Goal: Task Accomplishment & Management: Manage account settings

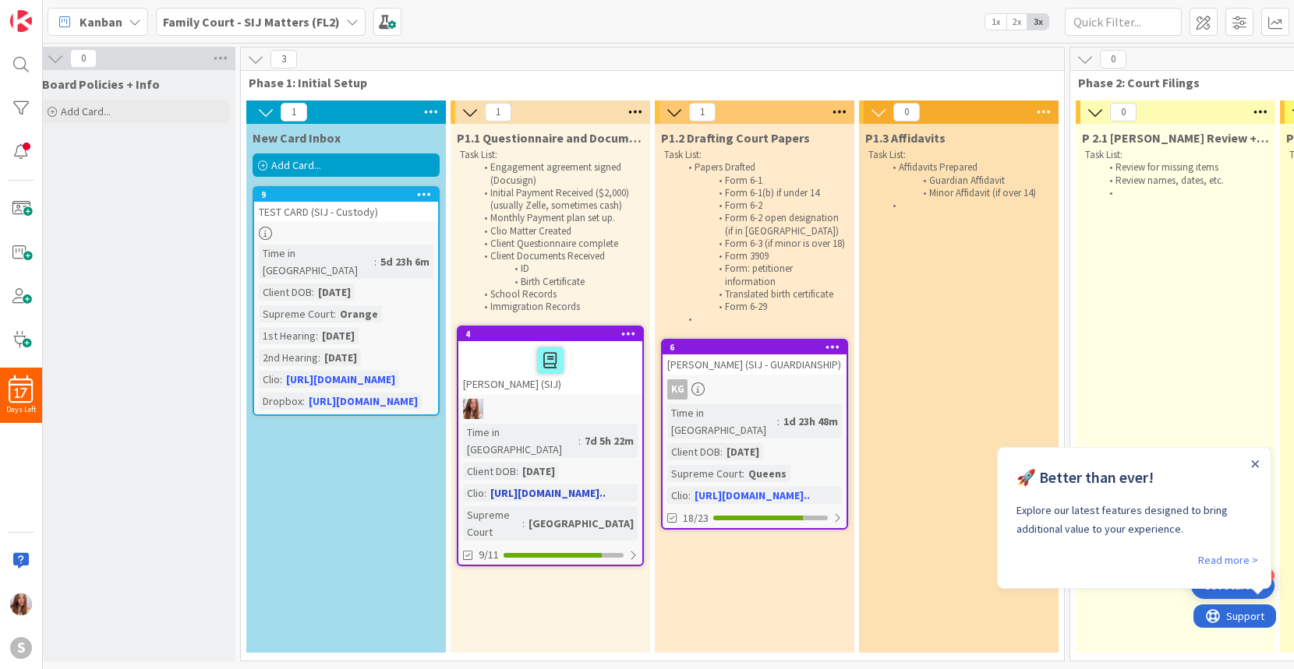
click at [606, 365] on div at bounding box center [550, 360] width 175 height 33
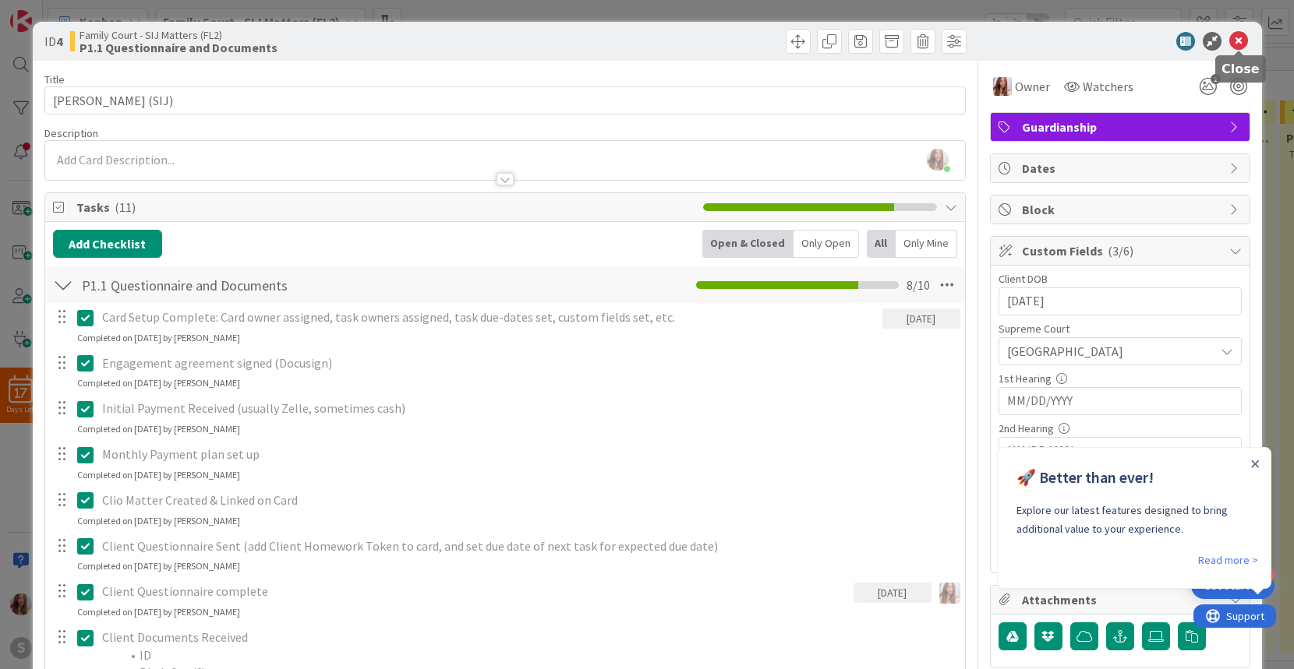
click at [1235, 37] on icon at bounding box center [1238, 41] width 19 height 19
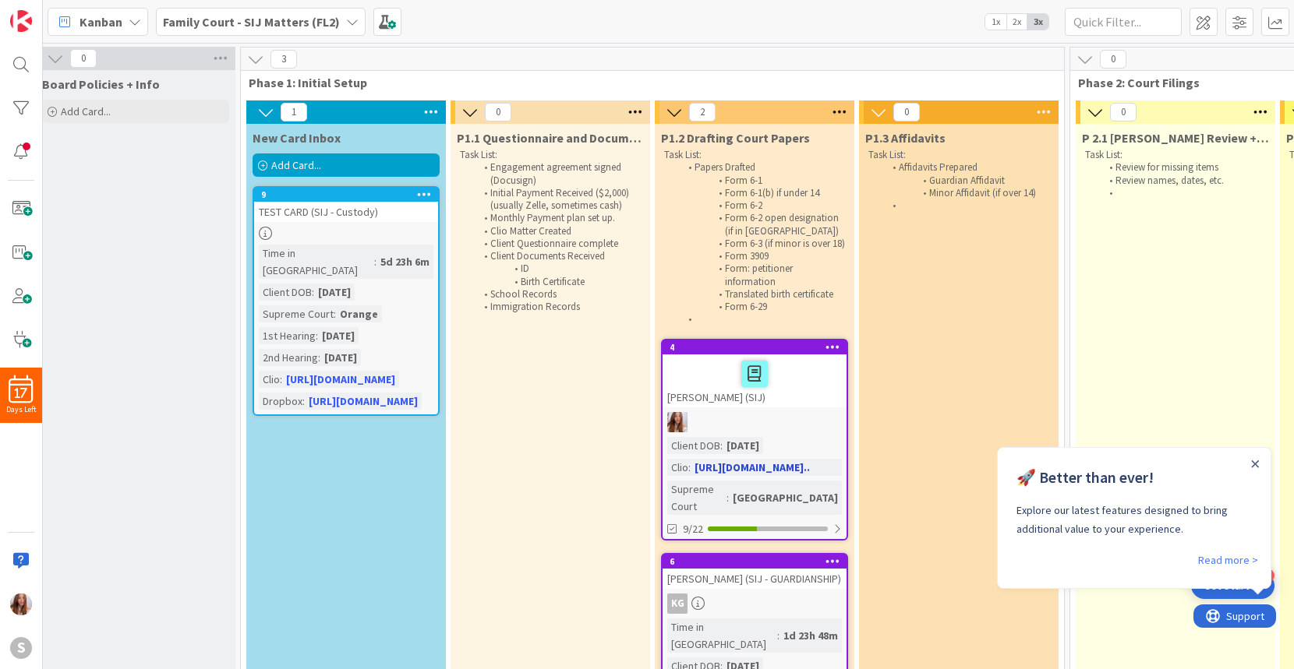
click at [796, 387] on div at bounding box center [754, 374] width 175 height 33
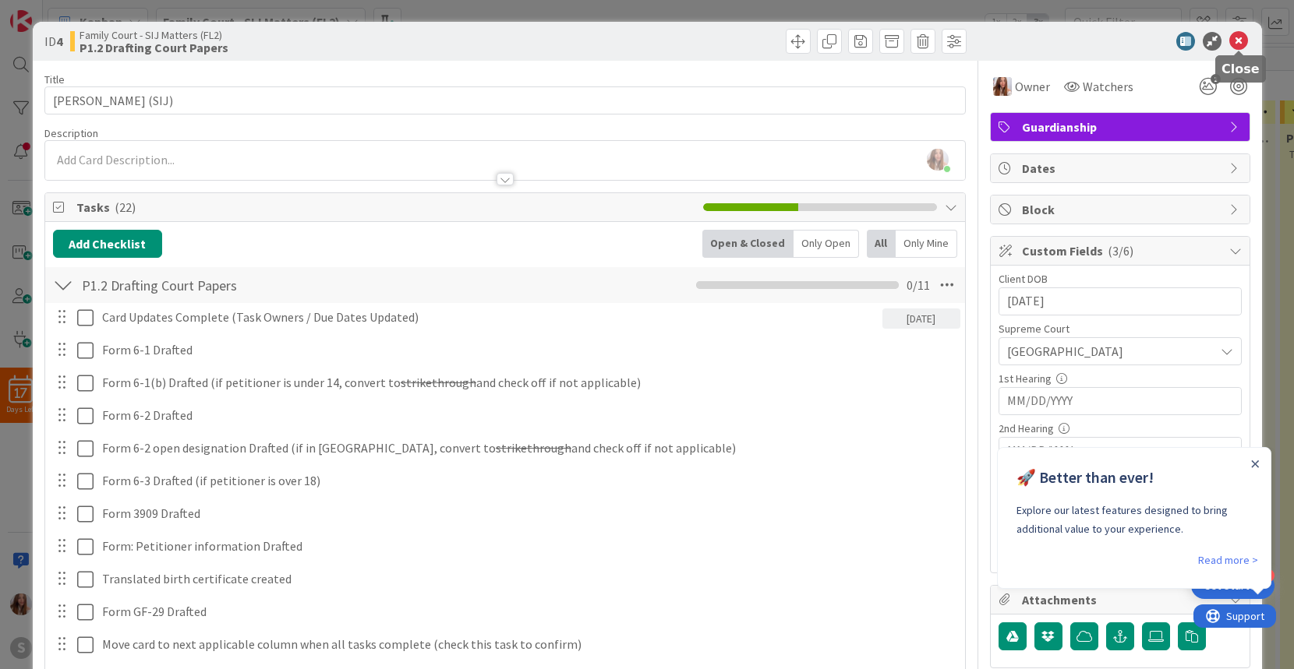
click at [1244, 42] on icon at bounding box center [1238, 41] width 19 height 19
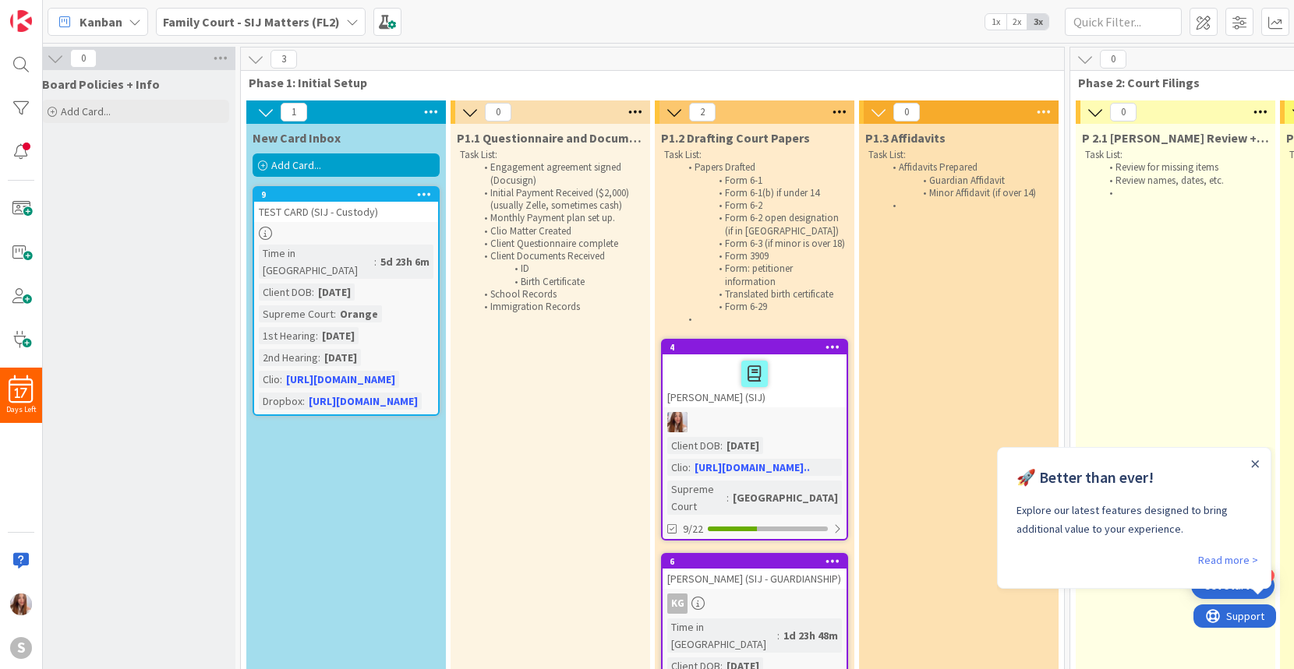
click at [361, 419] on div "New Card Inbox Add Card... 9 TEST CARD (SIJ - Custody) Time in Column : 5d 23h …" at bounding box center [346, 440] width 200 height 633
click at [296, 162] on span "Add Card..." at bounding box center [296, 165] width 50 height 14
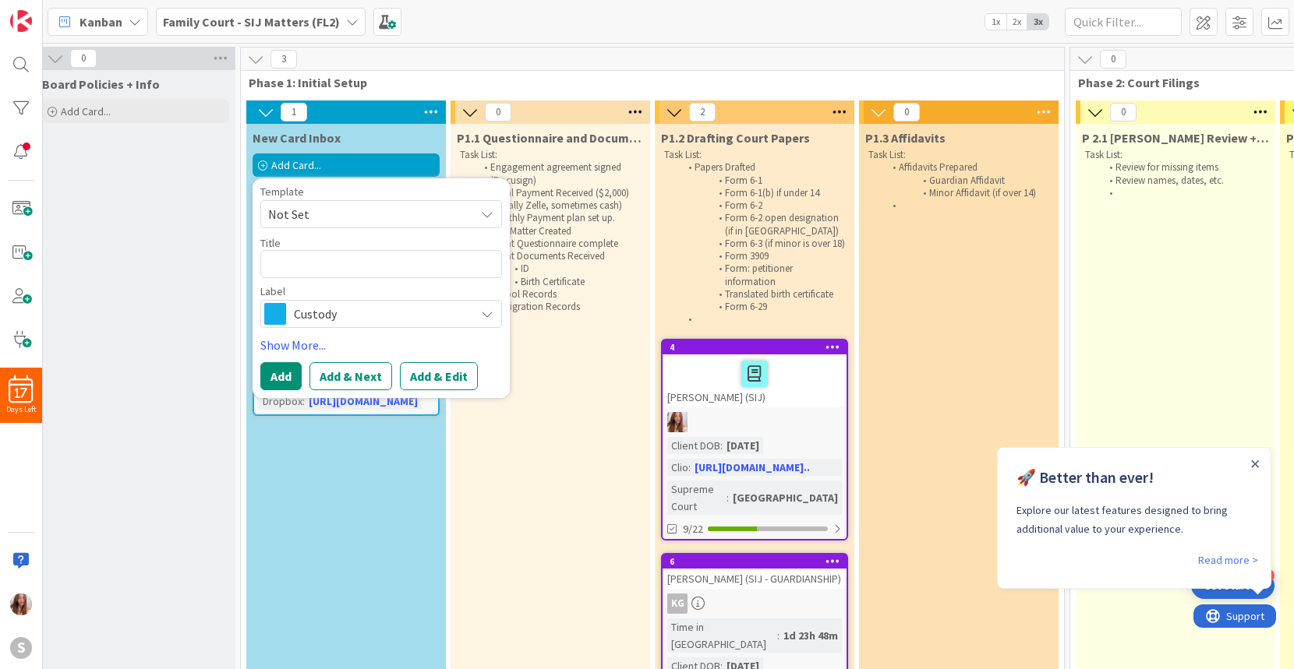
click at [384, 307] on span "Custody" at bounding box center [380, 314] width 173 height 22
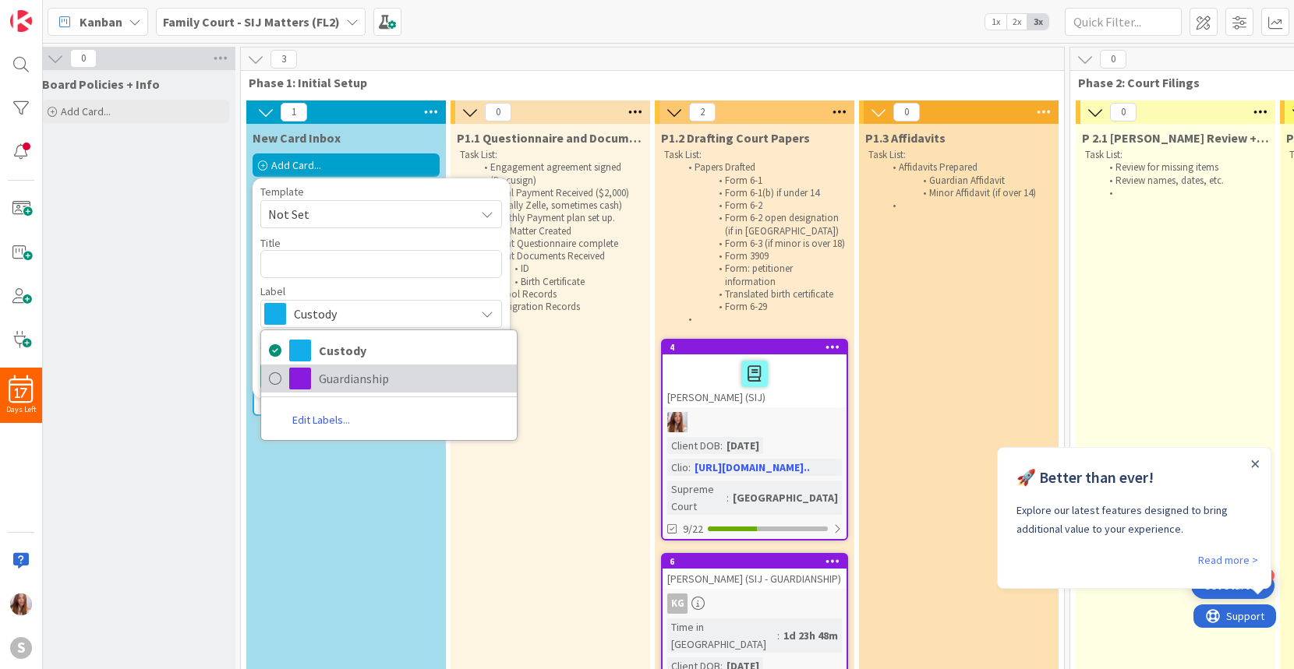
click at [386, 387] on span "Guardianship" at bounding box center [414, 378] width 190 height 23
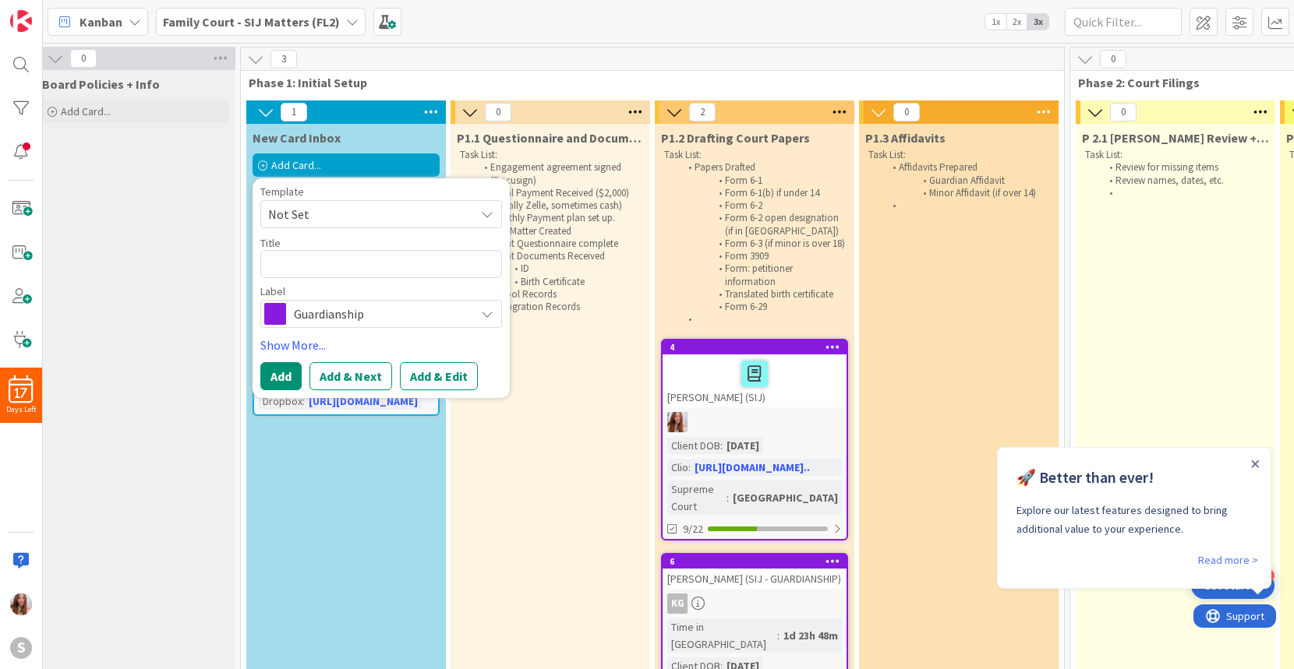
click at [343, 214] on span "Not Set" at bounding box center [365, 214] width 195 height 20
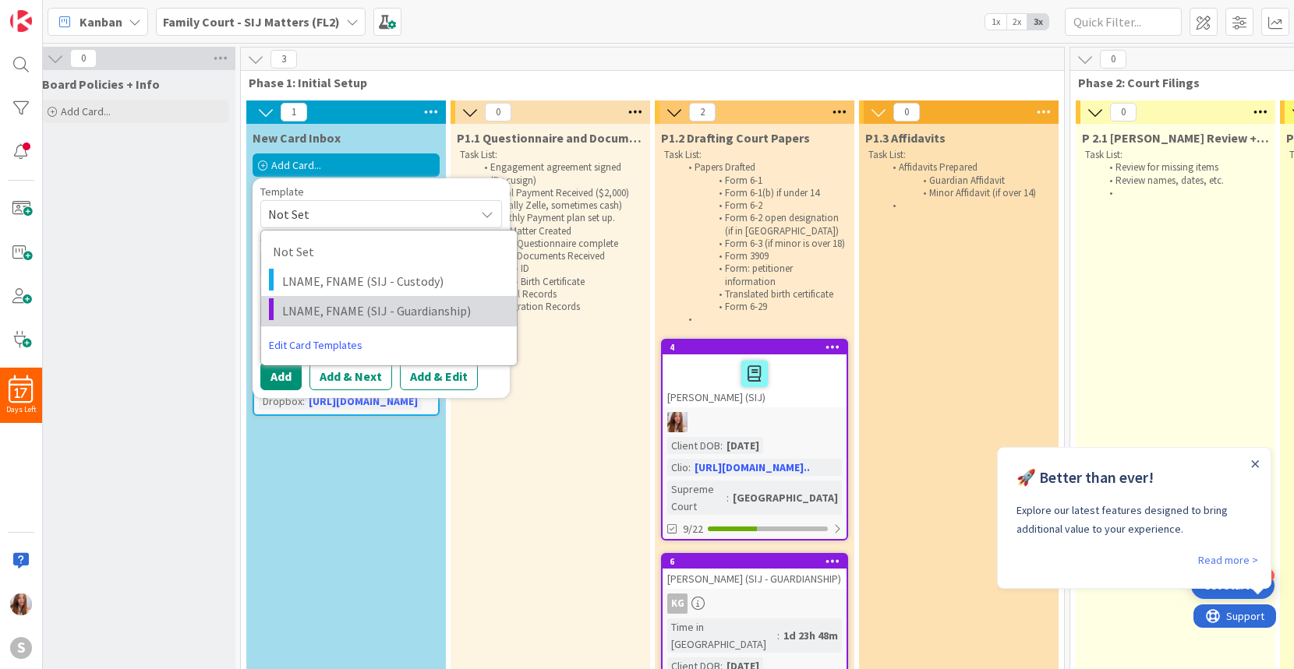
click at [340, 309] on span "LNAME, FNAME (SIJ - Guardianship)" at bounding box center [393, 311] width 223 height 20
type textarea "x"
type textarea "LNAME, FNAME (SIJ - Guardianship)"
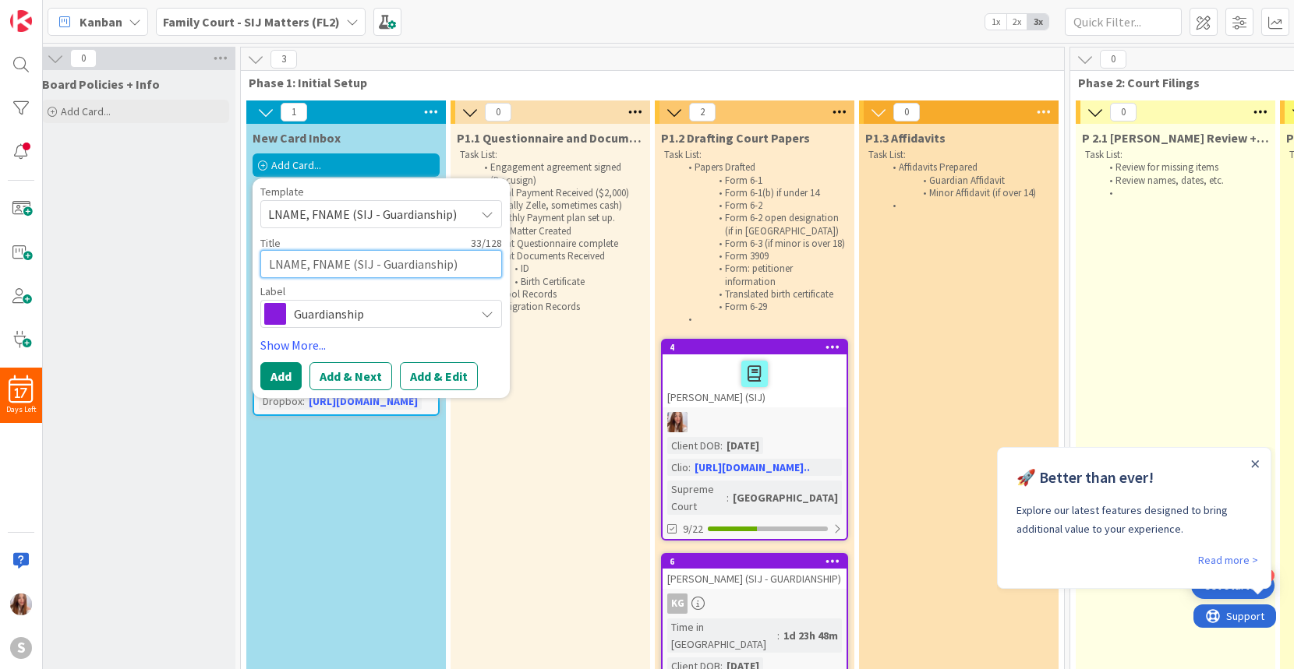
click at [348, 263] on textarea "LNAME, FNAME (SIJ - Guardianship)" at bounding box center [381, 264] width 242 height 28
drag, startPoint x: 348, startPoint y: 265, endPoint x: 262, endPoint y: 247, distance: 88.3
click at [262, 247] on div "Title 33 / 128 LNAME, FNAME (SIJ - Guardianship)" at bounding box center [381, 257] width 242 height 42
type textarea "x"
type textarea "F (SIJ - Guardianship)"
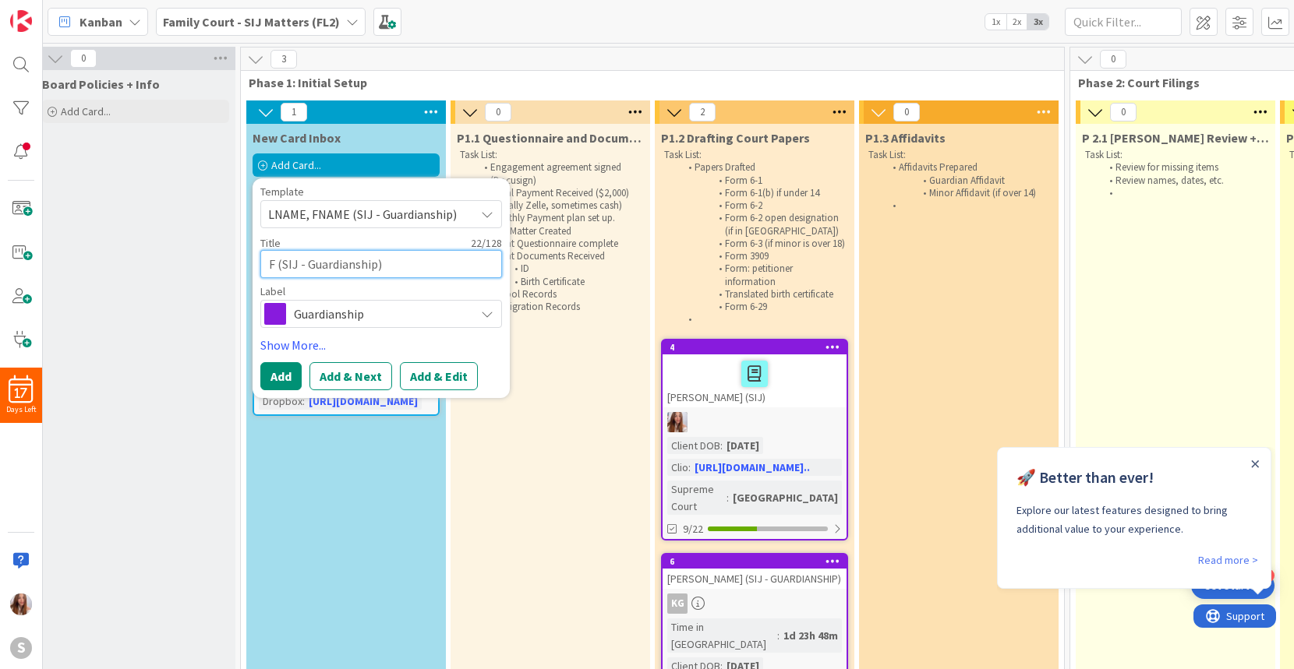
type textarea "x"
type textarea "FE (SIJ - Guardianship)"
type textarea "x"
type textarea "FER (SIJ - Guardianship)"
type textarea "x"
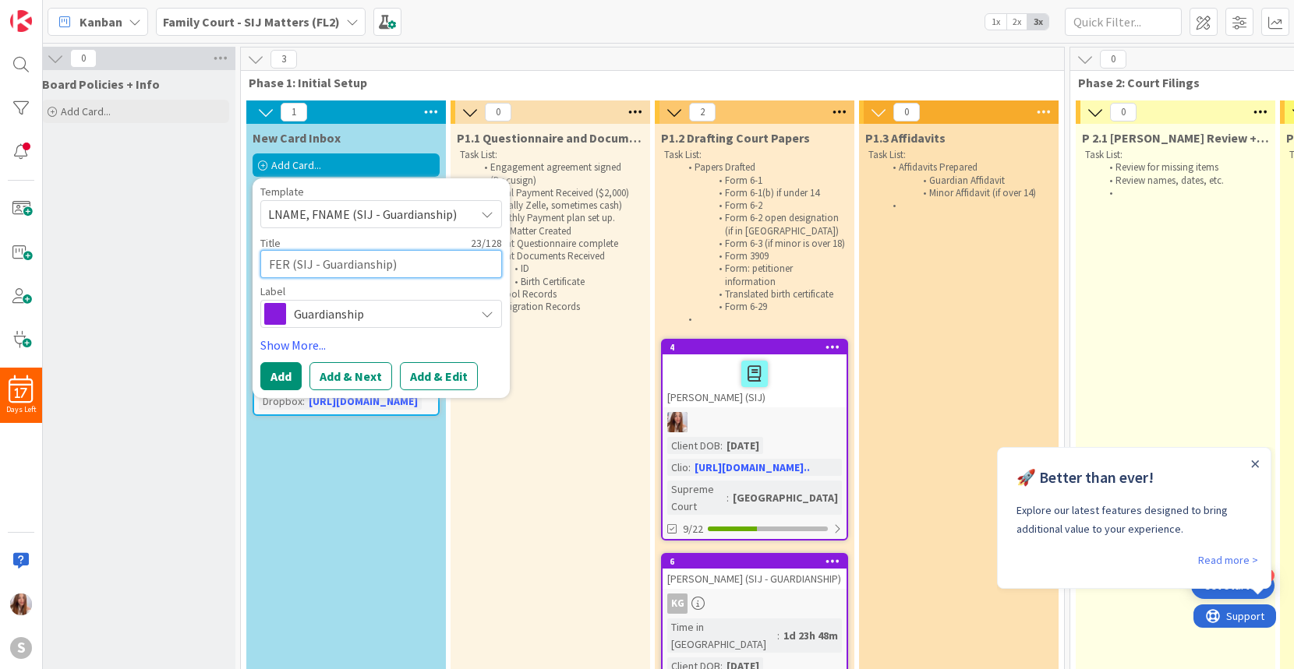
type textarea "FERN (SIJ - Guardianship)"
type textarea "x"
type textarea "FERNA (SIJ - Guardianship)"
type textarea "x"
type textarea "FERNAN (SIJ - Guardianship)"
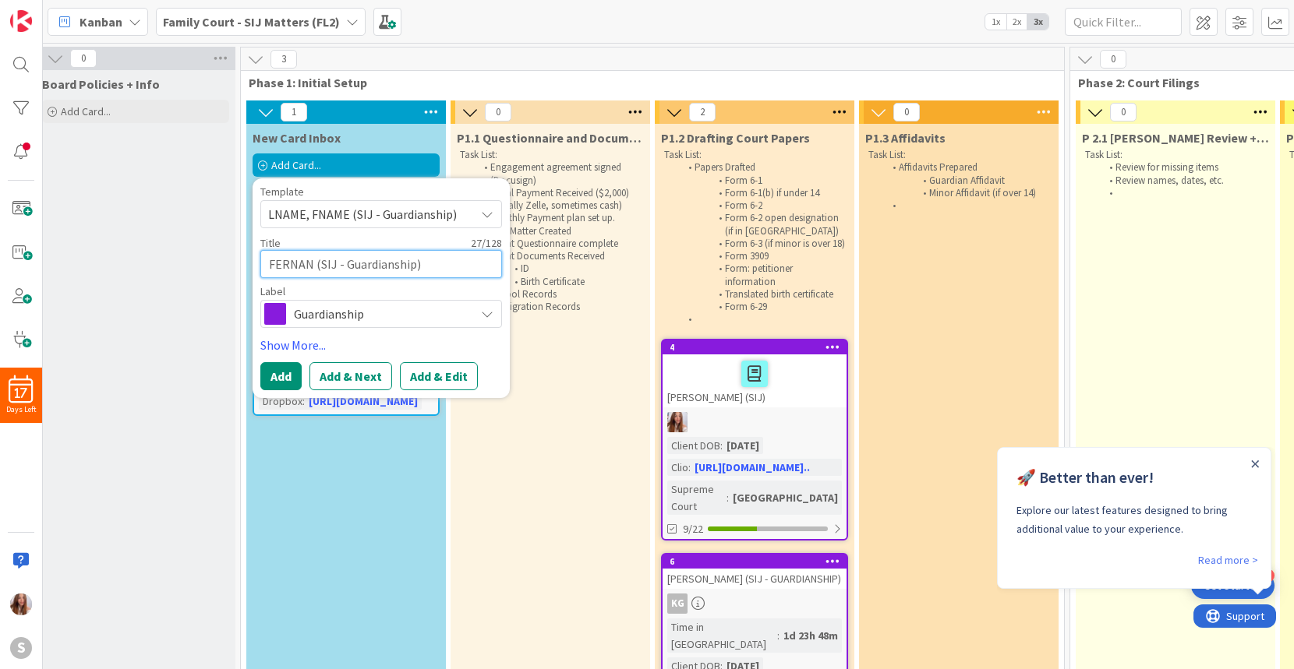
type textarea "x"
type textarea "[PERSON_NAME] (SIJ - Guardianship)"
type textarea "x"
type textarea "[PERSON_NAME] (SIJ - Guardianship)"
type textarea "x"
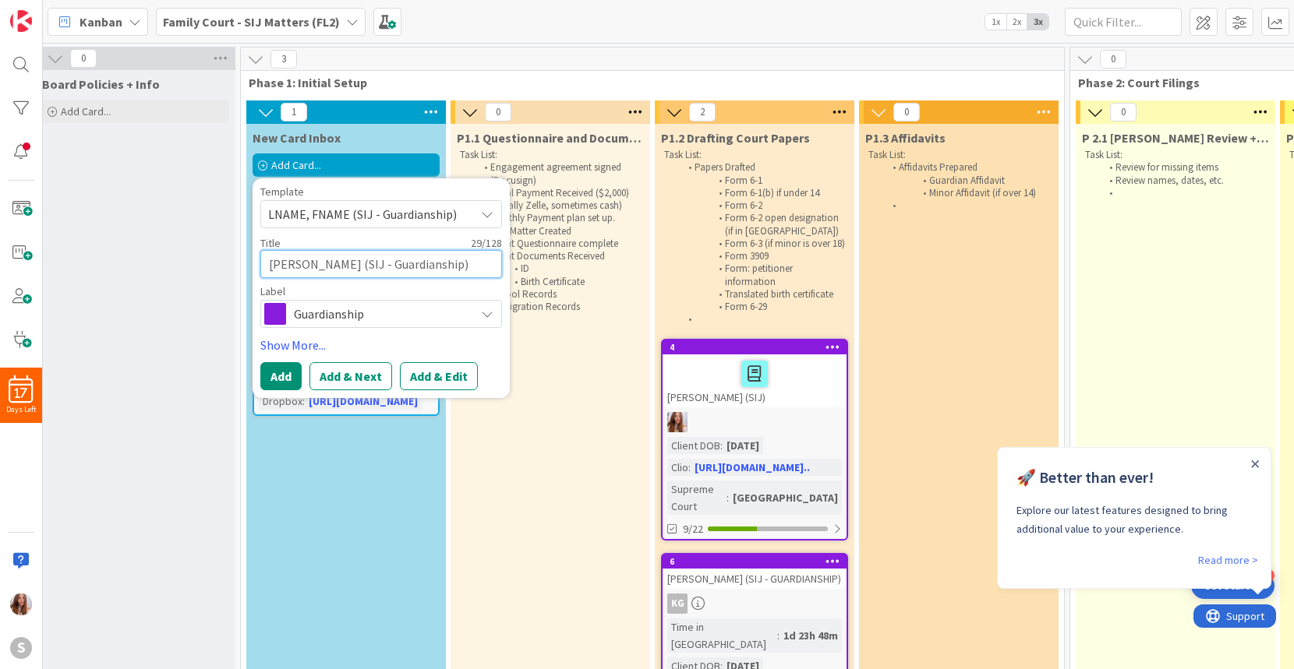
type textarea "[PERSON_NAME] (SIJ - Guardianship)"
type textarea "x"
type textarea "[PERSON_NAME], (SIJ - Guardianship)"
type textarea "x"
type textarea "[PERSON_NAME], (SIJ - Guardianship)"
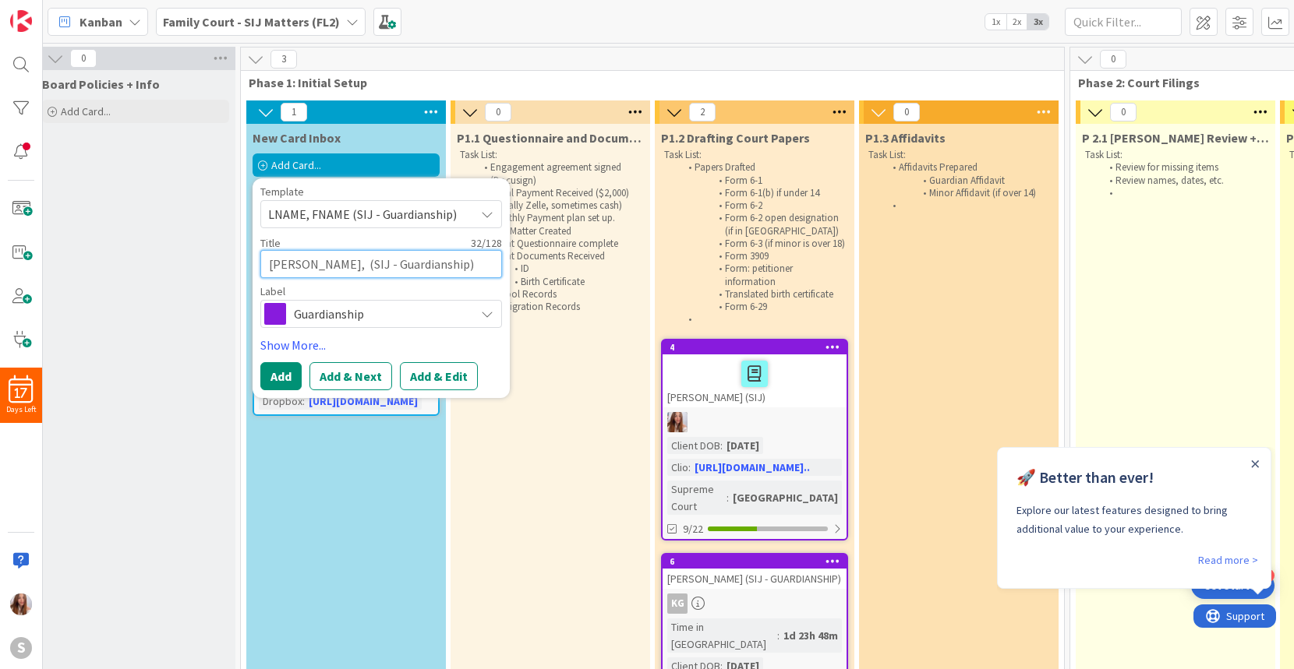
type textarea "x"
type textarea "[PERSON_NAME] (SIJ - Guardianship)"
type textarea "x"
type textarea "[PERSON_NAME] (SIJ - Guardianship)"
type textarea "x"
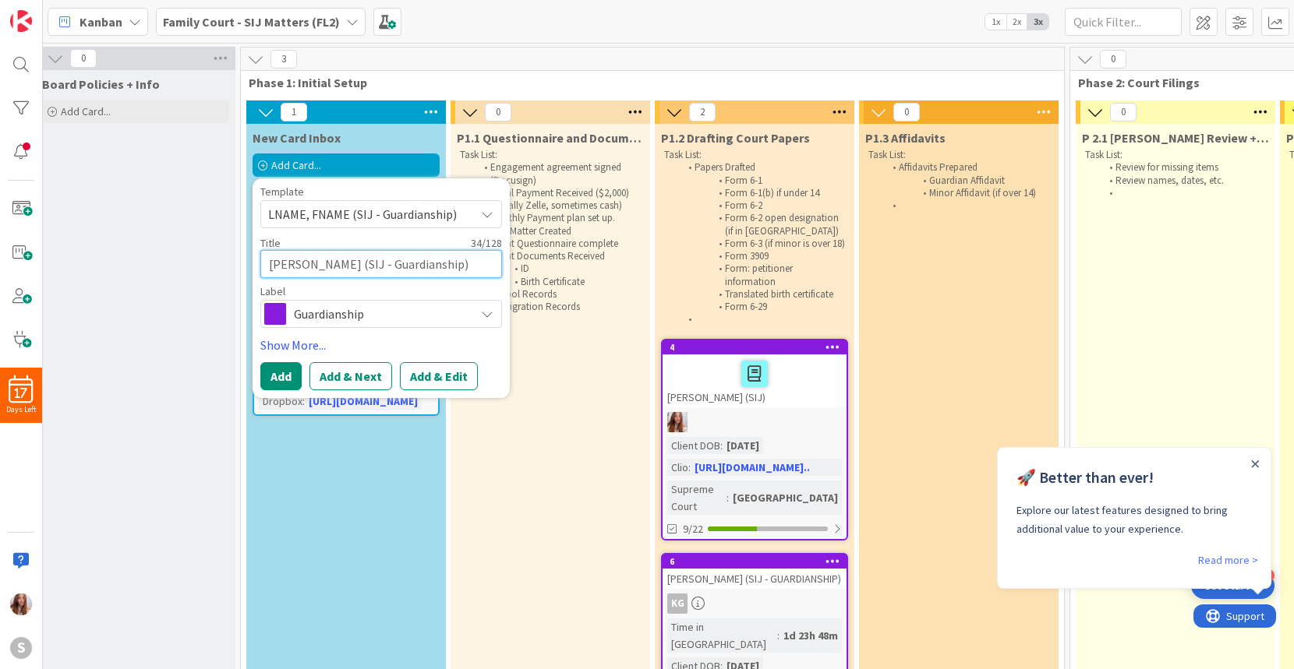
type textarea "[PERSON_NAME] (SIJ - Guardianship)"
type textarea "x"
type textarea "[PERSON_NAME], JUST (SIJ - Guardianship)"
type textarea "x"
type textarea "[PERSON_NAME] (SIJ - Guardianship)"
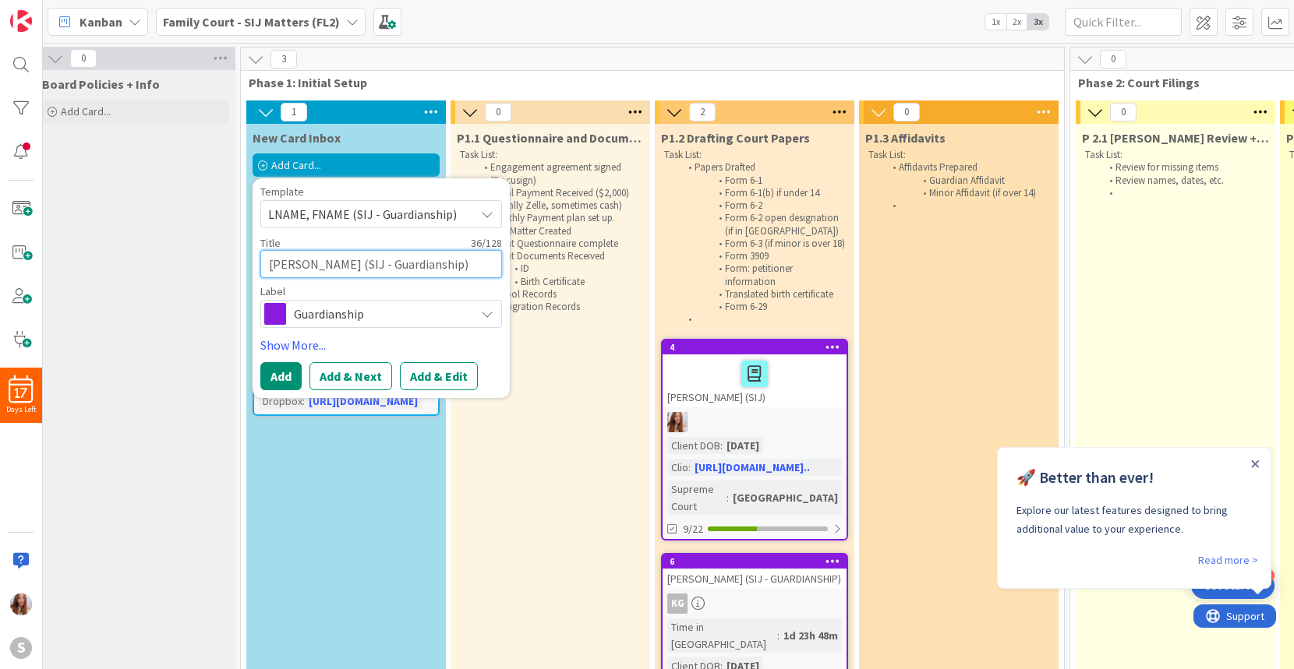
type textarea "x"
type textarea "[PERSON_NAME] (SIJ - Guardianship)"
click at [278, 376] on button "Add" at bounding box center [280, 376] width 41 height 28
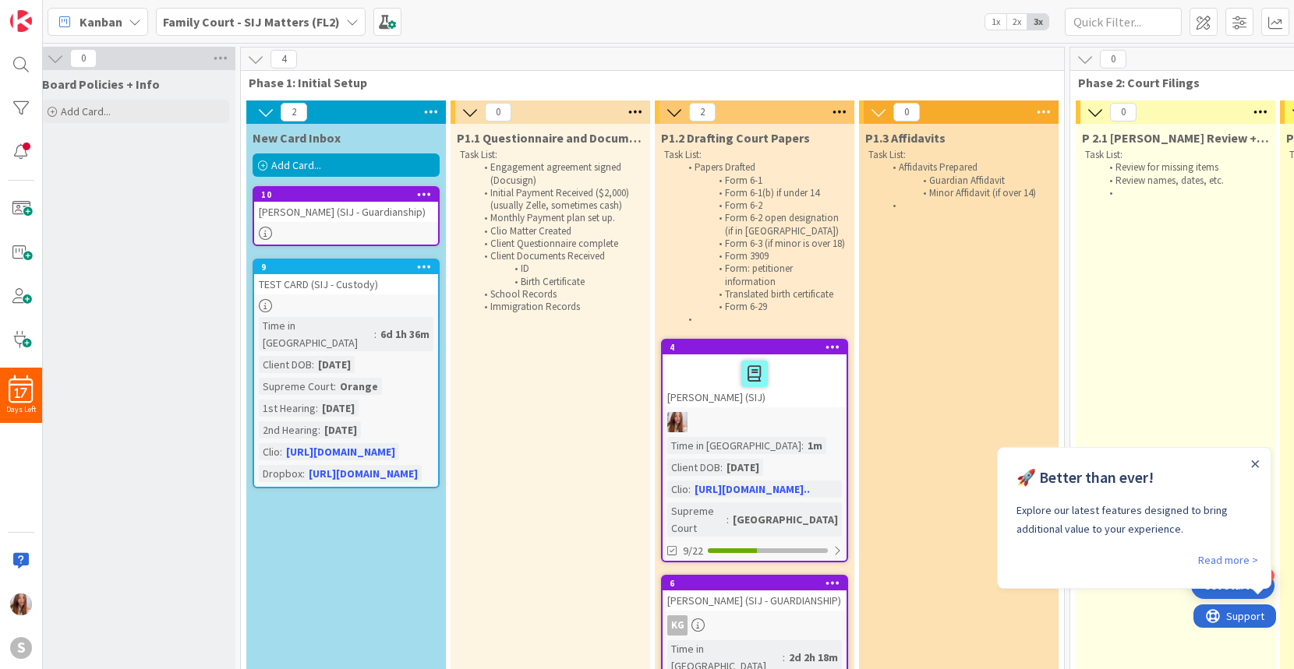
click at [368, 222] on div "[PERSON_NAME] (SIJ - Guardianship)" at bounding box center [346, 212] width 184 height 20
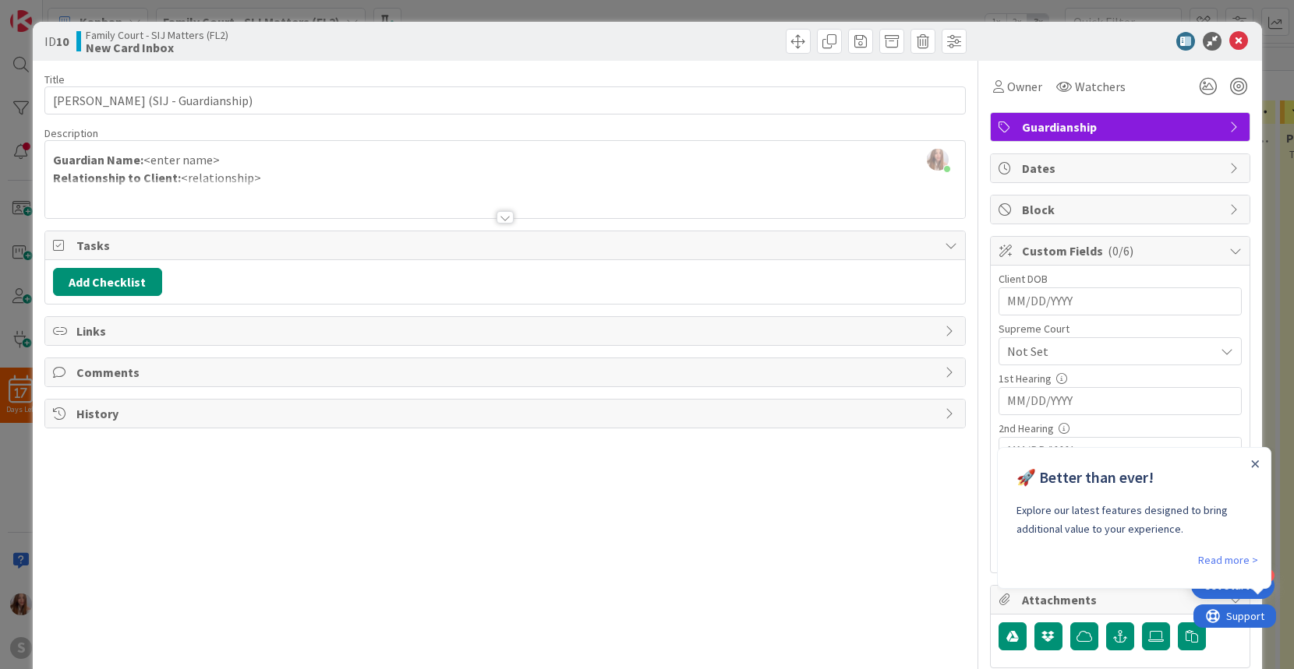
click at [238, 169] on div "[PERSON_NAME] just joined Guardian Name: <enter name> Relationship to Client: <…" at bounding box center [505, 179] width 920 height 77
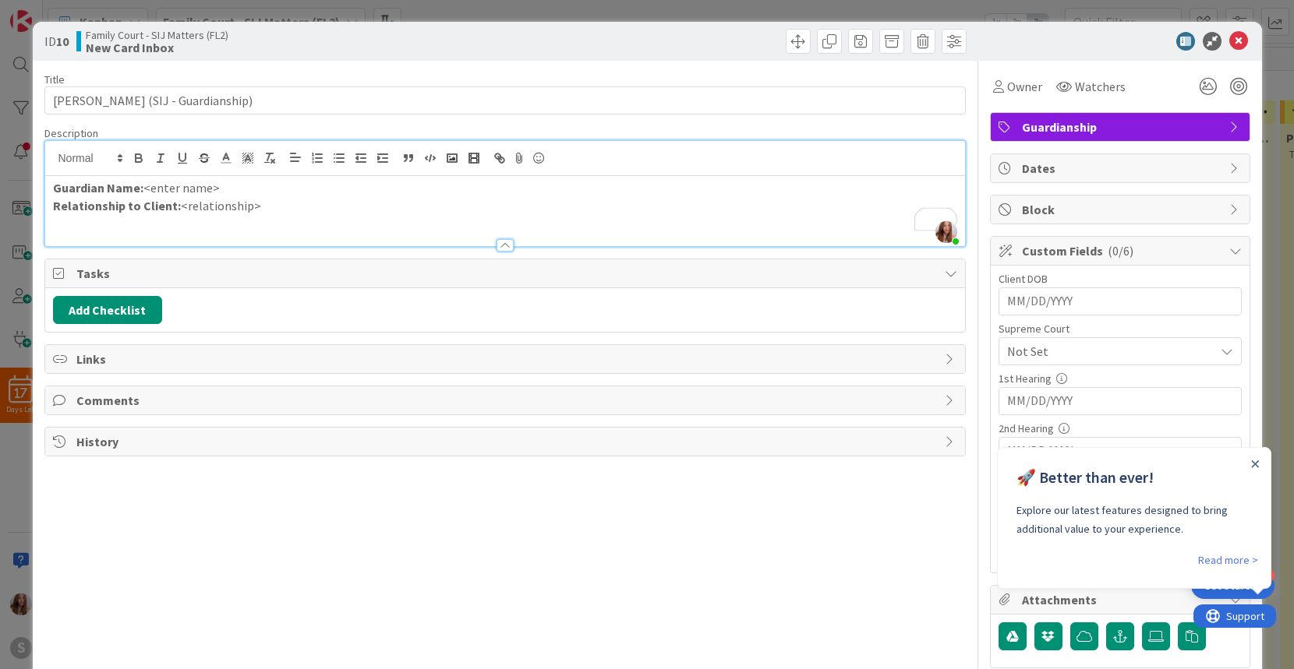
click at [210, 190] on p "Guardian Name: <enter name>" at bounding box center [505, 188] width 904 height 18
drag, startPoint x: 218, startPoint y: 188, endPoint x: 143, endPoint y: 191, distance: 74.9
click at [143, 191] on p "Guardian Name: <enter name>" at bounding box center [505, 188] width 904 height 18
click at [256, 195] on p "Guardian Name: <enter name>" at bounding box center [505, 188] width 904 height 18
drag, startPoint x: 246, startPoint y: 189, endPoint x: 145, endPoint y: 185, distance: 101.4
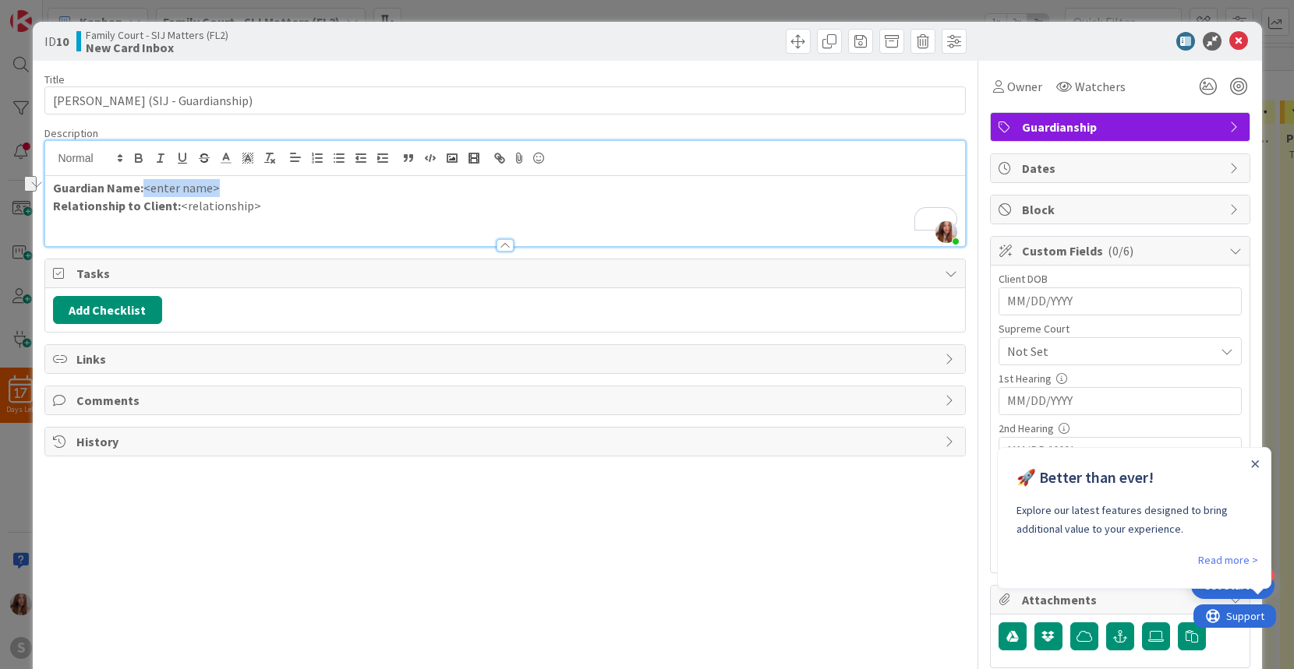
click at [145, 185] on p "Guardian Name: <enter name>" at bounding box center [505, 188] width 904 height 18
drag, startPoint x: 260, startPoint y: 207, endPoint x: 176, endPoint y: 207, distance: 84.2
click at [176, 207] on p "Relationship to Client: <relationship>" at bounding box center [505, 206] width 904 height 18
click at [1074, 301] on input "MM/DD/YYYY" at bounding box center [1120, 301] width 226 height 26
type input "[DATE]"
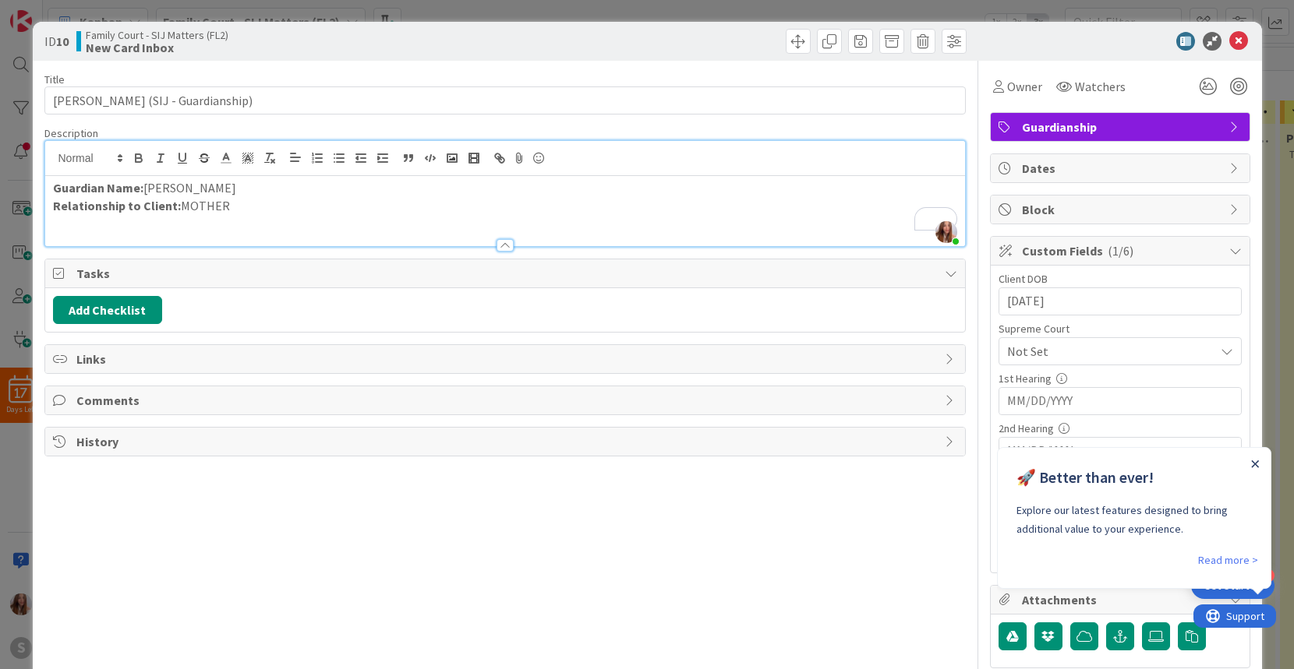
click at [1255, 461] on icon "Close Announcement" at bounding box center [1255, 465] width 8 height 8
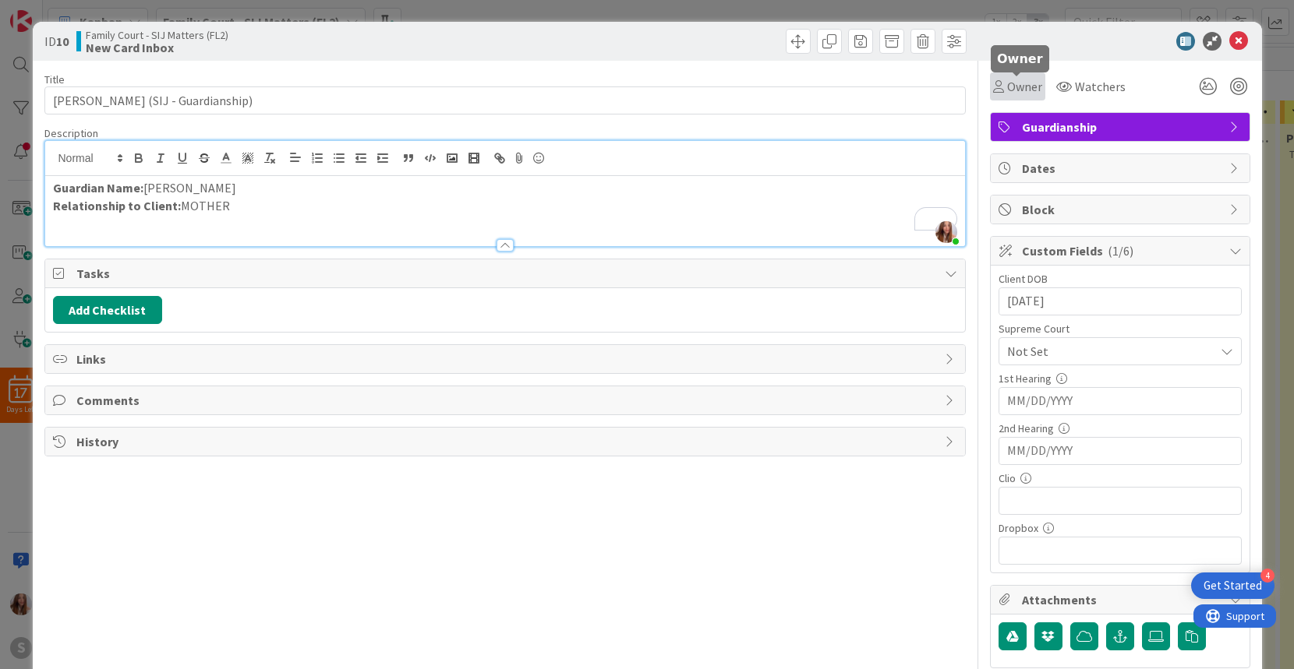
click at [1004, 83] on div "Owner" at bounding box center [1017, 86] width 49 height 19
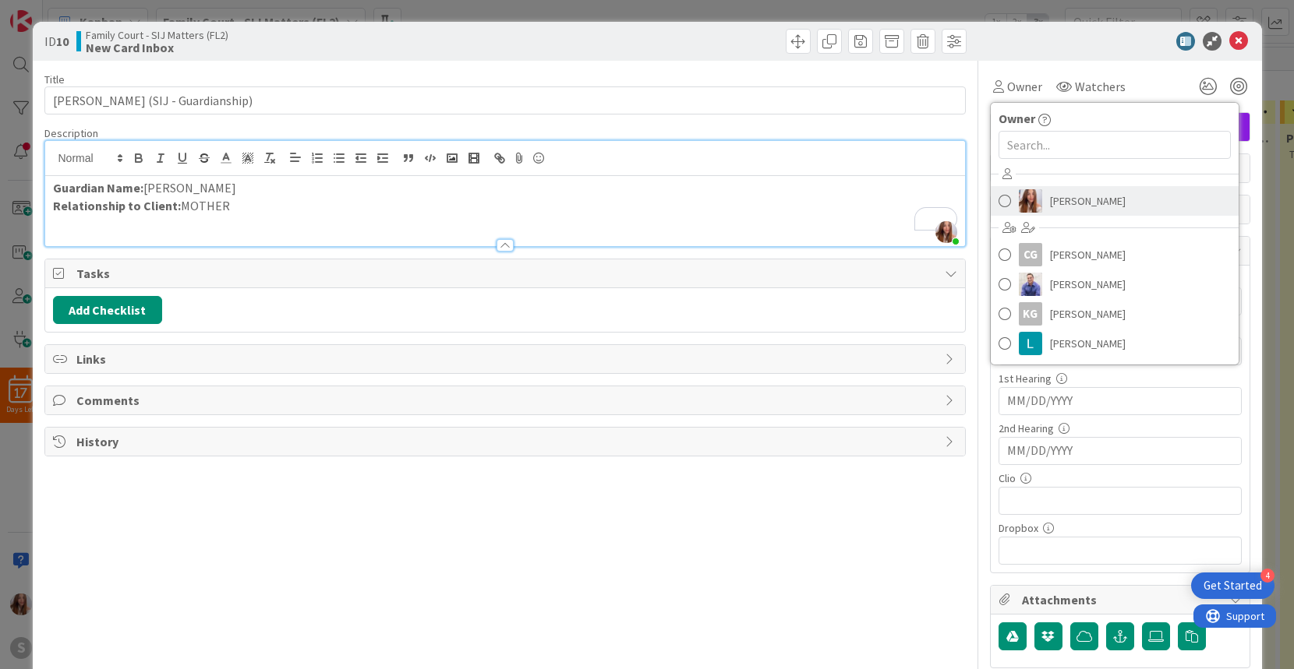
click at [1072, 199] on span "[PERSON_NAME]" at bounding box center [1088, 200] width 76 height 23
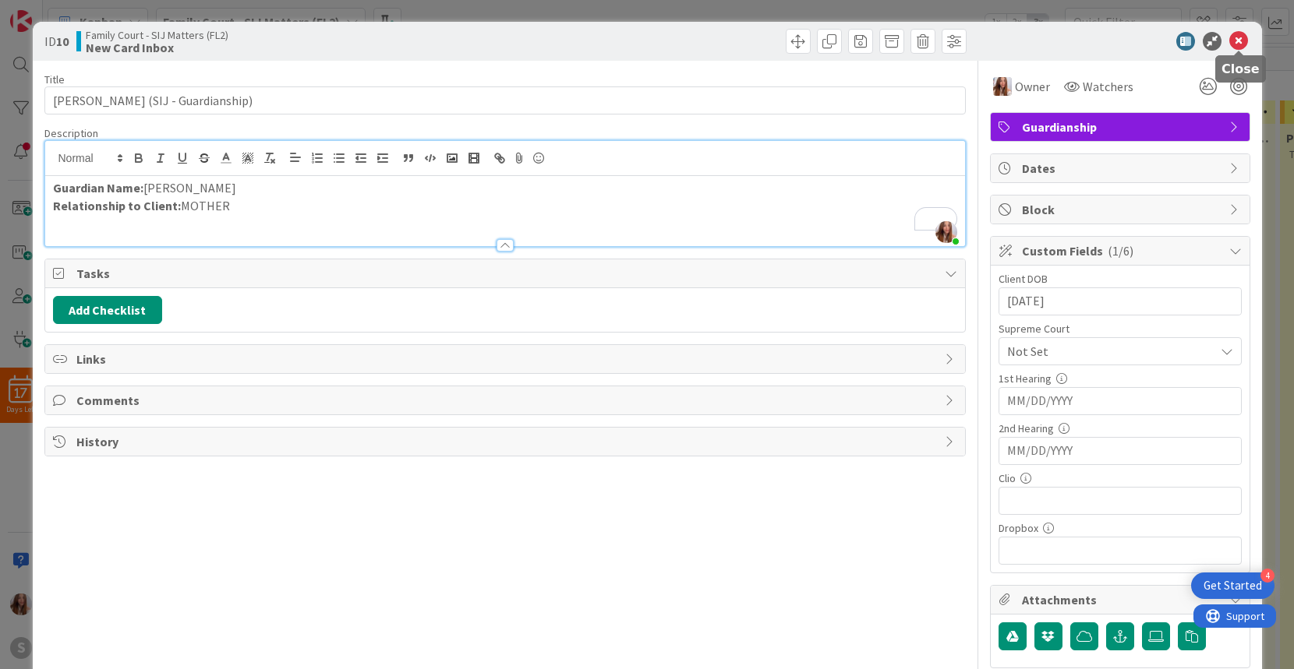
click at [1242, 37] on icon at bounding box center [1238, 41] width 19 height 19
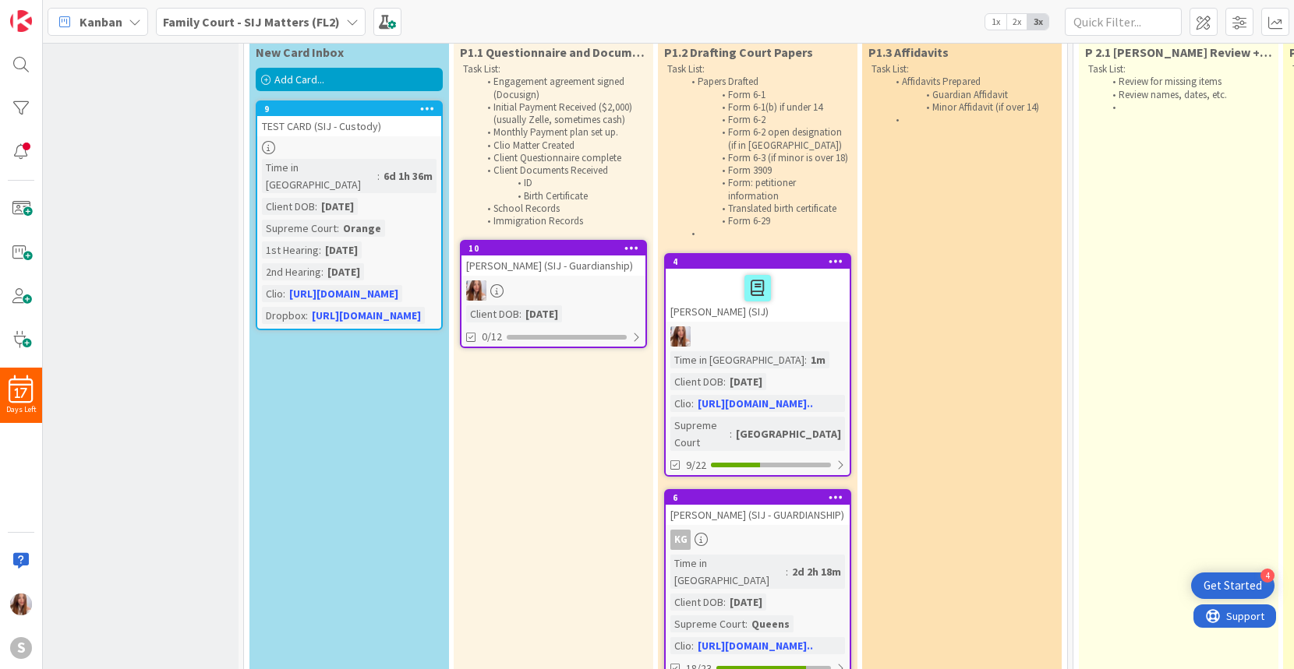
scroll to position [81, 9]
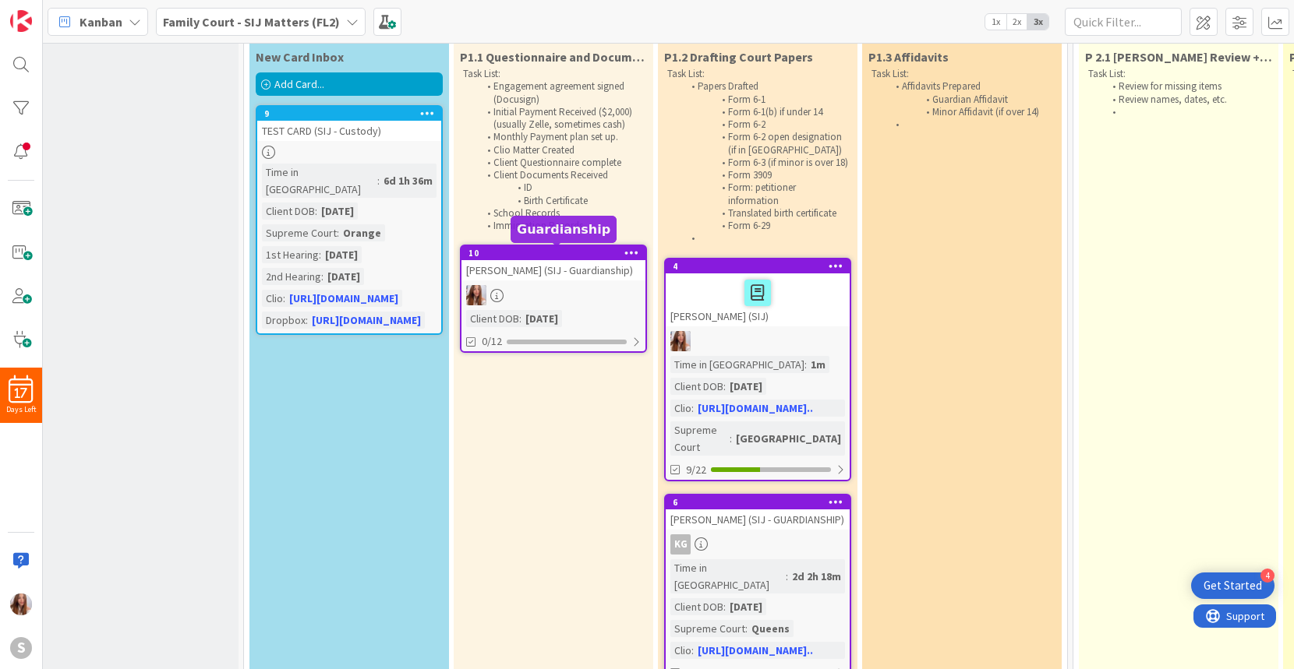
click at [561, 256] on div "10" at bounding box center [556, 253] width 177 height 11
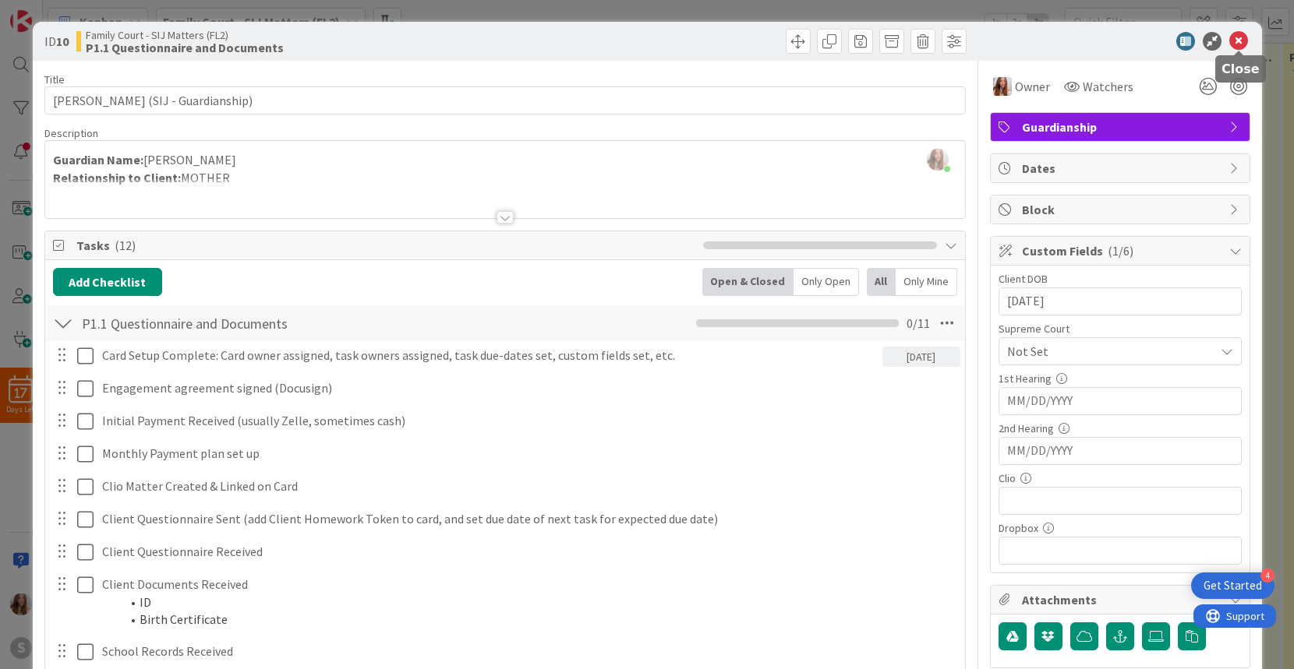
click at [1243, 40] on icon at bounding box center [1238, 41] width 19 height 19
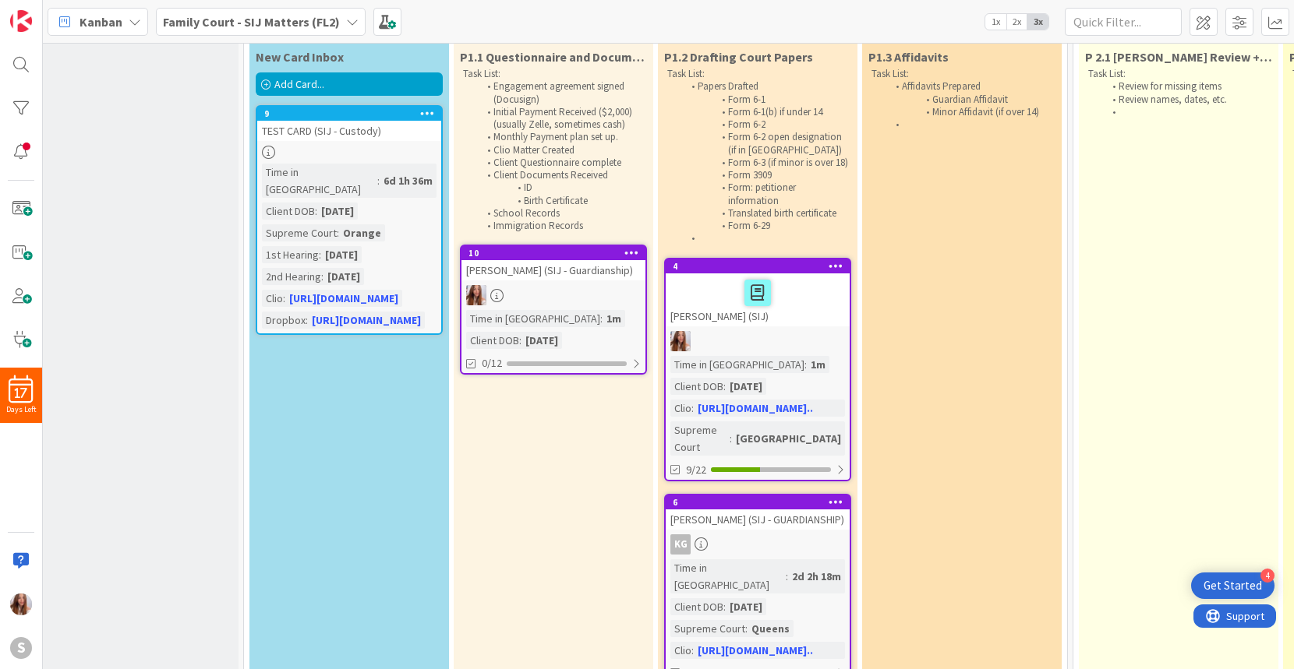
click at [560, 281] on div "[PERSON_NAME] (SIJ - Guardianship)" at bounding box center [553, 270] width 184 height 20
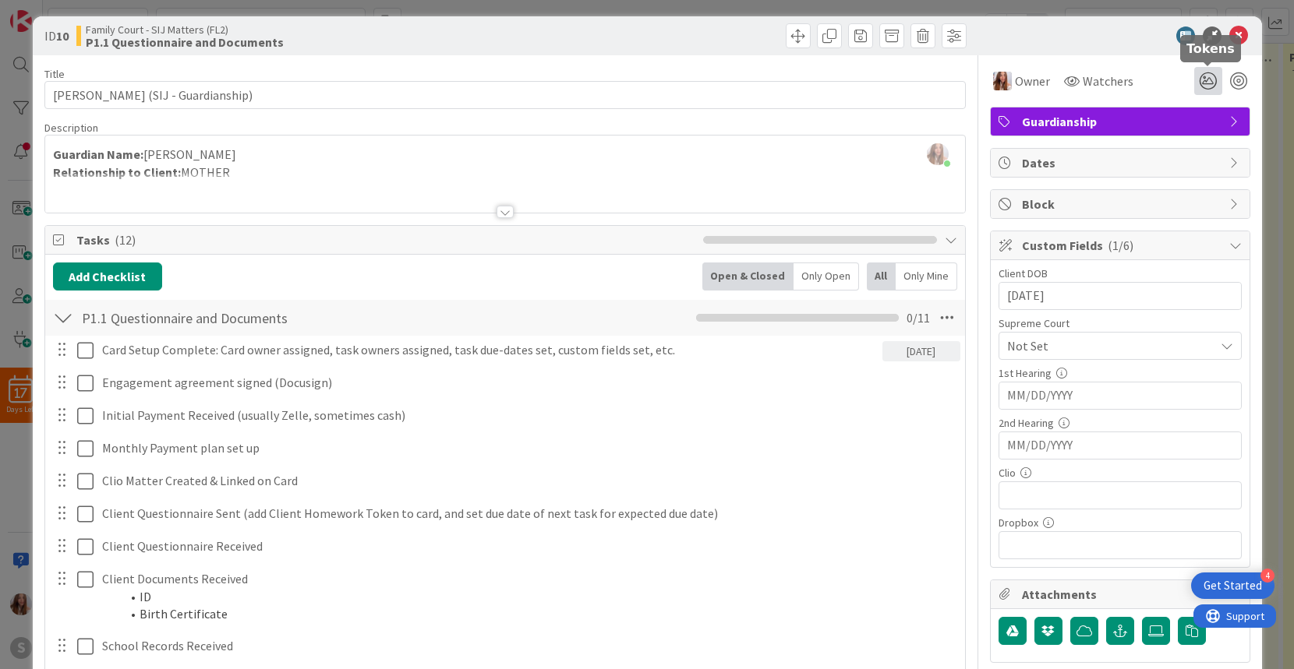
scroll to position [5, 0]
click at [1210, 77] on icon at bounding box center [1208, 82] width 28 height 28
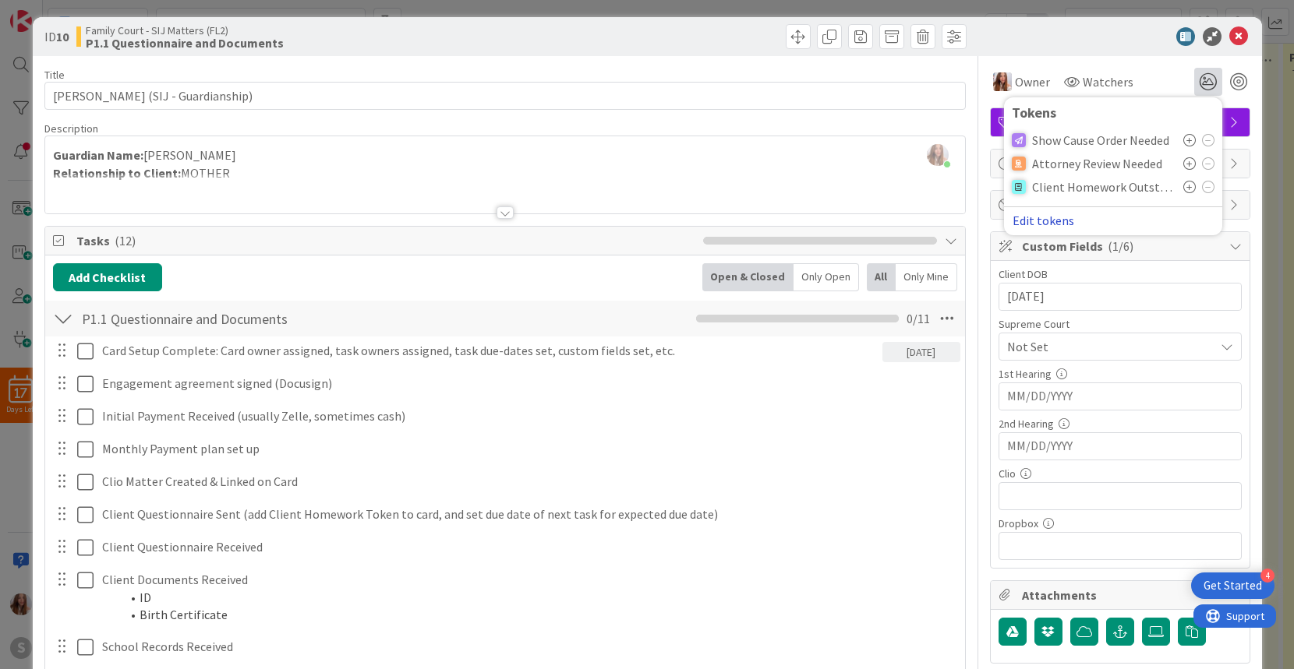
click at [1033, 219] on button "Edit tokens" at bounding box center [1043, 221] width 63 height 14
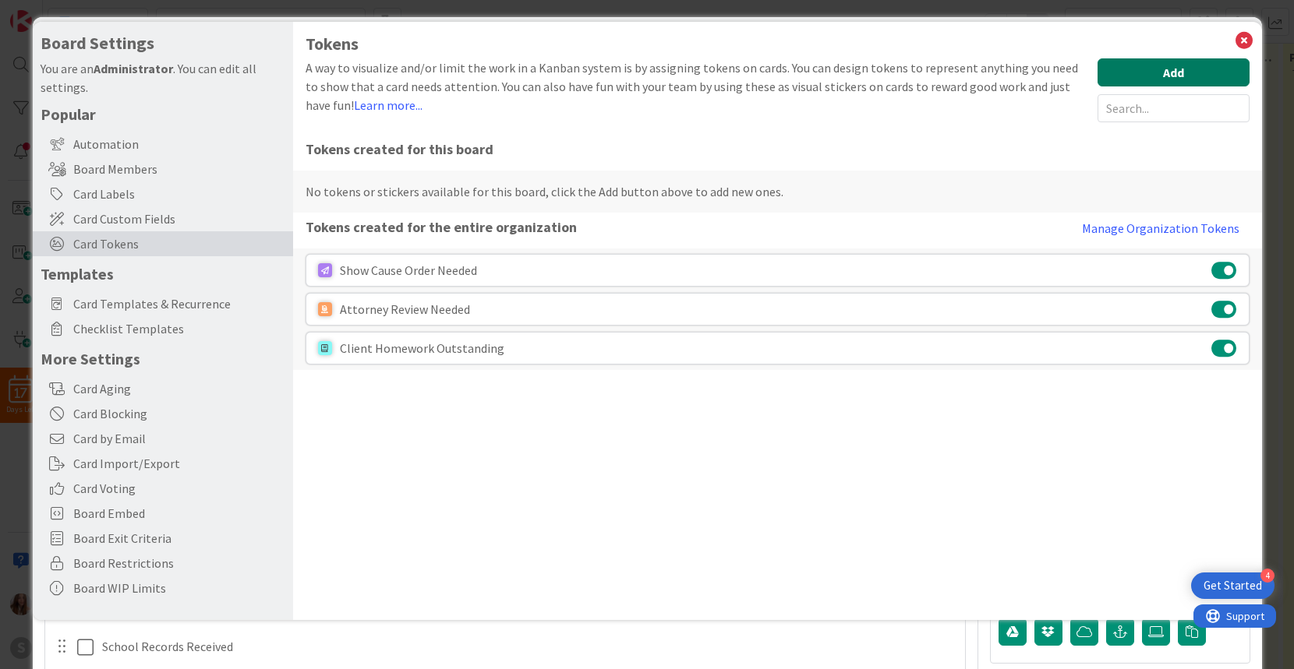
click at [1149, 73] on button "Add" at bounding box center [1173, 72] width 152 height 28
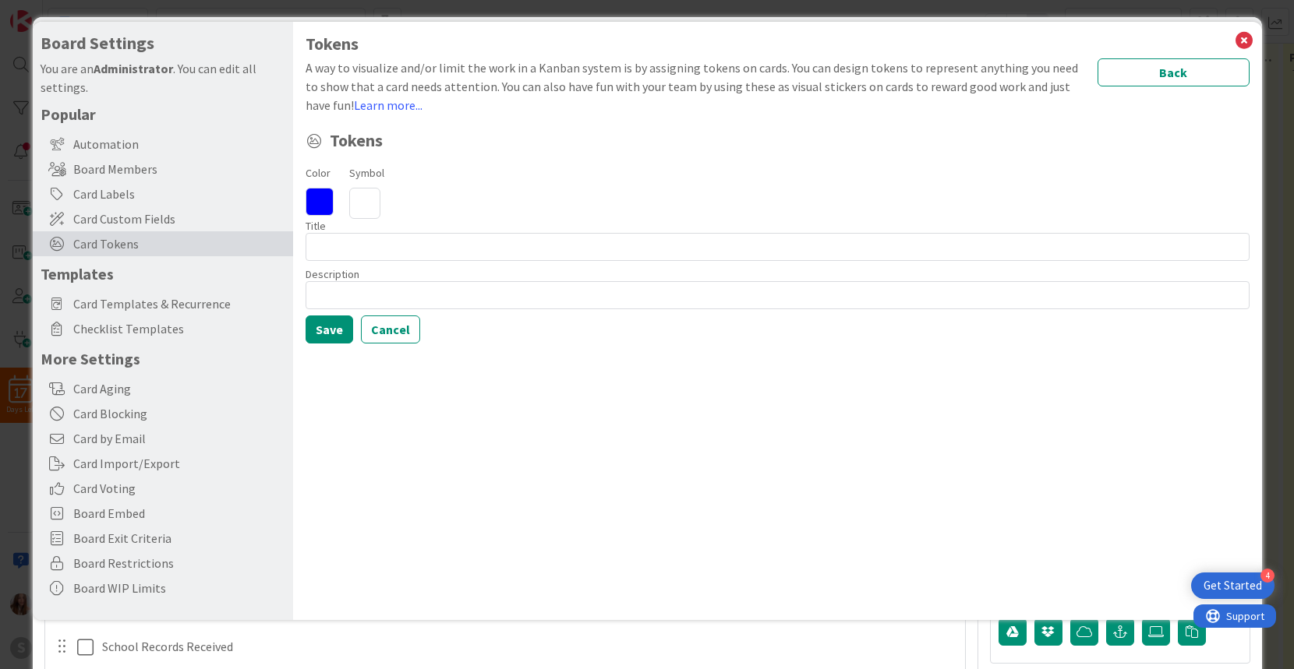
click at [327, 205] on icon at bounding box center [320, 202] width 28 height 28
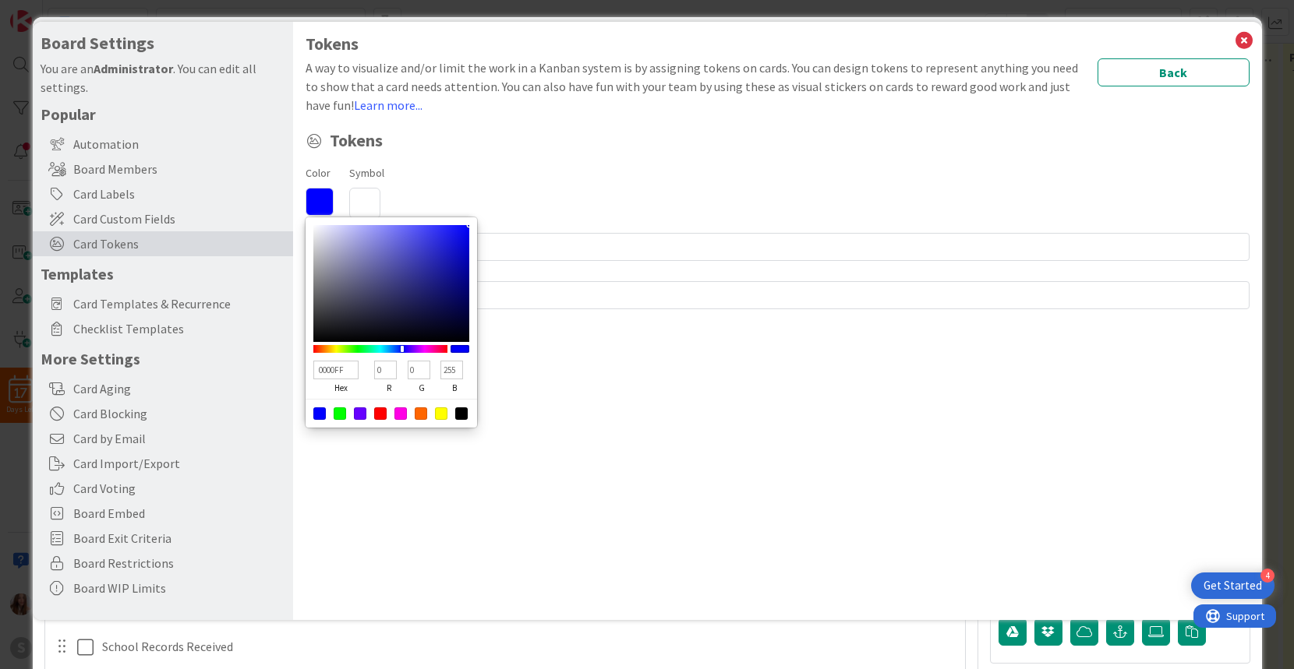
type input "0700FF"
type input "7"
type input "000AFF"
type input "0"
type input "10"
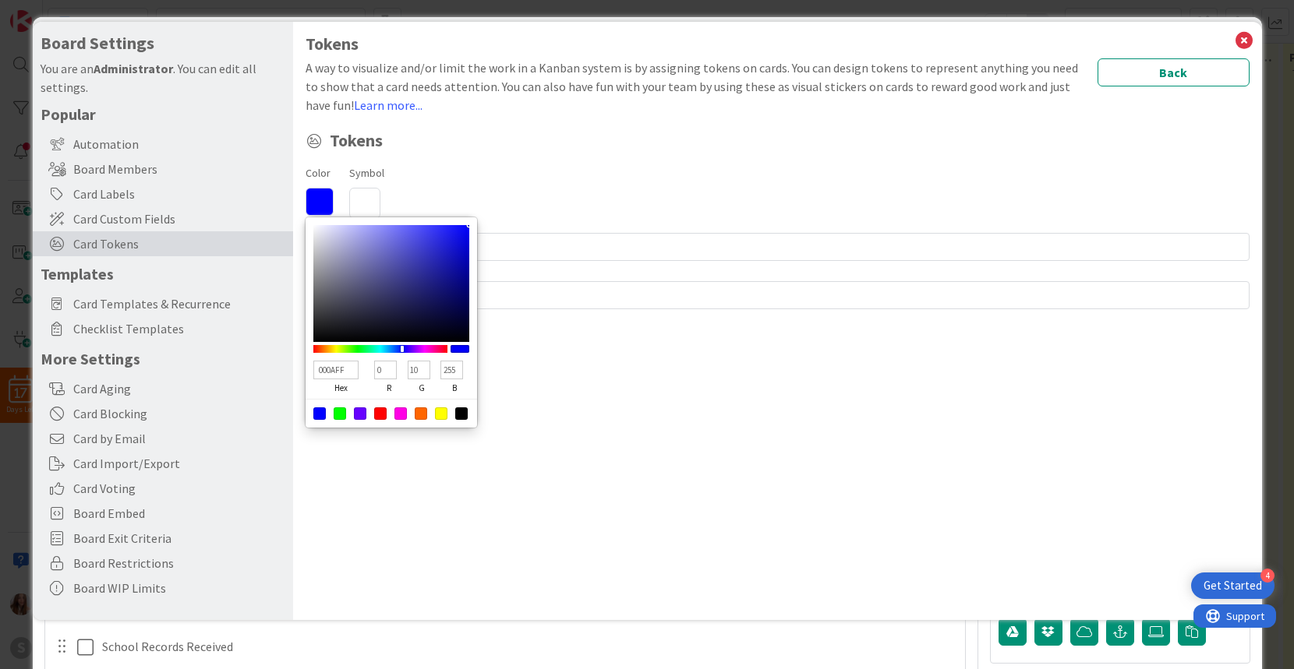
type input "0037FF"
type input "55"
type input "006CFF"
type input "108"
type input "00A2FF"
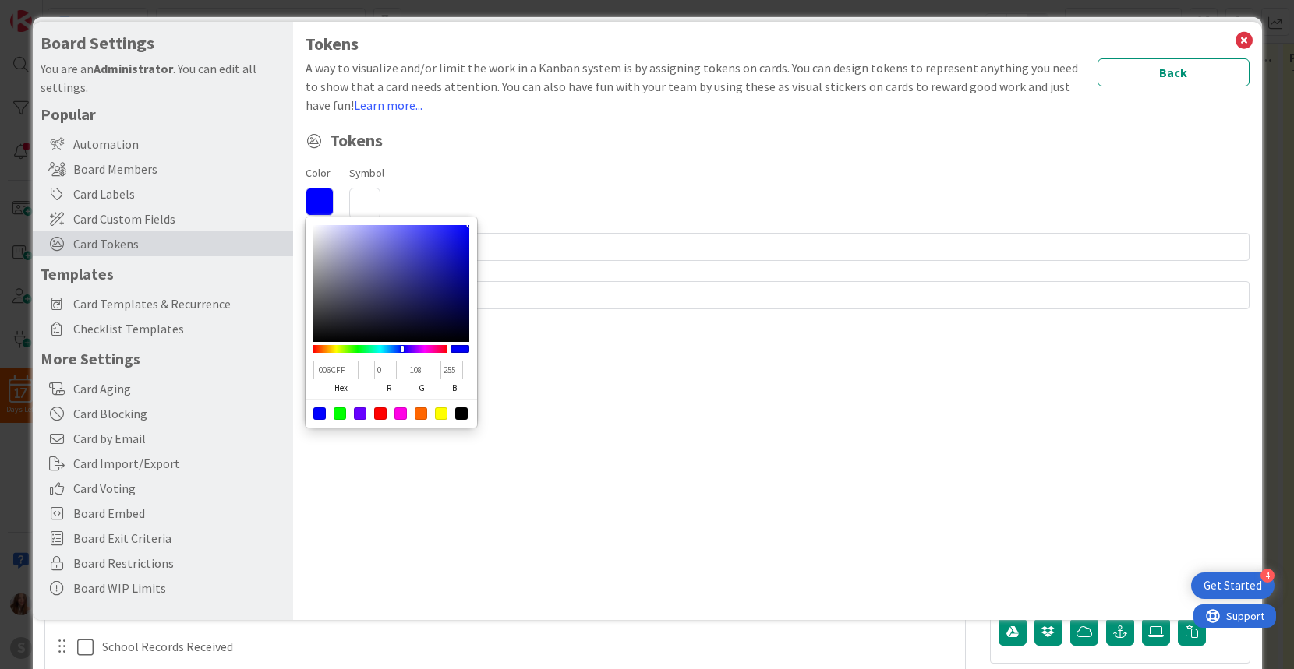
type input "162"
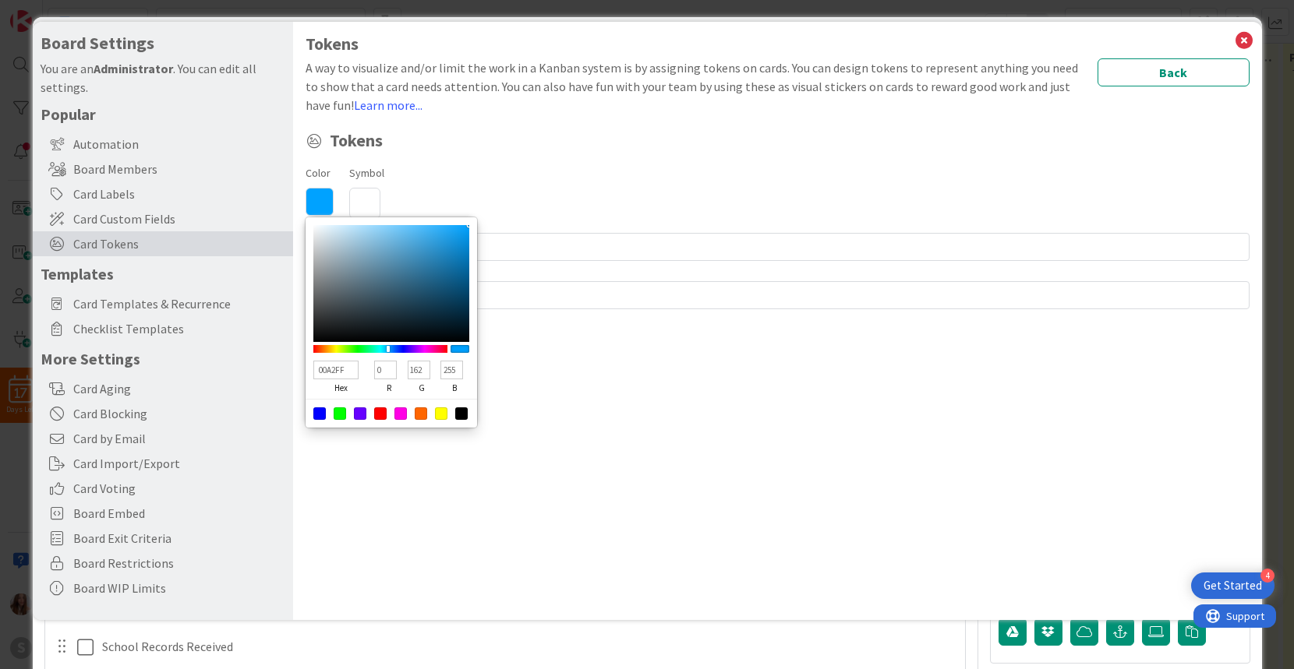
type input "00CEFF"
type input "206"
type input "00D7FF"
type input "215"
type input "00E0FF"
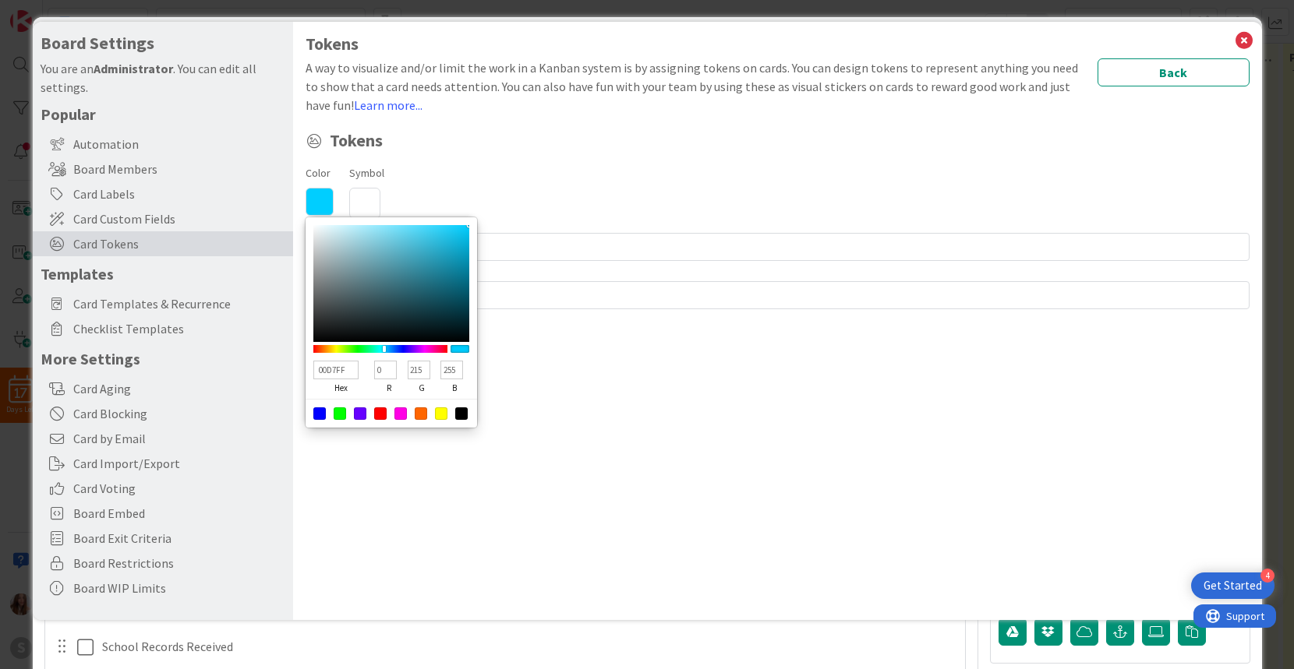
type input "224"
type input "00F2FF"
type input "242"
type input "00FFFB"
type input "255"
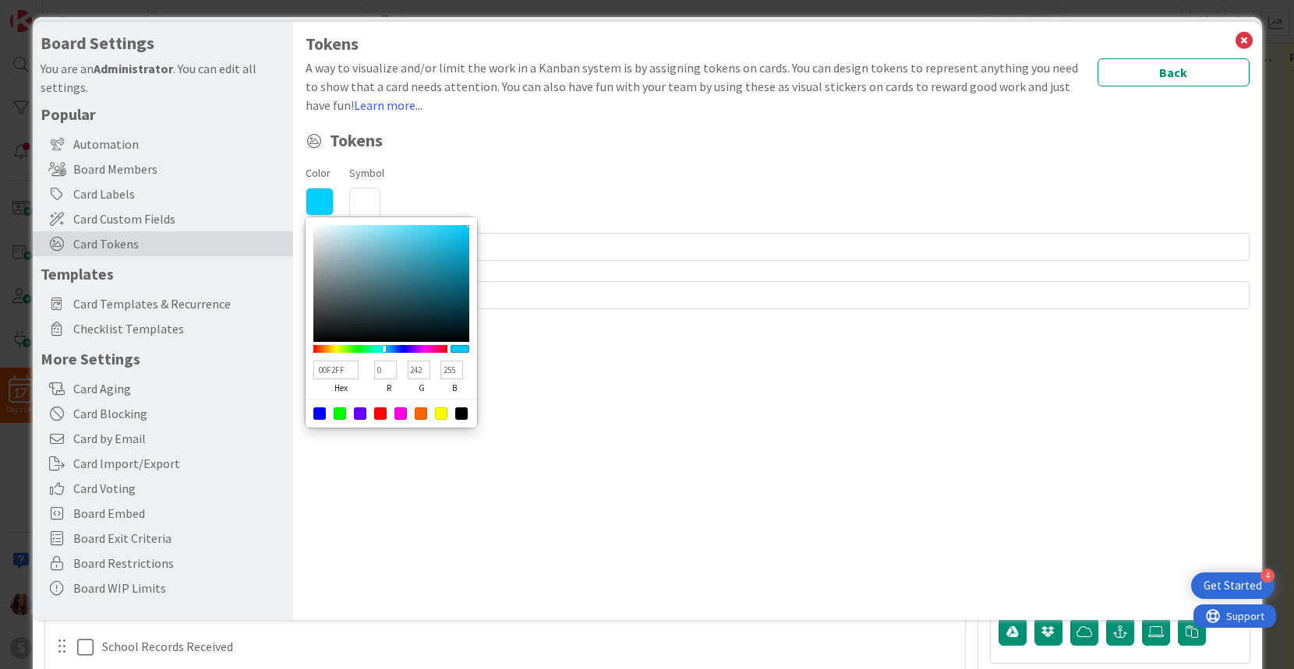
type input "251"
type input "00FFF2"
type input "242"
type input "00FFFB"
type input "251"
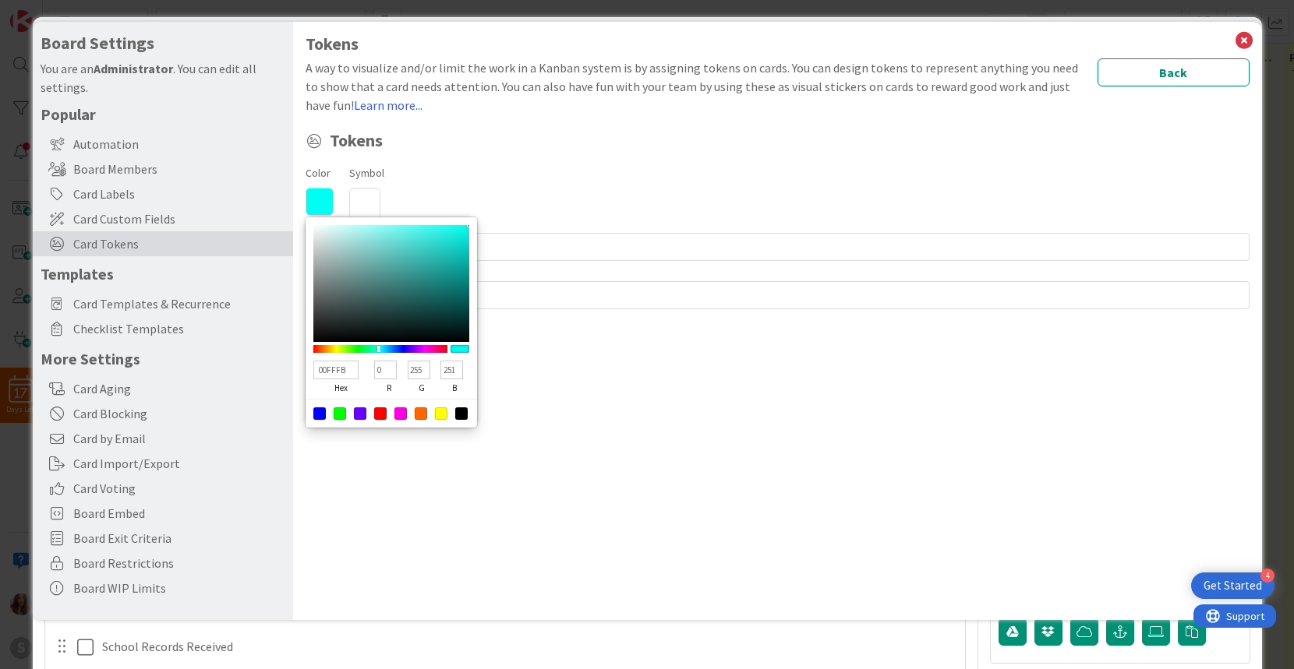
type input "00FBFF"
type input "251"
type input "255"
type input "00F2FF"
type input "242"
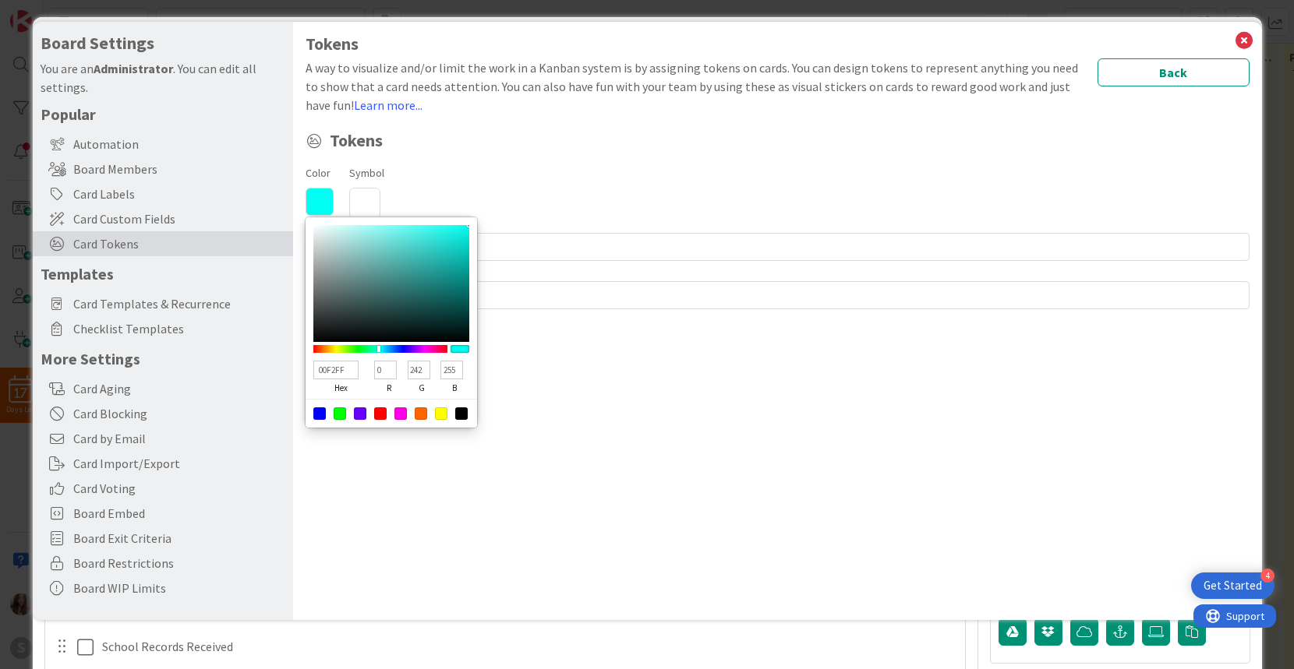
type input "00E9FF"
type input "233"
drag, startPoint x: 403, startPoint y: 350, endPoint x: 382, endPoint y: 351, distance: 21.1
click at [382, 351] on div at bounding box center [381, 349] width 3 height 6
type input "00F2FF"
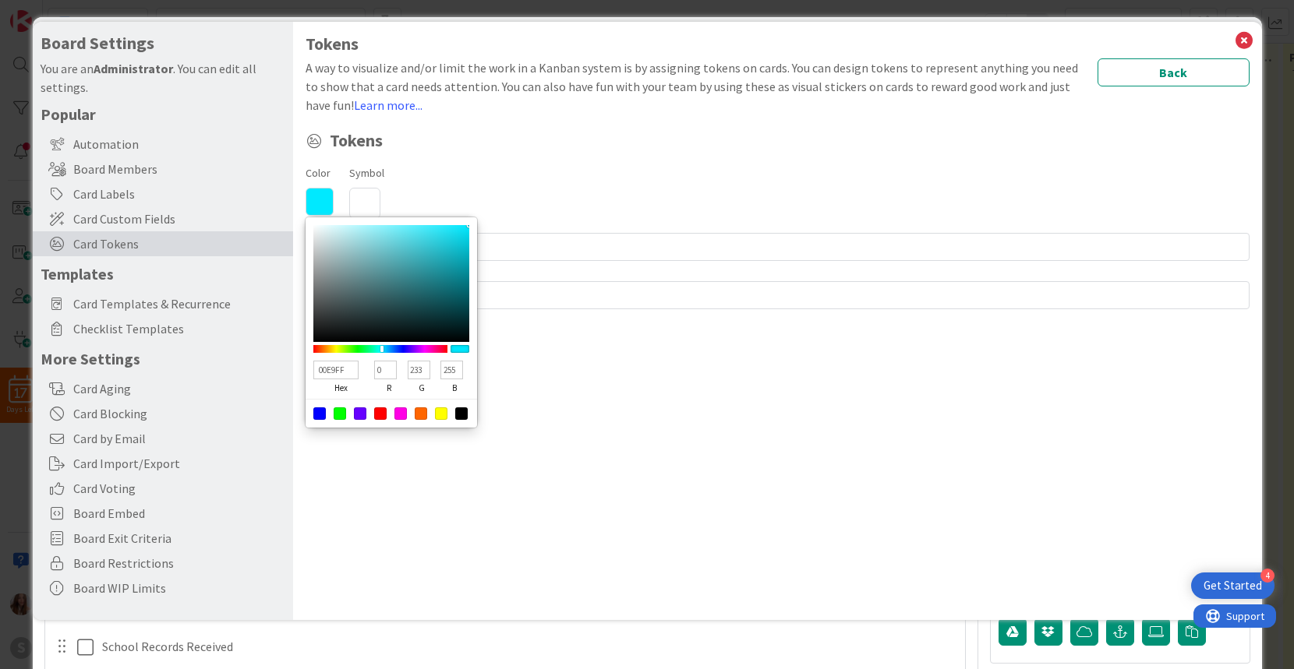
type input "242"
type input "00FBFF"
type input "251"
type input "00FFFB"
type input "255"
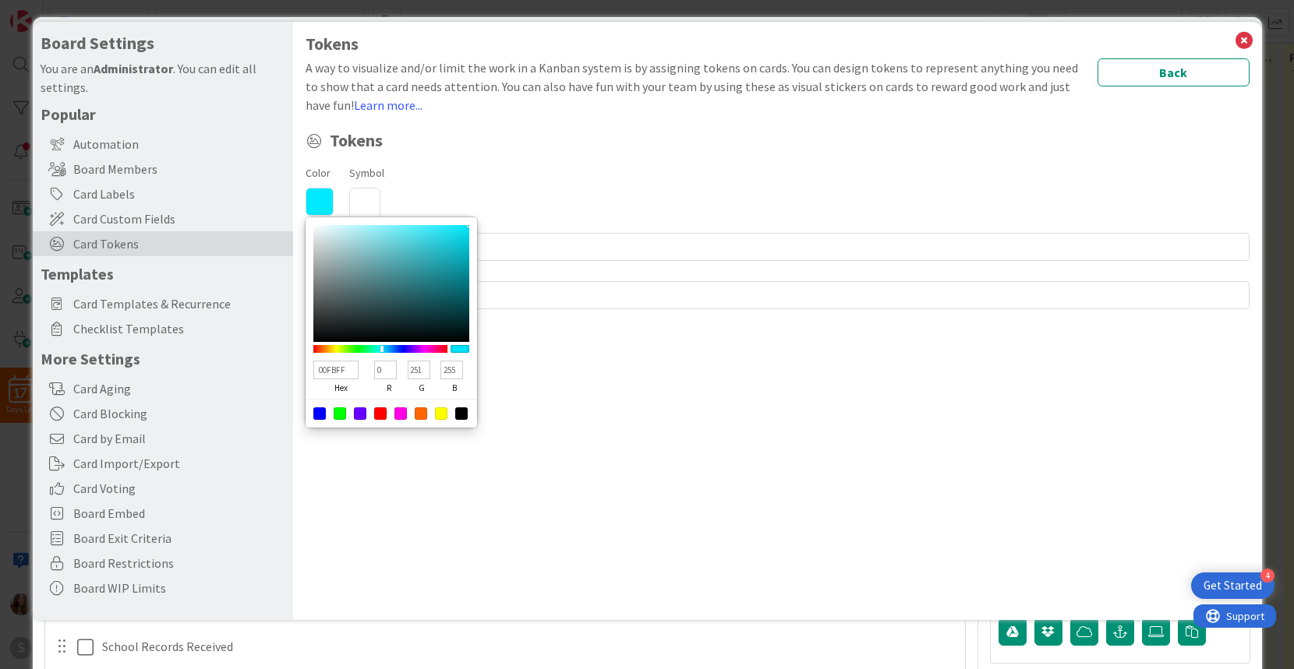
type input "251"
type input "00FFF2"
type input "242"
type input "00FFE0"
type input "224"
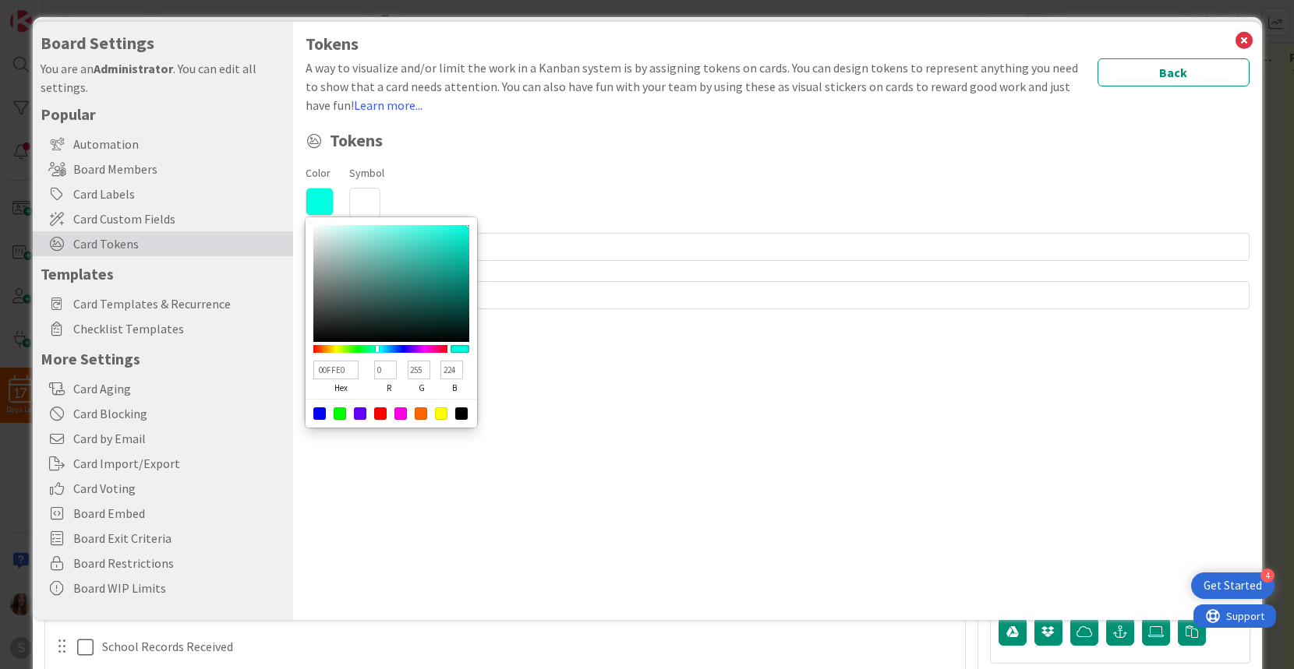
type input "00FFCE"
type input "206"
type input "00FFC5"
type input "197"
type input "00FFB3"
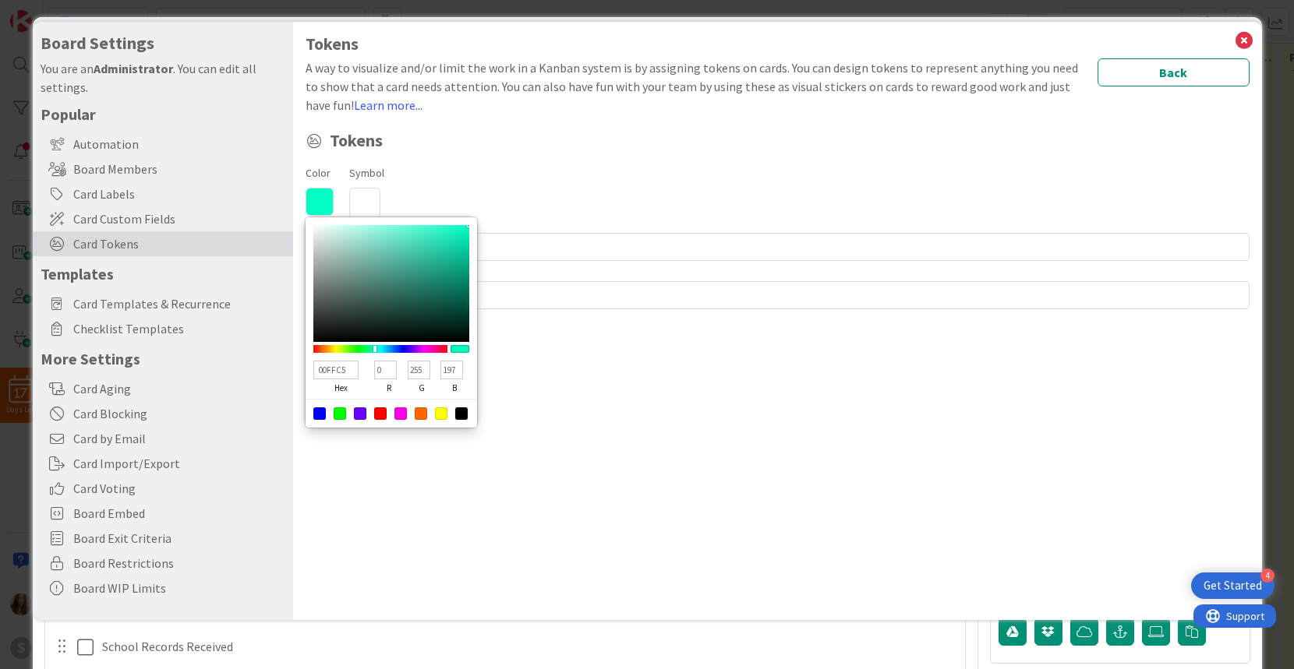
type input "179"
type input "00FFAA"
type input "170"
type input "00FFA2"
type input "162"
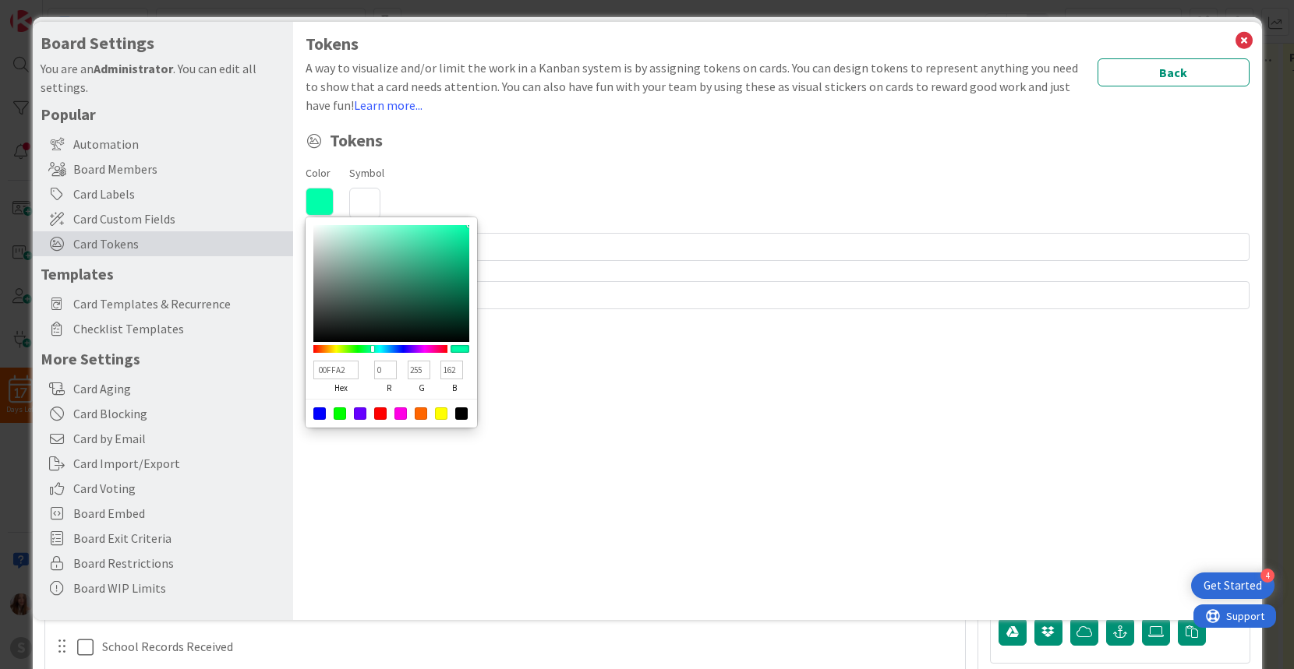
type input "00FF99"
type input "153"
type input "00FF90"
type input "144"
type input "00FF87"
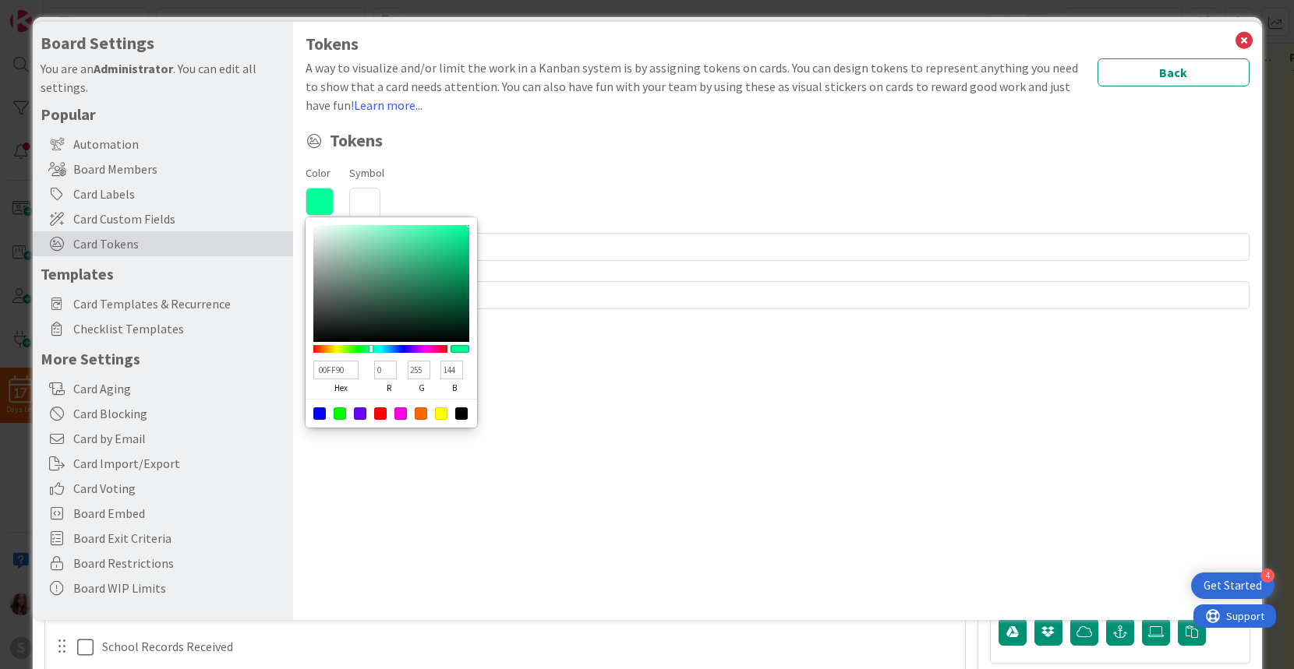
type input "135"
type input "00FF7E"
type input "126"
type input "00FF75"
type input "117"
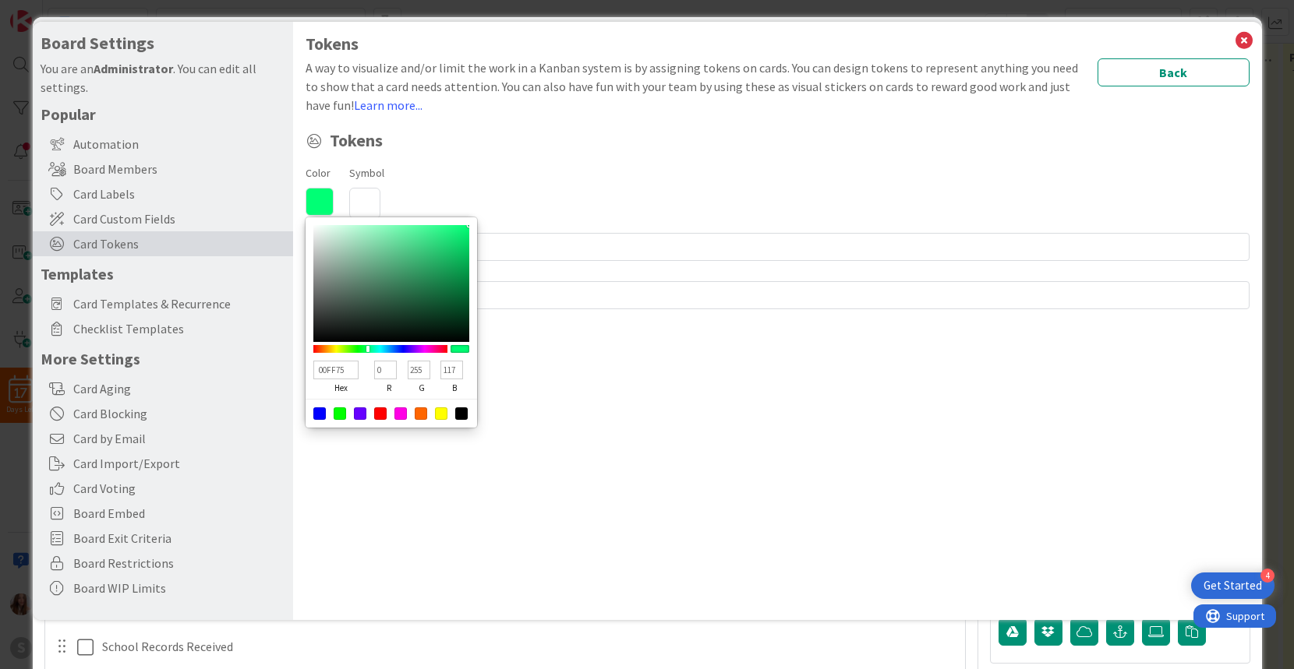
type input "00FF6C"
type input "108"
type input "00FF63"
type input "99"
type input "00FF5A"
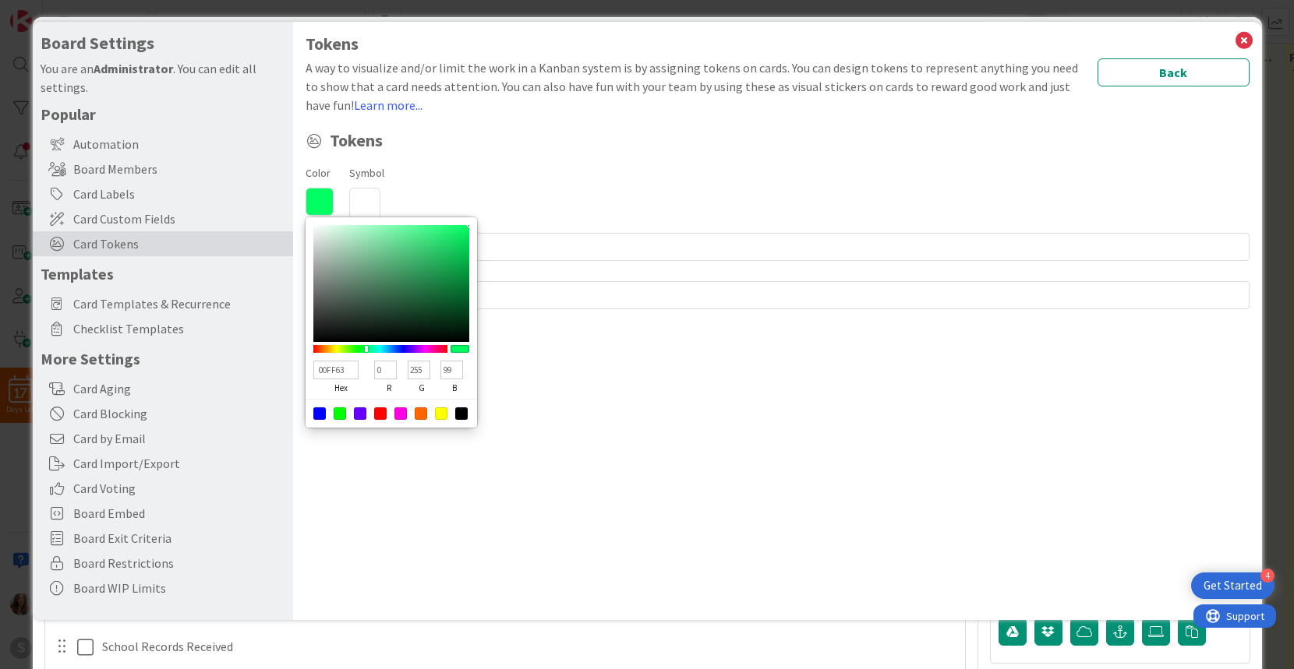
type input "90"
type input "00FF52"
type input "82"
type input "00FF49"
type input "73"
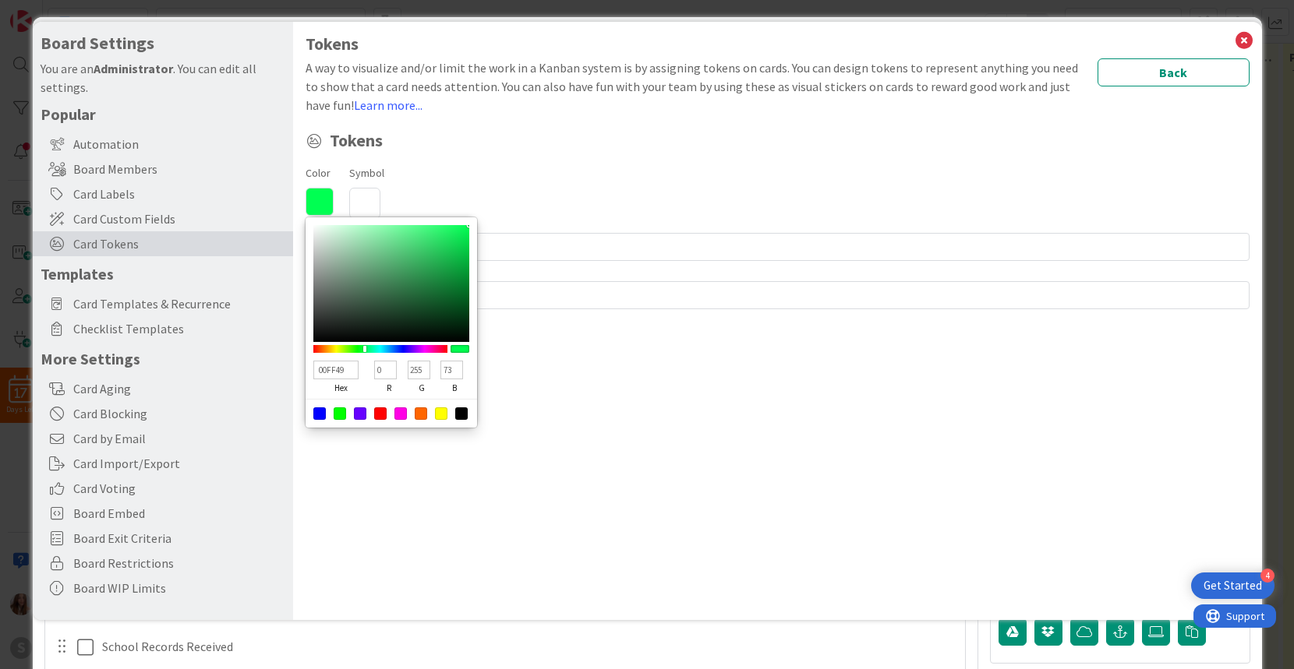
type input "00FF40"
type input "64"
type input "00FF37"
type input "55"
type input "00FF2E"
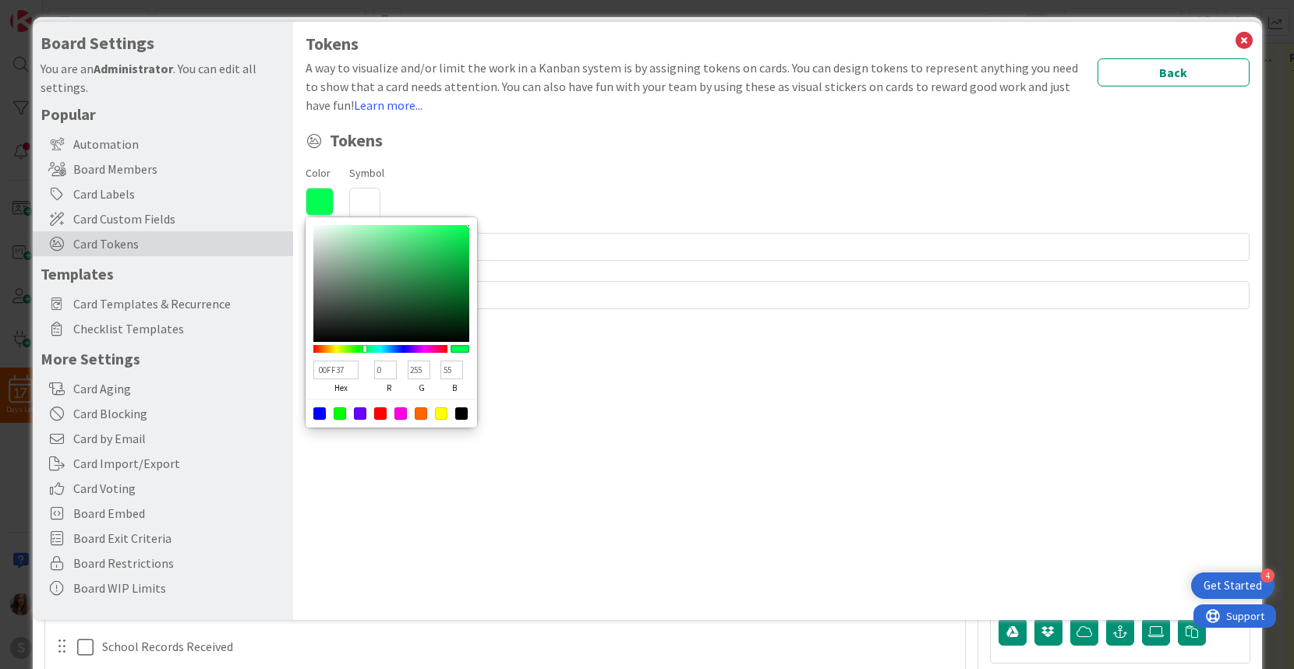
type input "46"
type input "00FF25"
type input "37"
type input "00FF1C"
type input "28"
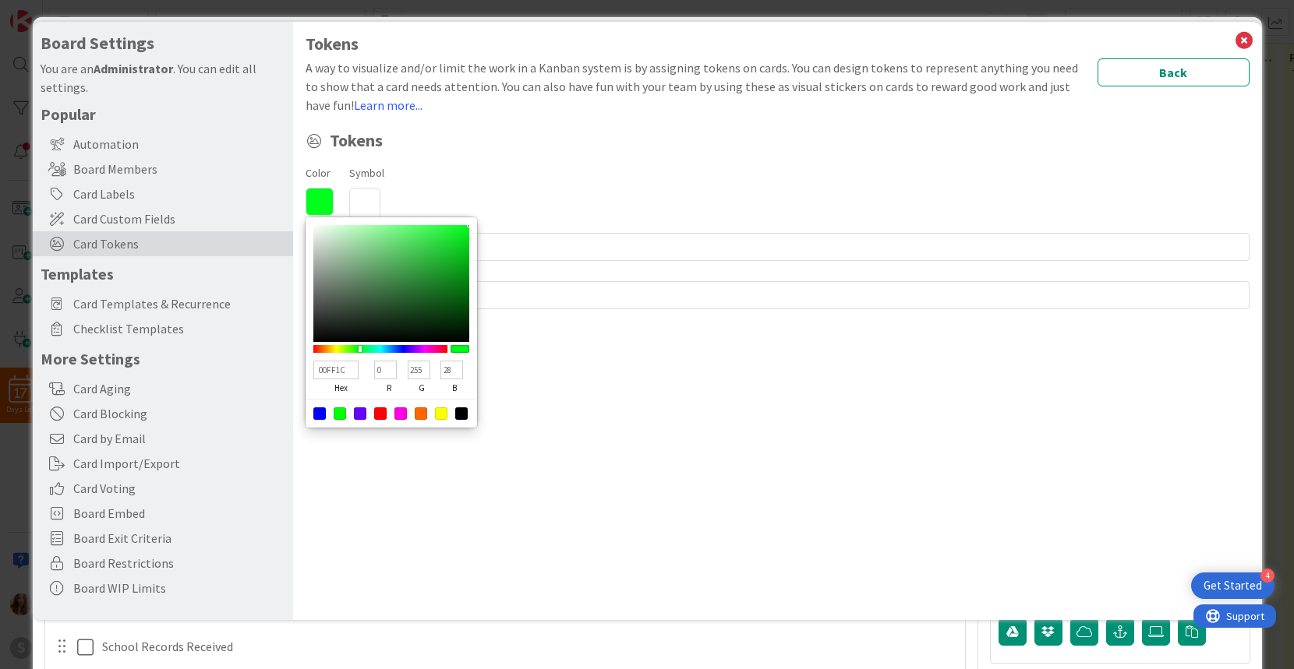
type input "00FF13"
type input "19"
type input "00FF01"
type input "1"
type input "07FF00"
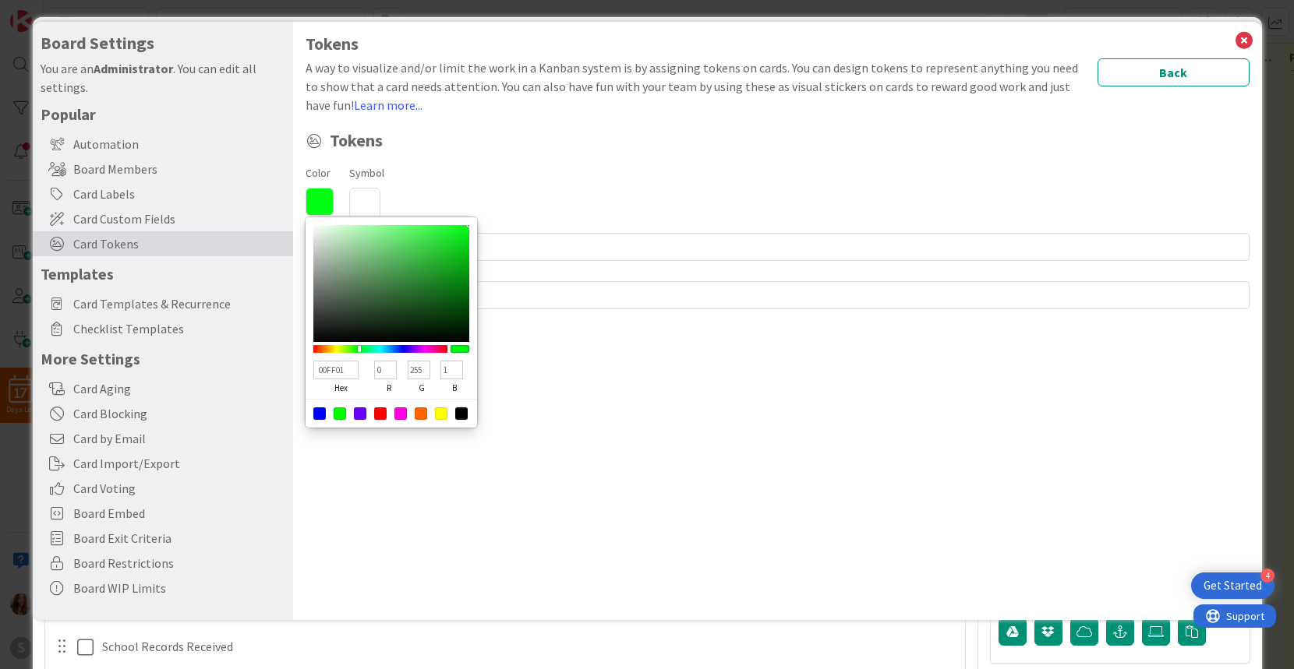
type input "7"
type input "0"
type input "10FF00"
type input "16"
type input "19FF00"
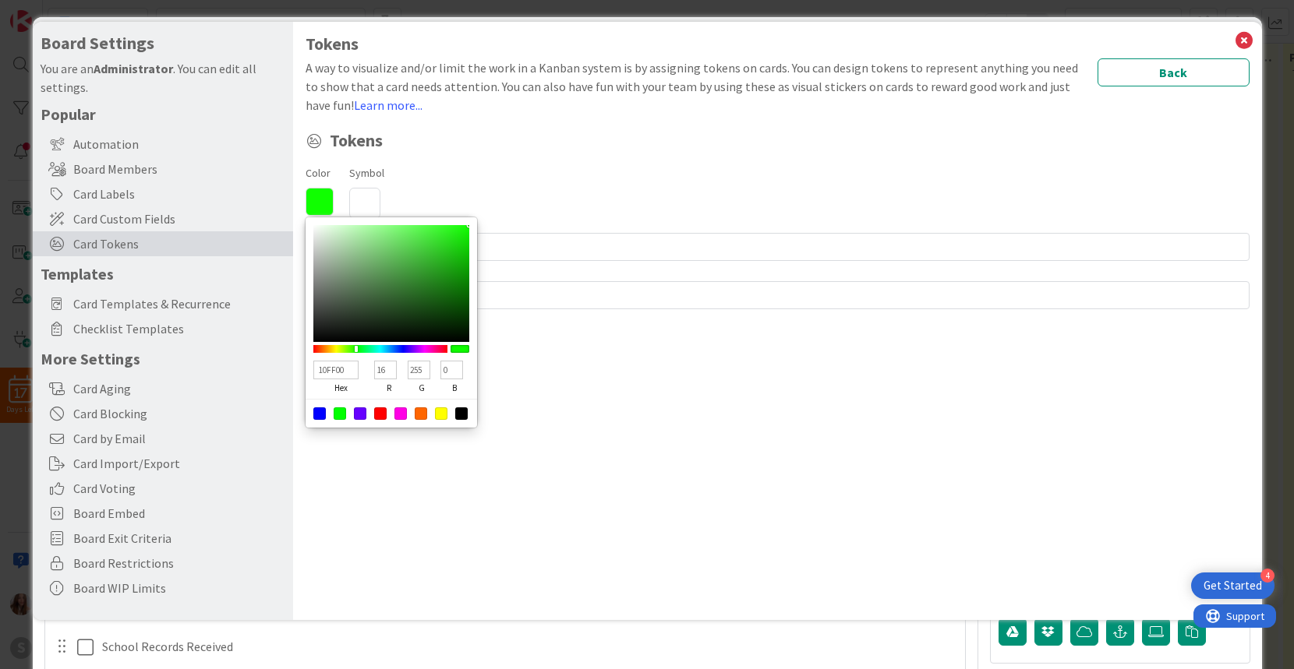
type input "25"
type input "2BFF00"
type input "43"
type input "34FF00"
type input "52"
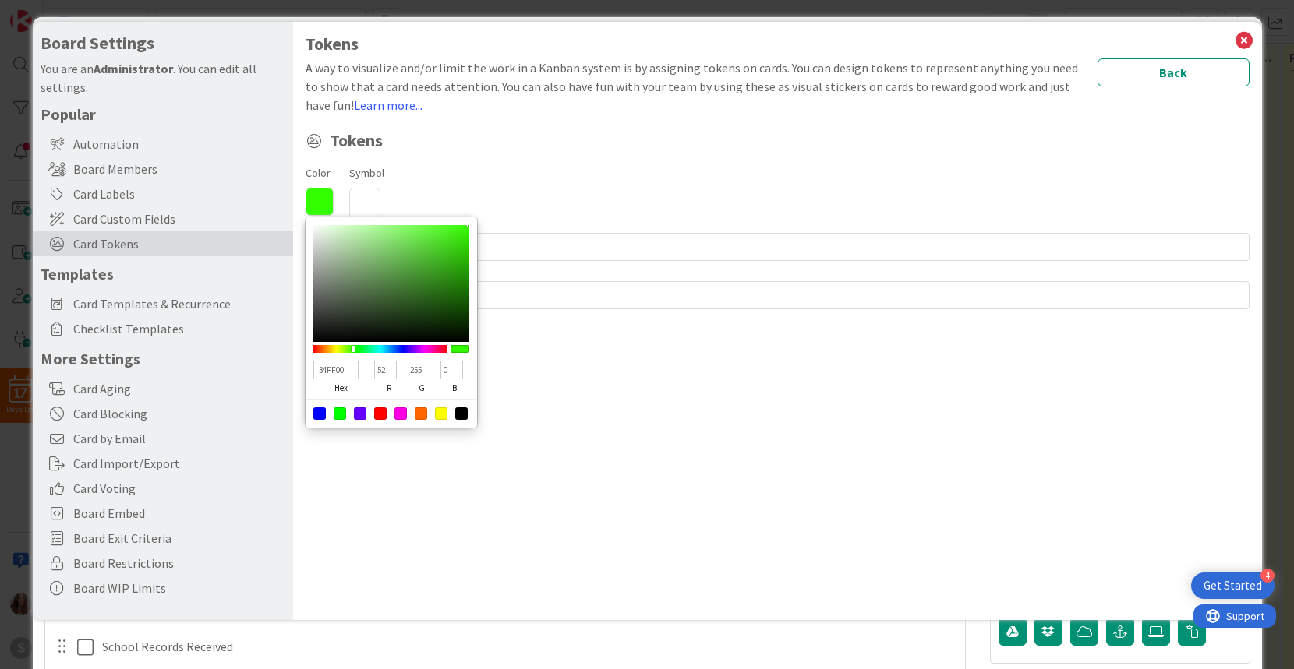
type input "3DFF00"
type input "61"
type input "4FFF00"
type input "79"
type input "57FF00"
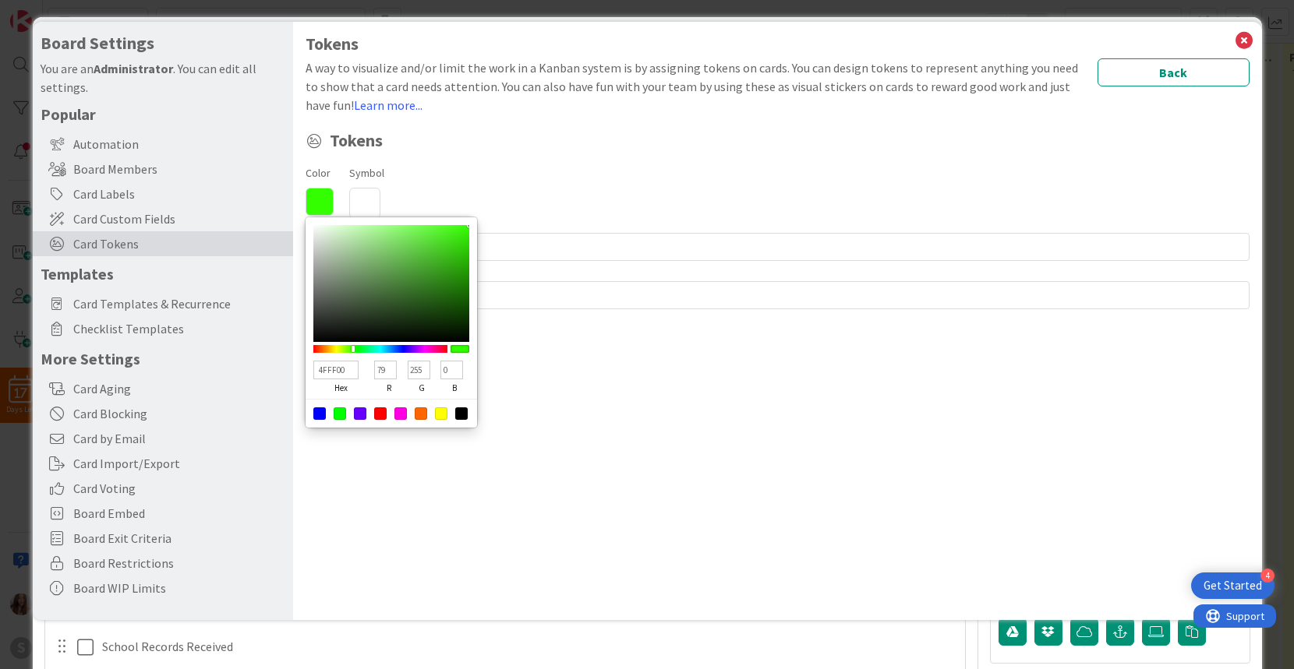
type input "87"
type input "72FF00"
type input "114"
type input "84FF00"
type input "132"
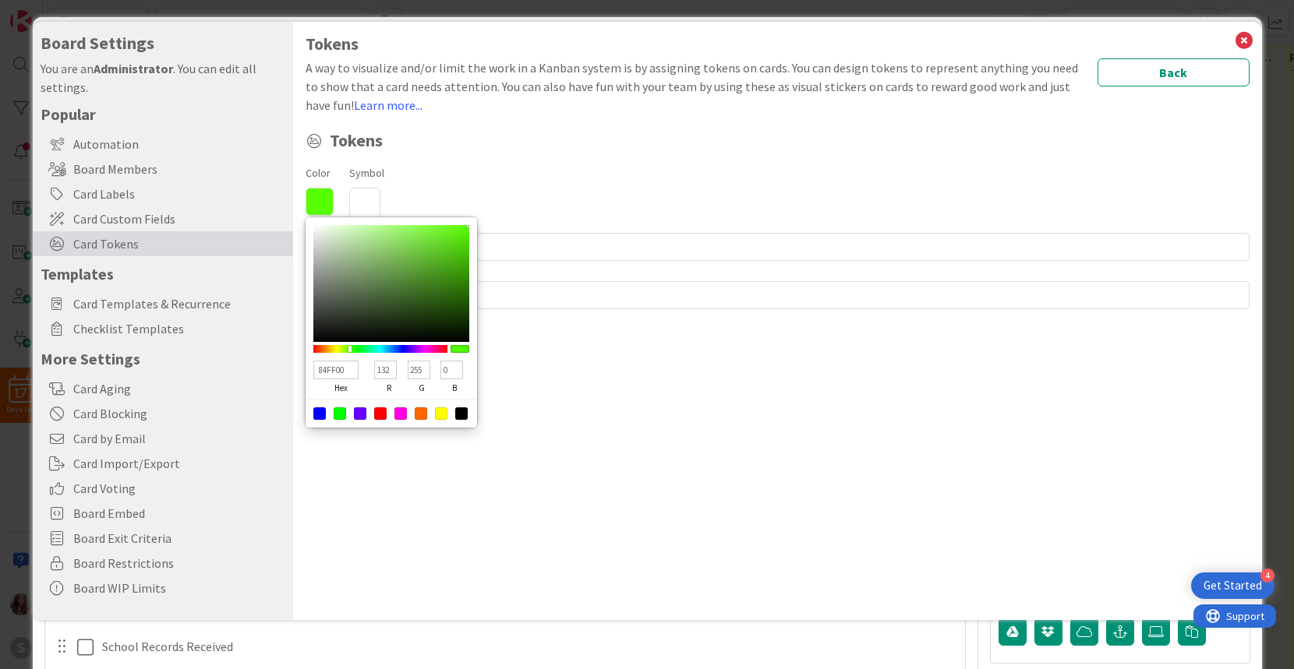
type input "9FFF00"
type input "159"
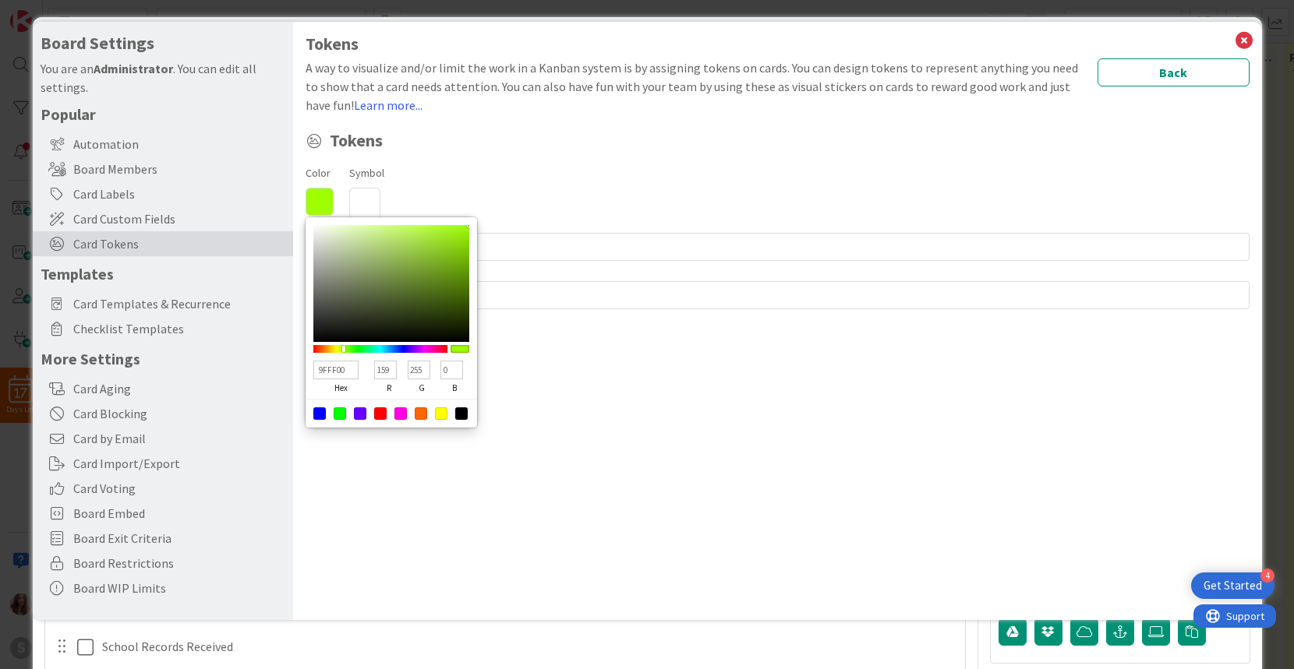
type input "A8FF00"
type input "168"
type input "9FFF00"
type input "159"
type input "96FF00"
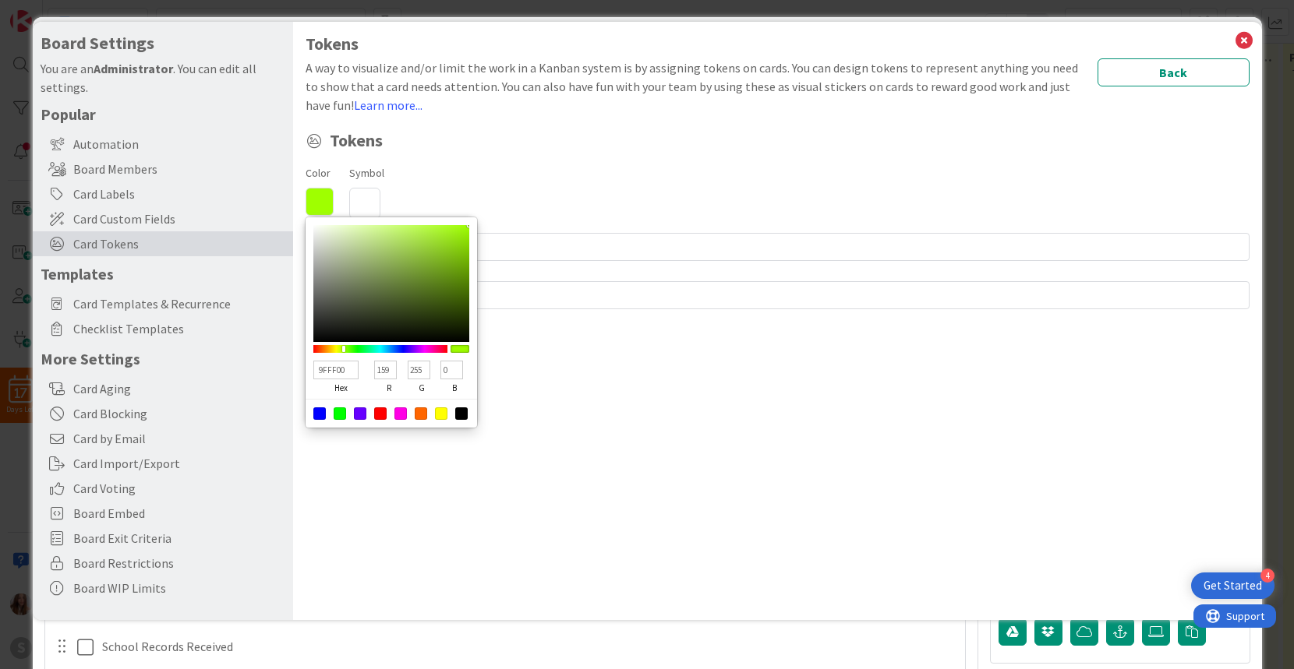
type input "150"
type input "8DFF00"
type input "141"
type input "84FF00"
type input "132"
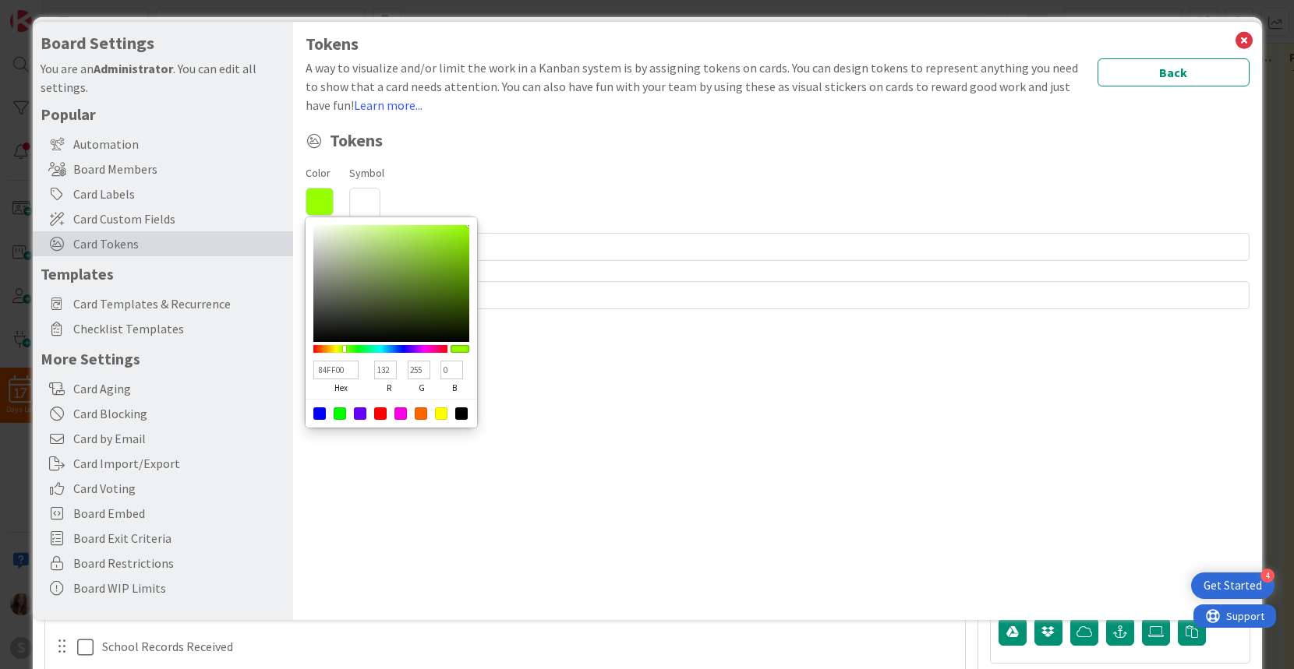
type input "72FF00"
type input "114"
type input "69FF00"
type input "105"
type input "60FF00"
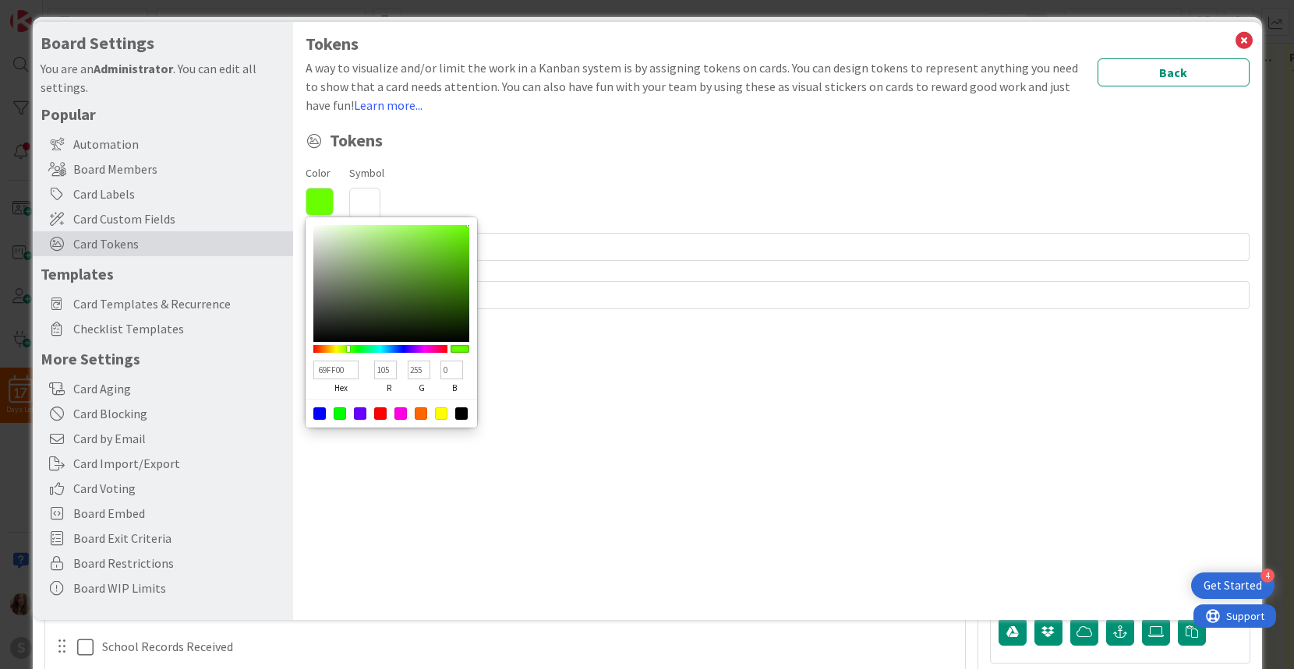
type input "96"
type input "69FF00"
type input "105"
type input "72FF00"
type input "114"
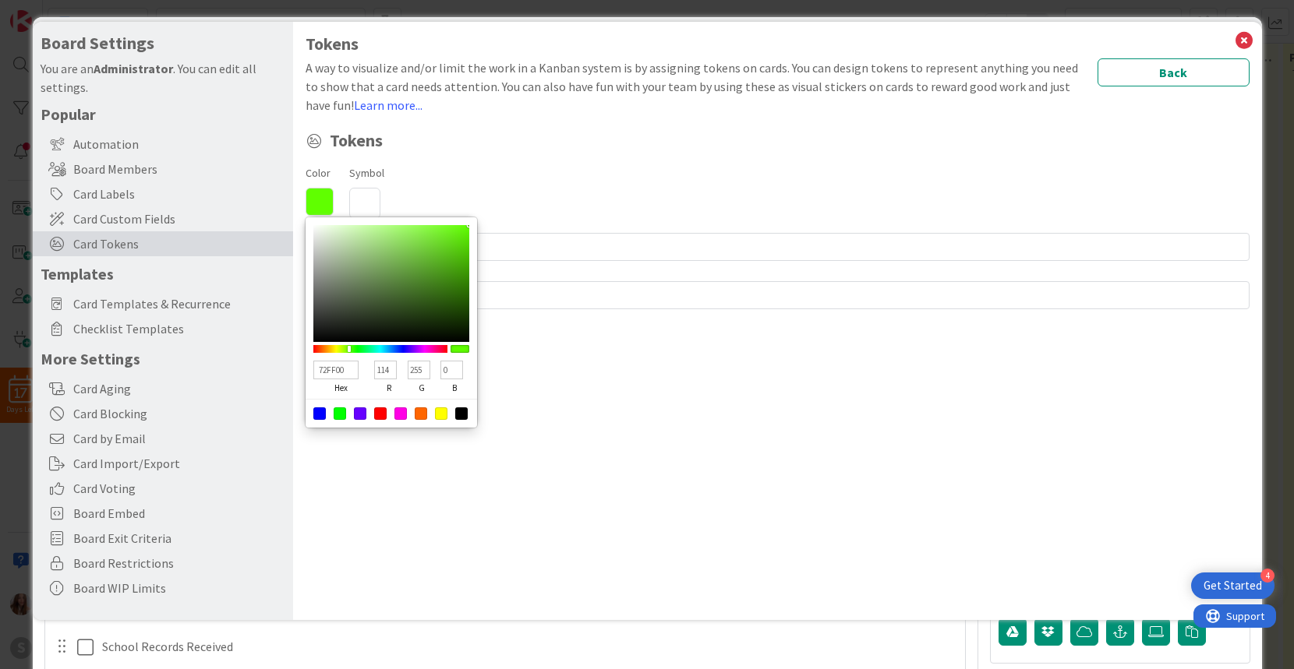
type input "7BFF00"
type input "123"
type input "84FF00"
type input "132"
type input "96FF00"
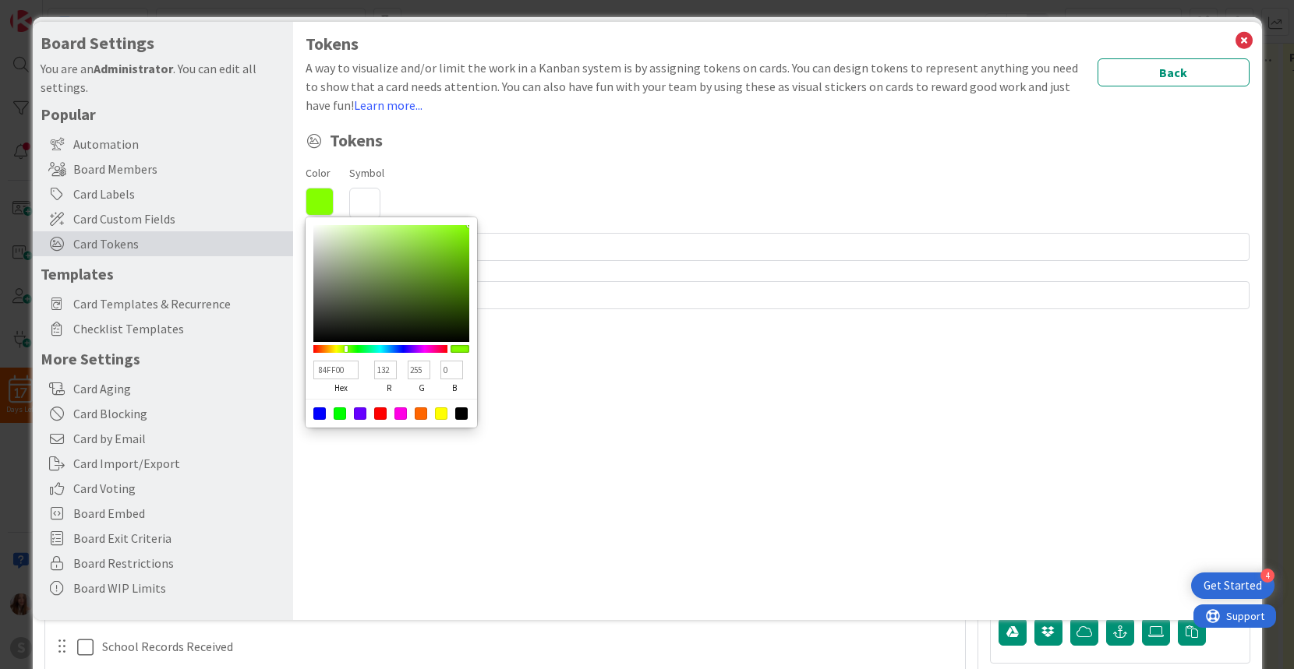
type input "150"
type input "9FFF00"
type input "159"
type input "A8FF00"
type input "168"
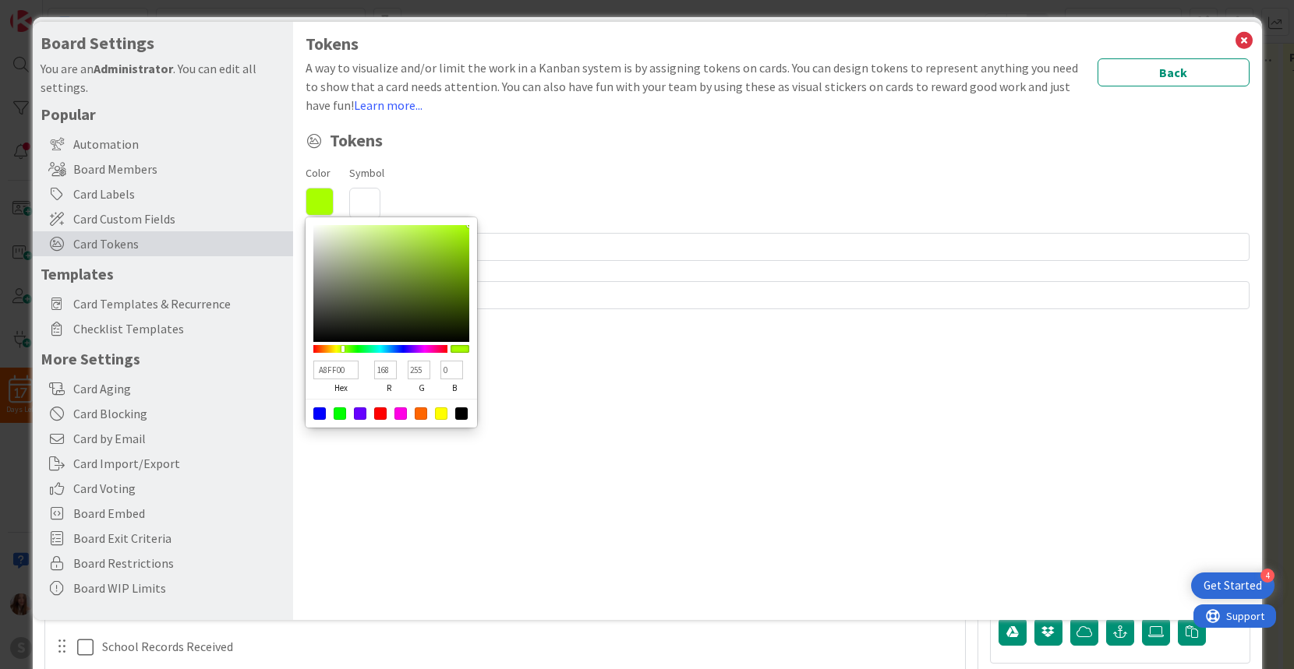
type input "B0FF00"
type input "176"
type input "B9FF00"
type input "185"
type input "C2FF00"
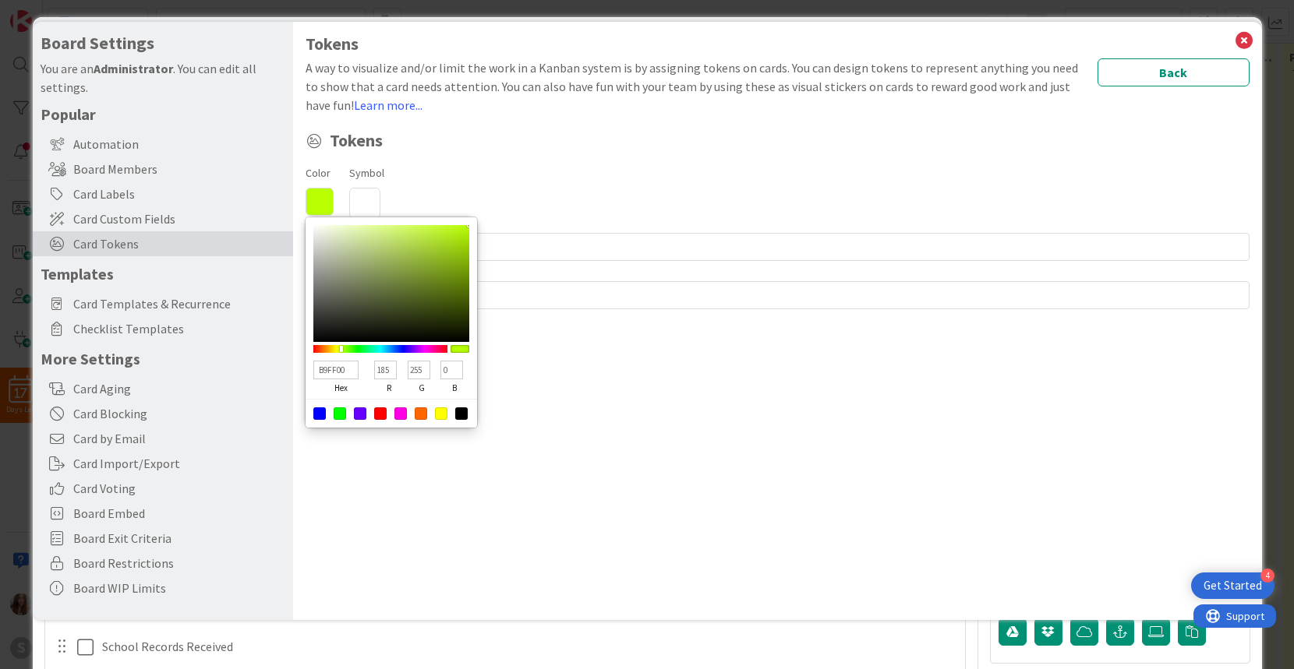
type input "194"
type input "CBFF00"
type input "203"
drag, startPoint x: 382, startPoint y: 349, endPoint x: 340, endPoint y: 351, distance: 42.2
click at [340, 351] on div at bounding box center [339, 349] width 3 height 6
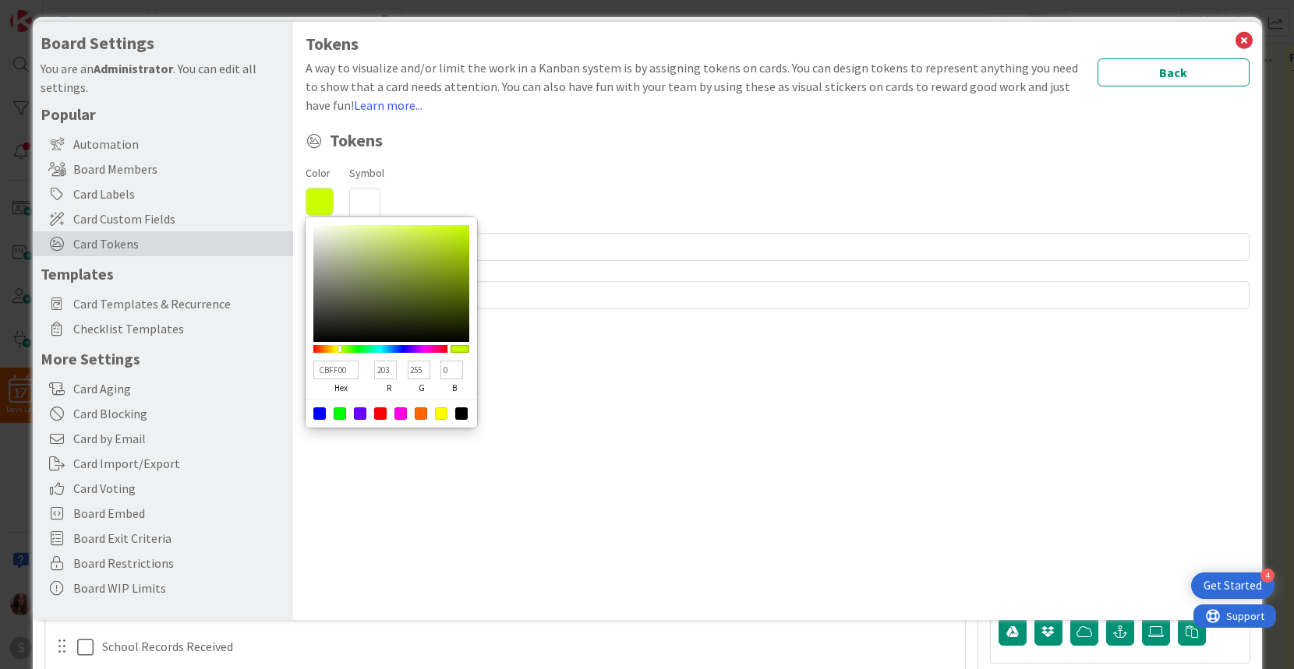
click at [364, 197] on icon at bounding box center [364, 203] width 31 height 31
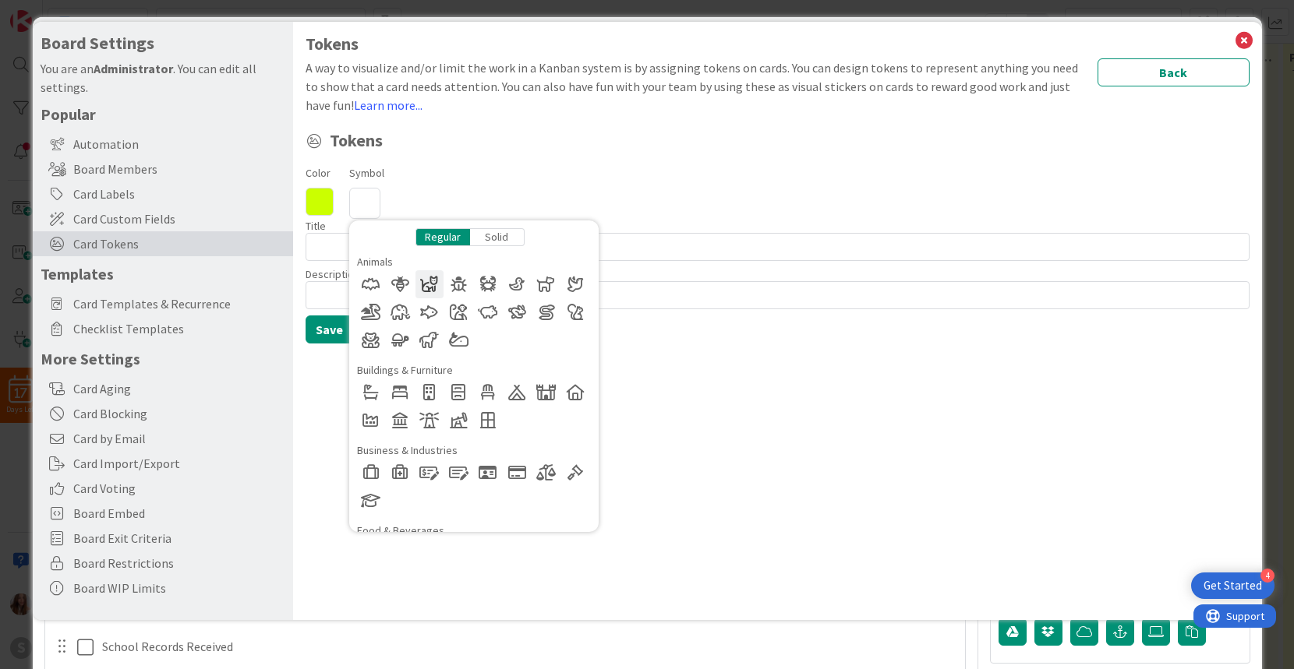
click at [430, 283] on div at bounding box center [429, 284] width 28 height 28
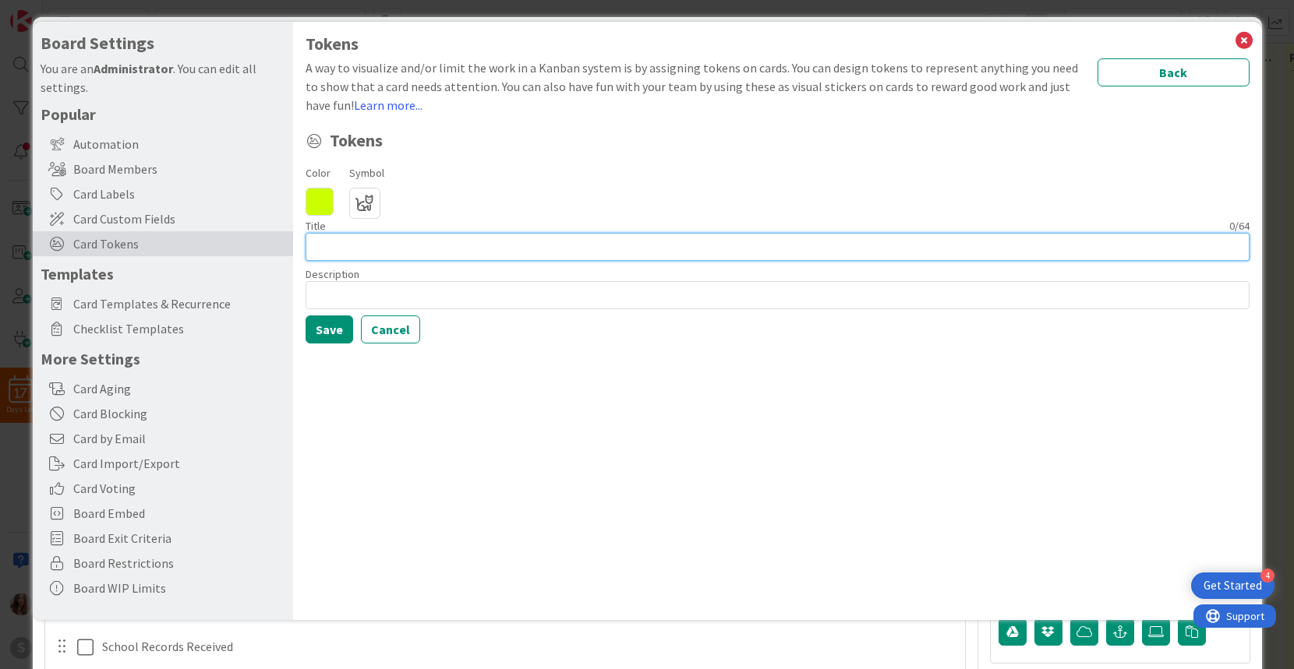
click at [379, 248] on input at bounding box center [778, 247] width 944 height 28
drag, startPoint x: 424, startPoint y: 248, endPoint x: 289, endPoint y: 247, distance: 134.8
click at [289, 247] on div "Board Settings You are an Administrator . You can edit all settings. Popular Au…" at bounding box center [647, 321] width 1229 height 599
type input "[PERSON_NAME] DUTIES"
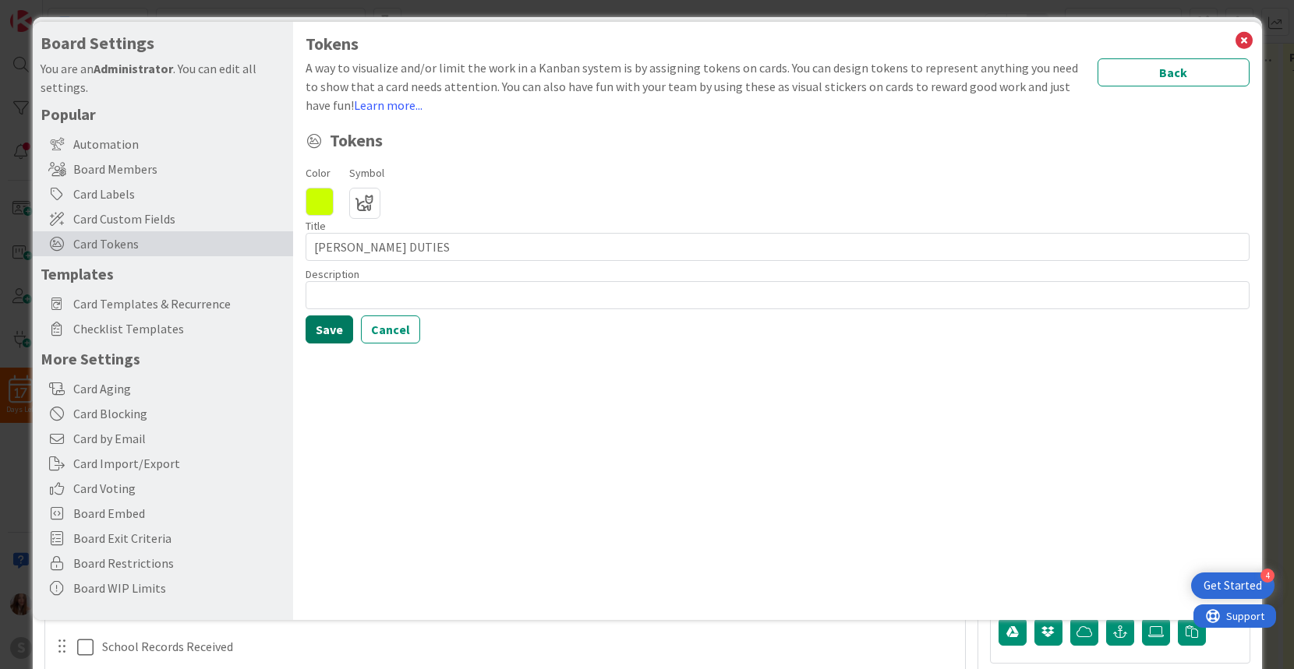
click at [336, 330] on button "Save" at bounding box center [330, 330] width 48 height 28
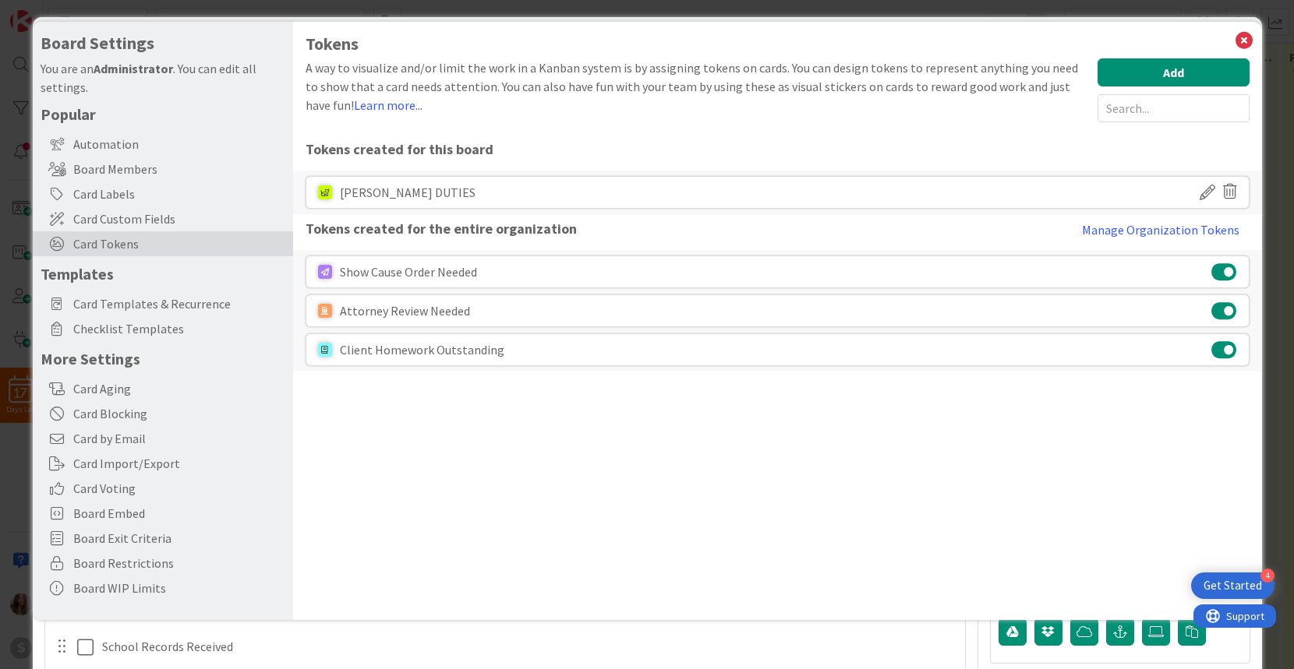
click at [1202, 191] on icon at bounding box center [1207, 192] width 16 height 26
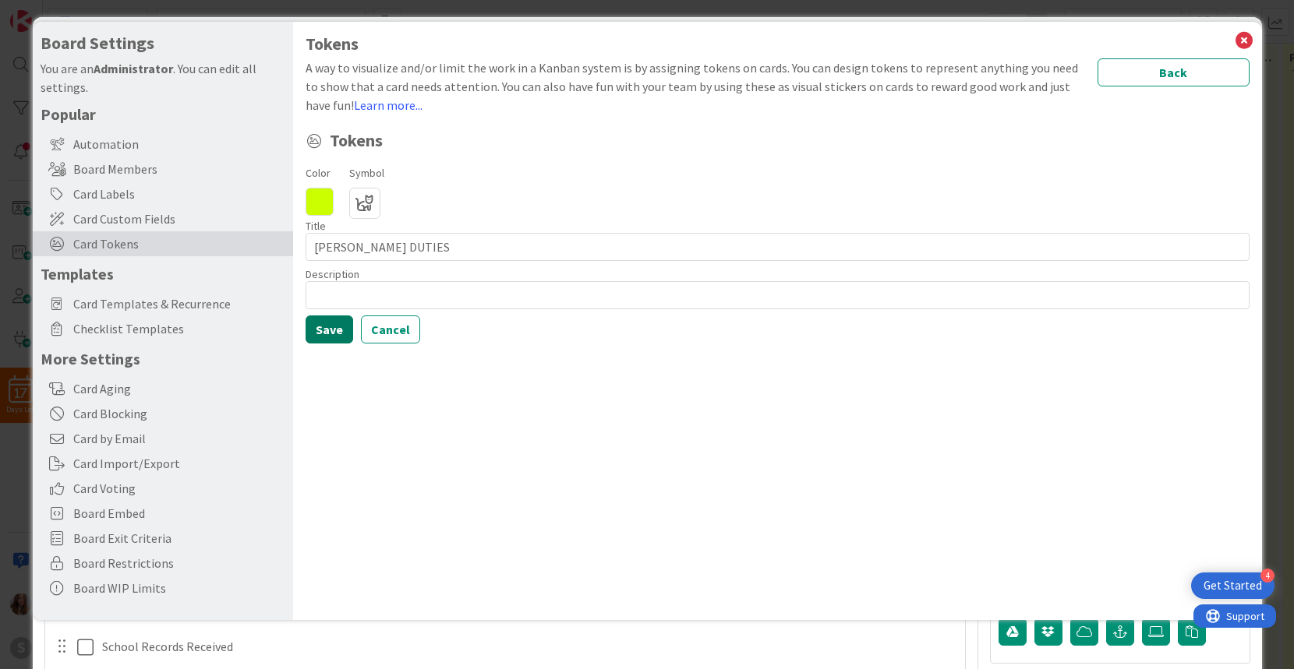
click at [329, 330] on button "Save" at bounding box center [330, 330] width 48 height 28
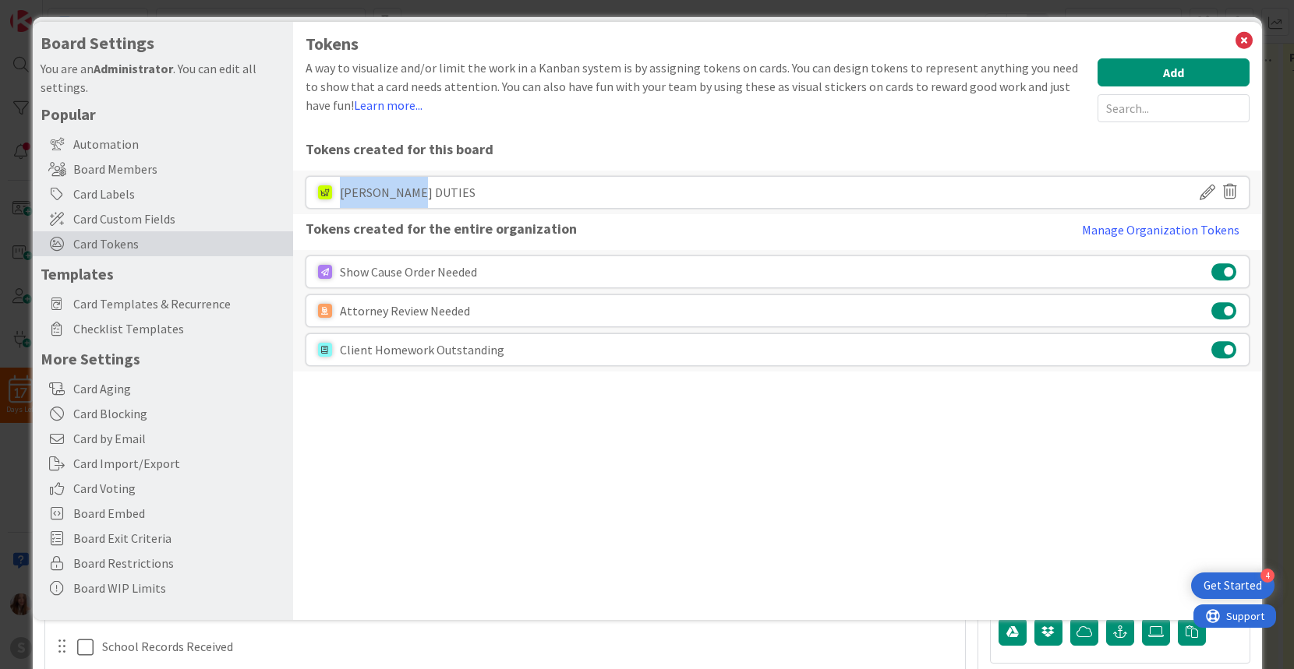
drag, startPoint x: 422, startPoint y: 193, endPoint x: 338, endPoint y: 192, distance: 83.4
click at [338, 192] on div "[PERSON_NAME] DUTIES" at bounding box center [778, 192] width 944 height 33
click at [1243, 37] on icon at bounding box center [1244, 41] width 20 height 22
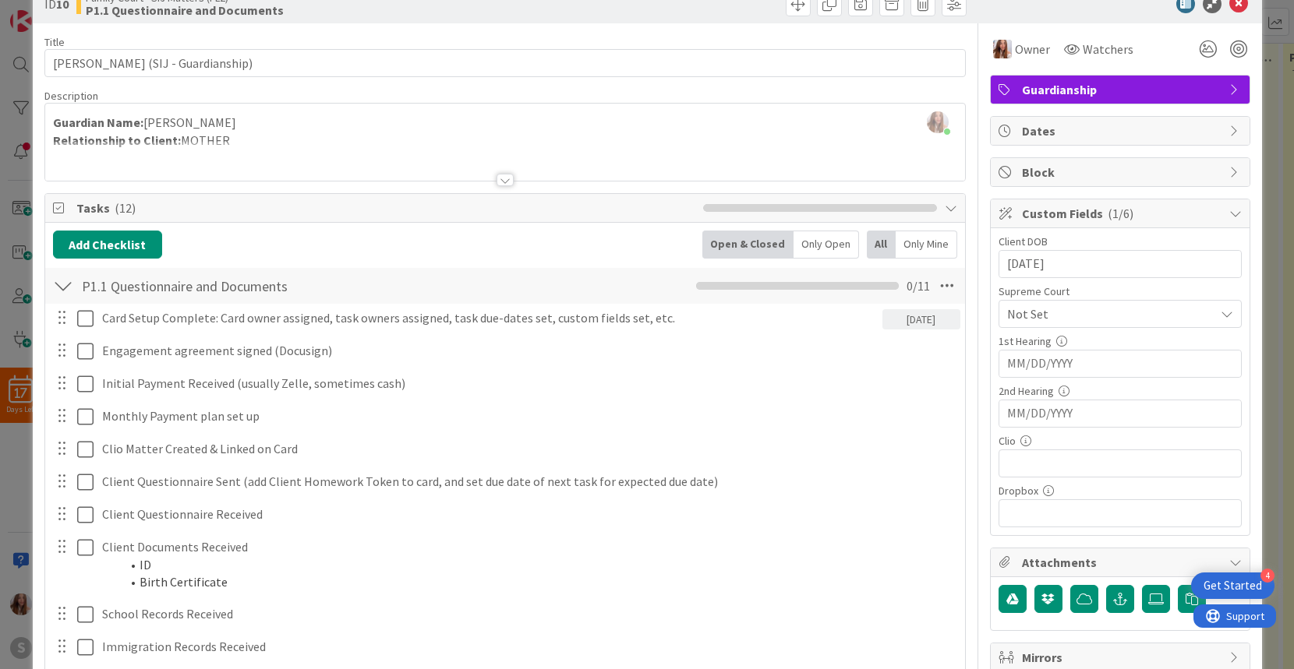
scroll to position [0, 0]
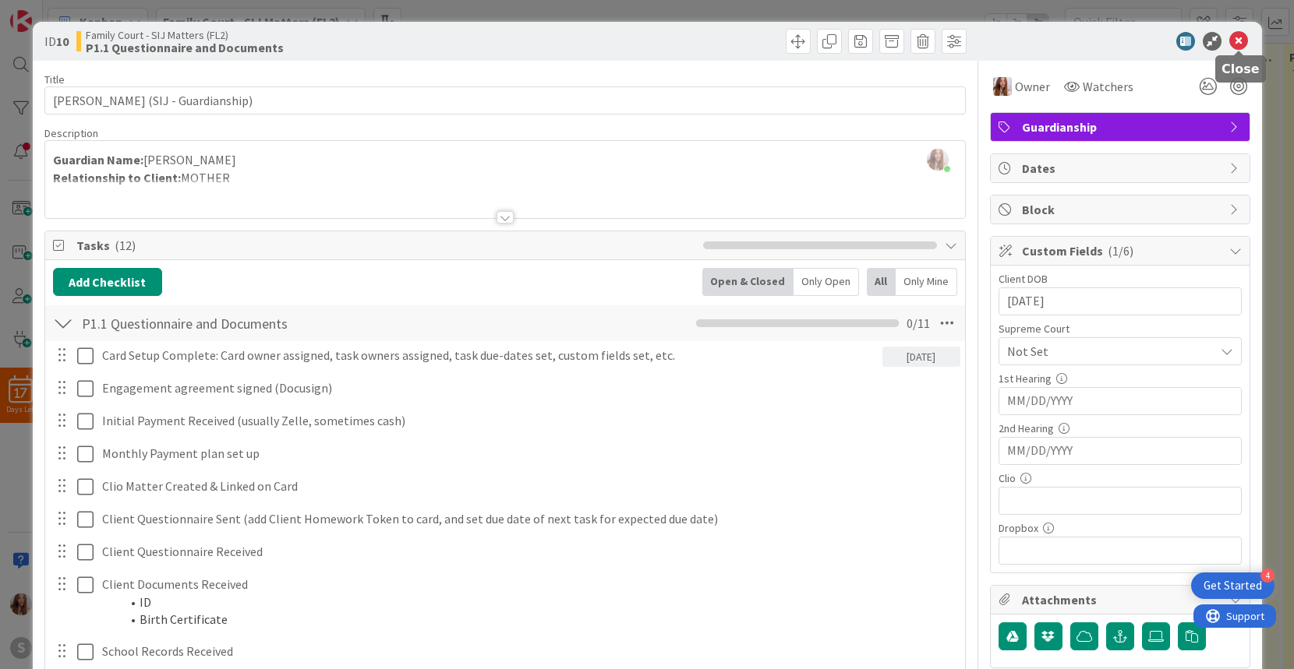
click at [1235, 38] on icon at bounding box center [1238, 41] width 19 height 19
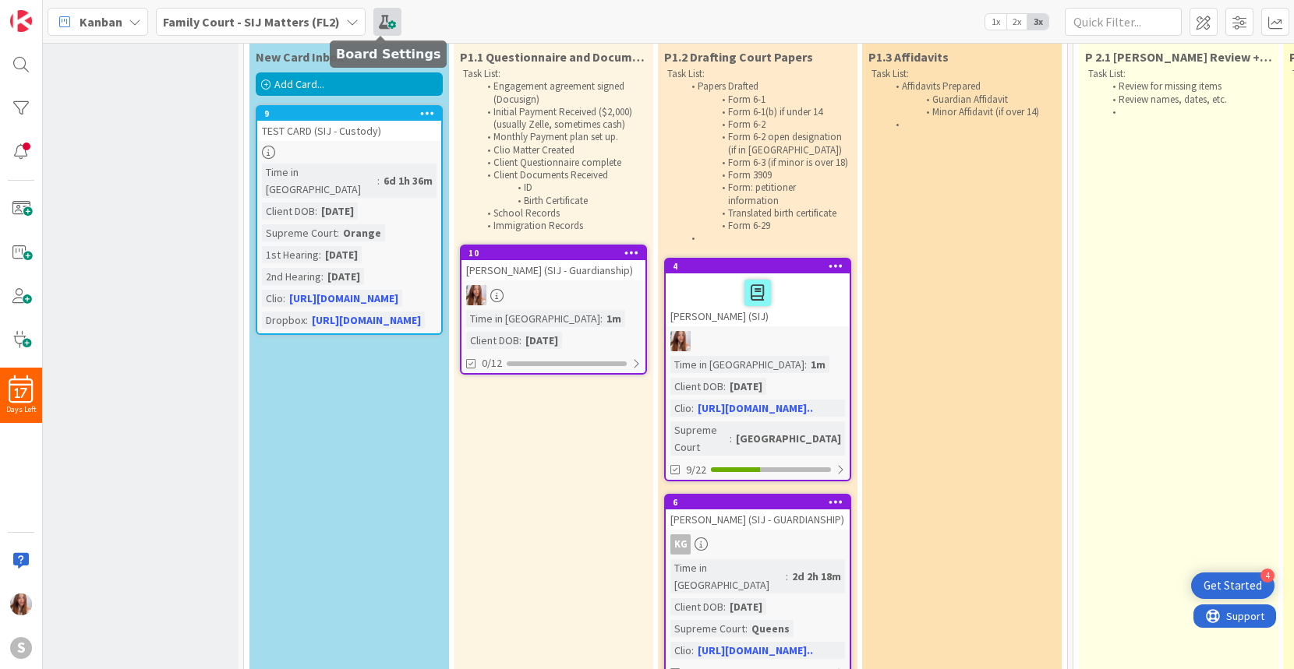
click at [385, 17] on span at bounding box center [387, 22] width 28 height 28
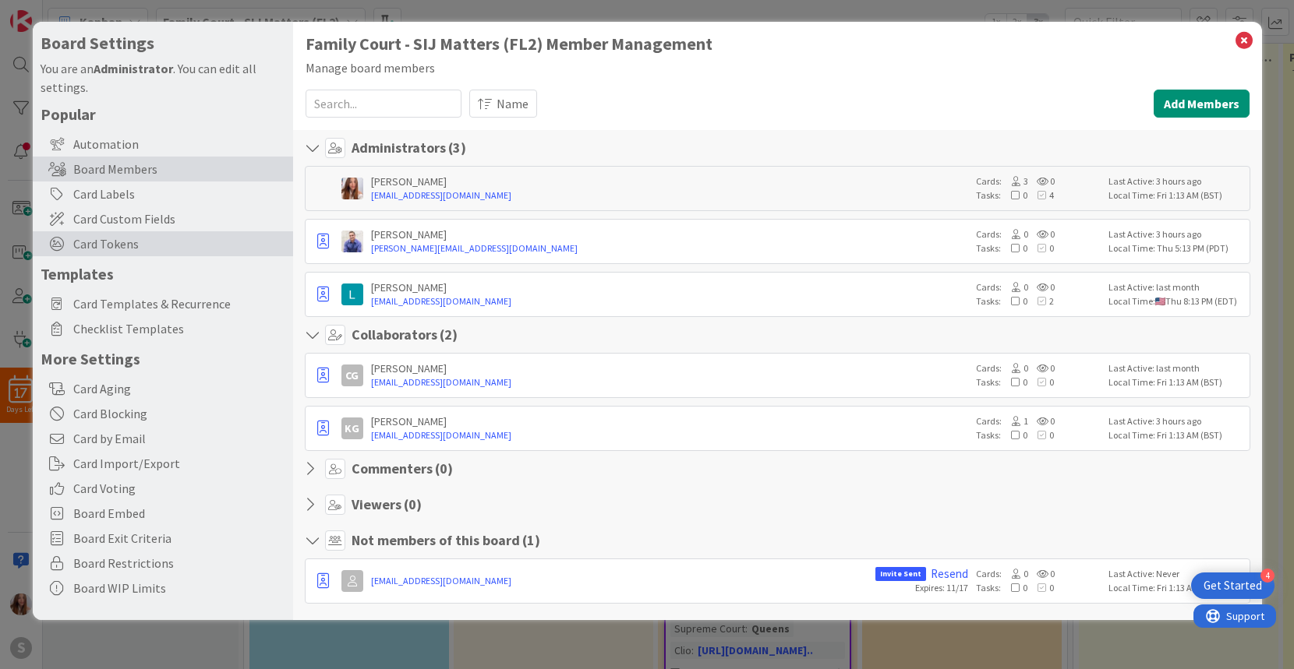
click at [112, 246] on span "Card Tokens" at bounding box center [179, 244] width 212 height 19
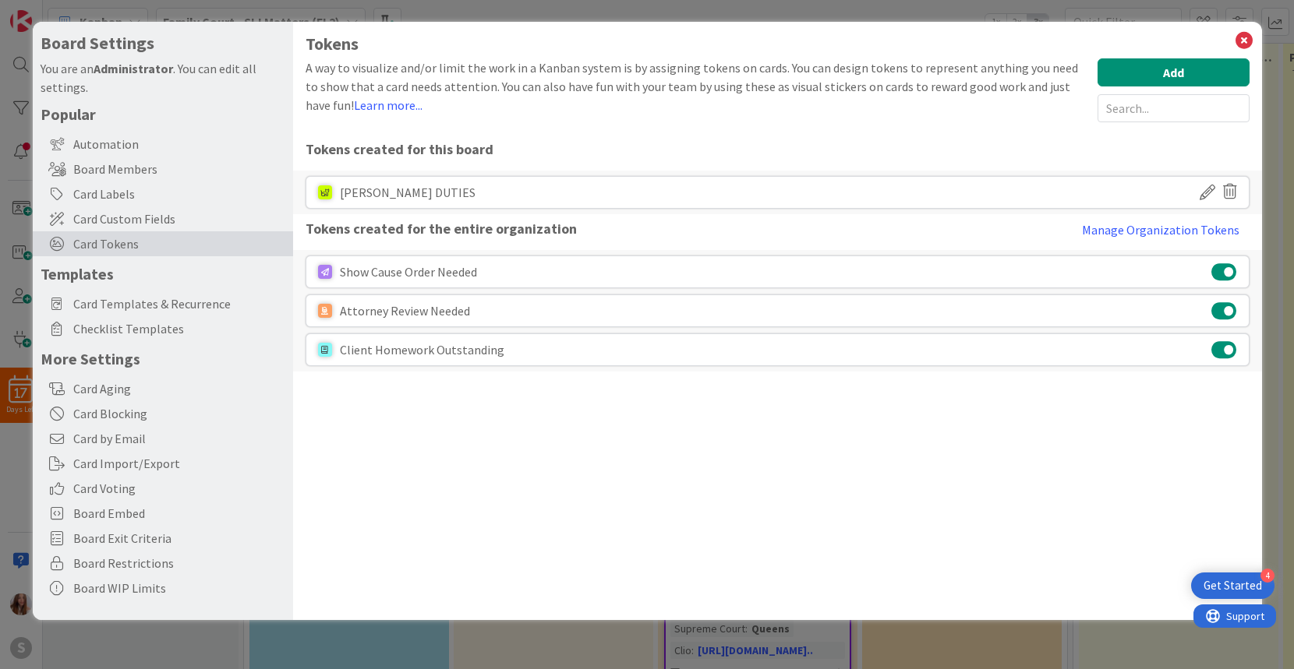
click at [1206, 194] on icon at bounding box center [1207, 192] width 16 height 26
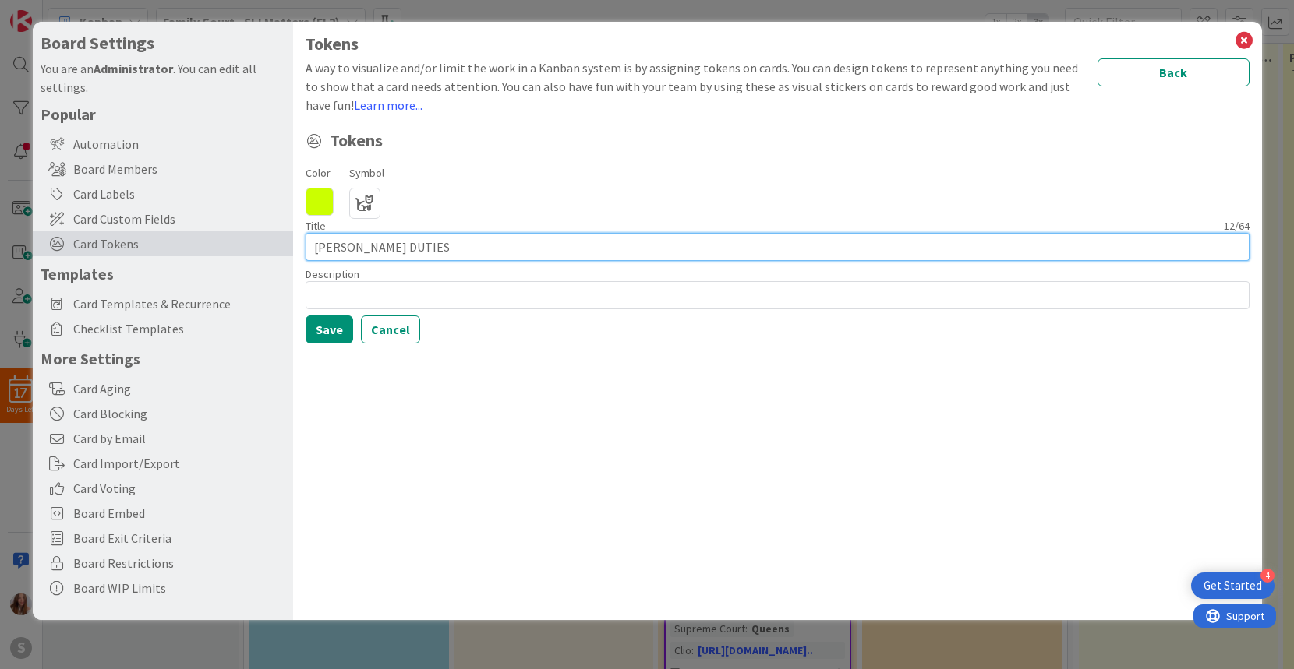
drag, startPoint x: 394, startPoint y: 244, endPoint x: 176, endPoint y: 232, distance: 217.8
click at [177, 232] on div "Board Settings You are an Administrator . You can edit all settings. Popular Au…" at bounding box center [647, 321] width 1229 height 599
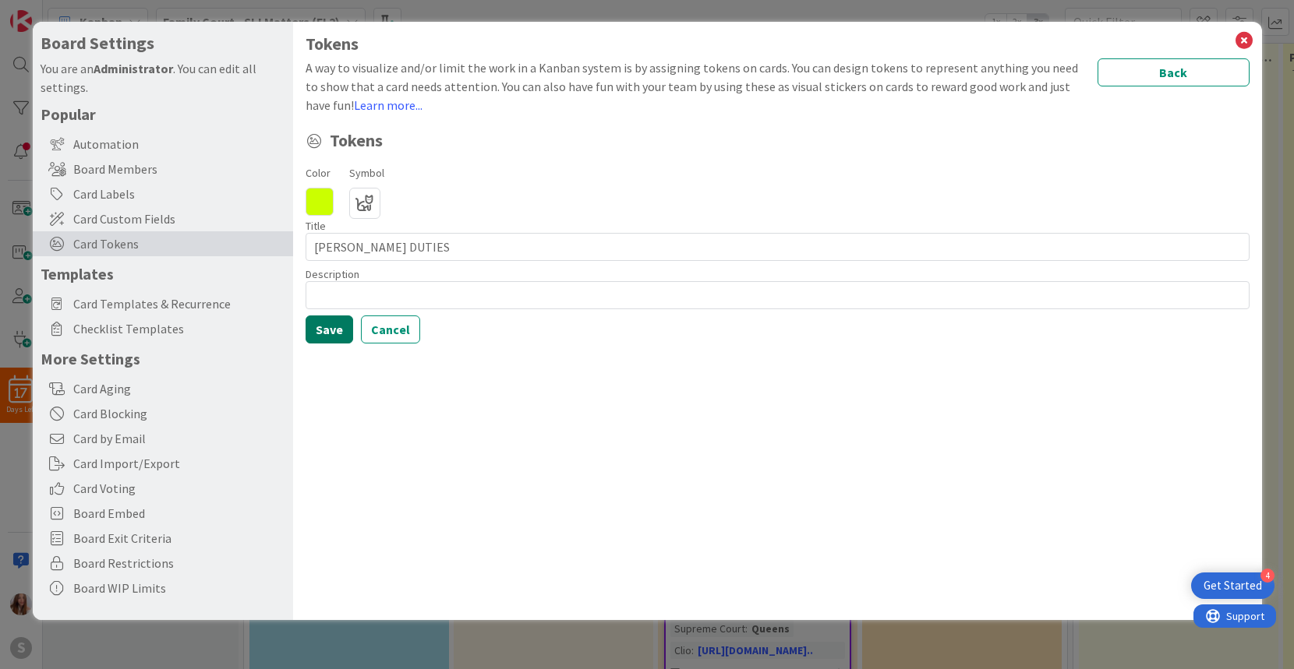
click at [326, 332] on button "Save" at bounding box center [330, 330] width 48 height 28
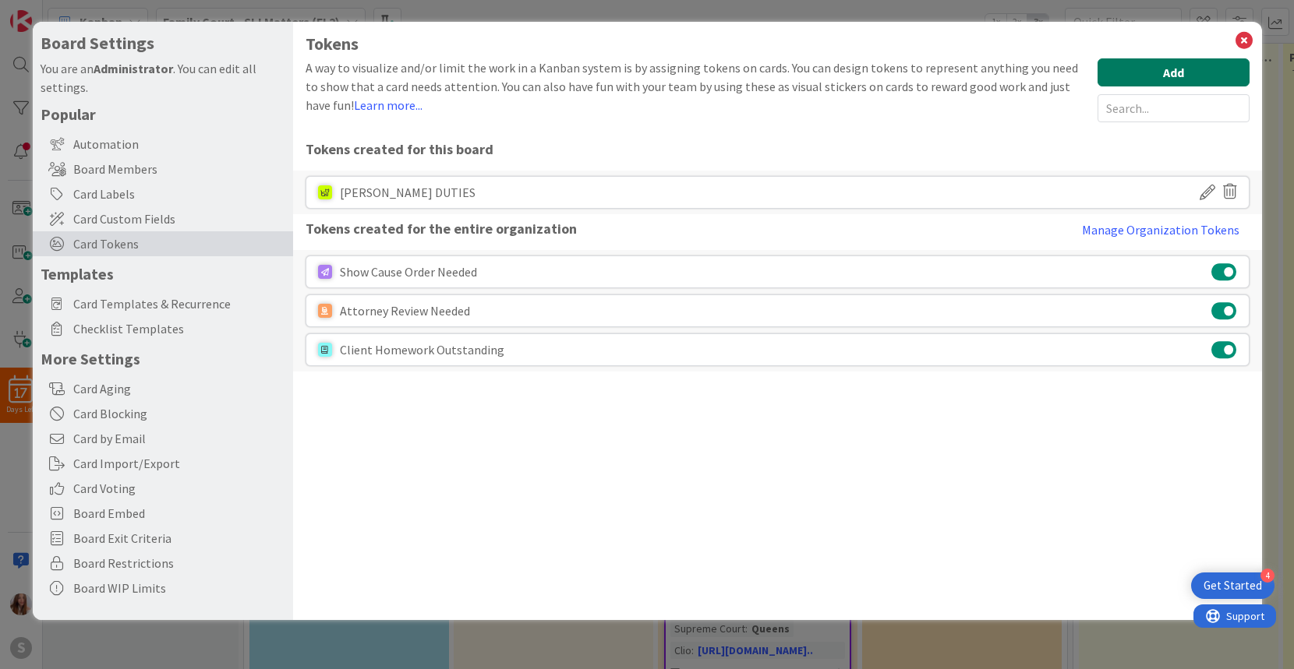
click at [1165, 70] on button "Add" at bounding box center [1173, 72] width 152 height 28
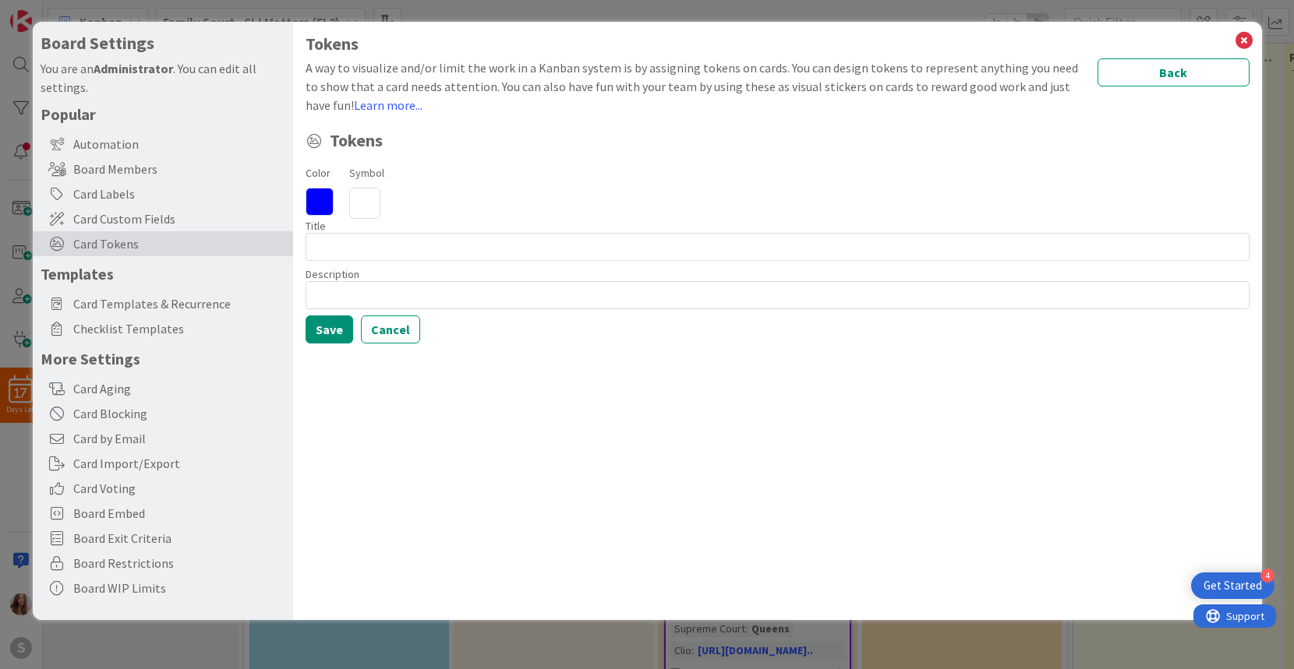
click at [315, 199] on icon at bounding box center [320, 202] width 28 height 28
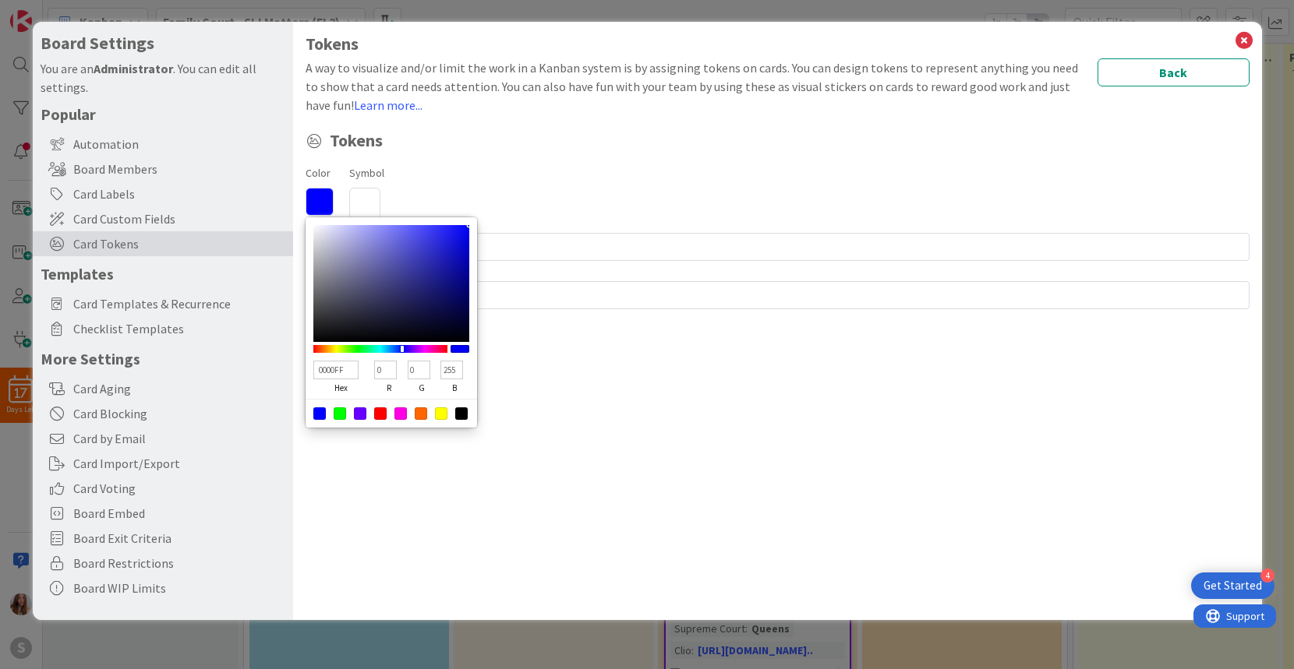
type input "1900FF"
type input "25"
type input "1000FF"
type input "16"
type input "000AFF"
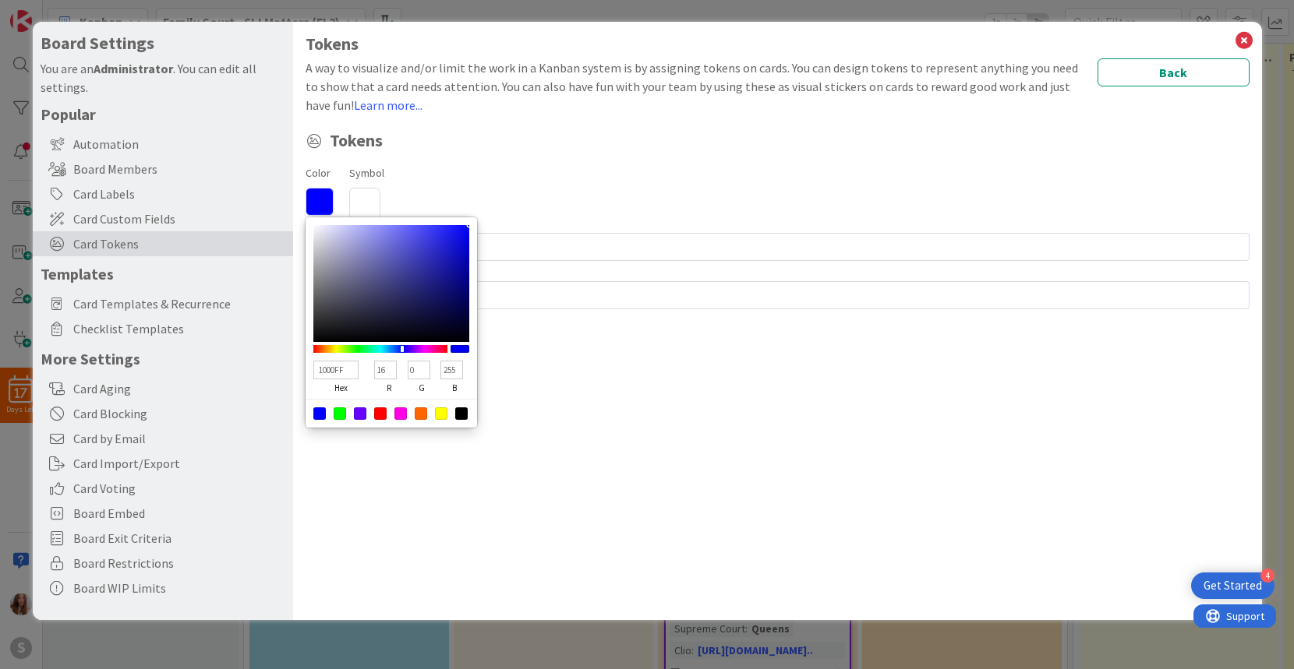
type input "0"
type input "10"
type input "0037FF"
type input "55"
type input "0063FF"
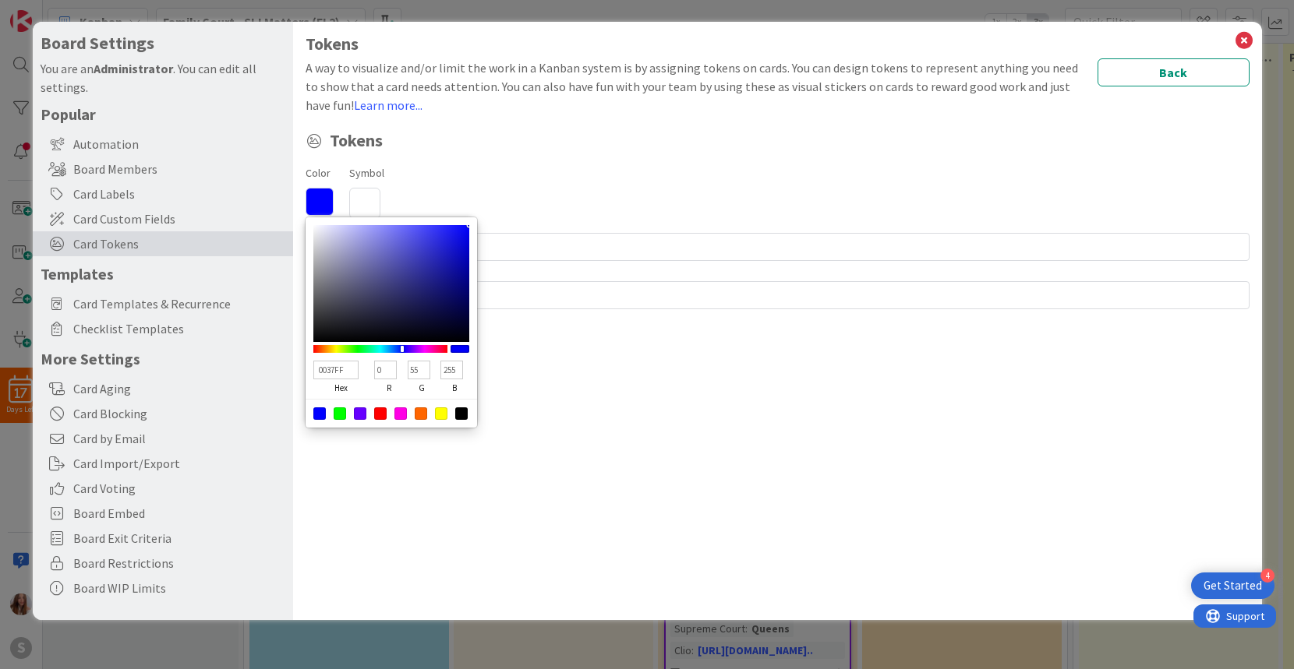
type input "99"
type input "0090FF"
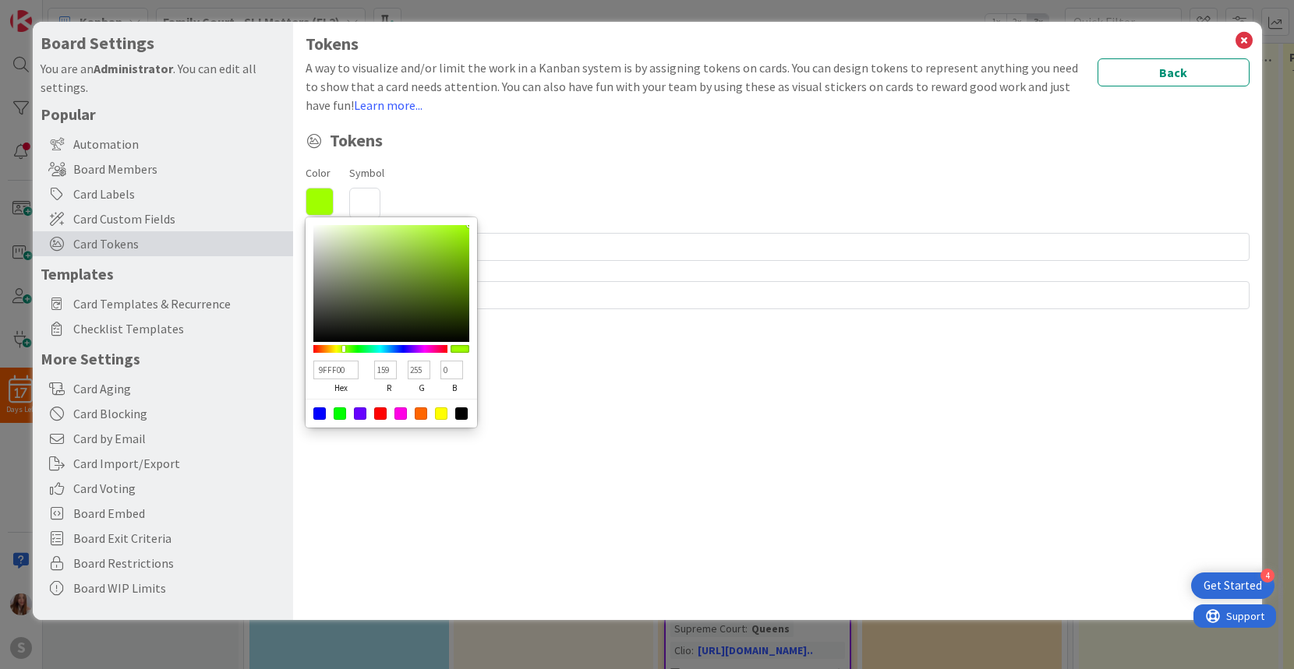
drag, startPoint x: 404, startPoint y: 351, endPoint x: 344, endPoint y: 350, distance: 60.8
click at [344, 350] on div at bounding box center [345, 348] width 3 height 7
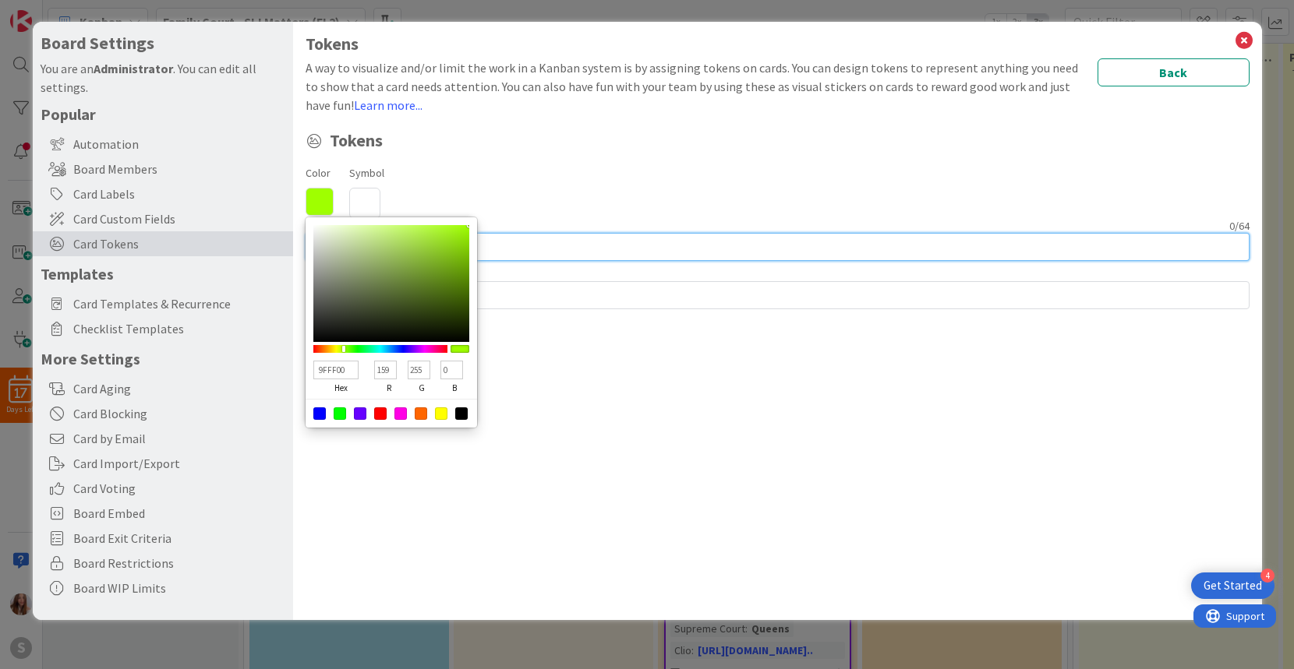
click at [508, 244] on input at bounding box center [778, 247] width 944 height 28
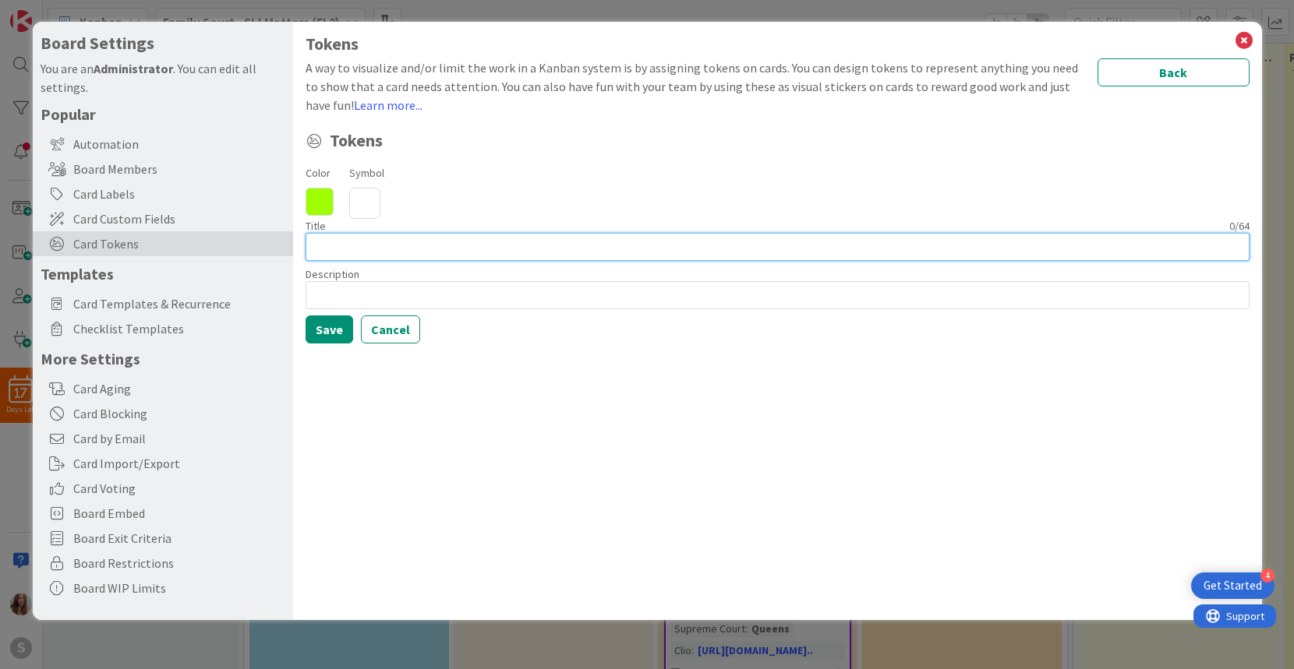
paste input "[PERSON_NAME] DUTIES"
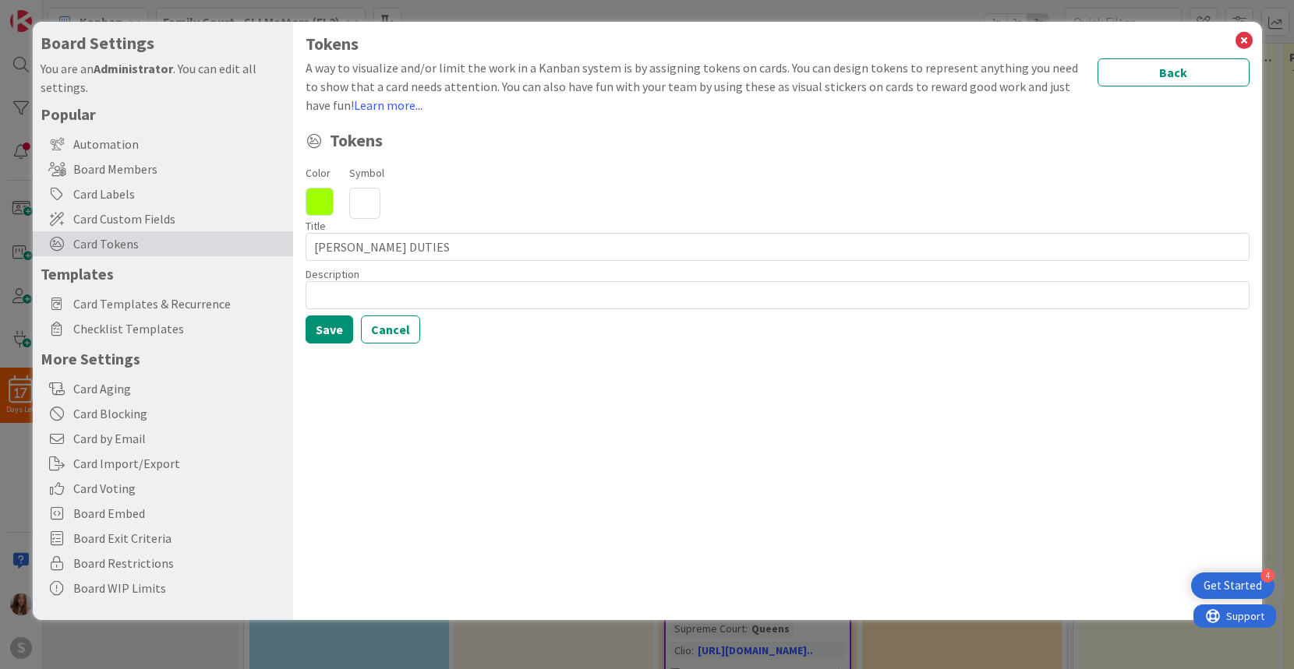
click at [344, 204] on div "Color 9FFF00 hex 159 r 255 g 0 b 100 a Symbol" at bounding box center [778, 191] width 944 height 56
click at [351, 203] on icon at bounding box center [364, 203] width 31 height 31
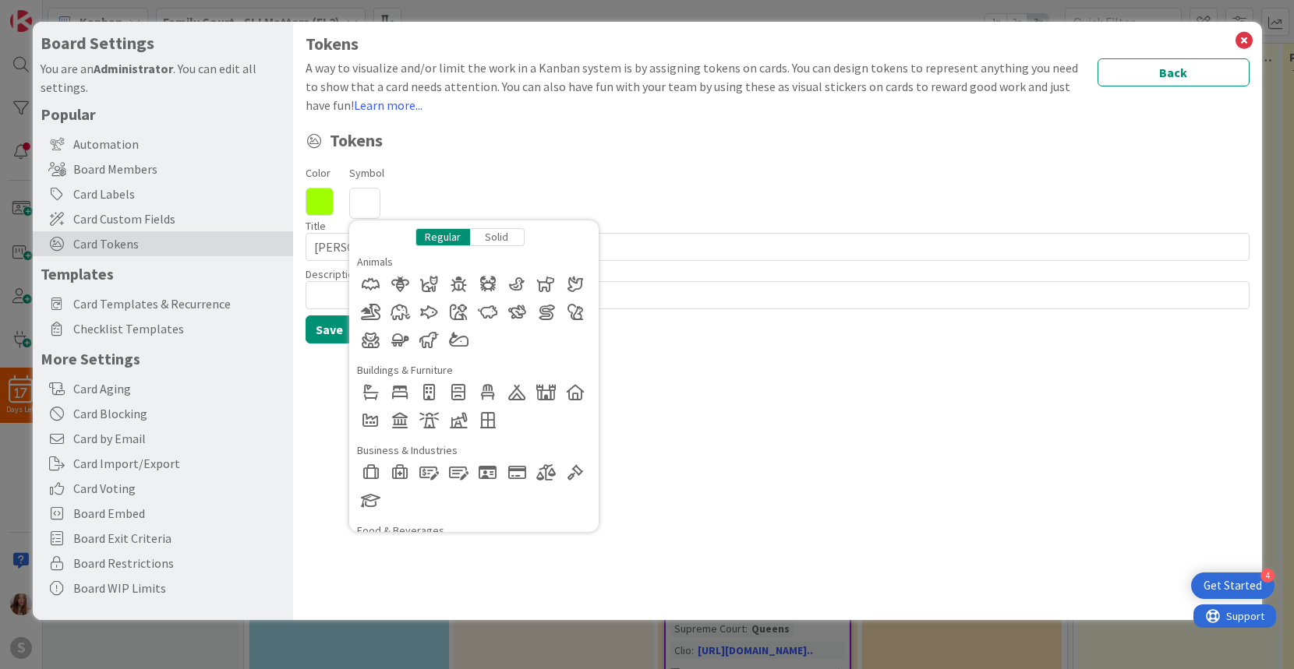
click at [429, 286] on div at bounding box center [429, 284] width 28 height 28
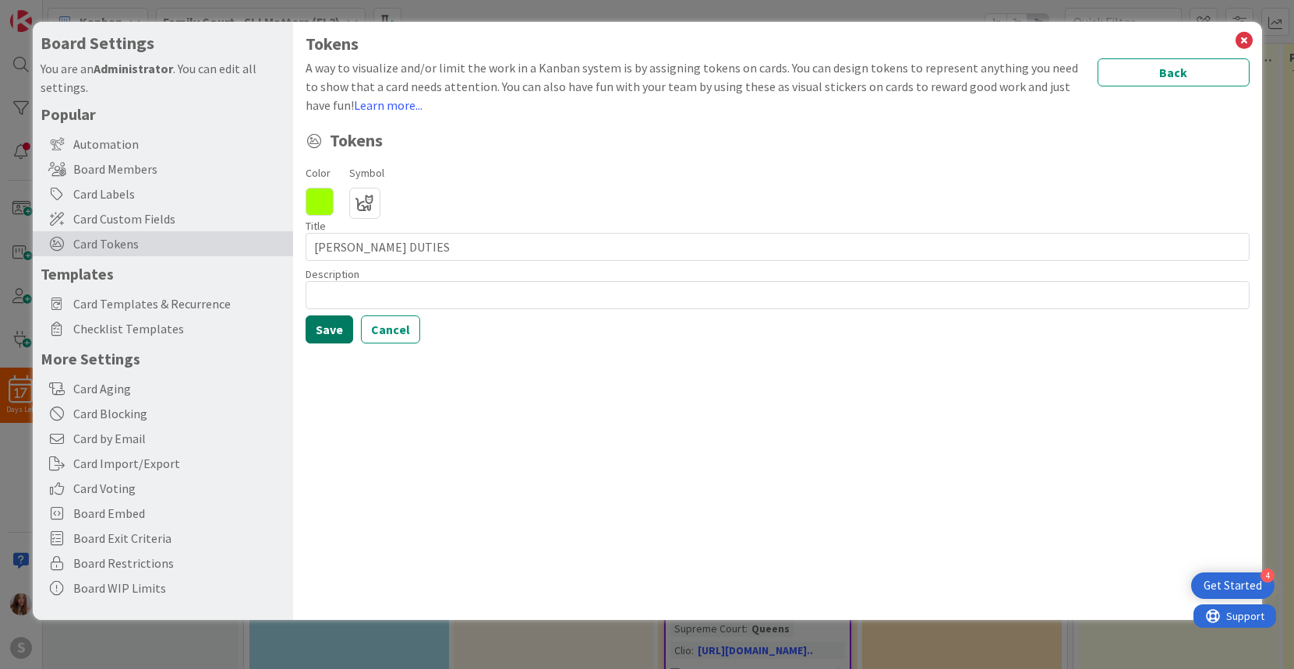
click at [323, 330] on button "Save" at bounding box center [330, 330] width 48 height 28
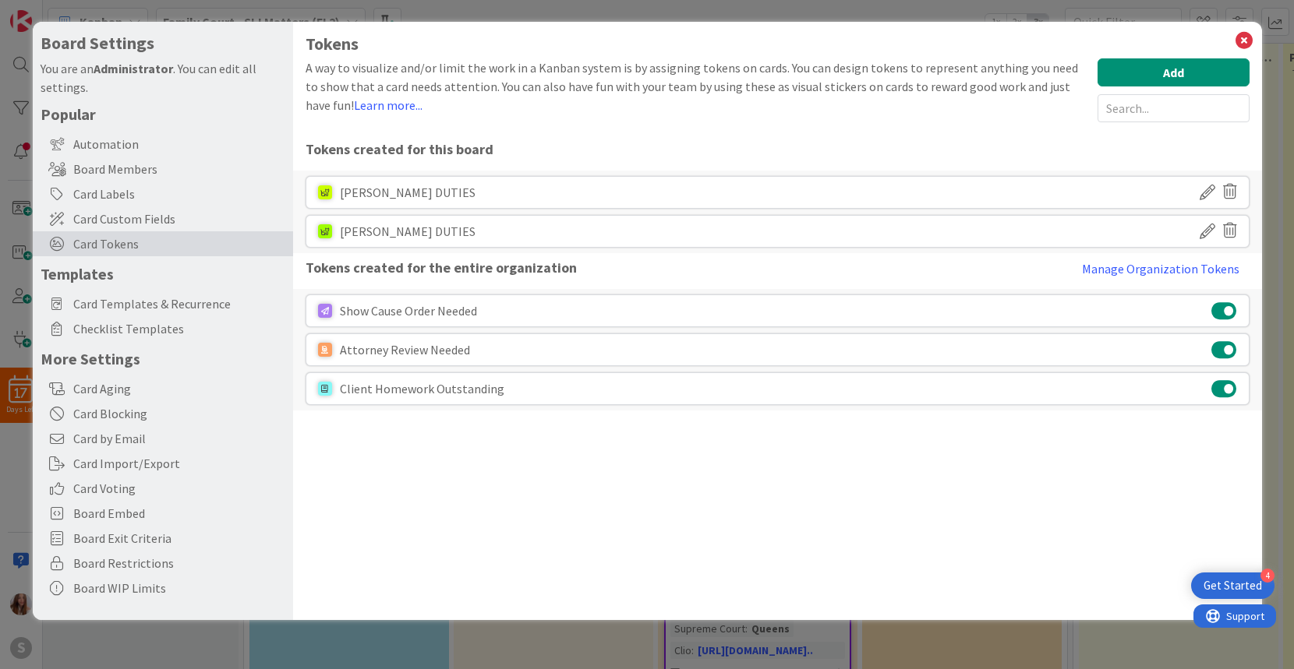
click at [1202, 228] on icon at bounding box center [1207, 231] width 16 height 26
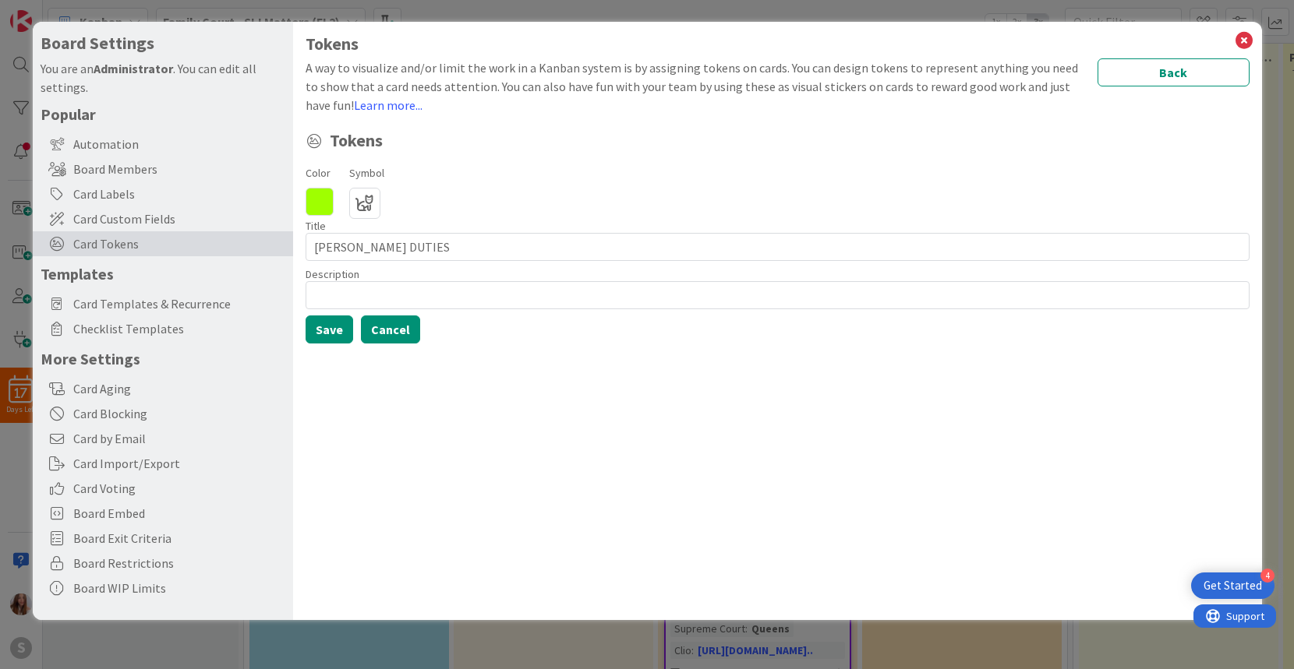
click at [397, 325] on button "Cancel" at bounding box center [390, 330] width 59 height 28
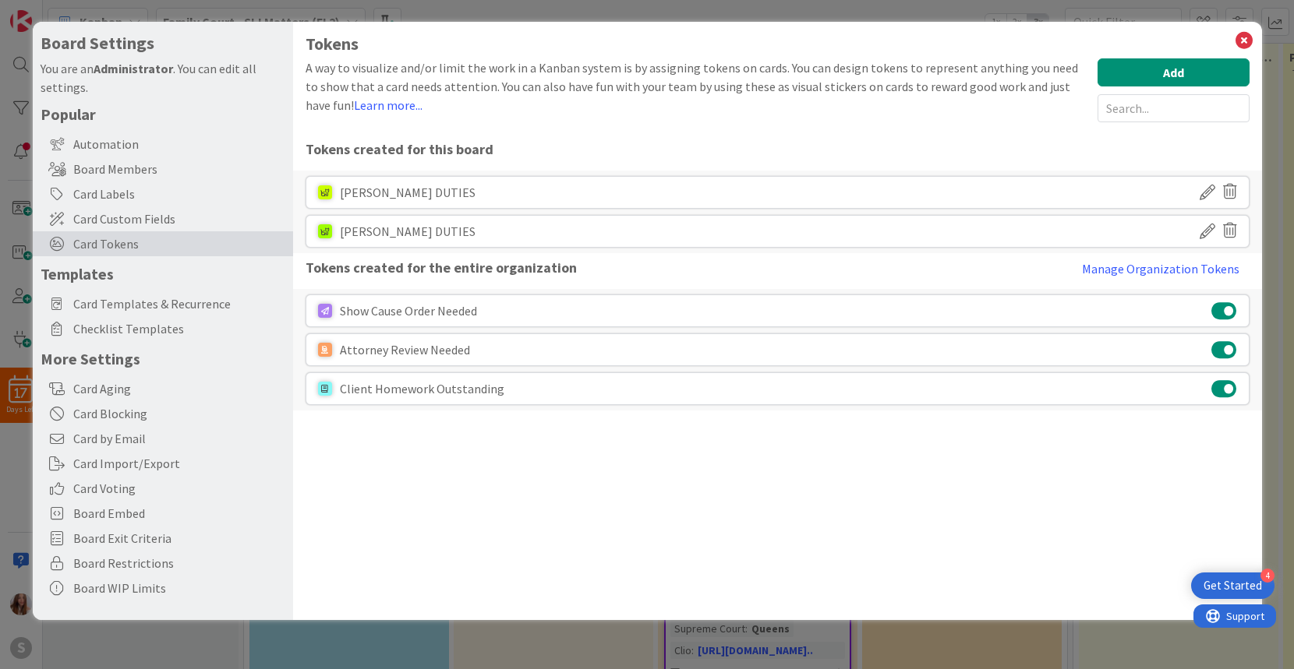
click at [1231, 225] on icon at bounding box center [1230, 230] width 14 height 26
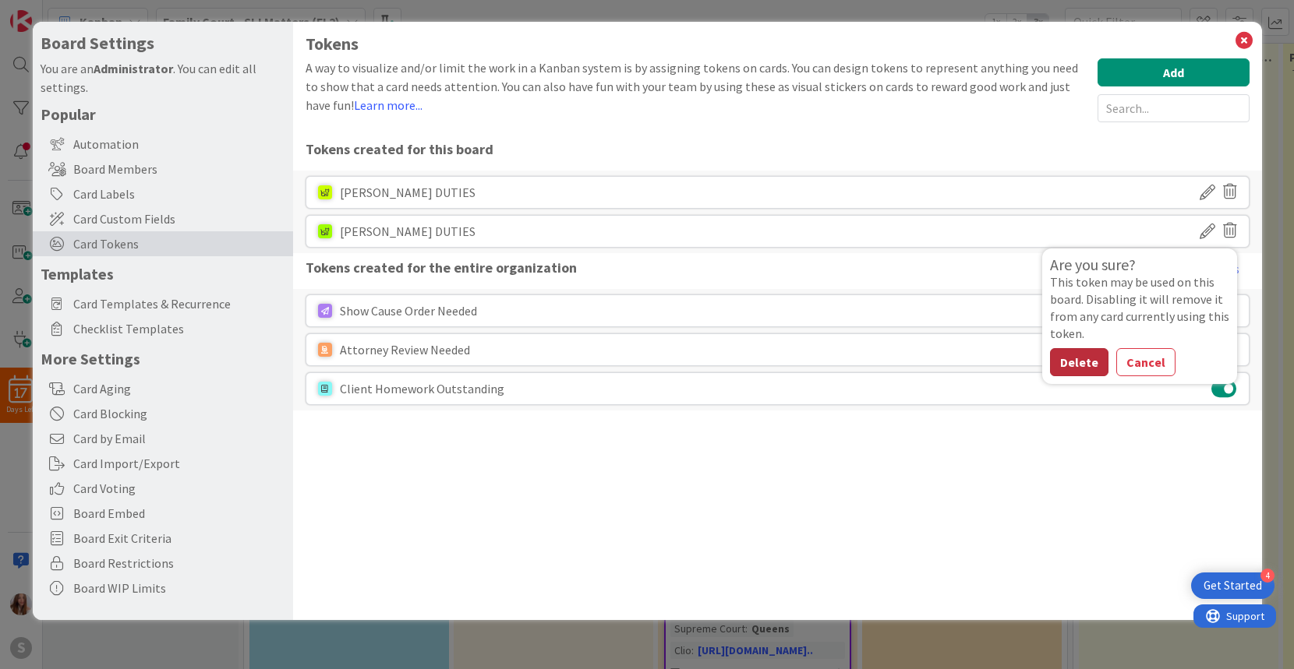
click at [1085, 363] on button "Delete" at bounding box center [1079, 362] width 58 height 28
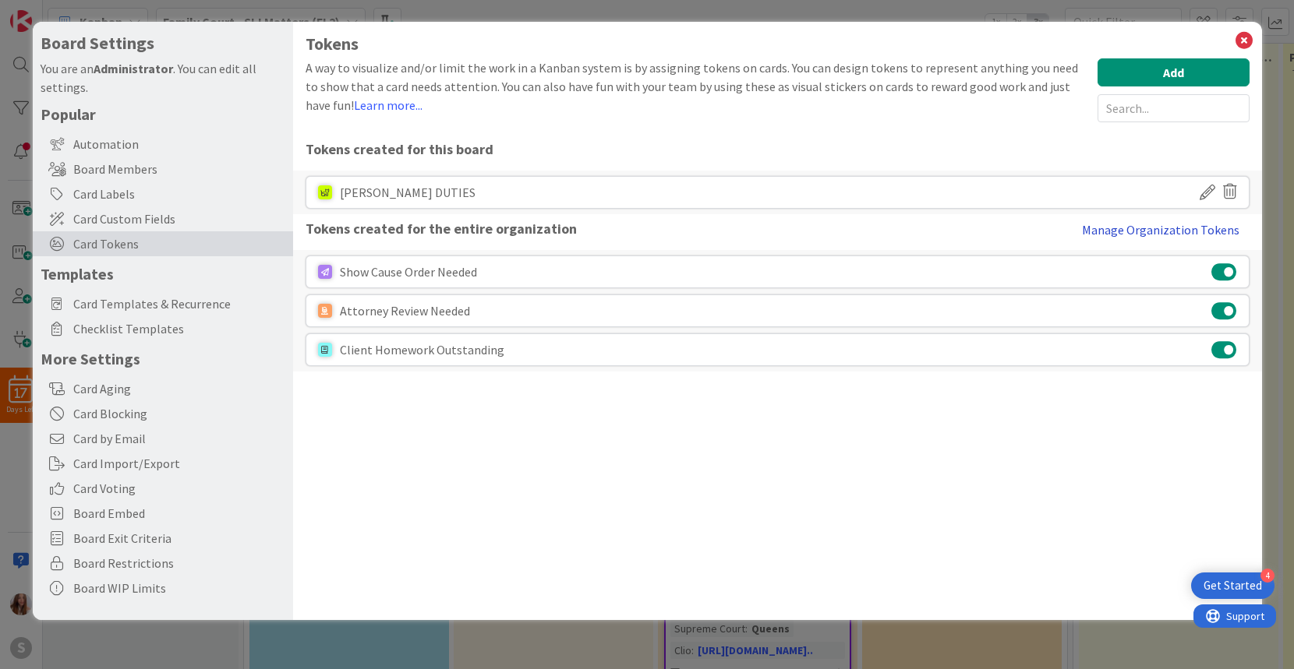
click at [1146, 228] on button "Manage Organization Tokens" at bounding box center [1161, 229] width 178 height 31
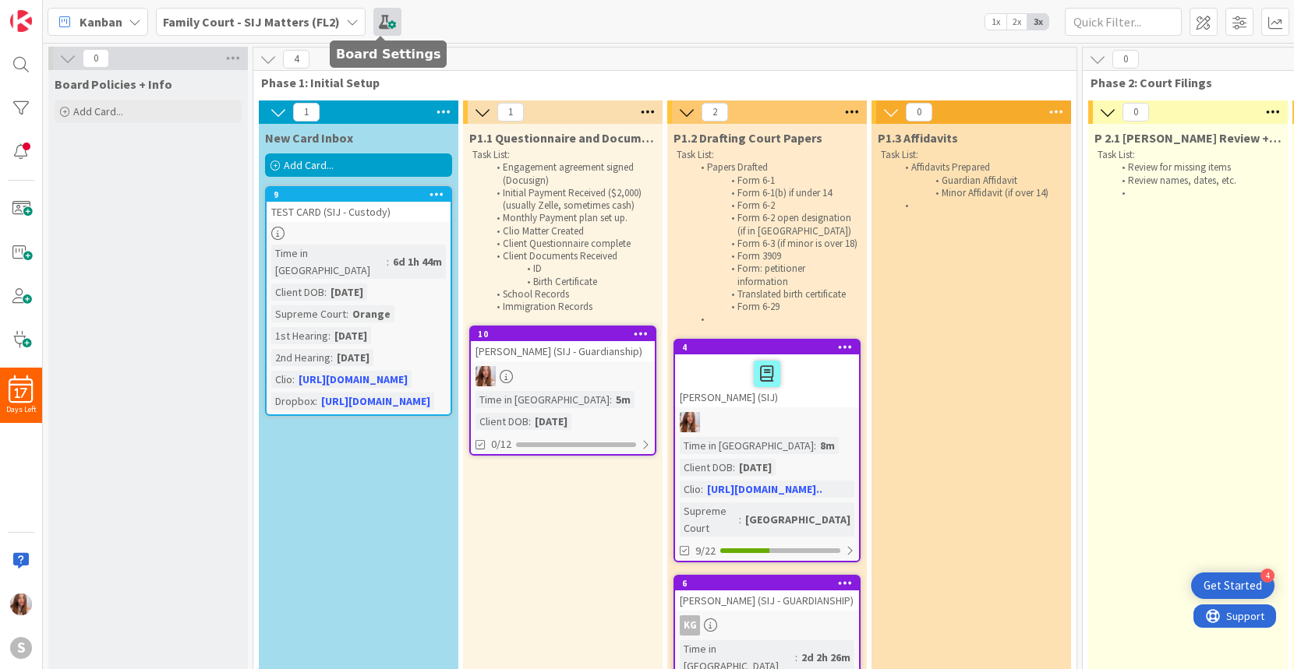
click at [383, 26] on span at bounding box center [387, 22] width 28 height 28
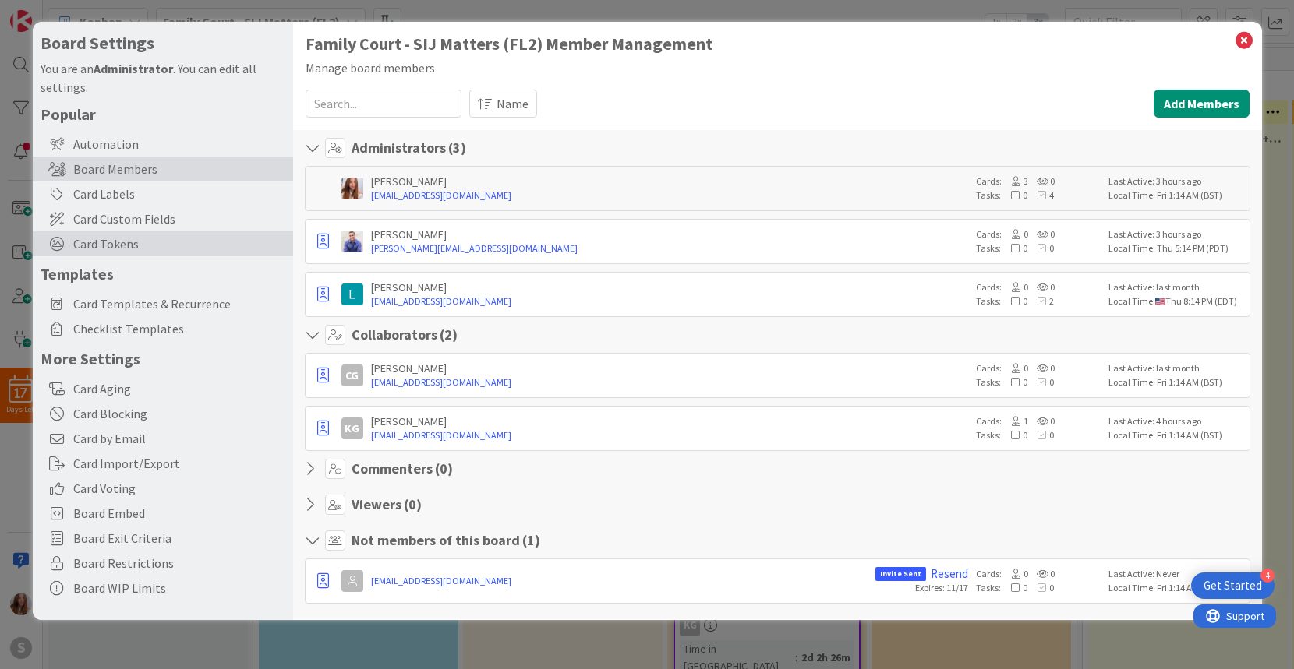
click at [145, 237] on span "Card Tokens" at bounding box center [179, 244] width 212 height 19
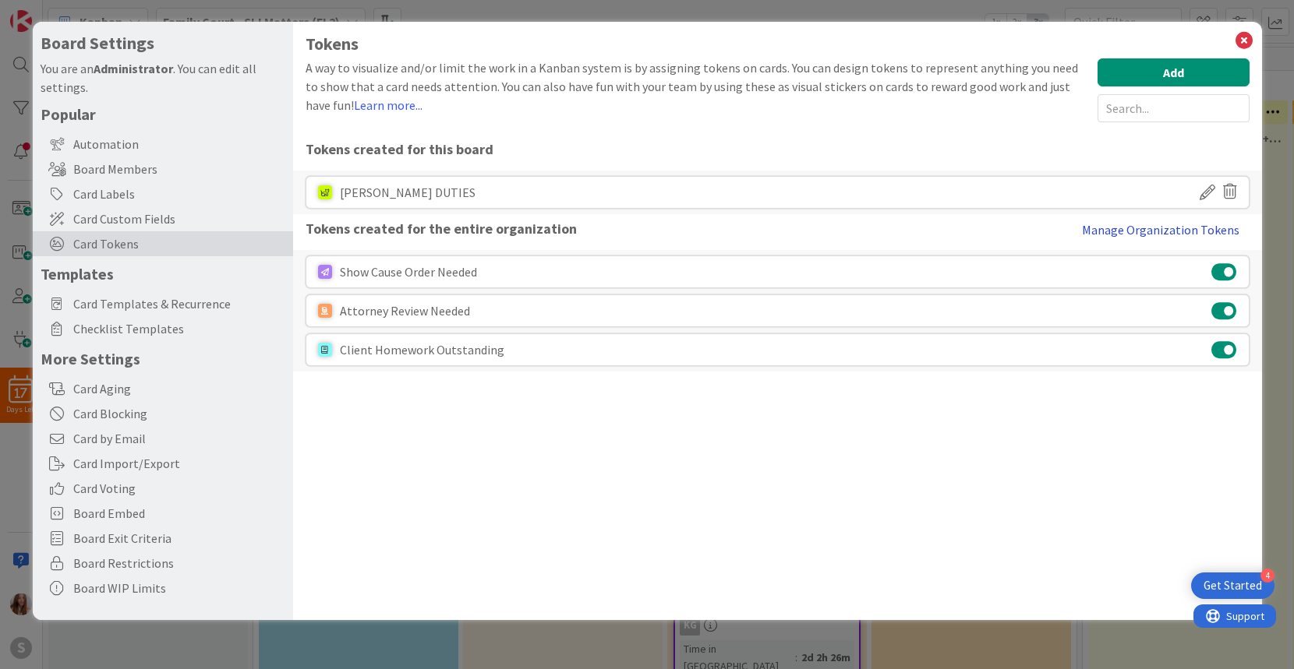
click at [1175, 226] on button "Manage Organization Tokens" at bounding box center [1161, 229] width 178 height 31
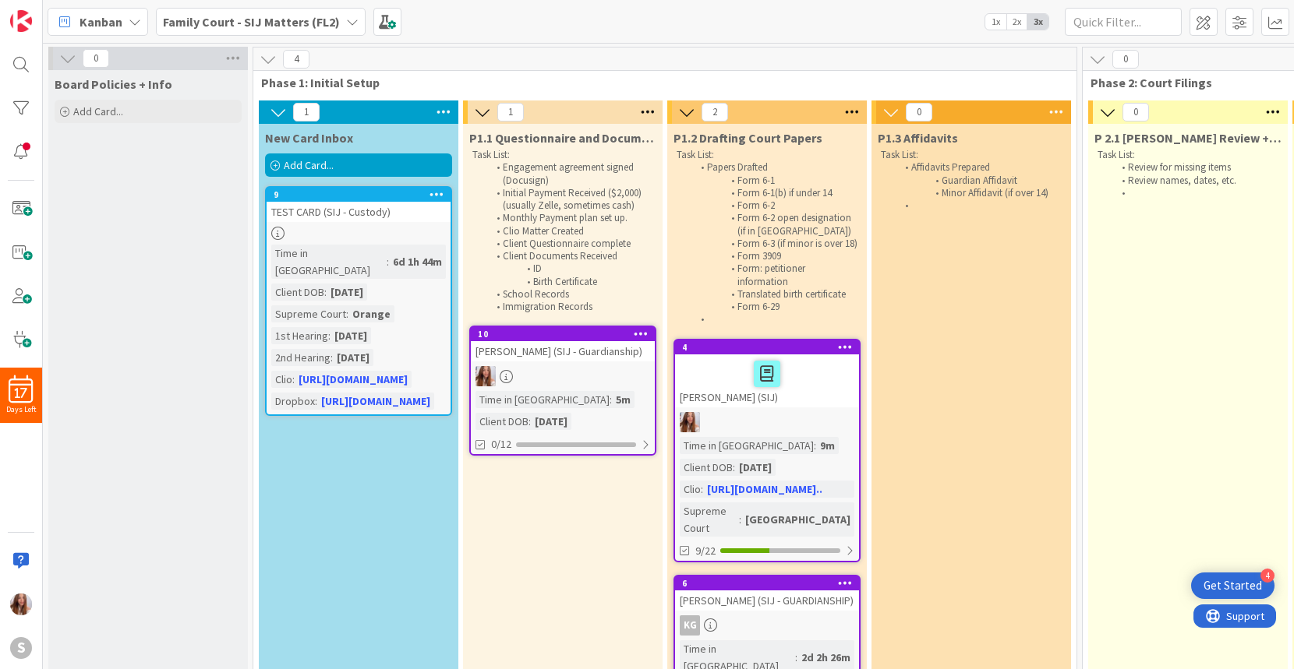
click at [560, 355] on div "[PERSON_NAME] (SIJ - Guardianship)" at bounding box center [563, 351] width 184 height 20
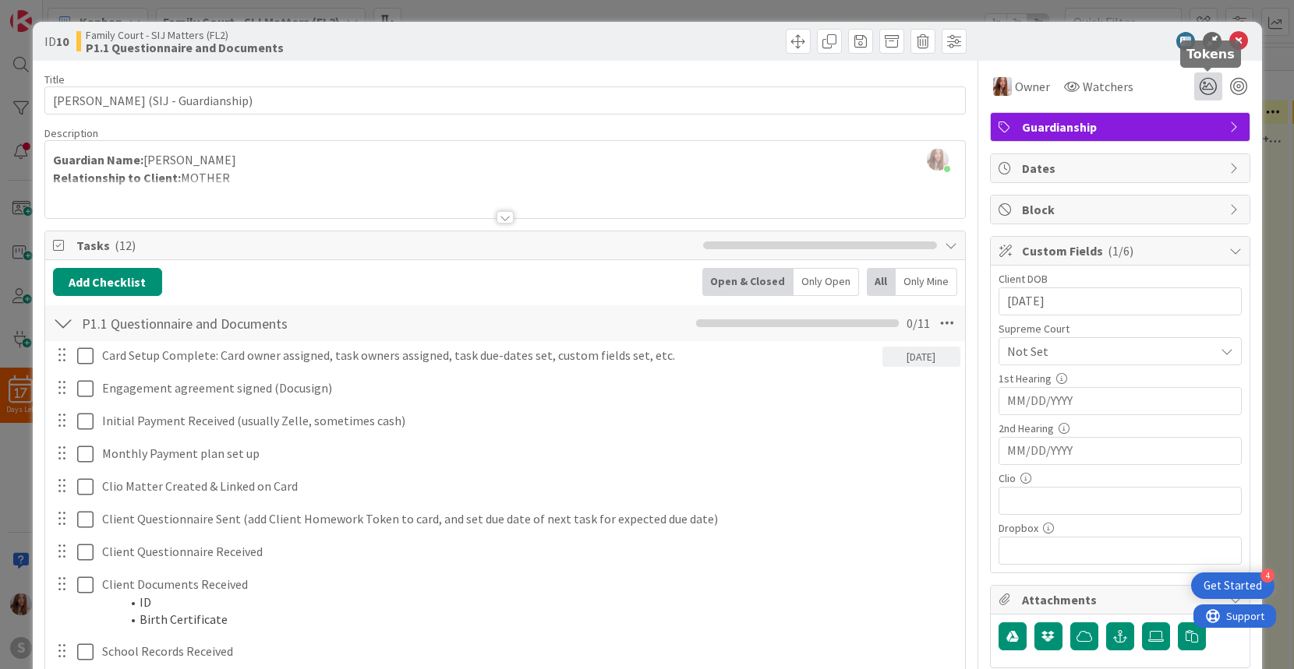
click at [1213, 85] on icon at bounding box center [1208, 86] width 28 height 28
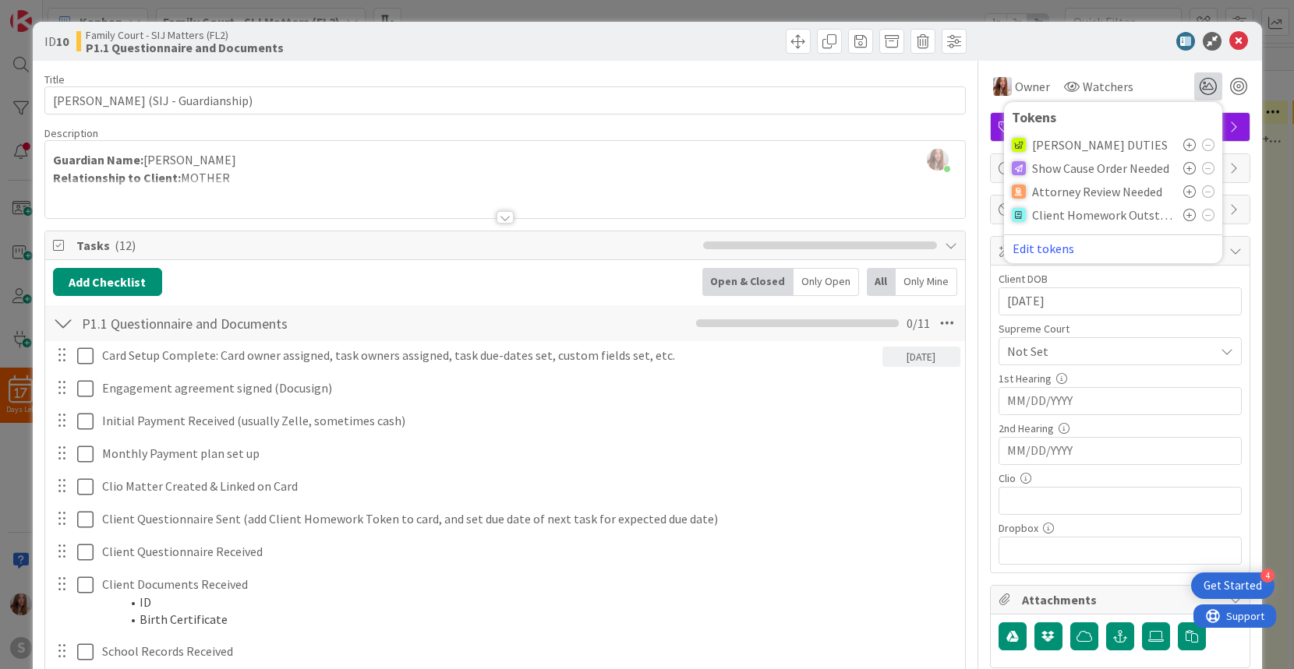
click at [1104, 143] on span "[PERSON_NAME] DUTIES" at bounding box center [1100, 145] width 136 height 14
click at [1187, 144] on icon at bounding box center [1189, 145] width 12 height 12
click at [940, 76] on div "Title 38 / 128" at bounding box center [504, 79] width 921 height 14
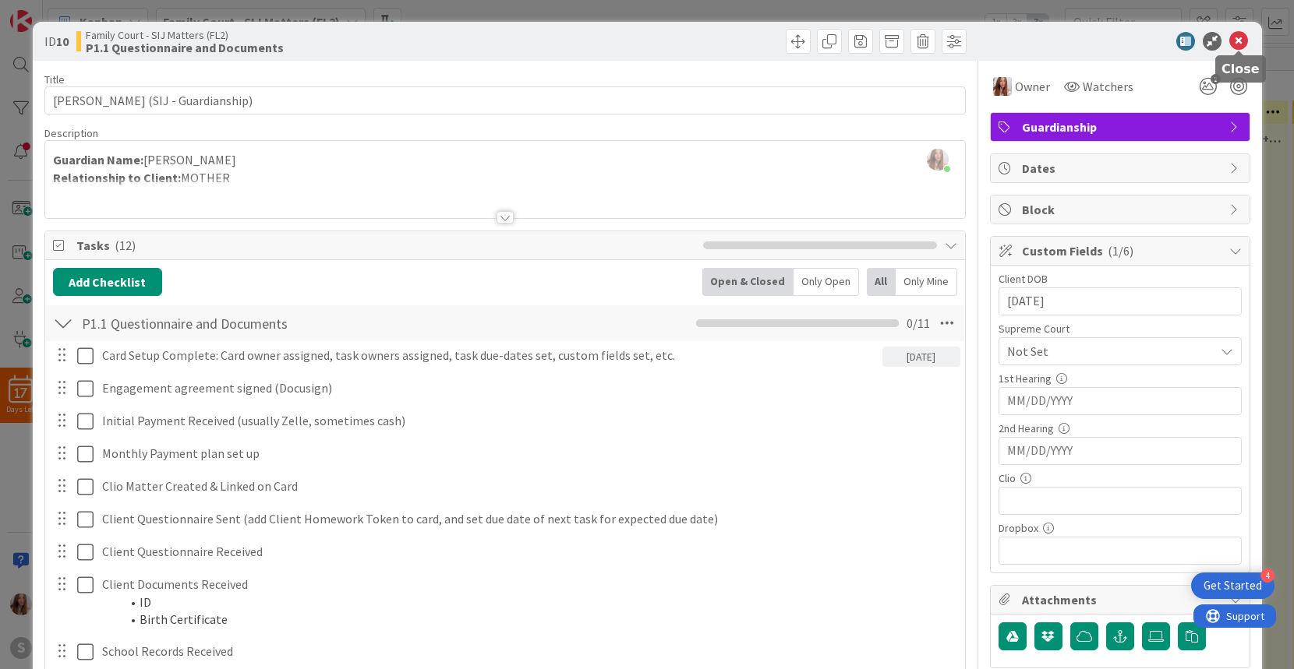
click at [1245, 41] on icon at bounding box center [1238, 41] width 19 height 19
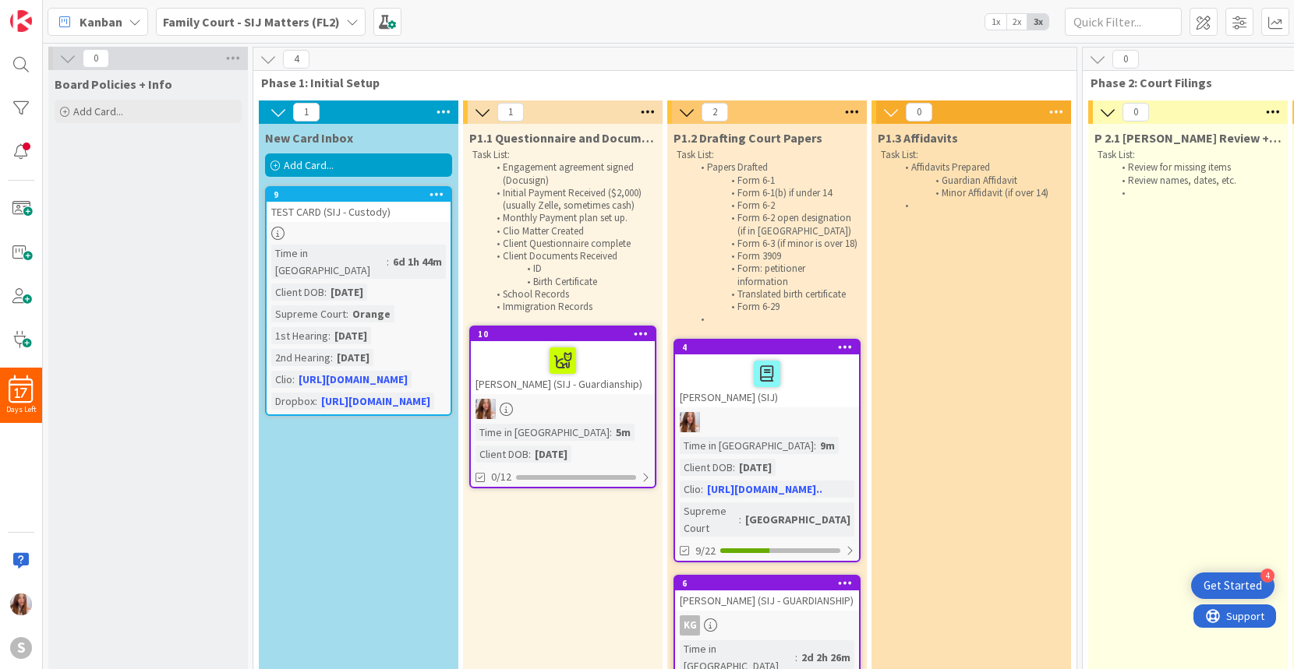
click at [374, 497] on div "New Card Inbox Add Card... 9 TEST CARD (SIJ - Custody) Time in Column : 6d 1h 4…" at bounding box center [359, 451] width 200 height 655
click at [396, 168] on div "Add Card..." at bounding box center [358, 165] width 187 height 23
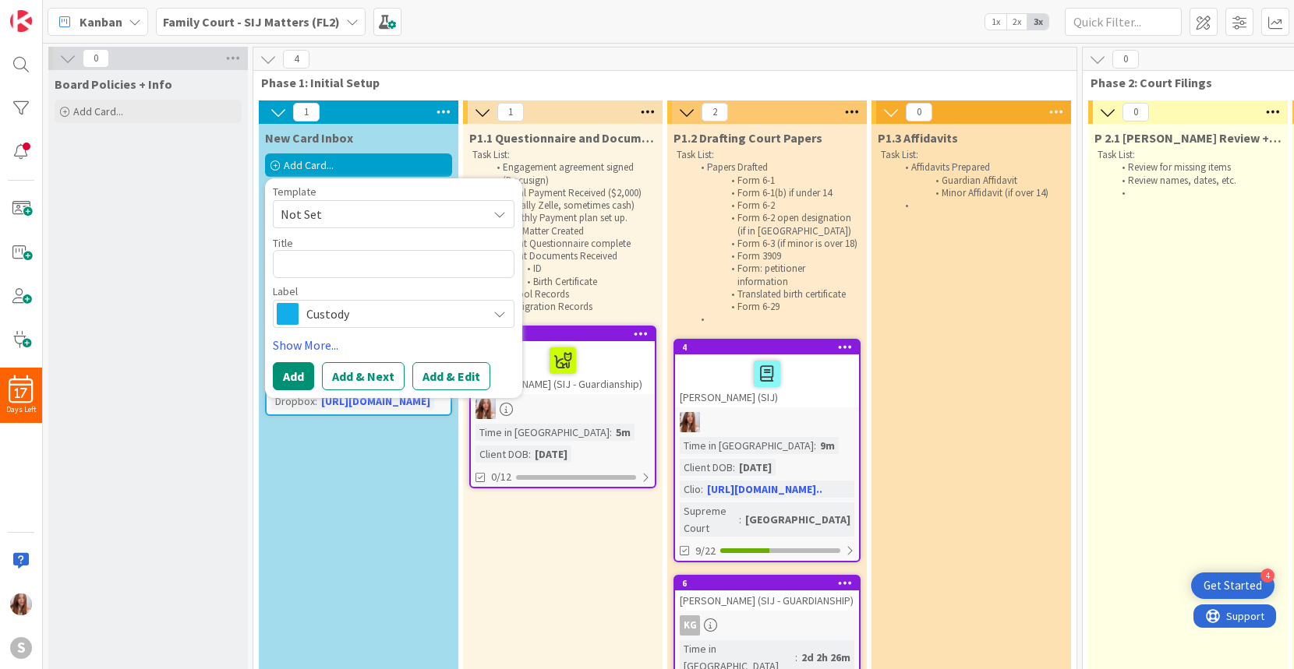
click at [498, 213] on icon at bounding box center [499, 214] width 12 height 12
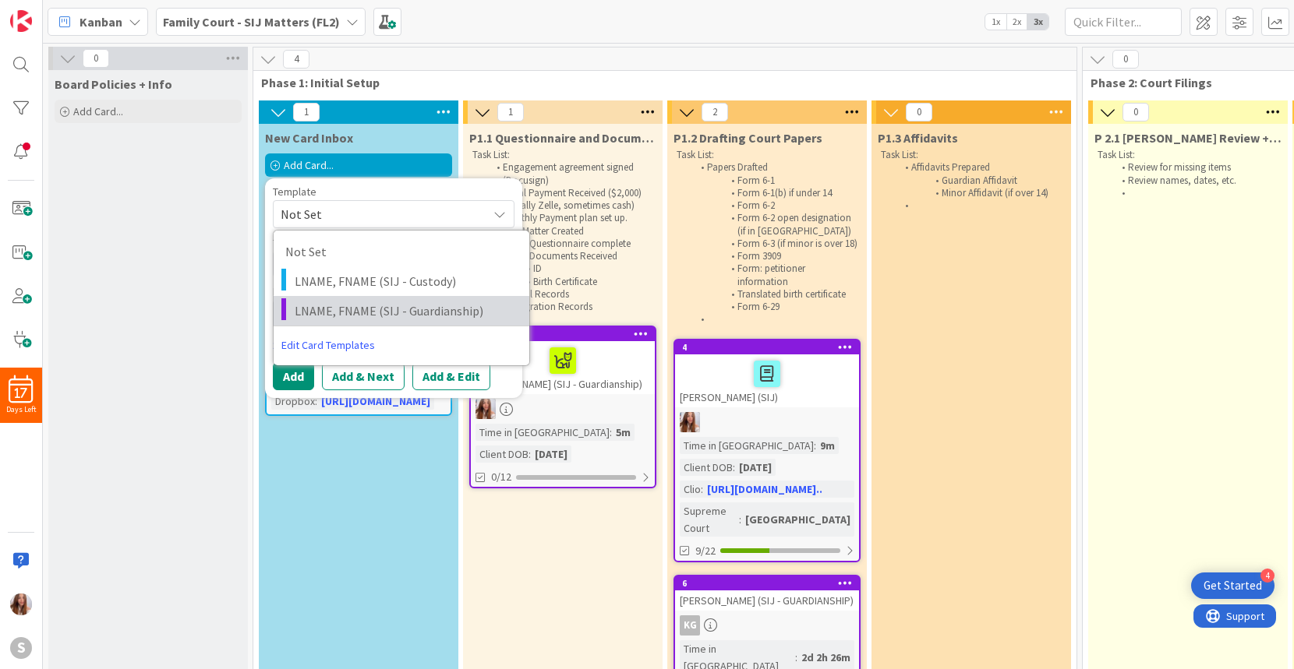
click at [369, 305] on span "LNAME, FNAME (SIJ - Guardianship)" at bounding box center [406, 311] width 223 height 20
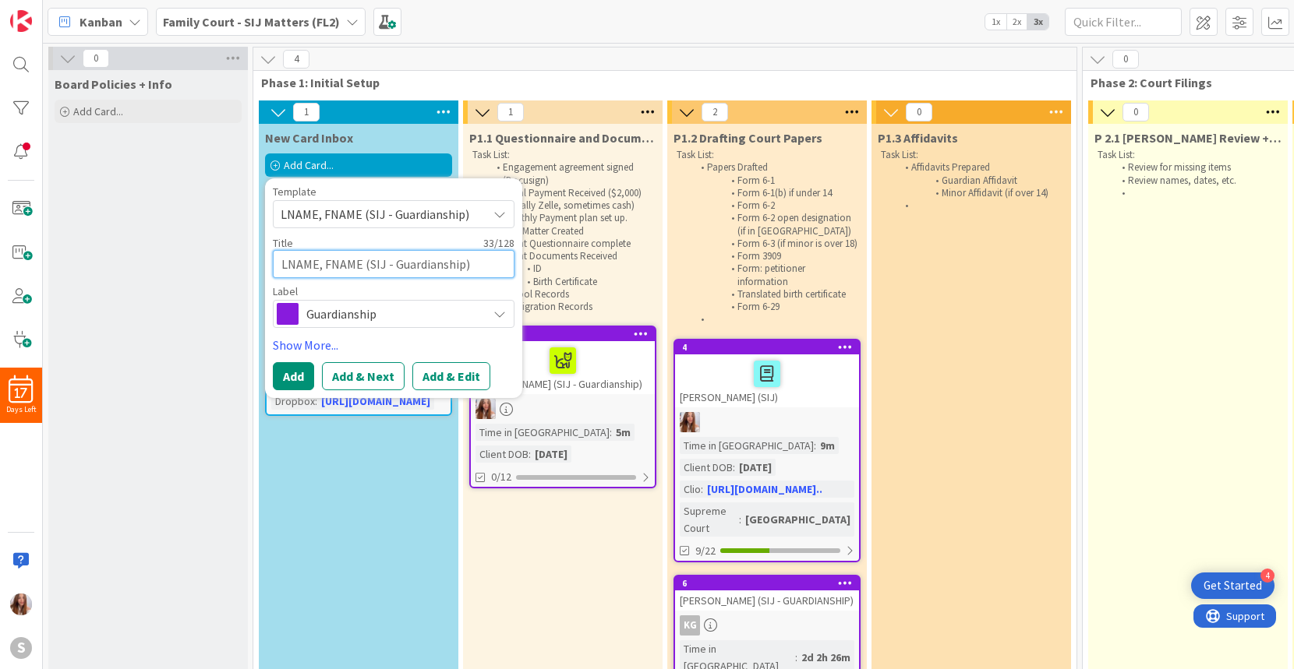
click at [350, 261] on textarea "LNAME, FNAME (SIJ - Guardianship)" at bounding box center [394, 264] width 242 height 28
drag, startPoint x: 359, startPoint y: 263, endPoint x: 277, endPoint y: 249, distance: 83.9
click at [277, 249] on div "Title 33 / 128 LNAME, FNAME (SIJ - Guardianship)" at bounding box center [394, 257] width 242 height 42
click at [288, 378] on button "Add" at bounding box center [293, 376] width 41 height 28
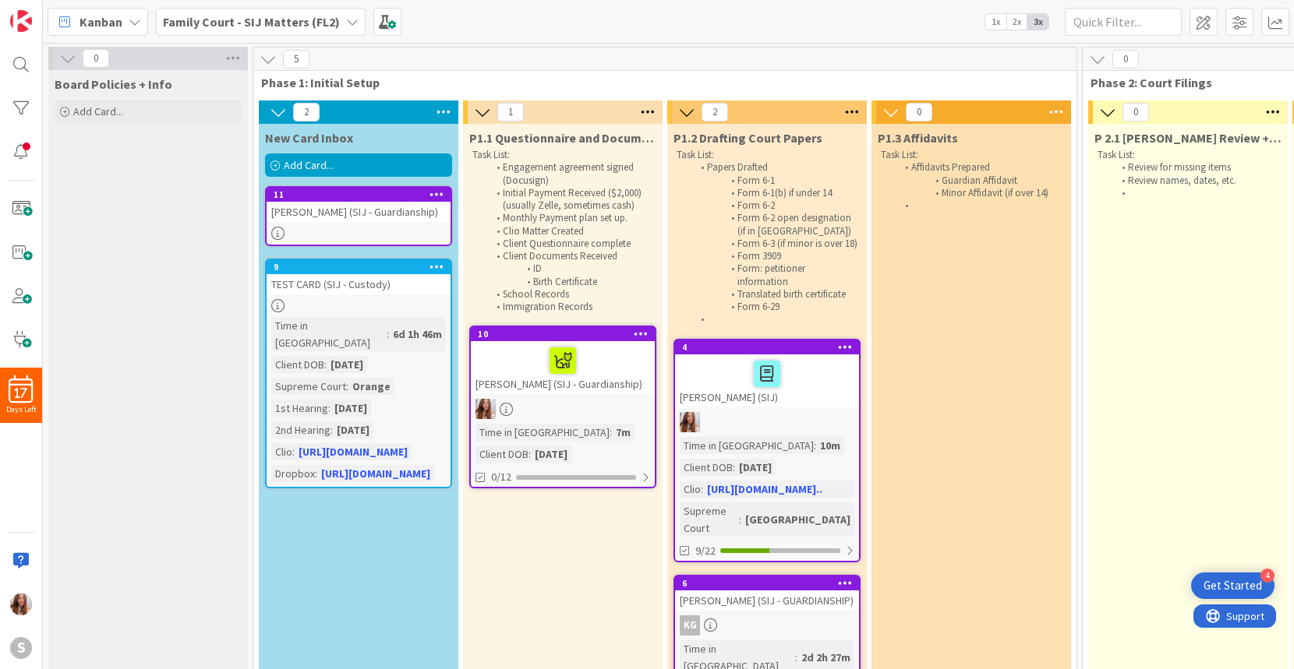
click at [348, 215] on div "[PERSON_NAME] (SIJ - Guardianship)" at bounding box center [359, 212] width 184 height 20
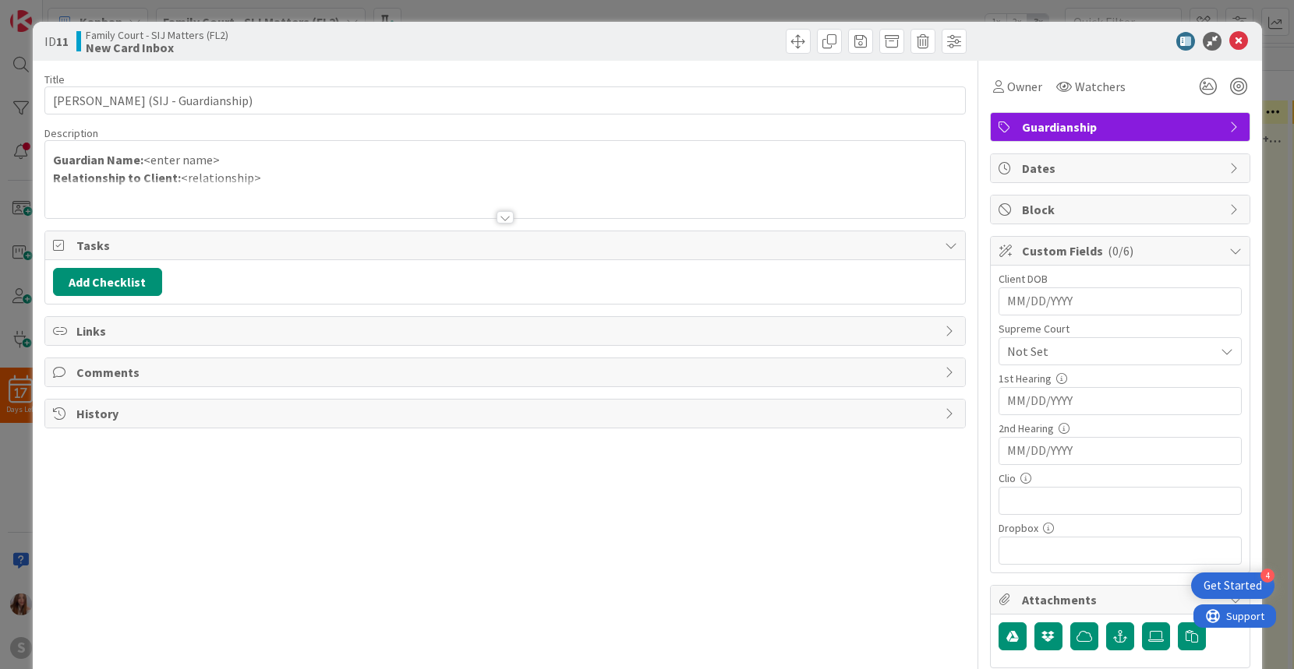
click at [1081, 302] on input "MM/DD/YYYY" at bounding box center [1120, 301] width 226 height 26
click at [826, 475] on div "Title 39 / 128 [PERSON_NAME] (SIJ - Guardianship) Description [PERSON_NAME] jus…" at bounding box center [504, 406] width 921 height 691
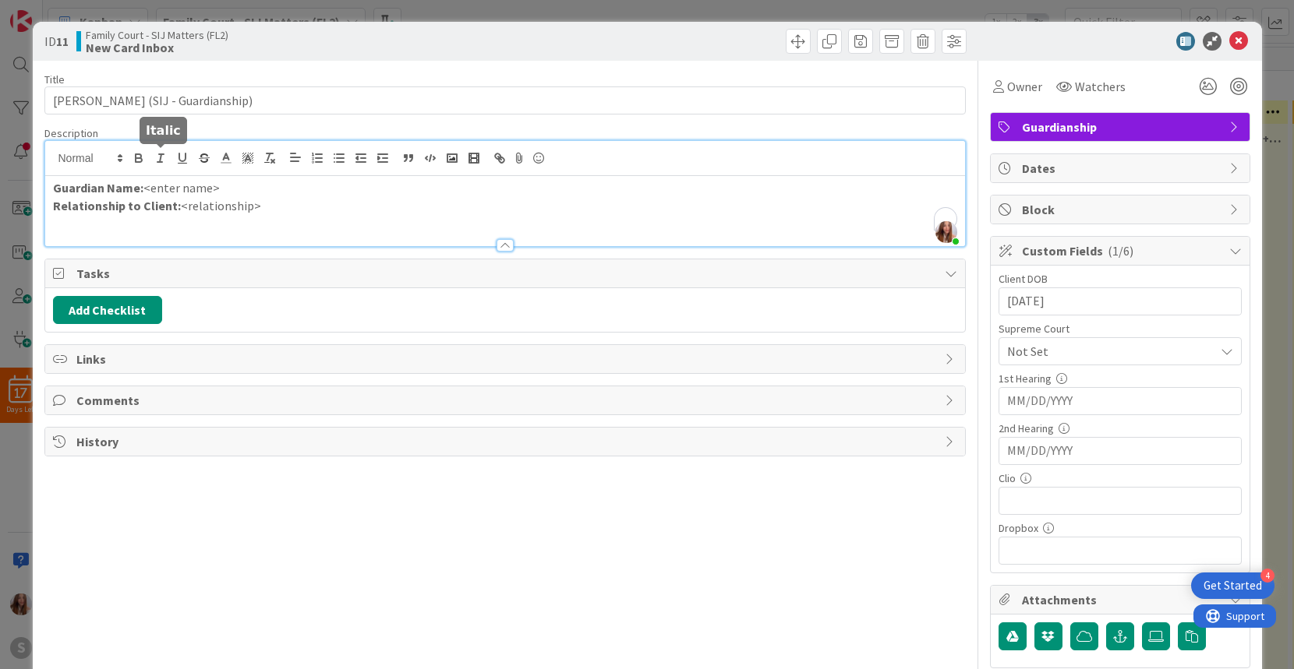
drag, startPoint x: 208, startPoint y: 159, endPoint x: 162, endPoint y: 157, distance: 46.0
click at [162, 157] on div "[PERSON_NAME] just joined Guardian Name: <enter name> Relationship to Client: <…" at bounding box center [505, 193] width 920 height 105
drag, startPoint x: 209, startPoint y: 189, endPoint x: 150, endPoint y: 186, distance: 59.3
click at [150, 186] on p "Guardian Name: <enter name>" at bounding box center [505, 188] width 904 height 18
click at [244, 207] on p "Relationship to Client: <relationship>" at bounding box center [505, 206] width 904 height 18
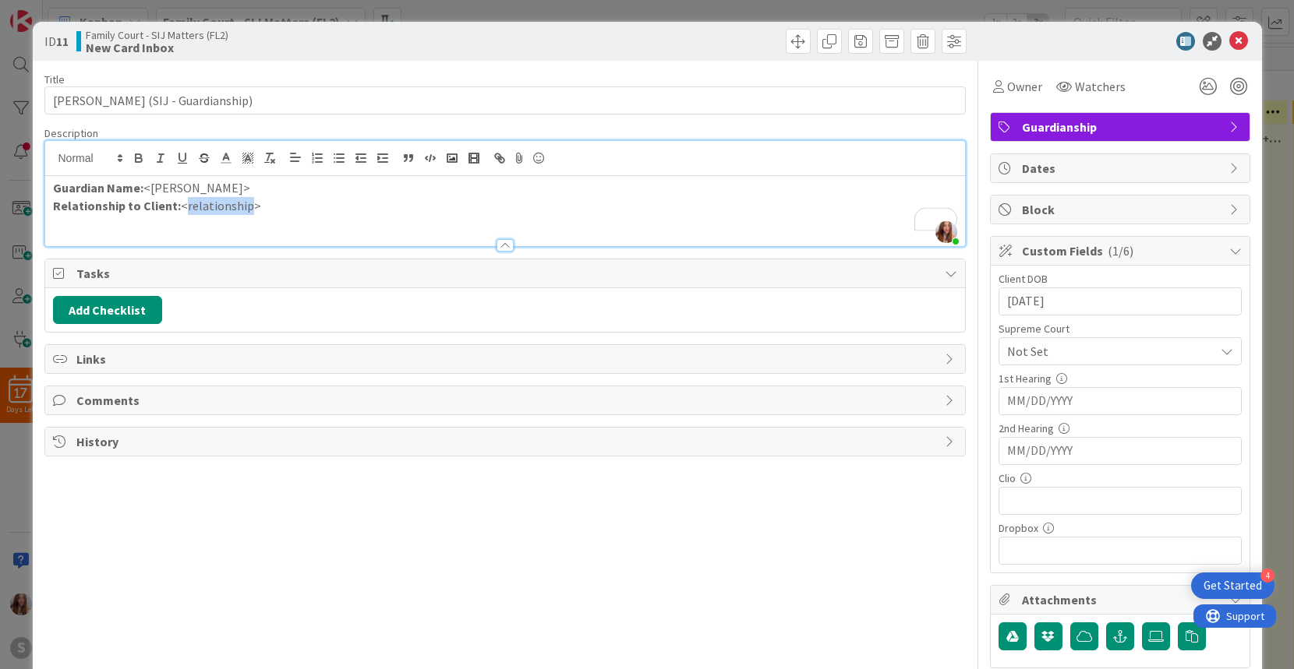
drag, startPoint x: 245, startPoint y: 207, endPoint x: 184, endPoint y: 206, distance: 60.8
click at [184, 205] on p "Relationship to Client: <relationship>" at bounding box center [505, 206] width 904 height 18
click at [262, 212] on p "Relationship to Client: <relationship>" at bounding box center [505, 206] width 904 height 18
drag, startPoint x: 263, startPoint y: 208, endPoint x: 178, endPoint y: 204, distance: 84.3
click at [178, 204] on p "Relationship to Client: <relationship>" at bounding box center [505, 206] width 904 height 18
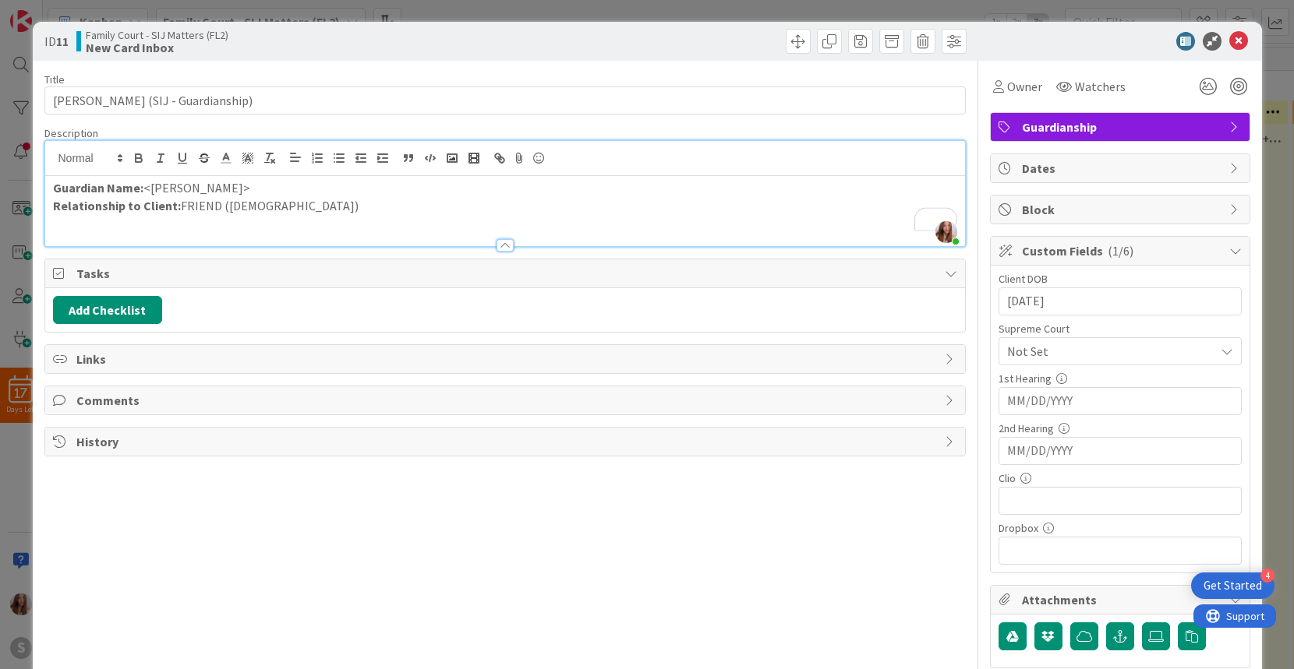
click at [283, 185] on p "Guardian Name: <[PERSON_NAME]>" at bounding box center [505, 188] width 904 height 18
click at [149, 188] on p "Guardian Name: <[PERSON_NAME]" at bounding box center [505, 188] width 904 height 18
click at [1021, 90] on span "Owner" at bounding box center [1024, 86] width 35 height 19
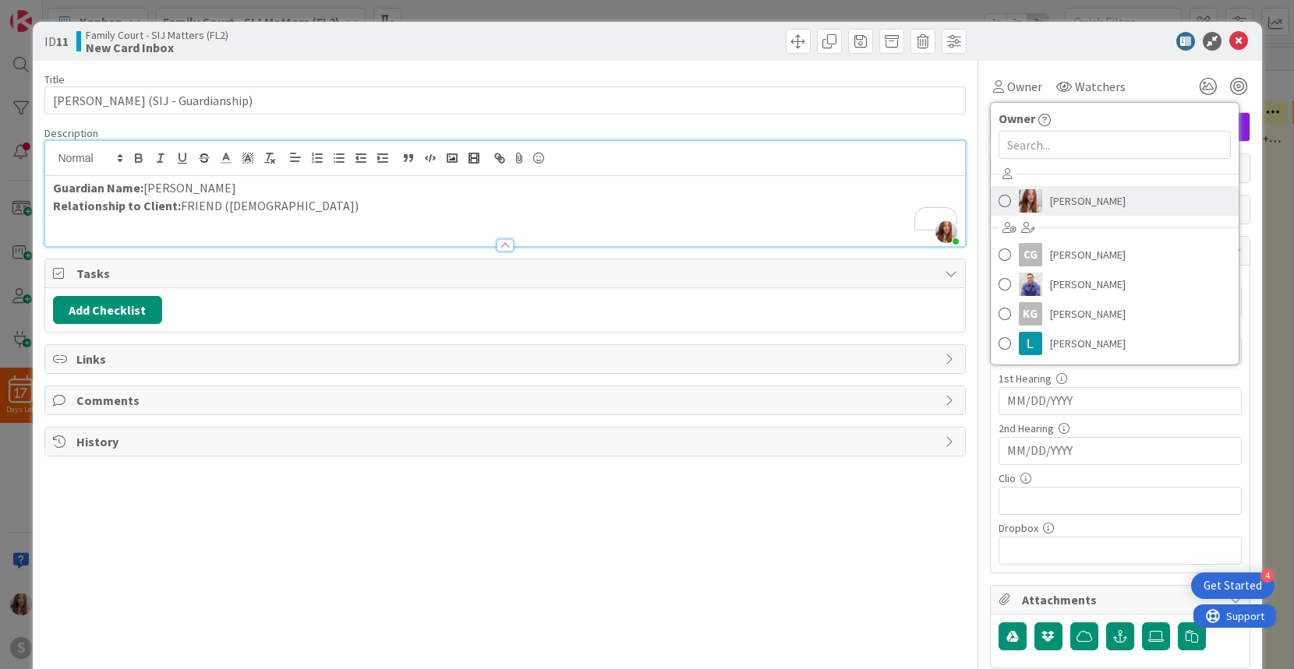
click at [1005, 197] on span at bounding box center [1004, 200] width 12 height 23
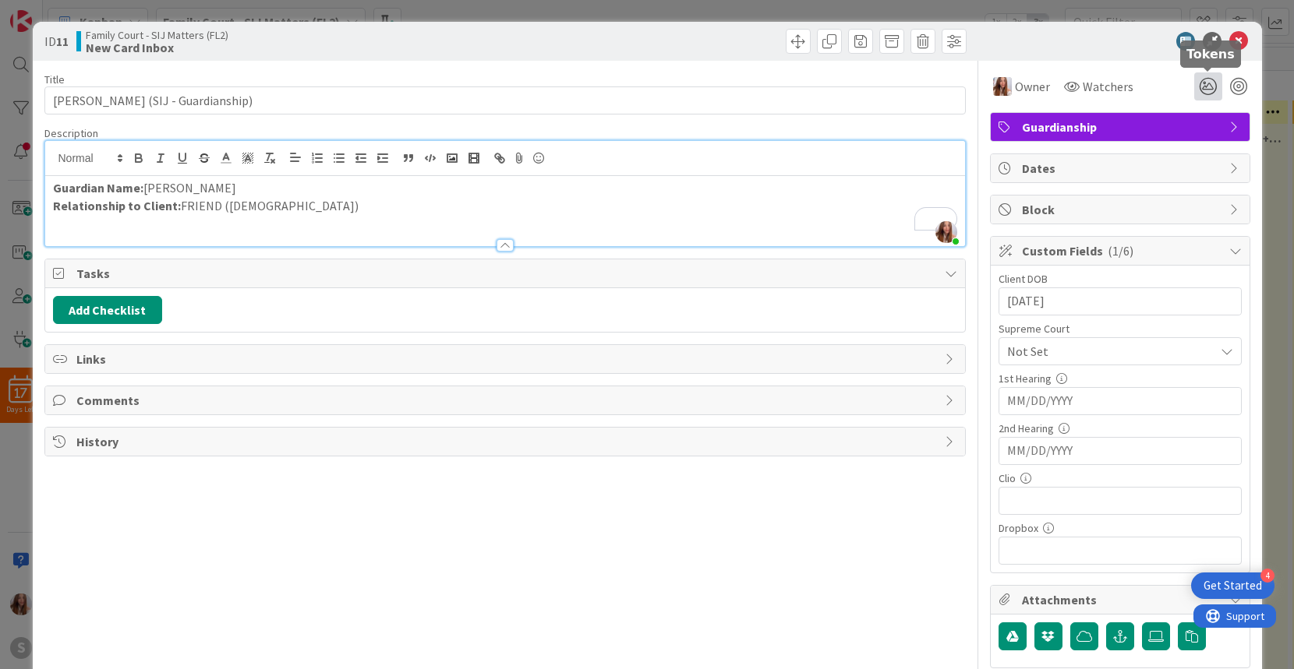
click at [1210, 84] on icon at bounding box center [1208, 86] width 28 height 28
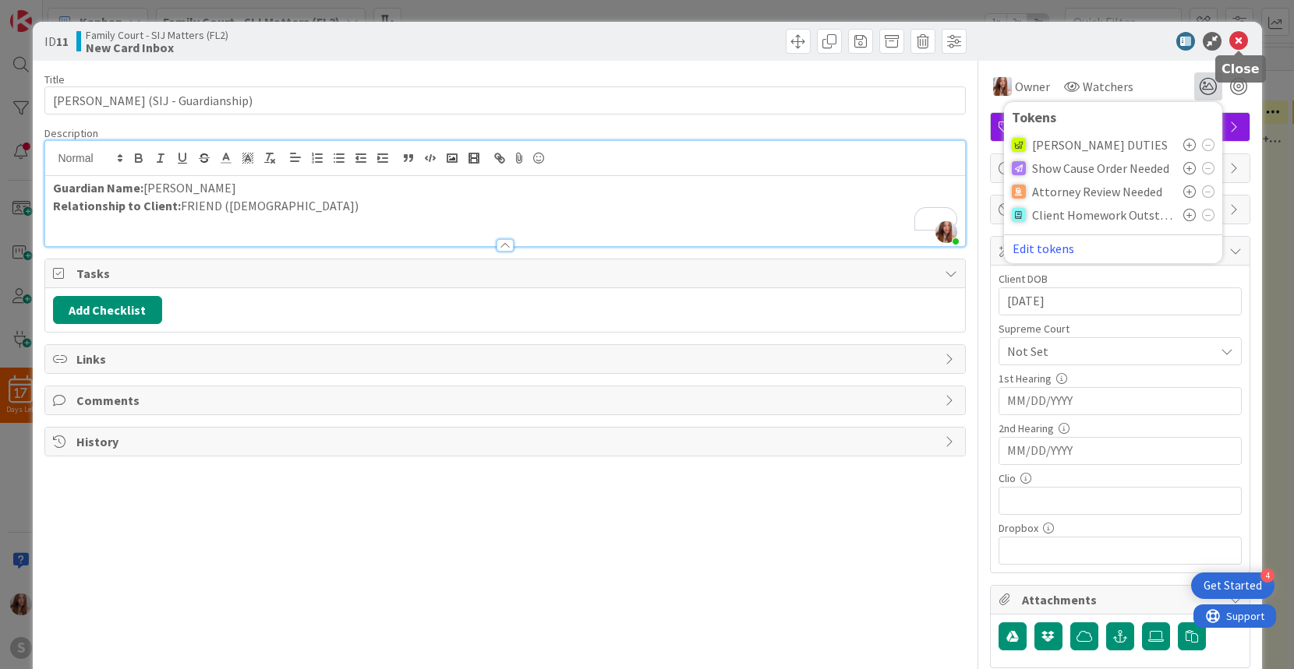
click at [1241, 40] on icon at bounding box center [1238, 41] width 19 height 19
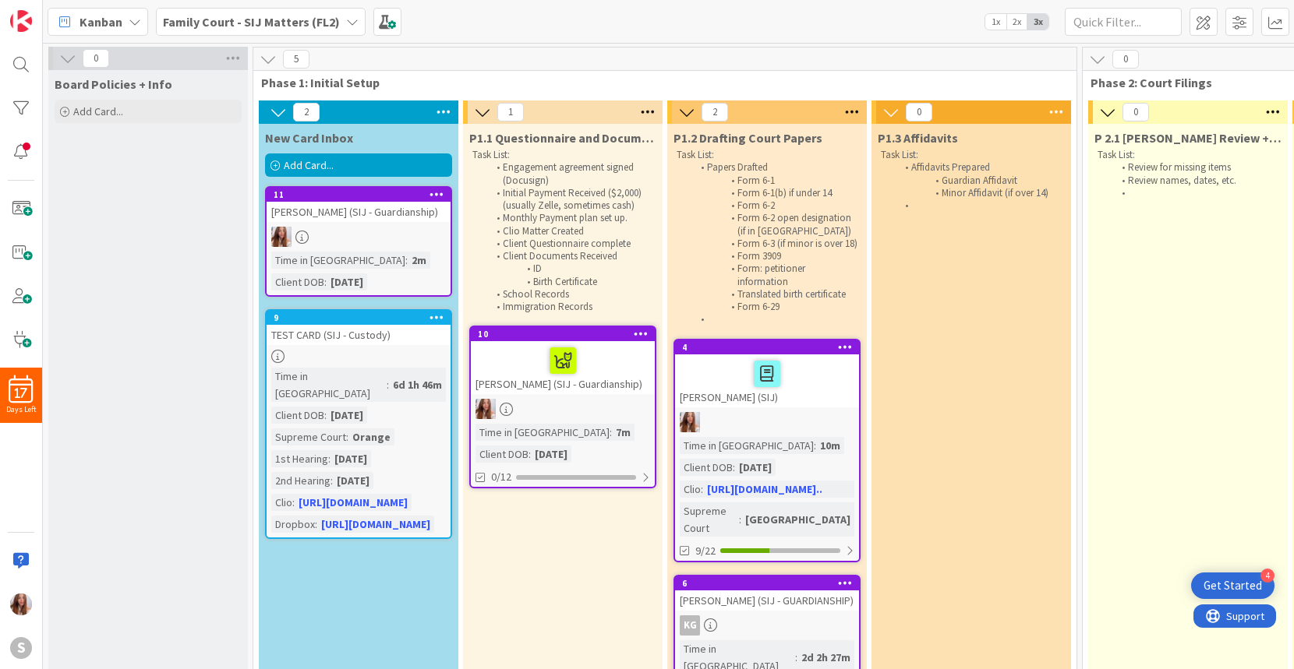
click at [362, 207] on div "[PERSON_NAME] (SIJ - Guardianship)" at bounding box center [359, 212] width 184 height 20
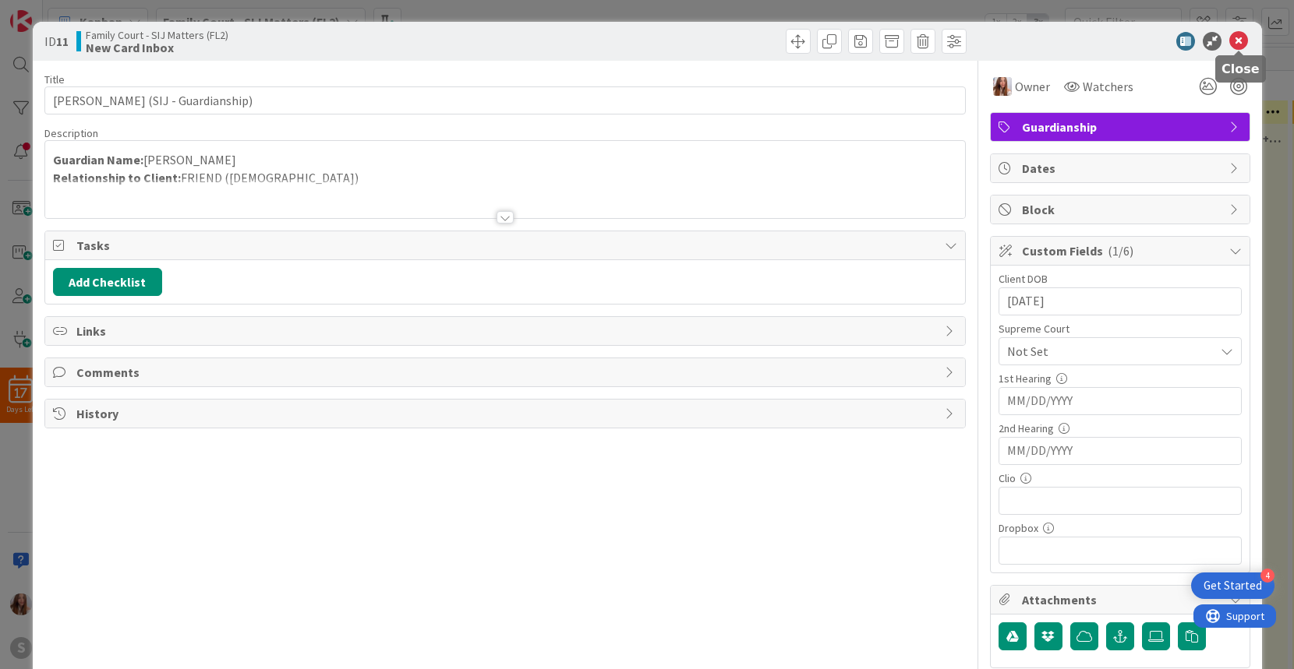
click at [1238, 39] on icon at bounding box center [1238, 41] width 19 height 19
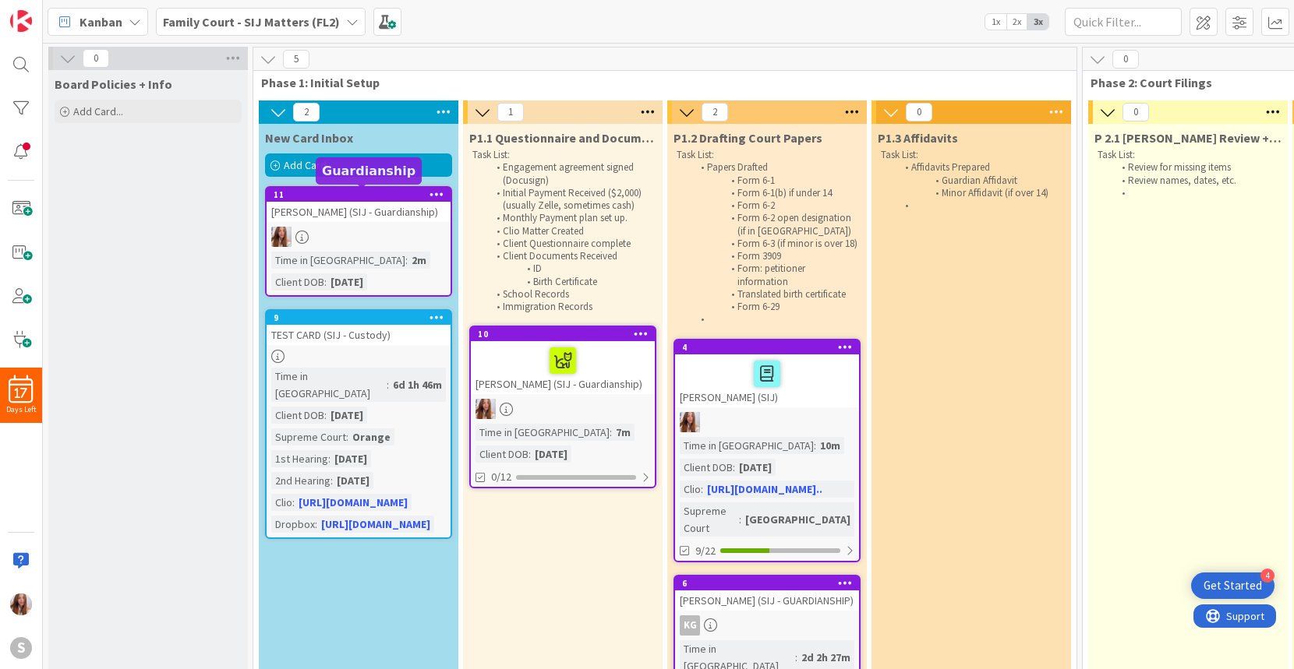
click at [344, 197] on div "11" at bounding box center [362, 194] width 177 height 11
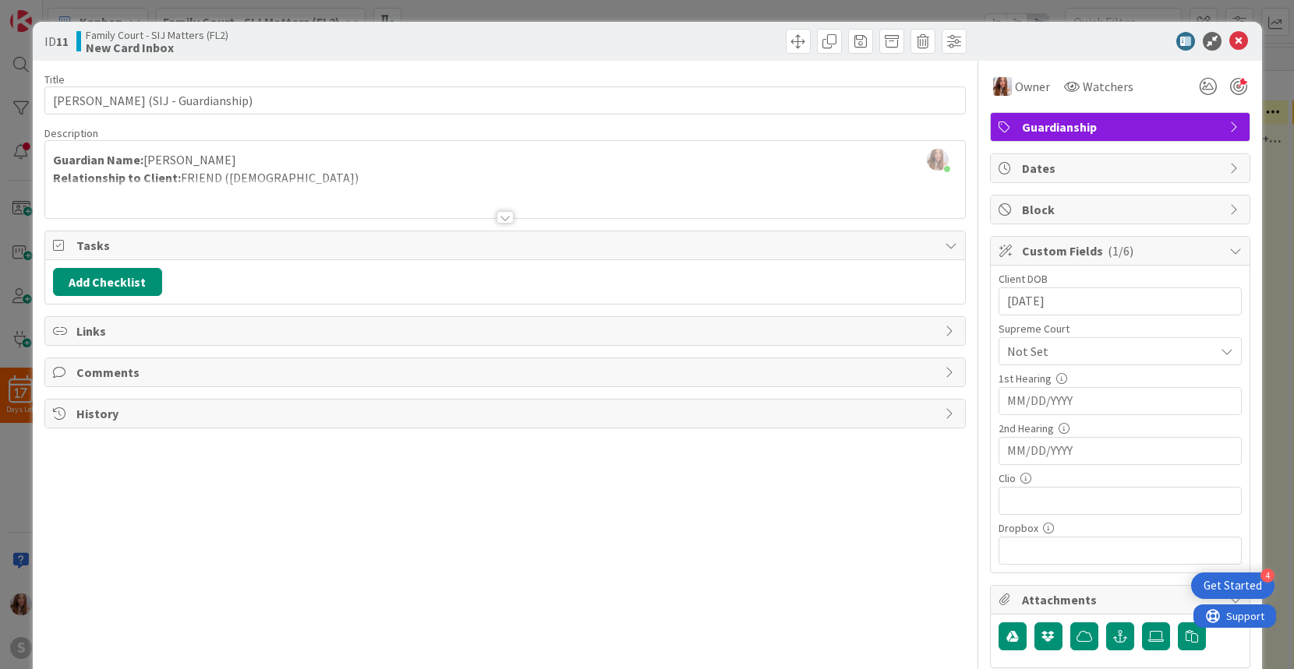
scroll to position [1, 0]
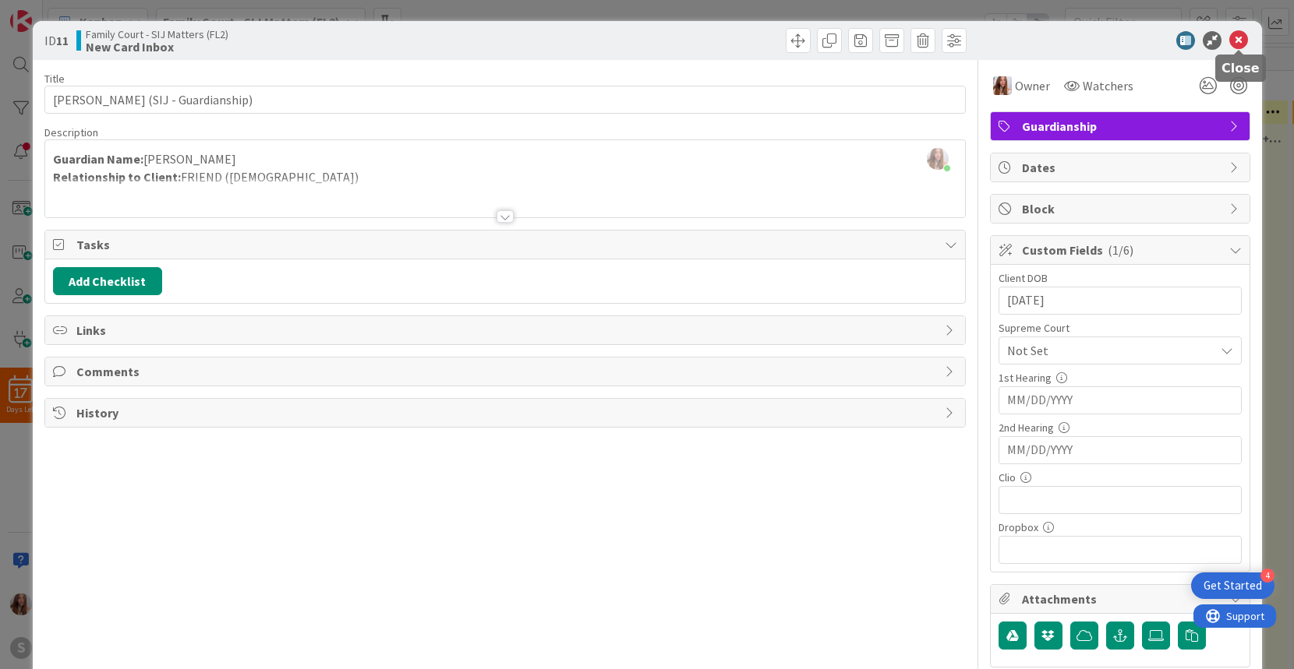
click at [1237, 35] on icon at bounding box center [1238, 40] width 19 height 19
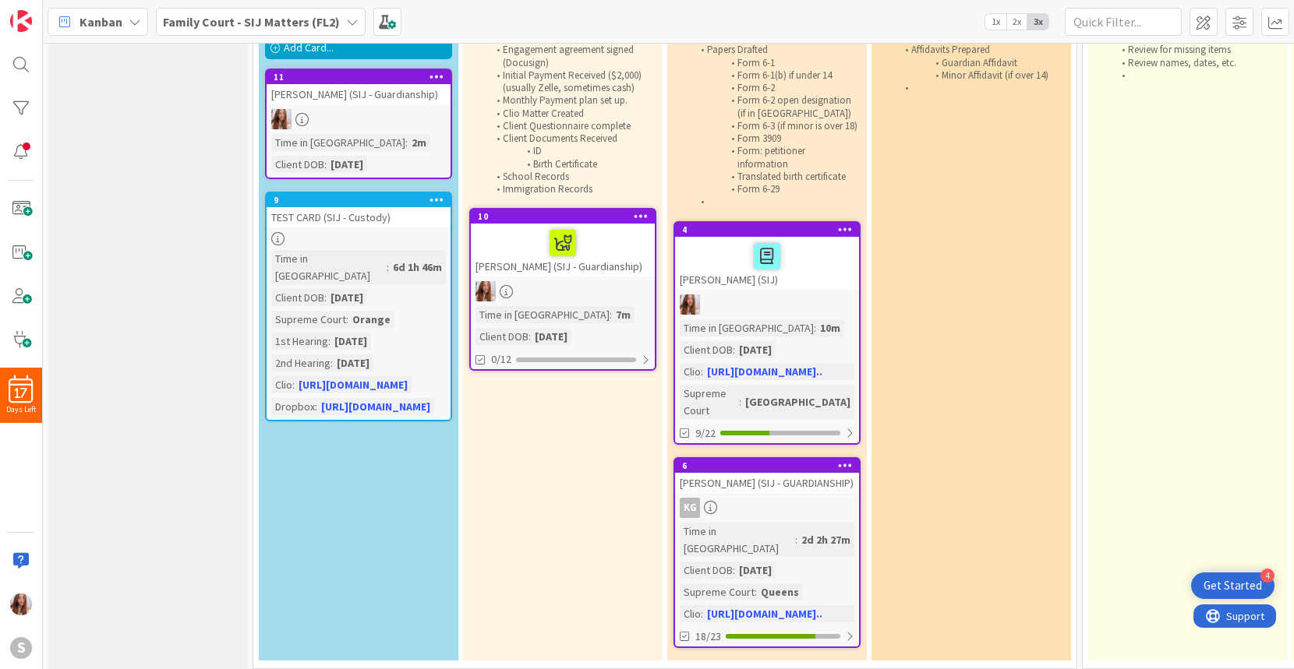
click at [592, 302] on div at bounding box center [563, 291] width 184 height 20
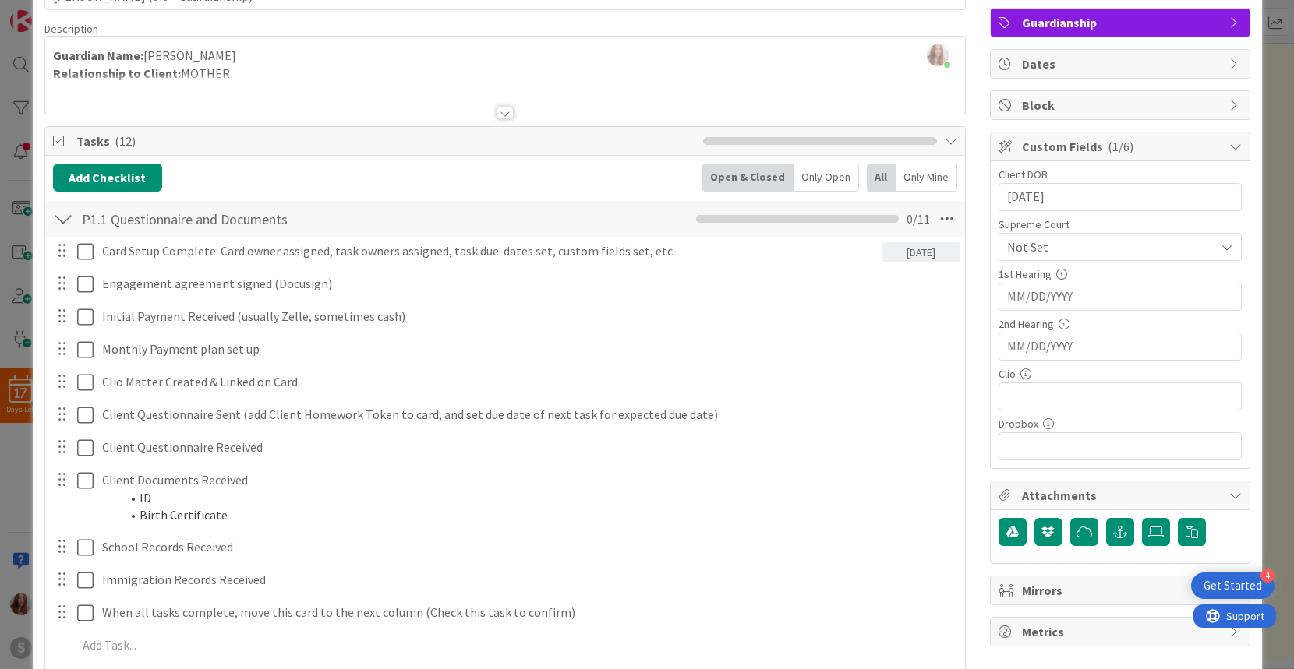
scroll to position [106, 0]
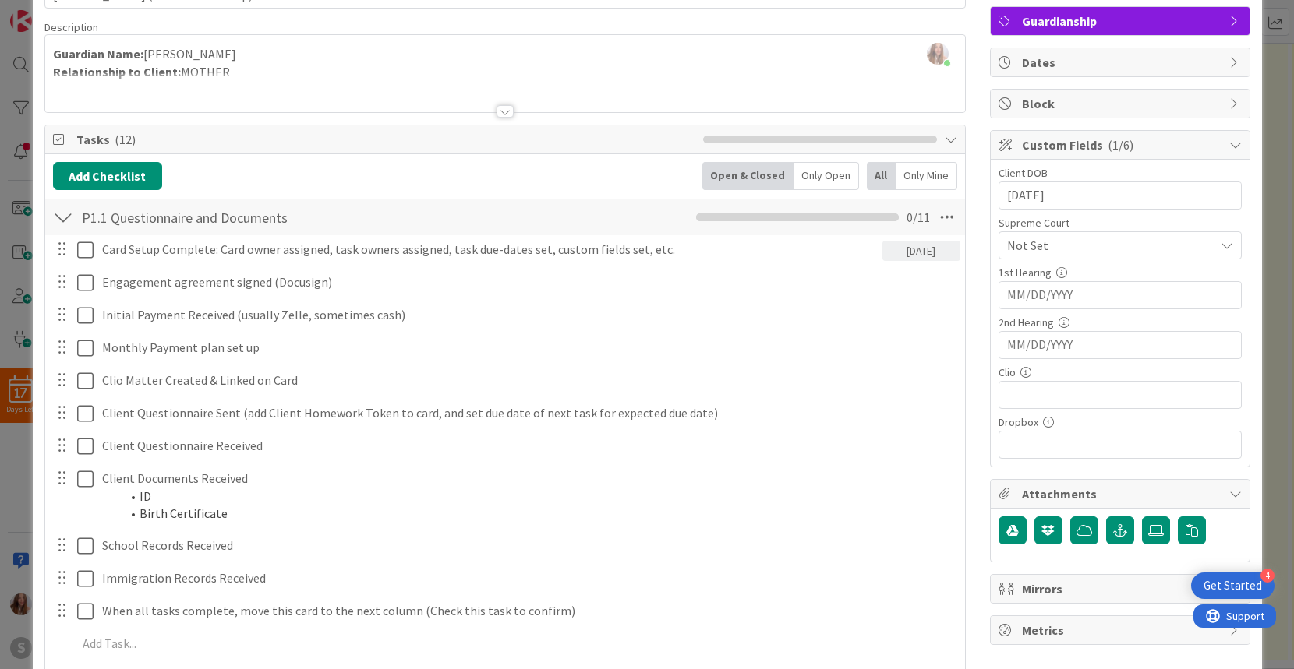
click at [1111, 242] on span "Not Set" at bounding box center [1107, 246] width 200 height 22
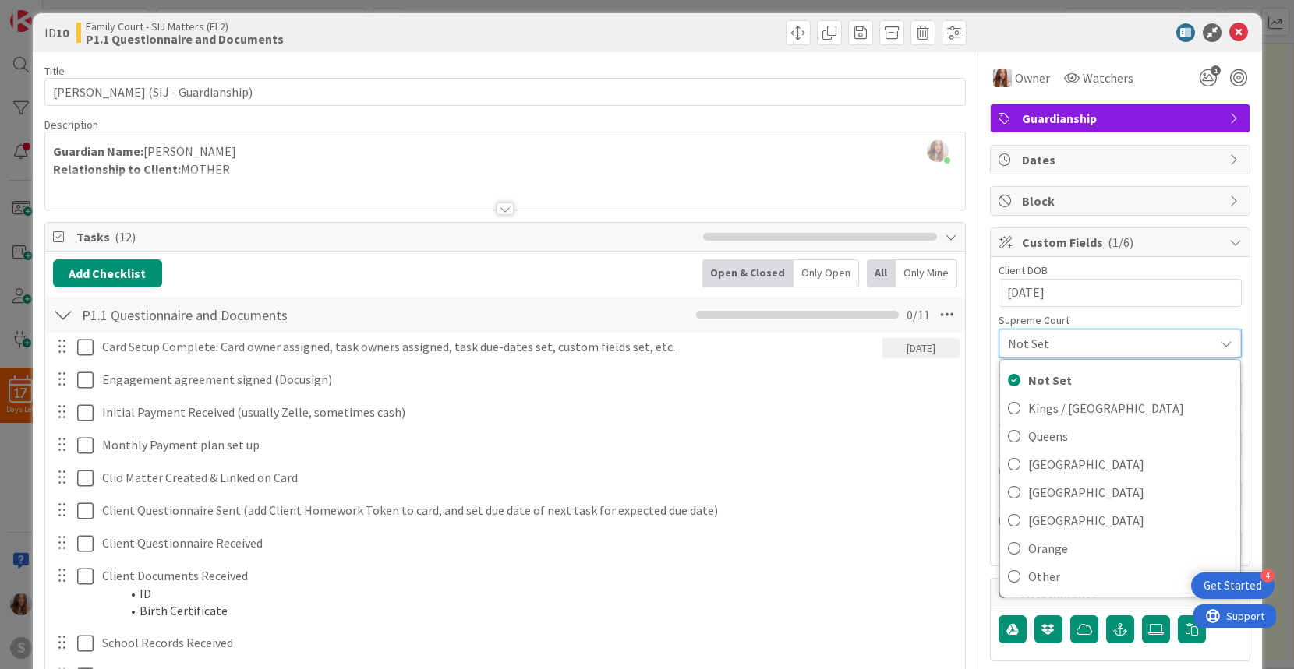
scroll to position [0, 0]
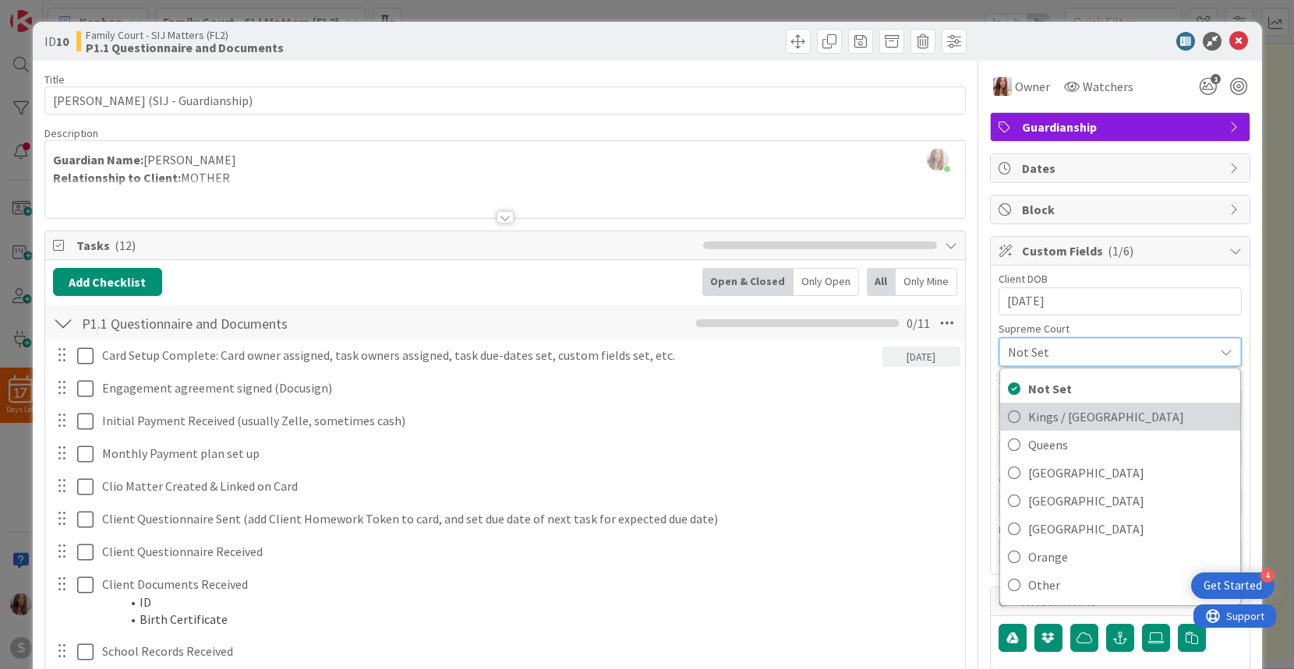
click at [1020, 415] on link "Kings / [GEOGRAPHIC_DATA]" at bounding box center [1120, 417] width 240 height 28
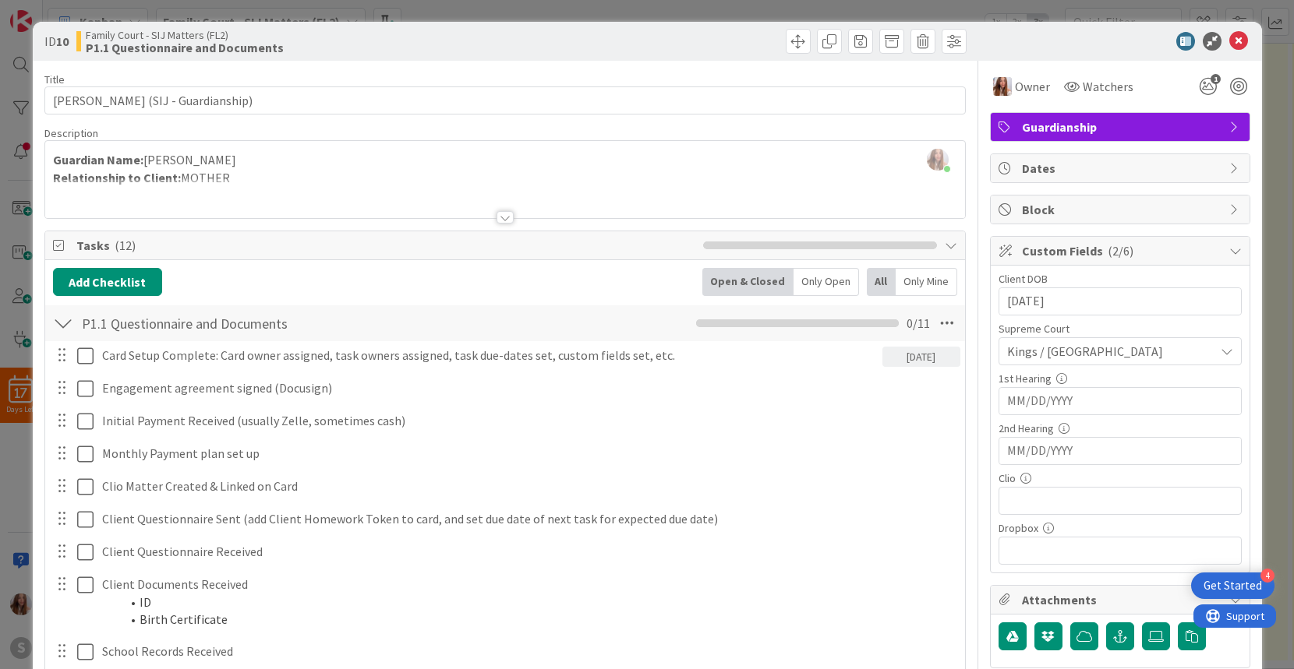
scroll to position [2, 0]
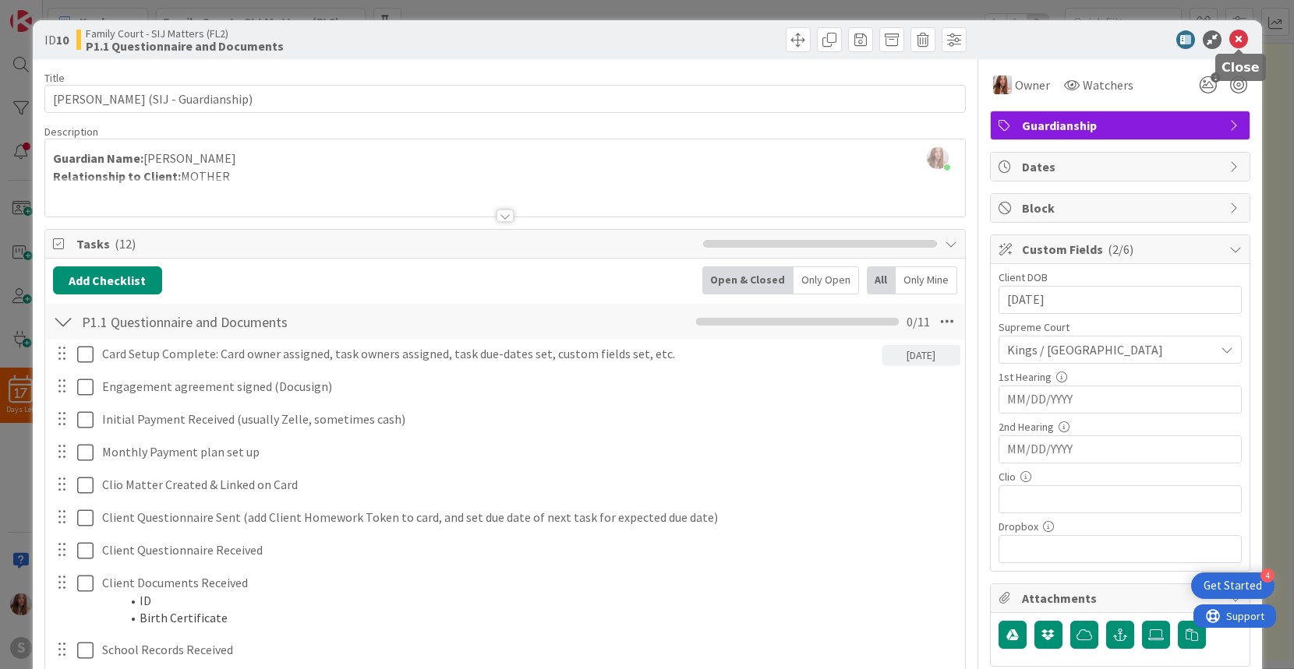
click at [1239, 37] on icon at bounding box center [1238, 39] width 19 height 19
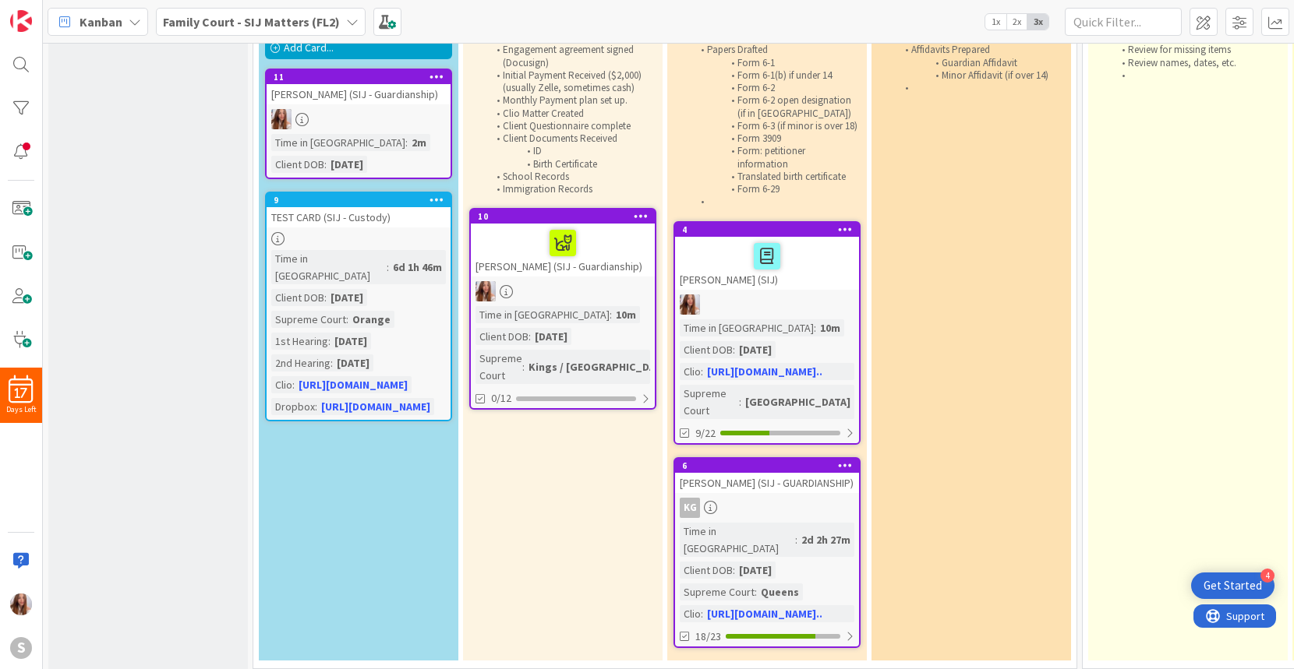
click at [348, 90] on div "[PERSON_NAME] (SIJ - Guardianship)" at bounding box center [359, 94] width 184 height 20
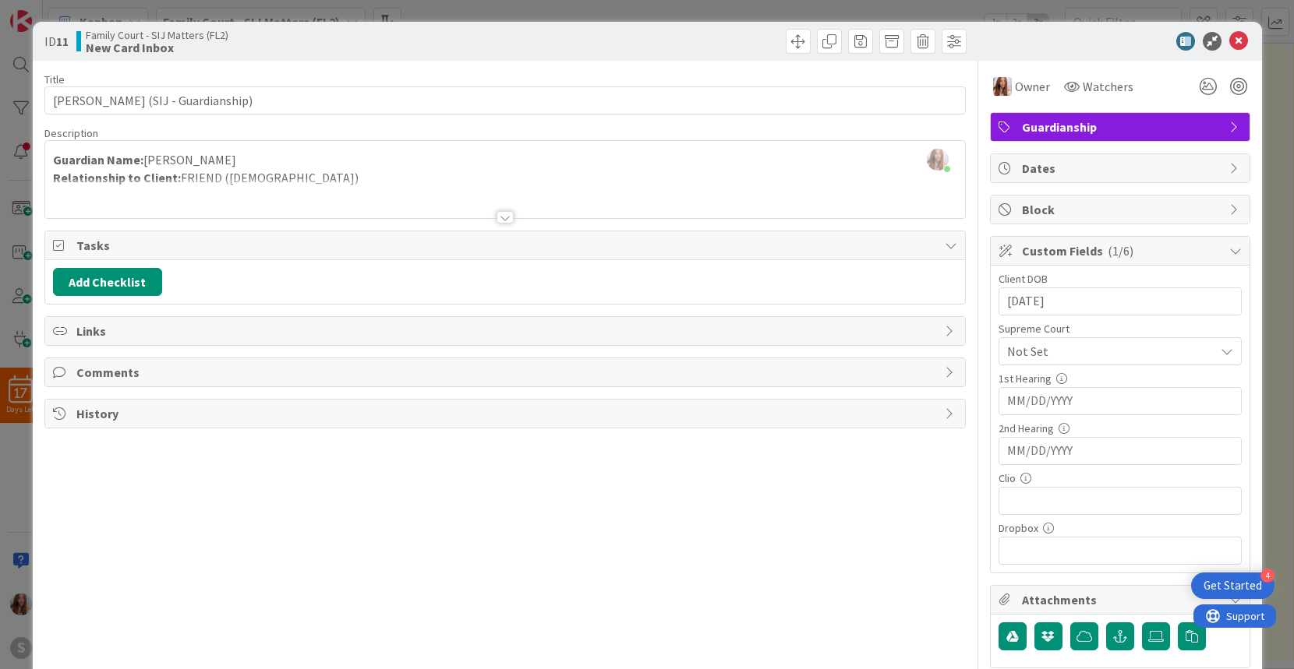
click at [1107, 348] on span "Not Set" at bounding box center [1107, 352] width 200 height 22
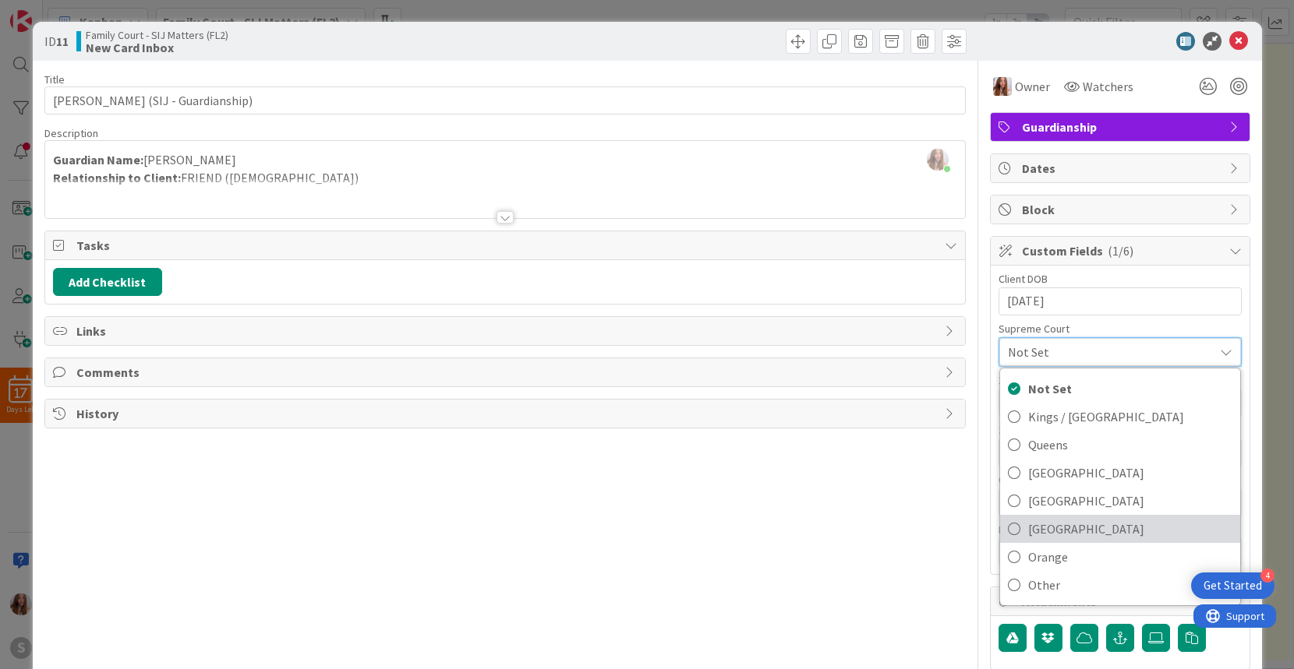
click at [1047, 531] on span "[GEOGRAPHIC_DATA]" at bounding box center [1130, 528] width 204 height 23
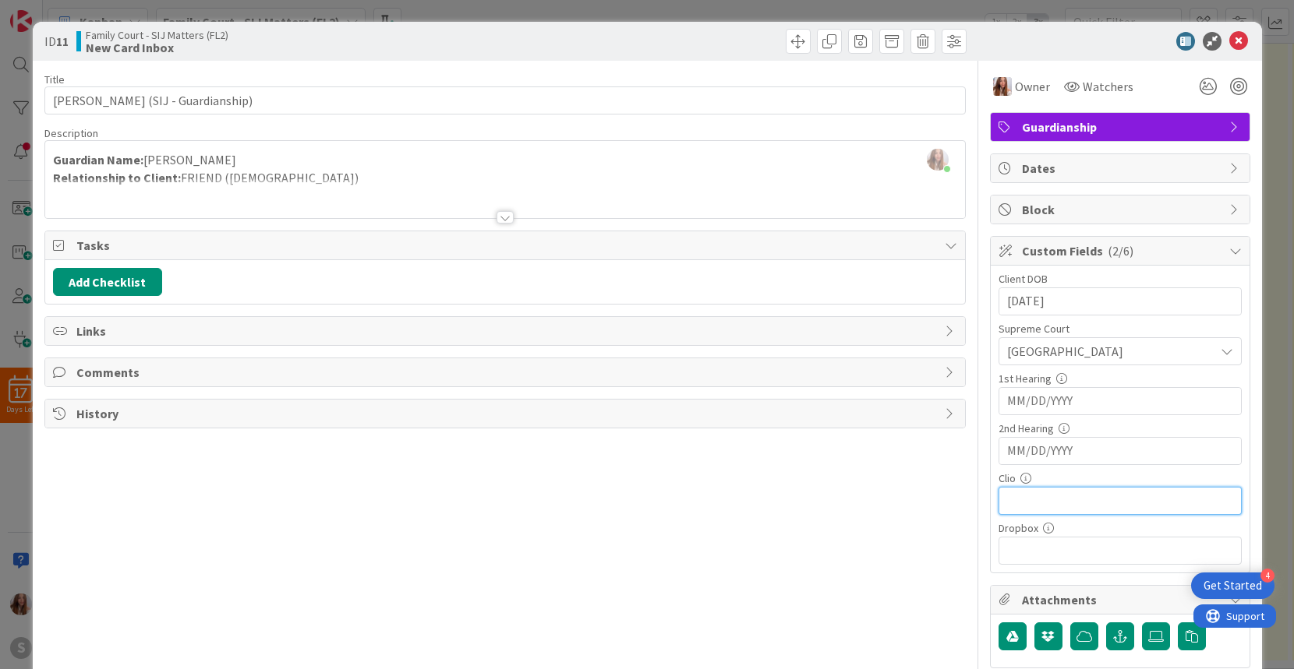
drag, startPoint x: 1027, startPoint y: 508, endPoint x: 1033, endPoint y: 502, distance: 8.3
click at [1027, 508] on input "text" at bounding box center [1119, 501] width 243 height 28
paste input "[URL][DOMAIN_NAME]"
click at [1241, 39] on icon at bounding box center [1238, 41] width 19 height 19
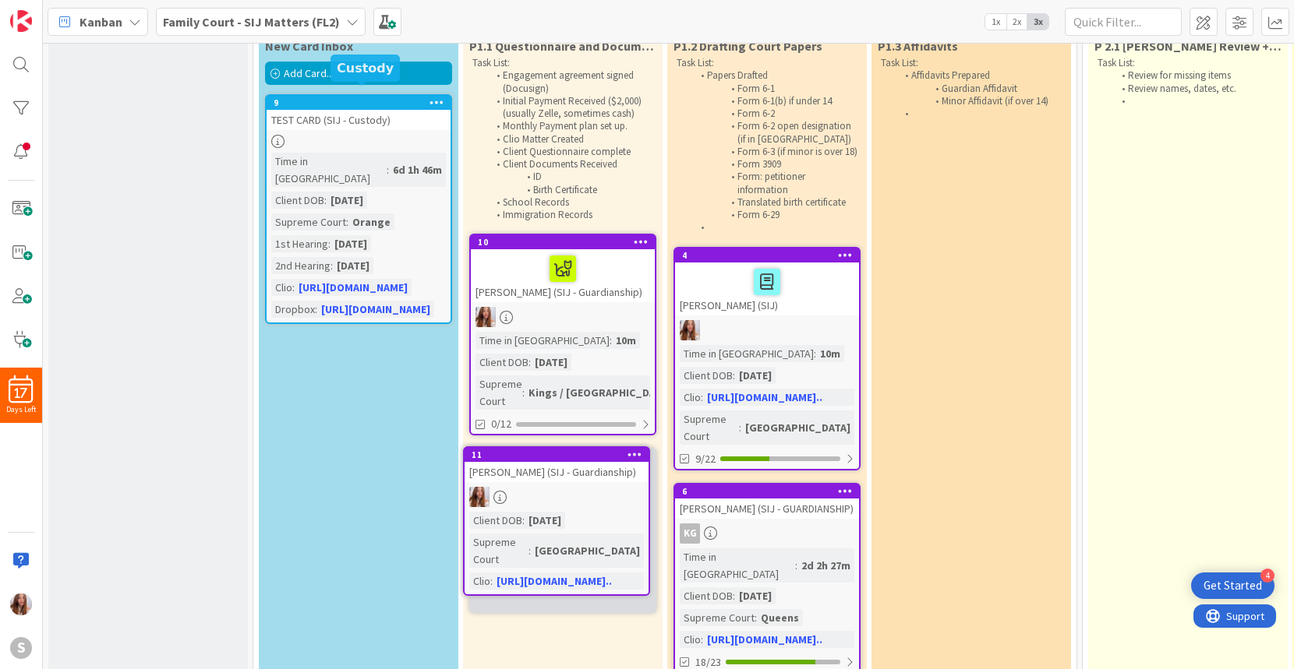
scroll to position [114, 0]
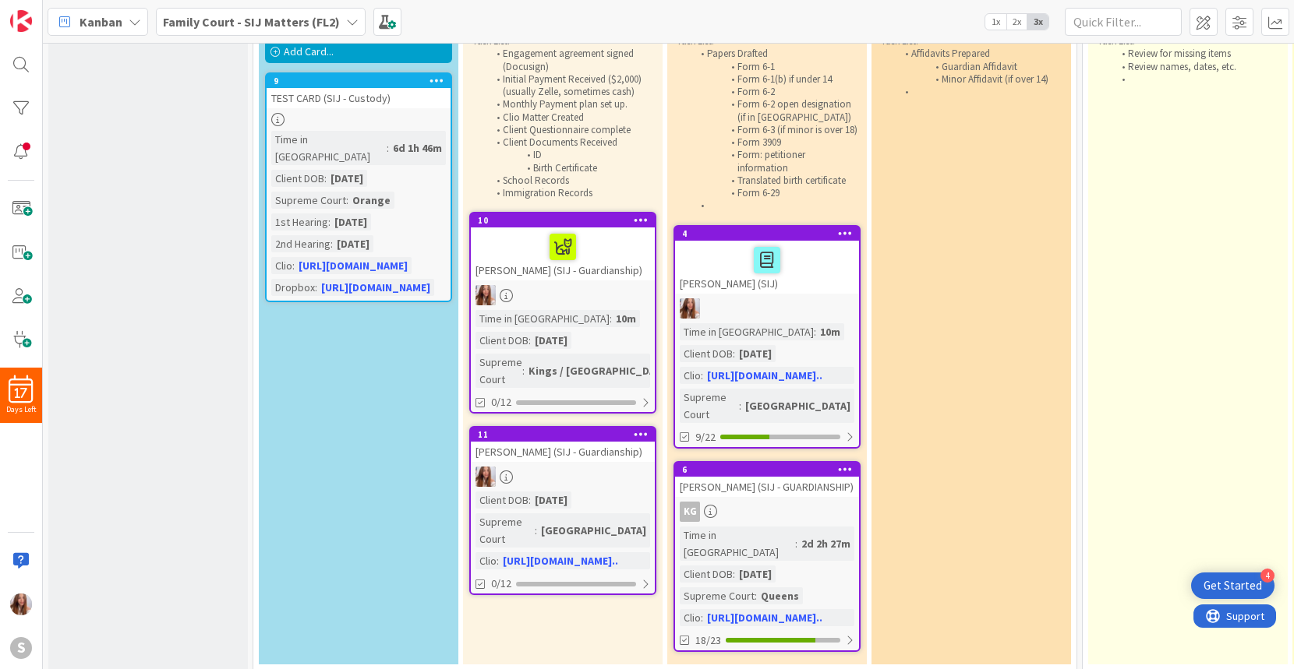
click at [602, 264] on div "[PERSON_NAME] (SIJ - Guardianship)" at bounding box center [563, 254] width 184 height 53
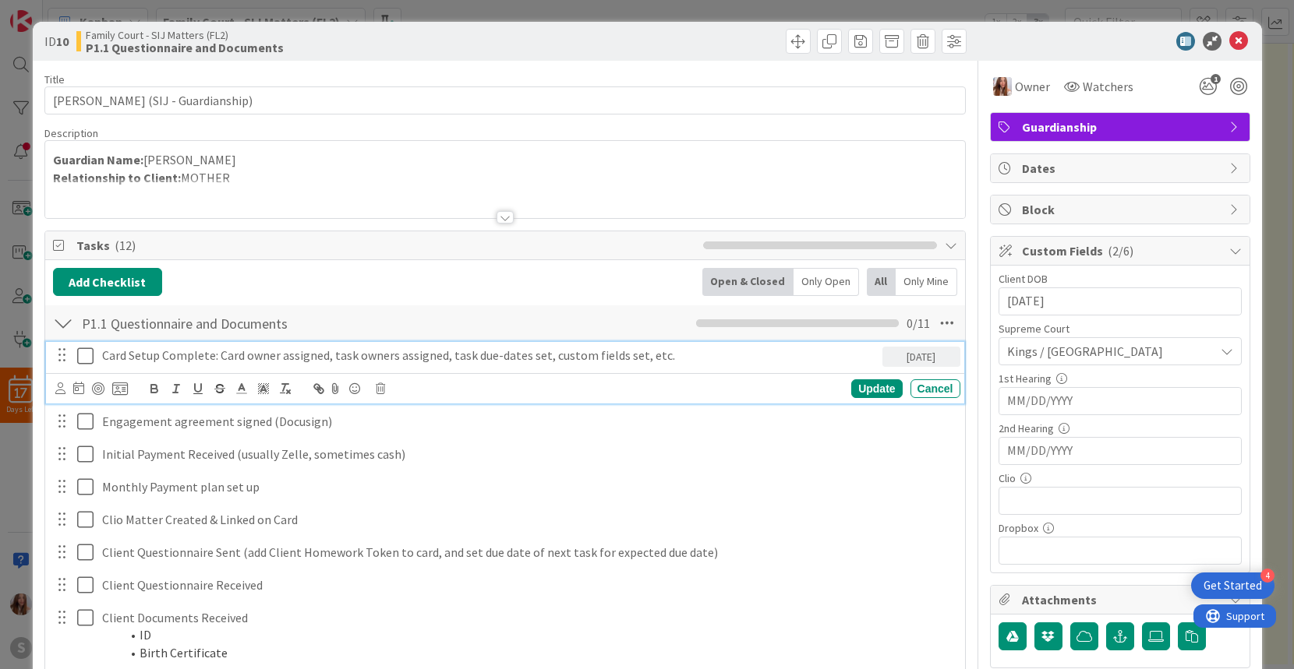
click at [82, 354] on icon at bounding box center [85, 356] width 16 height 19
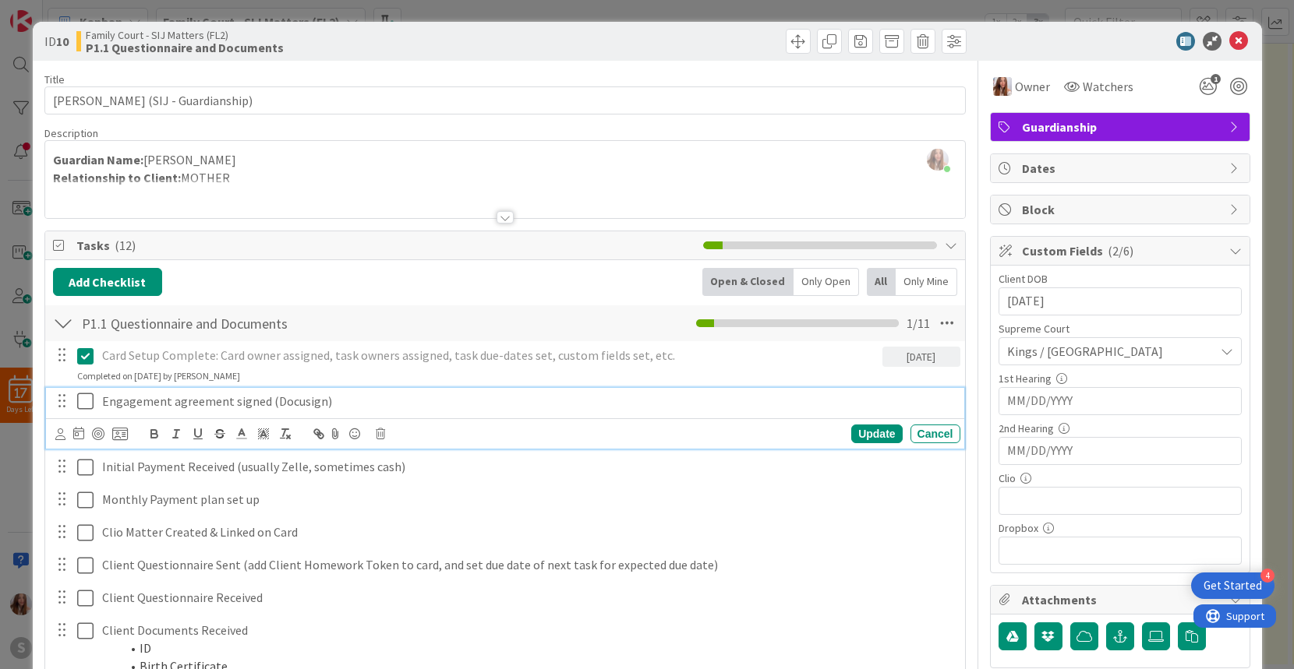
click at [83, 404] on icon at bounding box center [85, 401] width 16 height 19
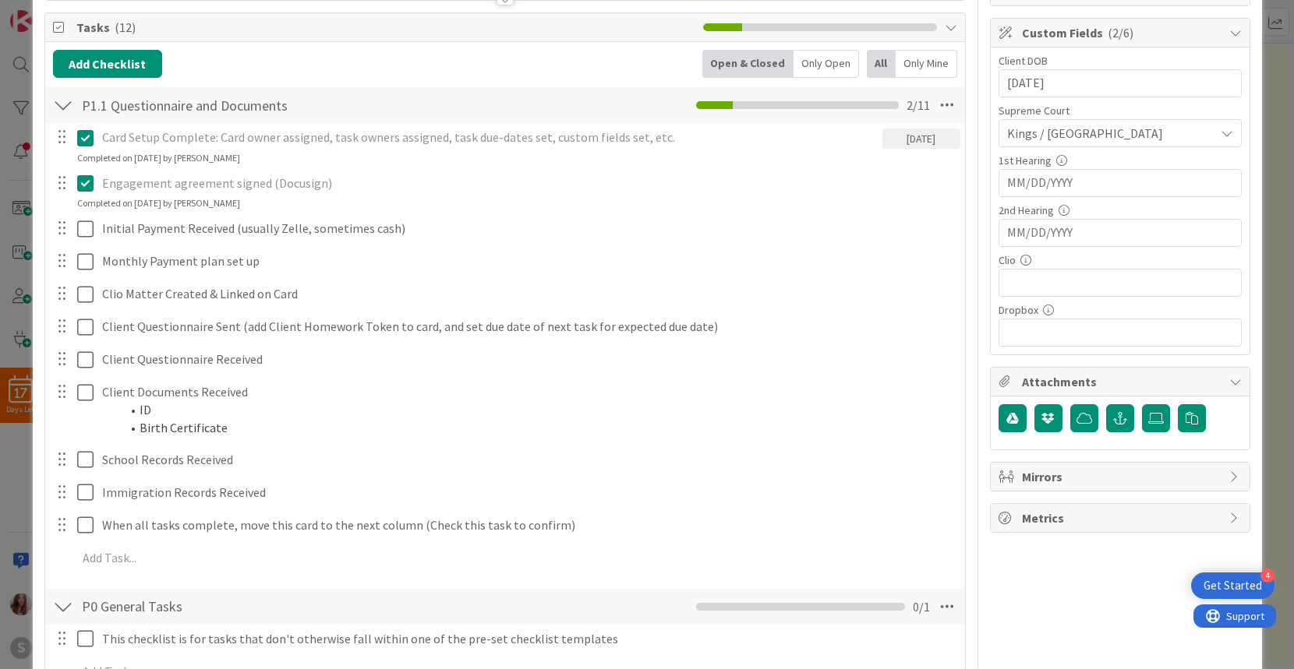
scroll to position [235, 0]
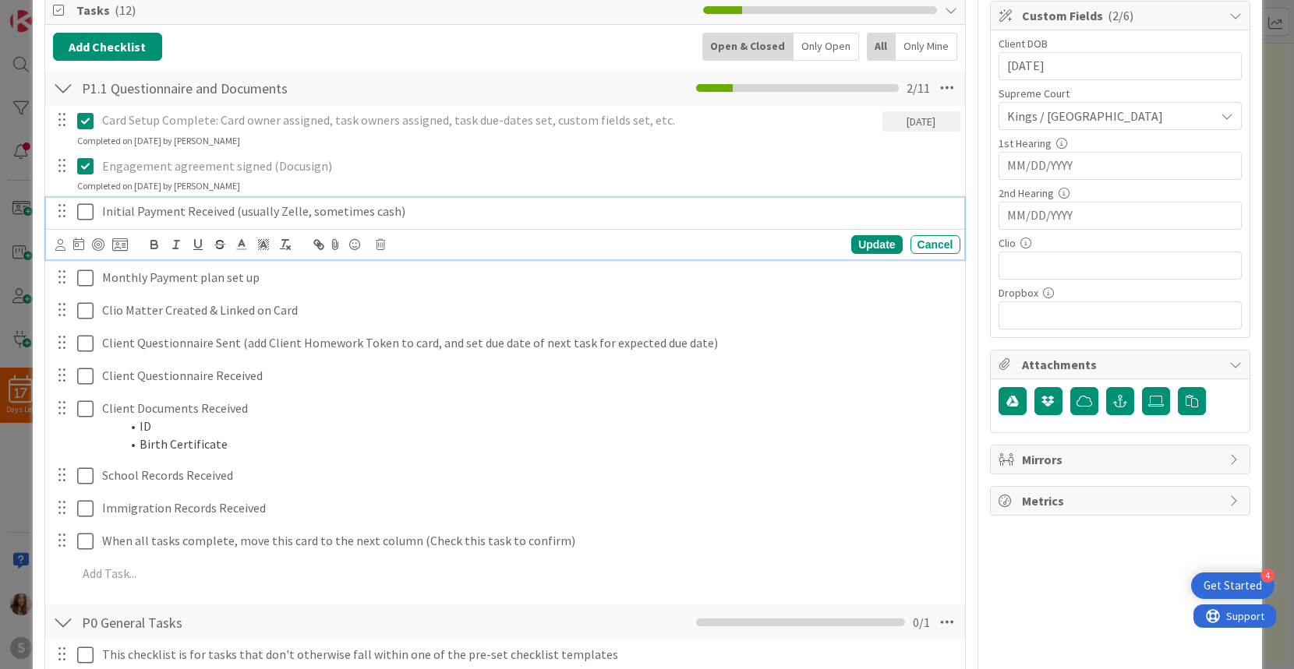
click at [87, 209] on icon at bounding box center [85, 212] width 16 height 19
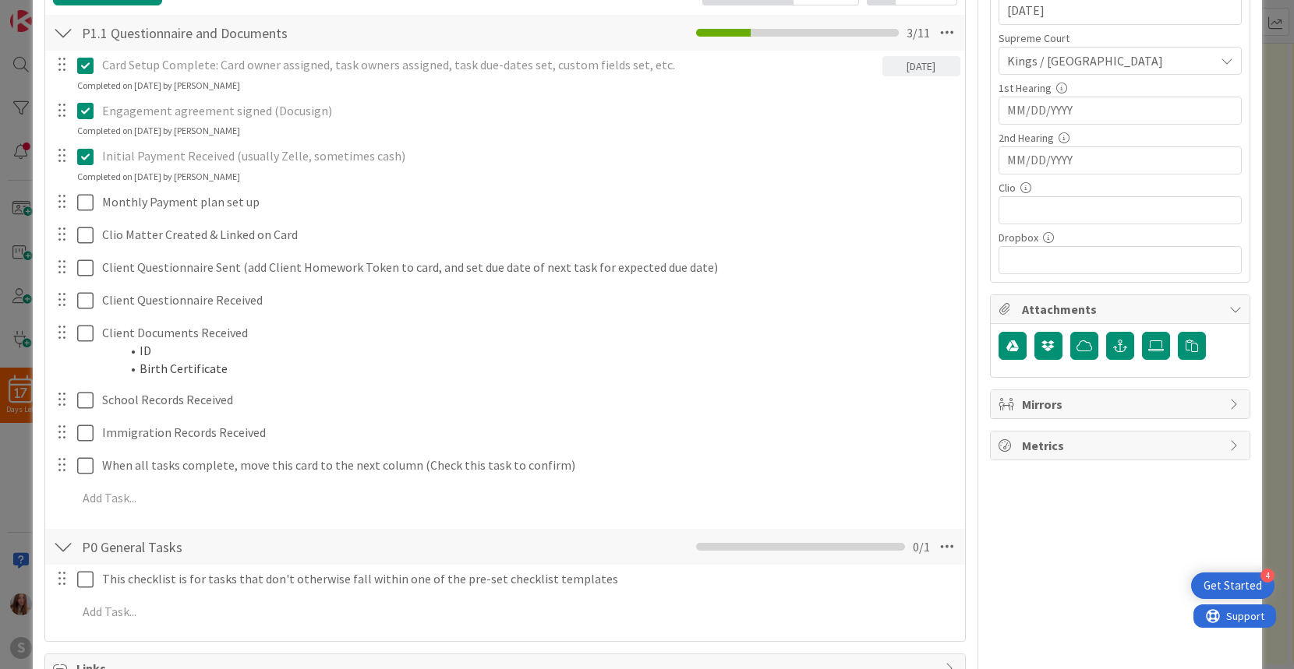
scroll to position [303, 0]
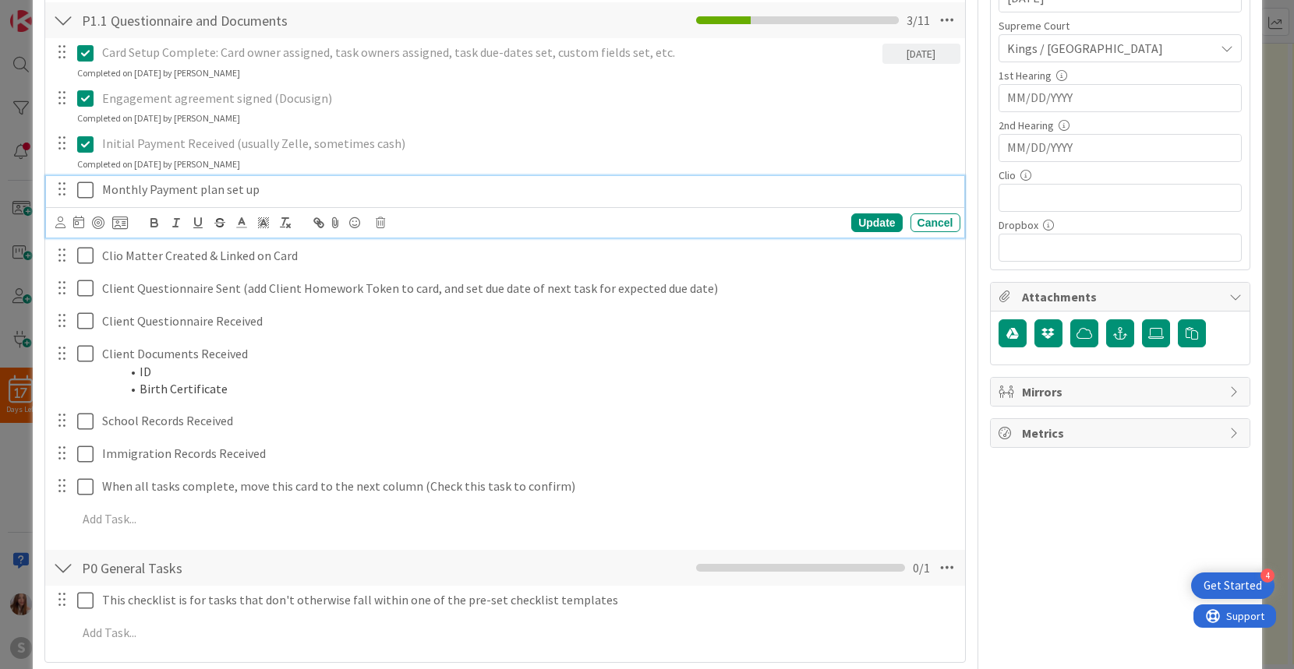
click at [87, 189] on icon at bounding box center [85, 190] width 16 height 19
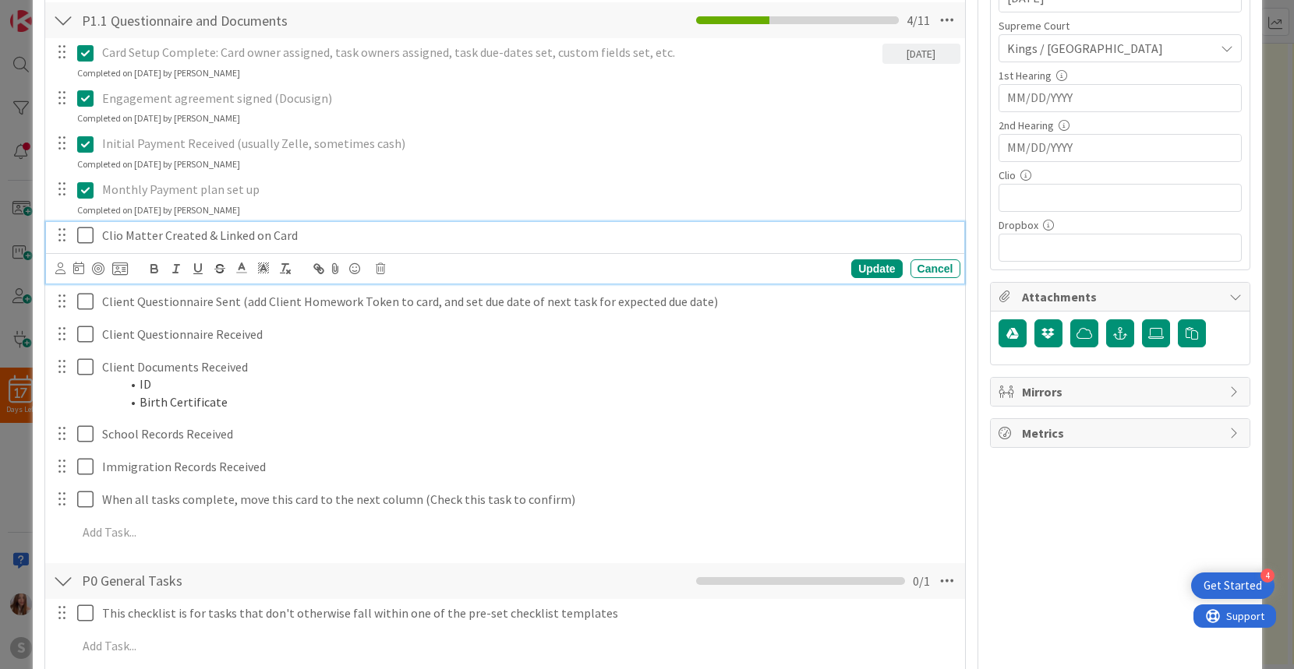
click at [83, 230] on icon at bounding box center [85, 235] width 16 height 19
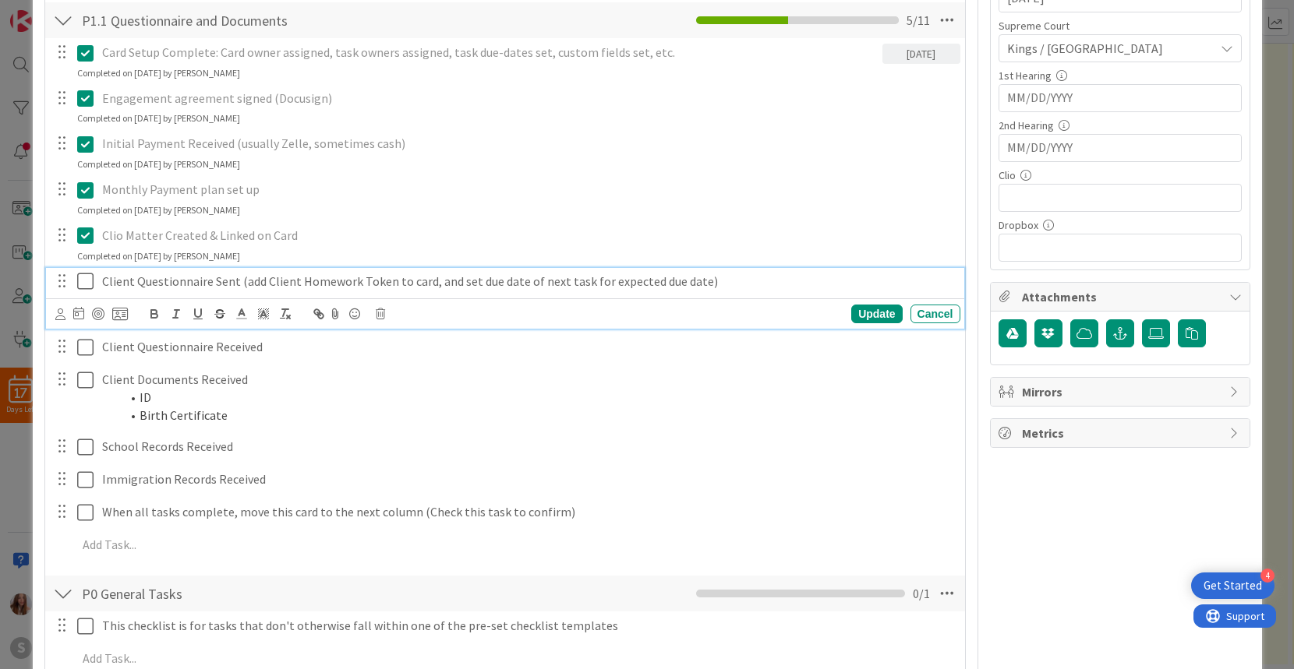
drag, startPoint x: 83, startPoint y: 281, endPoint x: 85, endPoint y: 289, distance: 7.9
click at [83, 281] on icon at bounding box center [85, 281] width 16 height 19
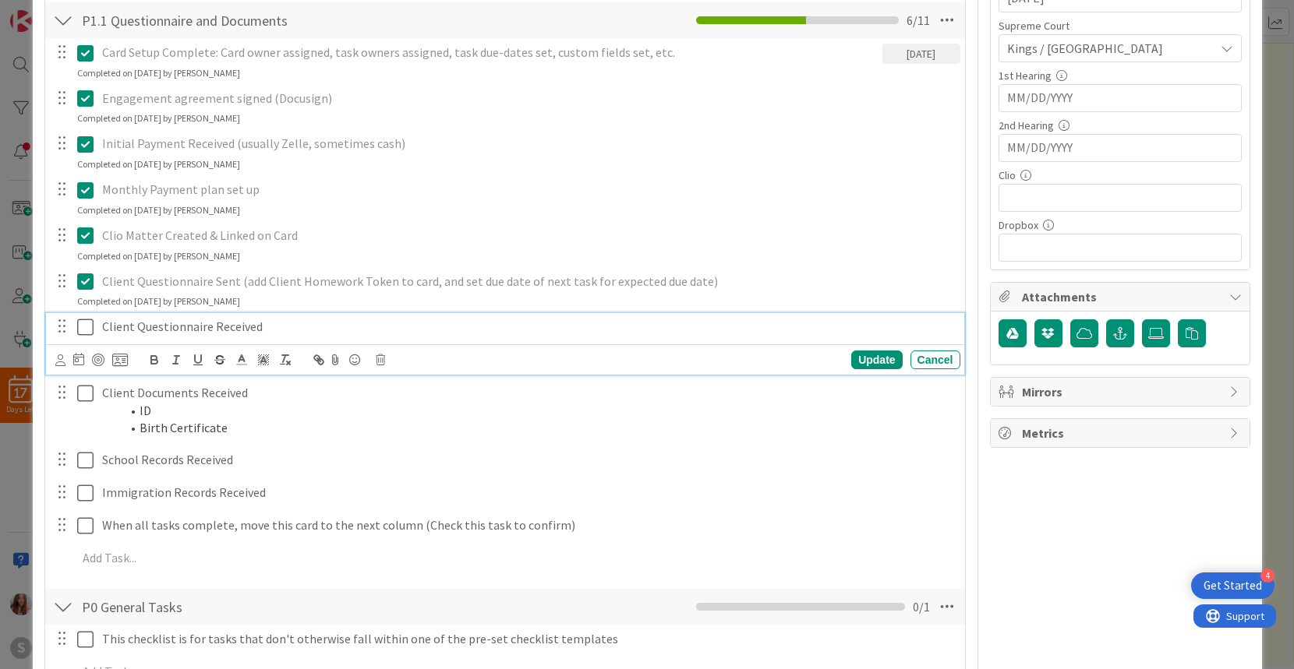
click at [83, 326] on icon at bounding box center [85, 327] width 16 height 19
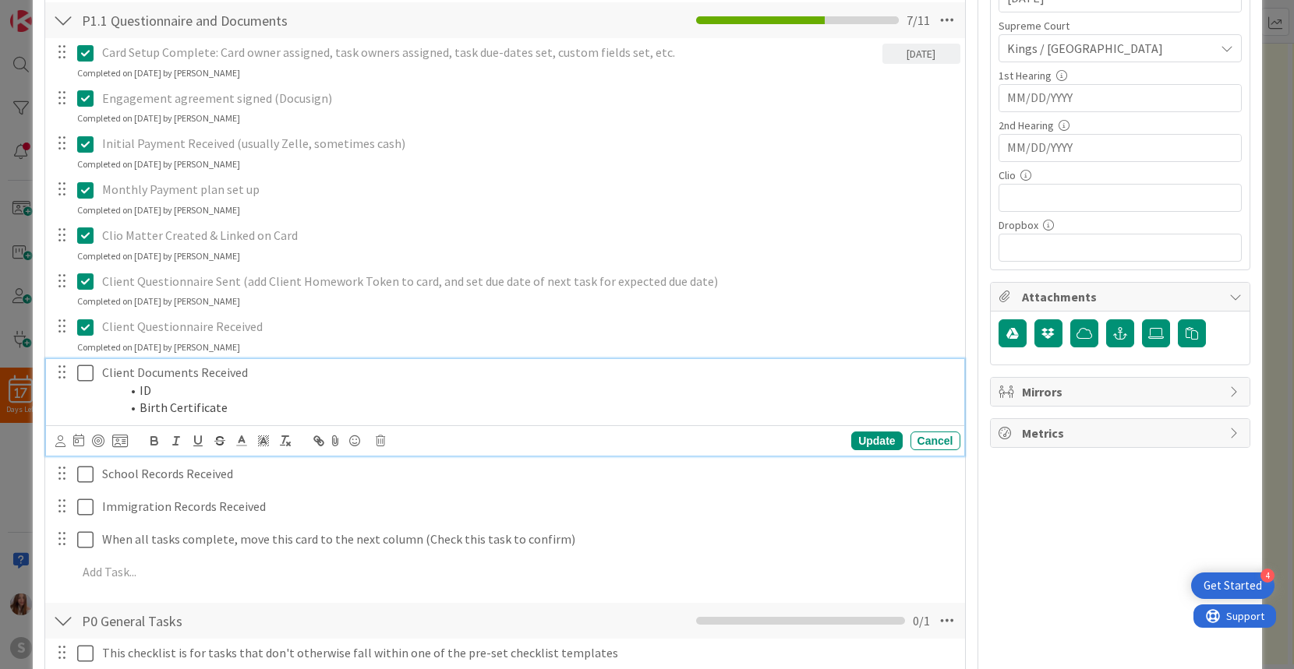
click at [79, 369] on icon at bounding box center [85, 373] width 16 height 19
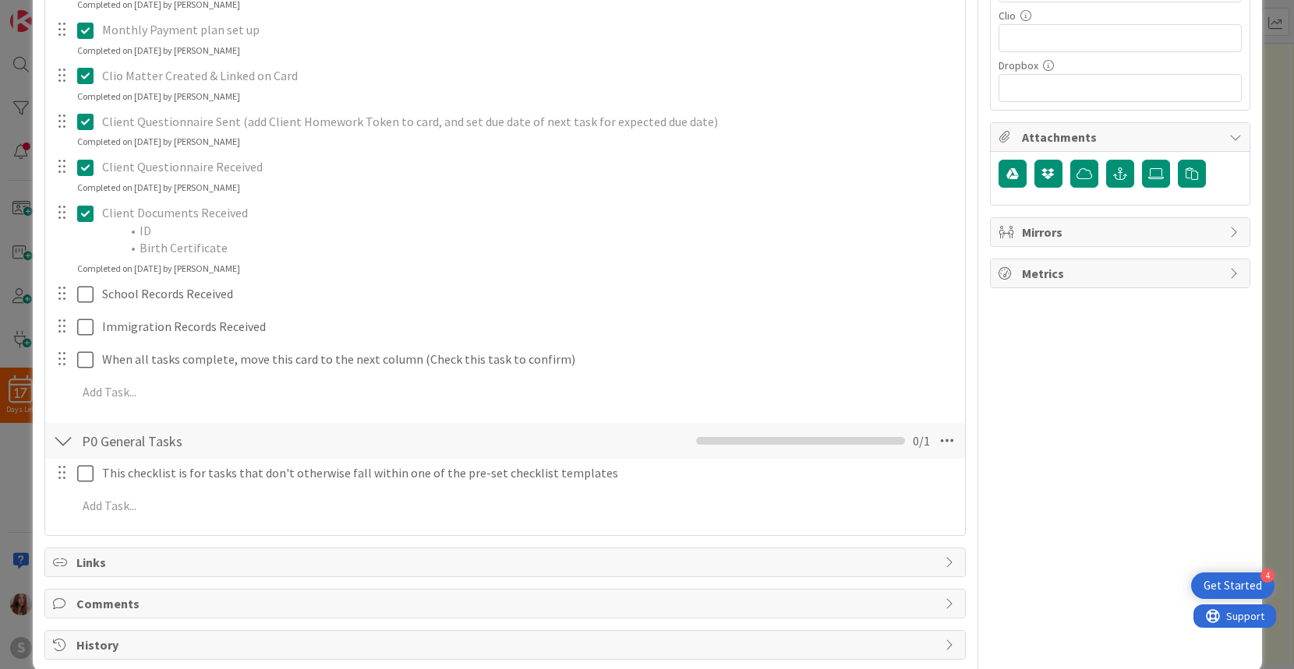
scroll to position [469, 0]
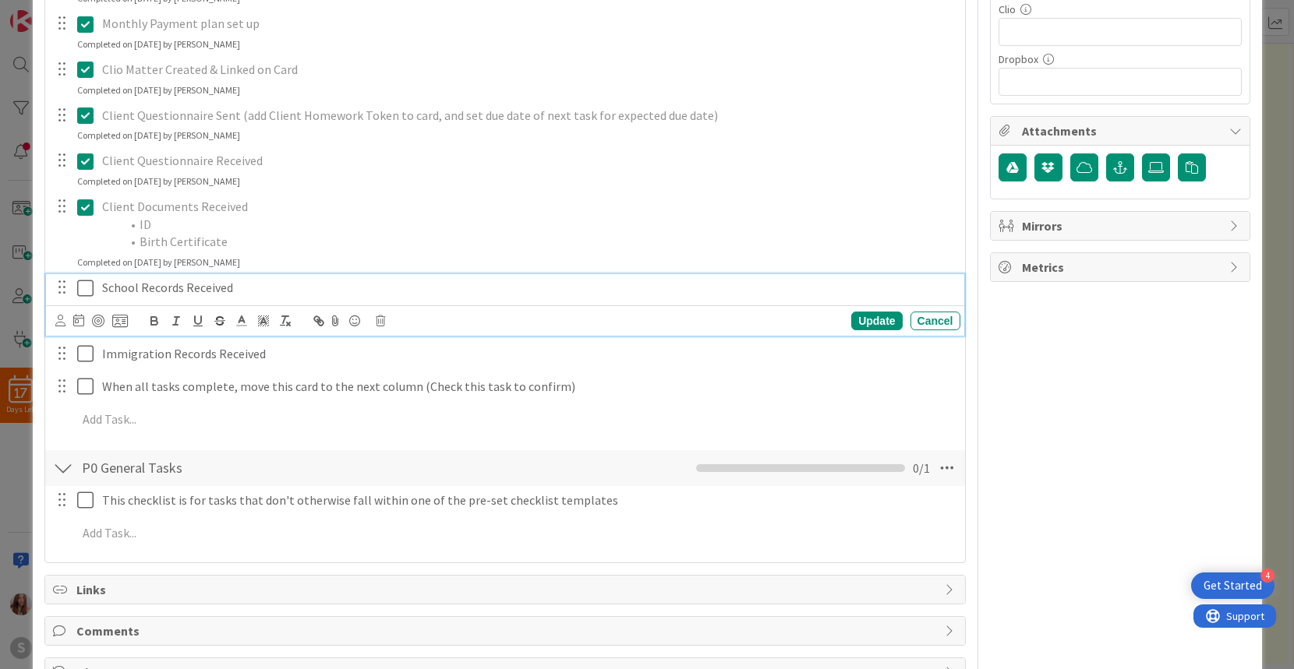
click at [85, 288] on icon at bounding box center [85, 288] width 16 height 19
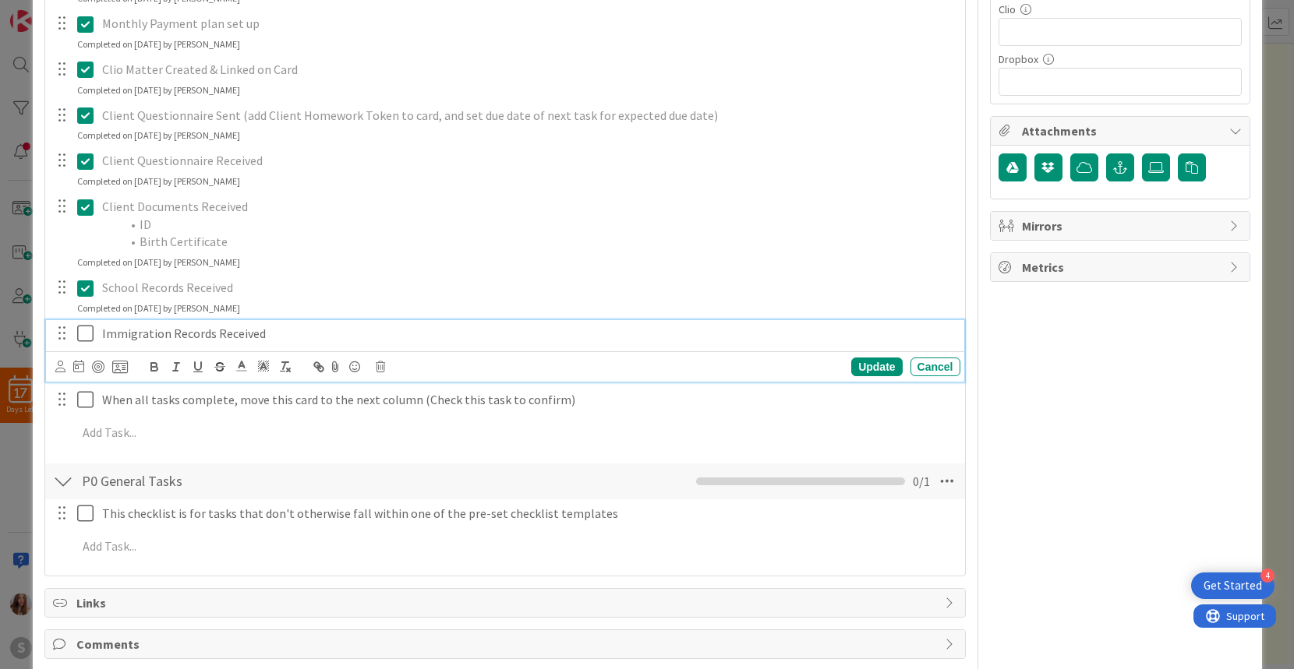
drag, startPoint x: 85, startPoint y: 331, endPoint x: 87, endPoint y: 339, distance: 7.9
click at [85, 331] on icon at bounding box center [85, 333] width 16 height 19
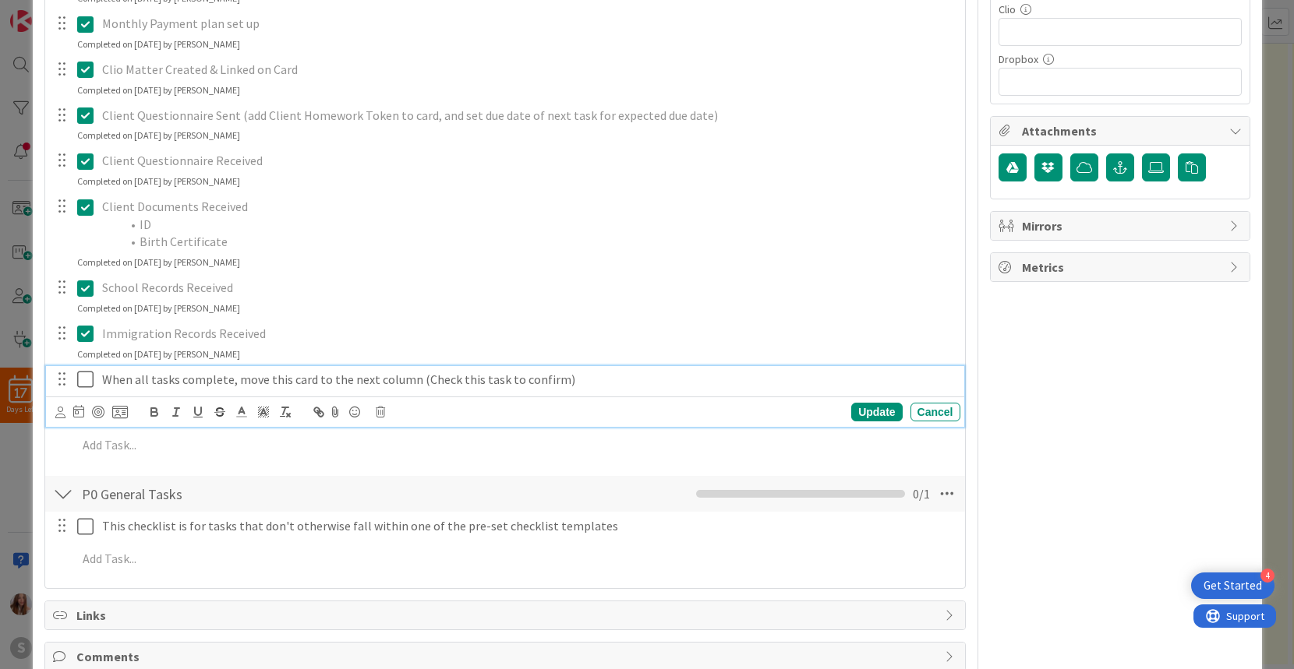
click at [82, 376] on icon at bounding box center [85, 379] width 16 height 19
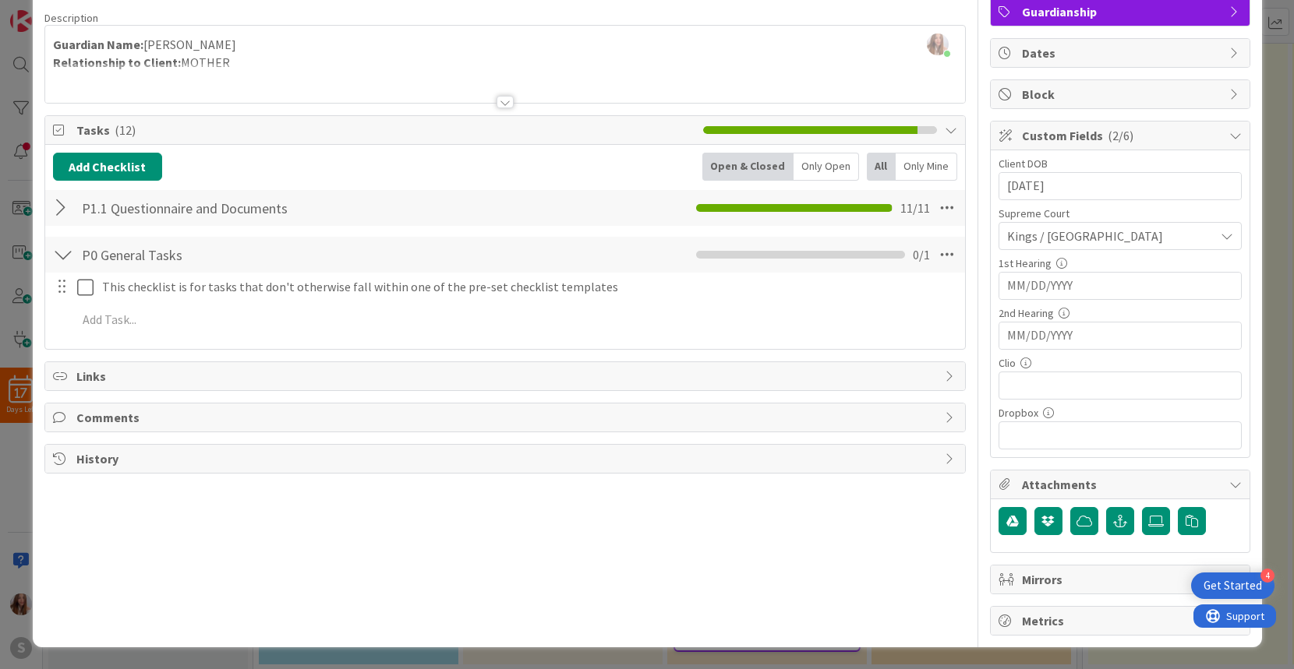
scroll to position [0, 0]
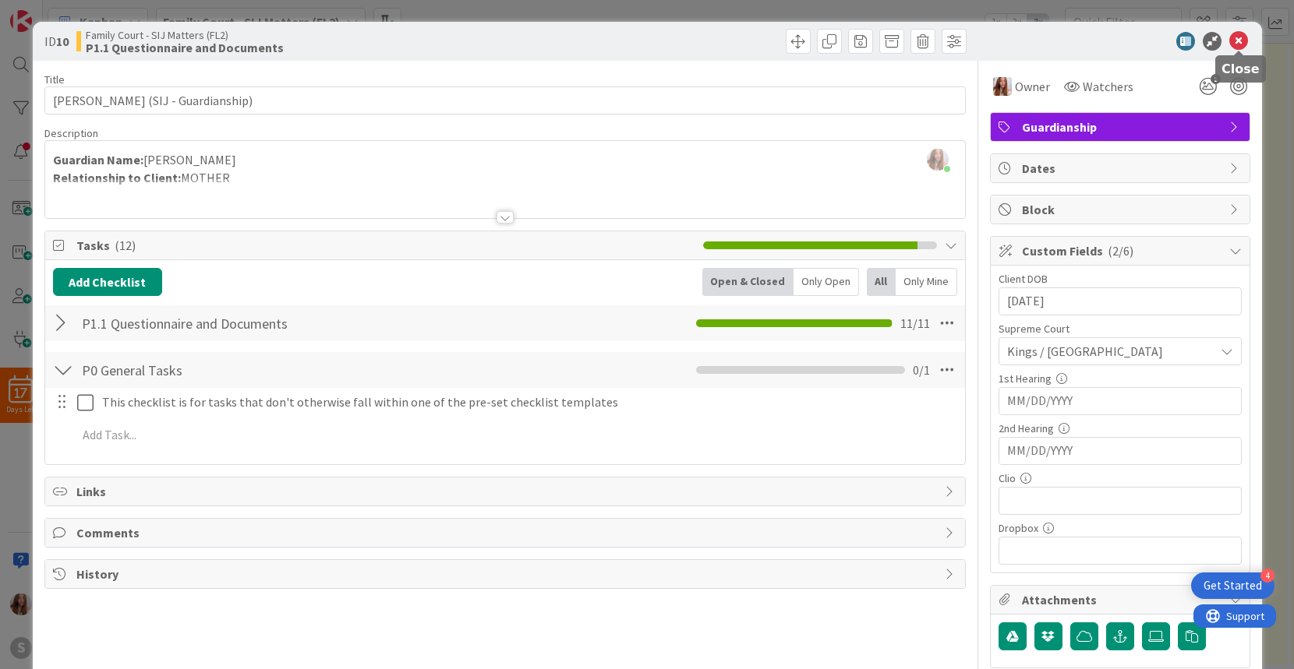
click at [1235, 39] on icon at bounding box center [1238, 41] width 19 height 19
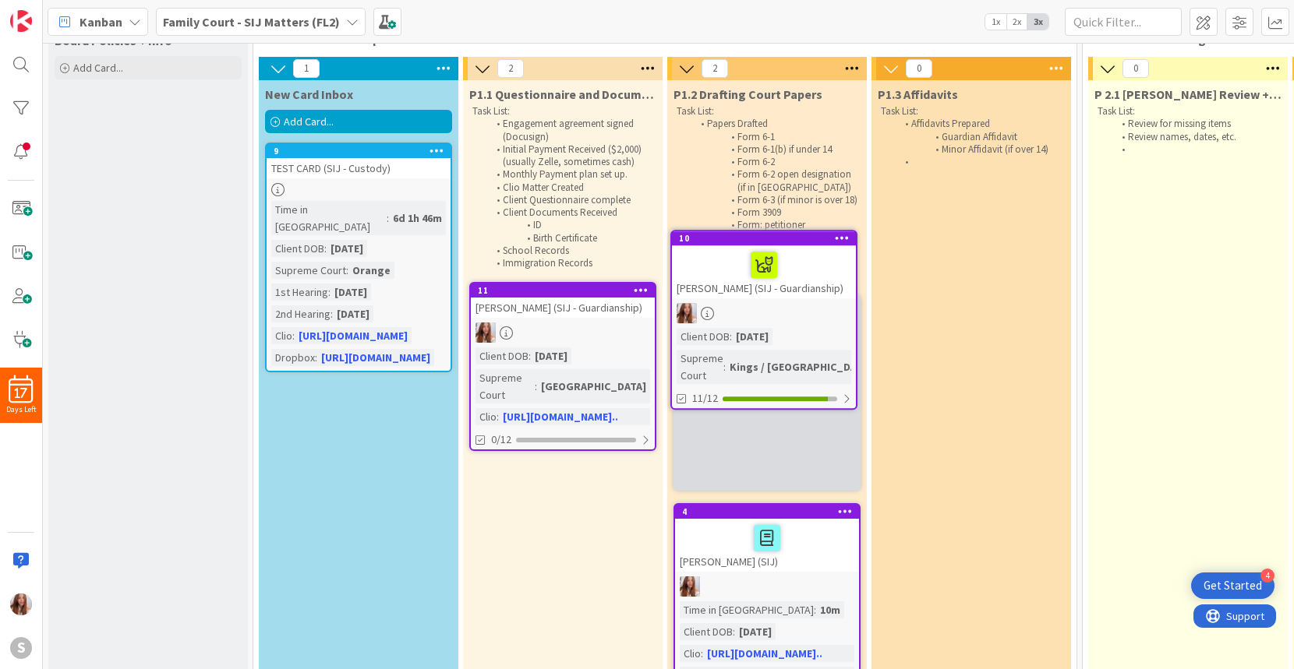
scroll to position [43, 0]
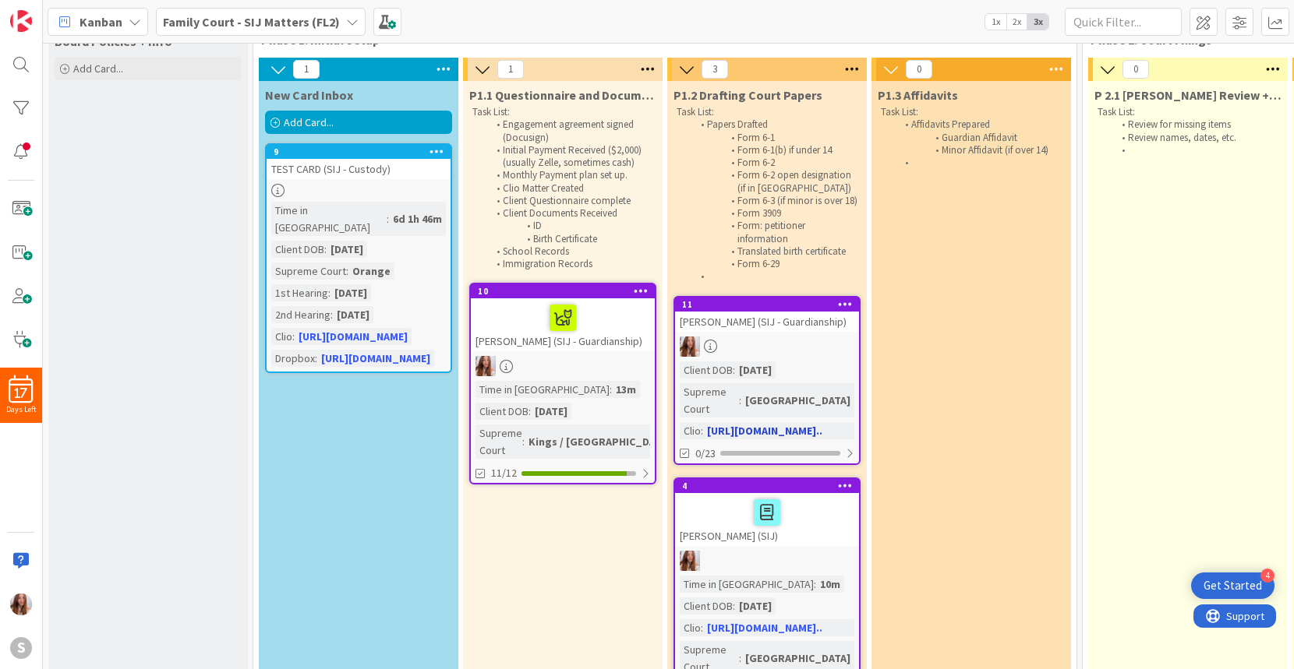
click at [773, 332] on div "[PERSON_NAME] (SIJ - Guardianship)" at bounding box center [767, 322] width 184 height 20
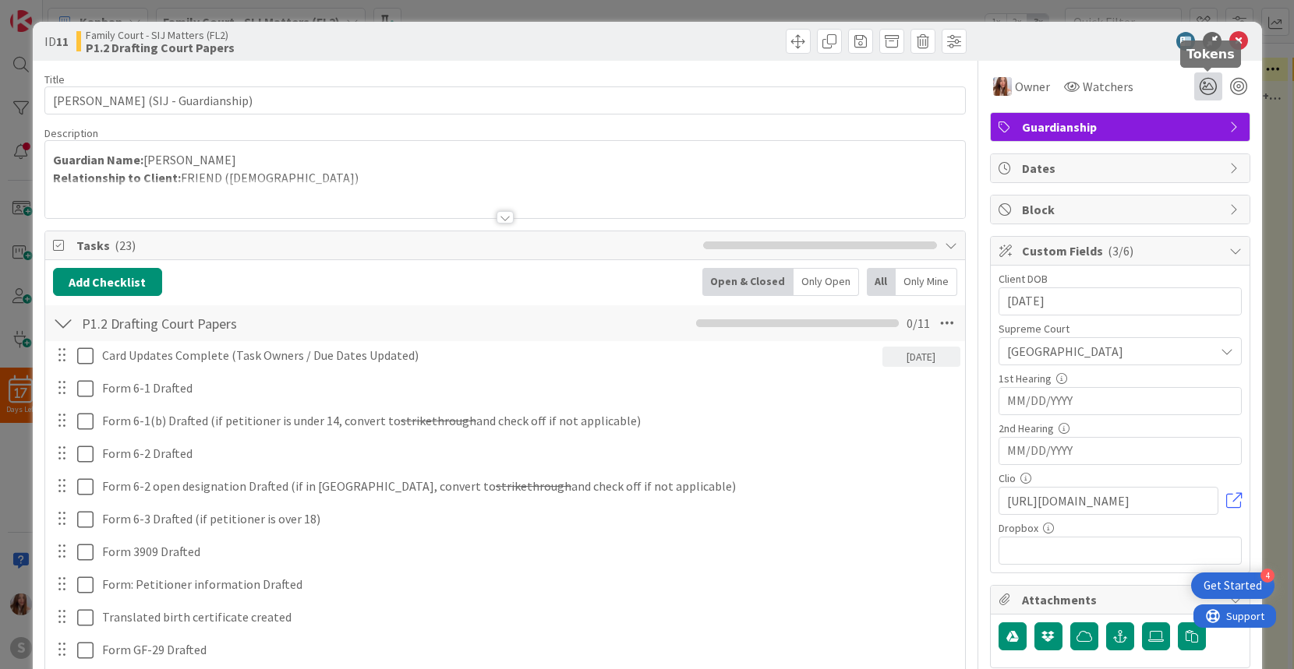
click at [1209, 86] on icon at bounding box center [1208, 86] width 28 height 28
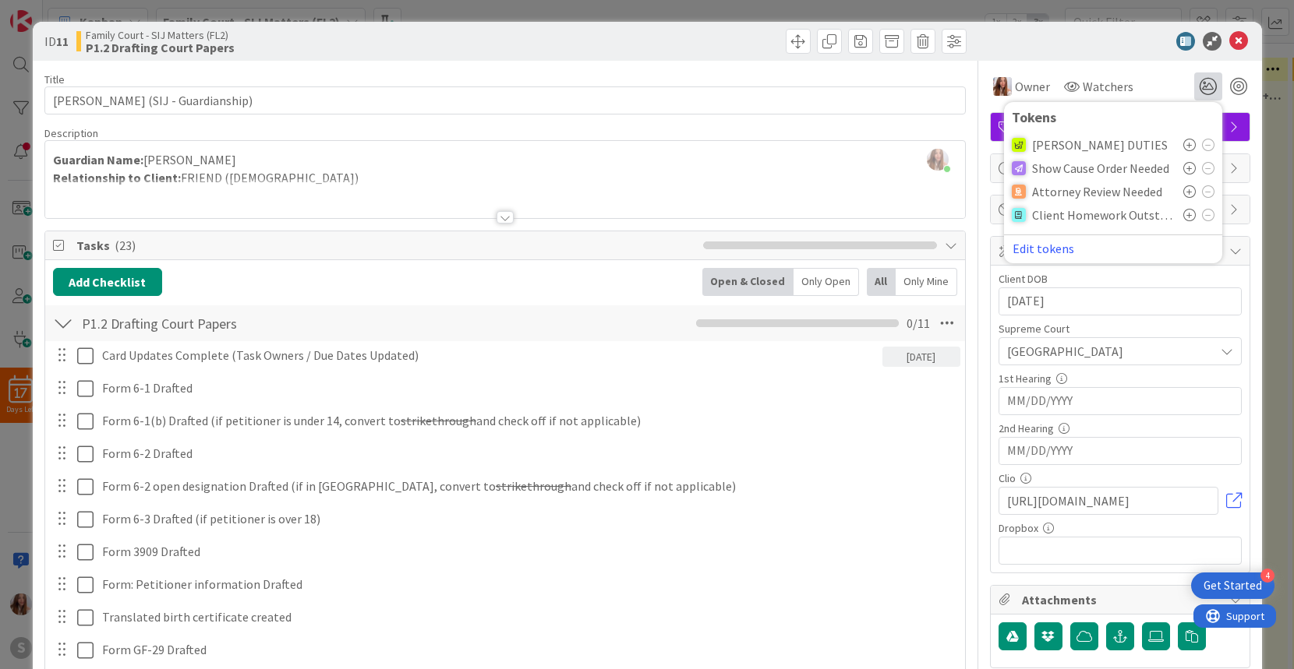
click at [1078, 147] on span "[PERSON_NAME] DUTIES" at bounding box center [1100, 145] width 136 height 14
click at [1191, 143] on icon at bounding box center [1189, 145] width 12 height 12
click at [1240, 43] on icon at bounding box center [1238, 41] width 19 height 19
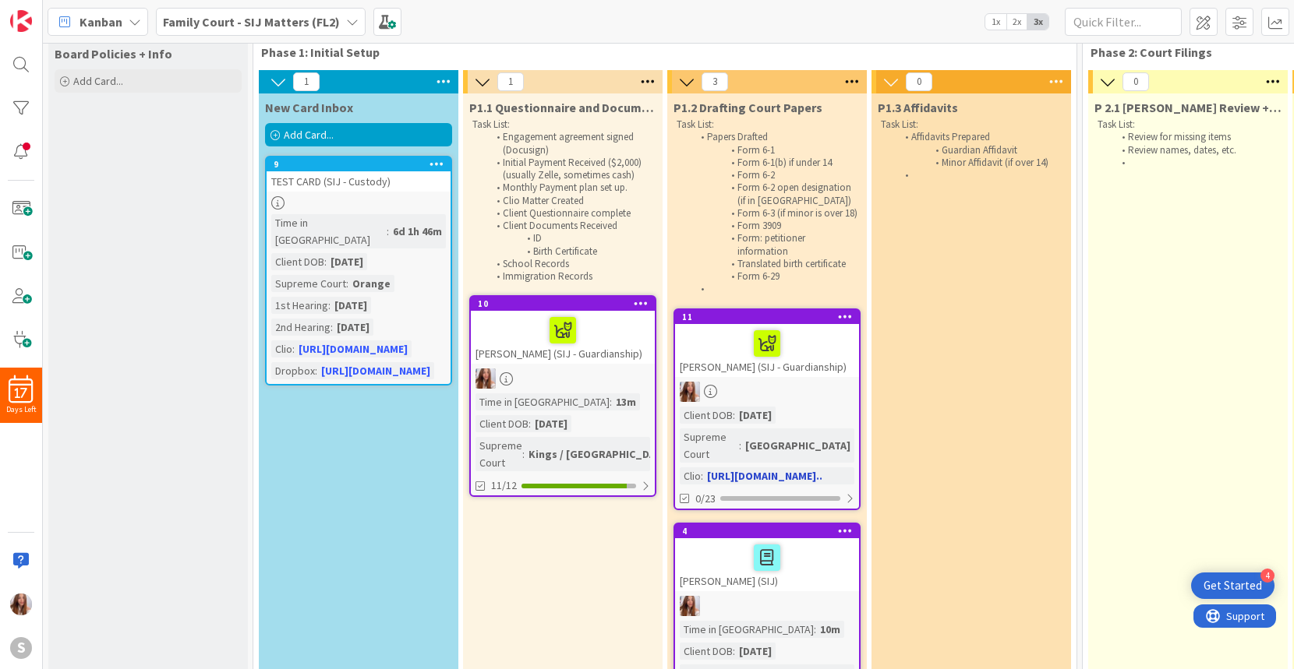
scroll to position [30, 0]
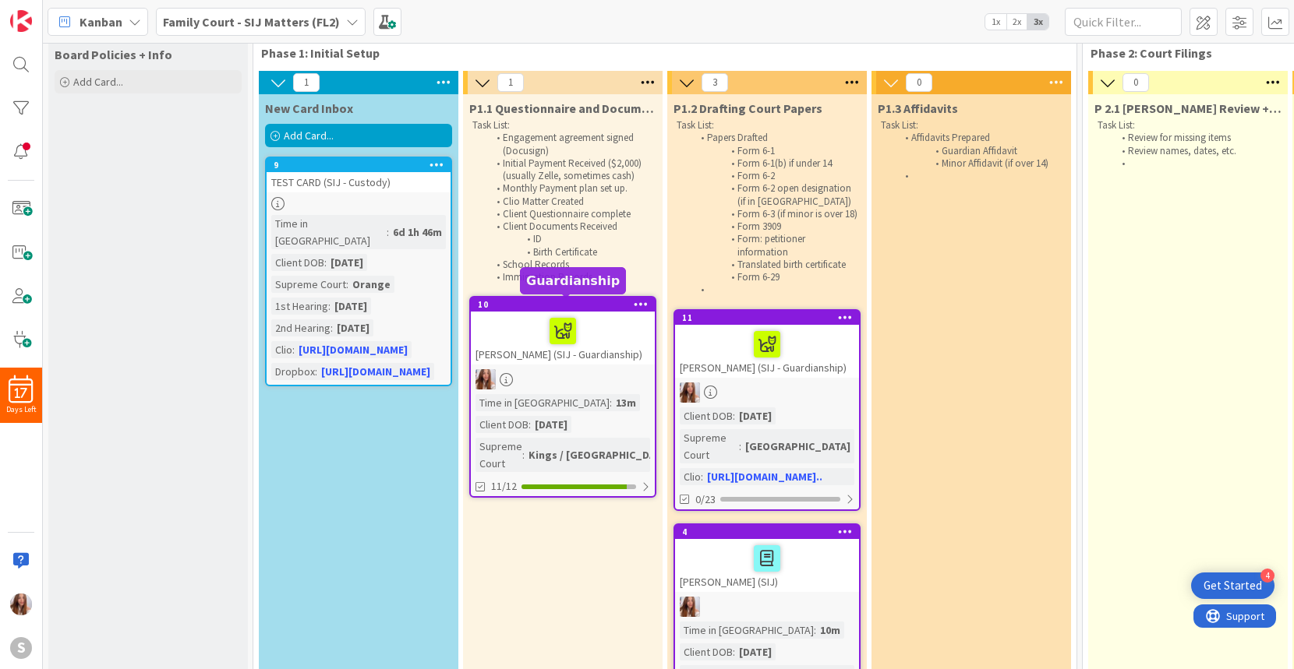
click at [598, 305] on div "10" at bounding box center [566, 304] width 177 height 11
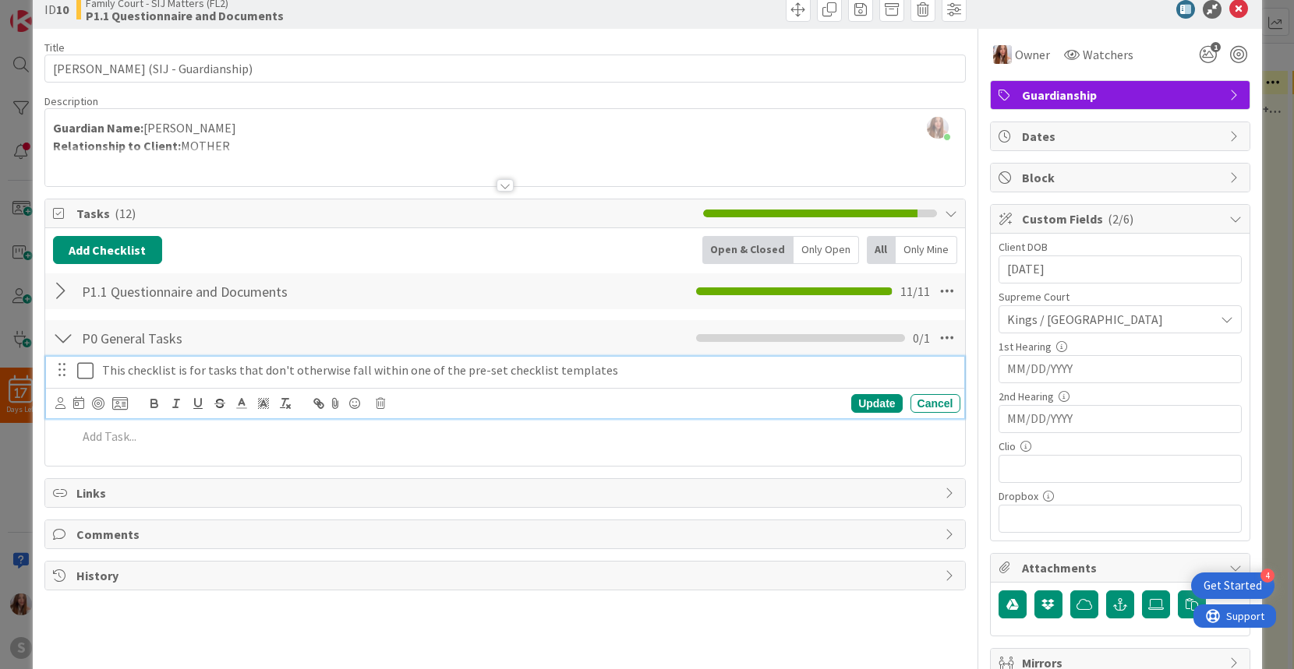
click at [84, 367] on icon at bounding box center [85, 371] width 16 height 19
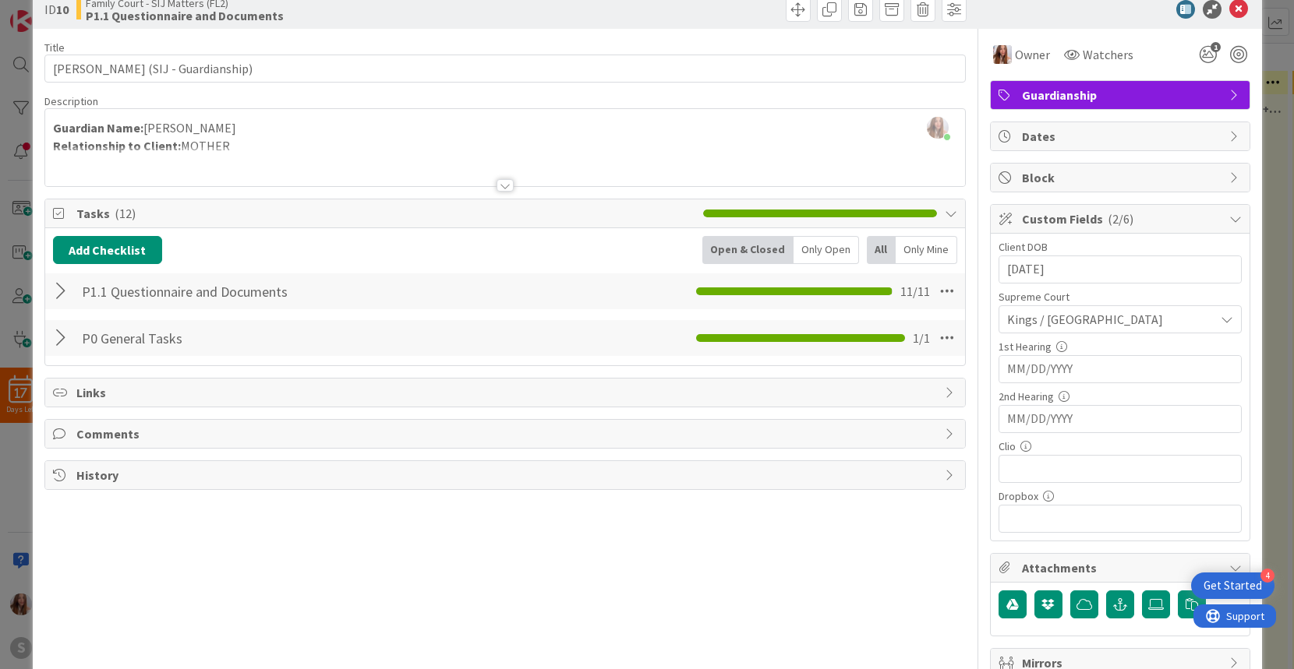
click at [53, 337] on div at bounding box center [63, 338] width 20 height 28
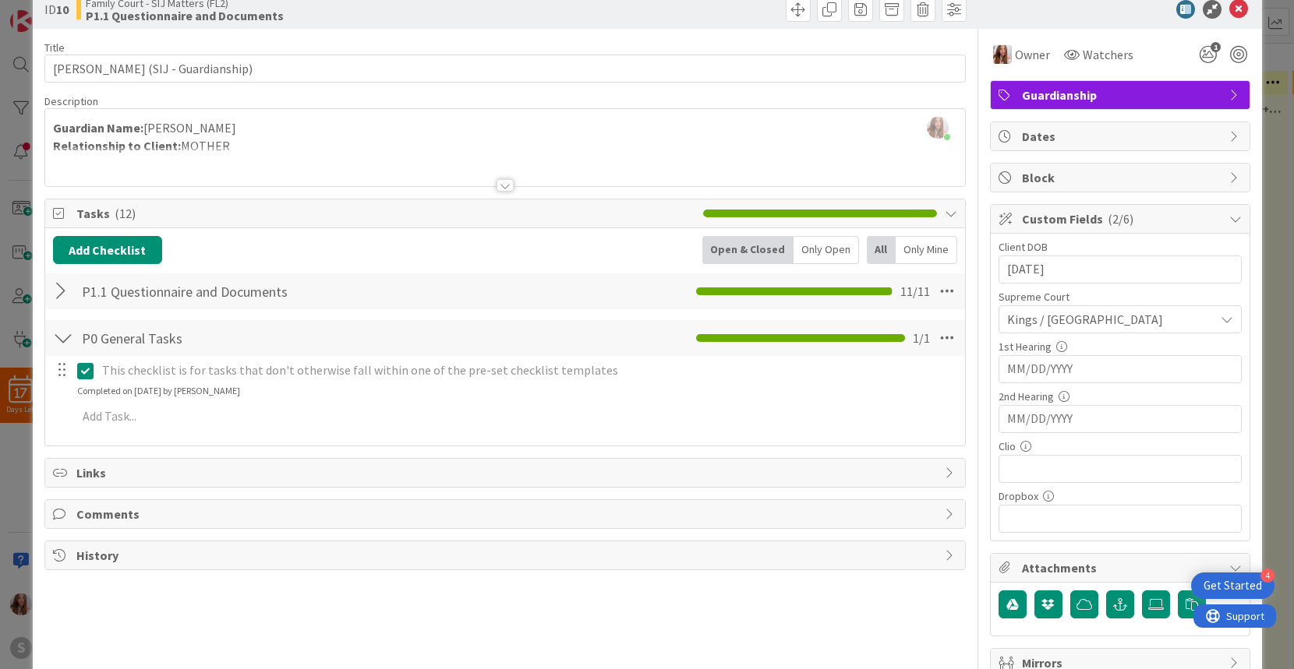
click at [601, 375] on p "This checklist is for tasks that don't otherwise fall within one of the pre-set…" at bounding box center [528, 371] width 852 height 18
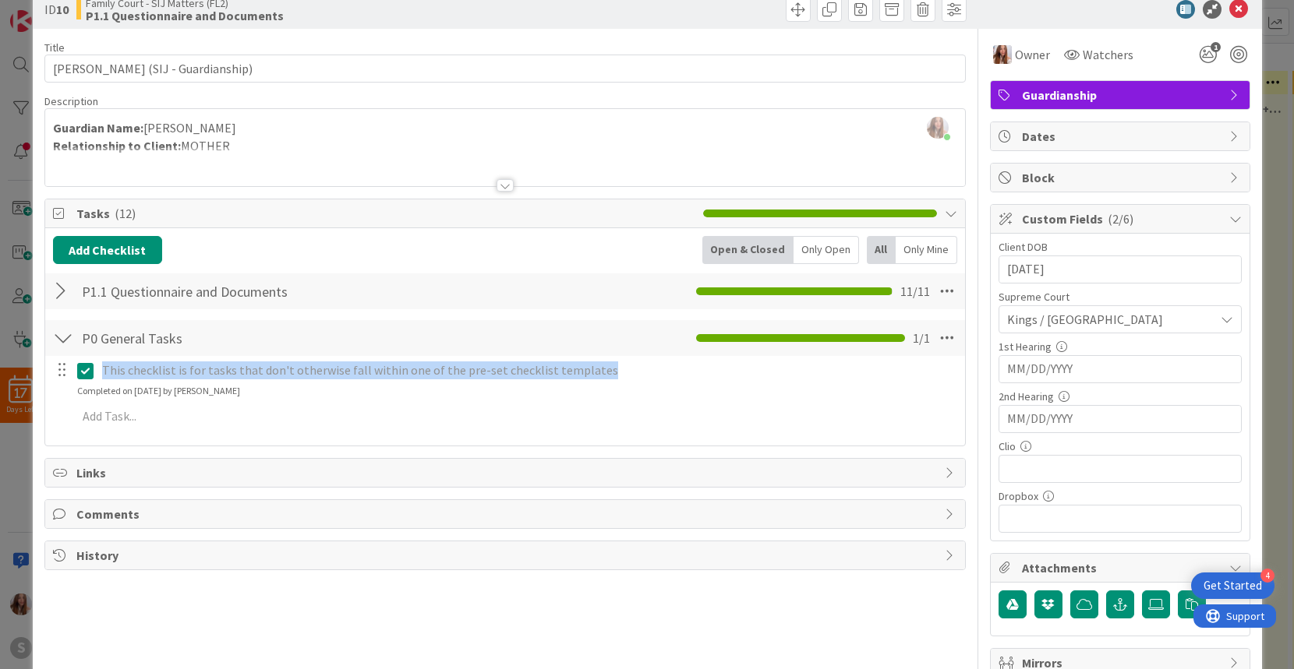
drag, startPoint x: 601, startPoint y: 372, endPoint x: 97, endPoint y: 371, distance: 503.5
click at [97, 371] on div "This checklist is for tasks that don't otherwise fall within one of the pre-set…" at bounding box center [528, 370] width 864 height 27
copy p "This checklist is for tasks that don't otherwise fall within one of the pre-set…"
click at [89, 375] on icon at bounding box center [85, 371] width 16 height 19
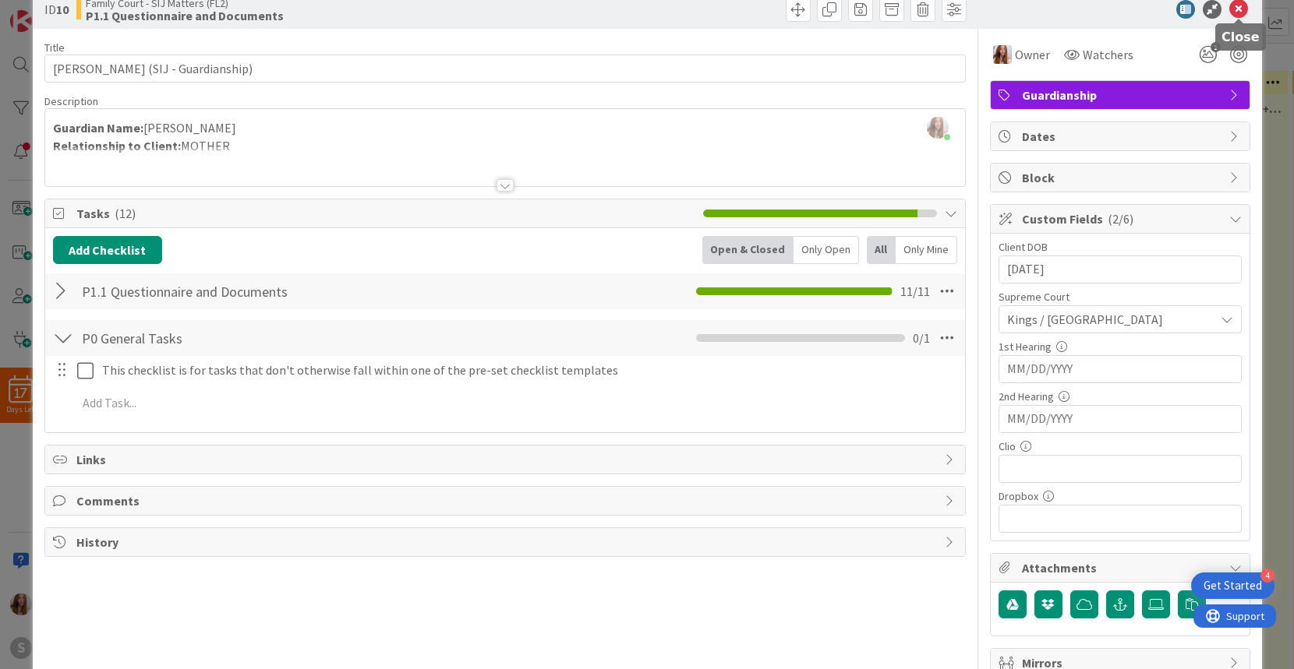
click at [1238, 6] on icon at bounding box center [1238, 9] width 19 height 19
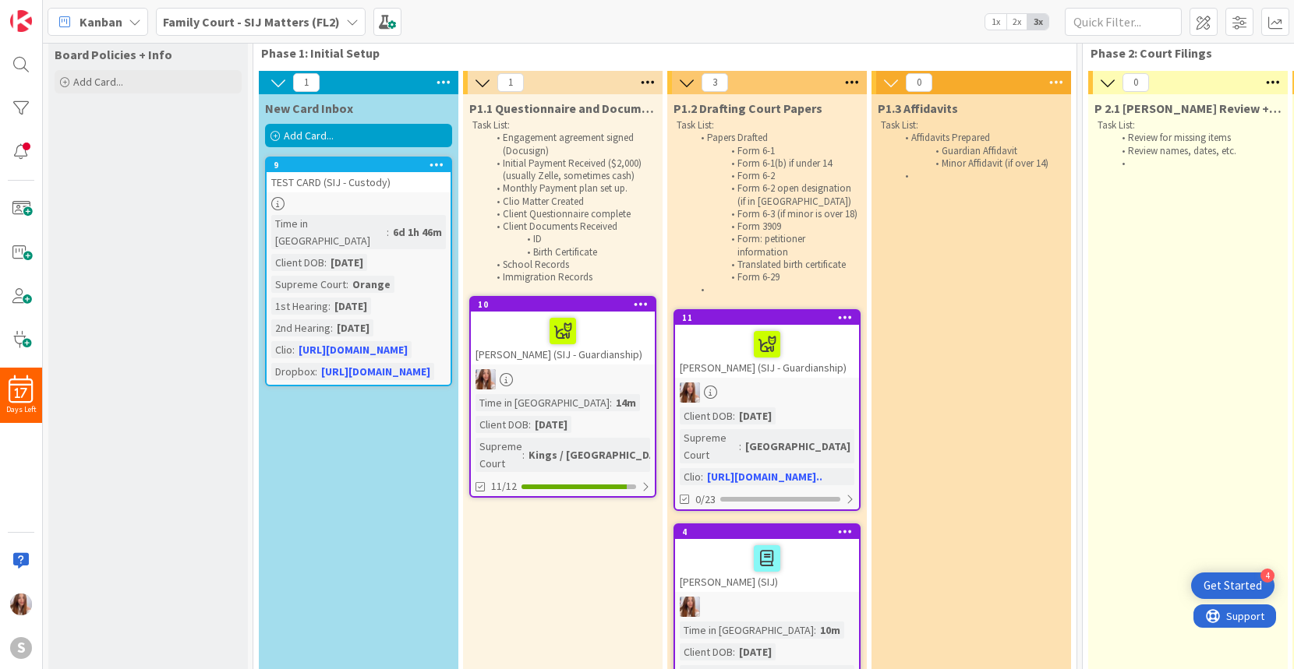
click at [316, 135] on span "Add Card..." at bounding box center [309, 136] width 50 height 14
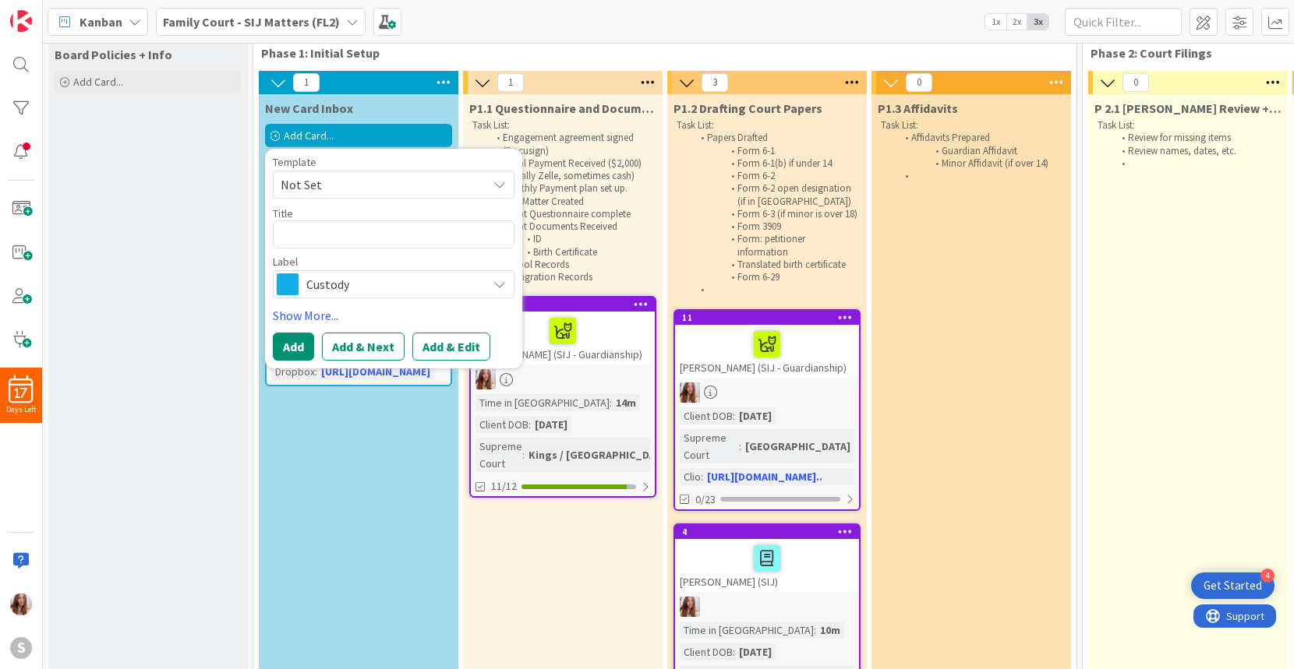
click at [373, 286] on span "Custody" at bounding box center [392, 285] width 173 height 22
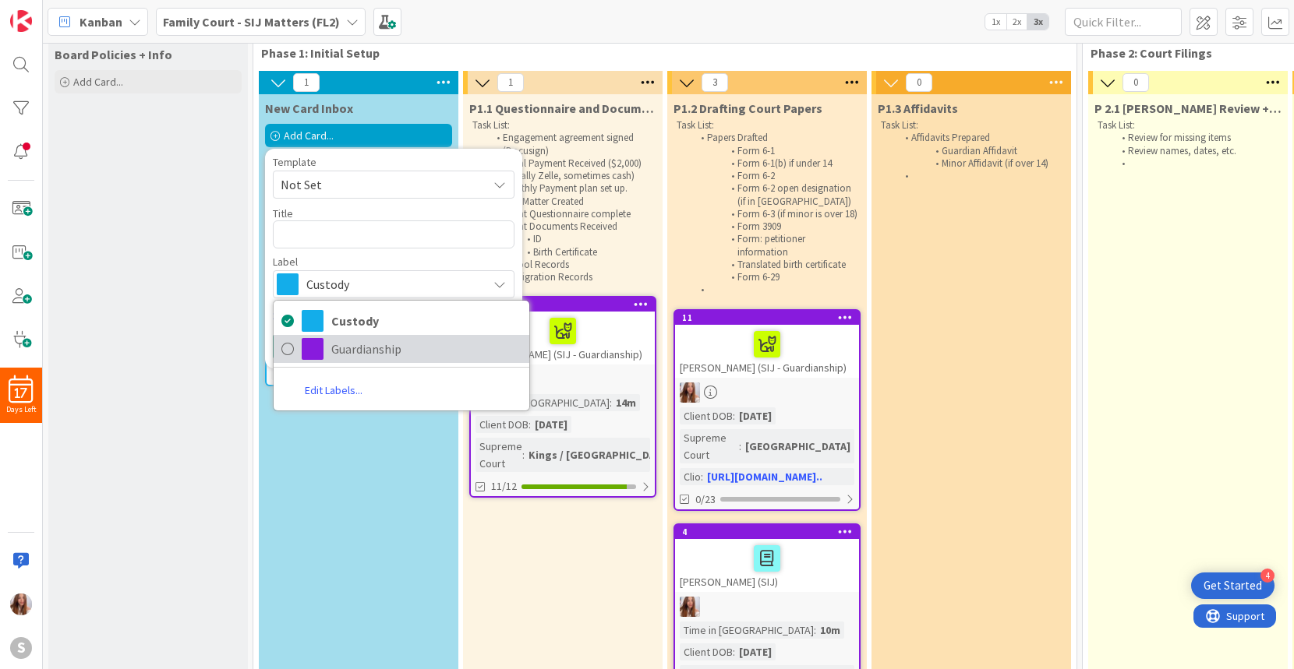
click at [369, 345] on span "Guardianship" at bounding box center [426, 348] width 190 height 23
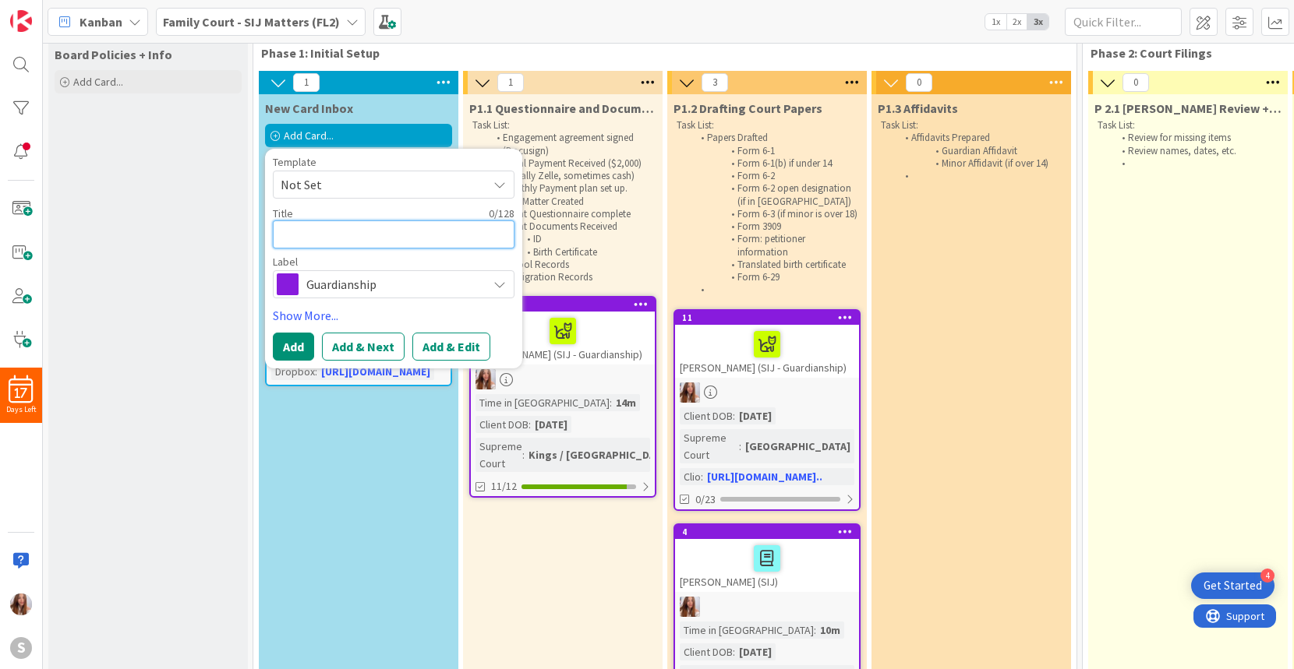
click at [322, 234] on textarea at bounding box center [394, 235] width 242 height 28
click at [494, 280] on icon at bounding box center [499, 284] width 12 height 12
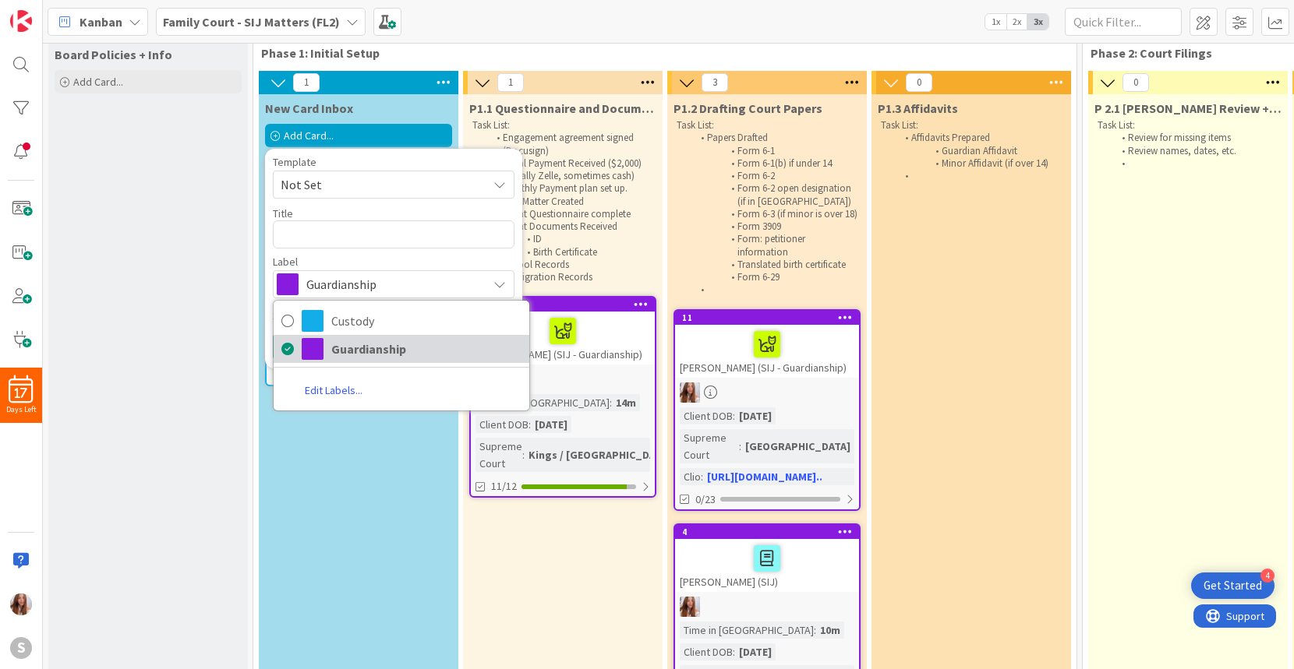
click at [345, 345] on span "Guardianship" at bounding box center [426, 348] width 190 height 23
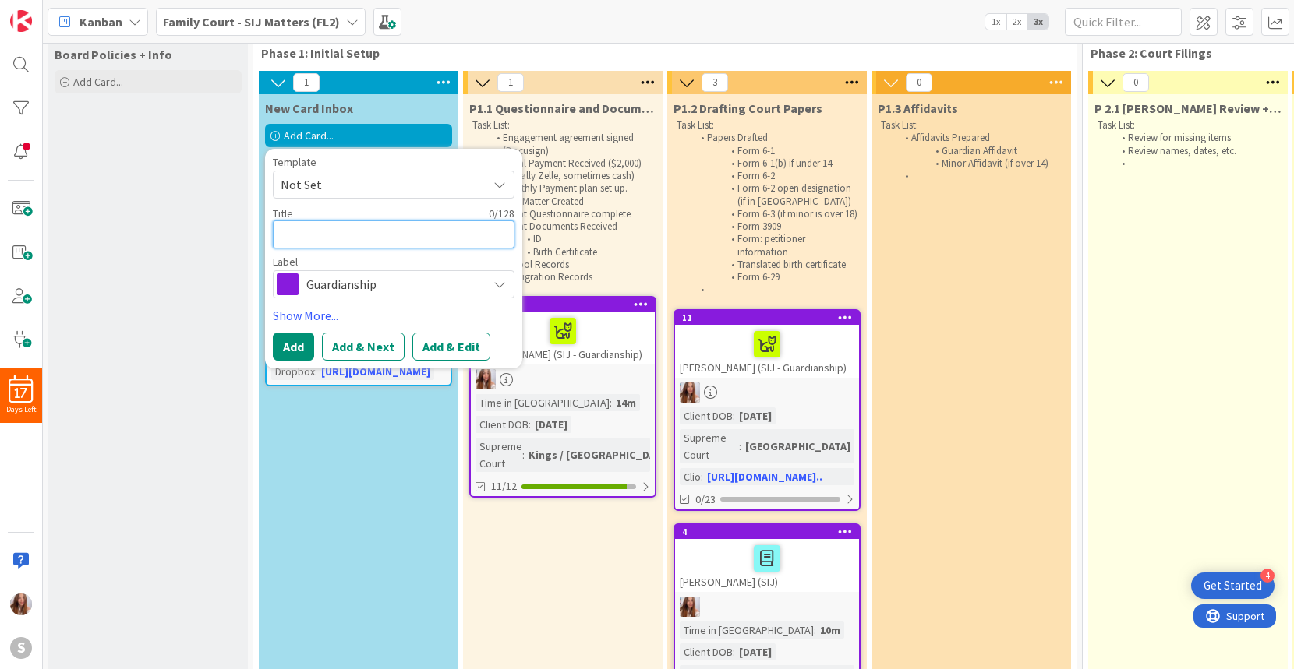
click at [349, 234] on textarea at bounding box center [394, 235] width 242 height 28
click at [295, 340] on button "Add" at bounding box center [293, 347] width 41 height 28
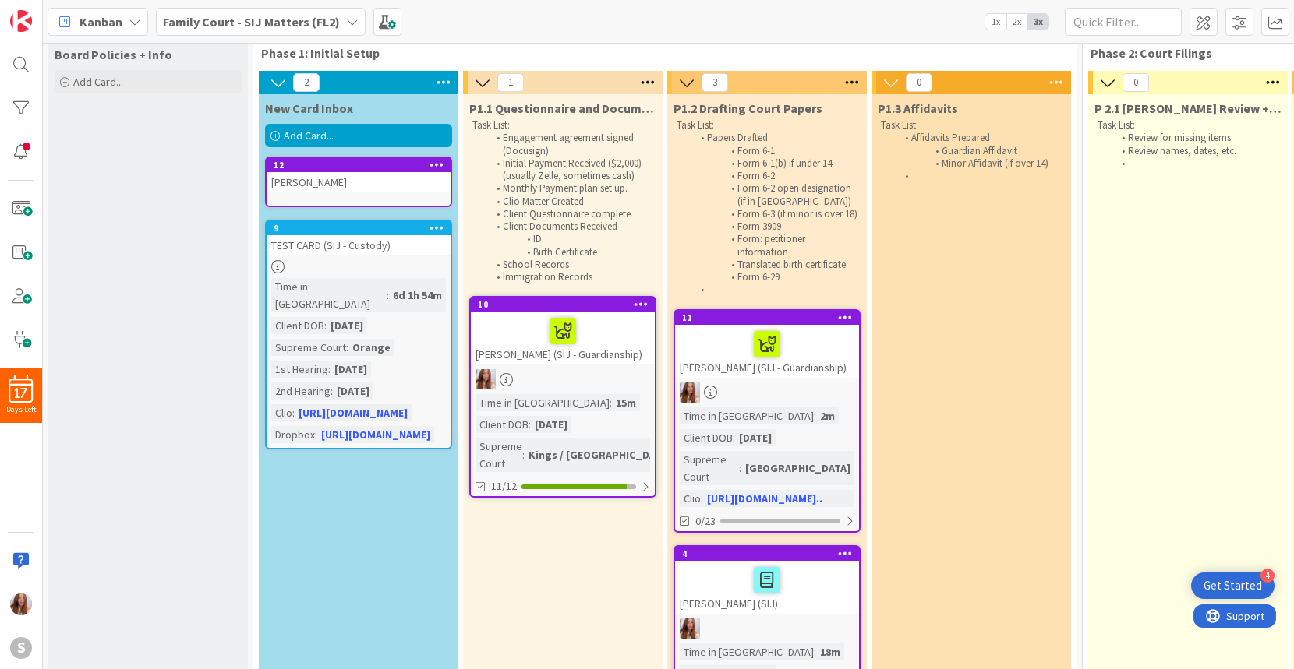
click at [361, 176] on div "[PERSON_NAME]" at bounding box center [359, 182] width 184 height 20
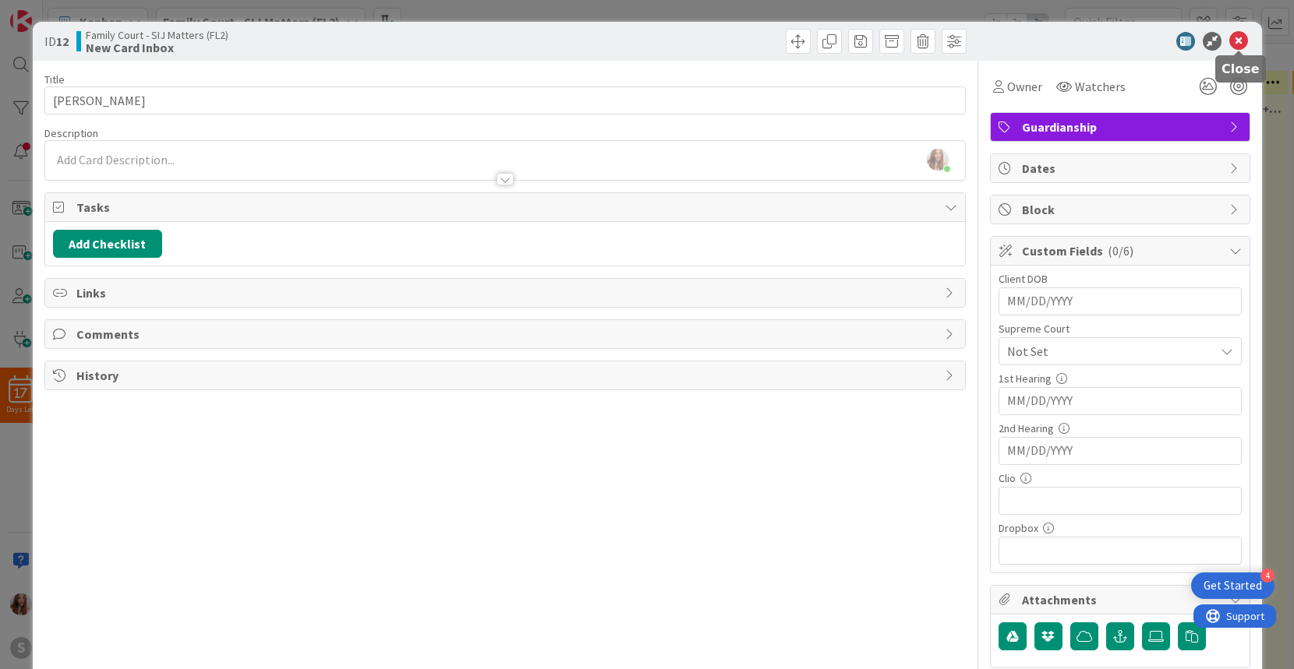
click at [1241, 36] on icon at bounding box center [1238, 41] width 19 height 19
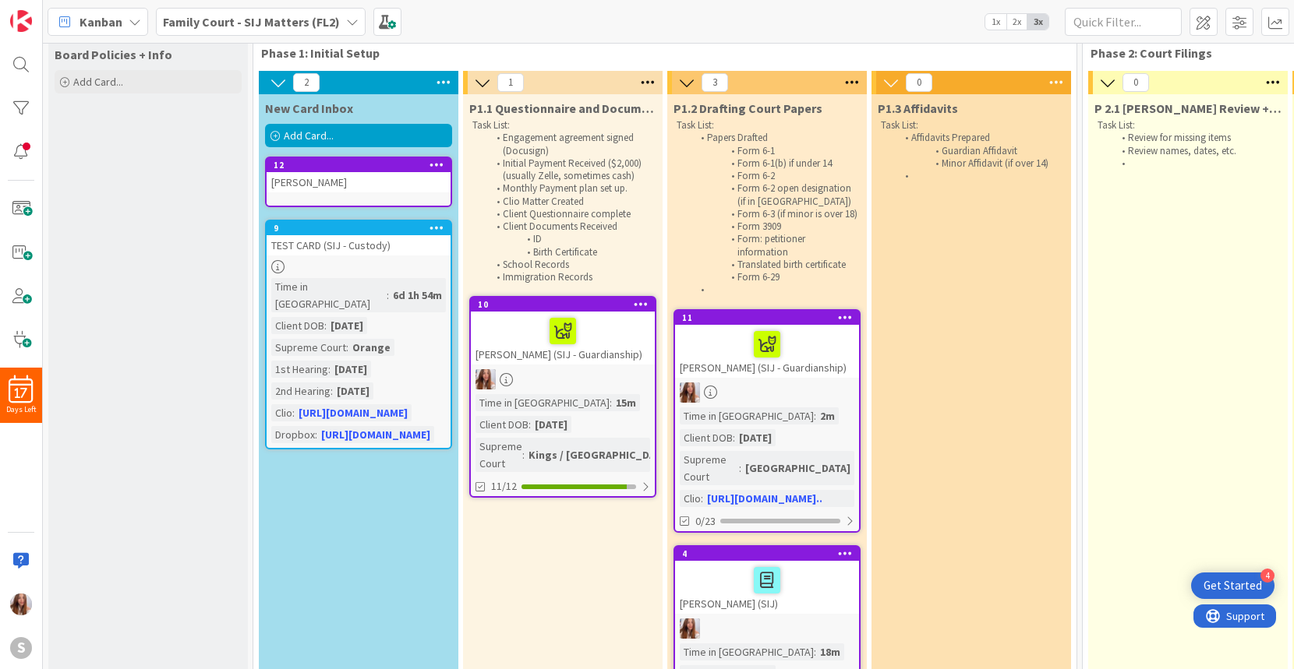
click at [434, 161] on icon at bounding box center [436, 164] width 15 height 11
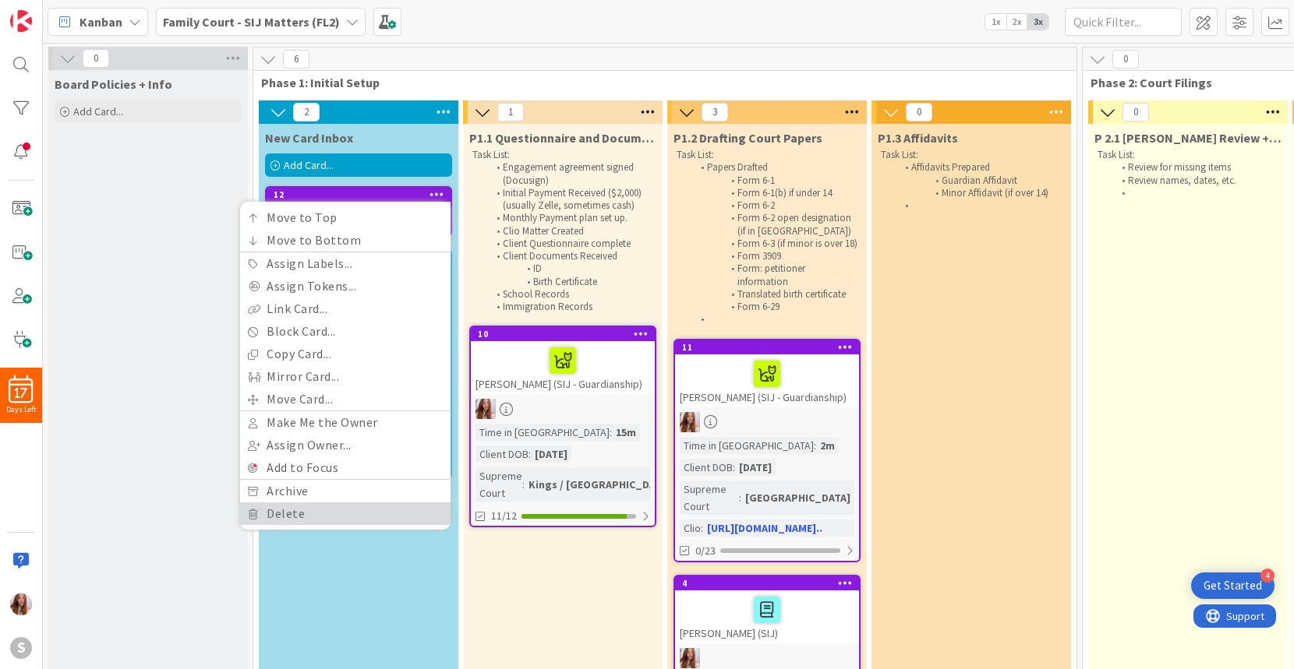
click at [284, 514] on link "Delete" at bounding box center [345, 514] width 210 height 23
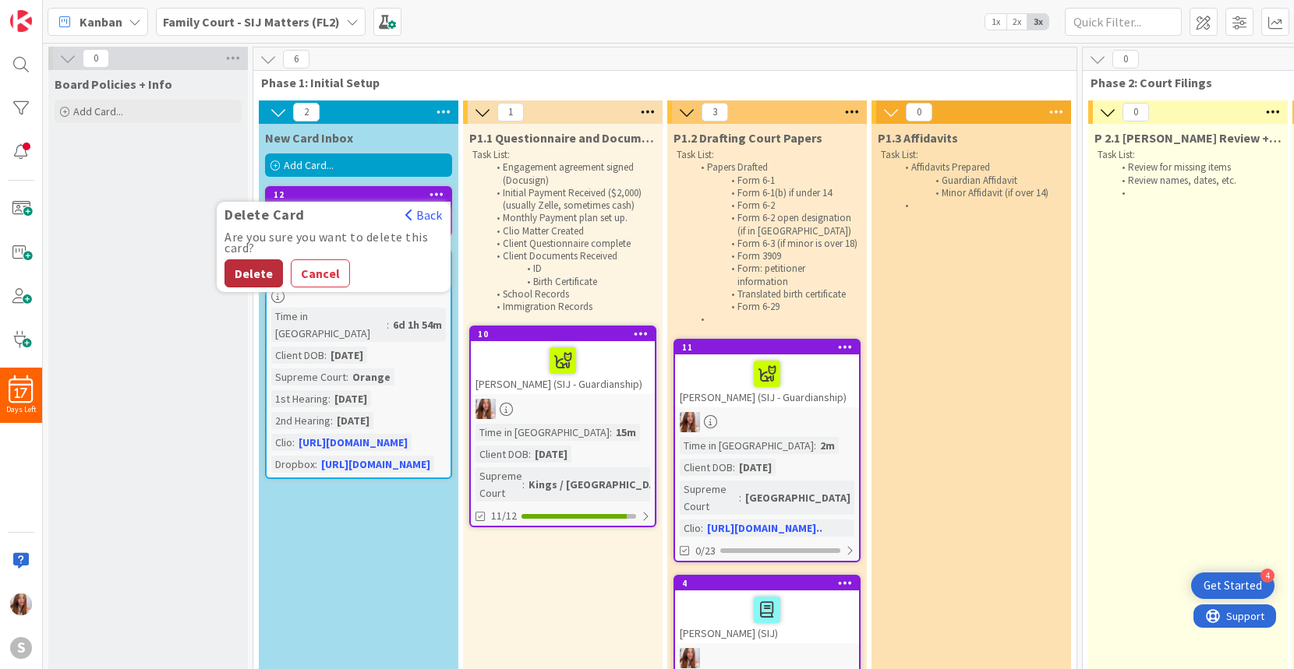
click at [262, 269] on button "Delete" at bounding box center [253, 274] width 58 height 28
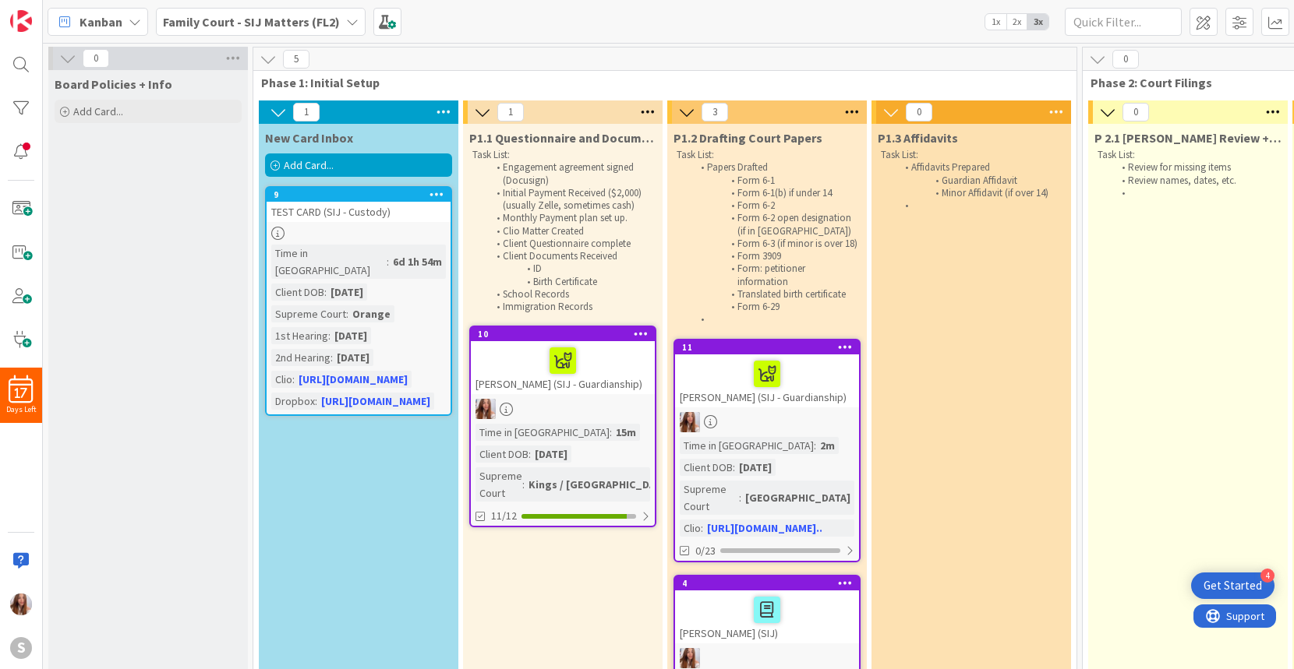
click at [293, 164] on span "Add Card..." at bounding box center [309, 165] width 50 height 14
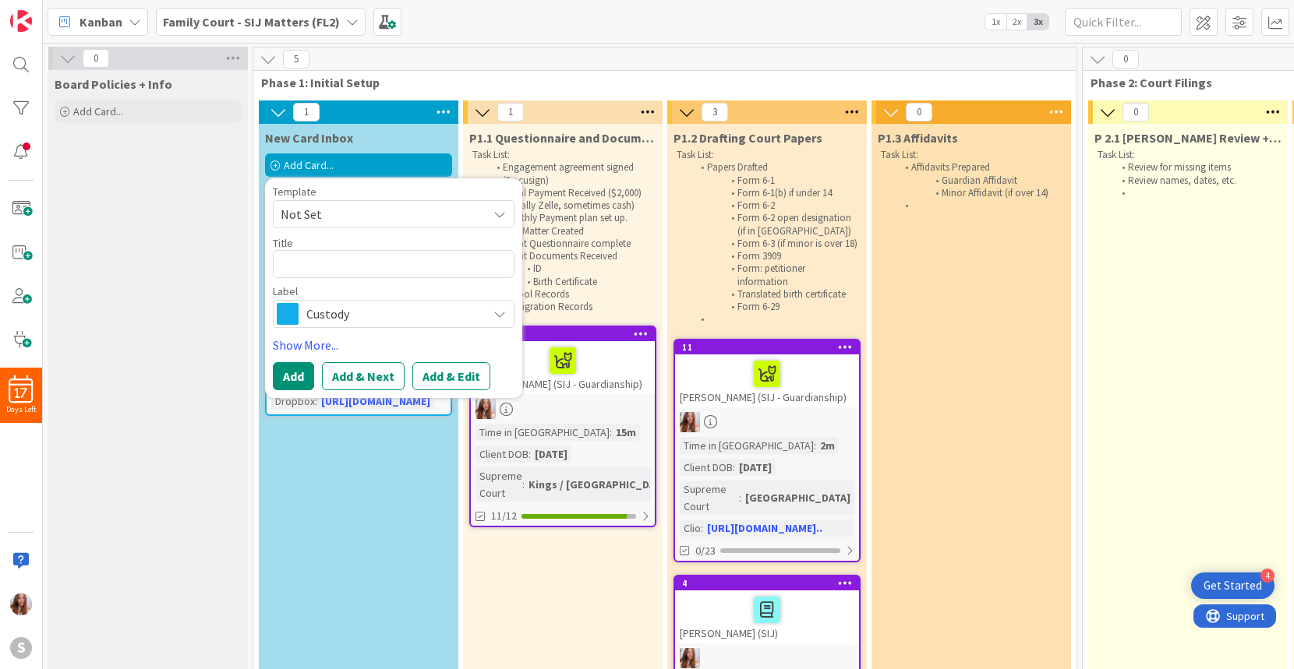
click at [344, 309] on span "Custody" at bounding box center [392, 314] width 173 height 22
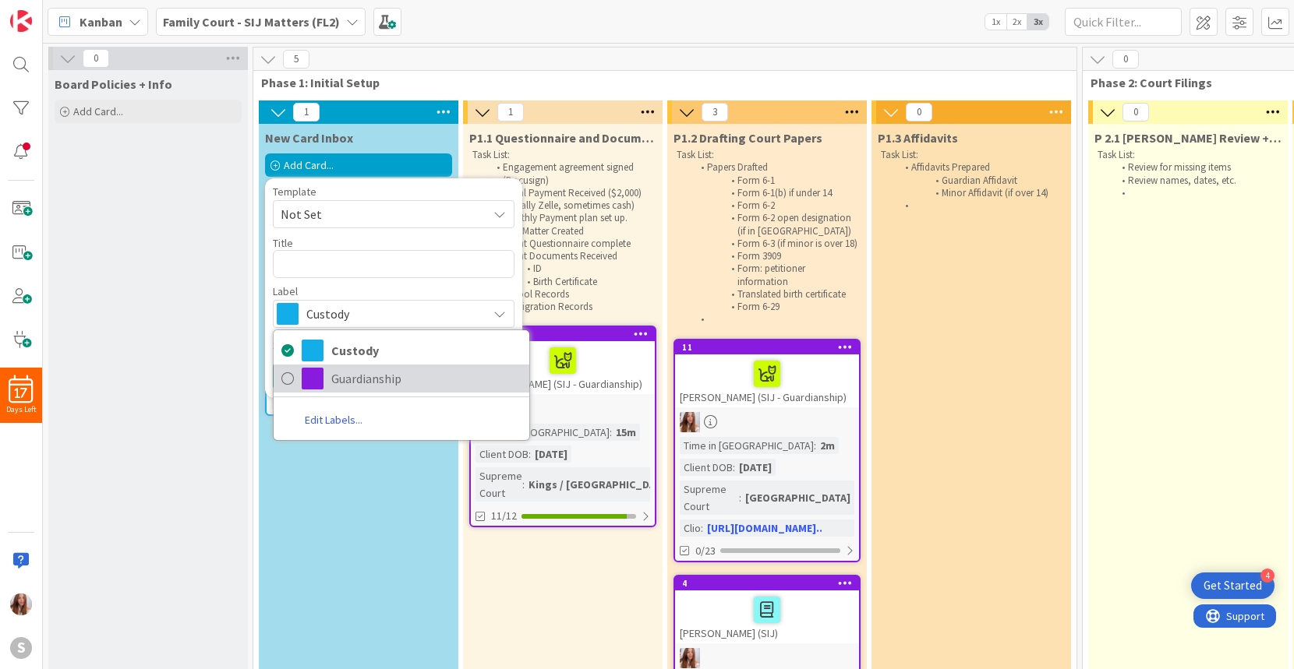
click at [380, 380] on span "Guardianship" at bounding box center [426, 378] width 190 height 23
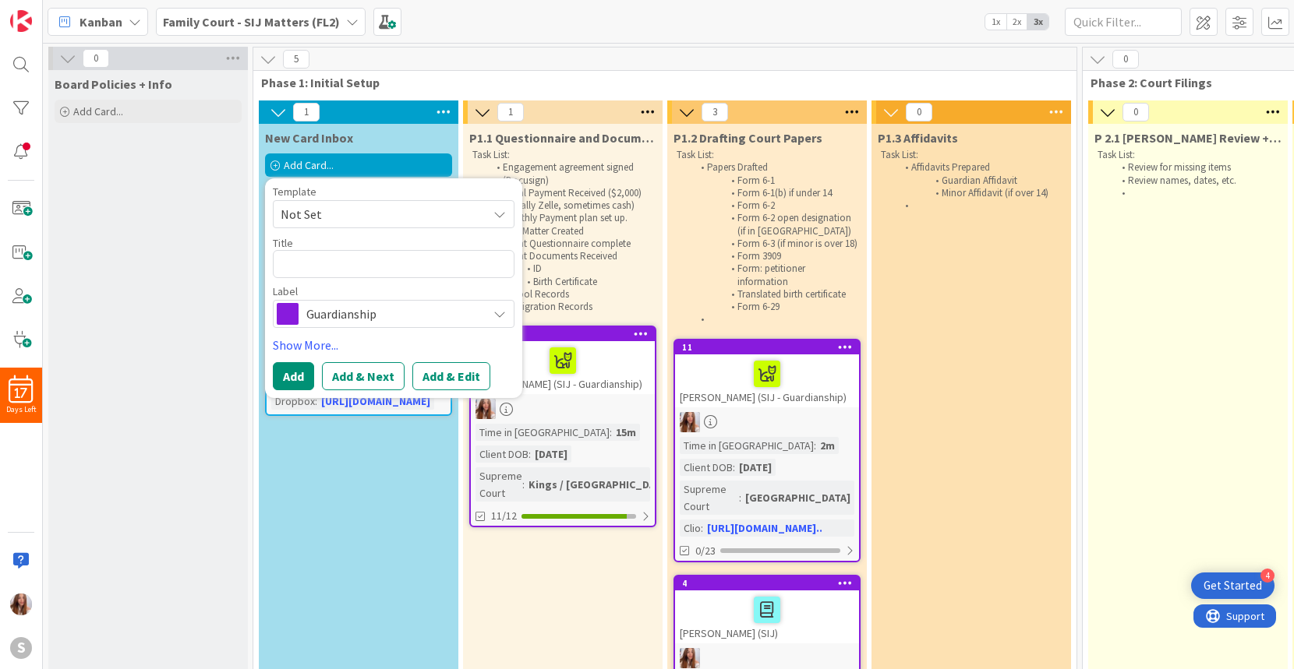
click at [338, 306] on span "Guardianship" at bounding box center [392, 314] width 173 height 22
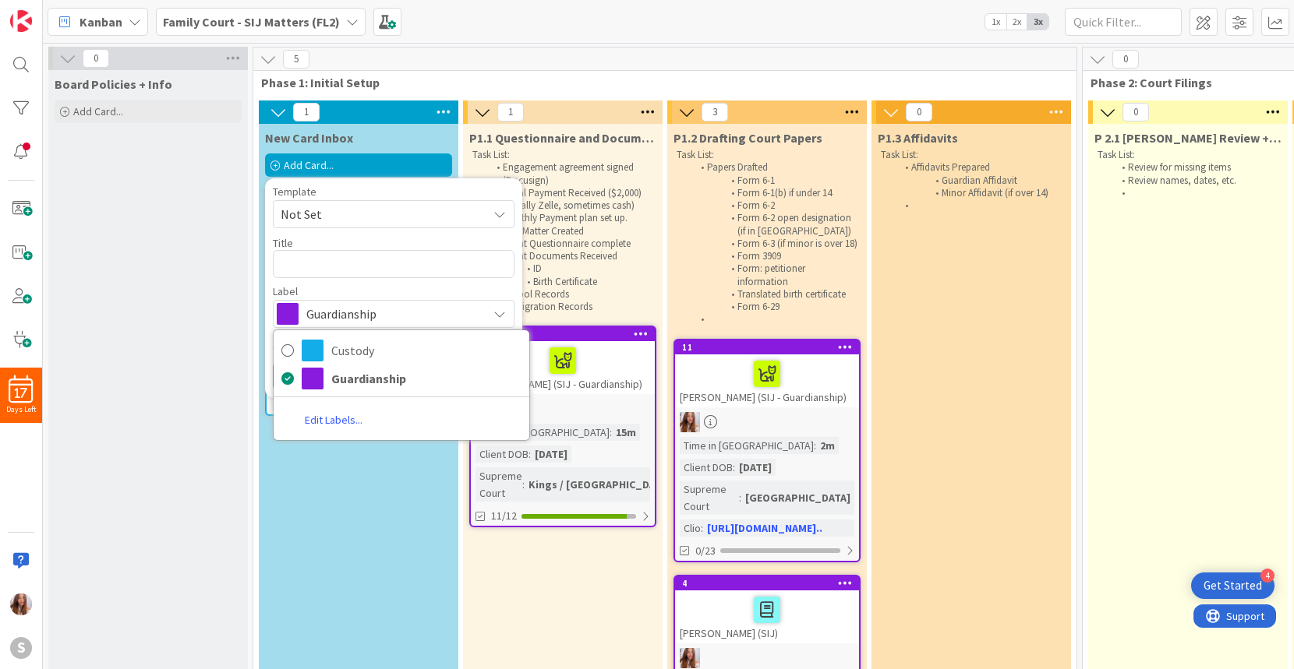
click at [414, 210] on span "Not Set" at bounding box center [378, 214] width 195 height 20
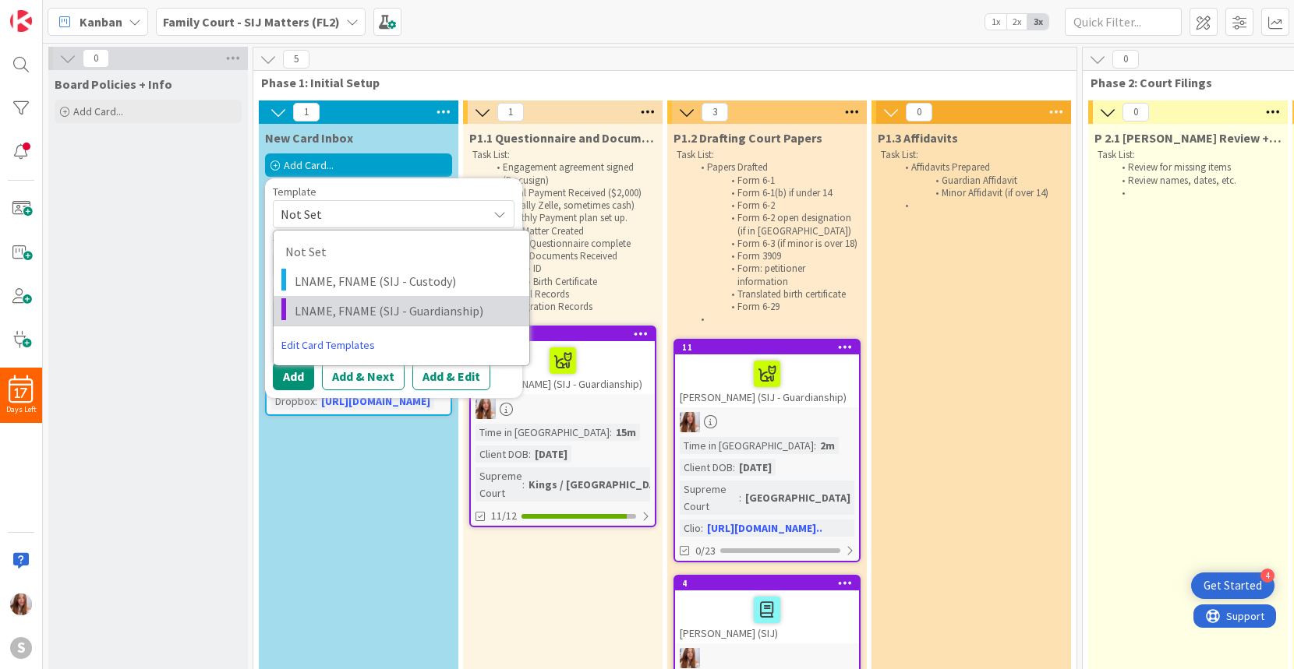
click at [370, 306] on span "LNAME, FNAME (SIJ - Guardianship)" at bounding box center [406, 311] width 223 height 20
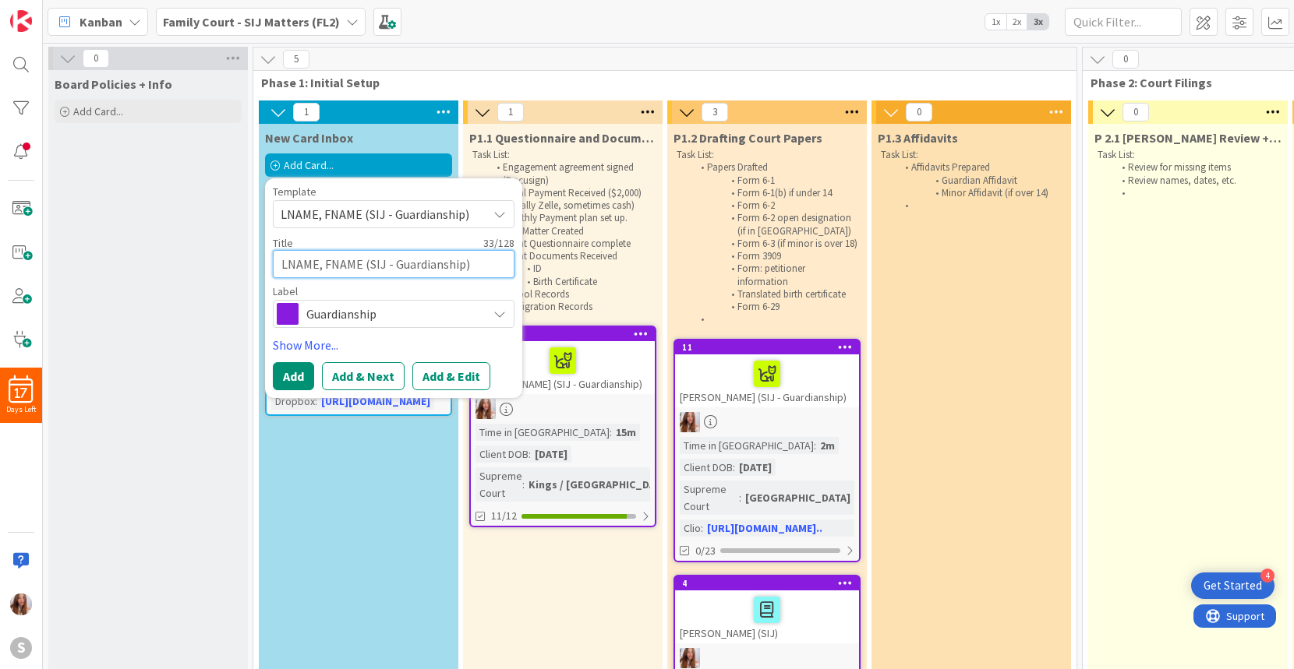
click at [357, 260] on textarea "LNAME, FNAME (SIJ - Guardianship)" at bounding box center [394, 264] width 242 height 28
drag, startPoint x: 359, startPoint y: 265, endPoint x: 250, endPoint y: 244, distance: 110.4
click at [250, 244] on div "5 Phase 1: Initial Setup 1 New Card Inbox Add Card... Template LNAME, FNAME (SI…" at bounding box center [664, 539] width 829 height 984
click at [293, 377] on button "Add" at bounding box center [293, 376] width 41 height 28
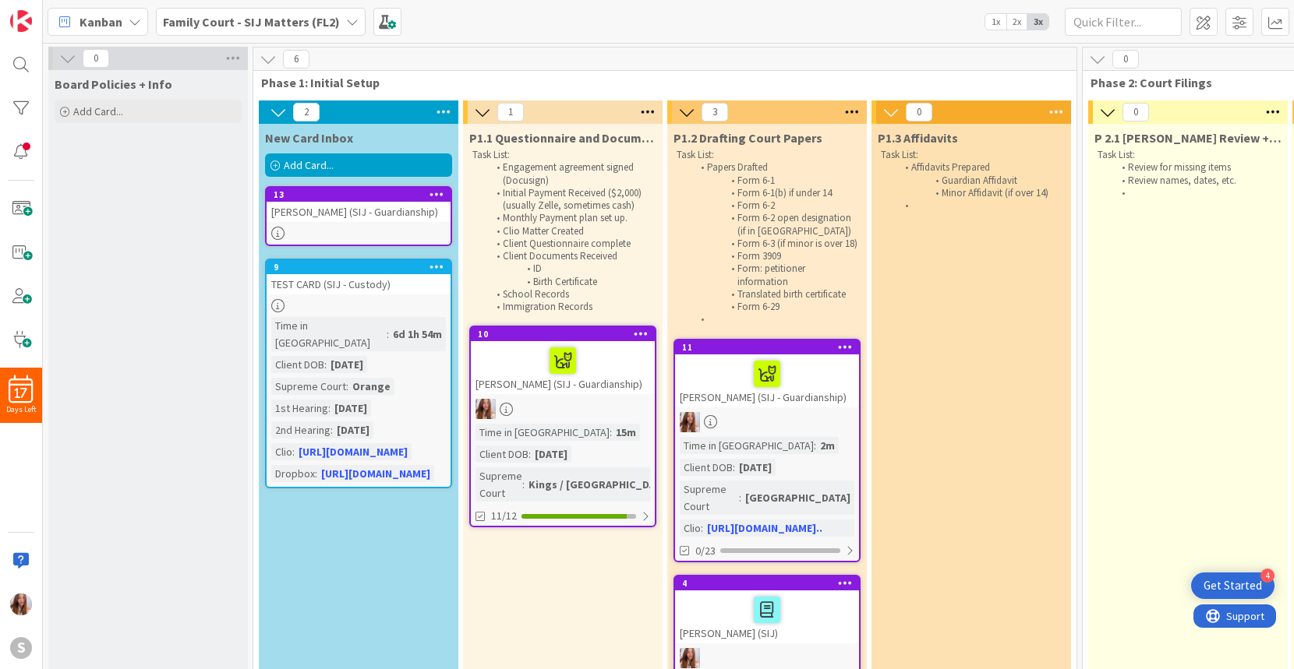
click at [334, 207] on div "[PERSON_NAME] (SIJ - Guardianship)" at bounding box center [359, 212] width 184 height 20
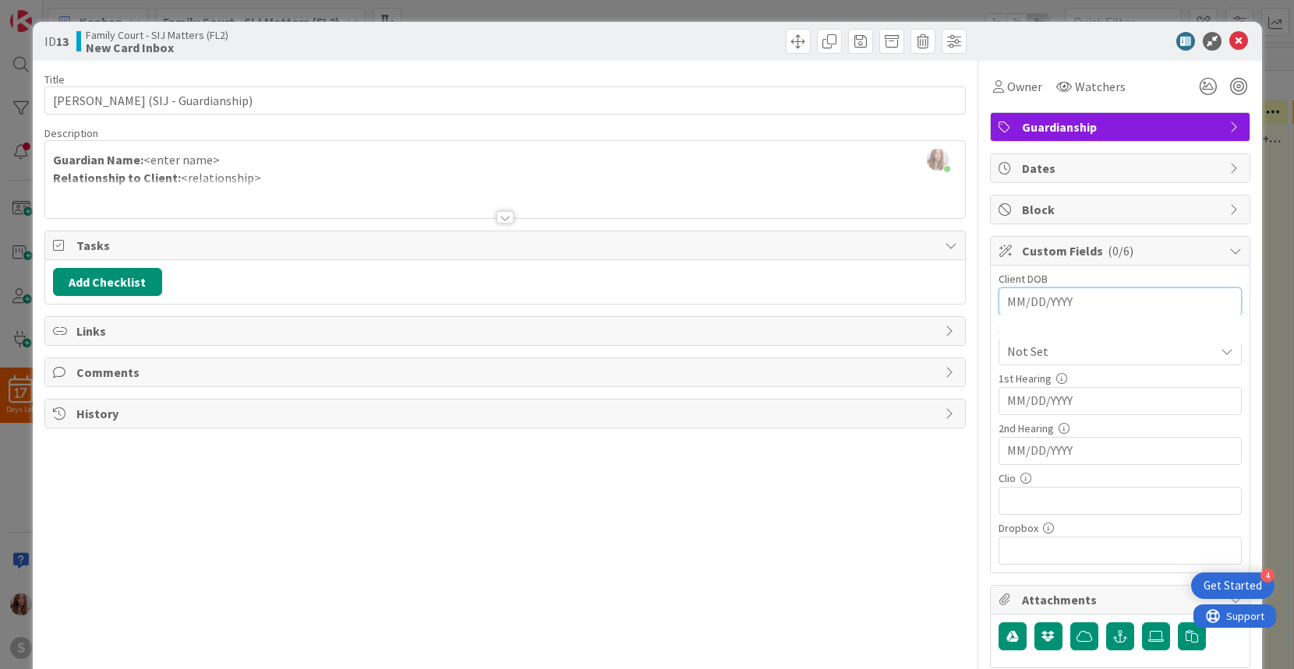
click at [1019, 298] on input "MM/DD/YYYY" at bounding box center [1120, 301] width 226 height 26
click at [210, 160] on div "[PERSON_NAME] just joined Guardian Name: <enter name> Relationship to Client: <…" at bounding box center [505, 179] width 920 height 77
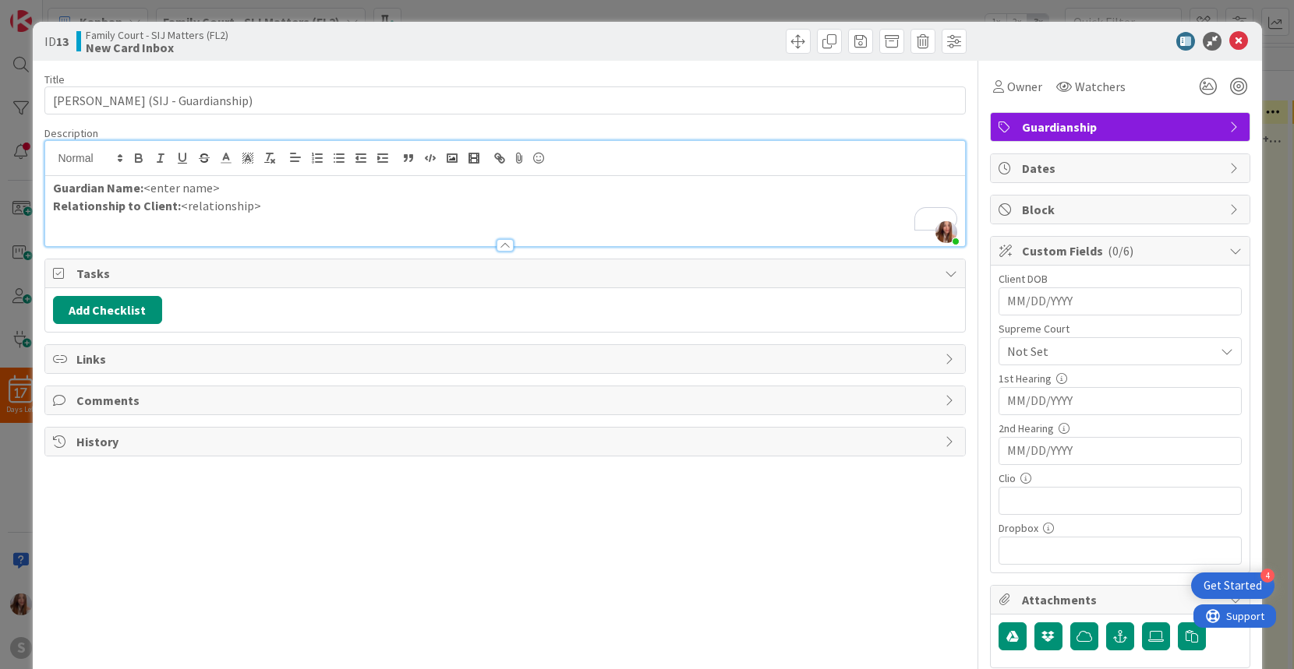
click at [211, 191] on p "Guardian Name: <enter name>" at bounding box center [505, 188] width 904 height 18
drag, startPoint x: 223, startPoint y: 190, endPoint x: 145, endPoint y: 189, distance: 77.9
click at [145, 189] on p "Guardian Name: <enter name>" at bounding box center [505, 188] width 904 height 18
click at [267, 204] on p "Relationship to Client: <relationship>" at bounding box center [505, 206] width 904 height 18
drag, startPoint x: 267, startPoint y: 207, endPoint x: 178, endPoint y: 207, distance: 88.8
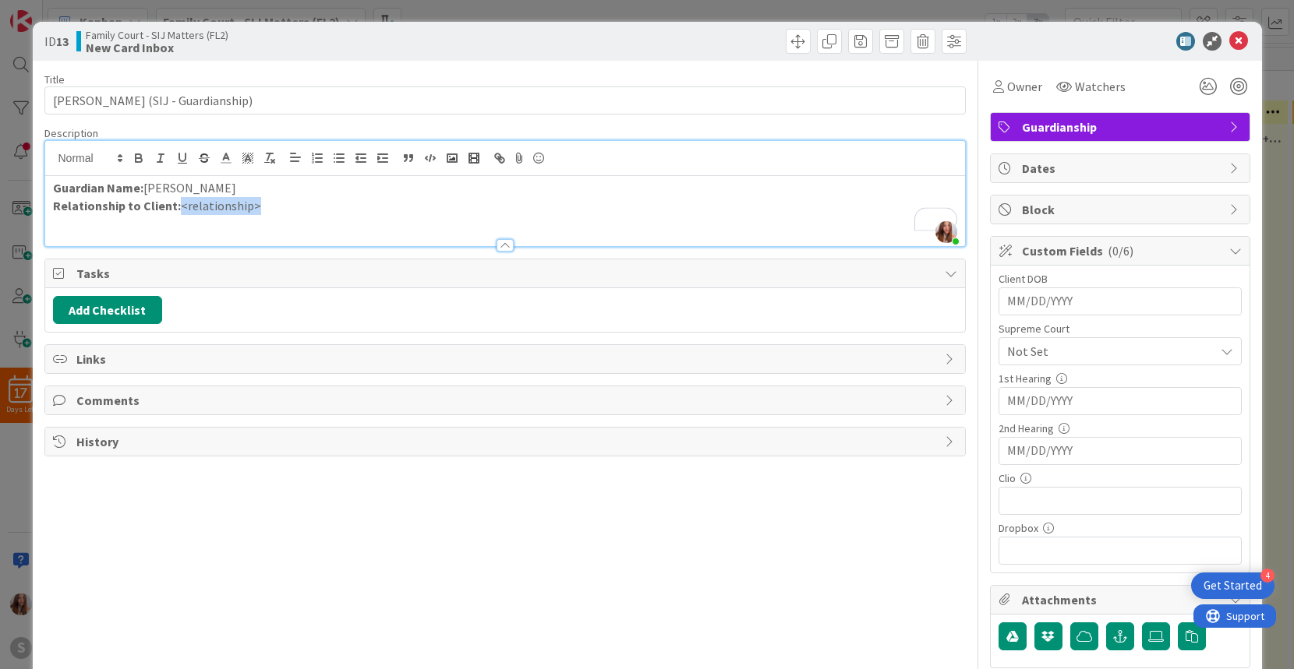
click at [178, 207] on p "Relationship to Client: <relationship>" at bounding box center [505, 206] width 904 height 18
click at [1015, 300] on input "MM/DD/YYYY" at bounding box center [1120, 301] width 226 height 26
click at [1090, 351] on span "Not Set" at bounding box center [1107, 352] width 200 height 22
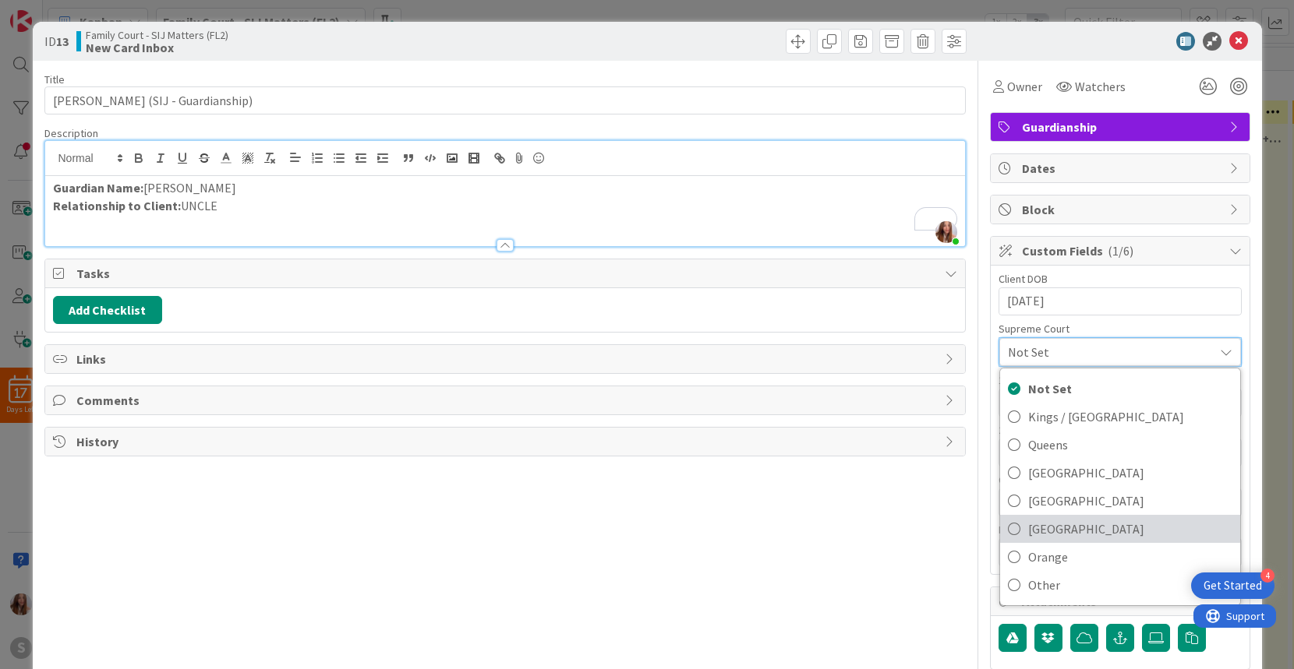
click at [1047, 531] on span "[GEOGRAPHIC_DATA]" at bounding box center [1130, 528] width 204 height 23
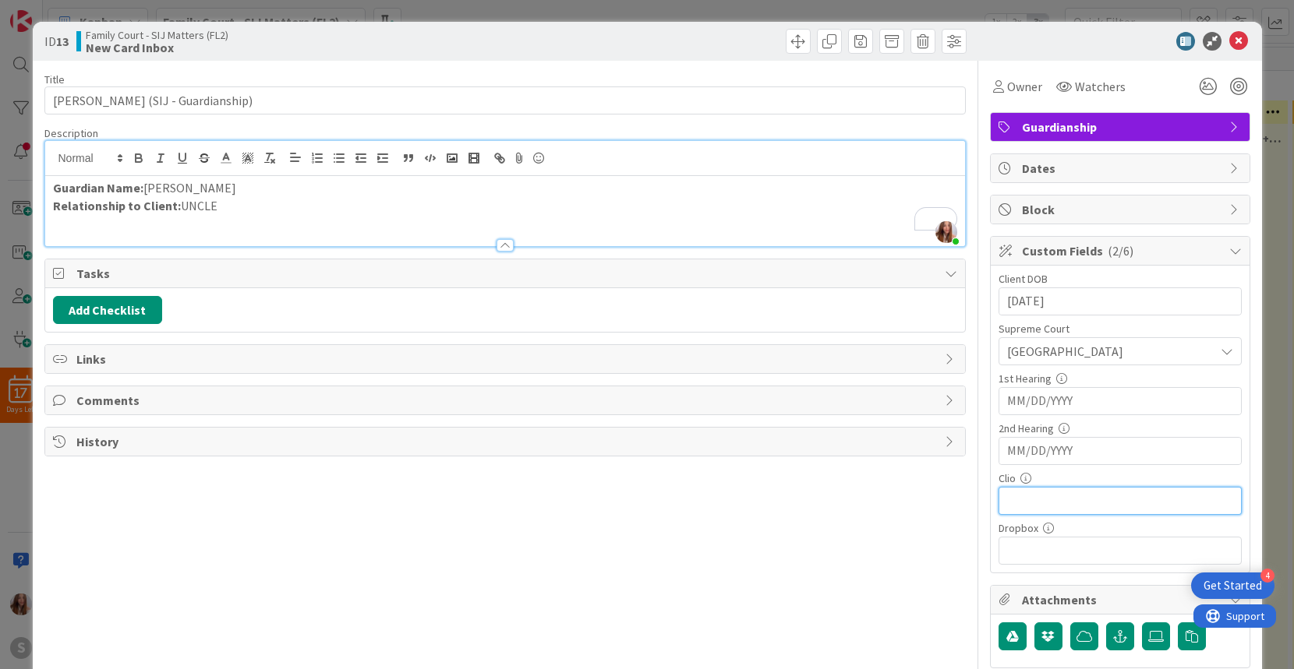
click at [1051, 500] on input "text" at bounding box center [1119, 501] width 243 height 28
paste input "[URL][DOMAIN_NAME]"
click at [1012, 87] on span "Owner" at bounding box center [1024, 86] width 35 height 19
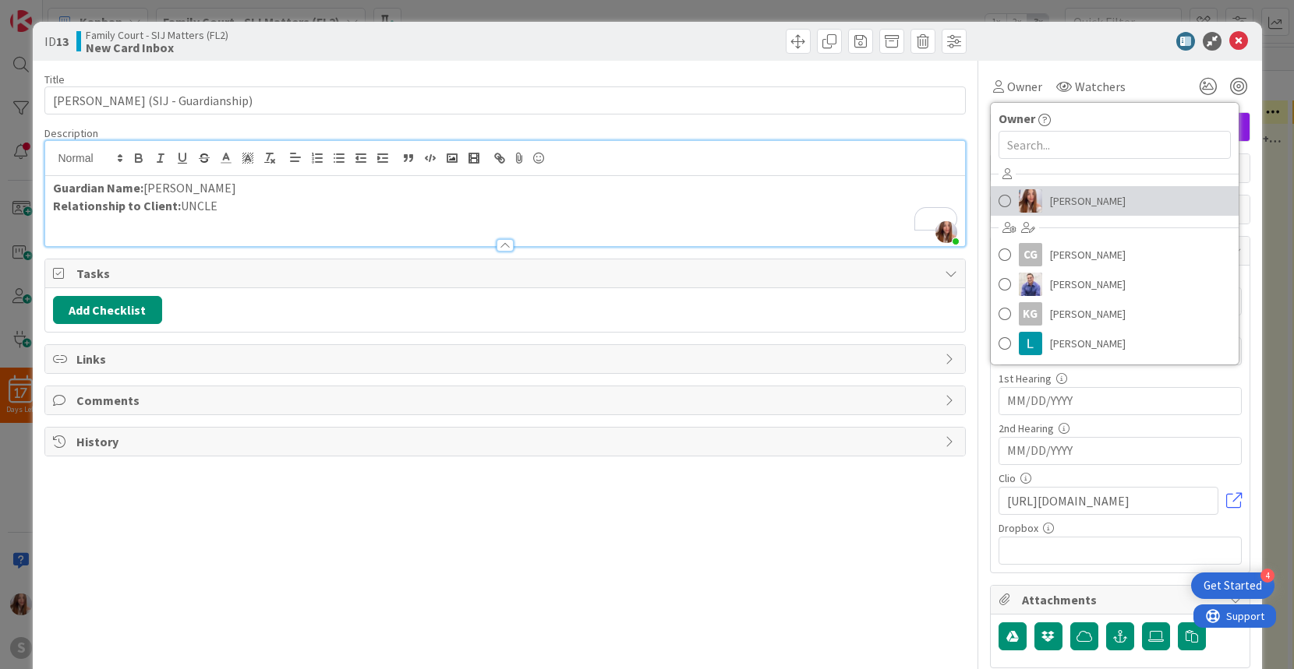
click at [1007, 197] on span at bounding box center [1004, 200] width 12 height 23
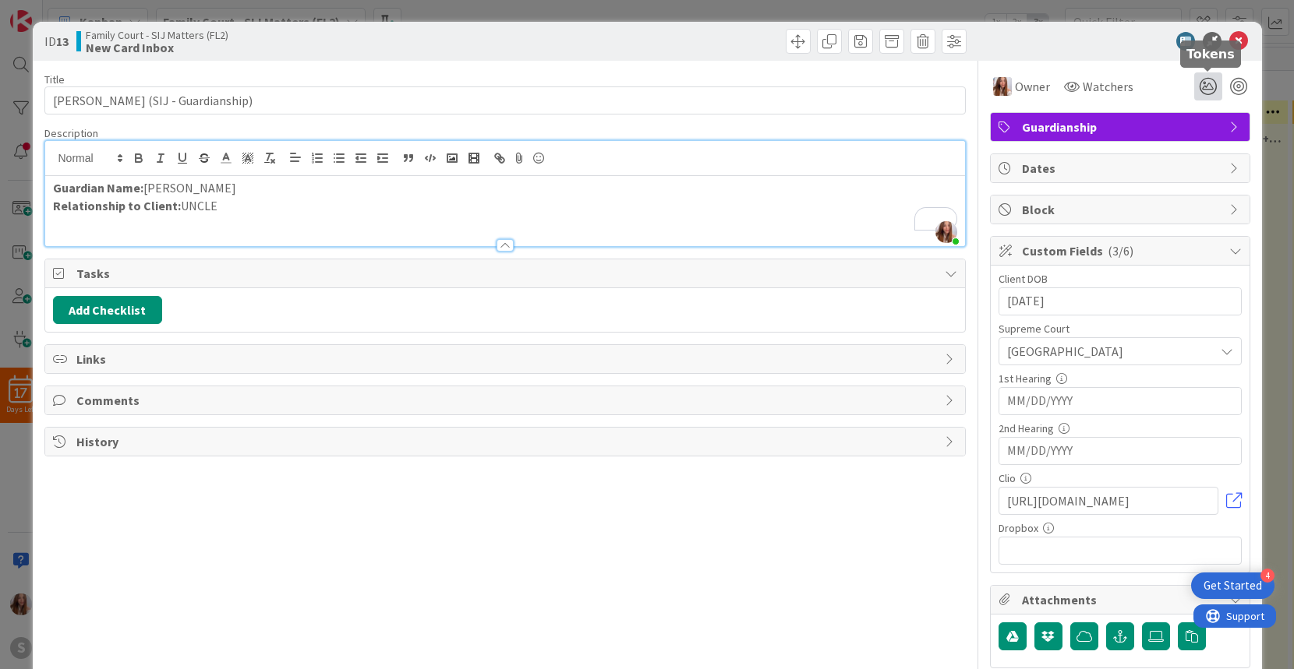
click at [1212, 84] on icon at bounding box center [1208, 86] width 28 height 28
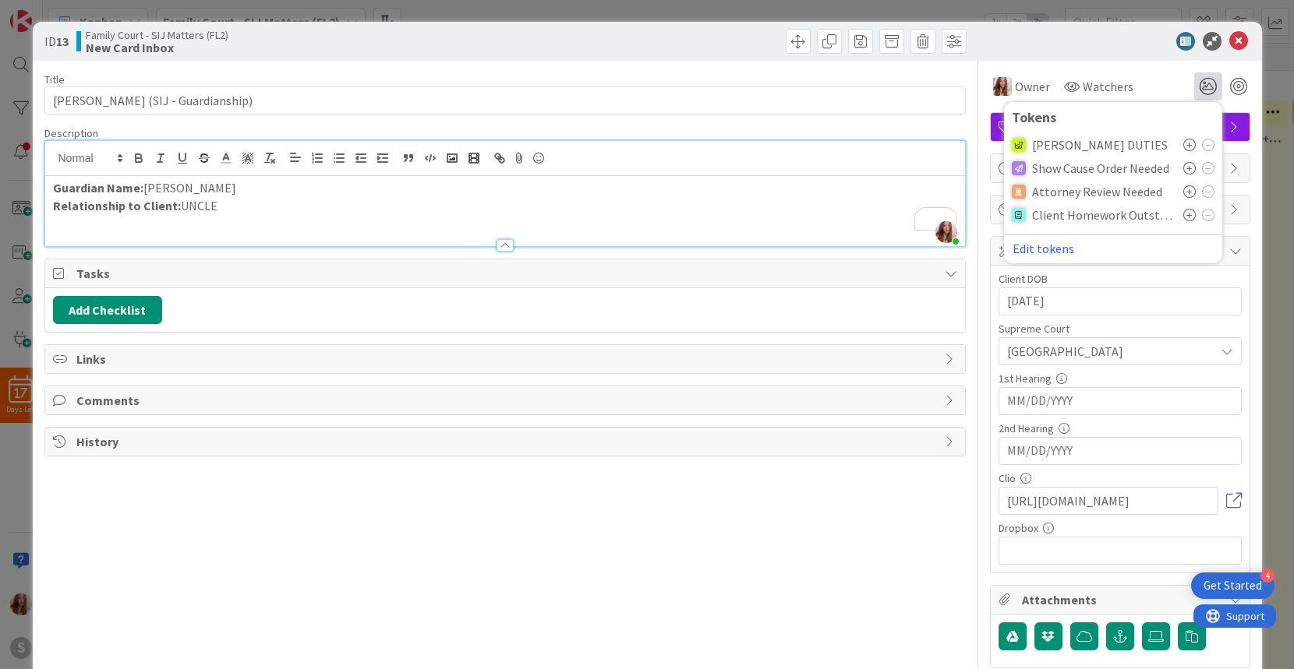
click at [1189, 142] on icon at bounding box center [1189, 145] width 12 height 12
click at [1242, 41] on icon at bounding box center [1238, 41] width 19 height 19
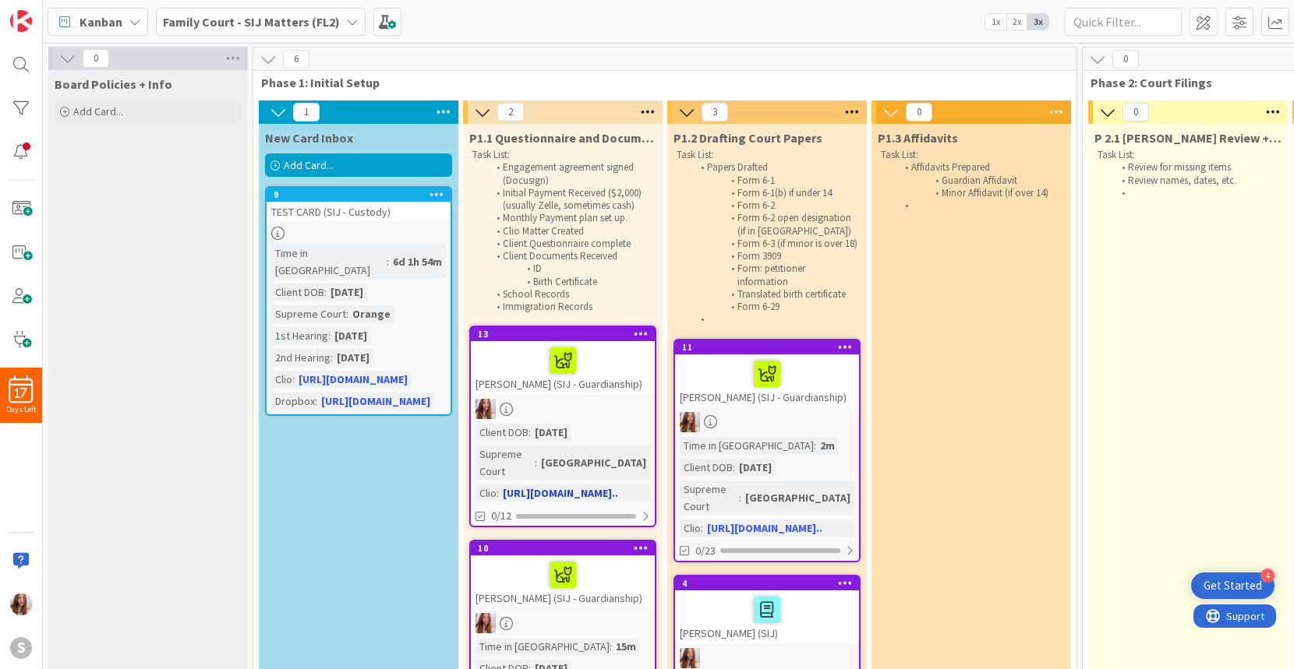
click at [509, 372] on div at bounding box center [562, 360] width 175 height 33
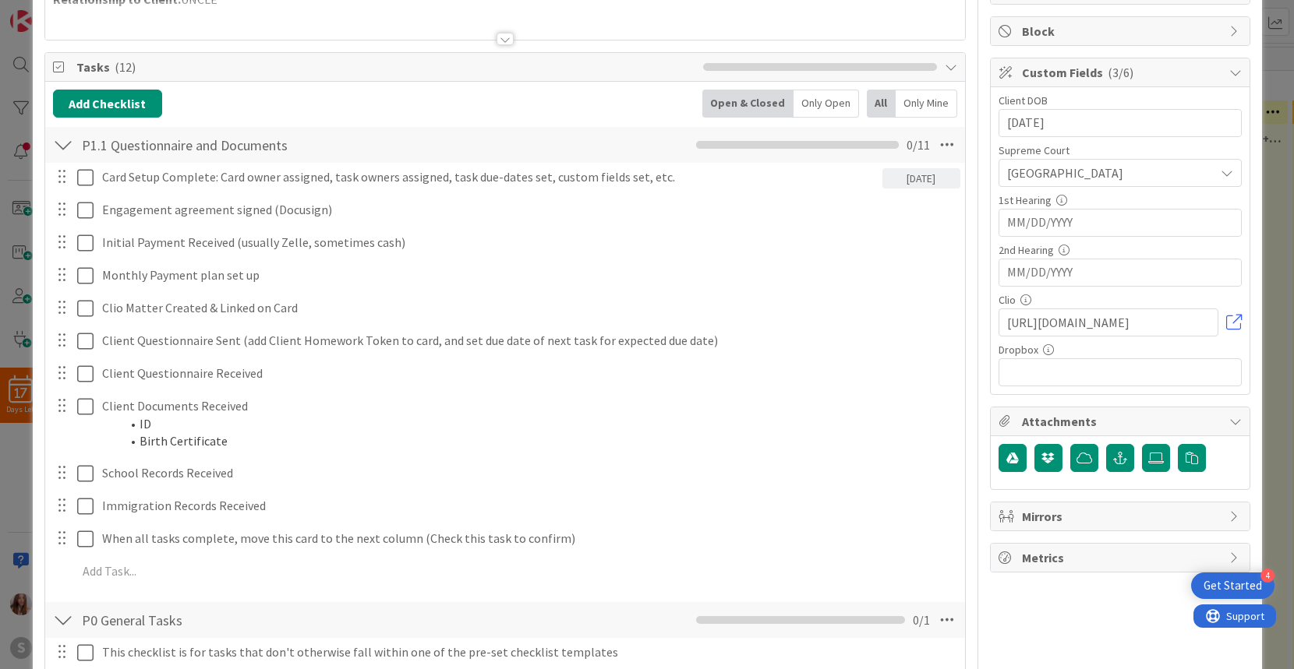
scroll to position [92, 0]
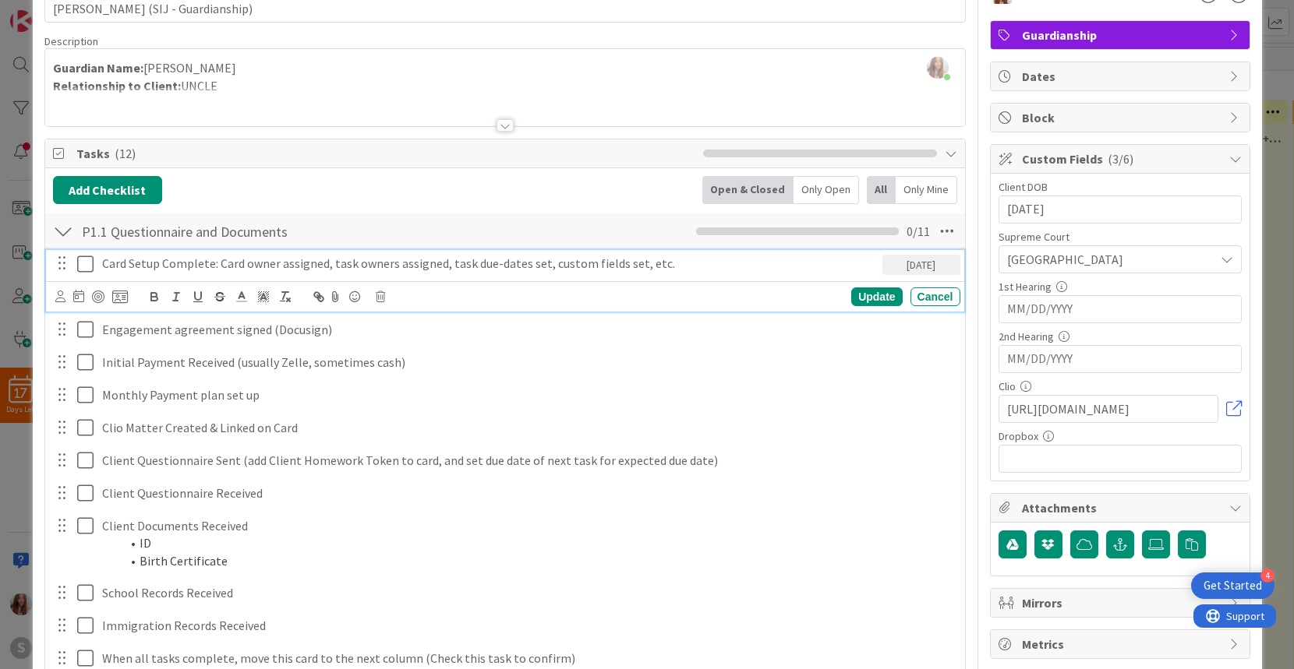
click at [87, 264] on icon at bounding box center [85, 264] width 16 height 19
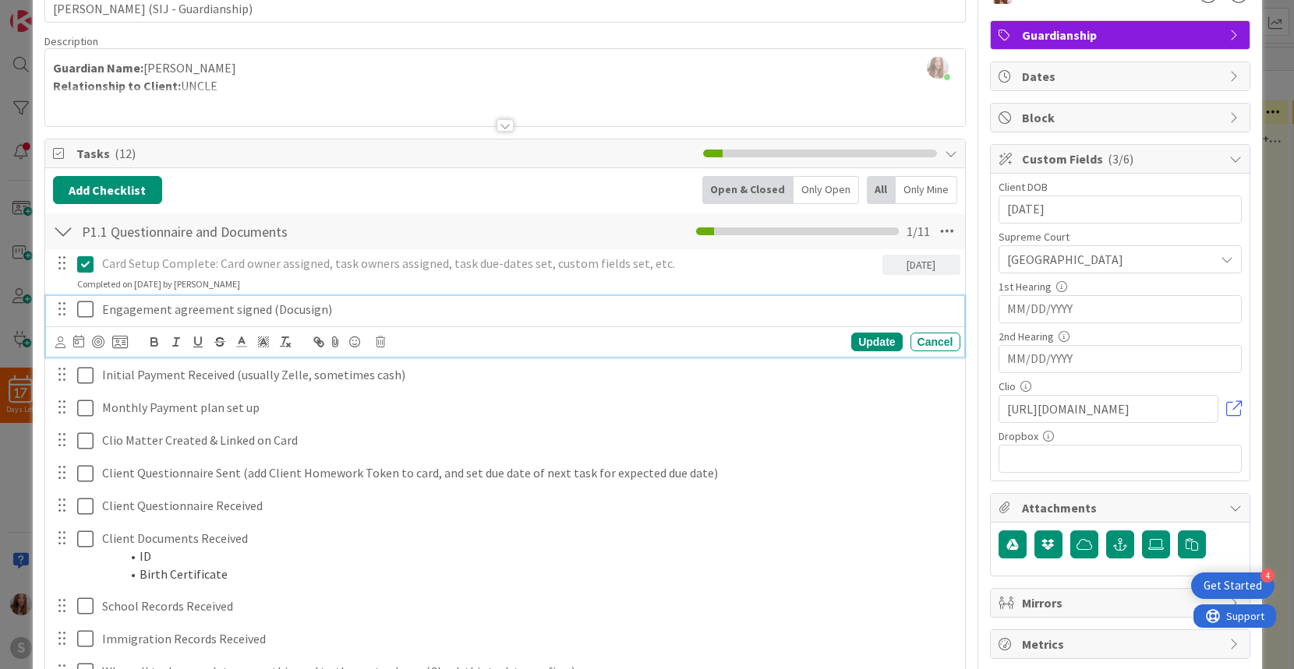
drag, startPoint x: 83, startPoint y: 310, endPoint x: 75, endPoint y: 339, distance: 29.9
click at [82, 310] on icon at bounding box center [85, 309] width 16 height 19
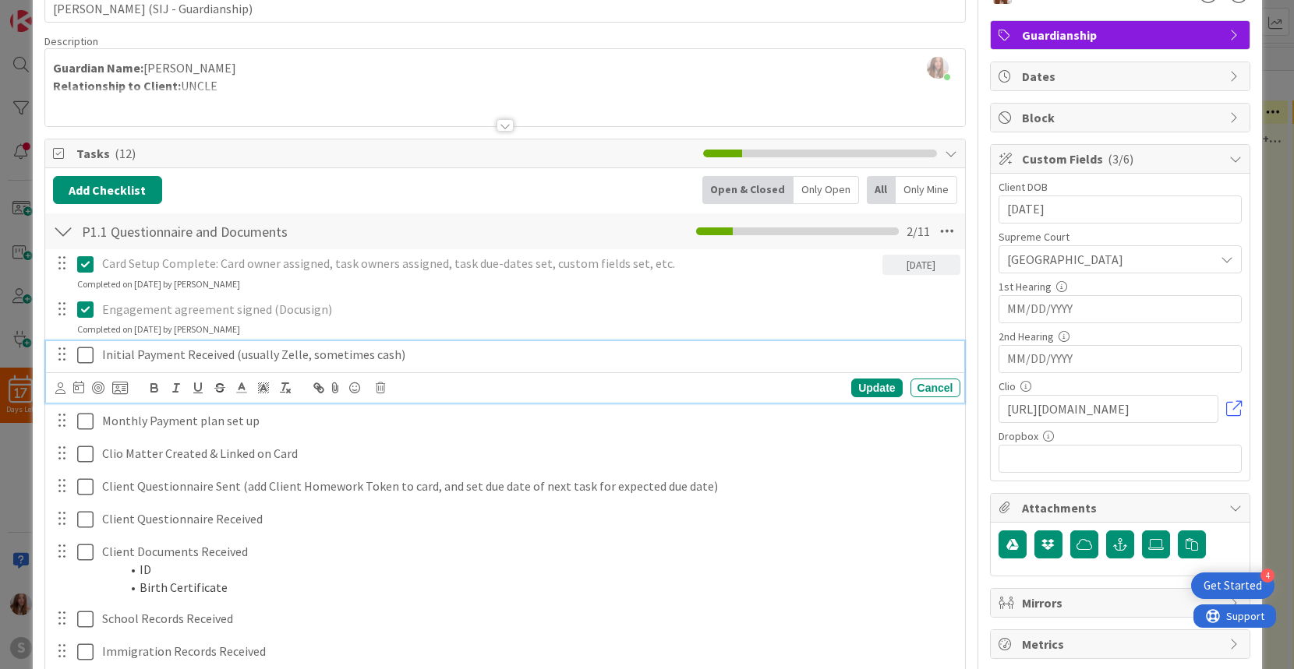
drag, startPoint x: 82, startPoint y: 353, endPoint x: 82, endPoint y: 362, distance: 8.6
click at [82, 353] on icon at bounding box center [85, 355] width 16 height 19
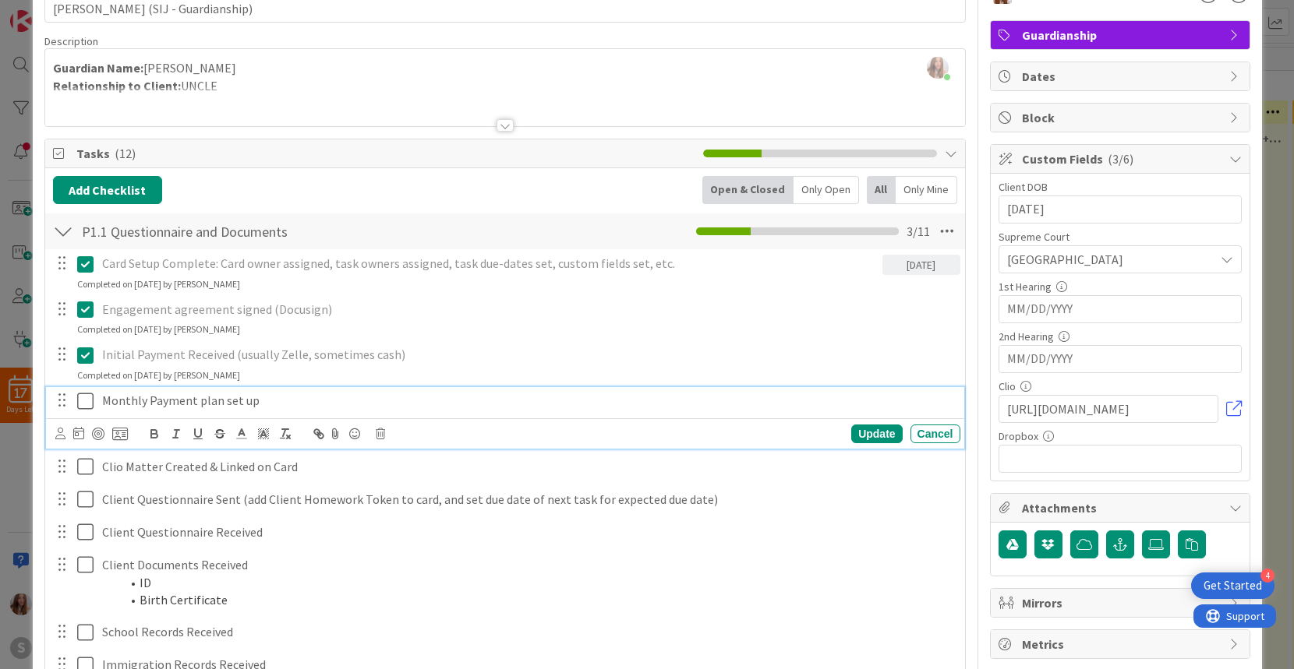
click at [83, 401] on icon at bounding box center [85, 401] width 16 height 19
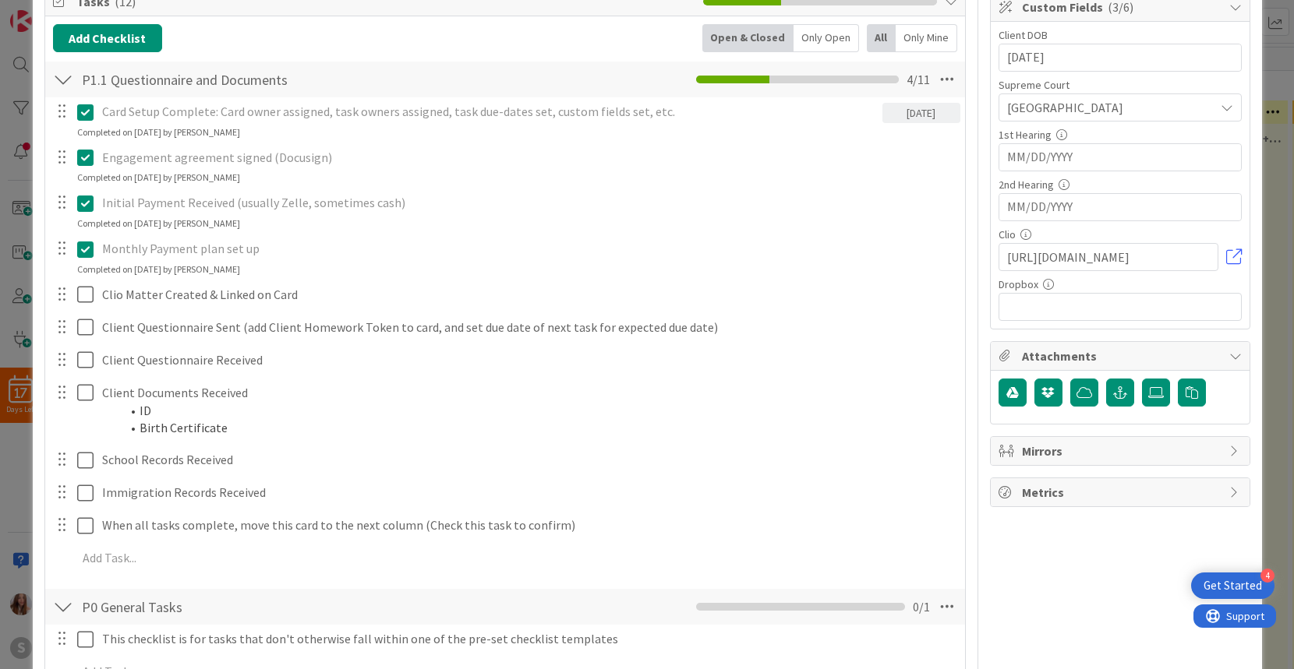
scroll to position [247, 0]
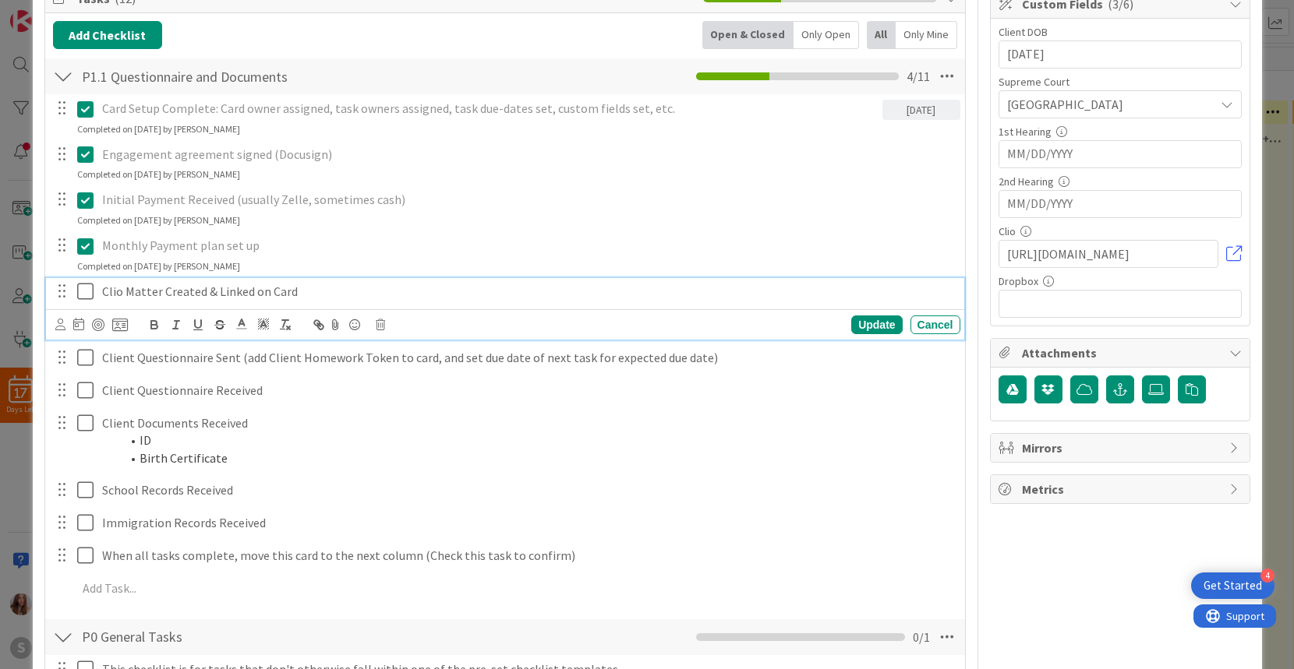
drag, startPoint x: 86, startPoint y: 290, endPoint x: 85, endPoint y: 302, distance: 12.5
click at [86, 290] on icon at bounding box center [85, 291] width 16 height 19
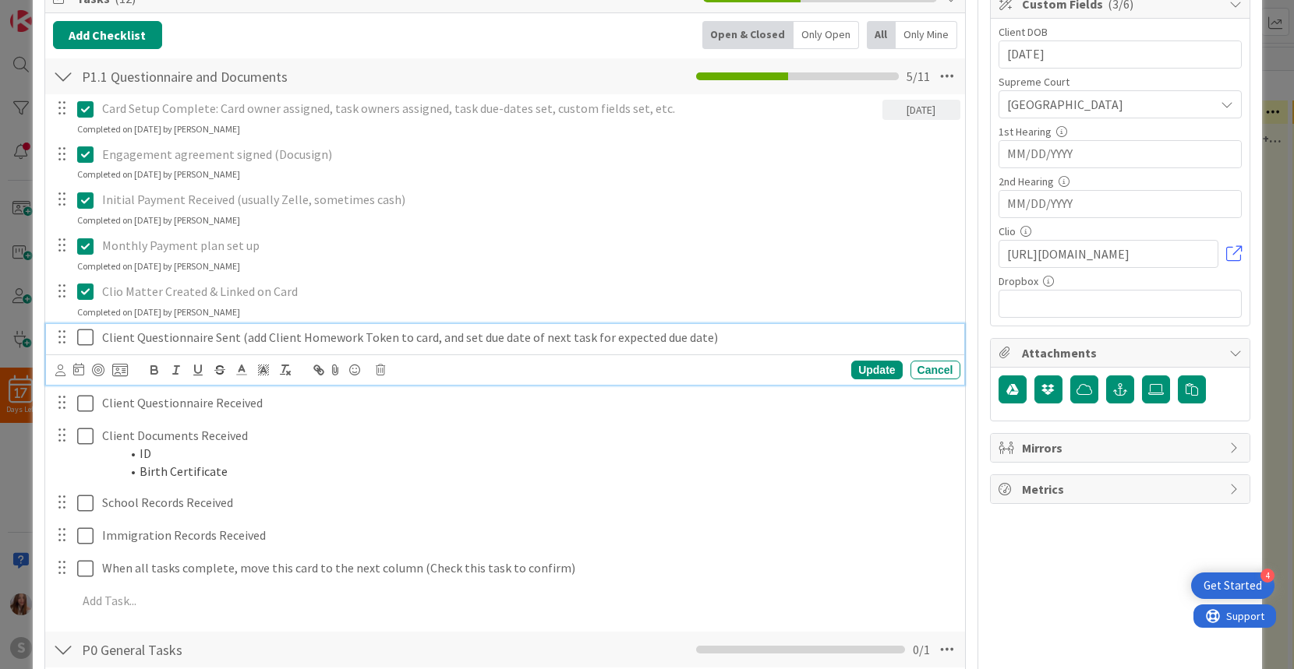
click at [84, 336] on icon at bounding box center [85, 337] width 16 height 19
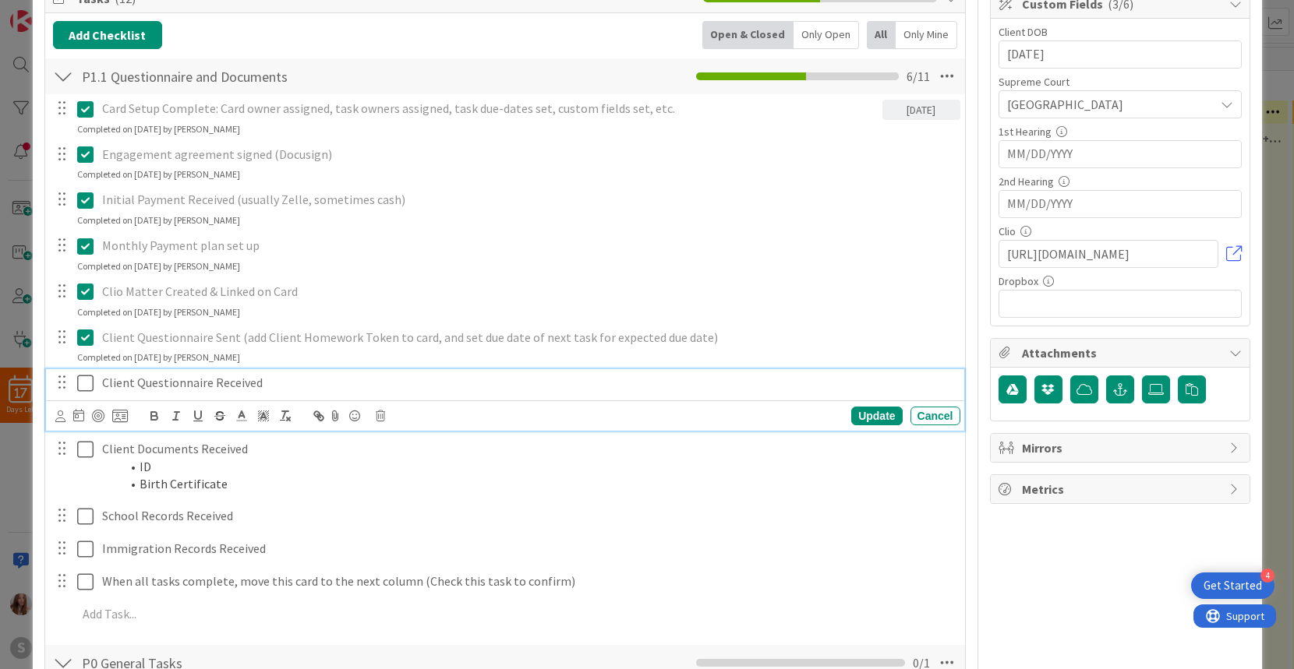
drag, startPoint x: 83, startPoint y: 379, endPoint x: 92, endPoint y: 422, distance: 44.5
click at [83, 379] on icon at bounding box center [85, 383] width 16 height 19
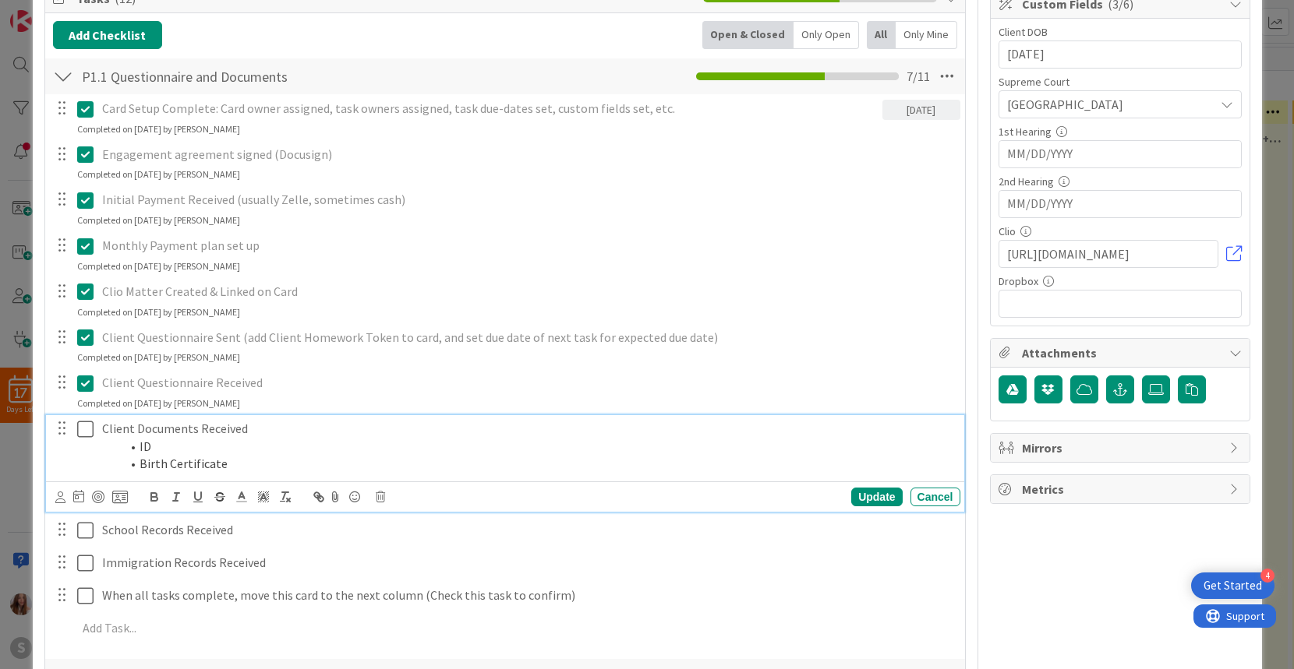
click at [82, 425] on icon at bounding box center [85, 429] width 16 height 19
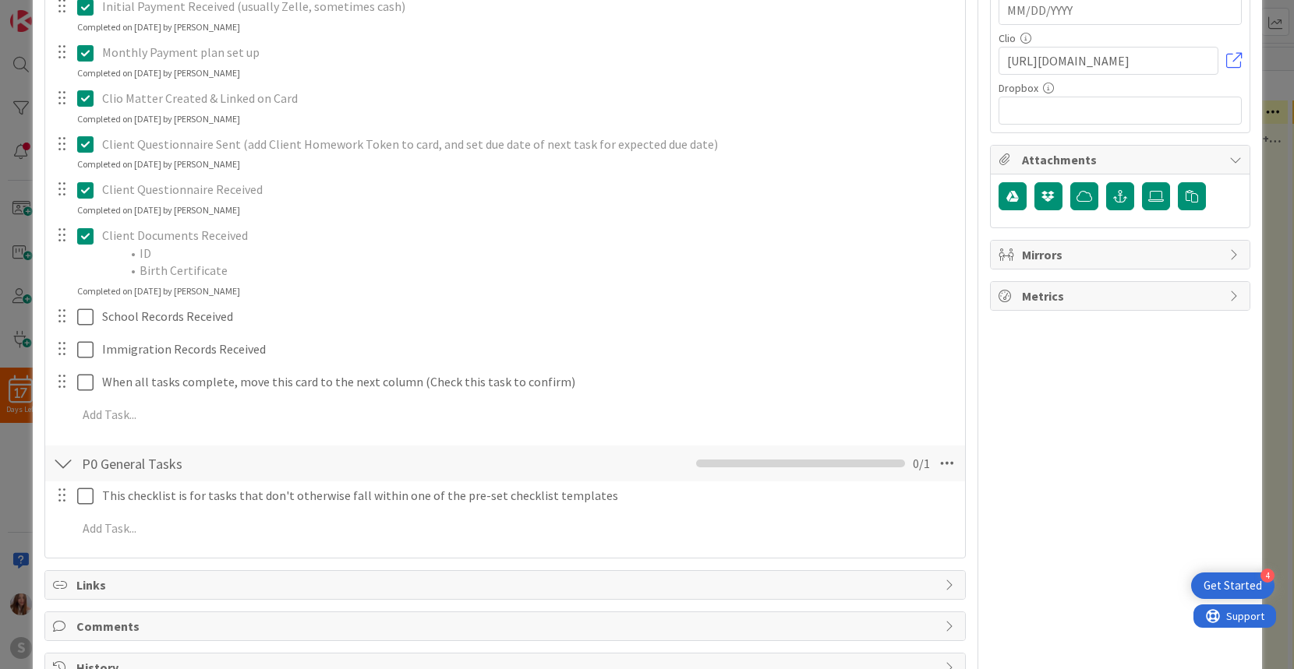
scroll to position [441, 0]
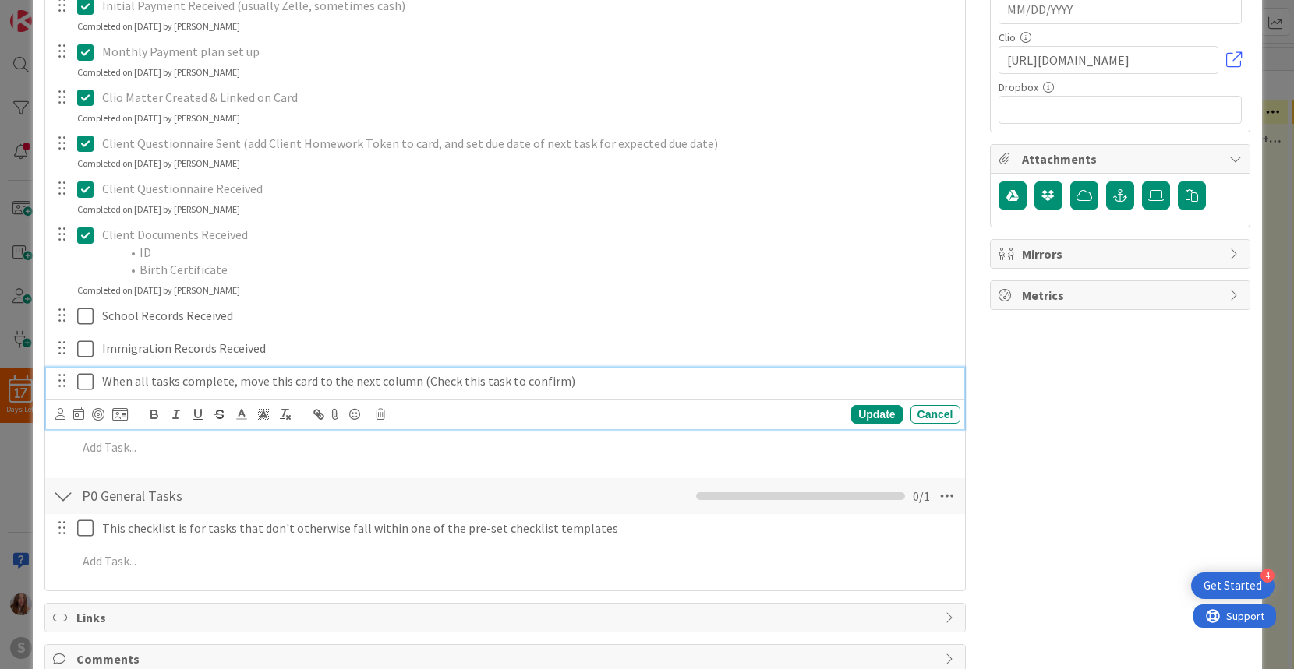
click at [83, 380] on icon at bounding box center [85, 382] width 16 height 19
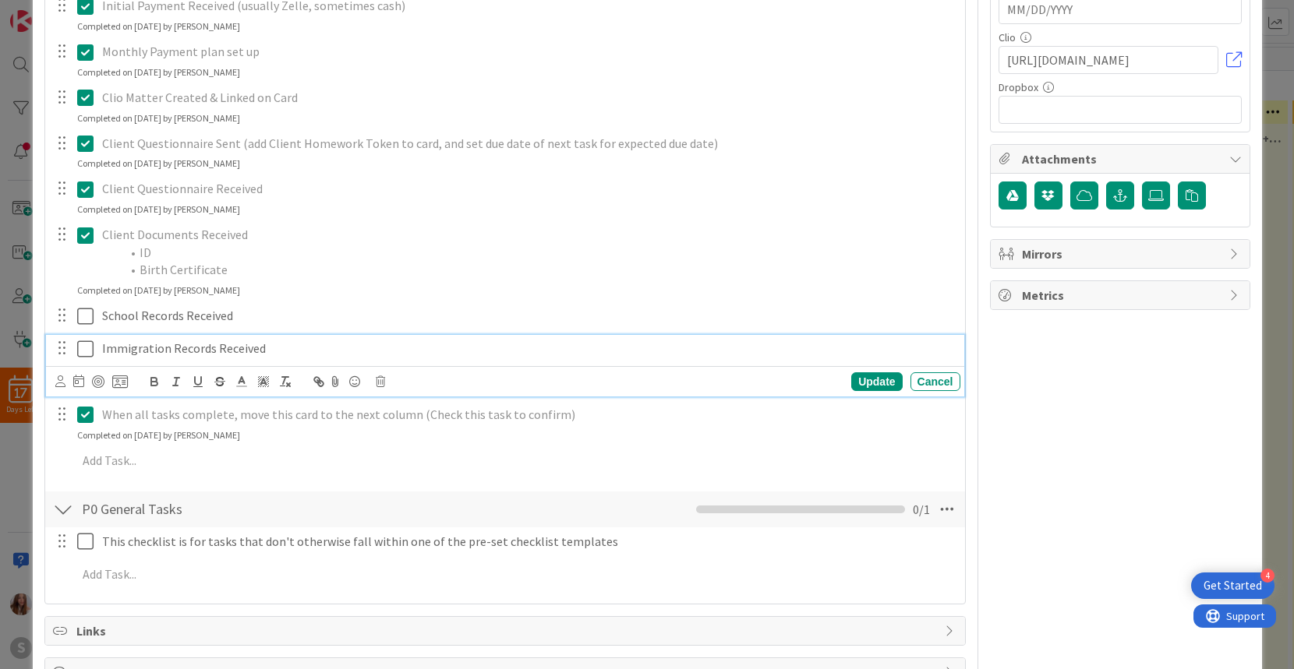
drag, startPoint x: 81, startPoint y: 348, endPoint x: 88, endPoint y: 327, distance: 21.4
click at [81, 348] on icon at bounding box center [85, 349] width 16 height 19
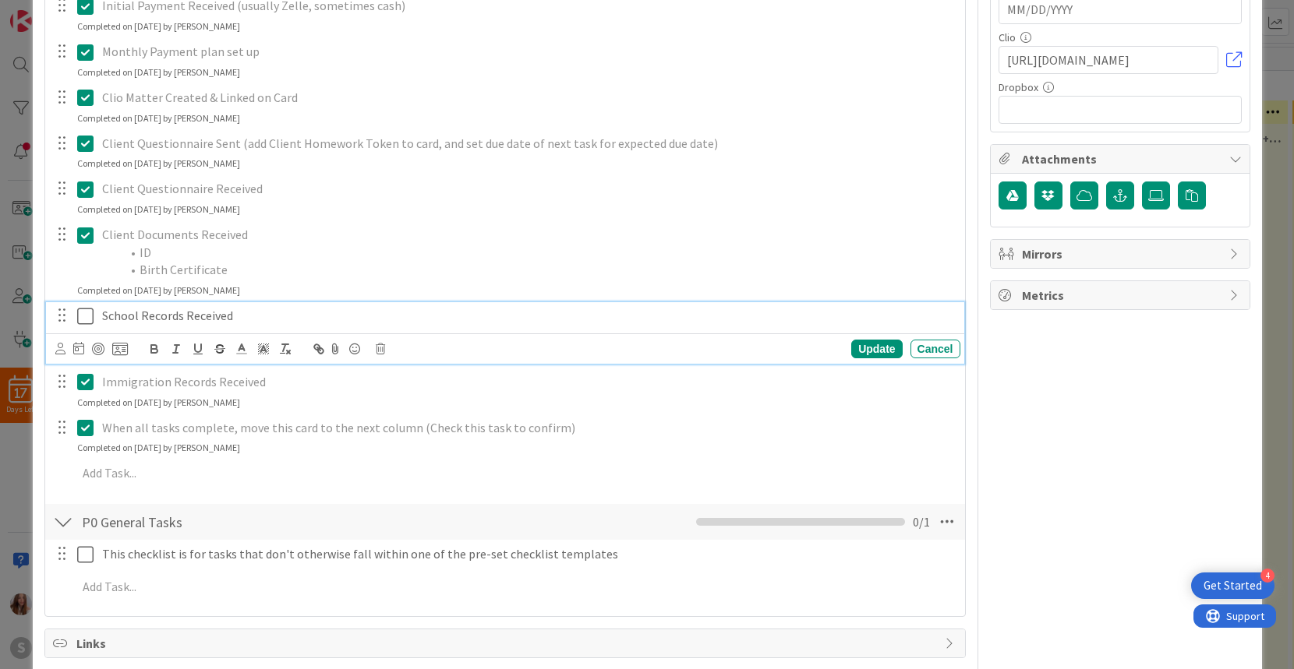
click at [83, 319] on icon at bounding box center [85, 316] width 16 height 19
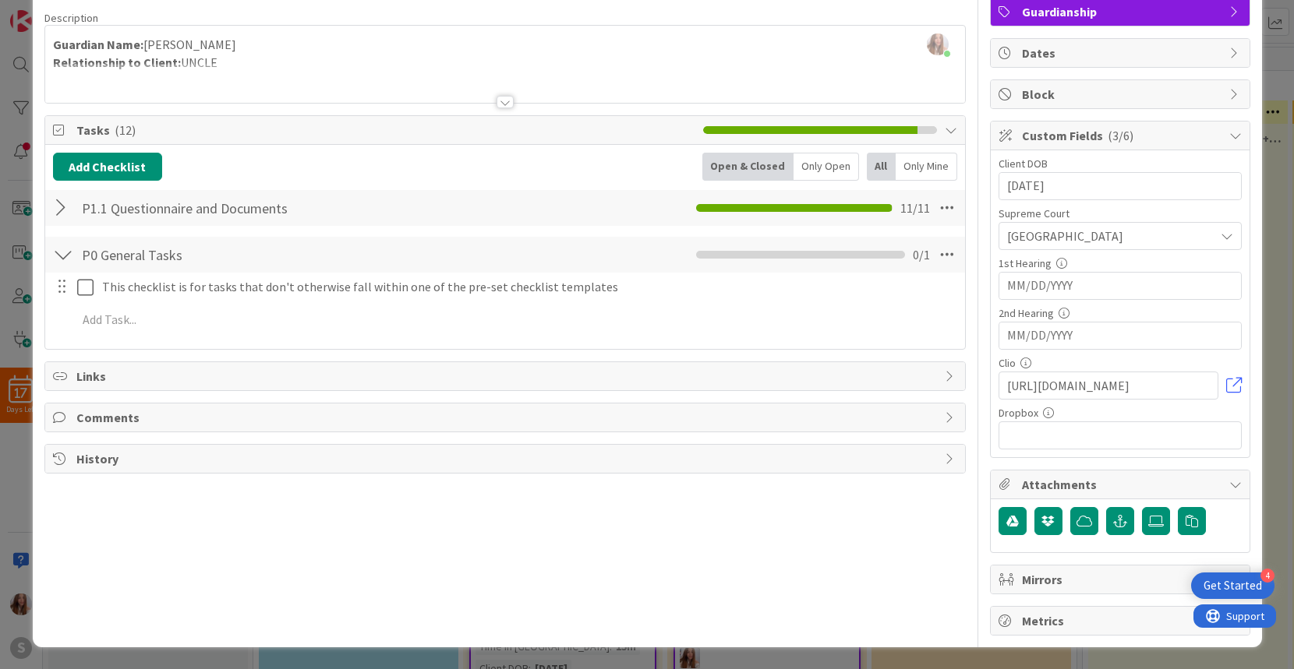
scroll to position [0, 0]
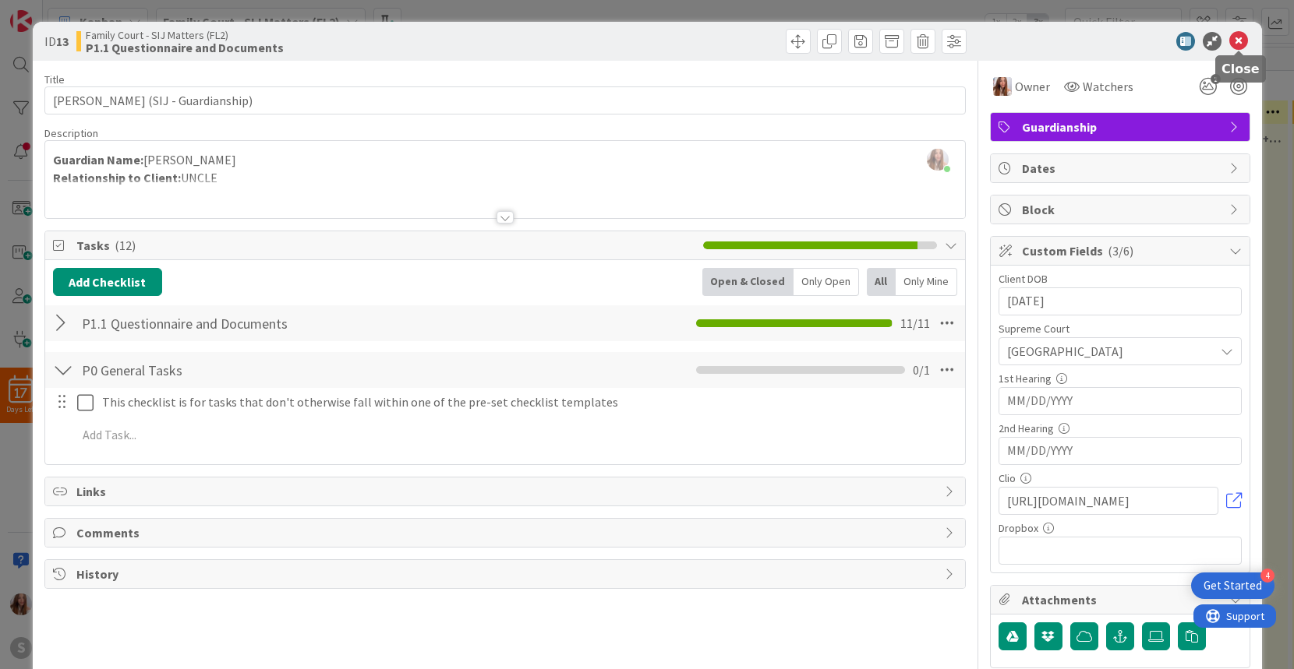
drag, startPoint x: 1238, startPoint y: 43, endPoint x: 1223, endPoint y: 56, distance: 20.5
click at [1238, 43] on icon at bounding box center [1238, 41] width 19 height 19
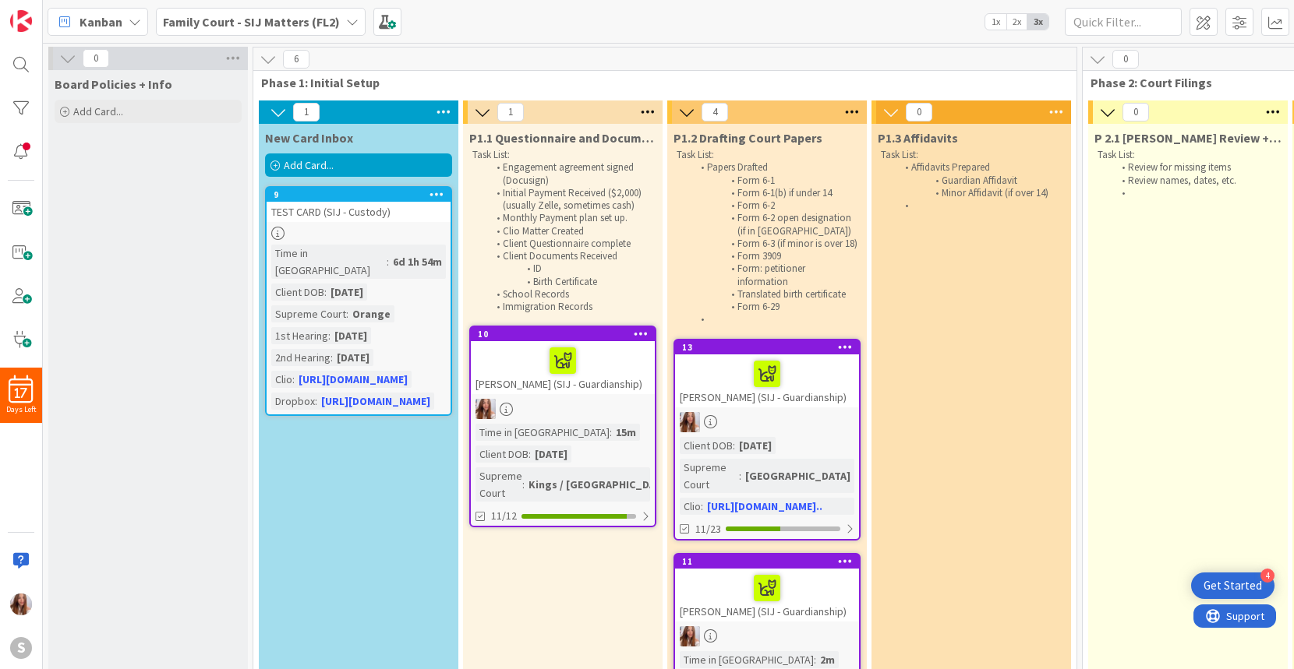
click at [333, 164] on span "Add Card..." at bounding box center [309, 165] width 50 height 14
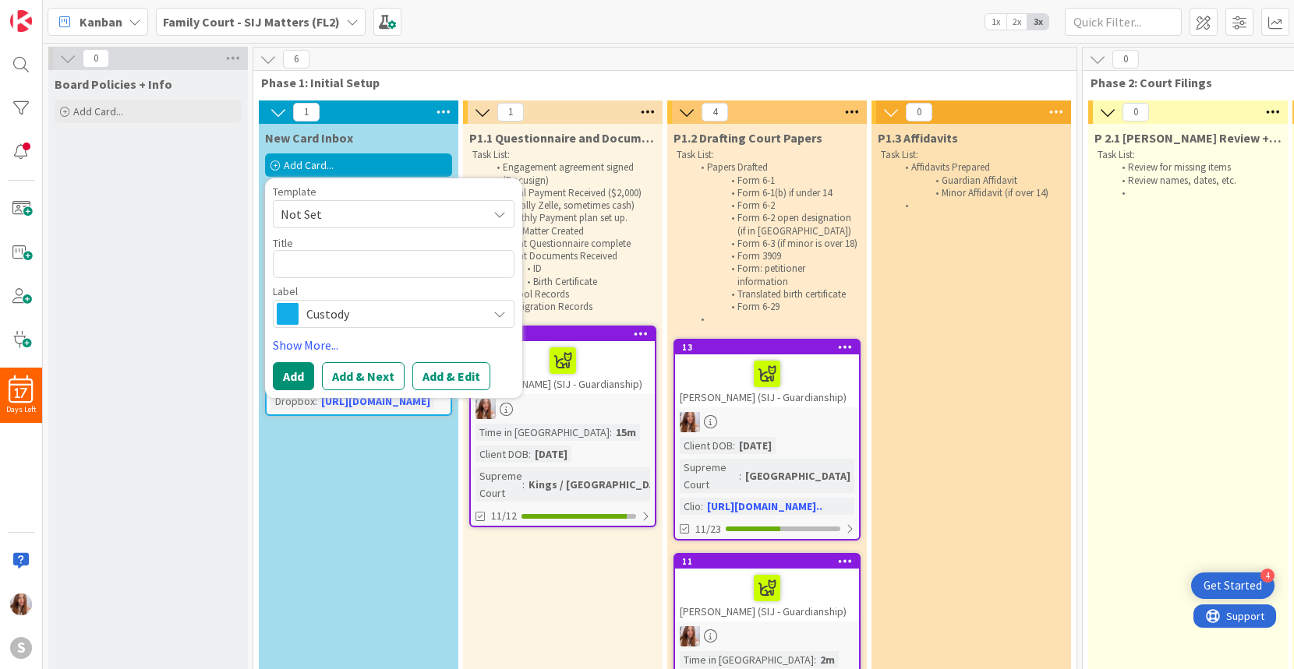
click at [369, 211] on span "Not Set" at bounding box center [378, 214] width 195 height 20
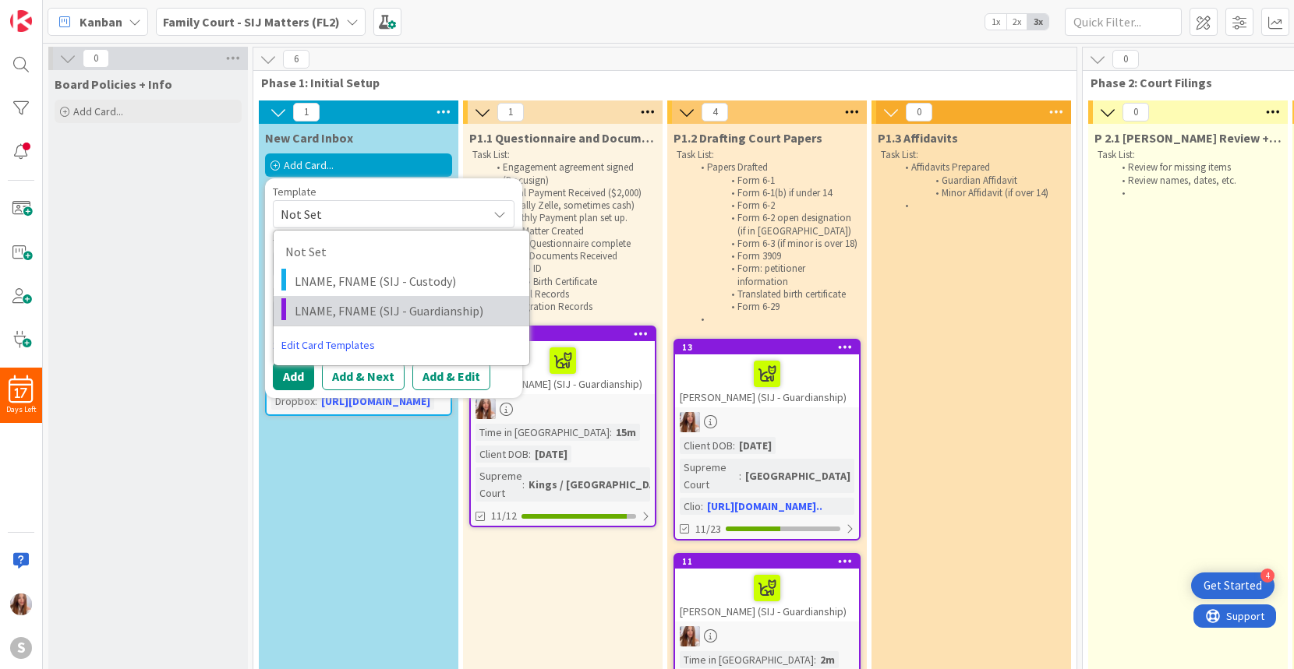
click at [349, 313] on span "LNAME, FNAME (SIJ - Guardianship)" at bounding box center [406, 311] width 223 height 20
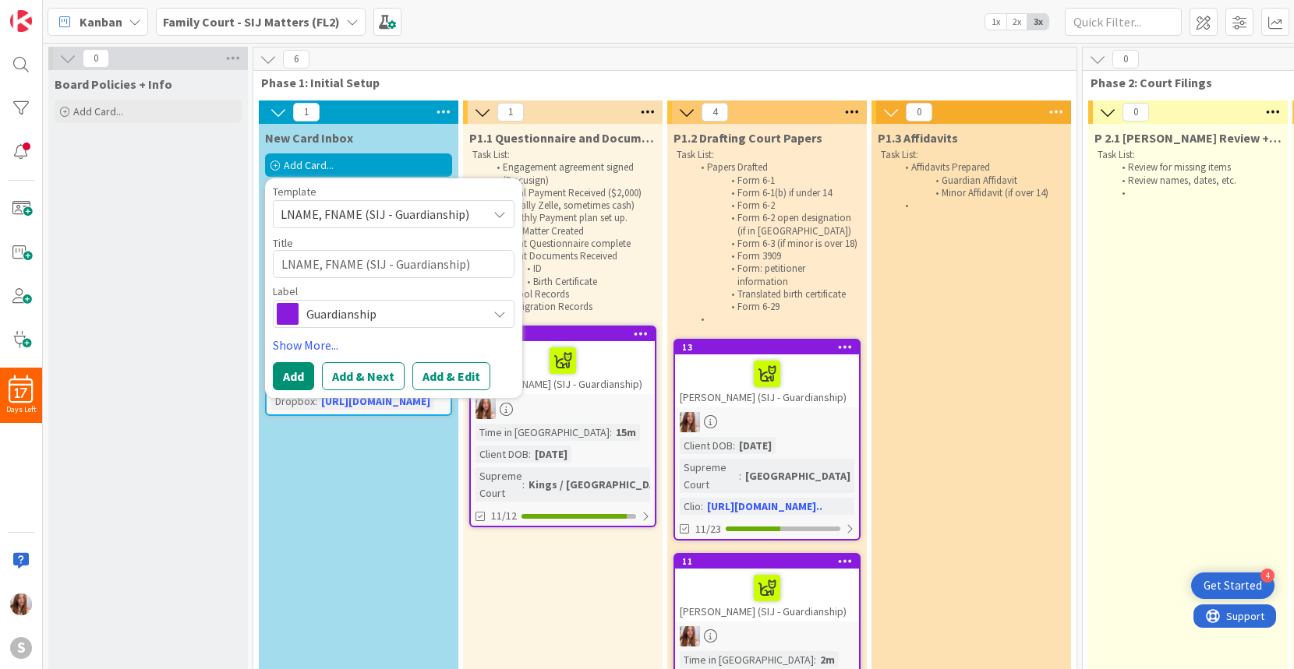
scroll to position [88, 0]
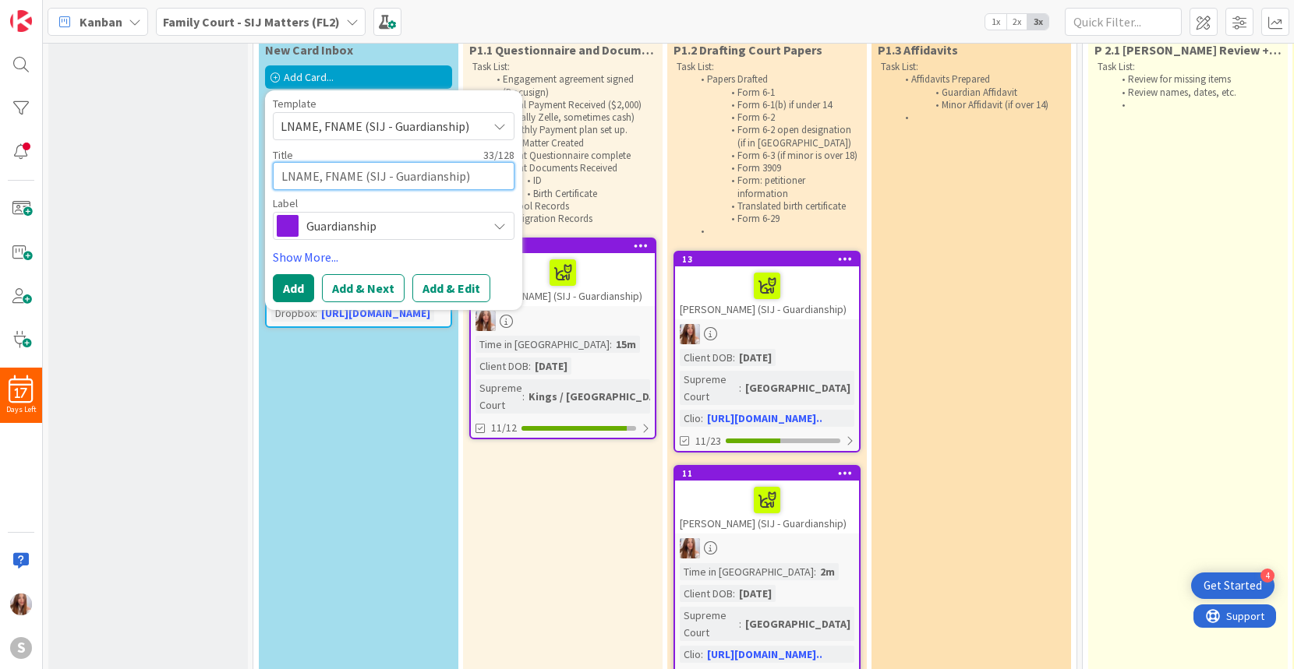
drag, startPoint x: 360, startPoint y: 175, endPoint x: 256, endPoint y: 155, distance: 106.4
click at [256, 155] on div "1 New Card Inbox Add Card... Template LNAME, FNAME (SIJ - Guardianship) Not Set…" at bounding box center [358, 580] width 204 height 1136
click at [733, 302] on div at bounding box center [767, 286] width 175 height 33
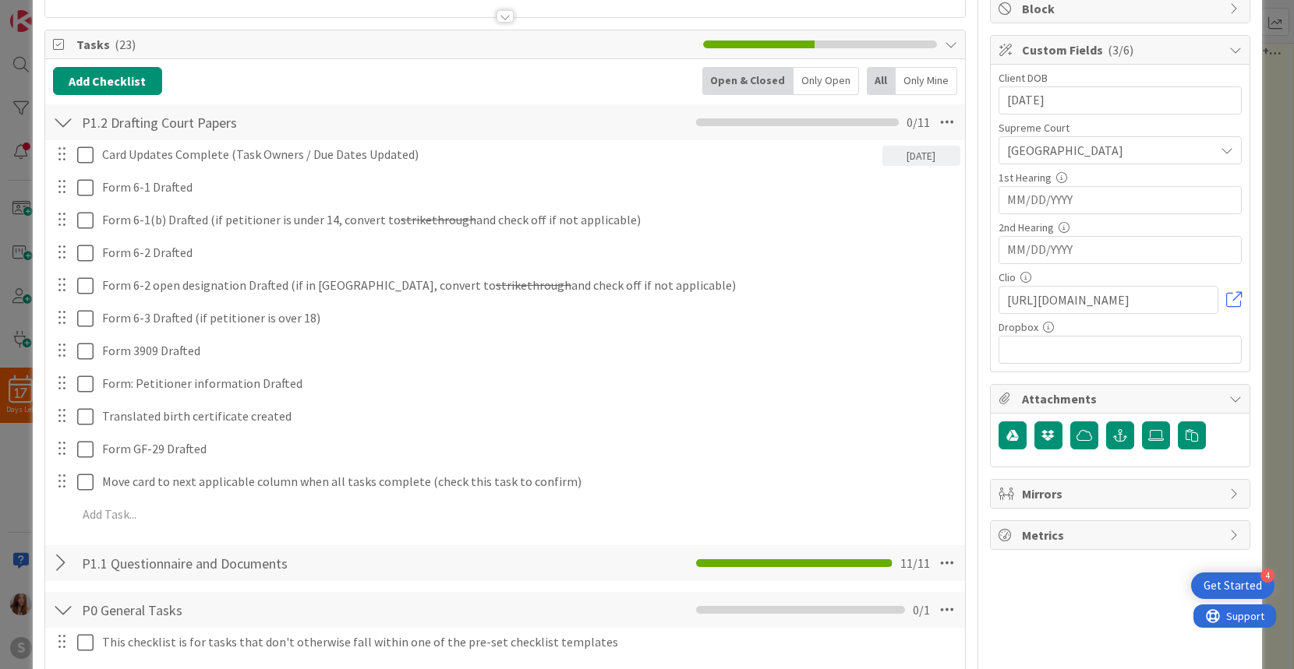
scroll to position [224, 0]
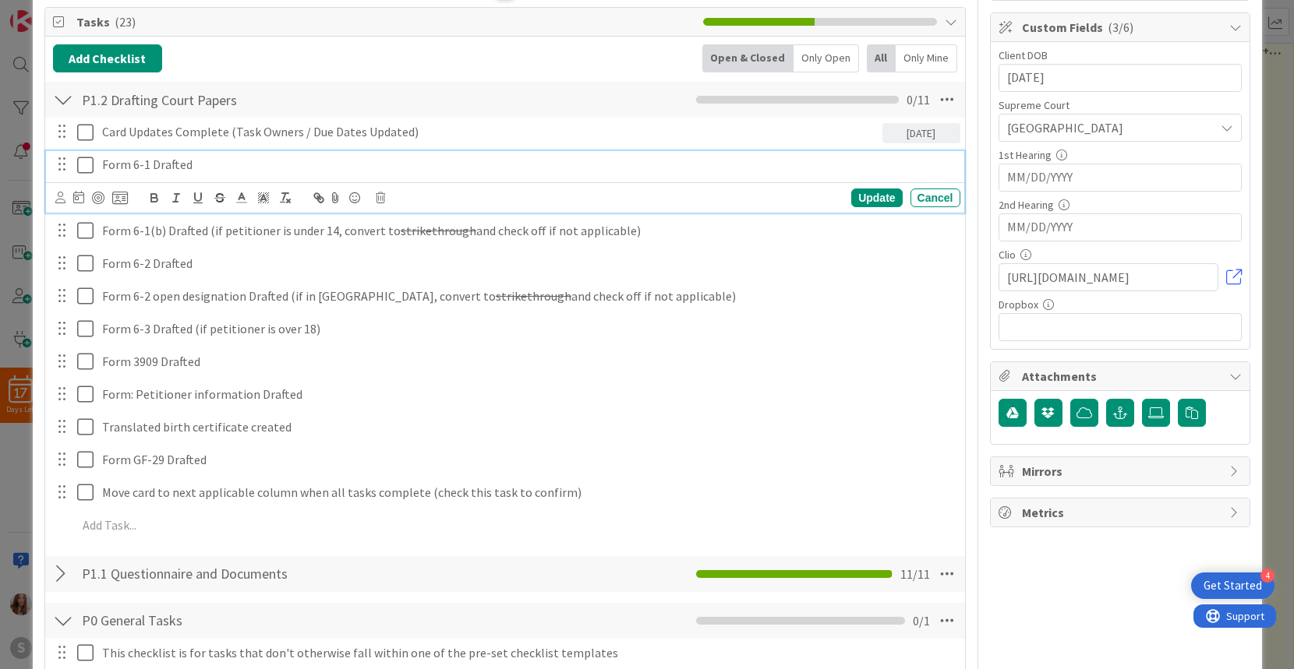
click at [84, 164] on icon at bounding box center [85, 165] width 16 height 19
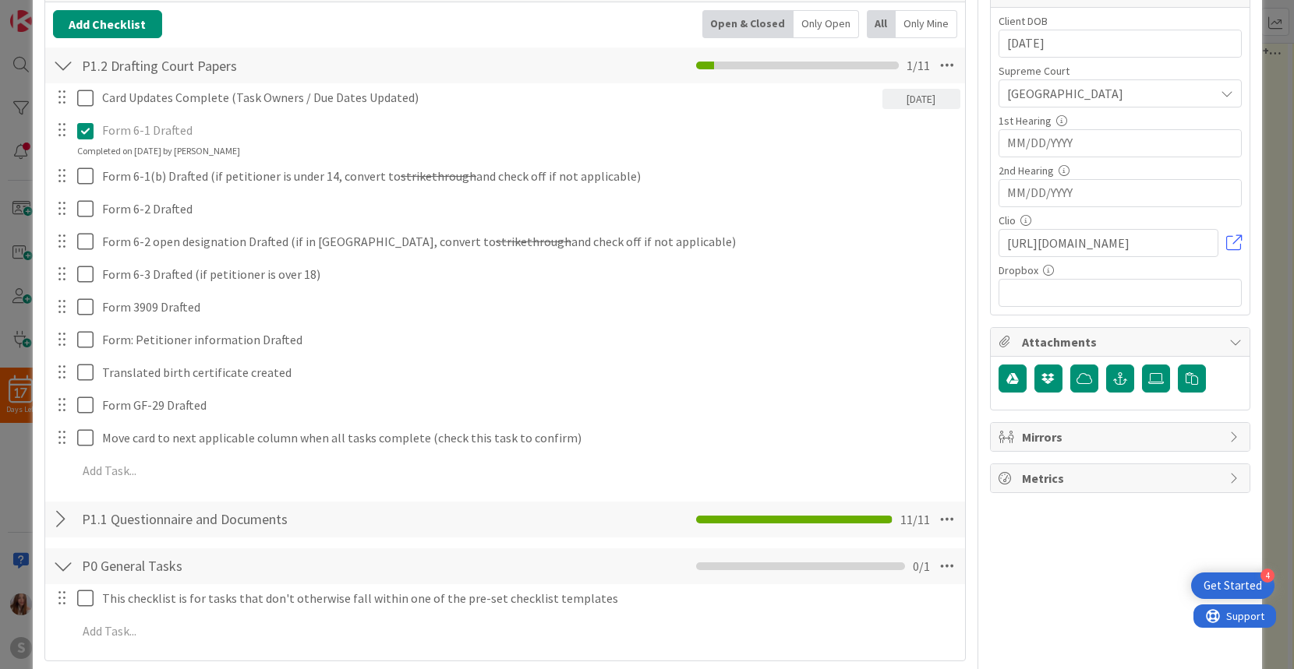
scroll to position [315, 0]
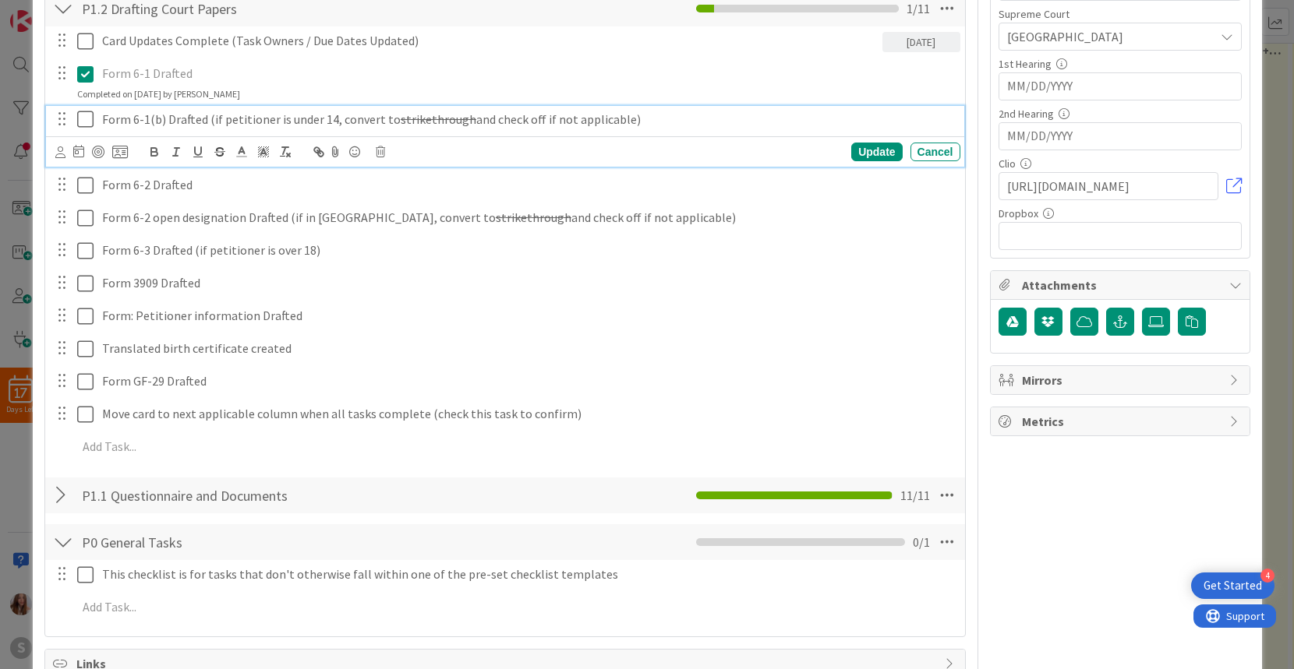
click at [83, 118] on icon at bounding box center [85, 119] width 16 height 19
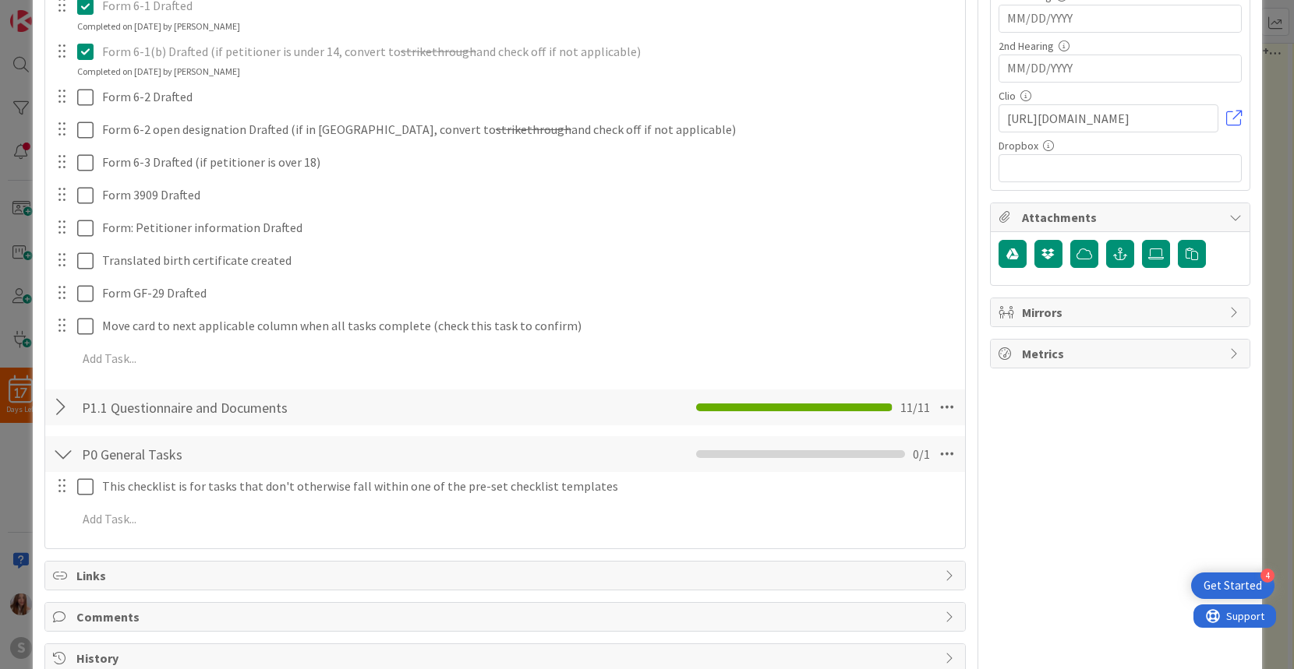
scroll to position [387, 0]
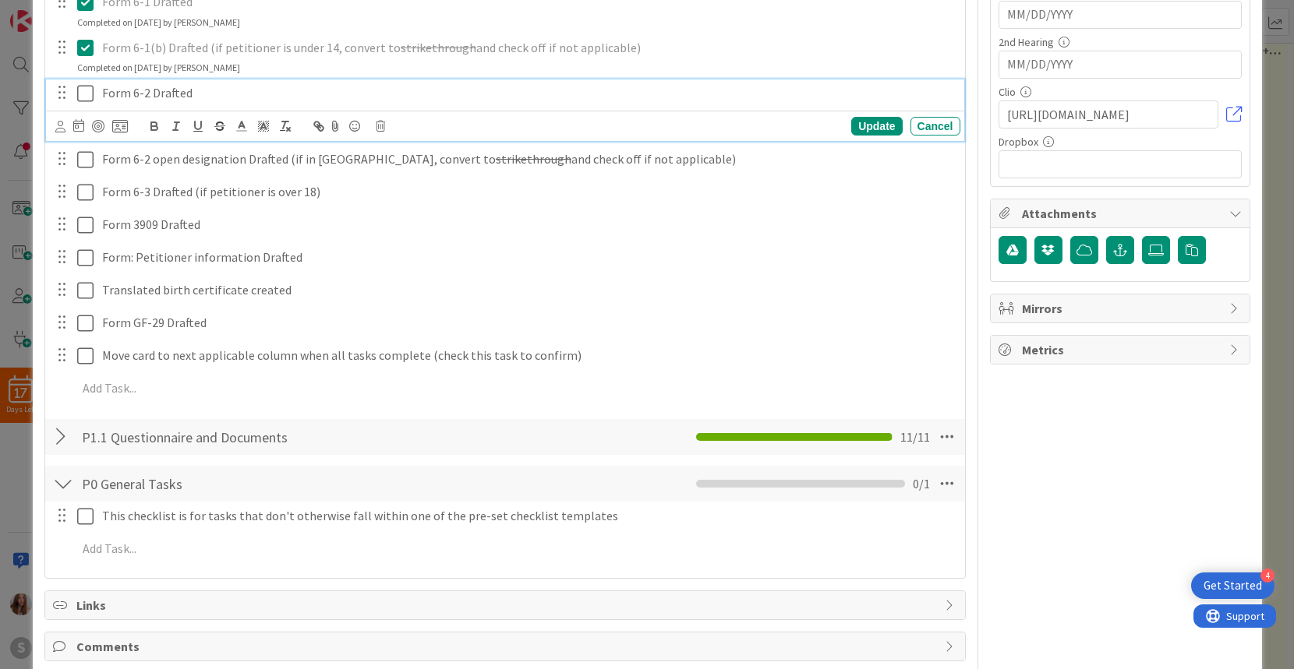
click at [83, 94] on icon at bounding box center [85, 93] width 16 height 19
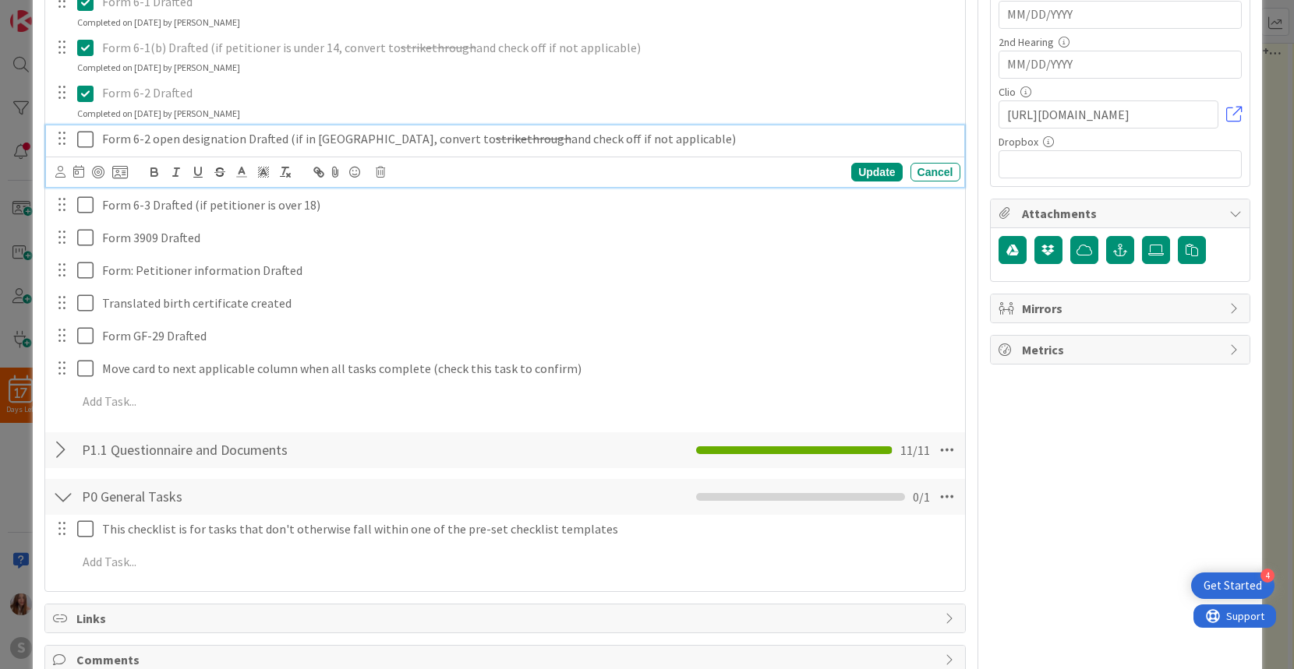
click at [82, 141] on icon at bounding box center [85, 139] width 16 height 19
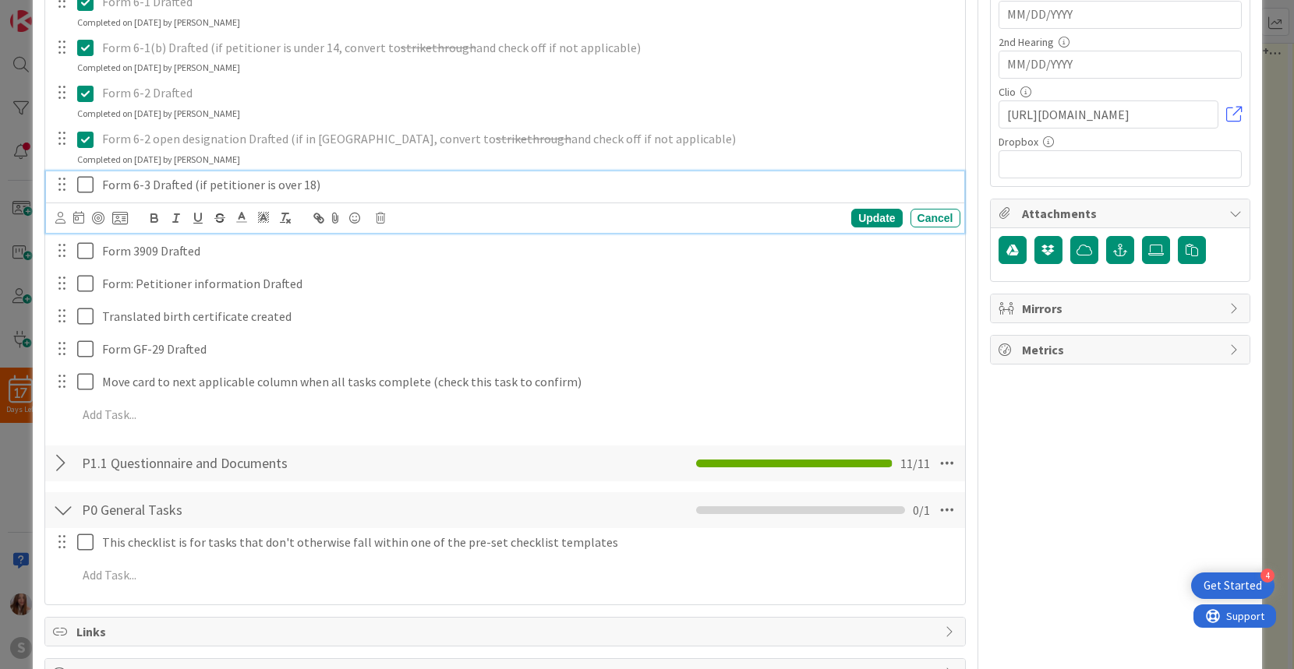
click at [81, 186] on icon at bounding box center [85, 184] width 16 height 19
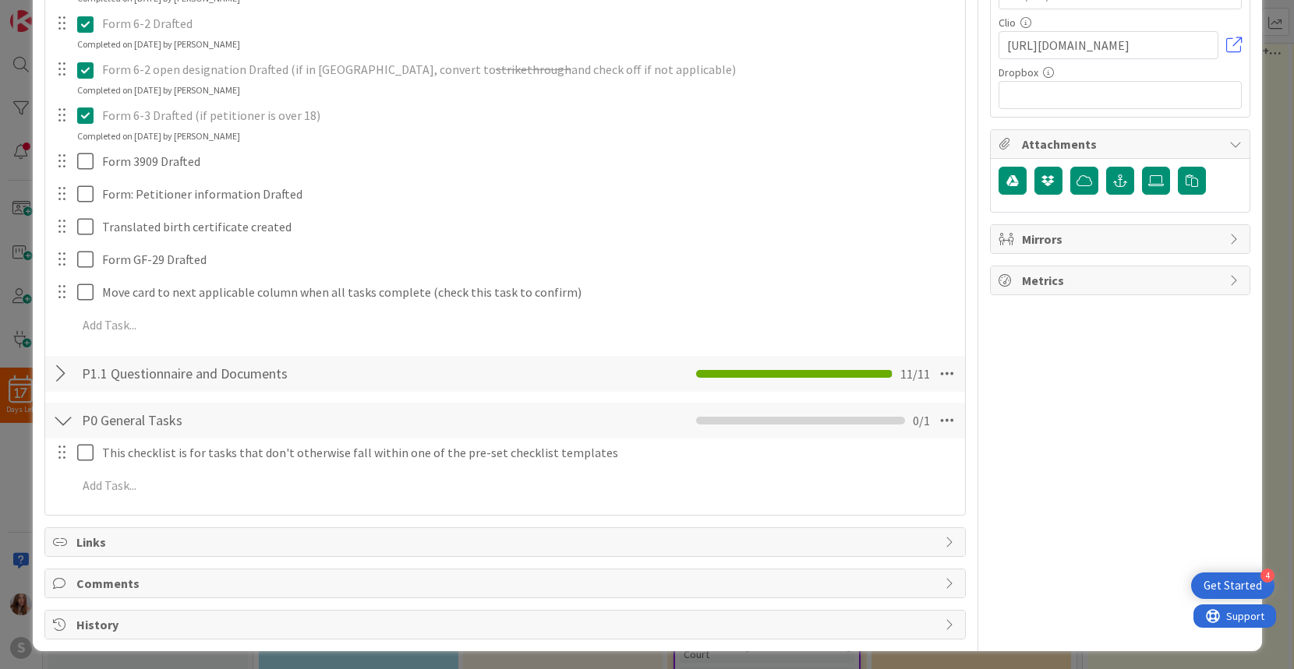
scroll to position [460, 0]
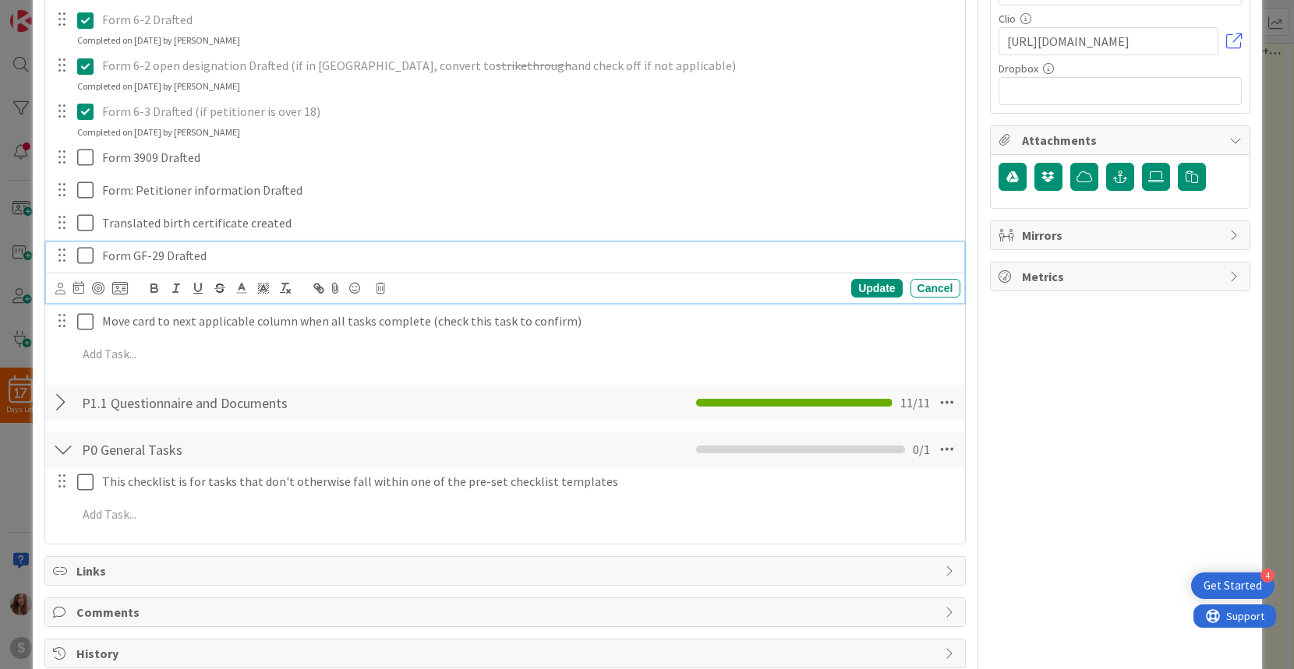
click at [84, 255] on icon at bounding box center [85, 255] width 16 height 19
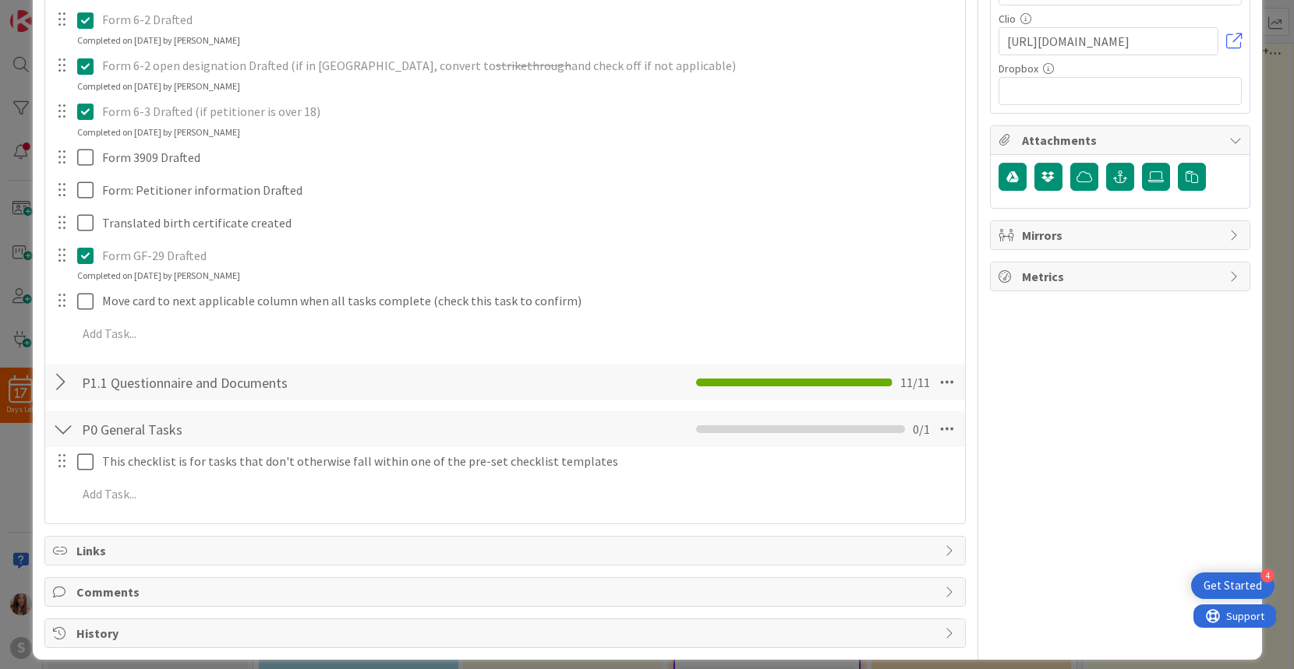
scroll to position [0, 0]
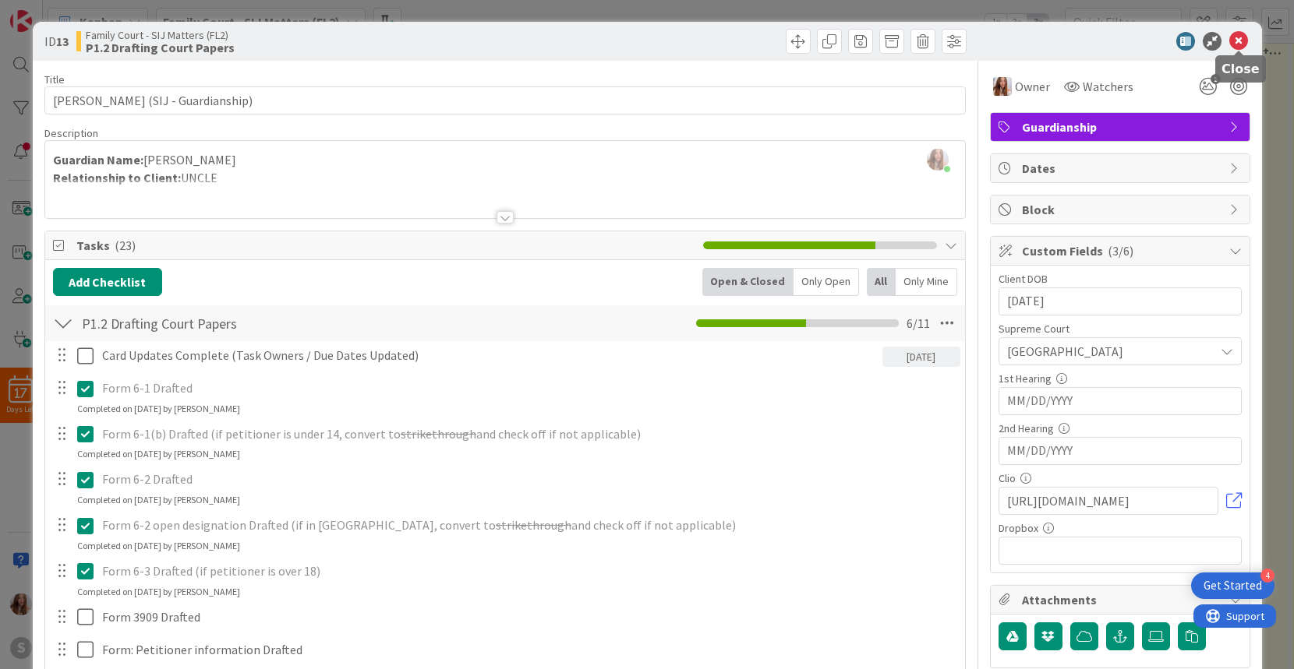
click at [1239, 39] on icon at bounding box center [1238, 41] width 19 height 19
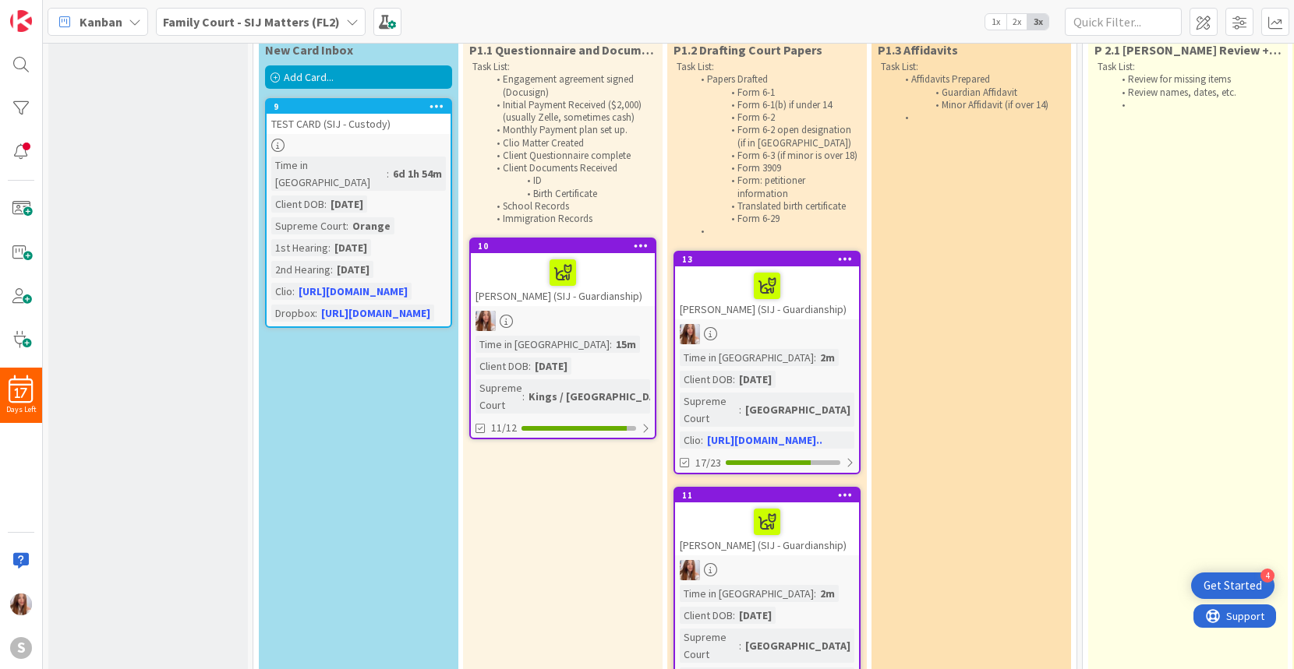
click at [571, 299] on div "[PERSON_NAME] (SIJ - Guardianship)" at bounding box center [563, 279] width 184 height 53
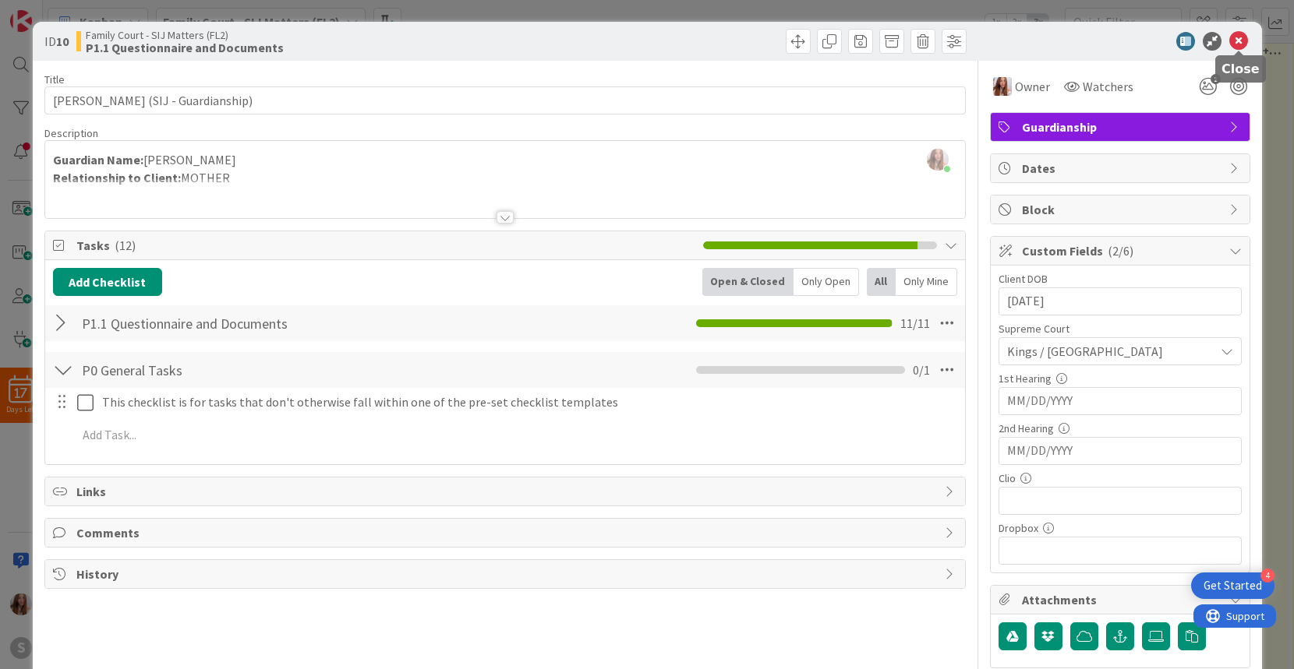
click at [1242, 41] on icon at bounding box center [1238, 41] width 19 height 19
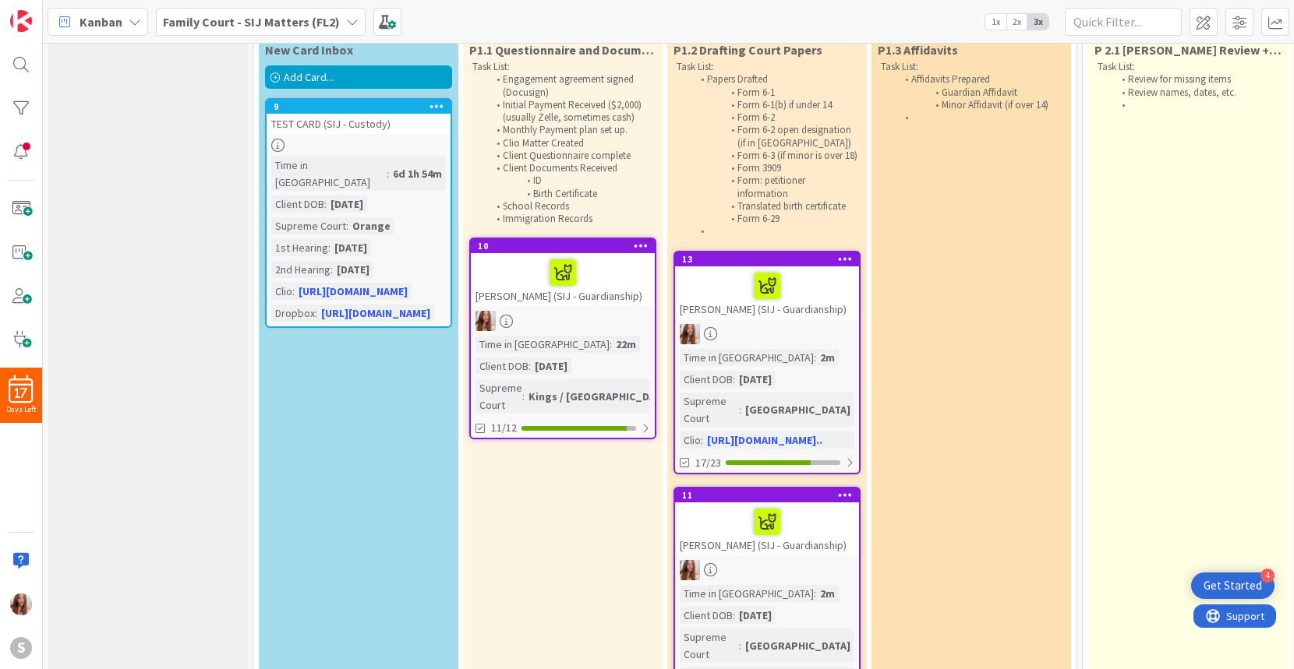
click at [271, 74] on icon at bounding box center [274, 77] width 9 height 9
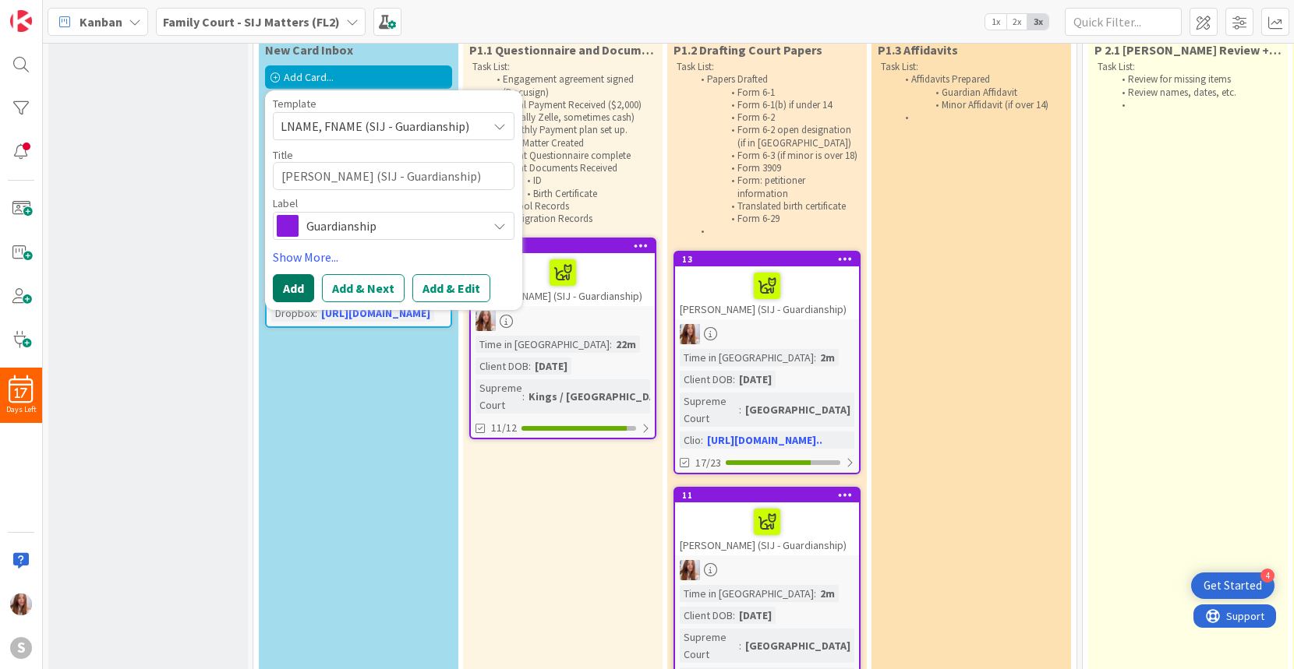
click at [289, 289] on button "Add" at bounding box center [293, 288] width 41 height 28
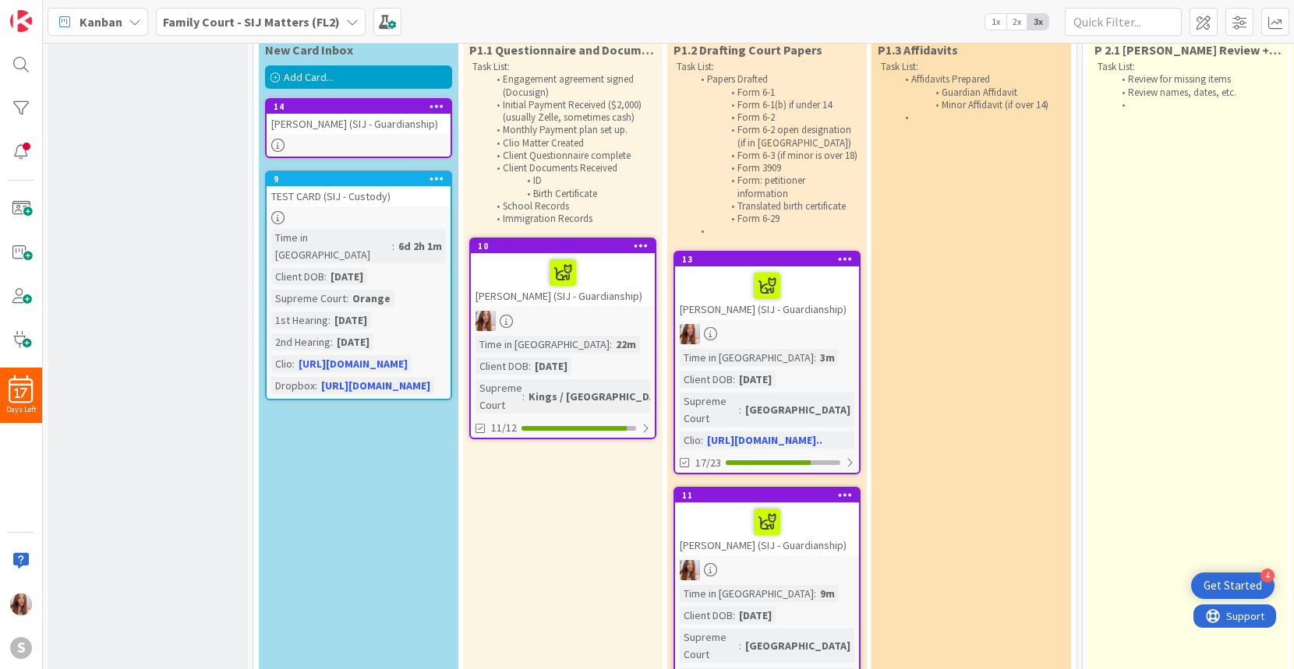
click at [344, 124] on div "[PERSON_NAME] (SIJ - Guardianship)" at bounding box center [359, 124] width 184 height 20
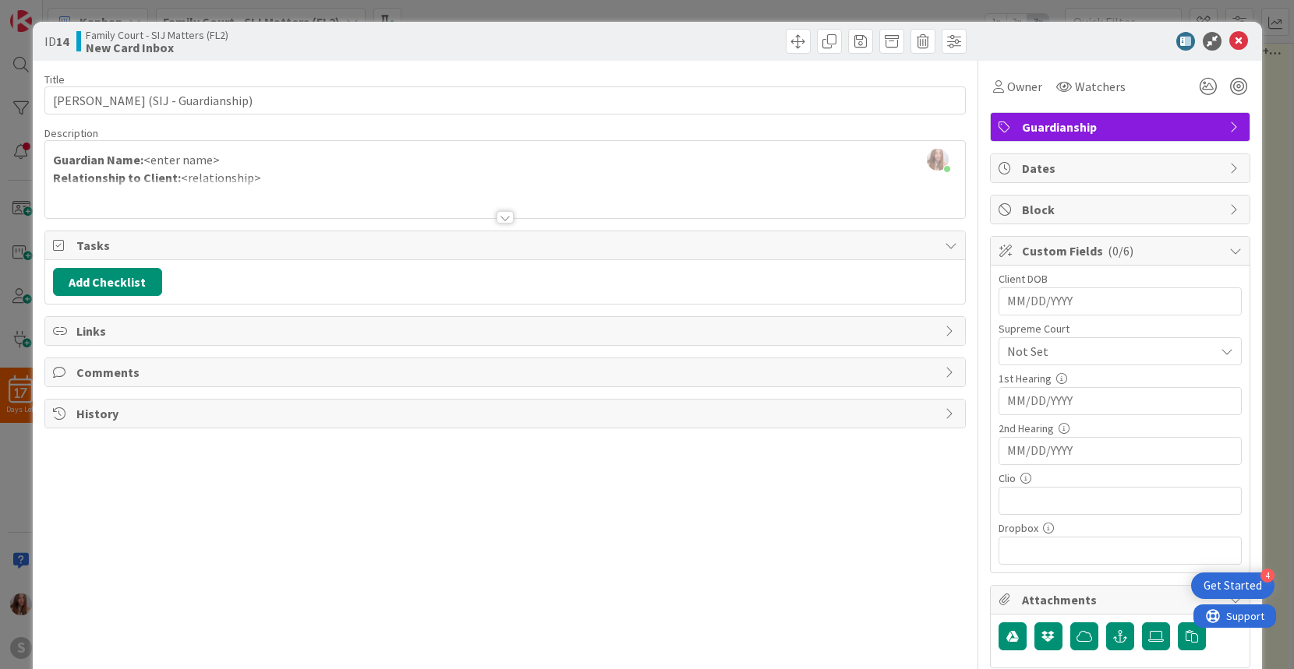
drag, startPoint x: 1041, startPoint y: 309, endPoint x: 1052, endPoint y: 309, distance: 10.9
click at [1041, 309] on input "MM/DD/YYYY" at bounding box center [1120, 301] width 226 height 26
click at [1142, 350] on span "Not Set" at bounding box center [1107, 352] width 200 height 22
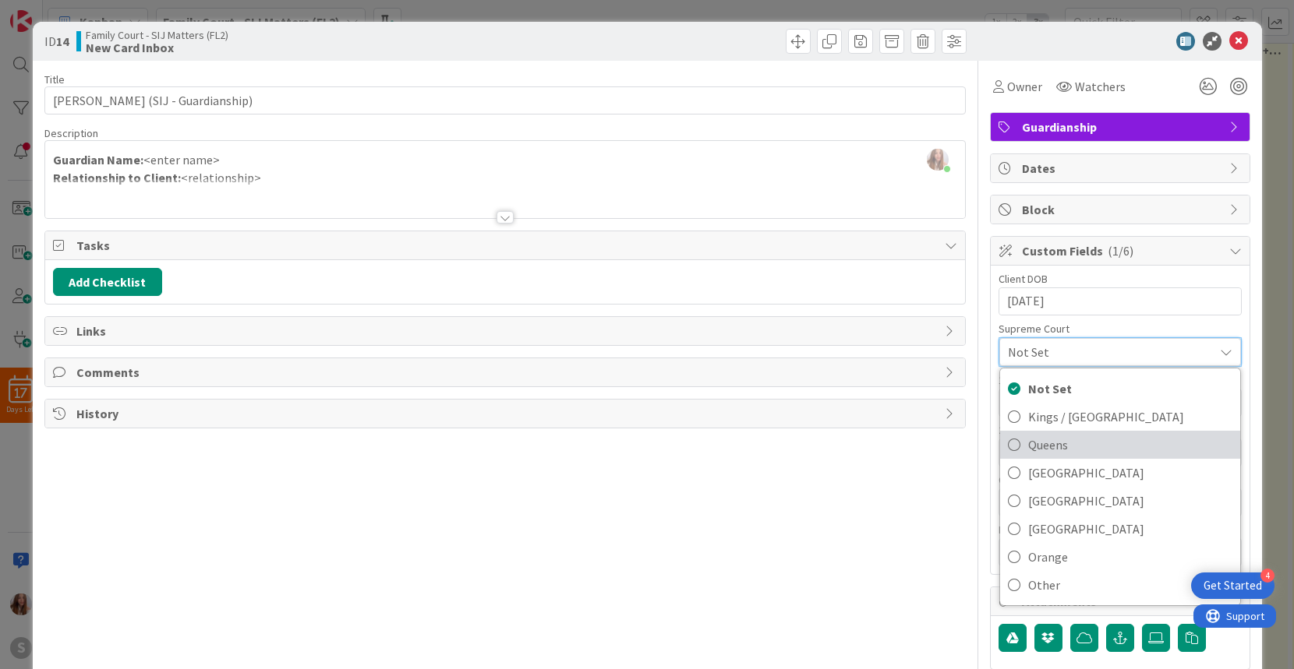
click at [1013, 447] on icon at bounding box center [1014, 444] width 12 height 23
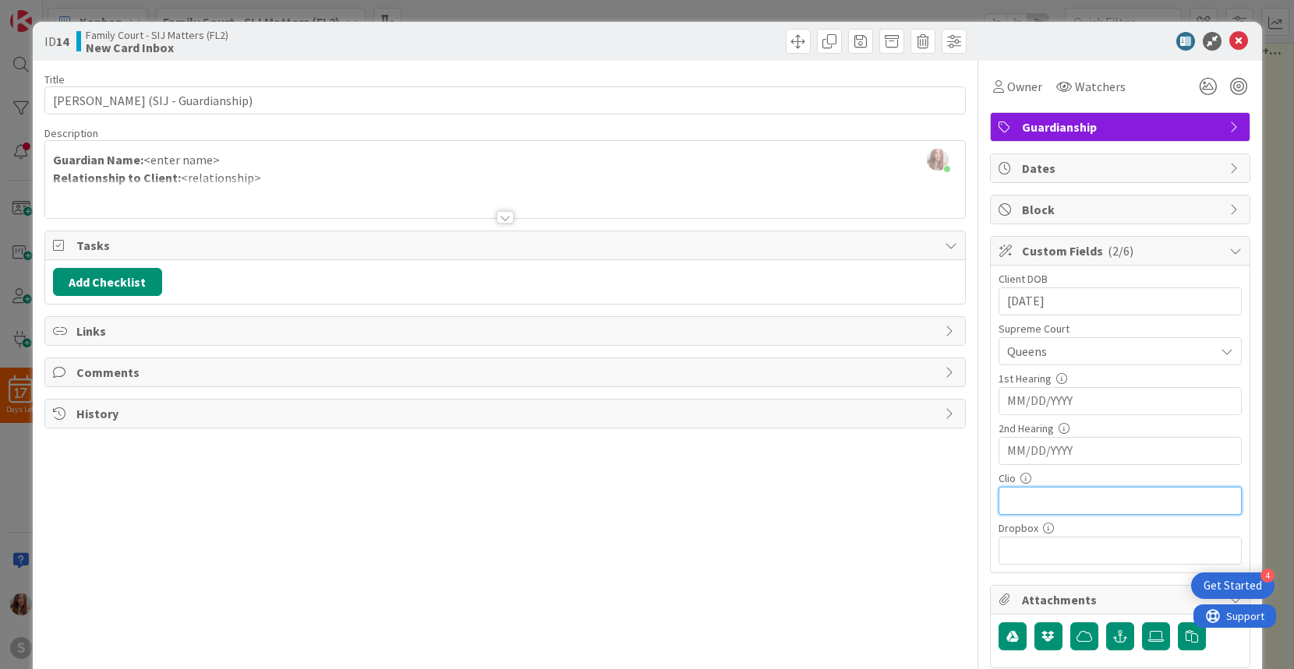
click at [1042, 505] on input "text" at bounding box center [1119, 501] width 243 height 28
click at [1055, 496] on input "text" at bounding box center [1119, 501] width 243 height 28
paste input "[URL][DOMAIN_NAME]"
click at [228, 158] on div "[PERSON_NAME] joined 2 m ago Guardian Name: <enter name> Relationship to Client…" at bounding box center [505, 179] width 920 height 77
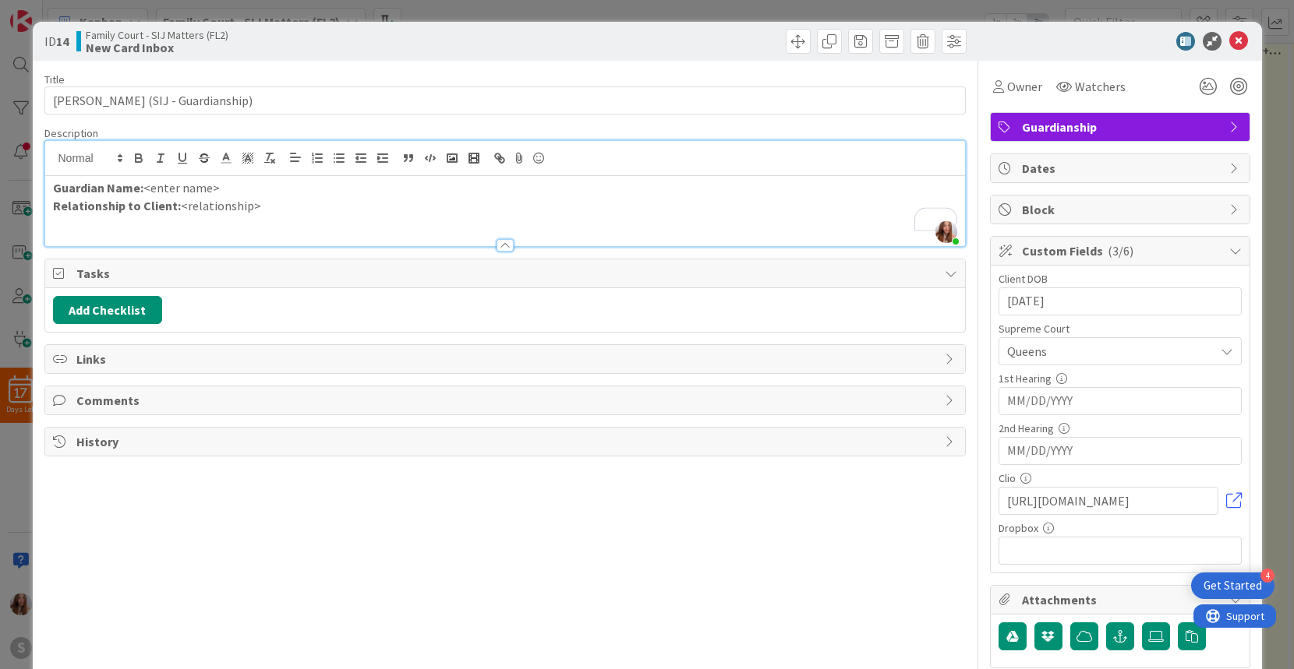
click at [221, 189] on p "Guardian Name: <enter name>" at bounding box center [505, 188] width 904 height 18
drag, startPoint x: 231, startPoint y: 189, endPoint x: 144, endPoint y: 190, distance: 86.5
click at [144, 190] on p "Guardian Name: <enter name>" at bounding box center [505, 188] width 904 height 18
click at [277, 203] on p "Relationship to Client: <relationship>" at bounding box center [505, 206] width 904 height 18
drag, startPoint x: 271, startPoint y: 206, endPoint x: 178, endPoint y: 207, distance: 93.5
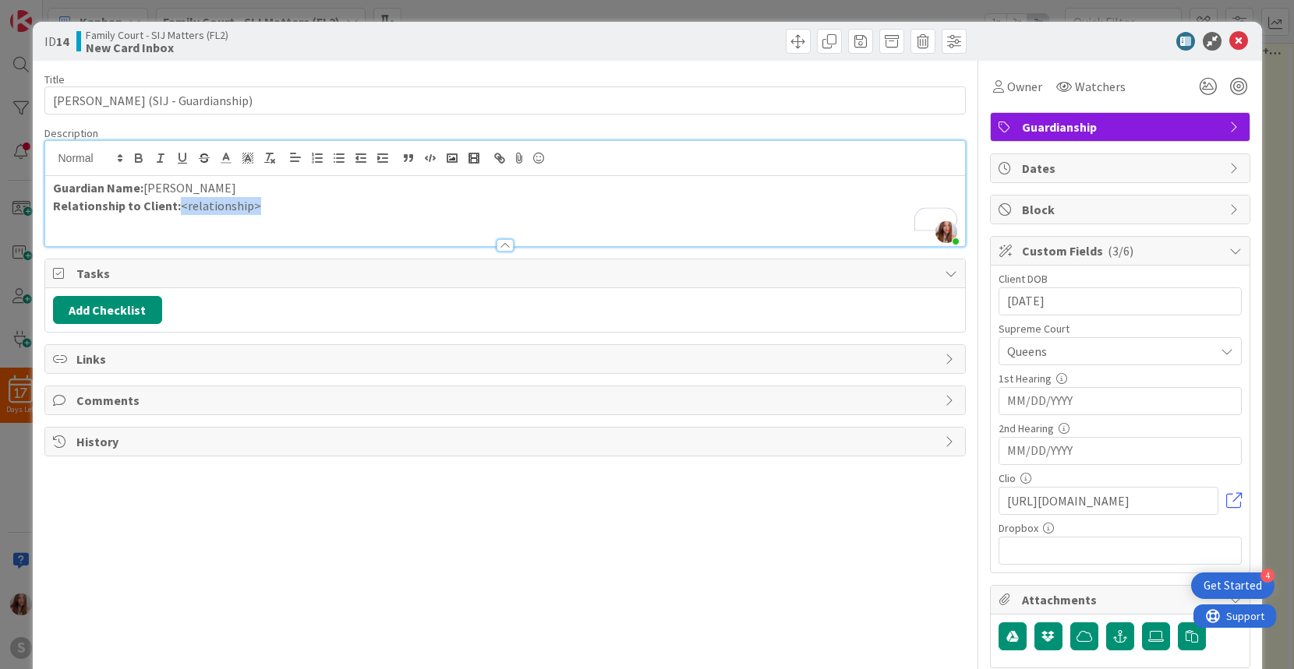
click at [178, 207] on p "Relationship to Client: <relationship>" at bounding box center [505, 206] width 904 height 18
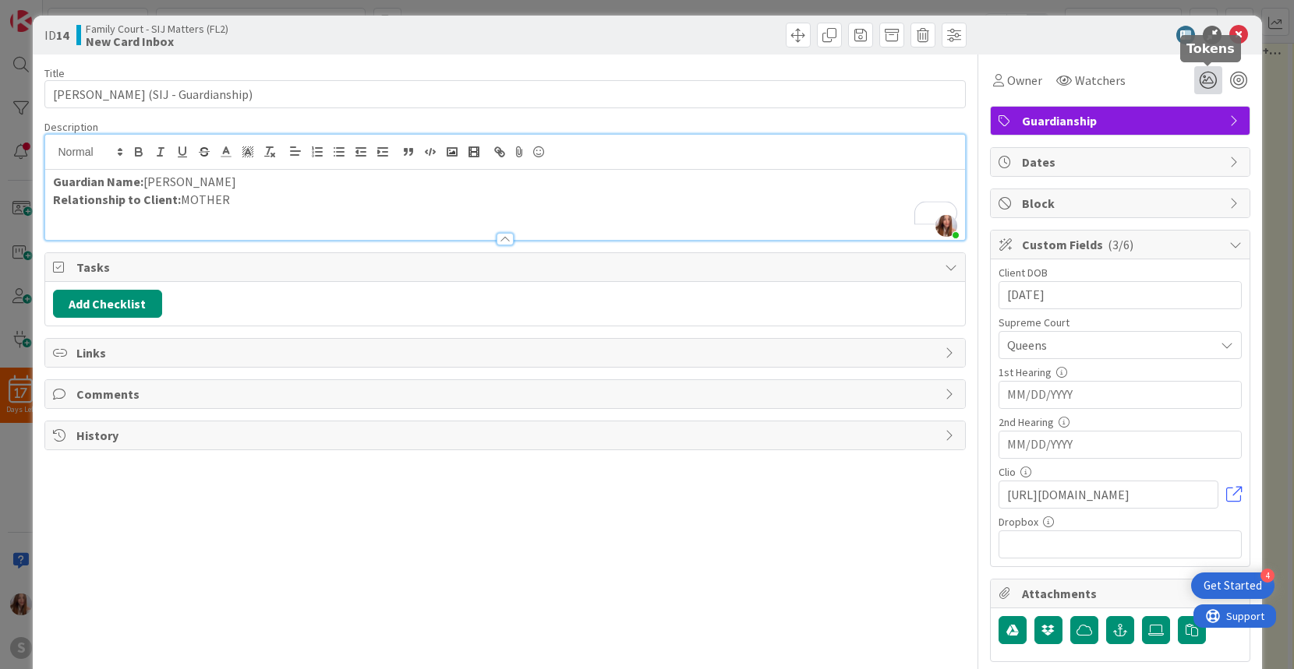
click at [1206, 87] on icon at bounding box center [1208, 80] width 28 height 28
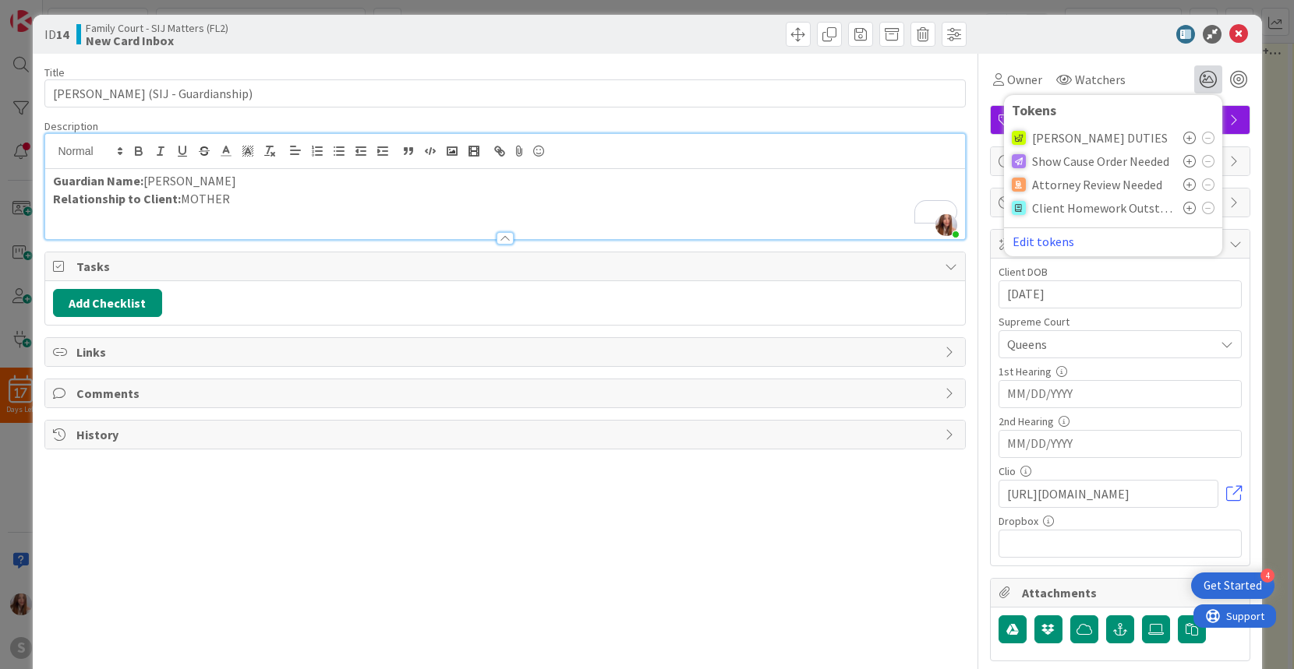
click at [1186, 207] on icon at bounding box center [1189, 208] width 12 height 12
click at [1235, 31] on icon at bounding box center [1238, 34] width 19 height 19
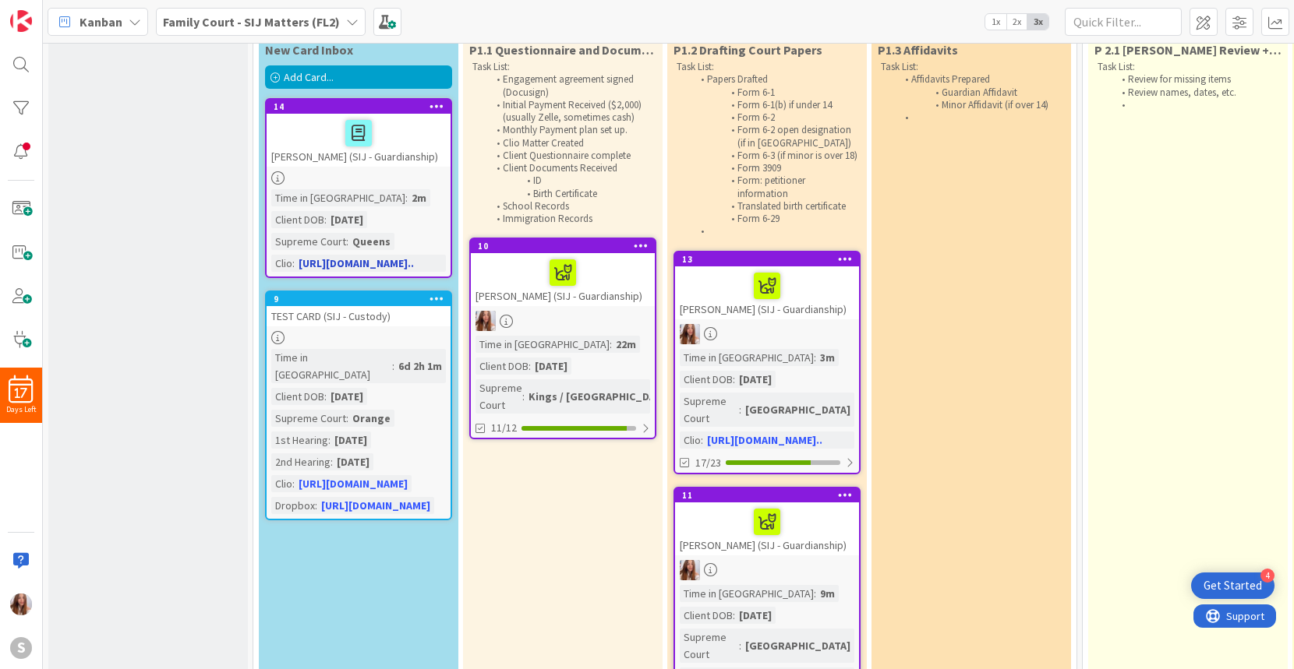
click at [311, 169] on link "14 [PERSON_NAME] (SIJ - Guardianship) Time in Column : 2m Client DOB : [DEMOGRA…" at bounding box center [358, 188] width 187 height 180
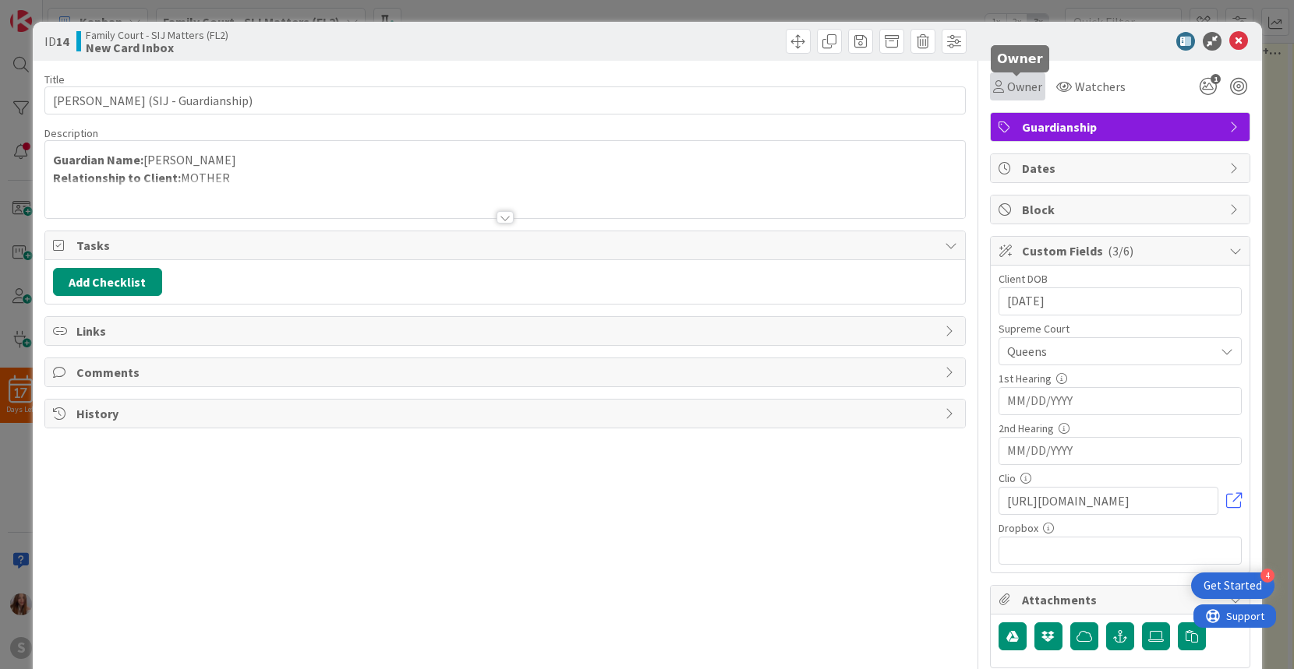
click at [1016, 89] on span "Owner" at bounding box center [1024, 86] width 35 height 19
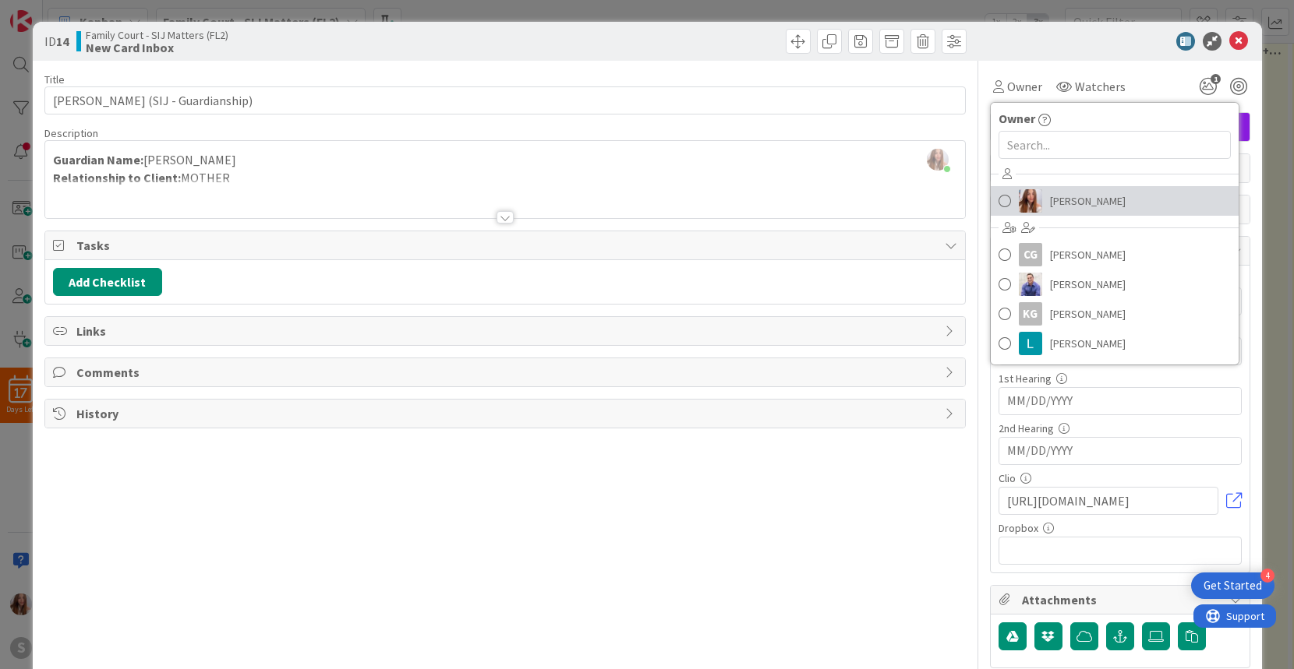
drag, startPoint x: 1005, startPoint y: 200, endPoint x: 1104, endPoint y: 136, distance: 117.2
click at [1005, 200] on span at bounding box center [1004, 200] width 12 height 23
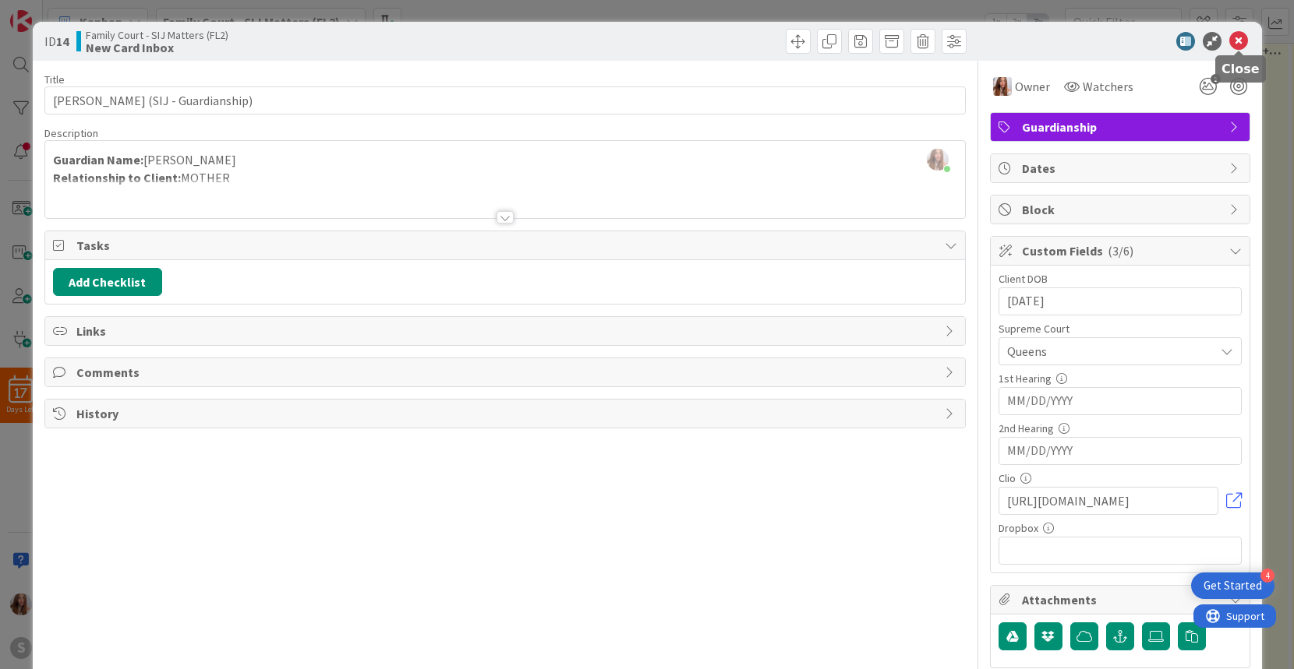
click at [1245, 41] on icon at bounding box center [1238, 41] width 19 height 19
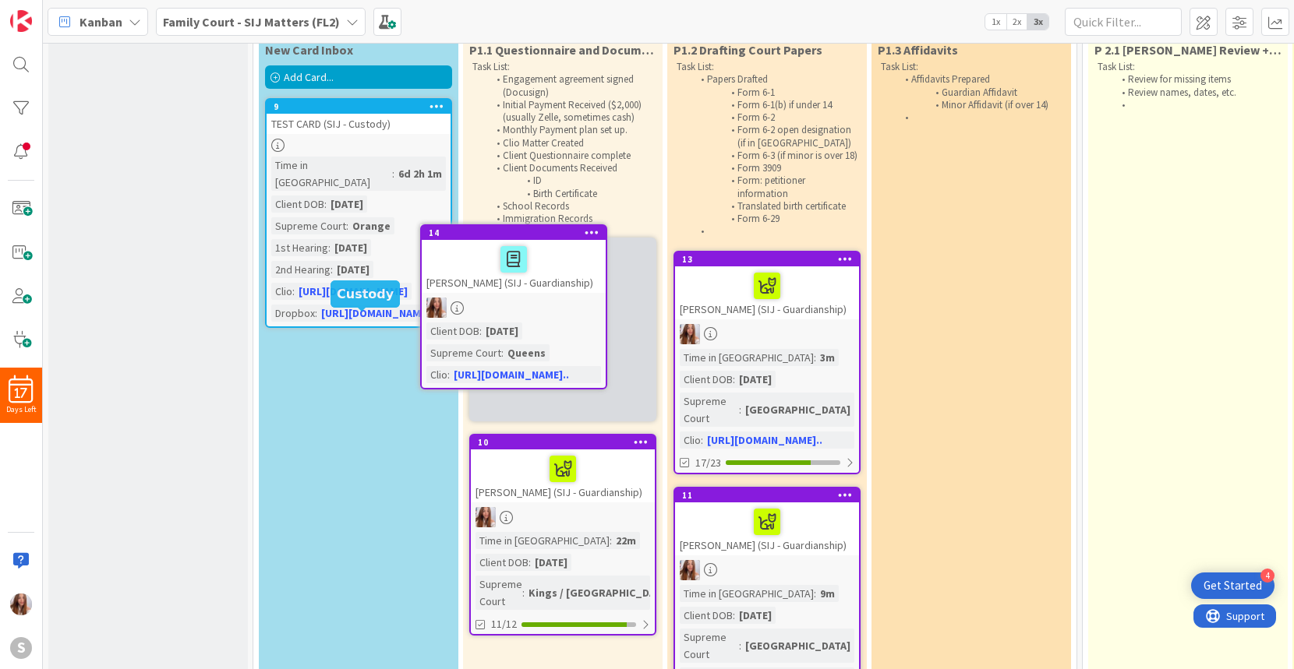
scroll to position [44, 0]
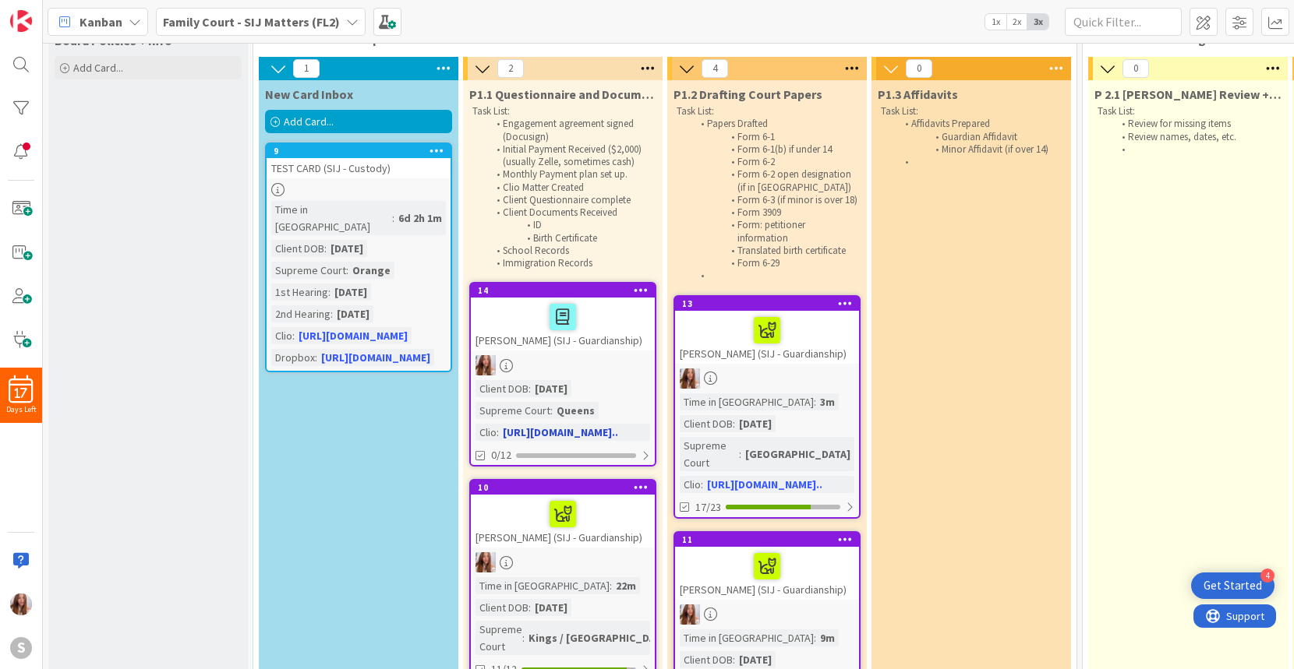
click at [607, 320] on div at bounding box center [562, 317] width 175 height 33
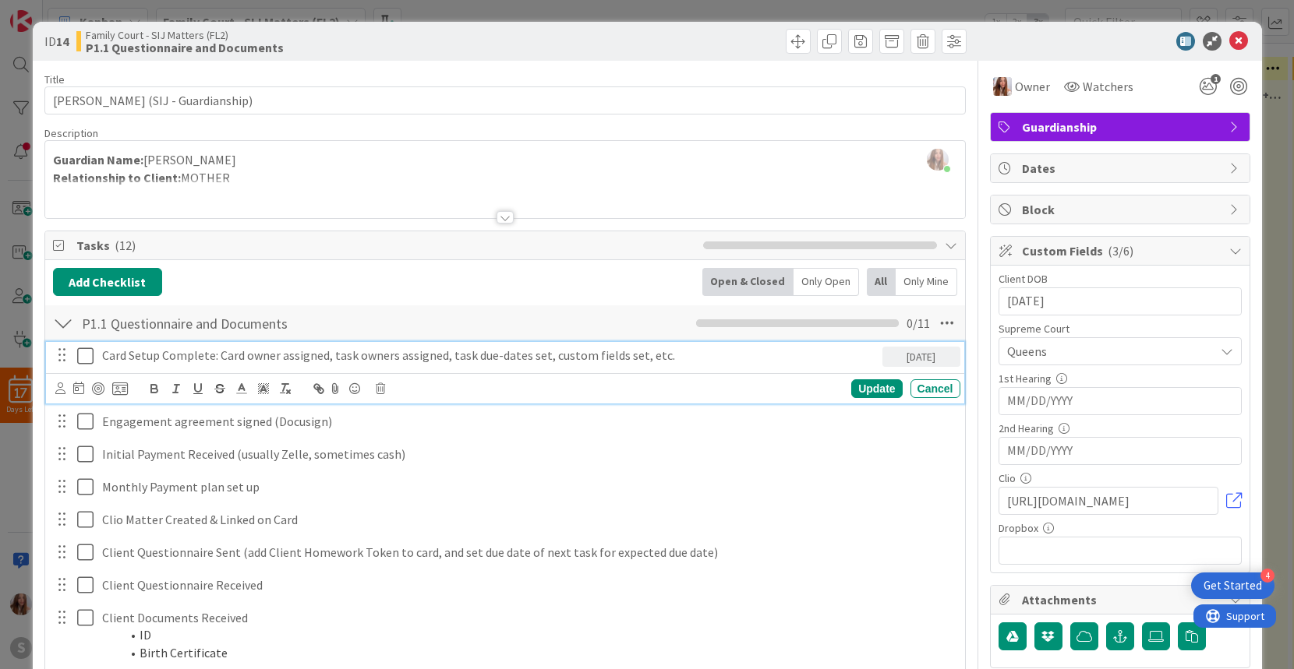
click at [83, 357] on icon at bounding box center [85, 356] width 16 height 19
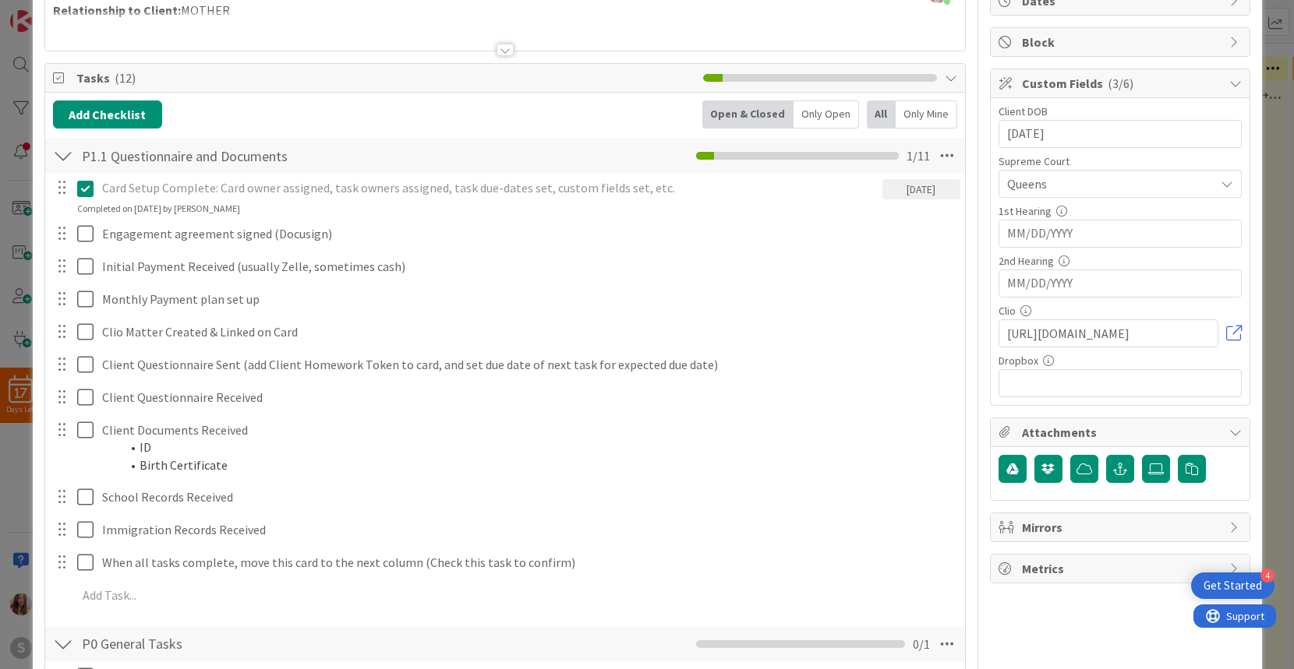
scroll to position [175, 0]
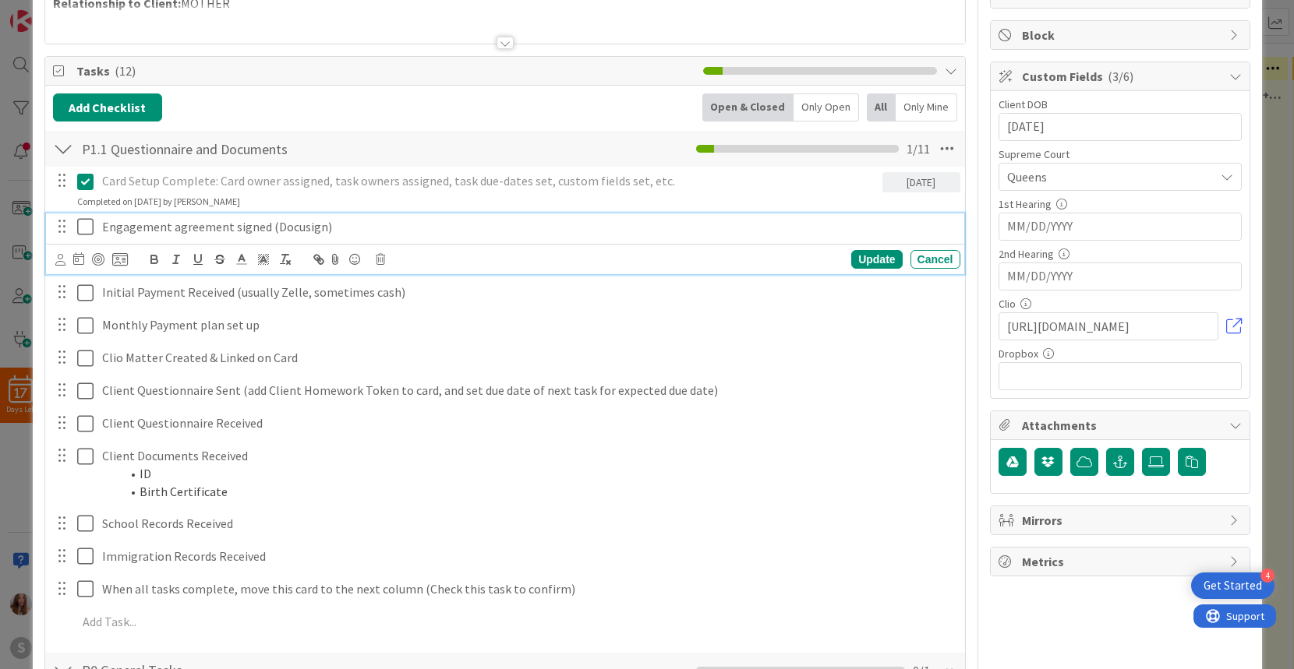
drag, startPoint x: 82, startPoint y: 228, endPoint x: 79, endPoint y: 239, distance: 11.3
click at [82, 228] on icon at bounding box center [85, 226] width 16 height 19
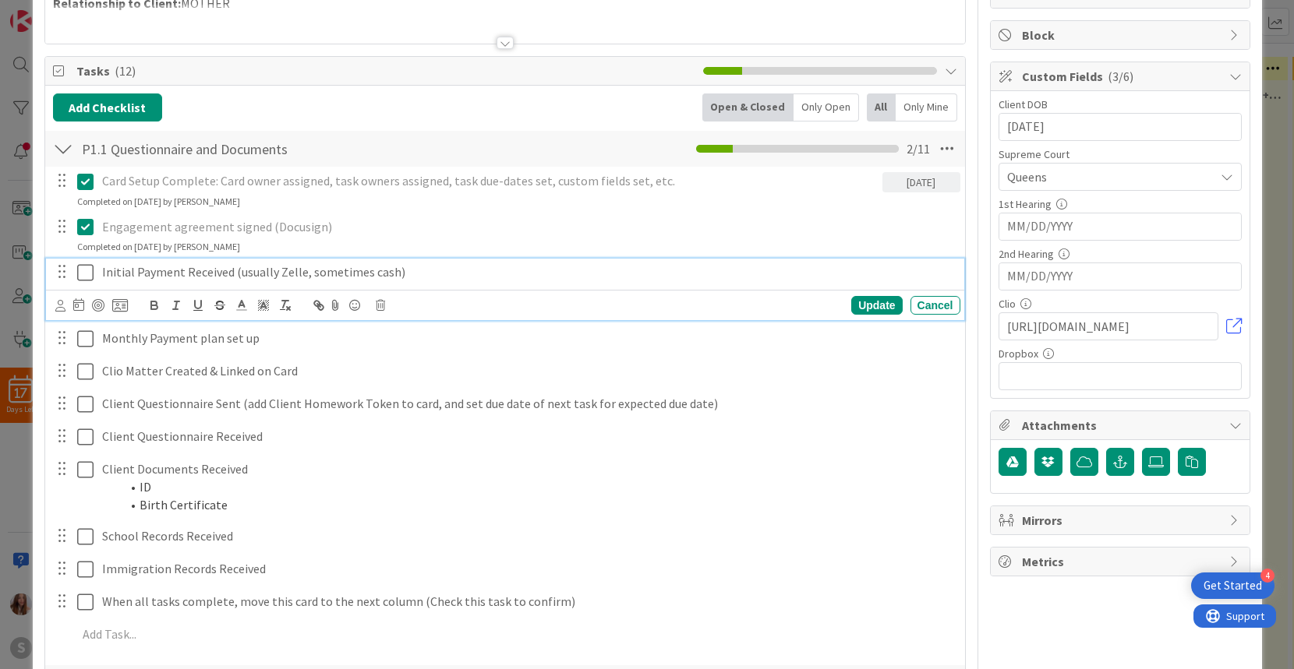
click at [87, 274] on icon at bounding box center [85, 272] width 16 height 19
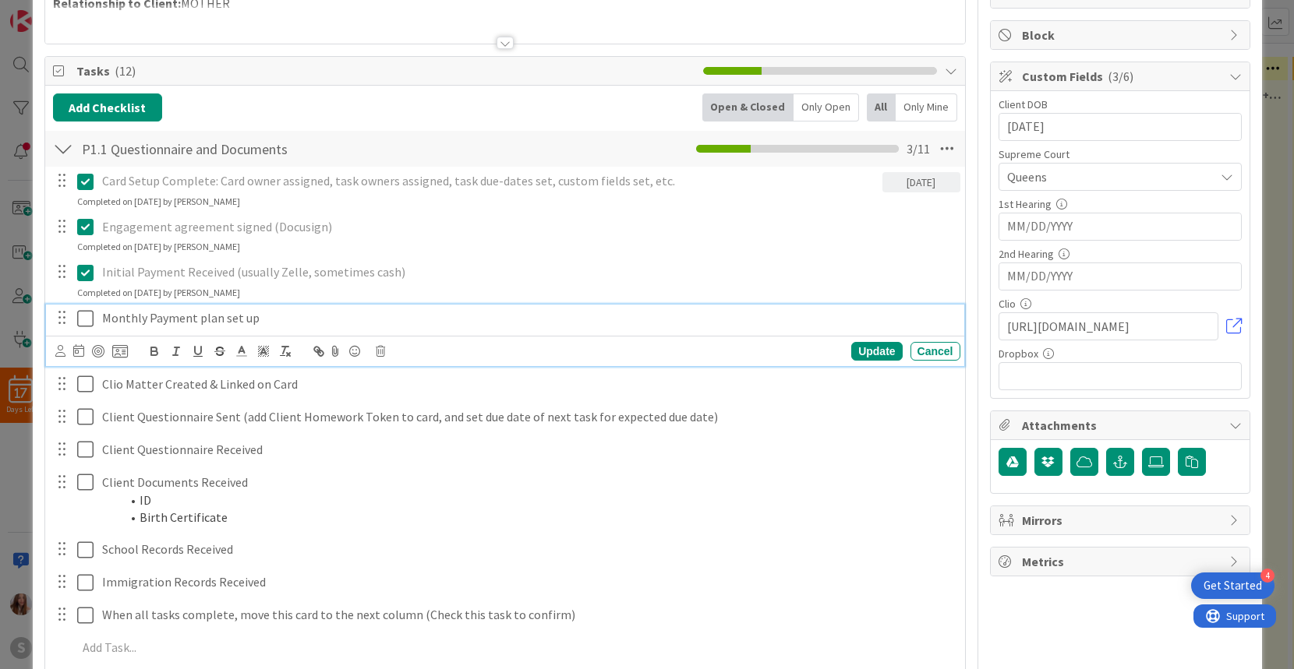
click at [85, 323] on icon at bounding box center [85, 318] width 16 height 19
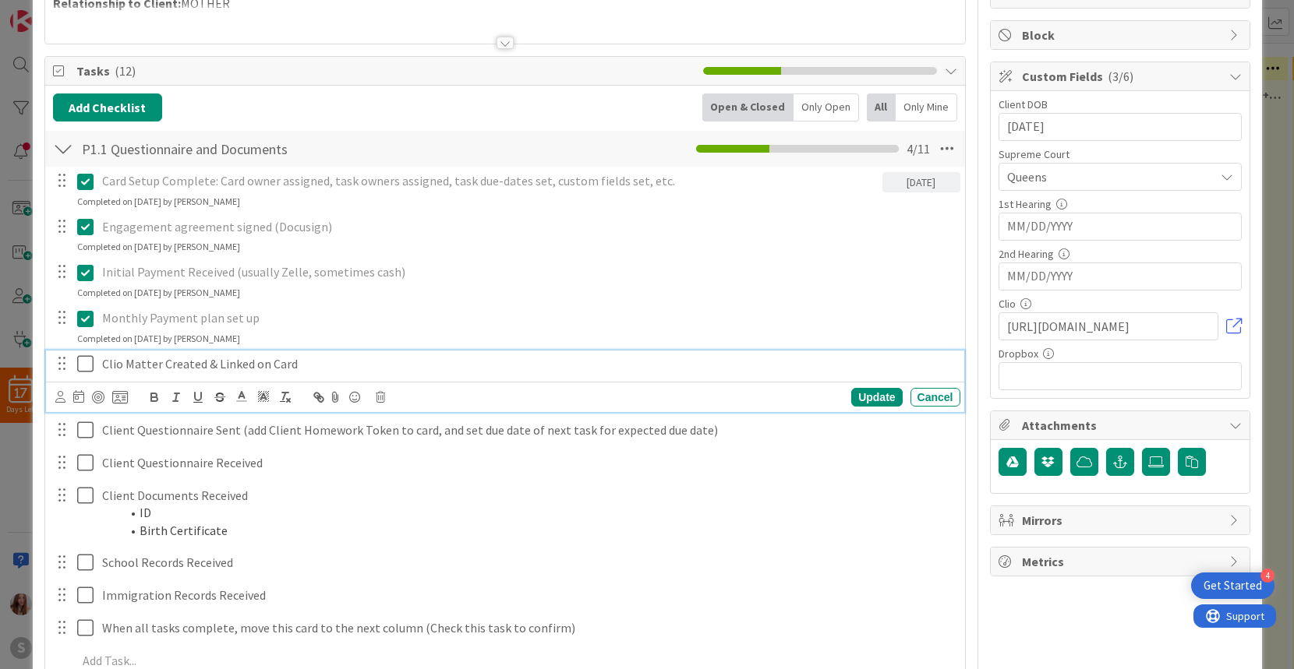
drag, startPoint x: 81, startPoint y: 364, endPoint x: 129, endPoint y: 351, distance: 49.1
click at [81, 364] on icon at bounding box center [85, 364] width 16 height 19
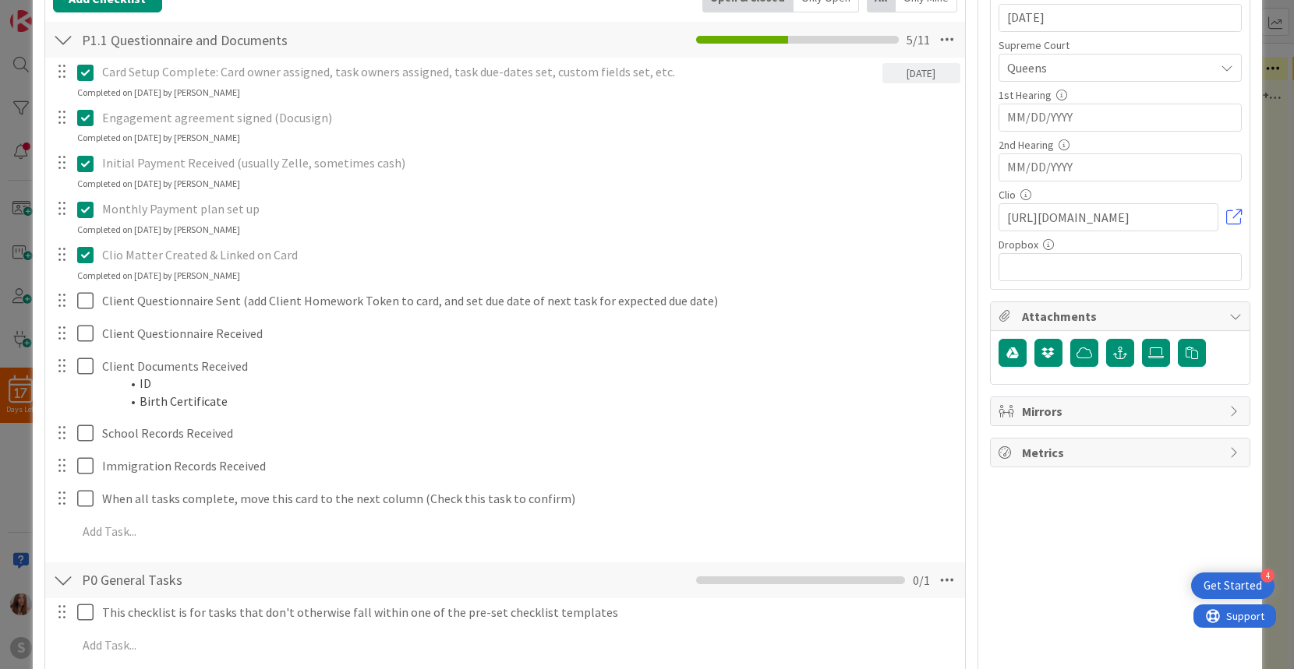
scroll to position [414, 0]
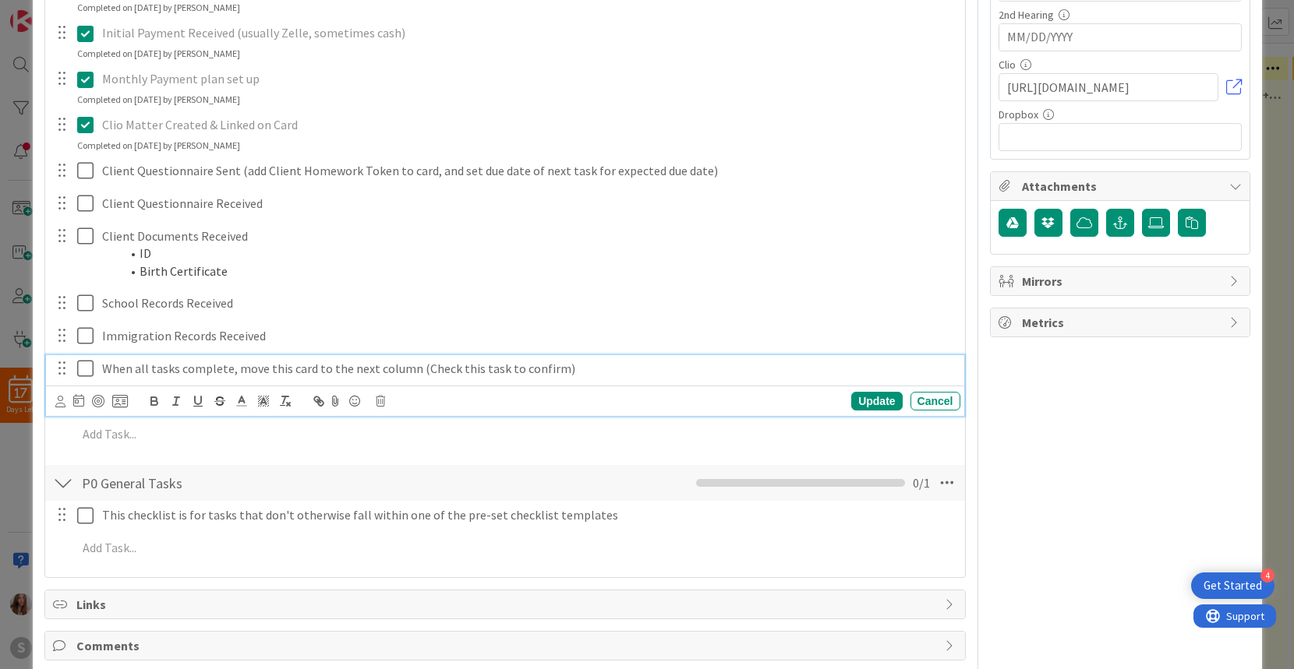
click at [85, 372] on icon at bounding box center [85, 368] width 16 height 19
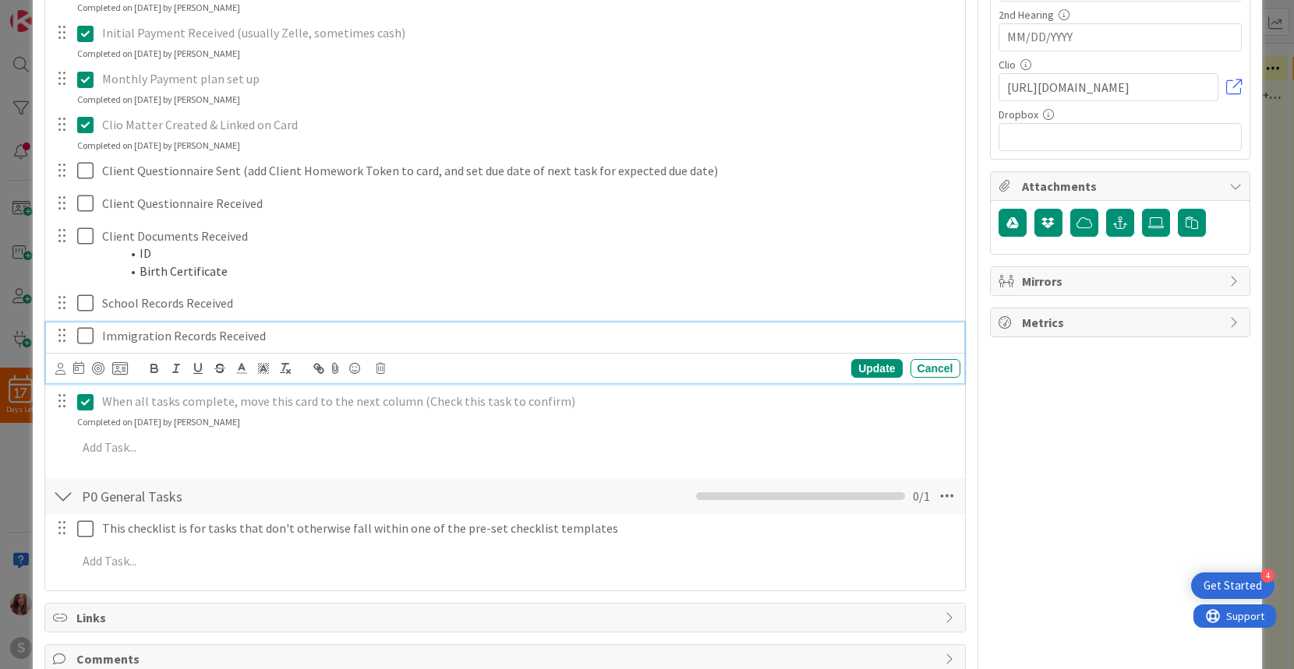
click at [80, 338] on icon at bounding box center [85, 336] width 16 height 19
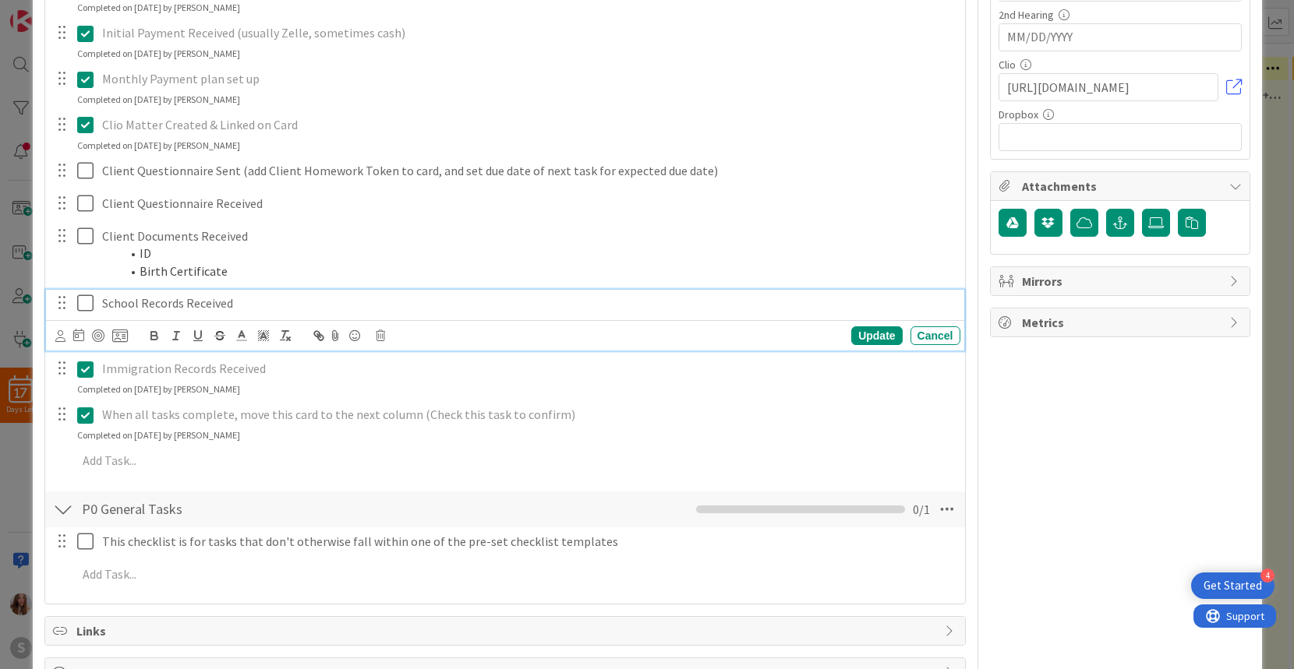
drag, startPoint x: 79, startPoint y: 301, endPoint x: 80, endPoint y: 231, distance: 69.4
click at [79, 301] on icon at bounding box center [85, 303] width 16 height 19
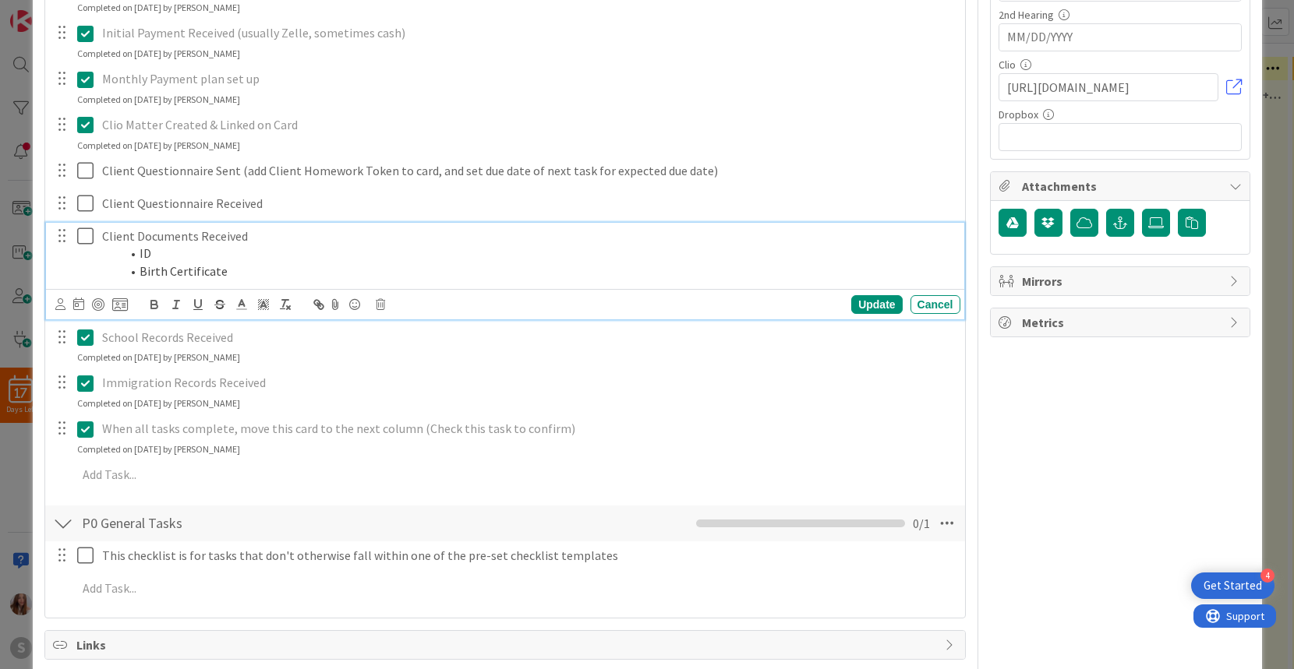
click at [83, 233] on icon at bounding box center [85, 236] width 16 height 19
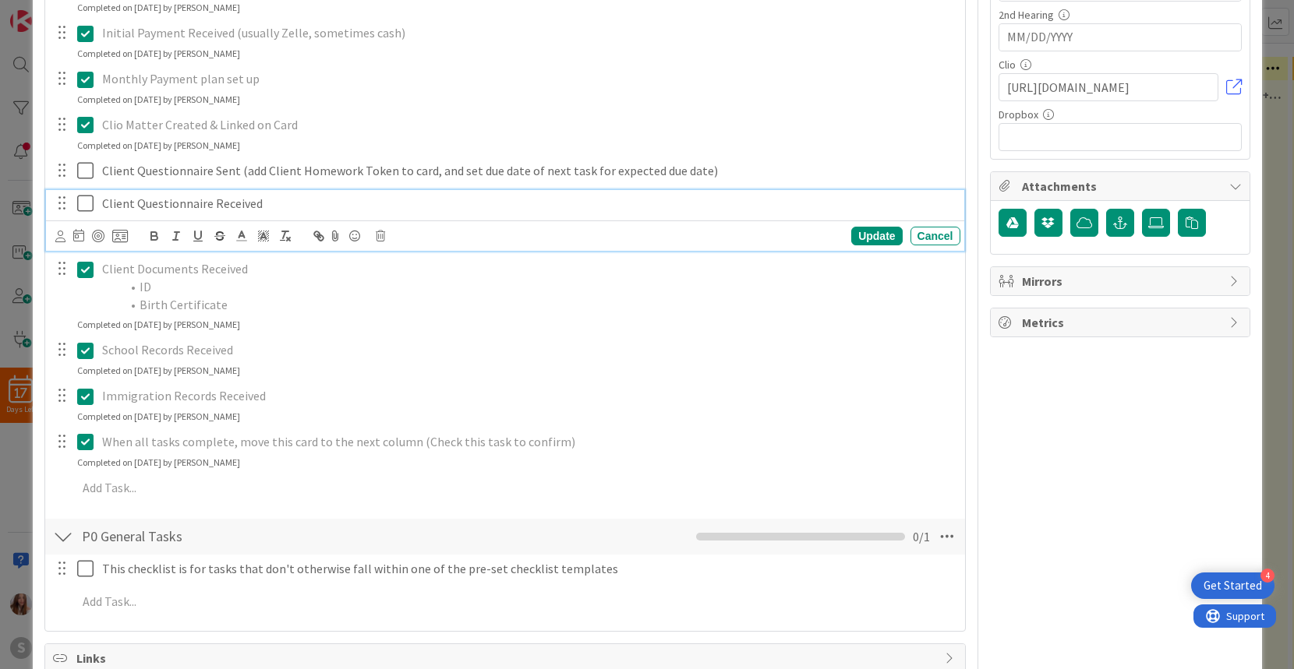
click at [83, 201] on icon at bounding box center [85, 203] width 16 height 19
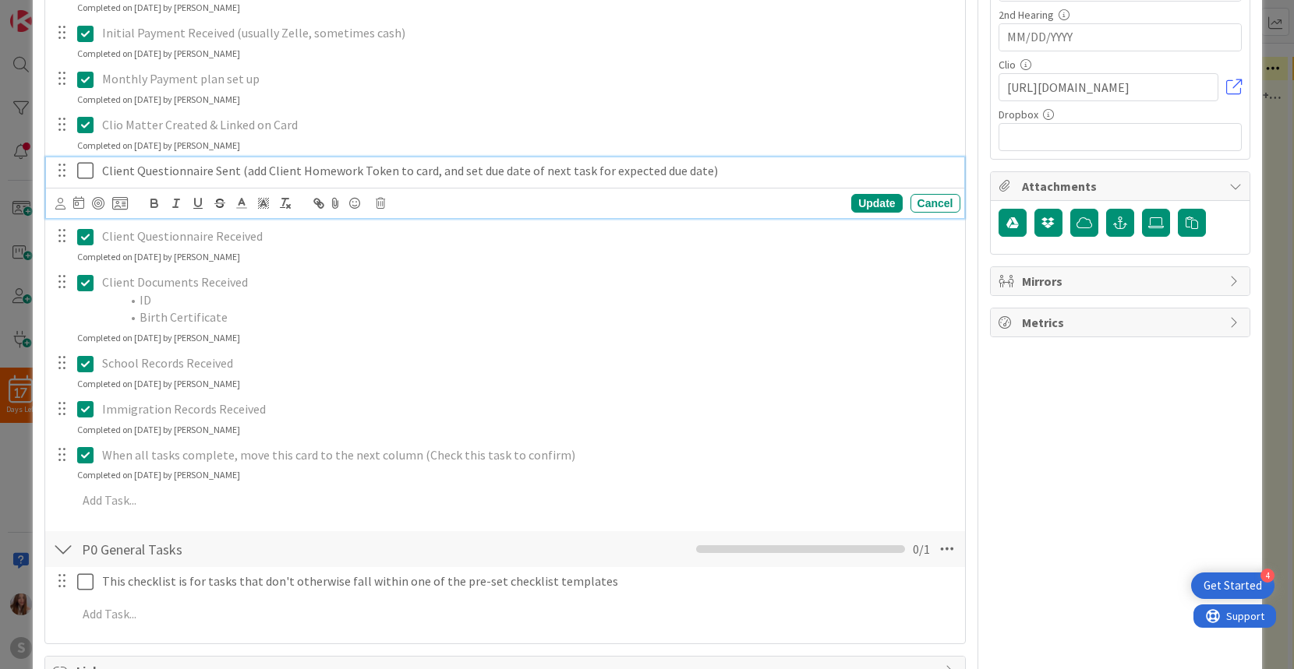
click at [85, 166] on icon at bounding box center [85, 170] width 16 height 19
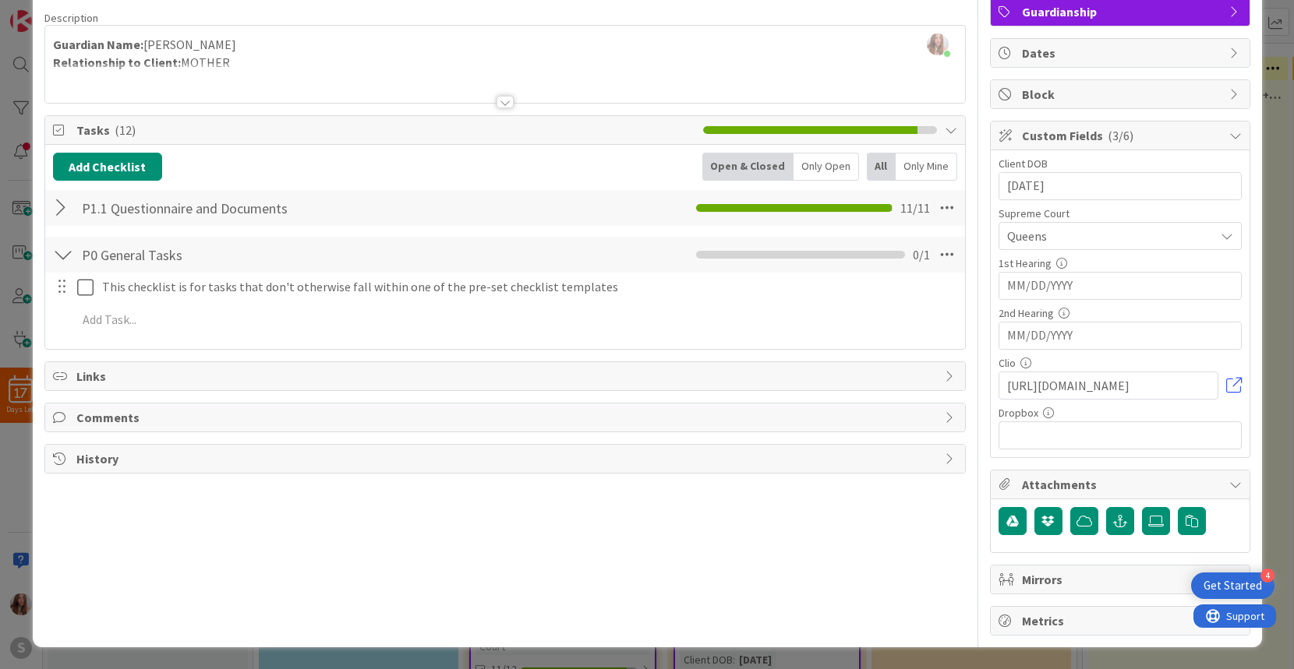
scroll to position [0, 0]
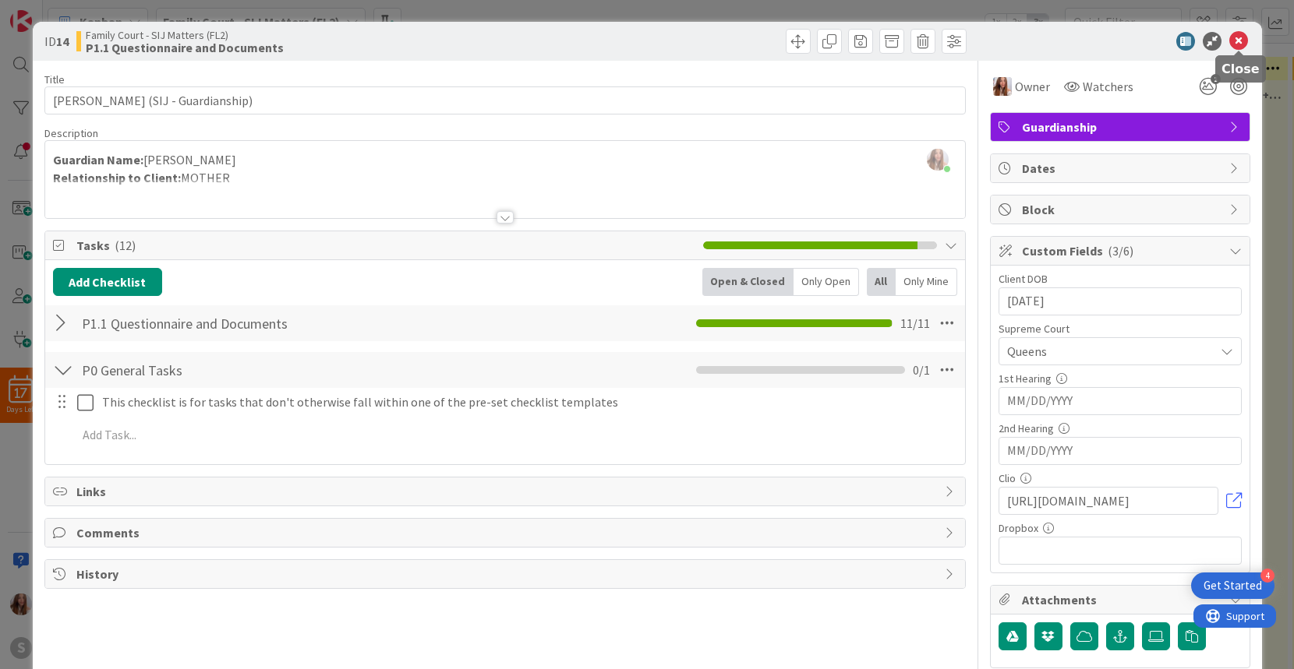
click at [1240, 41] on icon at bounding box center [1238, 41] width 19 height 19
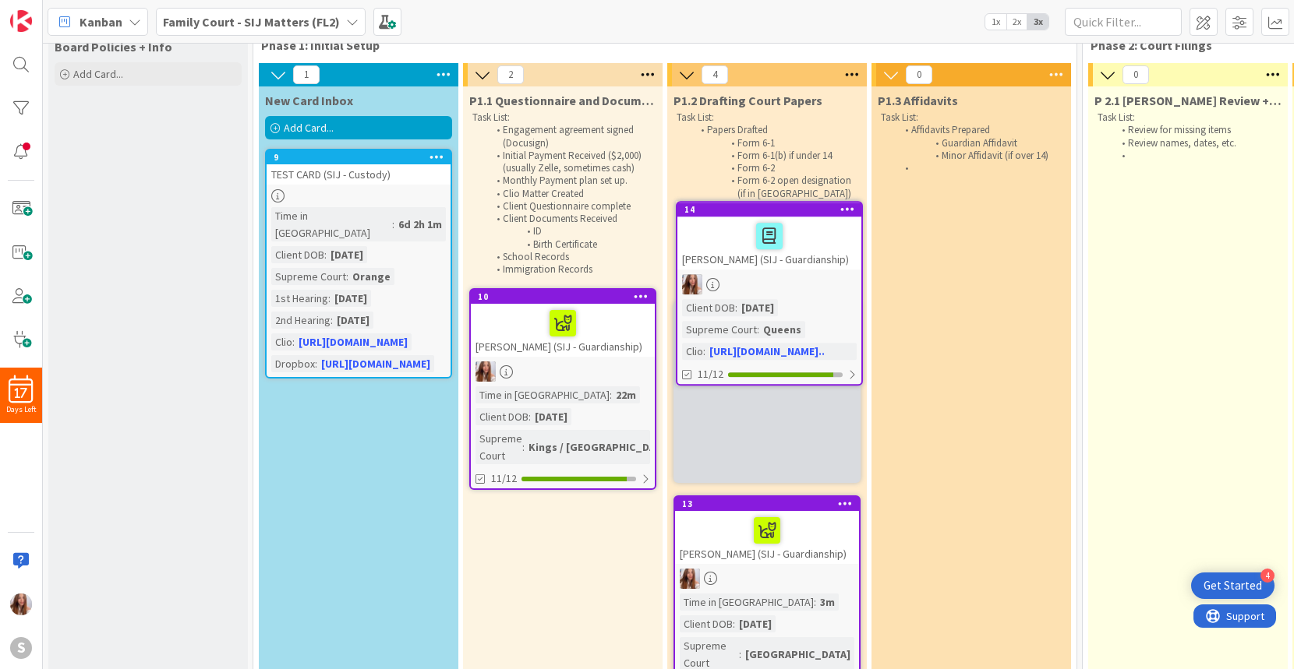
scroll to position [35, 0]
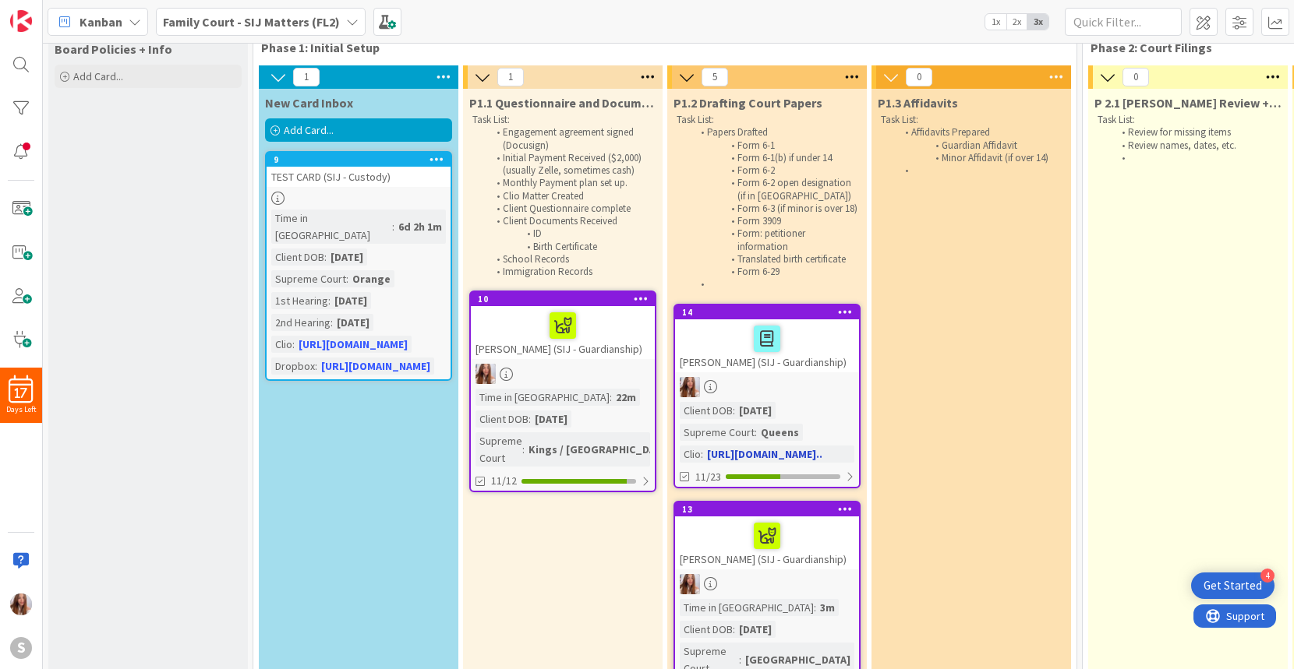
click at [710, 351] on div at bounding box center [767, 339] width 175 height 33
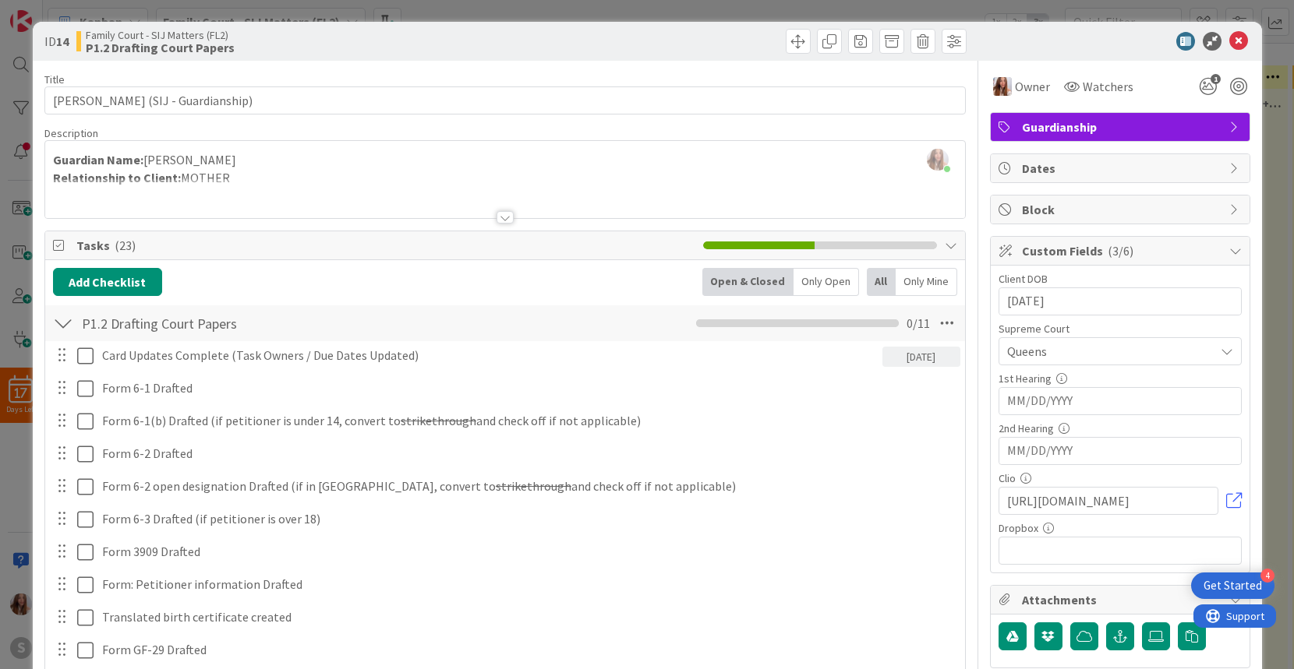
scroll to position [155, 0]
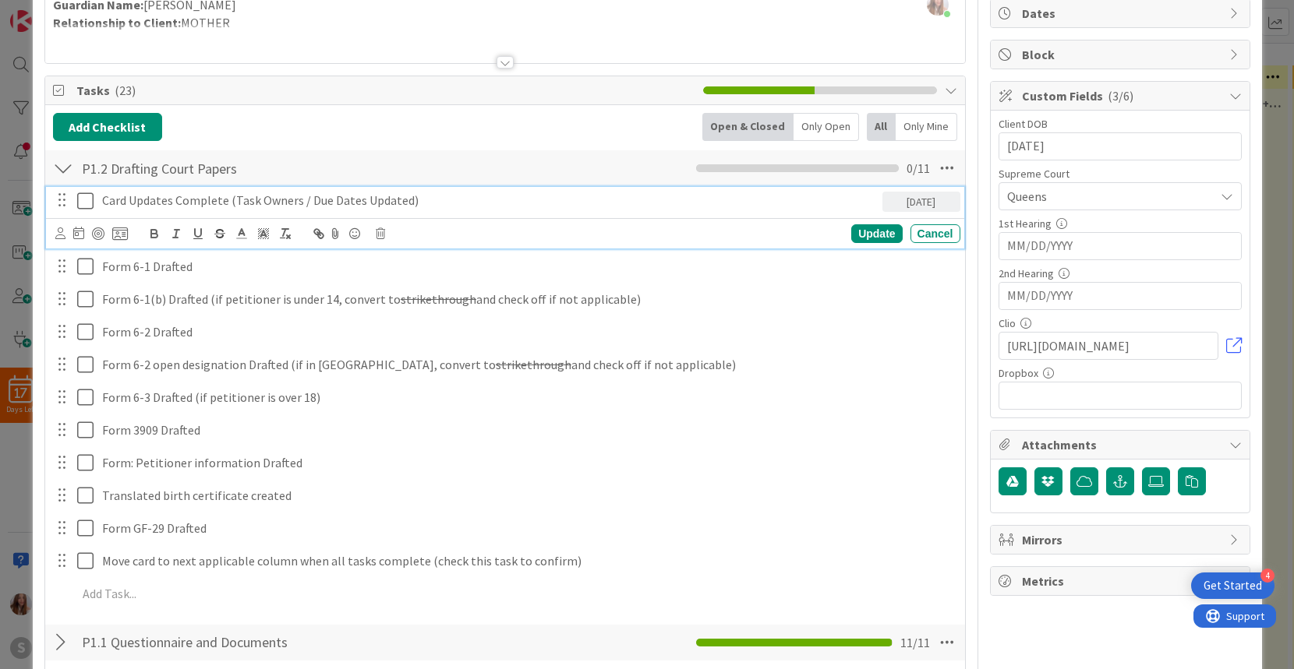
click at [84, 201] on icon at bounding box center [85, 201] width 16 height 19
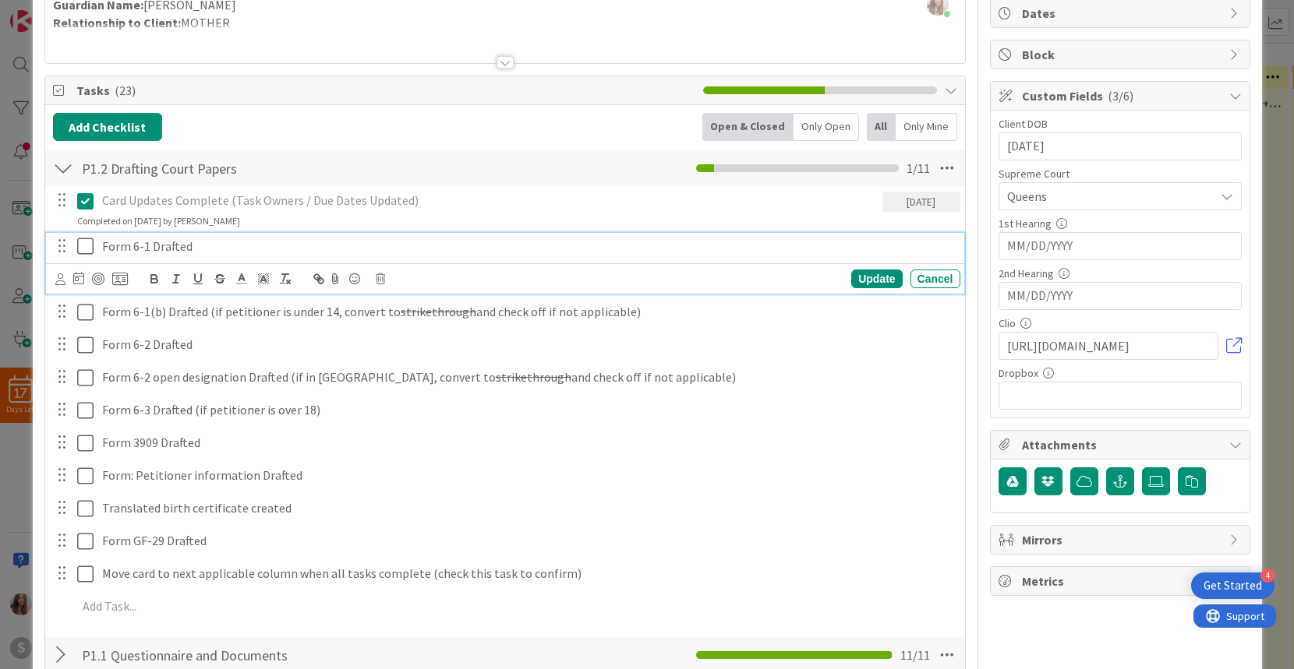
click at [83, 239] on icon at bounding box center [85, 246] width 16 height 19
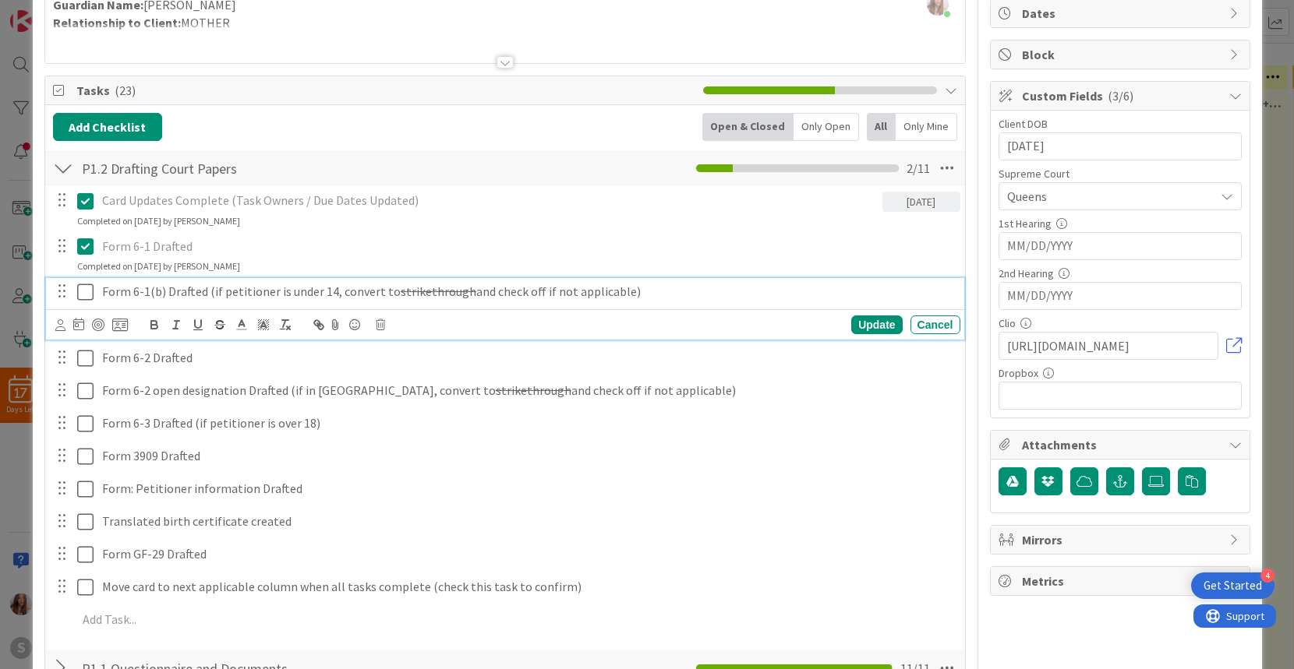
click at [80, 295] on icon at bounding box center [85, 292] width 16 height 19
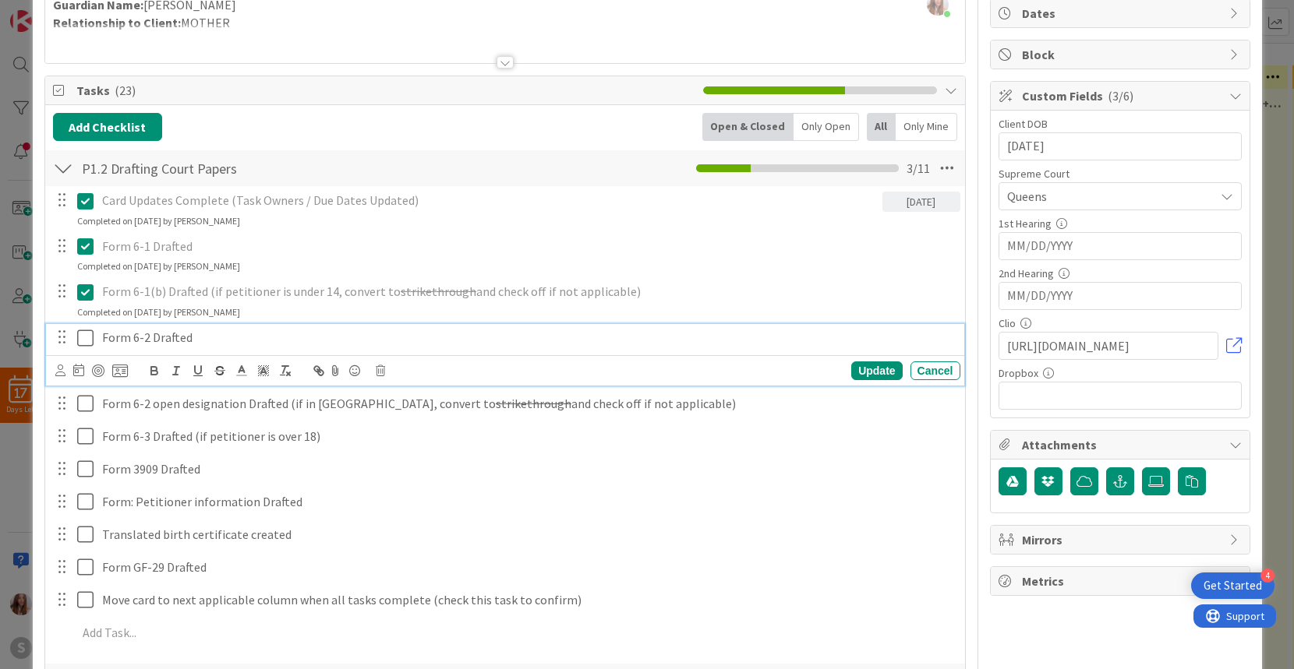
click at [83, 340] on icon at bounding box center [85, 338] width 16 height 19
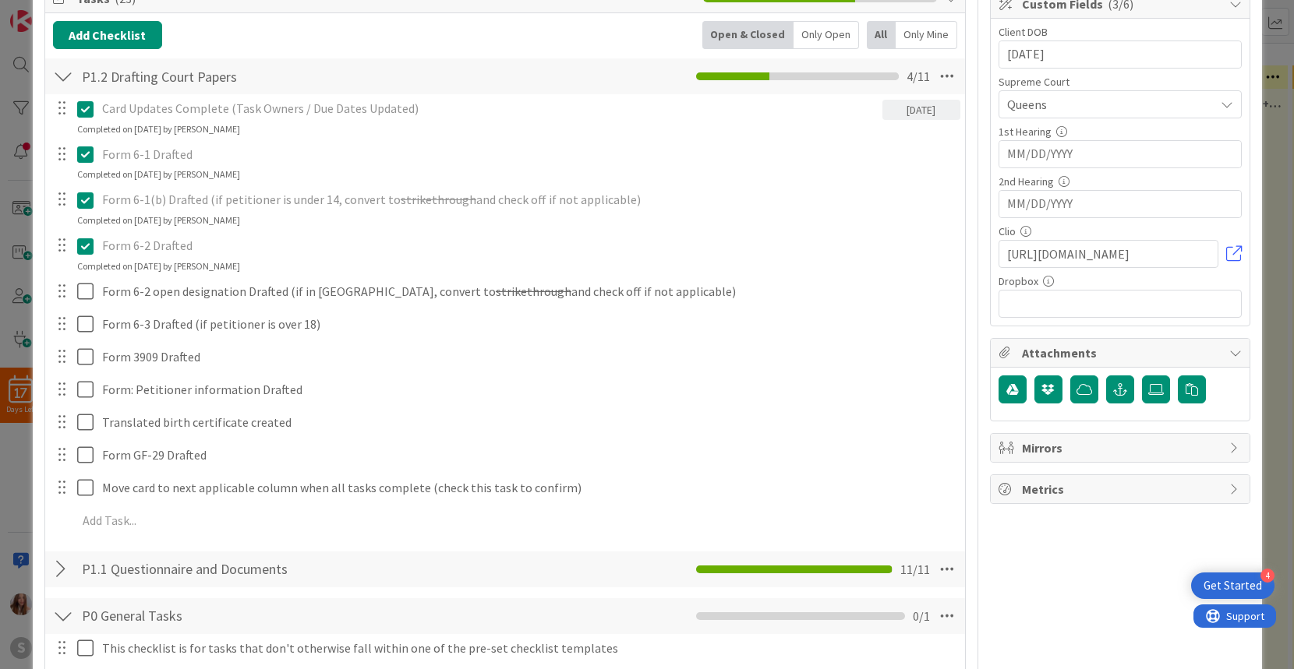
scroll to position [276, 0]
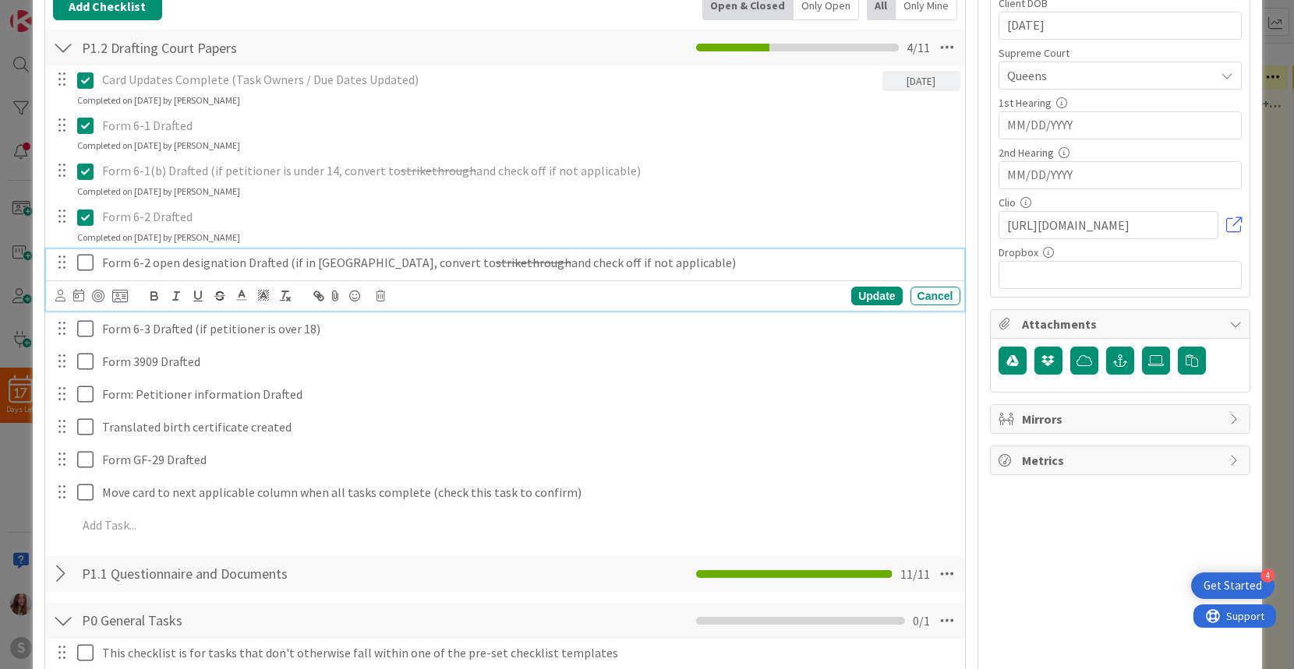
click at [84, 266] on icon at bounding box center [85, 262] width 16 height 19
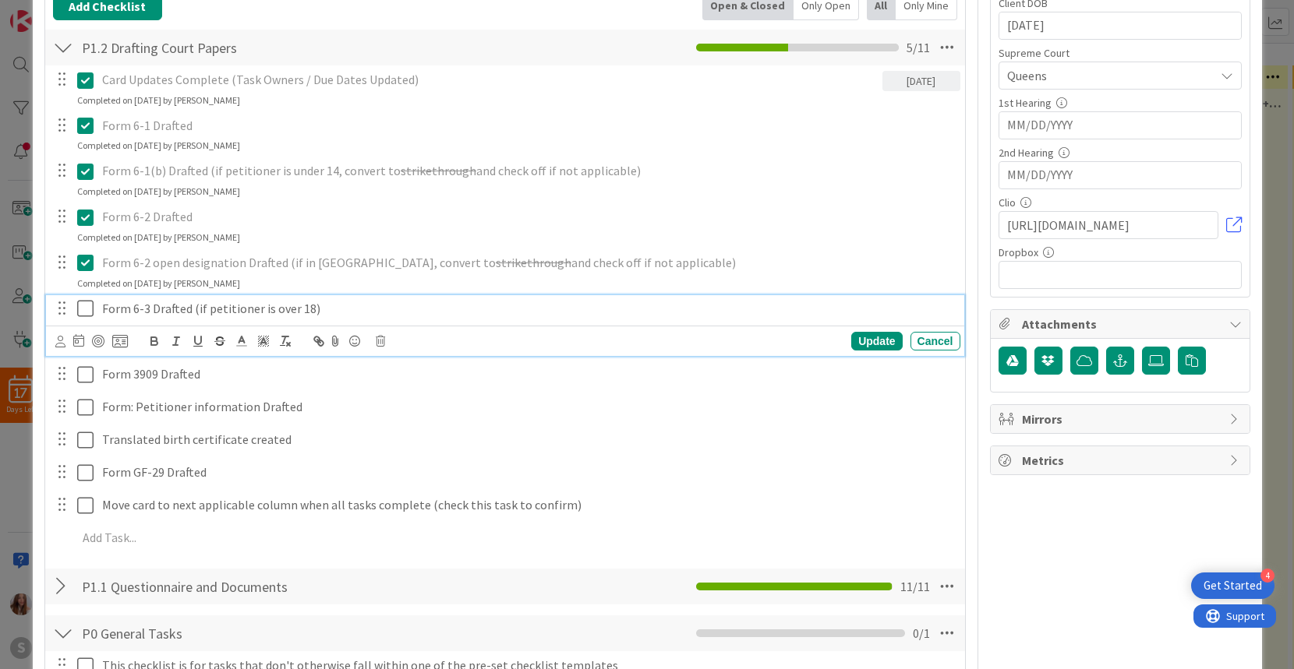
click at [83, 303] on icon at bounding box center [85, 308] width 16 height 19
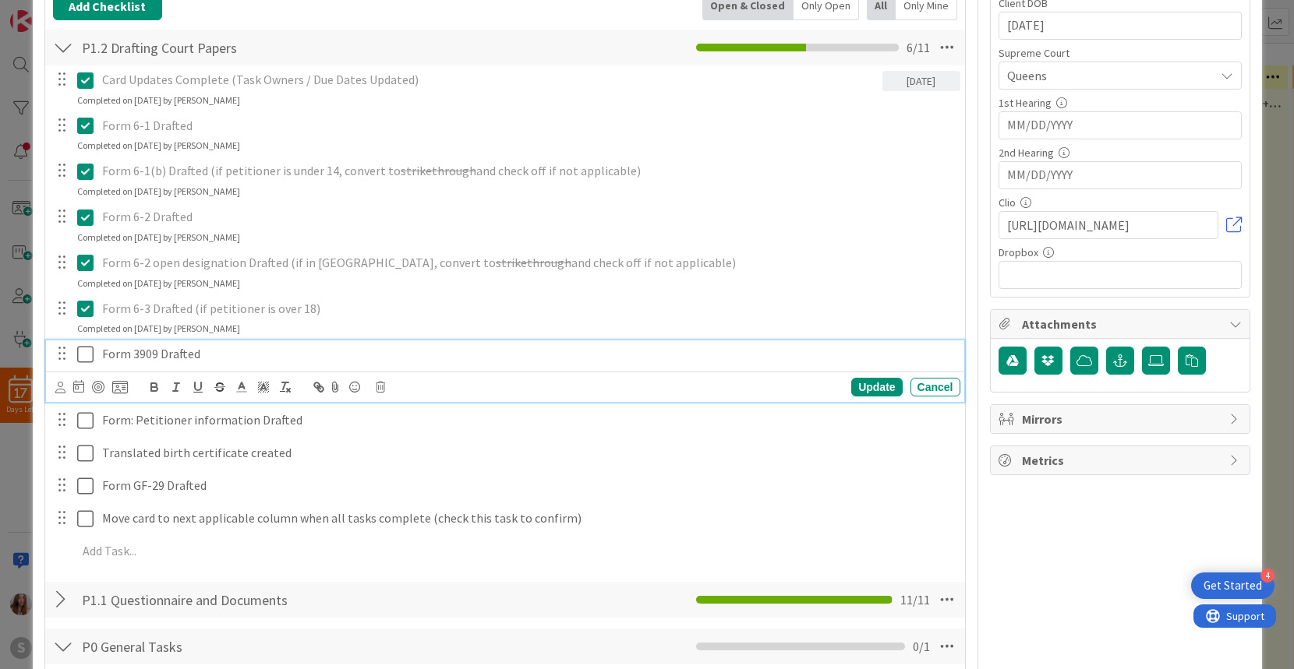
click at [86, 360] on icon at bounding box center [85, 354] width 16 height 19
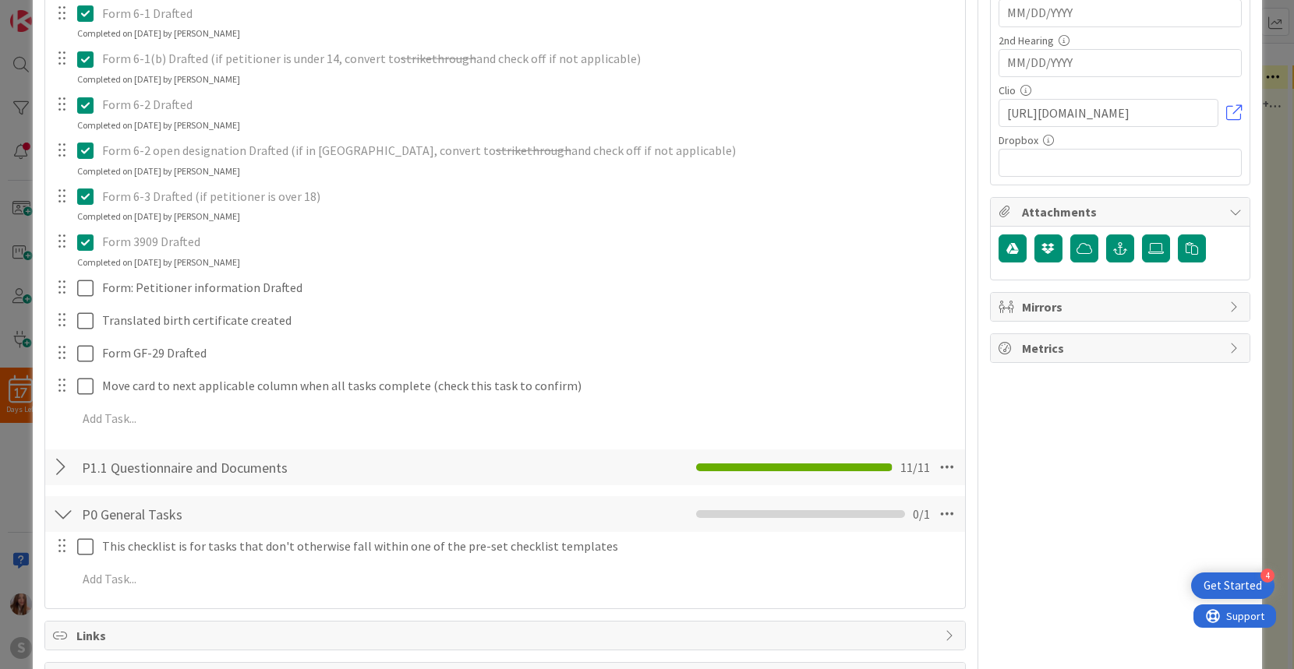
scroll to position [394, 0]
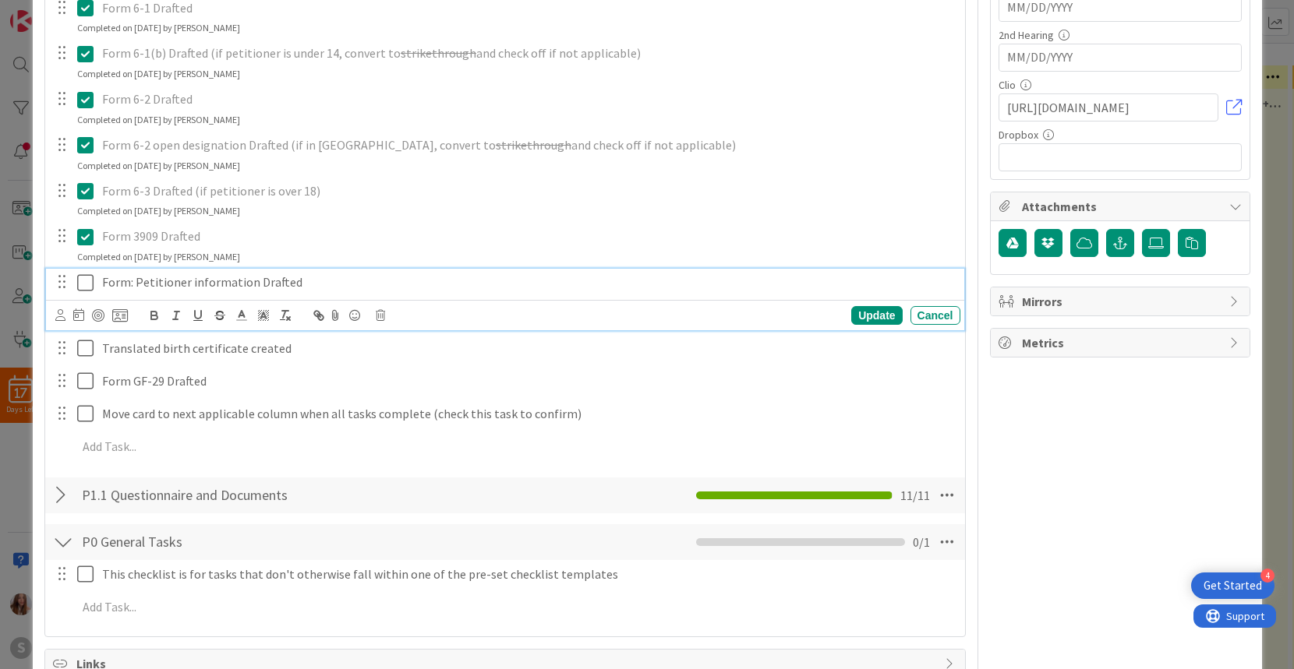
click at [83, 285] on icon at bounding box center [85, 283] width 16 height 19
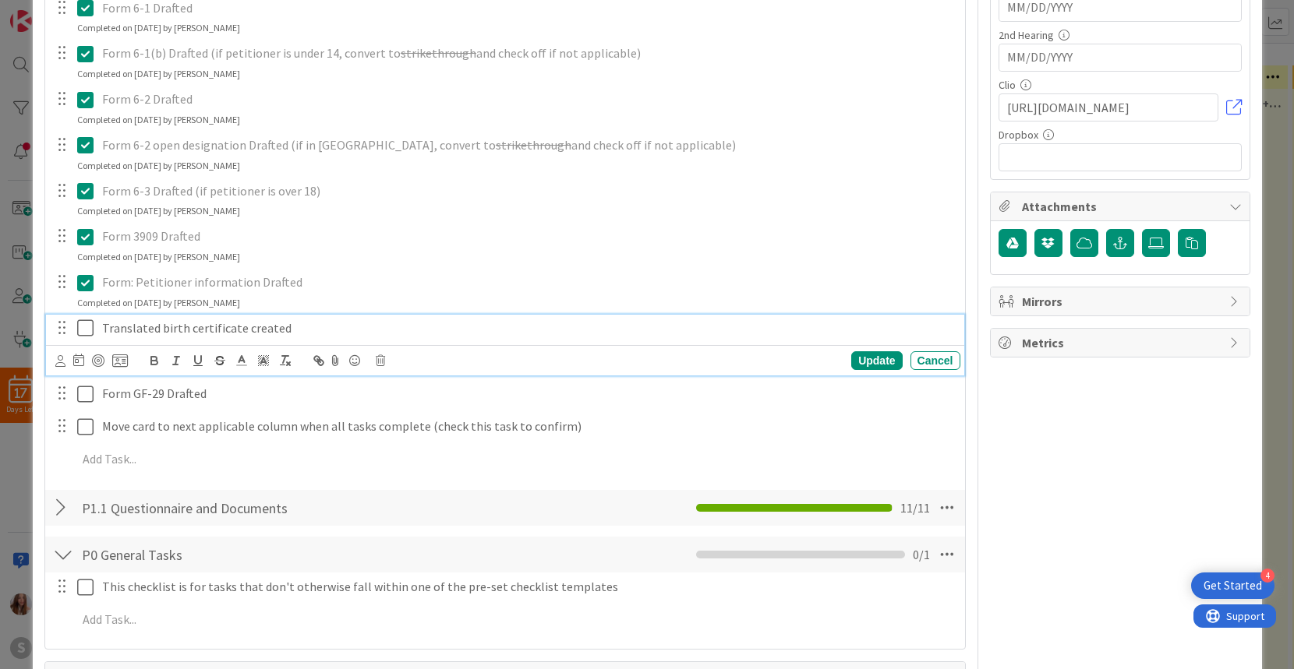
click at [88, 329] on icon at bounding box center [85, 328] width 16 height 19
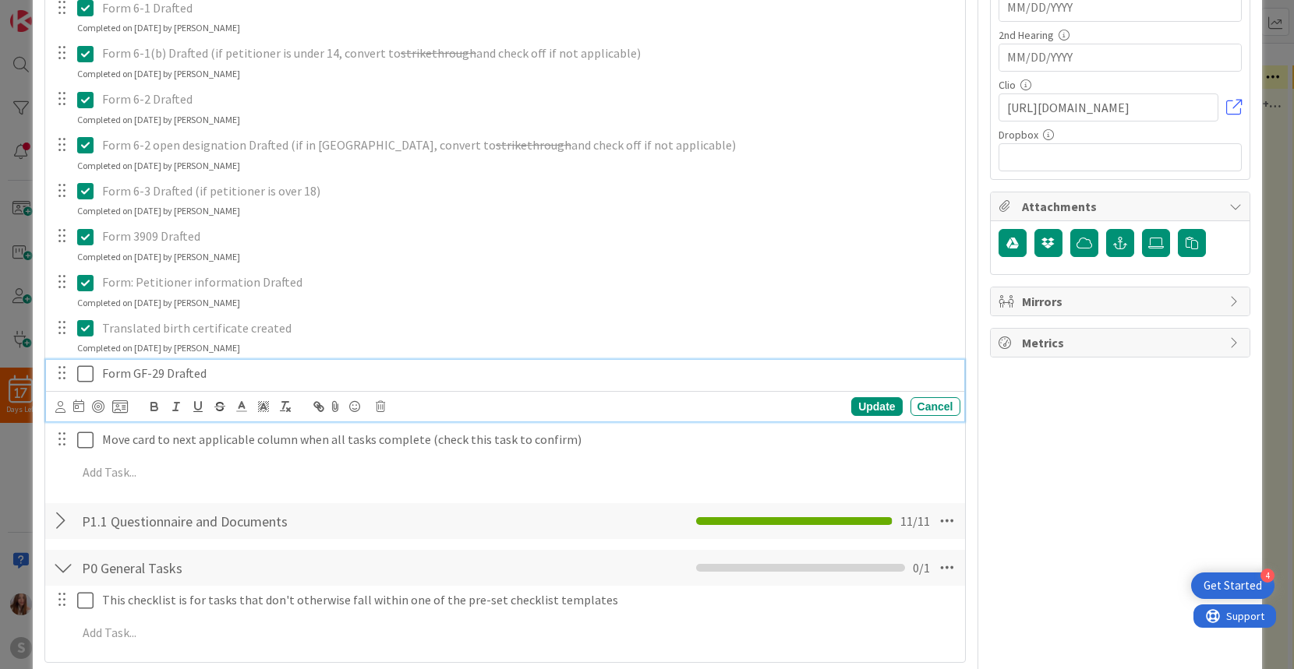
click at [83, 375] on icon at bounding box center [85, 374] width 16 height 19
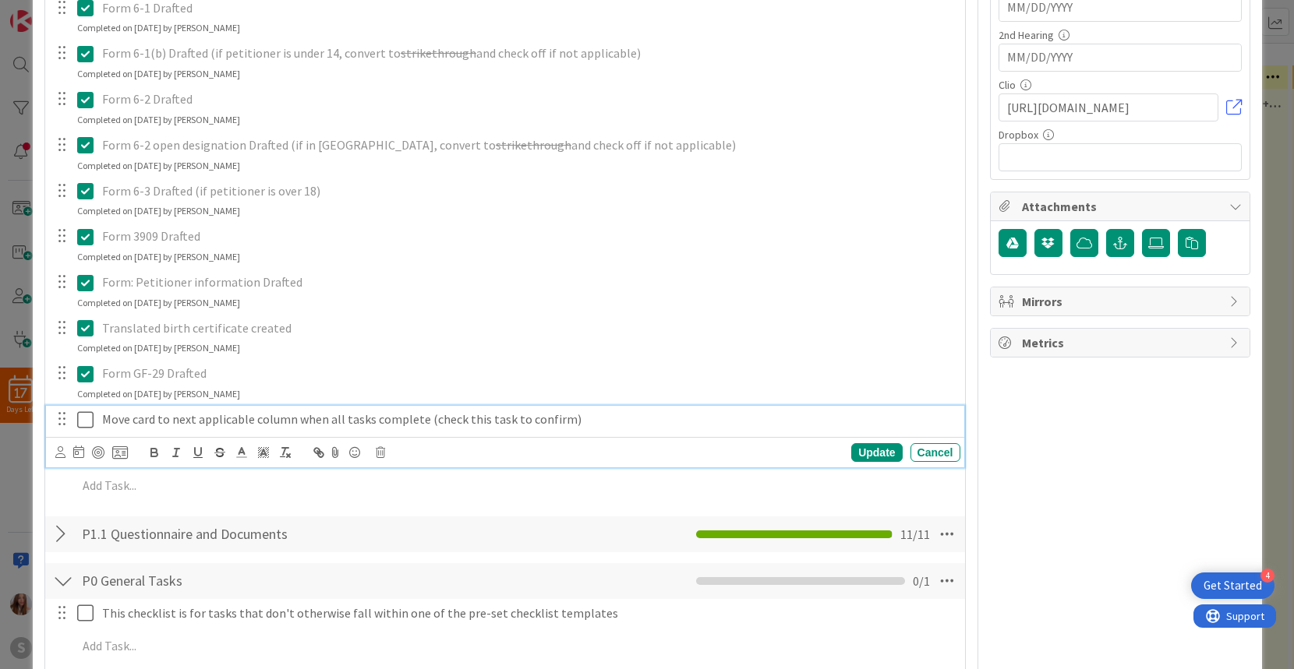
click at [83, 415] on icon at bounding box center [85, 420] width 16 height 19
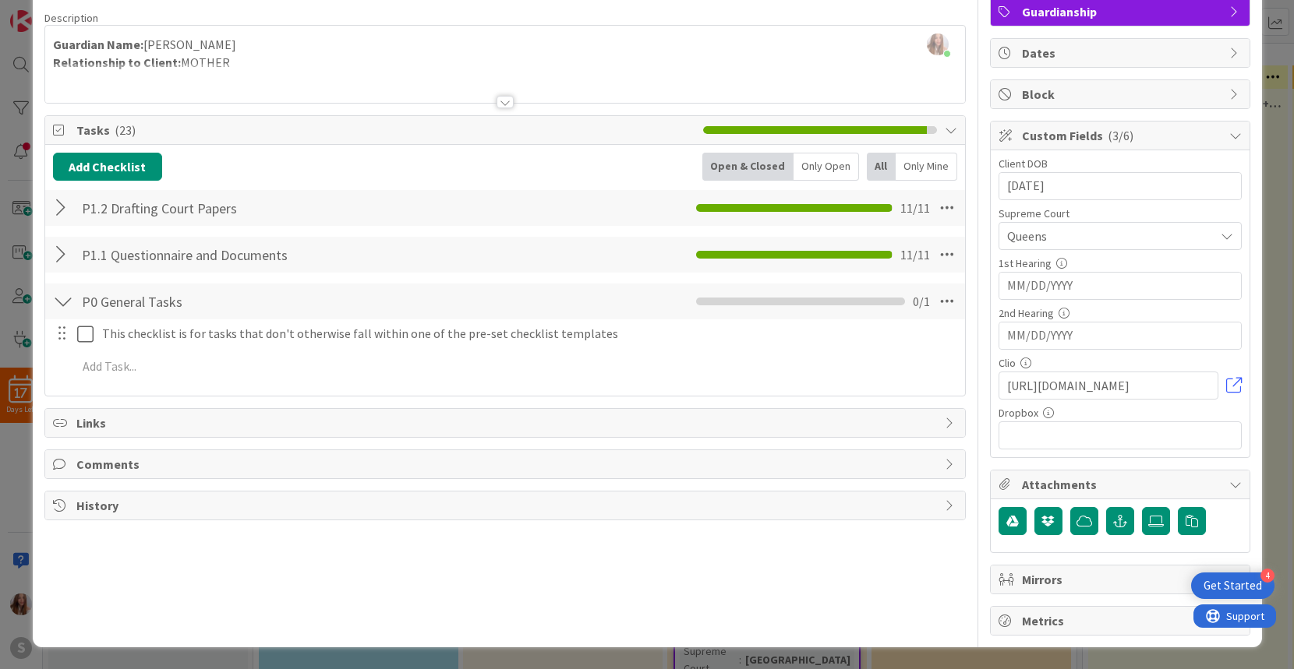
scroll to position [0, 0]
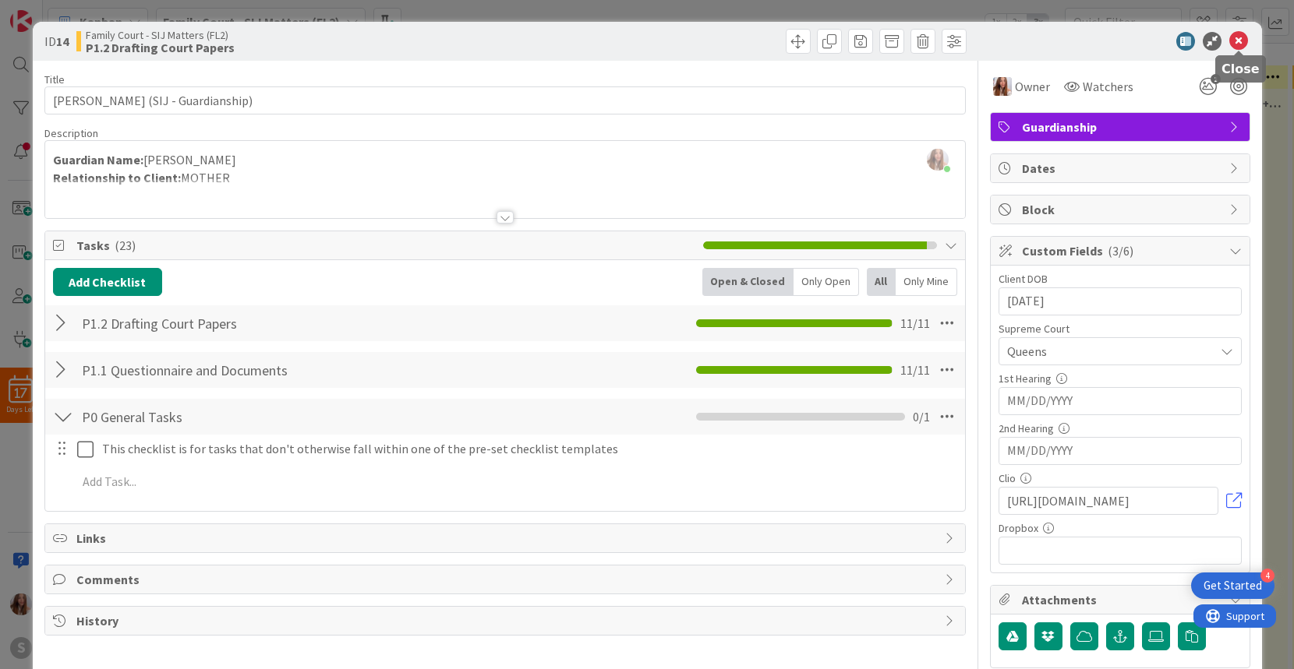
click at [1235, 38] on icon at bounding box center [1238, 41] width 19 height 19
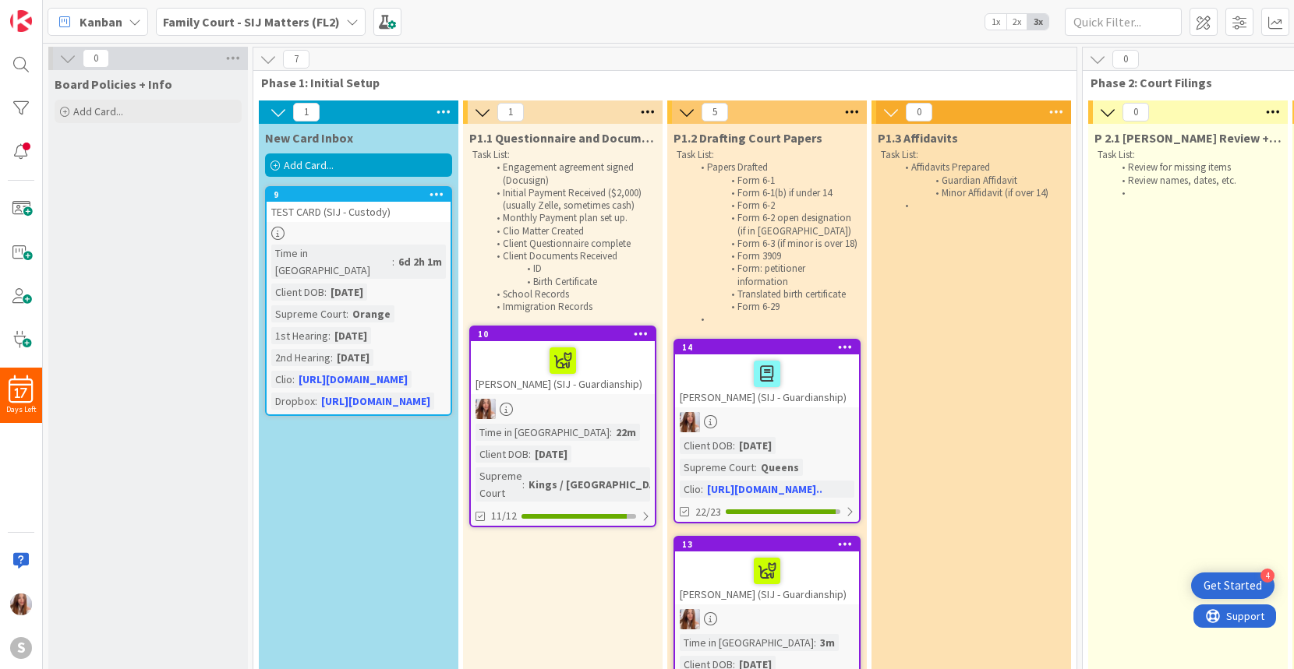
click at [291, 162] on span "Add Card..." at bounding box center [309, 165] width 50 height 14
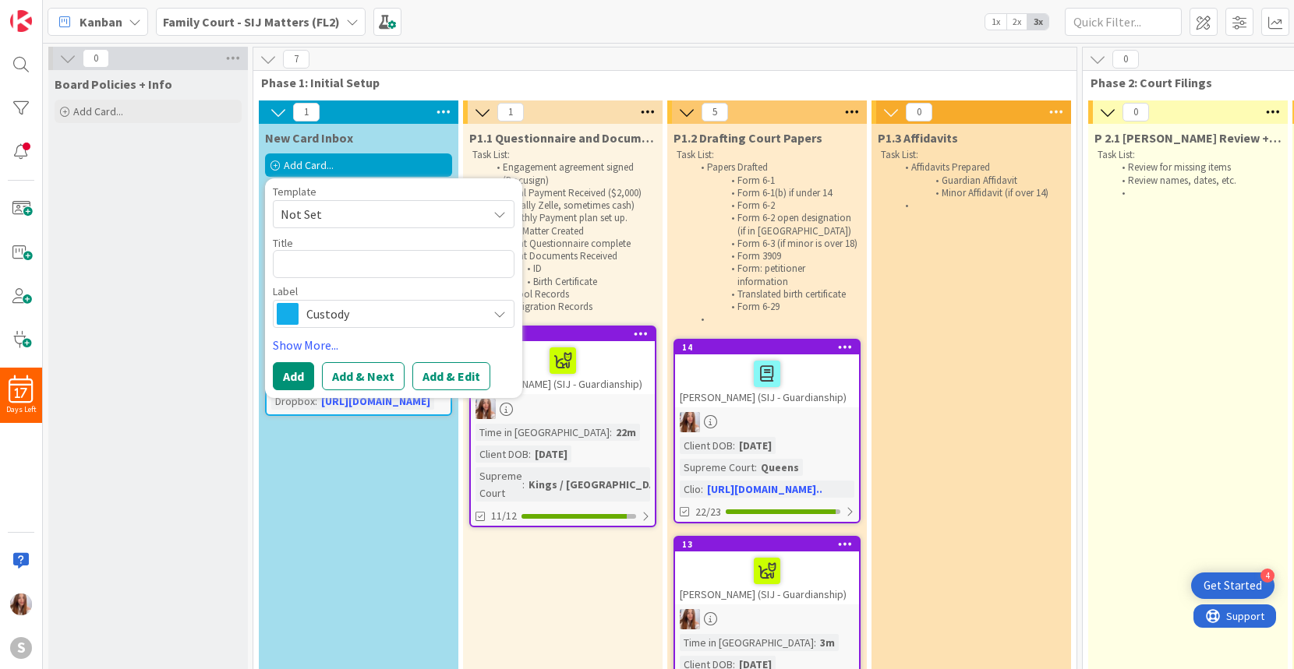
click at [359, 218] on span "Not Set" at bounding box center [378, 214] width 195 height 20
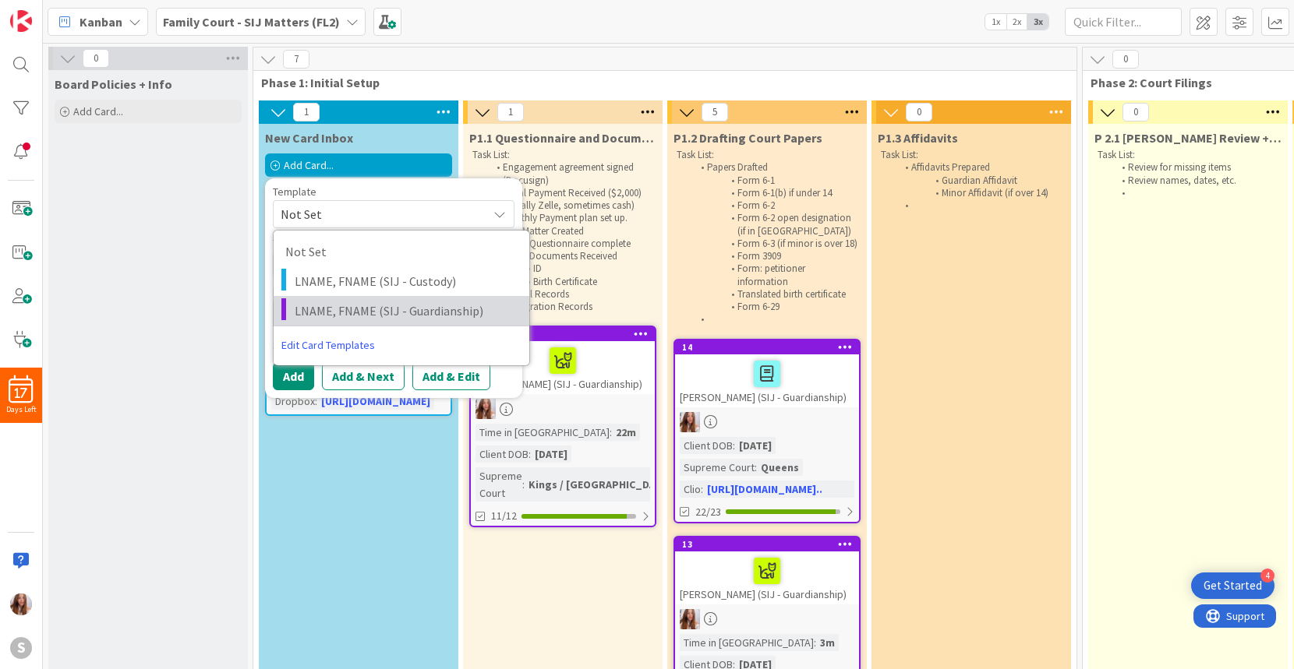
click at [347, 302] on span "LNAME, FNAME (SIJ - Guardianship)" at bounding box center [406, 311] width 223 height 20
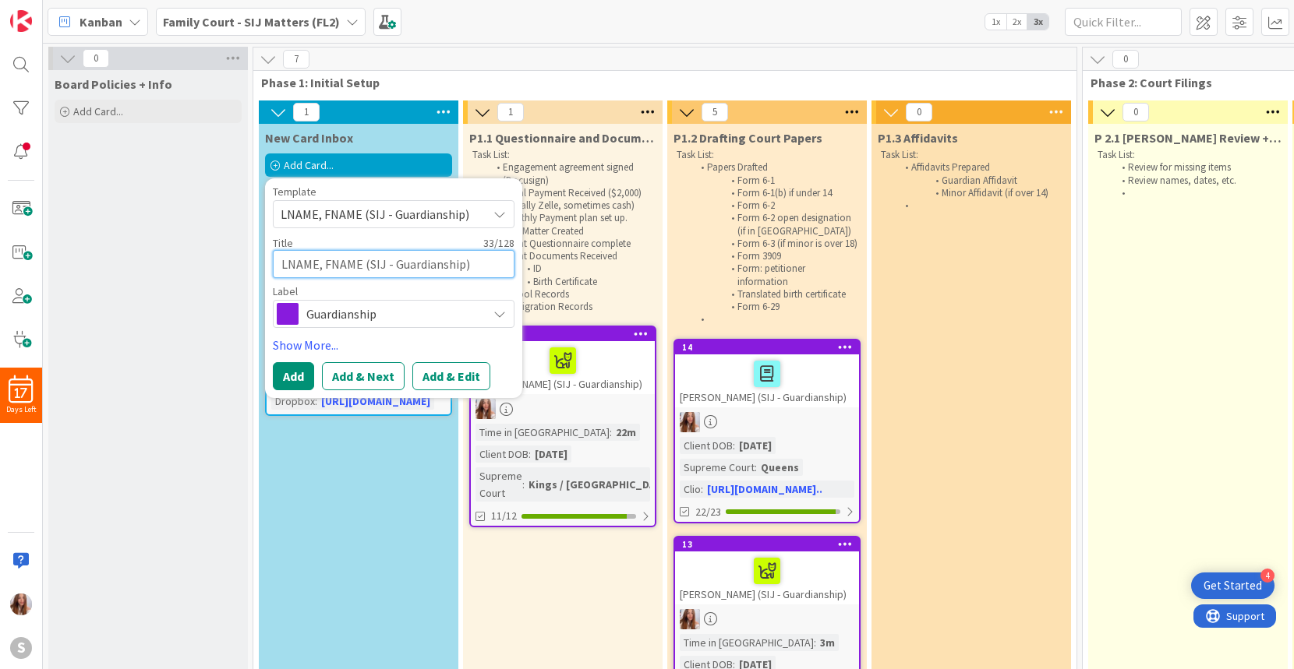
drag, startPoint x: 359, startPoint y: 265, endPoint x: 363, endPoint y: 219, distance: 46.1
click at [368, 216] on span "LNAME, FNAME (SIJ - Guardianship)" at bounding box center [378, 214] width 195 height 20
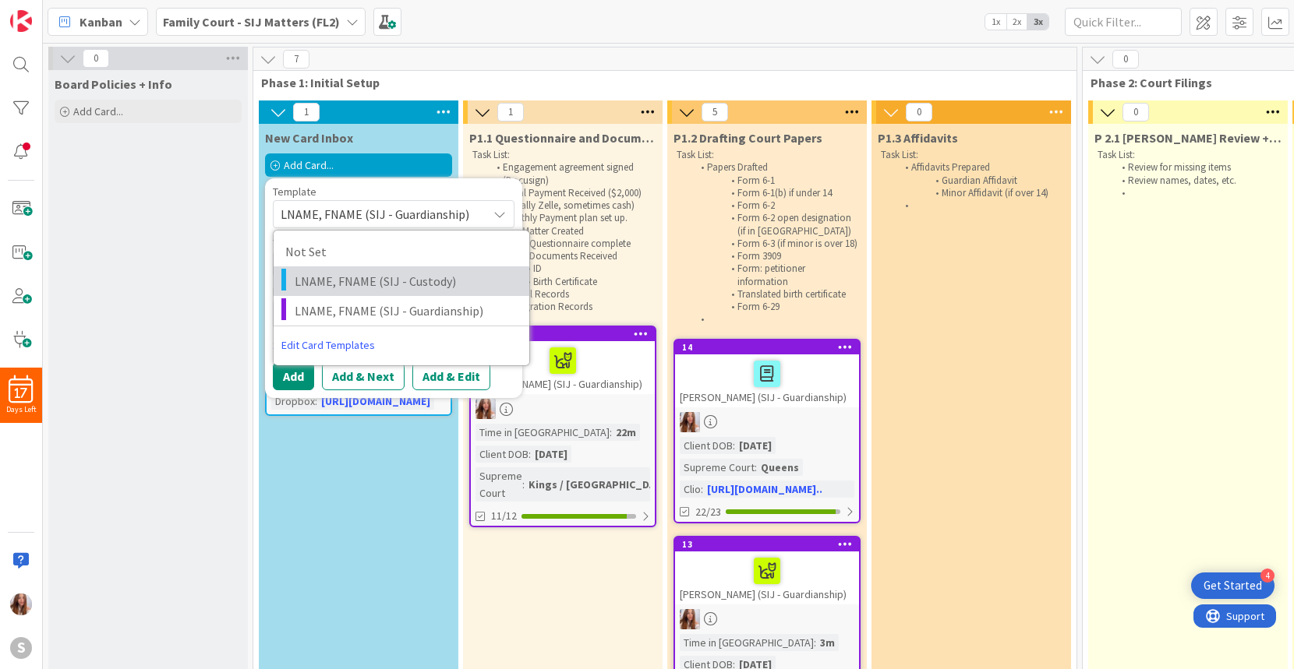
click at [370, 282] on span "LNAME, FNAME (SIJ - Custody)" at bounding box center [406, 281] width 223 height 20
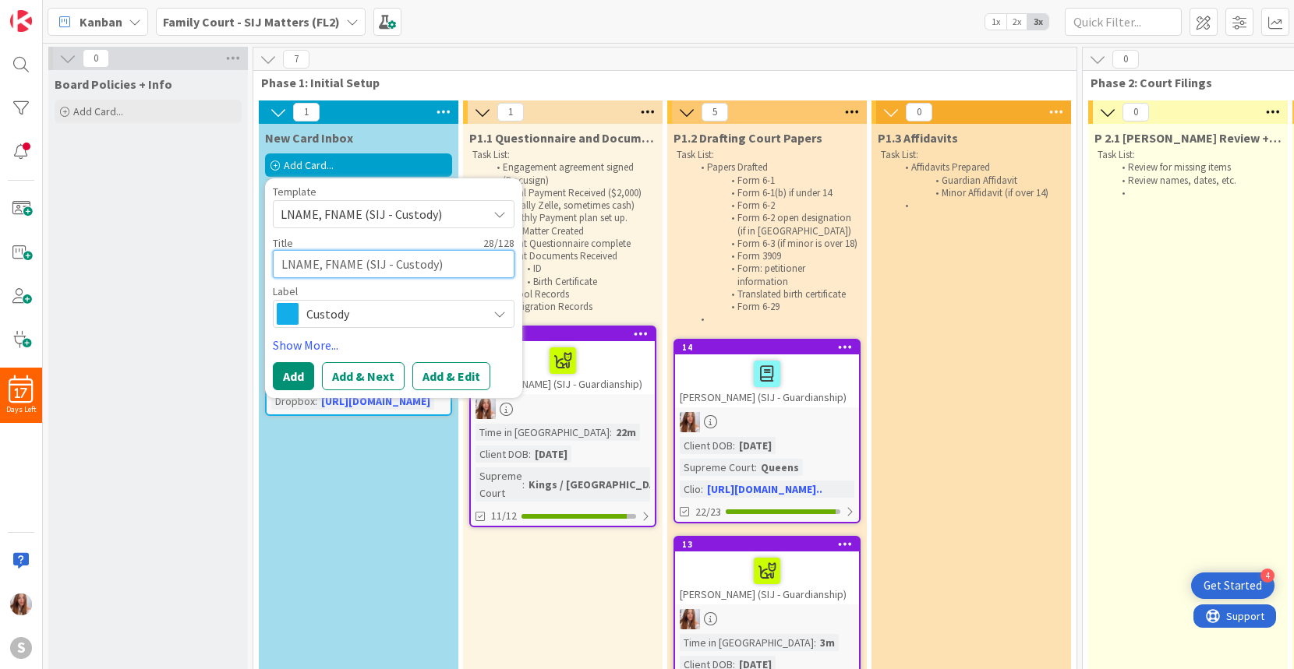
drag, startPoint x: 351, startPoint y: 265, endPoint x: 266, endPoint y: 242, distance: 87.9
click at [266, 242] on div "Template LNAME, FNAME (SIJ - Custody) Not Set LNAME, FNAME (SIJ - Custody) LNAM…" at bounding box center [393, 288] width 257 height 220
click at [293, 376] on button "Add" at bounding box center [293, 376] width 41 height 28
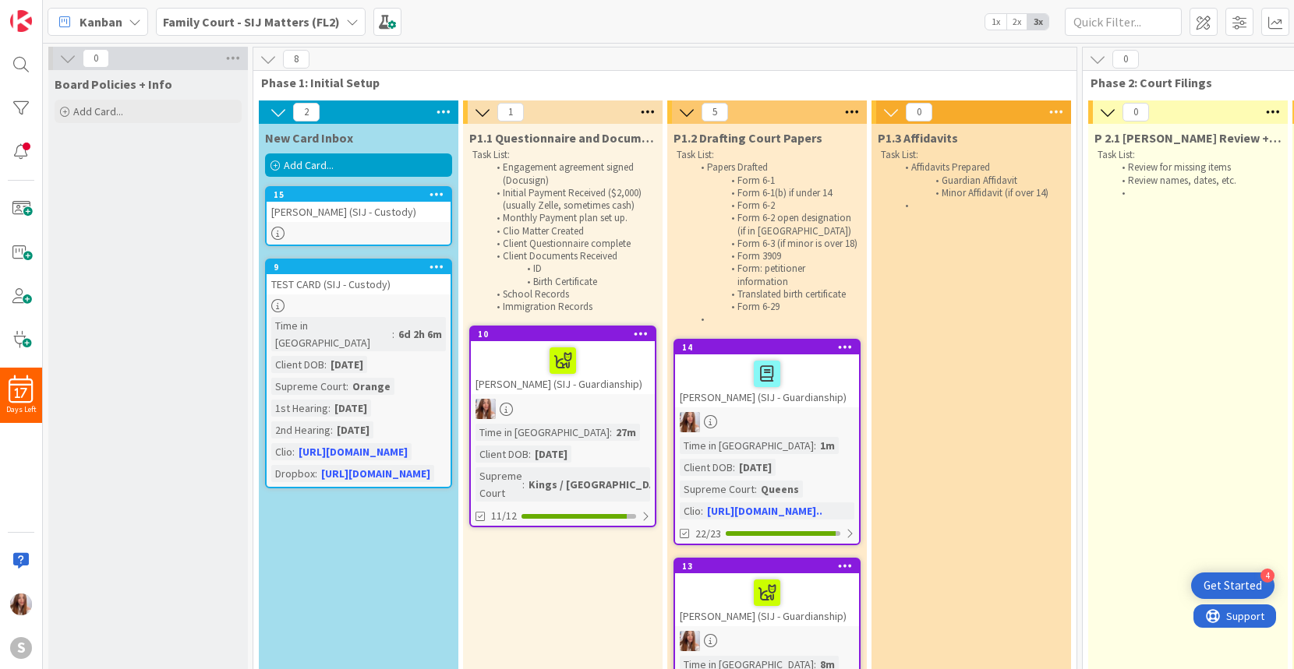
click at [348, 215] on div "[PERSON_NAME] (SIJ - Custody)" at bounding box center [359, 212] width 184 height 20
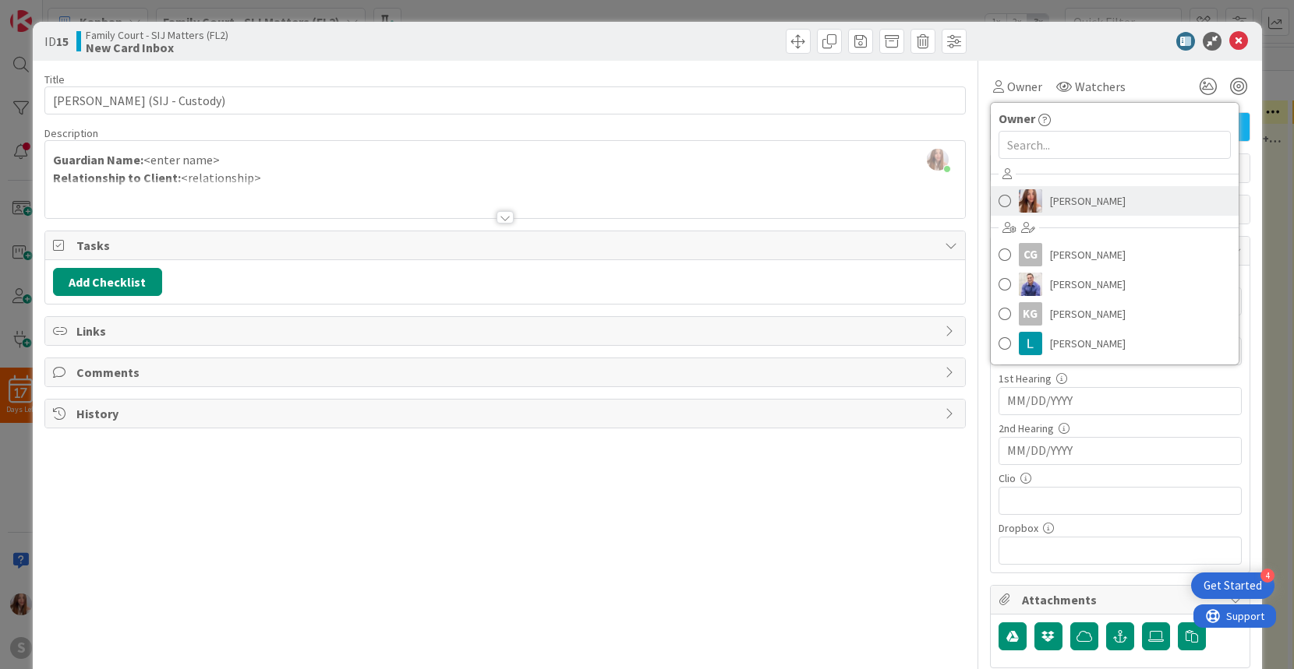
click at [1001, 194] on span at bounding box center [1004, 200] width 12 height 23
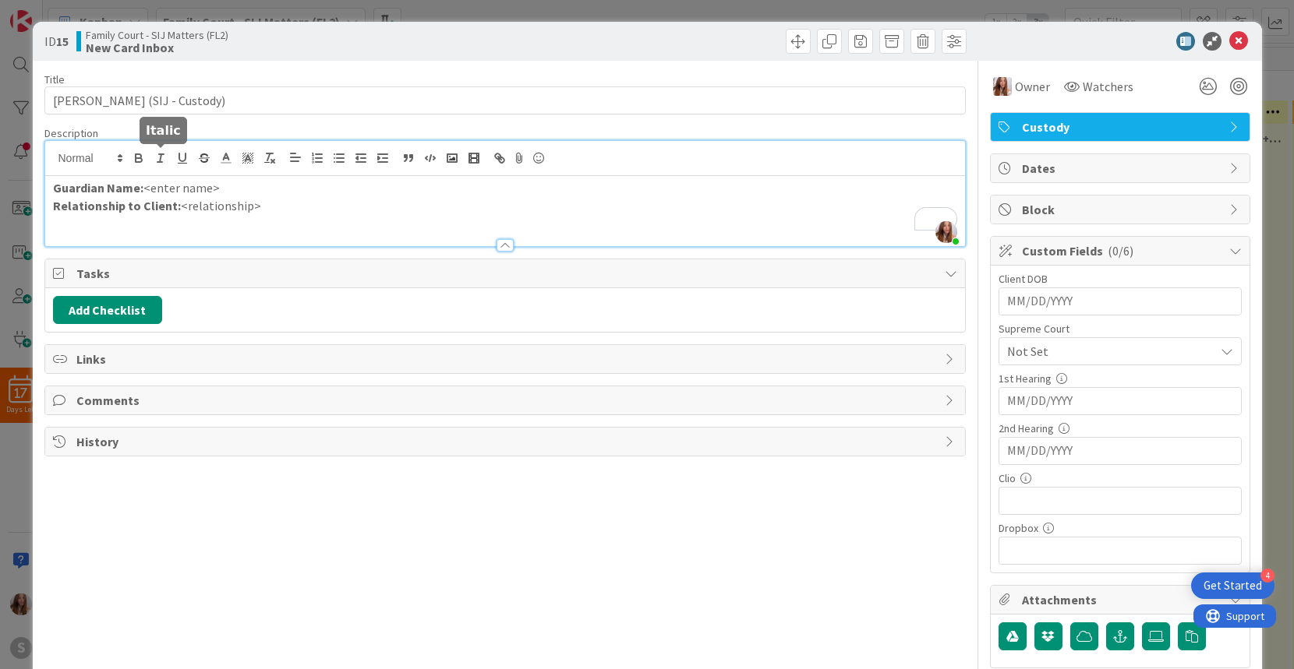
drag, startPoint x: 221, startPoint y: 161, endPoint x: 165, endPoint y: 175, distance: 57.8
click at [159, 167] on div "[PERSON_NAME] just joined Guardian Name: <enter name> Relationship to Client: <…" at bounding box center [505, 193] width 920 height 105
click at [262, 216] on div "Guardian Name: <enter name> Relationship to Client: <relationship>" at bounding box center [505, 211] width 920 height 70
drag, startPoint x: 260, startPoint y: 206, endPoint x: 178, endPoint y: 209, distance: 81.9
click at [178, 209] on p "Relationship to Client: <relationship>" at bounding box center [505, 206] width 904 height 18
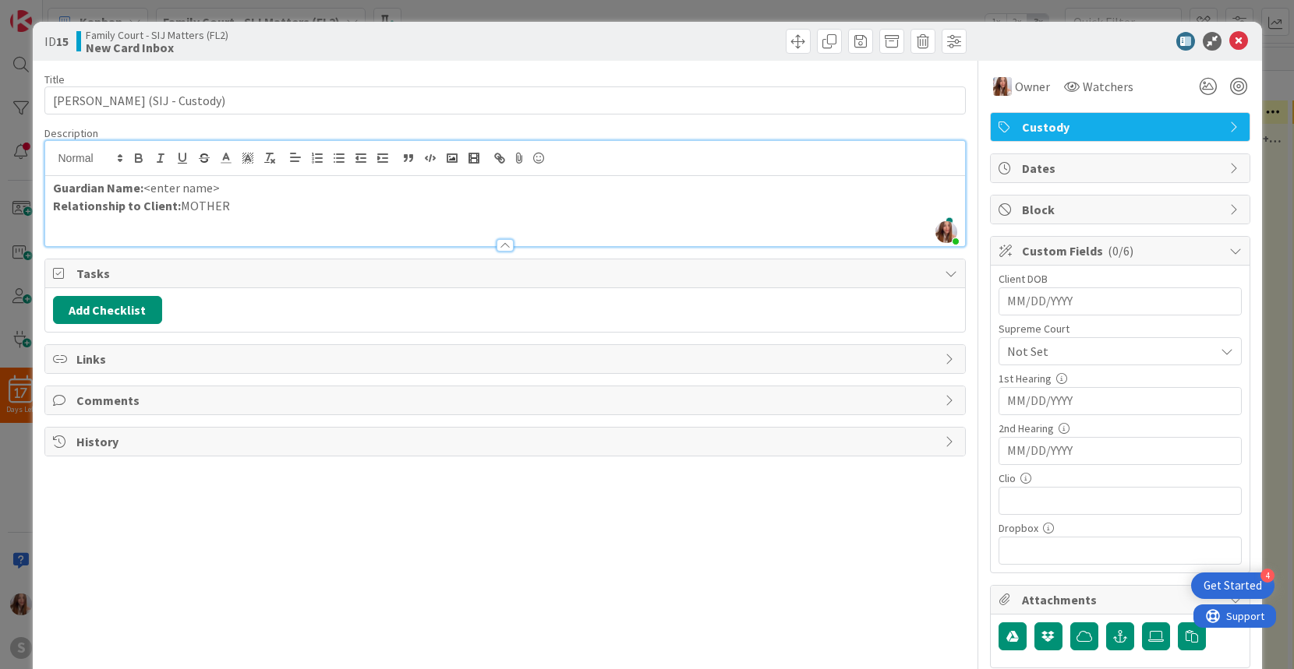
click at [232, 187] on p "Guardian Name: <enter name>" at bounding box center [505, 188] width 904 height 18
drag, startPoint x: 214, startPoint y: 188, endPoint x: 141, endPoint y: 188, distance: 73.3
click at [141, 188] on p "Guardian Name: <enter name>" at bounding box center [505, 188] width 904 height 18
click at [144, 187] on strong "Guardian Name:DANIA RAMOS" at bounding box center [145, 188] width 185 height 16
drag, startPoint x: 235, startPoint y: 186, endPoint x: 144, endPoint y: 186, distance: 91.2
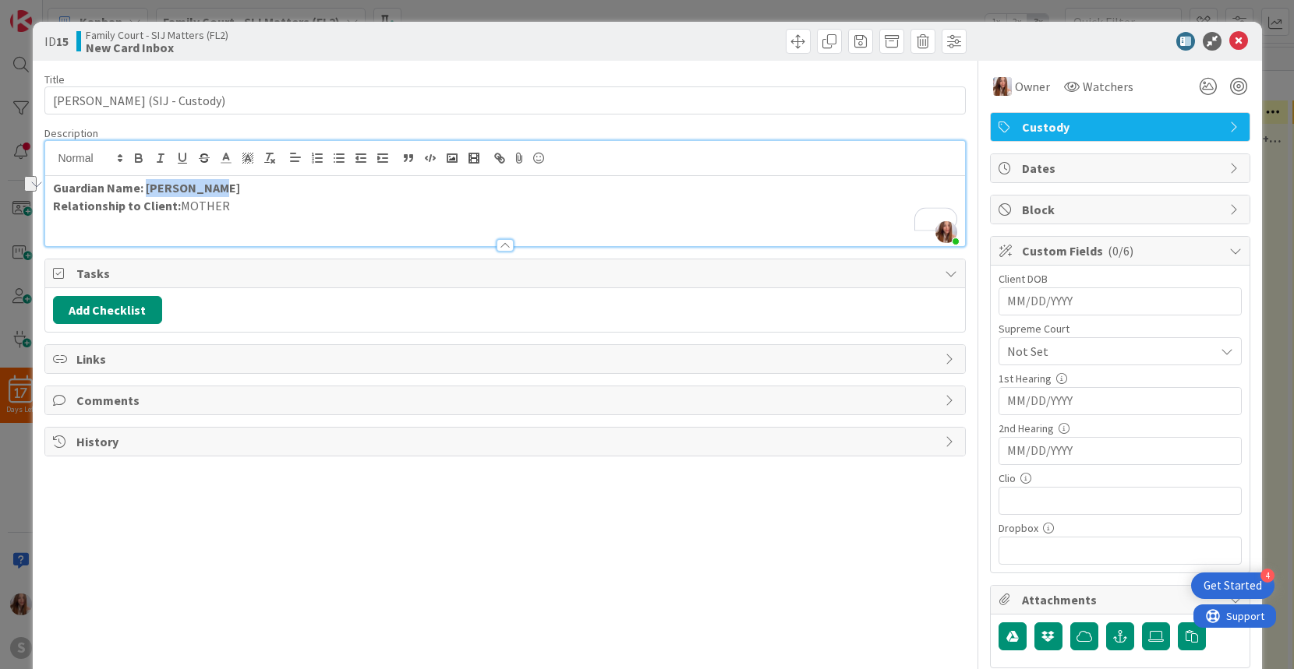
click at [143, 186] on p "Guardian Name: DANIA RAMOS" at bounding box center [505, 188] width 904 height 18
click at [137, 157] on icon "button" at bounding box center [139, 158] width 14 height 14
click at [346, 206] on p "Relationship to Client: MOTHER" at bounding box center [505, 206] width 904 height 18
click at [1019, 309] on input "MM/DD/YYYY" at bounding box center [1120, 301] width 226 height 26
type input "09/29/2017"
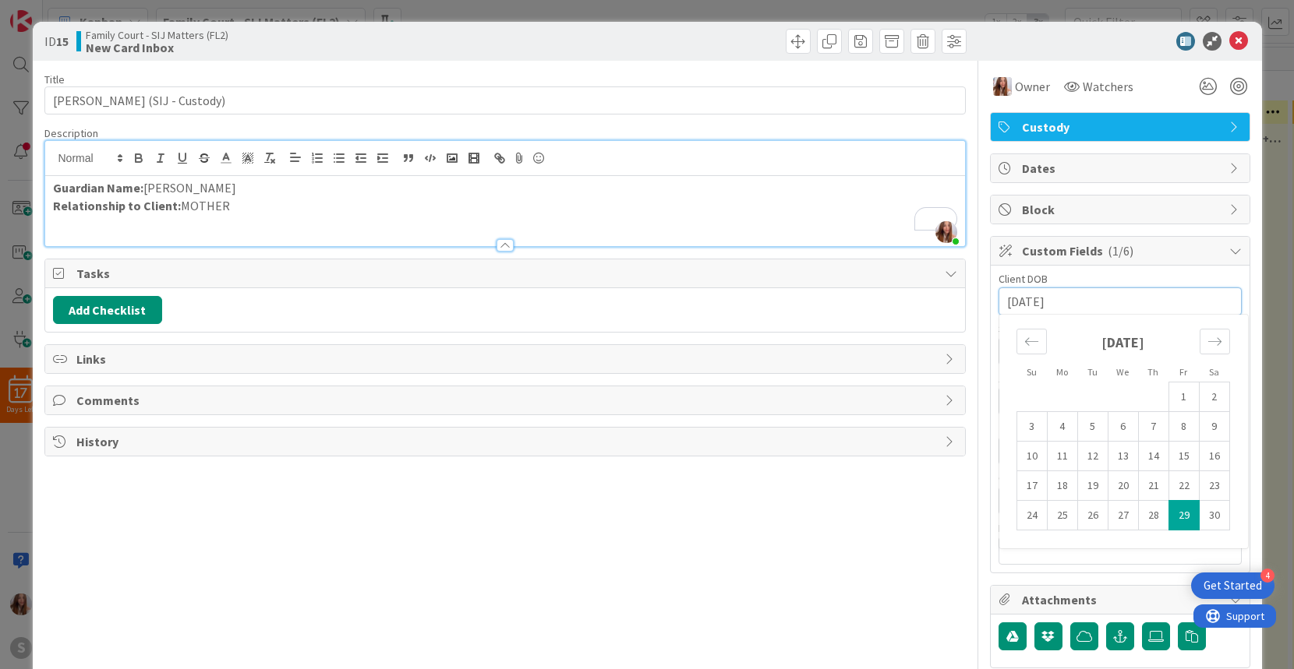
click at [1065, 277] on div "Client DOB" at bounding box center [1119, 279] width 243 height 11
click at [1221, 359] on div "Not Set" at bounding box center [1119, 351] width 243 height 28
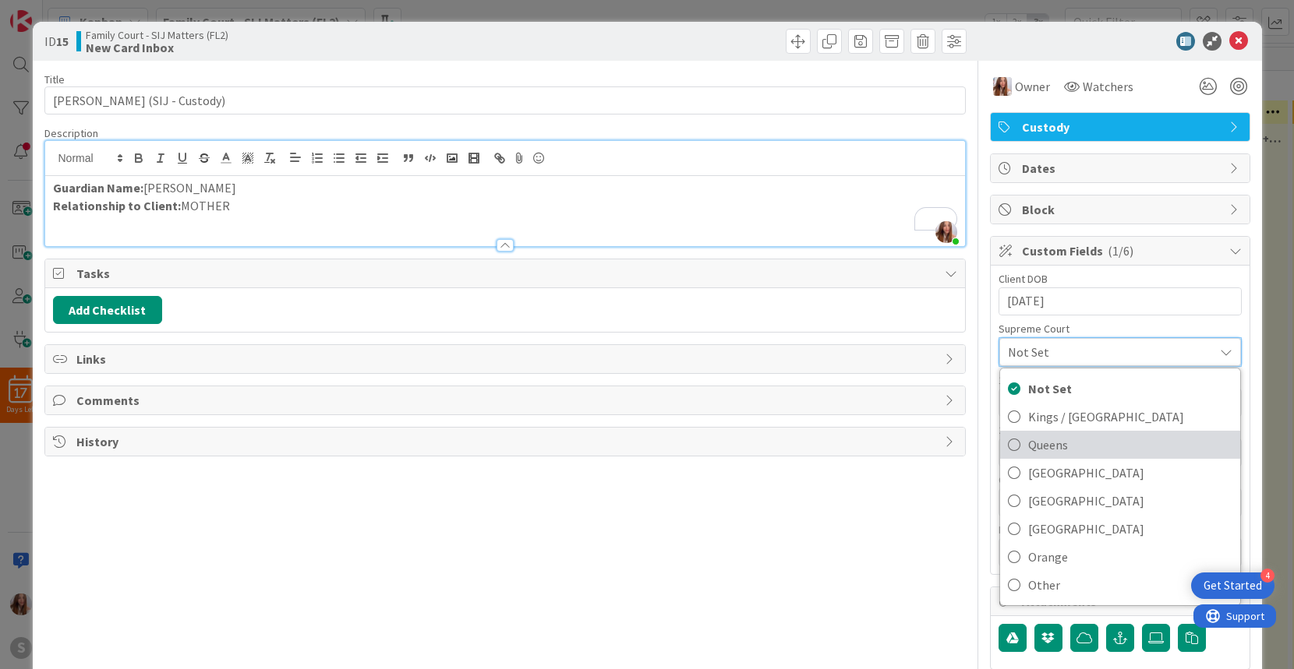
click at [1072, 447] on span "Queens" at bounding box center [1130, 444] width 204 height 23
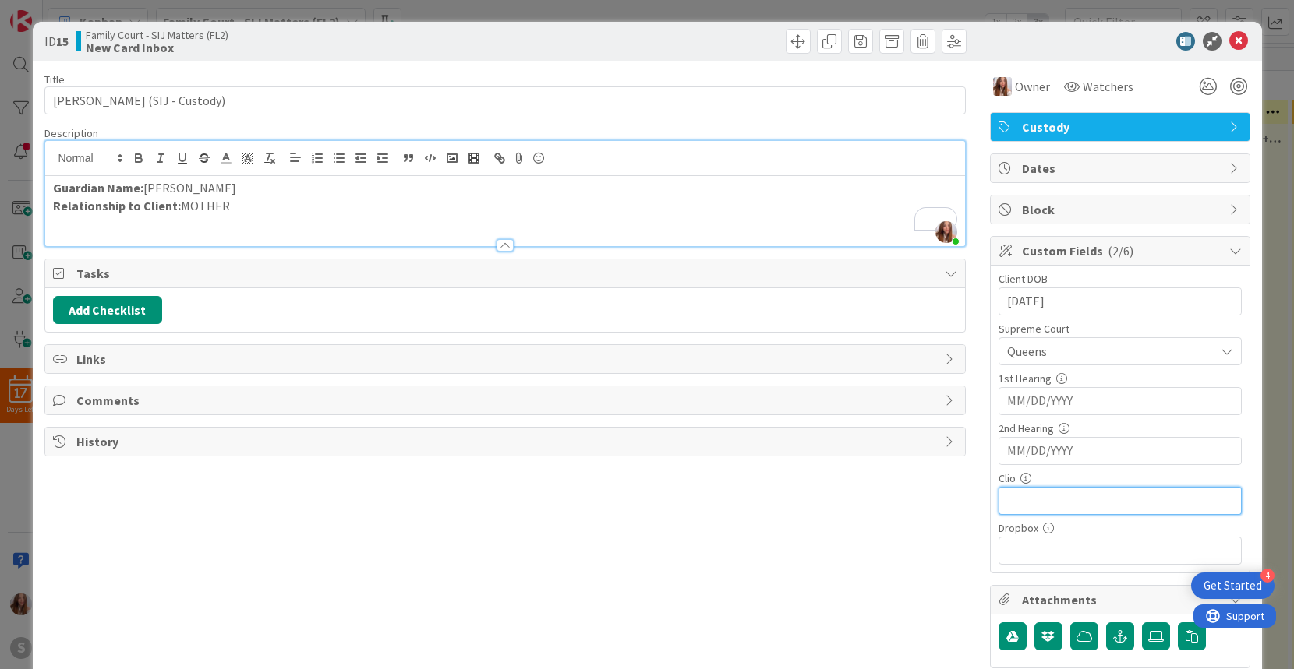
drag, startPoint x: 1058, startPoint y: 504, endPoint x: 1053, endPoint y: 489, distance: 15.5
click at [1058, 504] on input "text" at bounding box center [1119, 501] width 243 height 28
paste input "https://app.clio.com/nc/#/matters/1705503677"
type input "https://app.clio.com/nc/#/matters/1705503677"
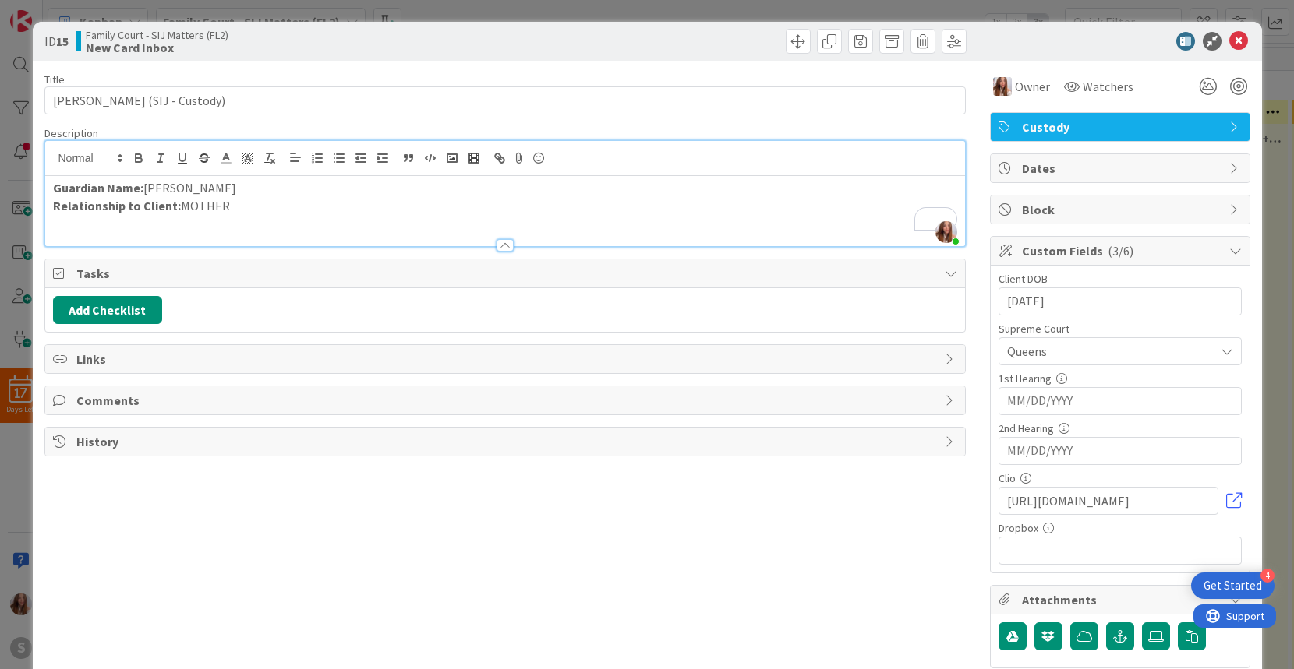
scroll to position [0, 0]
click at [1207, 85] on icon at bounding box center [1208, 86] width 28 height 28
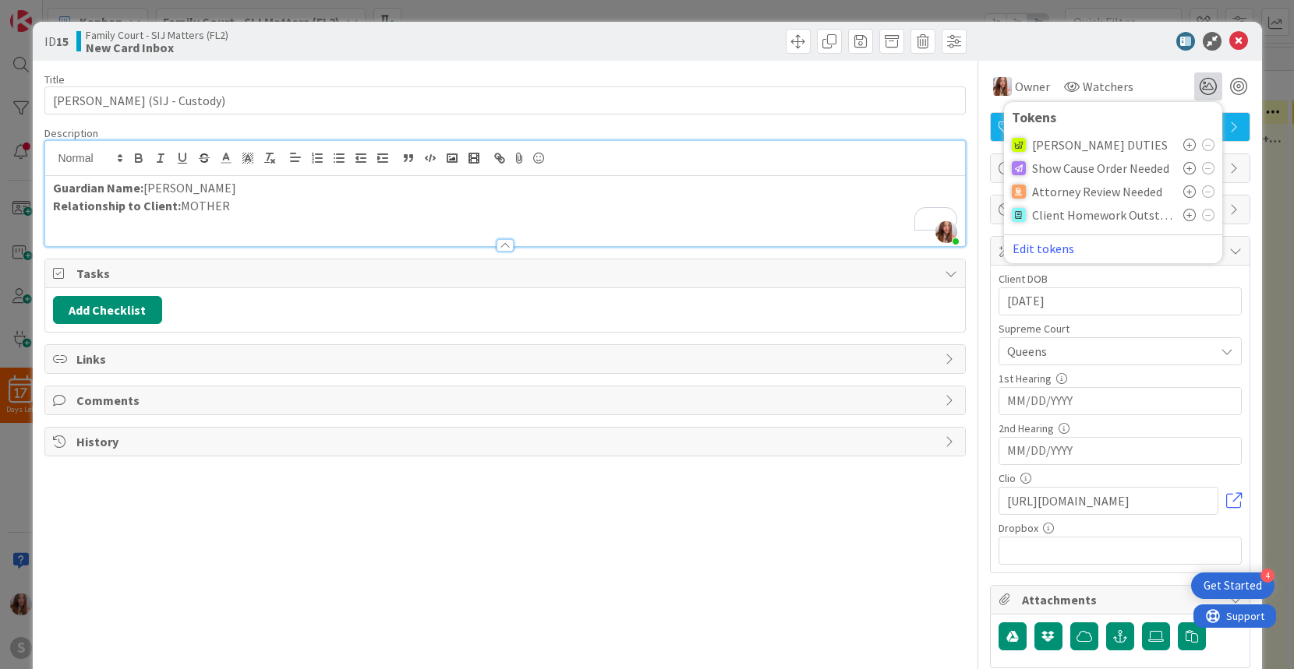
click at [1187, 143] on icon at bounding box center [1189, 145] width 12 height 12
click at [1240, 38] on icon at bounding box center [1238, 41] width 19 height 19
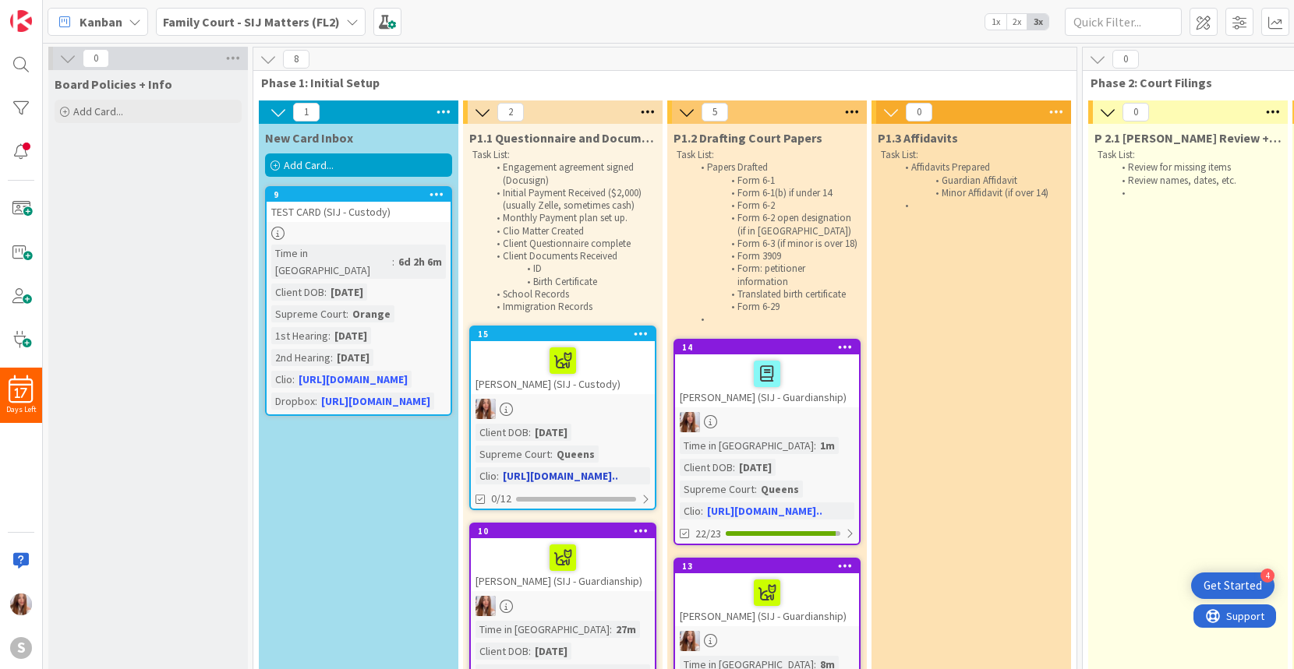
click at [605, 362] on div at bounding box center [562, 360] width 175 height 33
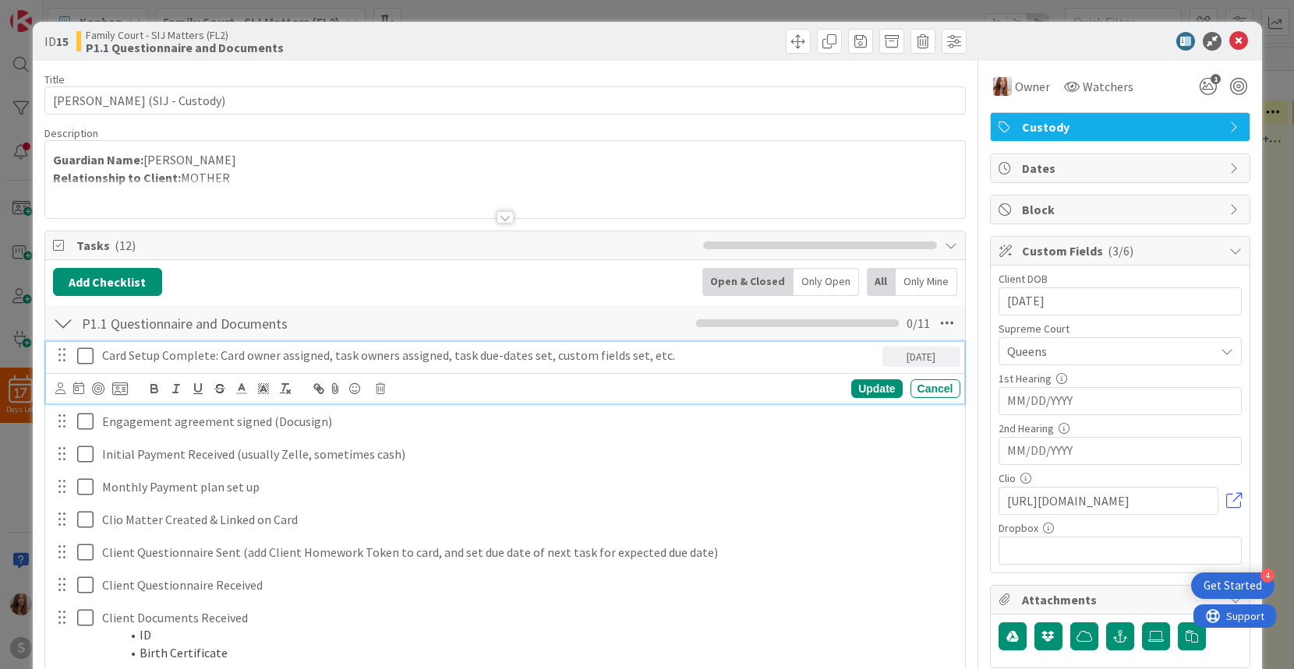
click at [84, 355] on icon at bounding box center [85, 356] width 16 height 19
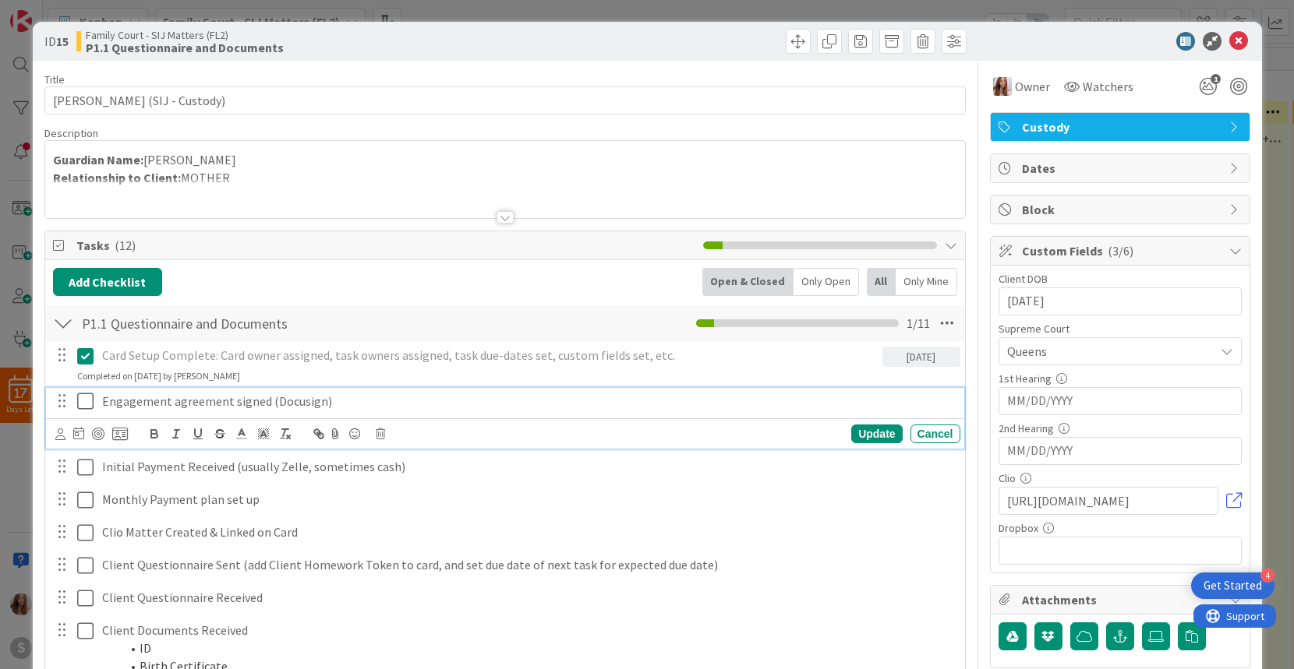
drag, startPoint x: 83, startPoint y: 407, endPoint x: 239, endPoint y: 383, distance: 158.4
click at [83, 406] on icon at bounding box center [85, 401] width 16 height 19
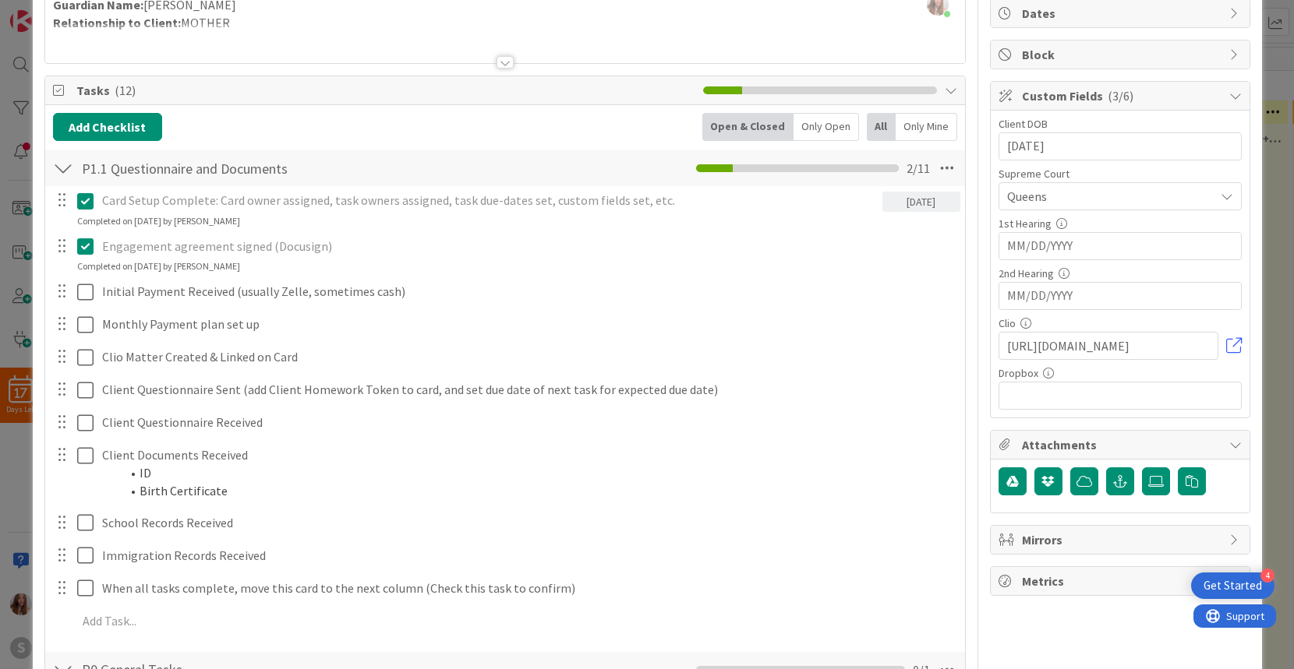
scroll to position [152, 0]
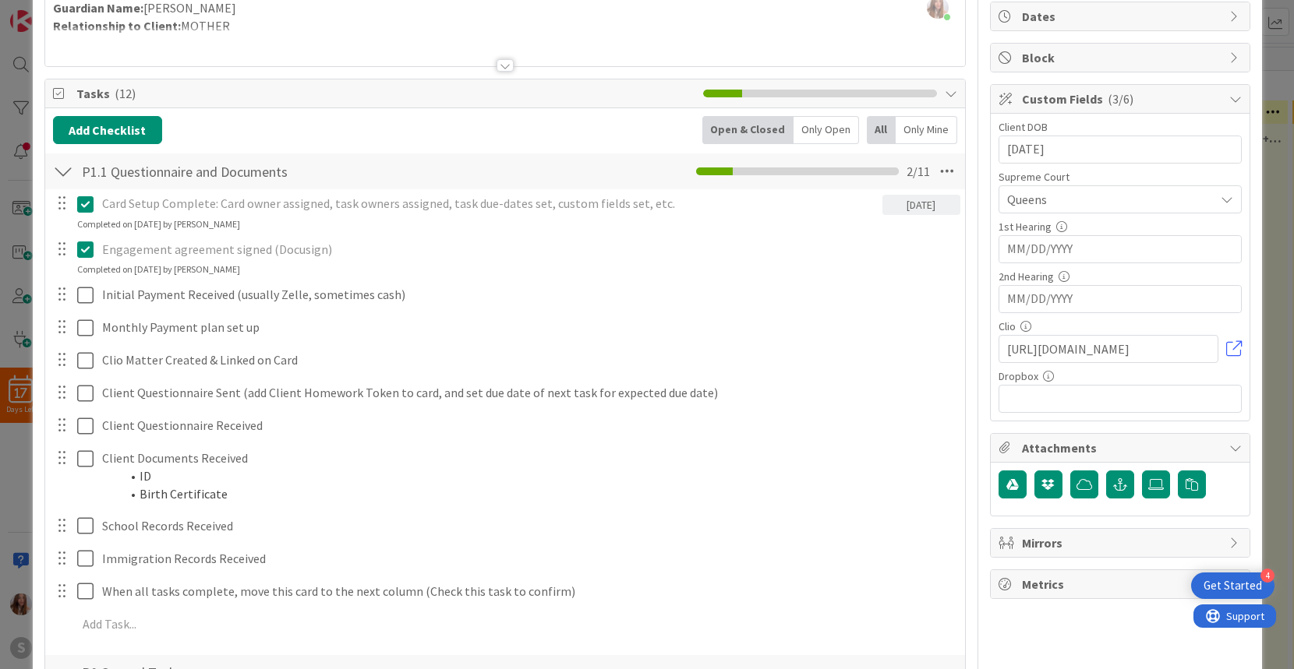
click at [882, 131] on div "All" at bounding box center [881, 130] width 29 height 28
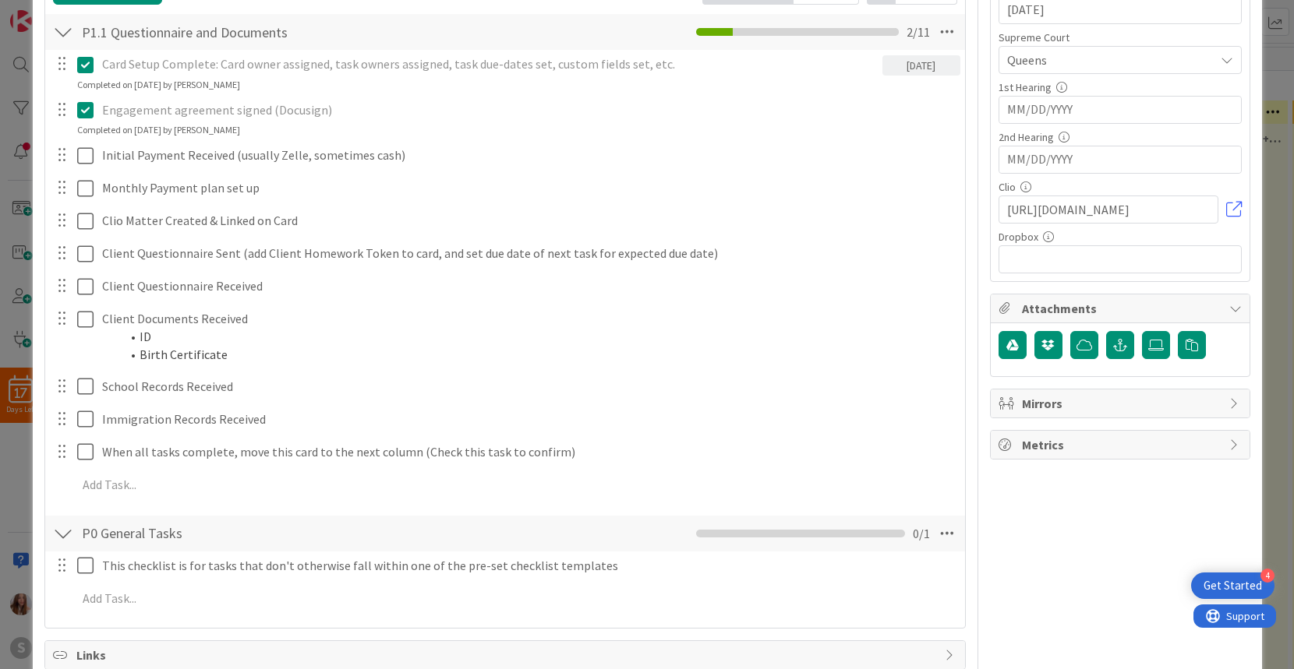
scroll to position [293, 0]
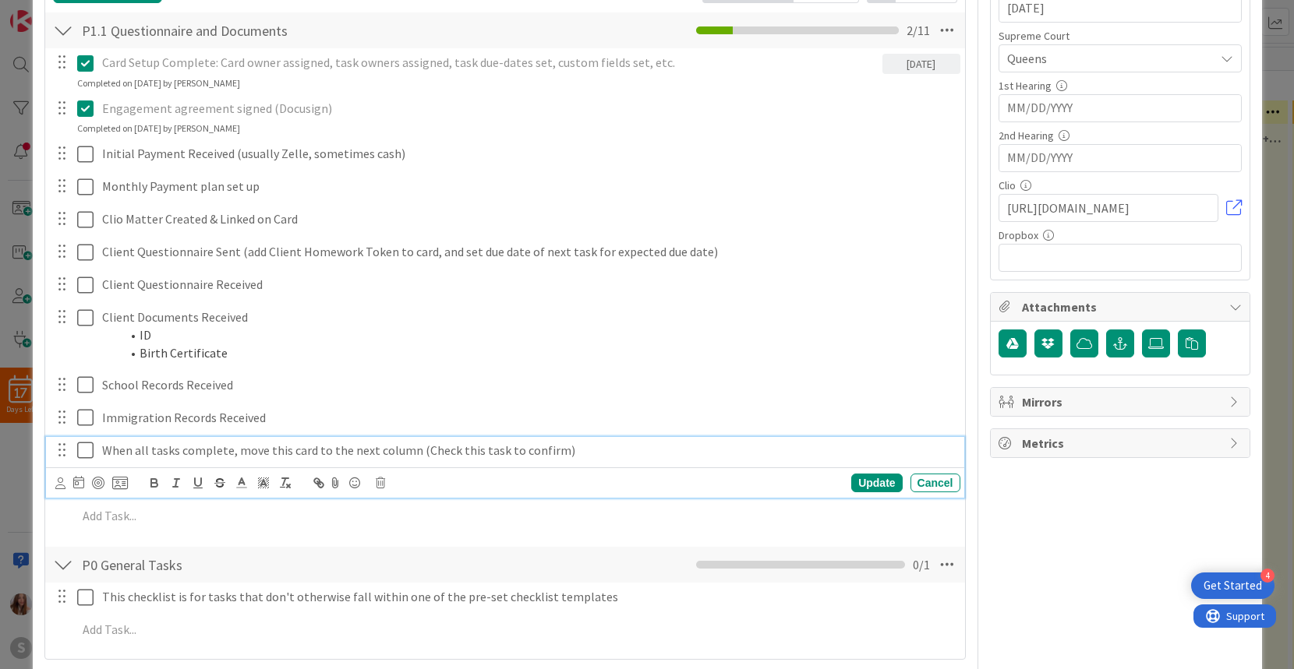
click at [88, 450] on icon at bounding box center [85, 450] width 16 height 19
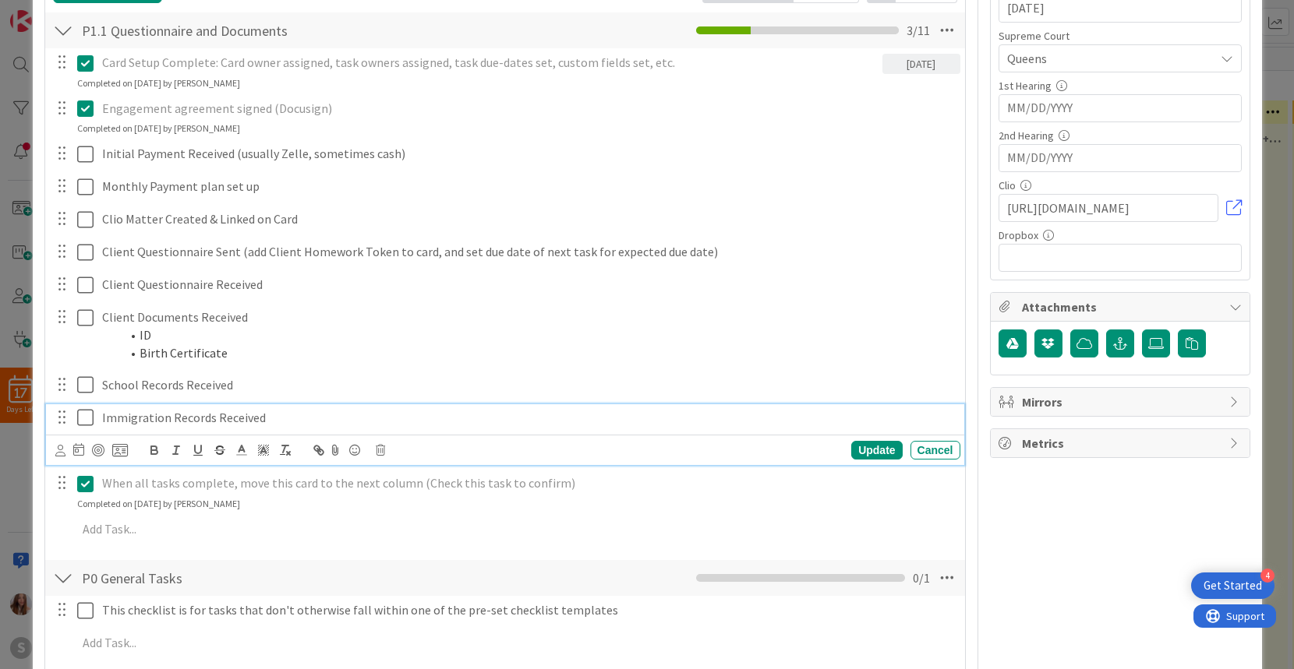
click at [86, 428] on button at bounding box center [86, 418] width 19 height 25
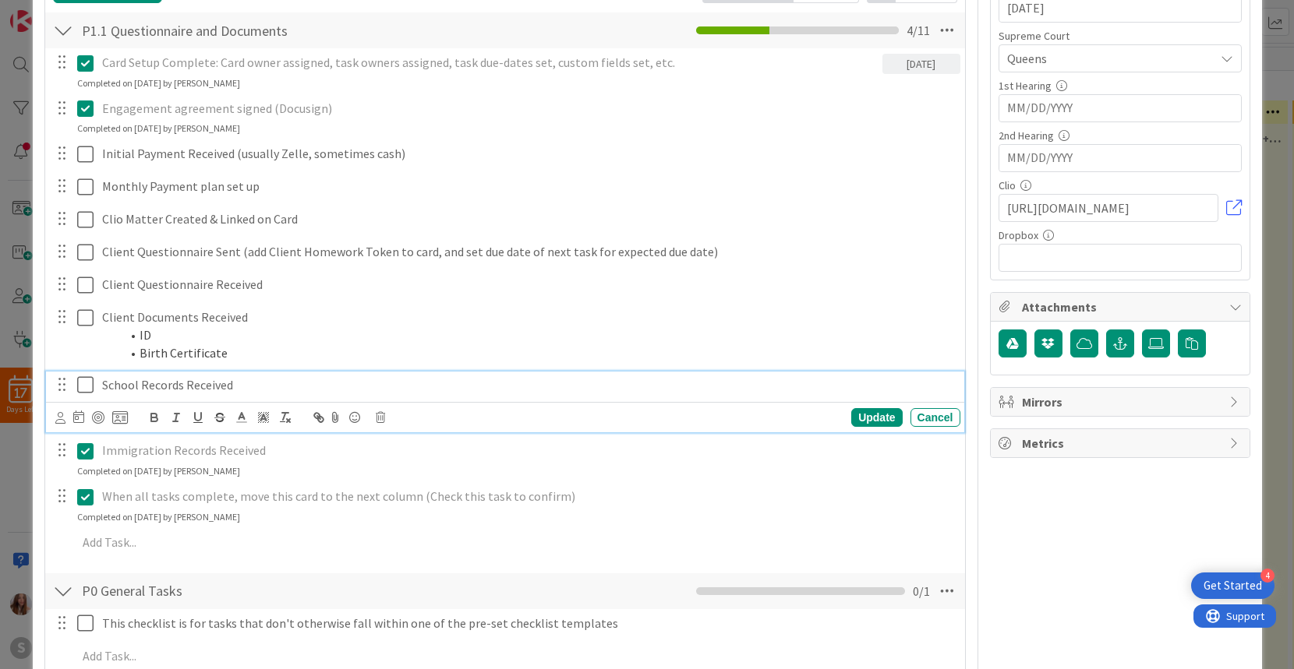
click at [82, 392] on icon at bounding box center [85, 385] width 16 height 19
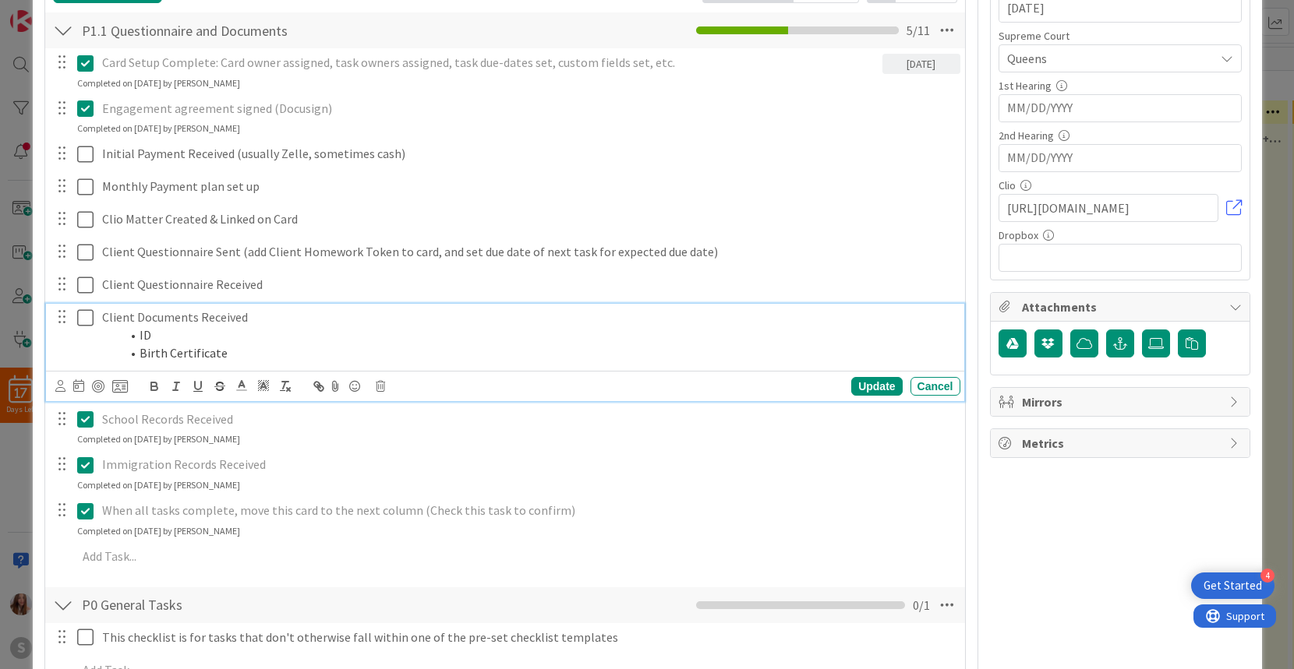
click at [83, 319] on icon at bounding box center [85, 318] width 16 height 19
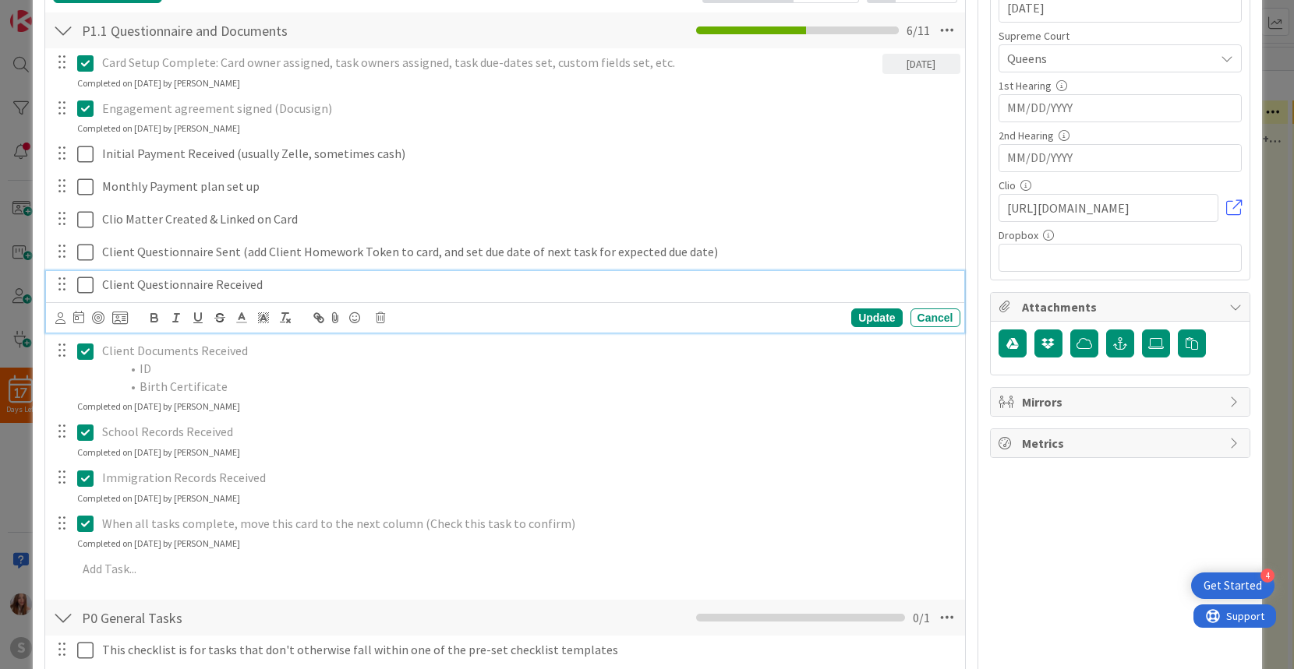
drag, startPoint x: 87, startPoint y: 284, endPoint x: 87, endPoint y: 260, distance: 24.2
click at [87, 284] on icon at bounding box center [85, 285] width 16 height 19
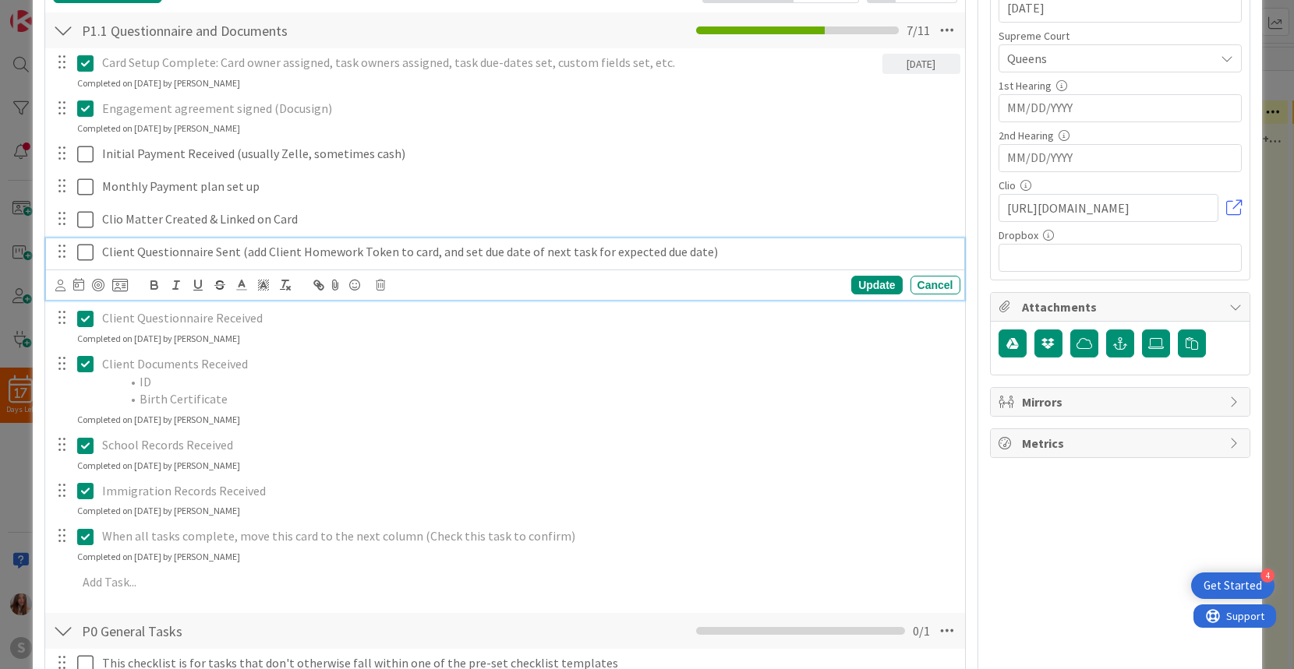
drag, startPoint x: 87, startPoint y: 256, endPoint x: 81, endPoint y: 208, distance: 48.7
click at [87, 256] on icon at bounding box center [85, 252] width 16 height 19
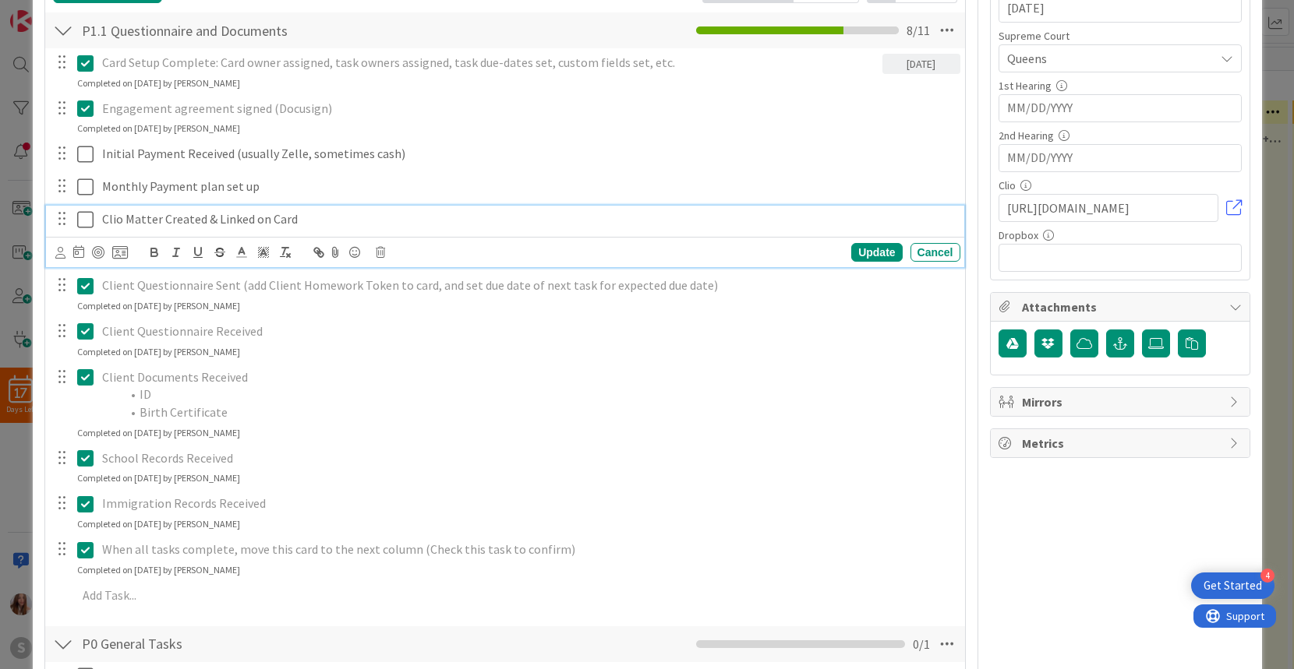
click at [82, 214] on icon at bounding box center [85, 219] width 16 height 19
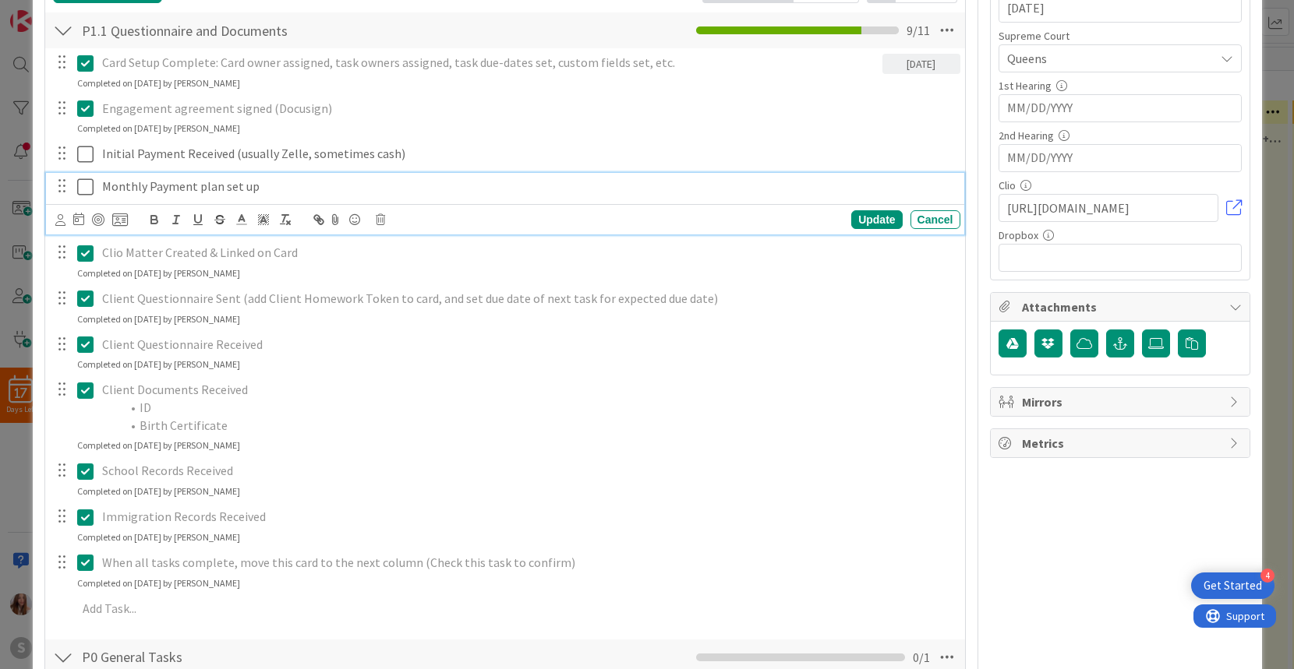
click at [83, 193] on icon at bounding box center [85, 187] width 16 height 19
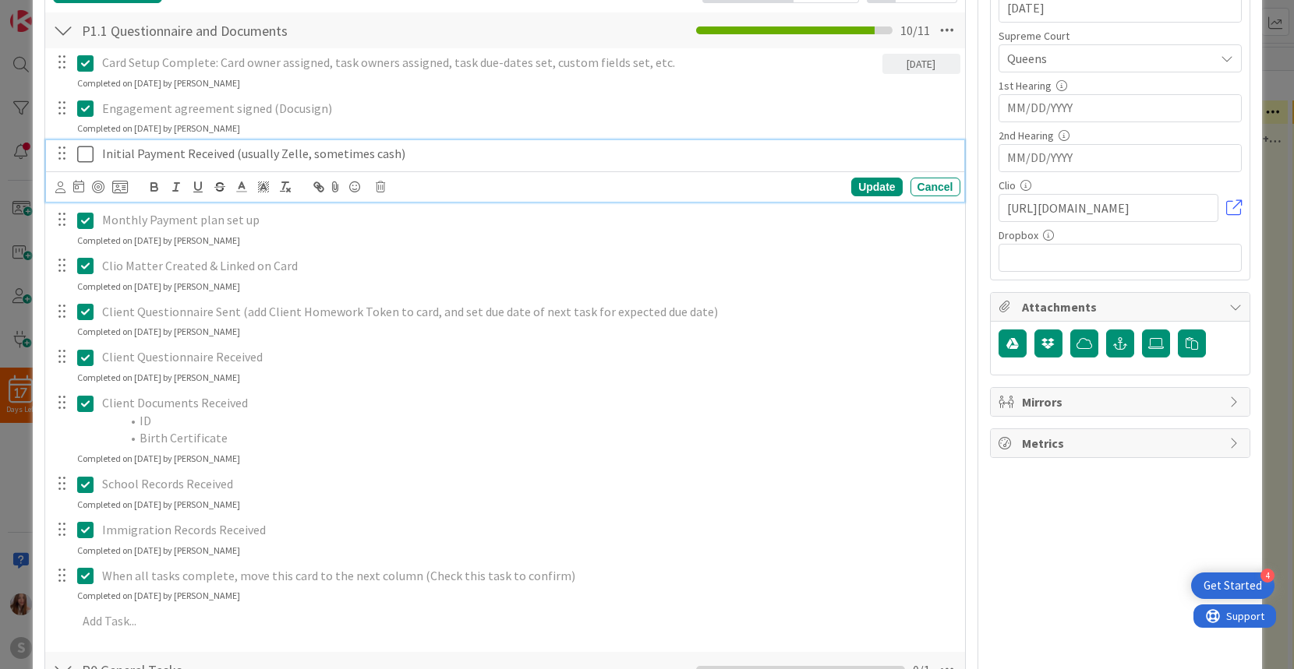
click at [90, 154] on icon at bounding box center [85, 154] width 16 height 19
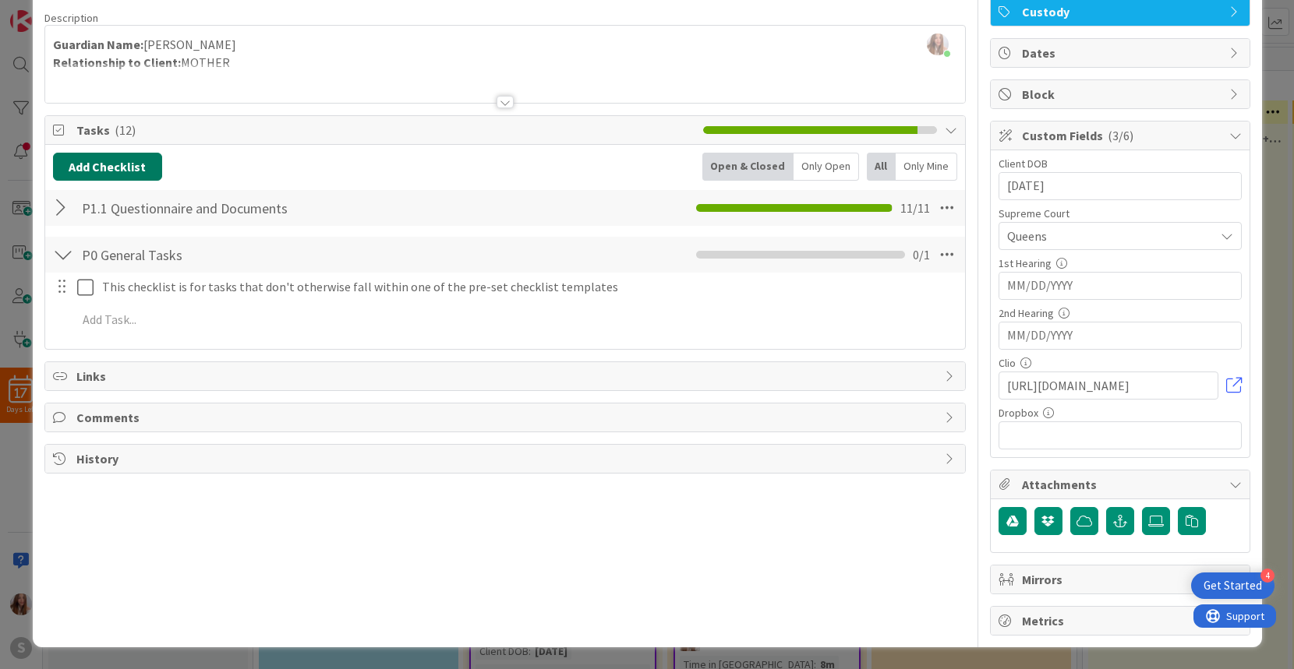
scroll to position [115, 0]
click at [58, 206] on div at bounding box center [63, 208] width 20 height 28
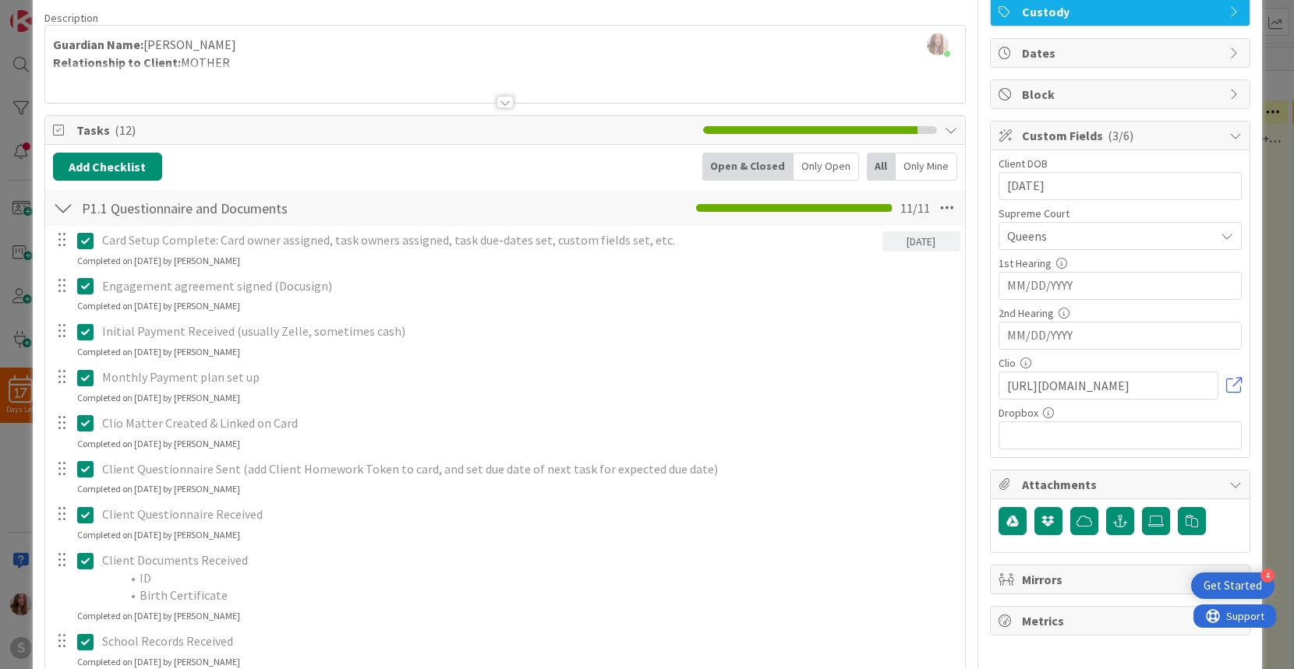
scroll to position [293, 0]
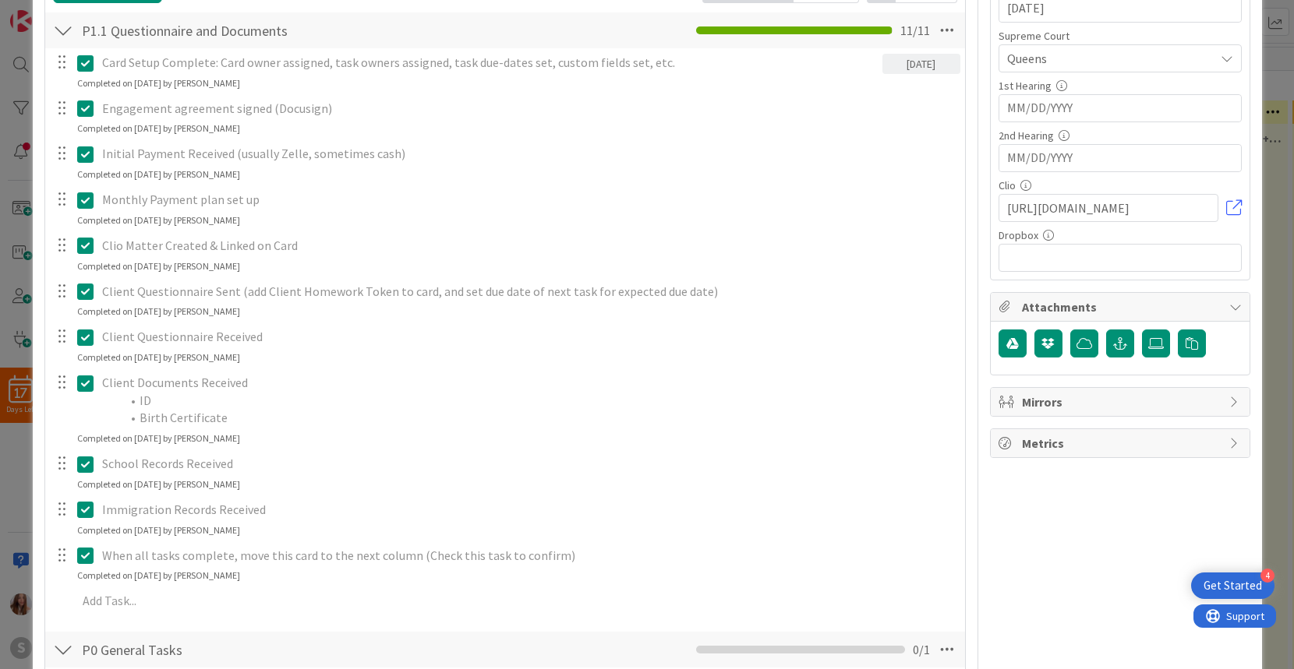
click at [83, 334] on icon at bounding box center [85, 337] width 16 height 19
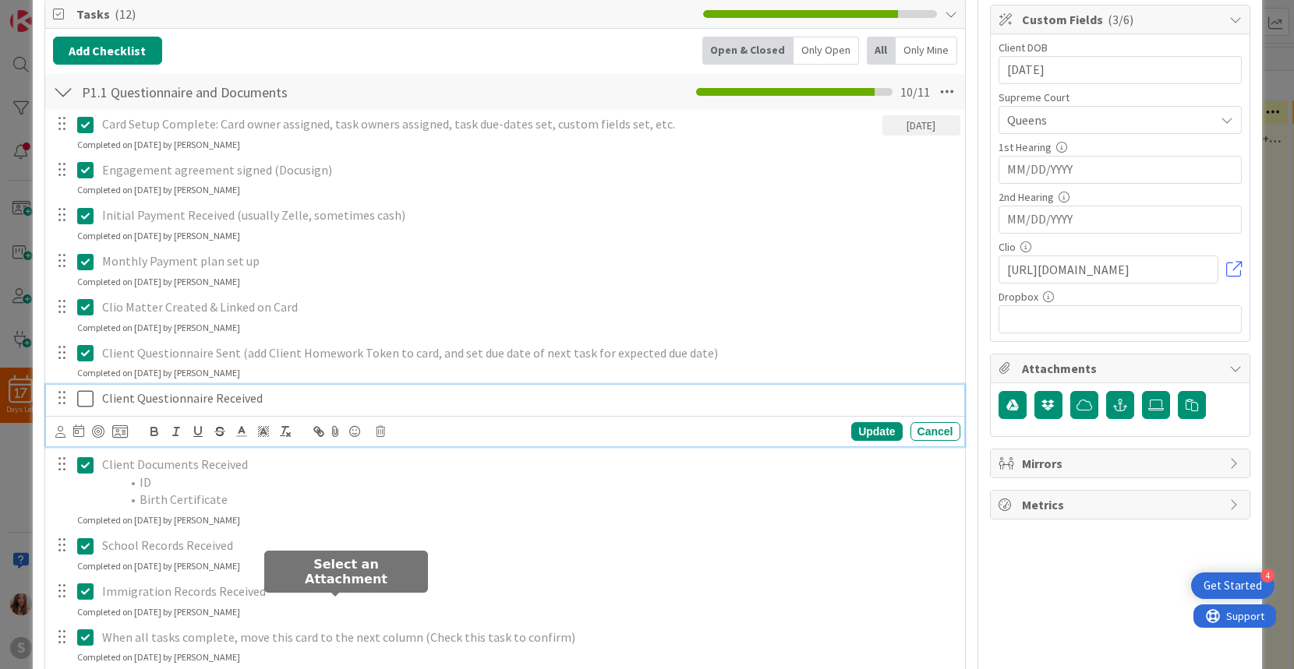
scroll to position [0, 0]
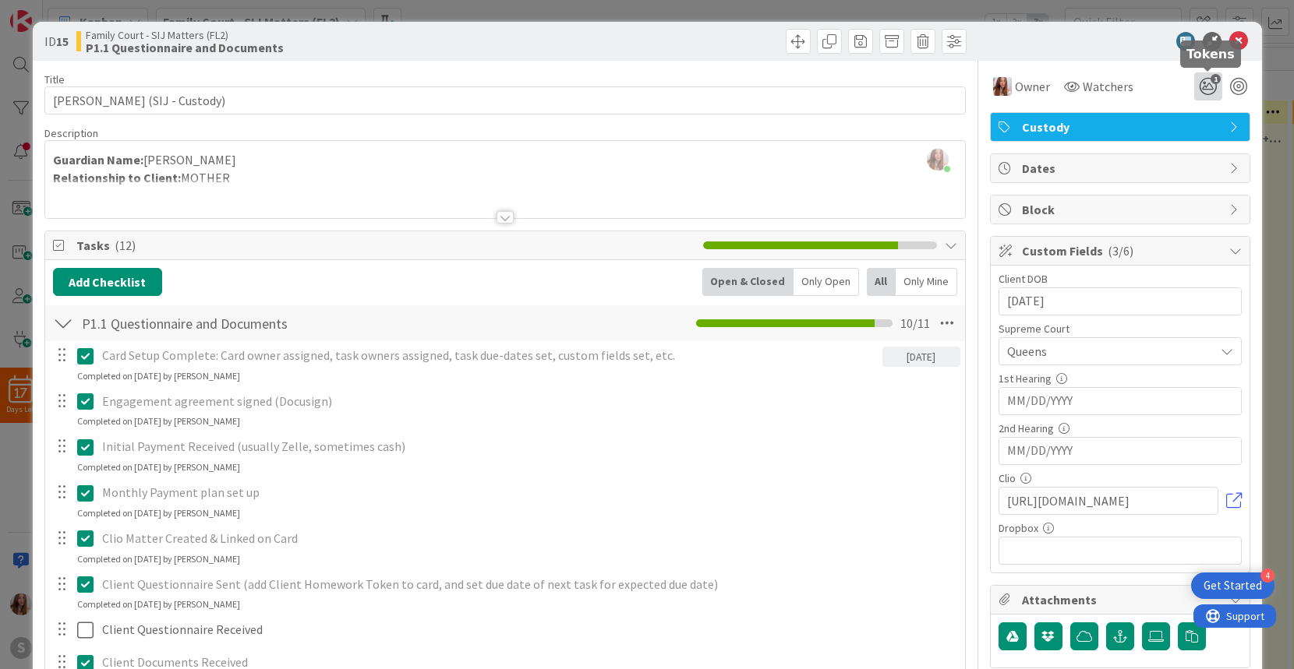
click at [1210, 87] on icon "1" at bounding box center [1208, 86] width 28 height 28
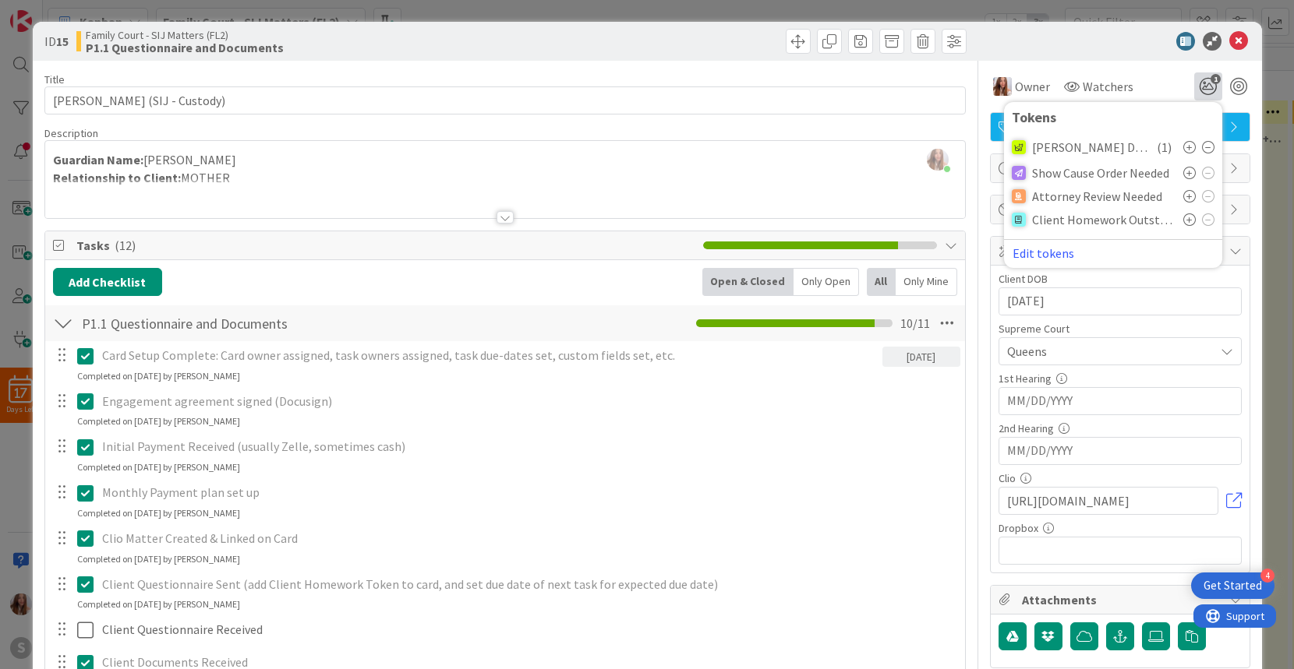
click at [1188, 220] on icon at bounding box center [1189, 220] width 12 height 12
click at [1239, 41] on icon at bounding box center [1238, 41] width 19 height 19
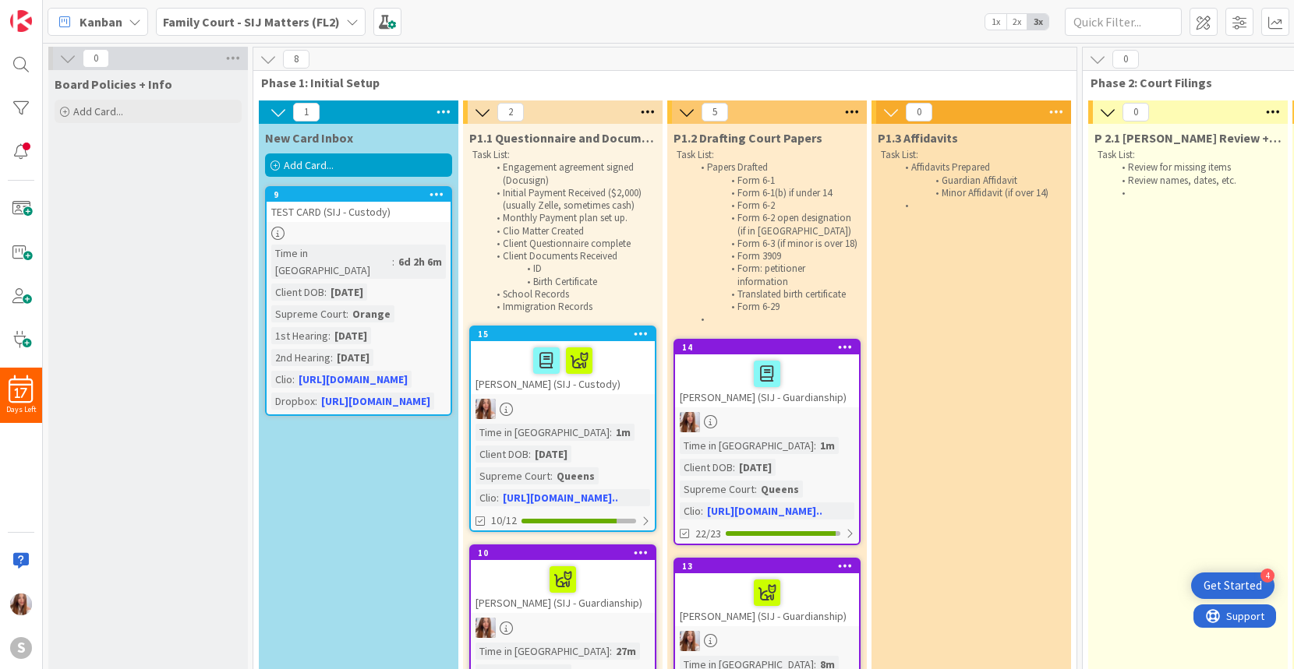
click at [277, 164] on icon at bounding box center [274, 165] width 9 height 9
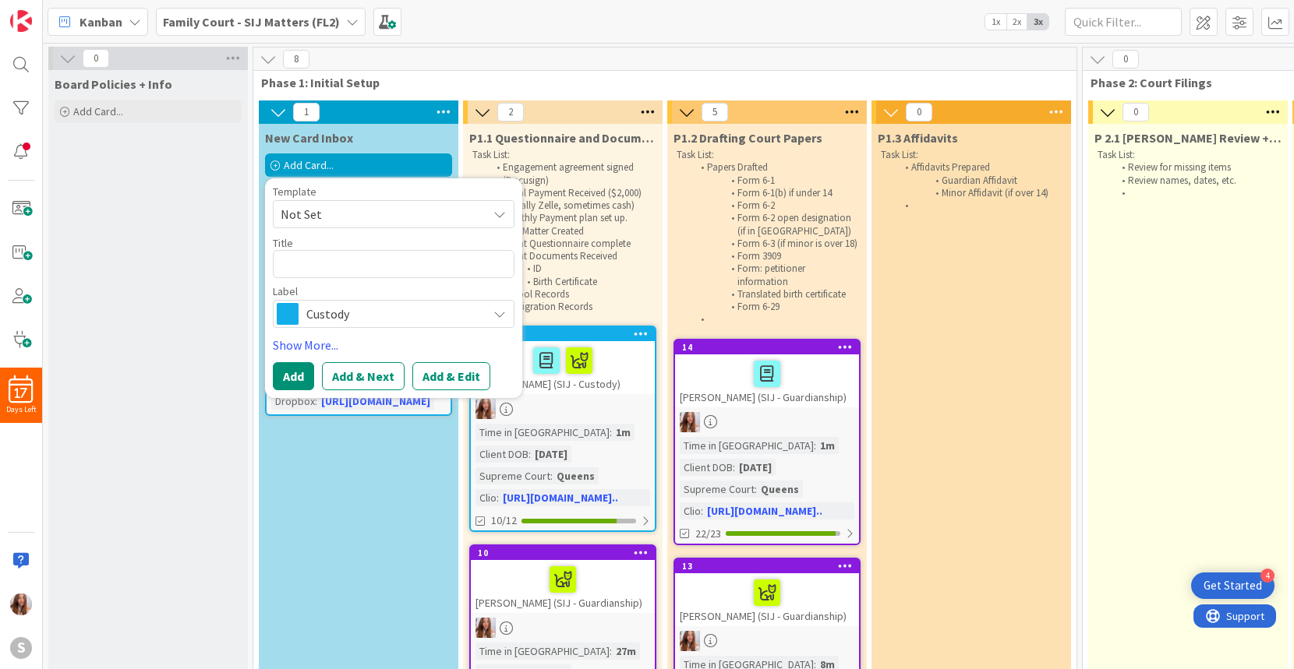
click at [422, 215] on span "Not Set" at bounding box center [378, 214] width 195 height 20
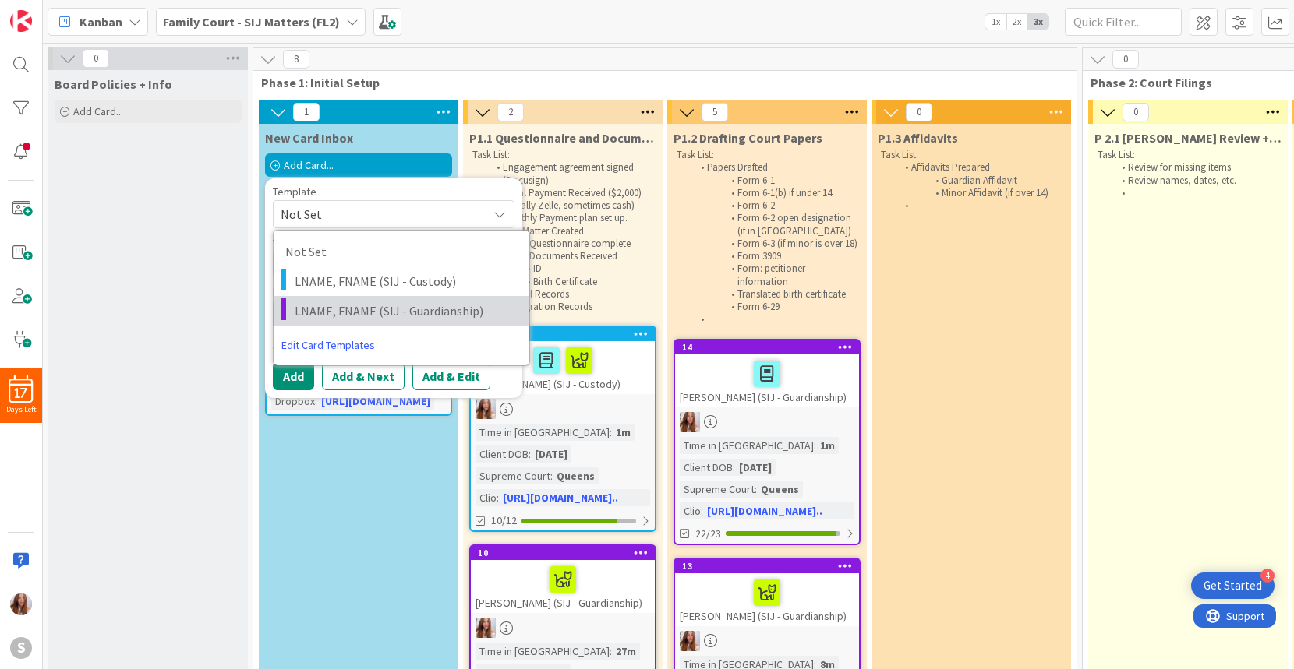
click at [361, 311] on span "LNAME, FNAME (SIJ - Guardianship)" at bounding box center [406, 311] width 223 height 20
type textarea "x"
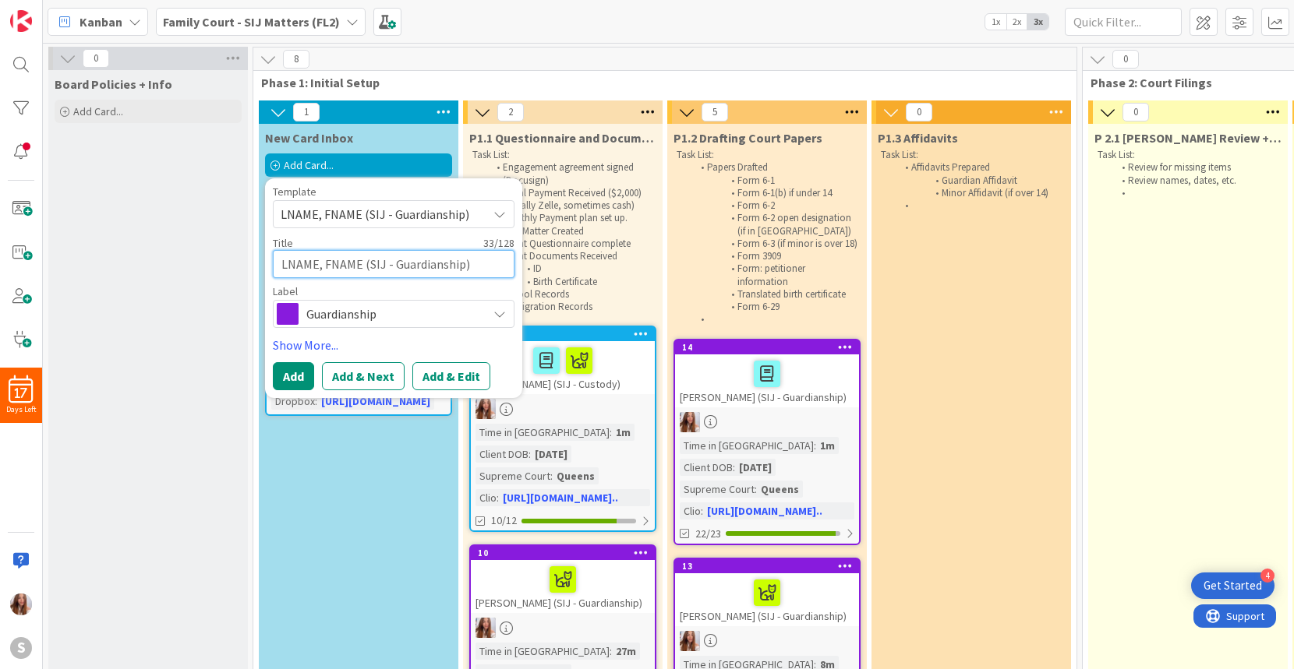
drag, startPoint x: 359, startPoint y: 264, endPoint x: 270, endPoint y: 245, distance: 90.8
click at [270, 245] on div "Template LNAME, FNAME (SIJ - Guardianship) Not Set LNAME, FNAME (SIJ - Custody)…" at bounding box center [393, 288] width 257 height 220
type textarea "Z (SIJ - Guardianship)"
type textarea "x"
type textarea "ZA (SIJ - Guardianship)"
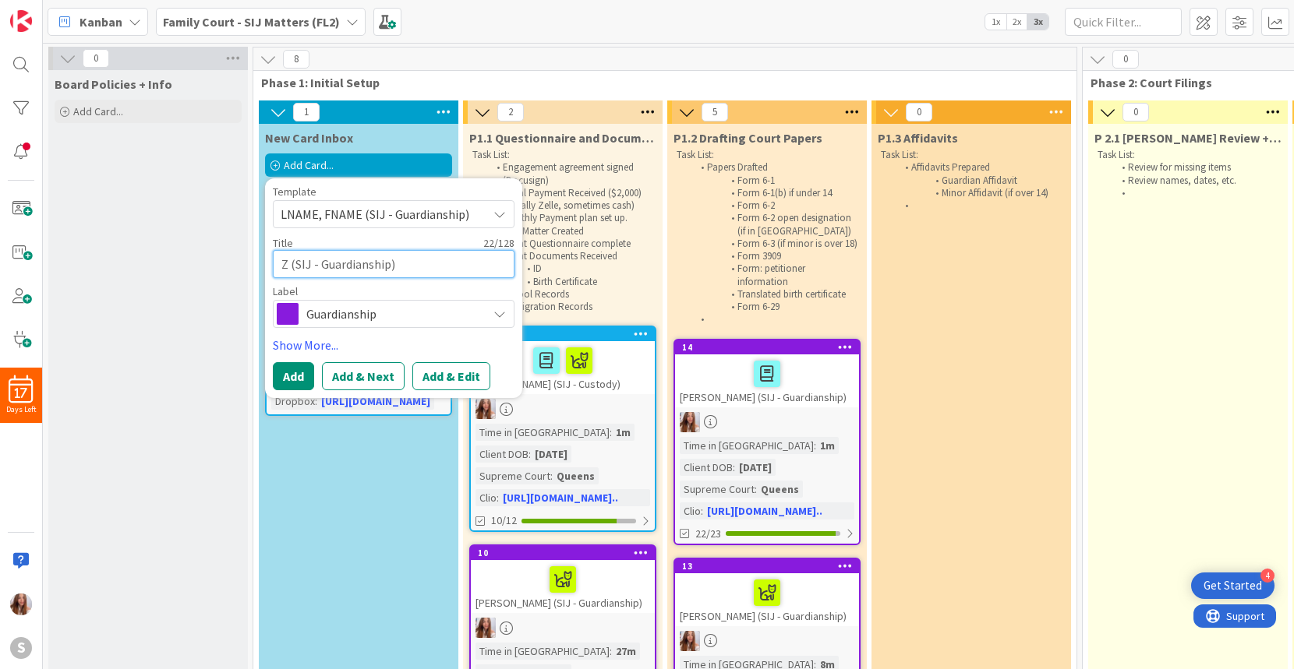
type textarea "x"
type textarea "ZAM (SIJ - Guardianship)"
type textarea "x"
type textarea "ZAMU (SIJ - Guardianship)"
type textarea "x"
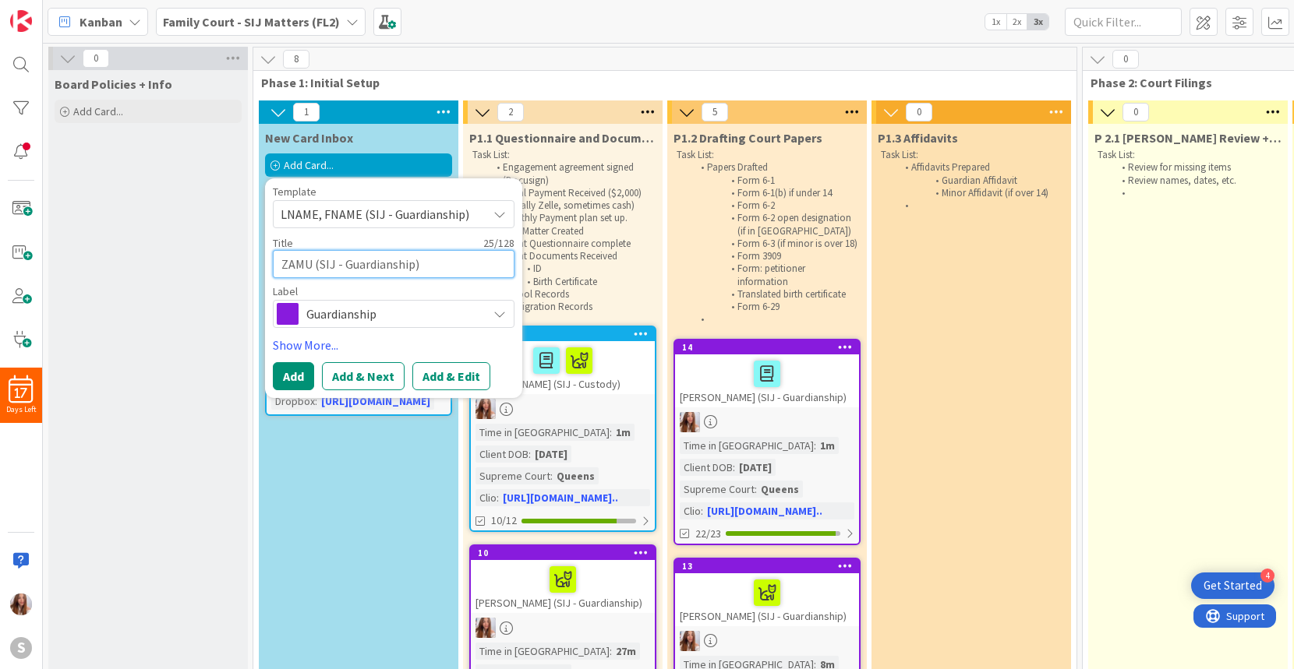
type textarea "ZAMUD (SIJ - Guardianship)"
type textarea "x"
type textarea "ZAMUDI (SIJ - Guardianship)"
type textarea "x"
type textarea "ZAMUDIO (SIJ - Guardianship)"
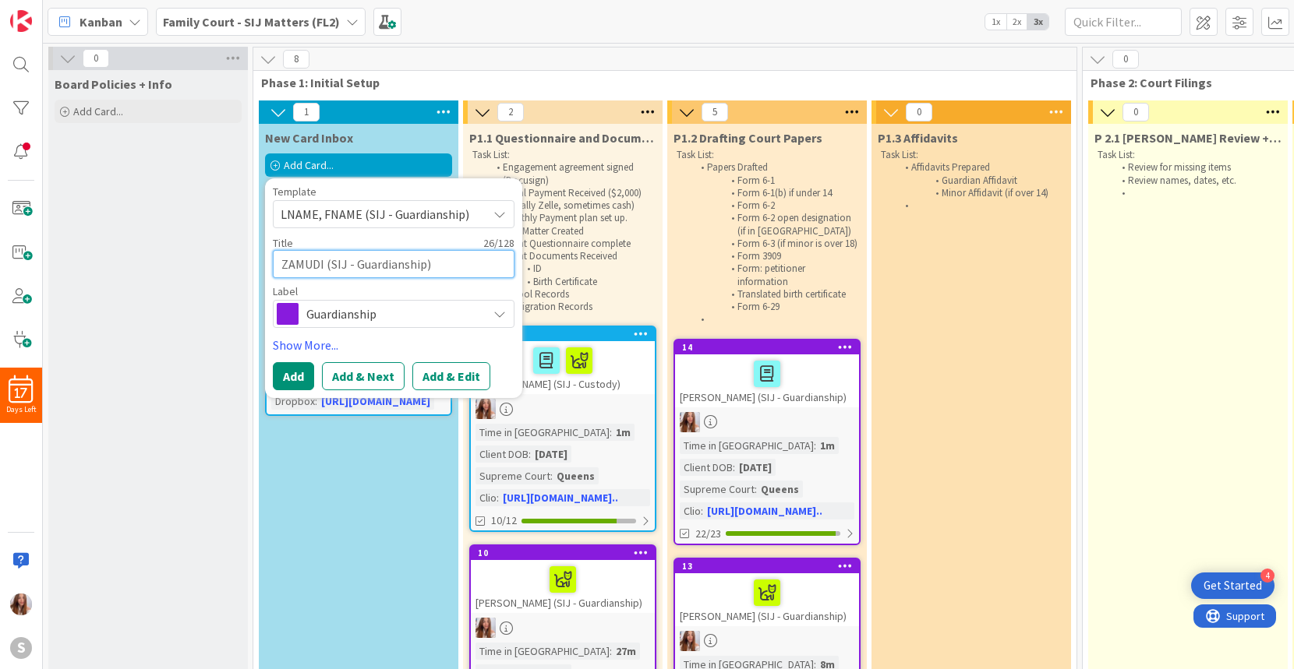
type textarea "x"
type textarea "ZAMUDIO, (SIJ - Guardianship)"
type textarea "x"
type textarea "ZAMUDIO, (SIJ - Guardianship)"
type textarea "x"
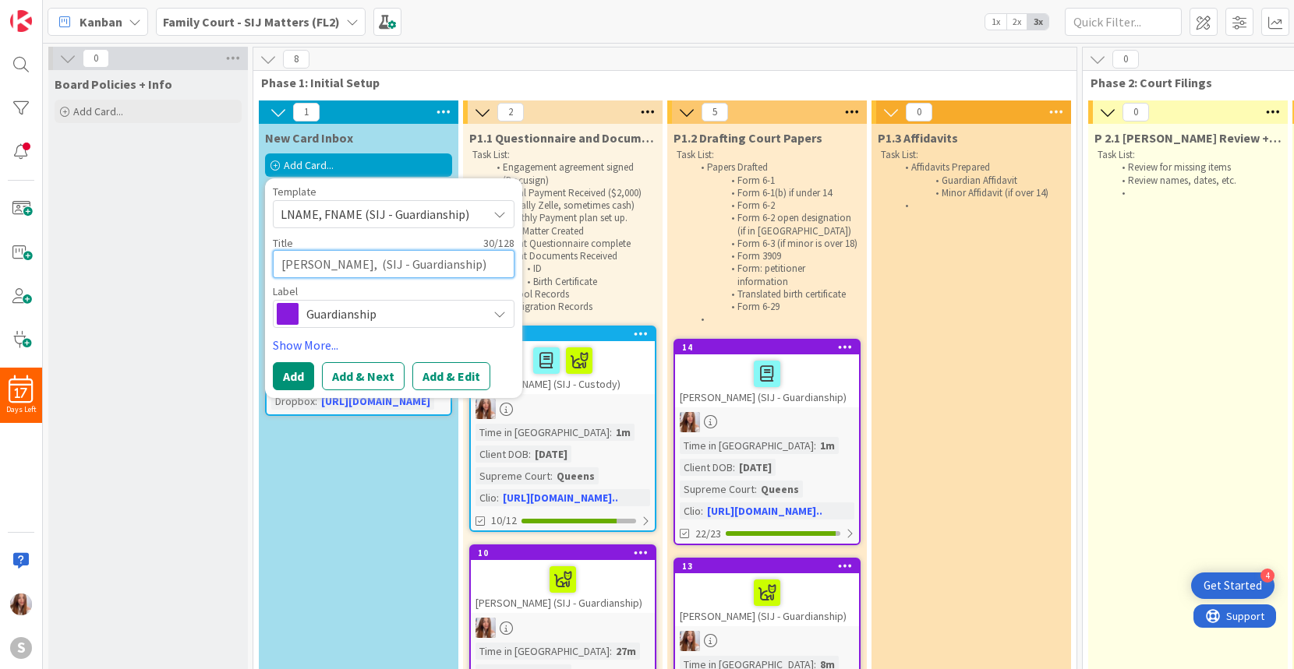
type textarea "ZAMUDIO, J (SIJ - Guardianship)"
type textarea "x"
type textarea "ZAMUDIO, JU (SIJ - Guardianship)"
type textarea "x"
type textarea "ZAMUDIO, JUA (SIJ - Guardianship)"
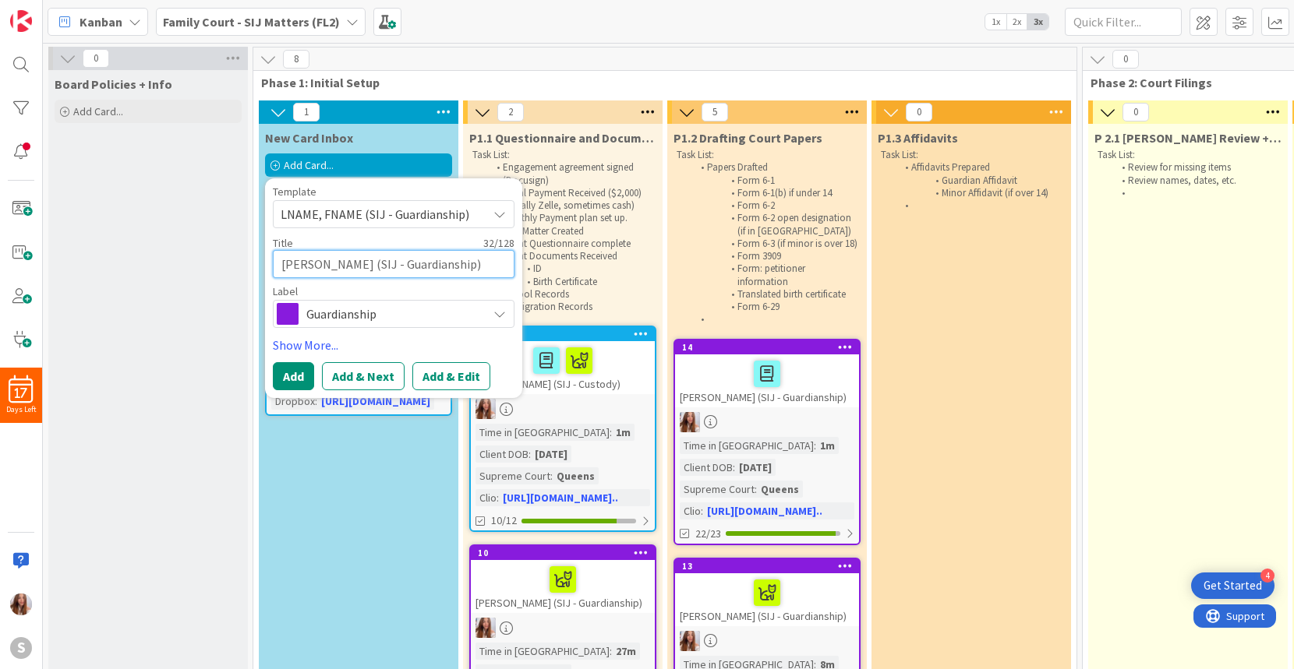
type textarea "x"
type textarea "ZAMUDIO, JUAN (SIJ - Guardianship)"
type textarea "x"
type textarea "ZAMUDIO, JUAN (SIJ - Guardianship)"
type textarea "x"
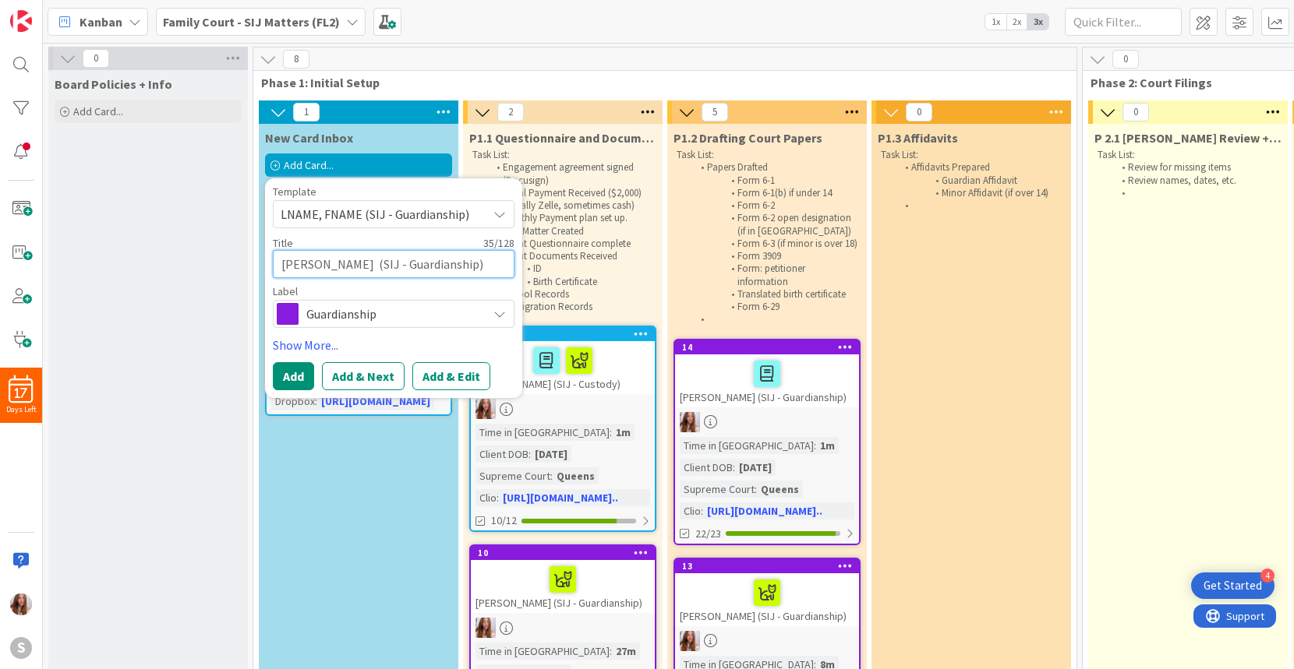
type textarea "ZAMUDIO, JUAN A (SIJ - Guardianship)"
type textarea "x"
type textarea "ZAMUDIO, JUAN AN (SIJ - Guardianship)"
type textarea "x"
type textarea "ZAMUDIO, JUAN AND (SIJ - Guardianship)"
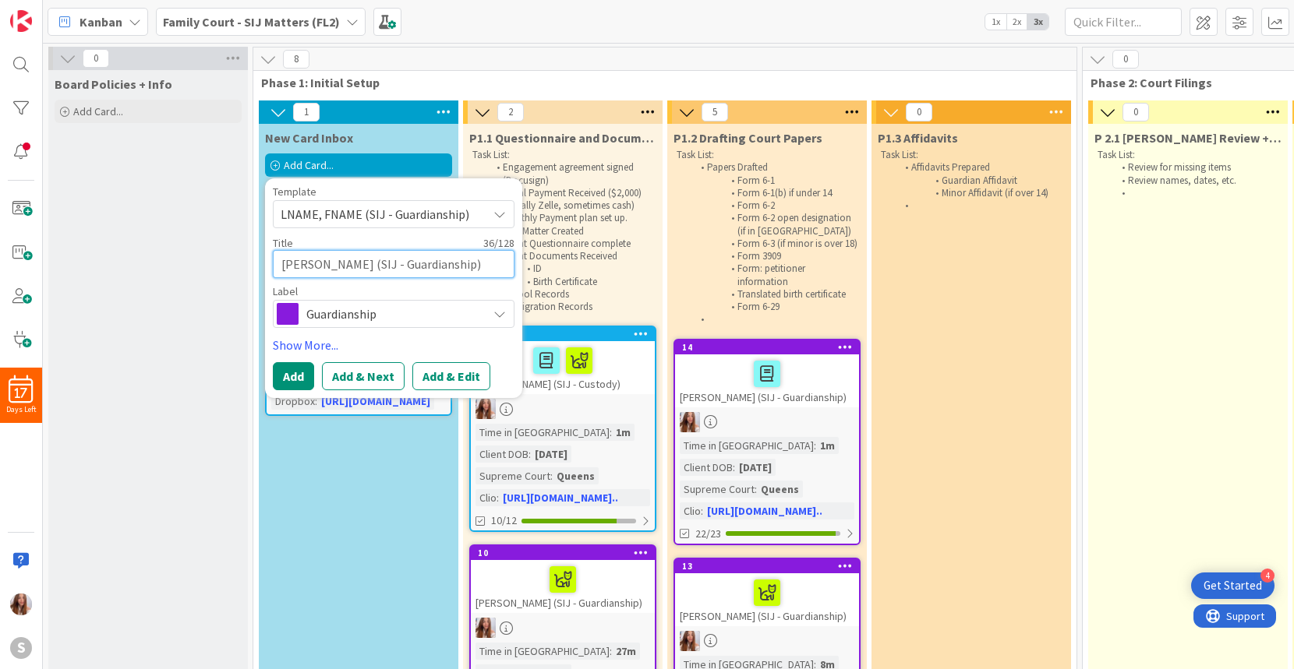
type textarea "x"
type textarea "ZAMUDIO, JUAN ANDR (SIJ - Guardianship)"
type textarea "x"
type textarea "ZAMUDIO, JUAN ANDRE (SIJ - Guardianship)"
type textarea "x"
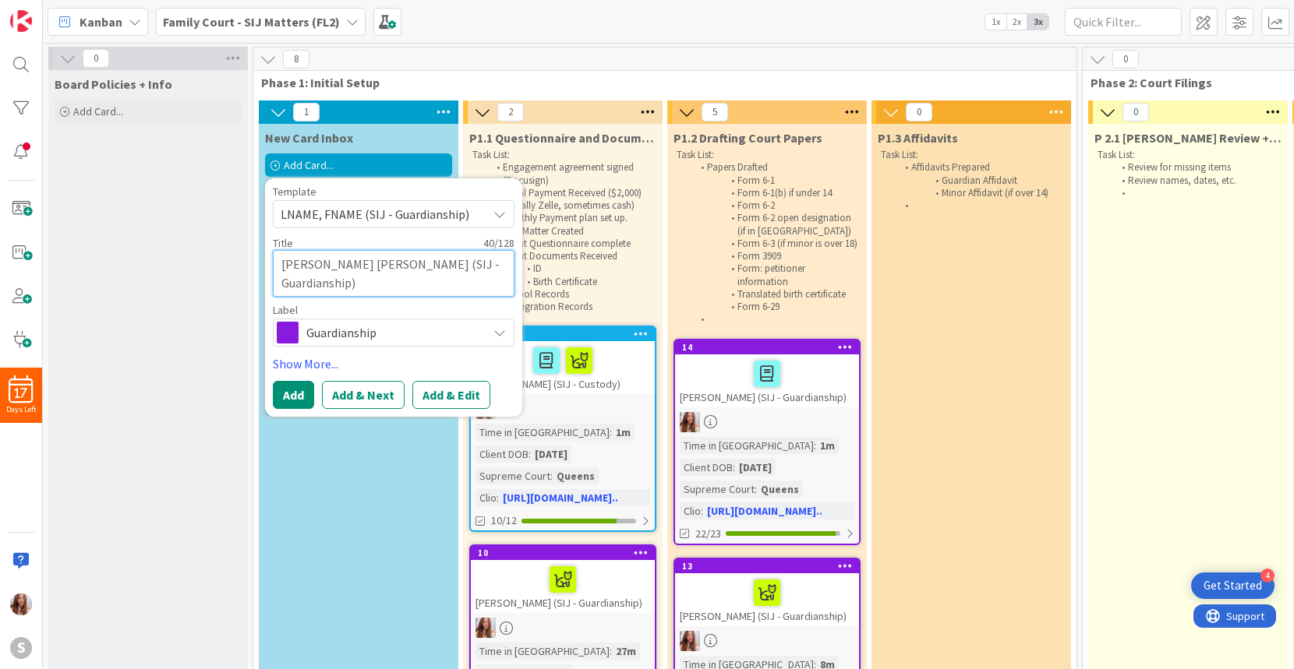
type textarea "ZAMUDIO, JUAN ANDRES (SIJ - Guardianship)"
type textarea "x"
type textarea "ZAMUDIO, JUAN ANDRES (SIJ - Guardianship)"
click at [289, 390] on button "Add" at bounding box center [293, 395] width 41 height 28
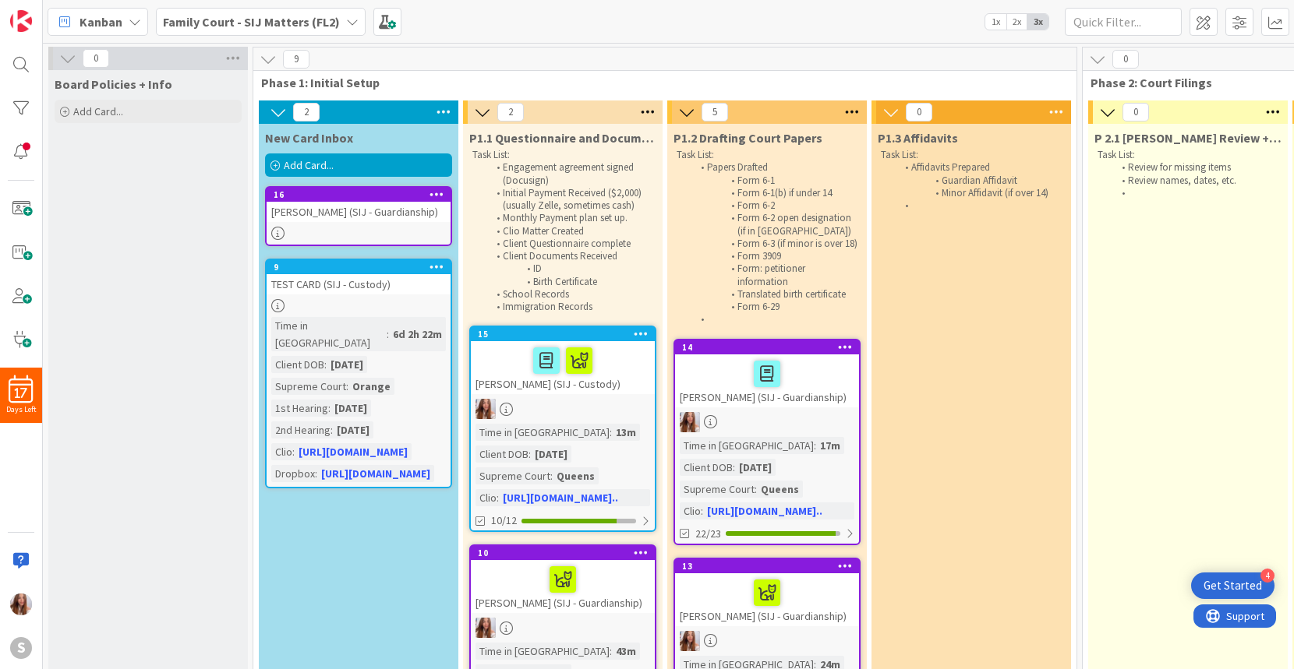
click at [350, 207] on div "ZAMUDIO, JUAN ANDRES (SIJ - Guardianship)" at bounding box center [359, 212] width 184 height 20
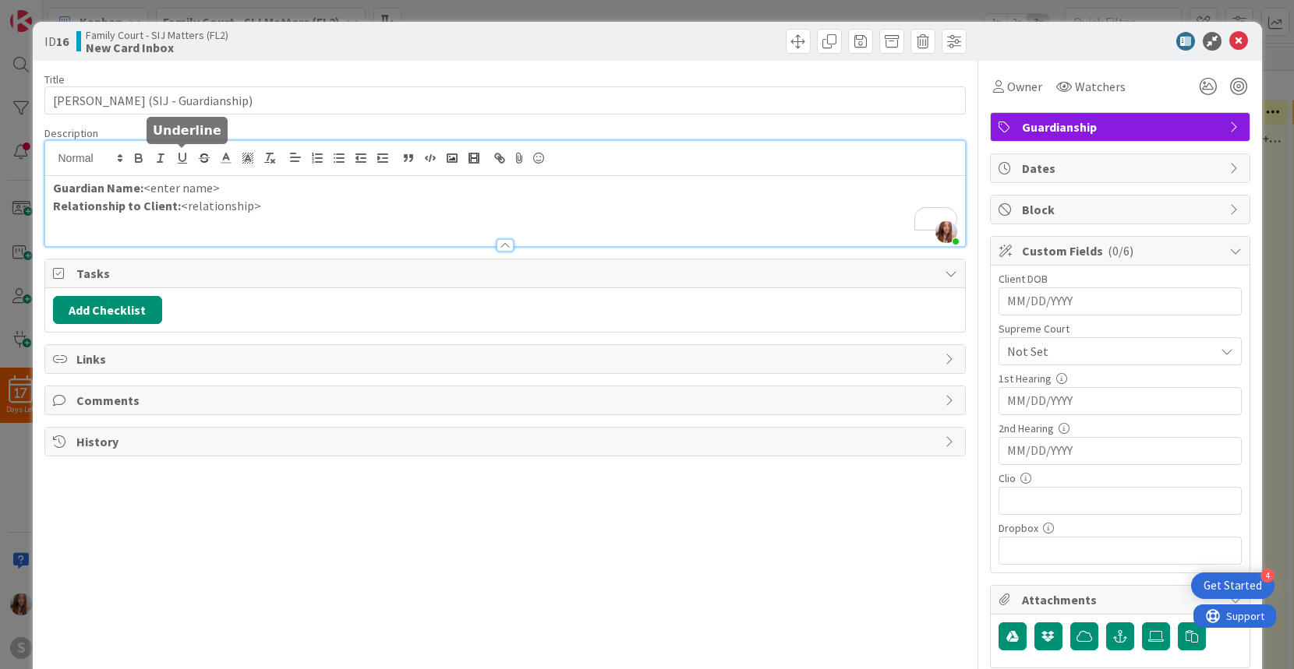
drag, startPoint x: 224, startPoint y: 158, endPoint x: 173, endPoint y: 161, distance: 51.5
click at [173, 161] on div "[PERSON_NAME] just joined Guardian Name: <enter name> Relationship to Client: <…" at bounding box center [505, 193] width 920 height 105
click at [236, 187] on p "Guardian Name: <enter name>" at bounding box center [505, 188] width 904 height 18
drag, startPoint x: 232, startPoint y: 189, endPoint x: 146, endPoint y: 189, distance: 86.5
click at [146, 189] on p "Guardian Name: <enter name>" at bounding box center [505, 188] width 904 height 18
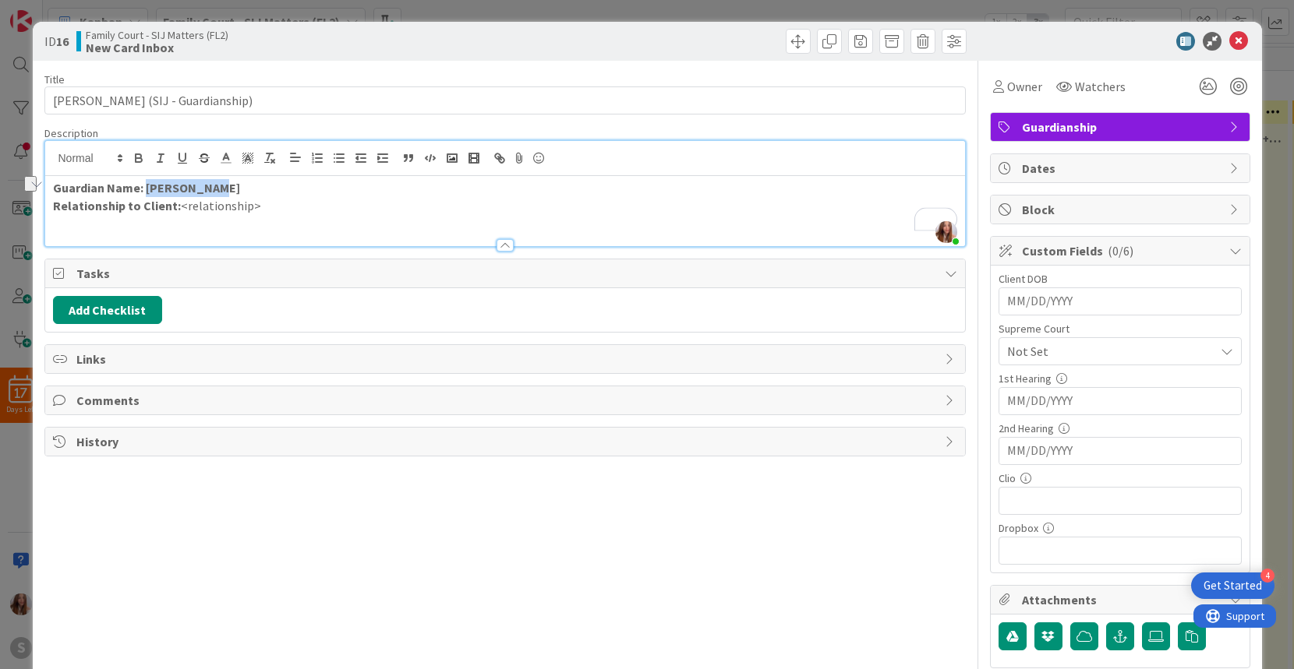
drag, startPoint x: 227, startPoint y: 185, endPoint x: 146, endPoint y: 185, distance: 81.1
click at [146, 185] on p "Guardian Name: DIANA REYES" at bounding box center [505, 188] width 904 height 18
click at [139, 158] on icon "button" at bounding box center [139, 160] width 6 height 4
drag, startPoint x: 265, startPoint y: 209, endPoint x: 178, endPoint y: 208, distance: 86.5
click at [178, 208] on p "Relationship to Client: <relationship>" at bounding box center [505, 206] width 904 height 18
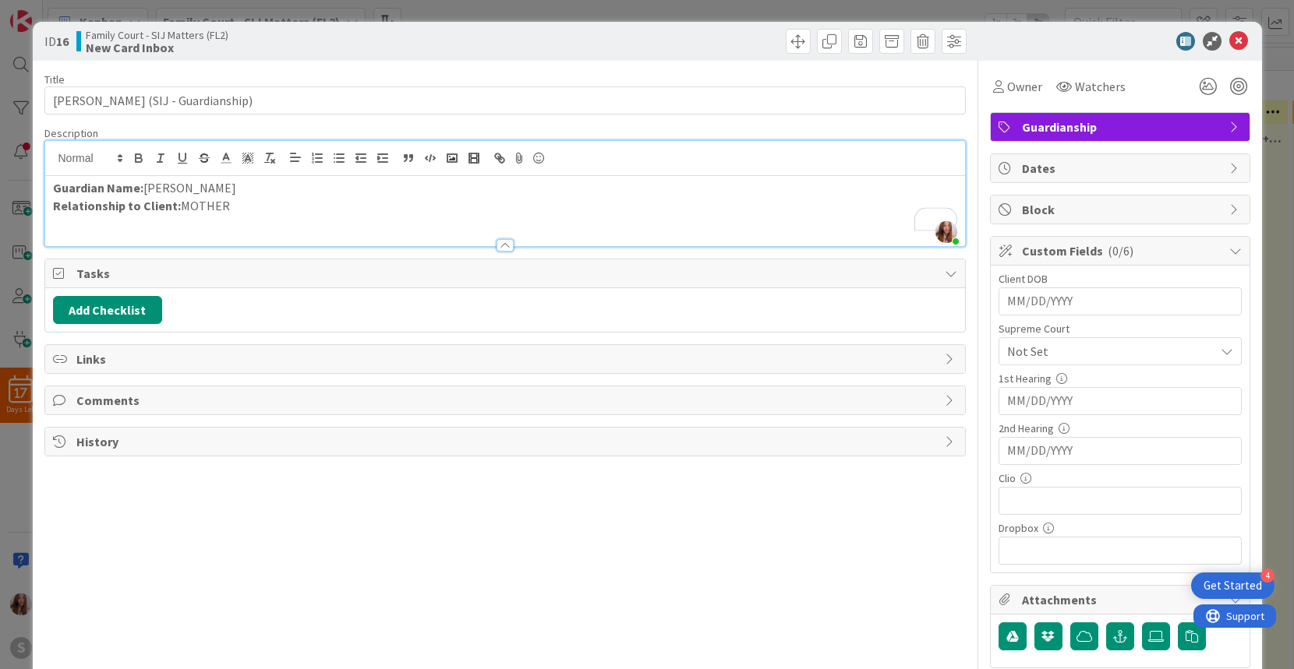
click at [1021, 305] on input "MM/DD/YYYY" at bounding box center [1120, 301] width 226 height 26
type input "12/17/2009"
click at [1059, 350] on span "Not Set" at bounding box center [1107, 352] width 200 height 22
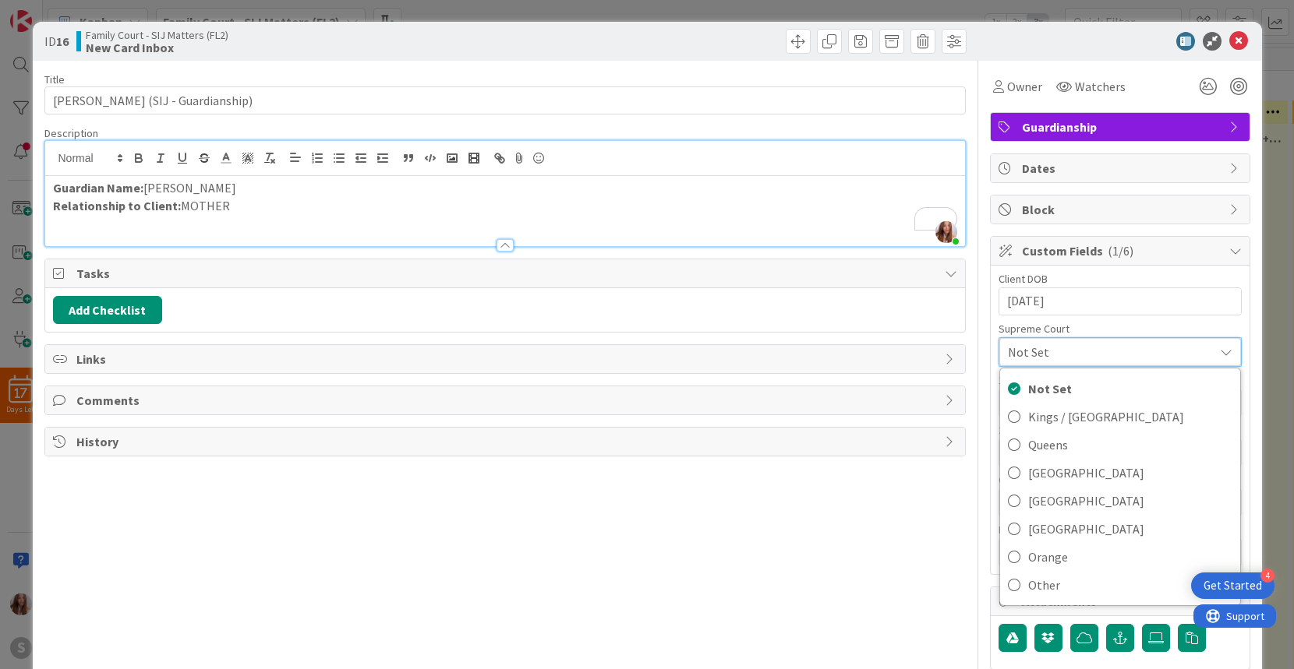
click at [977, 327] on div at bounding box center [977, 413] width 1 height 704
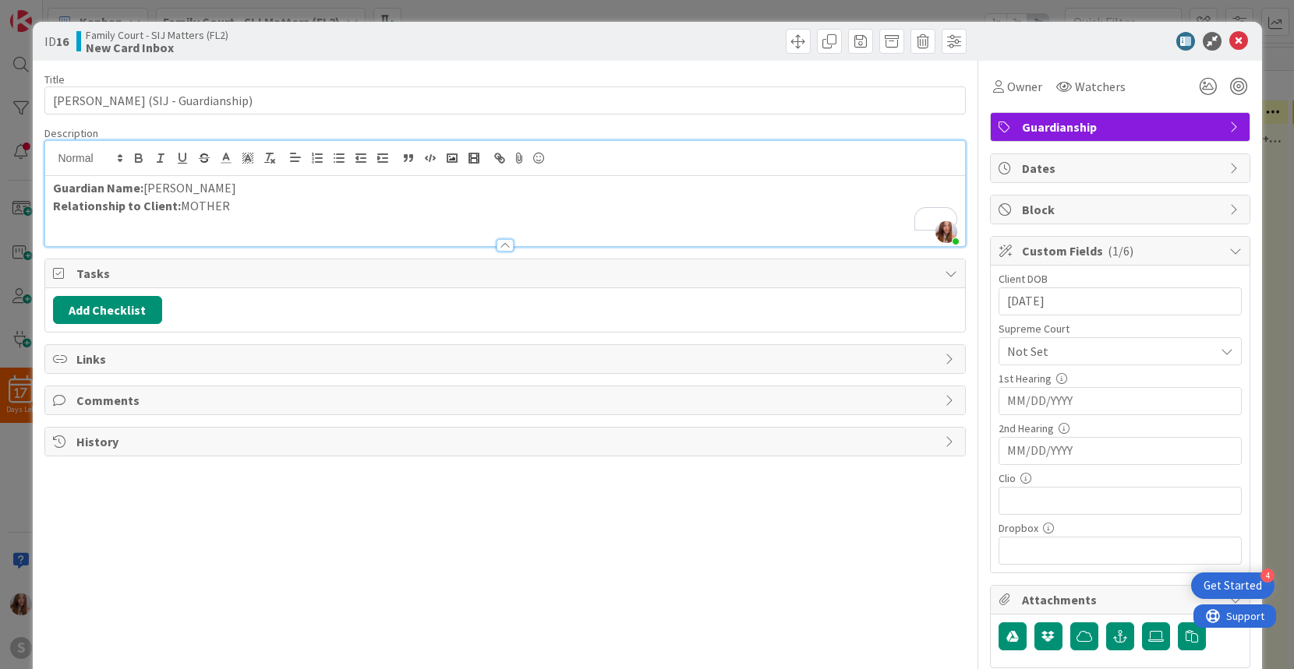
scroll to position [1, 0]
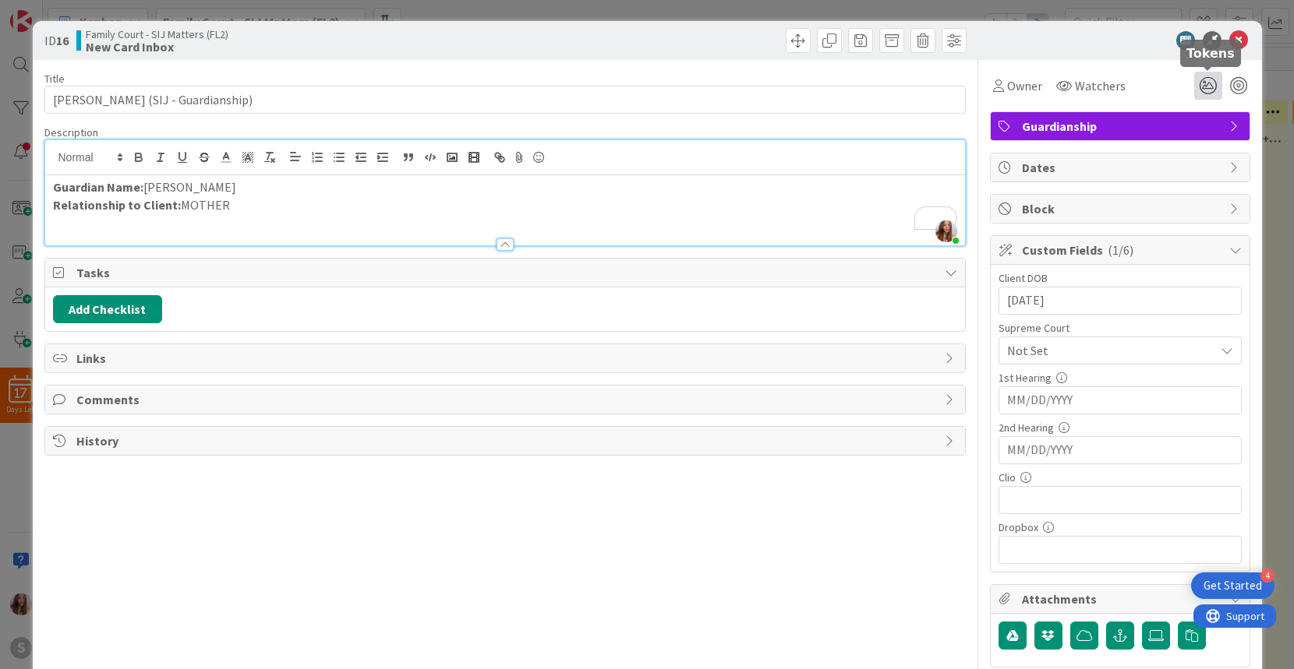
click at [1207, 82] on icon at bounding box center [1208, 86] width 28 height 28
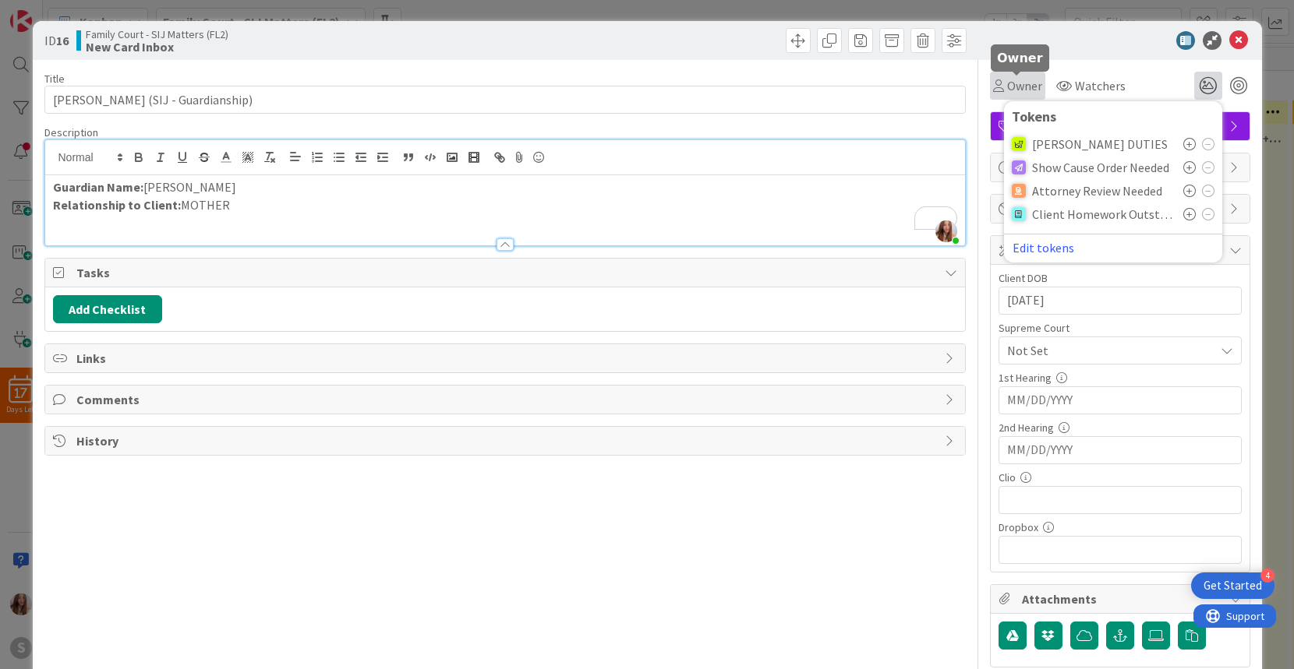
click at [1028, 85] on span "Owner" at bounding box center [1024, 85] width 35 height 19
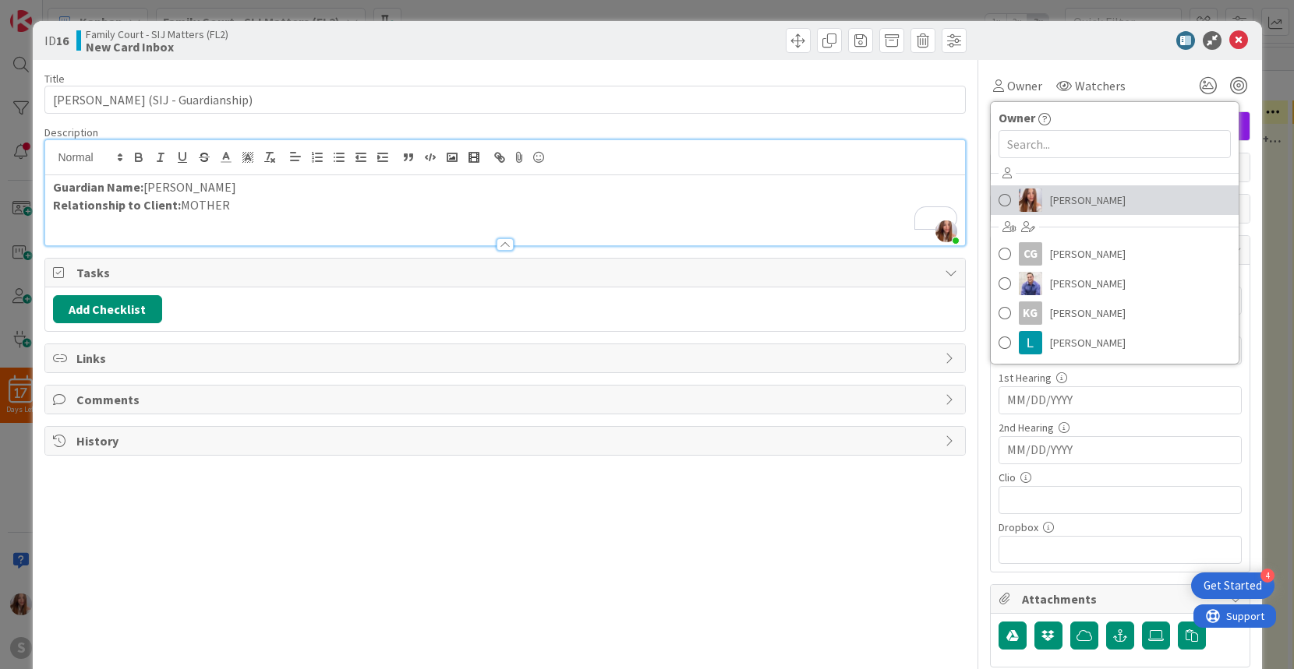
click at [1008, 197] on span at bounding box center [1004, 200] width 12 height 23
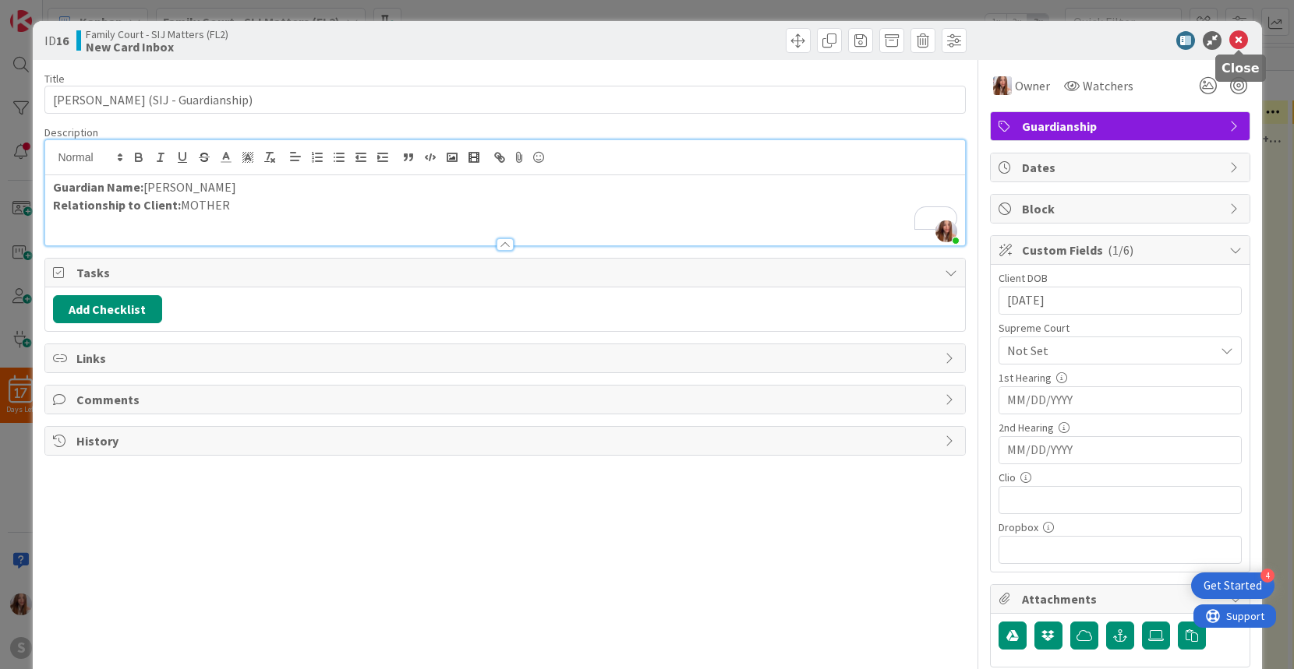
click at [1242, 41] on icon at bounding box center [1238, 40] width 19 height 19
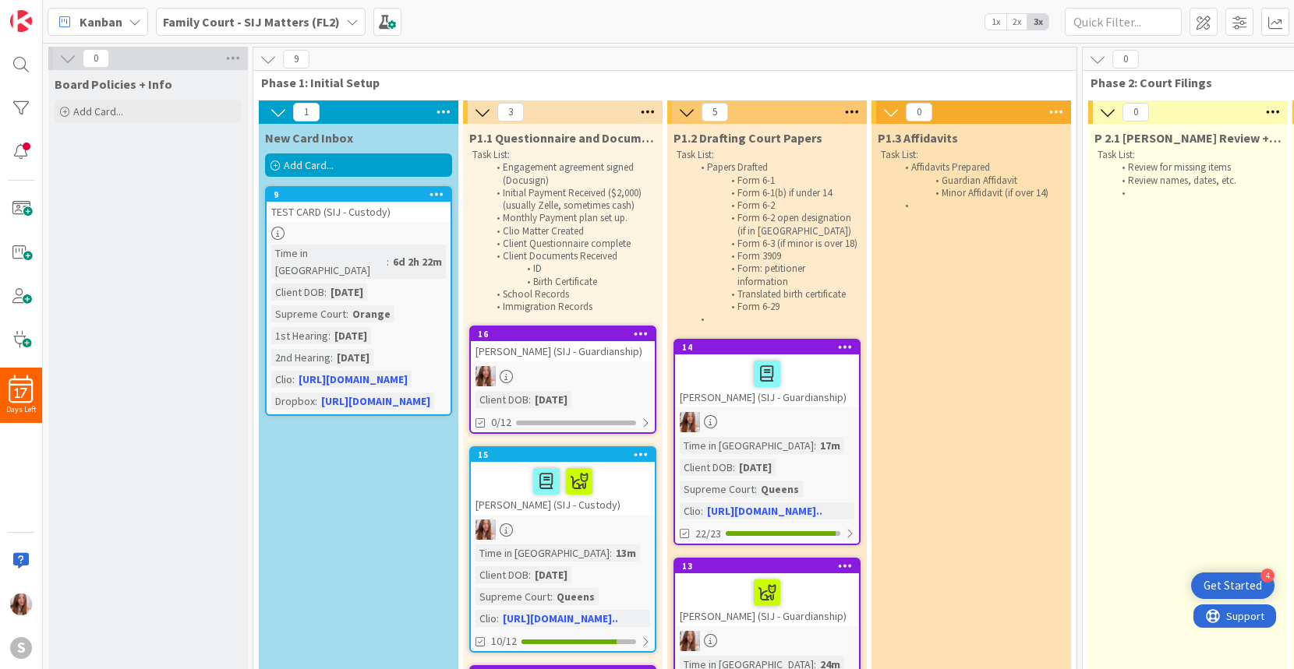
click at [299, 163] on span "Add Card..." at bounding box center [309, 165] width 50 height 14
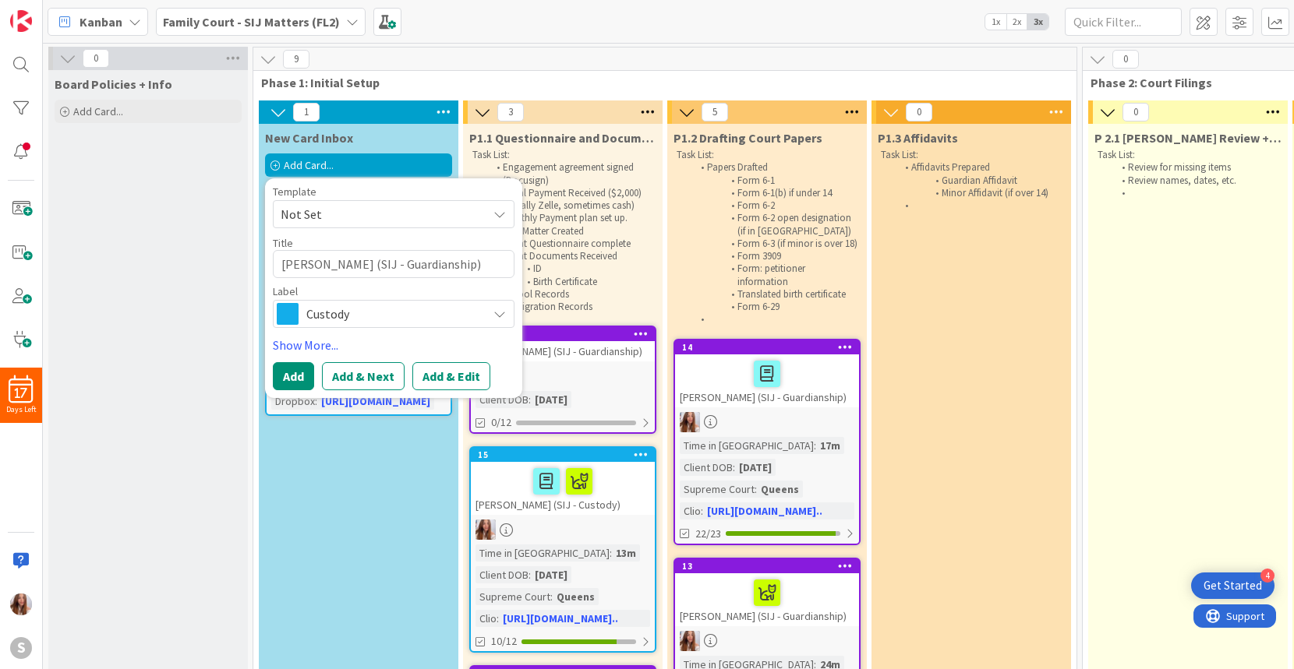
scroll to position [0, 14]
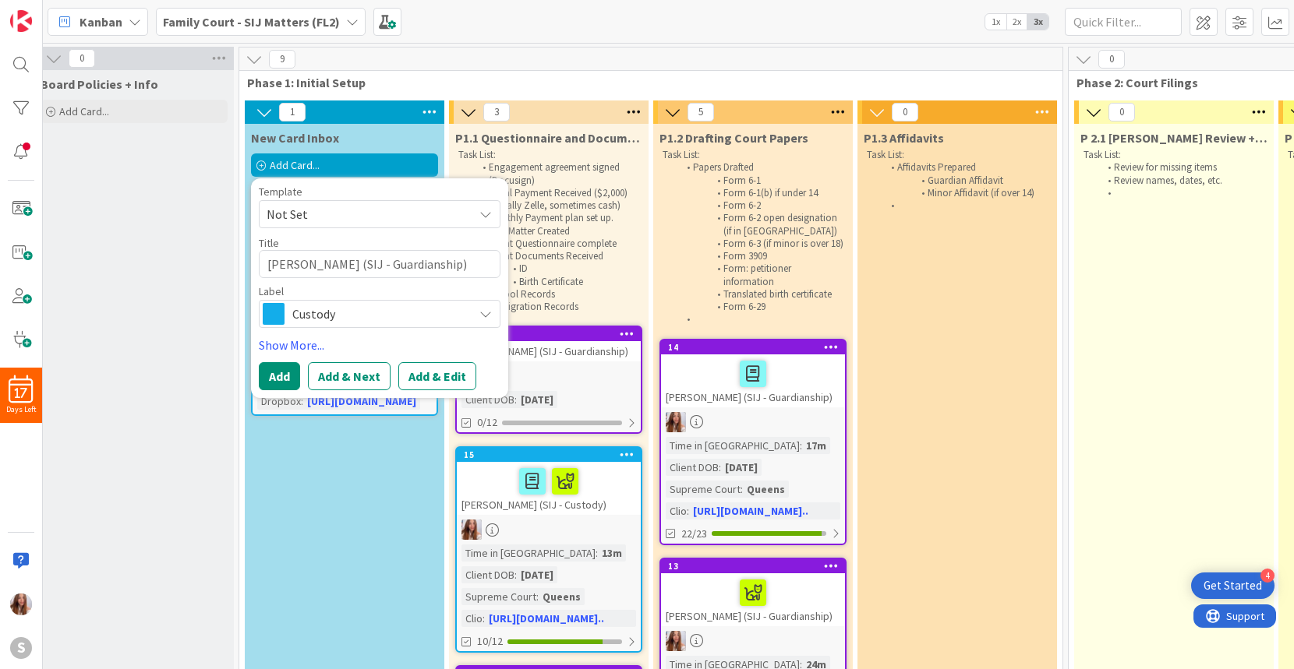
click at [363, 221] on span "Not Set" at bounding box center [364, 214] width 195 height 20
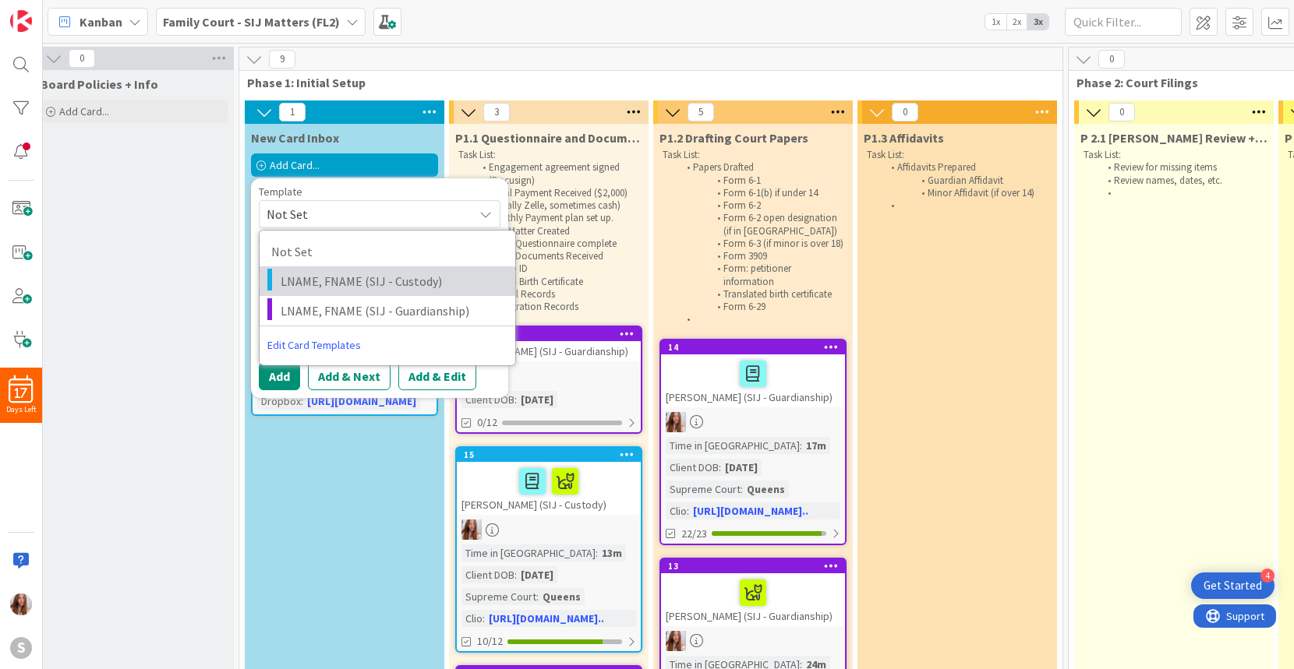
drag, startPoint x: 998, startPoint y: 404, endPoint x: 335, endPoint y: 283, distance: 673.4
click at [335, 283] on span "LNAME, FNAME (SIJ - Custody)" at bounding box center [392, 281] width 223 height 20
type textarea "x"
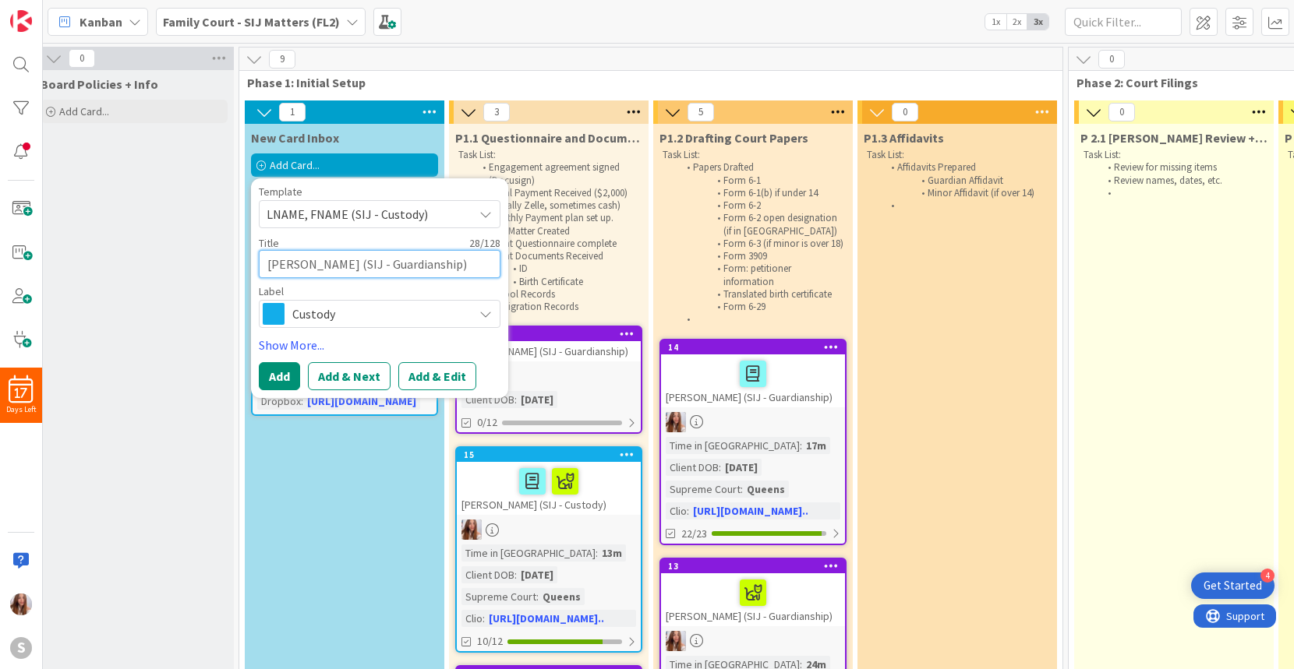
click at [335, 266] on textarea "LNAME, FNAME (SIJ - Custody)" at bounding box center [380, 264] width 242 height 28
drag, startPoint x: 335, startPoint y: 283, endPoint x: 268, endPoint y: 244, distance: 77.5
click at [268, 244] on div "Title 28 / 128 LNAME, FNAME (SIJ - Custody)" at bounding box center [380, 257] width 242 height 42
type textarea "A (SIJ - Custody)"
type textarea "x"
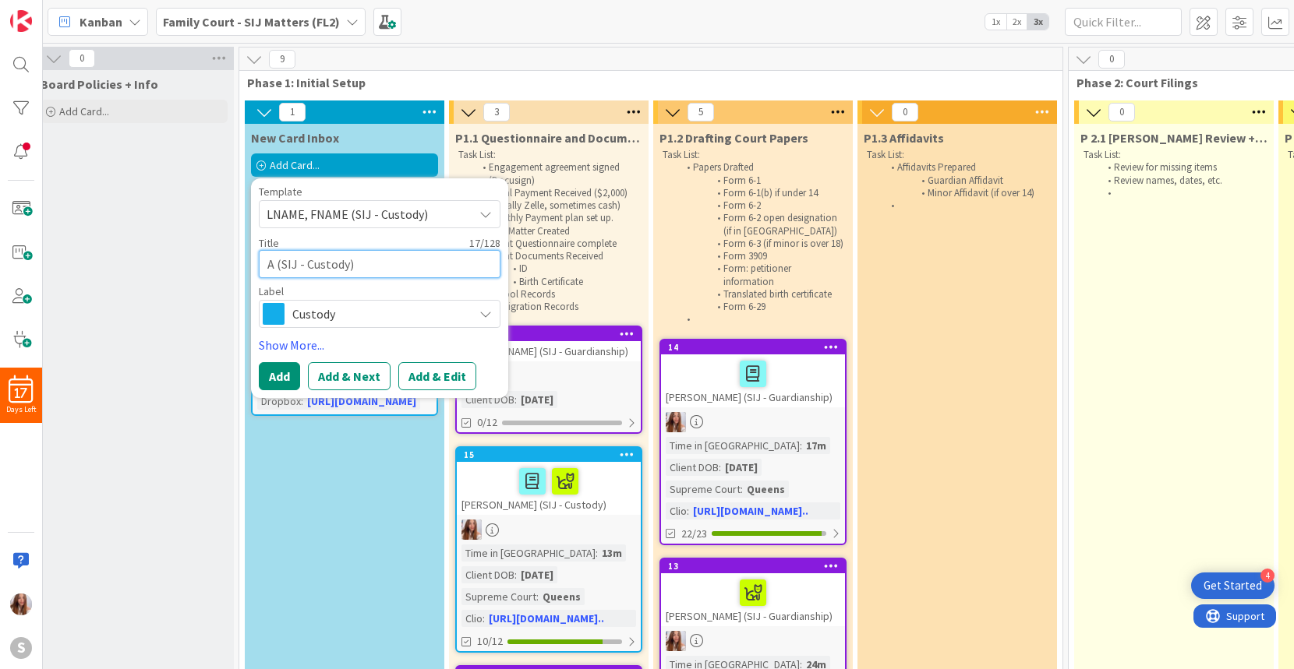
type textarea "(SIJ - Custody)"
type textarea "x"
type textarea "L (SIJ - Custody)"
type textarea "x"
type textarea "LE (SIJ - Custody)"
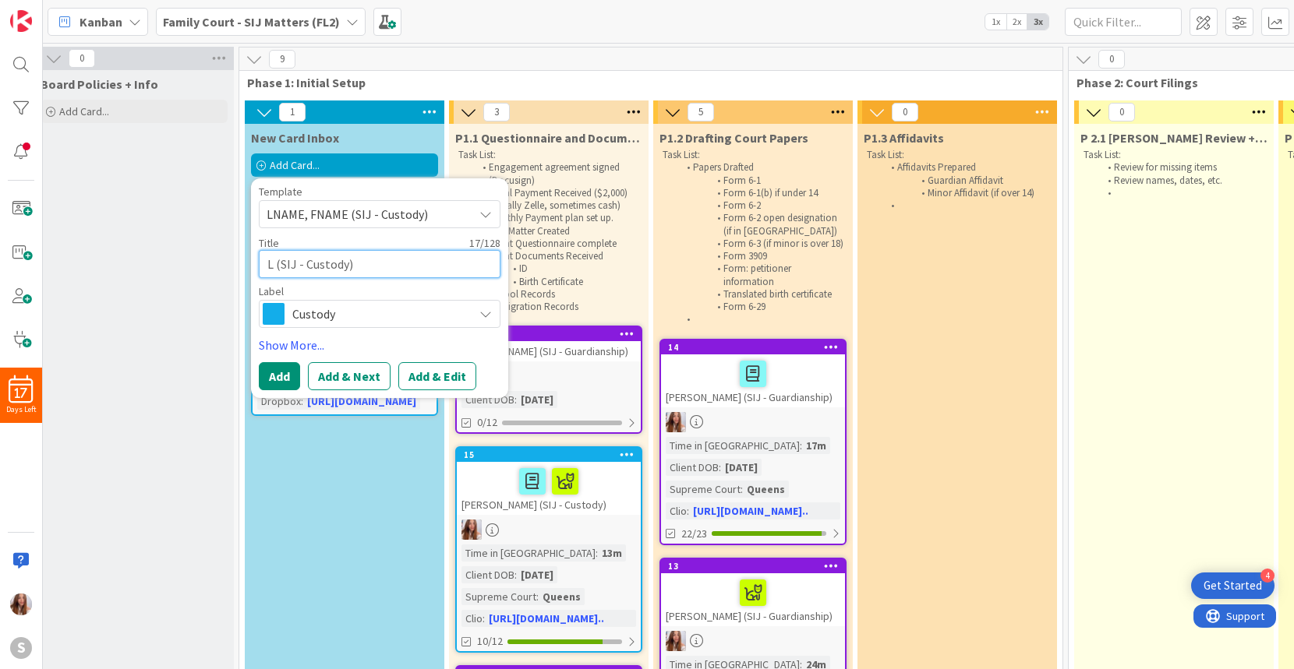
type textarea "x"
type textarea "LEO (SIJ - Custody)"
type textarea "x"
type textarea "LEON (SIJ - Custody)"
type textarea "x"
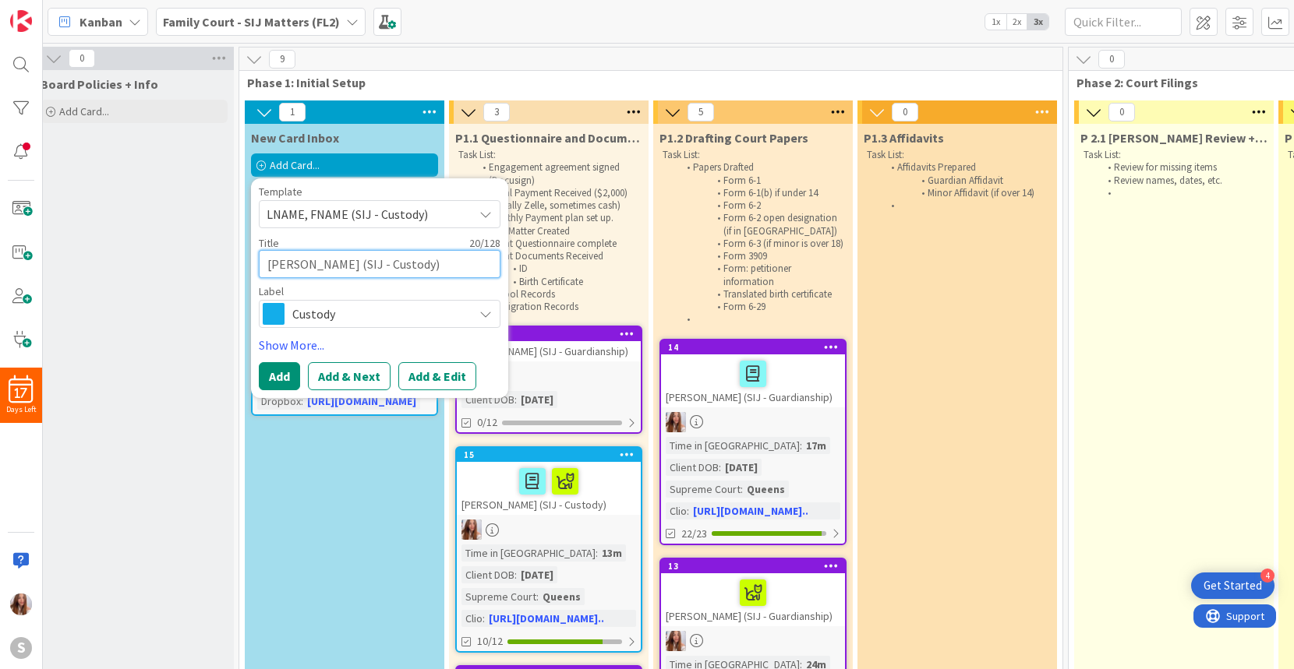
type textarea "LEON, (SIJ - Custody)"
type textarea "x"
type textarea "LEON, (SIJ - Custody)"
type textarea "x"
type textarea "LEON, A (SIJ - Custody)"
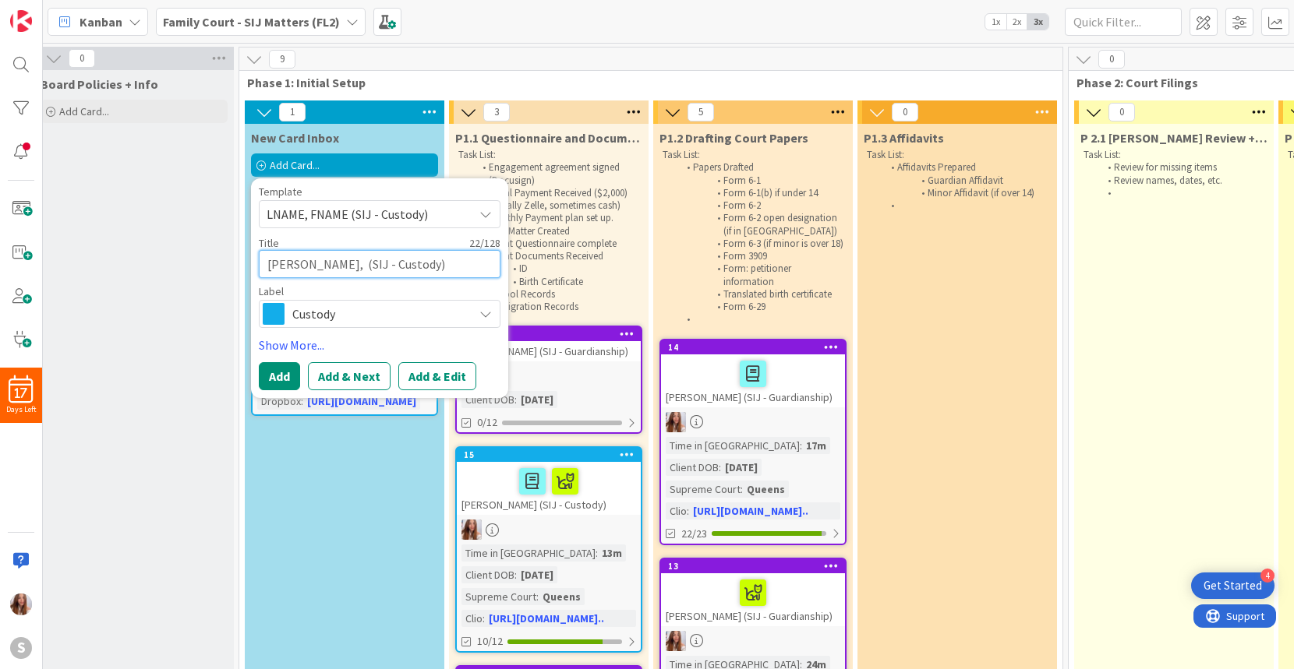
type textarea "x"
type textarea "LEON, AM (SIJ - Custody)"
type textarea "x"
type textarea "LEON, AMY (SIJ - Custody)"
type textarea "x"
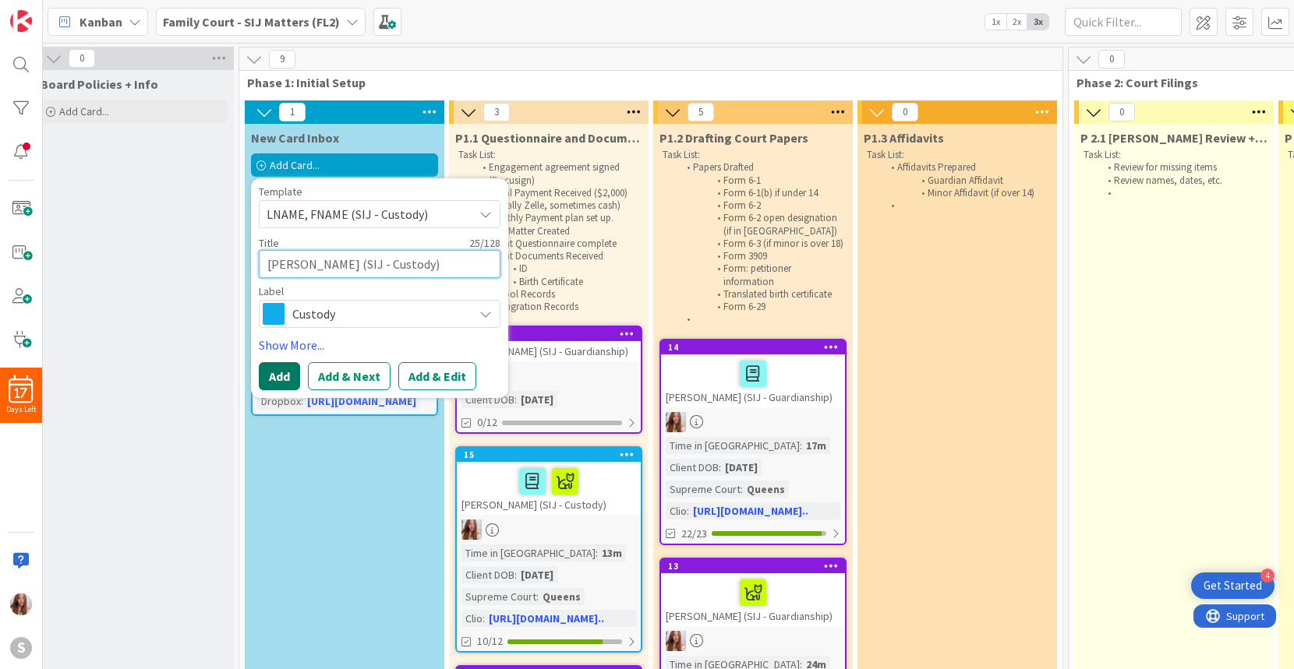
type textarea "LEON, AMY (SIJ - Custody)"
click at [274, 374] on button "Add" at bounding box center [279, 376] width 41 height 28
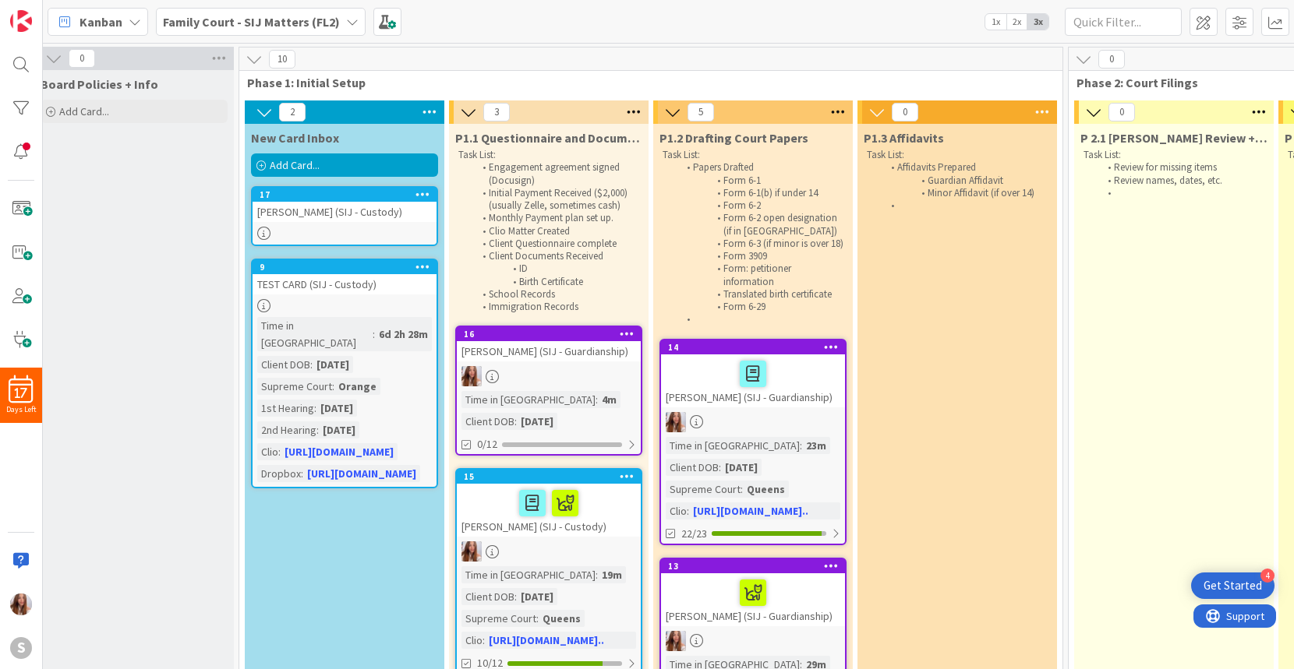
click at [358, 205] on div "LEON, AMY (SIJ - Custody)" at bounding box center [345, 212] width 184 height 20
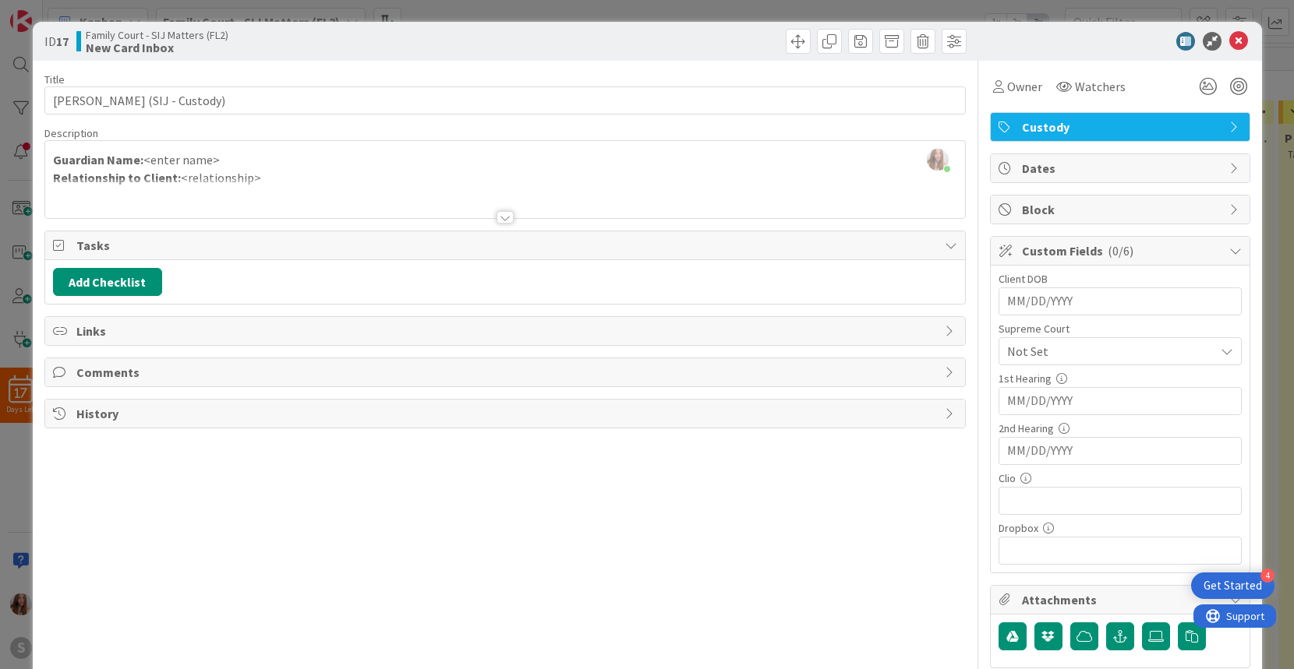
click at [265, 162] on div "[PERSON_NAME] just joined Guardian Name: <enter name> Relationship to Client: <…" at bounding box center [505, 179] width 920 height 77
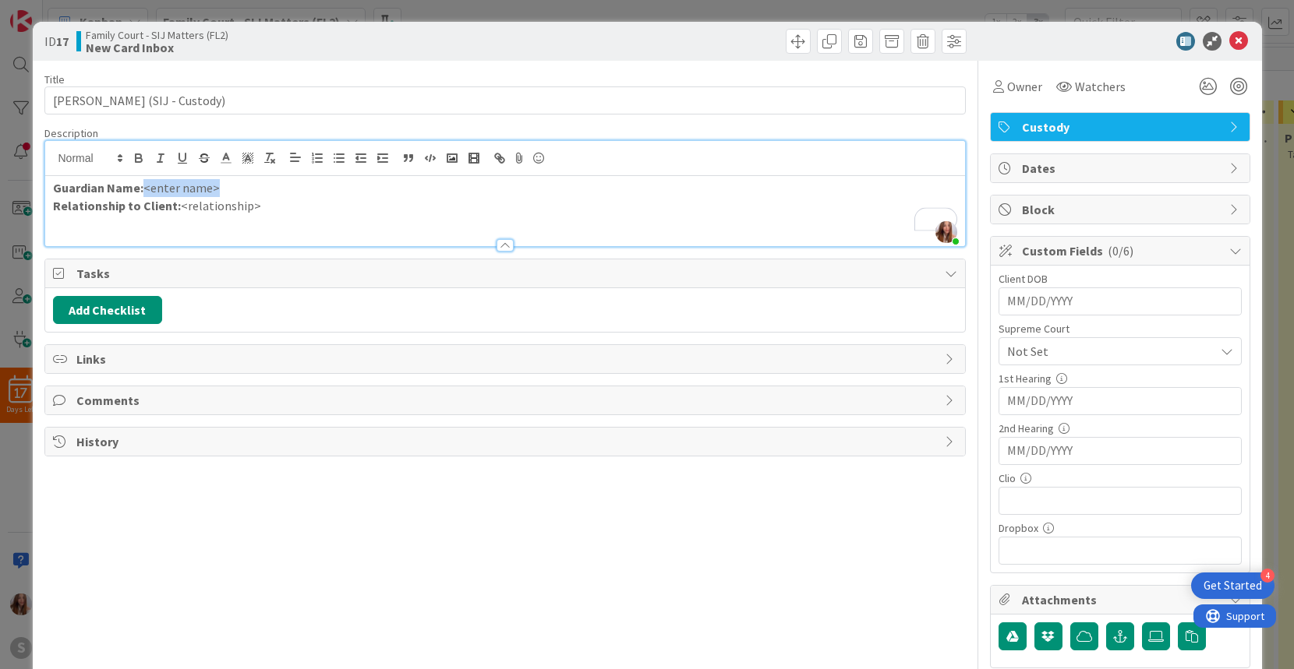
drag, startPoint x: 230, startPoint y: 190, endPoint x: 145, endPoint y: 190, distance: 85.0
click at [145, 190] on p "Guardian Name: <enter name>" at bounding box center [505, 188] width 904 height 18
click at [269, 208] on p "Relationship to Client: <relationship>" at bounding box center [505, 206] width 904 height 18
drag, startPoint x: 269, startPoint y: 208, endPoint x: 178, endPoint y: 205, distance: 90.5
click at [178, 205] on p "Relationship to Client: <relationship>" at bounding box center [505, 206] width 904 height 18
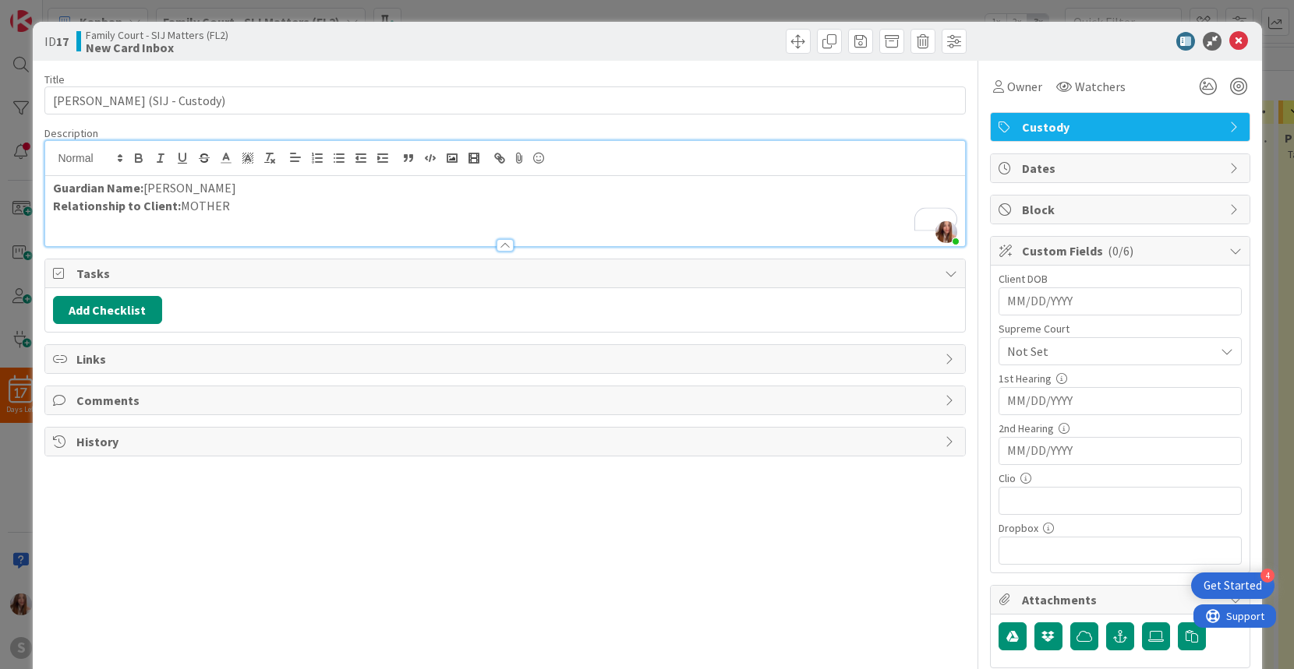
click at [1051, 306] on input "MM/DD/YYYY" at bounding box center [1120, 301] width 226 height 26
type input "03/11/2023"
click at [1093, 348] on span "Not Set" at bounding box center [1107, 352] width 200 height 22
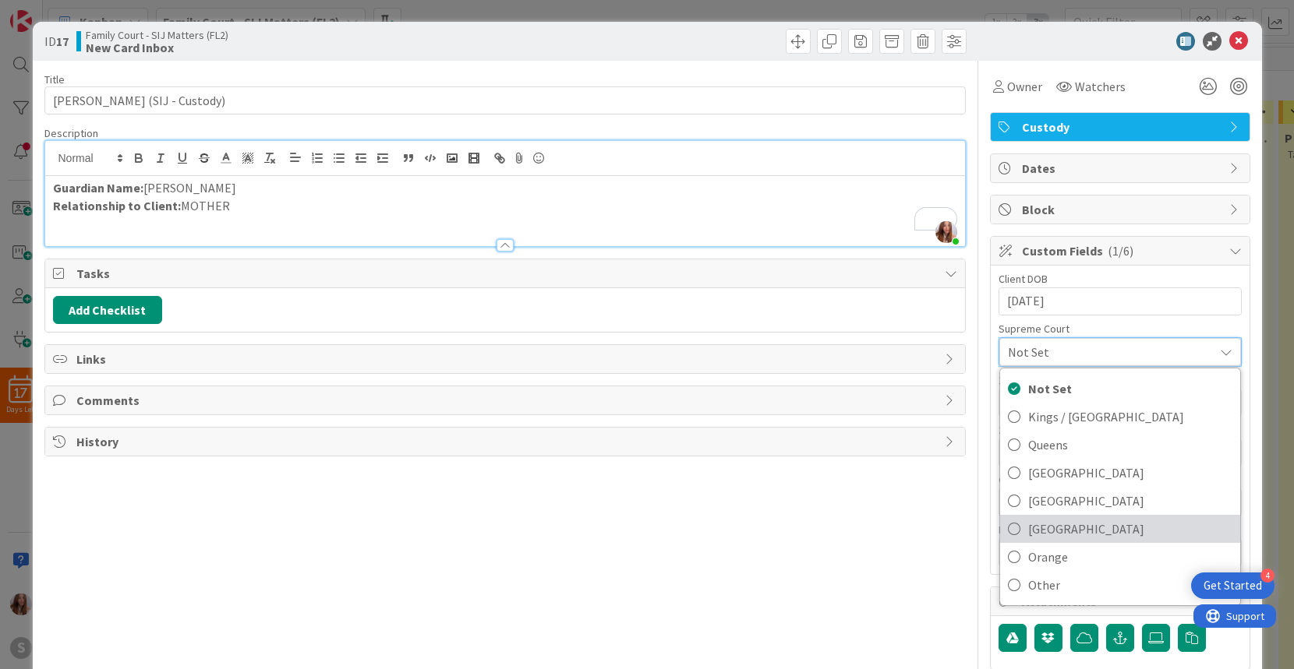
click at [1059, 535] on span "[GEOGRAPHIC_DATA]" at bounding box center [1130, 528] width 204 height 23
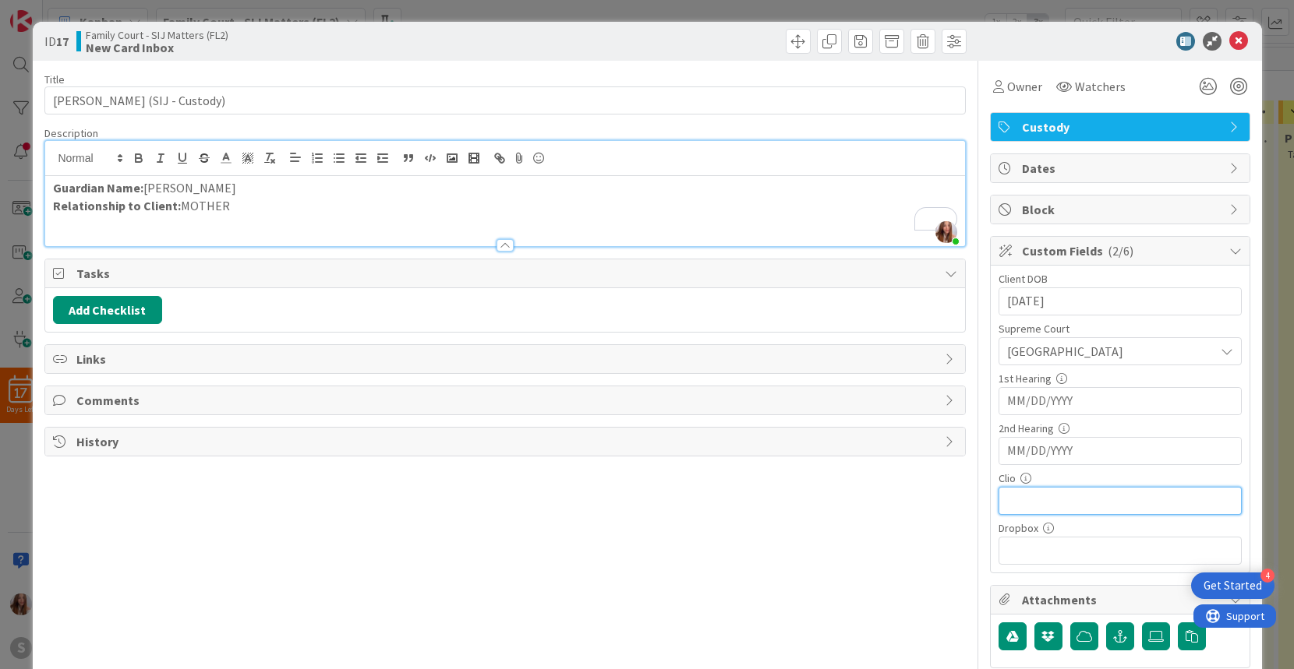
click at [1055, 501] on input "text" at bounding box center [1119, 501] width 243 height 28
paste input "https://app.clio.com/nc/#/matters/1687044602"
type input "https://app.clio.com/nc/#/matters/1687044602"
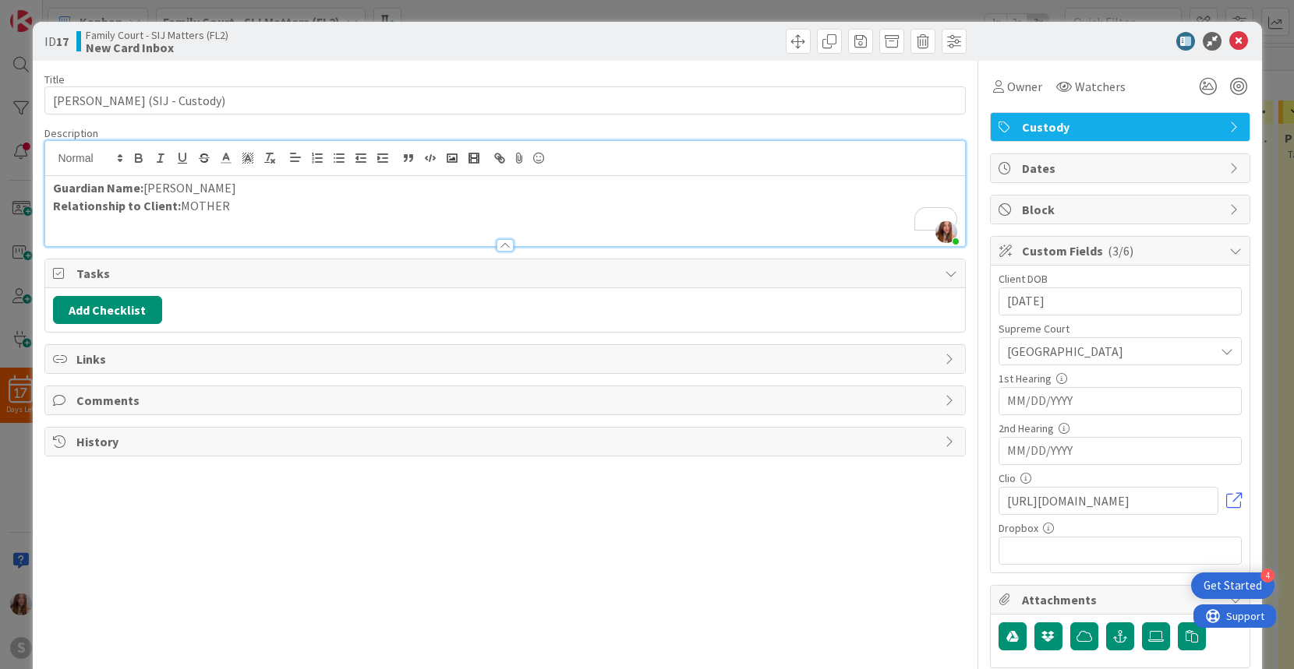
scroll to position [0, 0]
click at [1012, 84] on span "Owner" at bounding box center [1024, 86] width 35 height 19
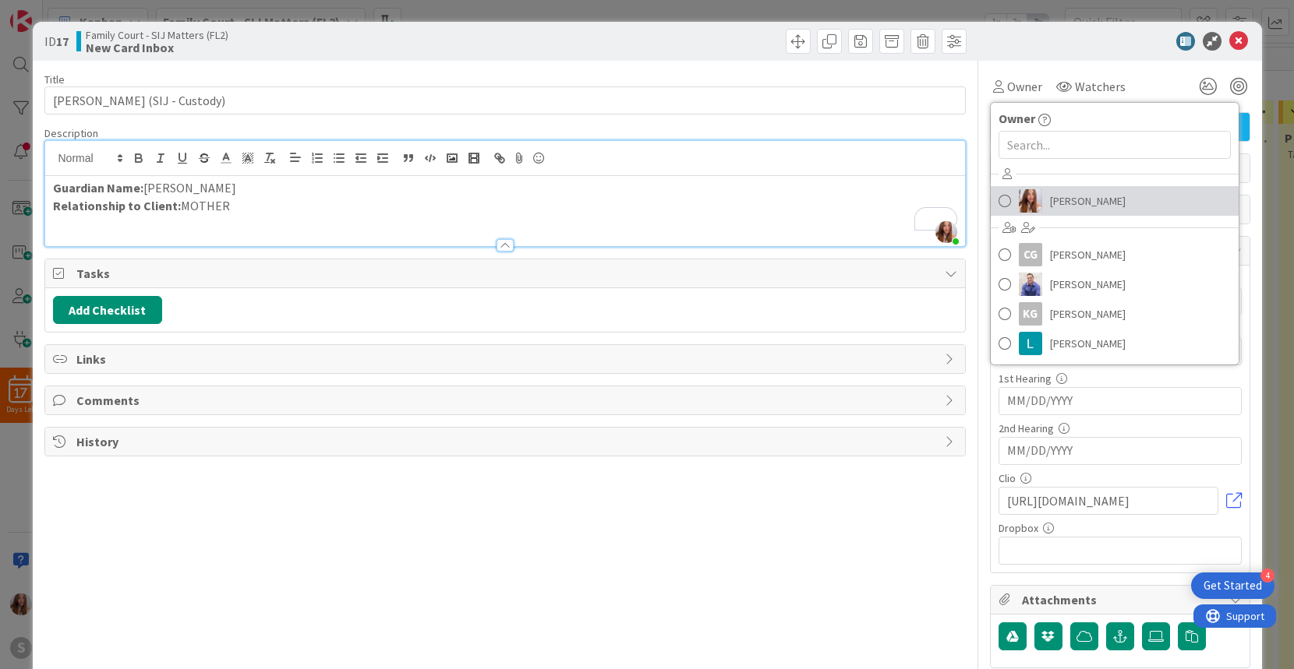
click at [1009, 200] on span at bounding box center [1004, 200] width 12 height 23
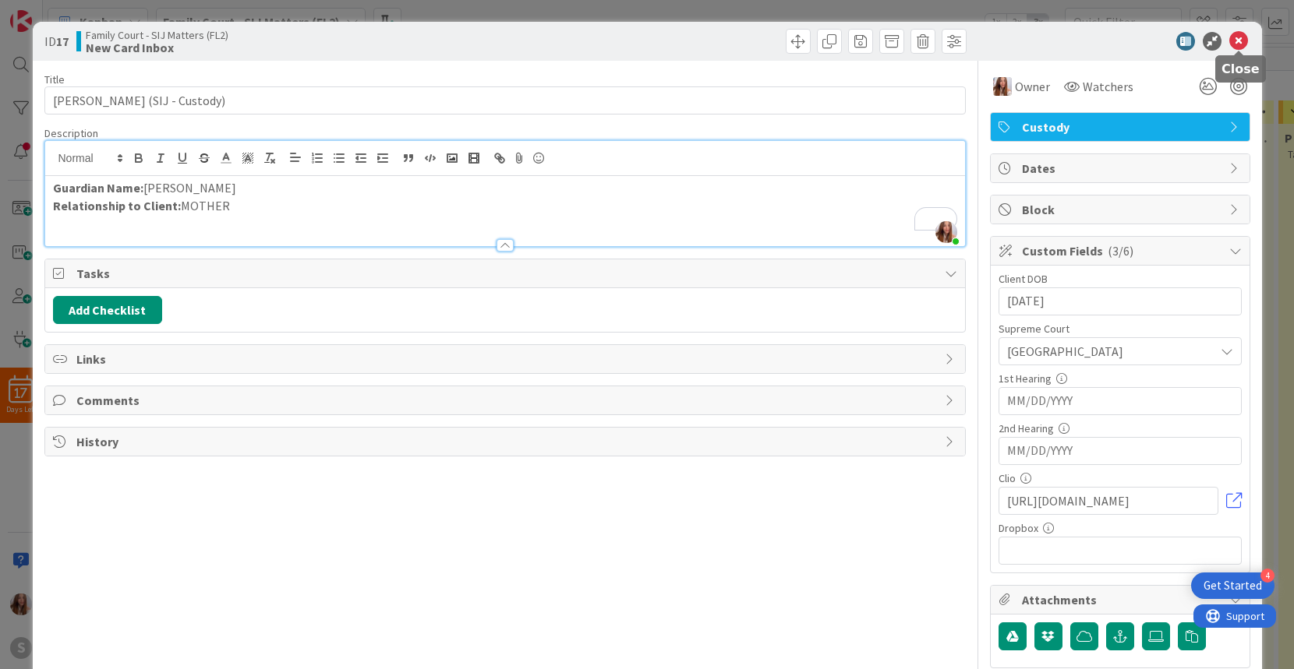
click at [1242, 39] on icon at bounding box center [1238, 41] width 19 height 19
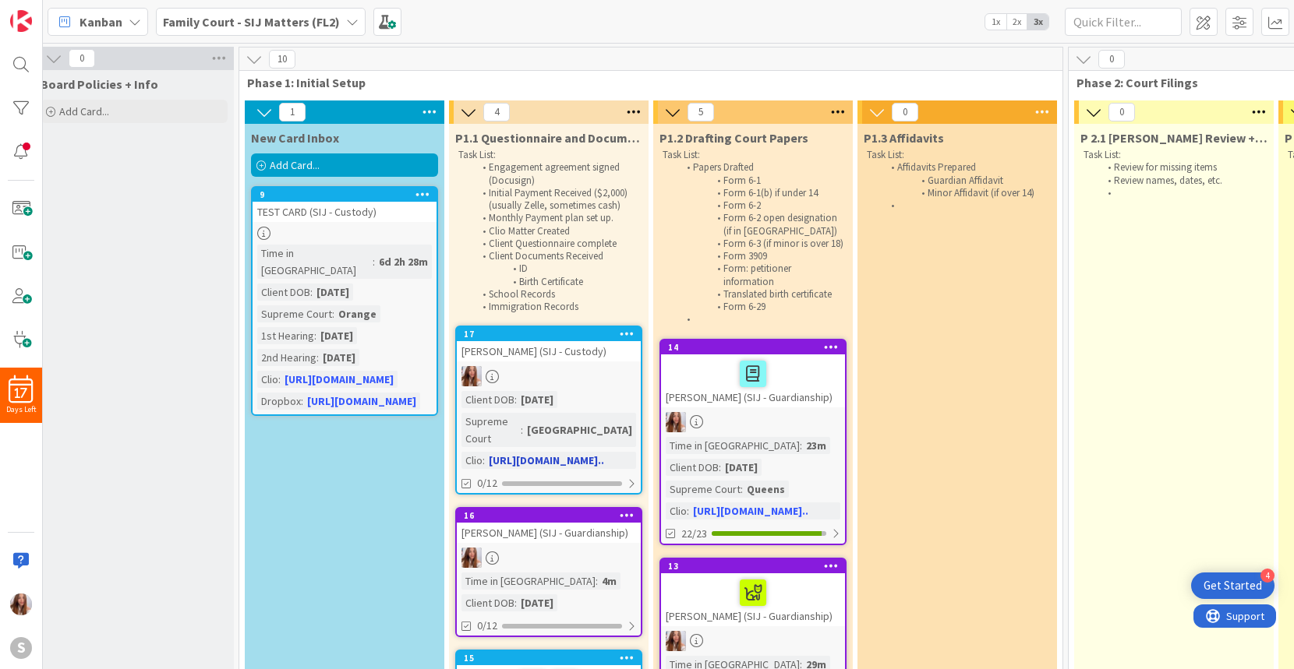
click at [556, 369] on div at bounding box center [549, 376] width 184 height 20
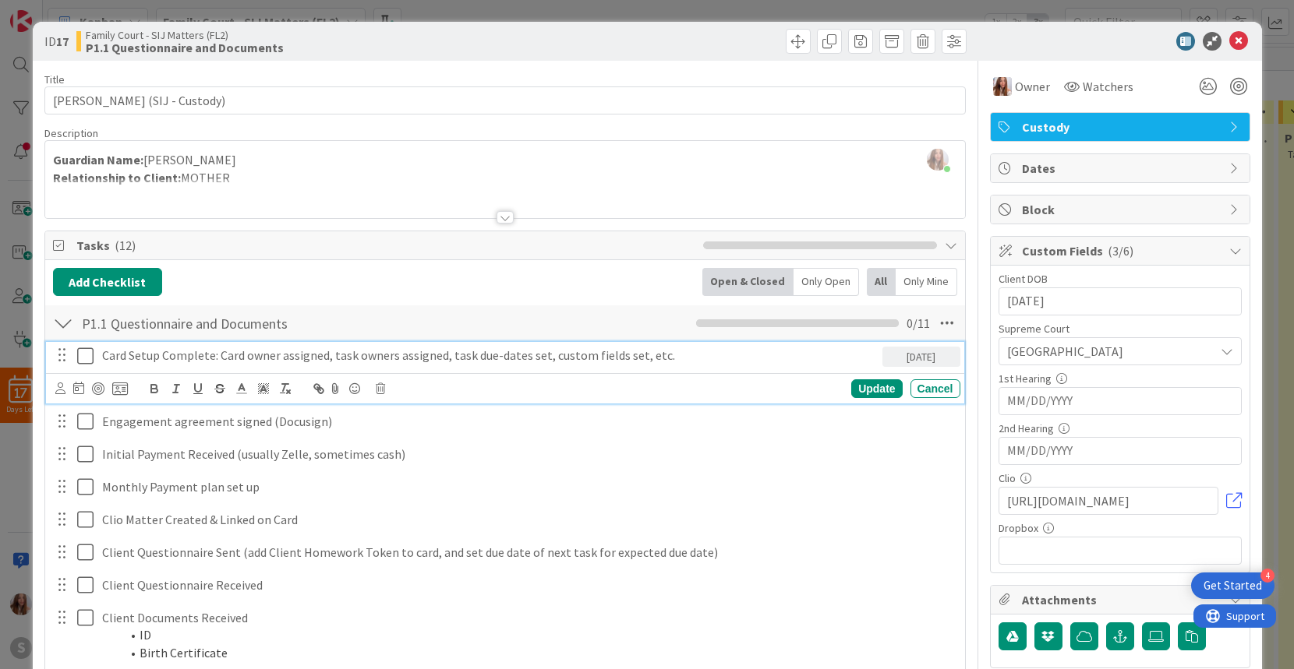
click at [84, 358] on icon at bounding box center [85, 356] width 16 height 19
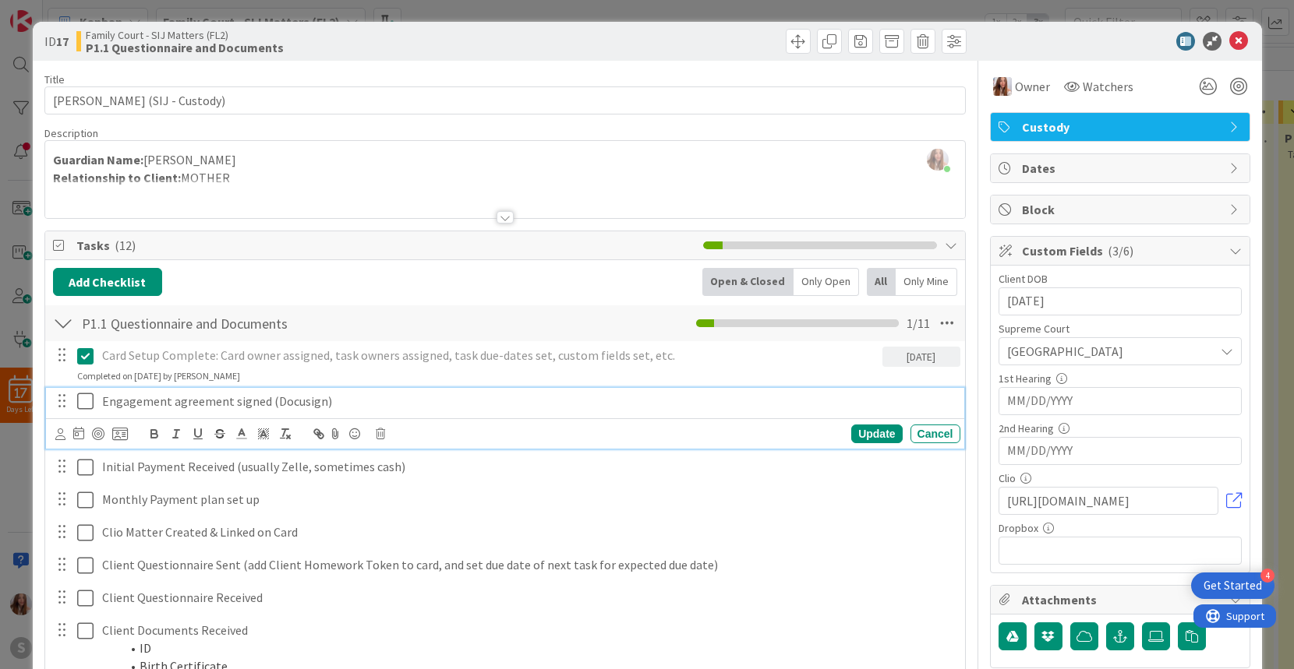
drag, startPoint x: 90, startPoint y: 400, endPoint x: 82, endPoint y: 411, distance: 13.4
click at [90, 400] on icon at bounding box center [85, 401] width 16 height 19
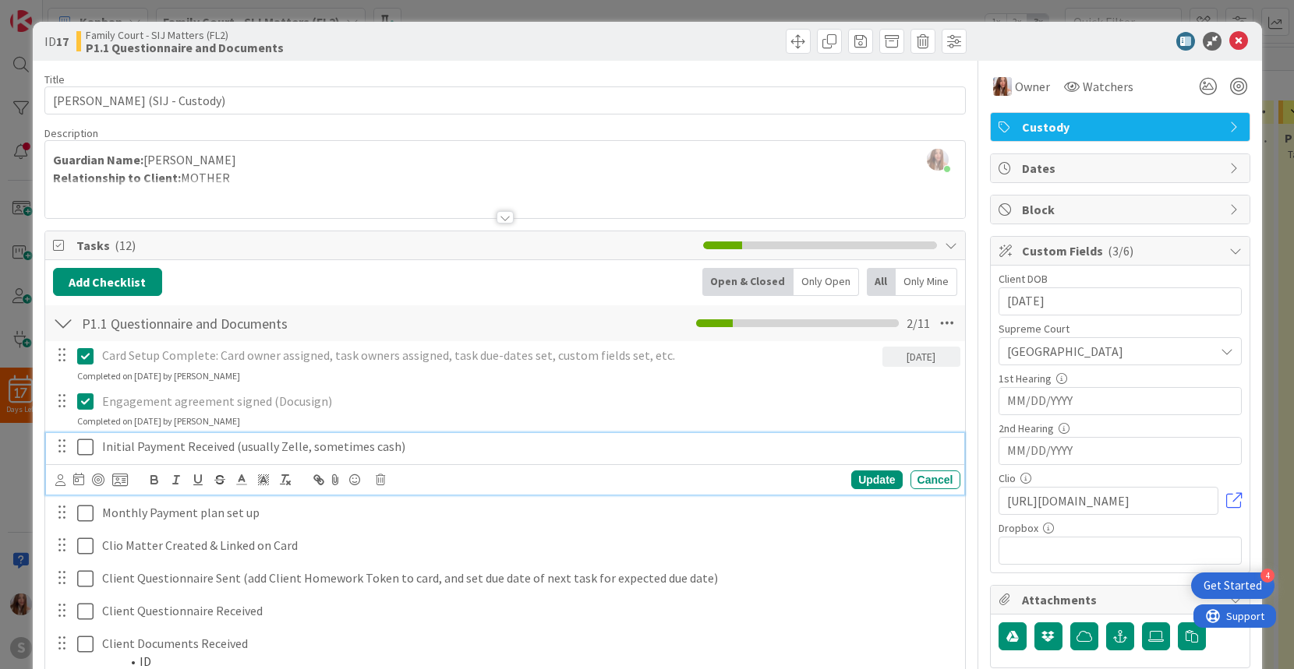
click at [84, 448] on icon at bounding box center [85, 447] width 16 height 19
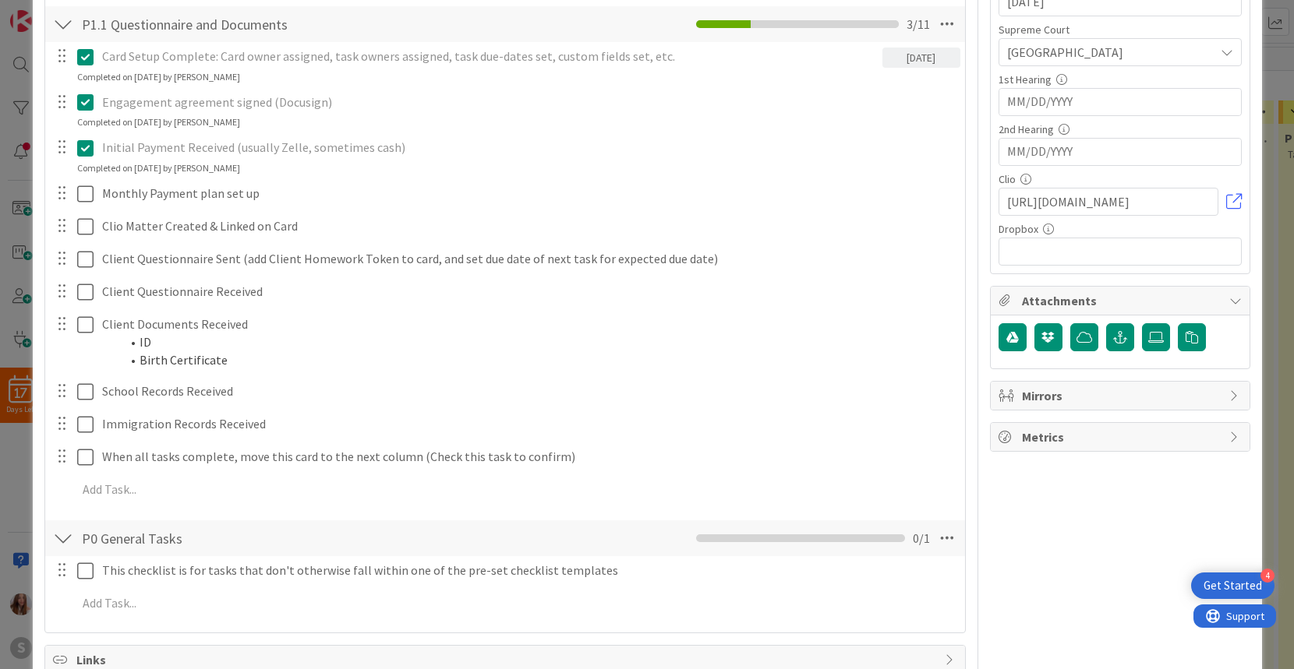
scroll to position [301, 0]
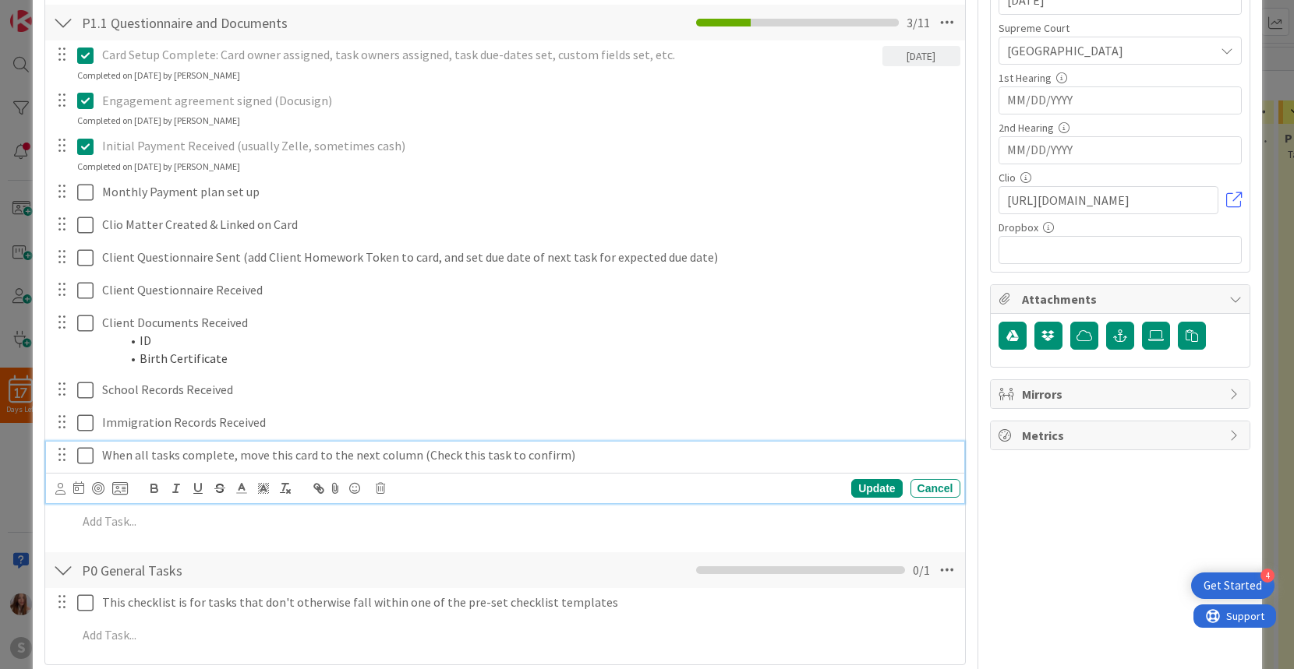
click at [86, 456] on icon at bounding box center [85, 456] width 16 height 19
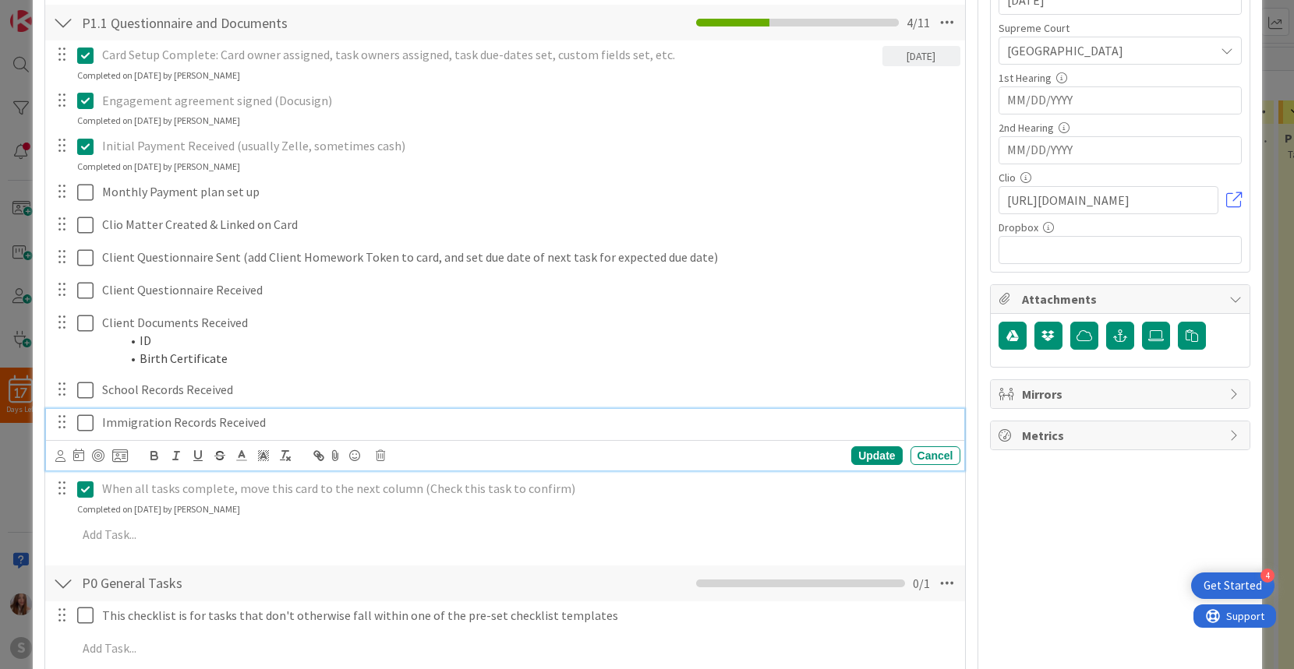
drag, startPoint x: 82, startPoint y: 418, endPoint x: 83, endPoint y: 394, distance: 24.2
click at [82, 418] on icon at bounding box center [85, 423] width 16 height 19
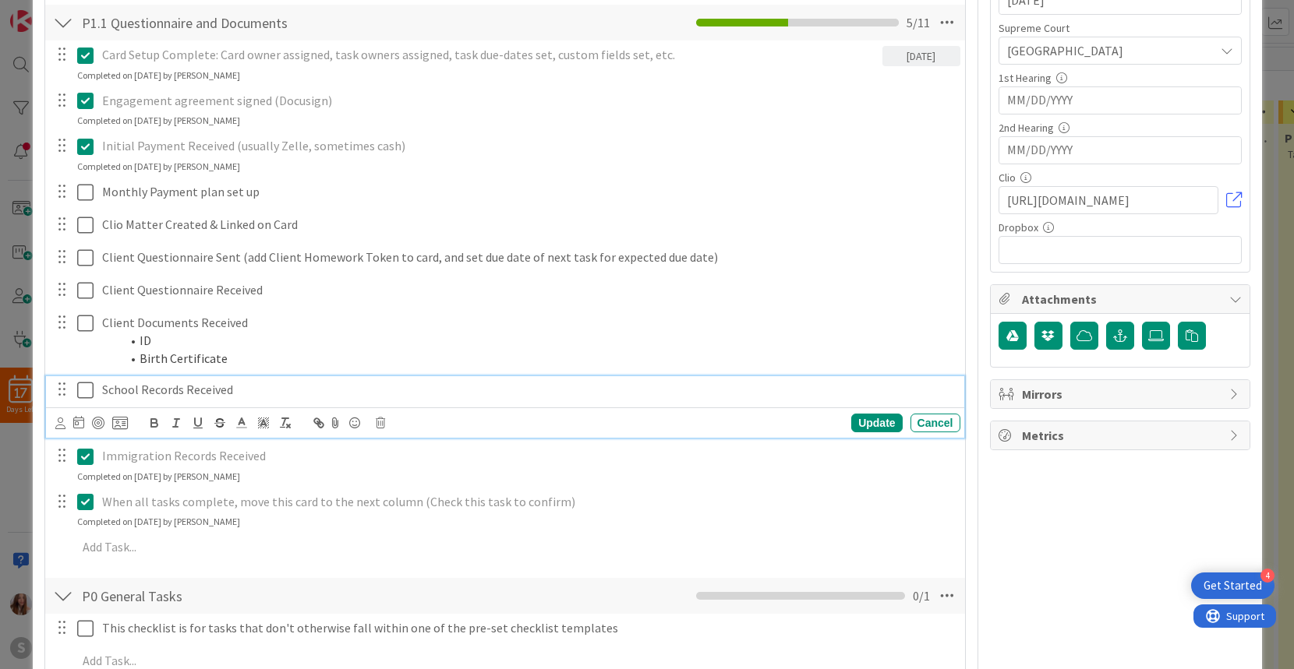
click at [85, 390] on icon at bounding box center [85, 390] width 16 height 19
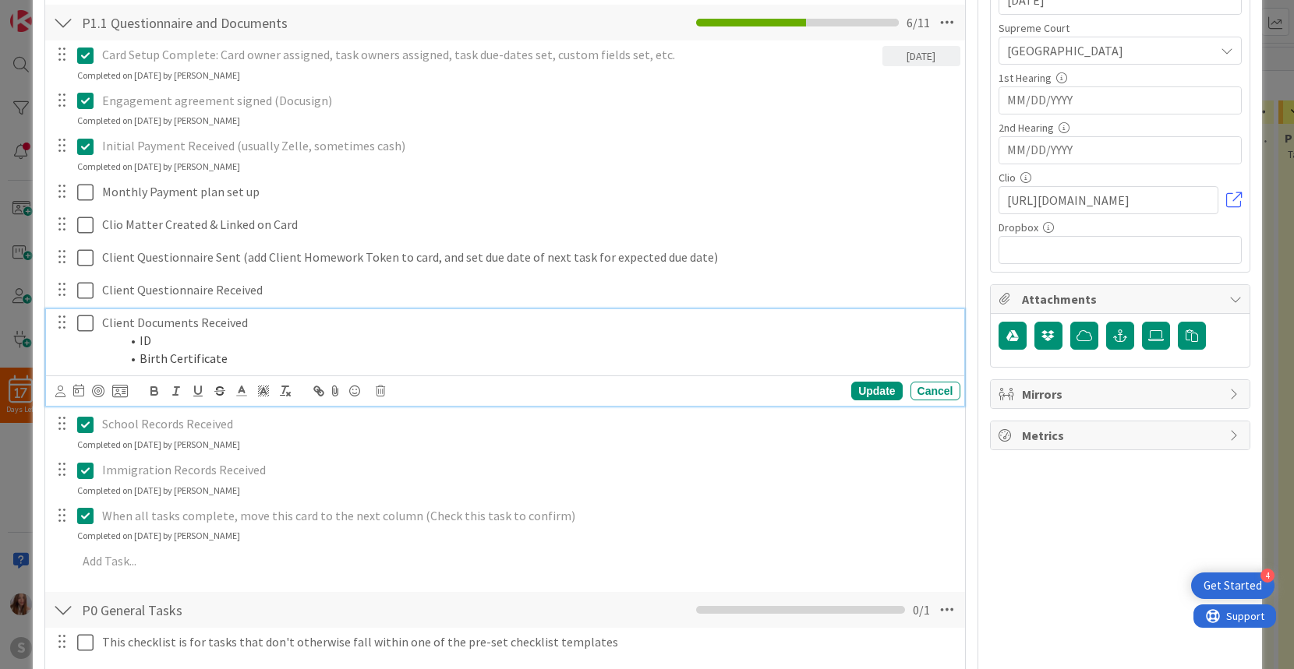
click at [87, 325] on icon at bounding box center [85, 323] width 16 height 19
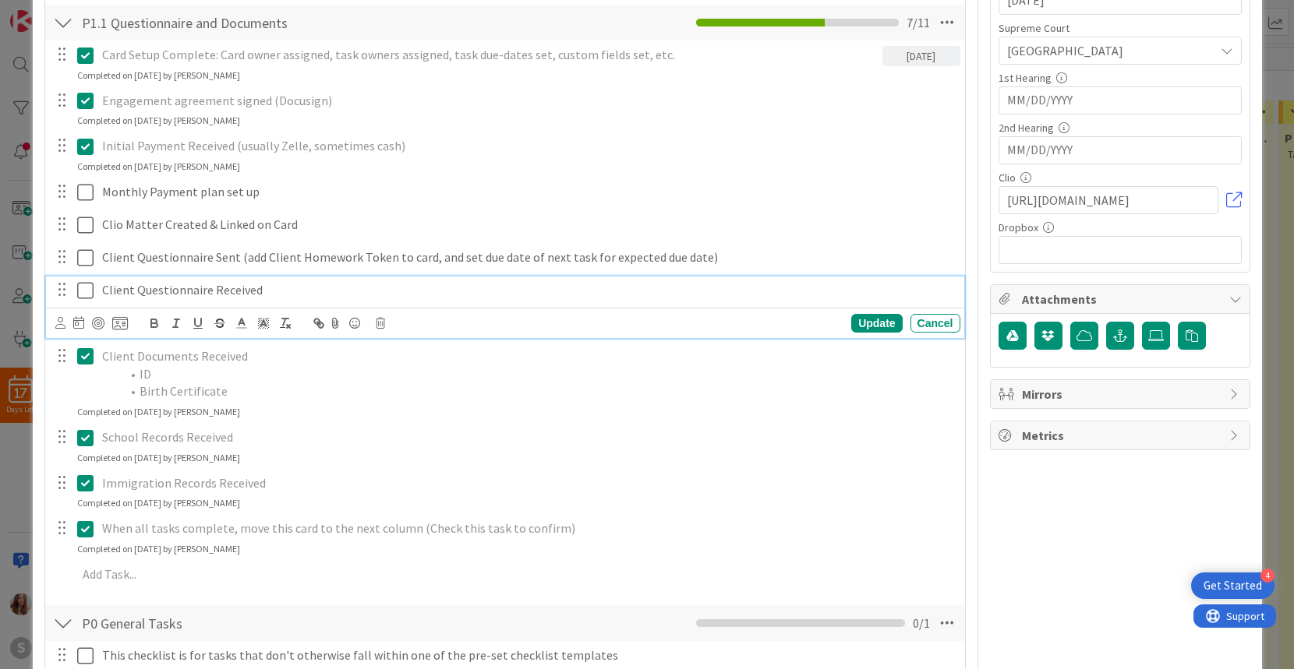
click at [84, 286] on icon at bounding box center [85, 290] width 16 height 19
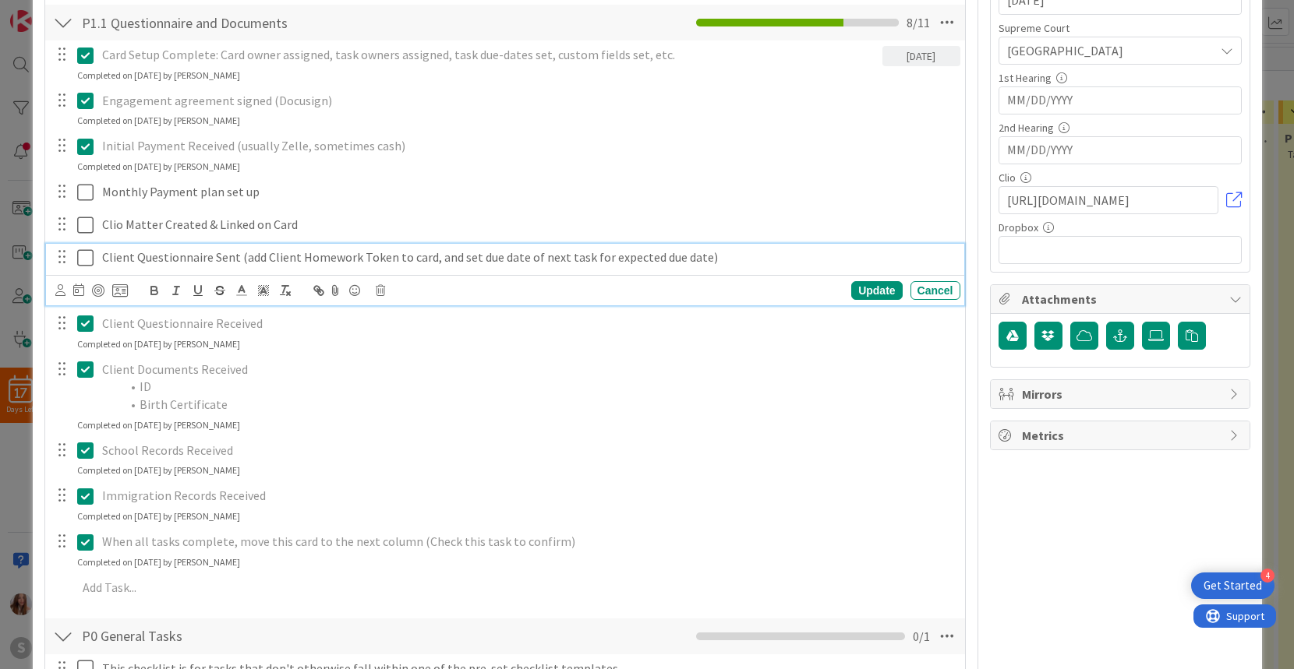
click at [86, 256] on icon at bounding box center [85, 258] width 16 height 19
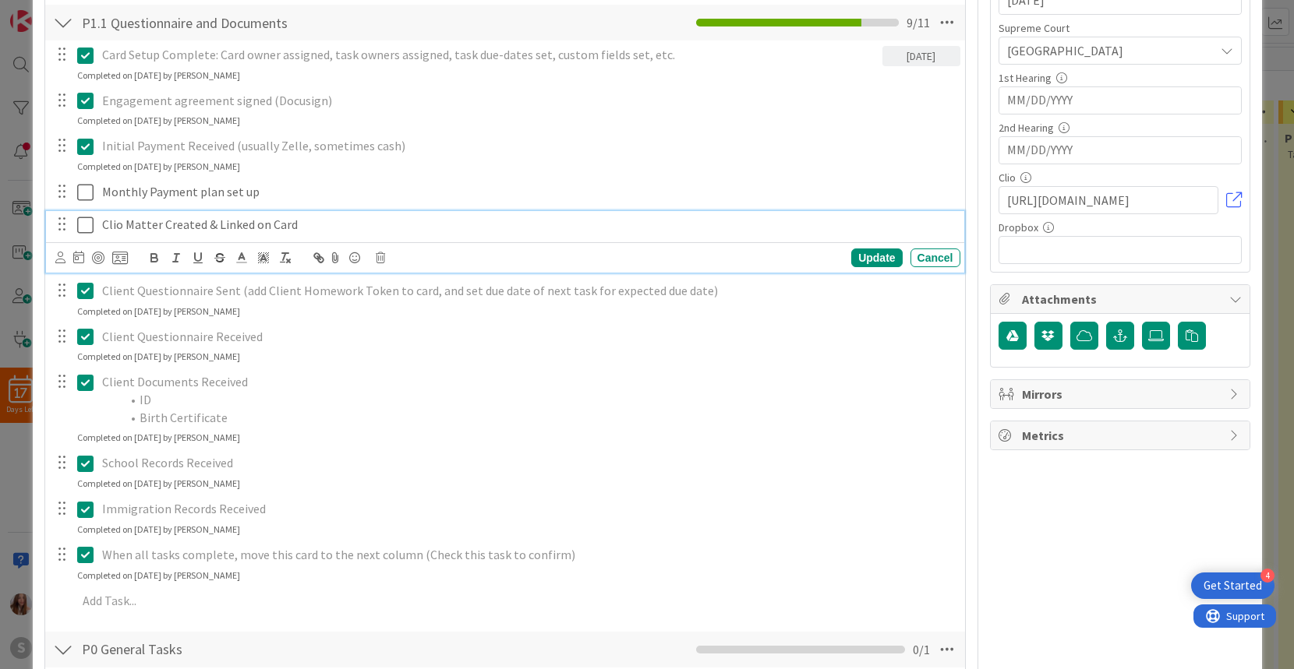
drag, startPoint x: 82, startPoint y: 224, endPoint x: 83, endPoint y: 213, distance: 11.8
click at [82, 224] on icon at bounding box center [85, 225] width 16 height 19
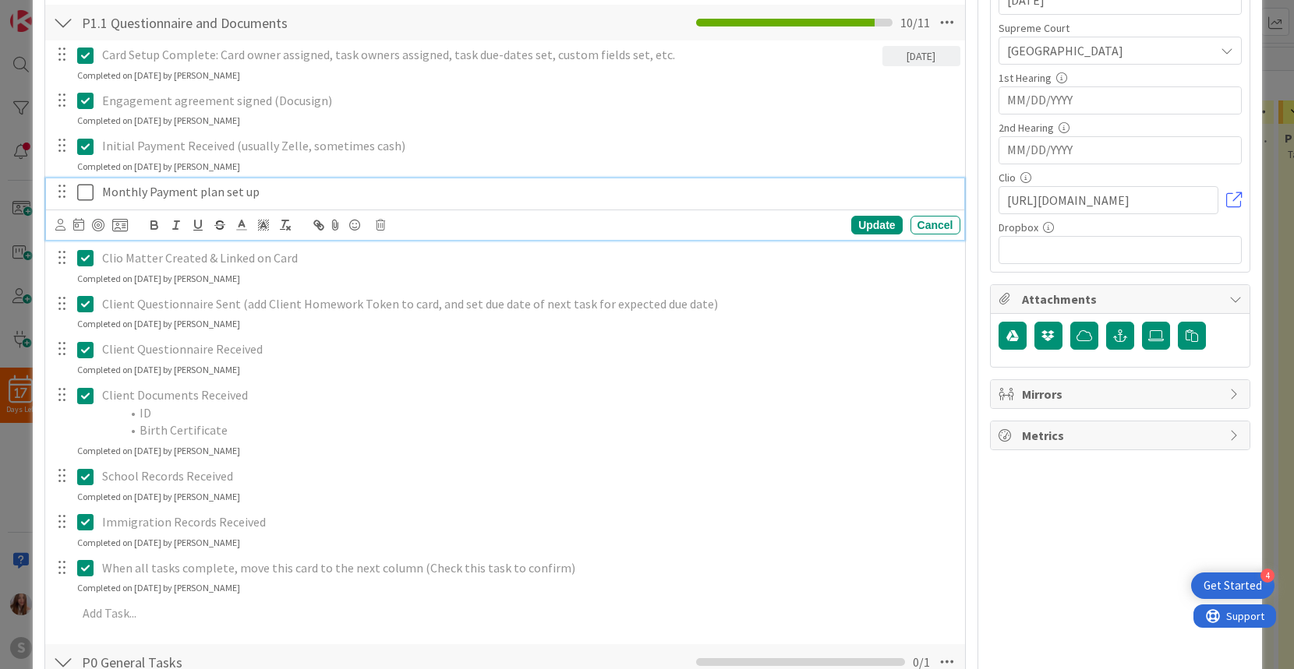
click at [85, 189] on icon at bounding box center [85, 192] width 16 height 19
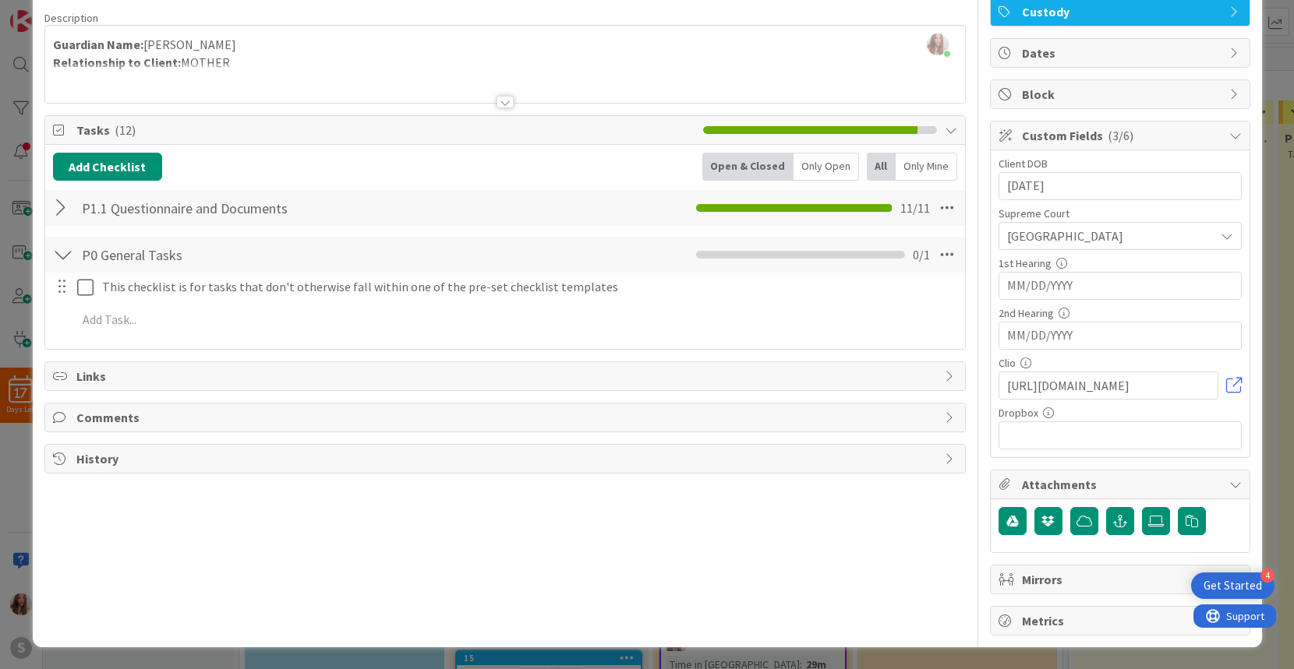
scroll to position [0, 0]
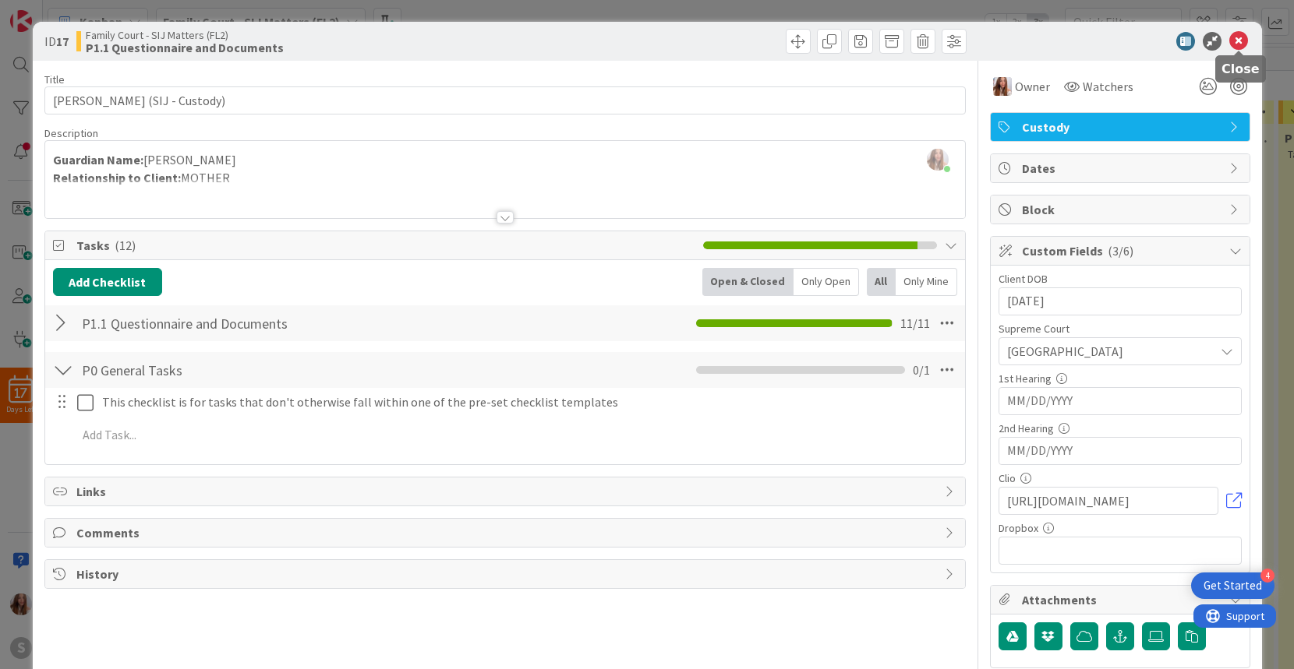
click at [1237, 38] on icon at bounding box center [1238, 41] width 19 height 19
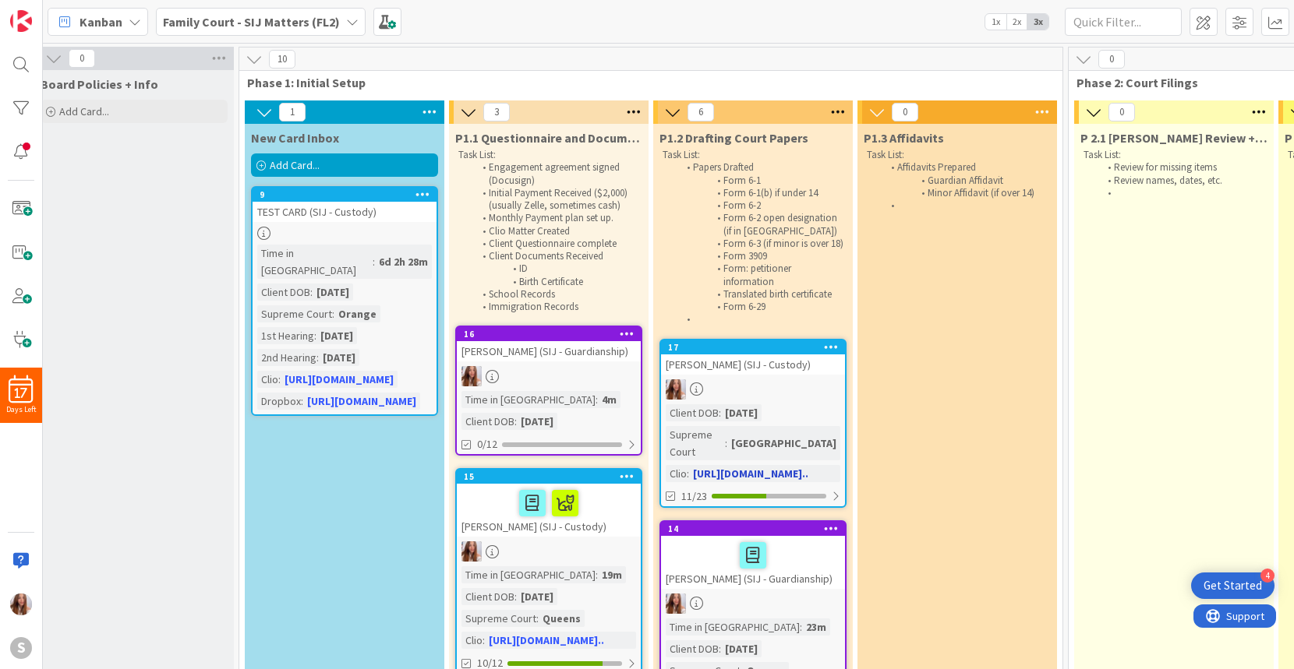
click at [759, 392] on div at bounding box center [753, 390] width 184 height 20
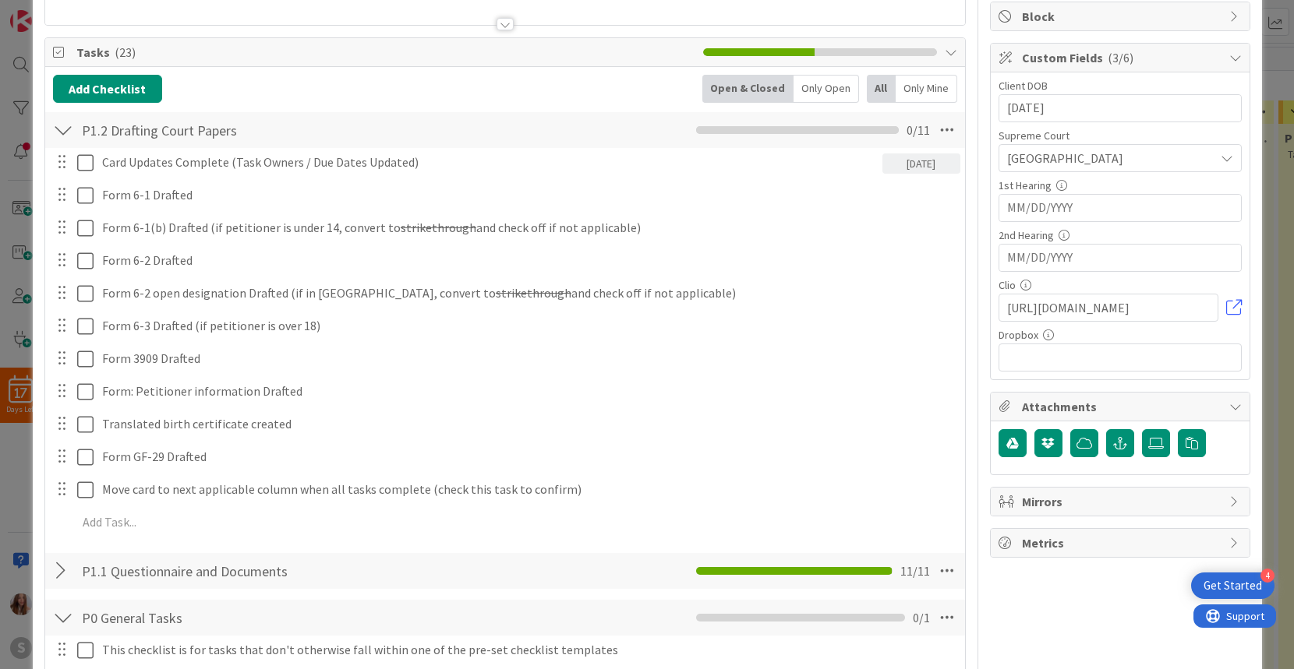
scroll to position [200, 0]
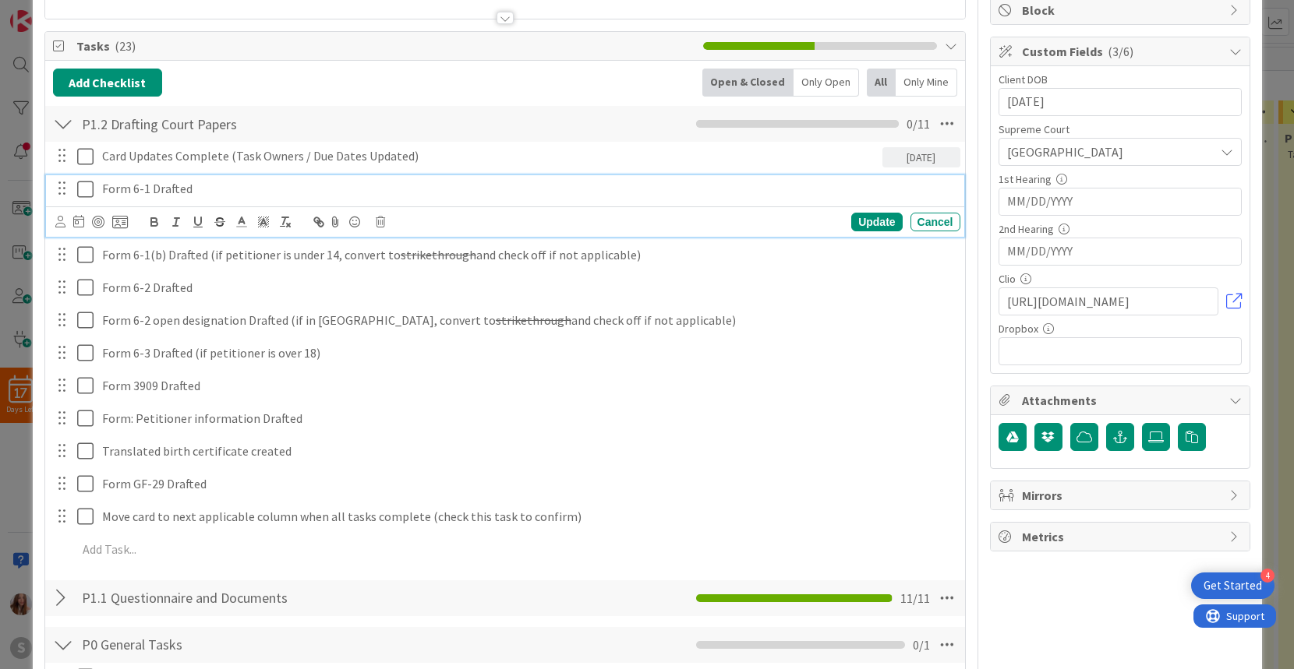
click at [80, 189] on icon at bounding box center [85, 189] width 16 height 19
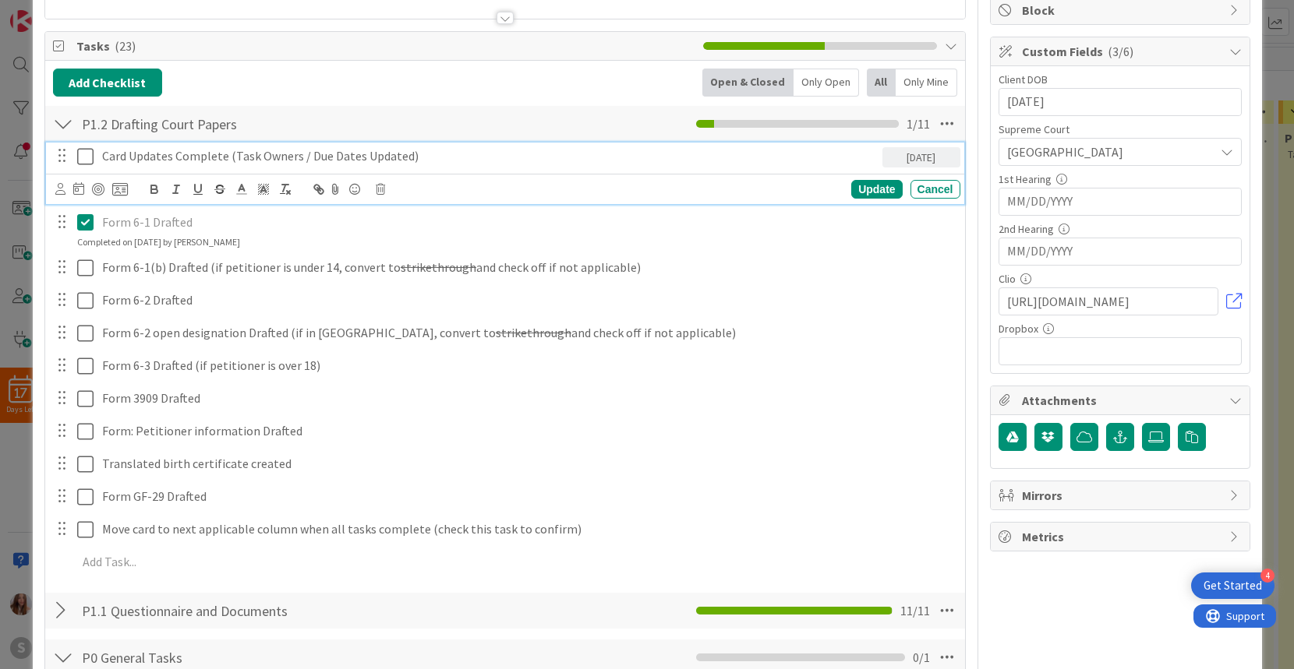
click at [84, 157] on icon at bounding box center [85, 156] width 16 height 19
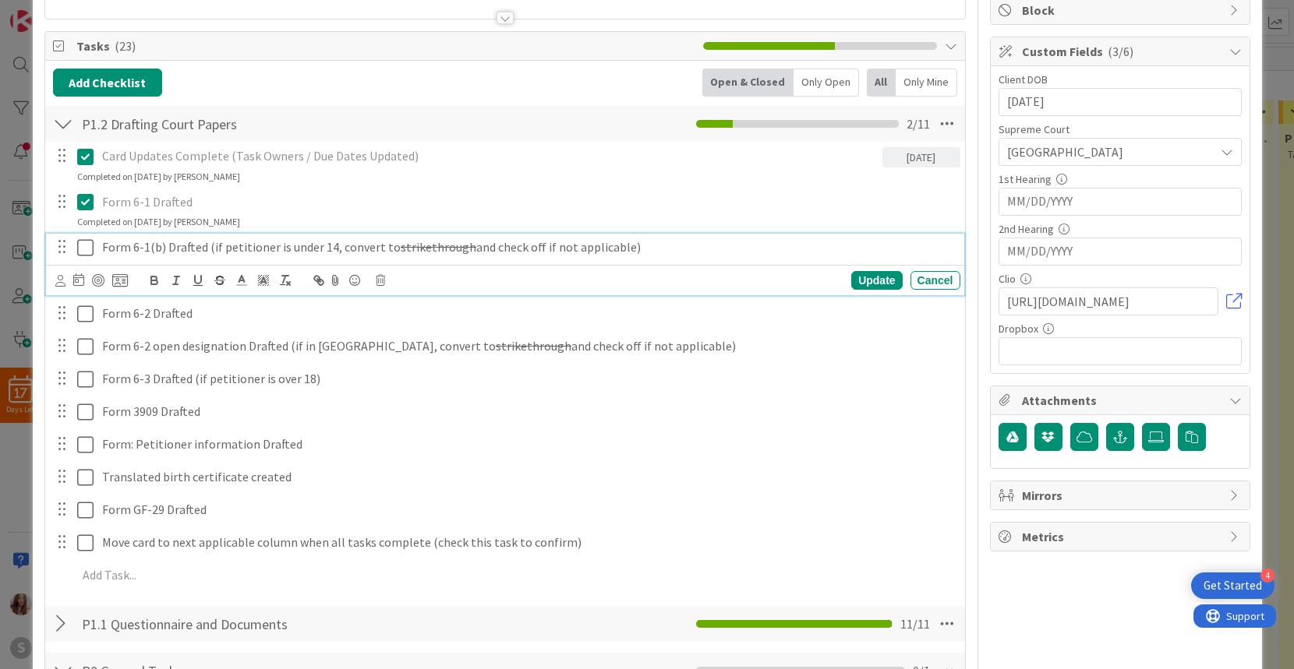
click at [81, 247] on icon at bounding box center [85, 247] width 16 height 19
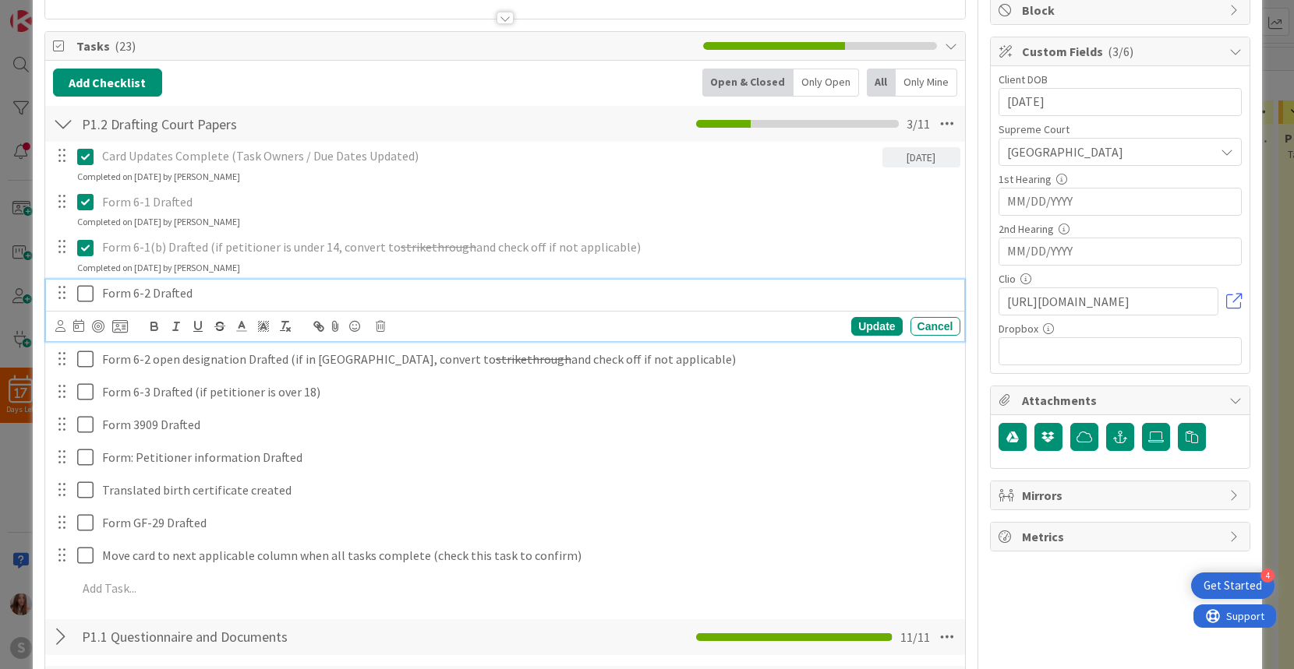
click at [88, 298] on icon at bounding box center [85, 293] width 16 height 19
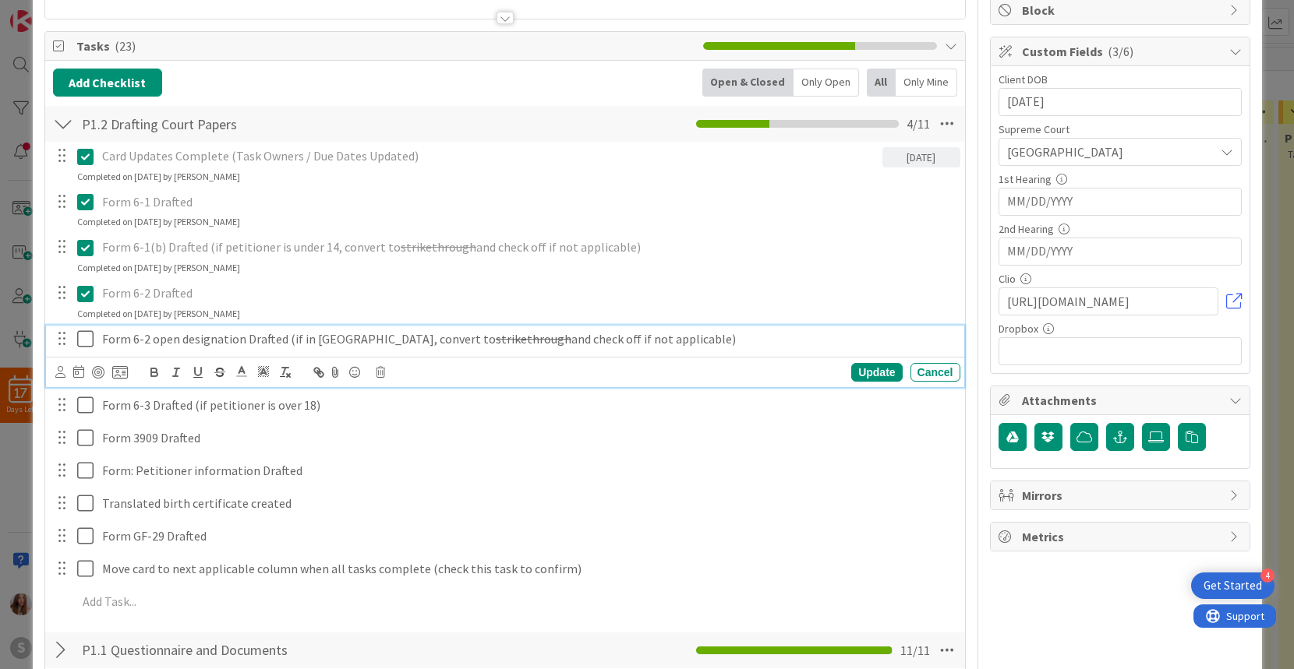
click at [84, 334] on icon at bounding box center [85, 339] width 16 height 19
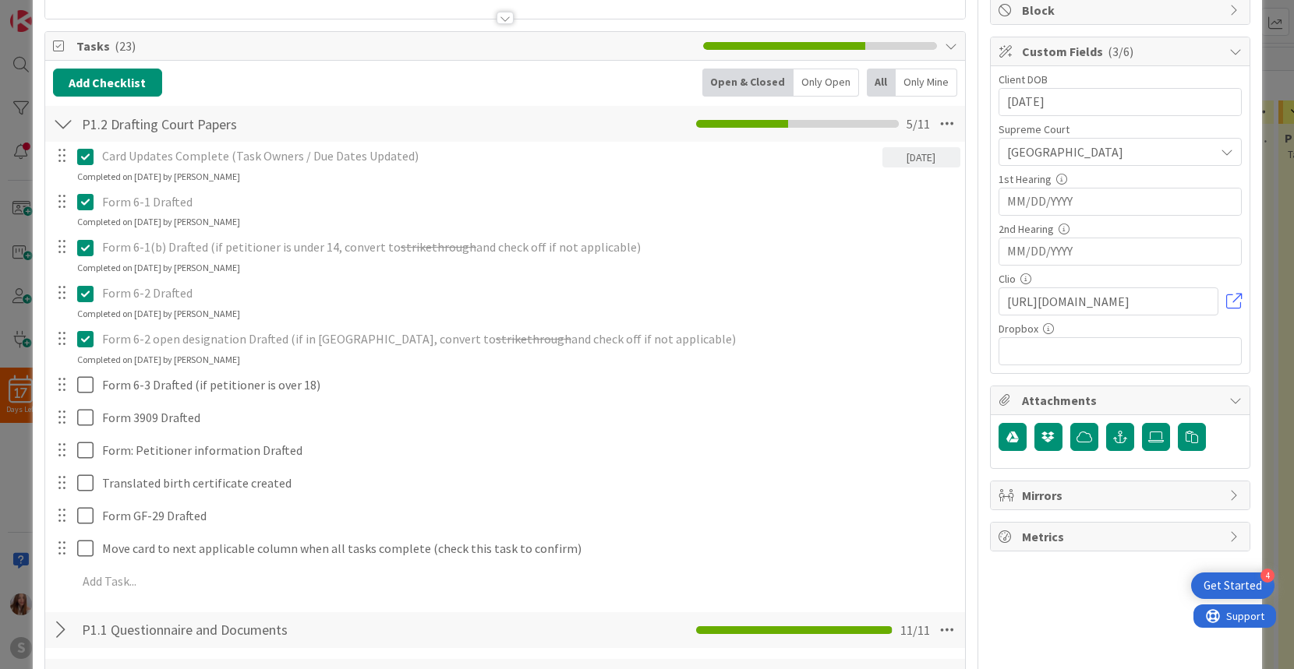
scroll to position [185, 0]
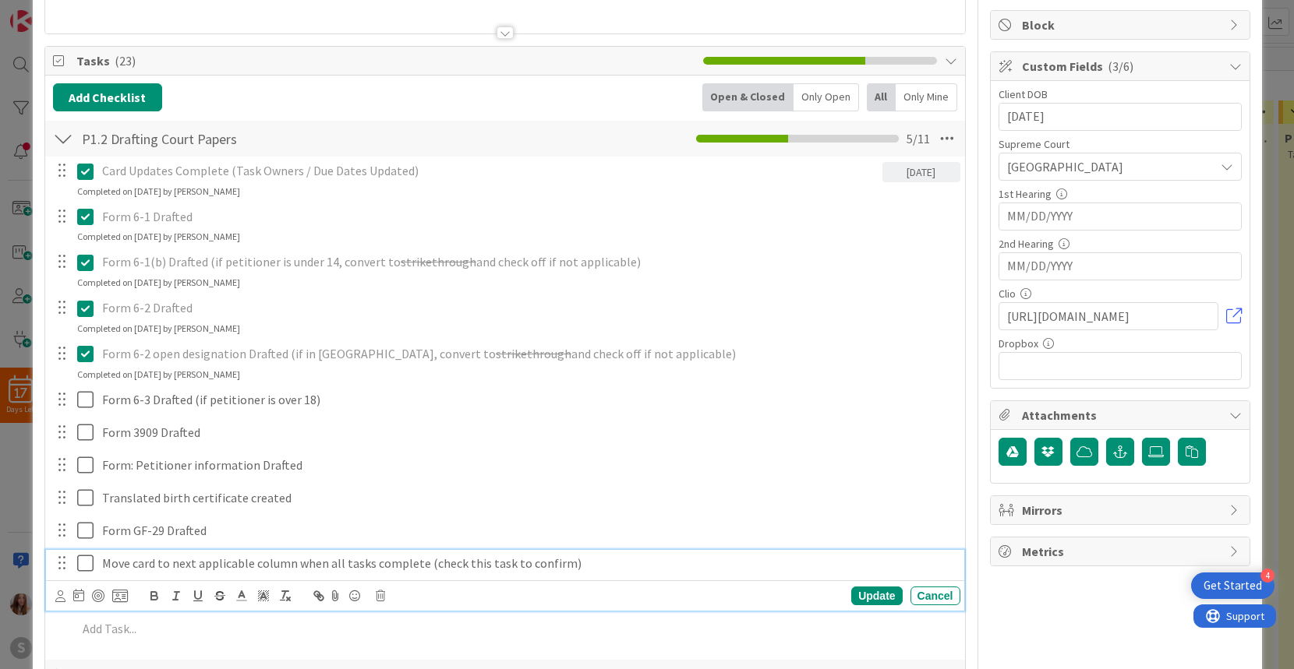
drag, startPoint x: 82, startPoint y: 563, endPoint x: 86, endPoint y: 541, distance: 22.9
click at [82, 563] on icon at bounding box center [85, 563] width 16 height 19
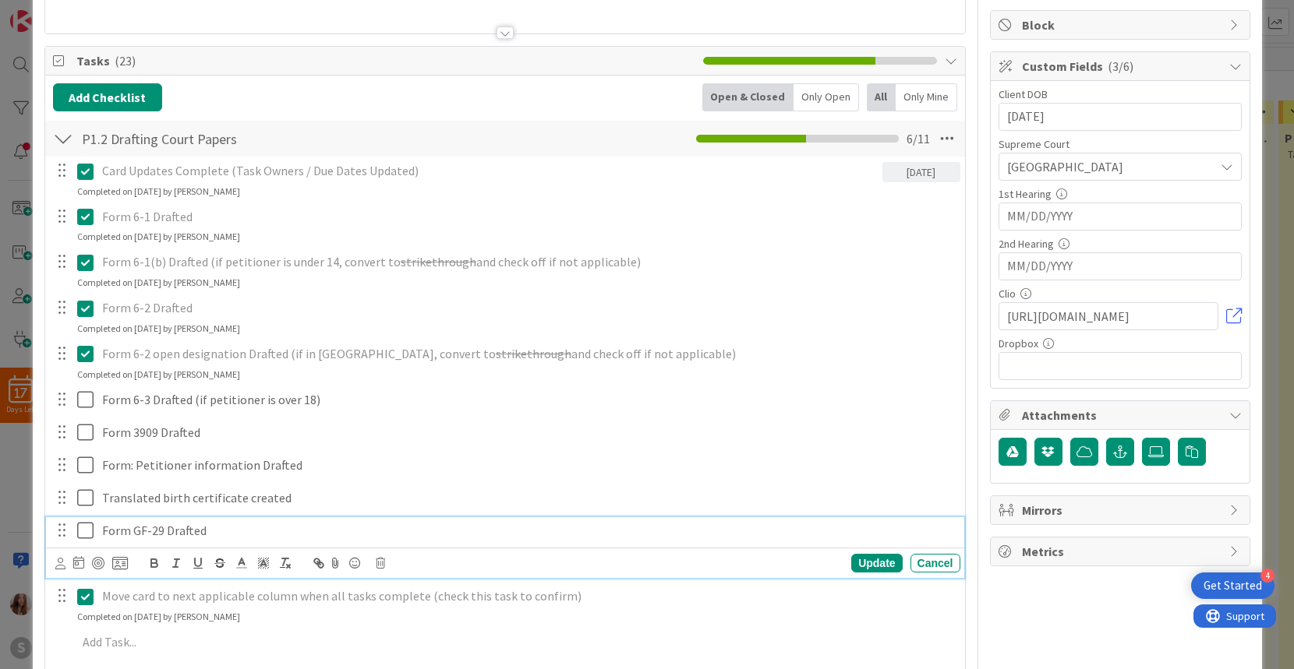
click at [87, 532] on icon at bounding box center [85, 530] width 16 height 19
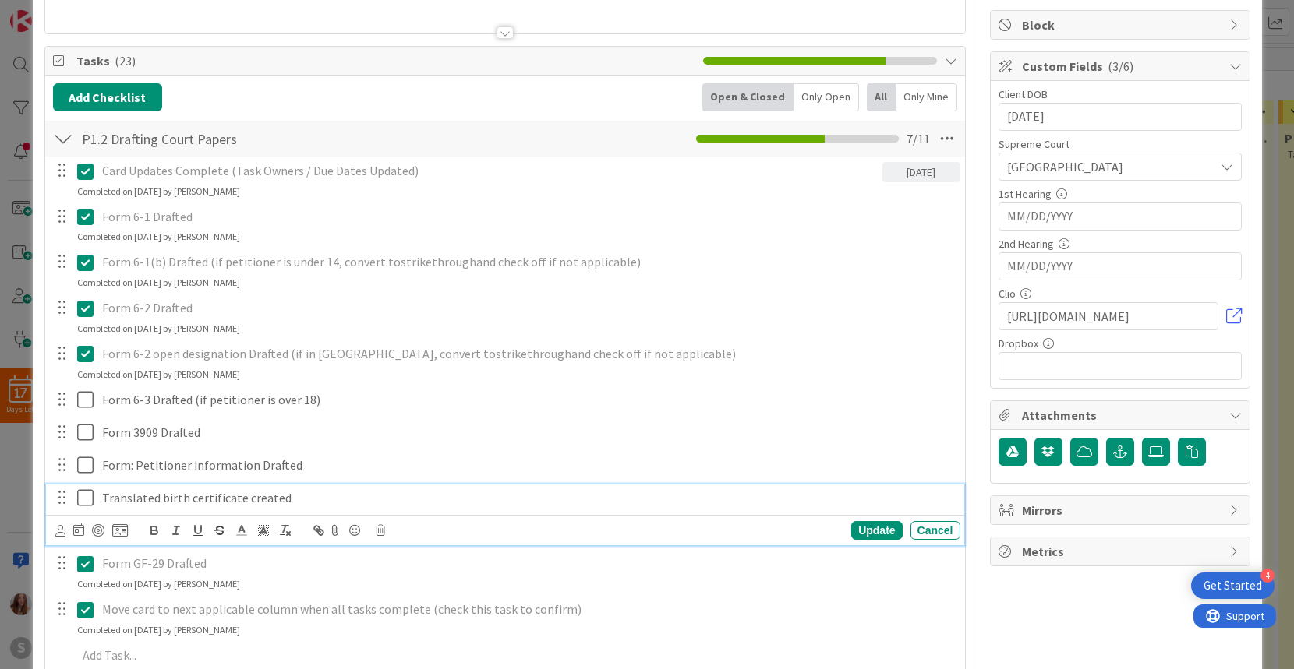
drag, startPoint x: 87, startPoint y: 495, endPoint x: 86, endPoint y: 487, distance: 7.8
click at [87, 495] on icon at bounding box center [85, 498] width 16 height 19
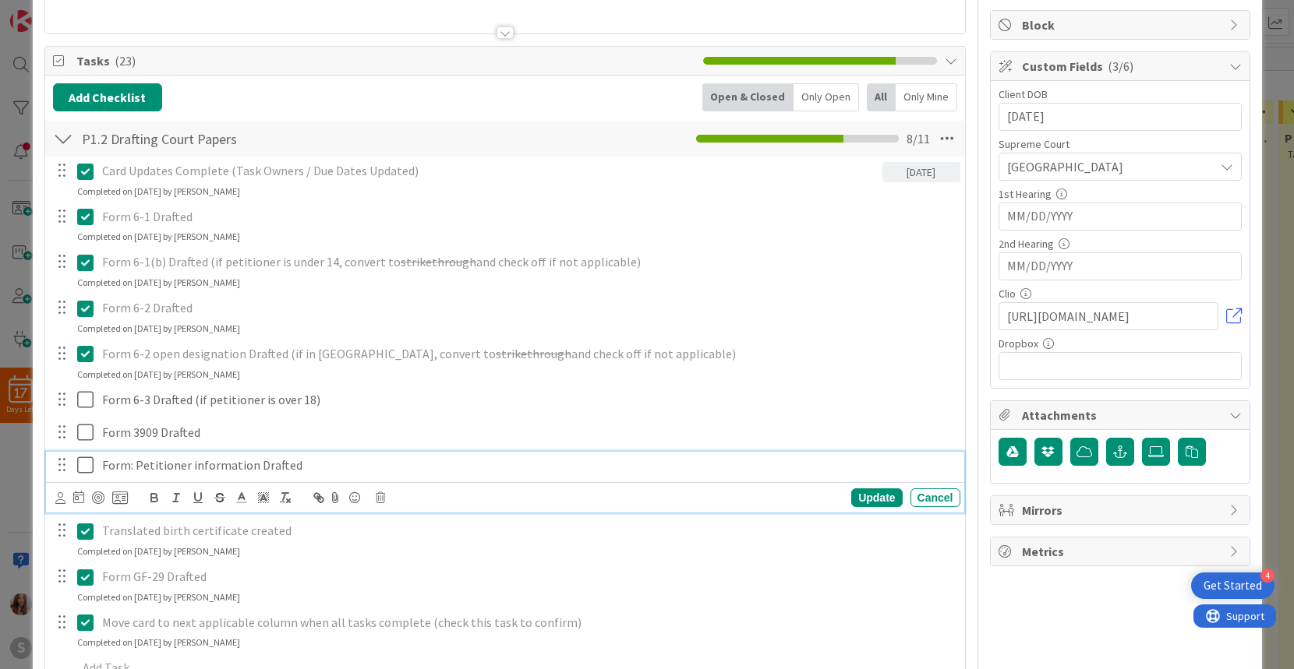
click at [83, 462] on icon at bounding box center [85, 465] width 16 height 19
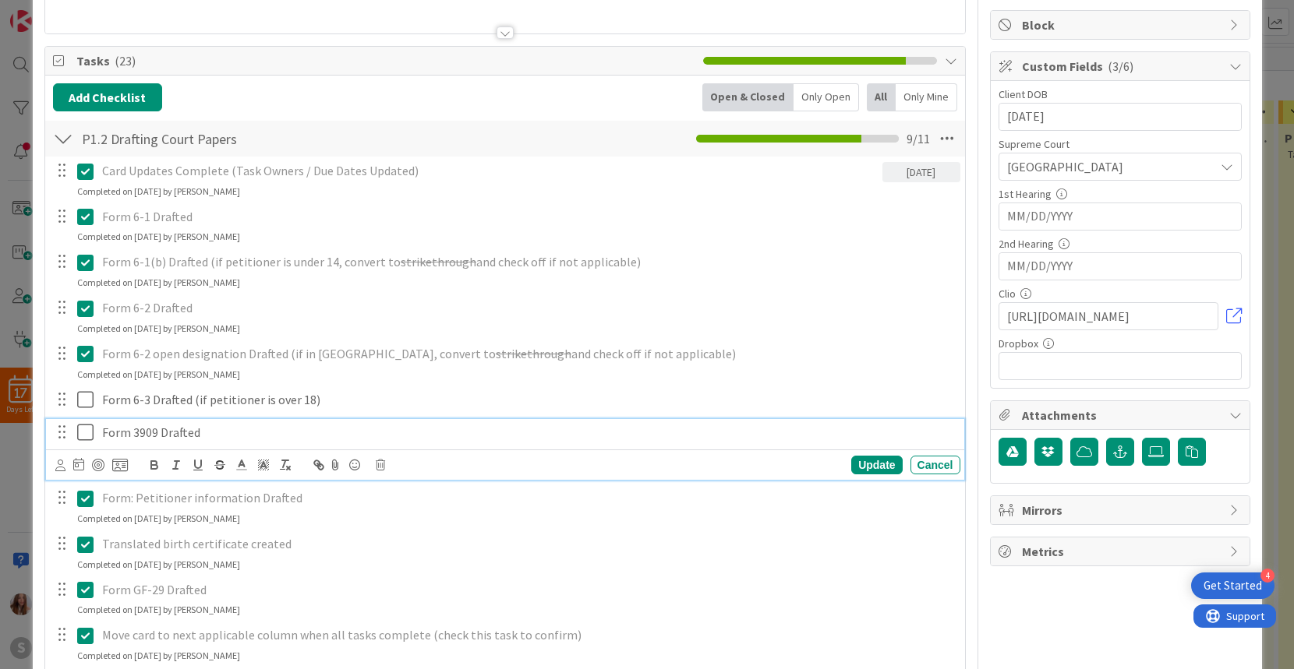
click at [94, 431] on button at bounding box center [86, 433] width 19 height 25
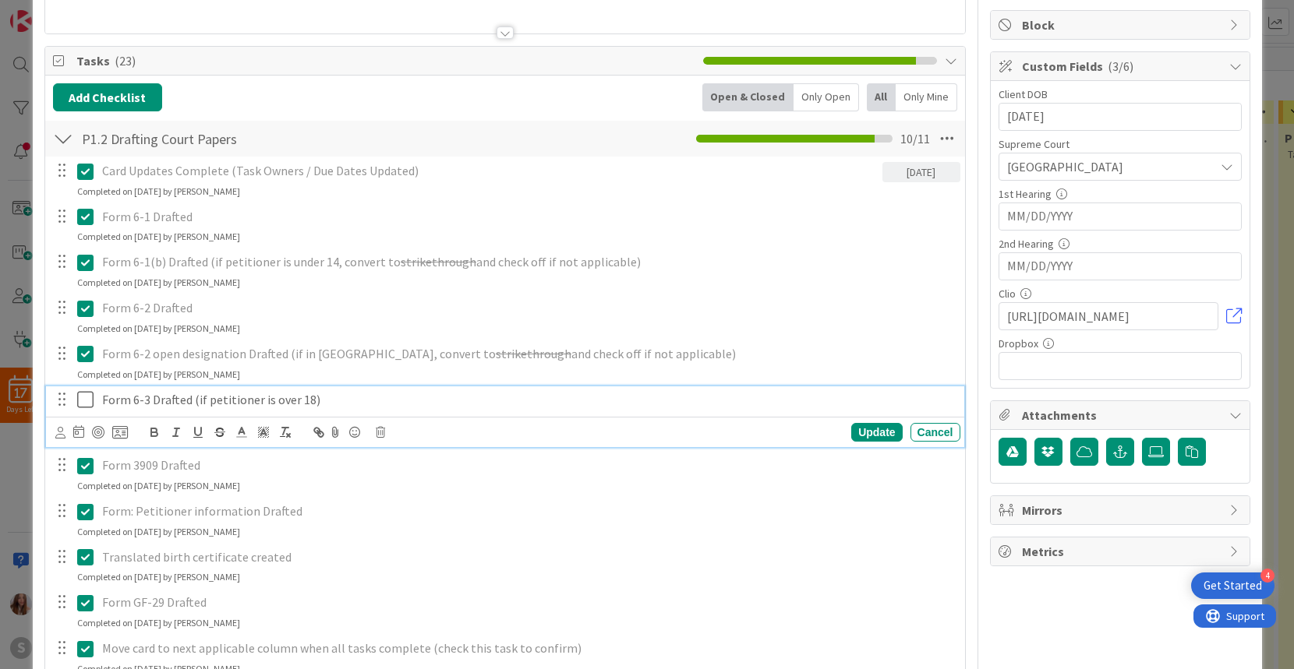
click at [92, 397] on icon at bounding box center [85, 399] width 16 height 19
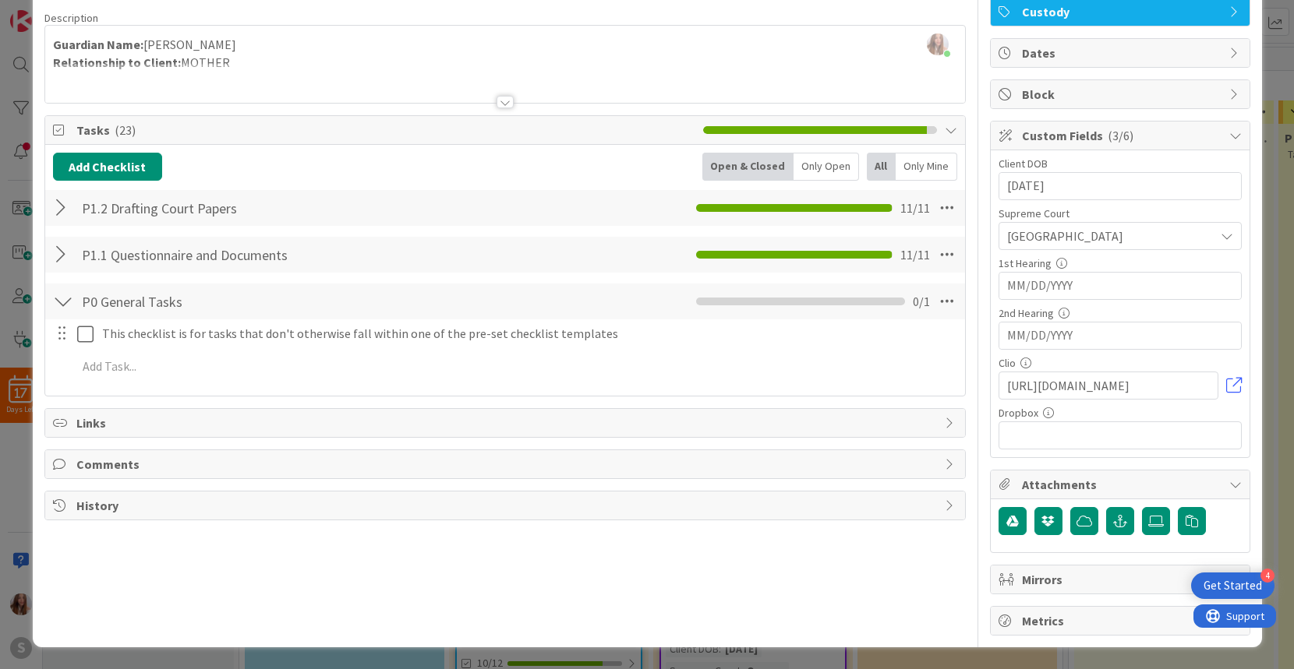
scroll to position [0, 0]
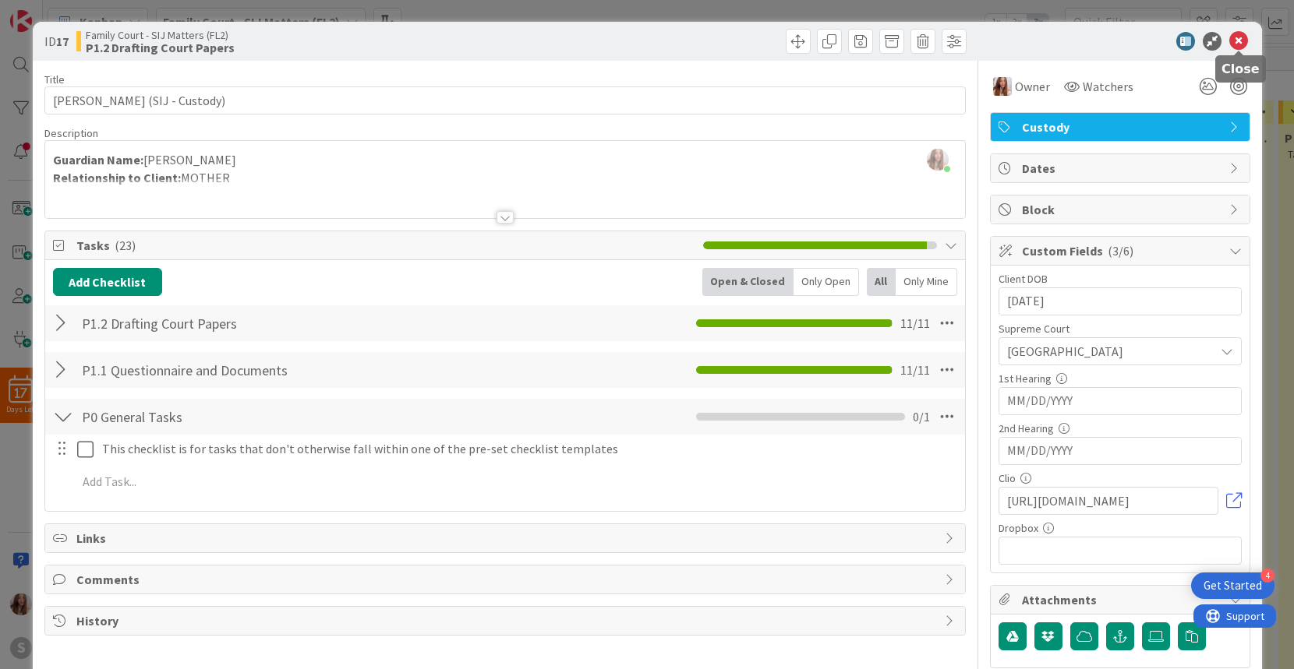
click at [1241, 39] on icon at bounding box center [1238, 41] width 19 height 19
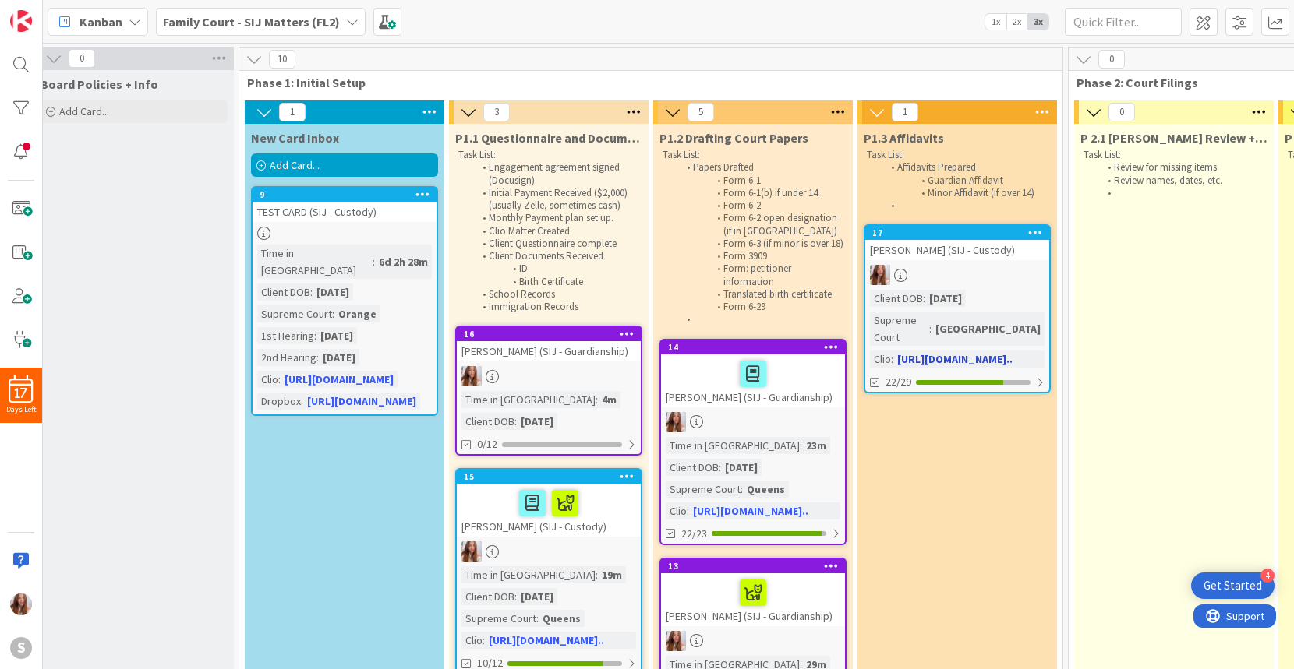
click at [967, 263] on link "17 LEON, AMY (SIJ - Custody) Client DOB : 03/11/2023 Supreme Court : Bronx Clio…" at bounding box center [957, 308] width 187 height 169
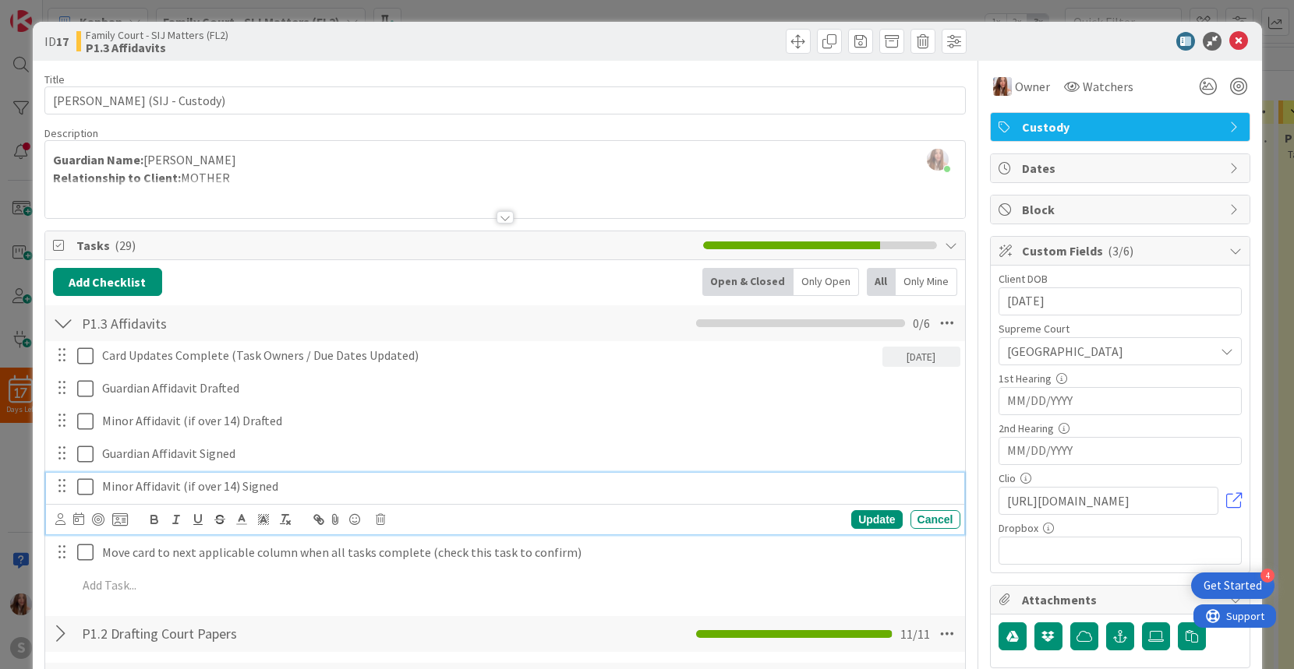
click at [86, 482] on icon at bounding box center [85, 487] width 16 height 19
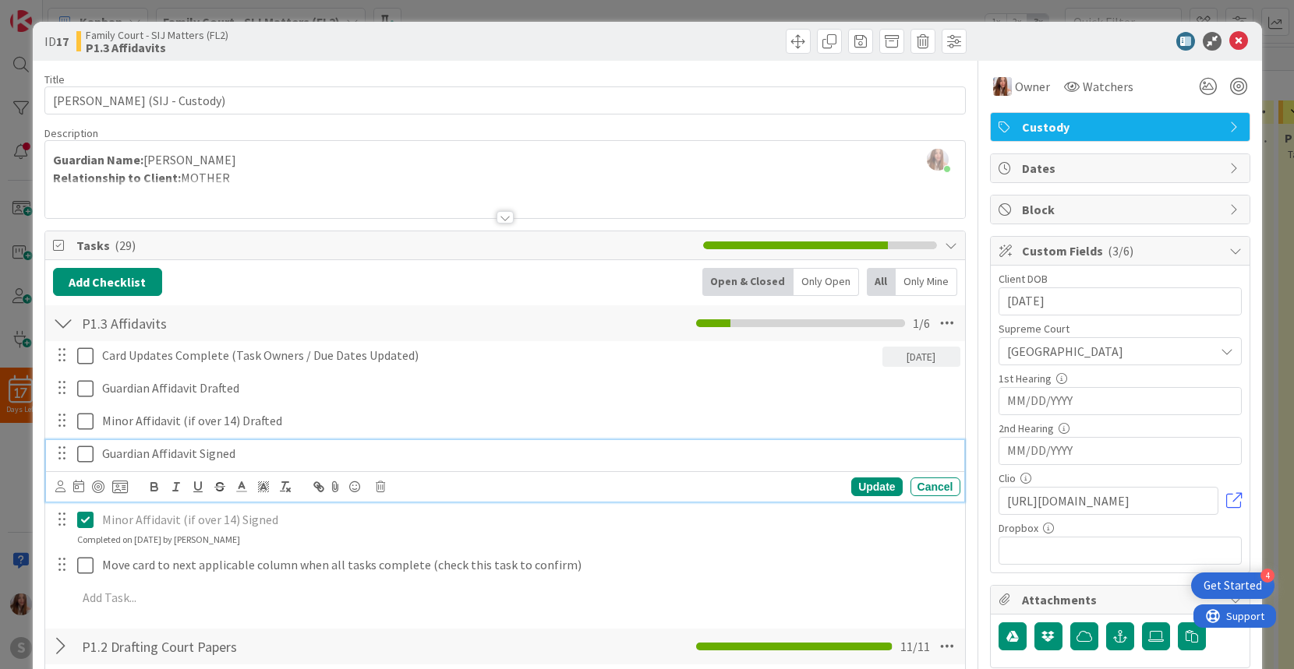
click at [86, 445] on icon at bounding box center [85, 454] width 16 height 19
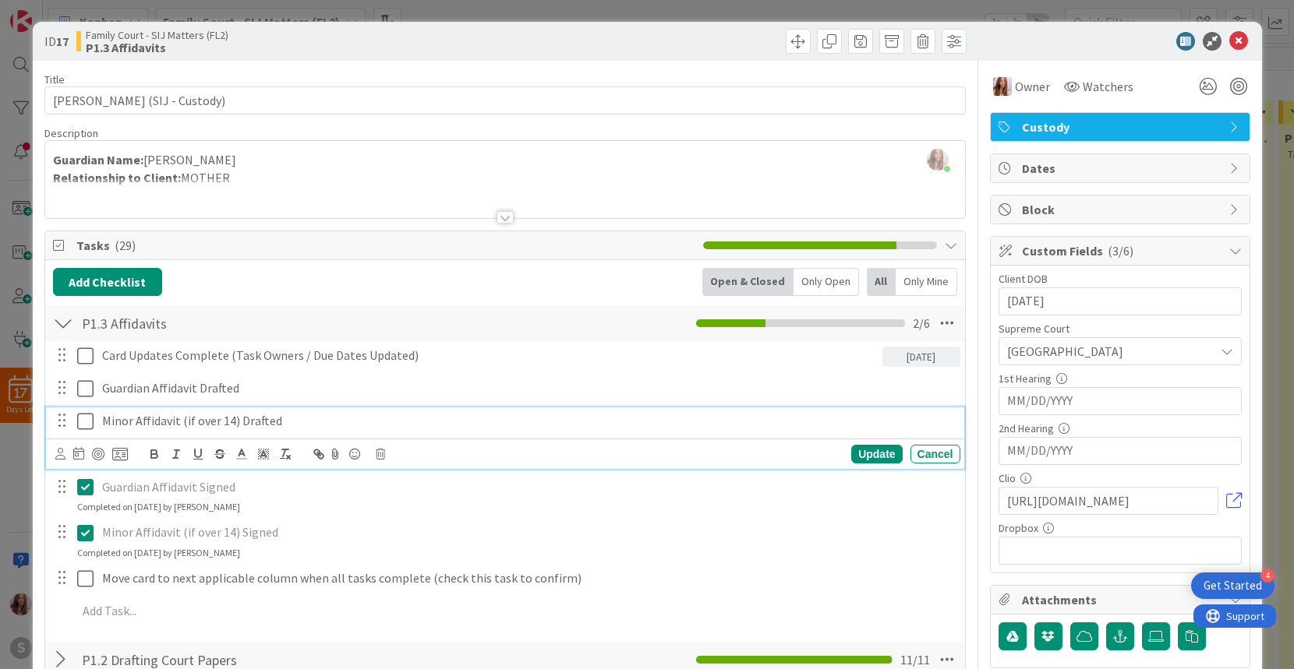
drag, startPoint x: 90, startPoint y: 420, endPoint x: 62, endPoint y: 410, distance: 29.1
click at [90, 420] on icon at bounding box center [85, 421] width 16 height 19
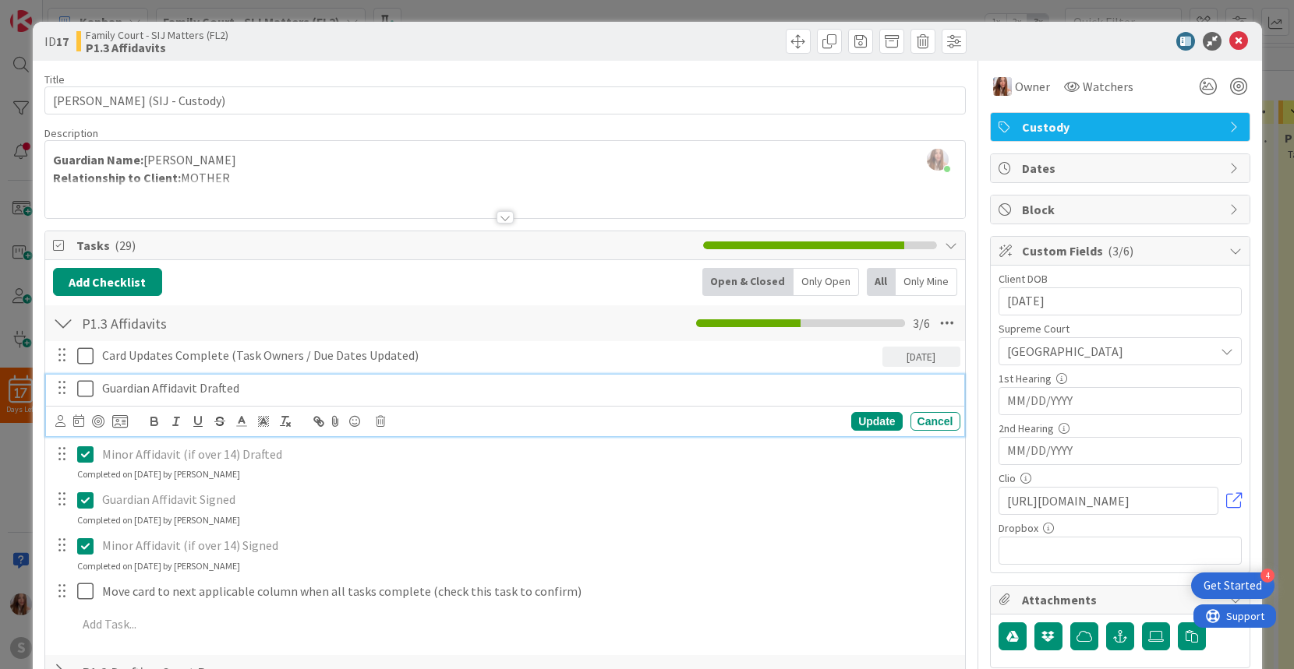
drag, startPoint x: 79, startPoint y: 385, endPoint x: 84, endPoint y: 369, distance: 16.5
click at [79, 385] on icon at bounding box center [85, 389] width 16 height 19
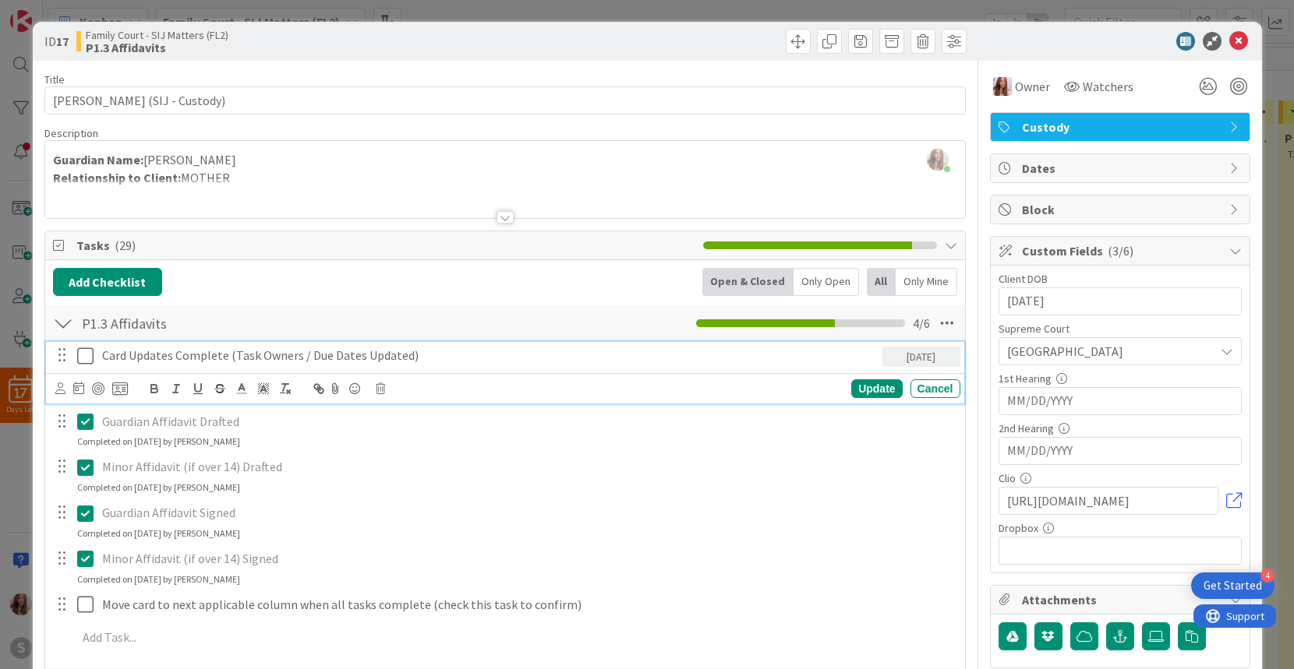
click at [86, 360] on icon at bounding box center [85, 356] width 16 height 19
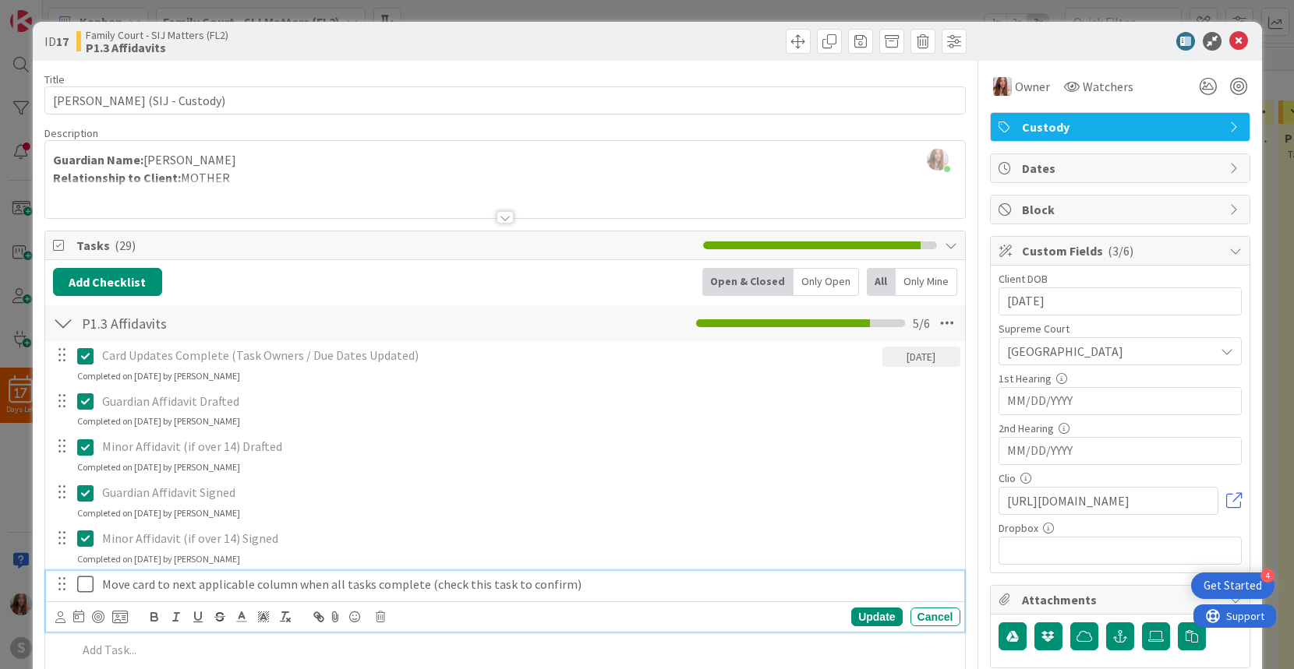
click at [87, 585] on icon at bounding box center [85, 584] width 16 height 19
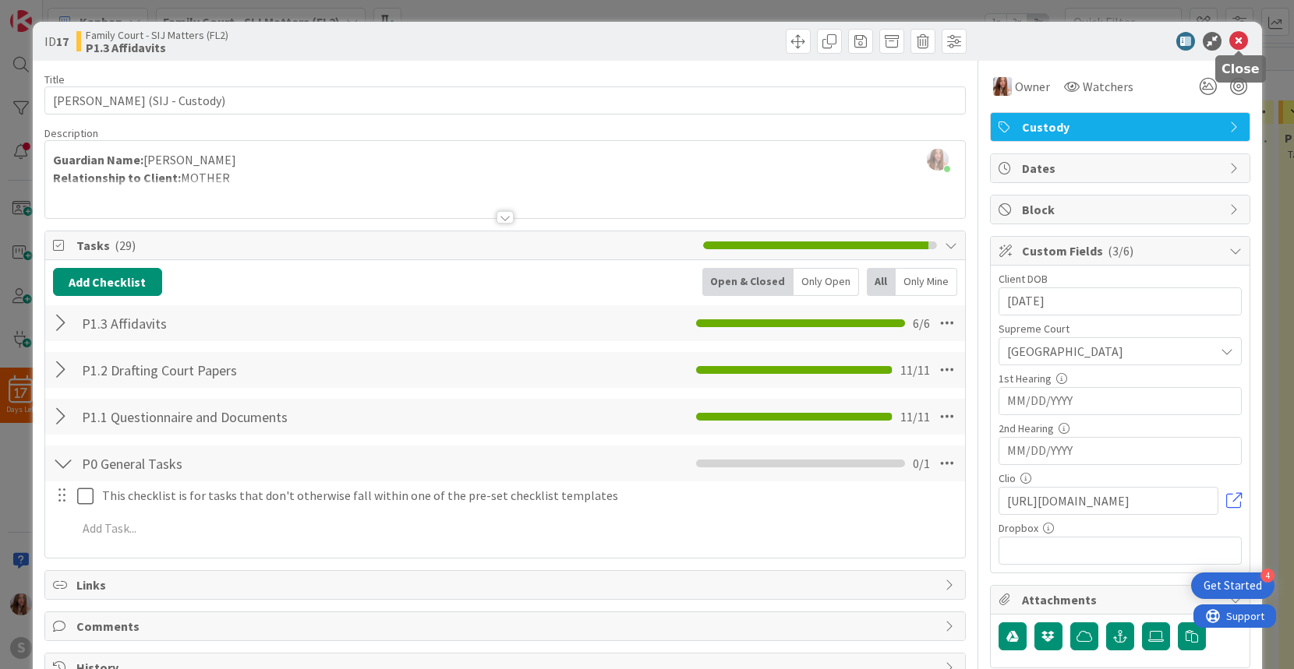
click at [1241, 37] on icon at bounding box center [1238, 41] width 19 height 19
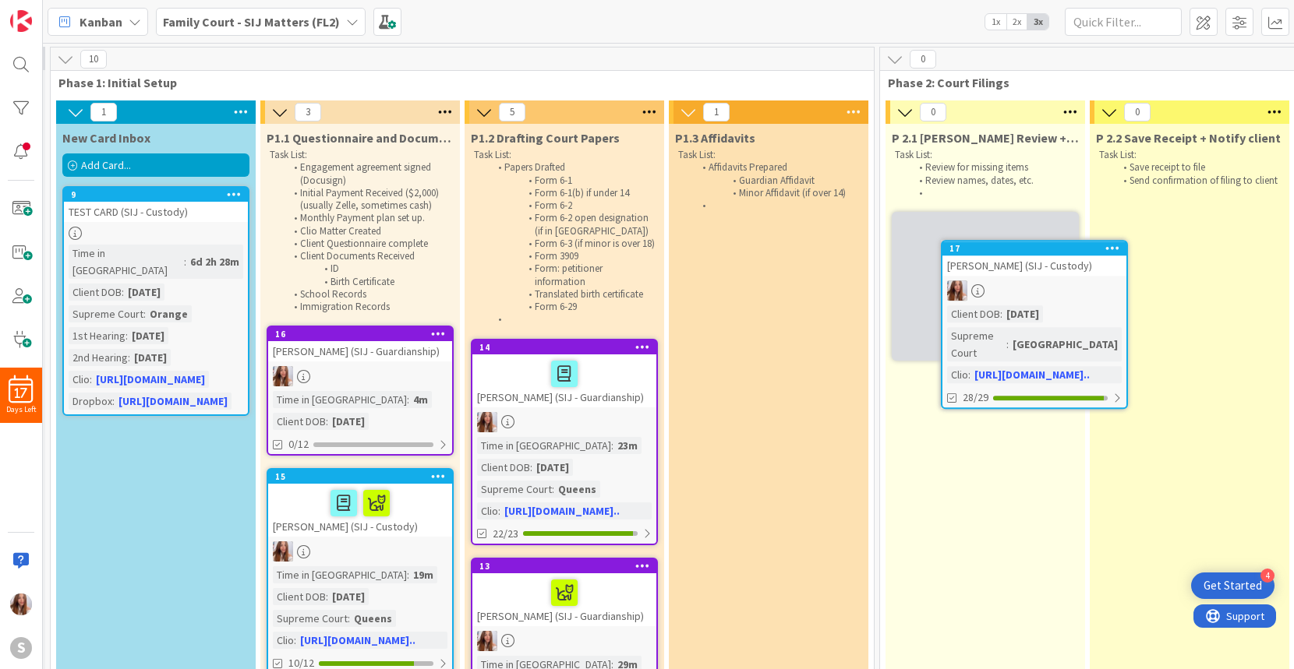
scroll to position [0, 221]
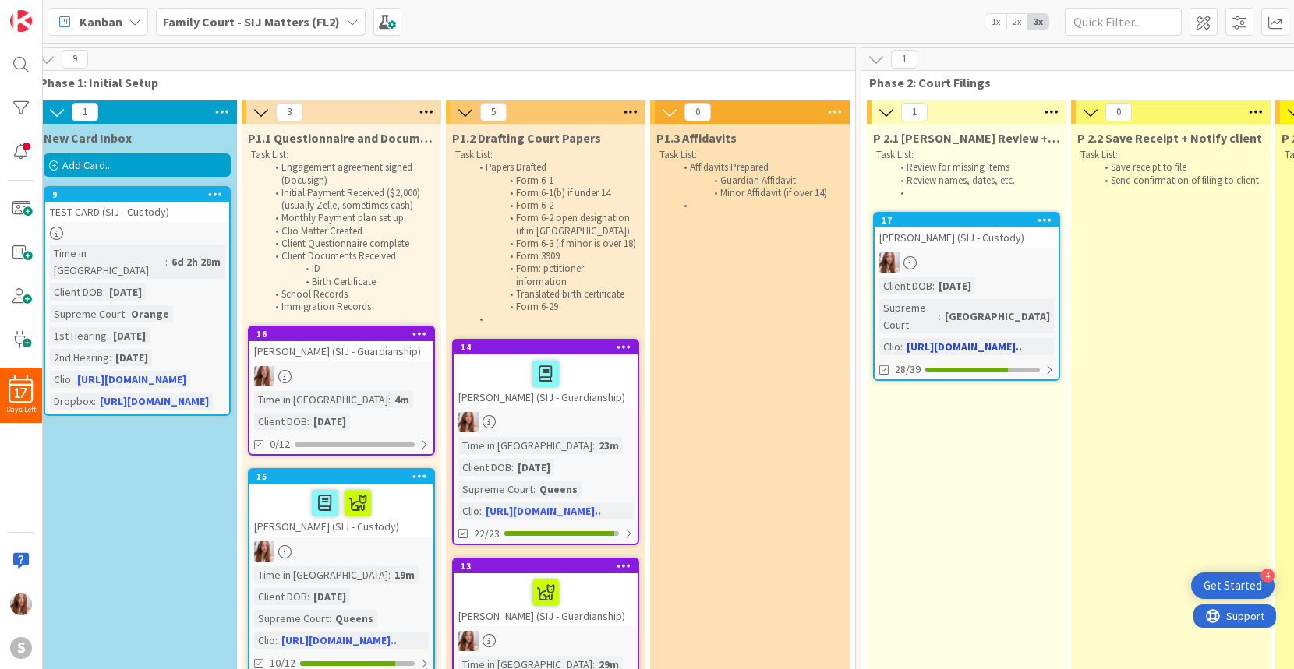
click at [982, 261] on div at bounding box center [966, 263] width 184 height 20
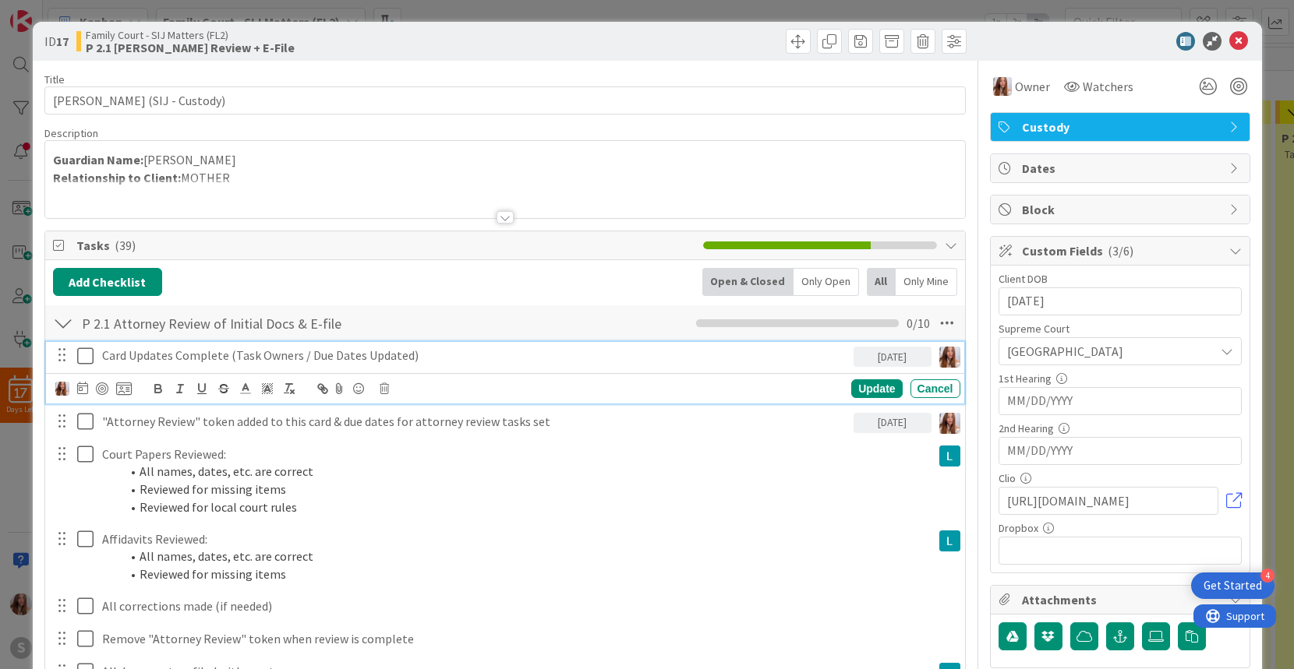
drag, startPoint x: 91, startPoint y: 351, endPoint x: 82, endPoint y: 362, distance: 14.4
click at [91, 351] on icon at bounding box center [85, 356] width 16 height 19
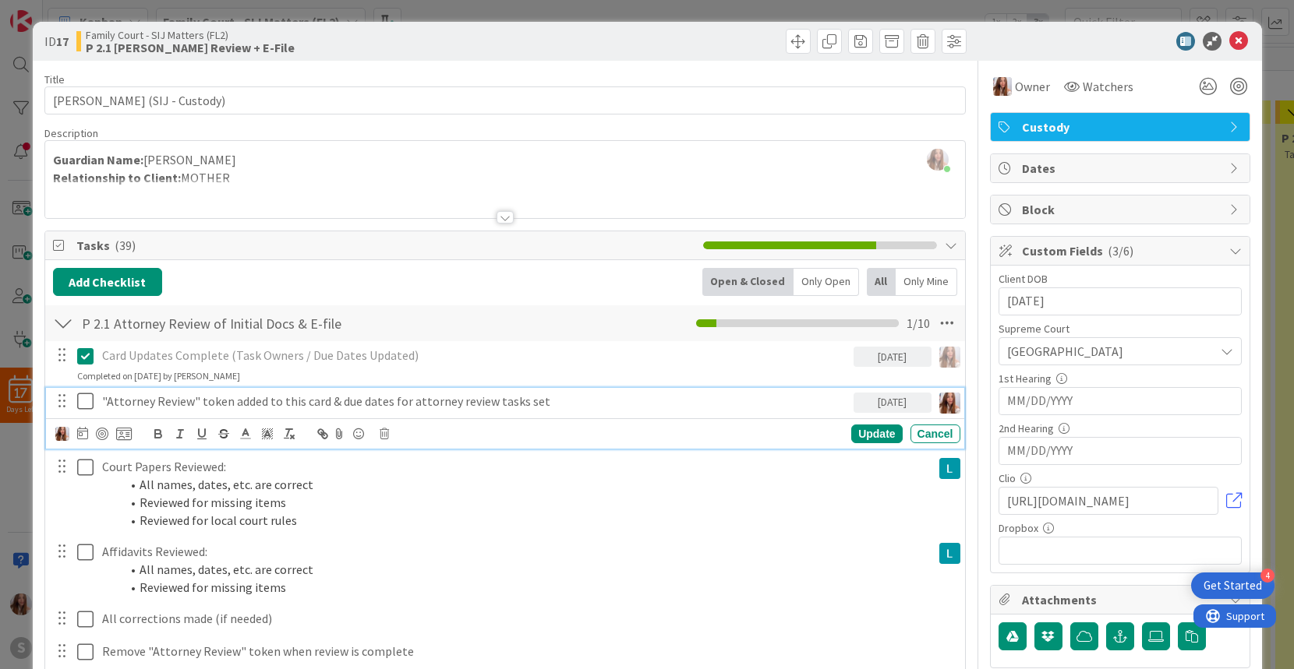
drag, startPoint x: 88, startPoint y: 403, endPoint x: 141, endPoint y: 462, distance: 79.5
click at [88, 403] on icon at bounding box center [85, 401] width 16 height 19
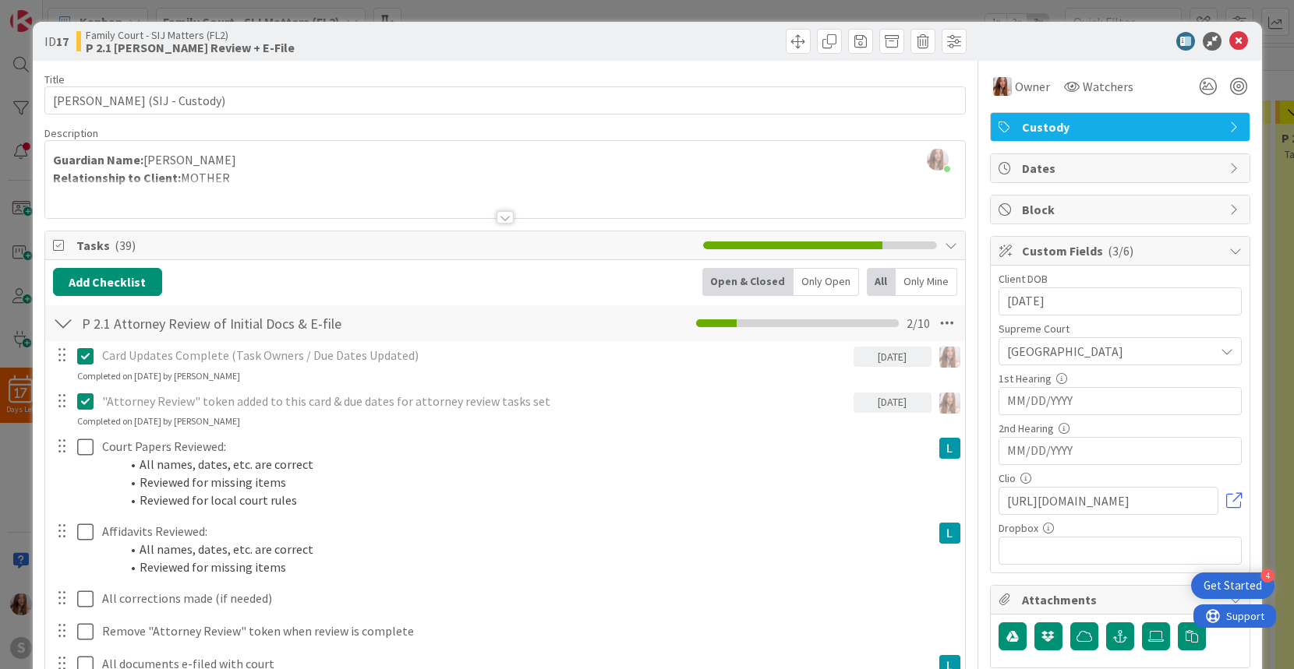
scroll to position [263, 0]
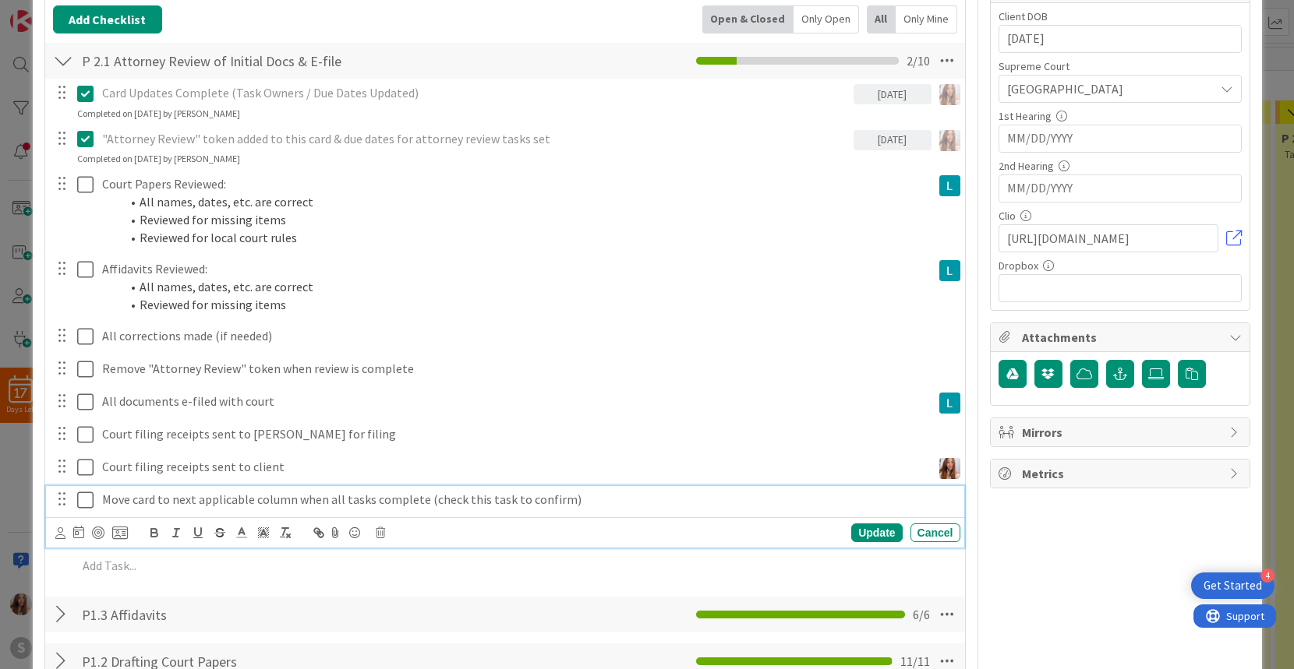
click at [83, 496] on icon at bounding box center [85, 500] width 16 height 19
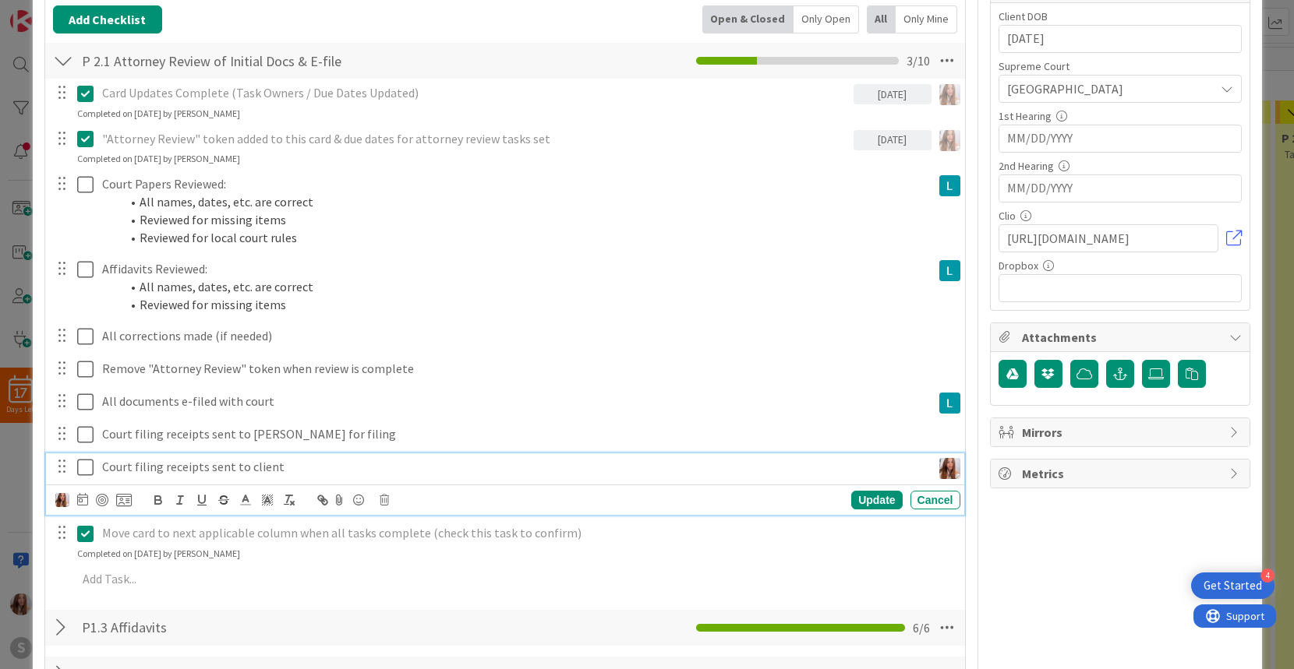
click at [84, 467] on icon at bounding box center [85, 467] width 16 height 19
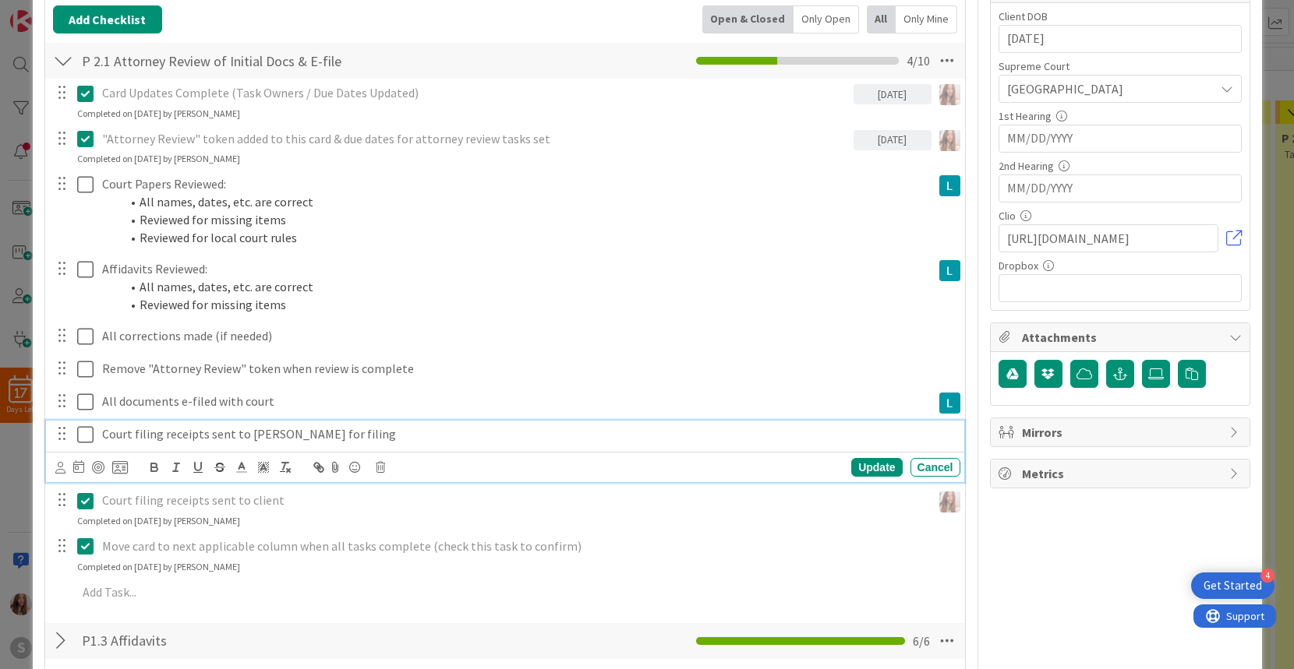
click at [82, 433] on icon at bounding box center [85, 435] width 16 height 19
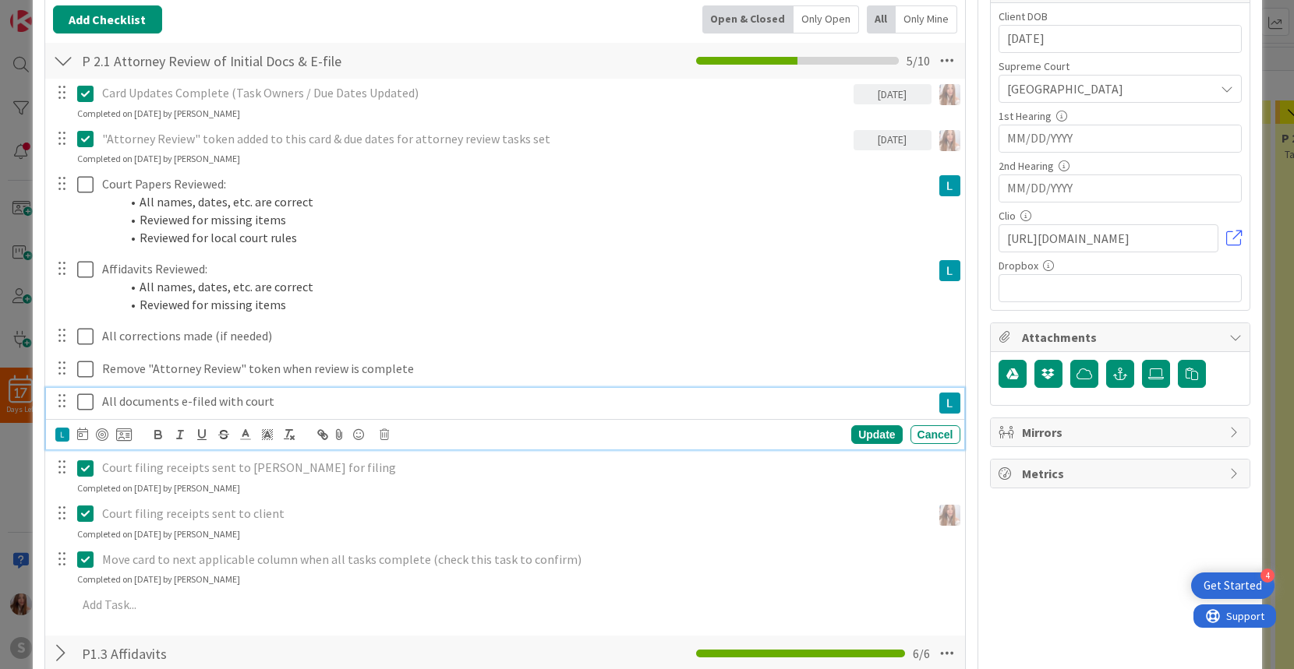
click at [83, 397] on icon at bounding box center [85, 402] width 16 height 19
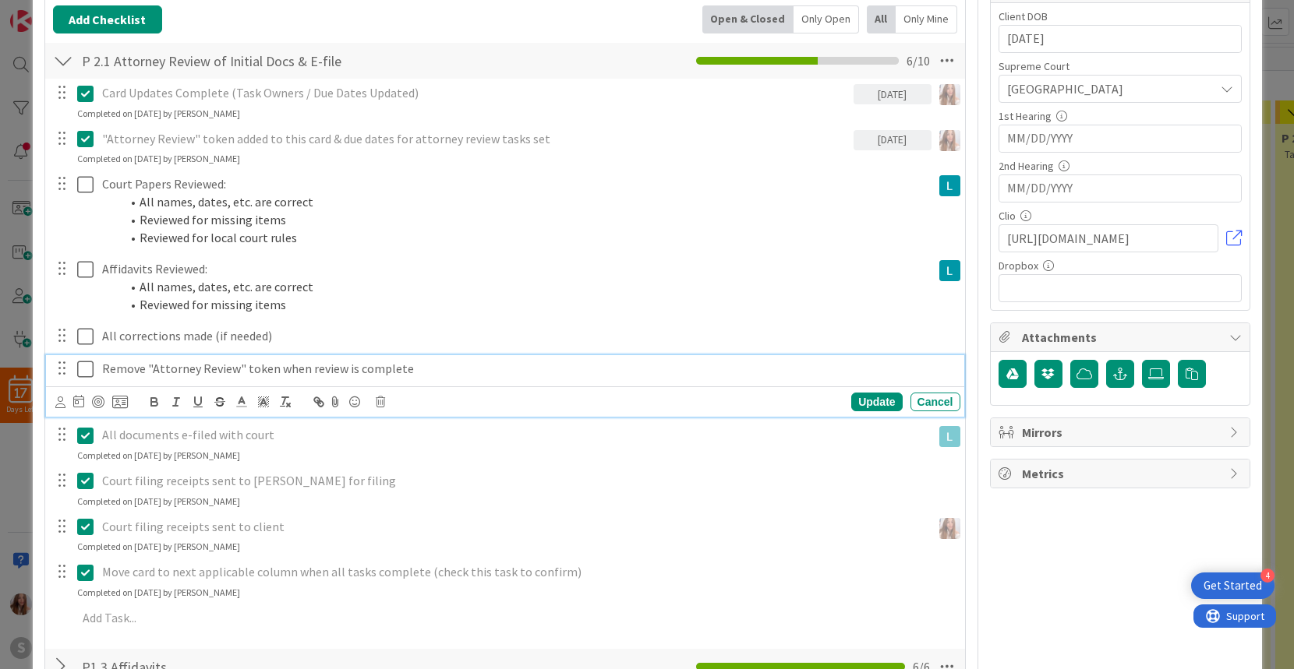
click at [87, 369] on icon at bounding box center [85, 369] width 16 height 19
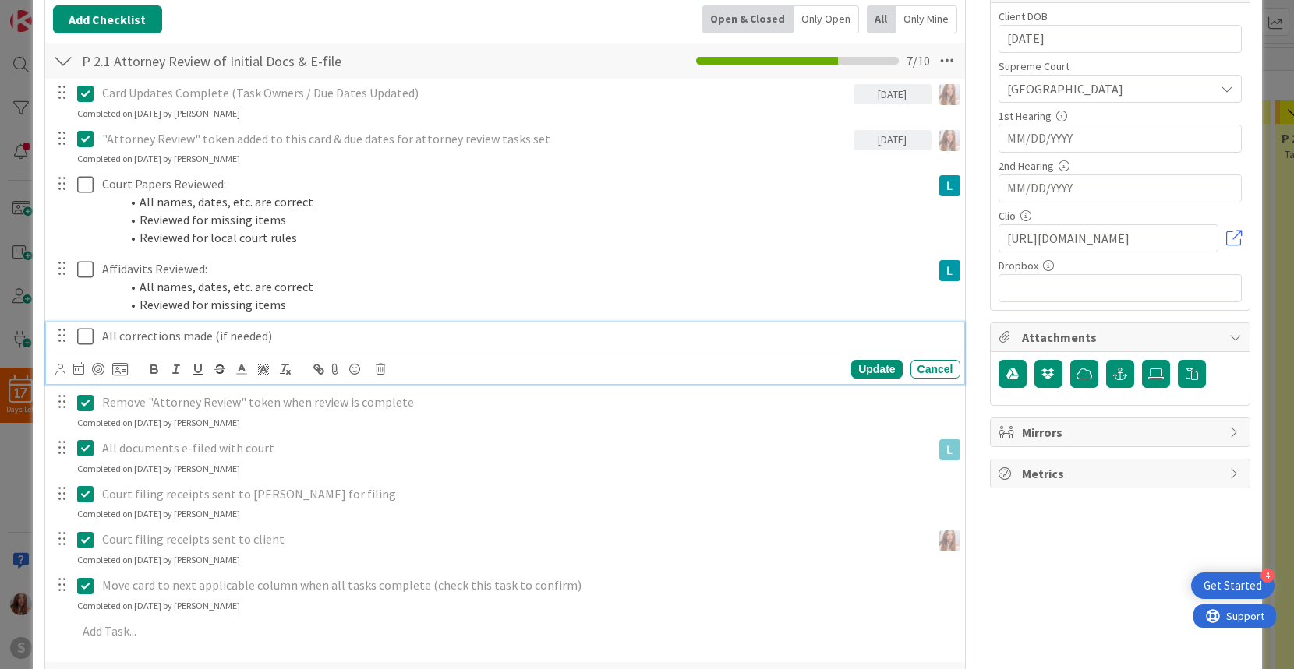
drag, startPoint x: 83, startPoint y: 338, endPoint x: 83, endPoint y: 291, distance: 46.8
click at [83, 338] on icon at bounding box center [85, 336] width 16 height 19
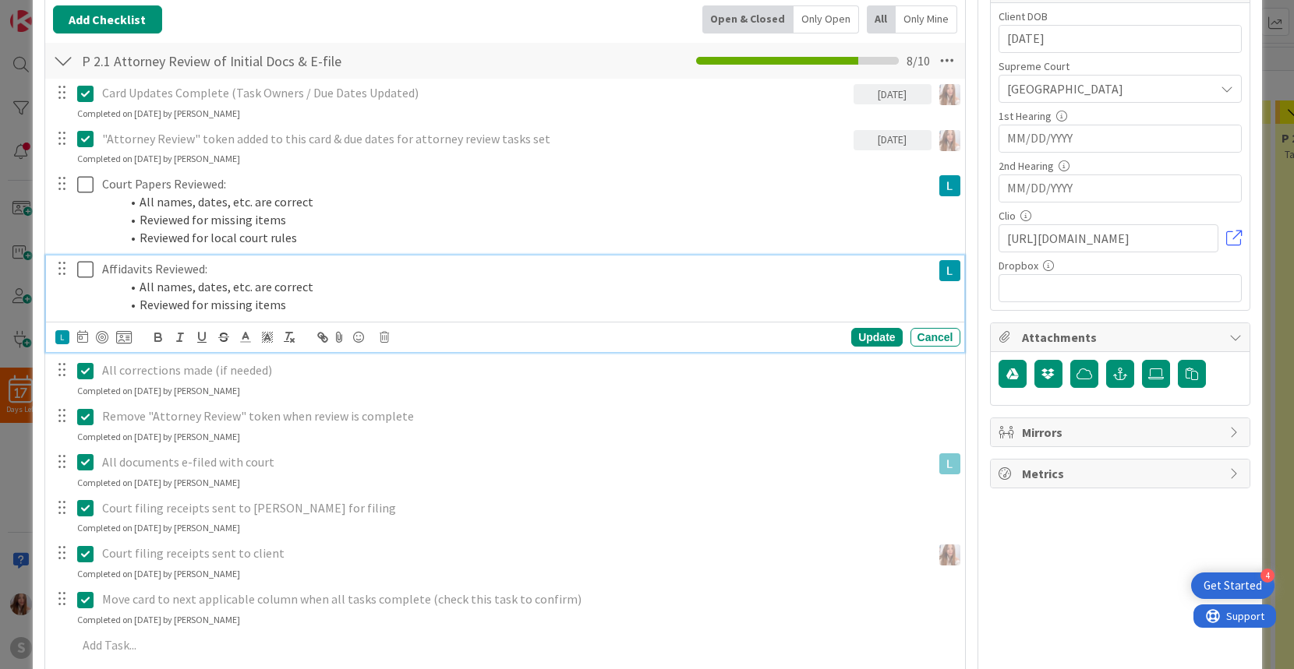
click at [83, 273] on icon at bounding box center [85, 269] width 16 height 19
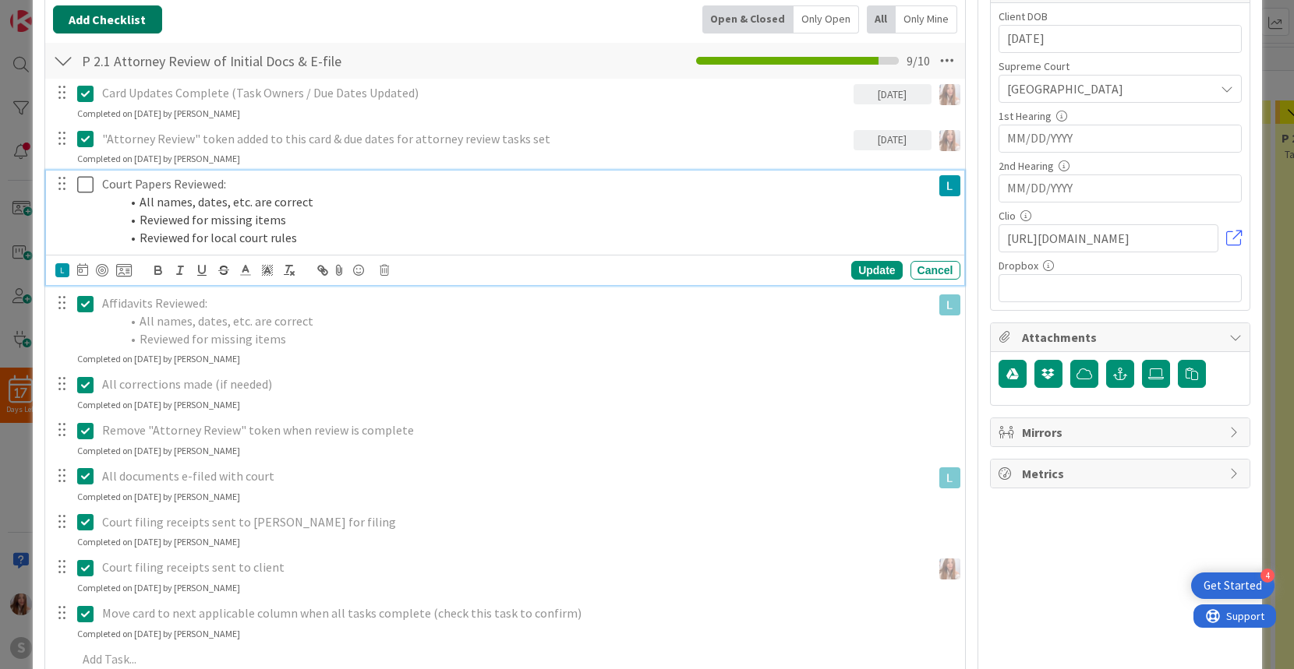
click at [82, 182] on icon at bounding box center [85, 184] width 16 height 19
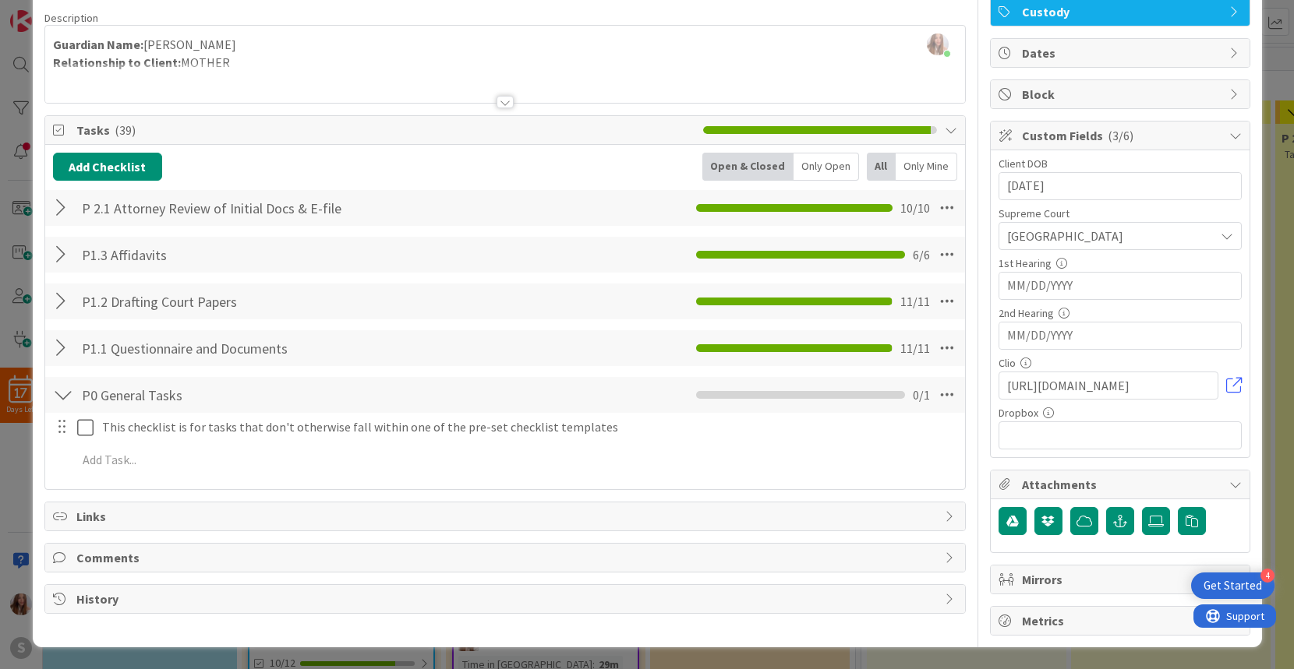
scroll to position [0, 0]
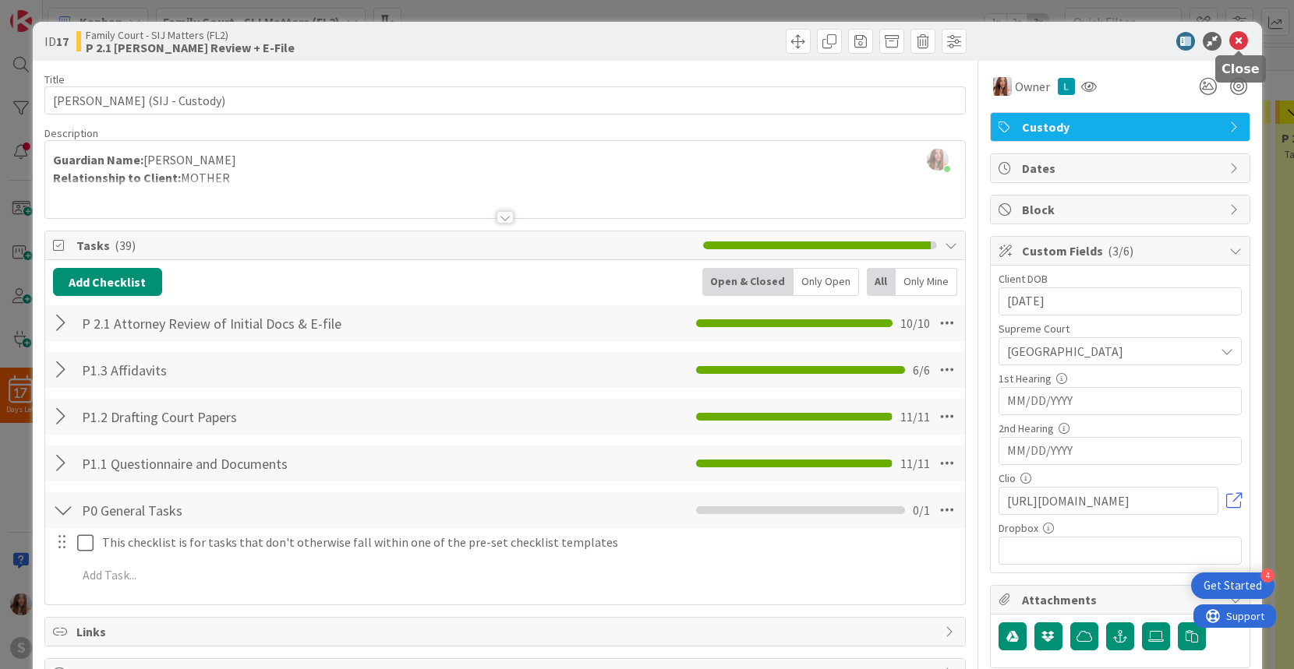
click at [1238, 39] on icon at bounding box center [1238, 41] width 19 height 19
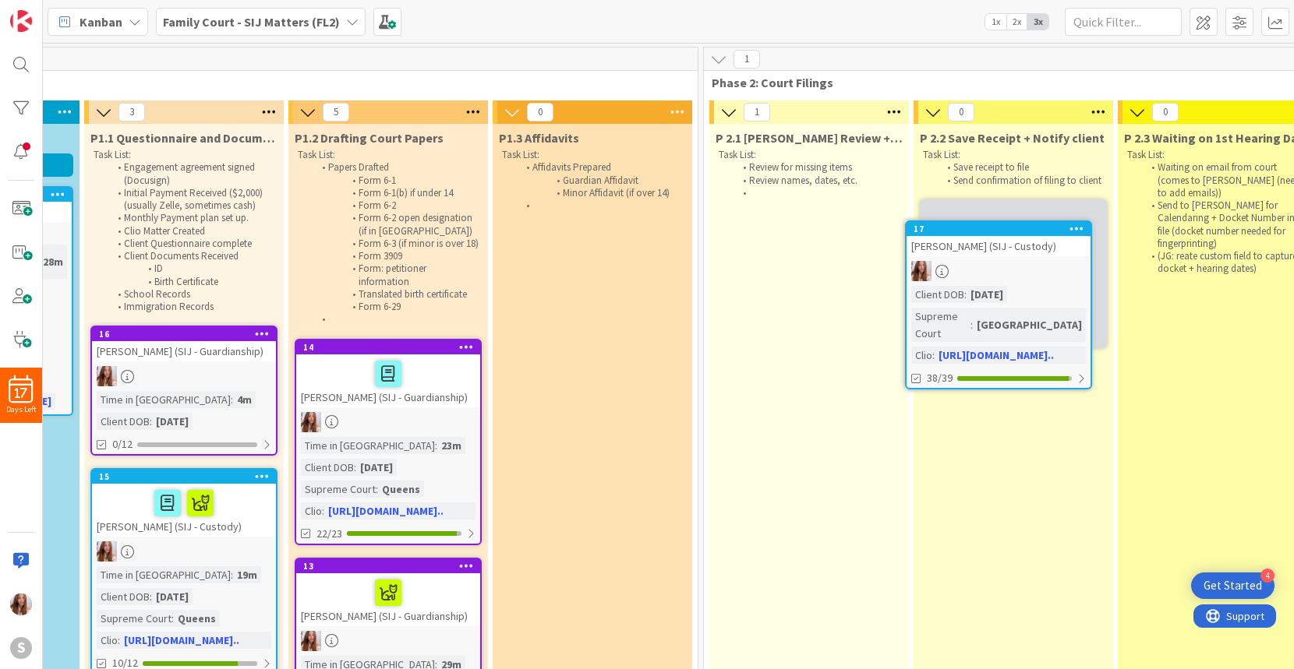
scroll to position [0, 399]
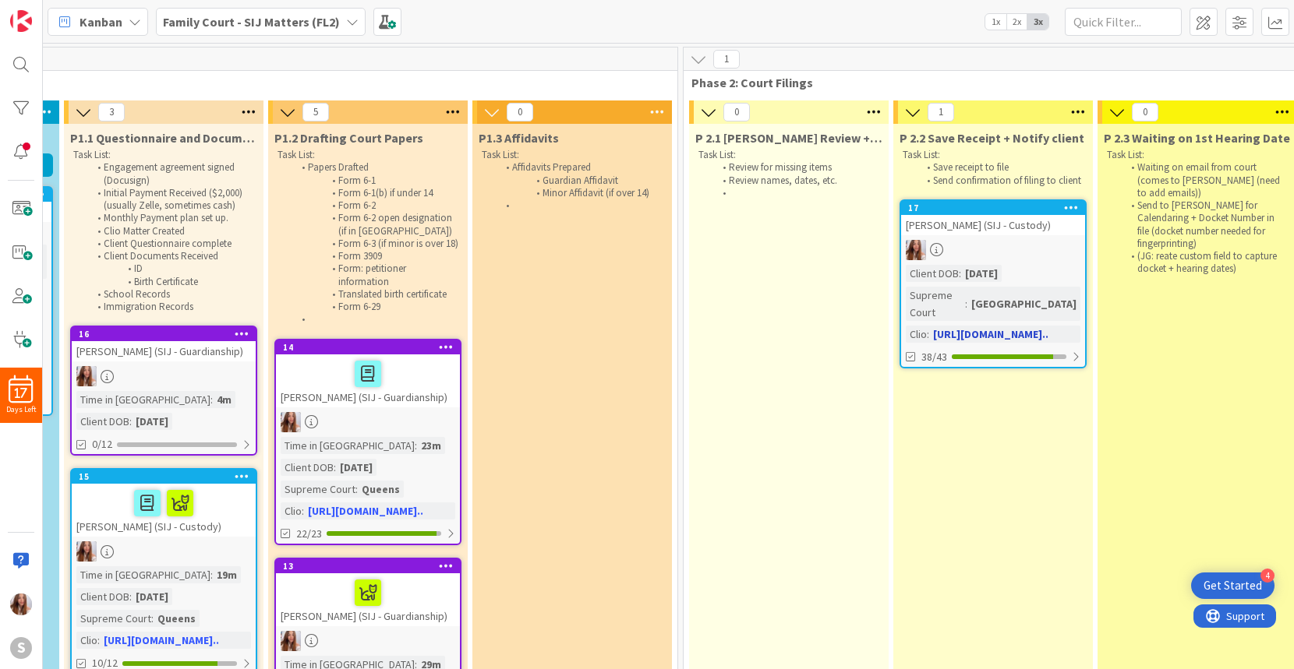
click at [994, 248] on div at bounding box center [993, 250] width 184 height 20
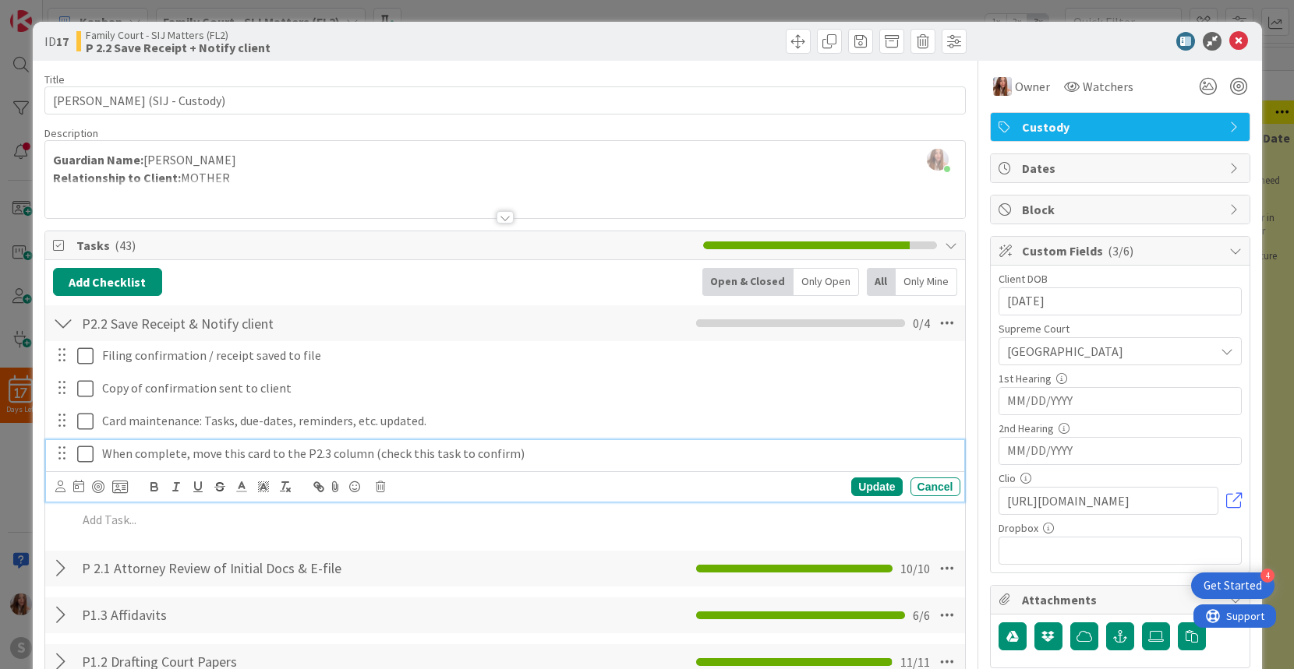
click at [84, 449] on icon at bounding box center [85, 454] width 16 height 19
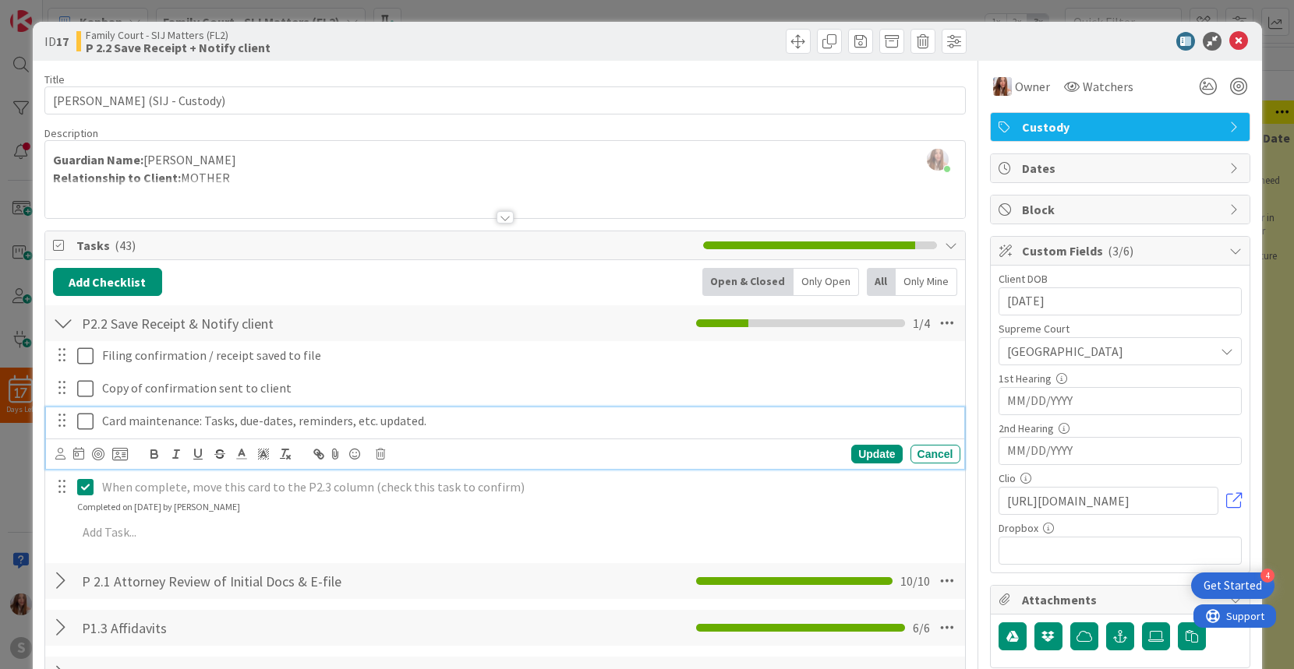
click at [80, 423] on icon at bounding box center [85, 421] width 16 height 19
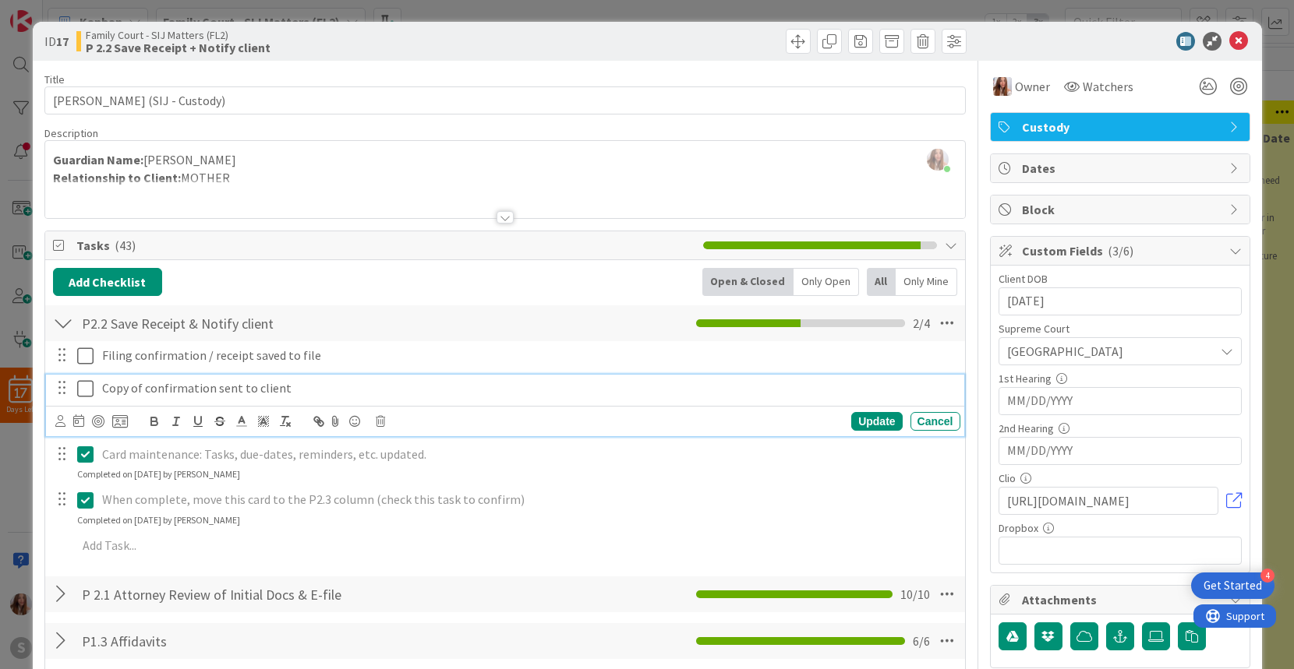
click at [96, 389] on div "Copy of confirmation sent to client" at bounding box center [528, 388] width 864 height 27
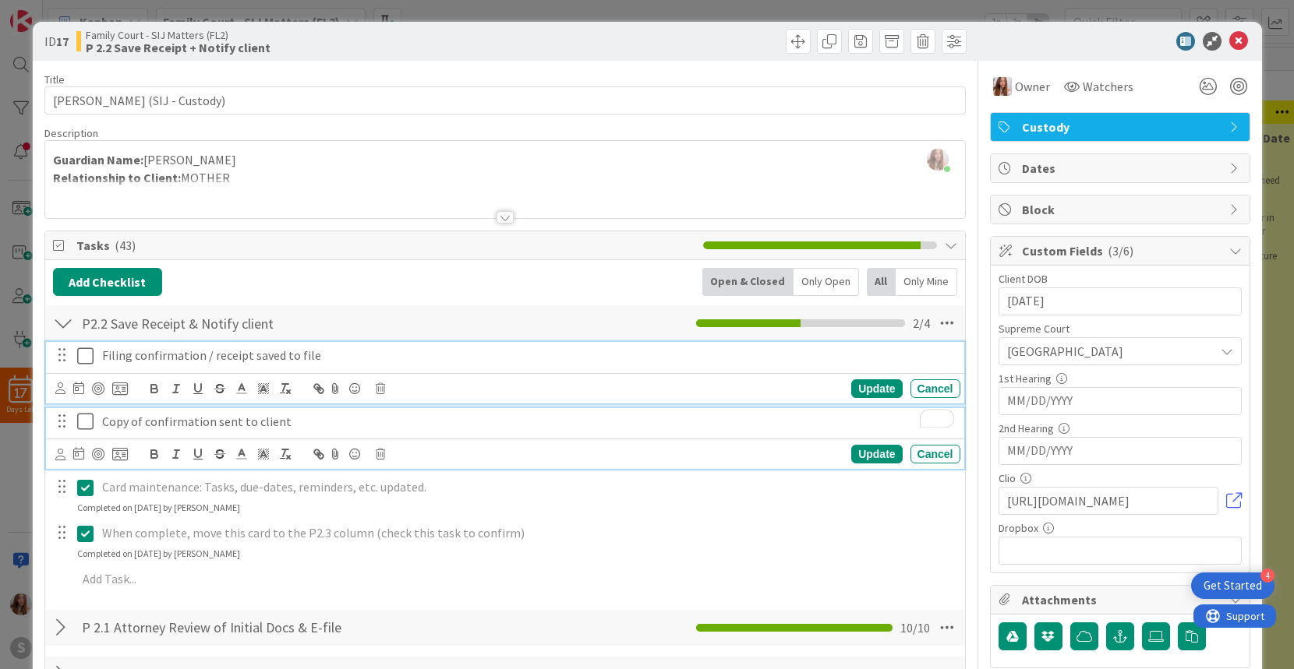
drag, startPoint x: 83, startPoint y: 356, endPoint x: 81, endPoint y: 401, distance: 45.2
click at [83, 356] on icon at bounding box center [85, 356] width 16 height 19
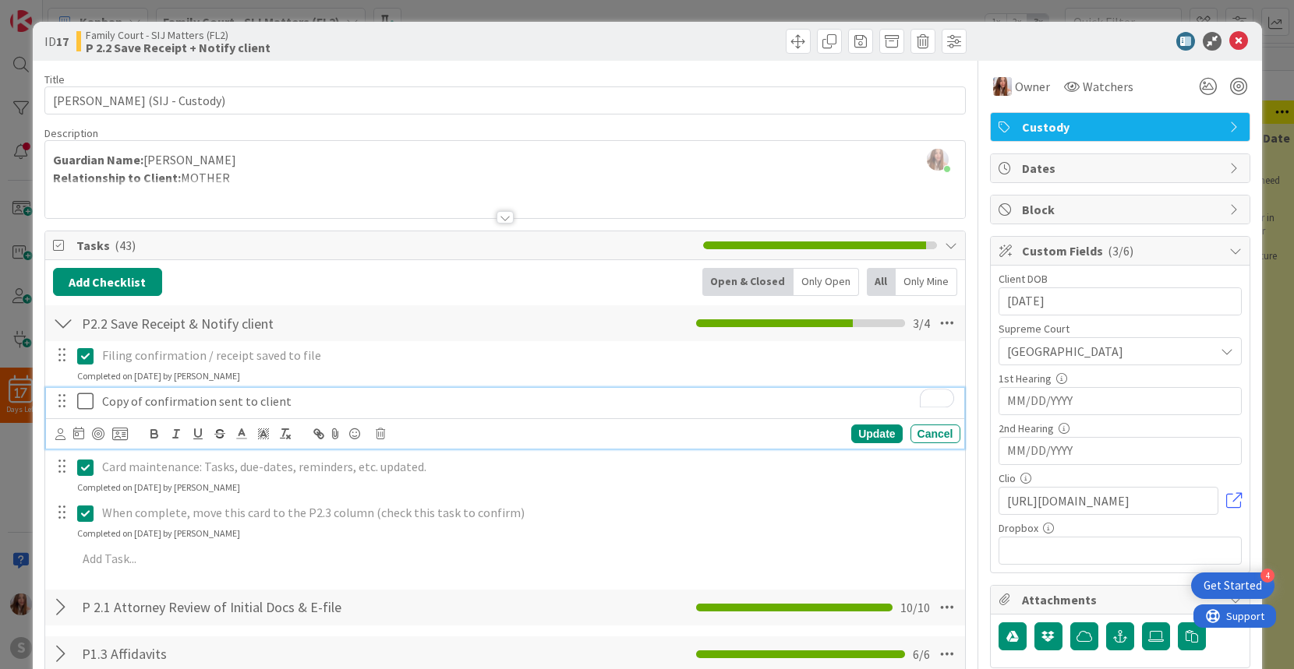
click at [81, 401] on icon at bounding box center [85, 401] width 16 height 19
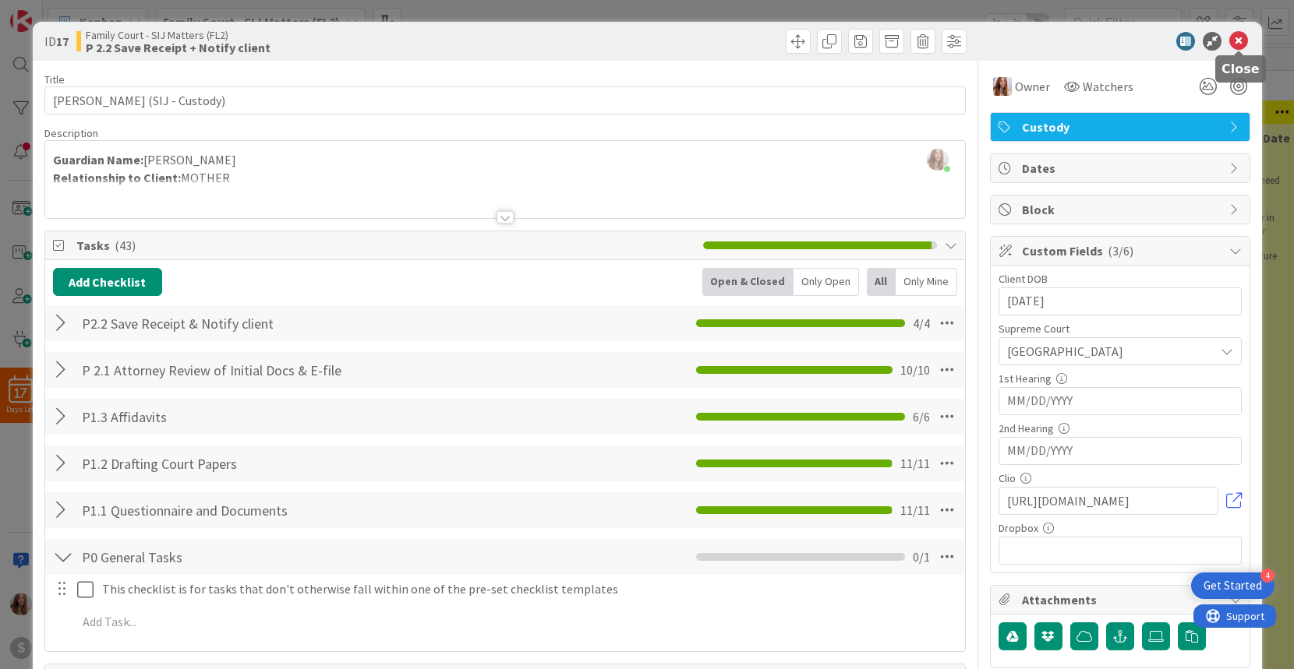
click at [1245, 42] on icon at bounding box center [1238, 41] width 19 height 19
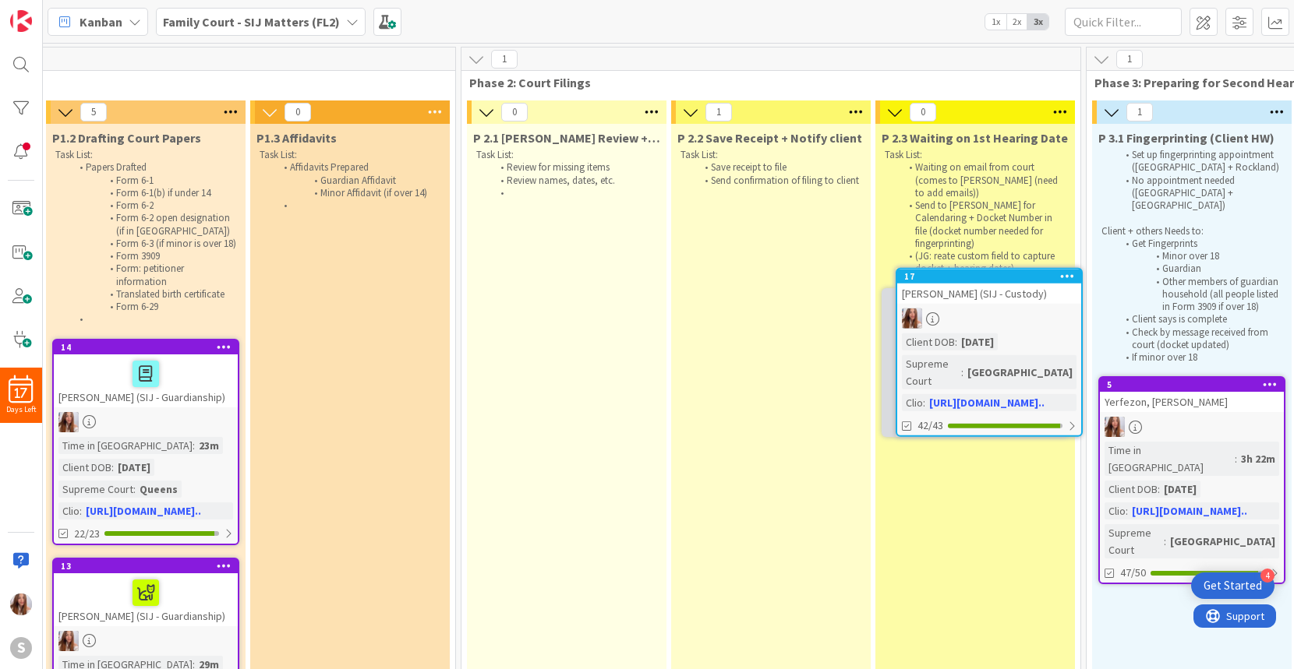
scroll to position [0, 623]
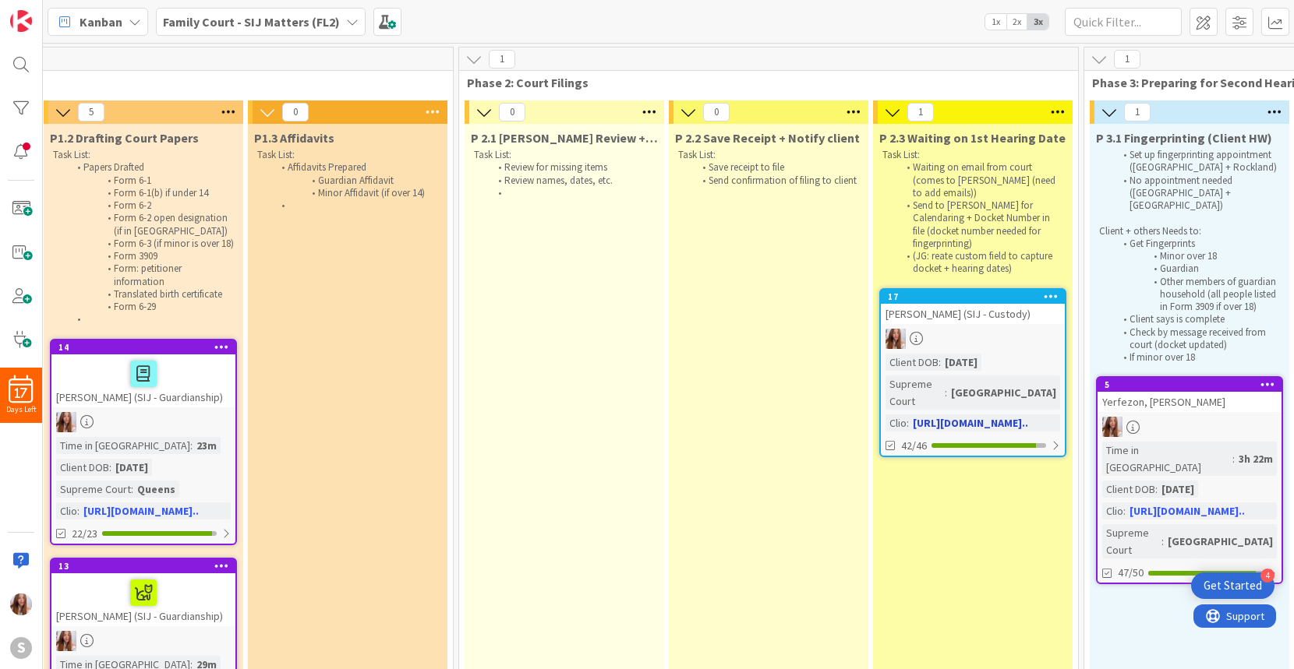
click at [978, 329] on div at bounding box center [973, 339] width 184 height 20
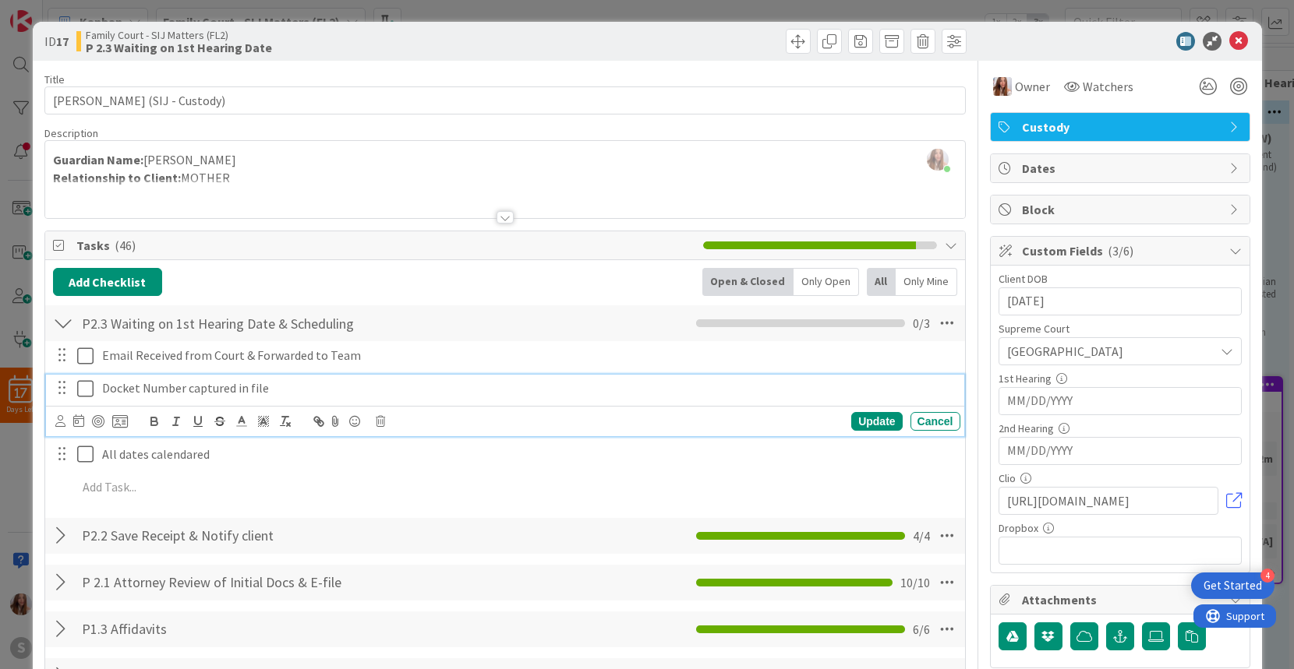
click at [87, 387] on icon at bounding box center [85, 389] width 16 height 19
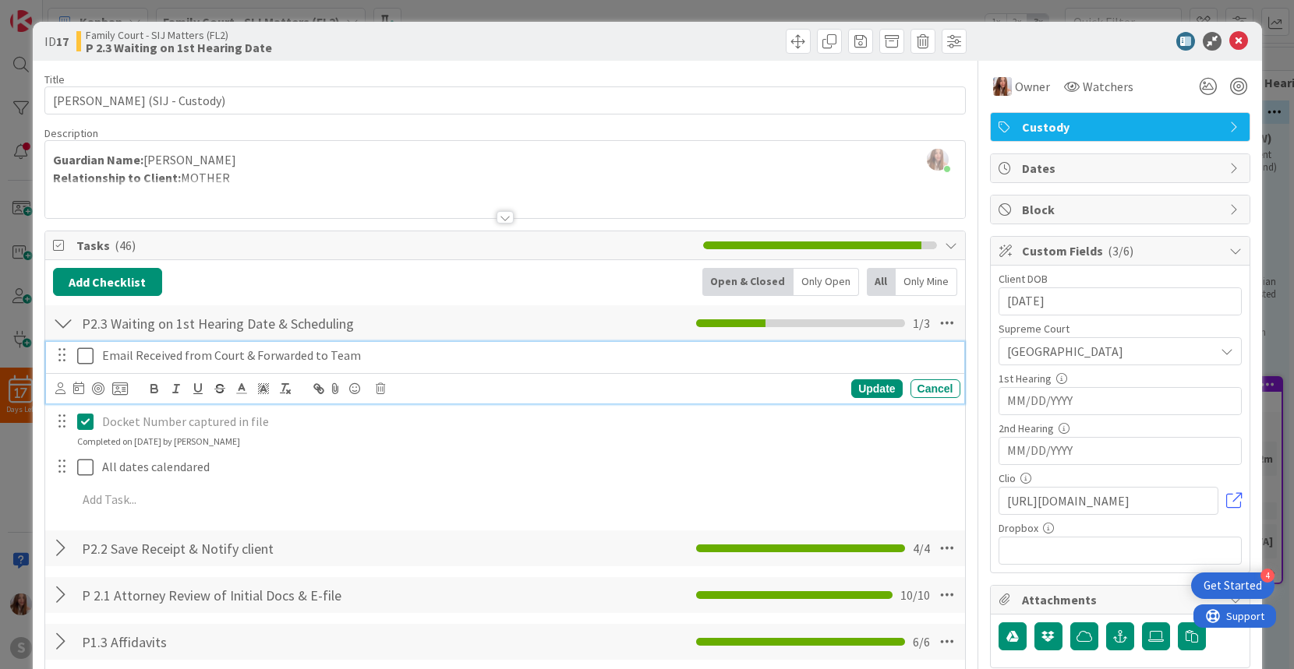
click at [85, 357] on icon at bounding box center [85, 356] width 16 height 19
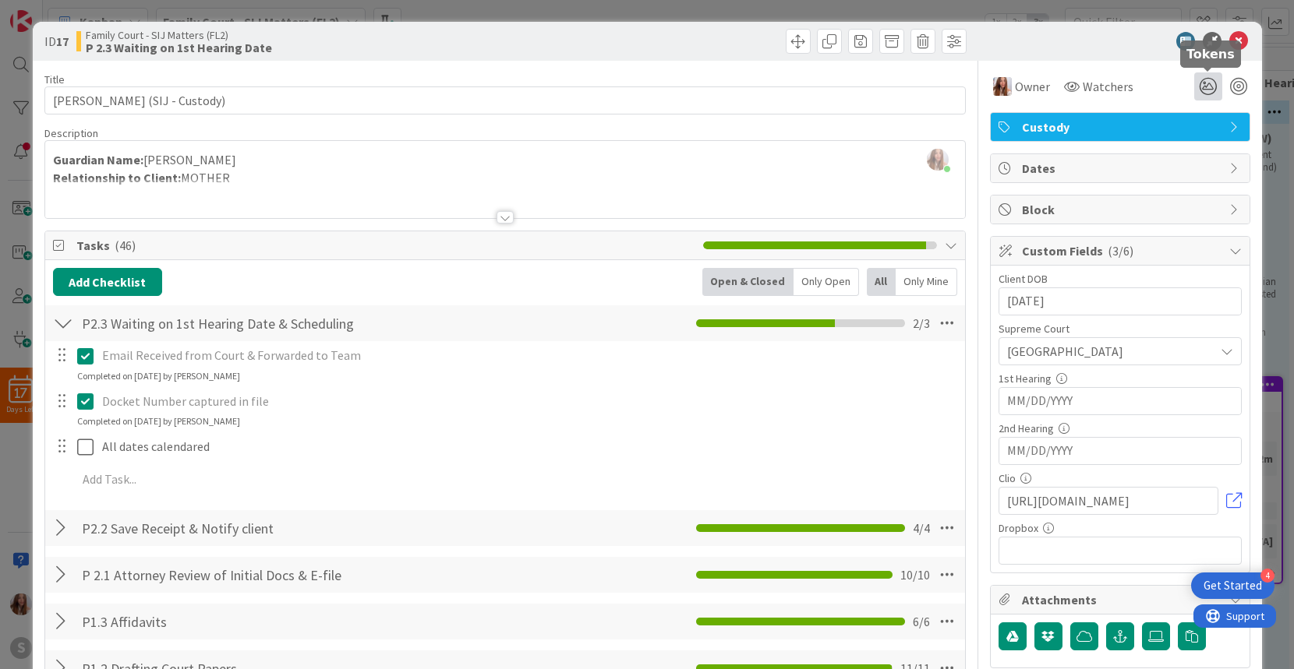
click at [1208, 86] on icon at bounding box center [1208, 86] width 28 height 28
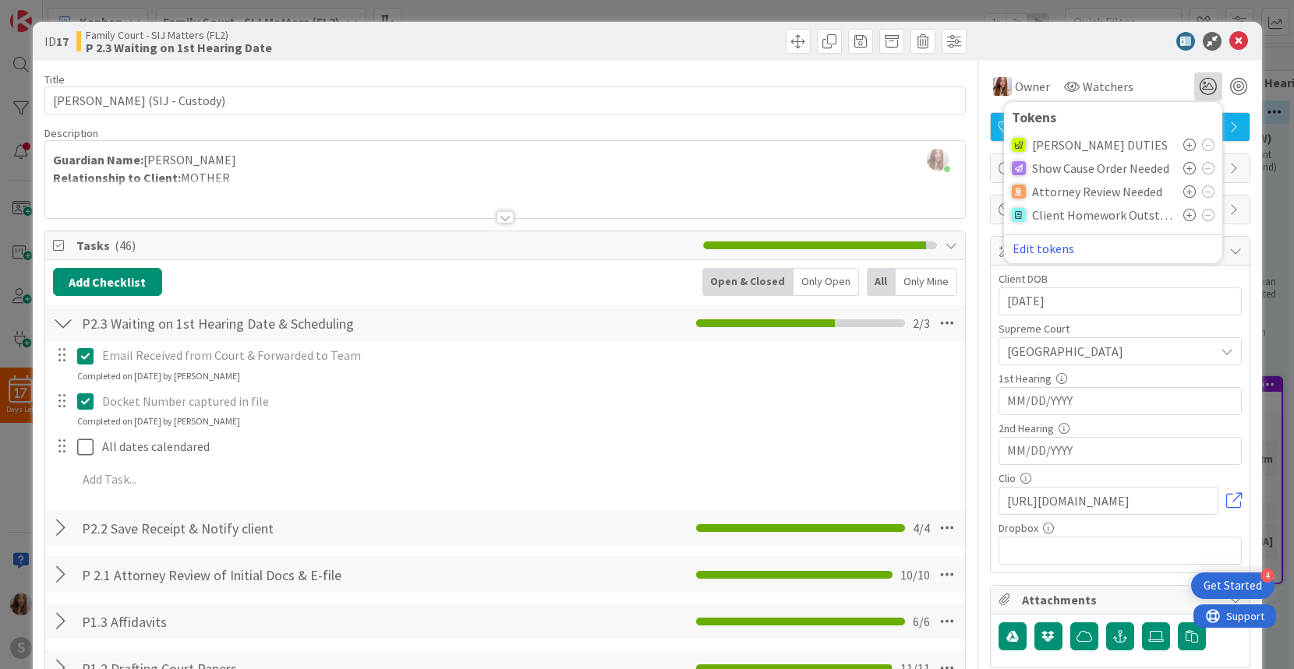
click at [1192, 168] on icon at bounding box center [1189, 168] width 12 height 12
click at [1235, 37] on icon at bounding box center [1238, 41] width 19 height 19
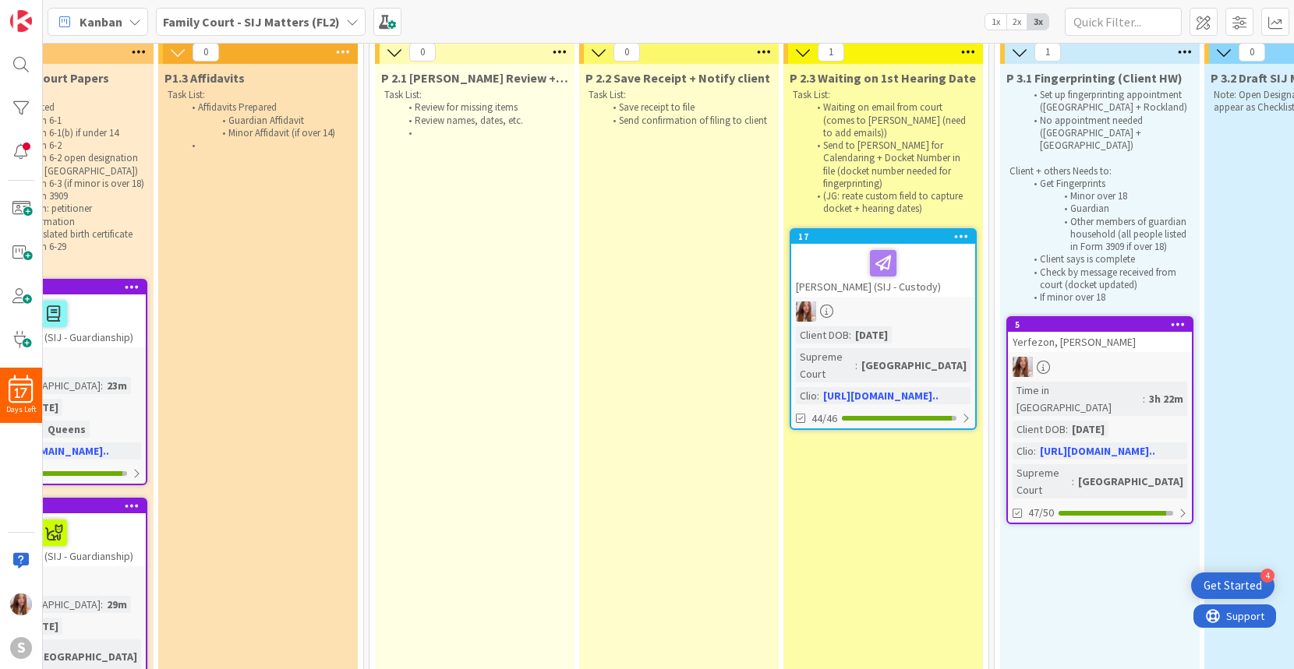
scroll to position [60, 0]
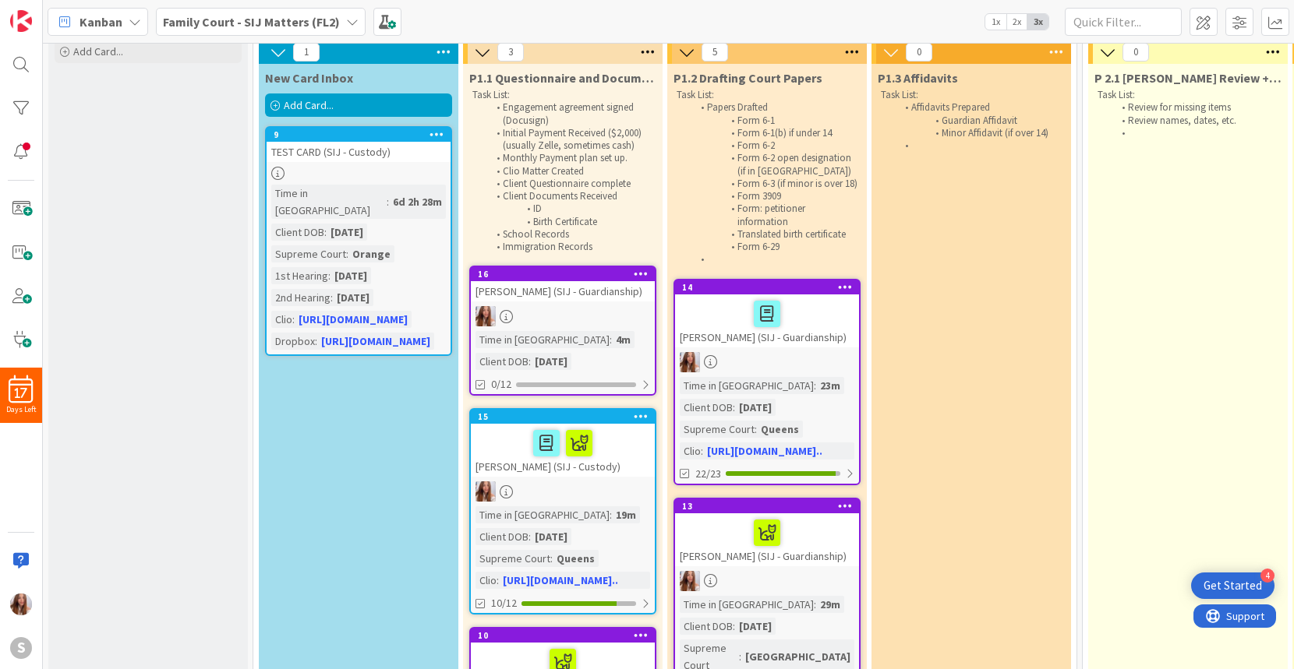
click at [291, 98] on span "Add Card..." at bounding box center [309, 105] width 50 height 14
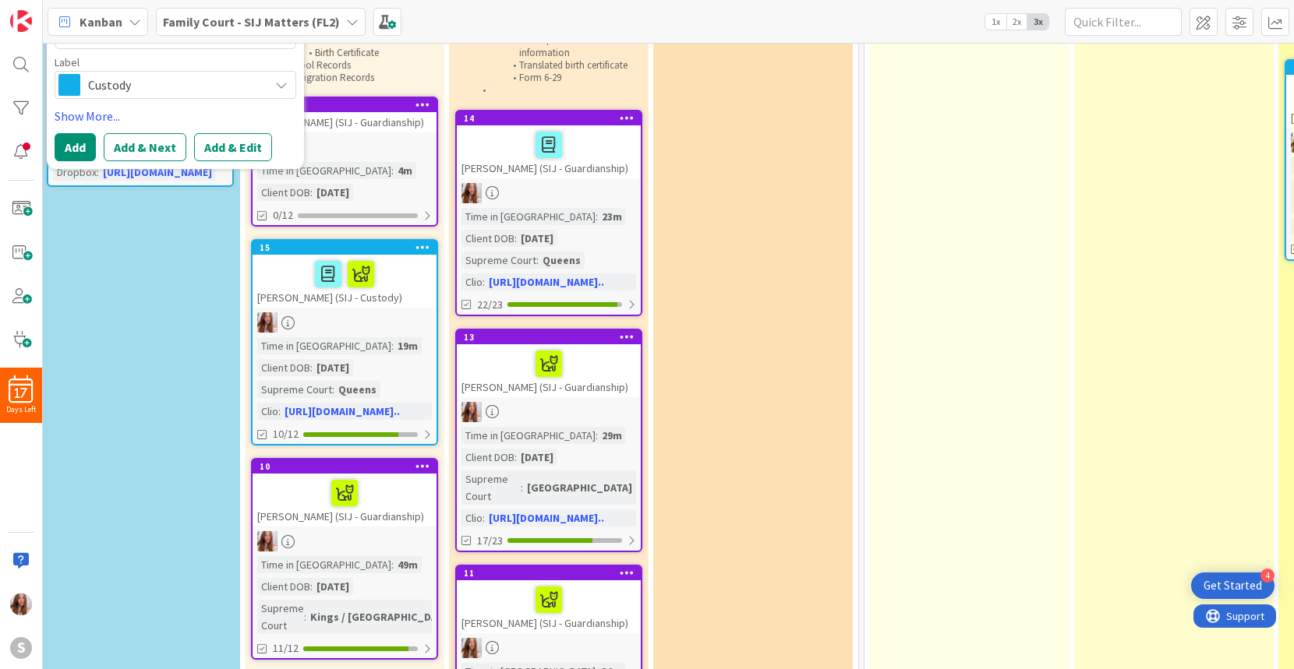
scroll to position [0, 218]
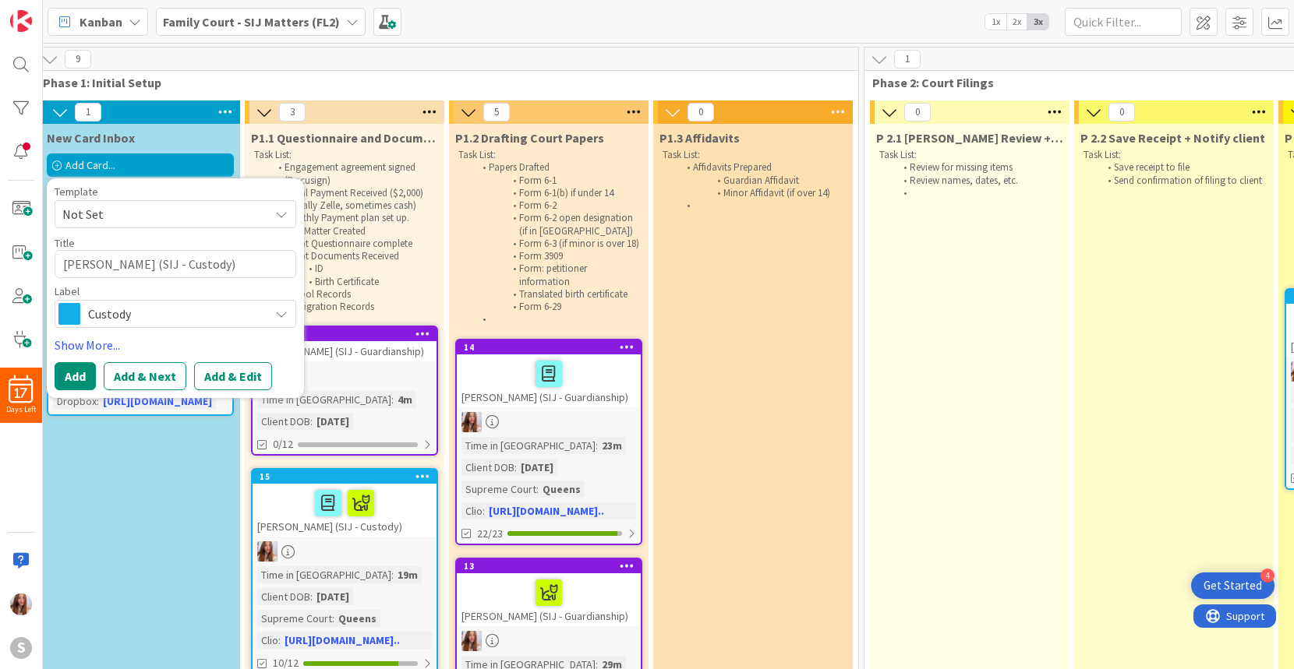
click at [256, 213] on span "Not Set" at bounding box center [159, 214] width 195 height 20
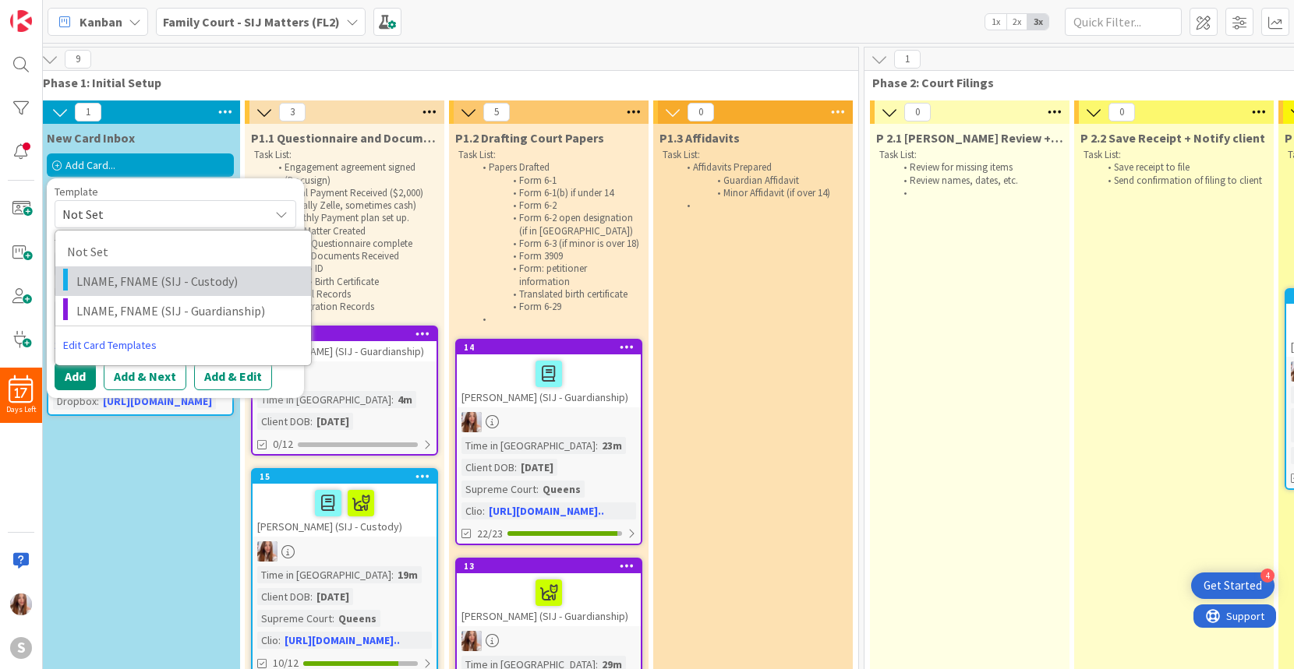
click at [161, 278] on span "LNAME, FNAME (SIJ - Custody)" at bounding box center [187, 281] width 223 height 20
type textarea "x"
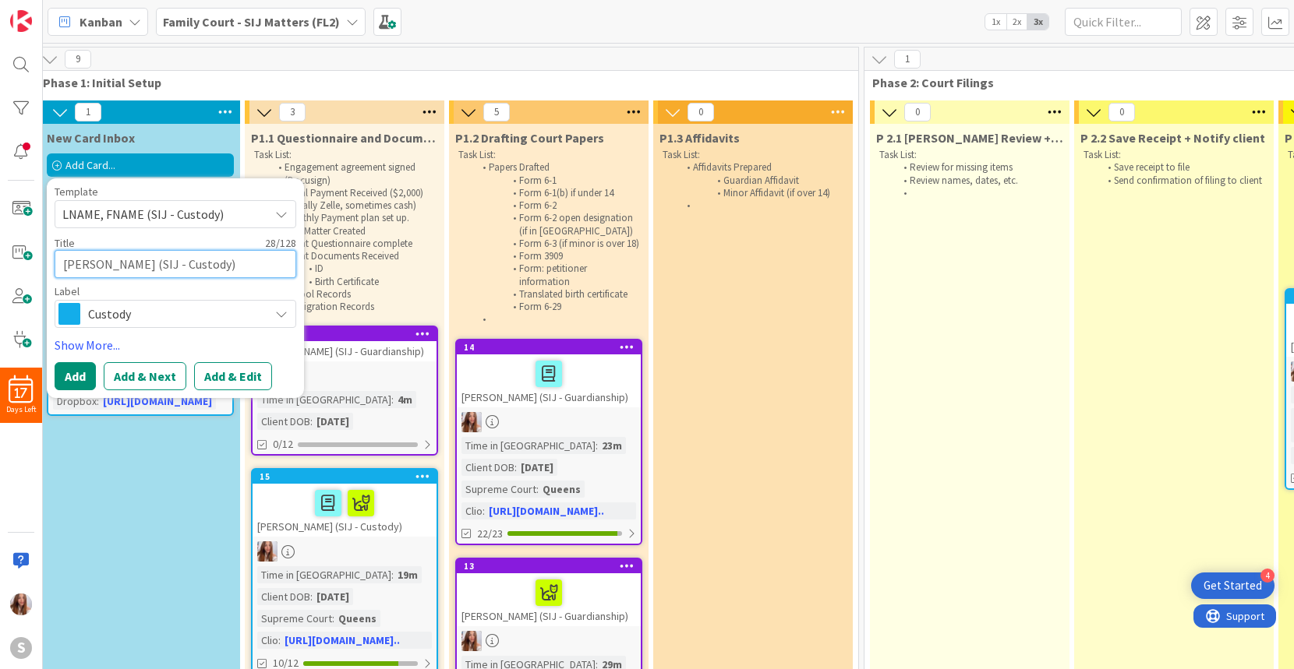
click at [140, 266] on textarea "LNAME, FNAME (SIJ - Custody)" at bounding box center [176, 264] width 242 height 28
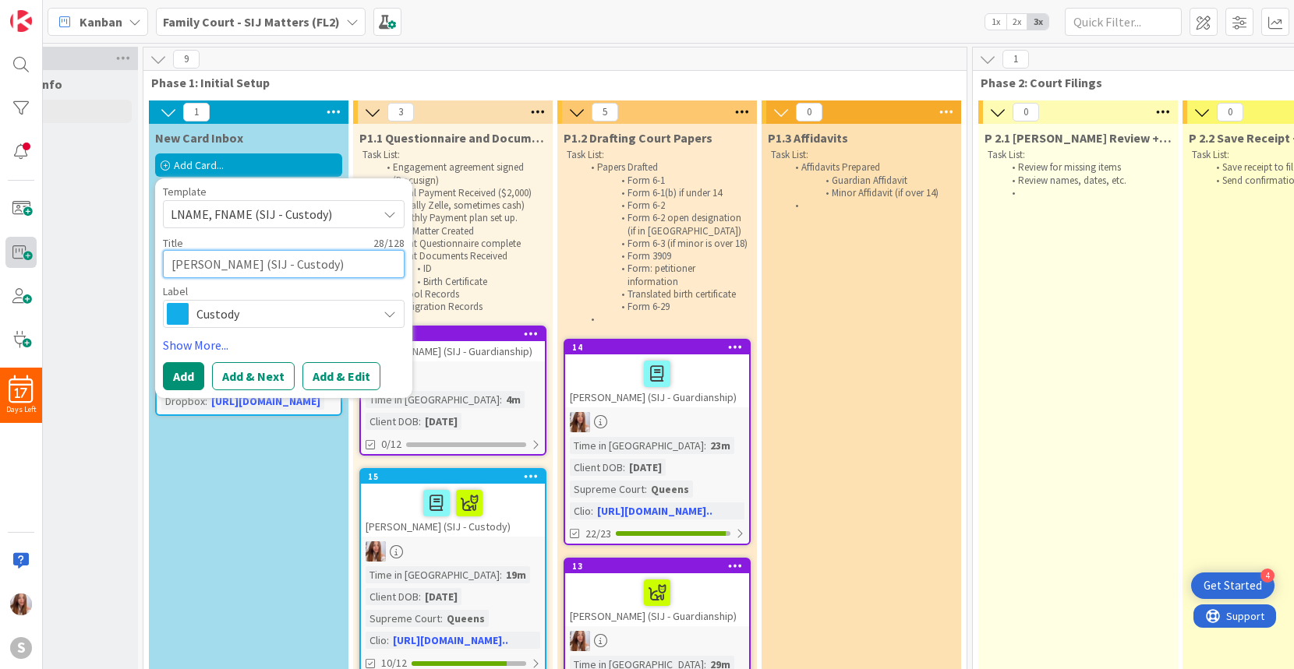
scroll to position [0, 0]
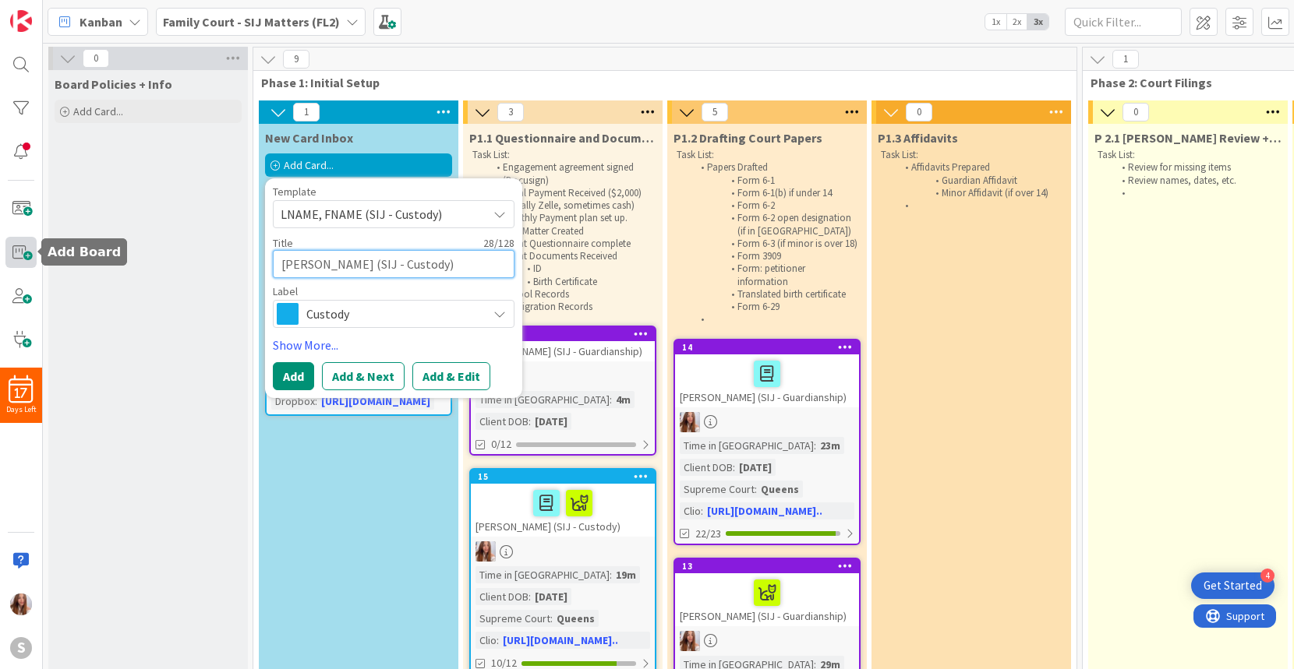
drag, startPoint x: 142, startPoint y: 265, endPoint x: 16, endPoint y: 258, distance: 125.7
click at [16, 258] on div "17 Days Left S Kanban Family Court - SIJ Matters (FL2) 1x 2x 3x 0 Board Policie…" at bounding box center [647, 334] width 1294 height 669
drag, startPoint x: 351, startPoint y: 268, endPoint x: 359, endPoint y: 265, distance: 9.1
click at [351, 268] on textarea "LNAME, FNAME (SIJ - Custody)" at bounding box center [394, 264] width 242 height 28
drag, startPoint x: 357, startPoint y: 264, endPoint x: 270, endPoint y: 263, distance: 86.5
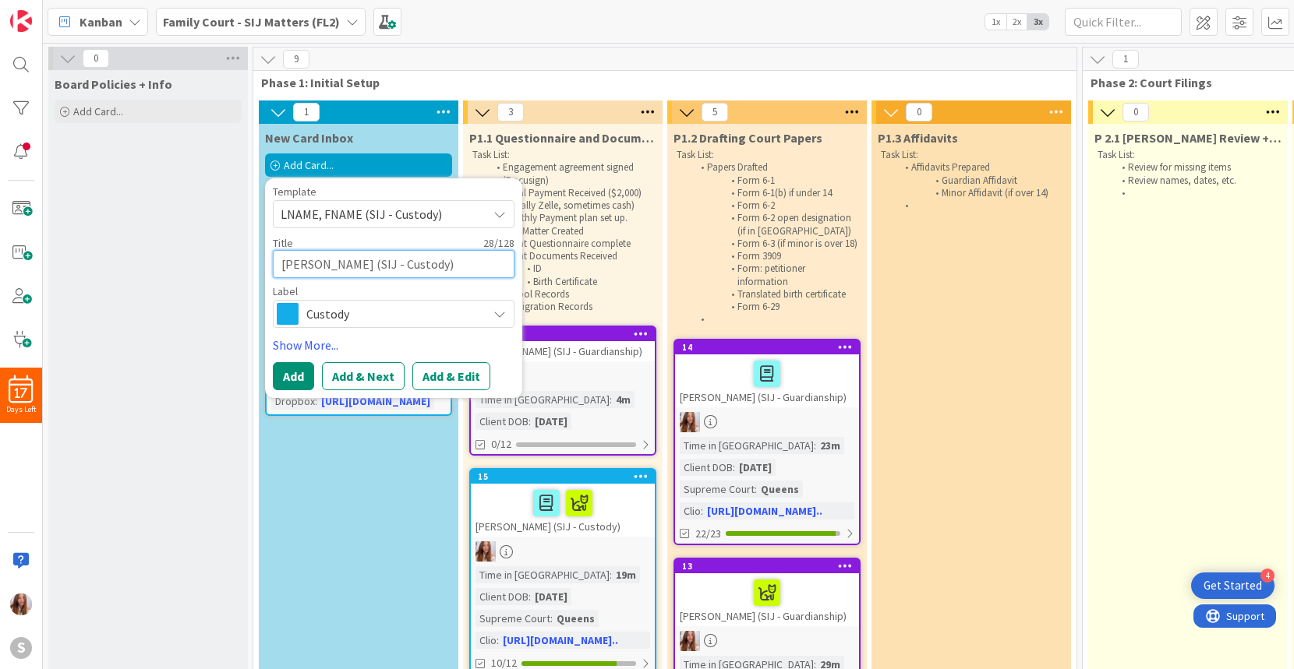
click at [270, 263] on div "Template LNAME, FNAME (SIJ - Custody) Not Set LNAME, FNAME (SIJ - Custody) LNAM…" at bounding box center [393, 288] width 257 height 220
type textarea "G (SIJ - Custody)"
type textarea "x"
type textarea "GU (SIJ - Custody)"
type textarea "x"
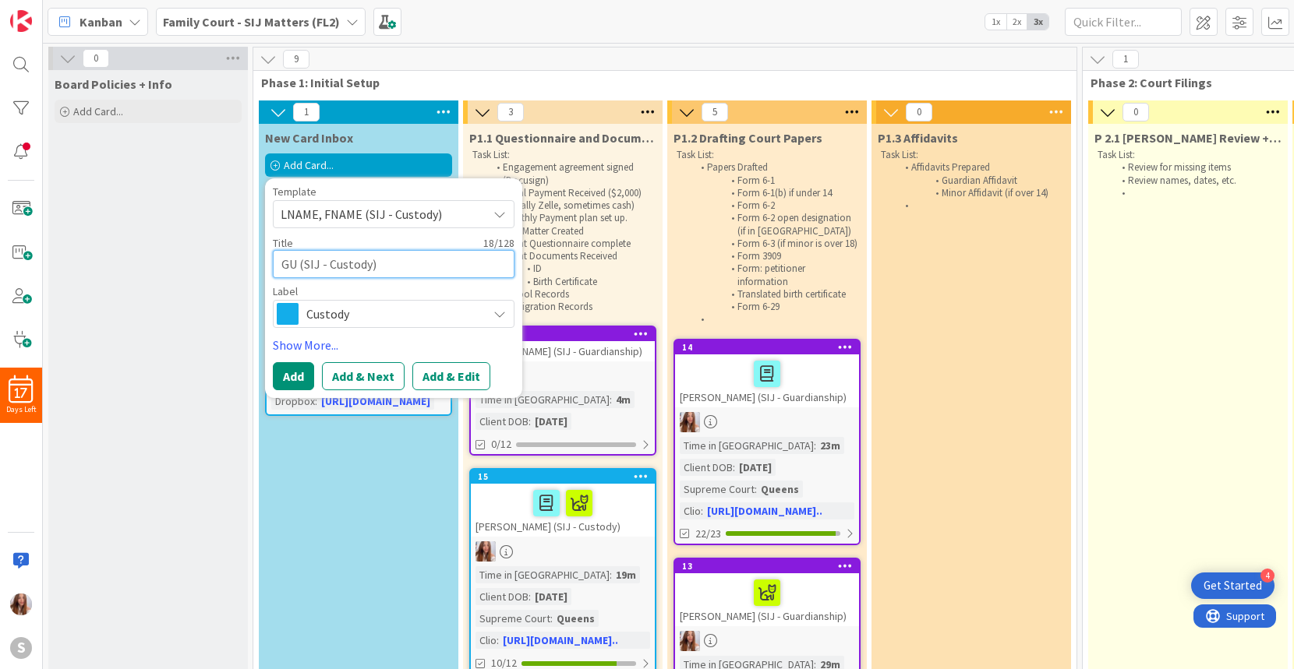
type textarea "GUA (SIJ - Custody)"
type textarea "x"
type textarea "GUAR (SIJ - Custody)"
type textarea "x"
type textarea "GUARD (SIJ - Custody)"
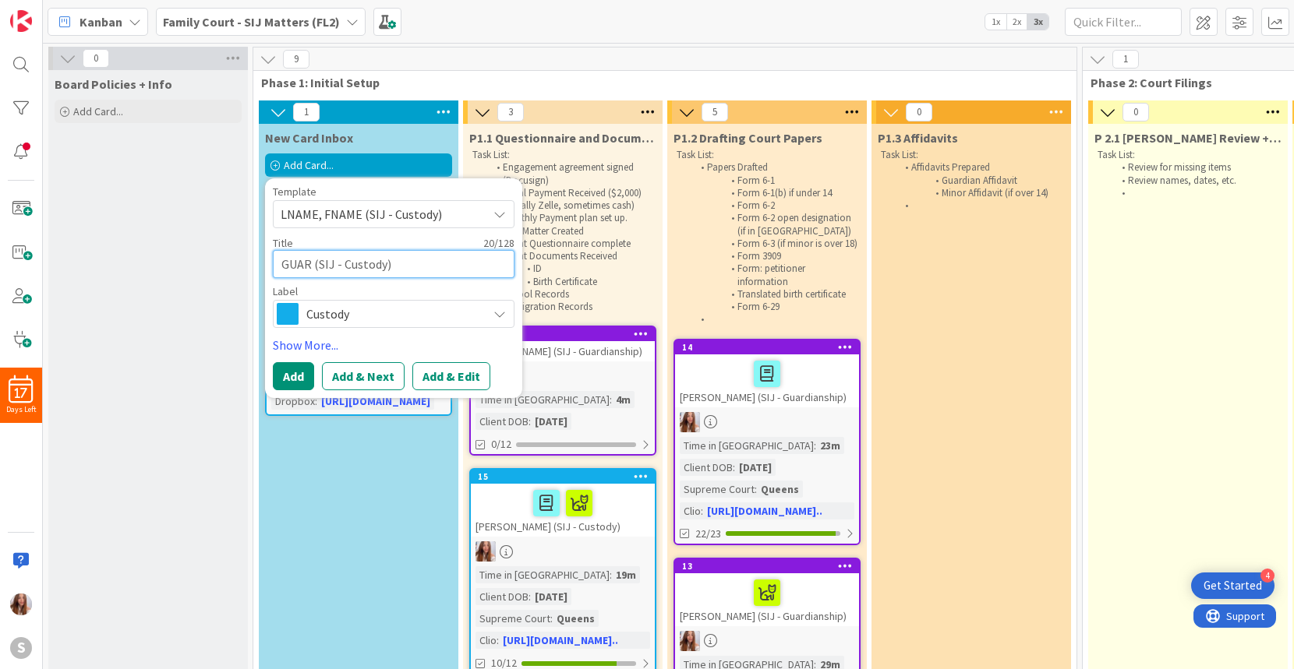
type textarea "x"
type textarea "GUARDA (SIJ - Custody)"
type textarea "x"
type textarea "GUARDAD (SIJ - Custody)"
type textarea "x"
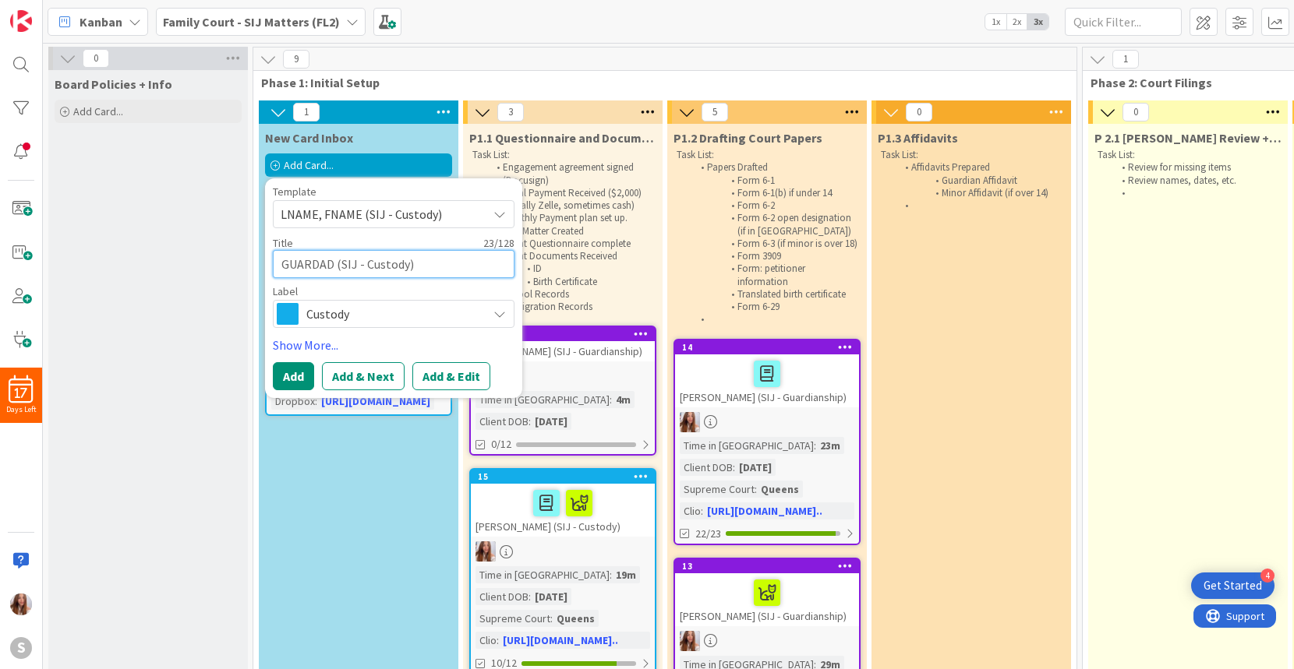
type textarea "GUARDADO (SIJ - Custody)"
type textarea "x"
type textarea "GUARDADO (SIJ - Custody)"
type textarea "x"
type textarea "GUARDADO (SIJ - Custody)"
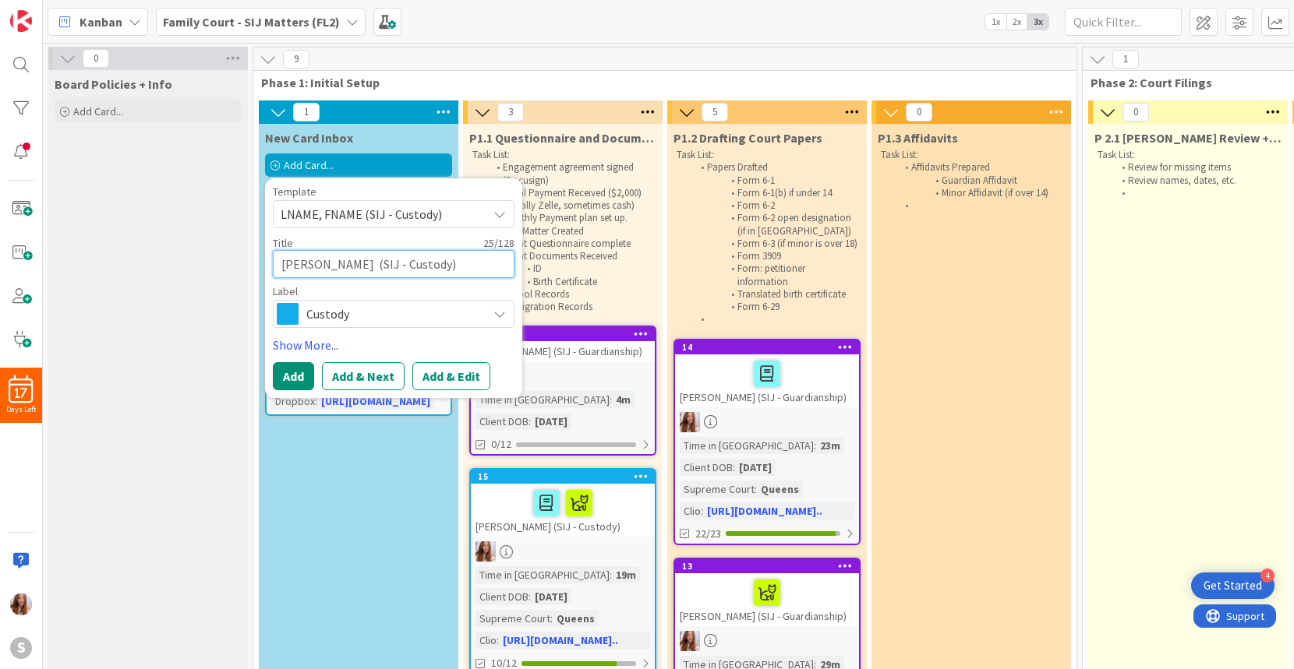
type textarea "x"
type textarea "GUARDADO, (SIJ - Custody)"
type textarea "x"
type textarea "GUARDADO, (SIJ - Custody)"
type textarea "x"
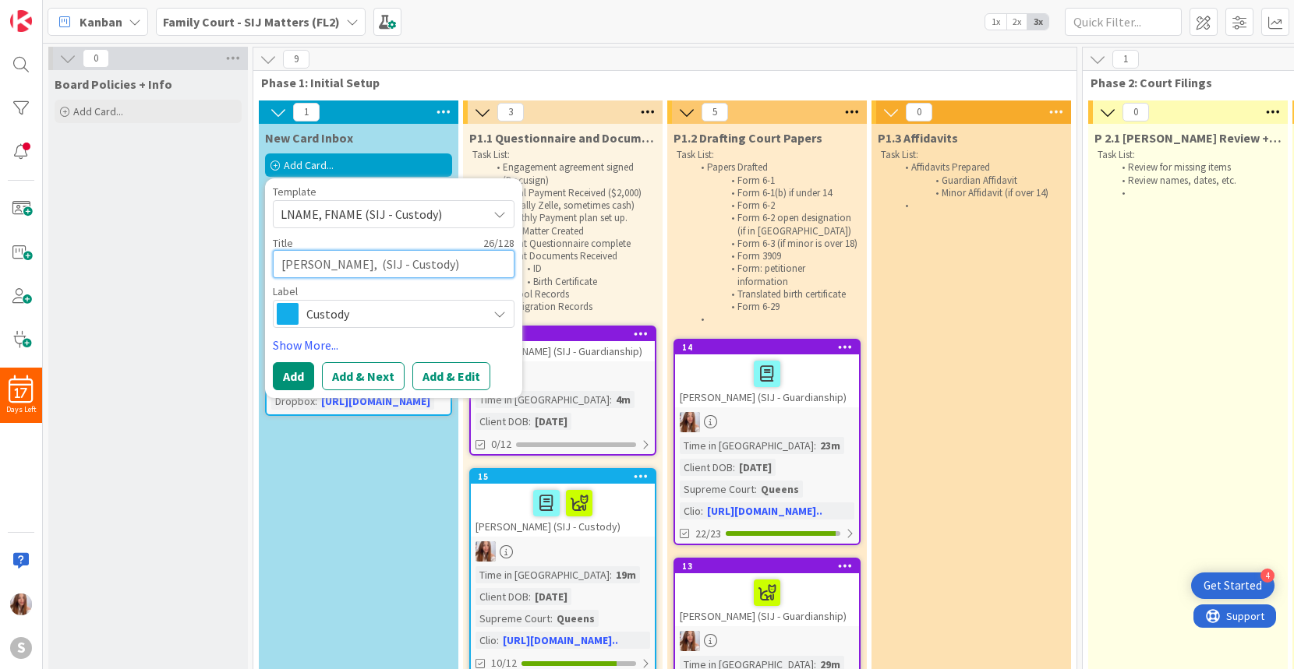
type textarea "GUARDADO, G (SIJ - Custody)"
type textarea "x"
type textarea "GUARDADO, GE (SIJ - Custody)"
type textarea "x"
type textarea "GUARDADO, GEN (SIJ - Custody)"
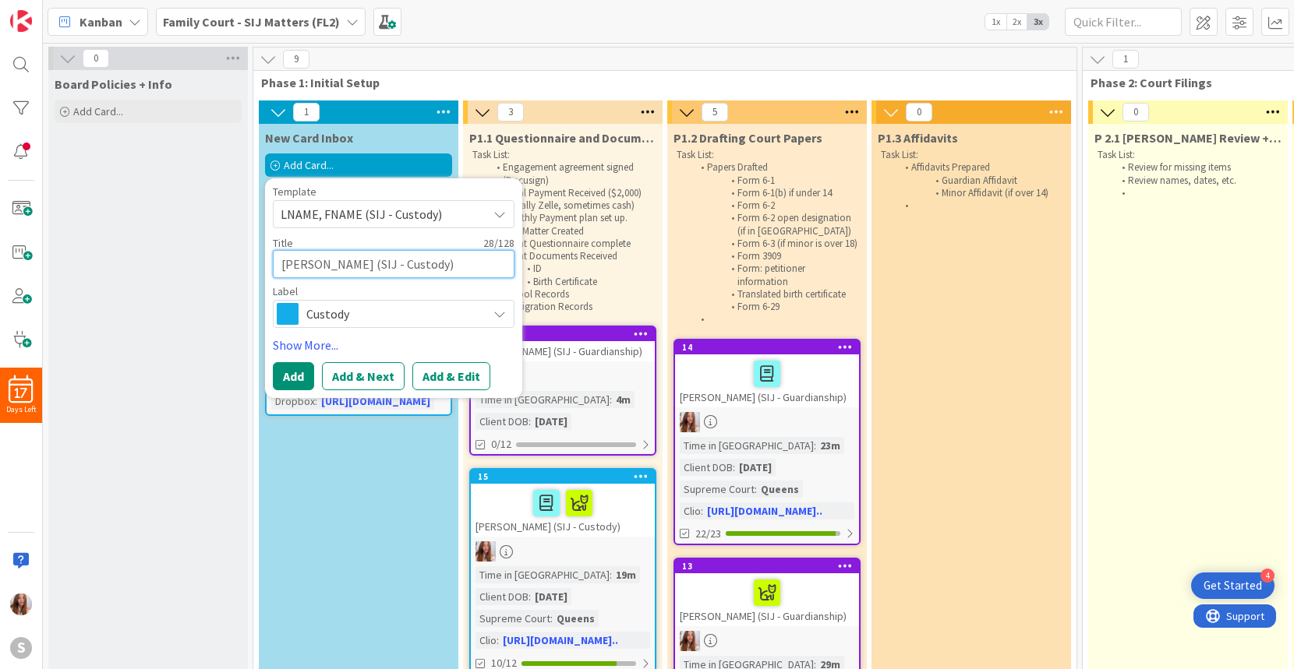
type textarea "x"
type textarea "GUARDADO, GENE (SIJ - Custody)"
type textarea "x"
type textarea "GUARDADO, GENES (SIJ - Custody)"
type textarea "x"
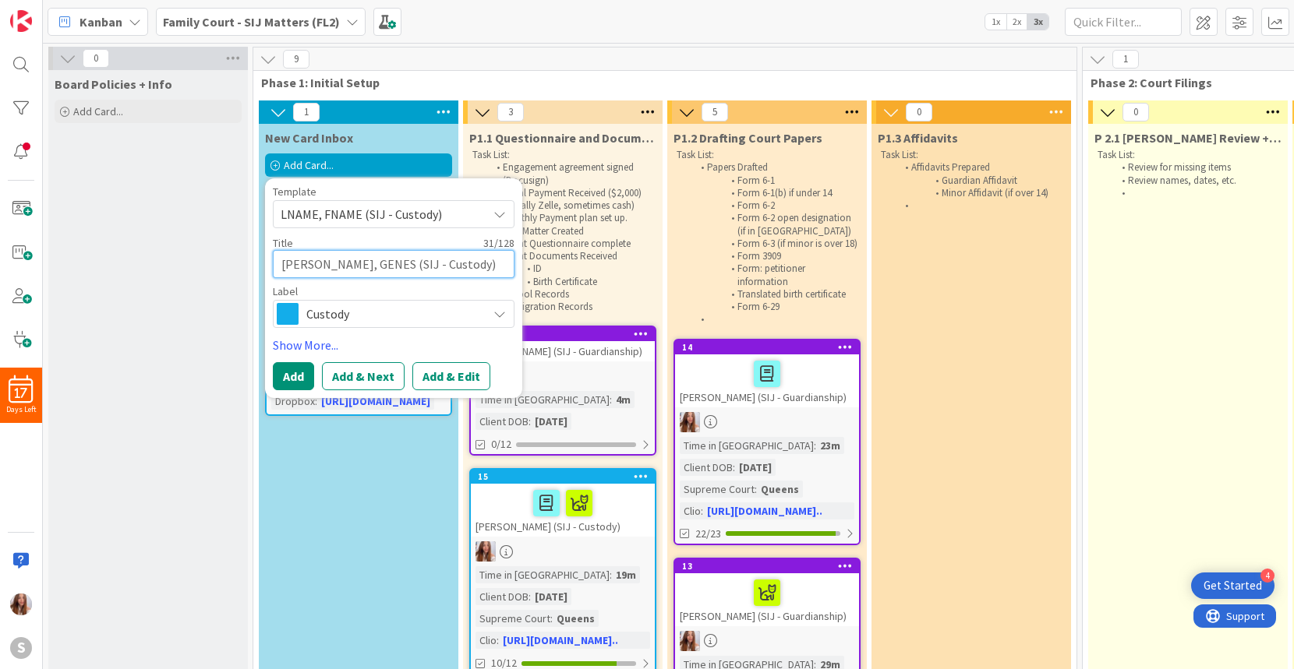
type textarea "GUARDADO, GENESI (SIJ - Custody)"
type textarea "x"
type textarea "GUARDADO, GENESIS (SIJ - Custody)"
type textarea "x"
click at [349, 265] on textarea "GUARDADO, GENESIS (SIJ - Custody)" at bounding box center [394, 264] width 242 height 28
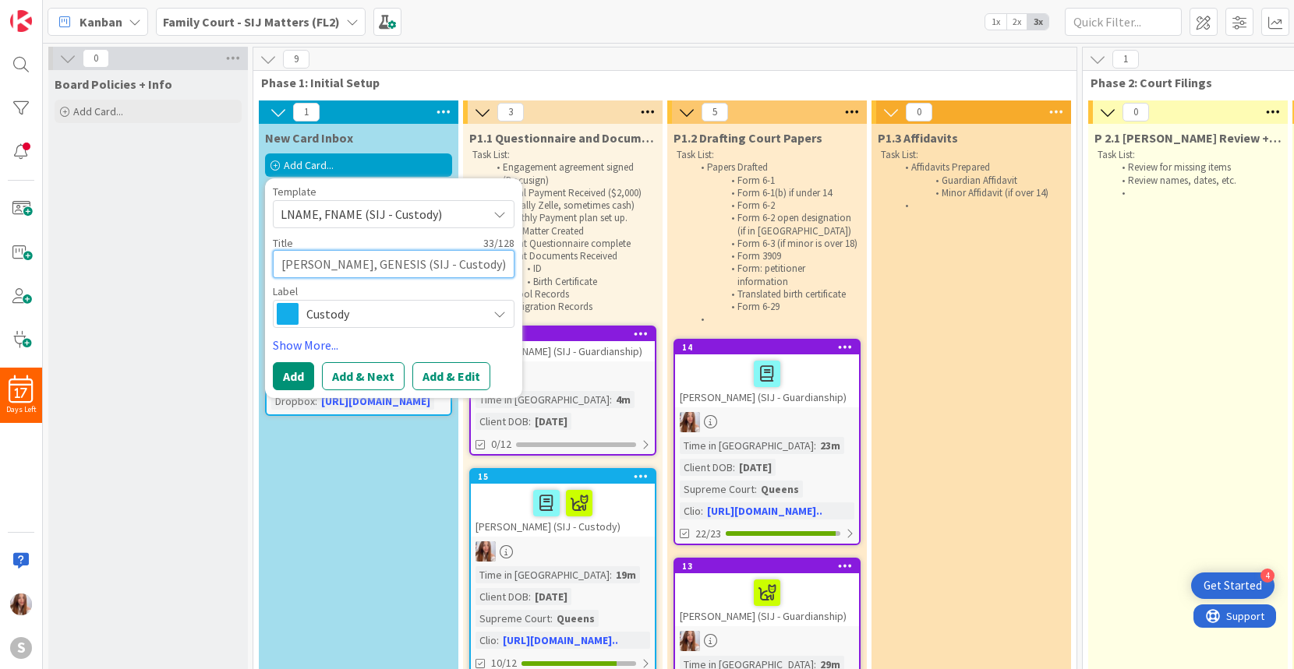
type textarea "GUARDADO, HGENESIS (SIJ - Custody)"
type textarea "x"
type textarea "GUARDADO, HEGENESIS (SIJ - Custody)"
type textarea "x"
type textarea "GUARDADO, HERGENESIS (SIJ - Custody)"
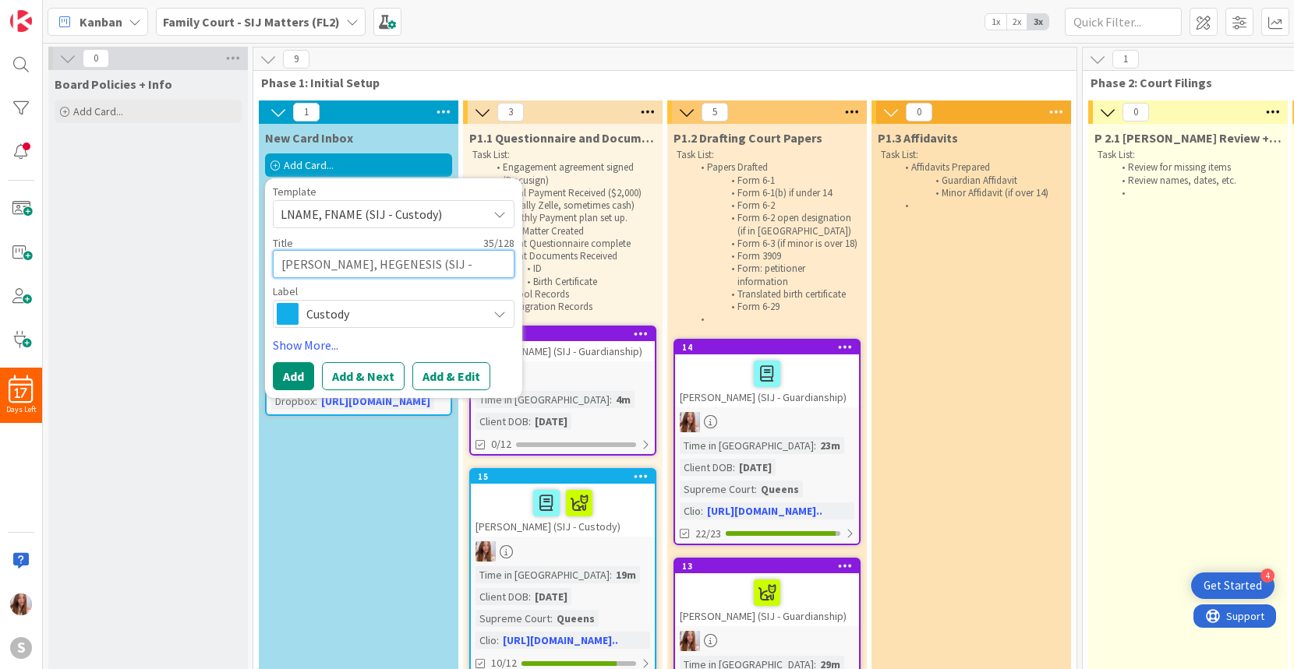
type textarea "x"
type textarea "GUARDADO, HERNGENESIS (SIJ - Custody)"
type textarea "x"
type textarea "GUARDADO, HERNAGENESIS (SIJ - Custody)"
type textarea "x"
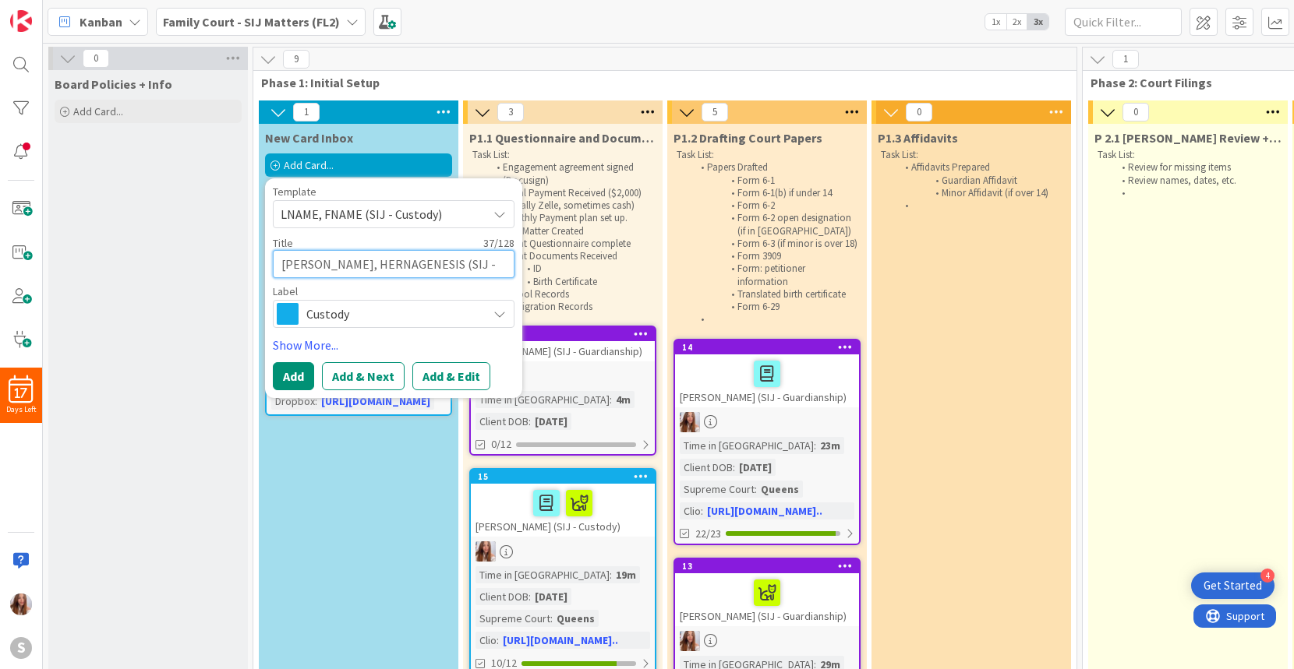
type textarea "GUARDADO, HERNANGENESIS (SIJ - Custody)"
type textarea "x"
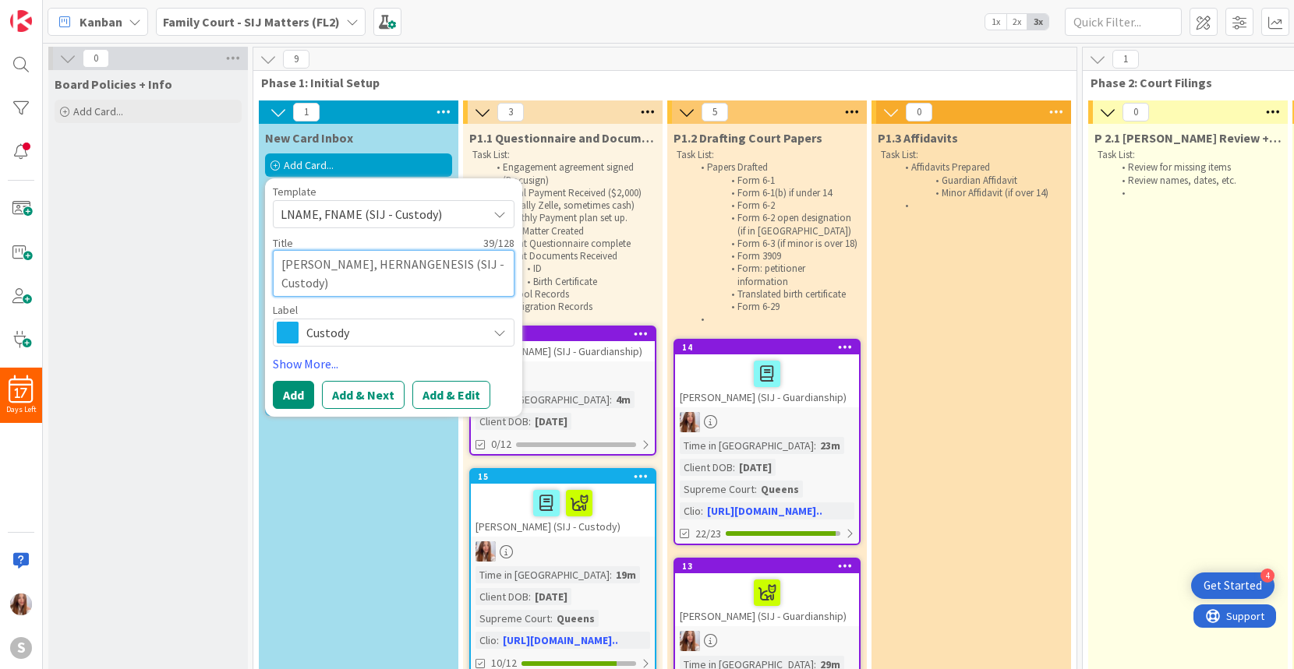
type textarea "GUARDADO, HERNANDGENESIS (SIJ - Custody)"
type textarea "x"
type textarea "GUARDADO, HERNANDEGENESIS (SIJ - Custody)"
type textarea "x"
type textarea "GUARDADO, HERNANDEZGENESIS (SIJ - Custody)"
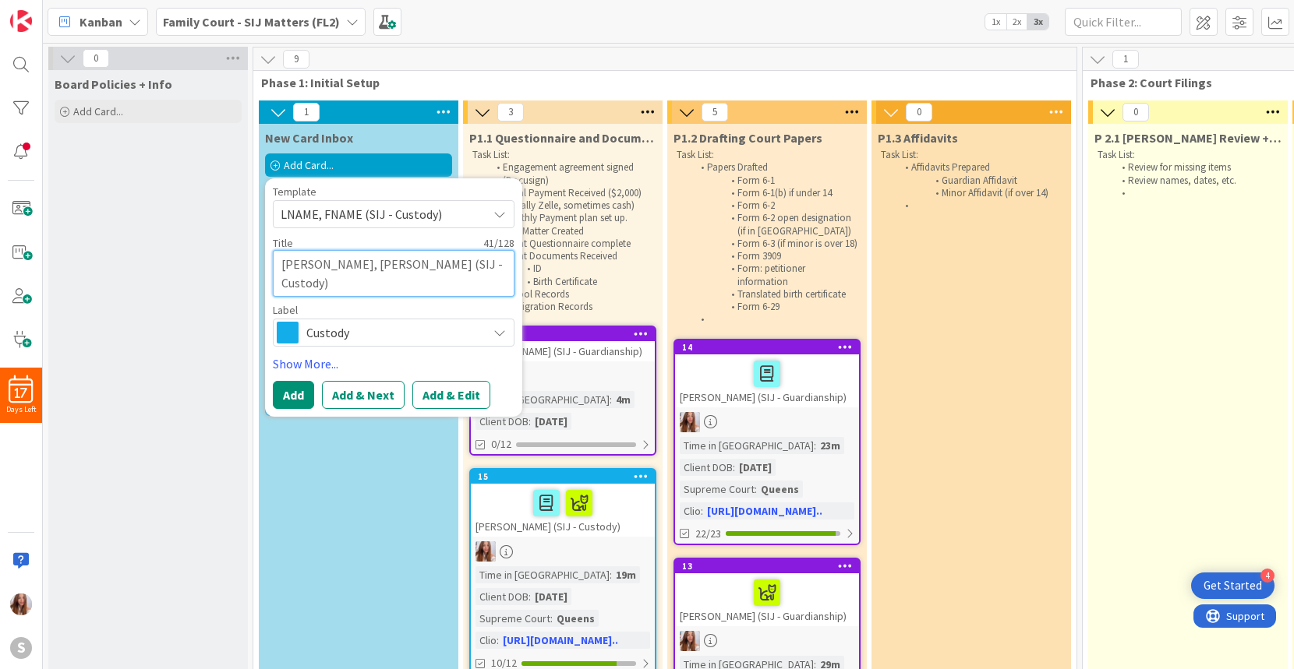
type textarea "x"
type textarea "GUARDADO, HERNANDEZ GENESIS (SIJ - Custody)"
type textarea "x"
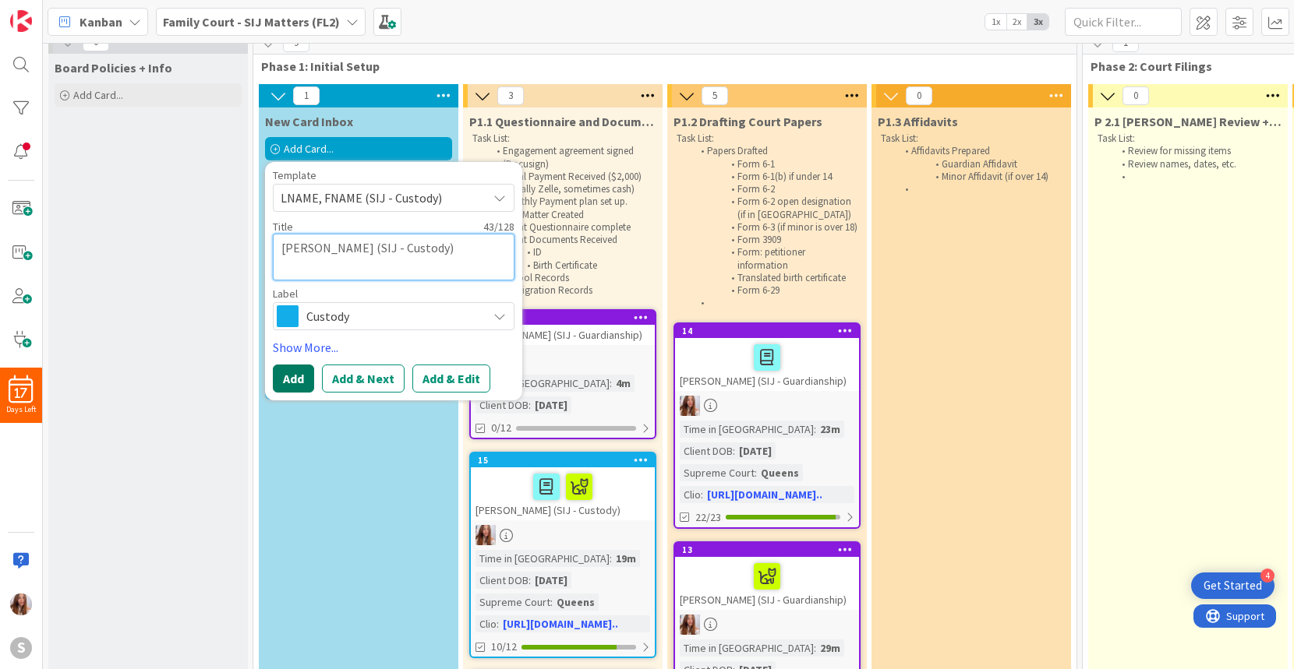
scroll to position [22, 0]
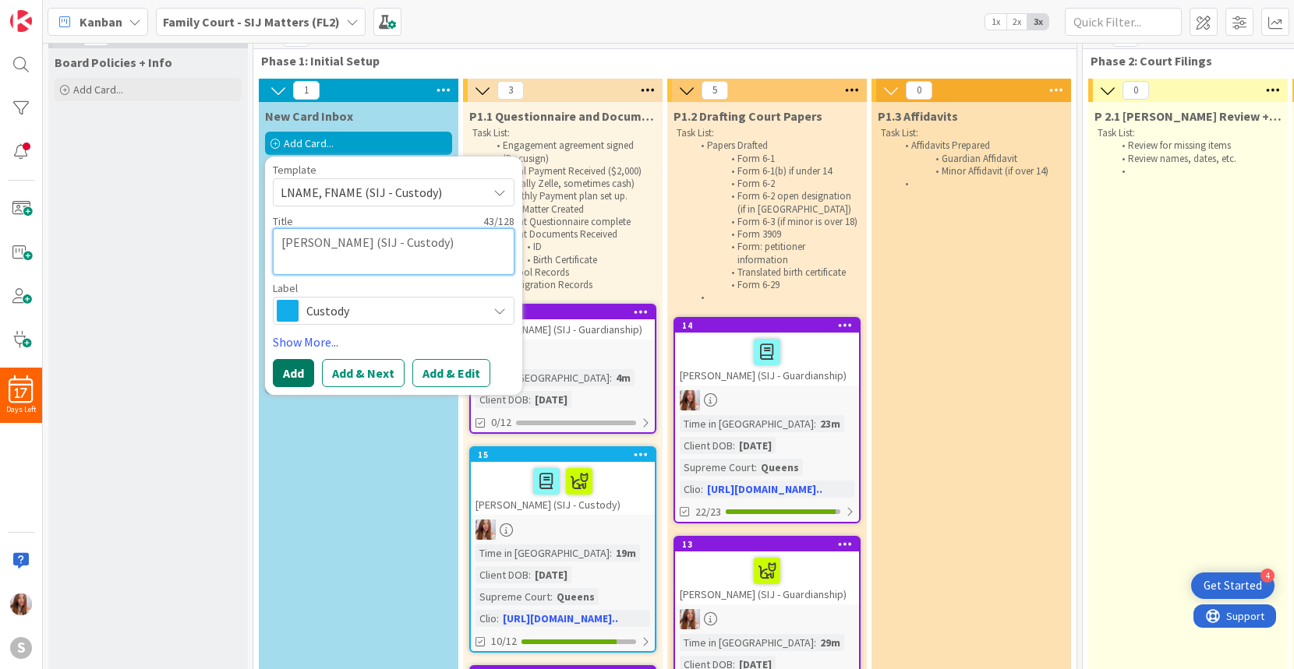
type textarea "GUARDADO, HERNANDEZ GENESIS (SIJ - Custody)"
click at [288, 379] on button "Add" at bounding box center [293, 373] width 41 height 28
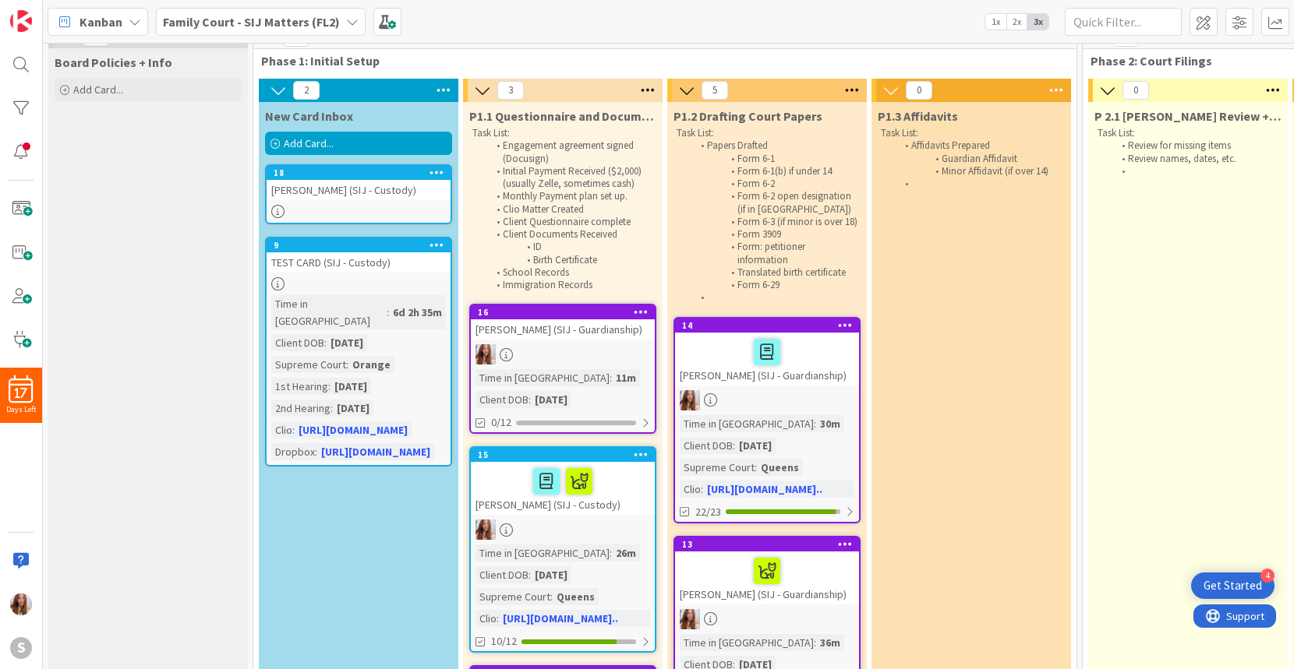
click at [388, 200] on div "GUARDADO, HERNANDEZ GENESIS (SIJ - Custody)" at bounding box center [359, 190] width 184 height 20
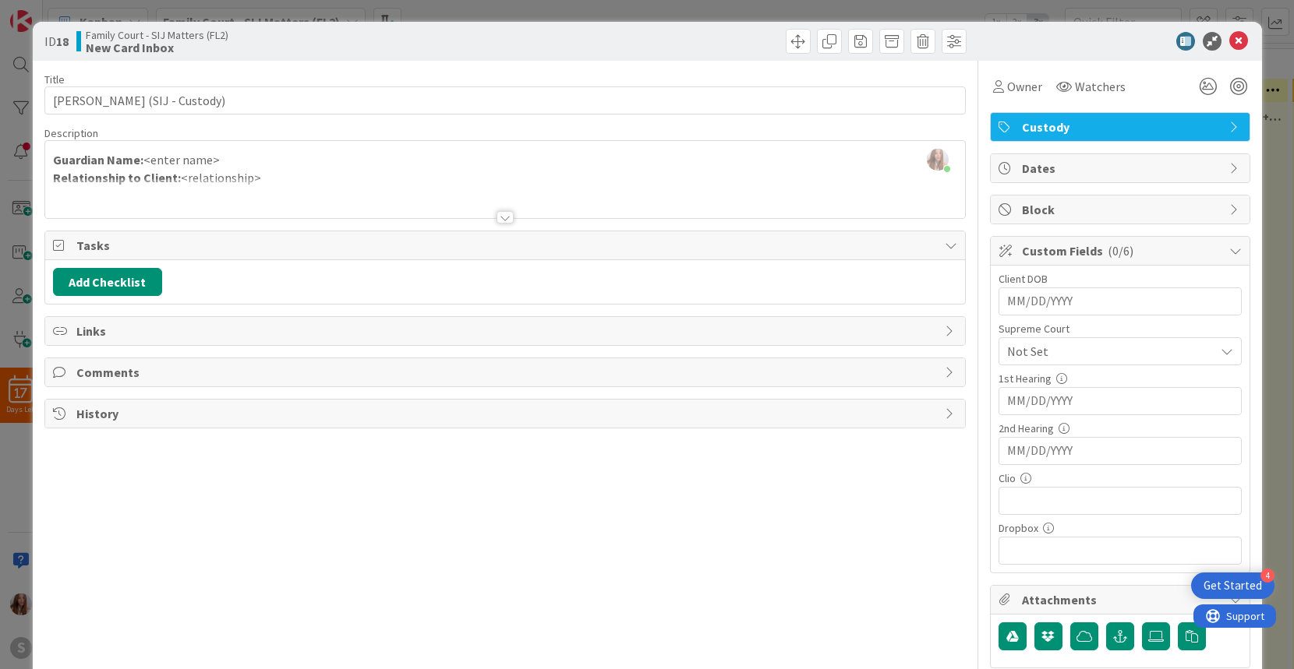
click at [1100, 354] on span "Not Set" at bounding box center [1107, 352] width 200 height 22
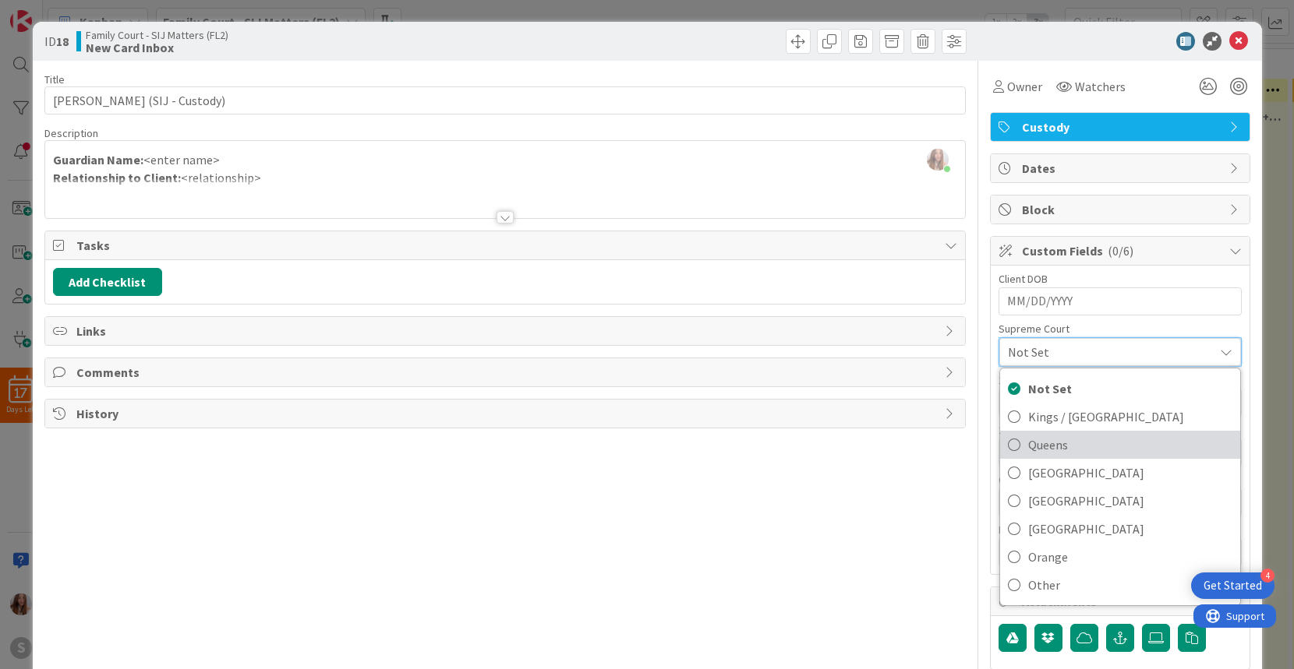
click at [1042, 450] on span "Queens" at bounding box center [1130, 444] width 204 height 23
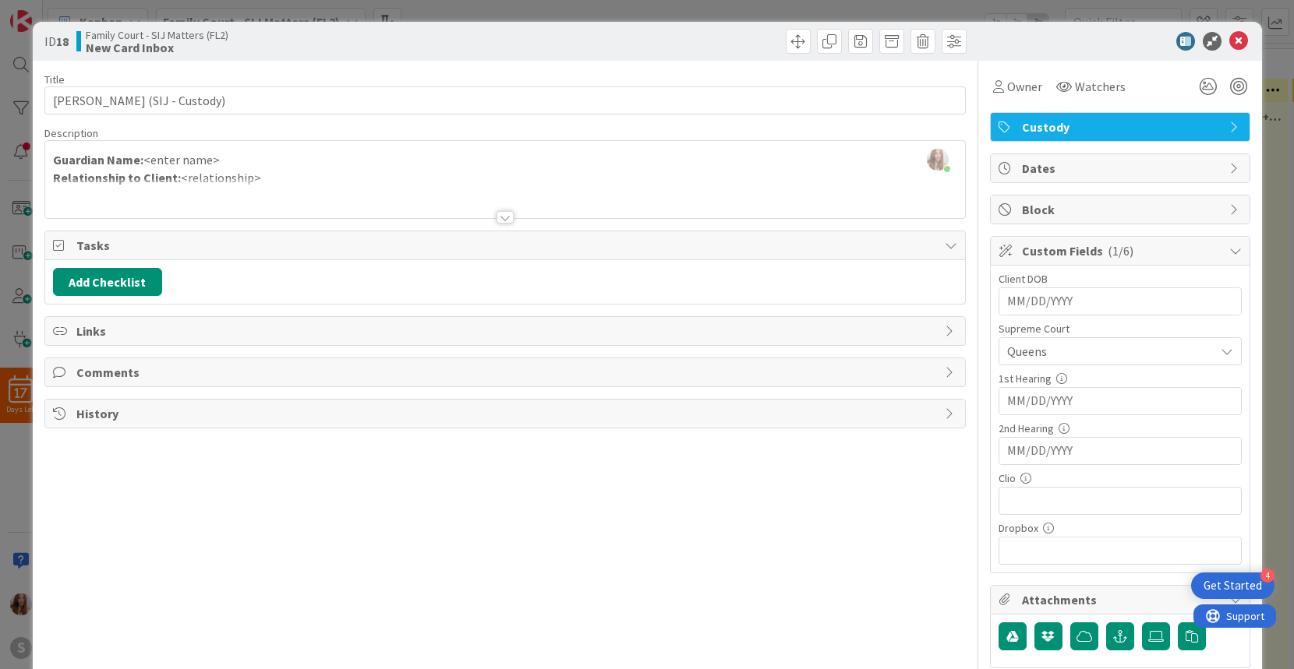
click at [1019, 300] on input "MM/DD/YYYY" at bounding box center [1120, 301] width 226 height 26
type input "09/15/2016"
click at [1058, 501] on input "text" at bounding box center [1119, 501] width 243 height 28
click at [1039, 499] on input "text" at bounding box center [1119, 501] width 243 height 28
paste input "https://app.clio.com/nc/#/matters/1582738143"
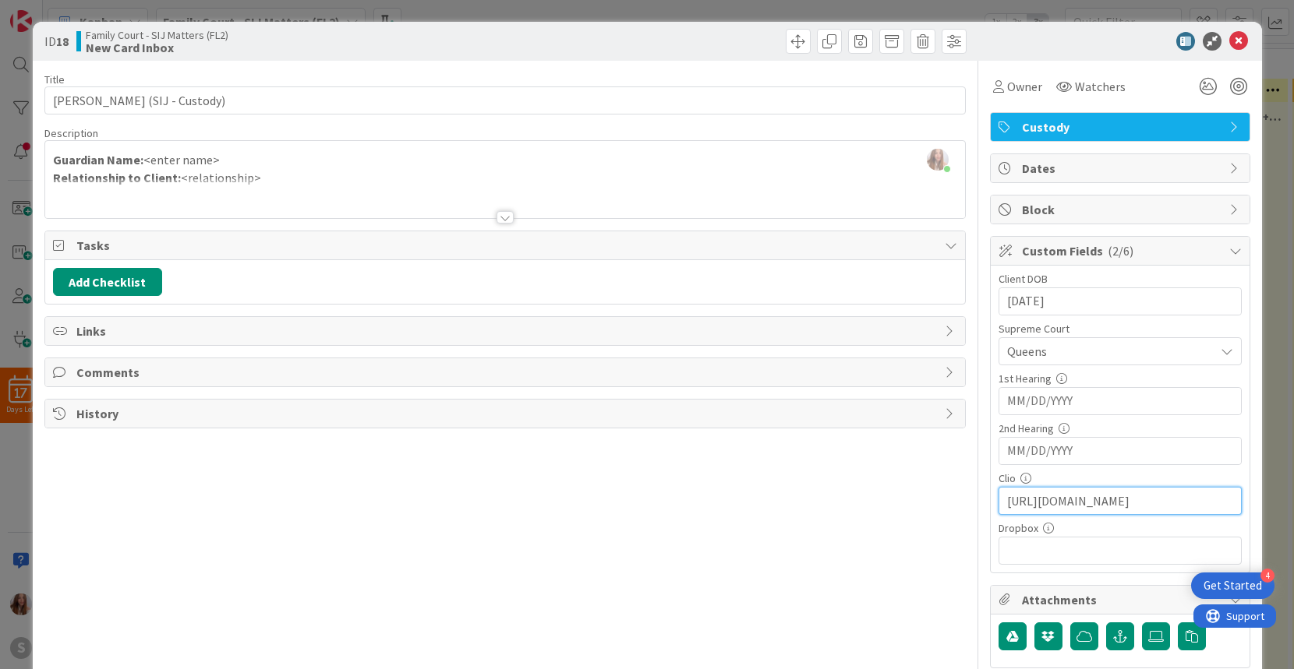
scroll to position [0, 18]
type input "https://app.clio.com/nc/#/matters/1582738143"
click at [235, 158] on div "[PERSON_NAME] joined 2 m ago Guardian Name: <enter name> Relationship to Client…" at bounding box center [505, 179] width 920 height 77
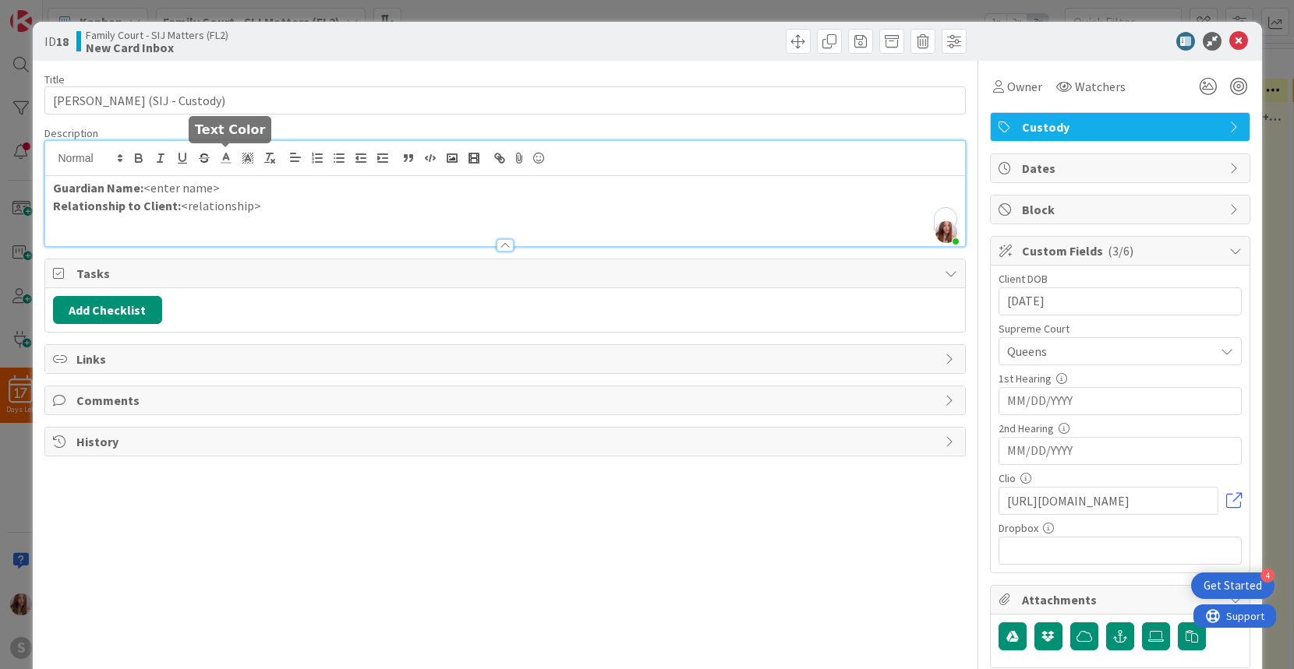
scroll to position [0, 0]
drag, startPoint x: 227, startPoint y: 190, endPoint x: 143, endPoint y: 190, distance: 83.4
click at [143, 190] on p "Guardian Name: <enter name>" at bounding box center [505, 188] width 904 height 18
drag, startPoint x: 281, startPoint y: 208, endPoint x: 177, endPoint y: 210, distance: 104.4
click at [177, 210] on p "Relationship to Client: <relationship>" at bounding box center [505, 206] width 904 height 18
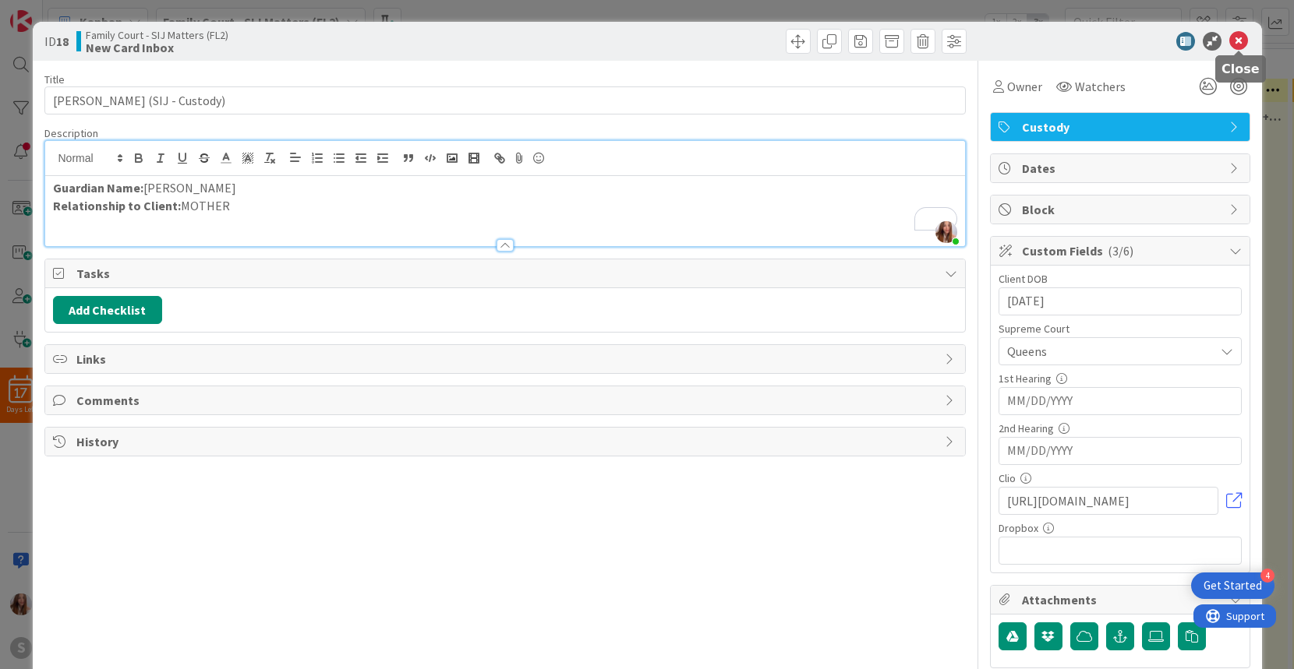
click at [1242, 44] on icon at bounding box center [1238, 41] width 19 height 19
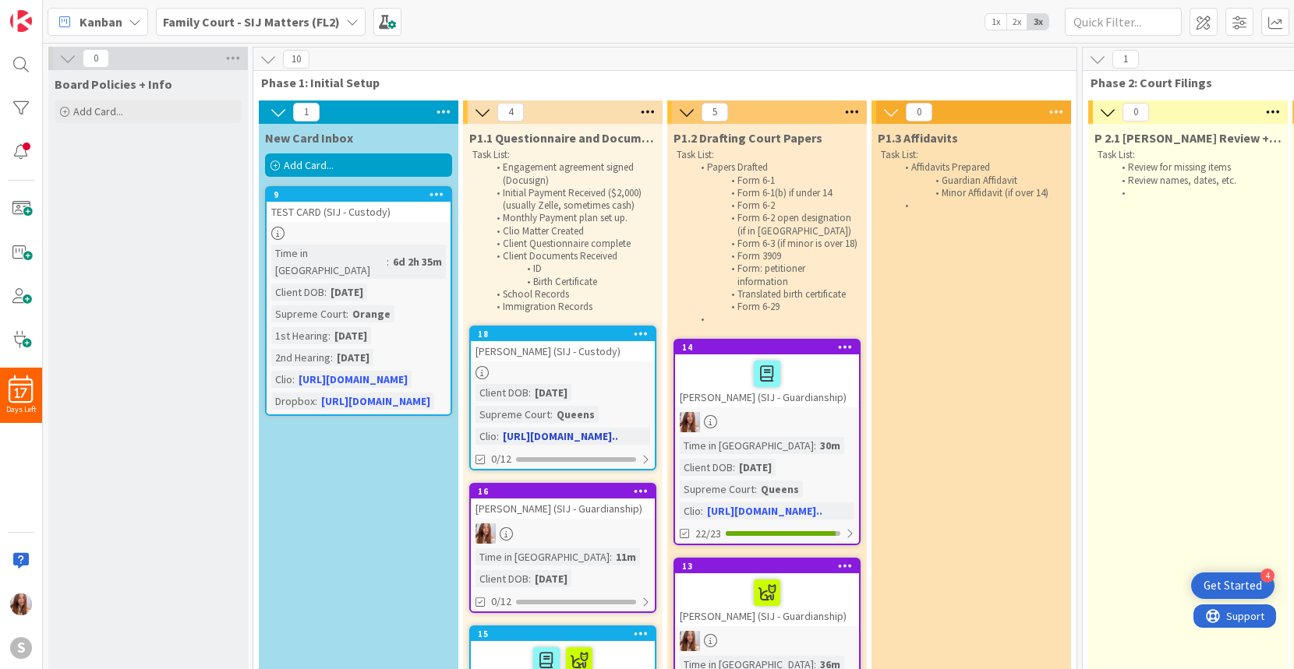
click at [575, 353] on div "GUARDADO, HERNANDEZ GENESIS (SIJ - Custody)" at bounding box center [563, 351] width 184 height 20
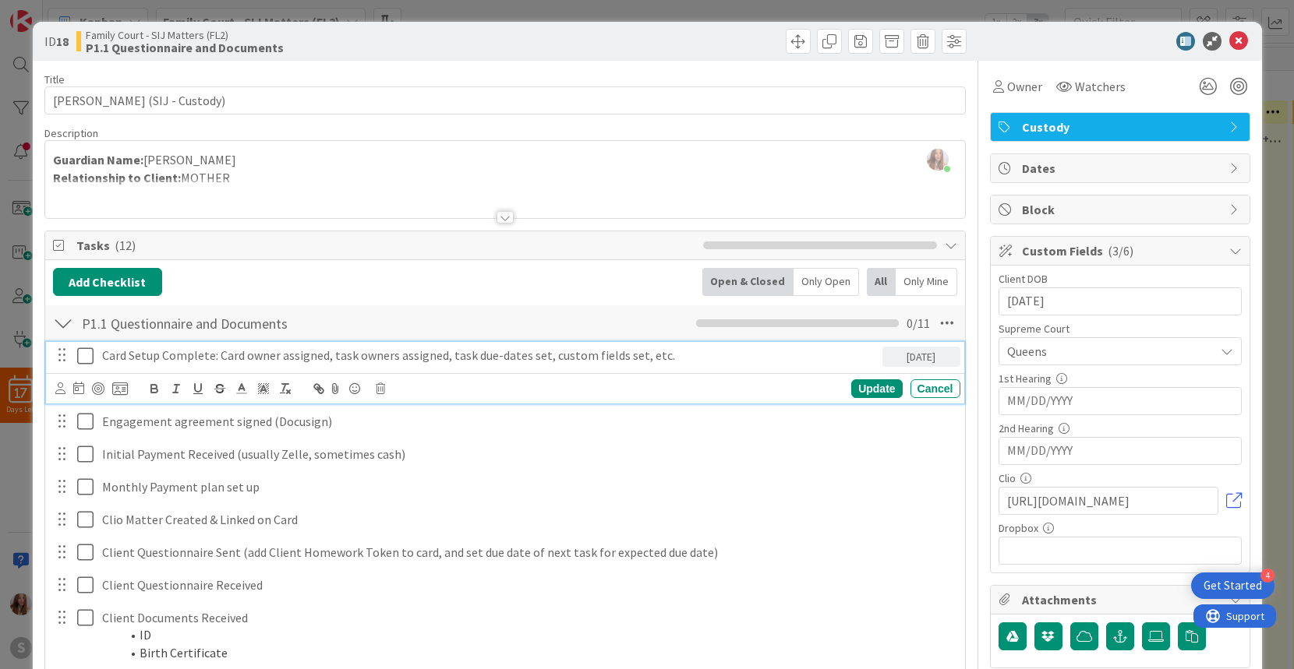
click at [90, 356] on icon at bounding box center [85, 356] width 16 height 19
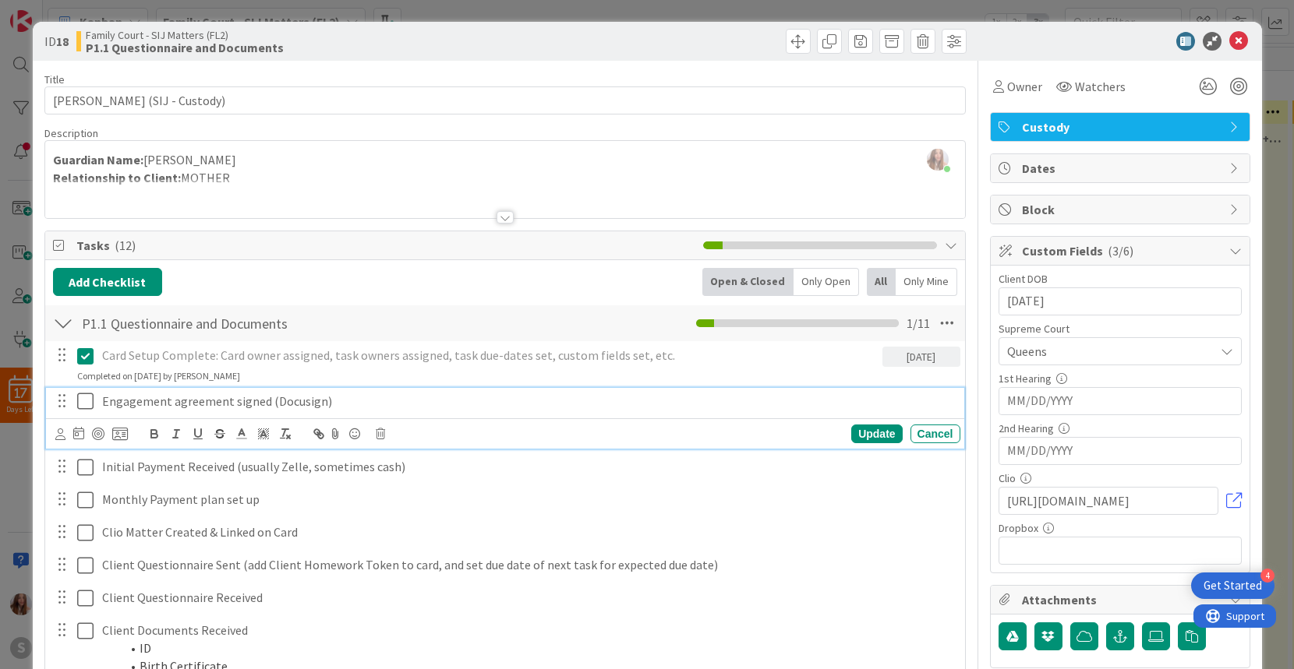
click at [83, 404] on icon at bounding box center [85, 401] width 16 height 19
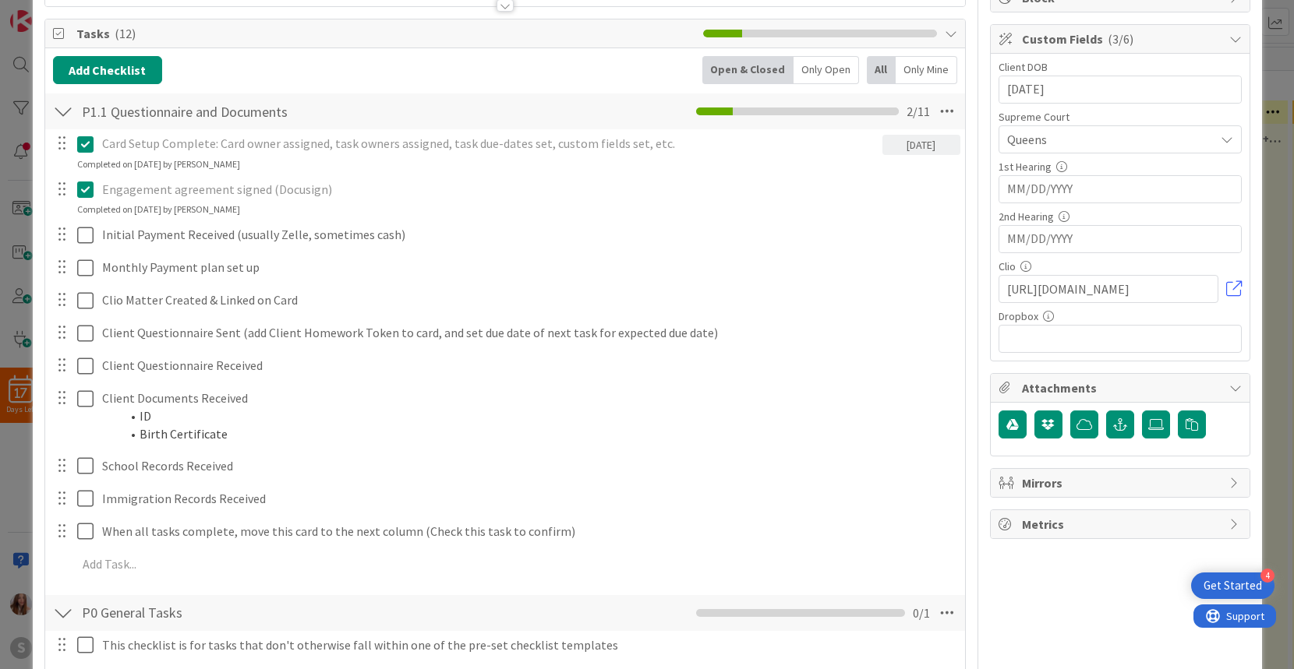
scroll to position [217, 0]
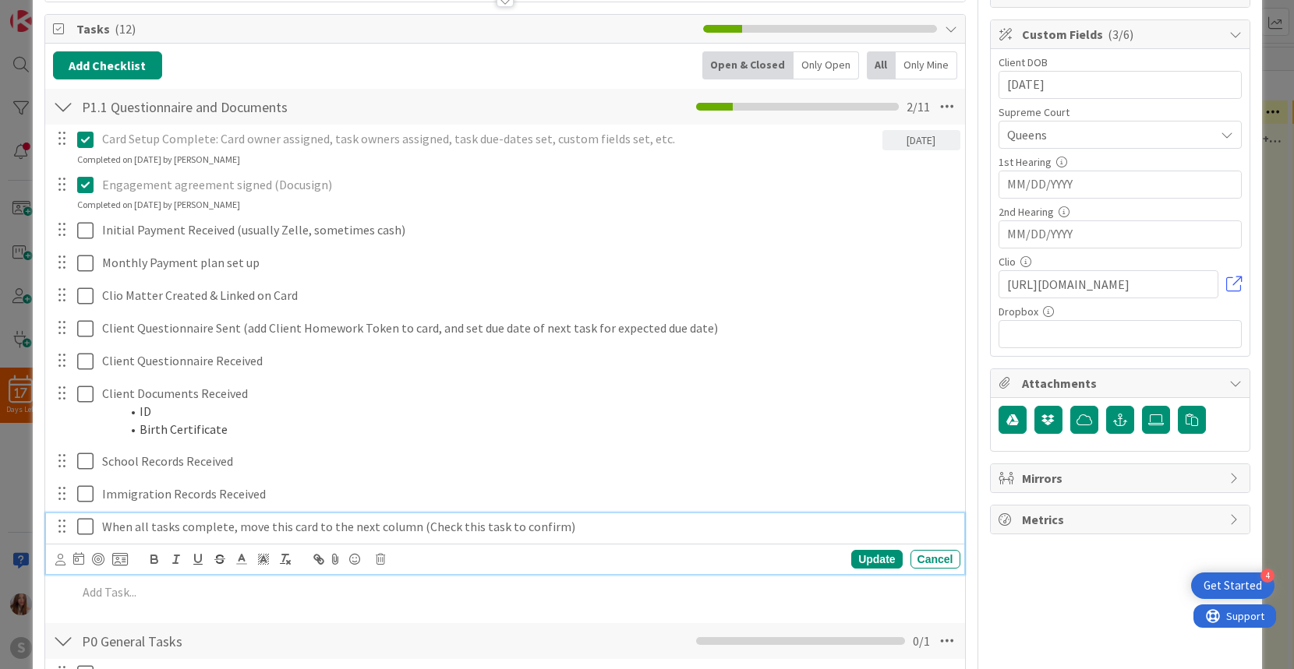
click at [90, 527] on icon at bounding box center [85, 526] width 16 height 19
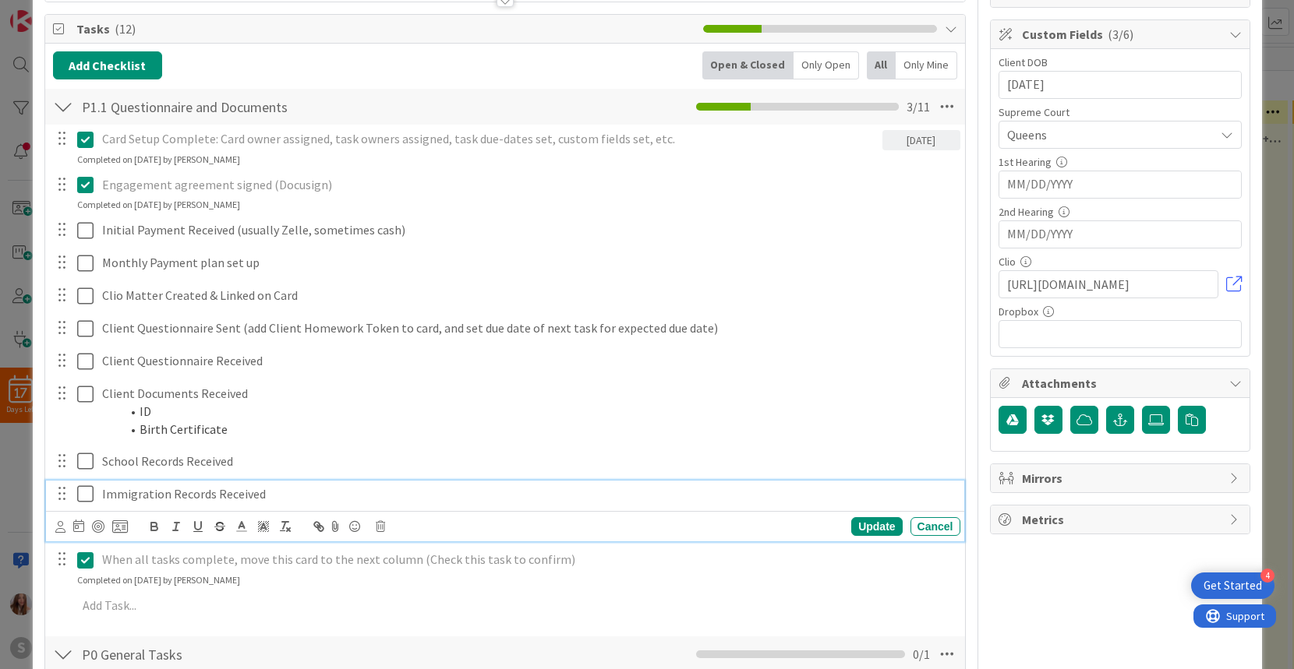
click at [89, 492] on icon at bounding box center [85, 494] width 16 height 19
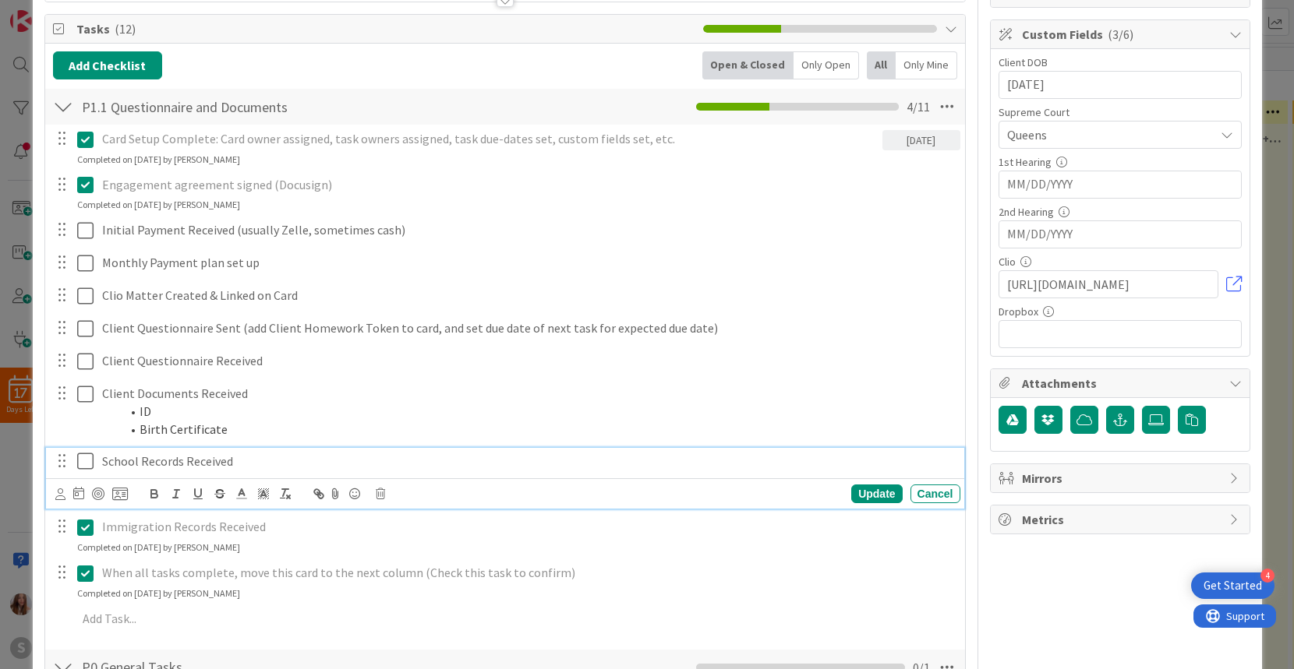
click at [88, 461] on icon at bounding box center [85, 461] width 16 height 19
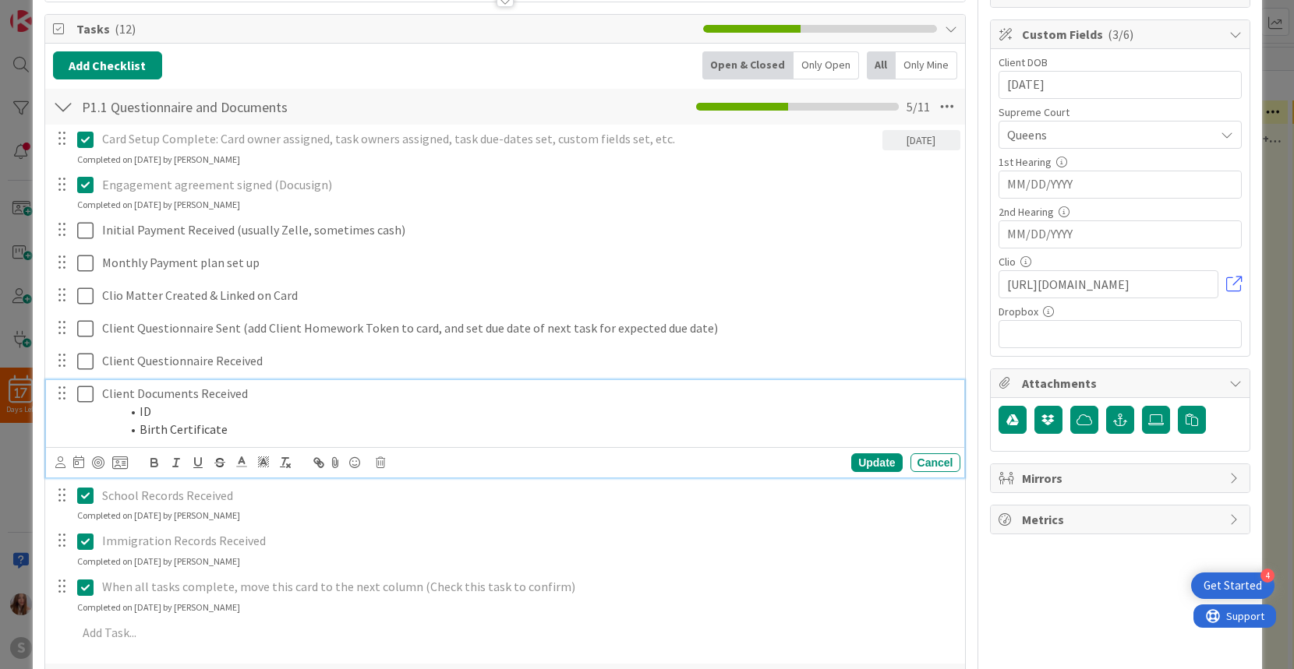
click at [79, 394] on icon at bounding box center [85, 394] width 16 height 19
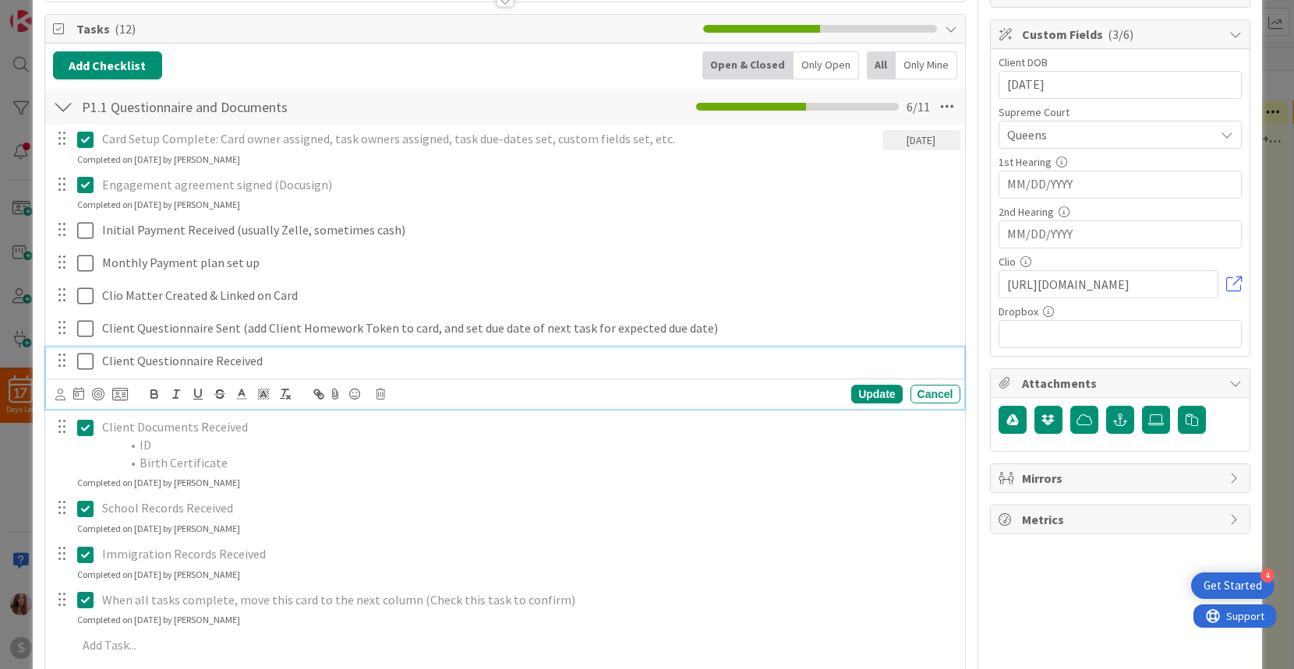
click at [88, 359] on icon at bounding box center [85, 361] width 16 height 19
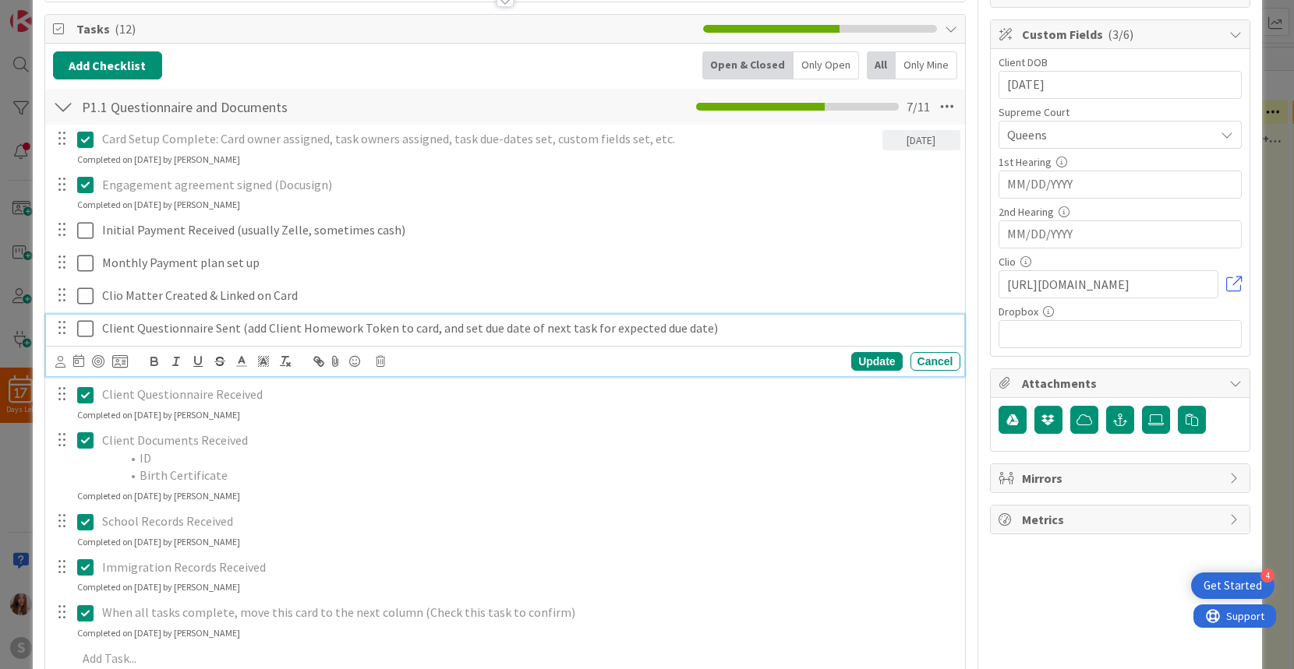
click at [87, 321] on icon at bounding box center [85, 329] width 16 height 19
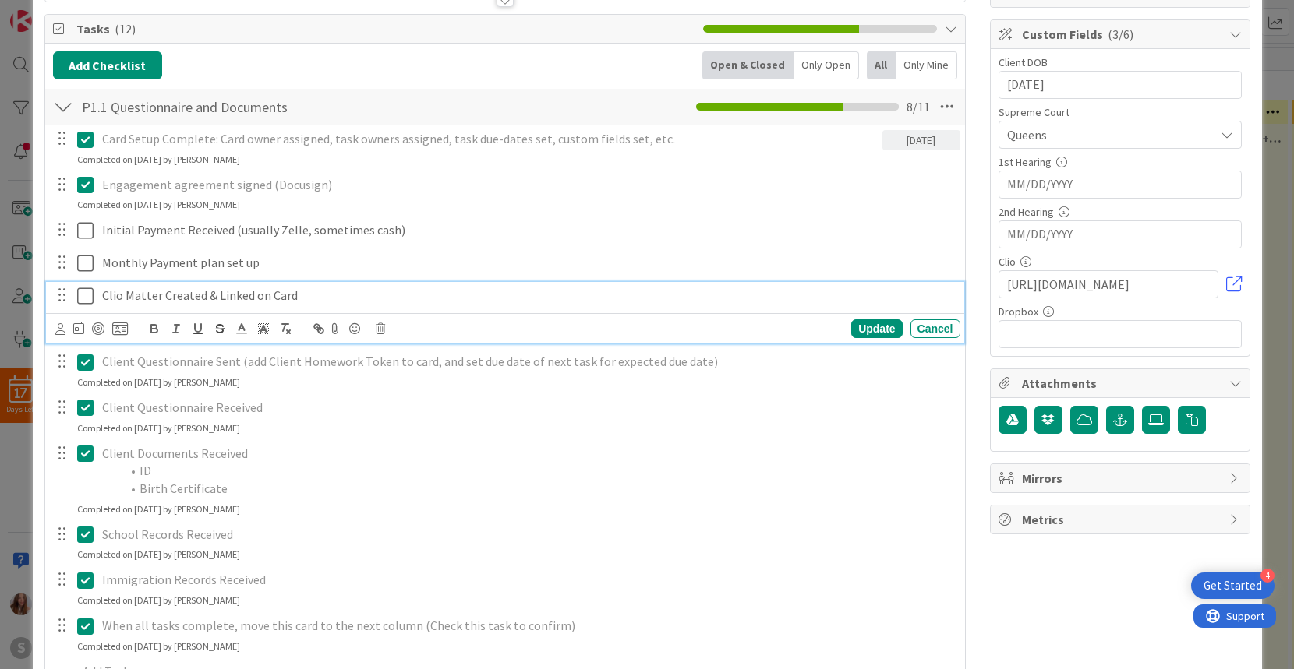
drag, startPoint x: 85, startPoint y: 289, endPoint x: 86, endPoint y: 271, distance: 17.9
click at [84, 289] on icon at bounding box center [85, 296] width 16 height 19
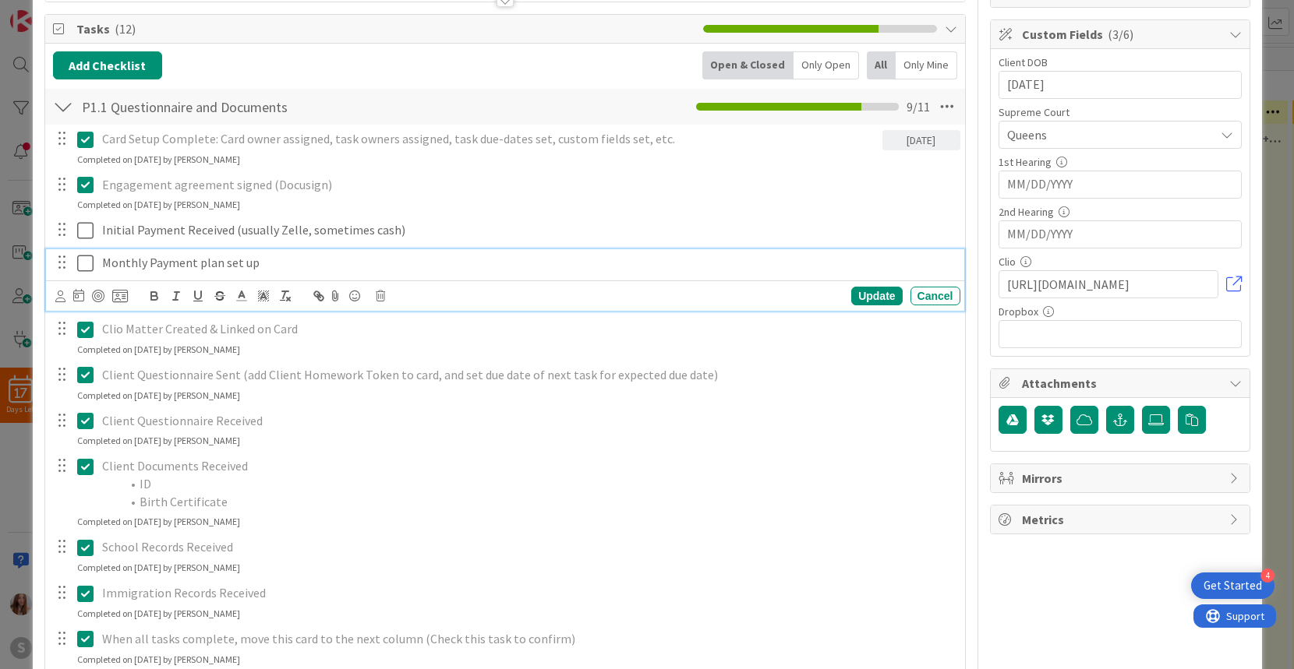
click at [88, 263] on icon at bounding box center [85, 263] width 16 height 19
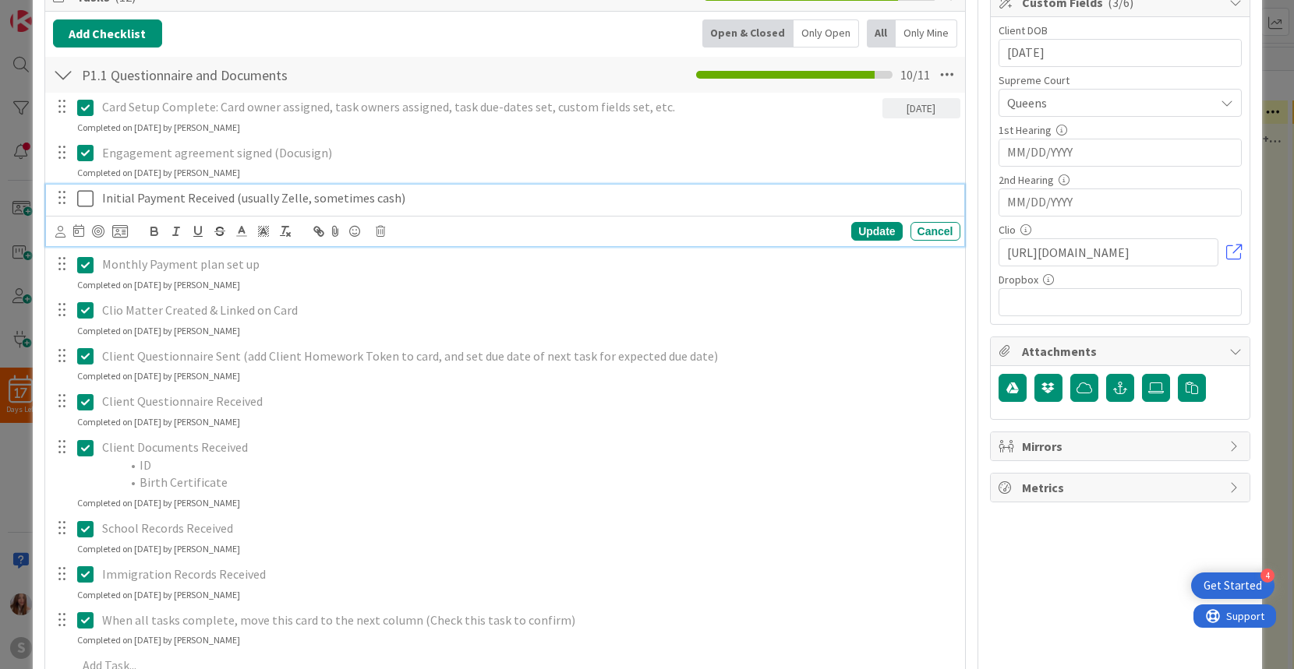
click at [84, 200] on icon at bounding box center [85, 198] width 16 height 19
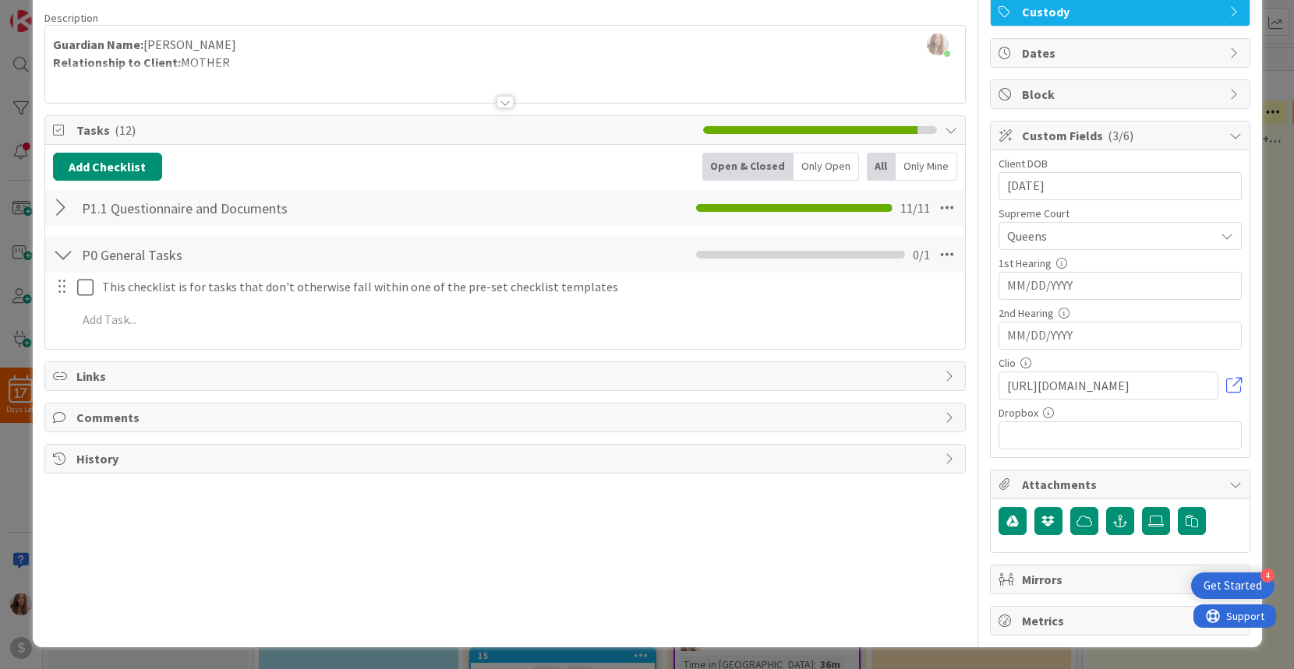
scroll to position [0, 0]
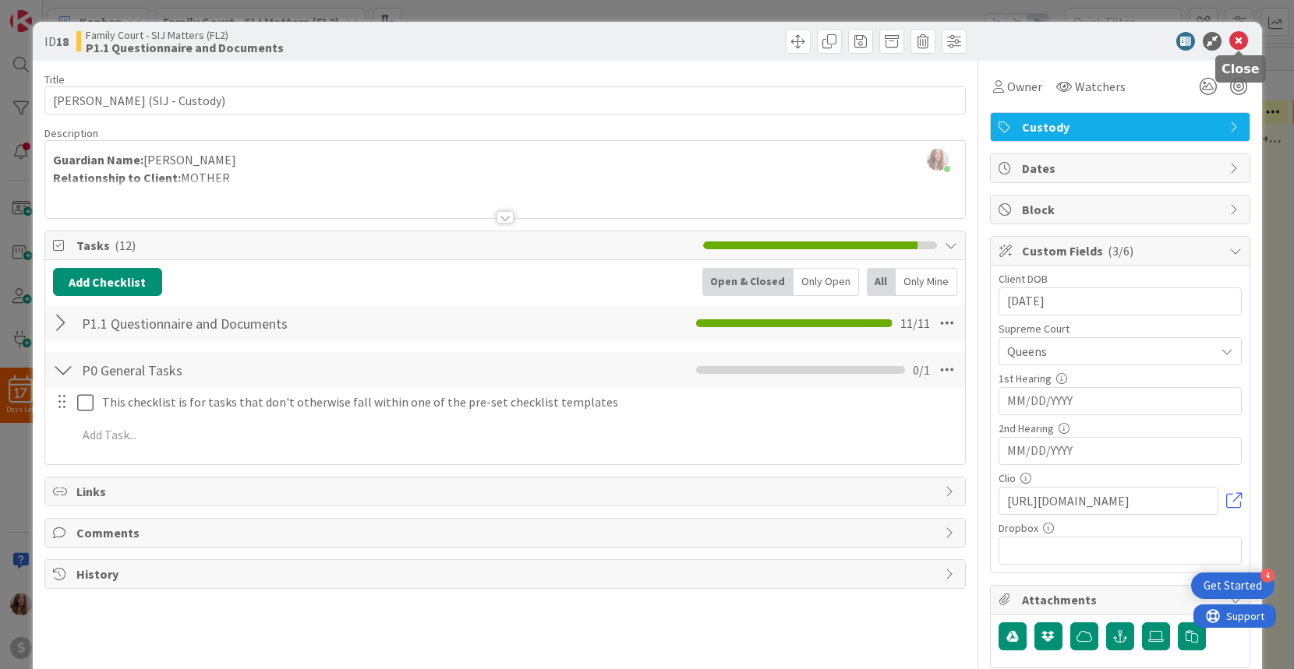
drag, startPoint x: 1242, startPoint y: 38, endPoint x: 1206, endPoint y: 51, distance: 38.7
click at [1242, 38] on icon at bounding box center [1238, 41] width 19 height 19
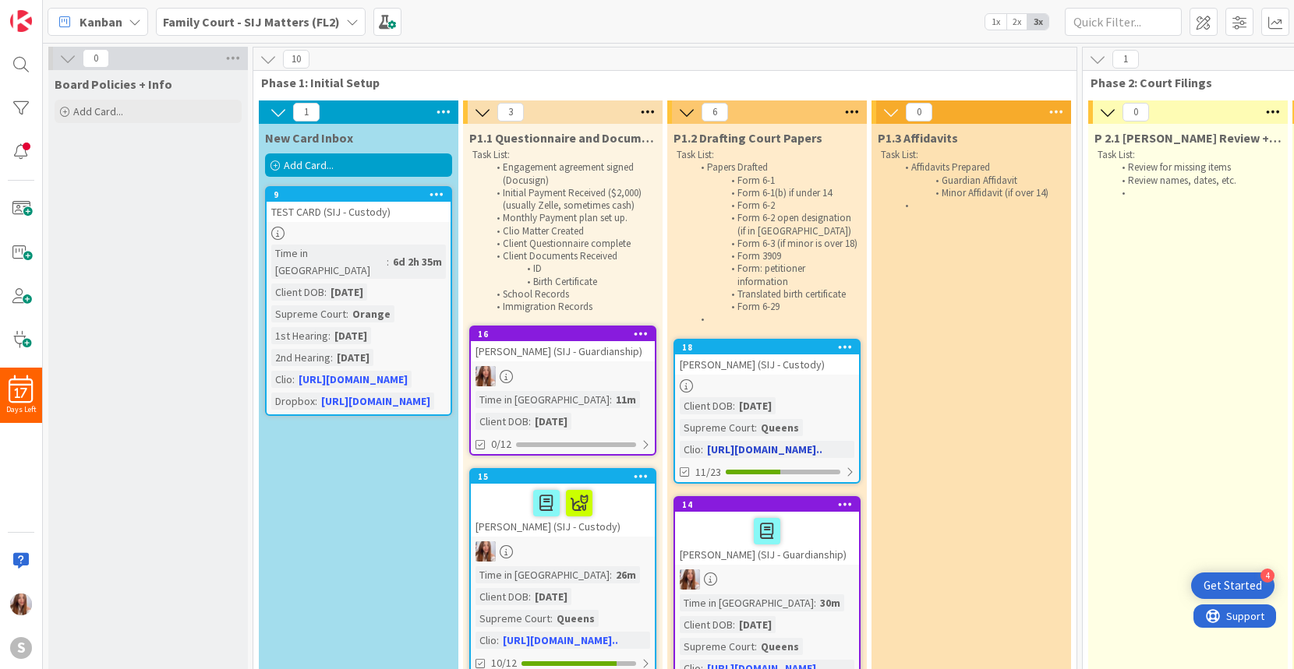
click at [768, 404] on link "18 GUARDADO, HERNANDEZ GENESIS (SIJ - Custody) Client DOB : 09/15/2016 Supreme …" at bounding box center [766, 411] width 187 height 145
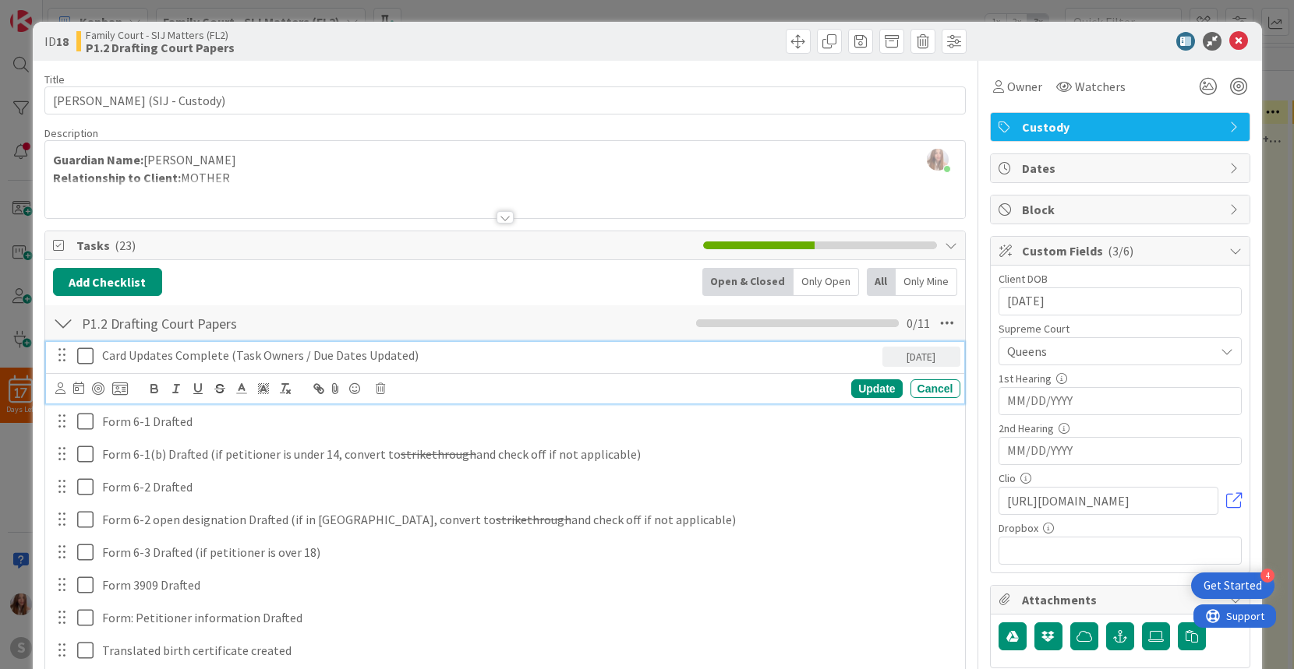
click at [88, 358] on icon at bounding box center [85, 356] width 16 height 19
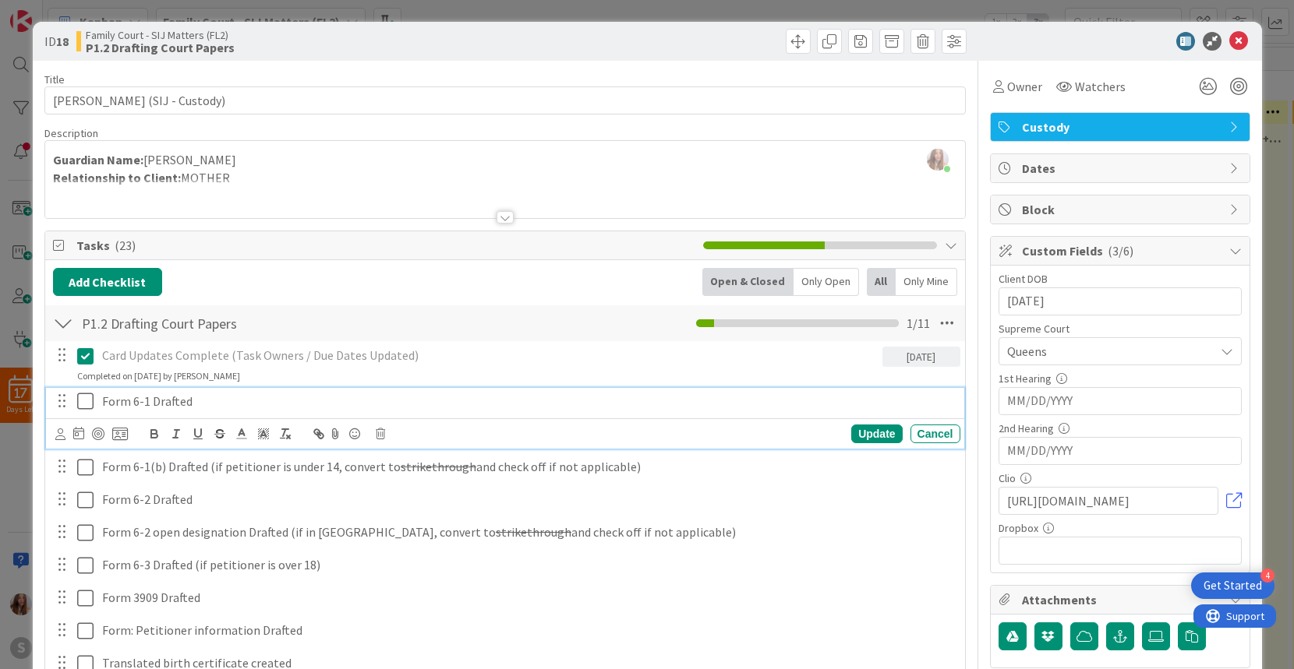
click at [84, 404] on icon at bounding box center [85, 401] width 16 height 19
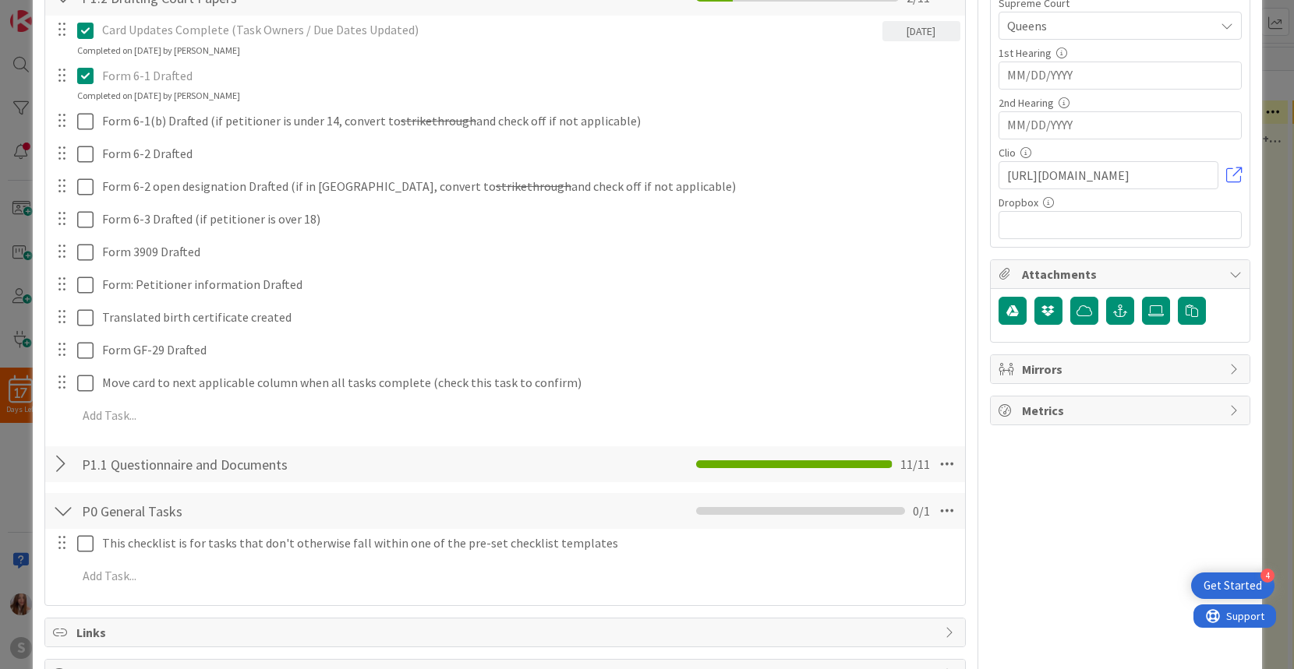
scroll to position [330, 0]
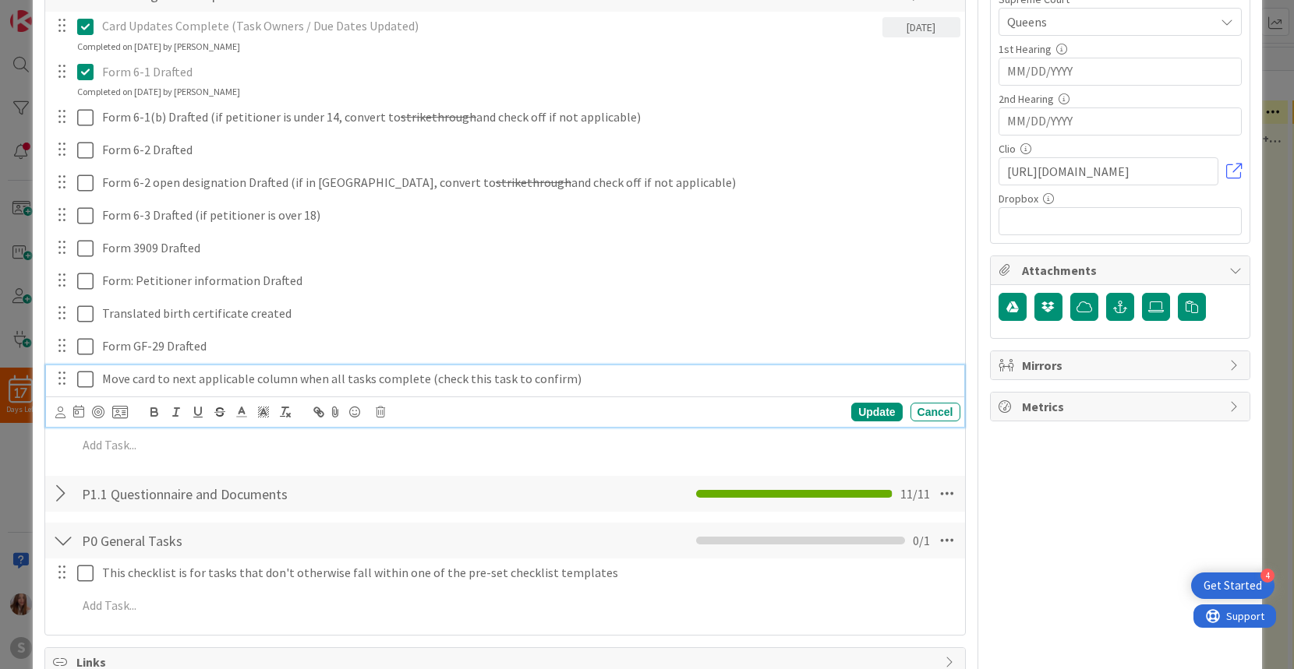
drag, startPoint x: 86, startPoint y: 384, endPoint x: 84, endPoint y: 369, distance: 14.9
click at [86, 384] on icon at bounding box center [85, 379] width 16 height 19
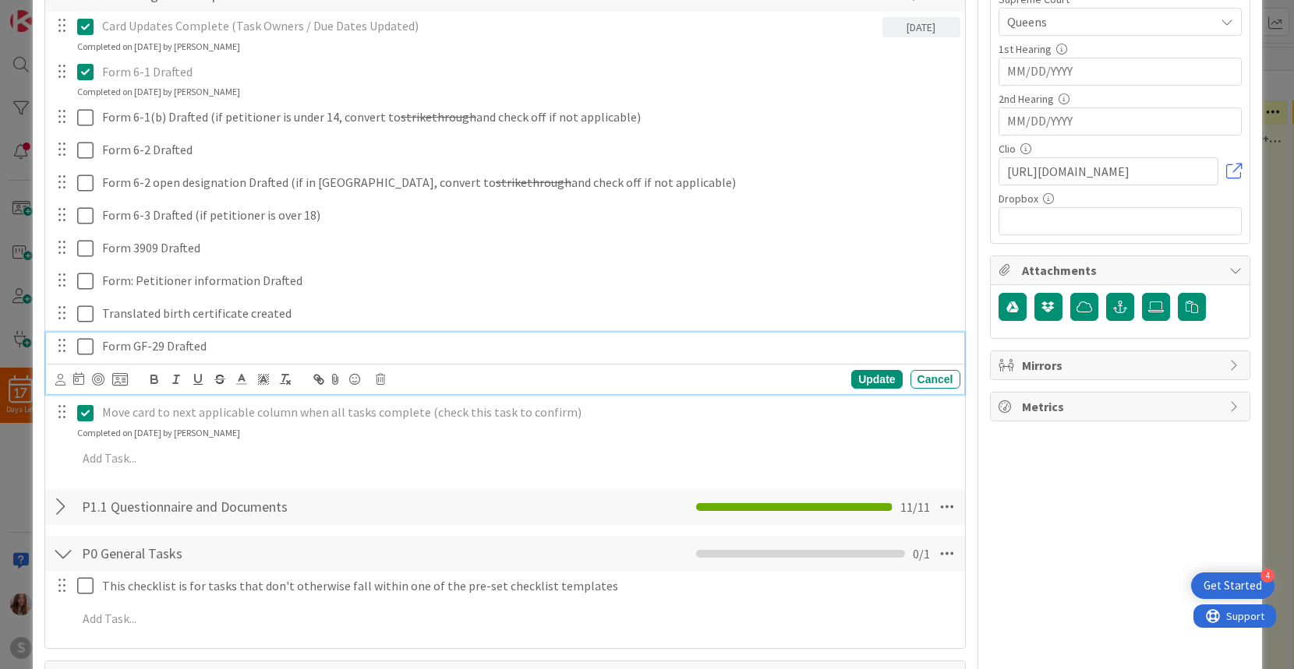
drag, startPoint x: 79, startPoint y: 347, endPoint x: 83, endPoint y: 318, distance: 29.1
click at [79, 347] on icon at bounding box center [85, 346] width 16 height 19
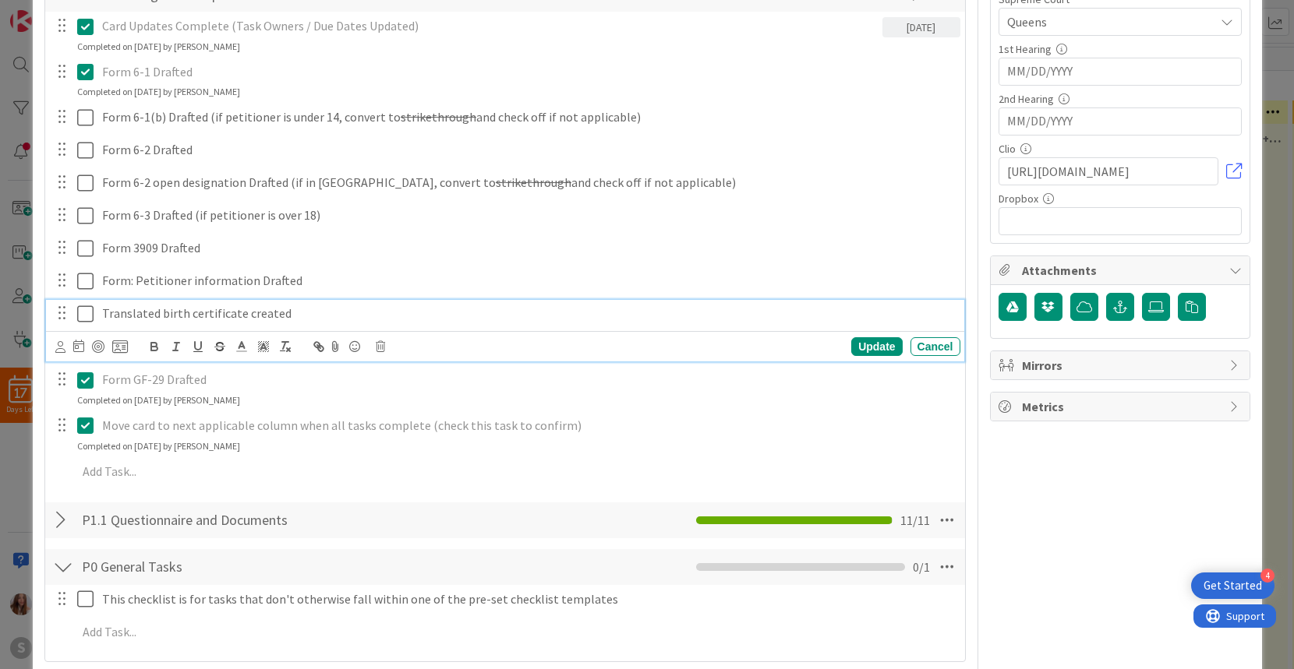
click at [83, 317] on icon at bounding box center [85, 314] width 16 height 19
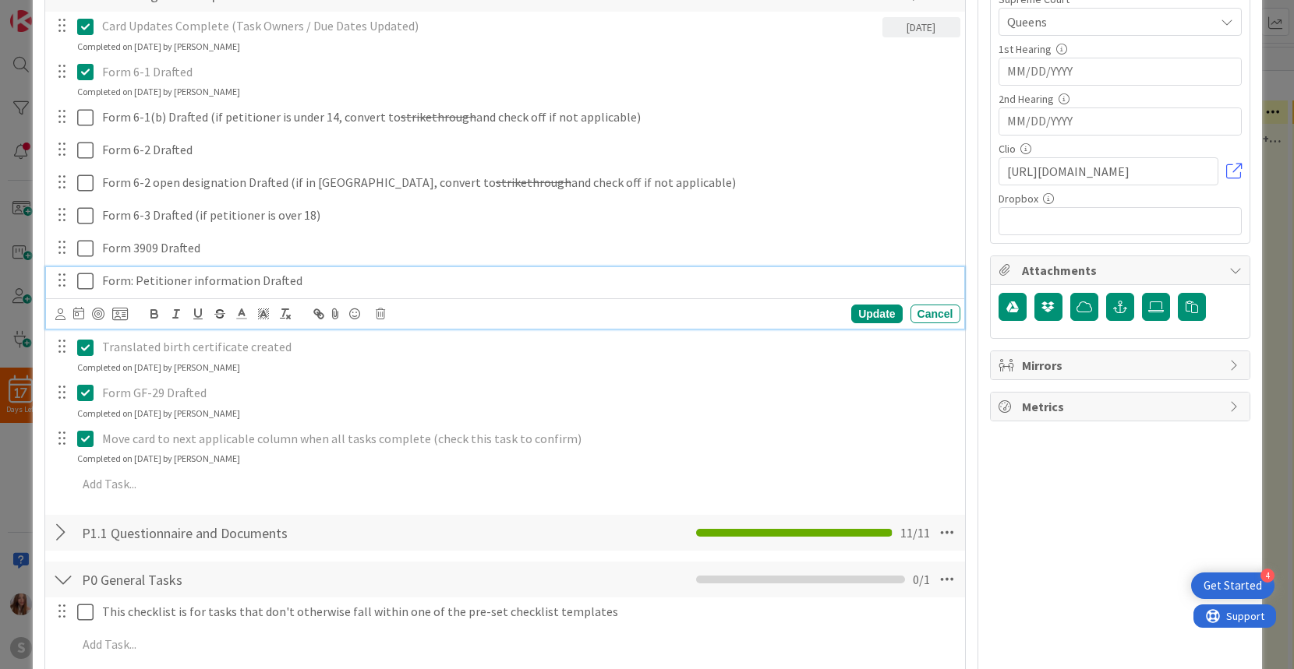
drag, startPoint x: 87, startPoint y: 282, endPoint x: 83, endPoint y: 269, distance: 13.6
click at [87, 282] on icon at bounding box center [85, 281] width 16 height 19
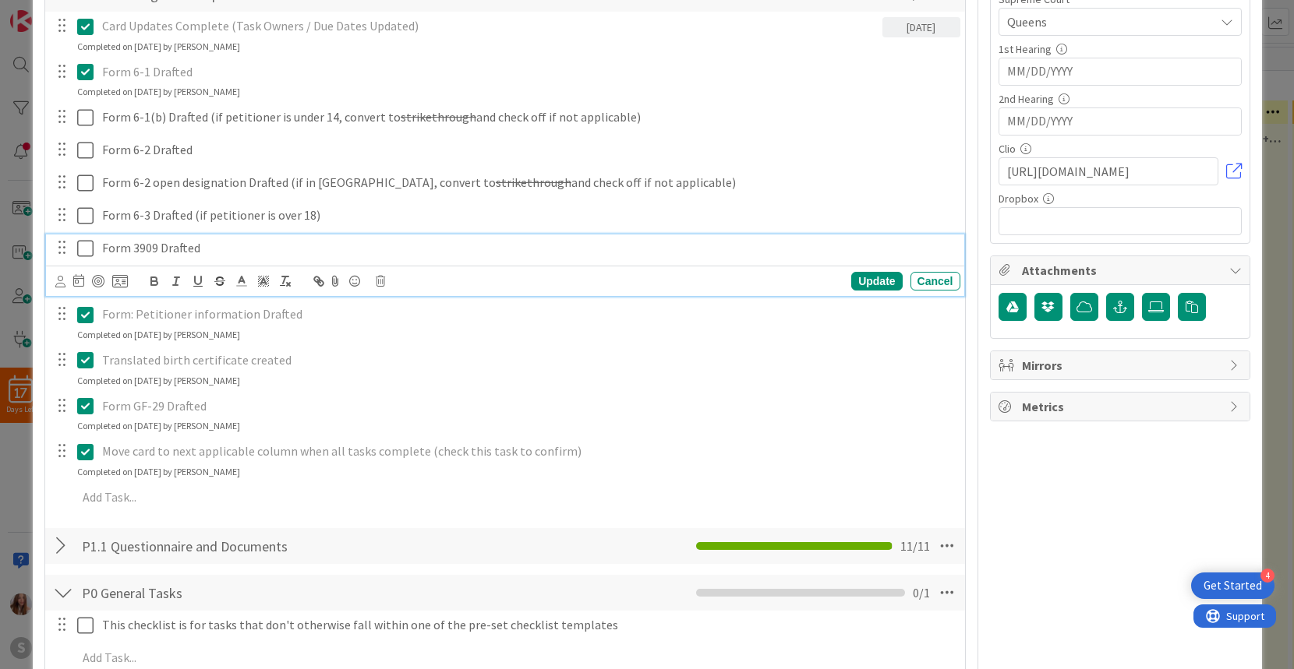
click at [78, 241] on icon at bounding box center [85, 248] width 16 height 19
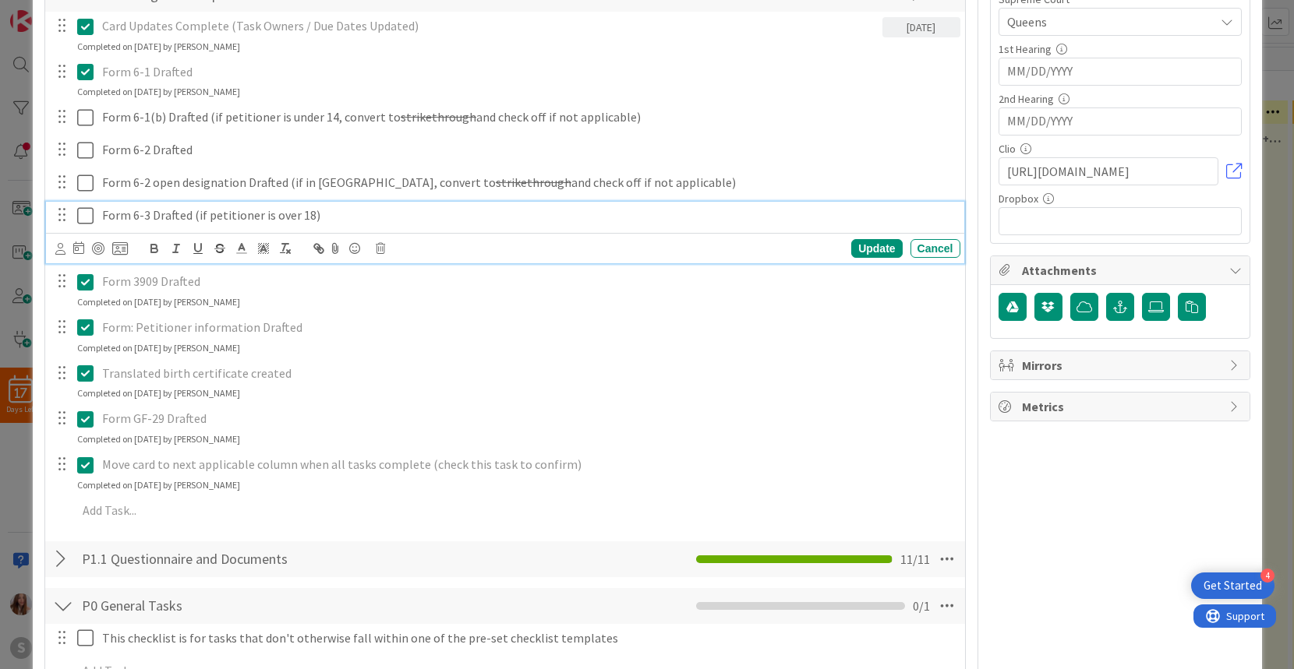
click at [83, 209] on icon at bounding box center [85, 216] width 16 height 19
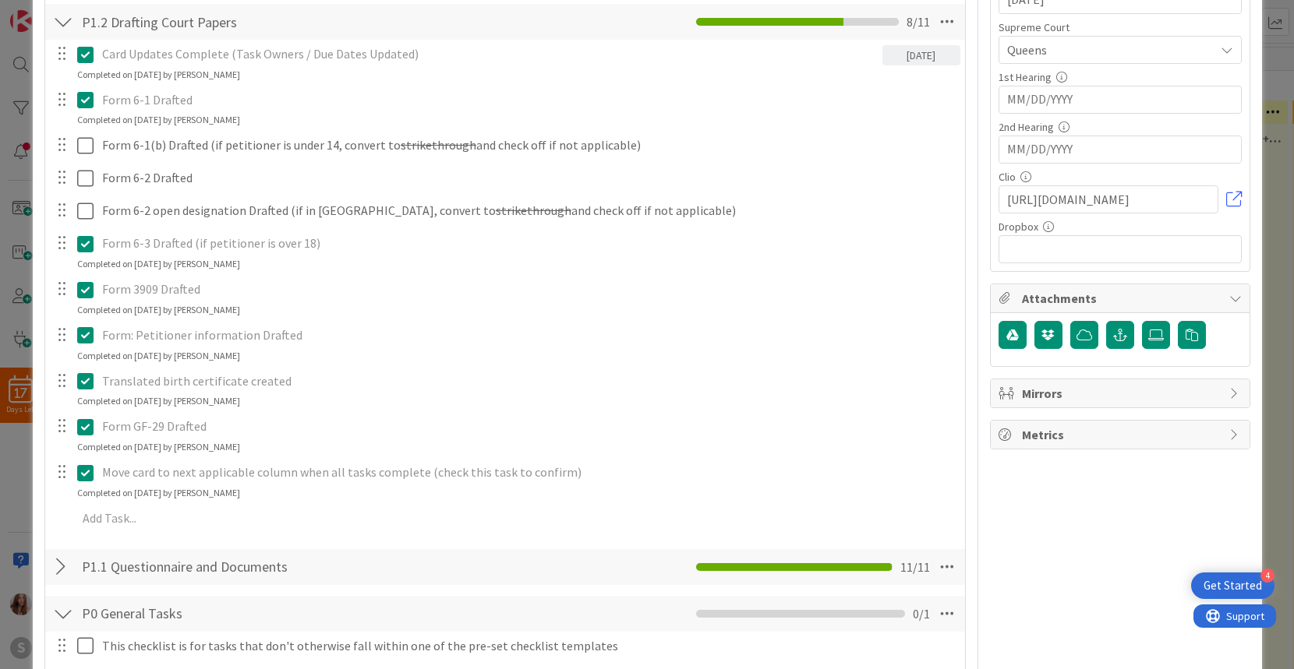
scroll to position [307, 0]
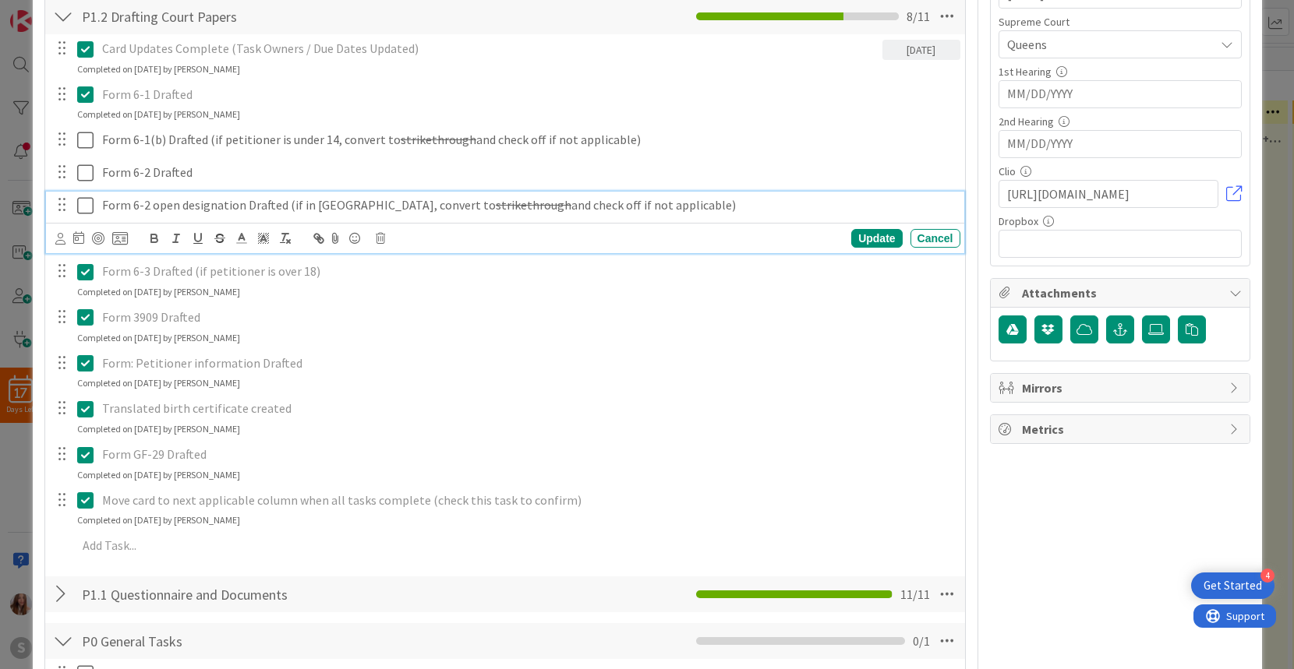
click at [85, 207] on icon at bounding box center [85, 205] width 16 height 19
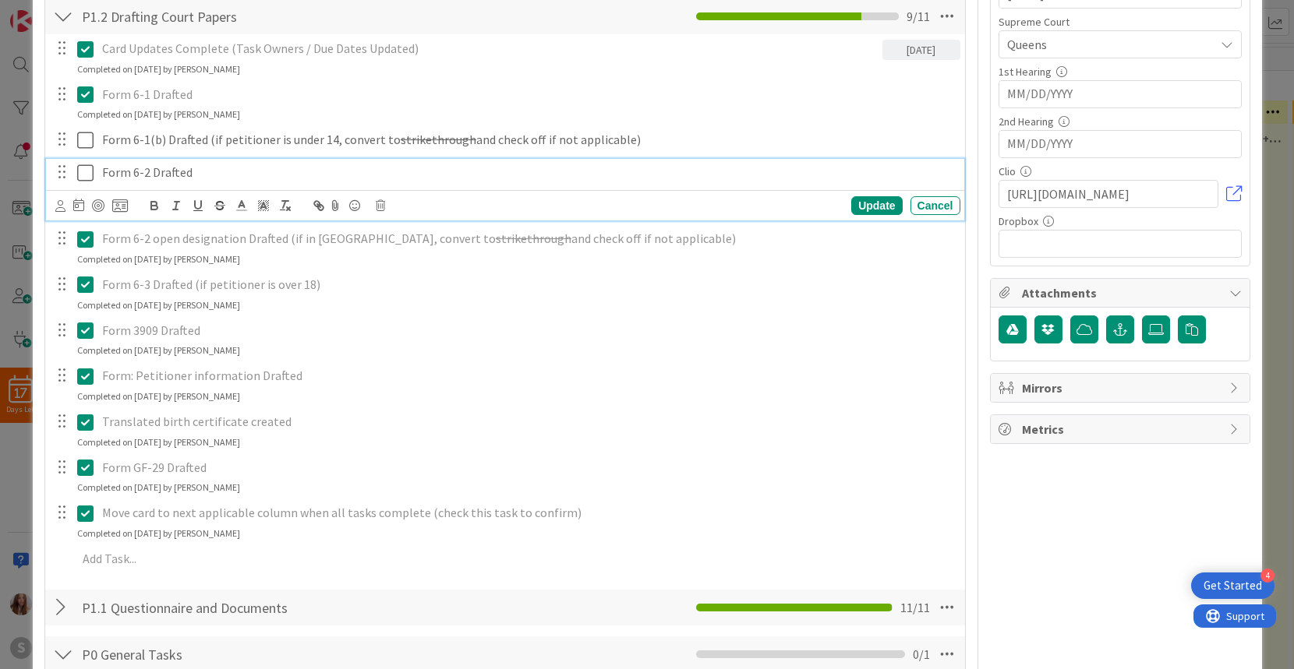
click at [85, 173] on icon at bounding box center [85, 173] width 16 height 19
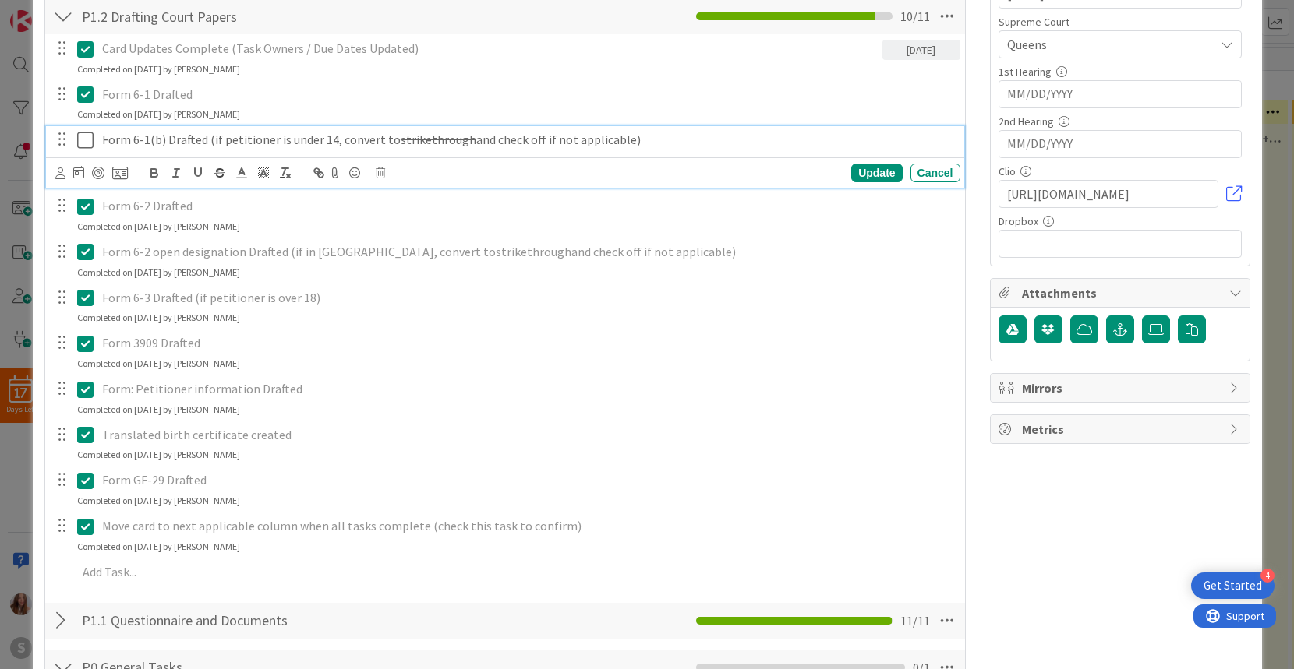
click at [84, 142] on icon at bounding box center [85, 140] width 16 height 19
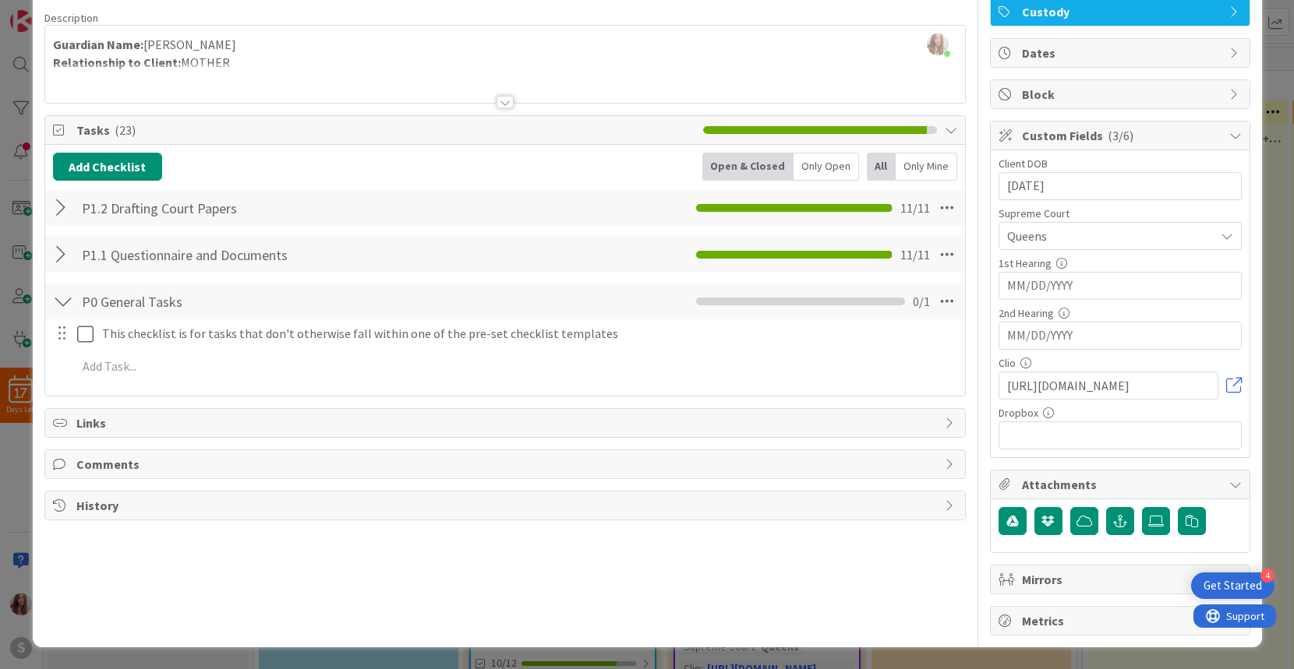
scroll to position [0, 0]
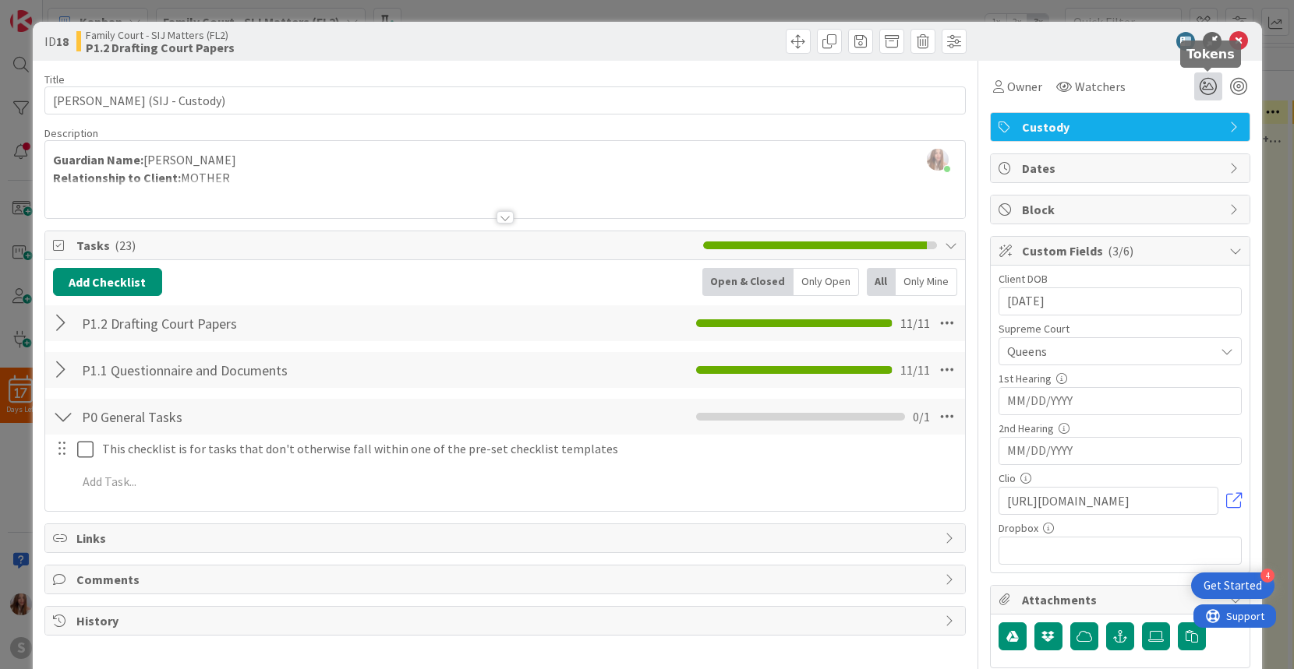
click at [1213, 86] on icon at bounding box center [1208, 86] width 28 height 28
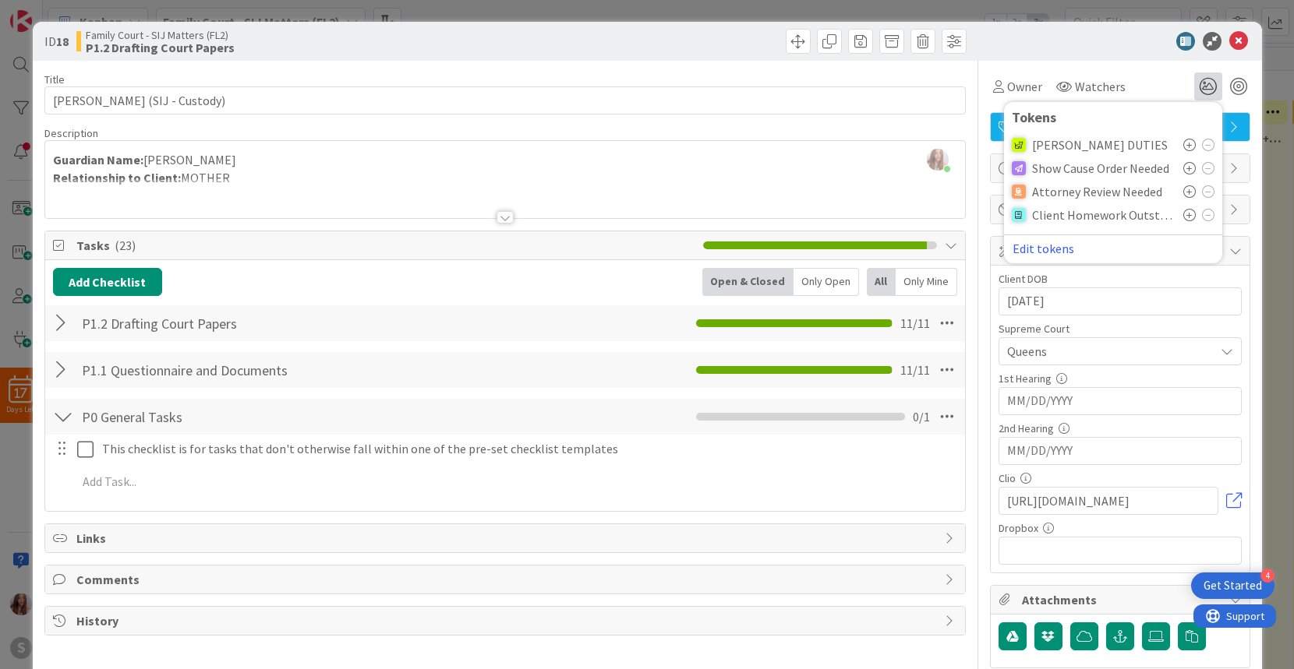
click at [1190, 192] on icon at bounding box center [1189, 191] width 12 height 12
click at [1242, 42] on icon at bounding box center [1238, 41] width 19 height 19
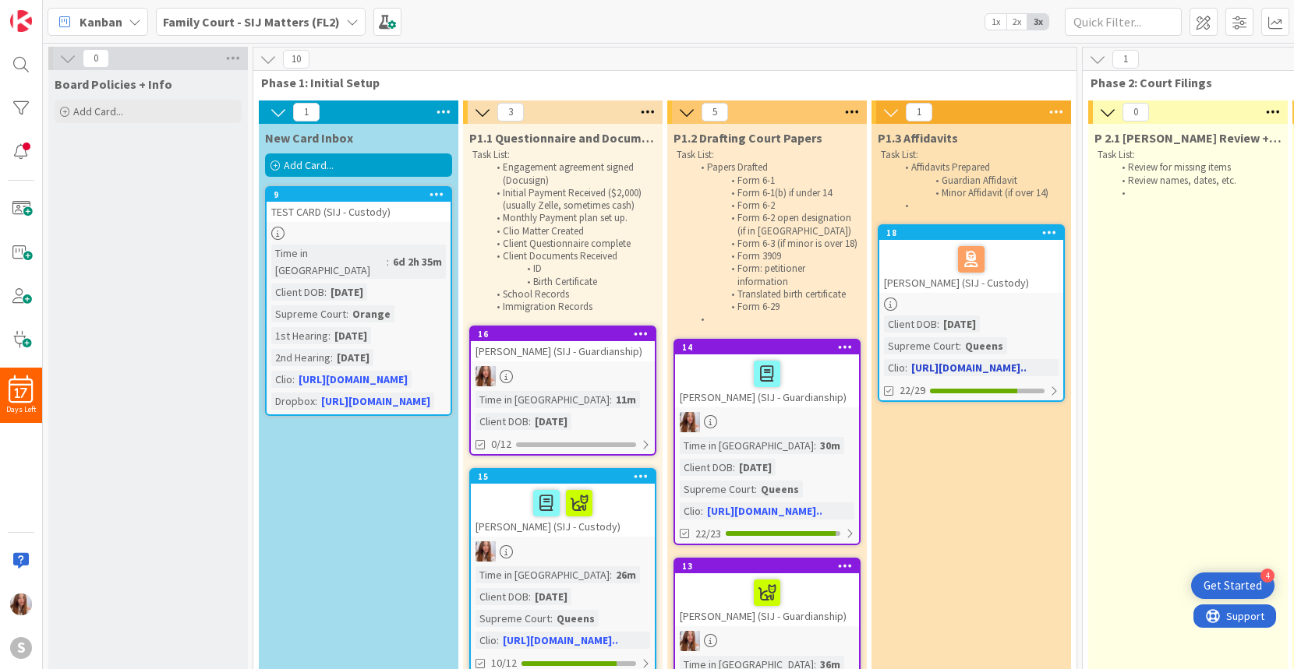
click at [998, 266] on div at bounding box center [971, 259] width 175 height 33
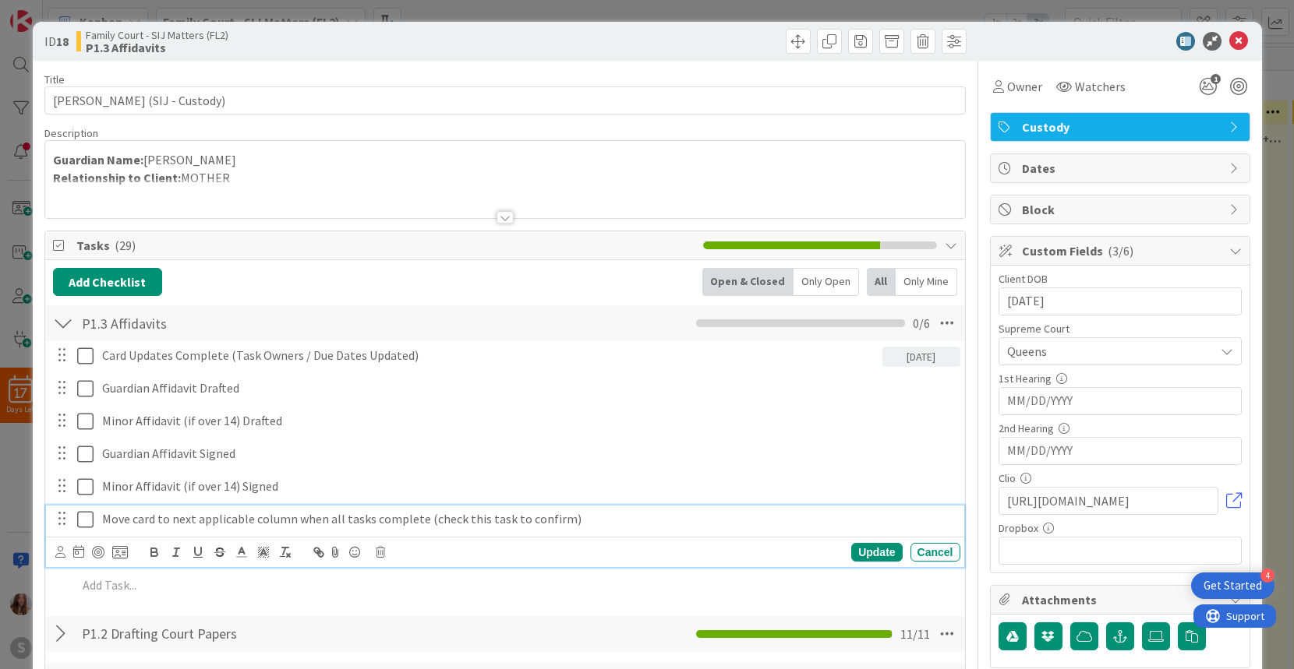
drag, startPoint x: 84, startPoint y: 525, endPoint x: 85, endPoint y: 498, distance: 27.3
click at [84, 525] on icon at bounding box center [85, 519] width 16 height 19
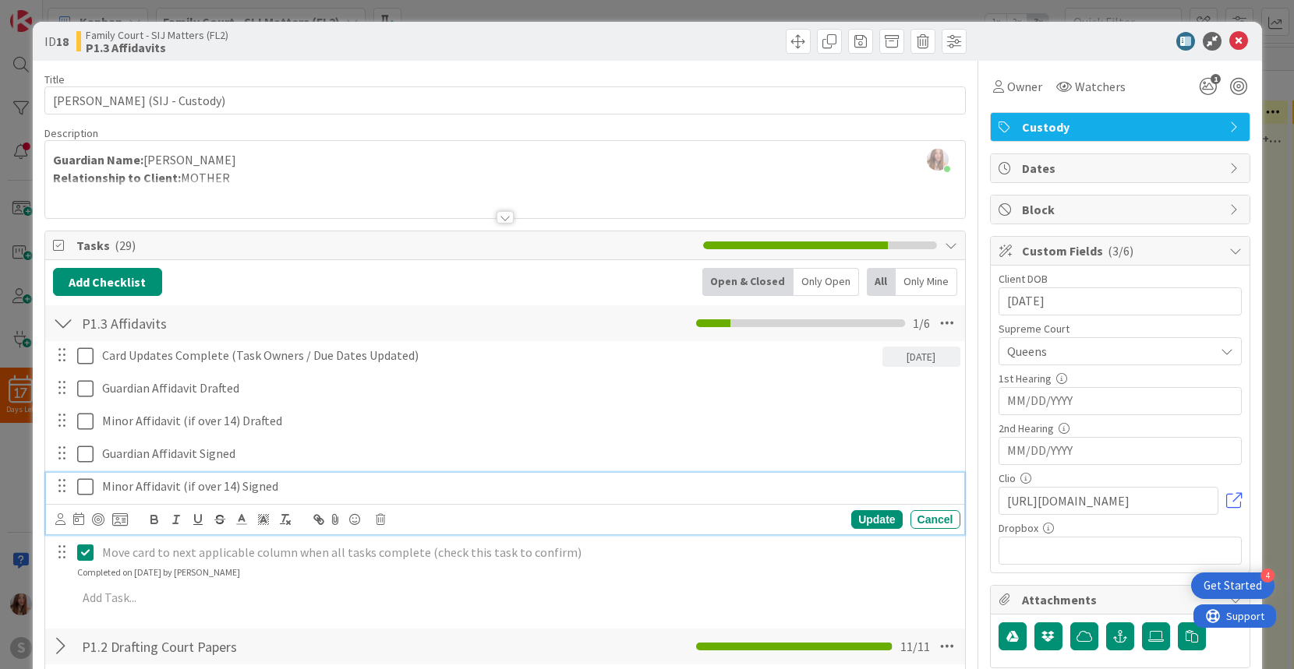
click at [85, 489] on icon at bounding box center [85, 487] width 16 height 19
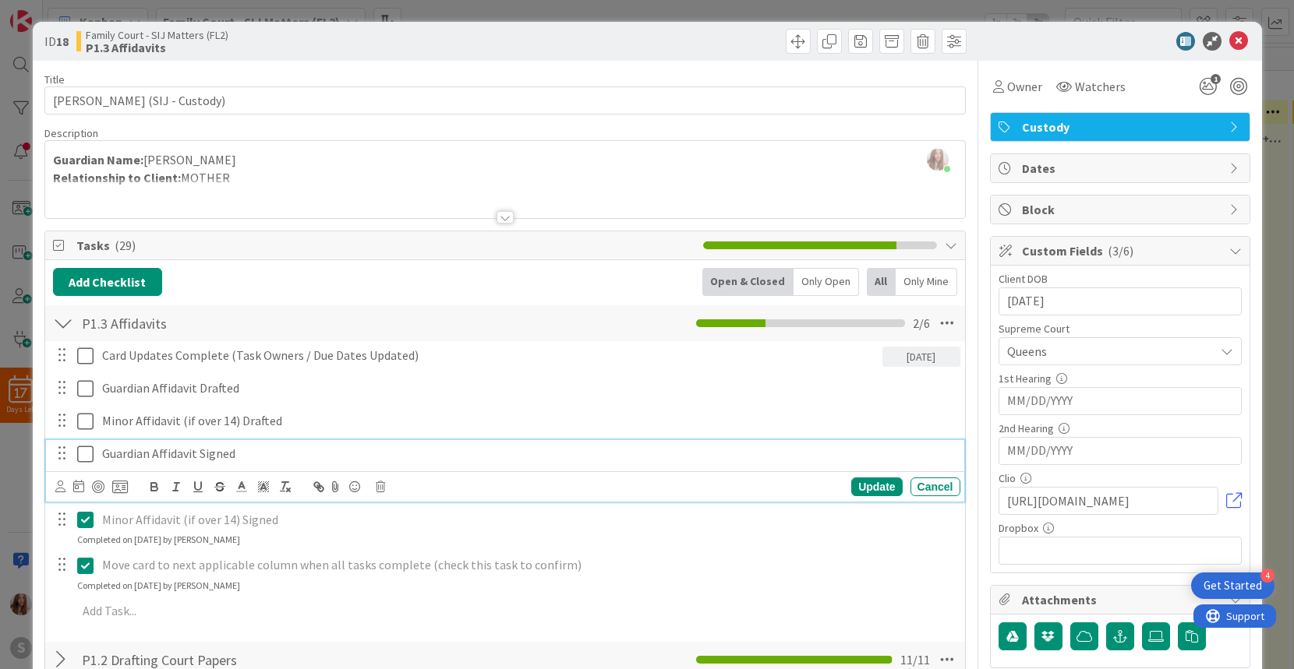
click at [86, 456] on icon at bounding box center [85, 454] width 16 height 19
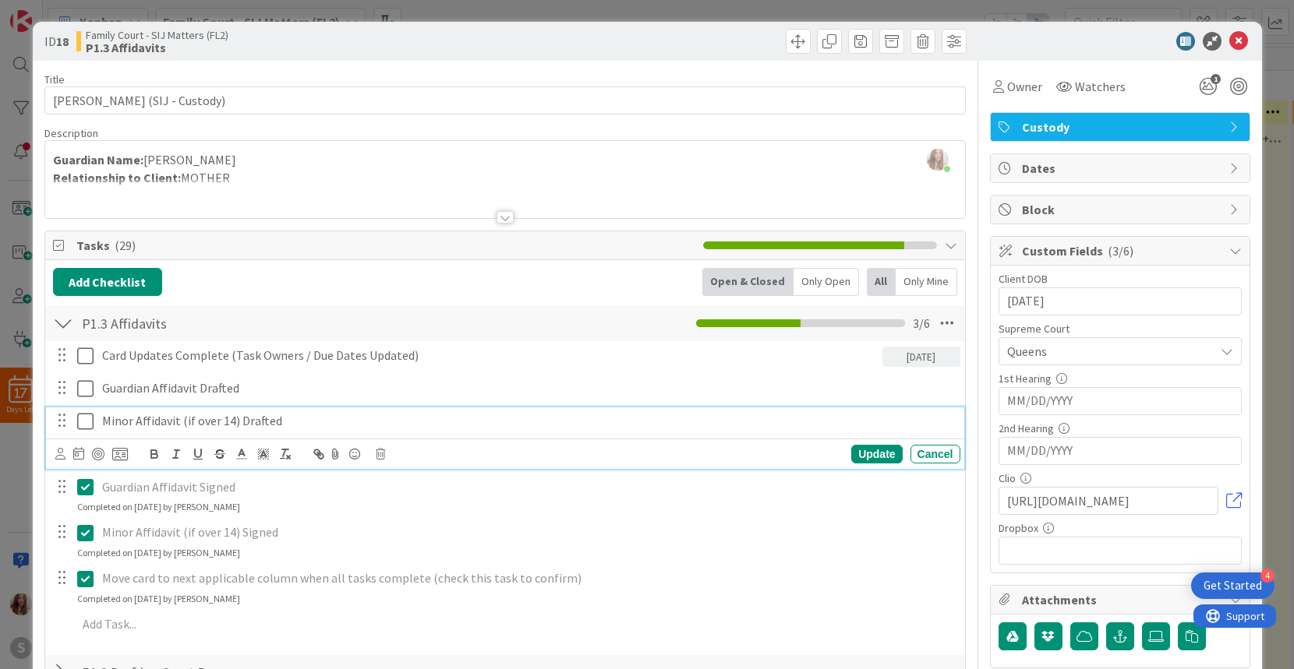
click at [87, 420] on icon at bounding box center [85, 421] width 16 height 19
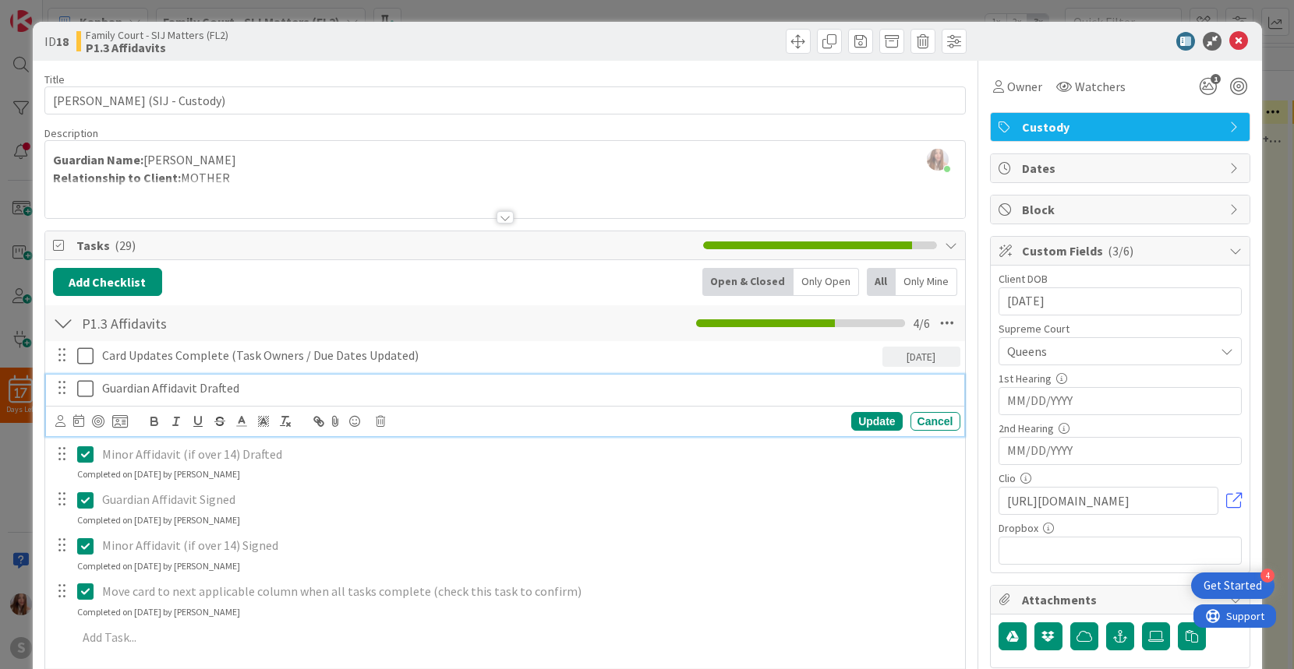
drag, startPoint x: 90, startPoint y: 383, endPoint x: 80, endPoint y: 360, distance: 25.2
click at [90, 383] on icon at bounding box center [85, 389] width 16 height 19
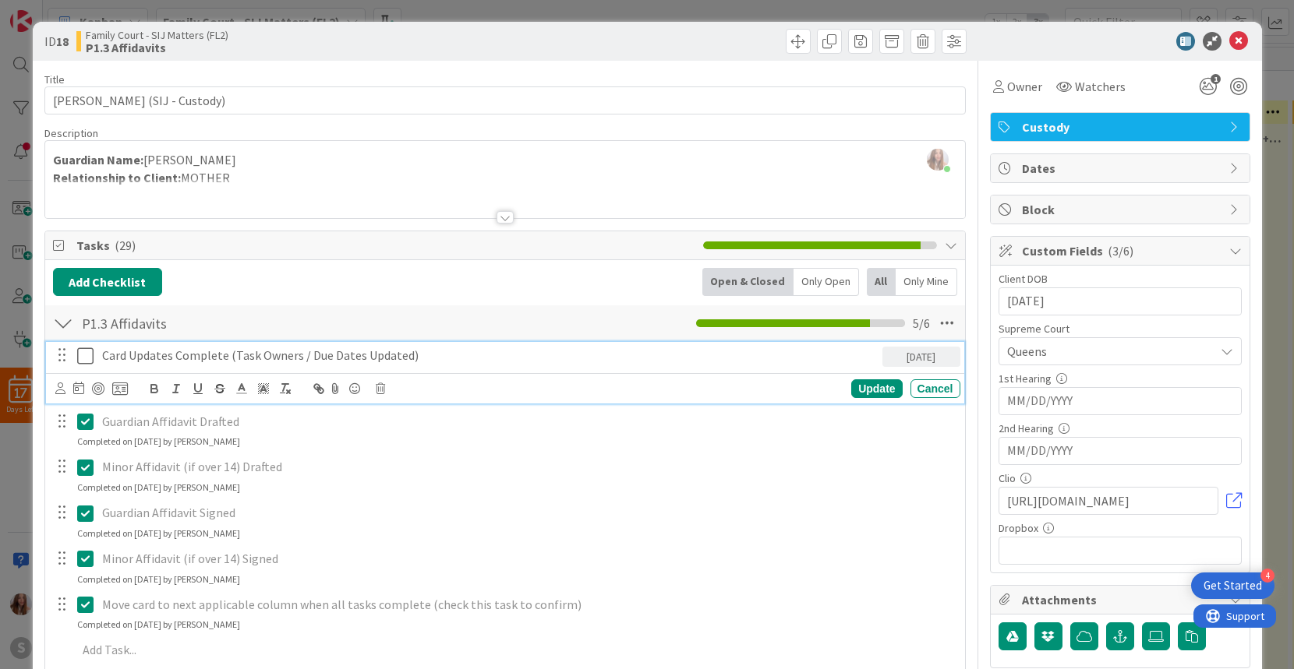
drag, startPoint x: 86, startPoint y: 355, endPoint x: 108, endPoint y: 362, distance: 22.9
click at [86, 355] on icon at bounding box center [85, 356] width 16 height 19
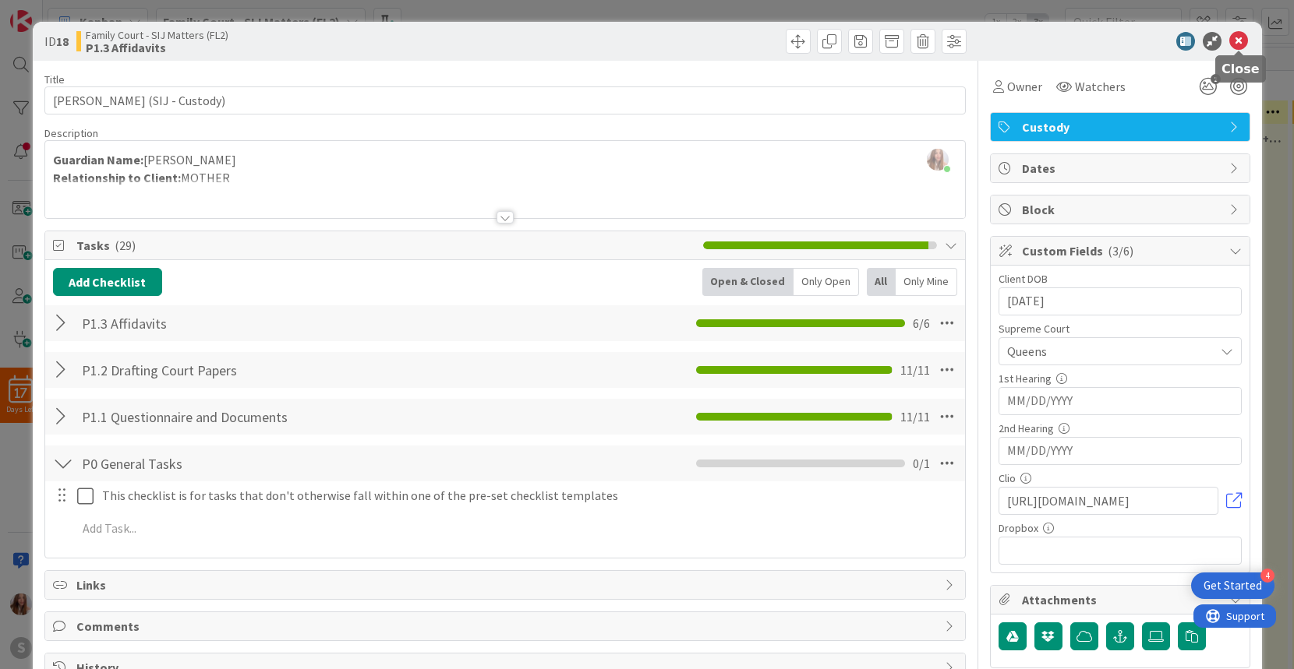
click at [1238, 40] on icon at bounding box center [1238, 41] width 19 height 19
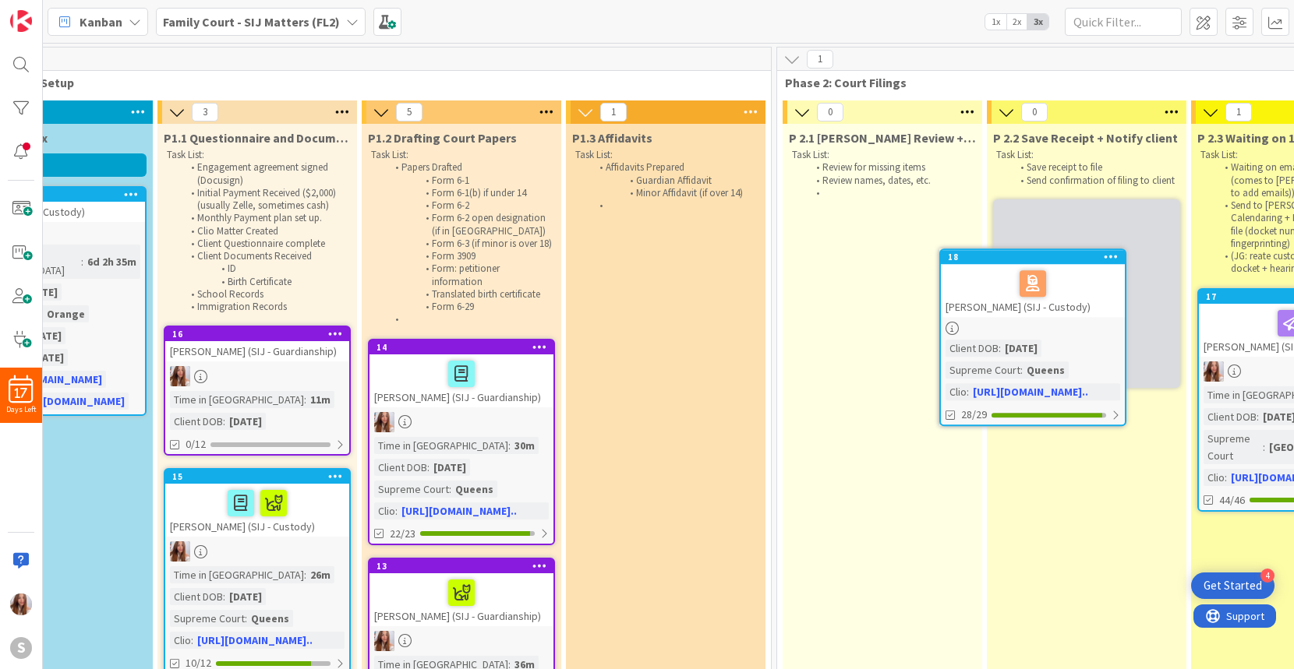
scroll to position [0, 317]
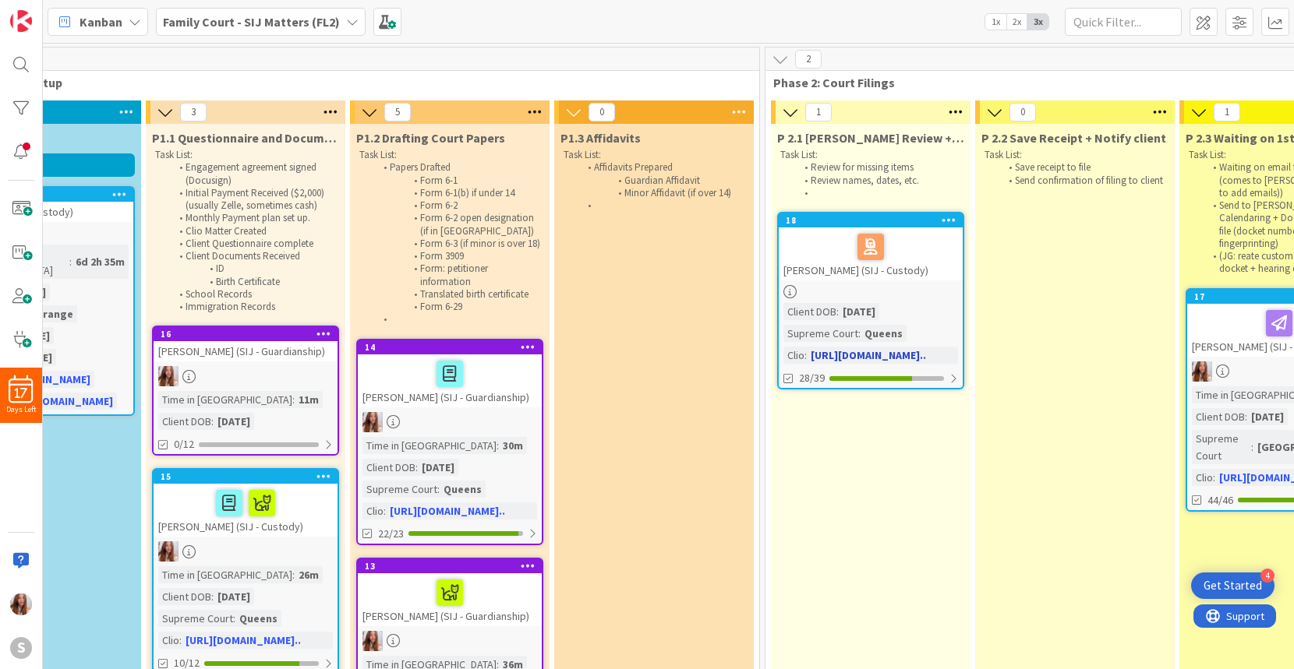
click at [931, 263] on div "GUARDADO, HERNANDEZ GENESIS (SIJ - Custody)" at bounding box center [871, 254] width 184 height 53
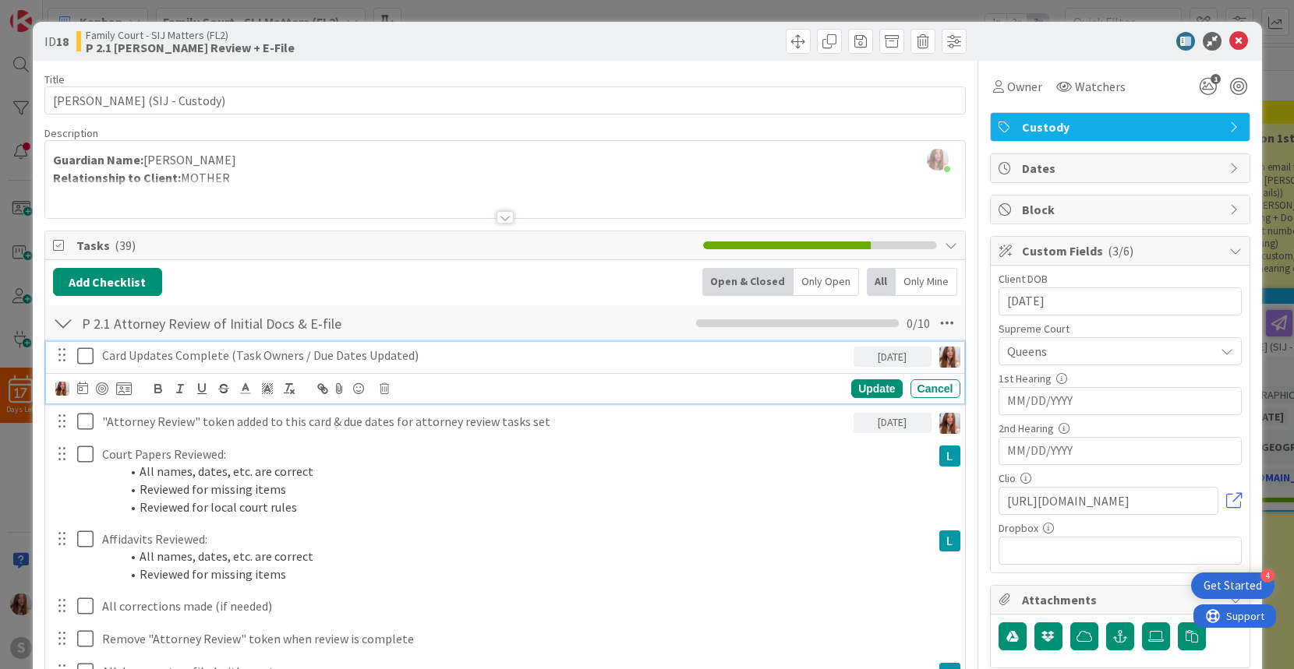
click at [88, 359] on icon at bounding box center [85, 356] width 16 height 19
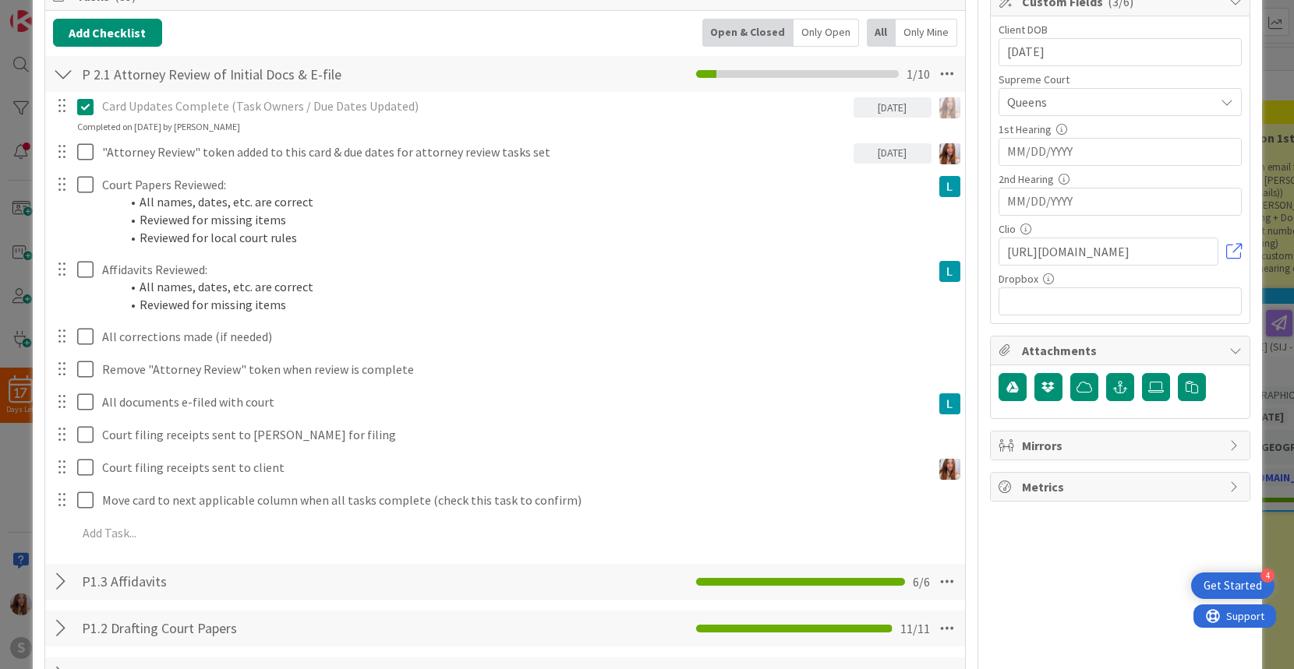
scroll to position [254, 0]
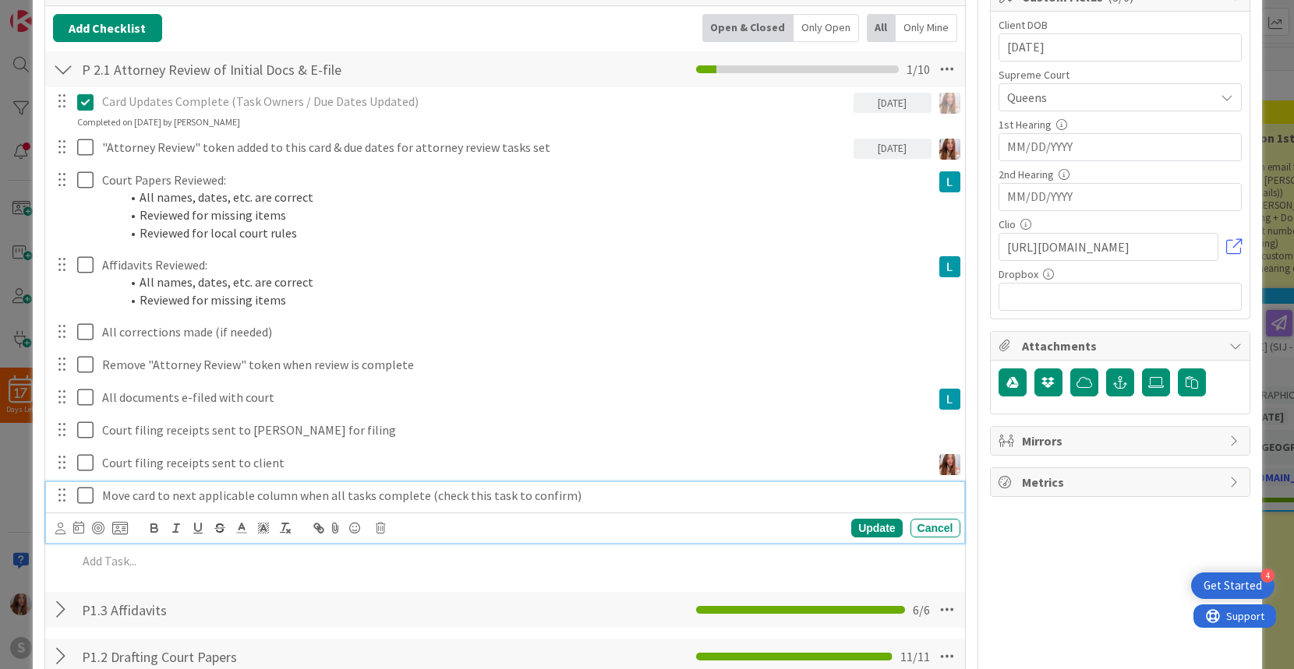
click at [78, 496] on icon at bounding box center [85, 495] width 16 height 19
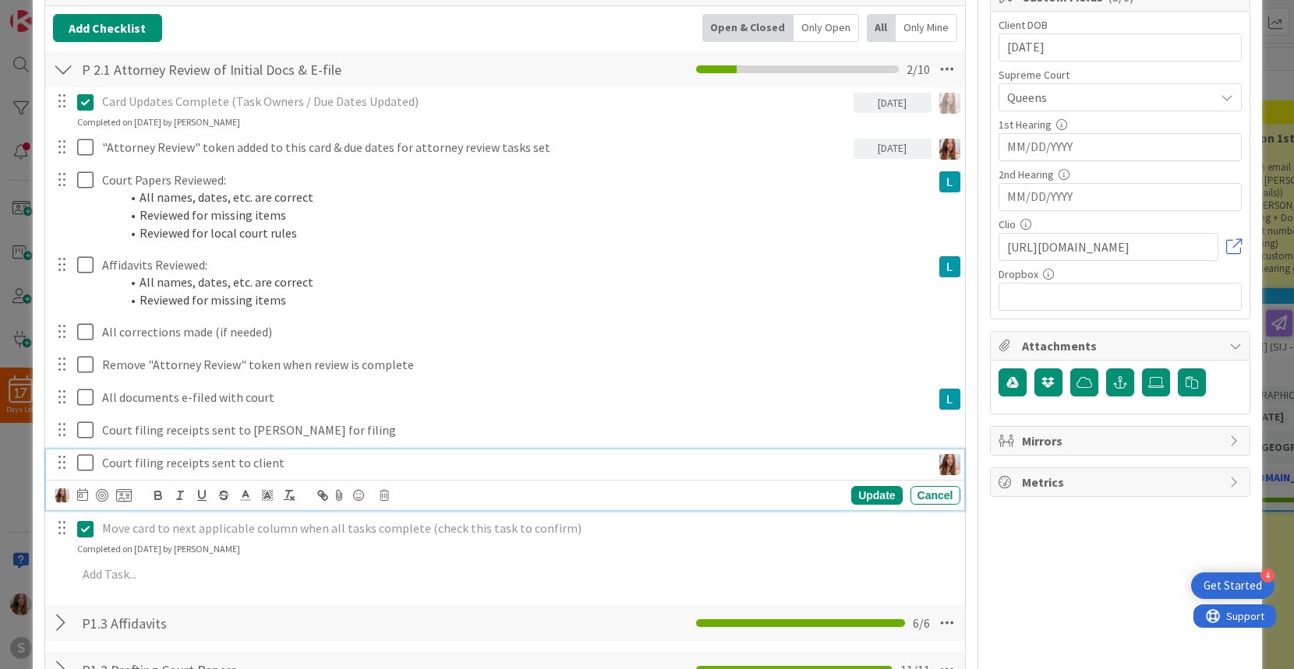
drag, startPoint x: 83, startPoint y: 461, endPoint x: 82, endPoint y: 429, distance: 32.0
click at [83, 461] on icon at bounding box center [85, 463] width 16 height 19
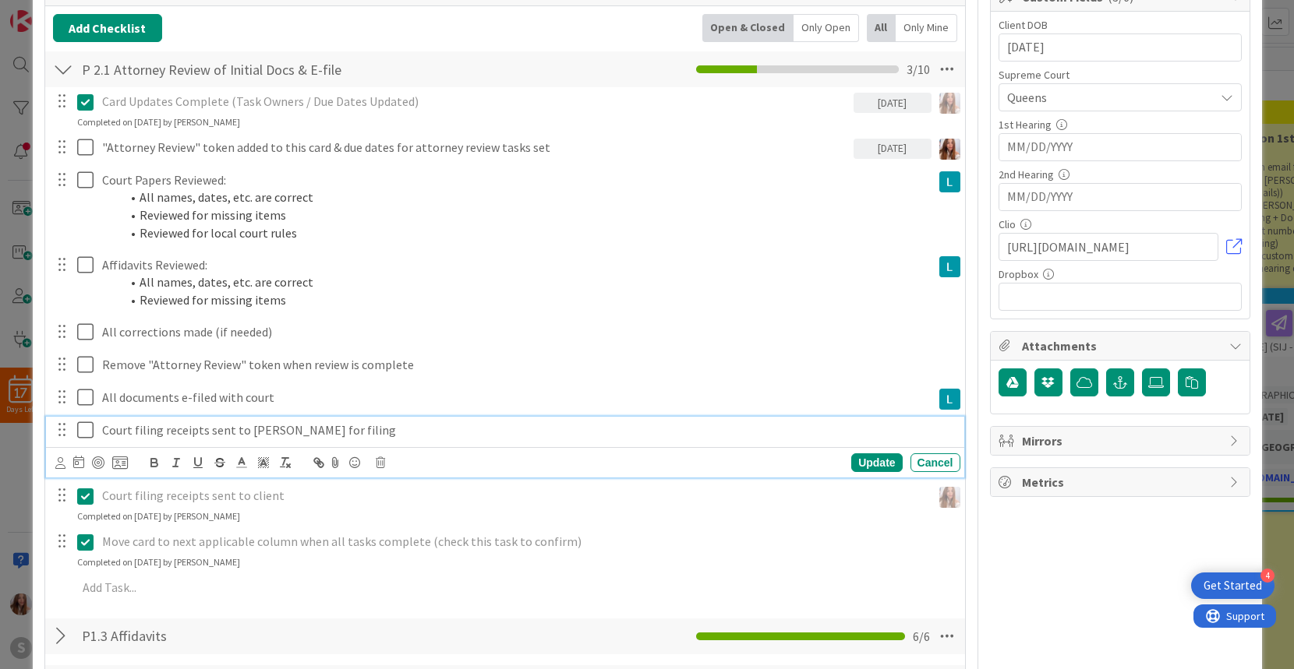
drag, startPoint x: 83, startPoint y: 427, endPoint x: 79, endPoint y: 397, distance: 30.6
click at [83, 427] on icon at bounding box center [85, 430] width 16 height 19
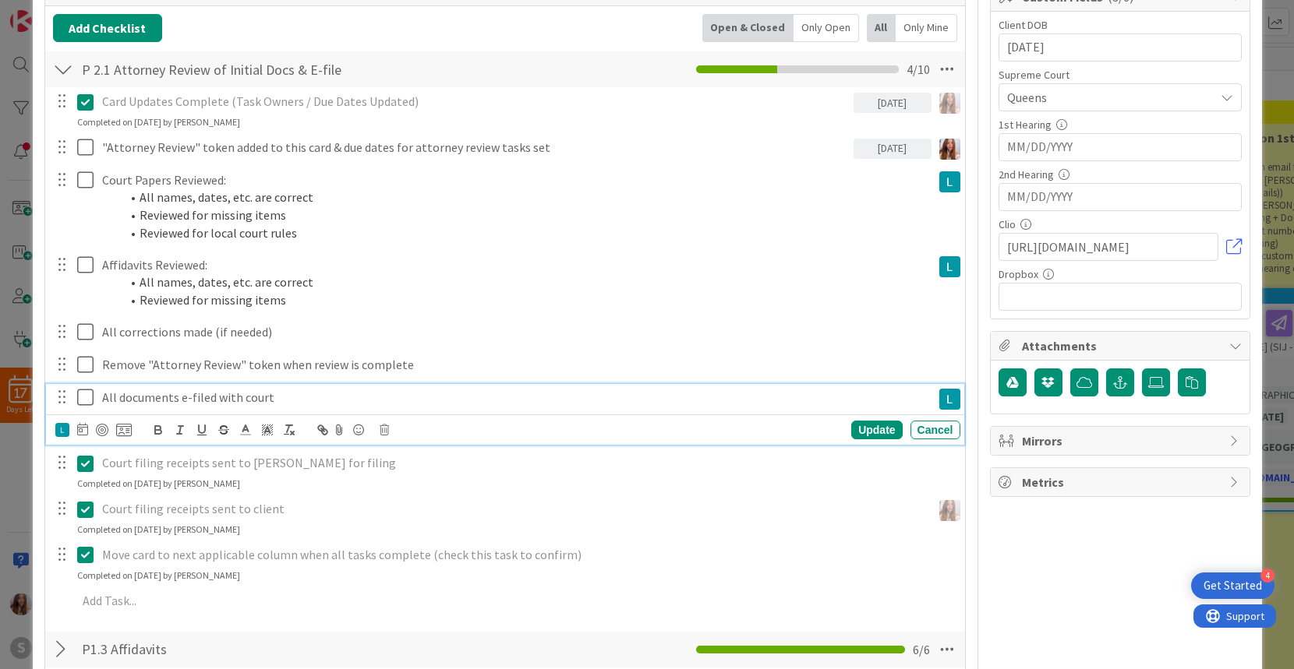
click at [80, 394] on icon at bounding box center [85, 397] width 16 height 19
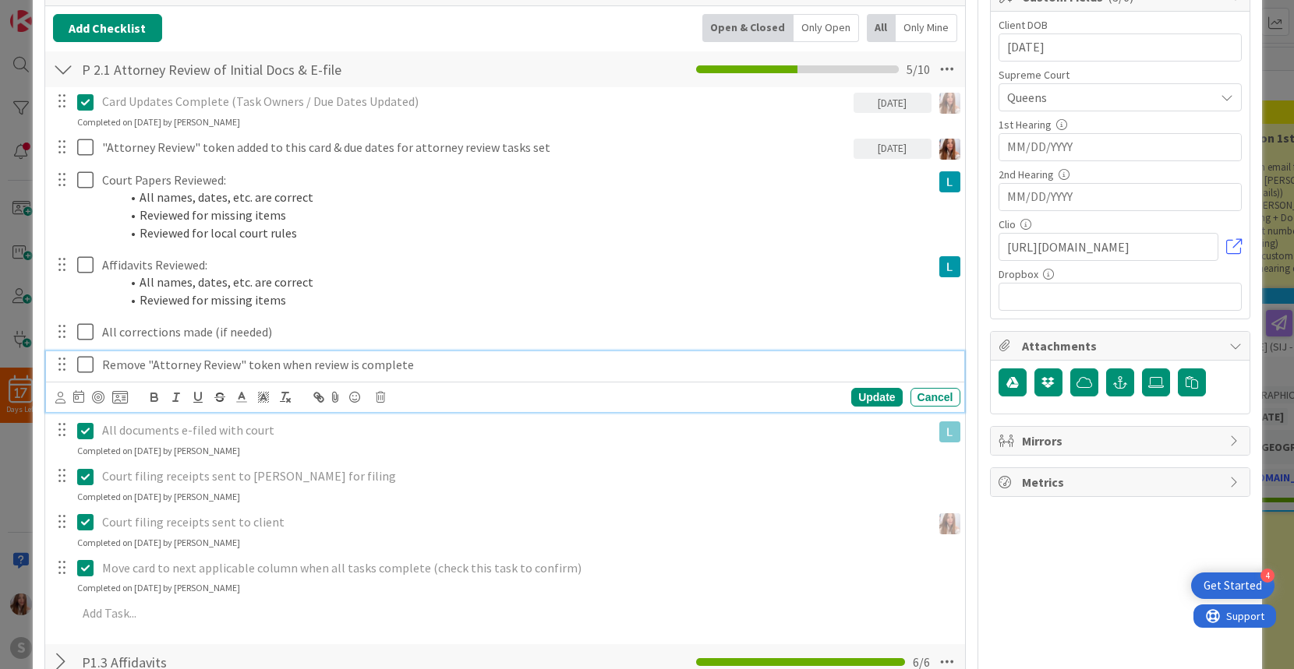
click at [84, 362] on icon at bounding box center [85, 364] width 16 height 19
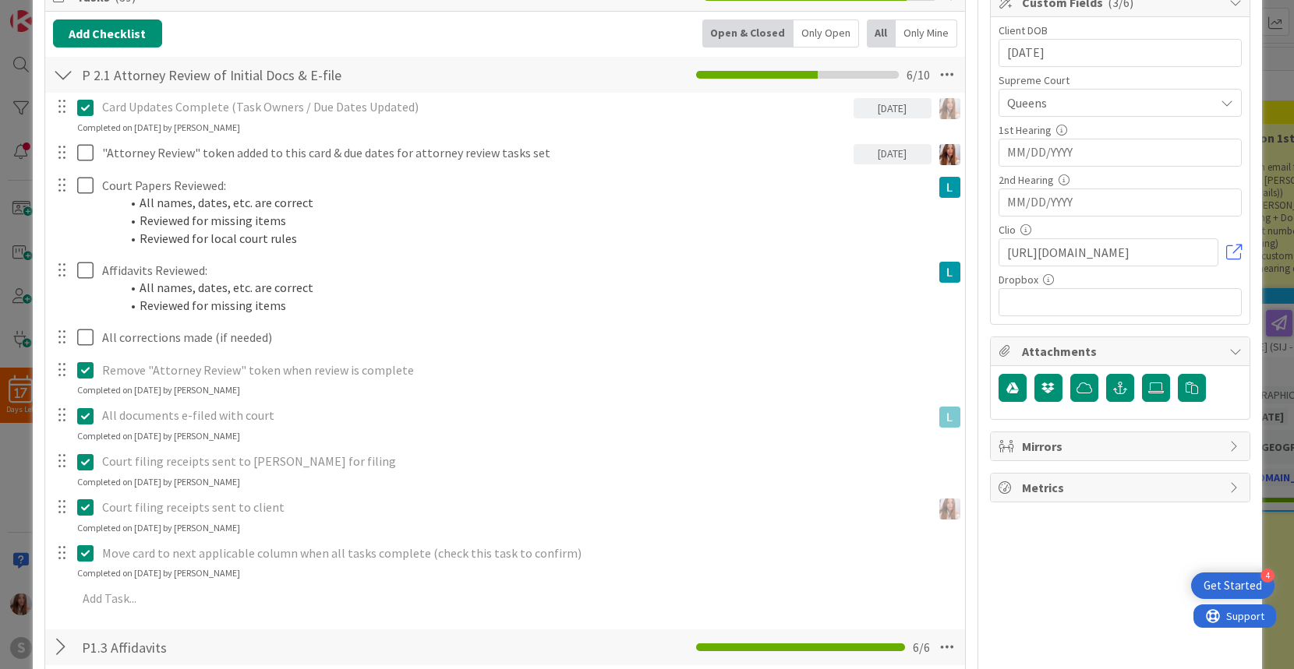
scroll to position [243, 0]
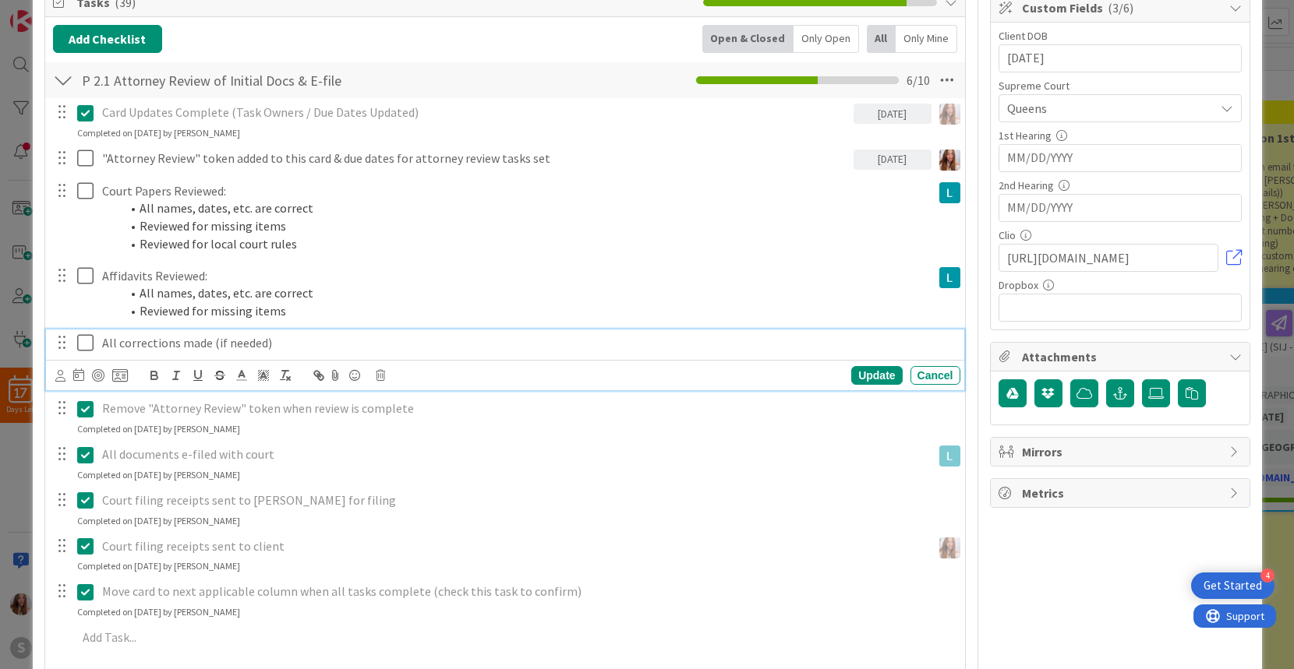
click at [89, 341] on icon at bounding box center [85, 343] width 16 height 19
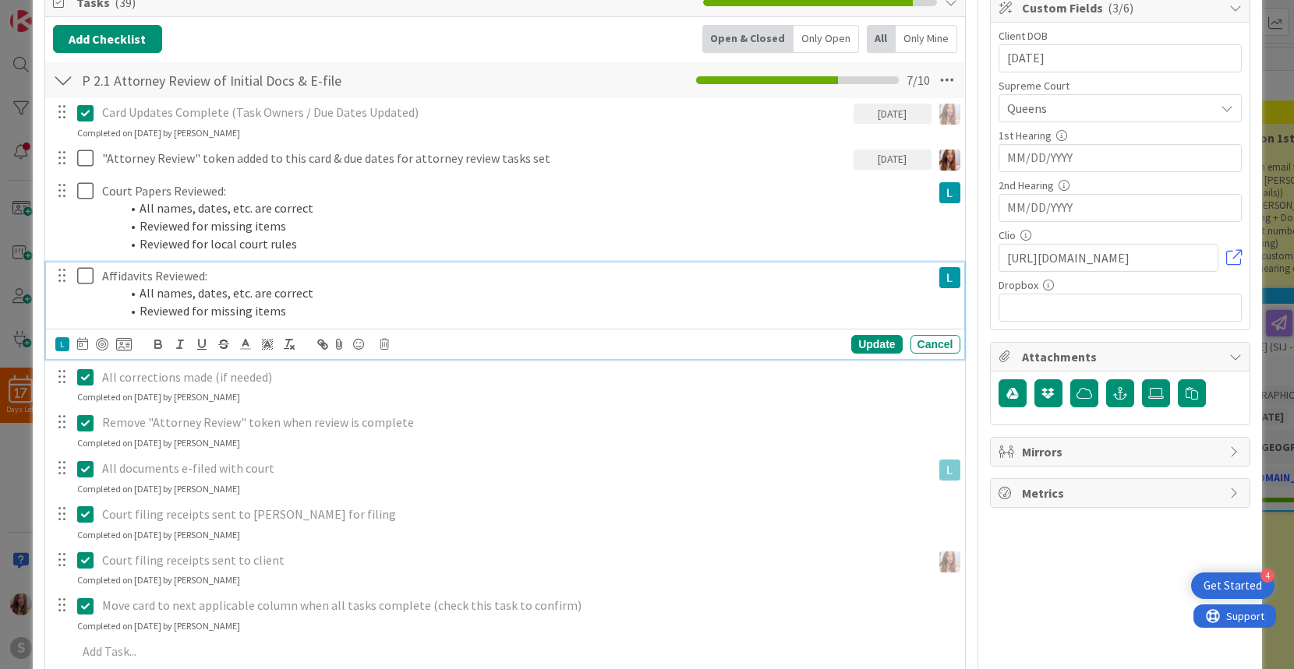
drag, startPoint x: 85, startPoint y: 278, endPoint x: 81, endPoint y: 178, distance: 99.8
click at [84, 277] on icon at bounding box center [85, 276] width 16 height 19
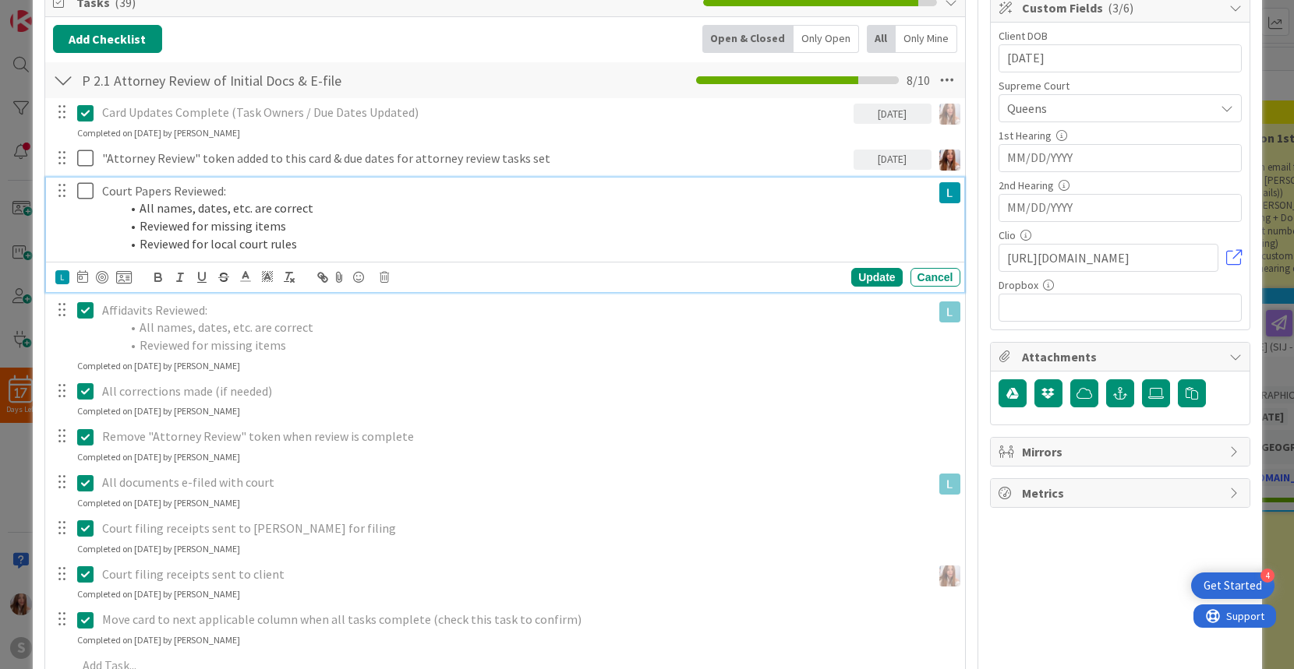
click at [88, 189] on icon at bounding box center [85, 191] width 16 height 19
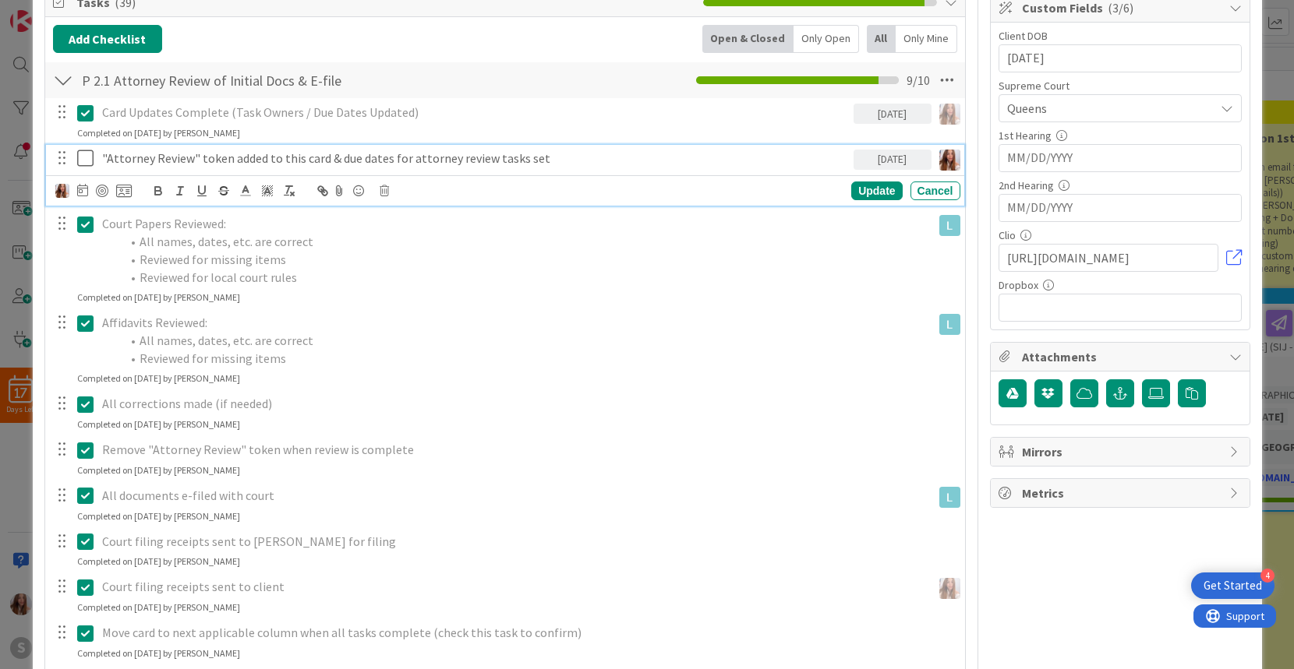
click at [84, 162] on icon at bounding box center [85, 158] width 16 height 19
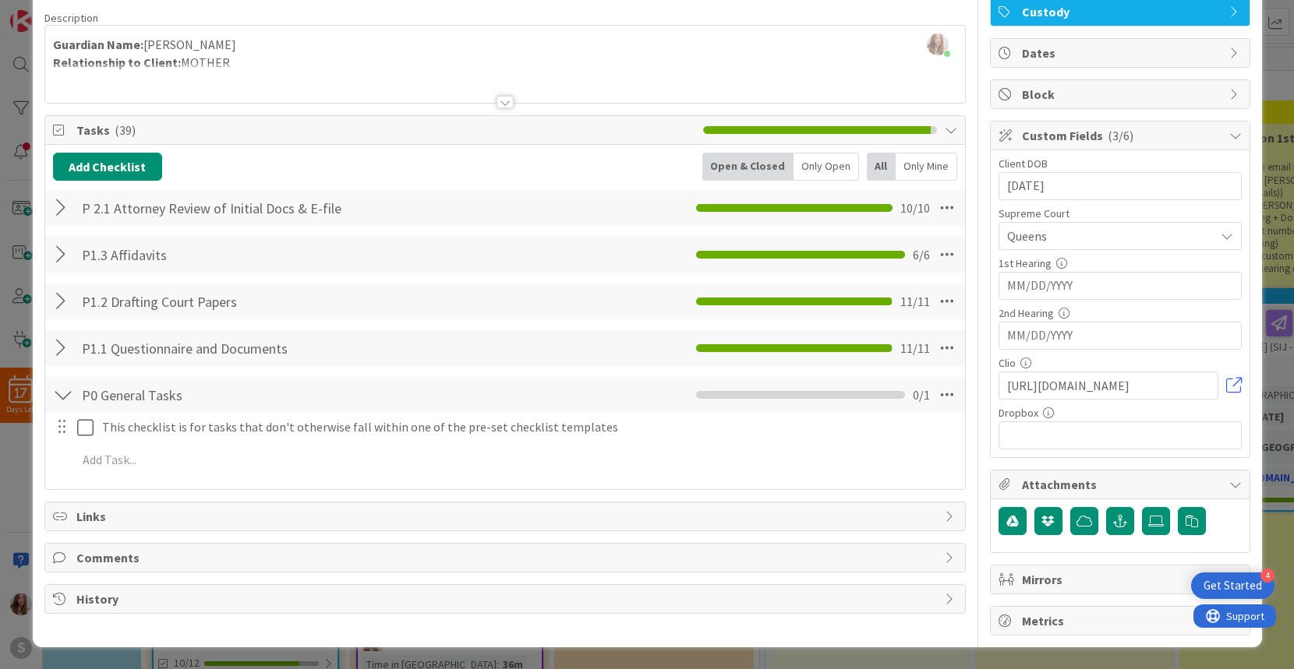
scroll to position [0, 0]
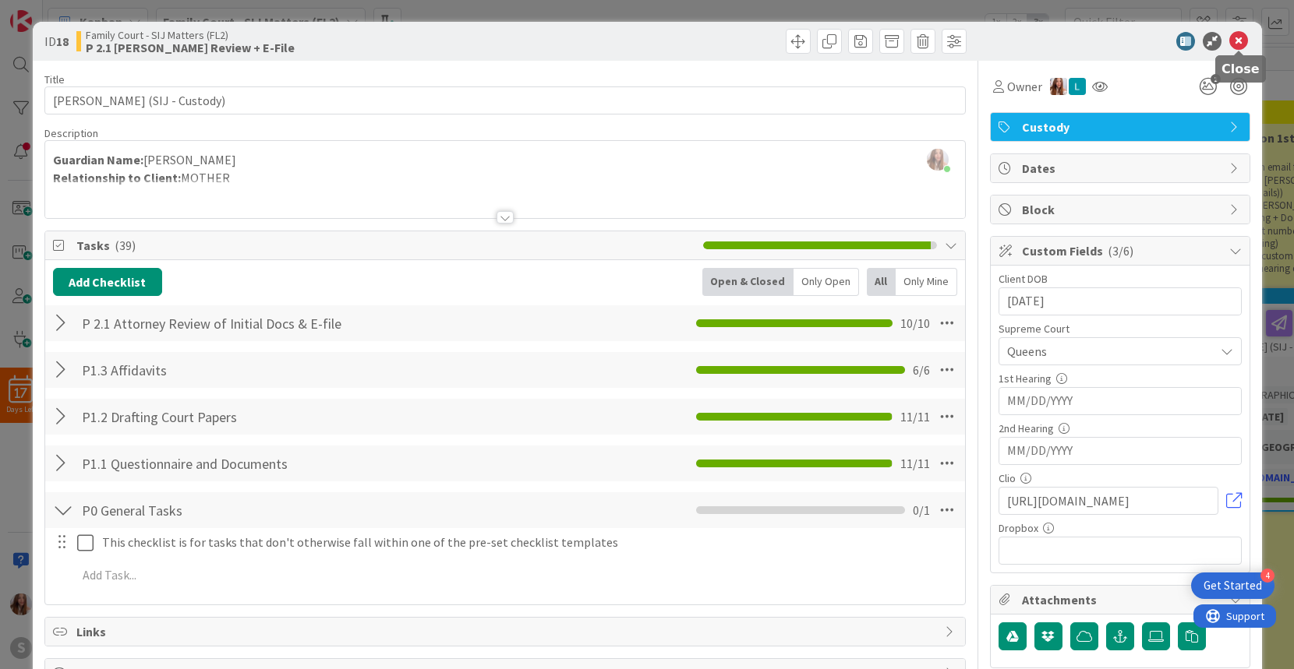
click at [1241, 45] on icon at bounding box center [1238, 41] width 19 height 19
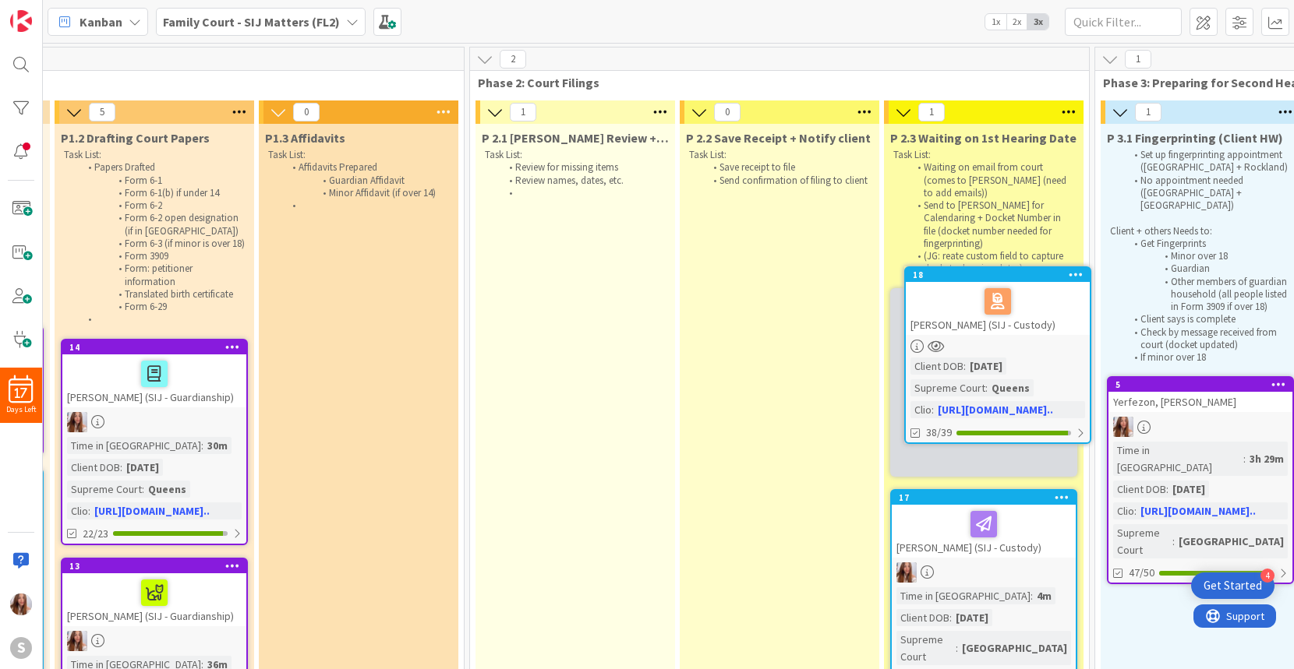
scroll to position [0, 616]
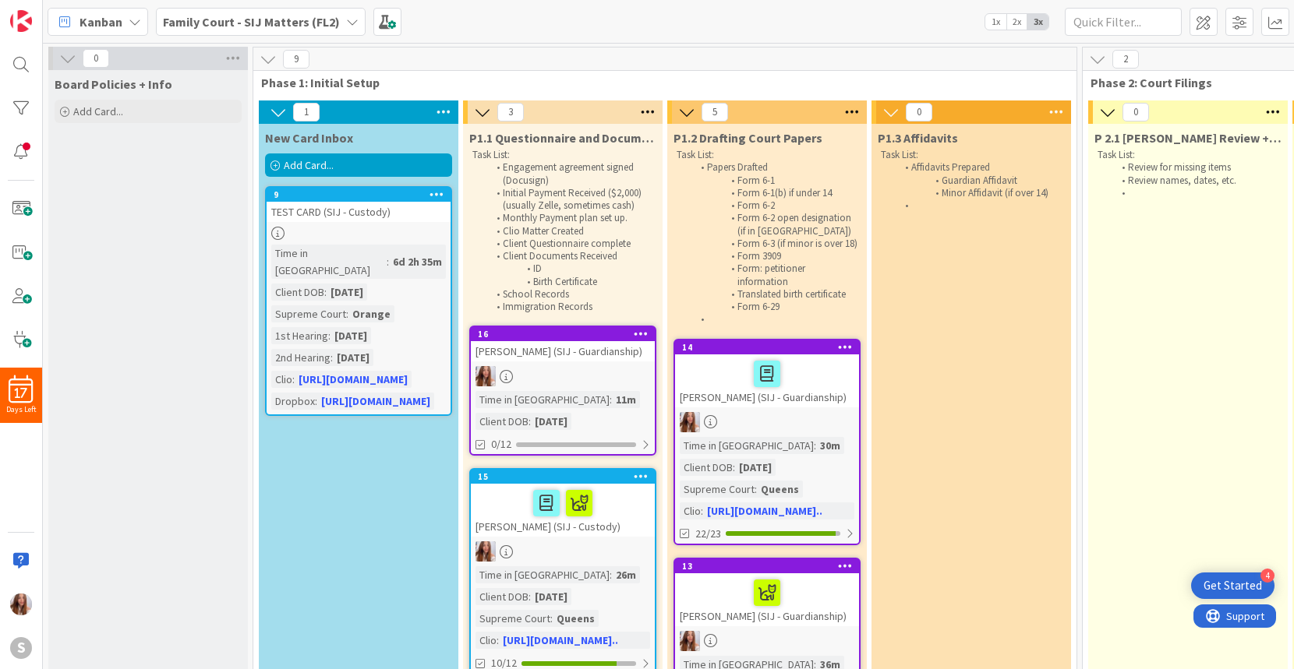
scroll to position [0, 616]
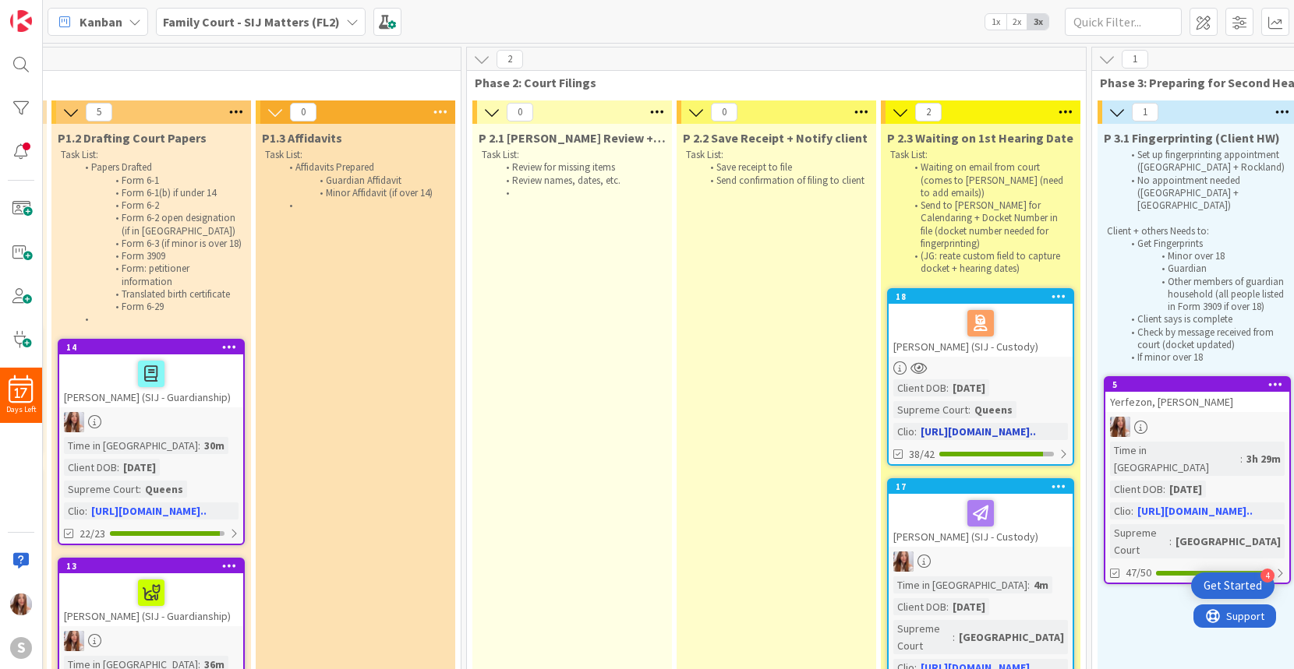
click at [1037, 307] on div at bounding box center [980, 323] width 175 height 33
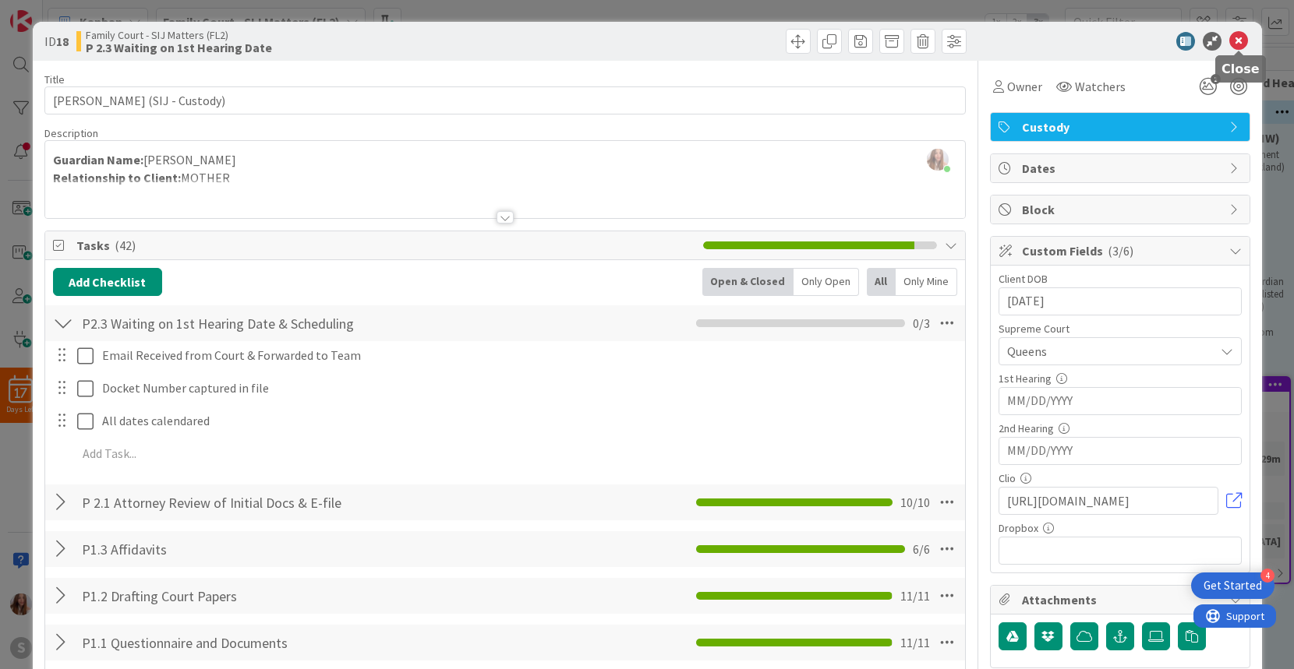
click at [1240, 44] on icon at bounding box center [1238, 41] width 19 height 19
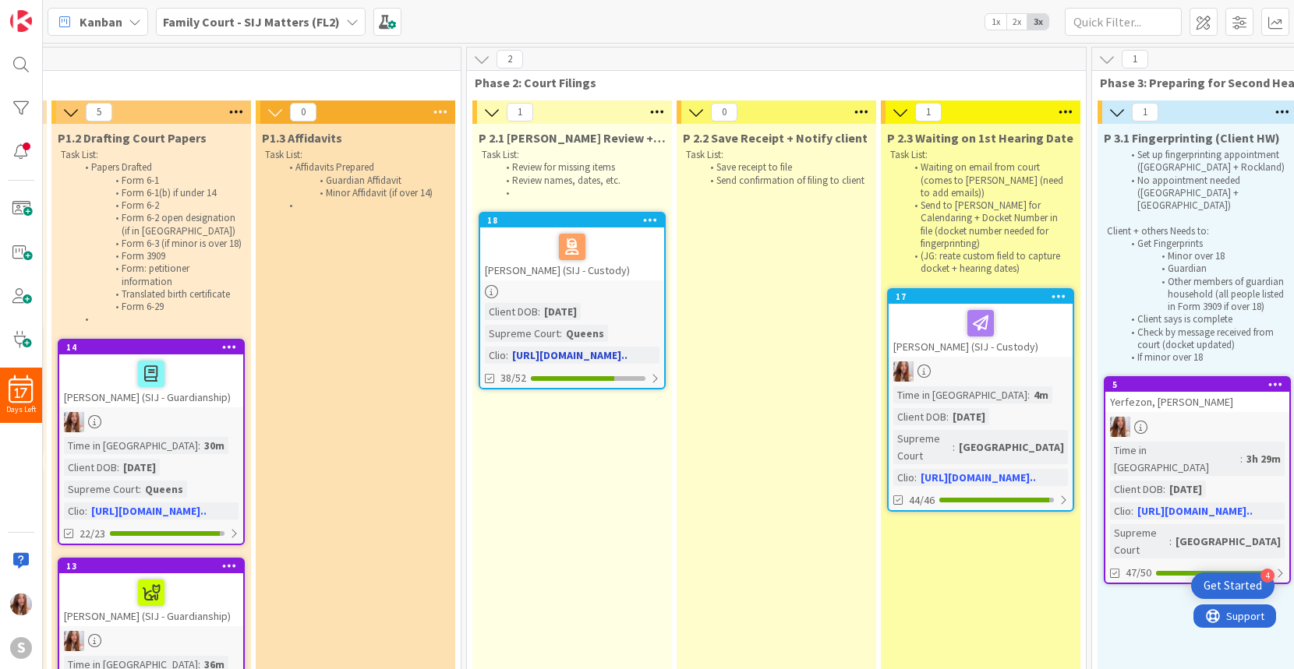
click at [599, 265] on div "GUARDADO, HERNANDEZ GENESIS (SIJ - Custody)" at bounding box center [572, 254] width 184 height 53
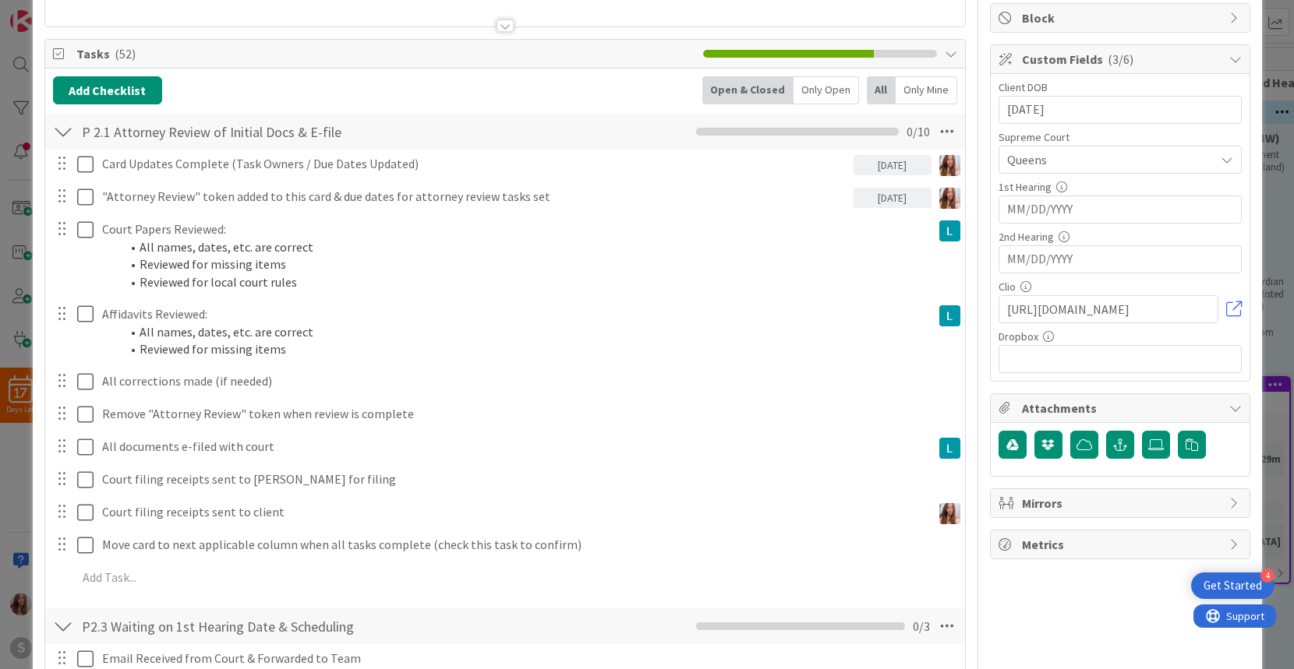
scroll to position [200, 0]
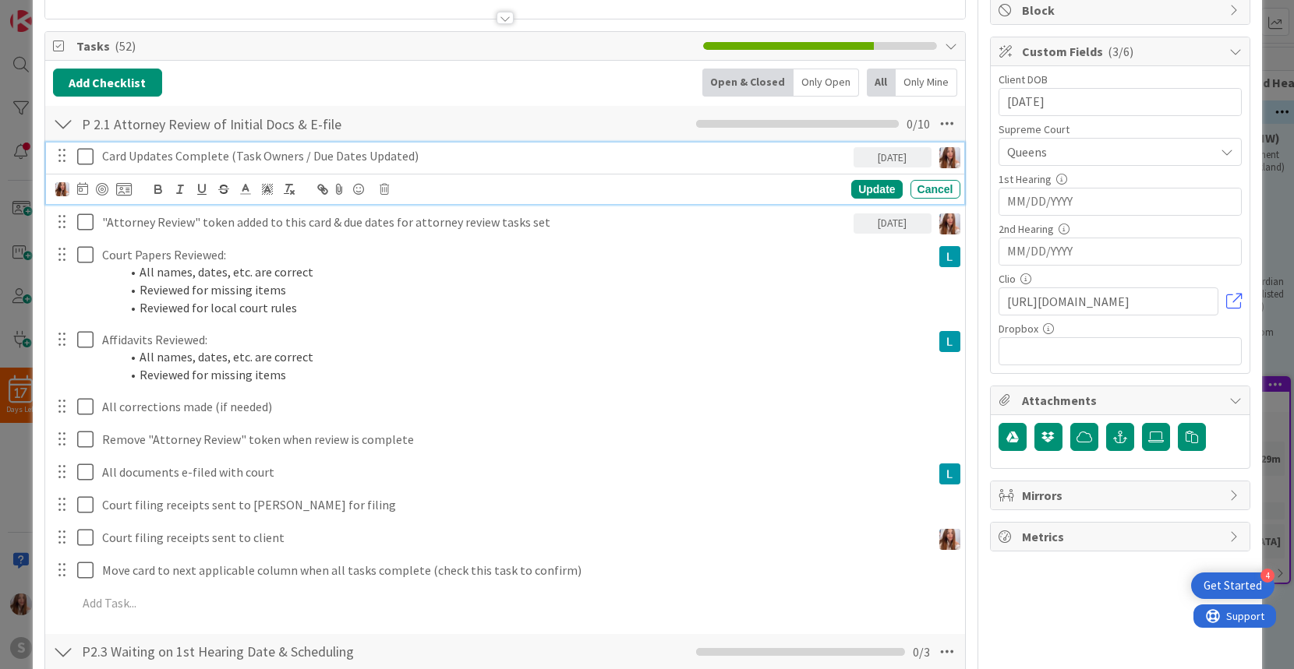
drag, startPoint x: 91, startPoint y: 156, endPoint x: 68, endPoint y: 196, distance: 46.8
click at [90, 156] on icon at bounding box center [85, 156] width 16 height 19
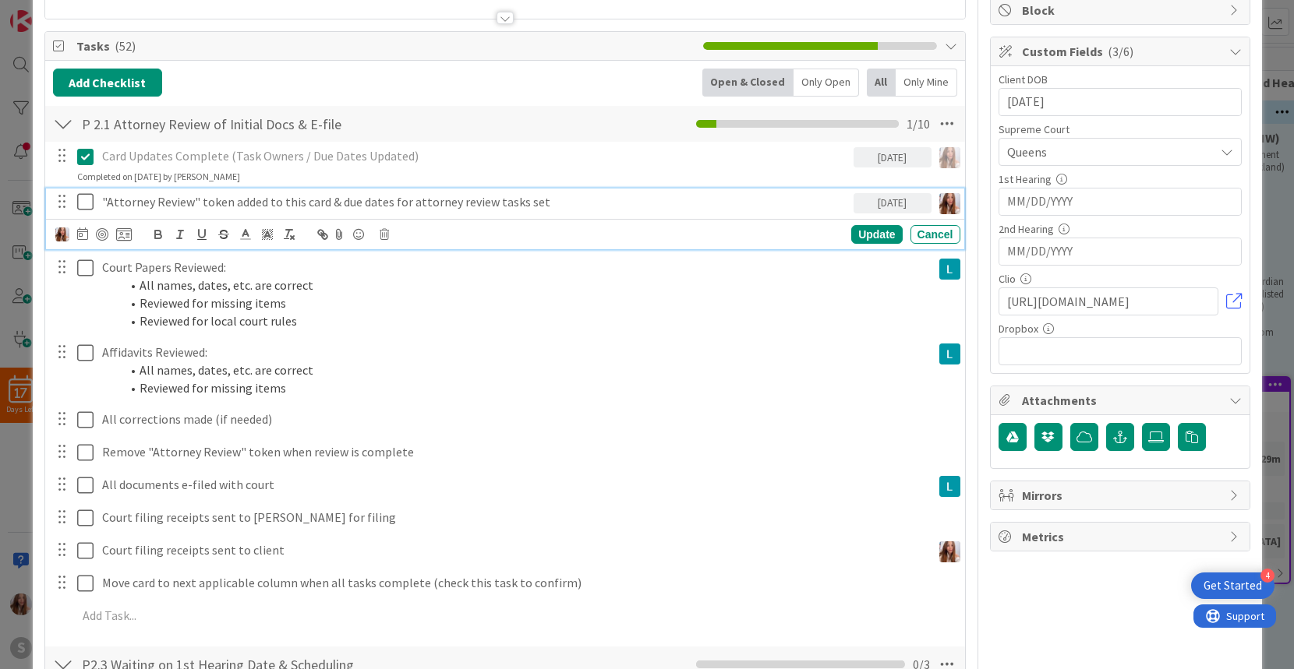
click at [79, 198] on icon at bounding box center [85, 202] width 16 height 19
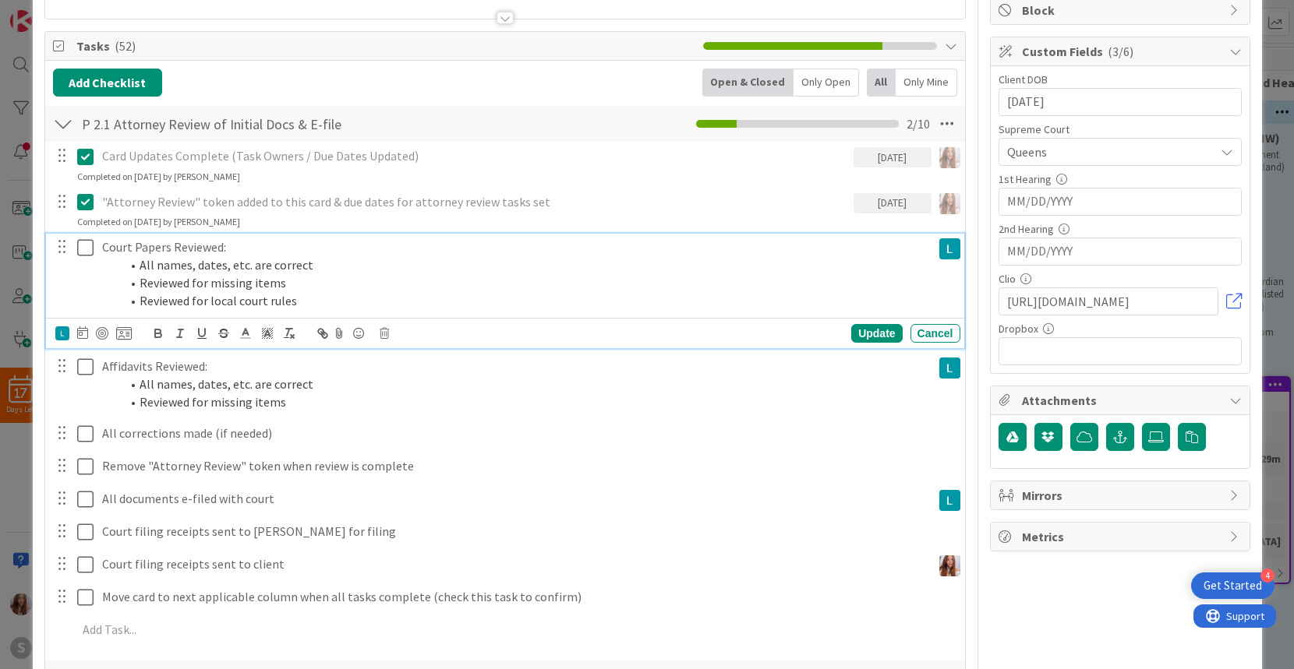
click at [84, 250] on icon at bounding box center [85, 247] width 16 height 19
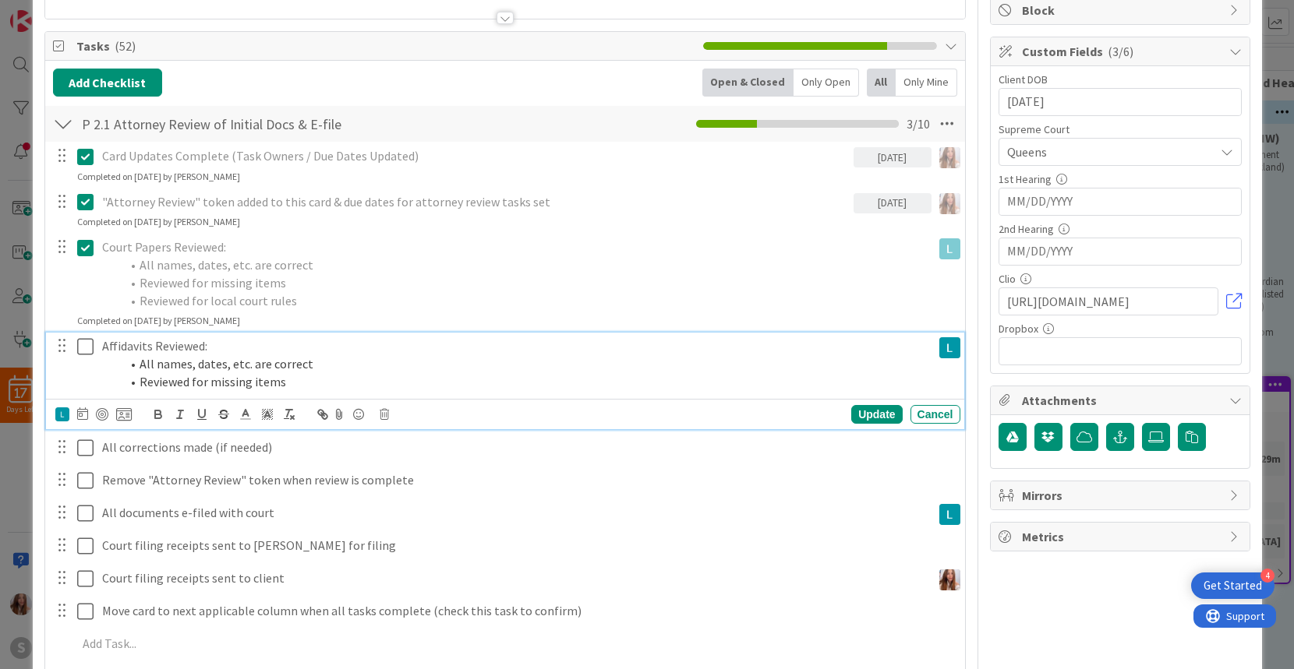
click at [88, 348] on icon at bounding box center [85, 346] width 16 height 19
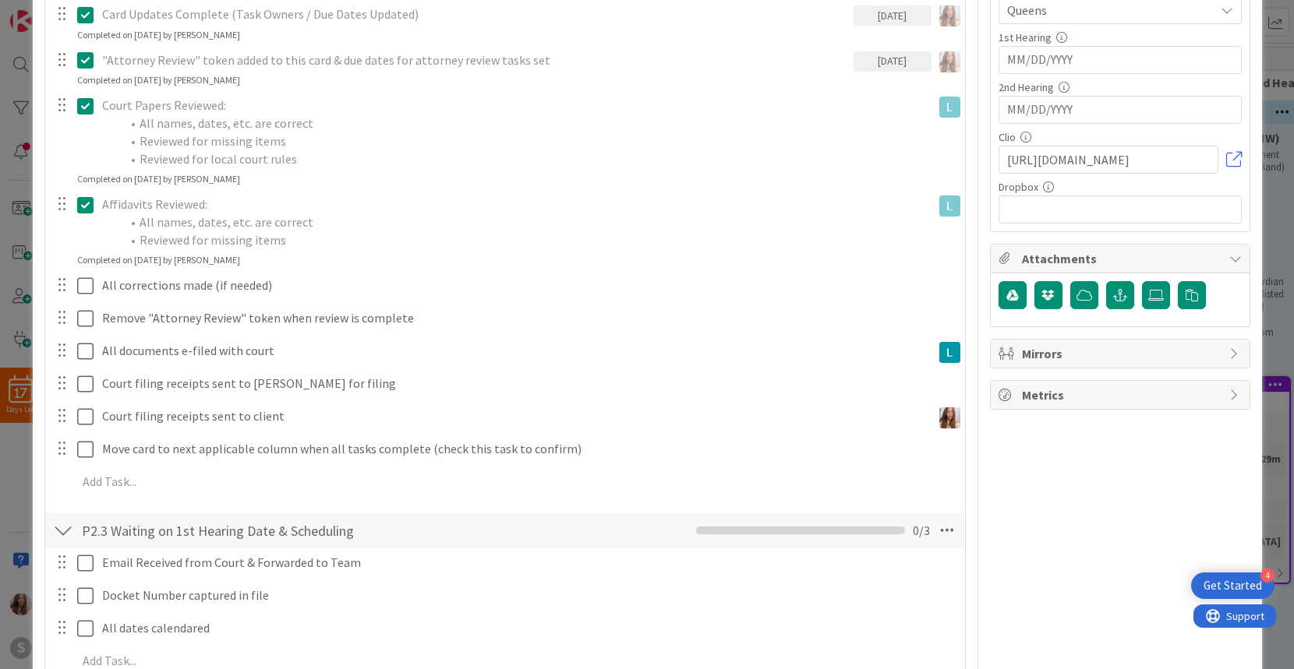
scroll to position [341, 0]
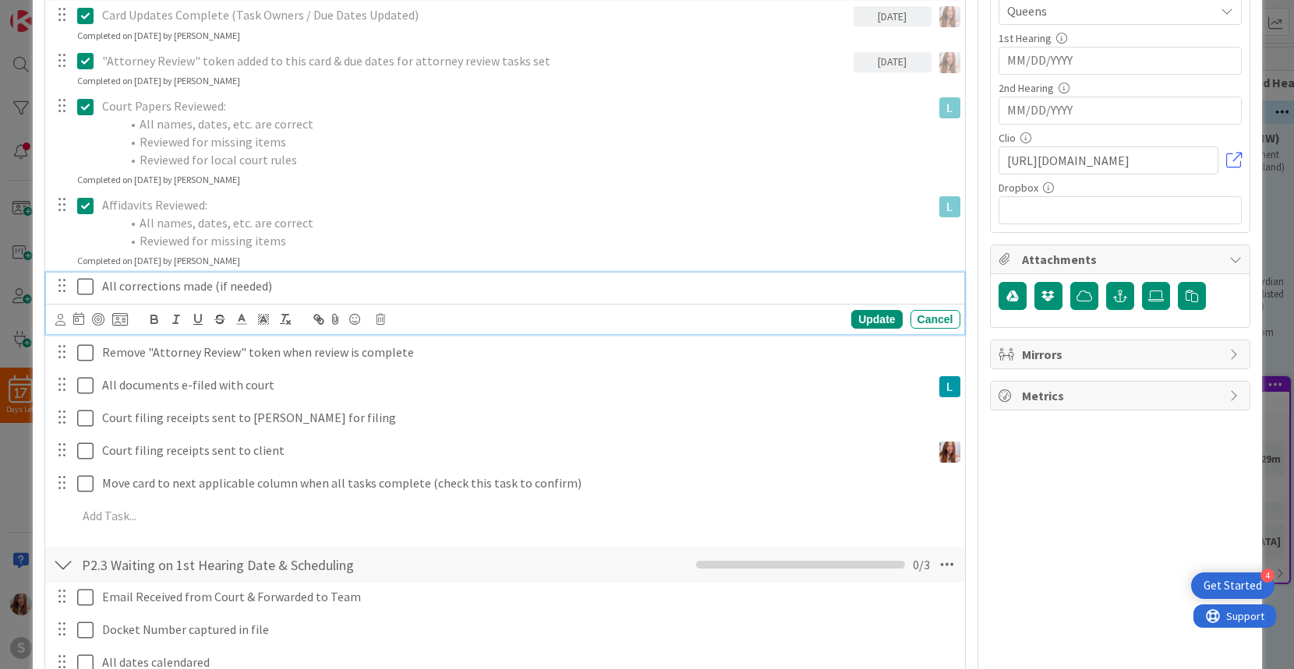
click at [80, 289] on icon at bounding box center [85, 286] width 16 height 19
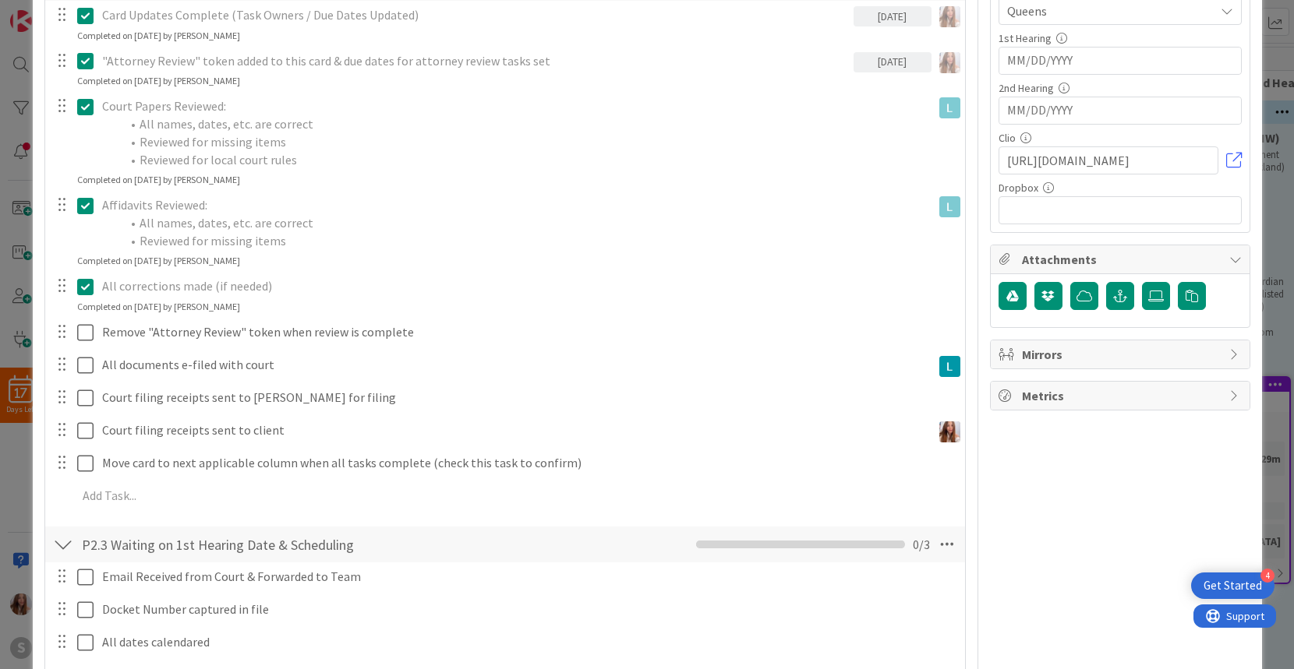
scroll to position [0, 0]
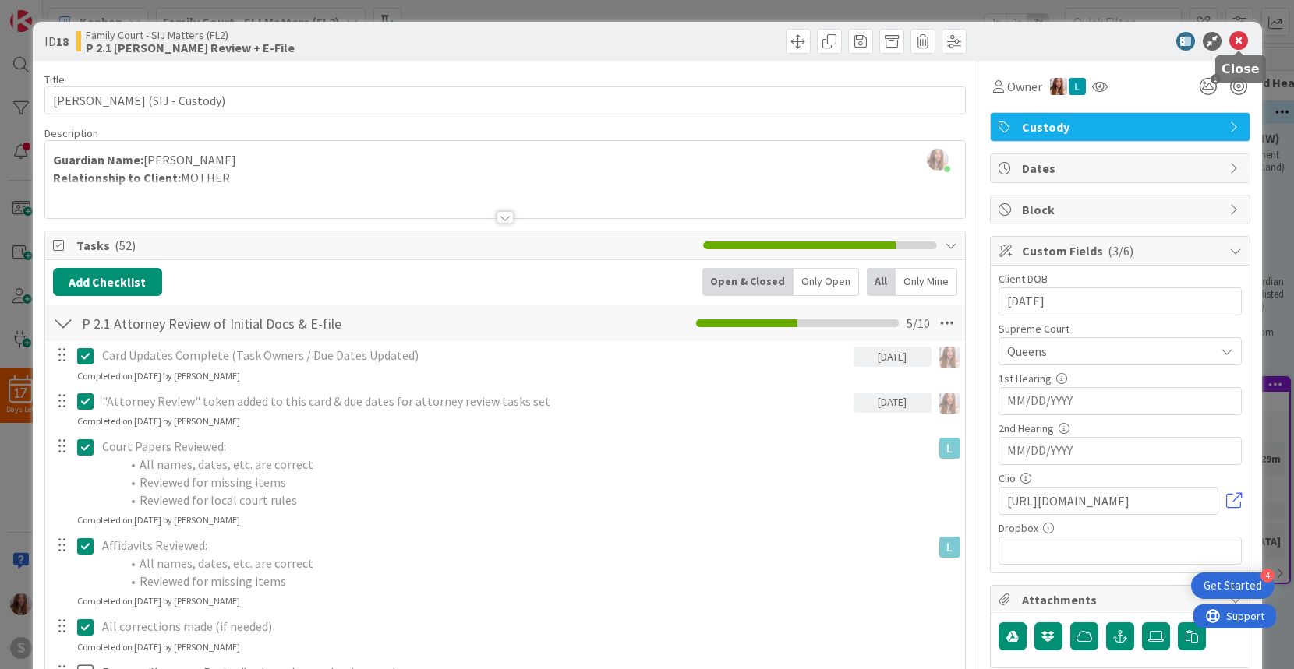
click at [1236, 41] on icon at bounding box center [1238, 41] width 19 height 19
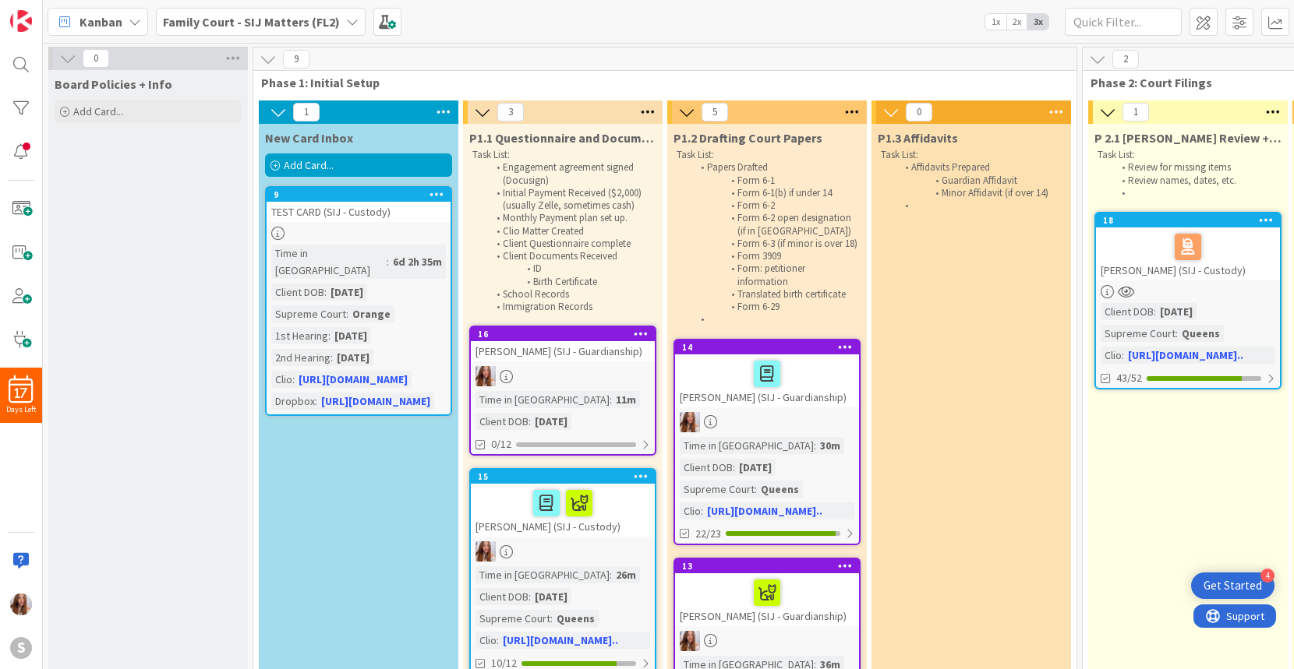
click at [334, 164] on div "Add Card..." at bounding box center [358, 165] width 187 height 23
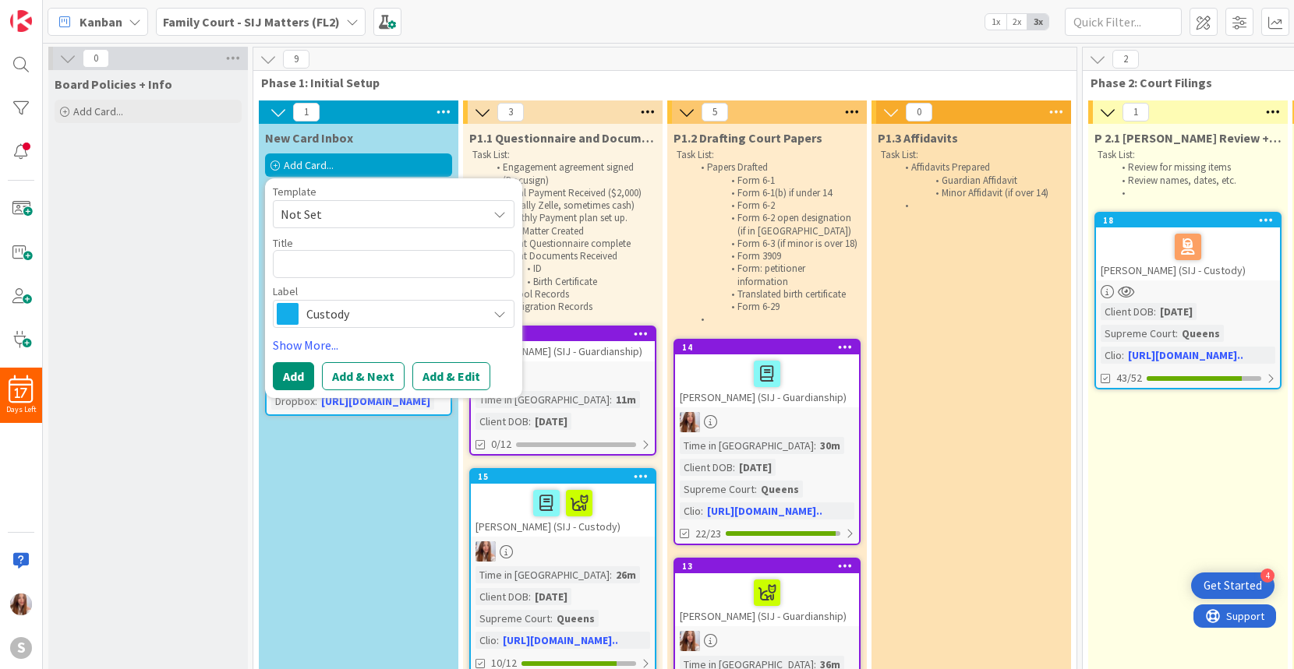
click at [348, 214] on span "Not Set" at bounding box center [378, 214] width 195 height 20
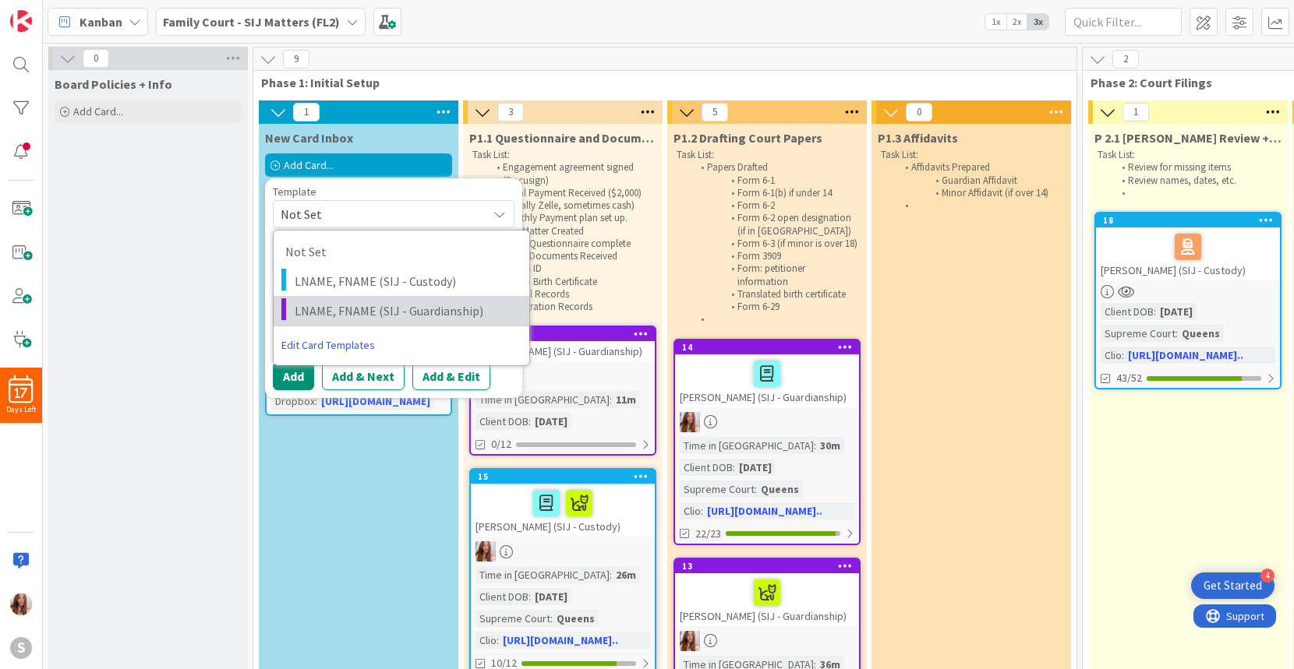
click at [339, 308] on span "LNAME, FNAME (SIJ - Guardianship)" at bounding box center [406, 311] width 223 height 20
type textarea "x"
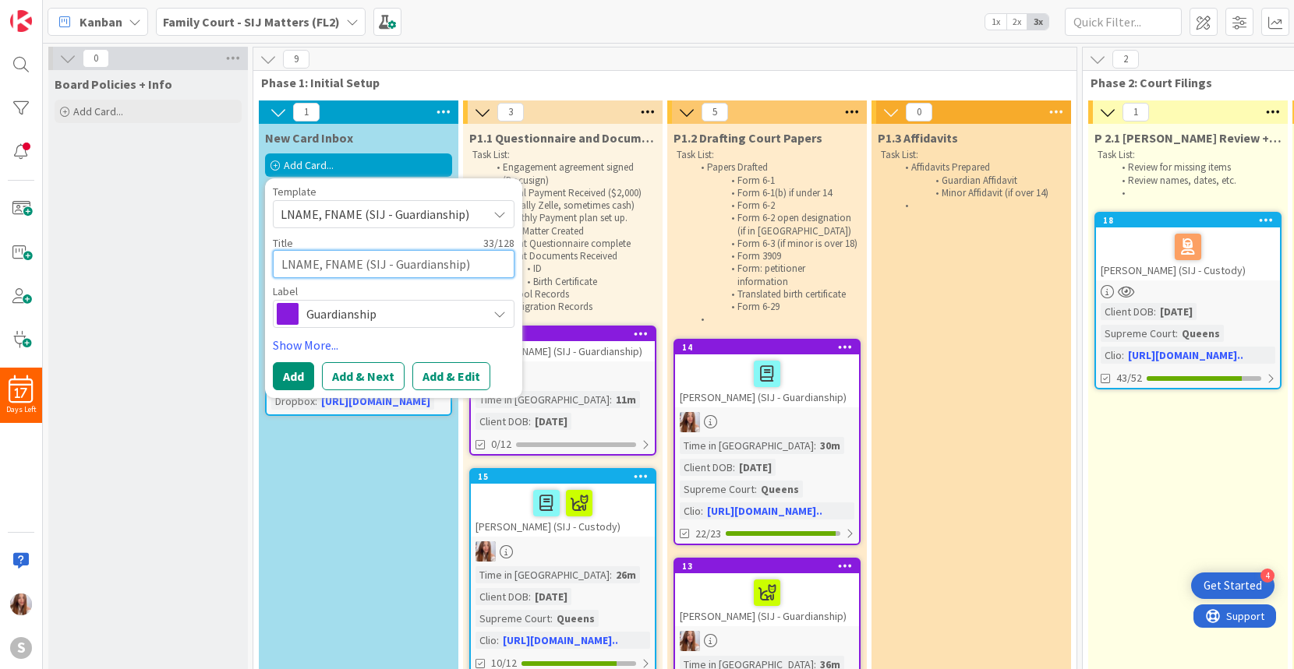
click at [352, 263] on textarea "LNAME, FNAME (SIJ - Guardianship)" at bounding box center [394, 264] width 242 height 28
drag, startPoint x: 360, startPoint y: 264, endPoint x: 234, endPoint y: 243, distance: 128.0
type textarea "C (SIJ - Guardianship)"
type textarea "x"
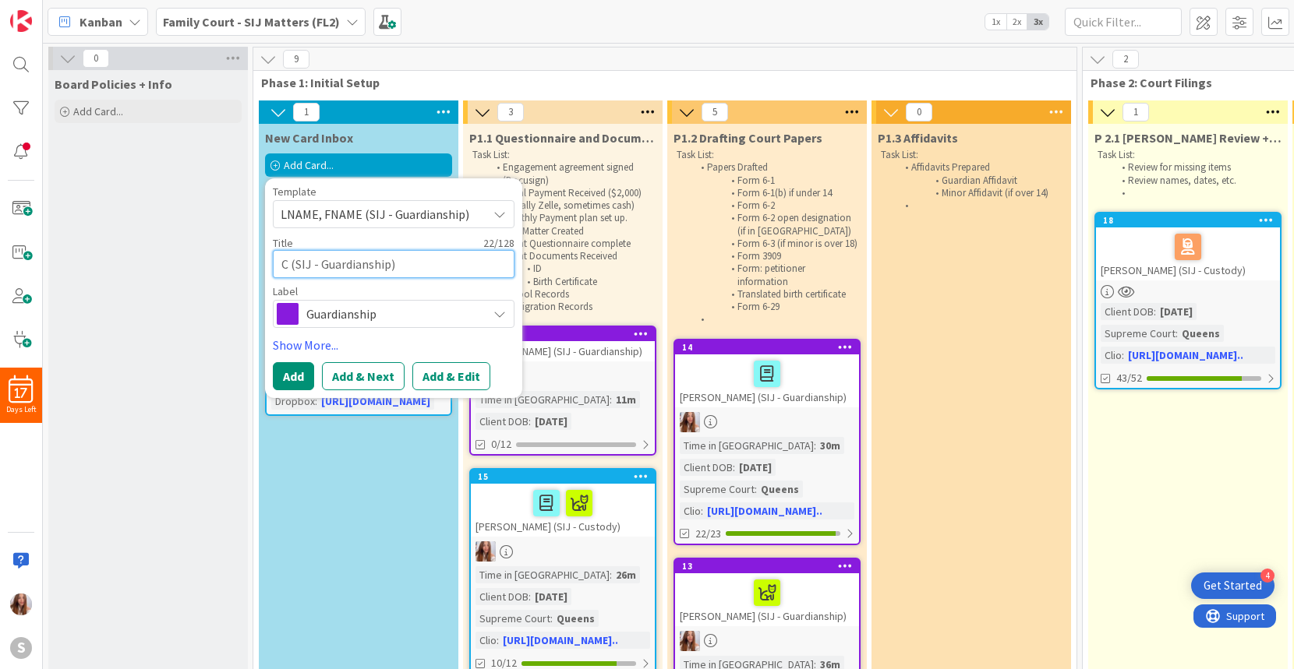
type textarea "CE (SIJ - Guardianship)"
type textarea "x"
type textarea "CER (SIJ - Guardianship)"
type textarea "x"
type textarea "CERO (SIJ - Guardianship)"
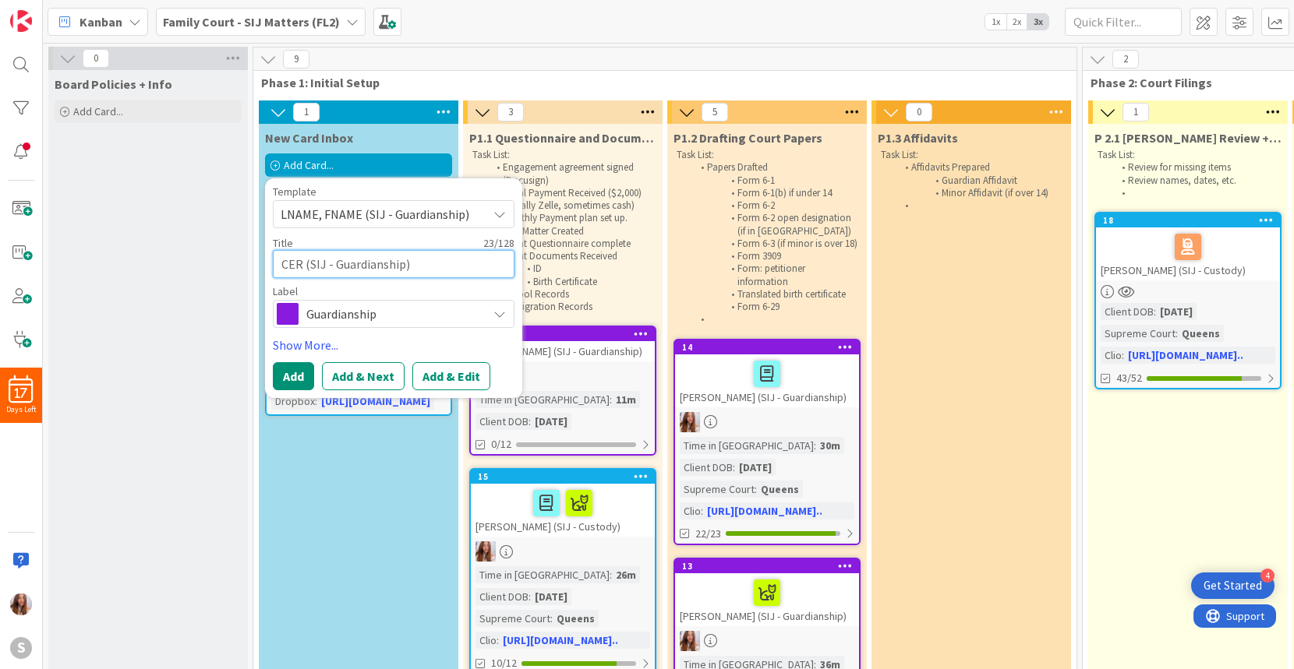
type textarea "x"
type textarea "CERON (SIJ - Guardianship)"
type textarea "x"
type textarea "CERON, (SIJ - Guardianship)"
type textarea "x"
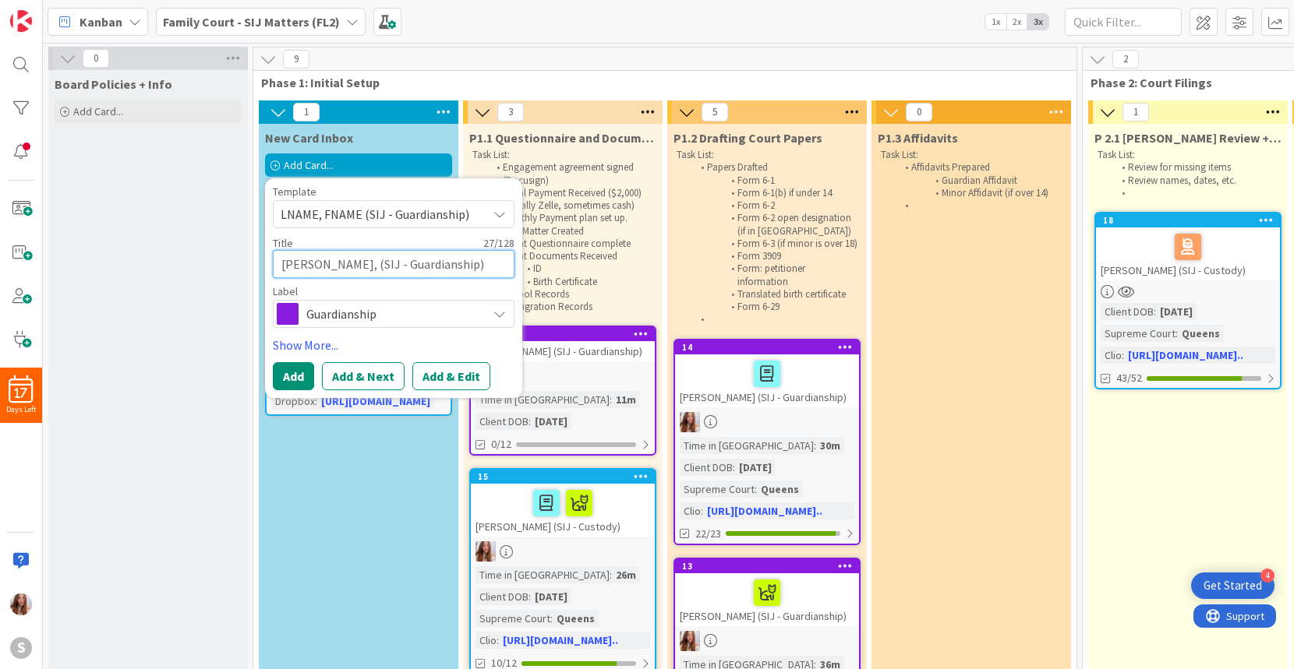
type textarea "CERON, (SIJ - Guardianship)"
type textarea "x"
type textarea "CERON, Y (SIJ - Guardianship)"
type textarea "x"
type textarea "CERON, YU (SIJ - Guardianship)"
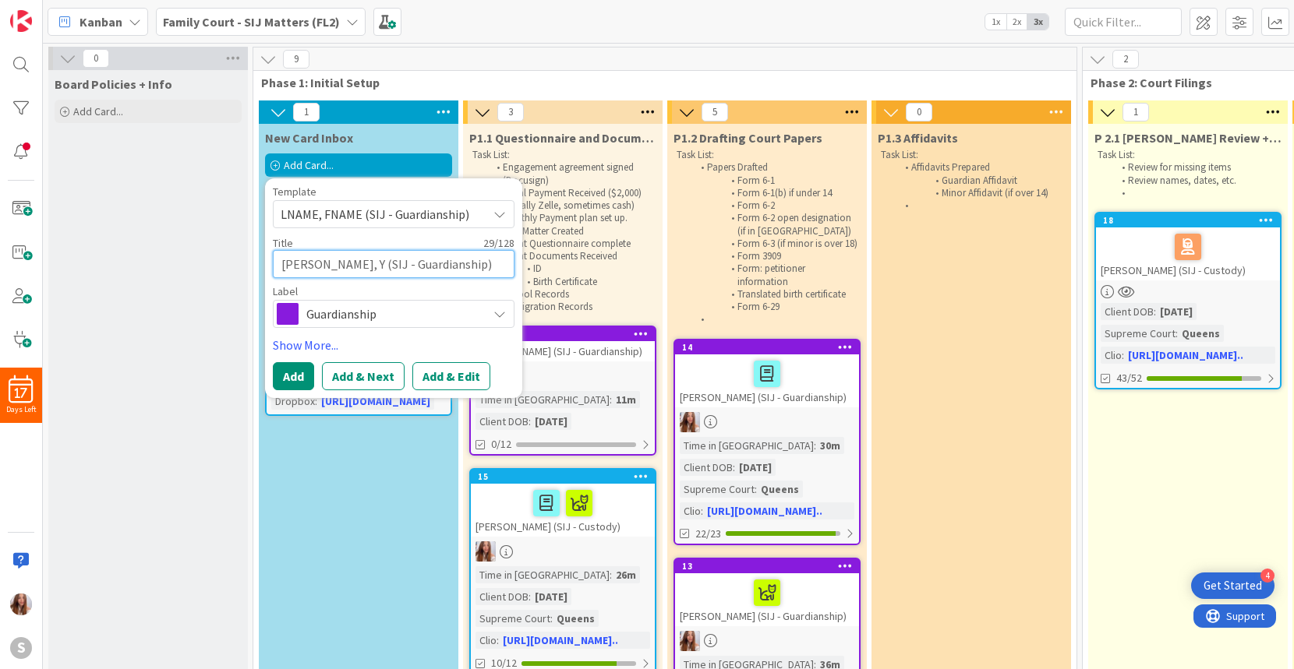
type textarea "x"
type textarea "CERON, YUL (SIJ - Guardianship)"
type textarea "x"
type textarea "CERON, YULZ (SIJ - Guardianship)"
type textarea "x"
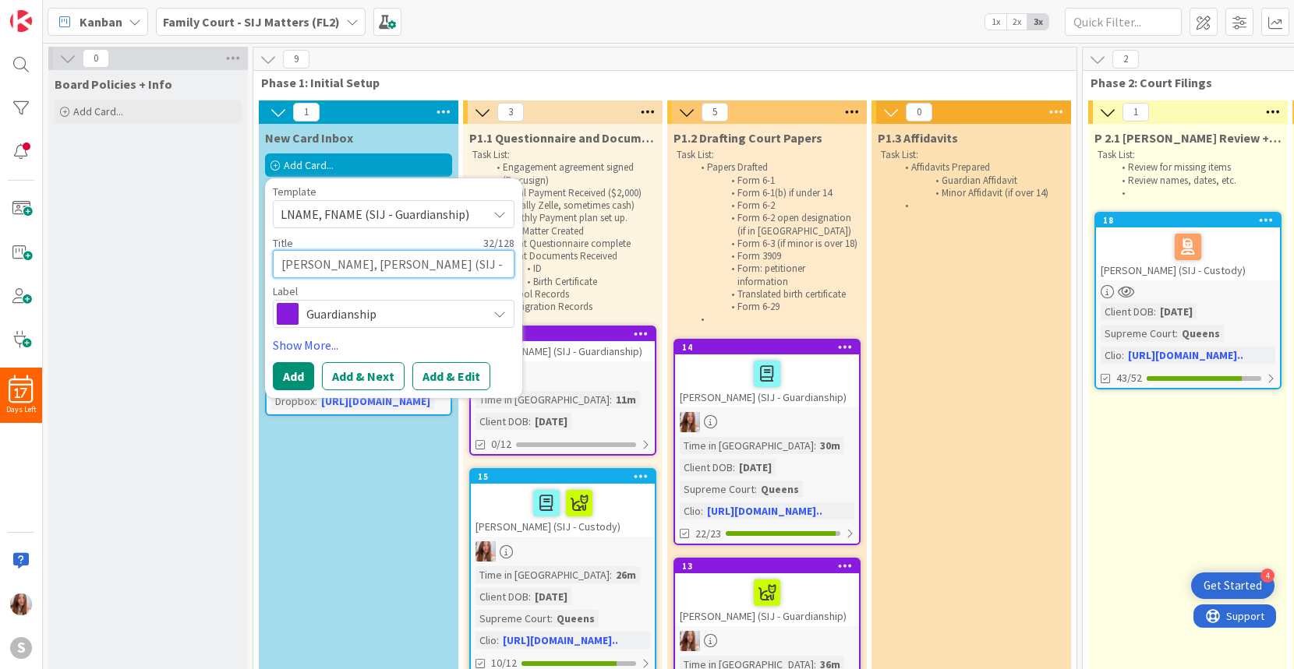
type textarea "CERON, YULZI (SIJ - Guardianship)"
type textarea "x"
type textarea "CERON, YULZI (SIJ - Guardianship)"
click at [297, 383] on button "Add" at bounding box center [293, 376] width 41 height 28
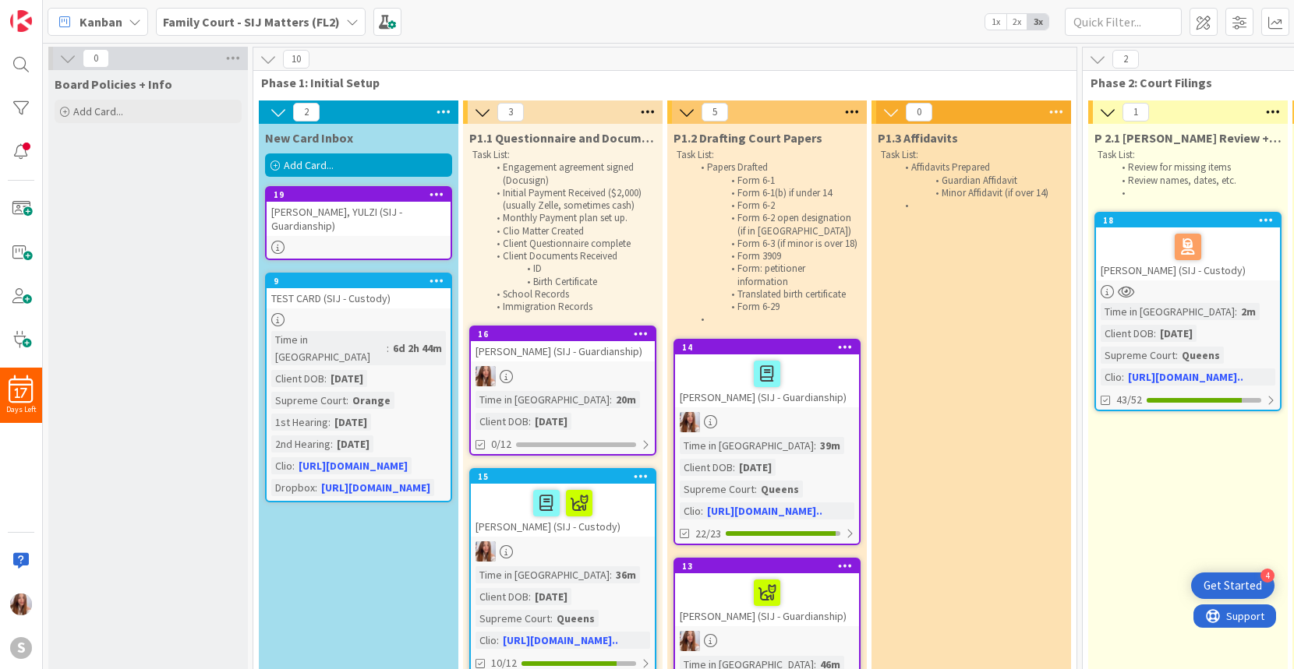
click at [387, 211] on div "CERON, YULZI (SIJ - Guardianship)" at bounding box center [359, 219] width 184 height 34
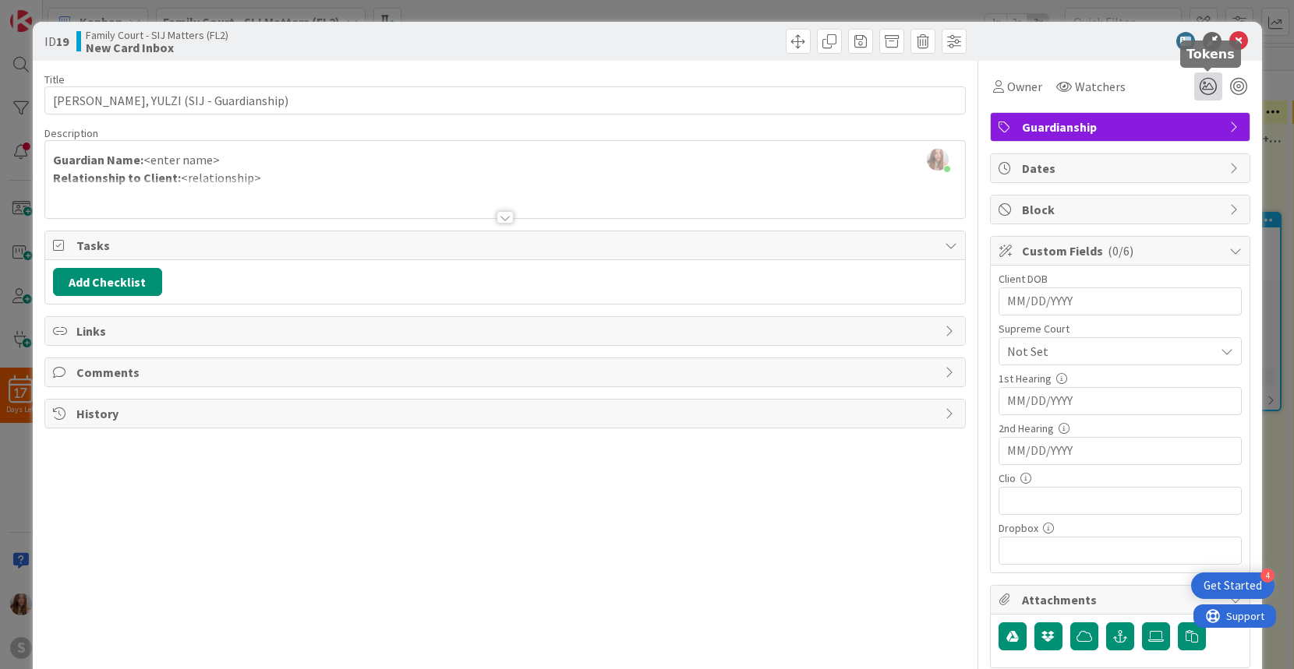
click at [1209, 88] on icon at bounding box center [1208, 86] width 28 height 28
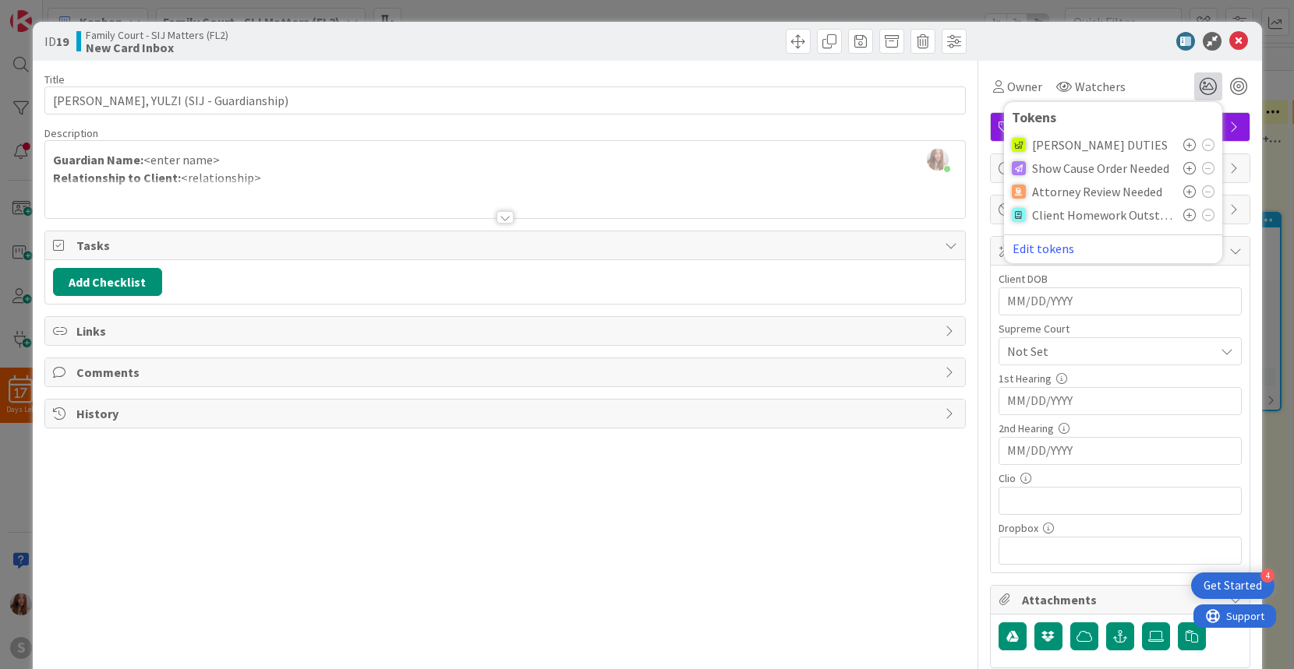
click at [1190, 143] on icon at bounding box center [1189, 145] width 12 height 12
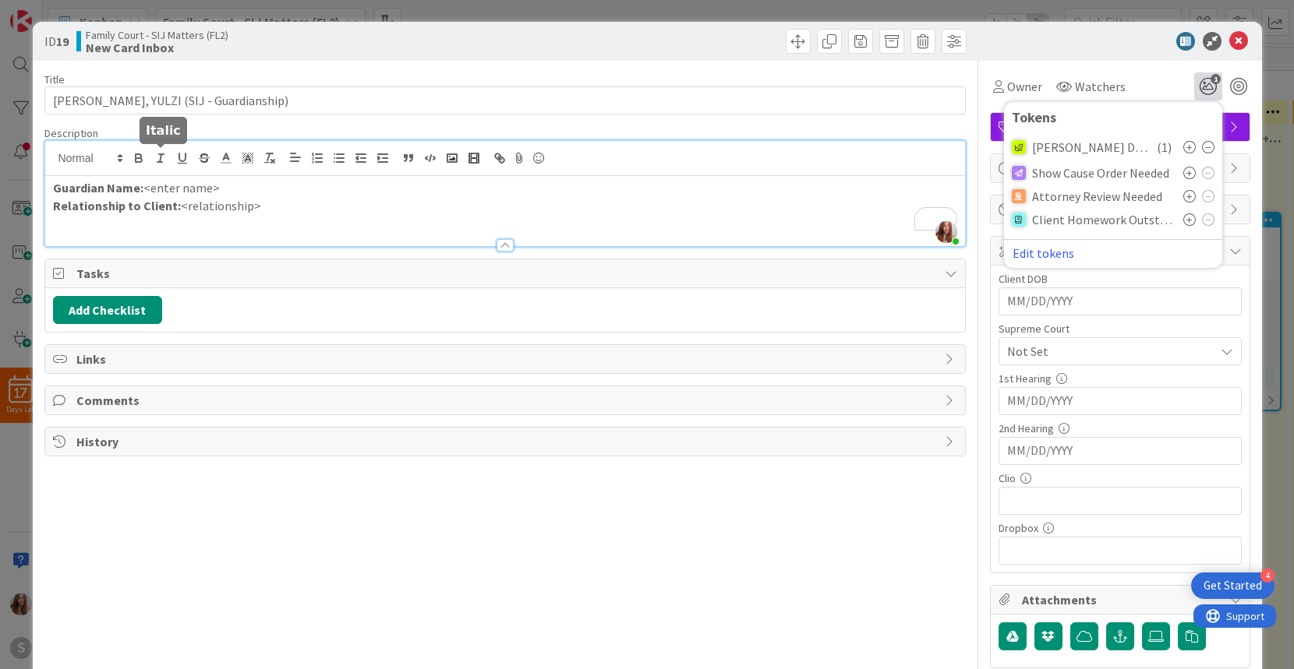
drag, startPoint x: 225, startPoint y: 161, endPoint x: 152, endPoint y: 161, distance: 73.3
click at [152, 161] on div "[PERSON_NAME] just joined Guardian Name: <enter name> Relationship to Client: <…" at bounding box center [505, 193] width 920 height 105
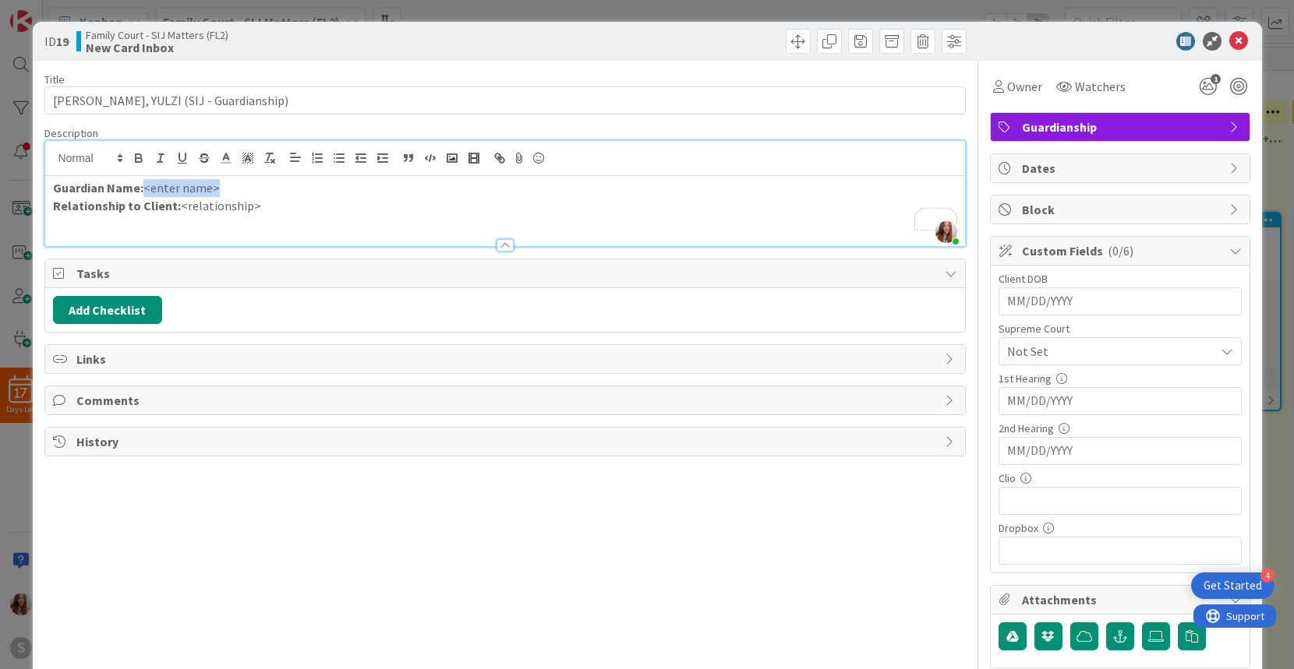
drag, startPoint x: 233, startPoint y: 192, endPoint x: 144, endPoint y: 190, distance: 88.9
click at [144, 190] on p "Guardian Name: <enter name>" at bounding box center [505, 188] width 904 height 18
click at [264, 187] on p "Guardian Name: <enter name>" at bounding box center [505, 188] width 904 height 18
drag, startPoint x: 239, startPoint y: 187, endPoint x: 147, endPoint y: 188, distance: 92.7
click at [147, 188] on p "Guardian Name: <enter name>" at bounding box center [505, 188] width 904 height 18
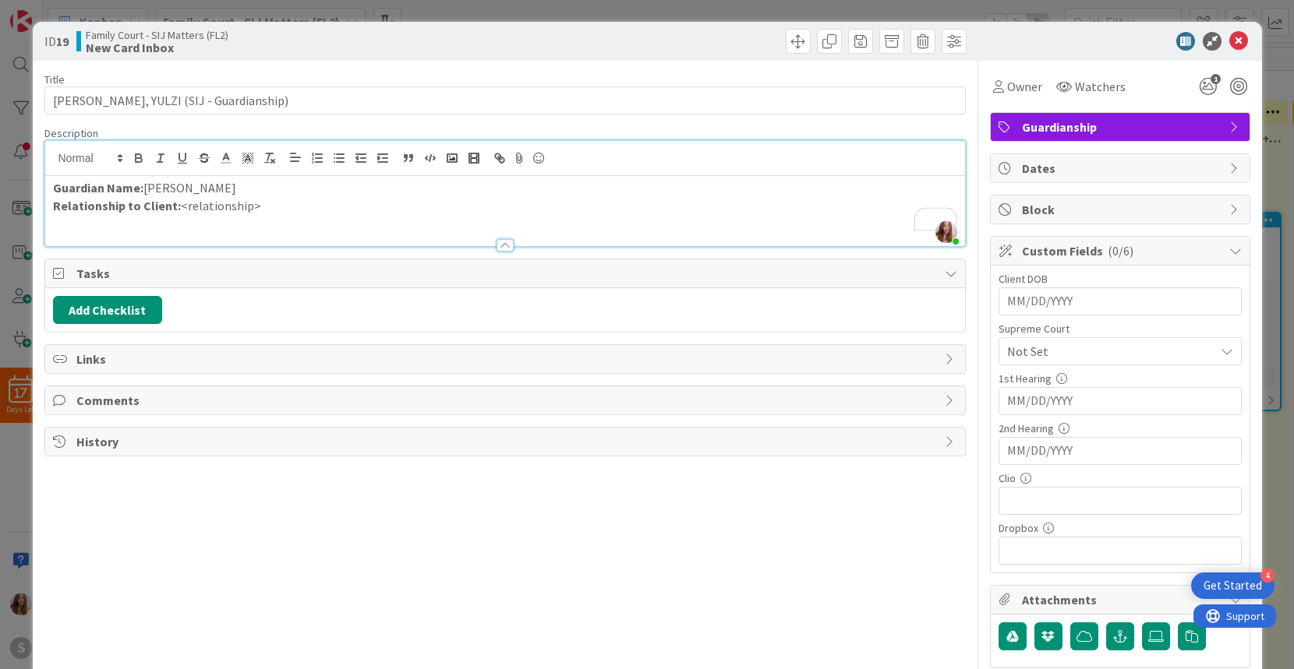
click at [263, 206] on p "Relationship to Client: <relationship>" at bounding box center [505, 206] width 904 height 18
drag, startPoint x: 260, startPoint y: 206, endPoint x: 178, endPoint y: 206, distance: 82.6
click at [178, 206] on p "Relationship to Client: <relationship>" at bounding box center [505, 206] width 904 height 18
click at [1069, 306] on input "MM/DD/YYYY" at bounding box center [1120, 301] width 226 height 26
type input "03/04/2011"
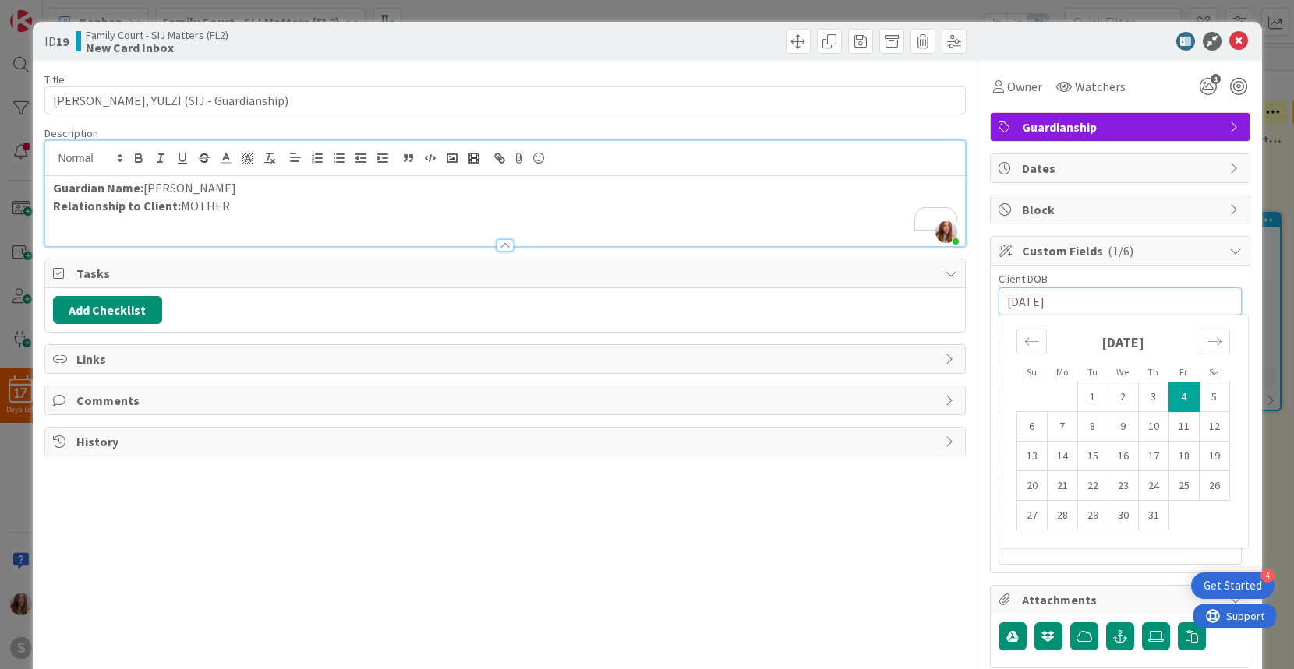
click at [1150, 277] on div "Client DOB" at bounding box center [1119, 279] width 243 height 11
click at [1097, 347] on span "Not Set" at bounding box center [1107, 352] width 200 height 22
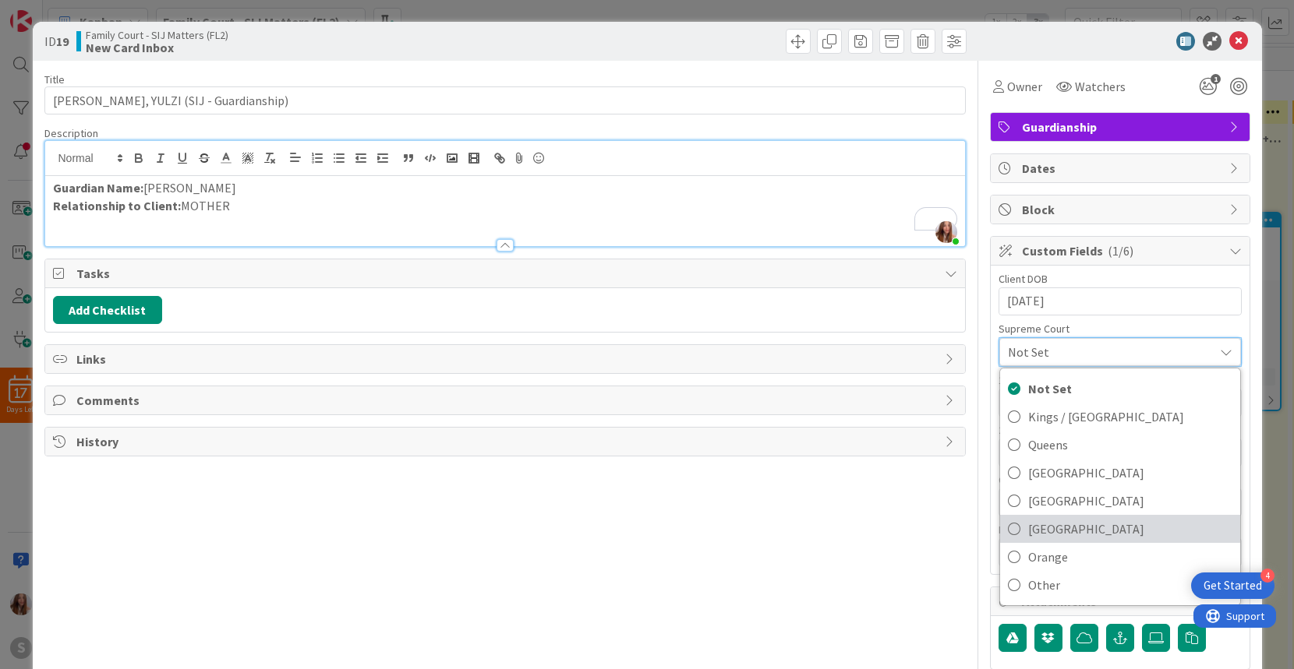
click at [1067, 530] on span "[GEOGRAPHIC_DATA]" at bounding box center [1130, 528] width 204 height 23
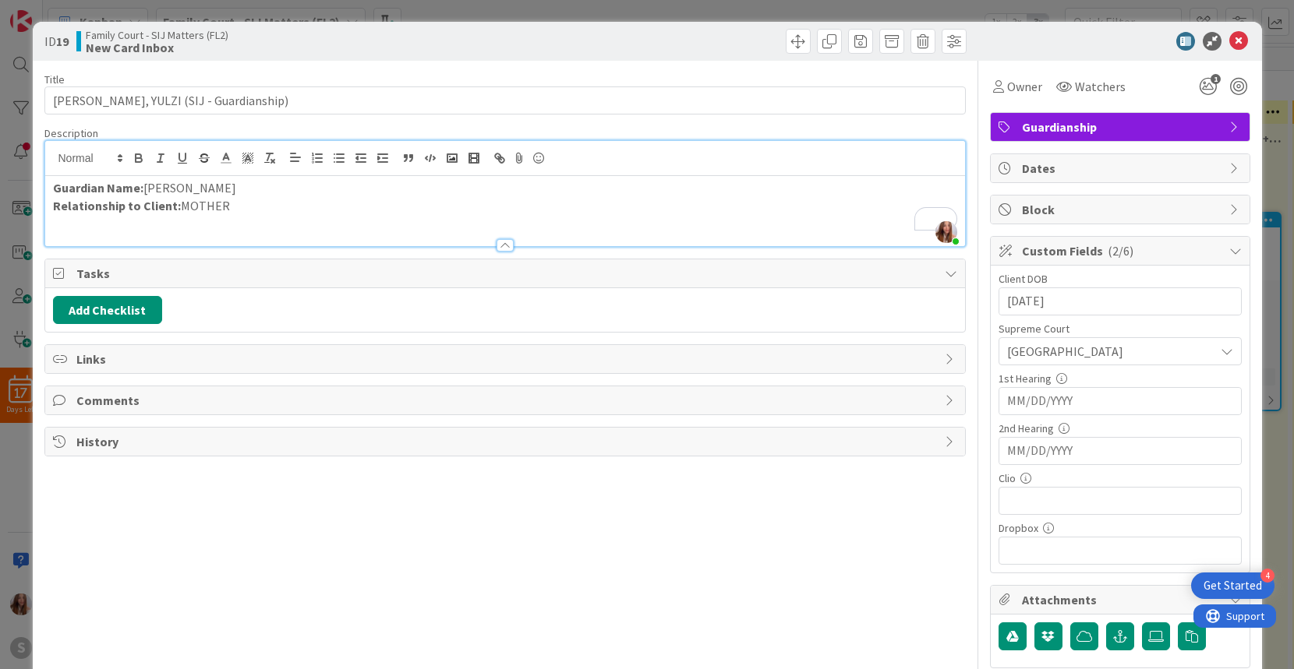
click at [251, 214] on p "Relationship to Client: MOTHER" at bounding box center [505, 206] width 904 height 18
click at [1024, 88] on span "Owner" at bounding box center [1024, 86] width 35 height 19
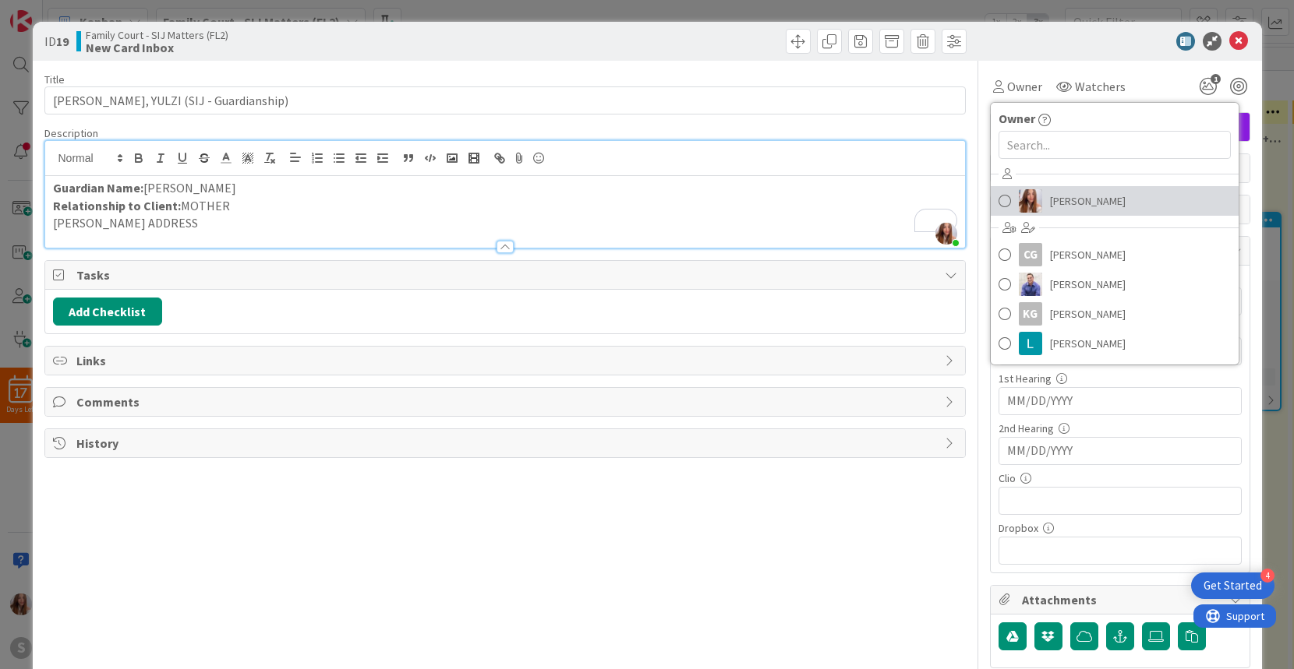
click at [1009, 201] on span at bounding box center [1004, 200] width 12 height 23
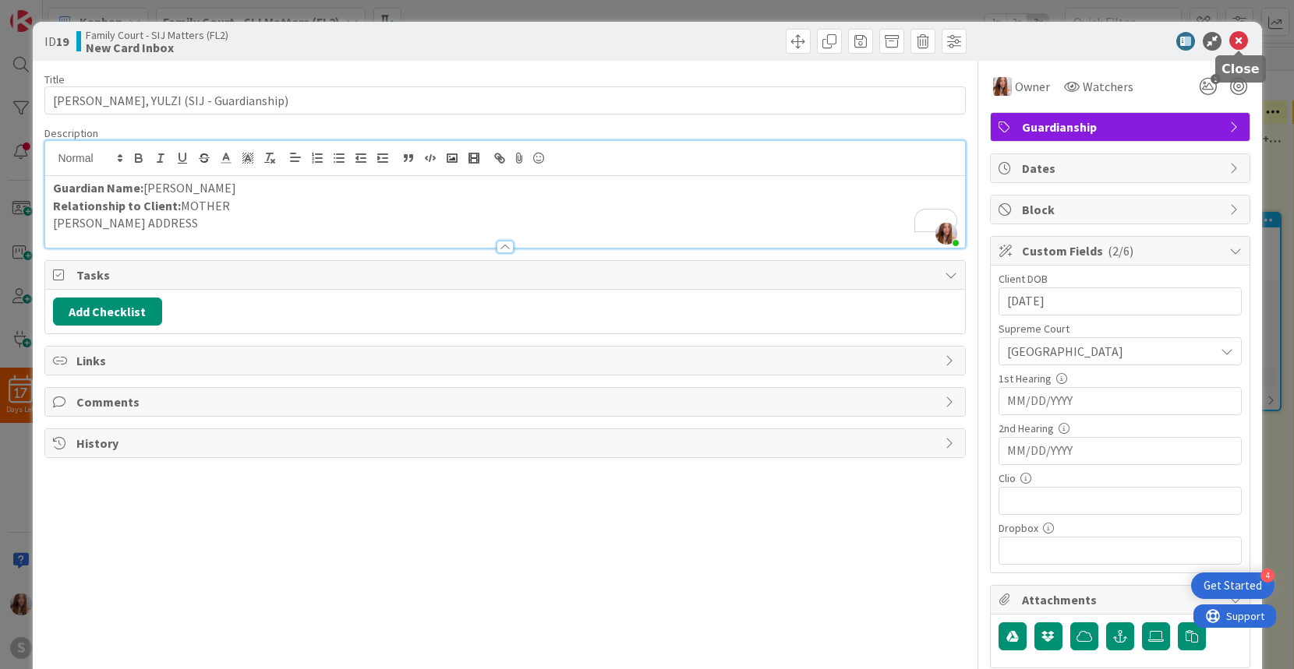
click at [1244, 41] on icon at bounding box center [1238, 41] width 19 height 19
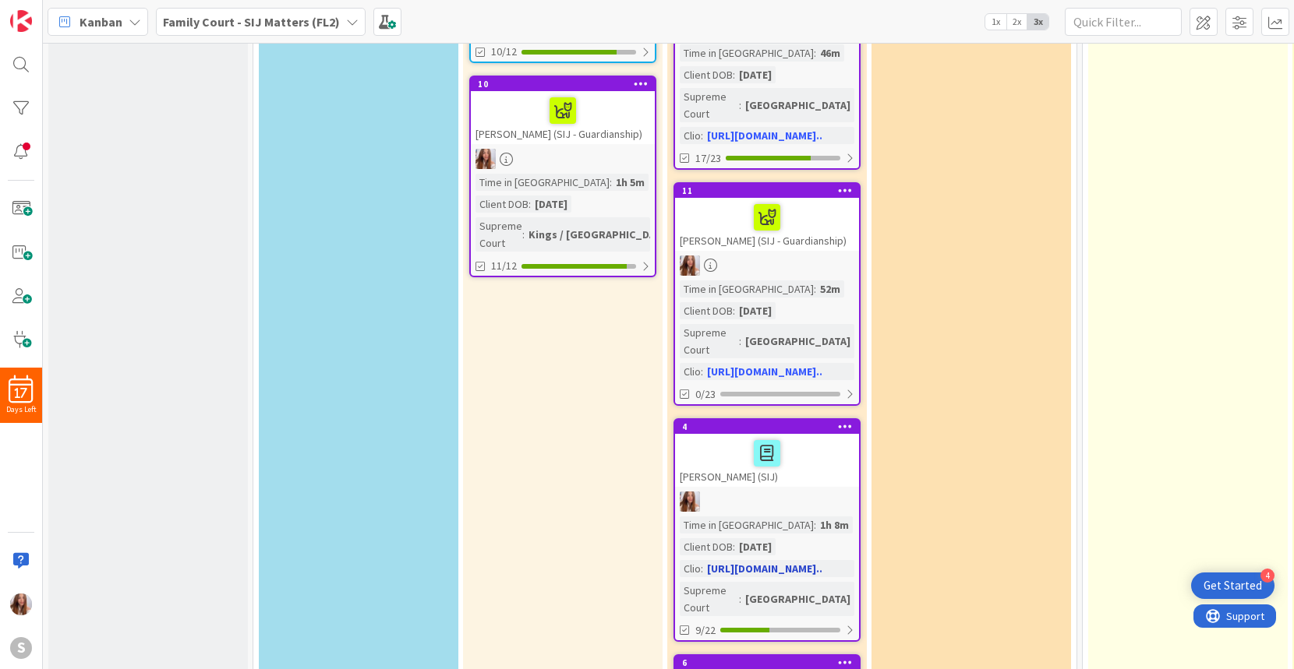
scroll to position [789, 0]
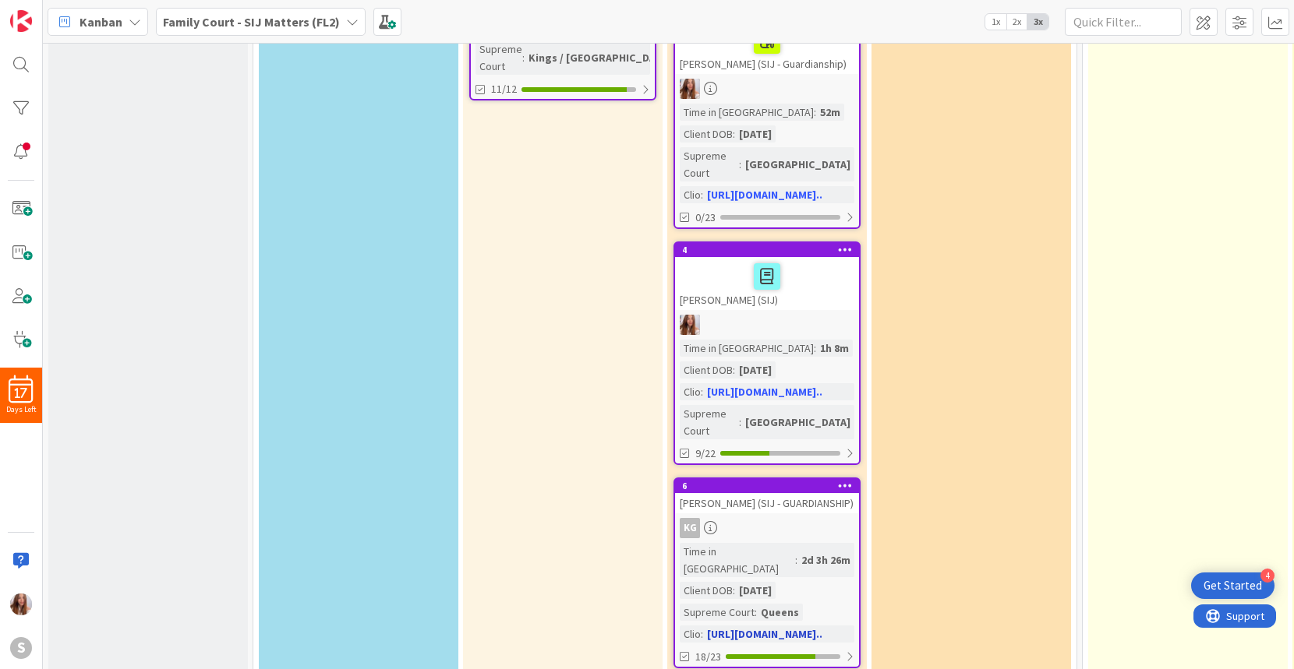
click at [717, 518] on div "KG" at bounding box center [767, 528] width 184 height 20
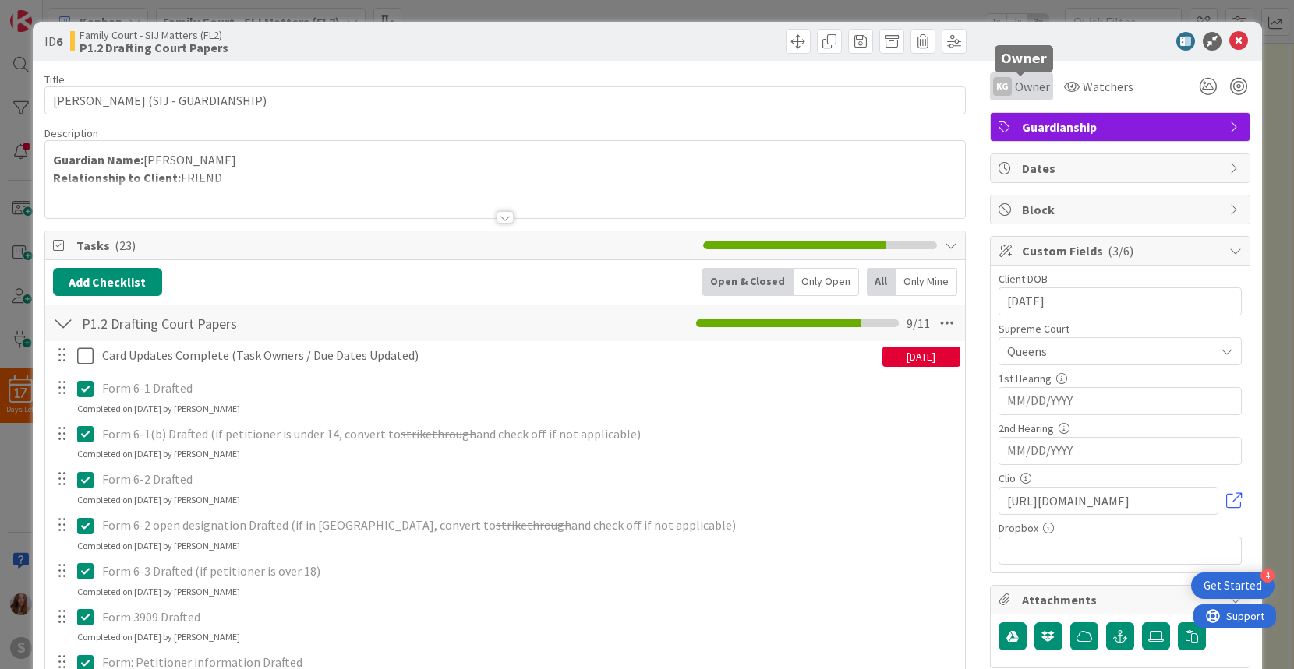
click at [1023, 83] on span "Owner" at bounding box center [1032, 86] width 35 height 19
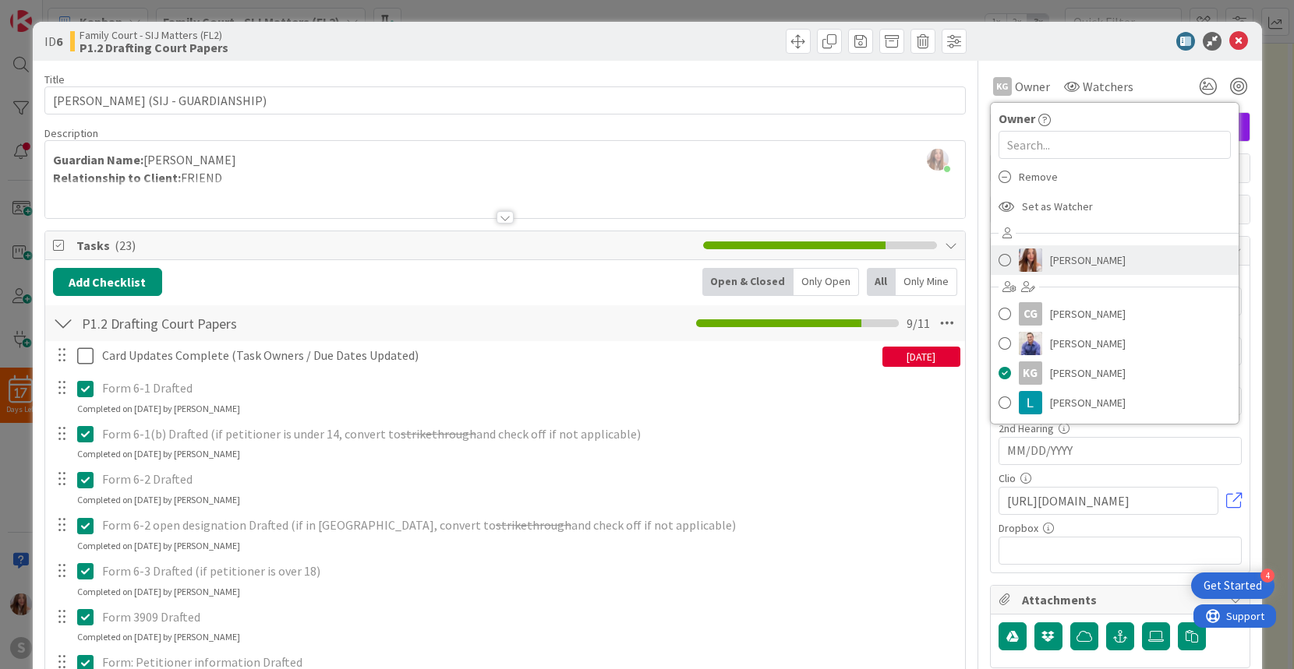
click at [1001, 257] on span at bounding box center [1004, 260] width 12 height 23
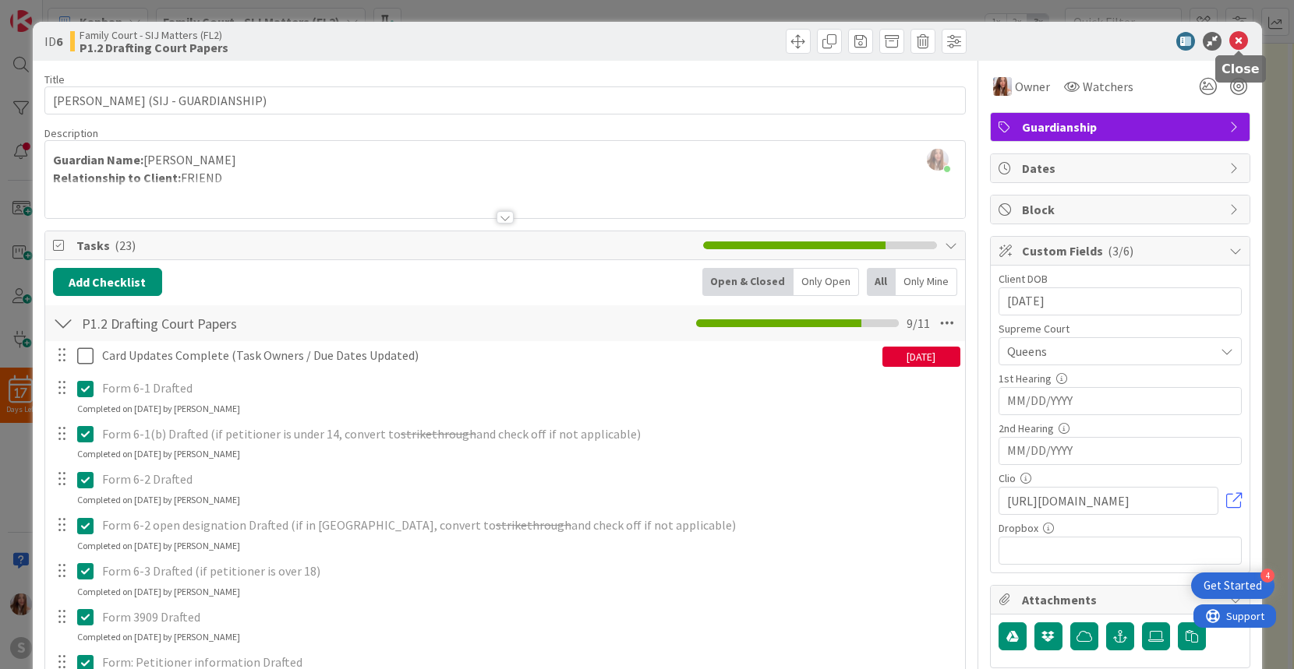
click at [1233, 38] on icon at bounding box center [1238, 41] width 19 height 19
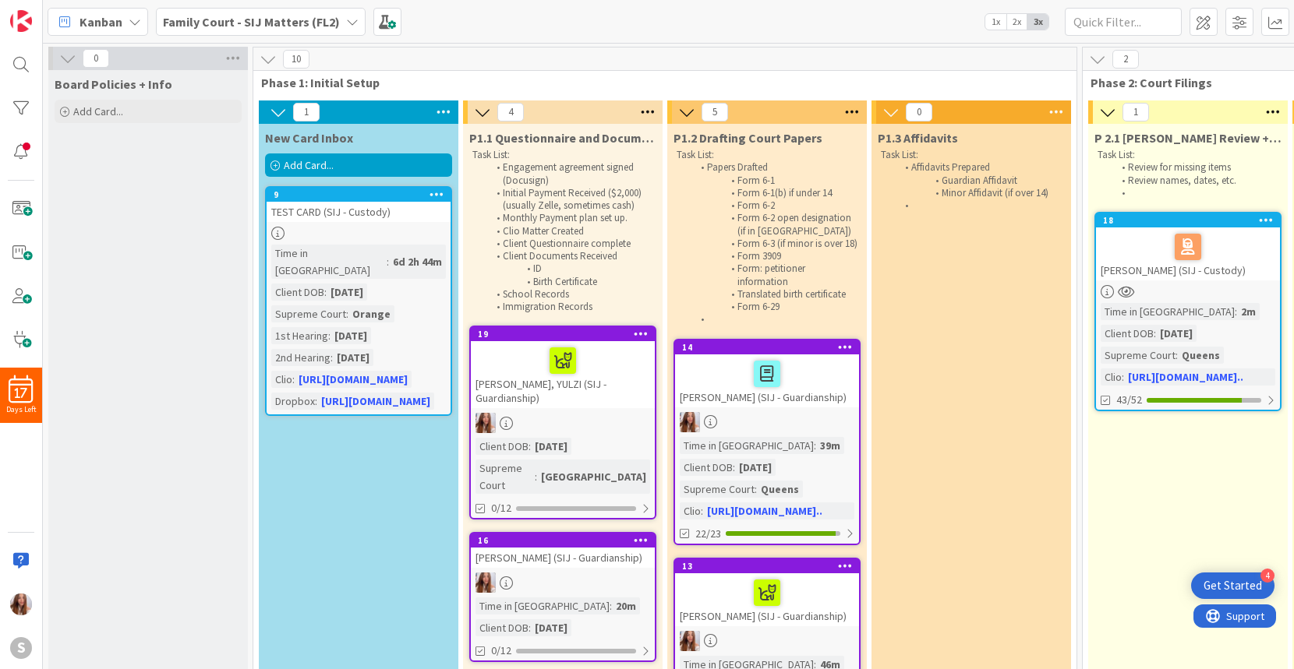
click at [609, 357] on div at bounding box center [562, 360] width 175 height 33
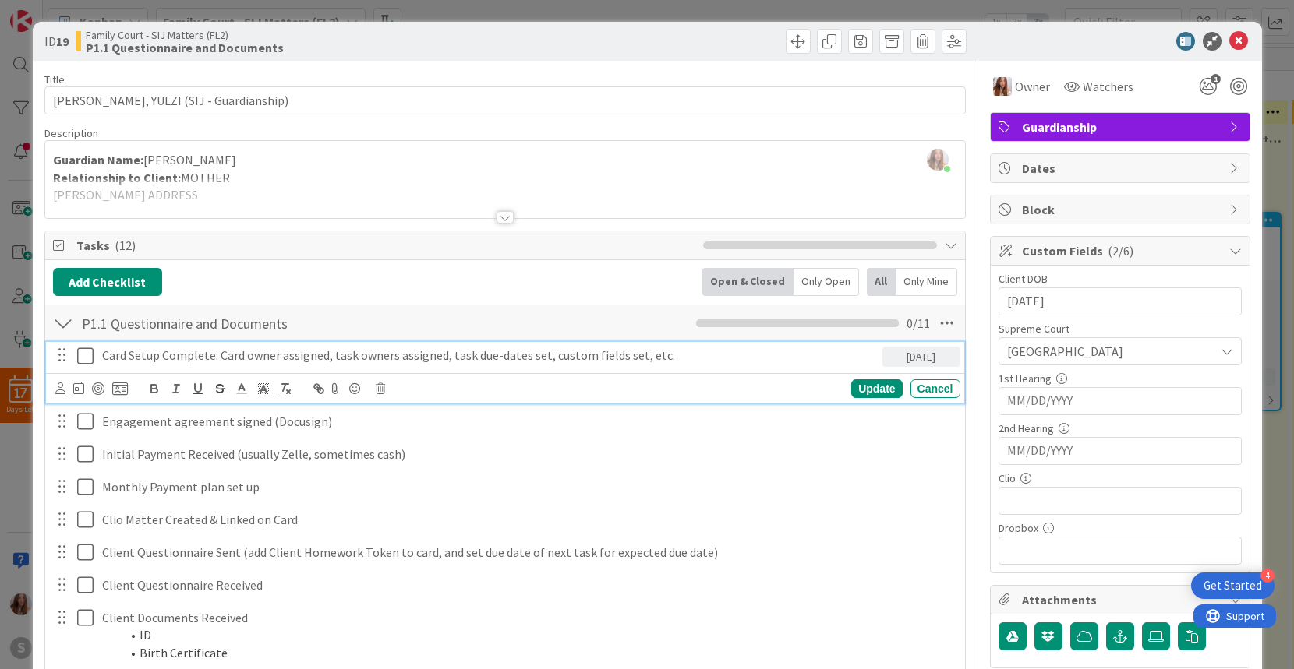
click at [81, 356] on icon at bounding box center [85, 356] width 16 height 19
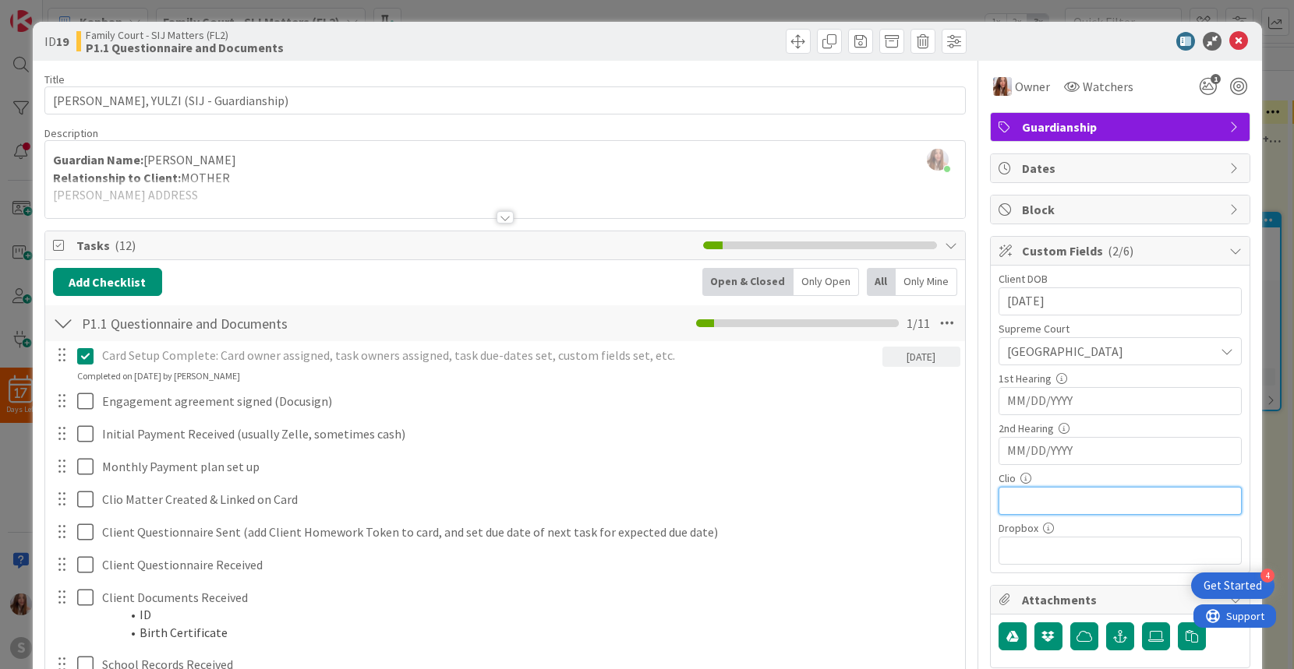
click at [1045, 503] on input "text" at bounding box center [1119, 501] width 243 height 28
paste input "https://app.clio.com/nc/#/bills/1081502446"
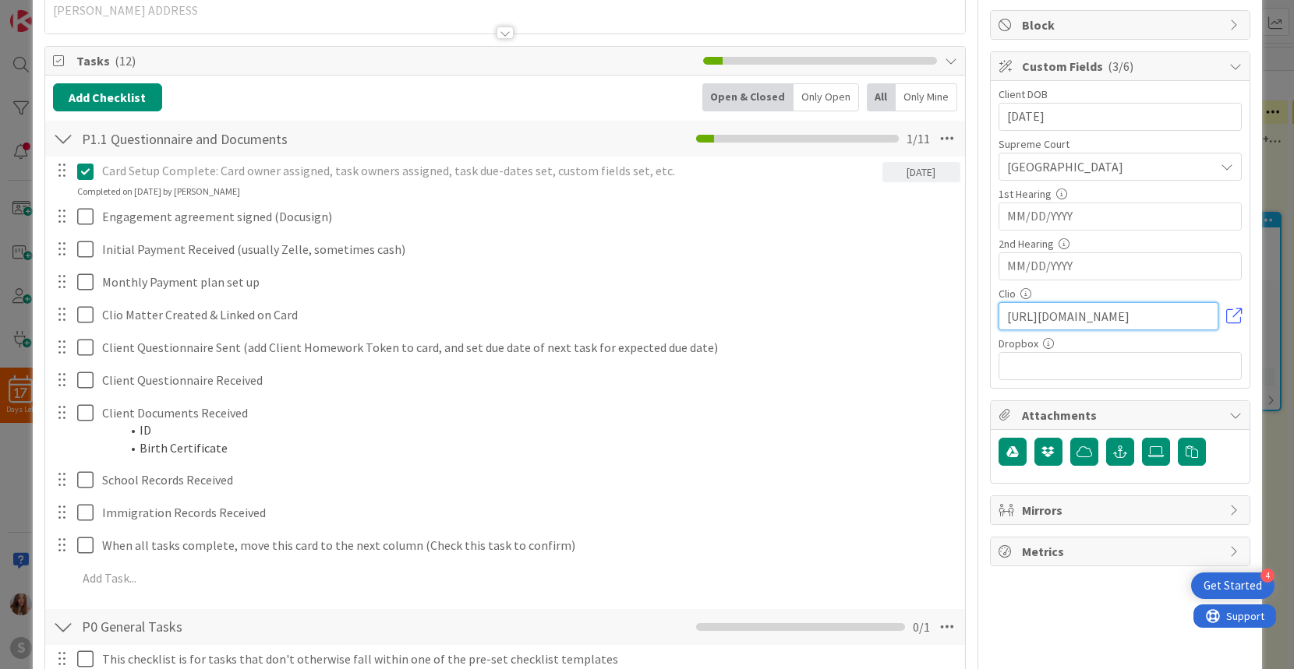
scroll to position [198, 0]
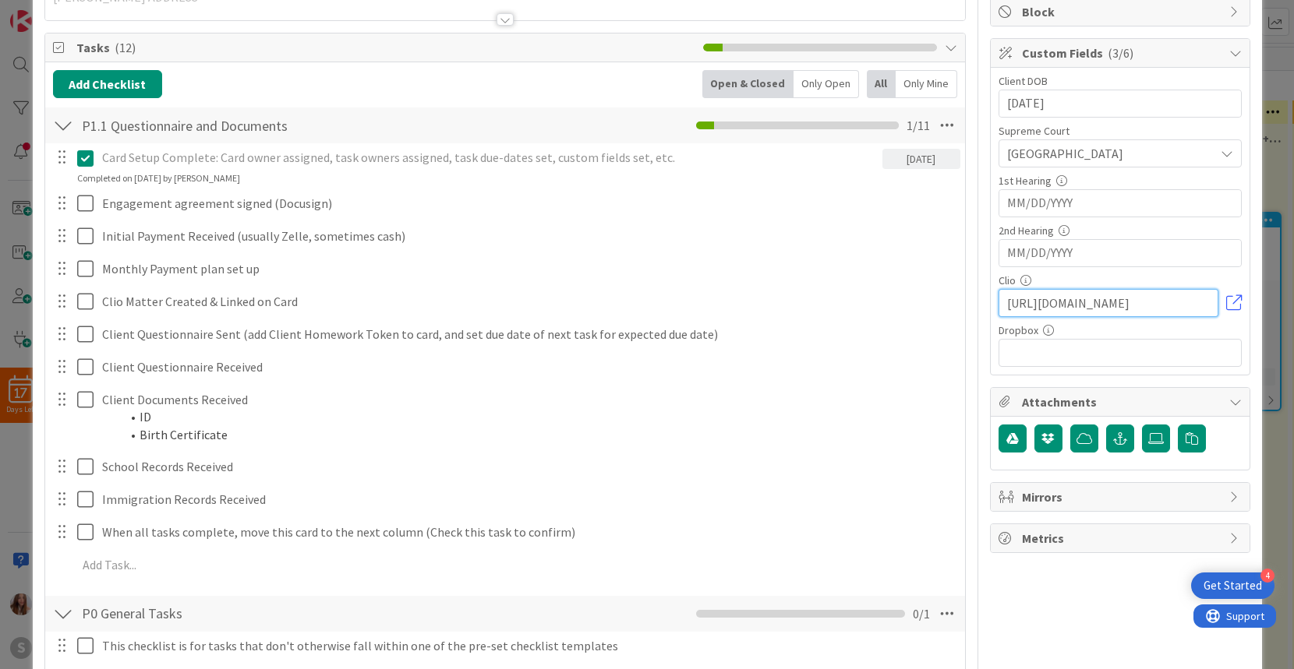
type input "https://app.clio.com/nc/#/bills/1081502446"
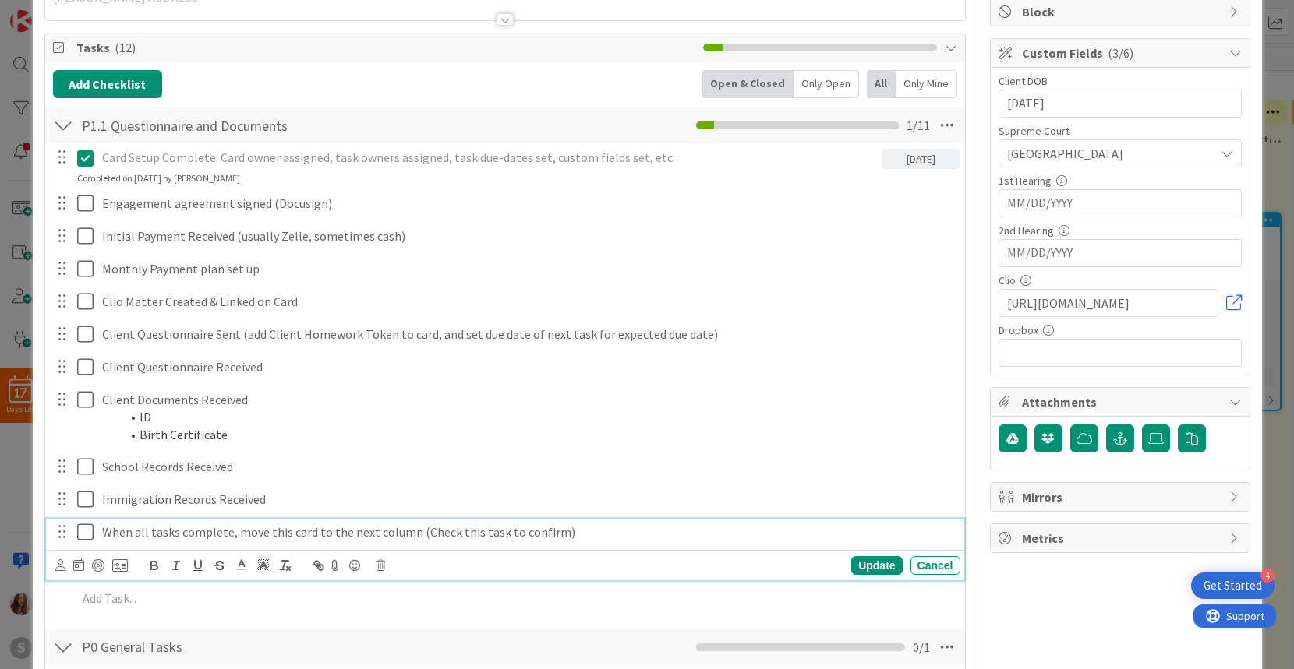
click at [81, 535] on icon at bounding box center [85, 532] width 16 height 19
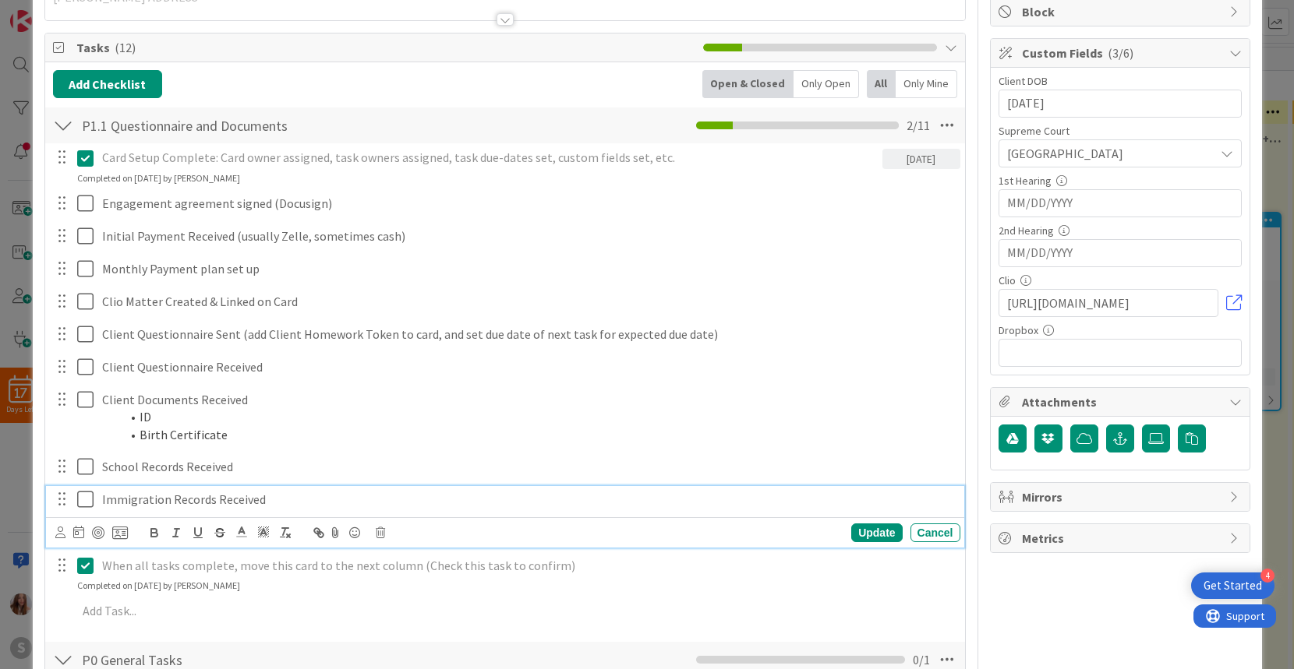
drag, startPoint x: 87, startPoint y: 500, endPoint x: 85, endPoint y: 475, distance: 25.0
click at [87, 500] on icon at bounding box center [85, 499] width 16 height 19
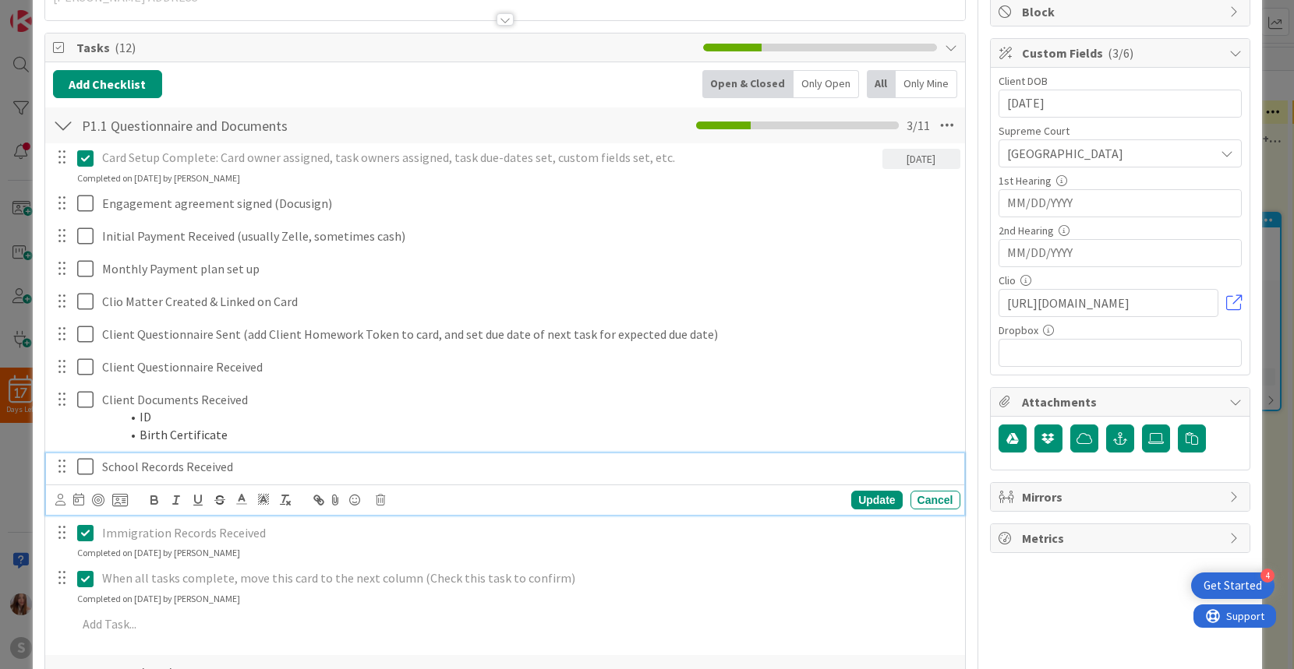
click at [84, 471] on icon at bounding box center [85, 466] width 16 height 19
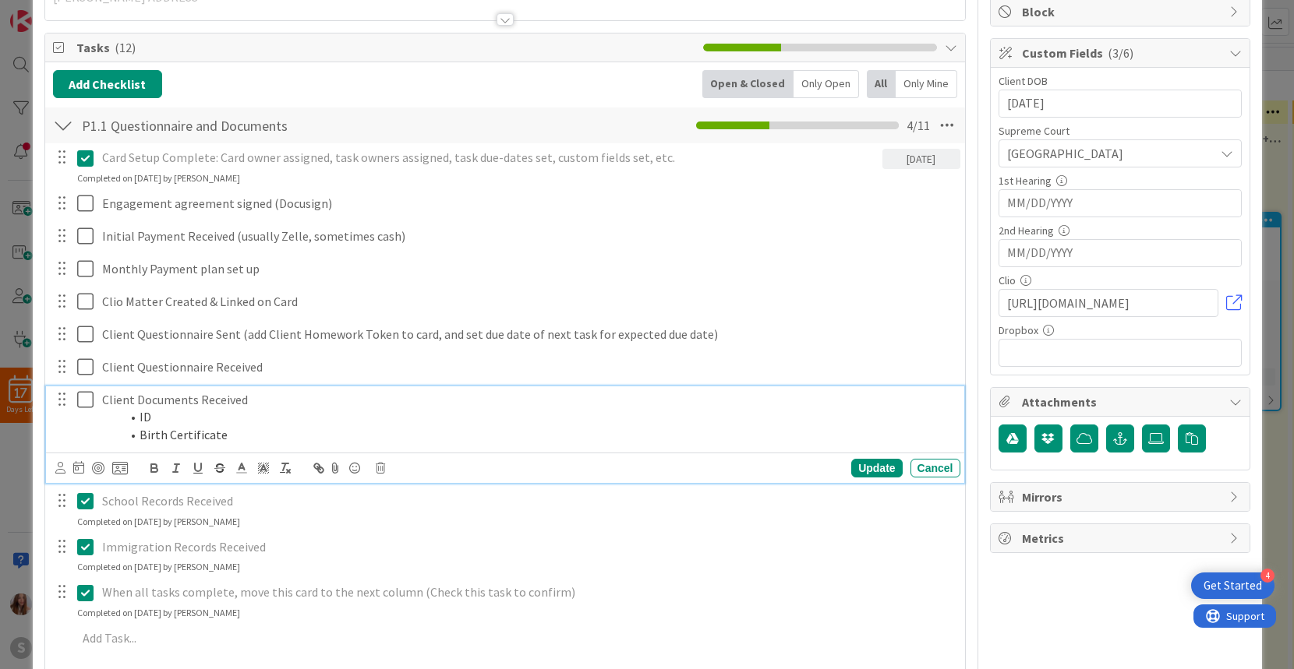
click at [84, 401] on icon at bounding box center [85, 399] width 16 height 19
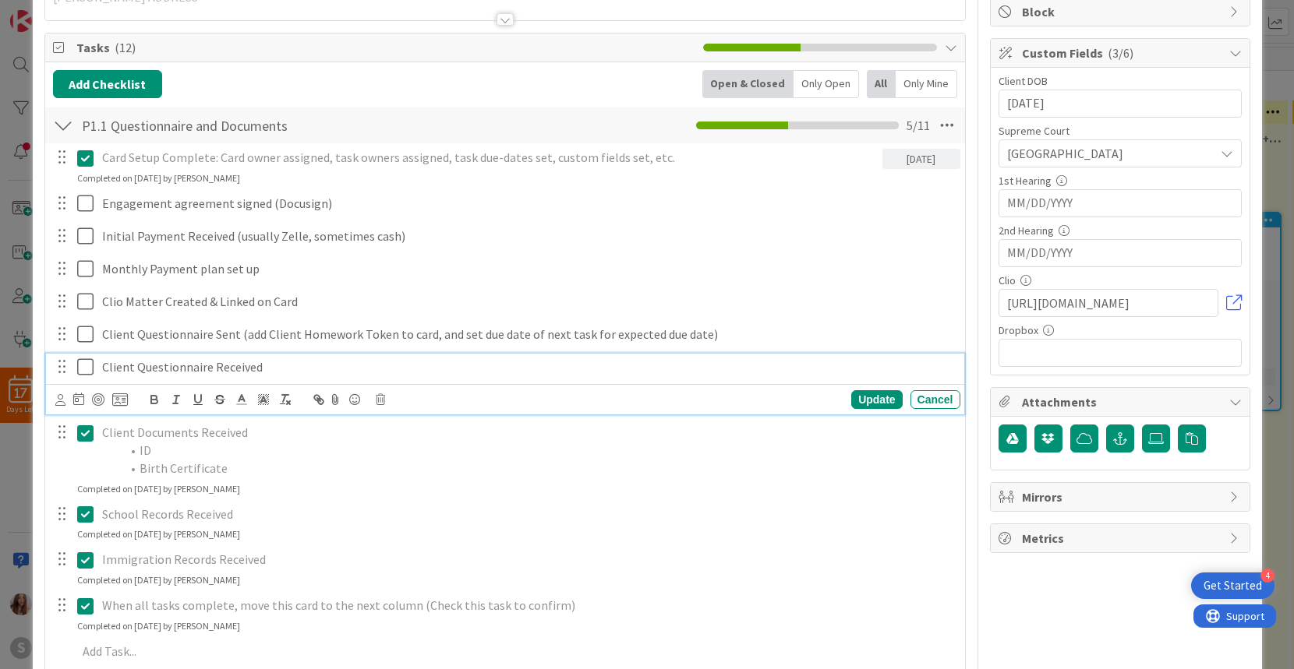
click at [91, 360] on icon at bounding box center [85, 367] width 16 height 19
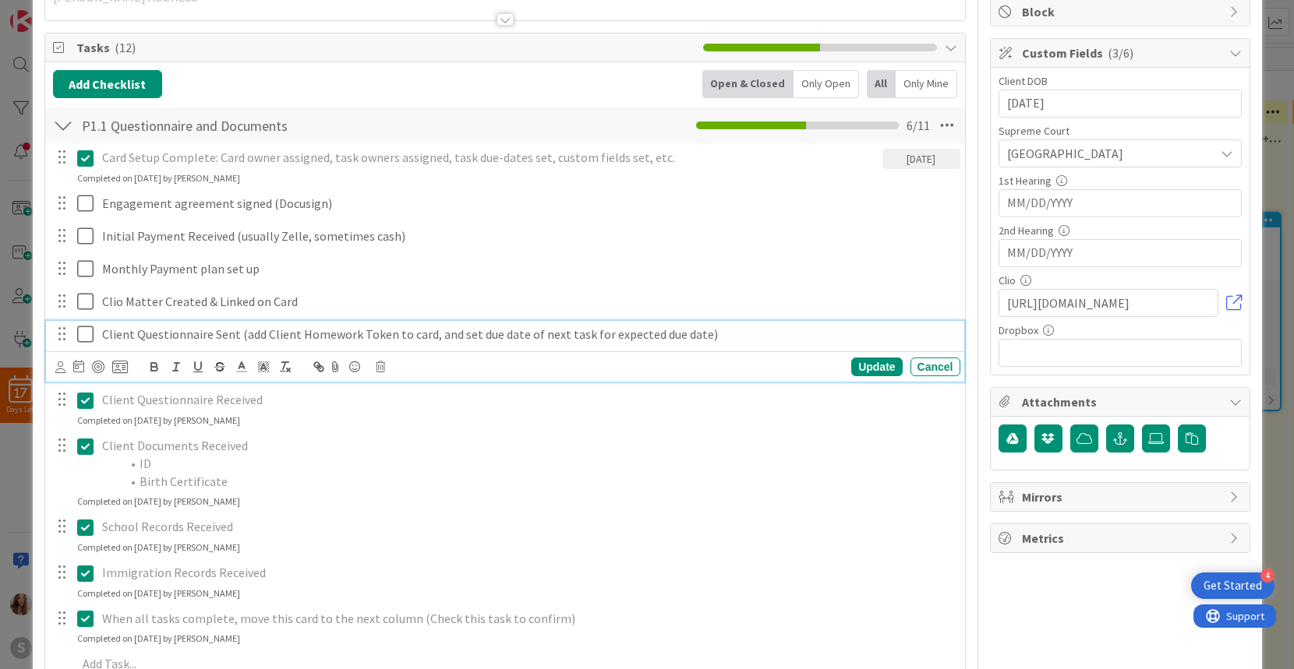
click at [90, 332] on icon at bounding box center [85, 334] width 16 height 19
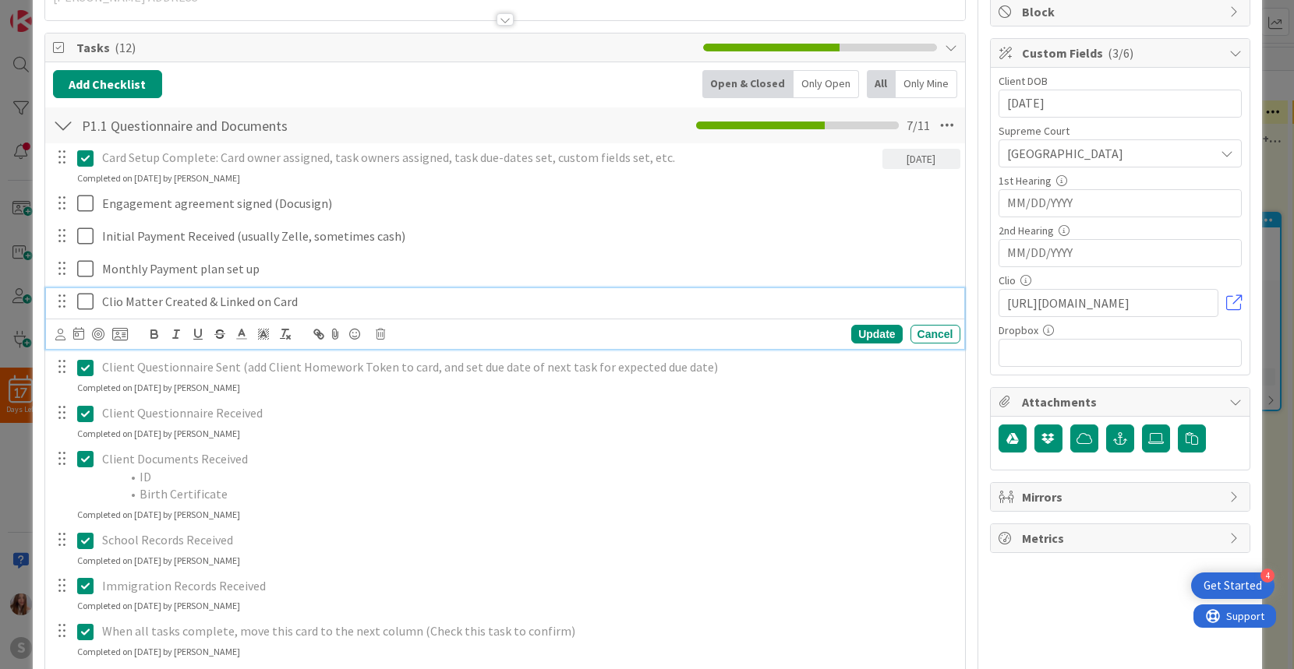
click at [89, 301] on icon at bounding box center [85, 301] width 16 height 19
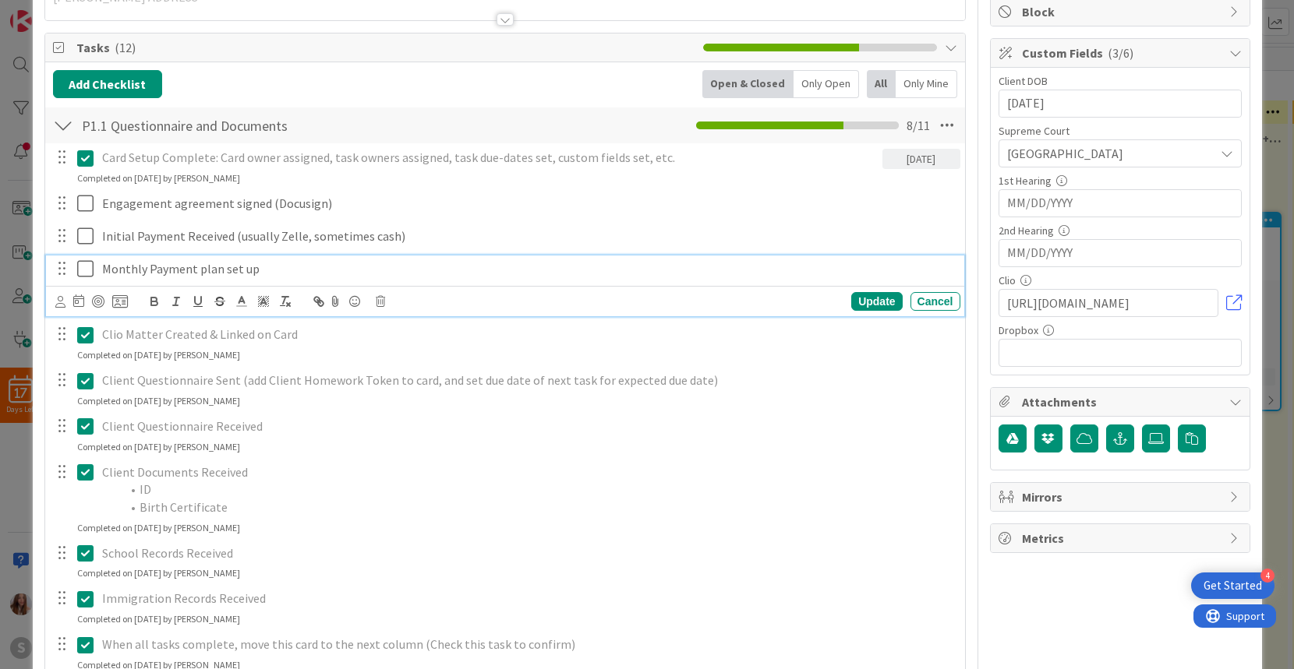
drag, startPoint x: 83, startPoint y: 270, endPoint x: 85, endPoint y: 260, distance: 9.5
click at [83, 270] on icon at bounding box center [85, 269] width 16 height 19
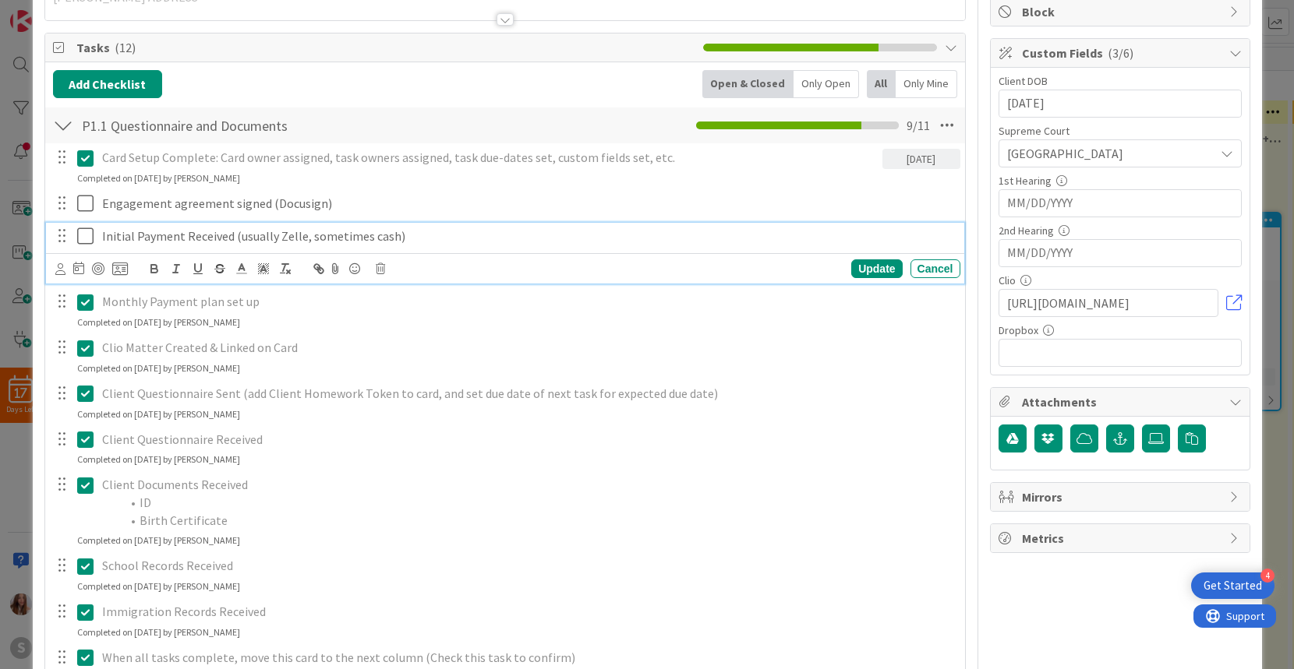
click at [83, 236] on icon at bounding box center [85, 236] width 16 height 19
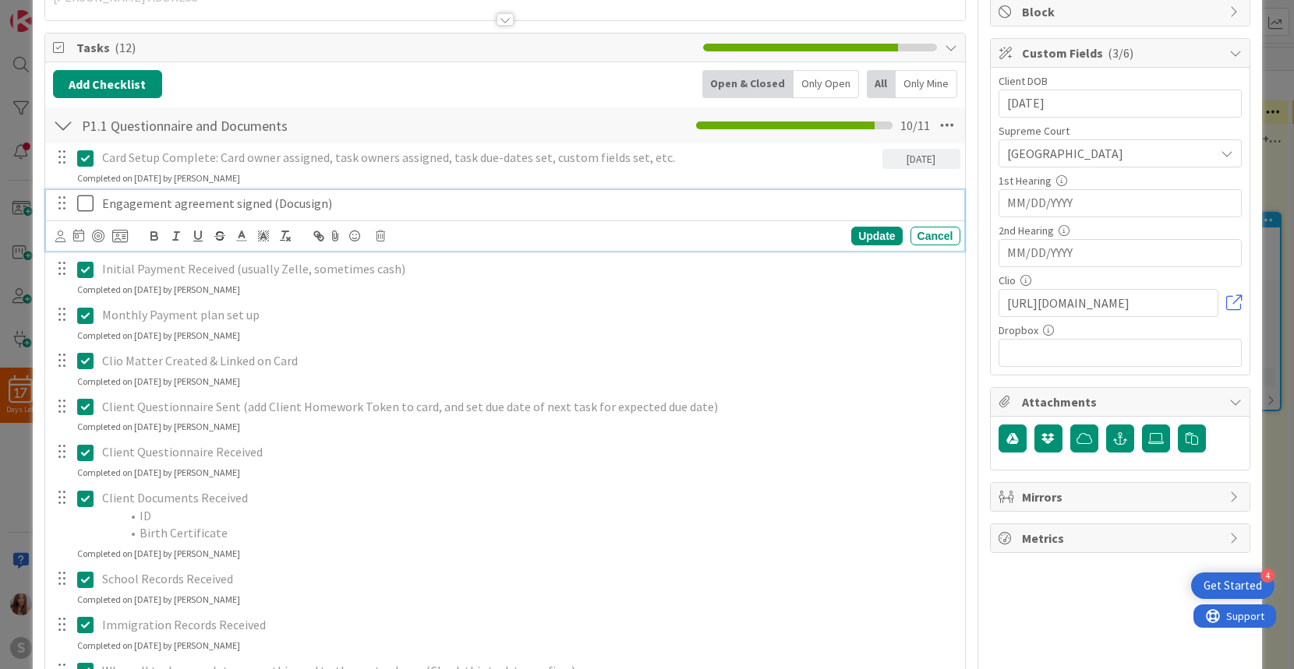
click at [84, 200] on icon at bounding box center [85, 203] width 16 height 19
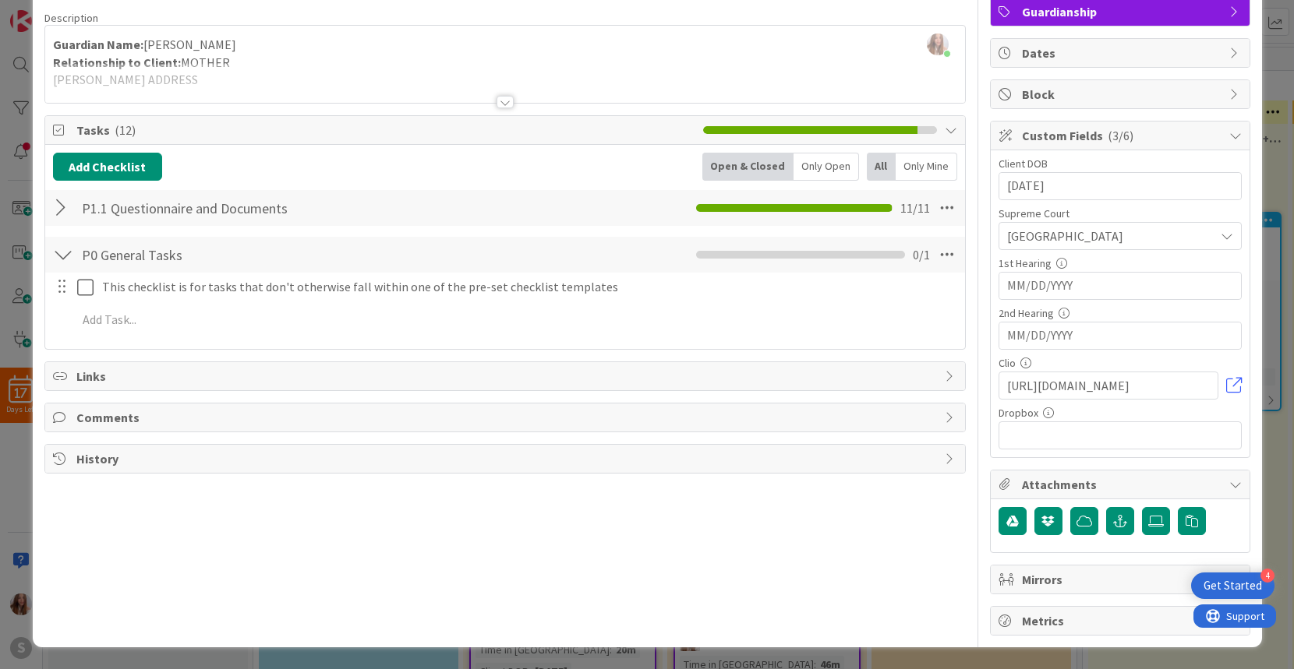
scroll to position [115, 0]
click at [60, 209] on div at bounding box center [63, 208] width 20 height 28
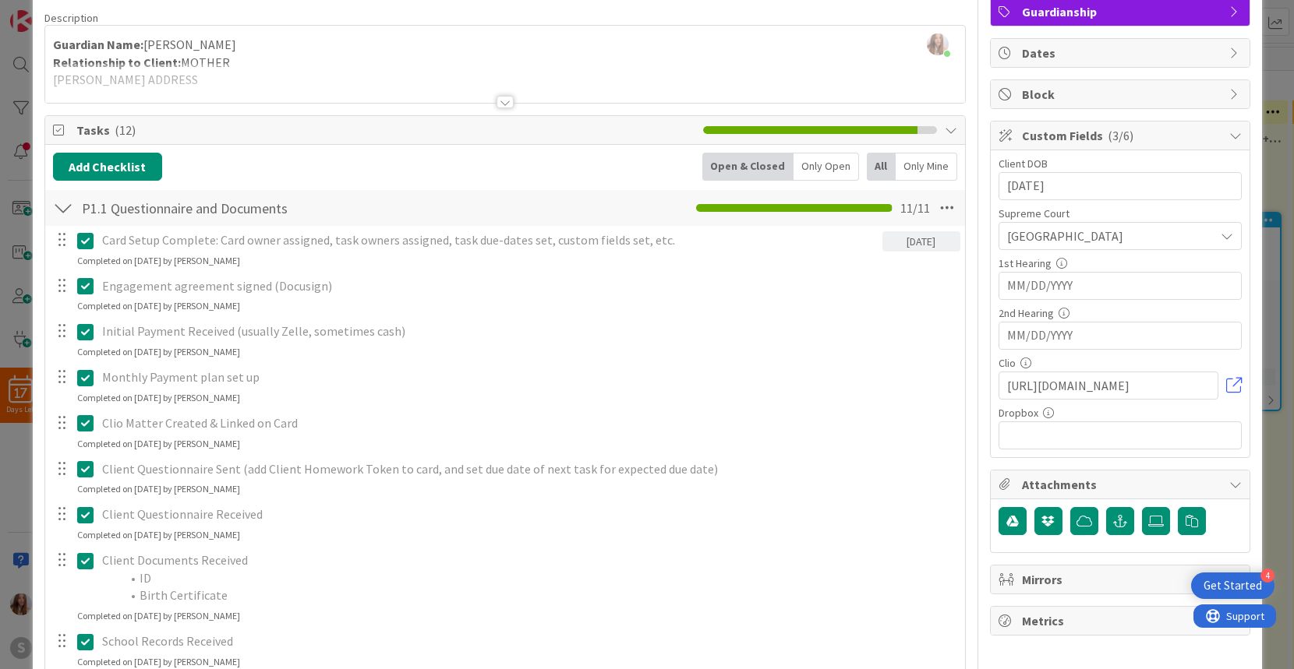
scroll to position [198, 0]
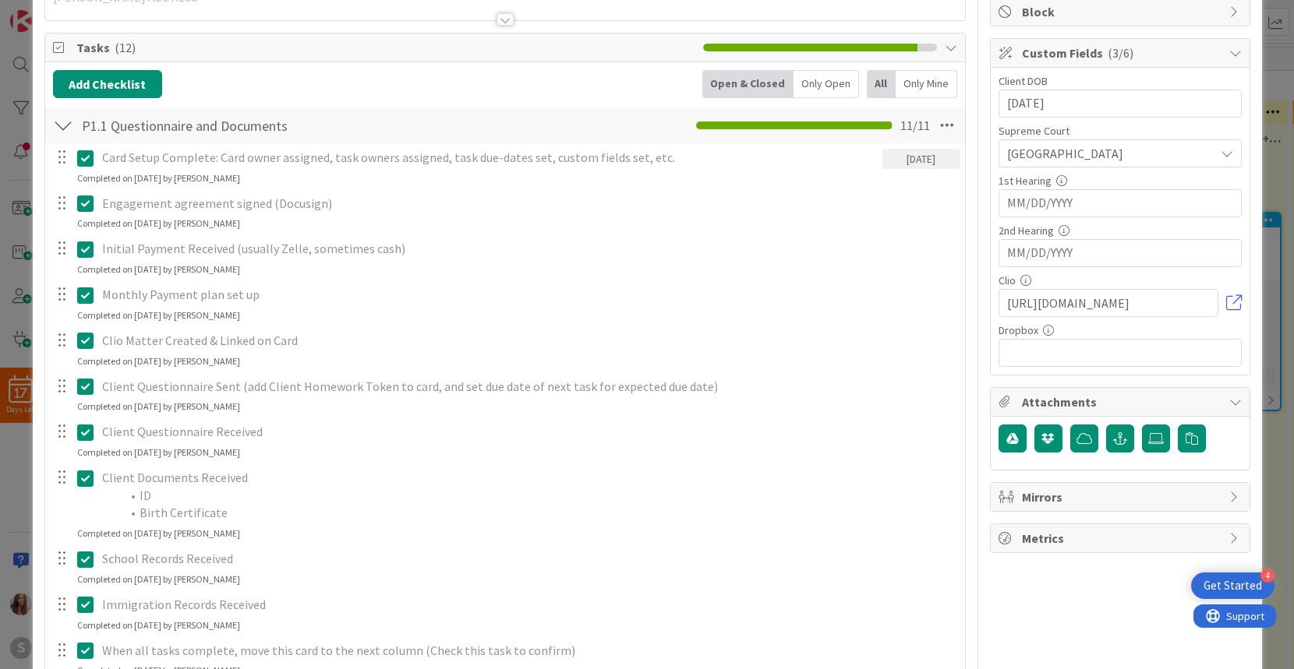
drag, startPoint x: 83, startPoint y: 206, endPoint x: 85, endPoint y: 218, distance: 12.6
click at [83, 206] on icon at bounding box center [85, 203] width 16 height 19
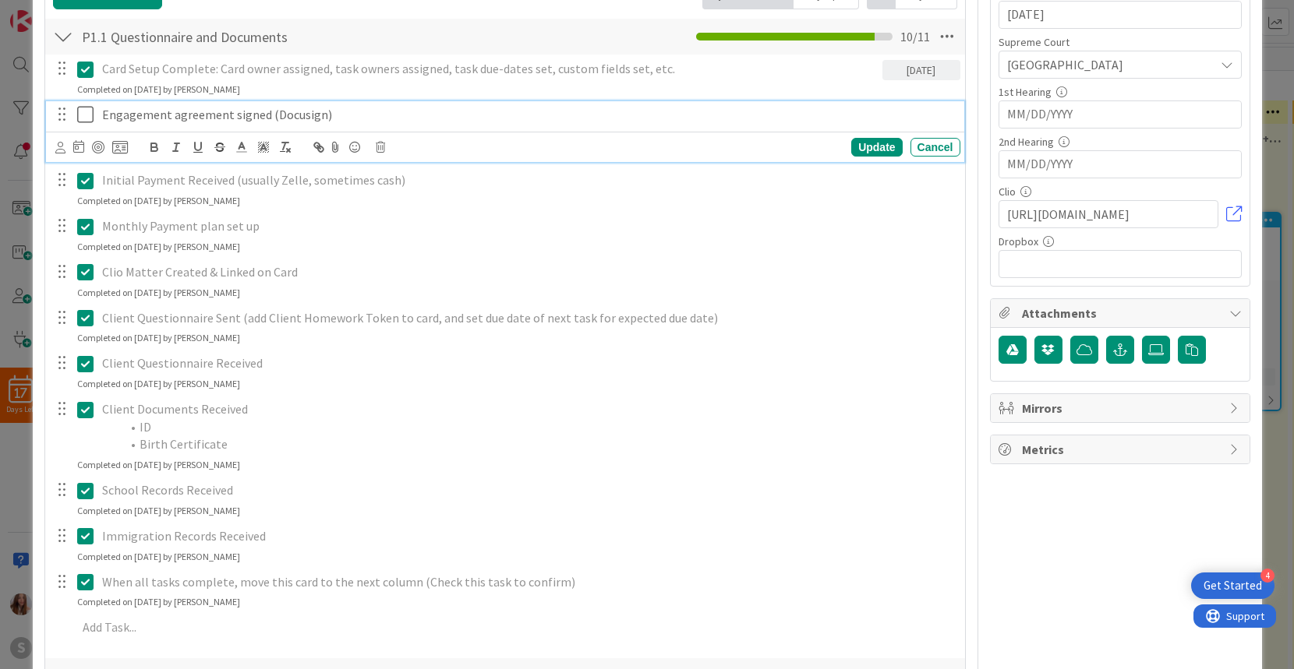
scroll to position [288, 0]
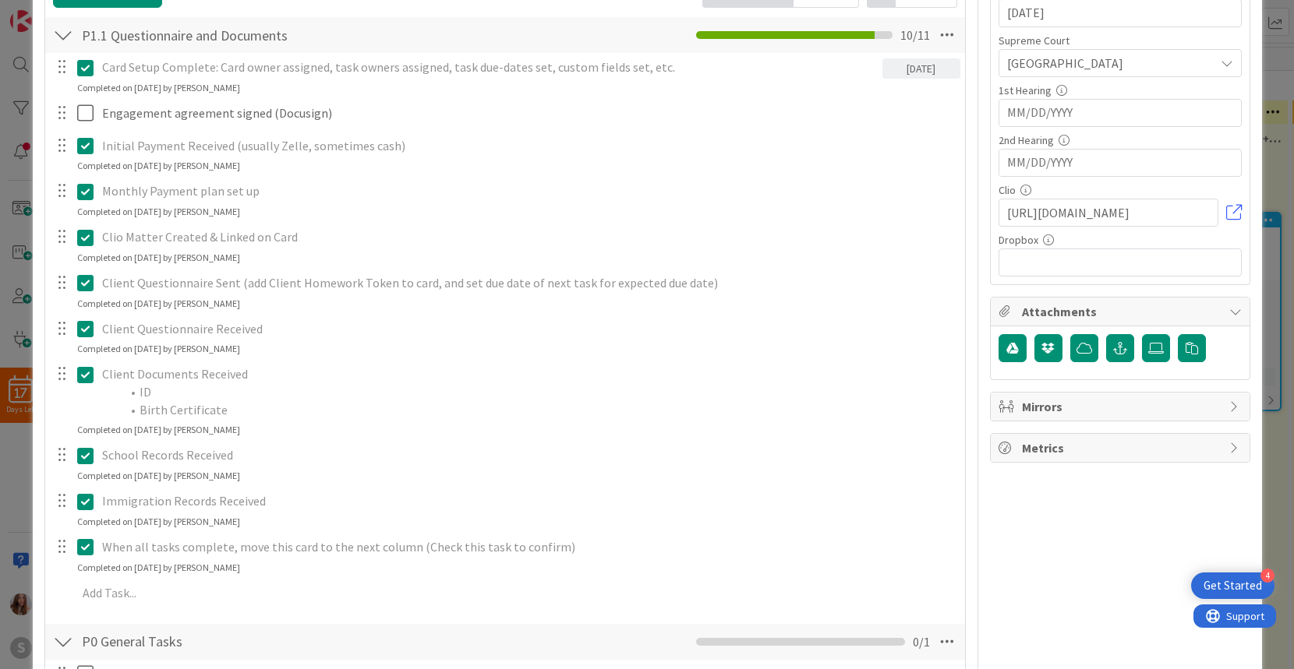
click at [87, 489] on div "Card Setup Complete: Card owner assigned, task owners assigned, task due-dates …" at bounding box center [505, 333] width 904 height 560
click at [88, 453] on icon at bounding box center [85, 456] width 16 height 19
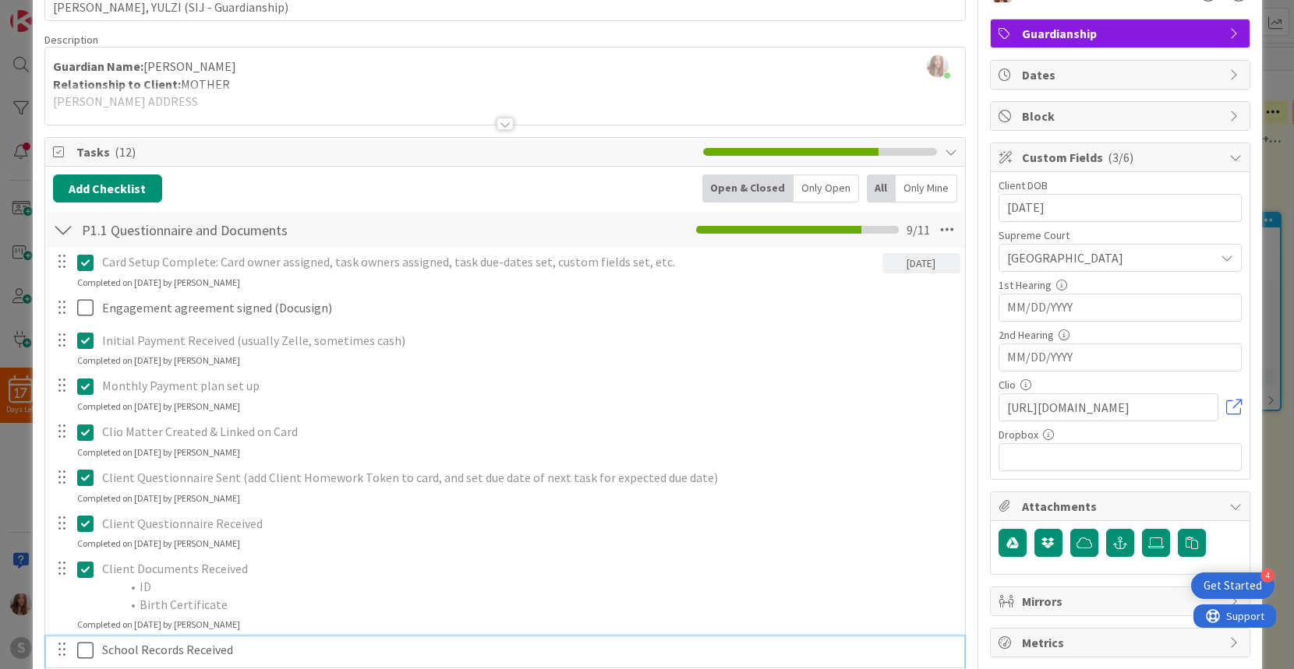
scroll to position [0, 0]
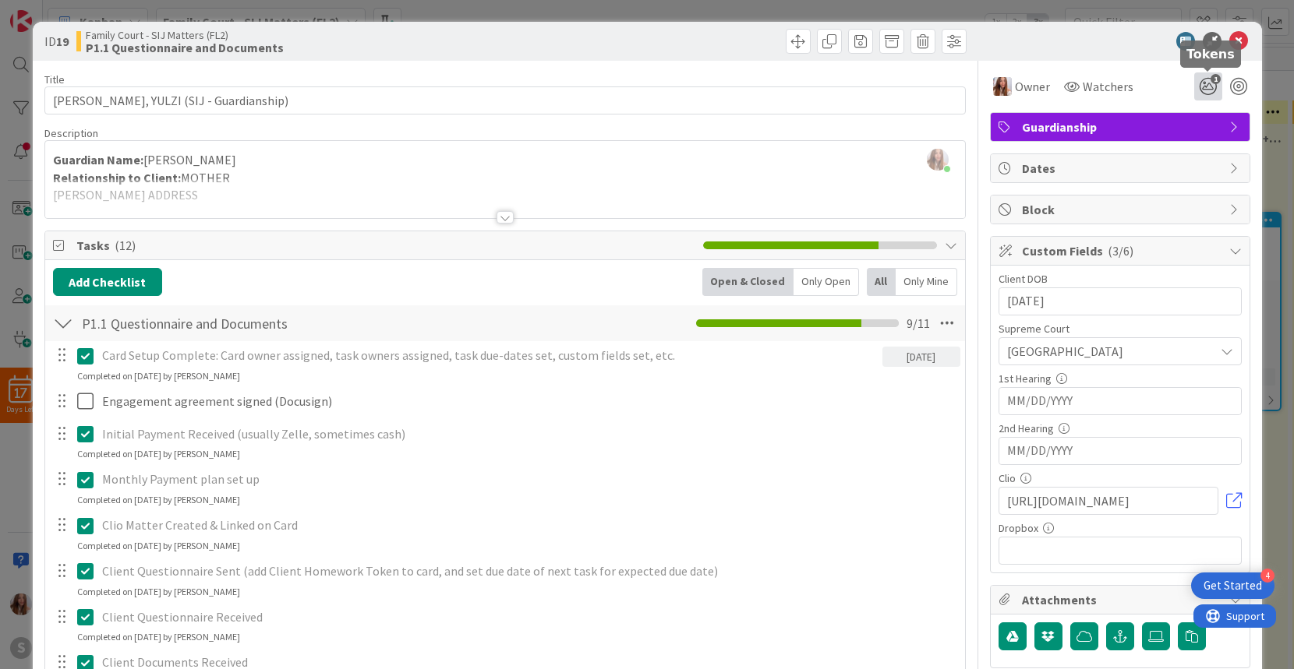
click at [1216, 87] on icon "1" at bounding box center [1208, 86] width 28 height 28
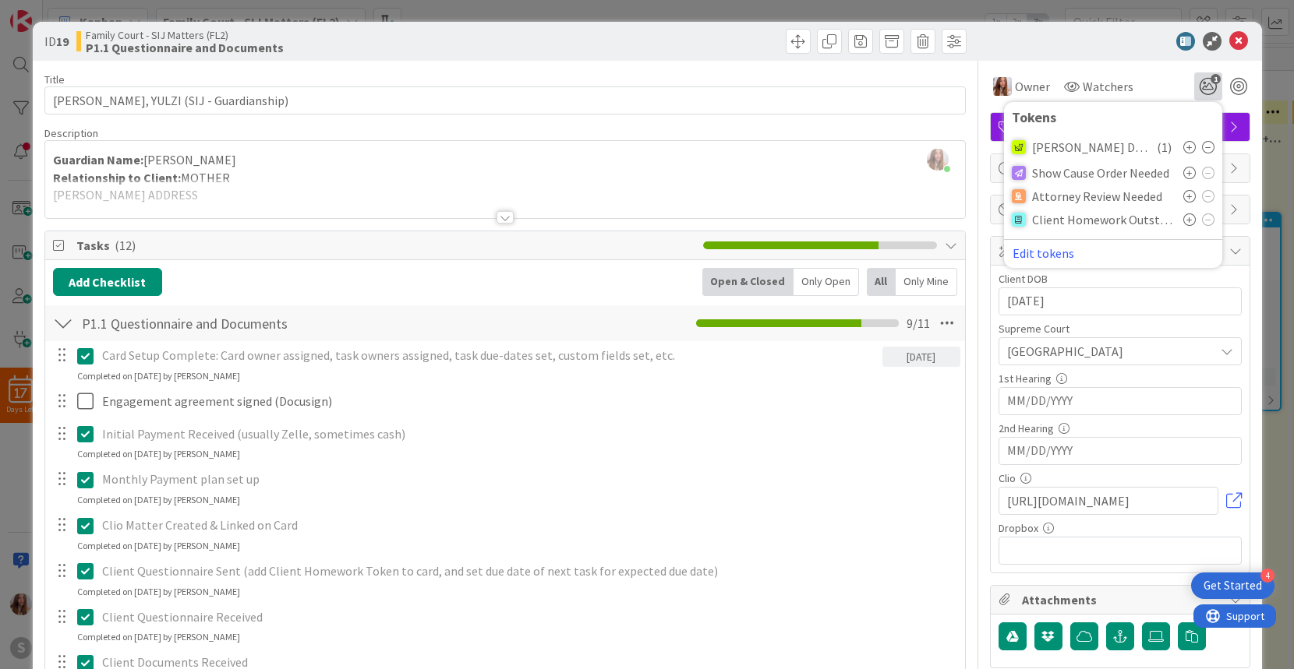
click at [1169, 76] on div "Owner Watchers 1 Tokens KAREN DUTIES ( 1 ) Show Cause Order Needed Attorney Rev…" at bounding box center [1120, 86] width 260 height 28
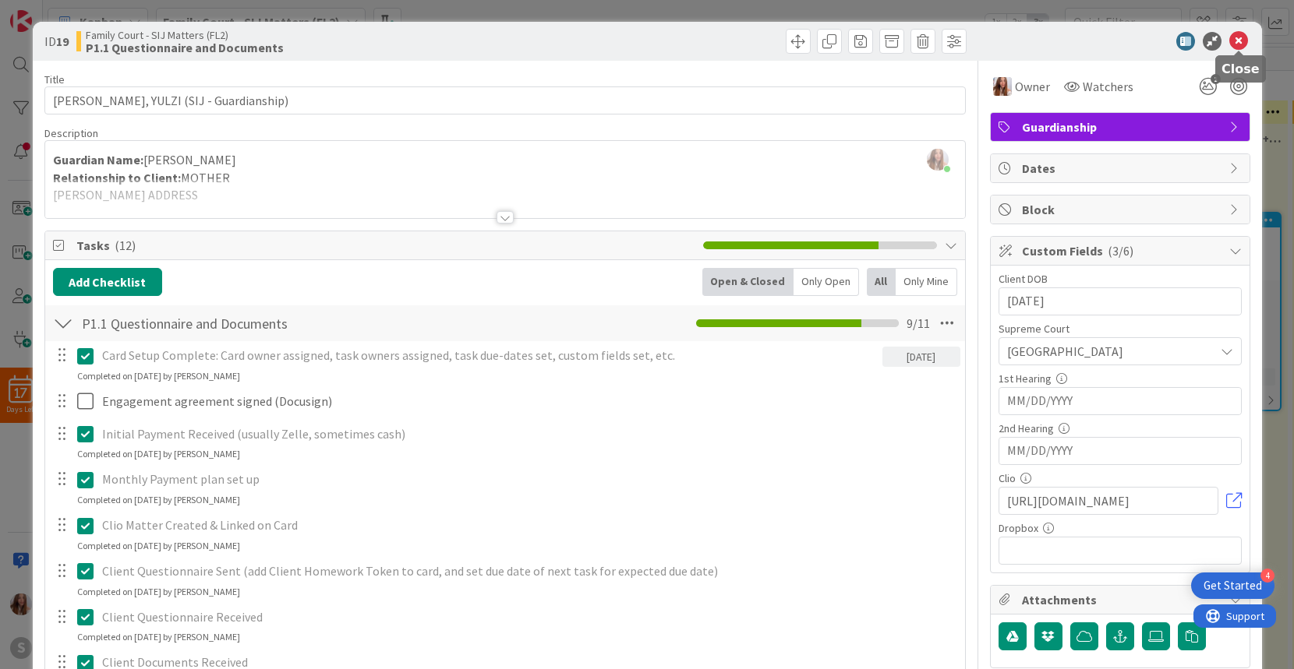
scroll to position [4, 0]
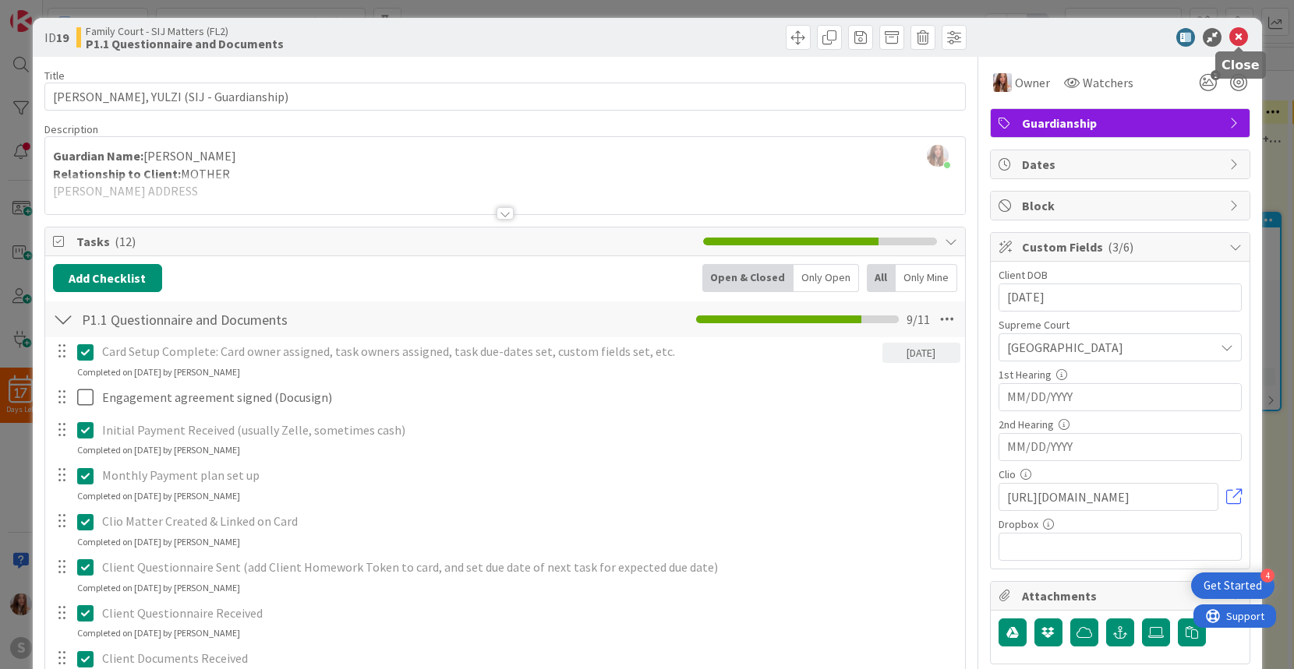
click at [1242, 44] on icon at bounding box center [1238, 37] width 19 height 19
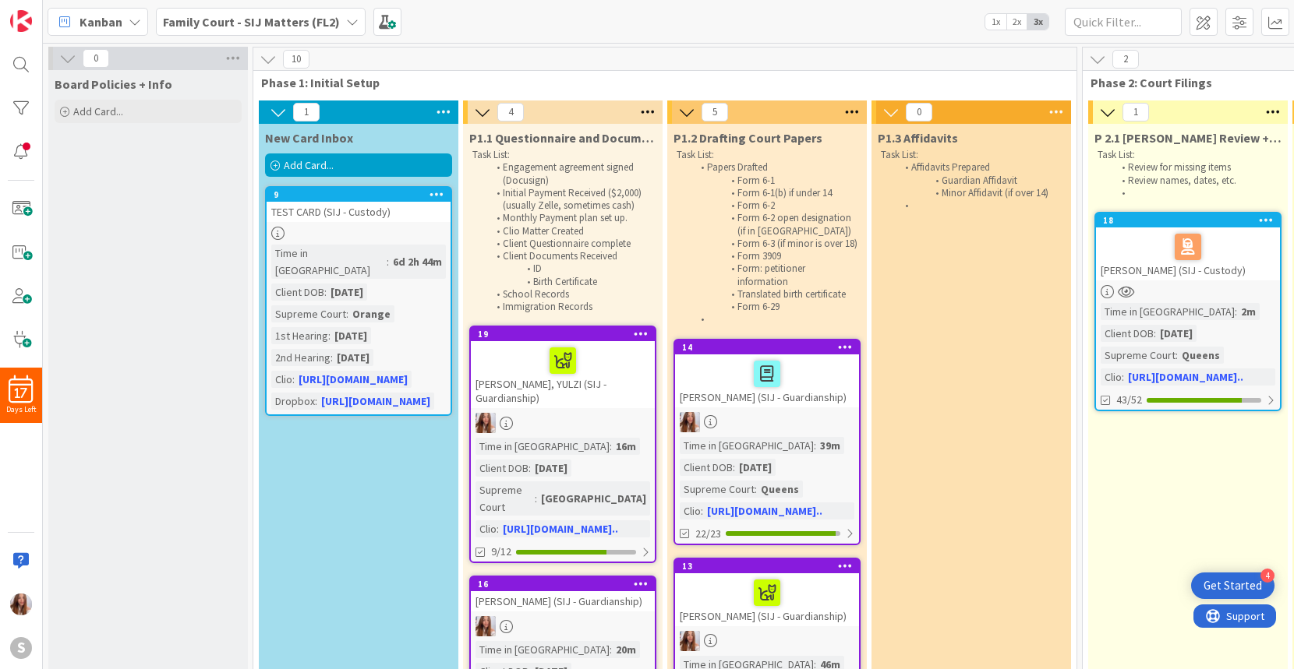
click at [292, 162] on span "Add Card..." at bounding box center [309, 165] width 50 height 14
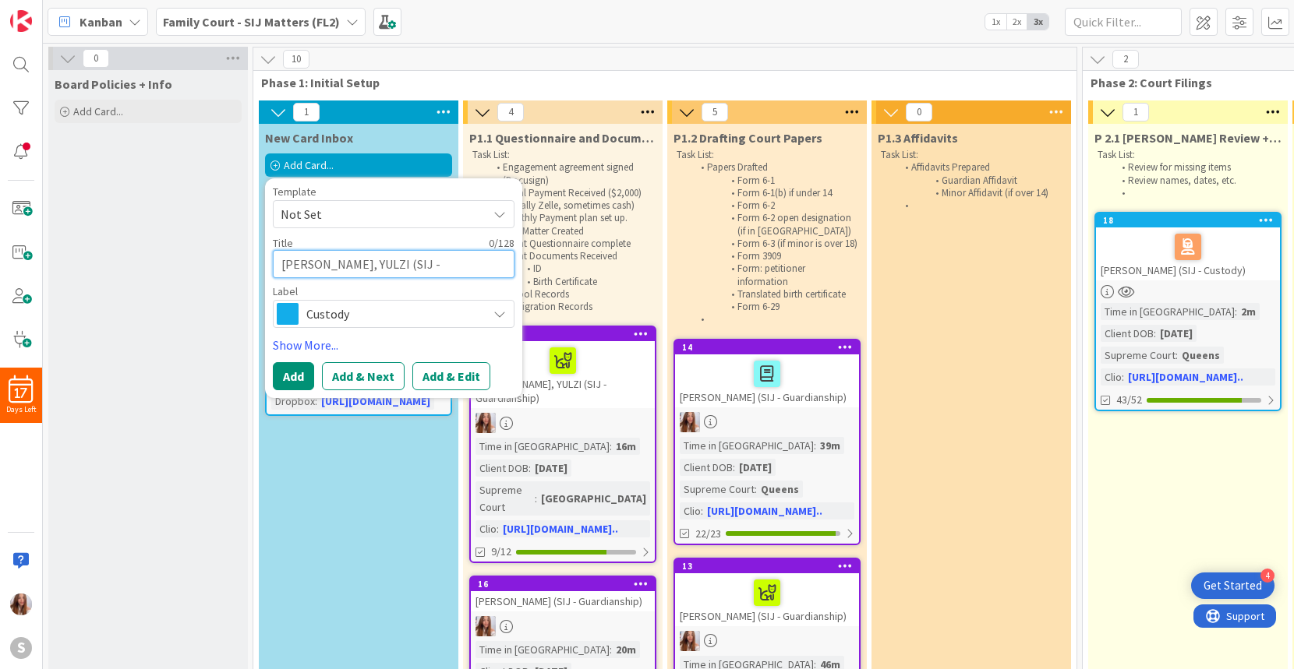
click at [304, 265] on textarea "CERON, YULZI (SIJ - Guardianship)" at bounding box center [394, 264] width 242 height 28
click at [322, 217] on span "Not Set" at bounding box center [378, 214] width 195 height 20
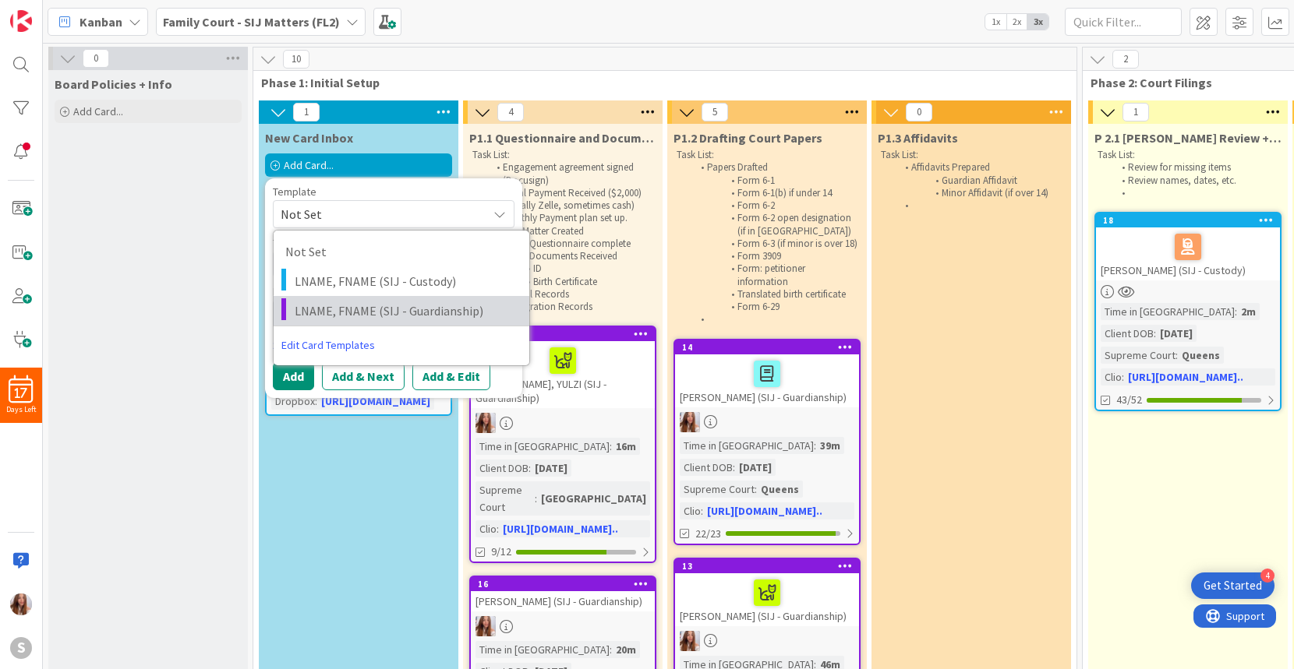
click at [318, 304] on span "LNAME, FNAME (SIJ - Guardianship)" at bounding box center [406, 311] width 223 height 20
type textarea "x"
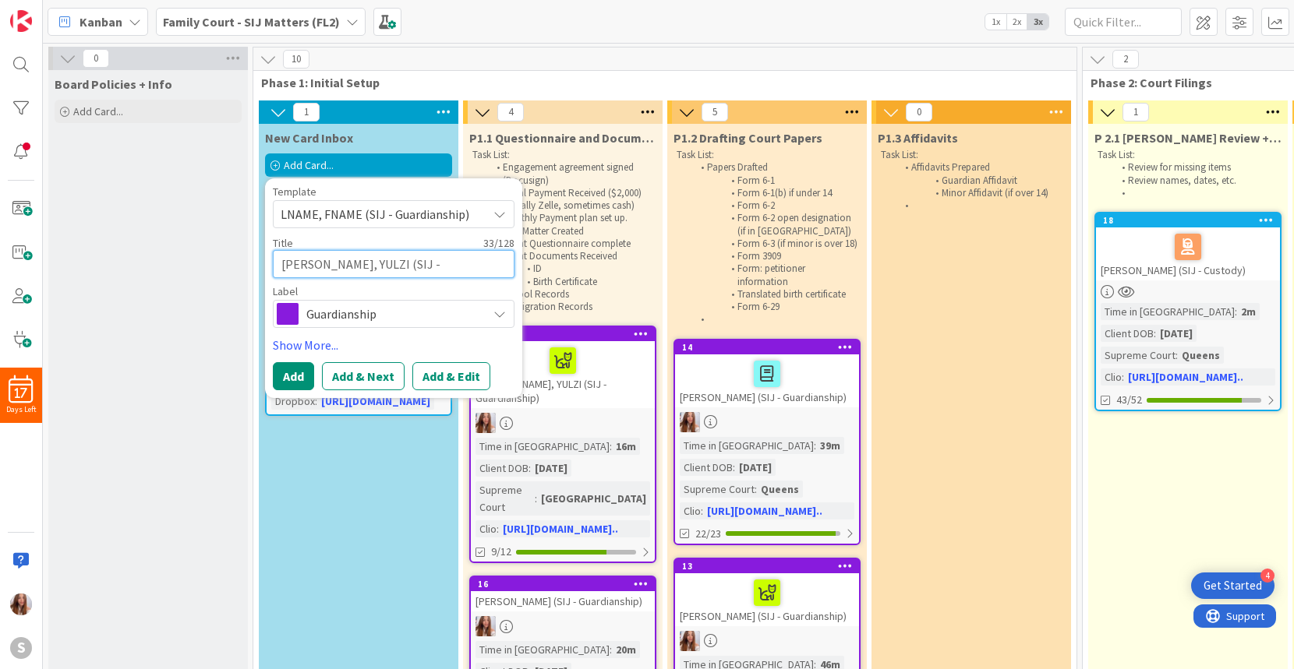
click at [330, 260] on textarea "LNAME, FNAME (SIJ - Guardianship)" at bounding box center [394, 264] width 242 height 28
drag, startPoint x: 359, startPoint y: 265, endPoint x: 245, endPoint y: 240, distance: 116.5
type textarea "V (SIJ - Guardianship)"
type textarea "x"
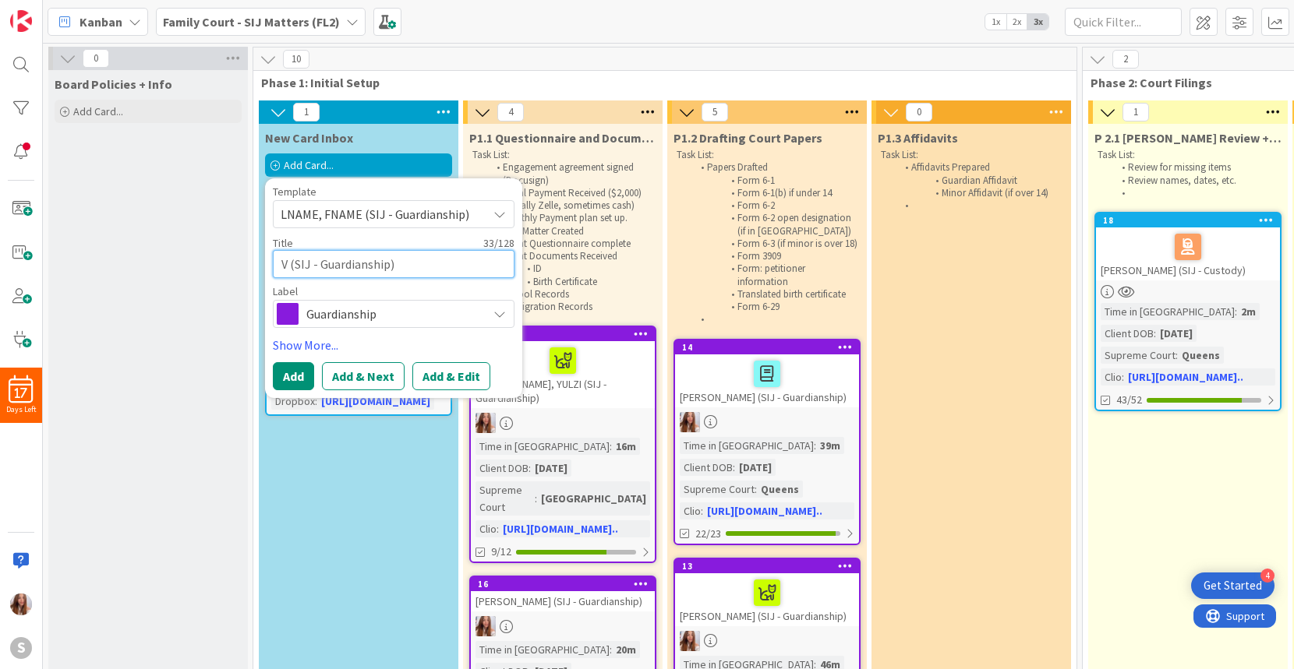
type textarea "VE (SIJ - Guardianship)"
type textarea "x"
type textarea "VEL (SIJ - Guardianship)"
type textarea "x"
type textarea "VELI (SIJ - Guardianship)"
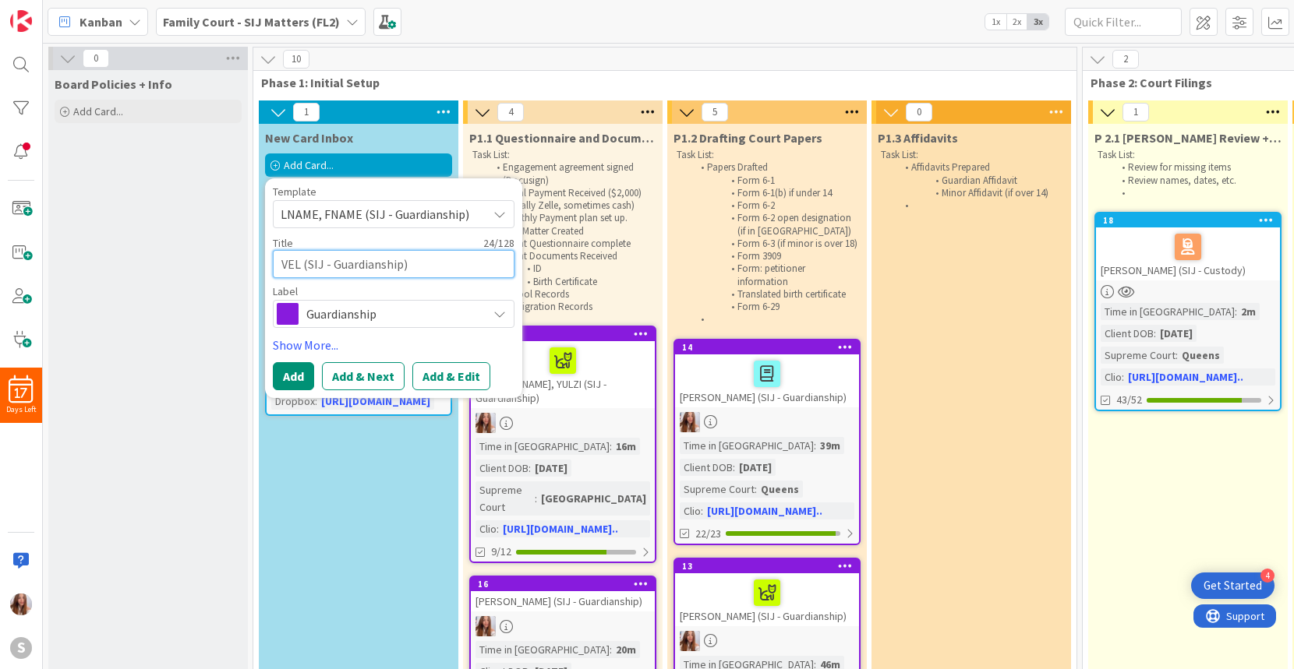
type textarea "x"
type textarea "VELIZ (SIJ - Guardianship)"
type textarea "x"
type textarea "VELIZ, (SIJ - Guardianship)"
type textarea "x"
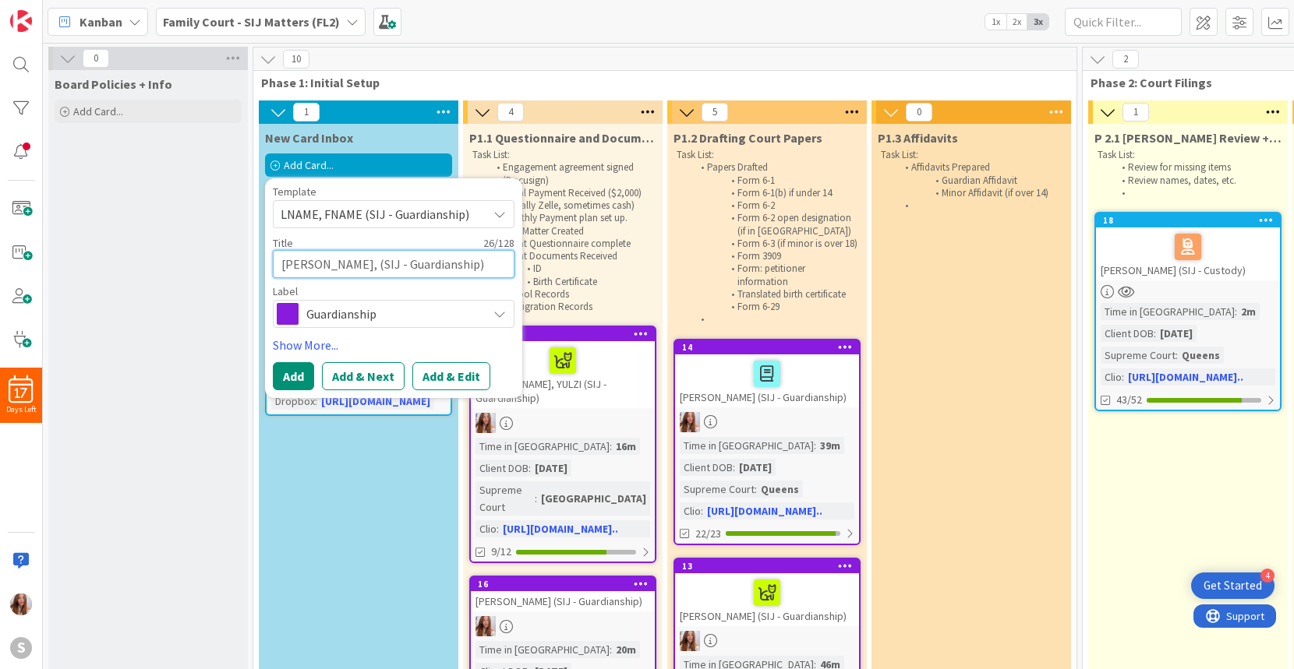
type textarea "VELIZ, (SIJ - Guardianship)"
type textarea "x"
type textarea "VELIZ, A (SIJ - Guardianship)"
type textarea "x"
type textarea "VELIZ, AR (SIJ - Guardianship)"
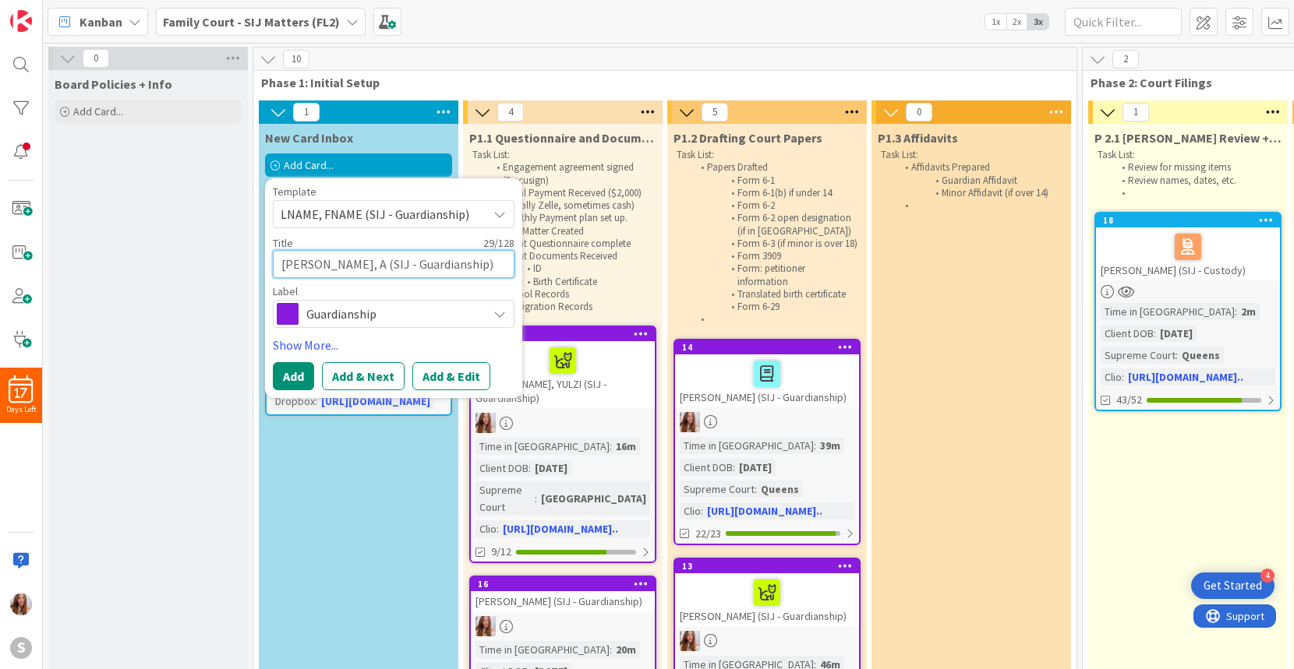
type textarea "x"
type textarea "VELIZ, ARI (SIJ - Guardianship)"
type textarea "x"
type textarea "VELIZ, ARIE (SIJ - Guardianship)"
type textarea "x"
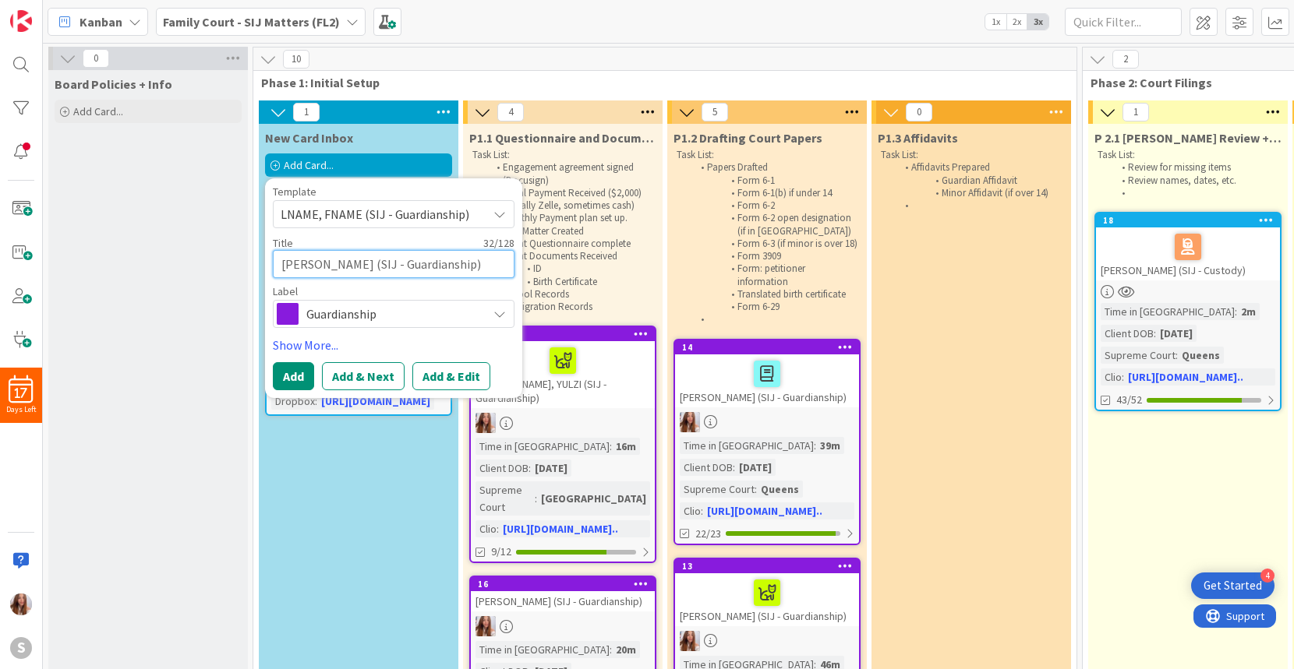
type textarea "VELIZ, ARIEL (SIJ - Guardianship)"
type textarea "x"
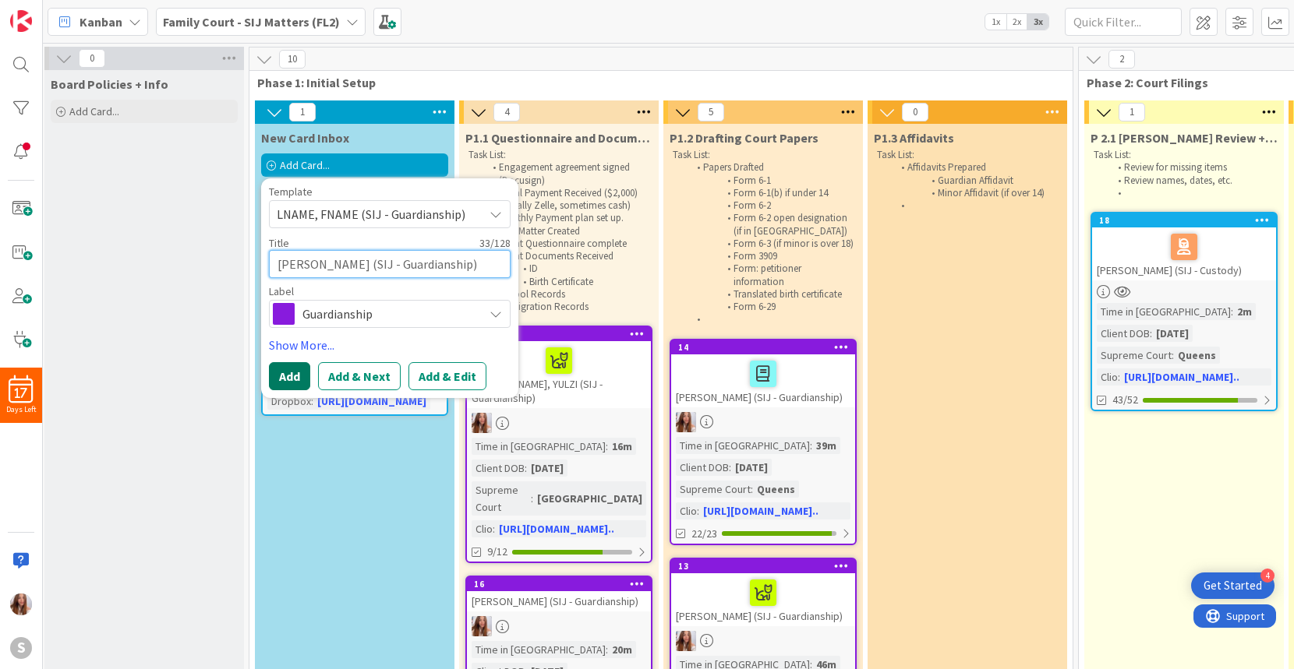
type textarea "VELIZ, ARIEL (SIJ - Guardianship)"
click at [282, 368] on button "Add" at bounding box center [289, 376] width 41 height 28
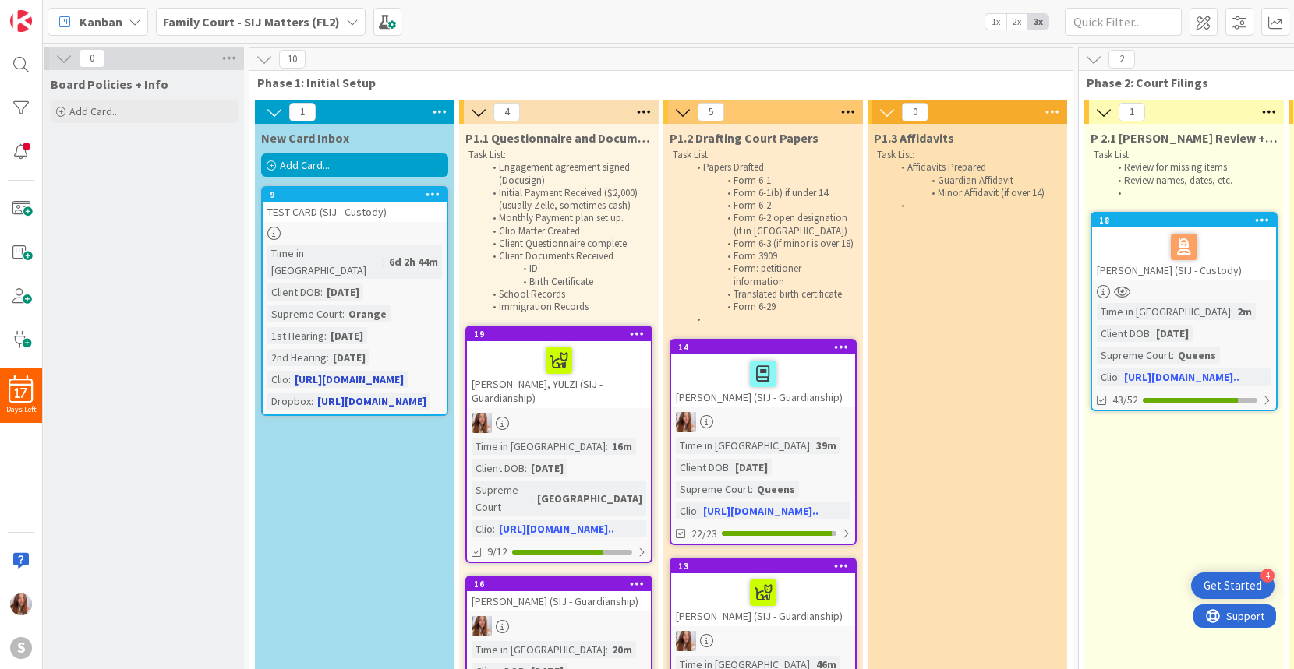
scroll to position [2, 4]
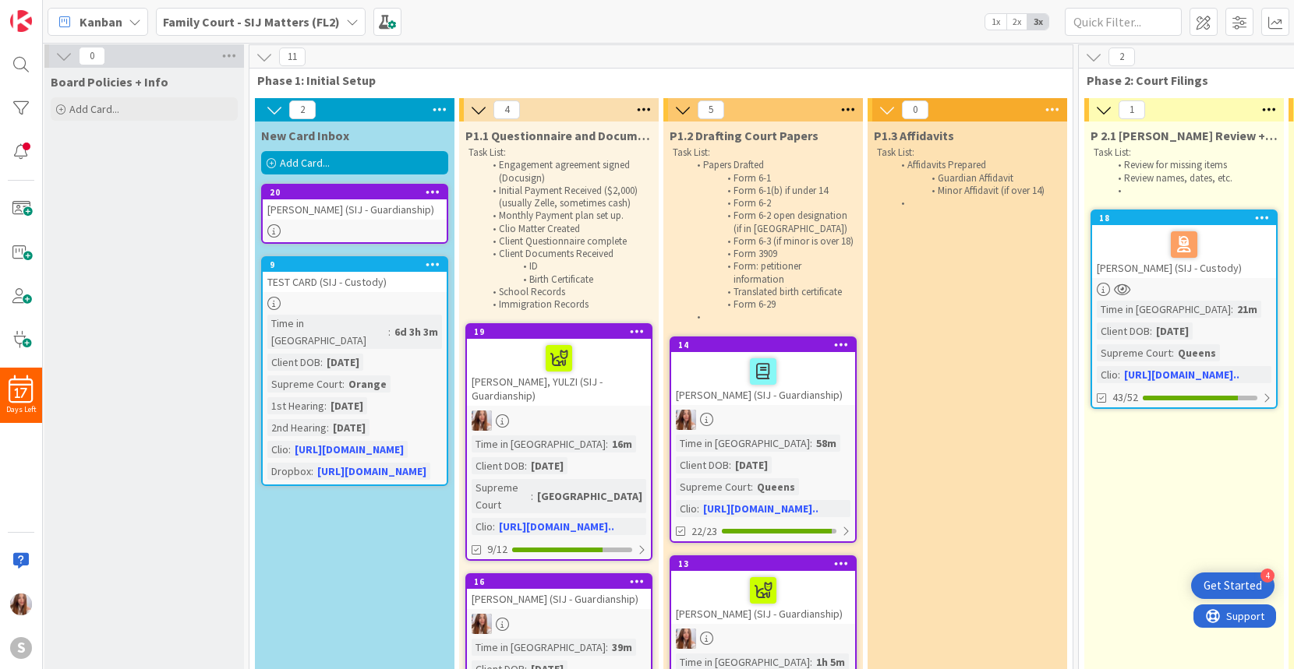
click at [344, 209] on div "VELIZ, ARIEL (SIJ - Guardianship)" at bounding box center [355, 210] width 184 height 20
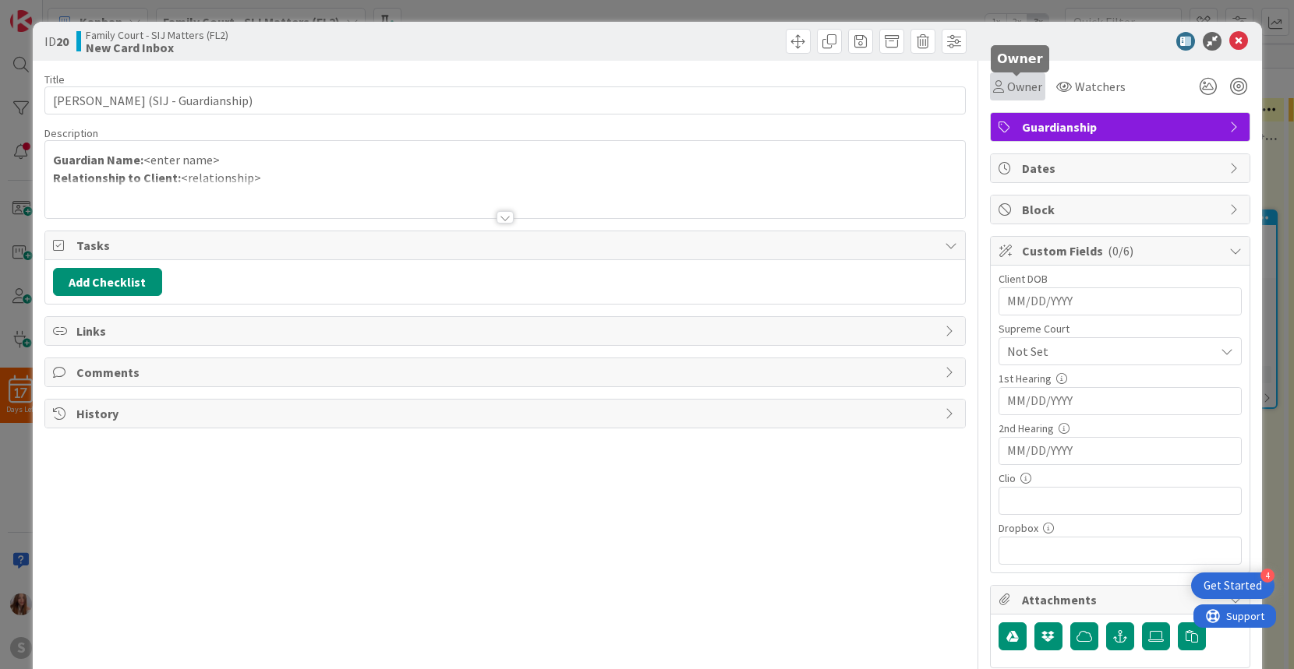
click at [1017, 88] on span "Owner" at bounding box center [1024, 86] width 35 height 19
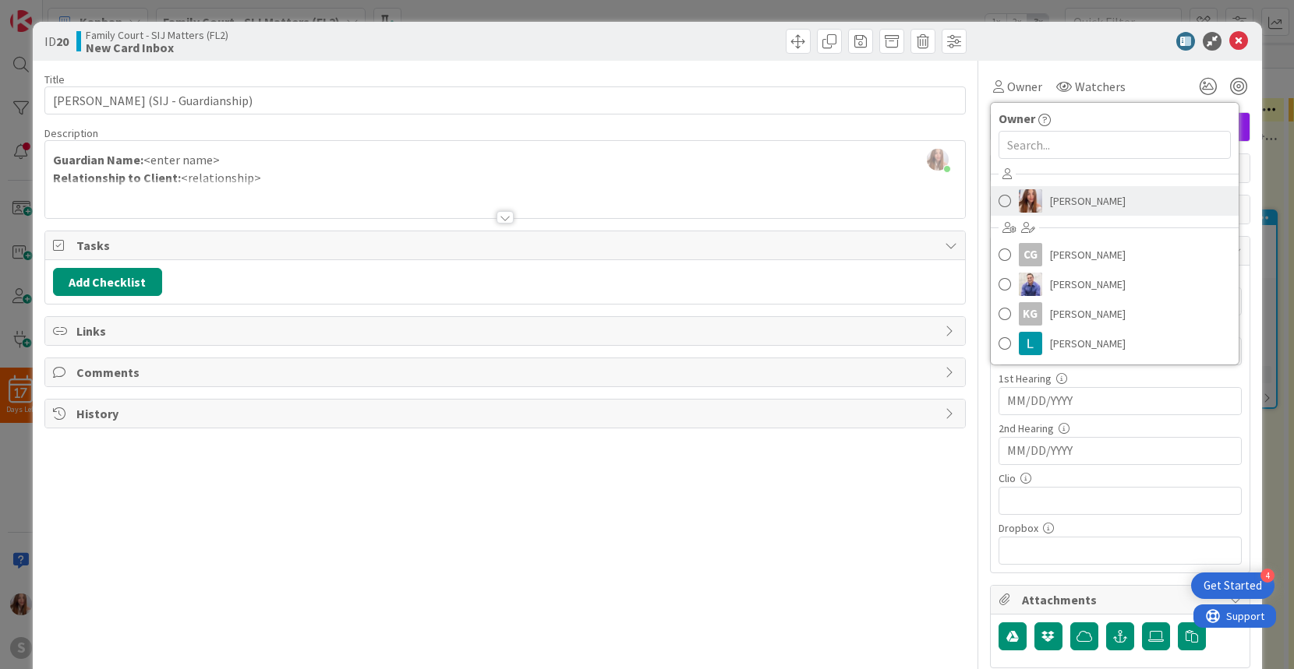
click at [1007, 197] on span at bounding box center [1004, 200] width 12 height 23
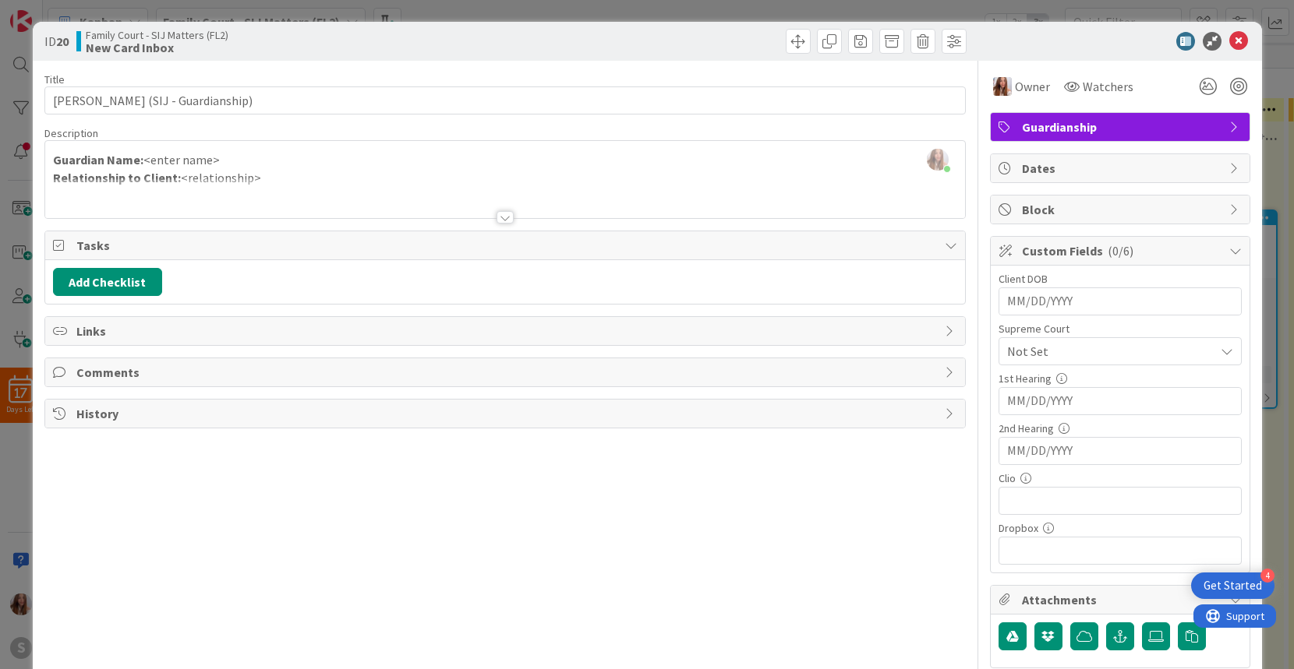
click at [242, 155] on div "[PERSON_NAME] just joined Guardian Name: <enter name> Relationship to Client: <…" at bounding box center [505, 179] width 920 height 77
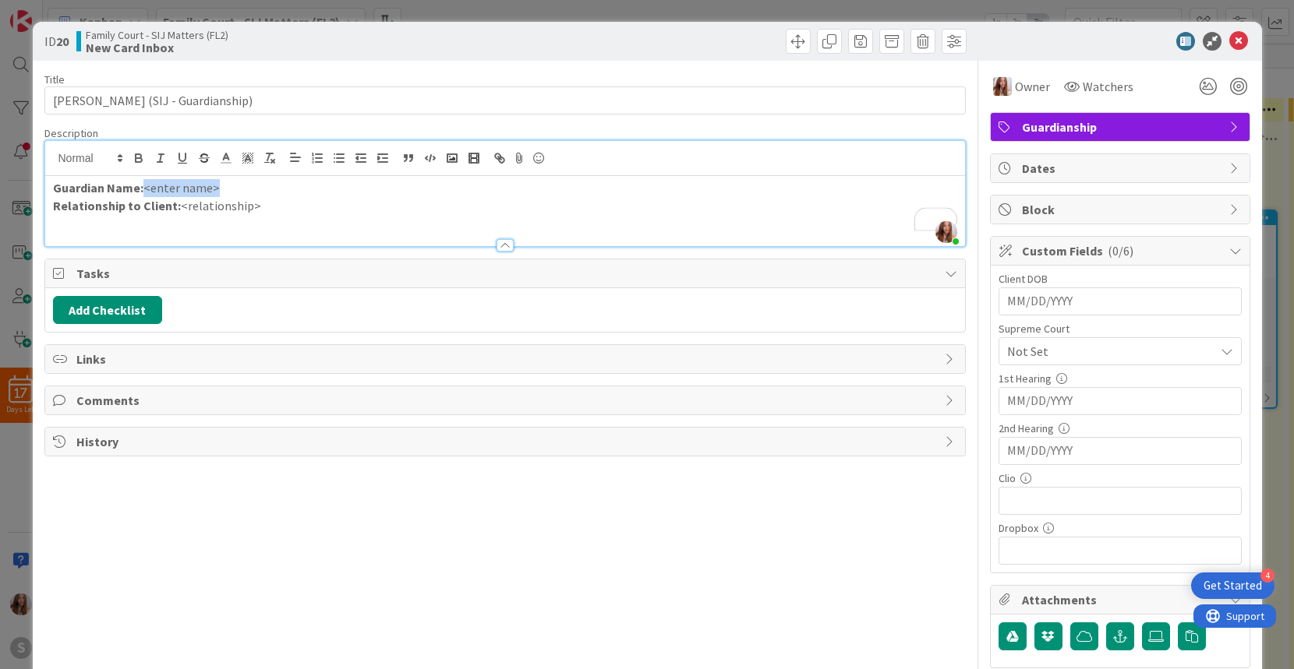
drag, startPoint x: 225, startPoint y: 188, endPoint x: 147, endPoint y: 189, distance: 78.7
click at [147, 189] on p "Guardian Name: <enter name>" at bounding box center [505, 188] width 904 height 18
click at [270, 188] on p "Guardian Name: <enter name>" at bounding box center [505, 188] width 904 height 18
drag, startPoint x: 244, startPoint y: 186, endPoint x: 146, endPoint y: 183, distance: 98.2
click at [146, 183] on p "Guardian Name: <enter name>" at bounding box center [505, 188] width 904 height 18
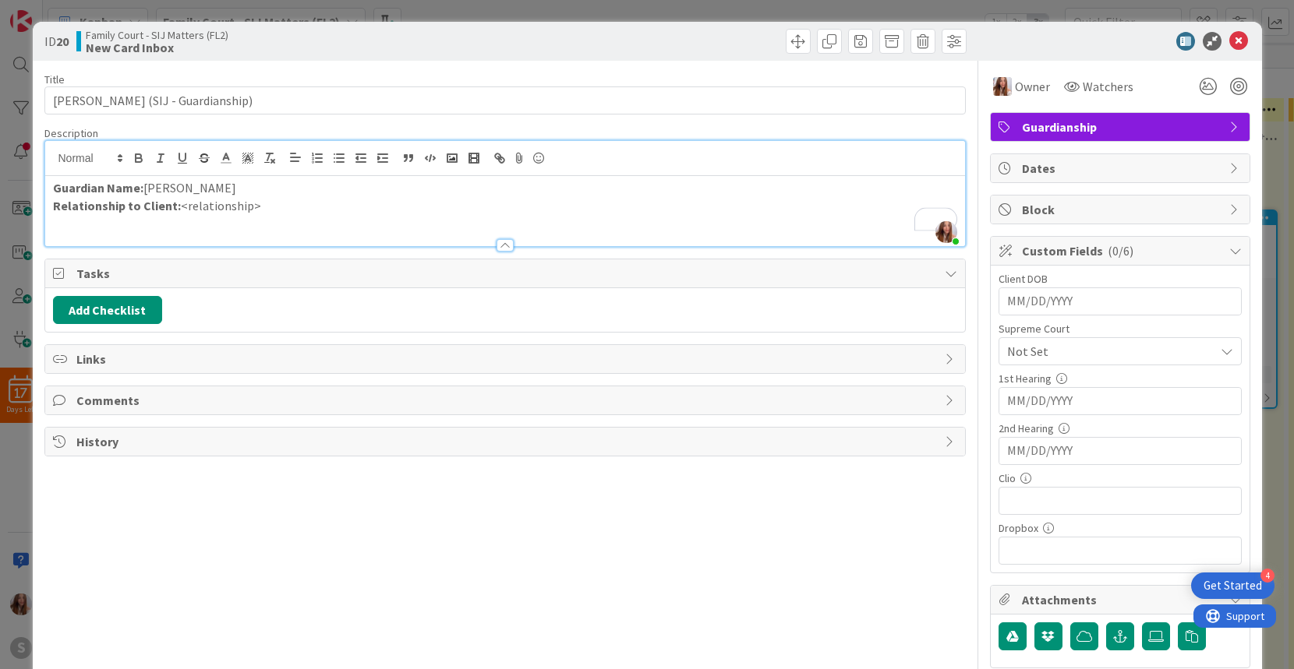
click at [267, 207] on p "Relationship to Client: <relationship>" at bounding box center [505, 206] width 904 height 18
drag, startPoint x: 267, startPoint y: 207, endPoint x: 176, endPoint y: 205, distance: 91.2
click at [176, 205] on p "Relationship to Client: <relationship>" at bounding box center [505, 206] width 904 height 18
click at [1084, 306] on input "MM/DD/YYYY" at bounding box center [1120, 301] width 226 height 26
type input "12/26/2004"
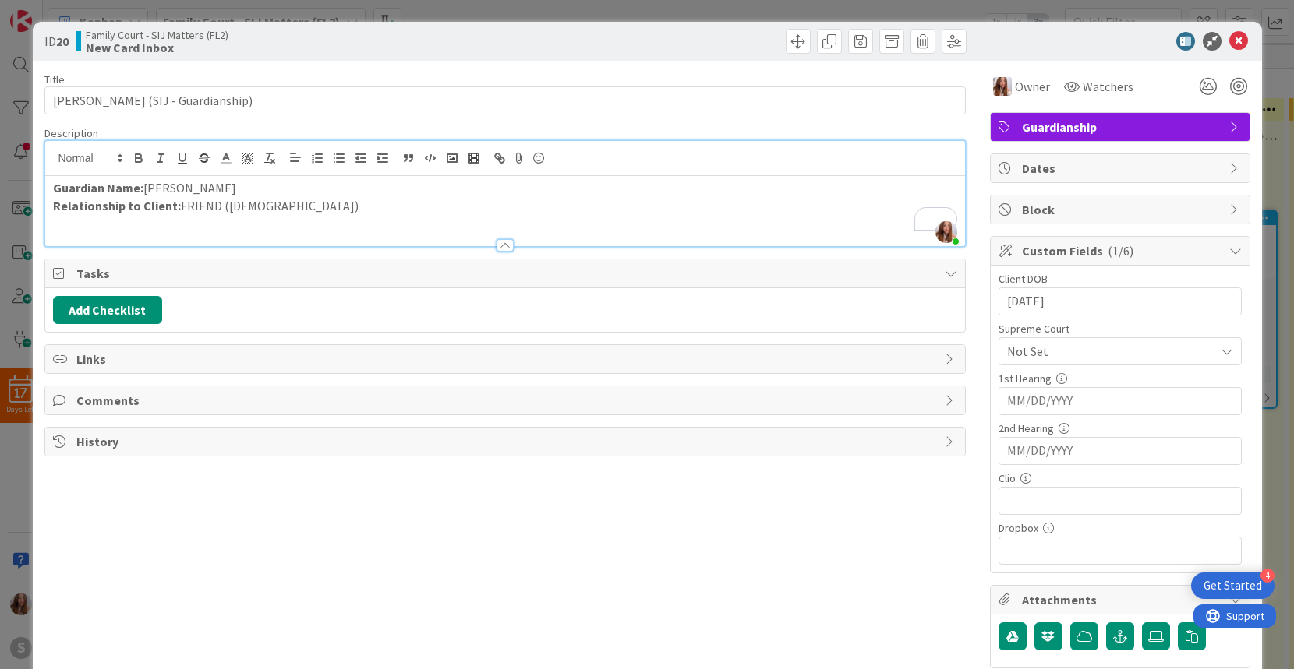
click at [1103, 353] on span "Not Set" at bounding box center [1107, 352] width 200 height 22
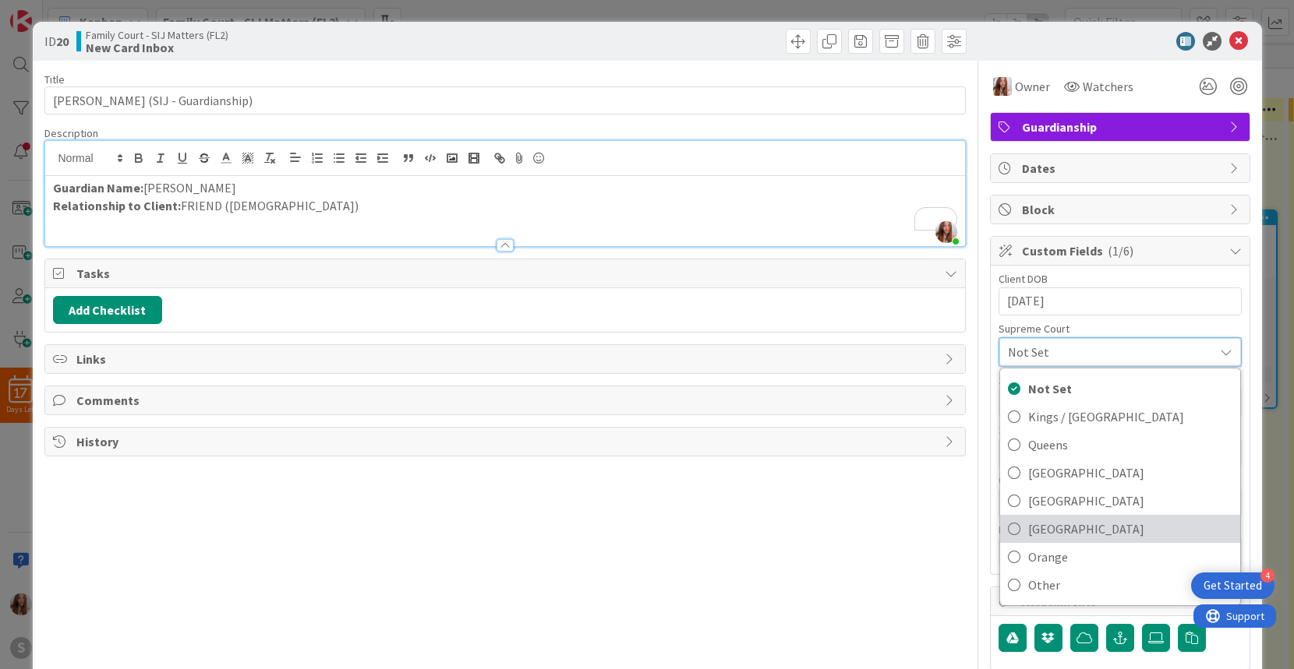
click at [1049, 533] on span "[GEOGRAPHIC_DATA]" at bounding box center [1130, 528] width 204 height 23
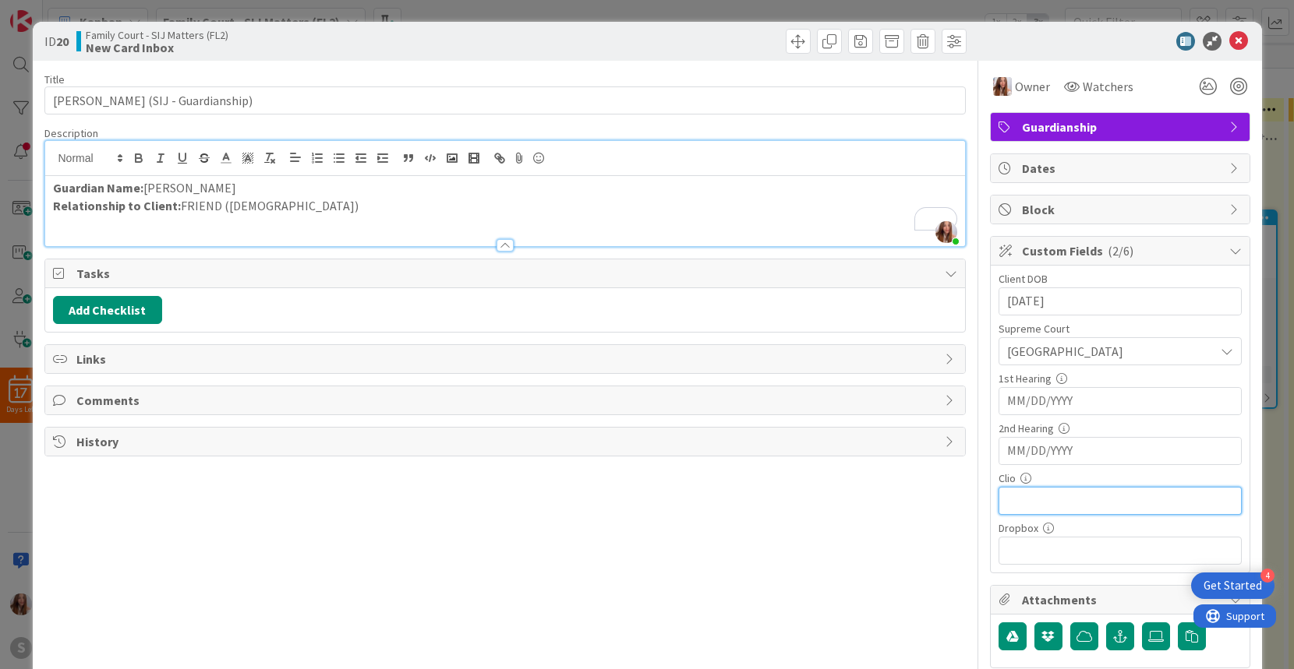
click at [1033, 501] on input "text" at bounding box center [1119, 501] width 243 height 28
paste input "https://app.clio.com/nc/#/matters/1711811927"
type input "https://app.clio.com/nc/#/matters/1711811927"
click at [1243, 41] on icon at bounding box center [1238, 41] width 19 height 19
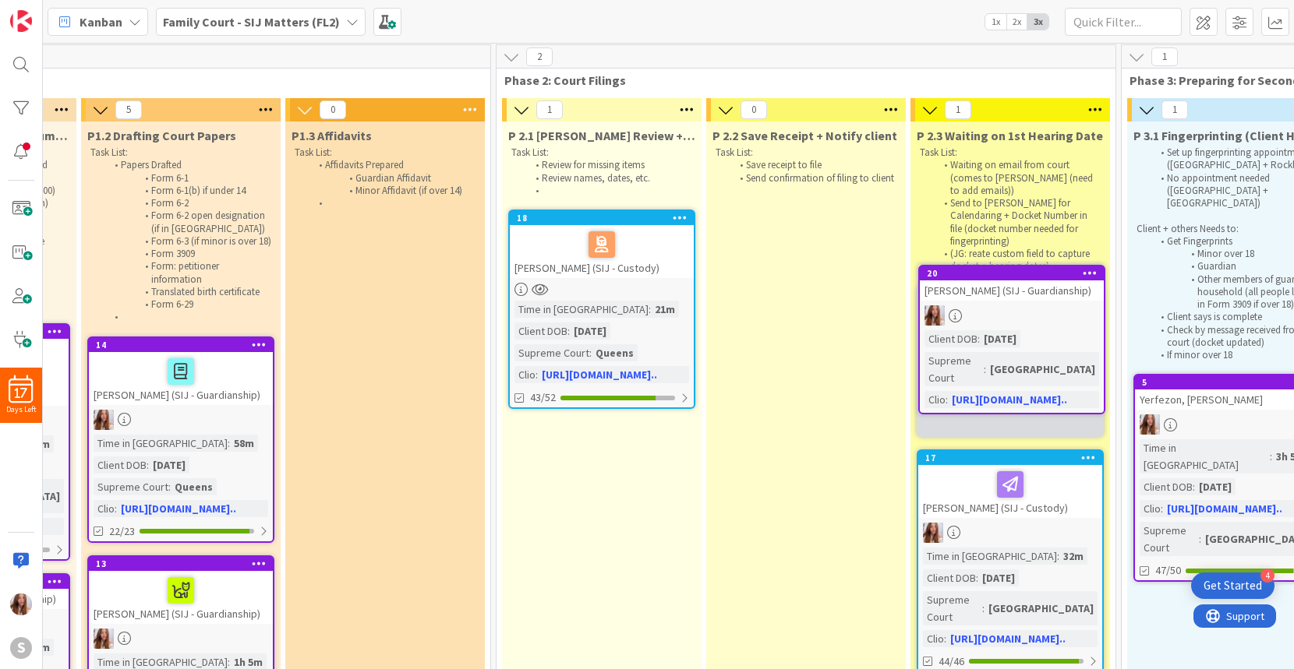
scroll to position [2, 590]
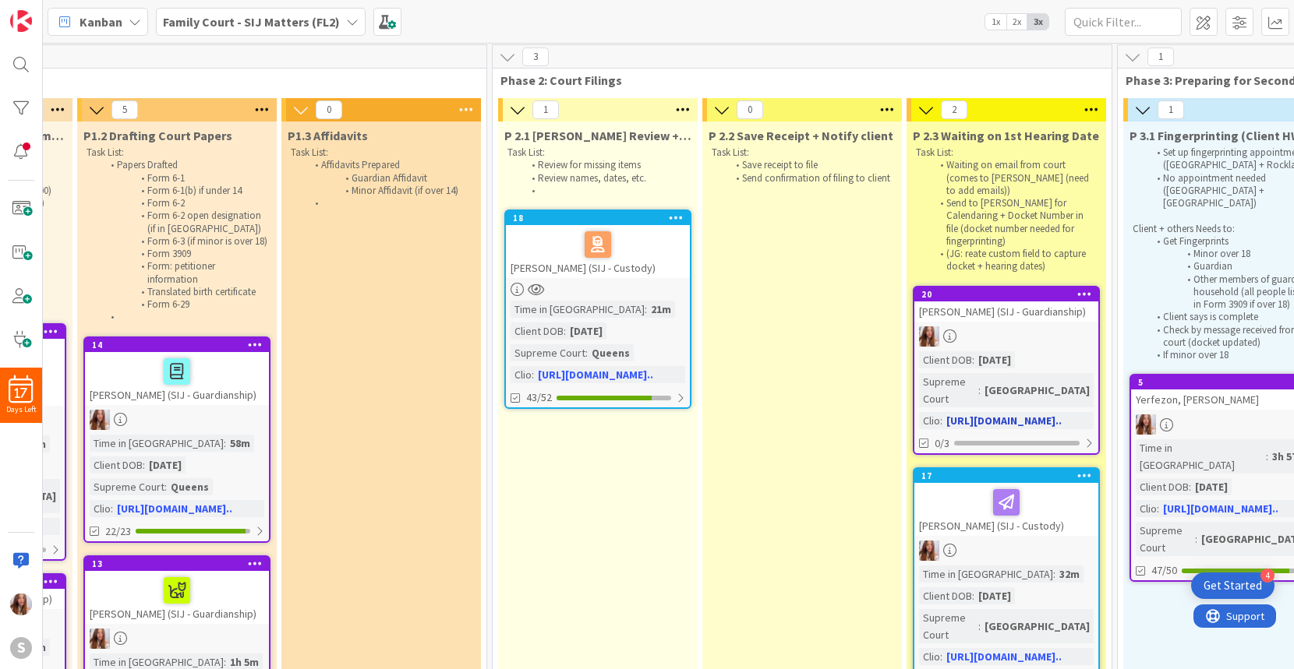
click at [991, 327] on div at bounding box center [1006, 337] width 184 height 20
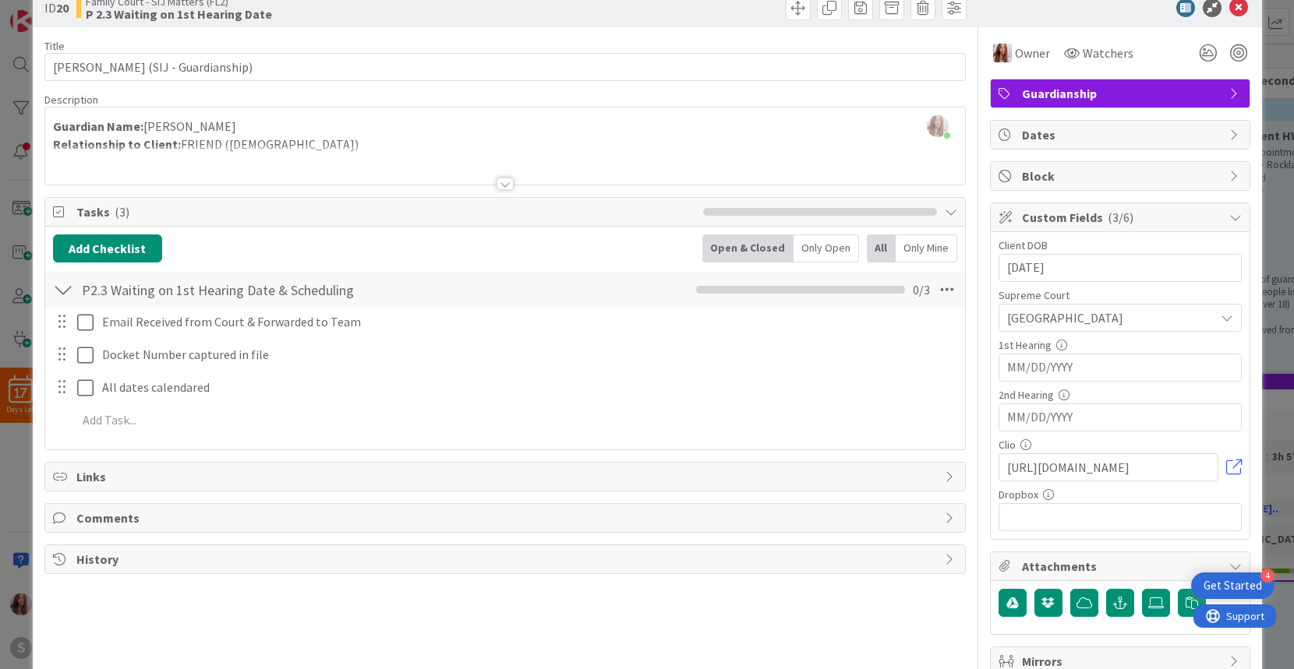
scroll to position [31, 0]
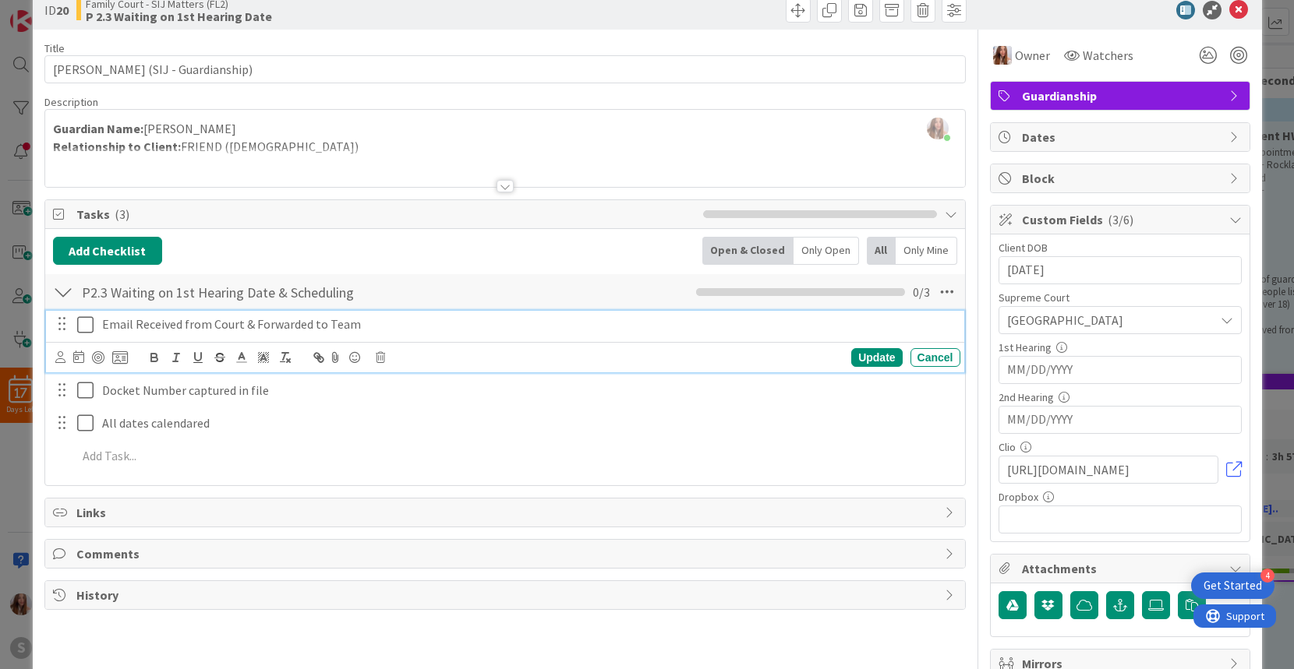
click at [84, 325] on icon at bounding box center [85, 325] width 16 height 19
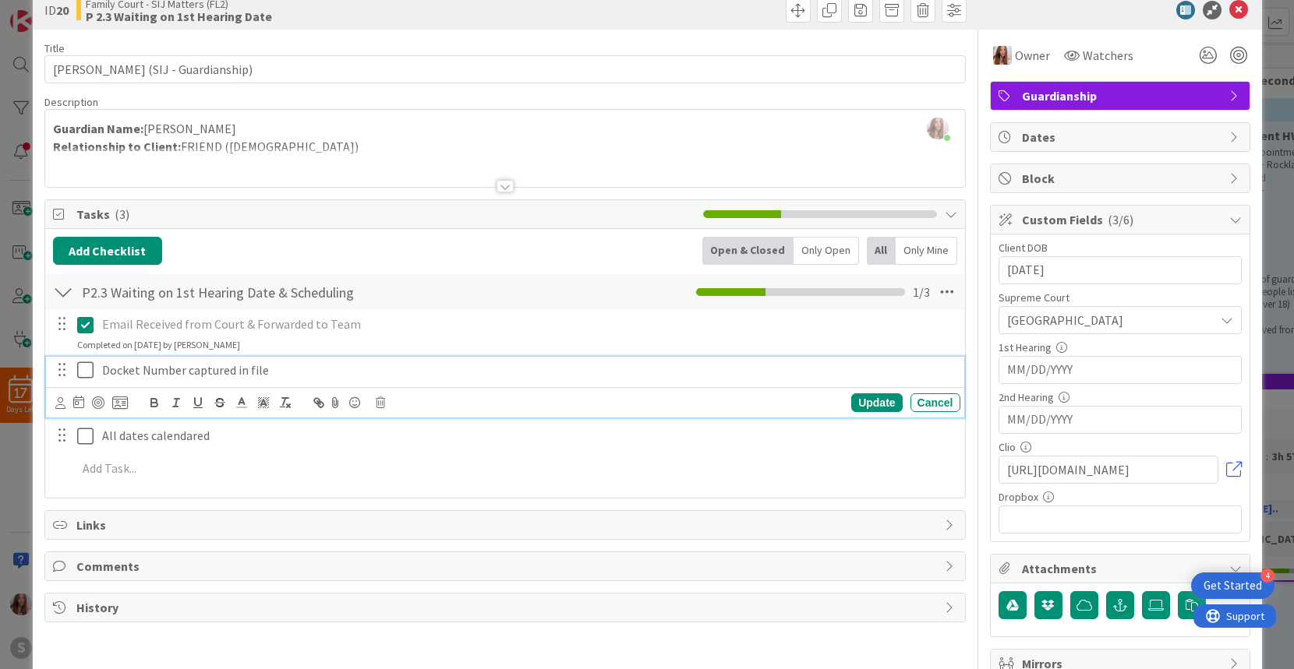
click at [83, 366] on icon at bounding box center [85, 370] width 16 height 19
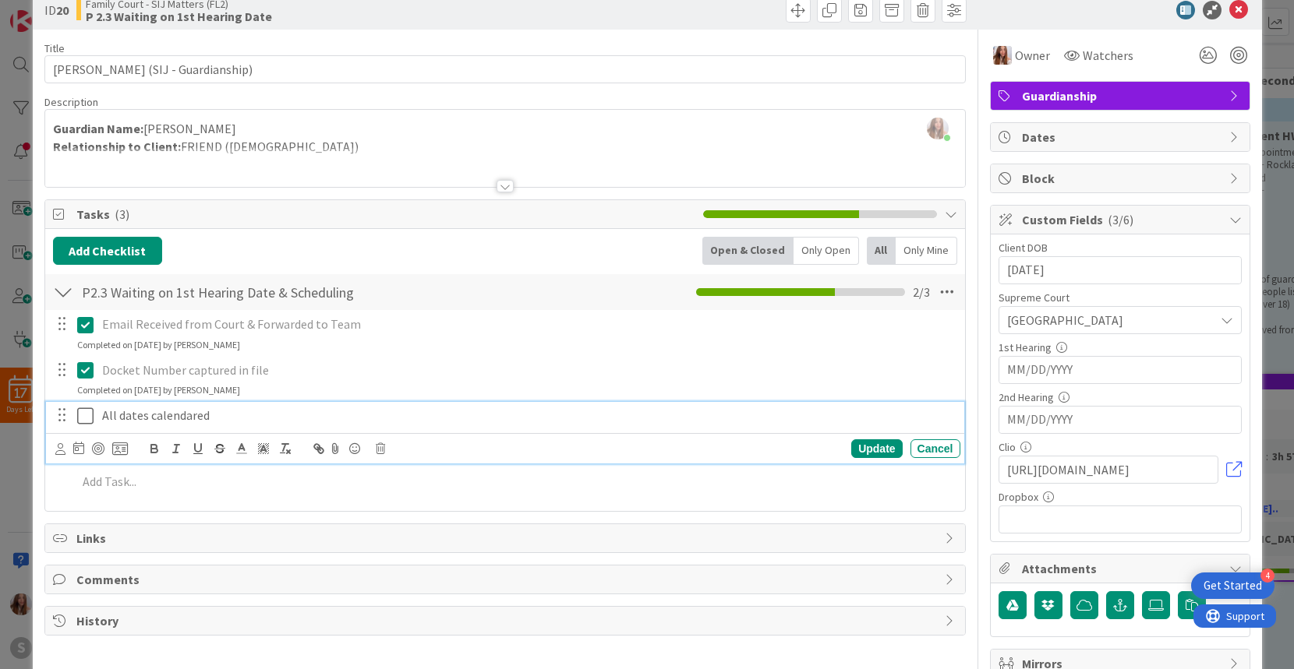
click at [80, 412] on icon at bounding box center [85, 416] width 16 height 19
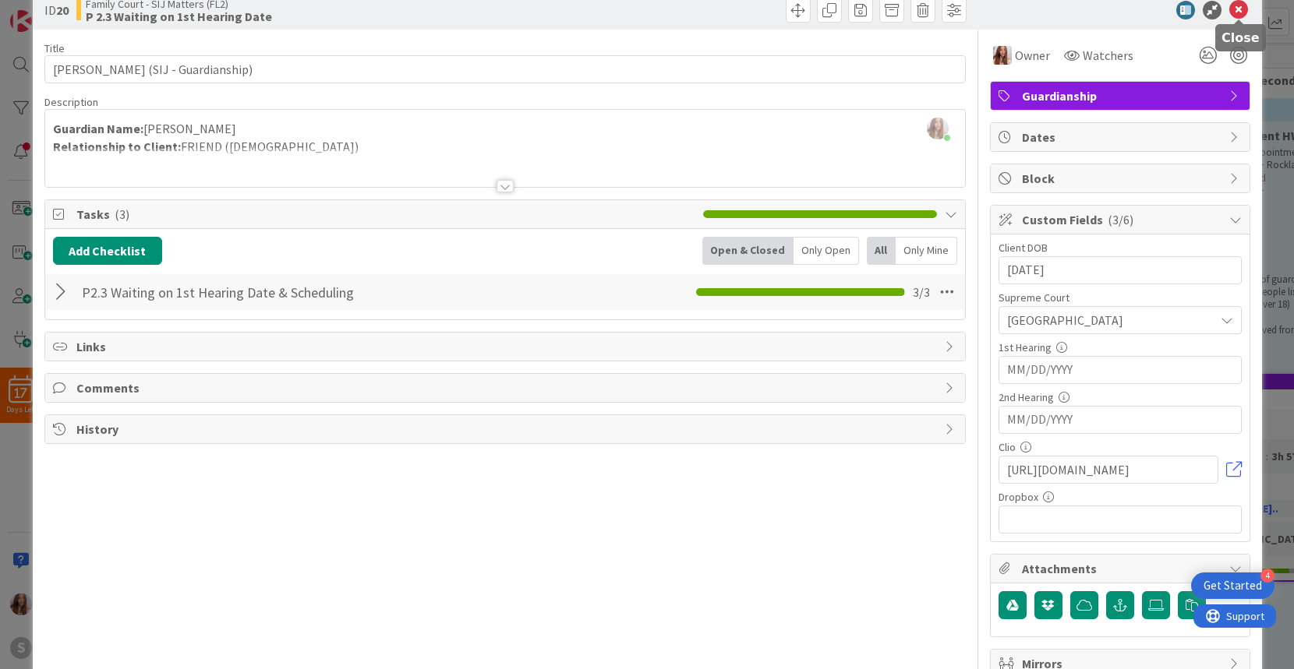
click at [1235, 9] on icon at bounding box center [1238, 10] width 19 height 19
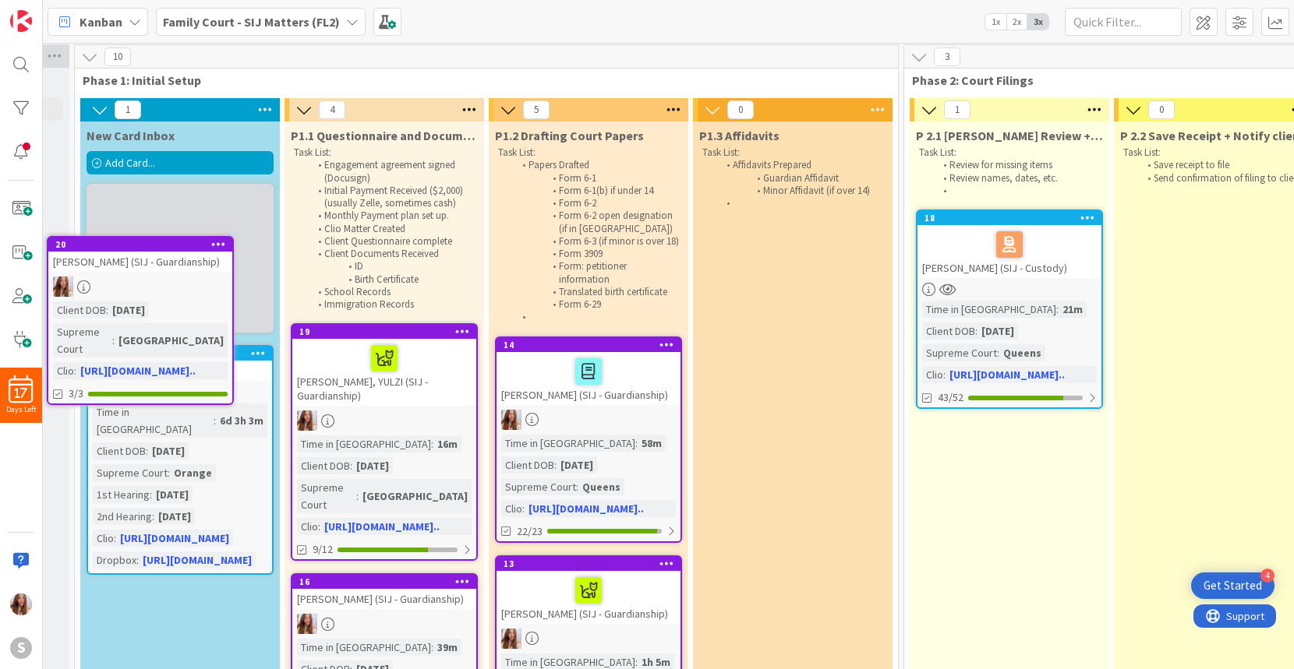
scroll to position [2, 108]
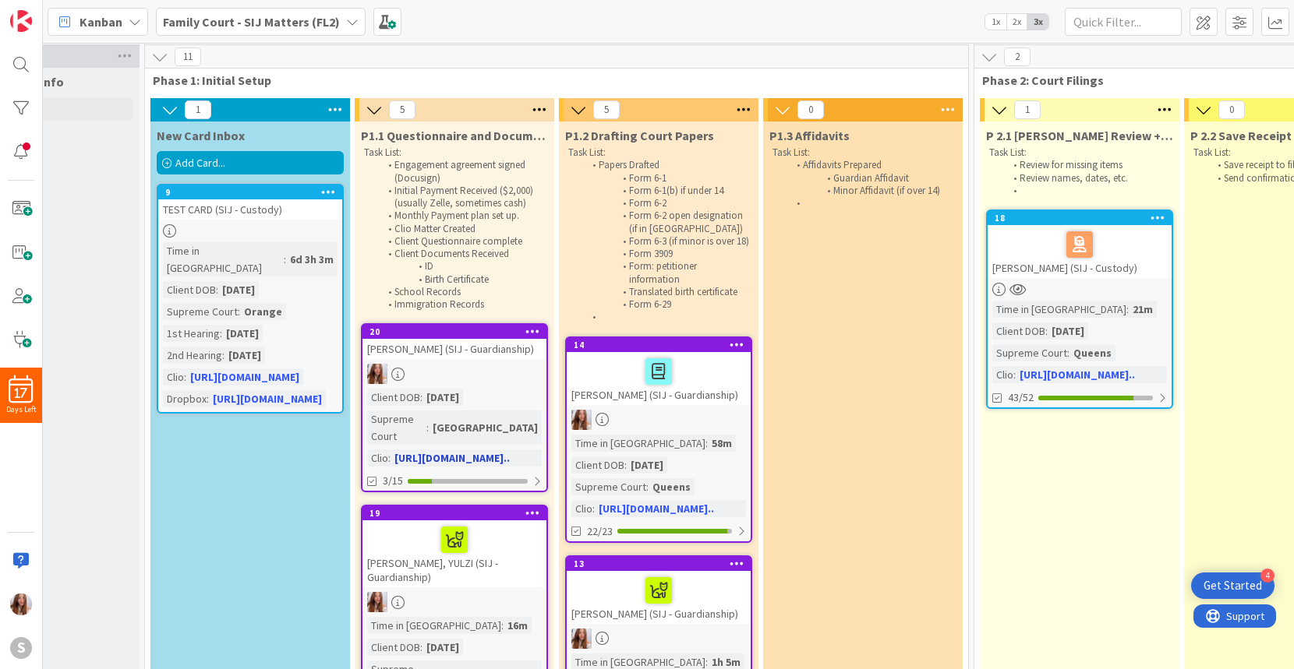
click at [446, 368] on div at bounding box center [454, 374] width 184 height 20
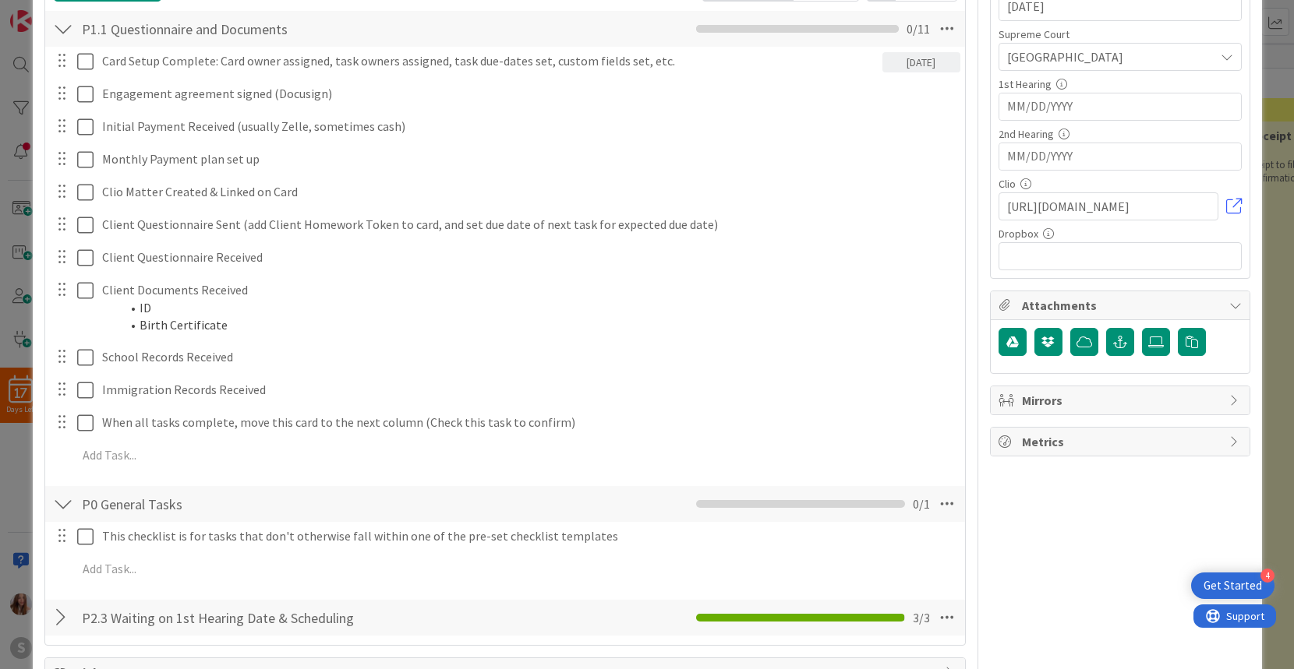
scroll to position [306, 0]
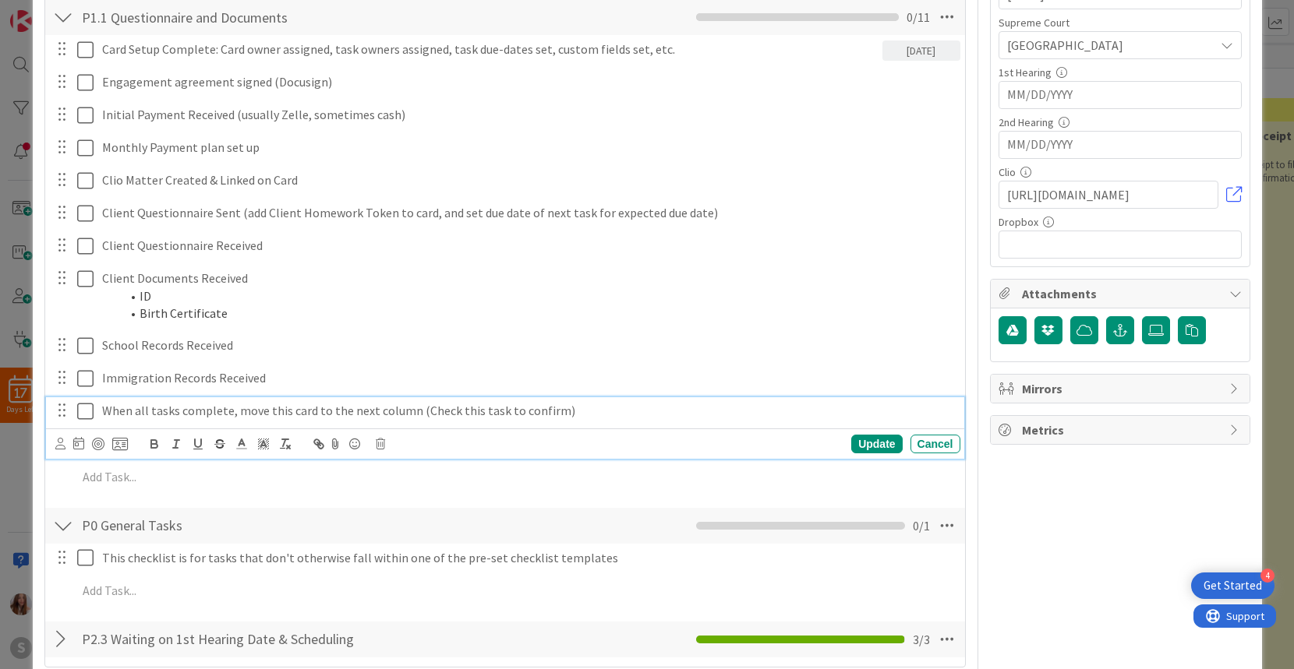
click at [87, 413] on icon at bounding box center [85, 411] width 16 height 19
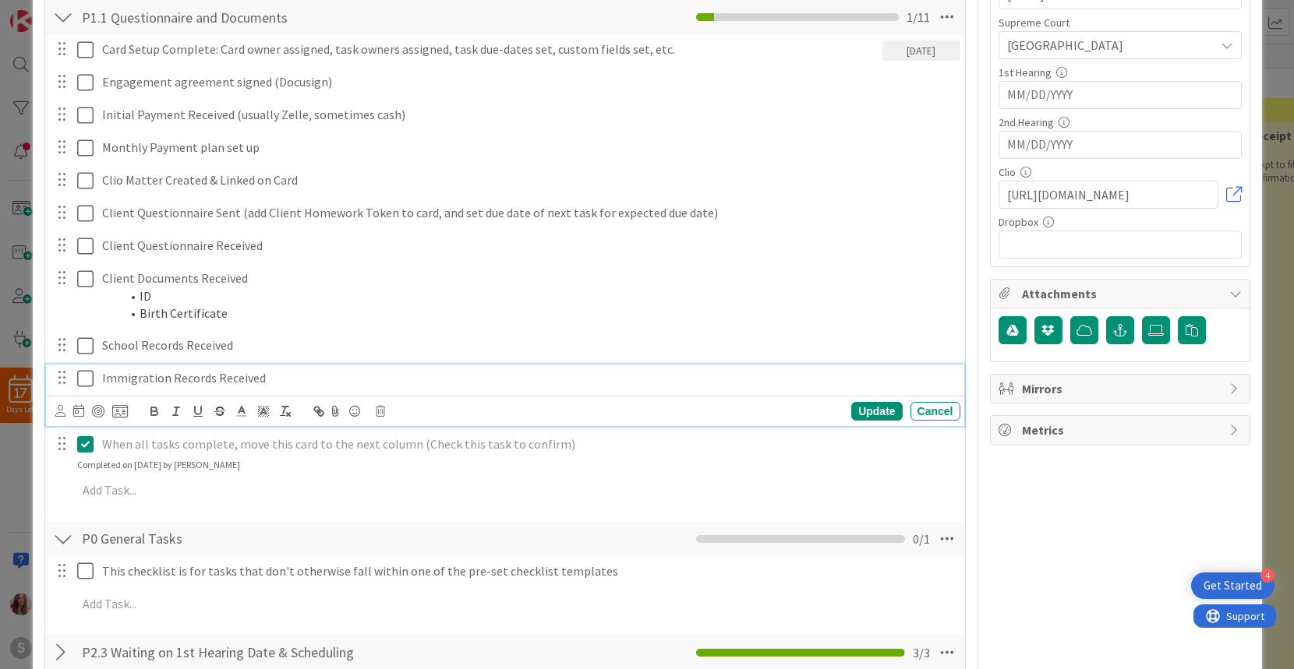
click at [87, 376] on icon at bounding box center [85, 378] width 16 height 19
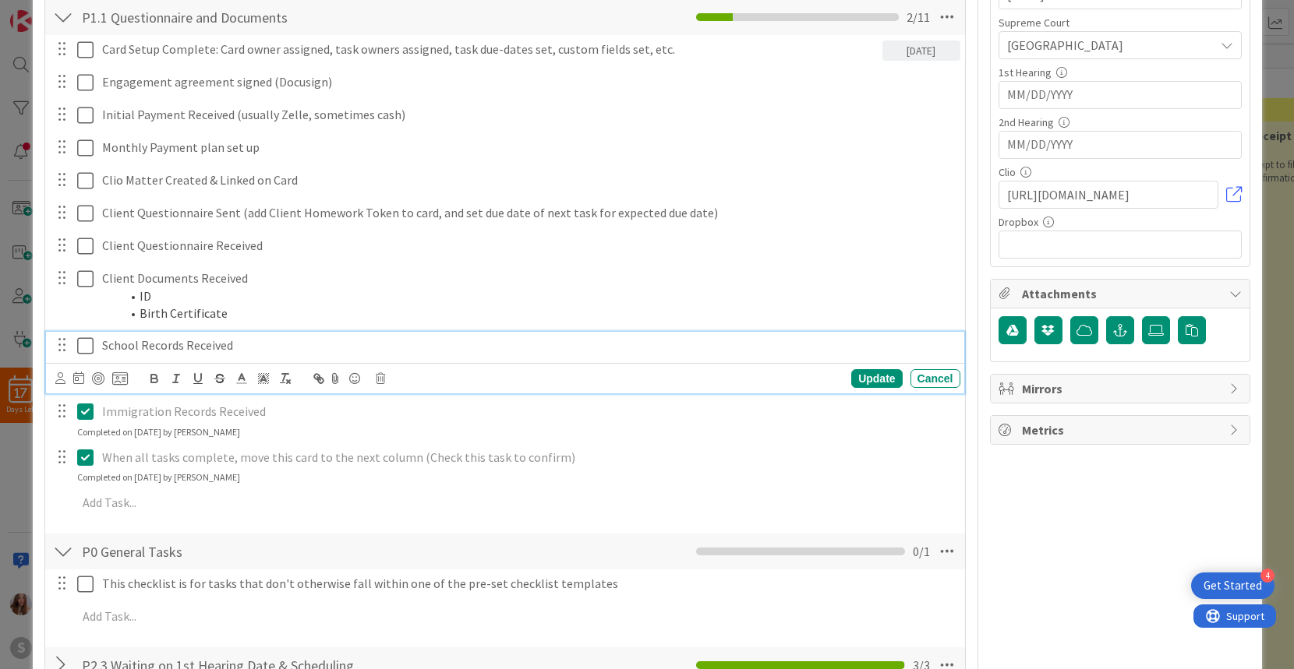
click at [87, 345] on icon at bounding box center [85, 346] width 16 height 19
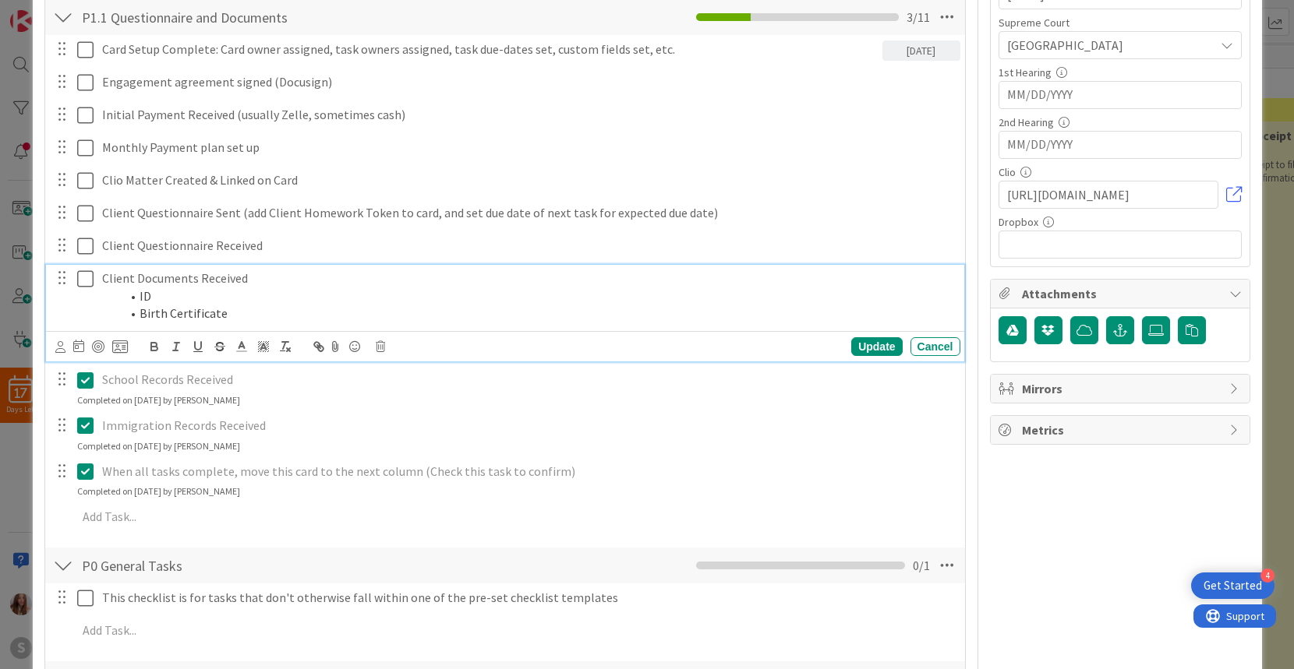
click at [83, 277] on icon at bounding box center [85, 279] width 16 height 19
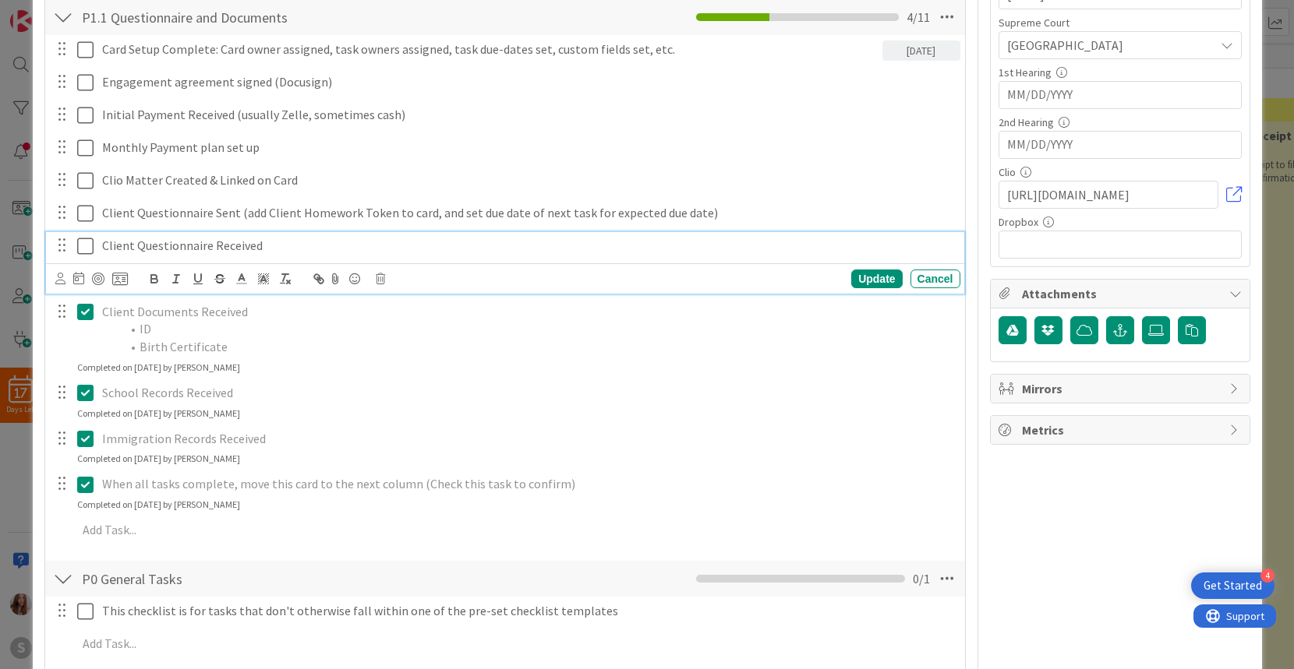
click at [86, 240] on icon at bounding box center [85, 246] width 16 height 19
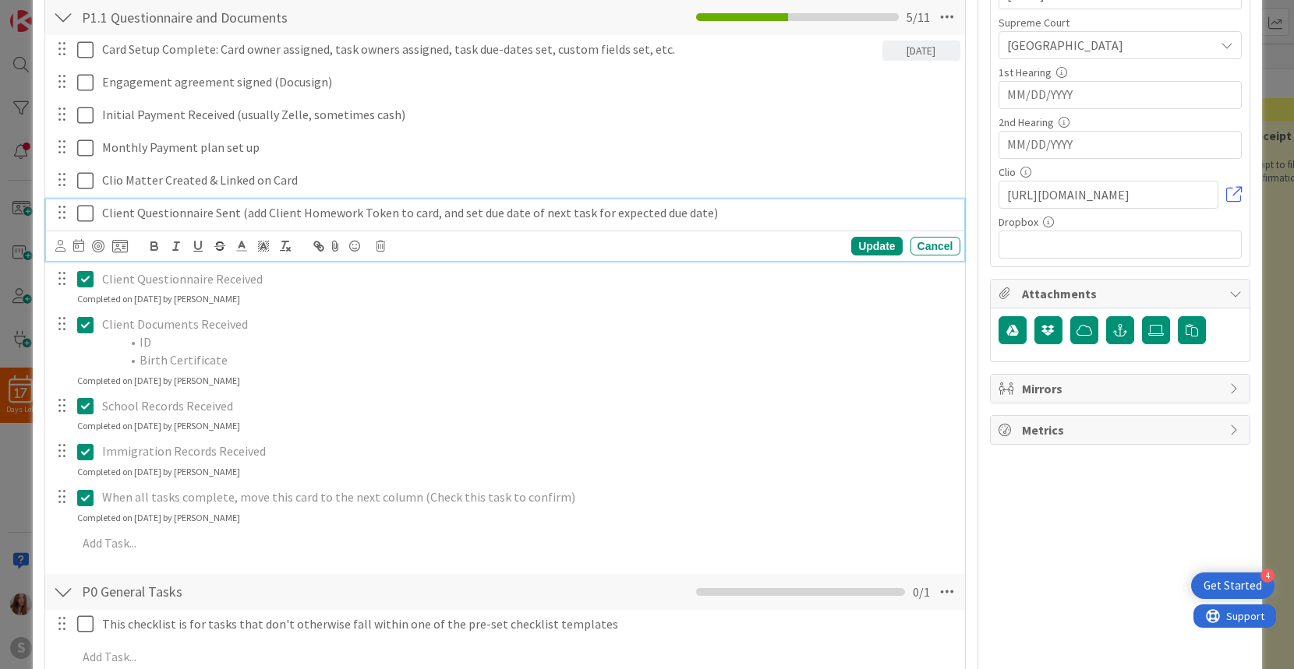
drag, startPoint x: 86, startPoint y: 207, endPoint x: 86, endPoint y: 193, distance: 14.0
click at [86, 207] on icon at bounding box center [85, 213] width 16 height 19
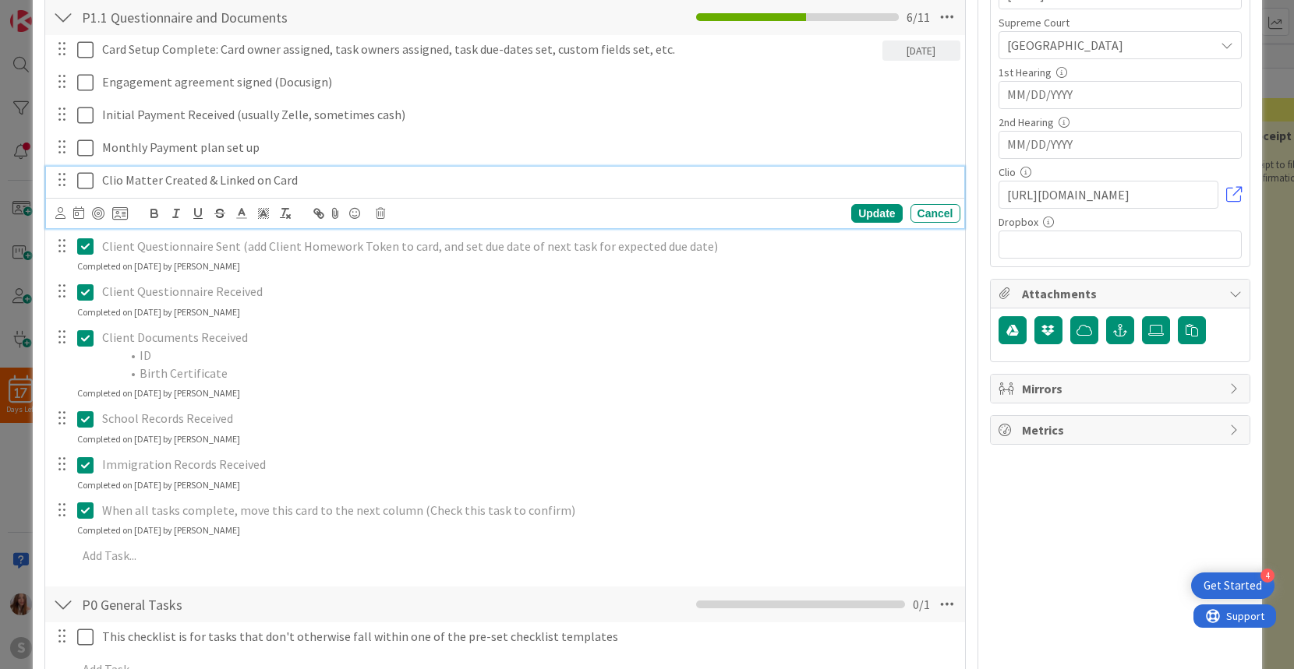
drag, startPoint x: 86, startPoint y: 170, endPoint x: 77, endPoint y: 178, distance: 11.6
click at [86, 171] on icon at bounding box center [85, 180] width 16 height 19
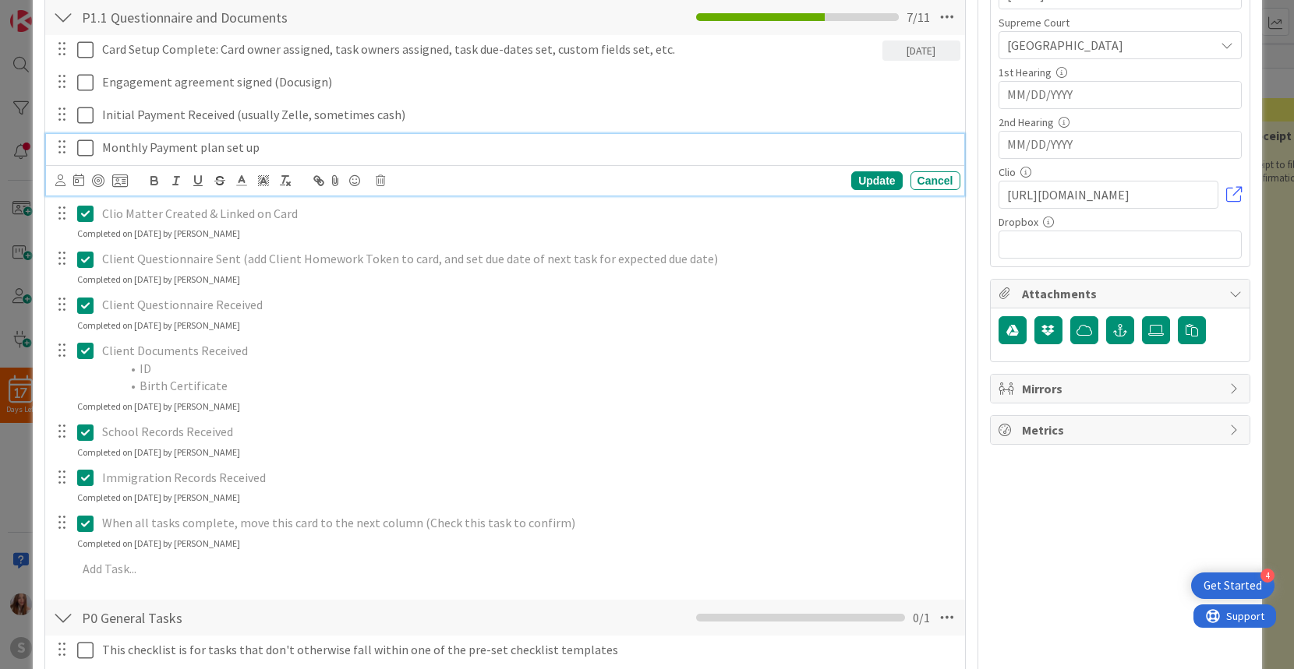
click at [87, 143] on icon at bounding box center [85, 148] width 16 height 19
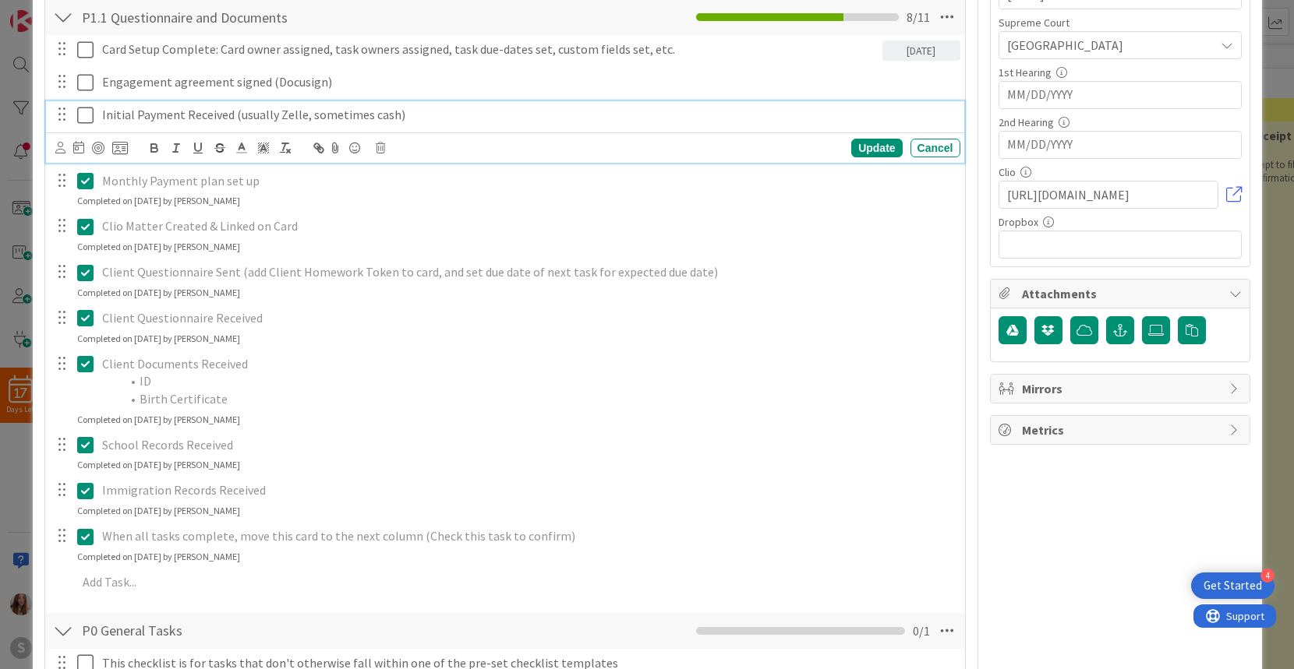
click at [80, 113] on icon at bounding box center [85, 115] width 16 height 19
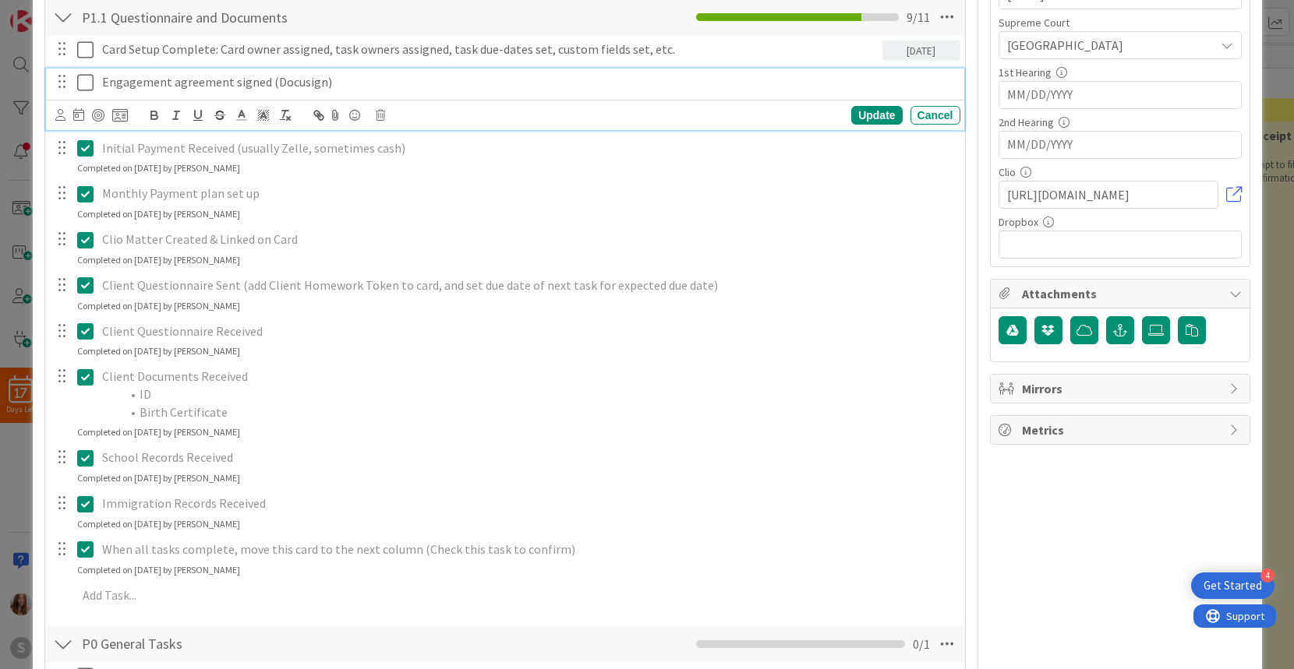
click at [83, 81] on icon at bounding box center [85, 82] width 16 height 19
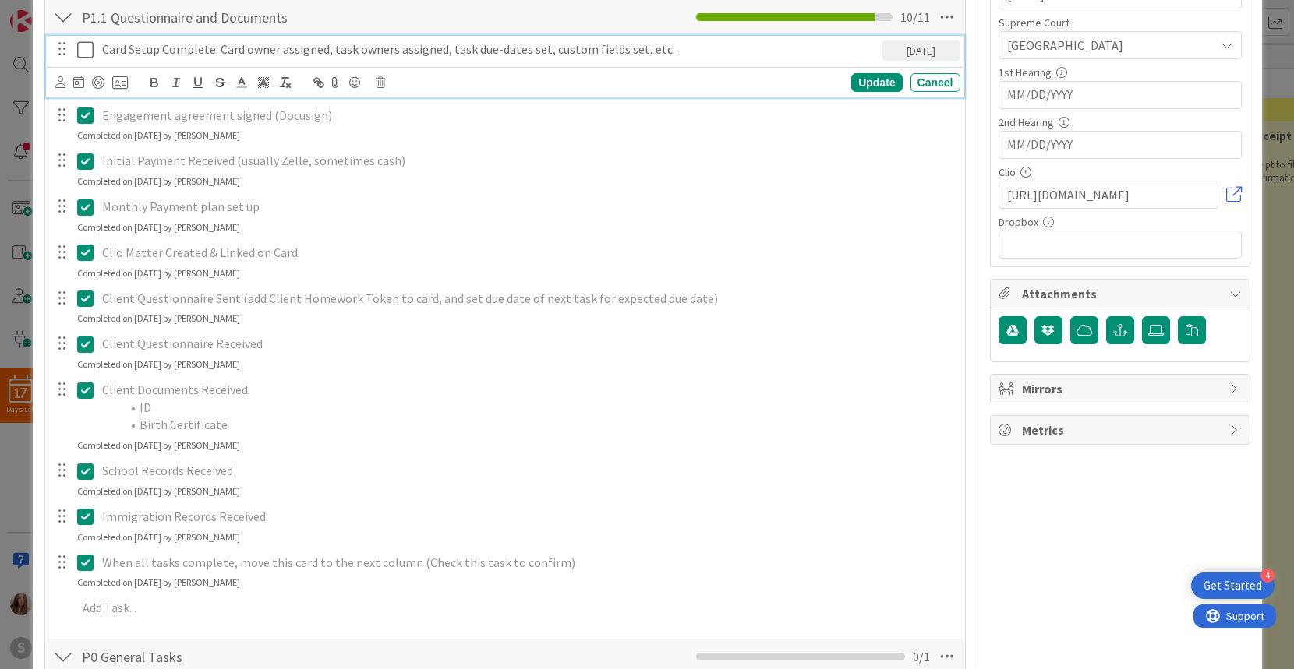
click at [90, 50] on icon at bounding box center [85, 50] width 16 height 19
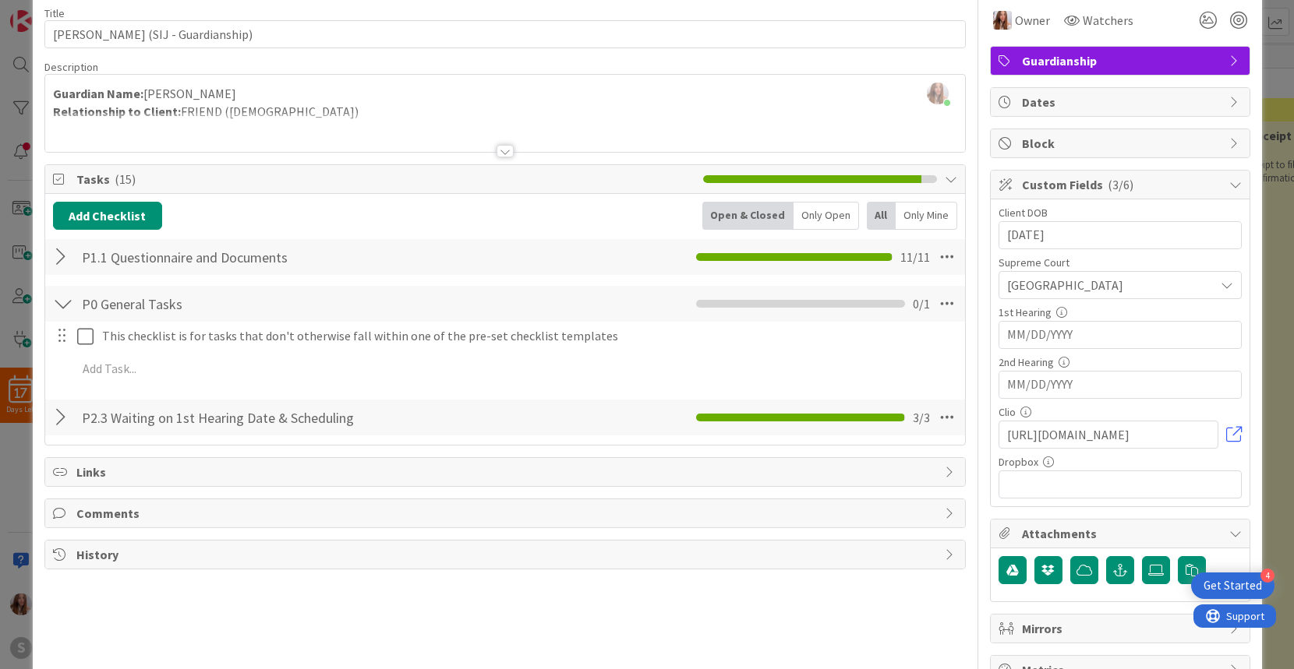
scroll to position [0, 0]
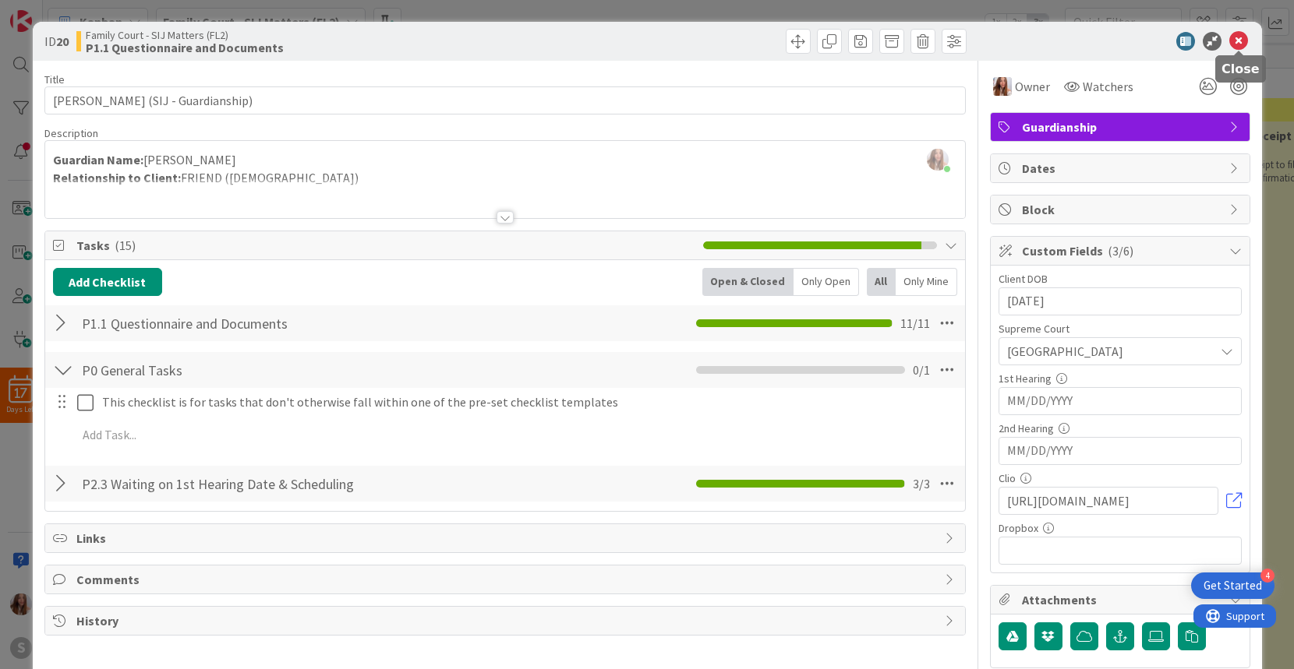
click at [1241, 44] on icon at bounding box center [1238, 41] width 19 height 19
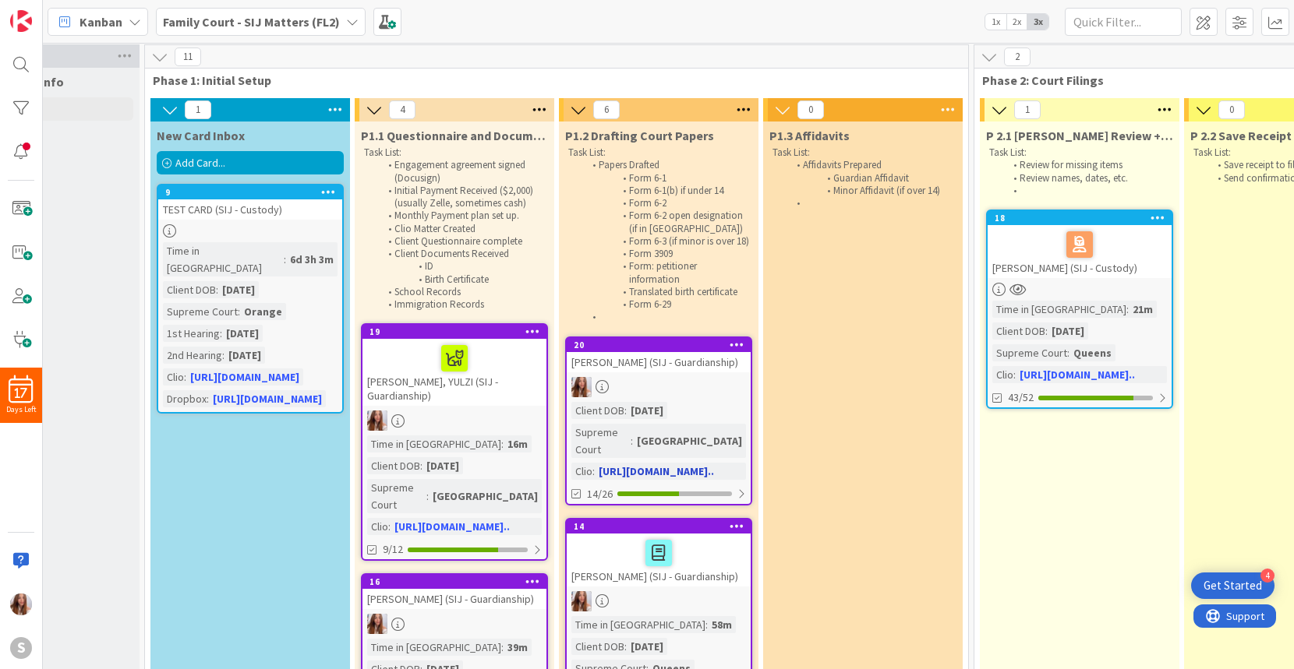
click at [666, 392] on div at bounding box center [659, 387] width 184 height 20
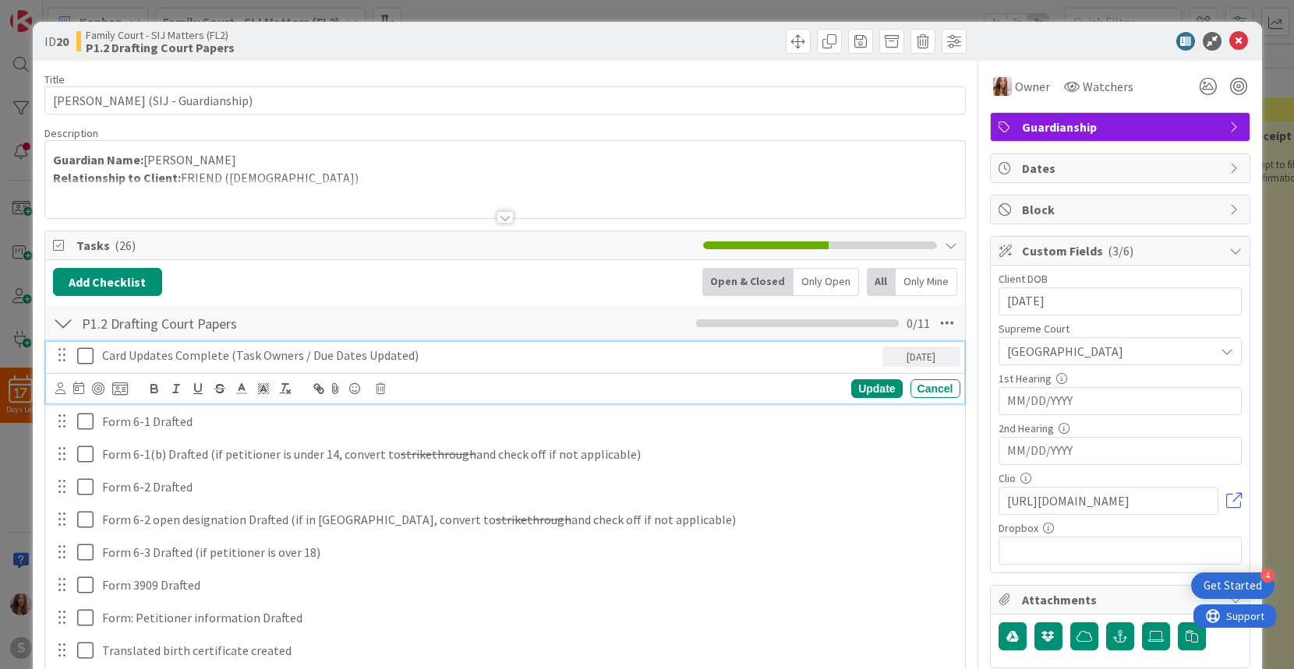
click at [83, 355] on icon at bounding box center [85, 356] width 16 height 19
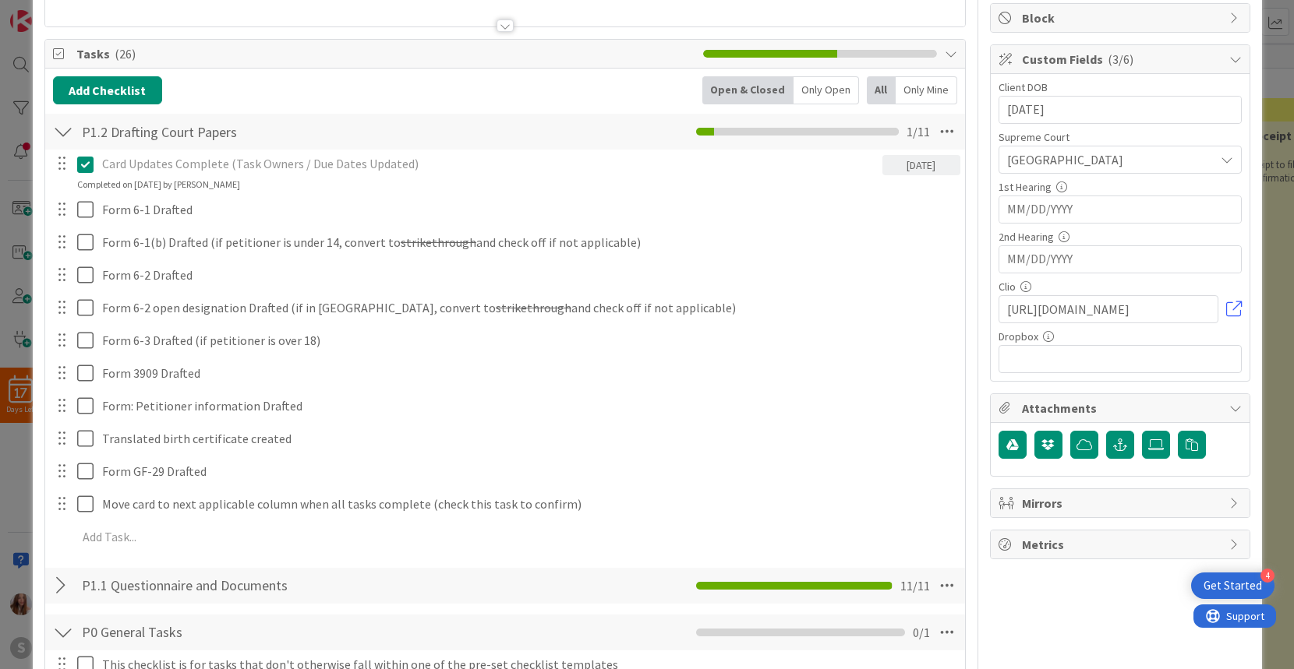
scroll to position [193, 0]
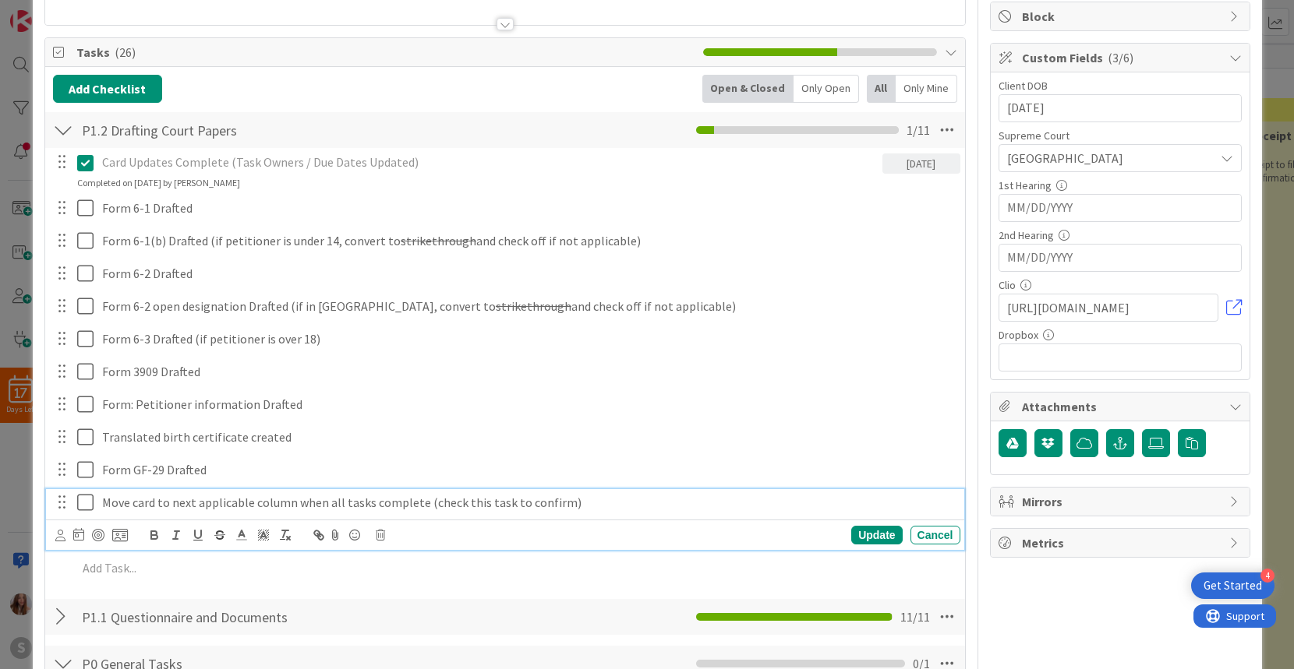
click at [87, 502] on icon at bounding box center [85, 502] width 16 height 19
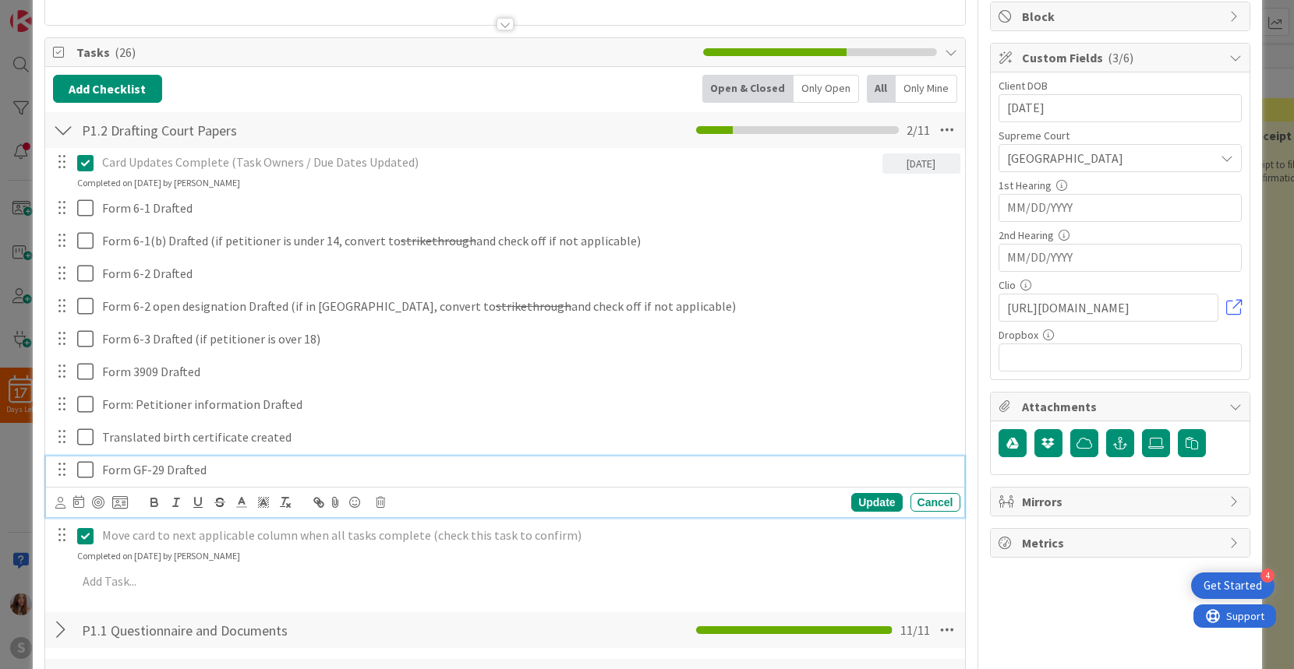
drag, startPoint x: 87, startPoint y: 474, endPoint x: 89, endPoint y: 439, distance: 35.1
click at [87, 474] on icon at bounding box center [85, 470] width 16 height 19
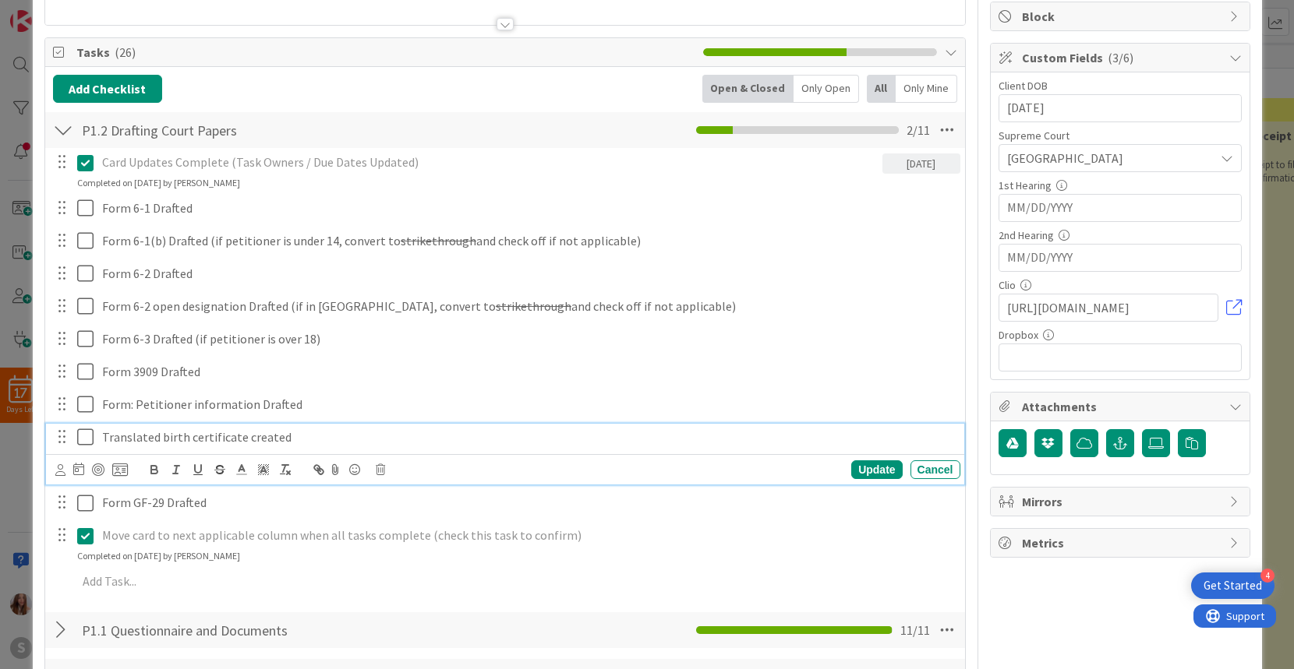
click at [89, 439] on icon at bounding box center [85, 437] width 16 height 19
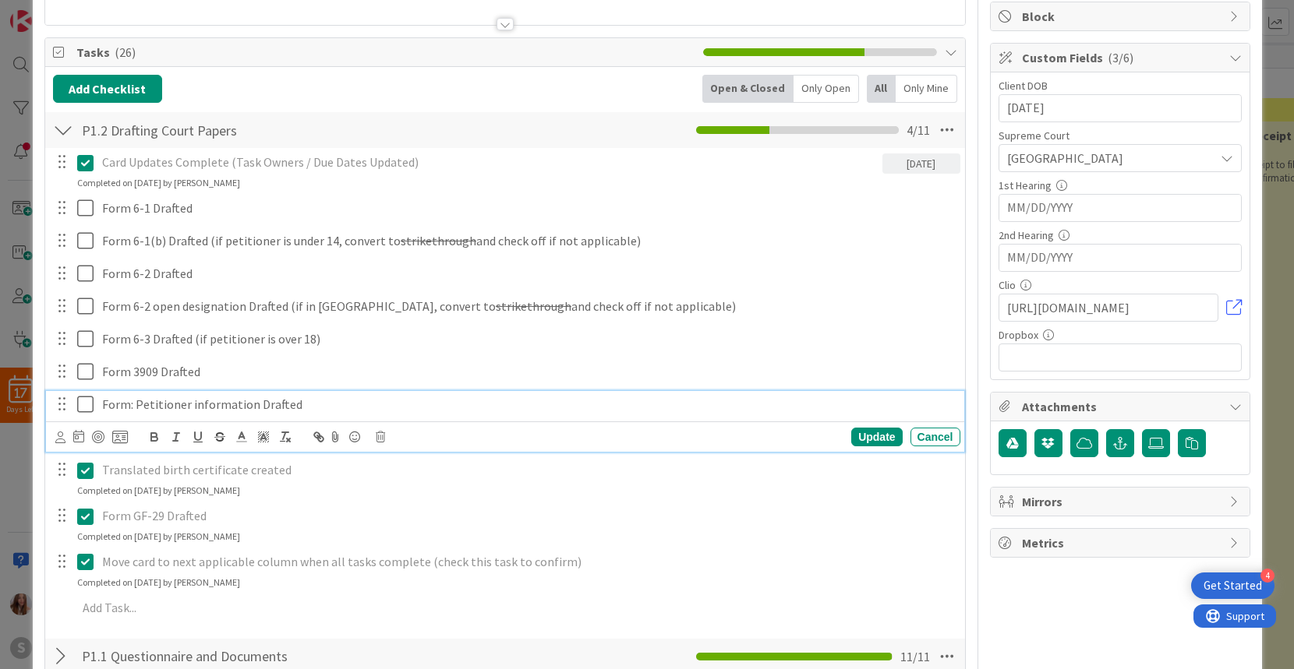
drag, startPoint x: 91, startPoint y: 405, endPoint x: 84, endPoint y: 382, distance: 24.4
click at [91, 405] on icon at bounding box center [85, 404] width 16 height 19
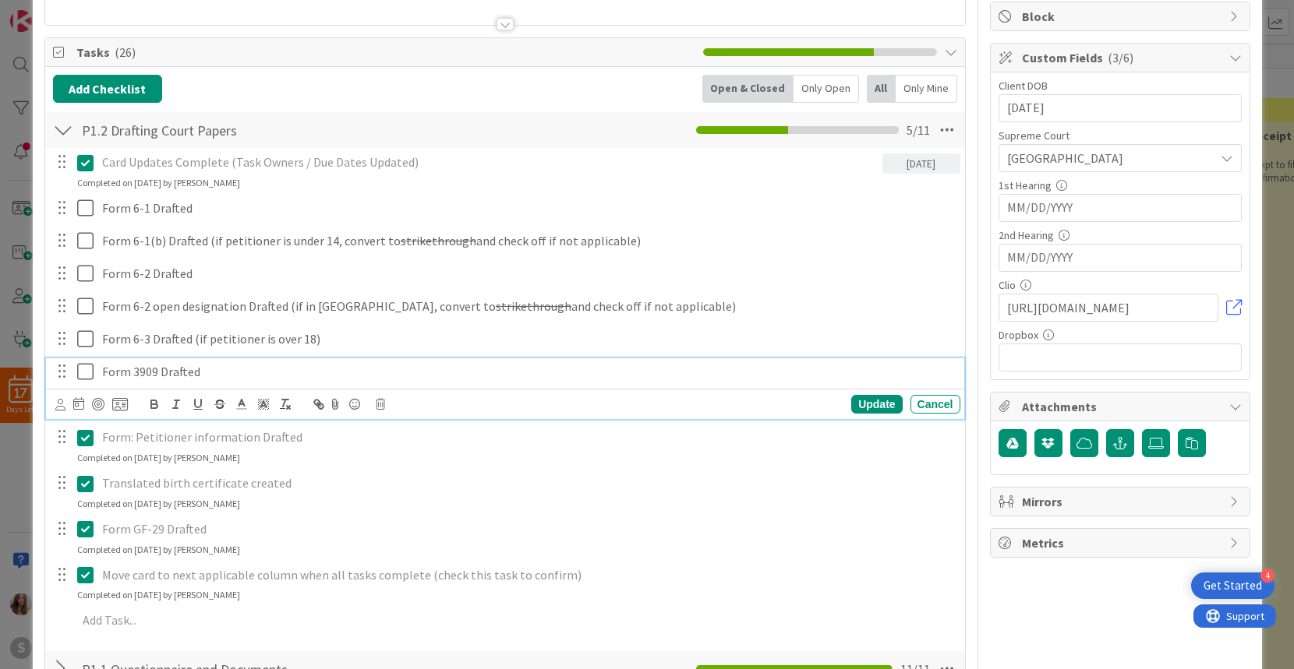
click at [84, 373] on icon at bounding box center [85, 371] width 16 height 19
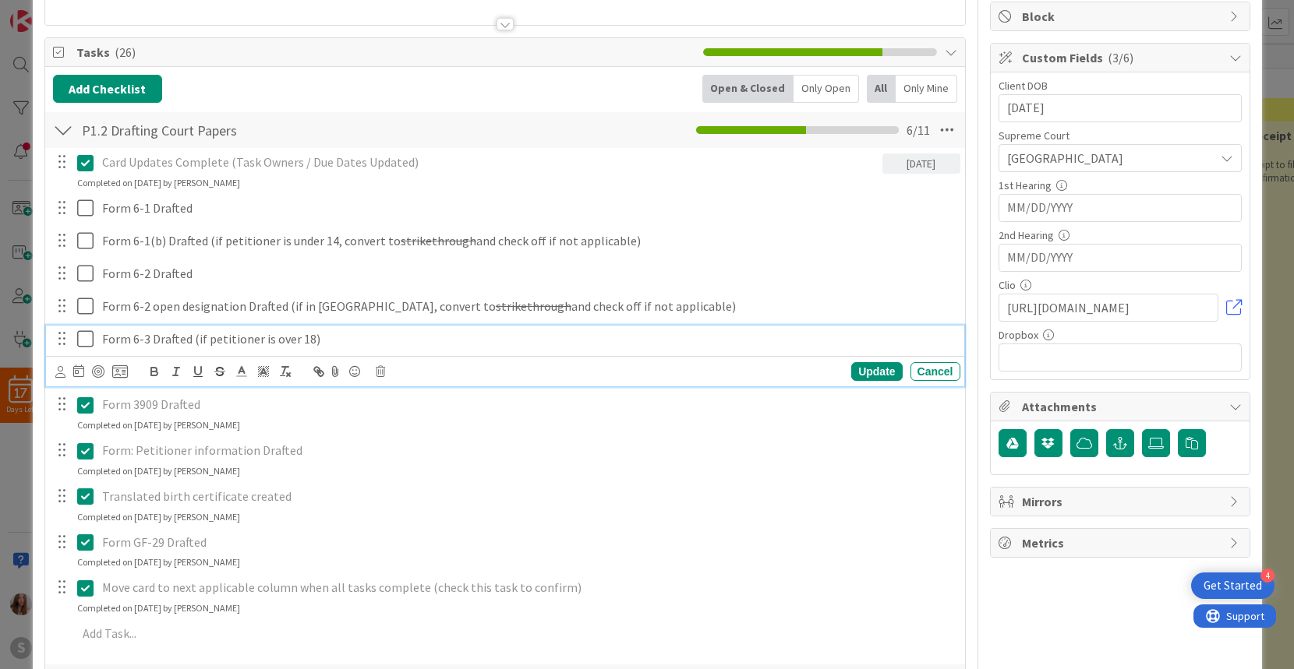
click at [84, 336] on icon at bounding box center [85, 339] width 16 height 19
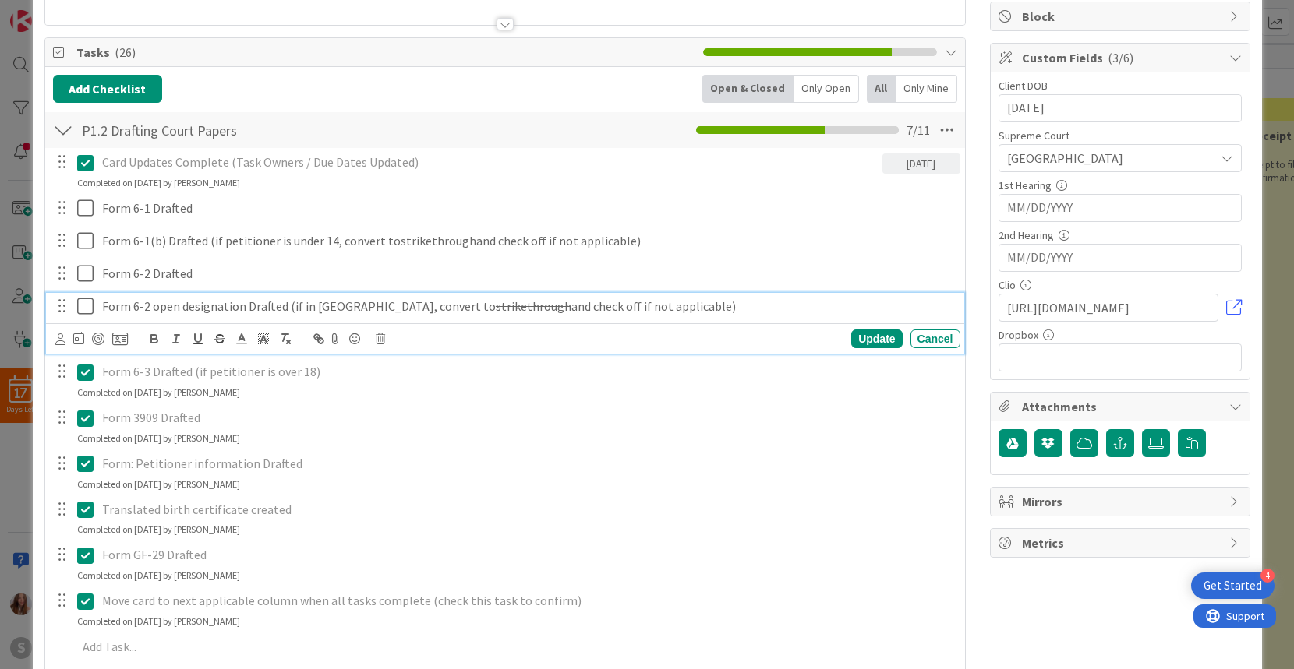
click at [87, 305] on icon at bounding box center [85, 306] width 16 height 19
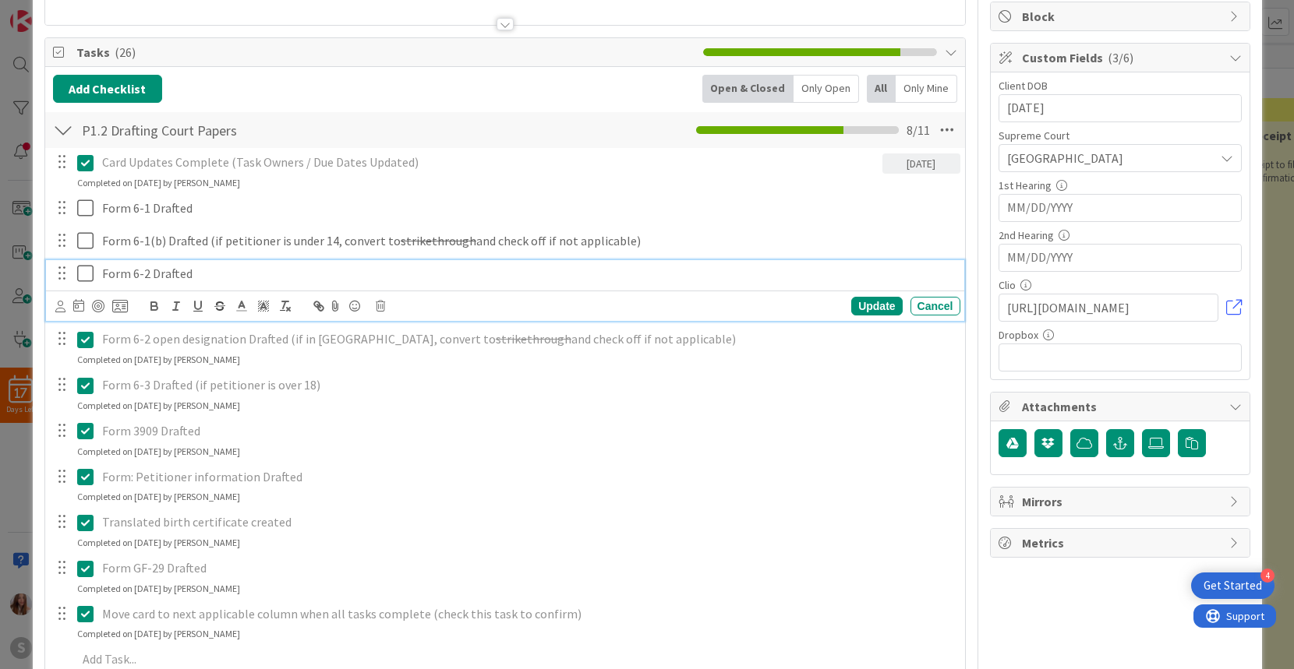
click at [87, 273] on icon at bounding box center [85, 273] width 16 height 19
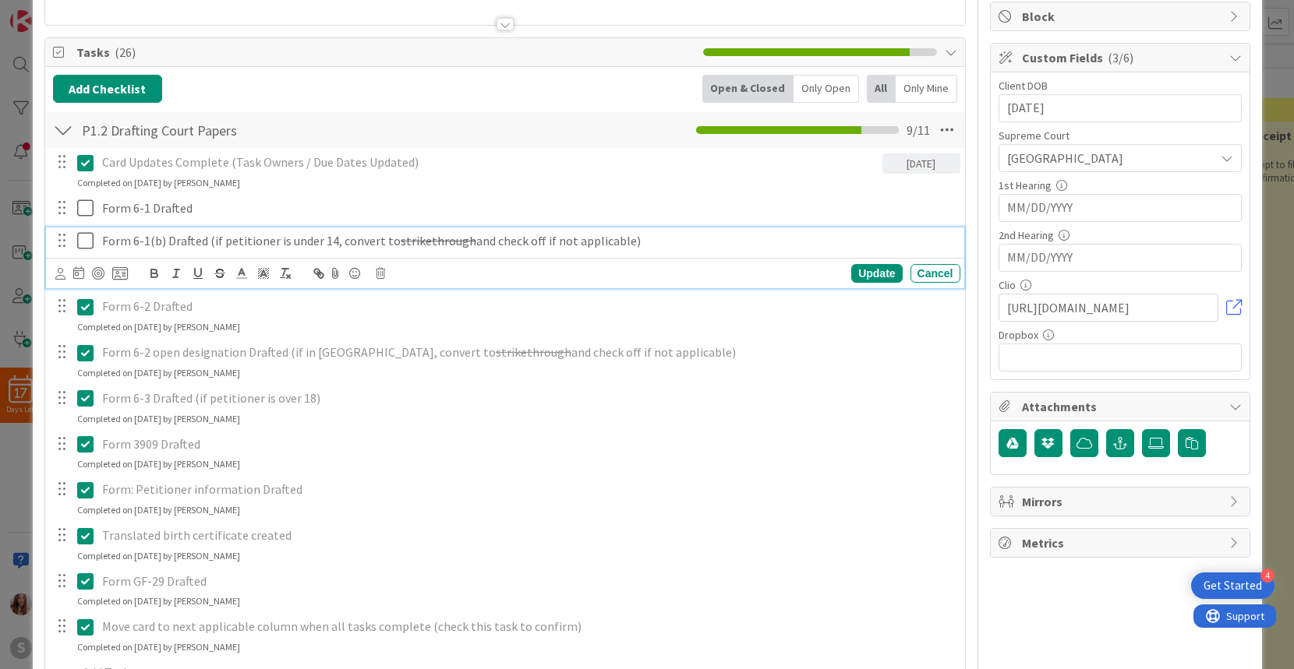
click at [87, 238] on icon at bounding box center [85, 240] width 16 height 19
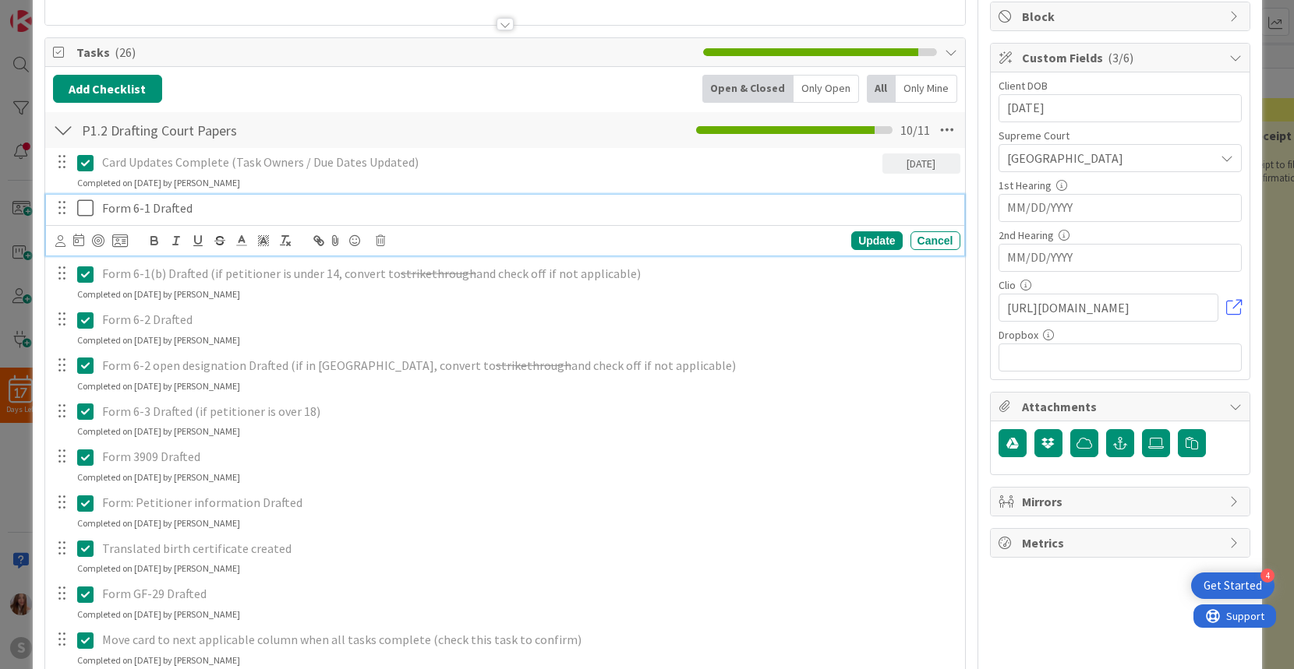
click at [87, 201] on icon at bounding box center [85, 208] width 16 height 19
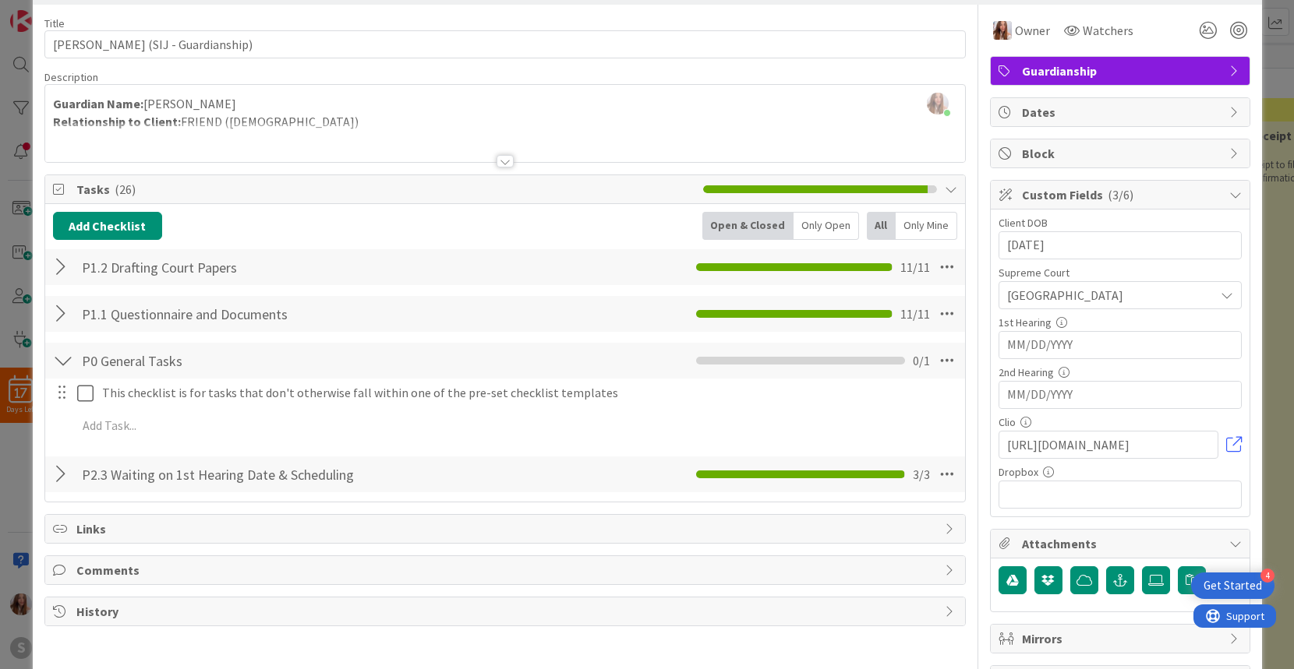
scroll to position [0, 0]
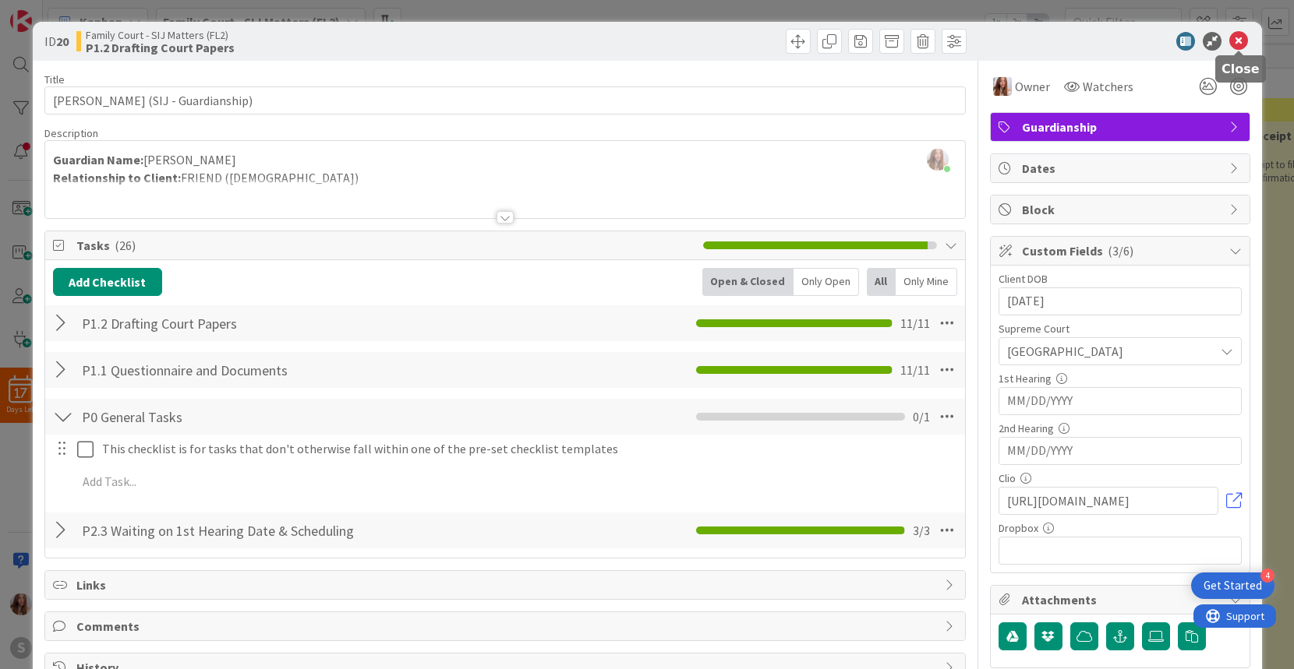
drag, startPoint x: 1241, startPoint y: 41, endPoint x: 1198, endPoint y: 59, distance: 46.8
click at [1241, 41] on icon at bounding box center [1238, 41] width 19 height 19
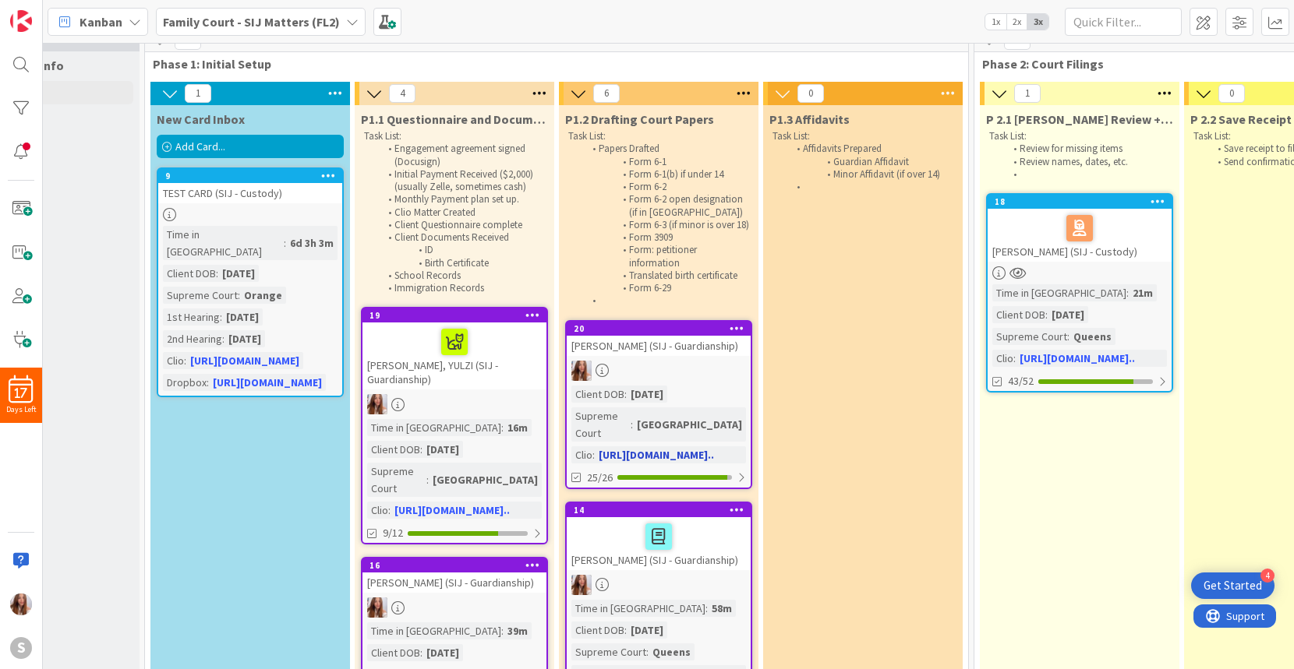
scroll to position [19, 106]
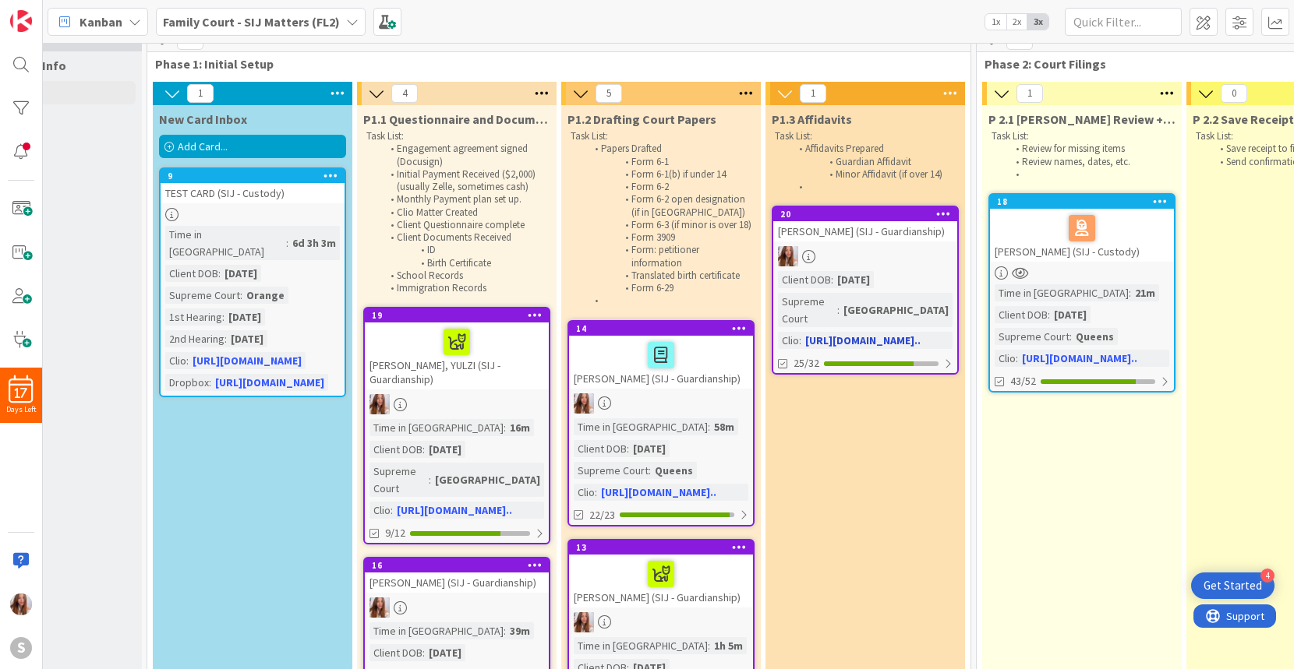
click at [881, 252] on div at bounding box center [865, 256] width 184 height 20
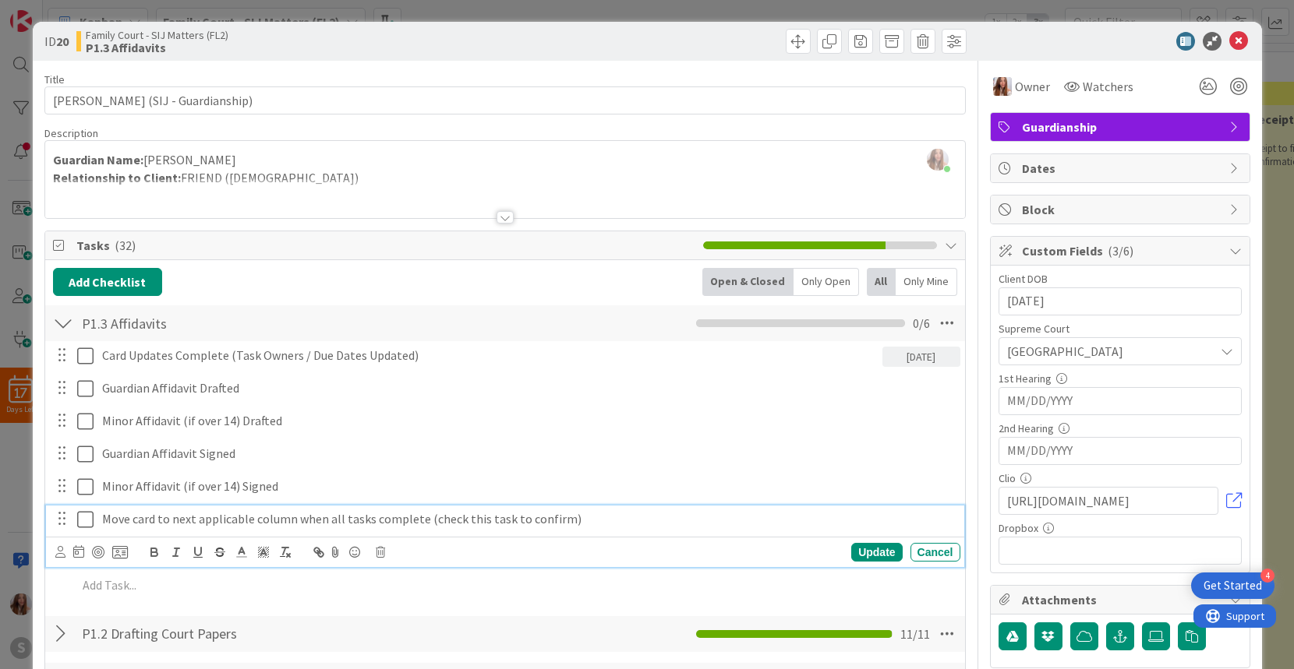
click at [83, 518] on icon at bounding box center [85, 519] width 16 height 19
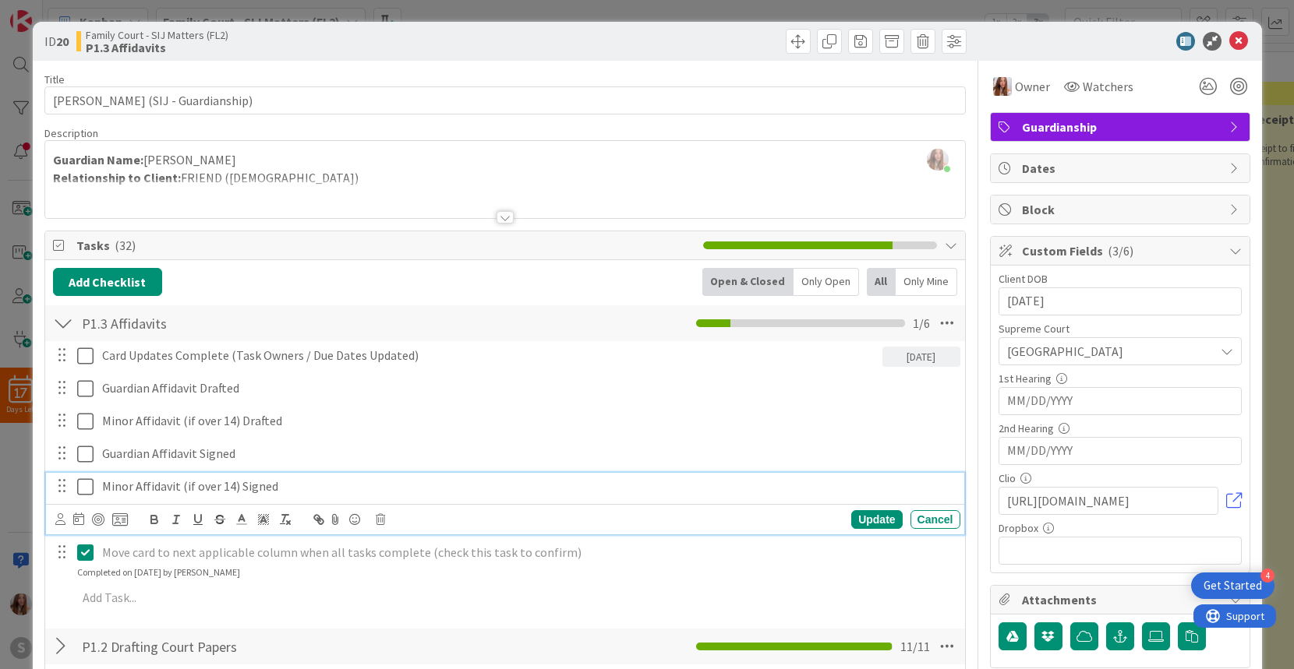
click at [83, 486] on icon at bounding box center [85, 487] width 16 height 19
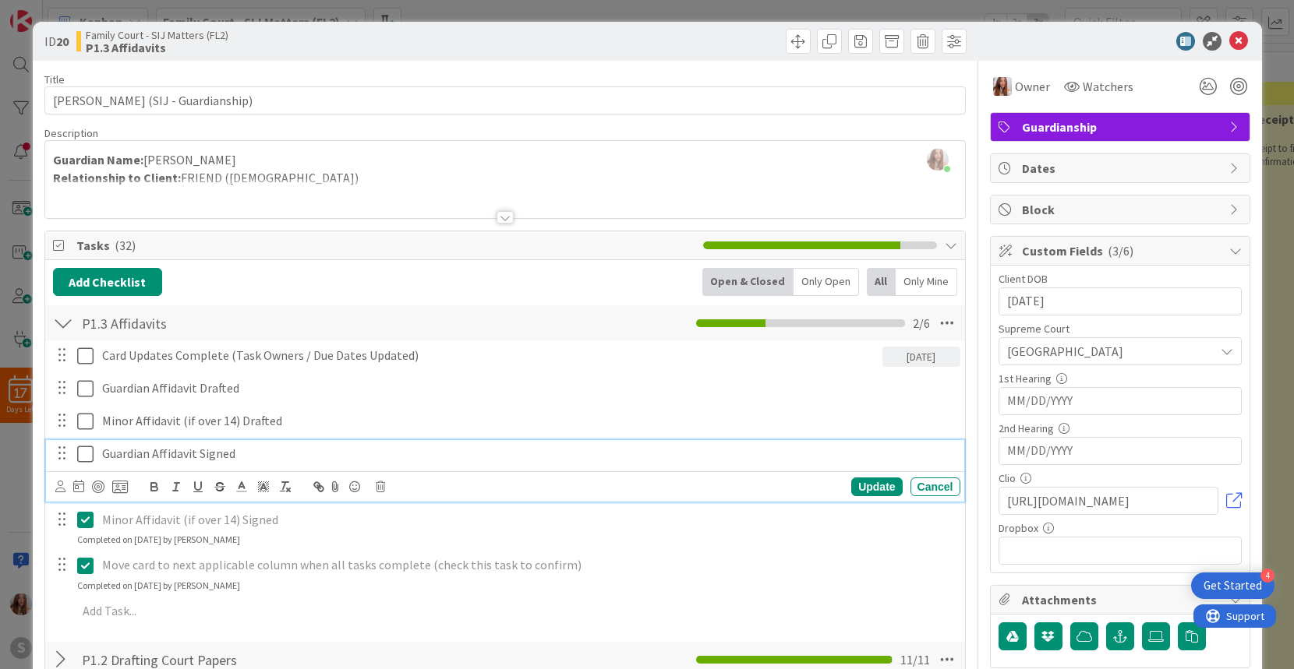
click at [82, 452] on icon at bounding box center [85, 454] width 16 height 19
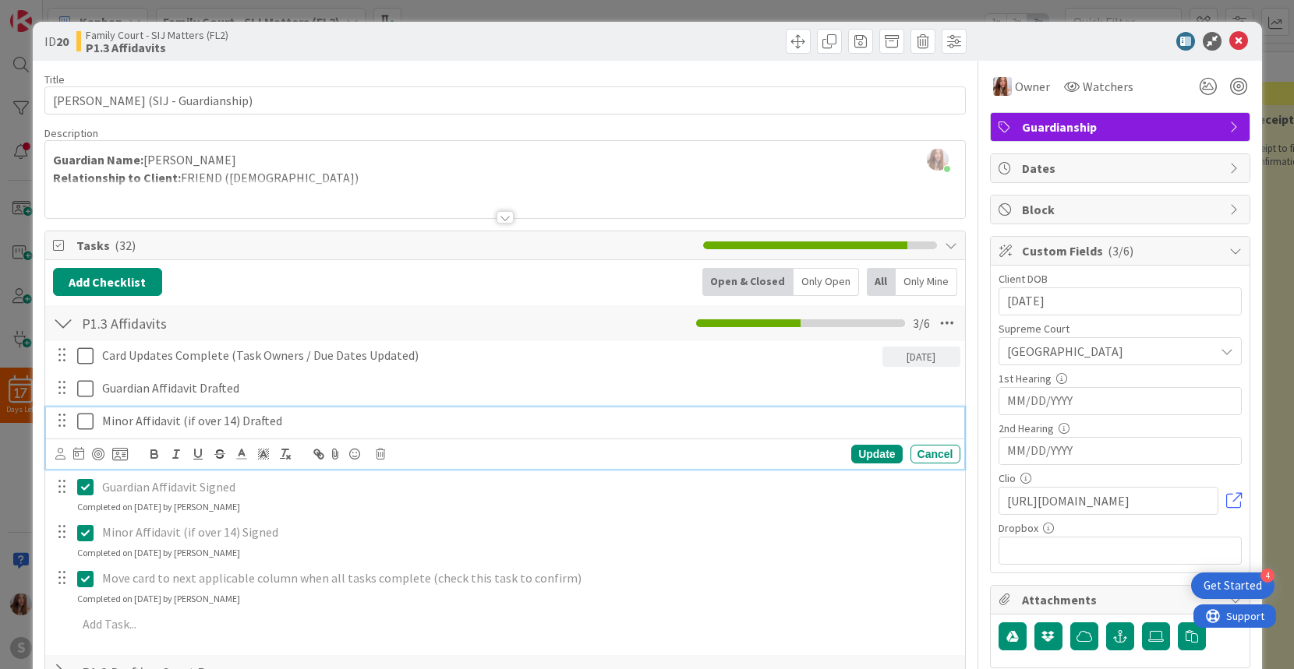
click at [83, 419] on icon at bounding box center [85, 421] width 16 height 19
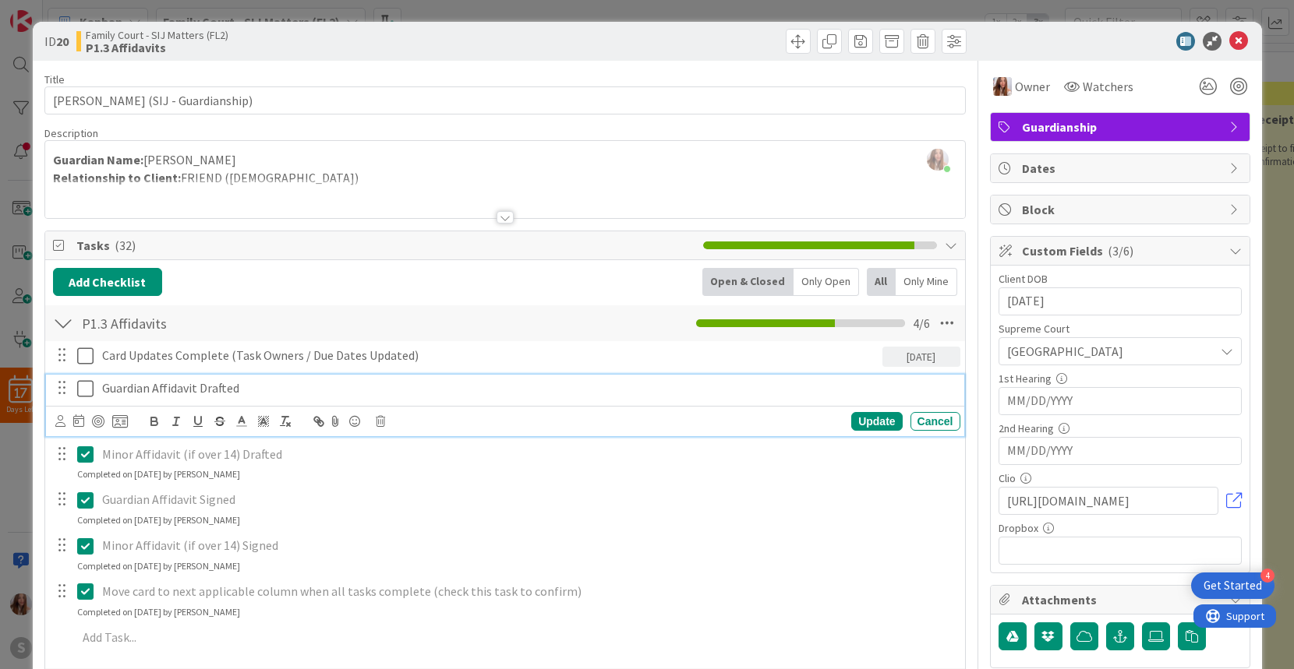
click at [85, 392] on icon at bounding box center [85, 389] width 16 height 19
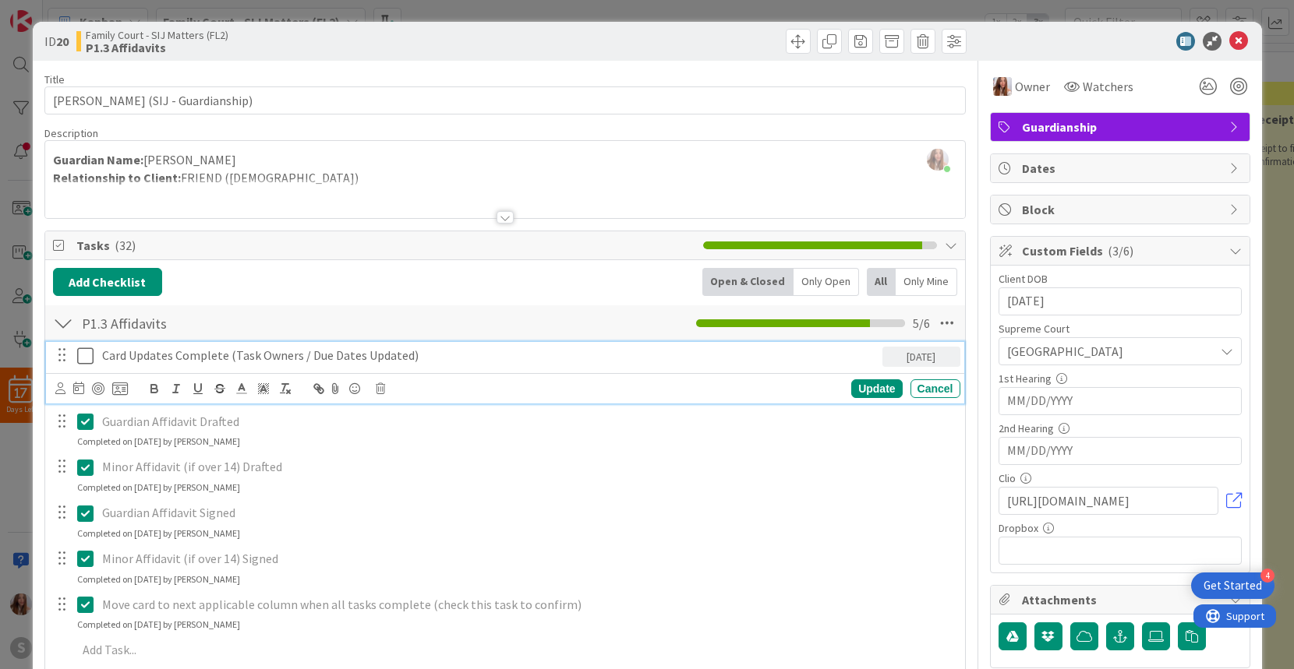
click at [83, 351] on icon at bounding box center [85, 356] width 16 height 19
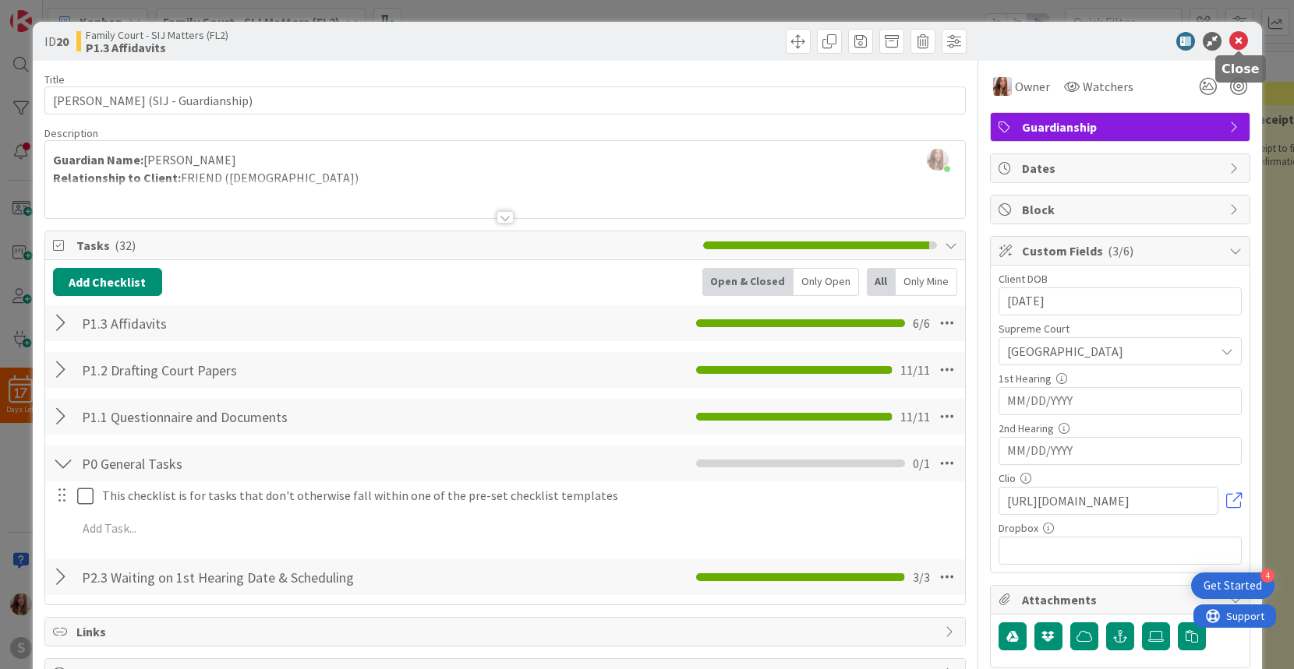
drag, startPoint x: 1243, startPoint y: 41, endPoint x: 1234, endPoint y: 44, distance: 9.6
click at [1243, 41] on icon at bounding box center [1238, 41] width 19 height 19
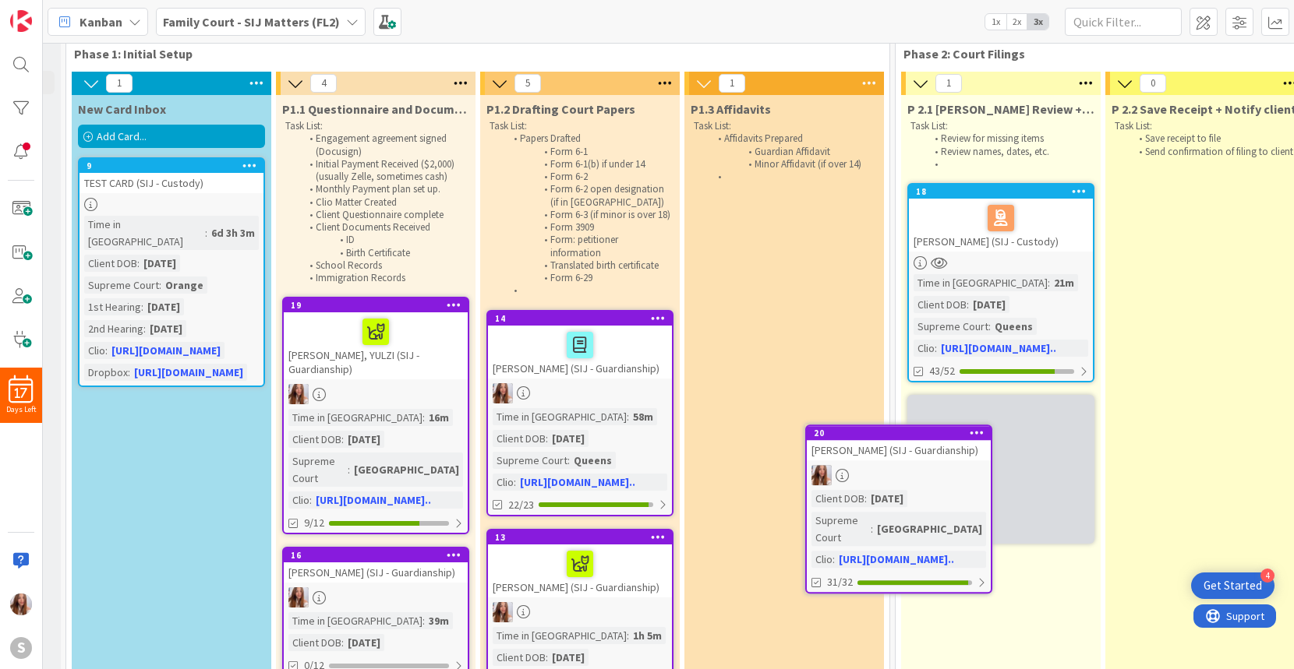
scroll to position [35, 203]
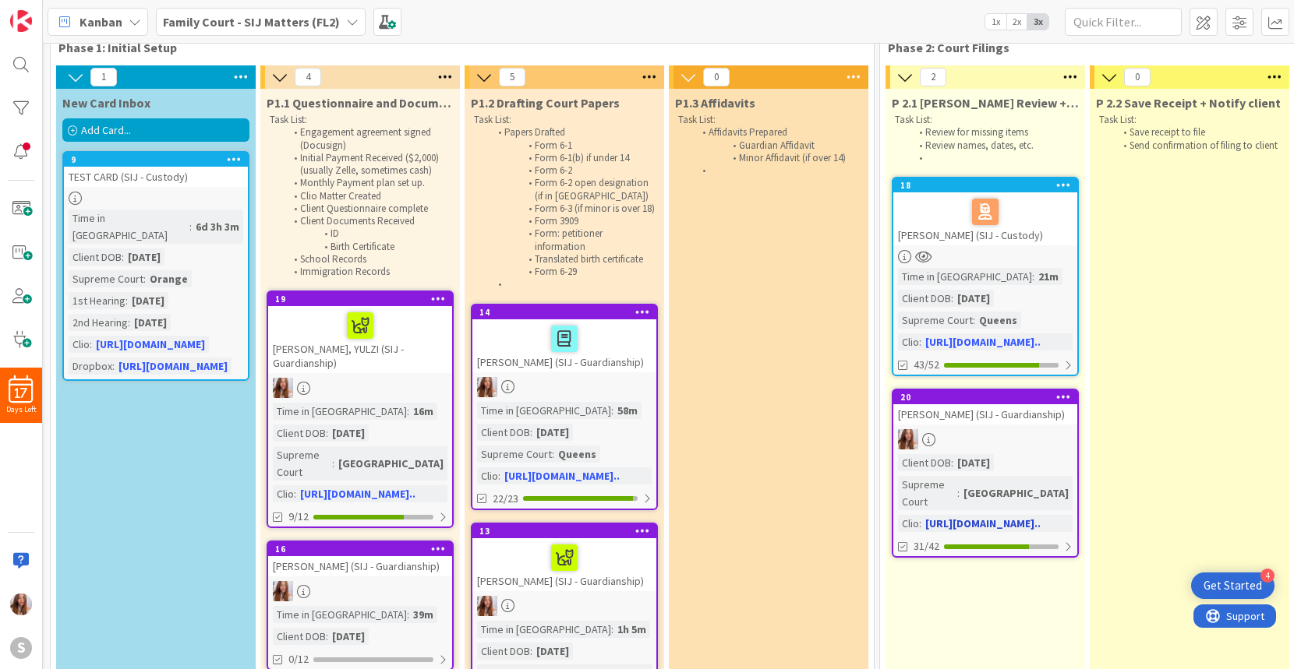
click at [984, 450] on div at bounding box center [985, 439] width 184 height 20
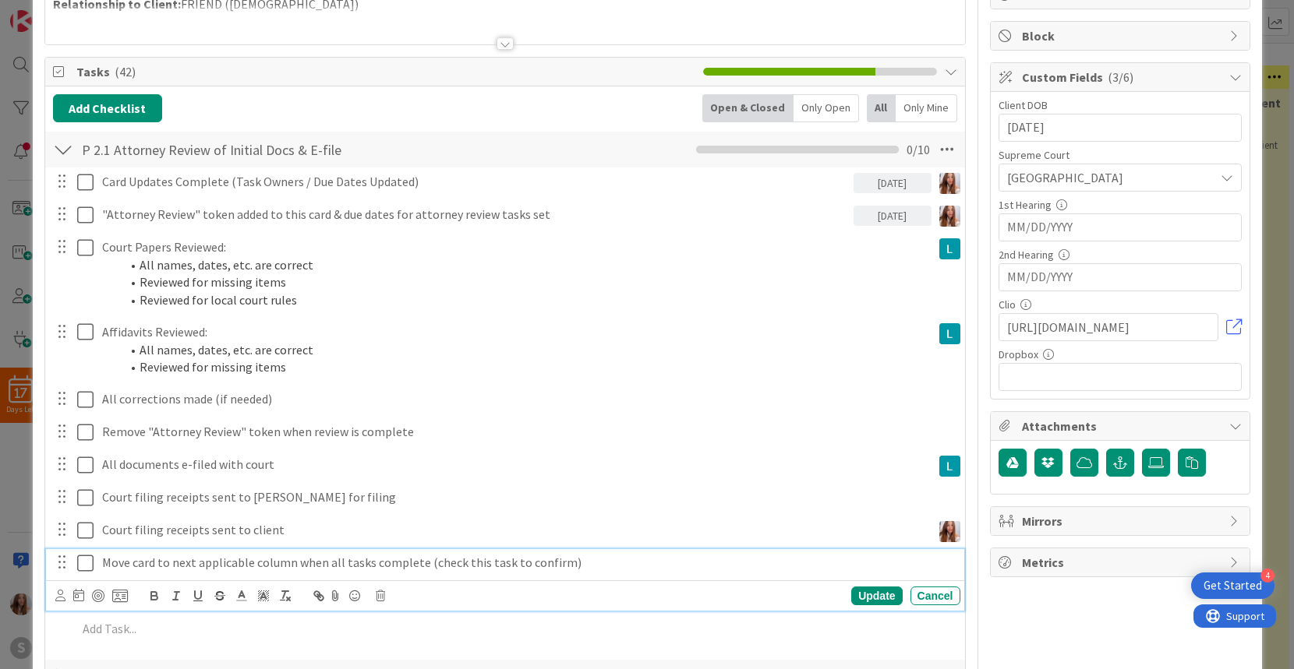
drag, startPoint x: 83, startPoint y: 567, endPoint x: 85, endPoint y: 559, distance: 8.7
click at [83, 567] on icon at bounding box center [85, 563] width 16 height 19
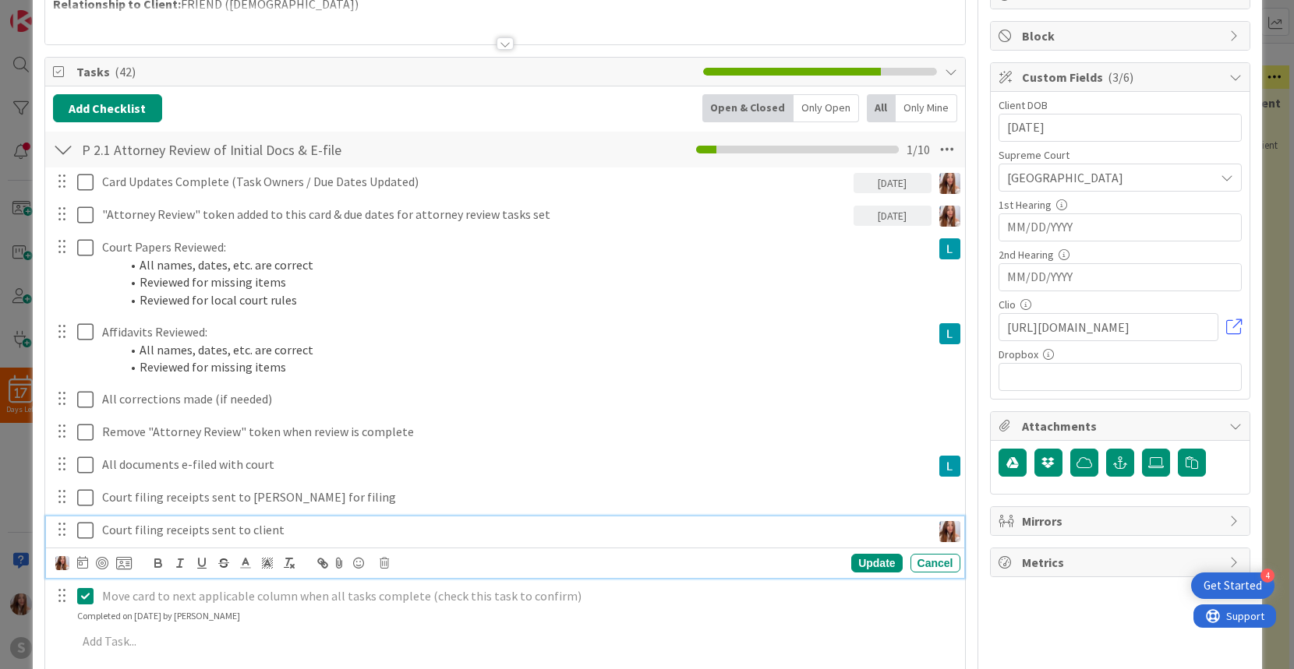
drag, startPoint x: 82, startPoint y: 533, endPoint x: 87, endPoint y: 525, distance: 9.8
click at [82, 533] on icon at bounding box center [85, 530] width 16 height 19
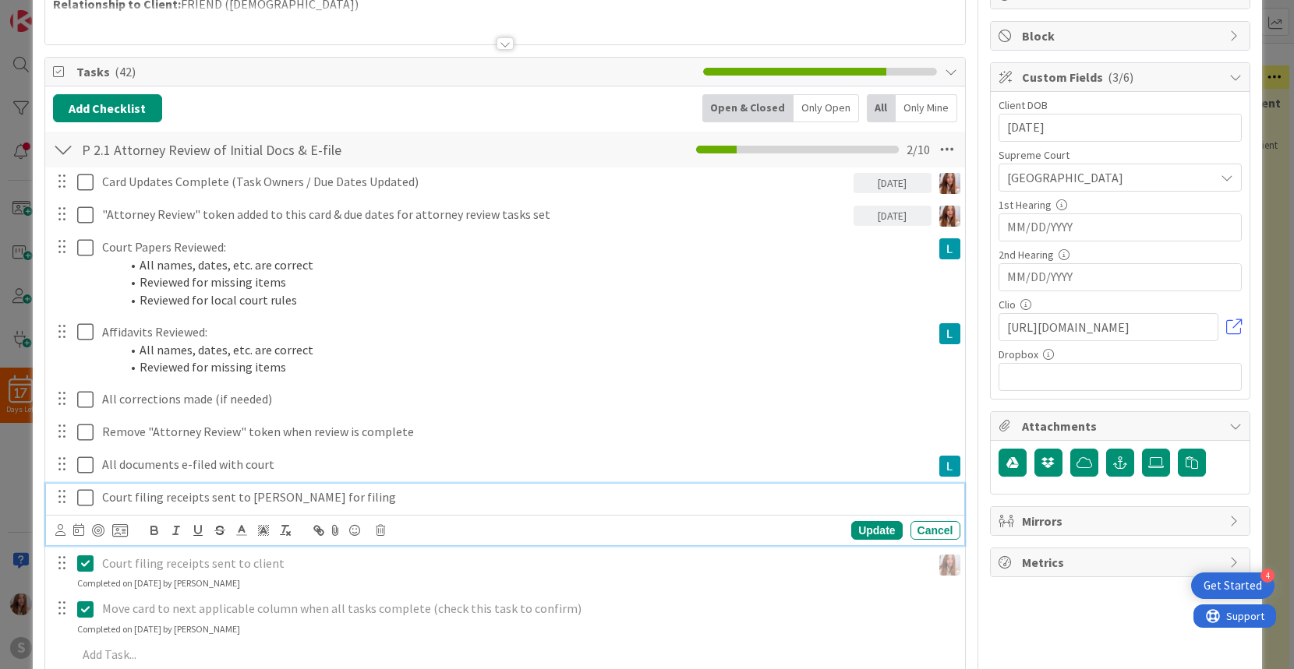
click at [89, 510] on button at bounding box center [86, 498] width 19 height 25
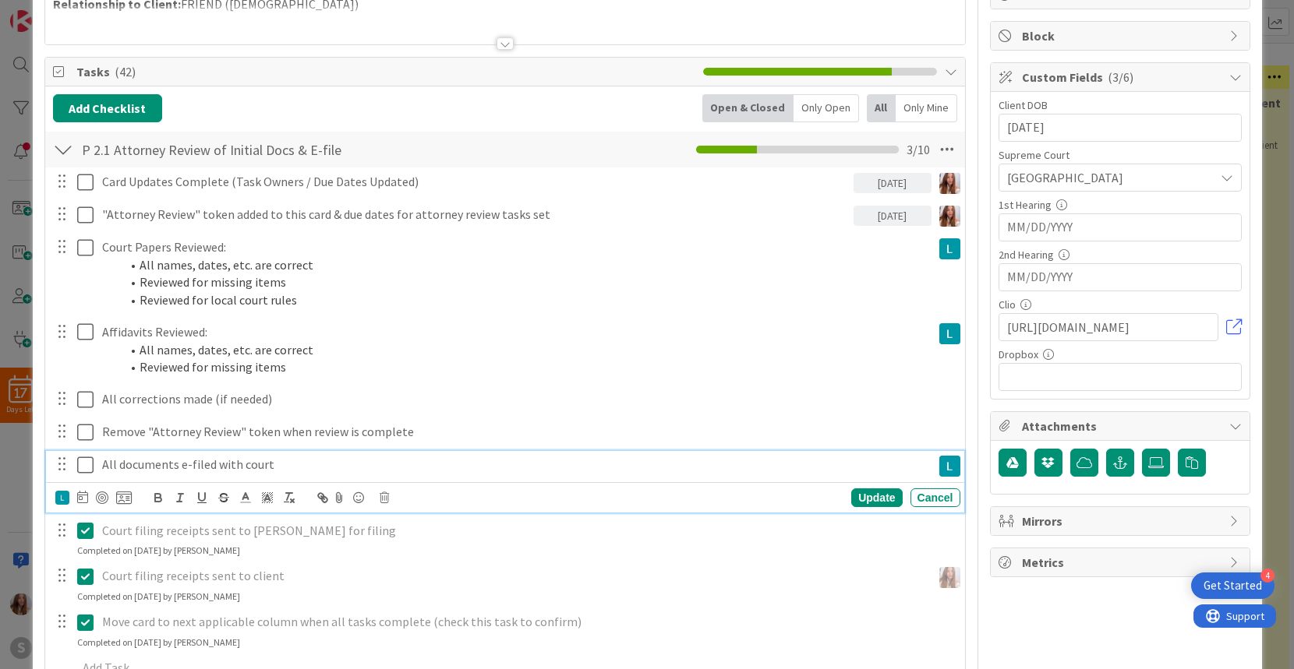
drag, startPoint x: 93, startPoint y: 471, endPoint x: 91, endPoint y: 450, distance: 20.3
click at [93, 471] on icon at bounding box center [85, 465] width 16 height 19
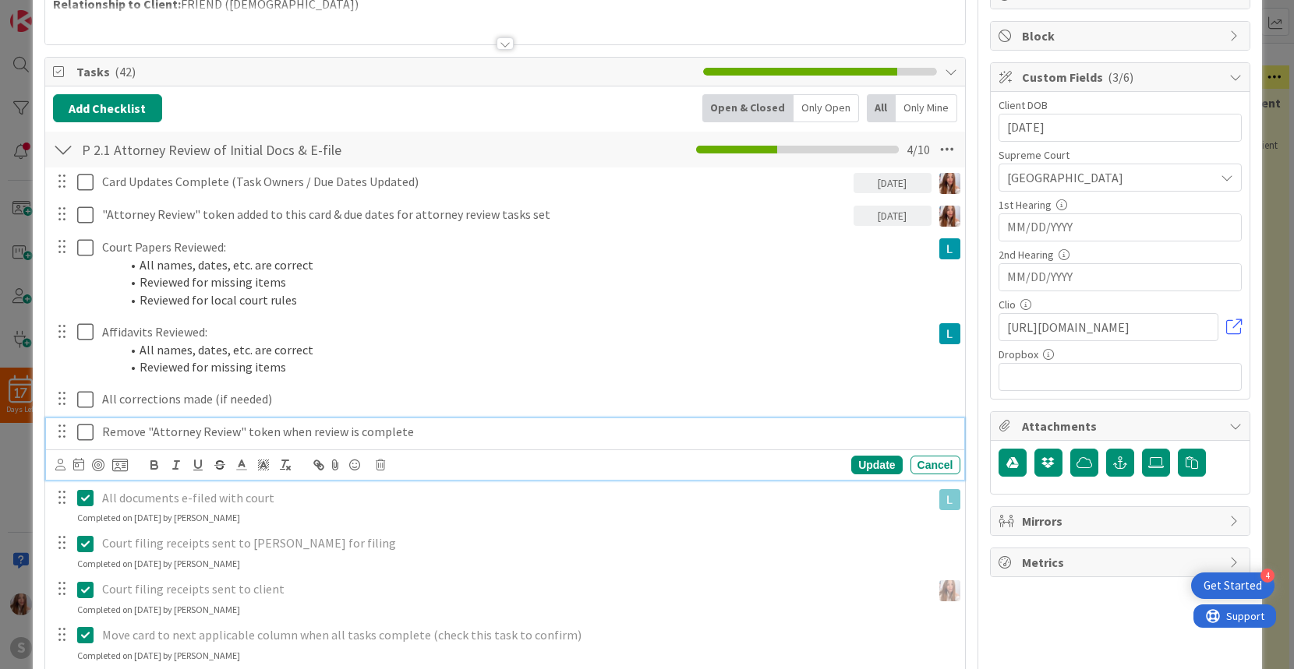
click at [87, 436] on icon at bounding box center [85, 432] width 16 height 19
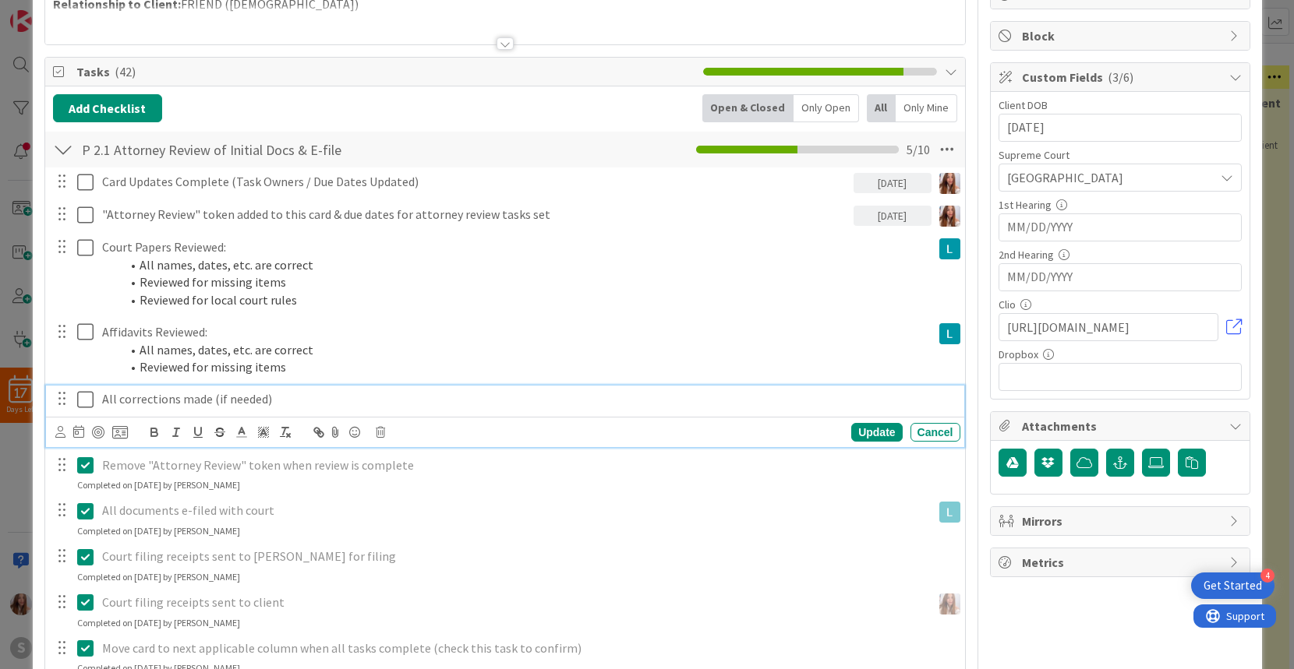
click at [85, 396] on icon at bounding box center [85, 399] width 16 height 19
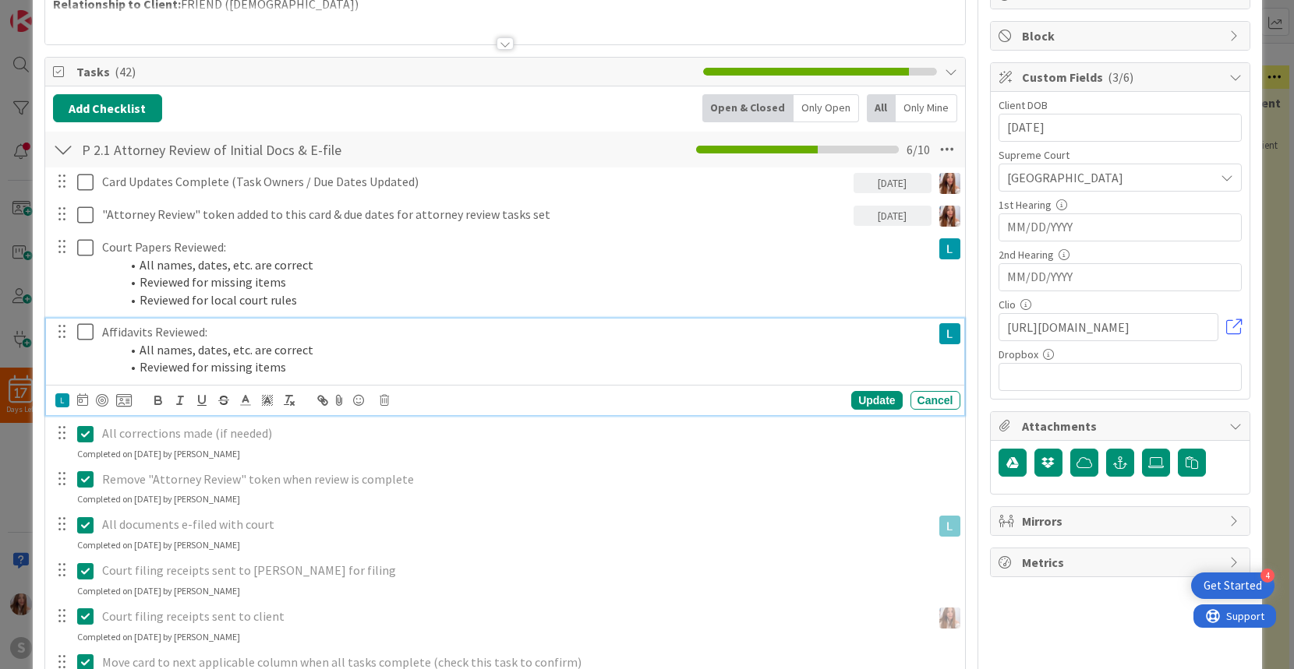
click at [87, 332] on icon at bounding box center [85, 332] width 16 height 19
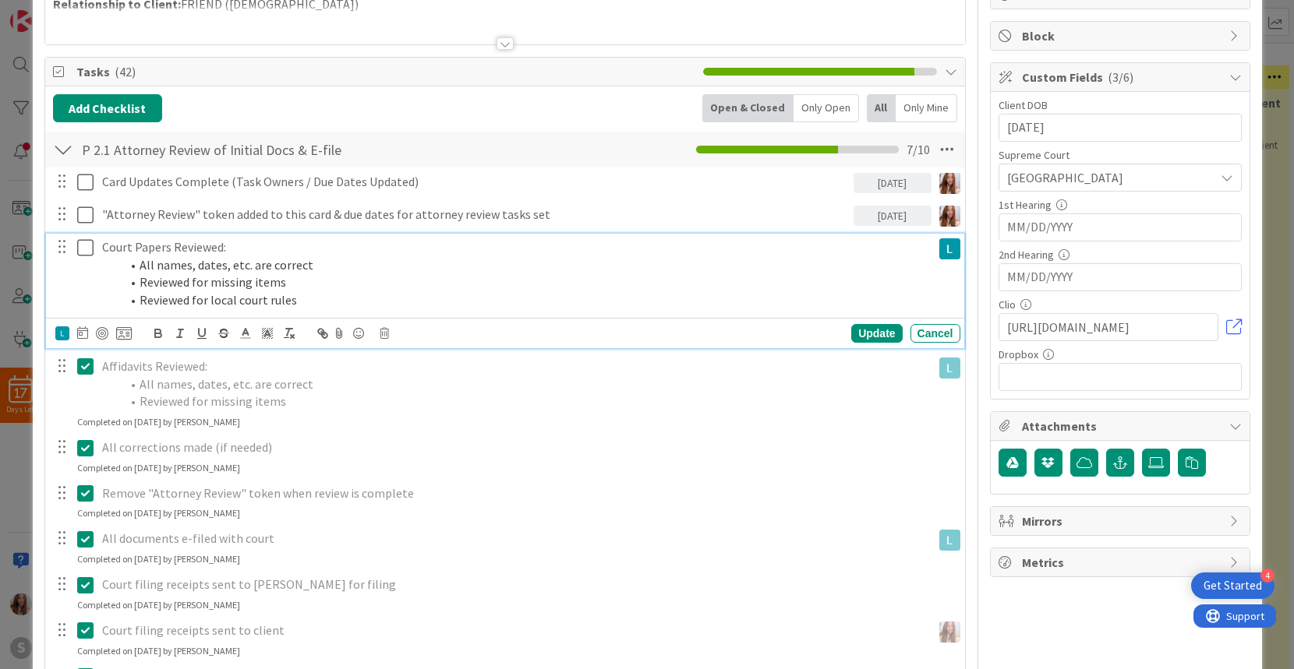
click at [90, 248] on icon at bounding box center [85, 247] width 16 height 19
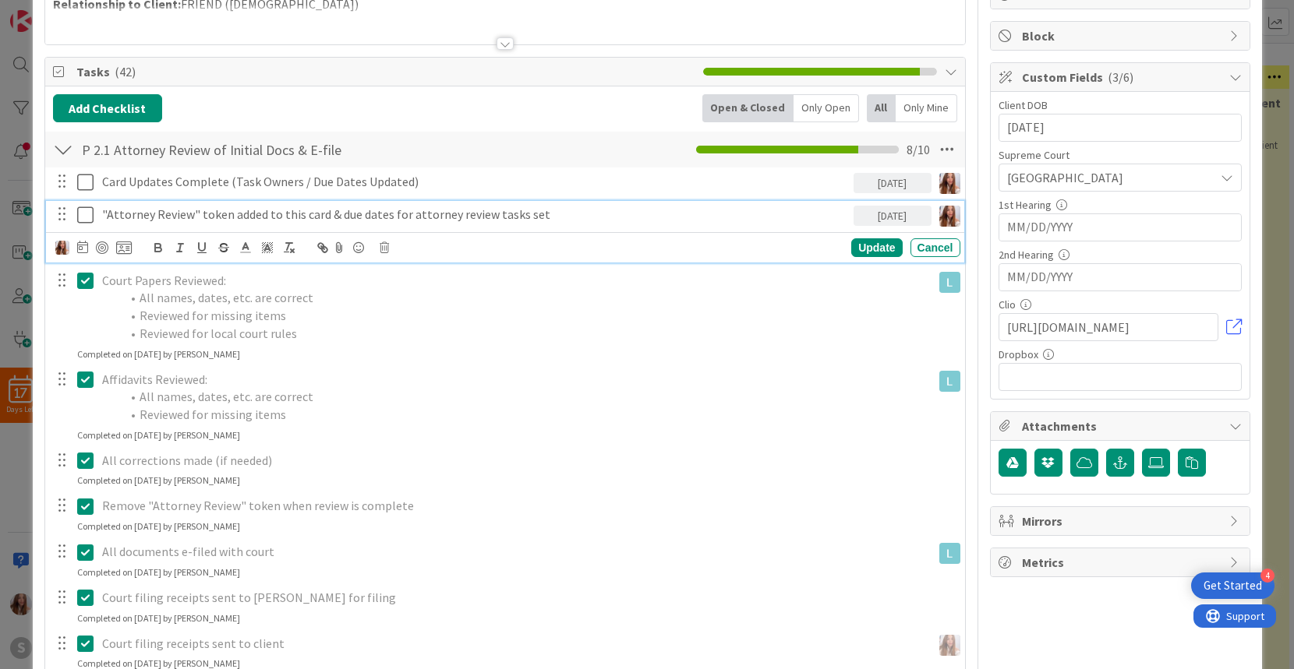
click at [90, 214] on icon at bounding box center [85, 215] width 16 height 19
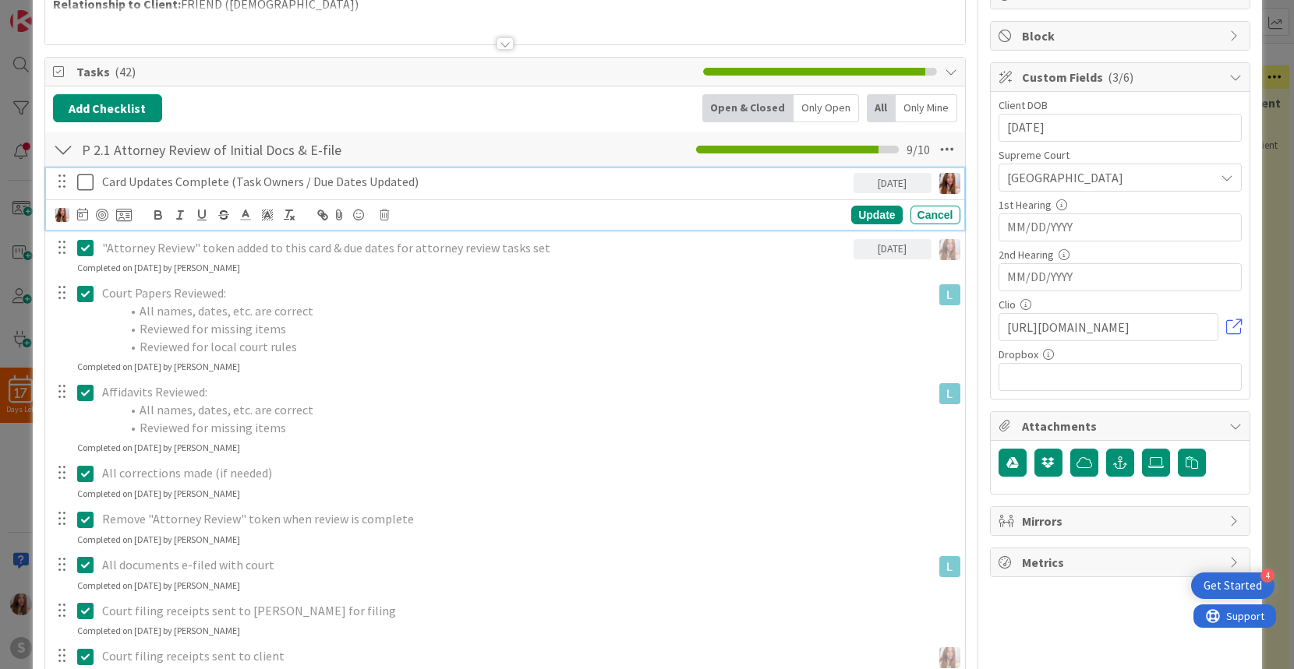
click at [84, 184] on icon at bounding box center [85, 182] width 16 height 19
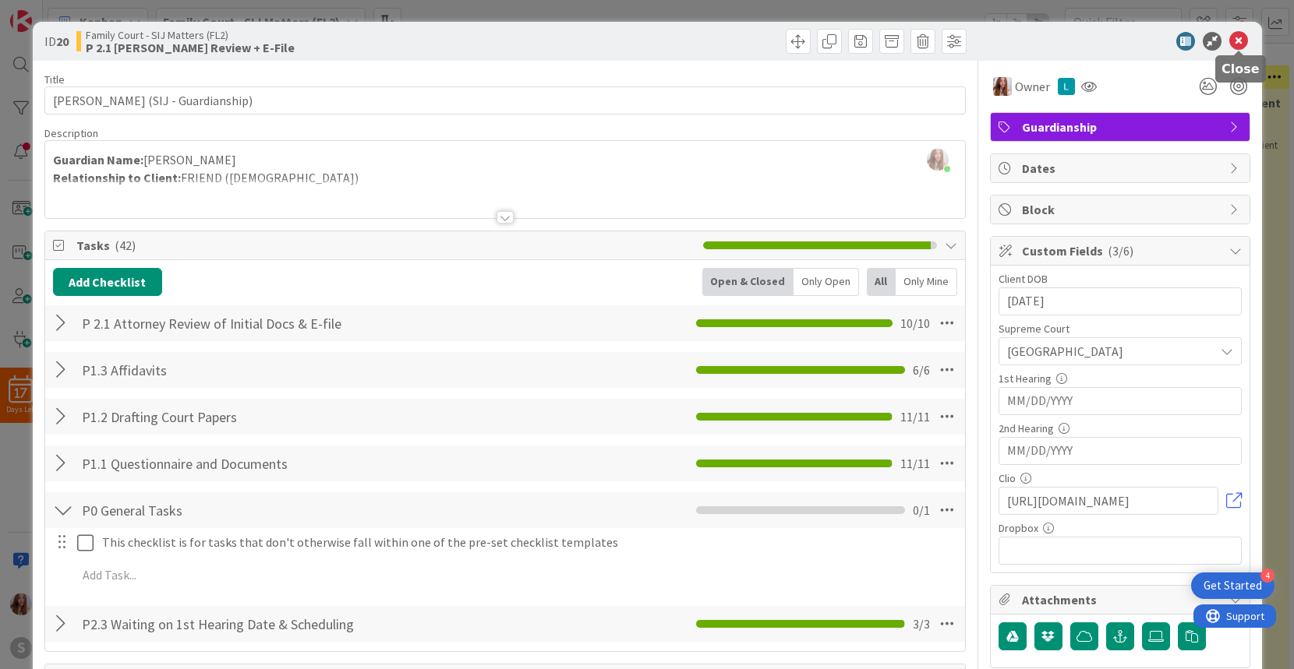
click at [1240, 45] on icon at bounding box center [1238, 41] width 19 height 19
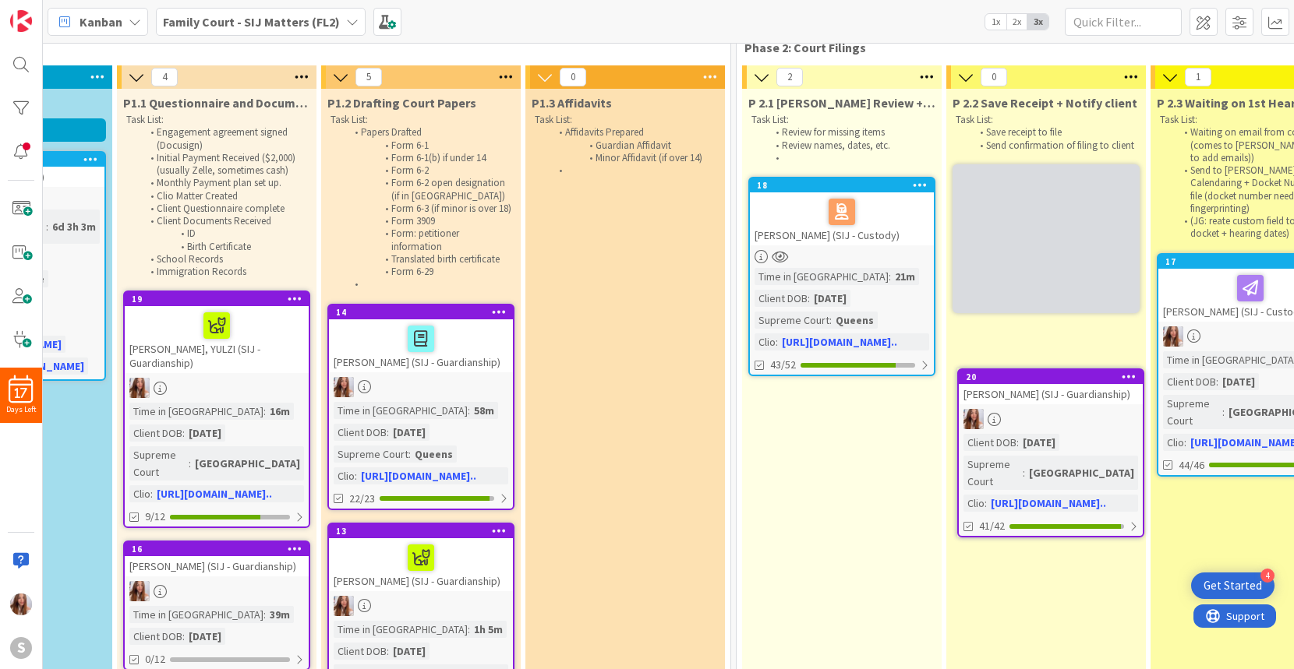
scroll to position [35, 351]
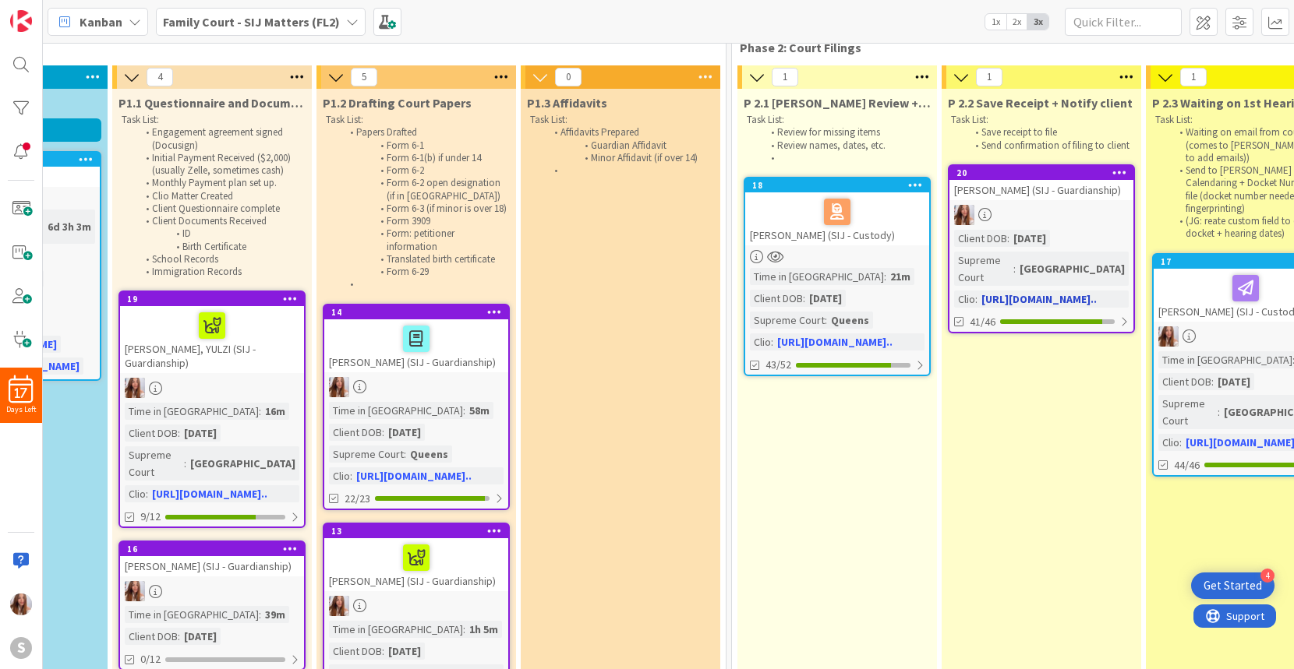
click at [1046, 210] on div at bounding box center [1041, 215] width 184 height 20
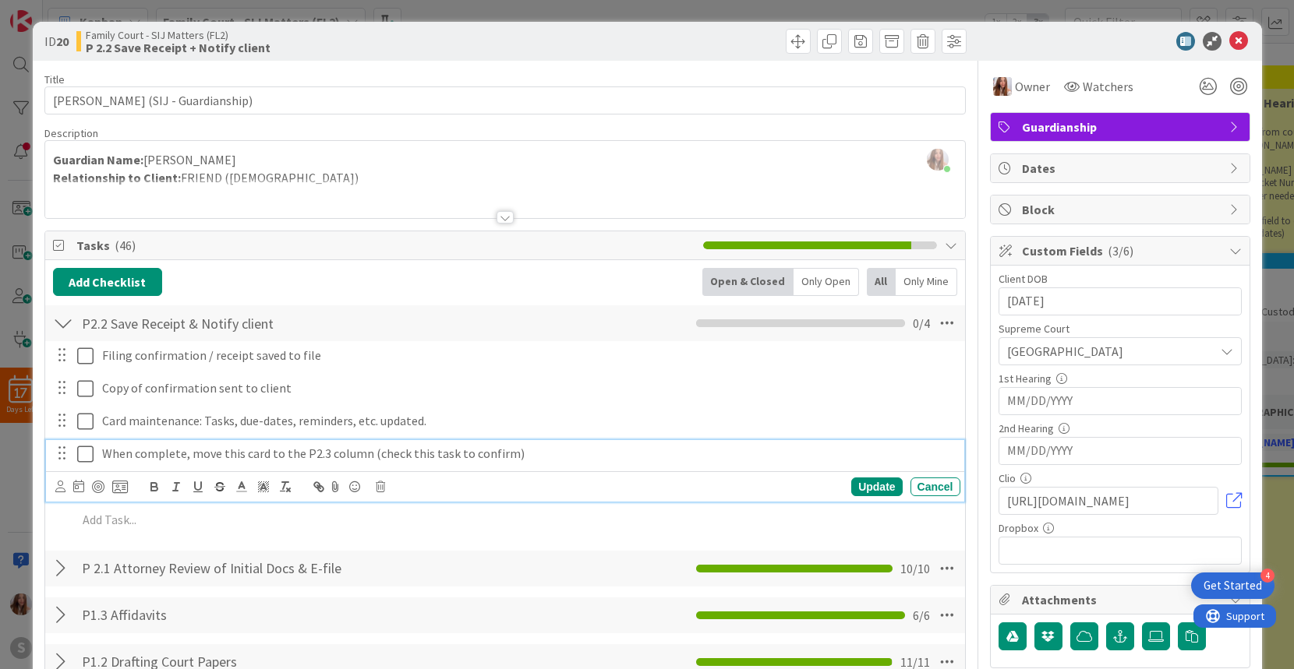
click at [85, 454] on icon at bounding box center [85, 454] width 16 height 19
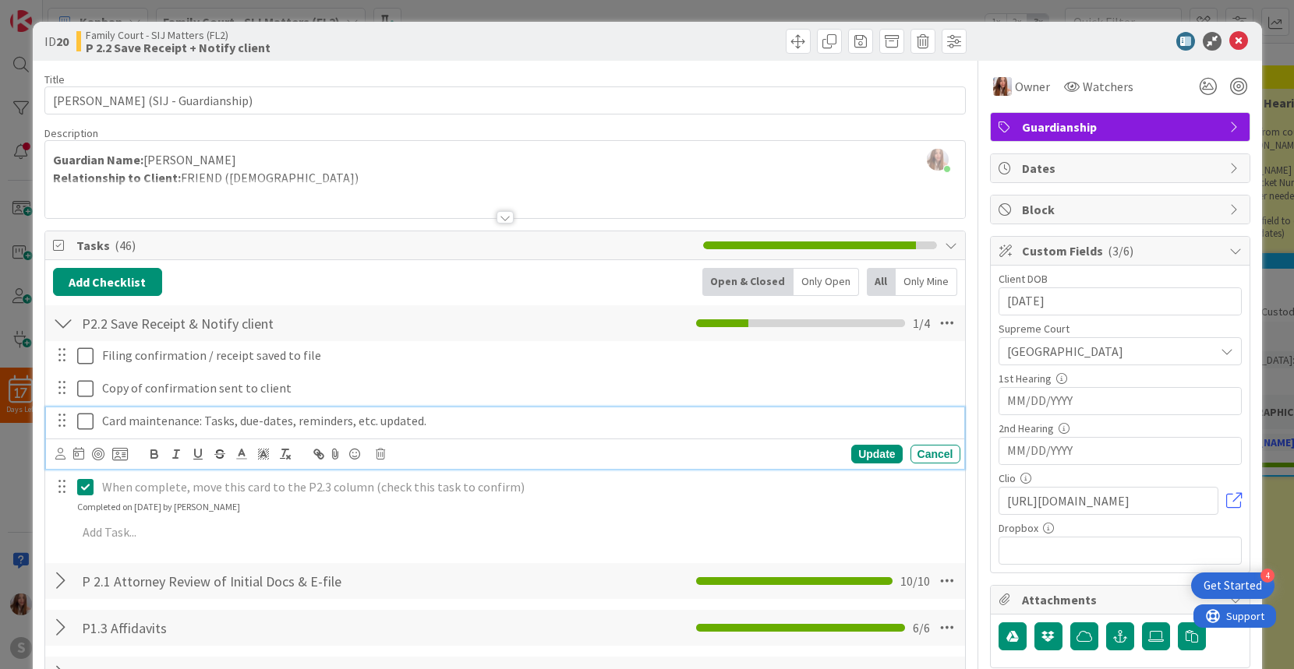
drag, startPoint x: 90, startPoint y: 417, endPoint x: 88, endPoint y: 386, distance: 31.2
click at [90, 417] on icon at bounding box center [85, 421] width 16 height 19
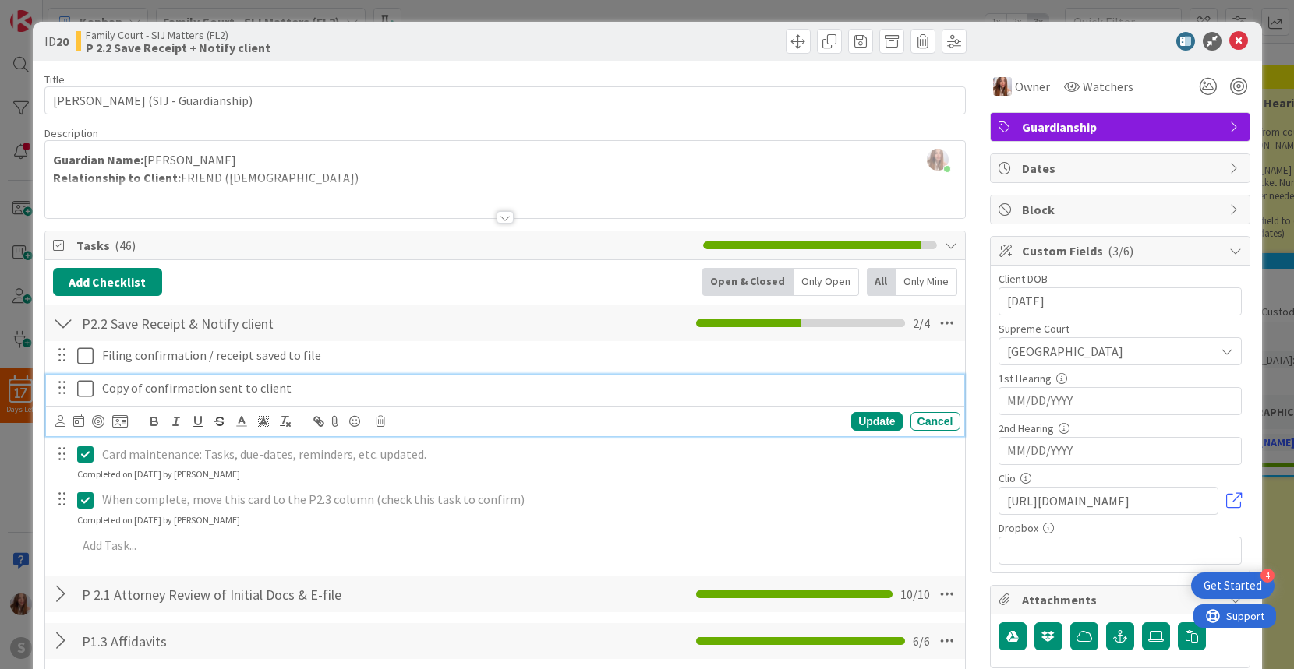
drag, startPoint x: 88, startPoint y: 383, endPoint x: 87, endPoint y: 374, distance: 9.5
click at [88, 383] on icon at bounding box center [85, 389] width 16 height 19
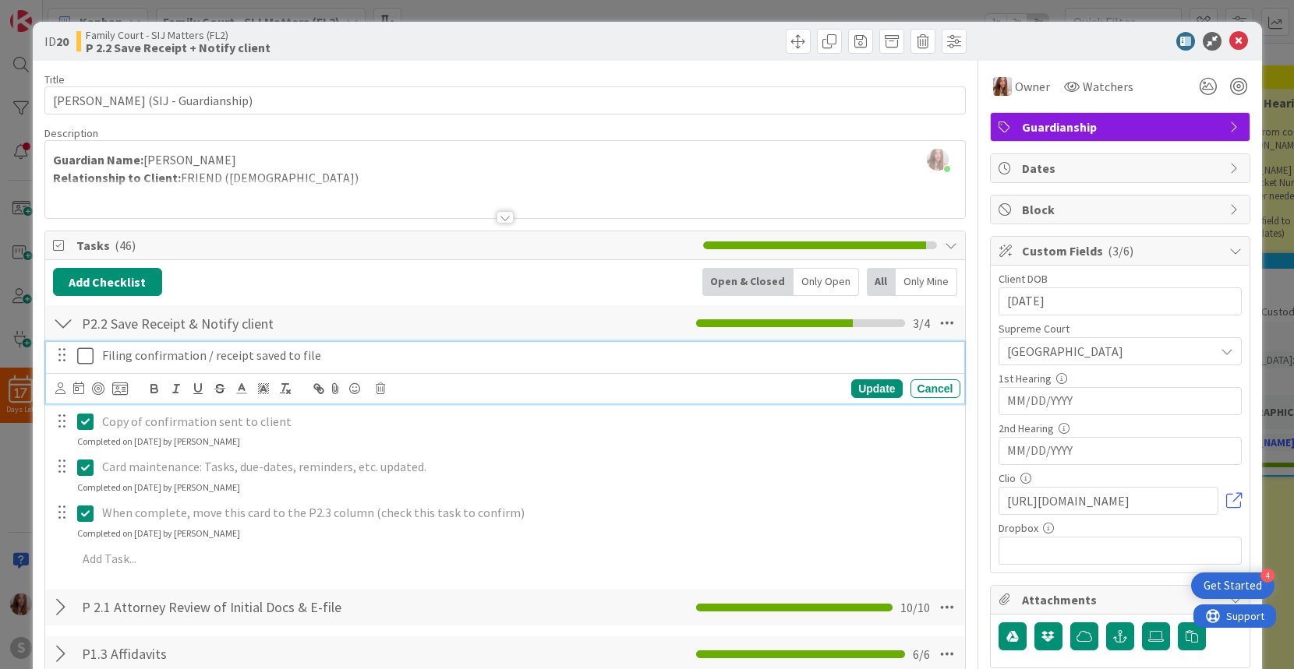
click at [87, 355] on icon at bounding box center [85, 356] width 16 height 19
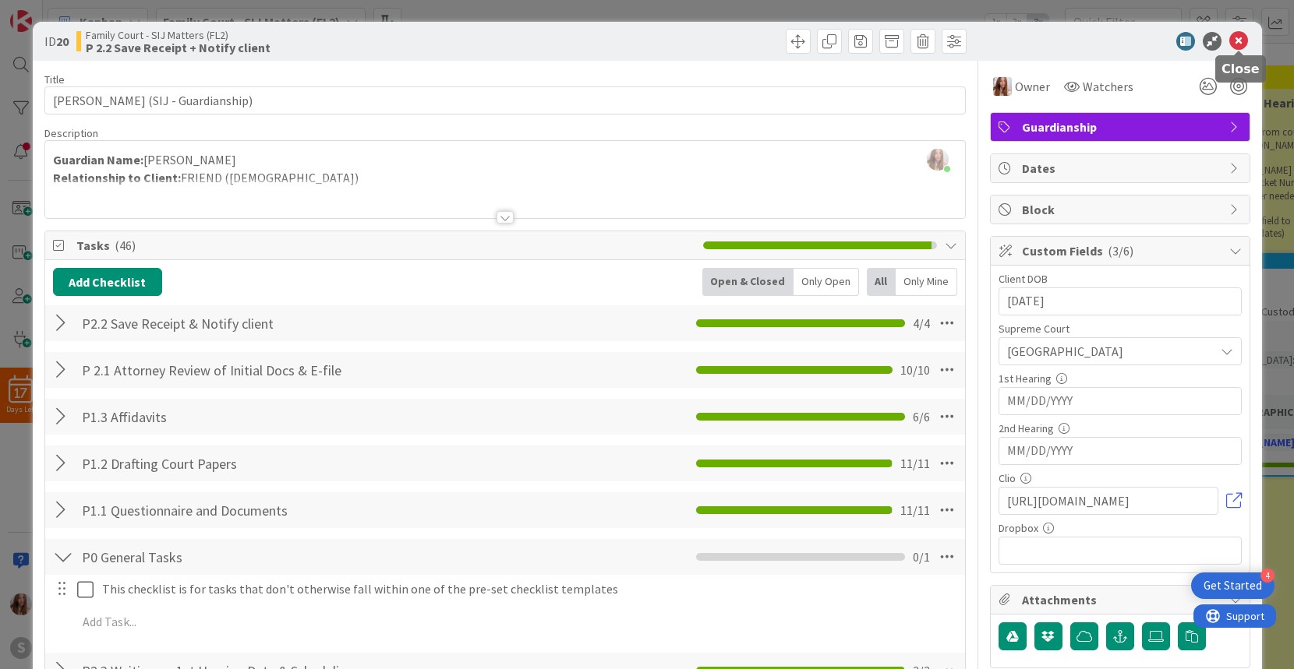
click at [1242, 39] on icon at bounding box center [1238, 41] width 19 height 19
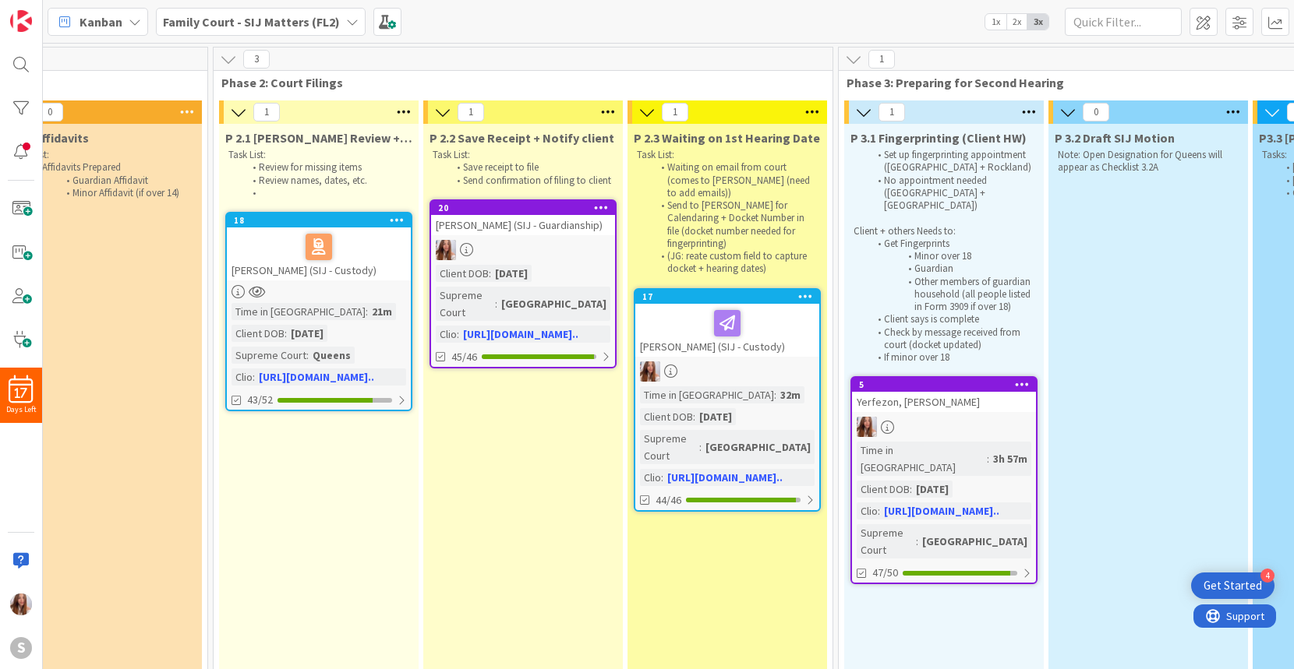
scroll to position [0, 870]
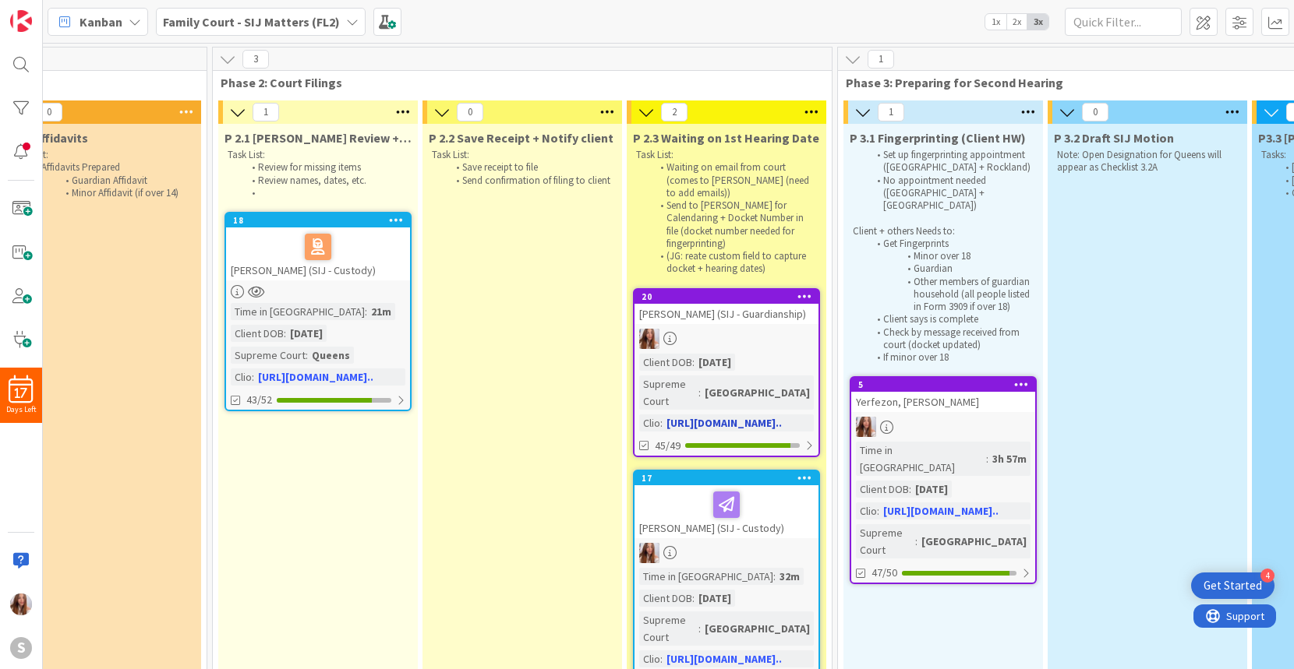
click at [722, 329] on div at bounding box center [726, 339] width 184 height 20
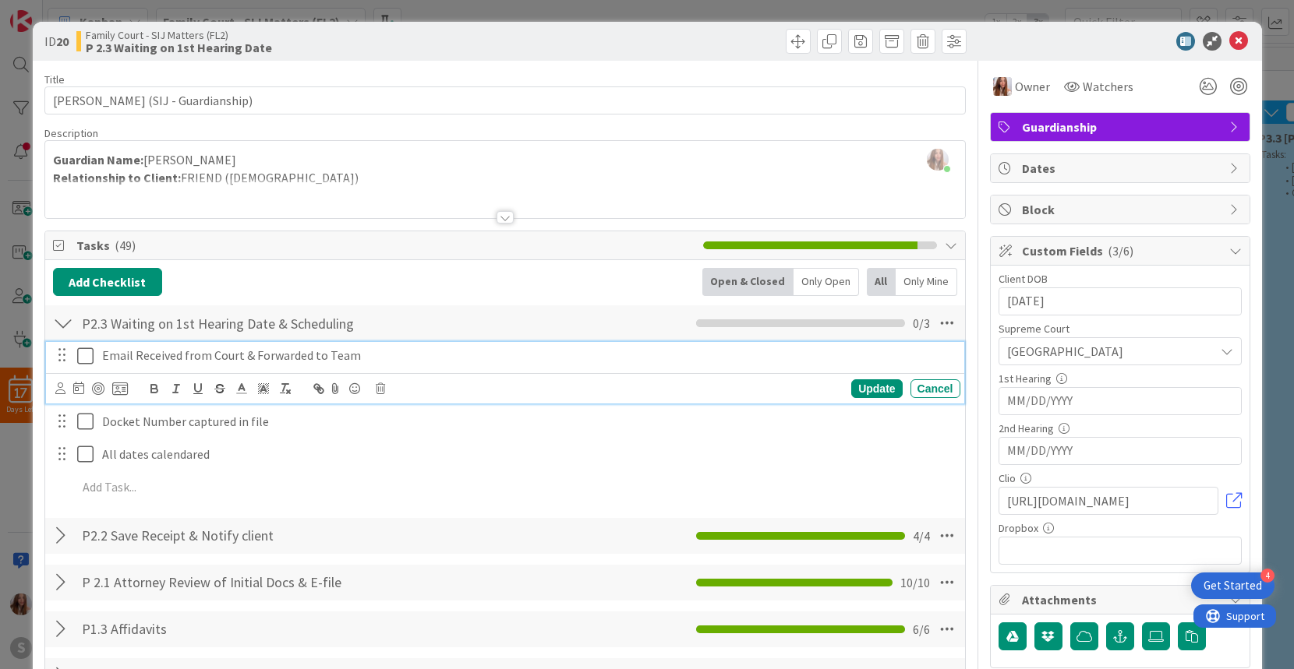
click at [87, 352] on icon at bounding box center [85, 356] width 16 height 19
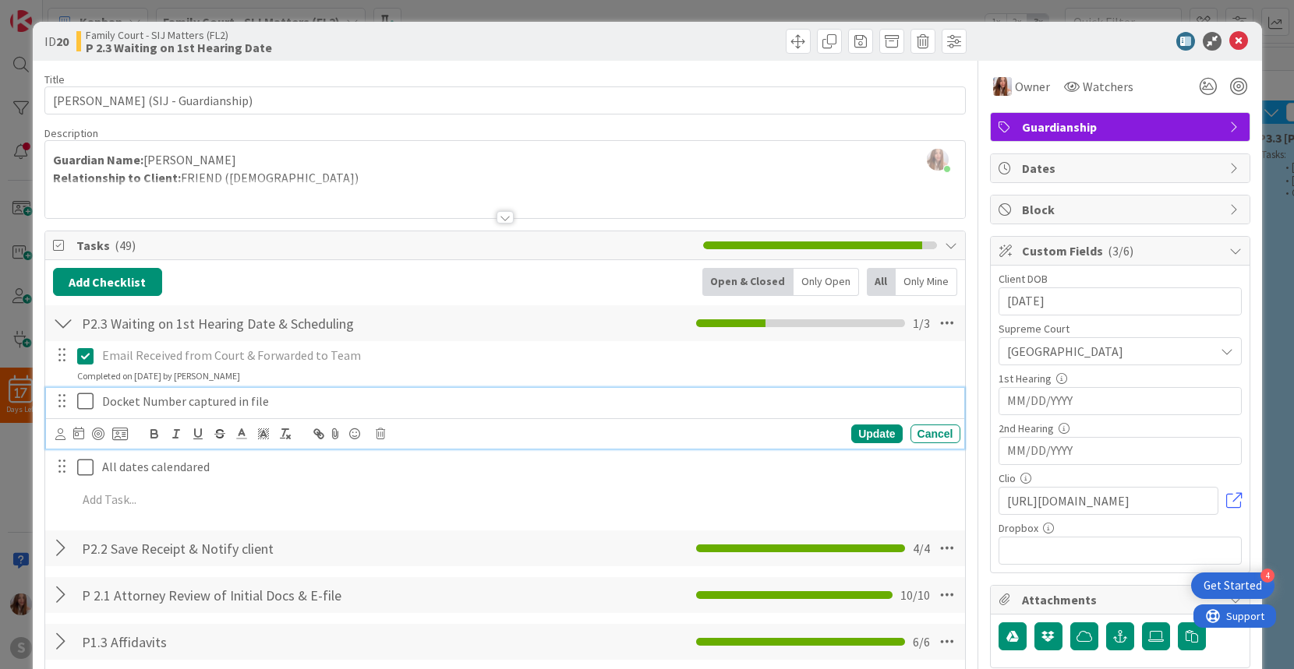
click at [90, 403] on icon at bounding box center [85, 401] width 16 height 19
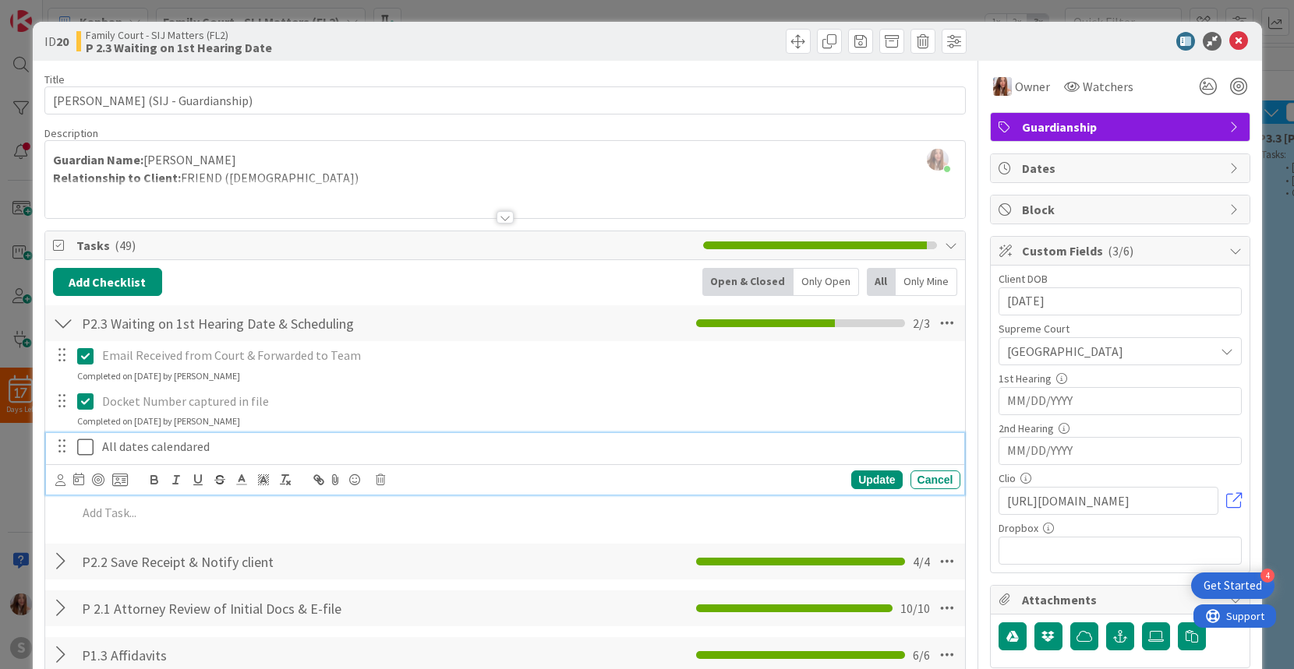
click at [82, 445] on icon at bounding box center [85, 447] width 16 height 19
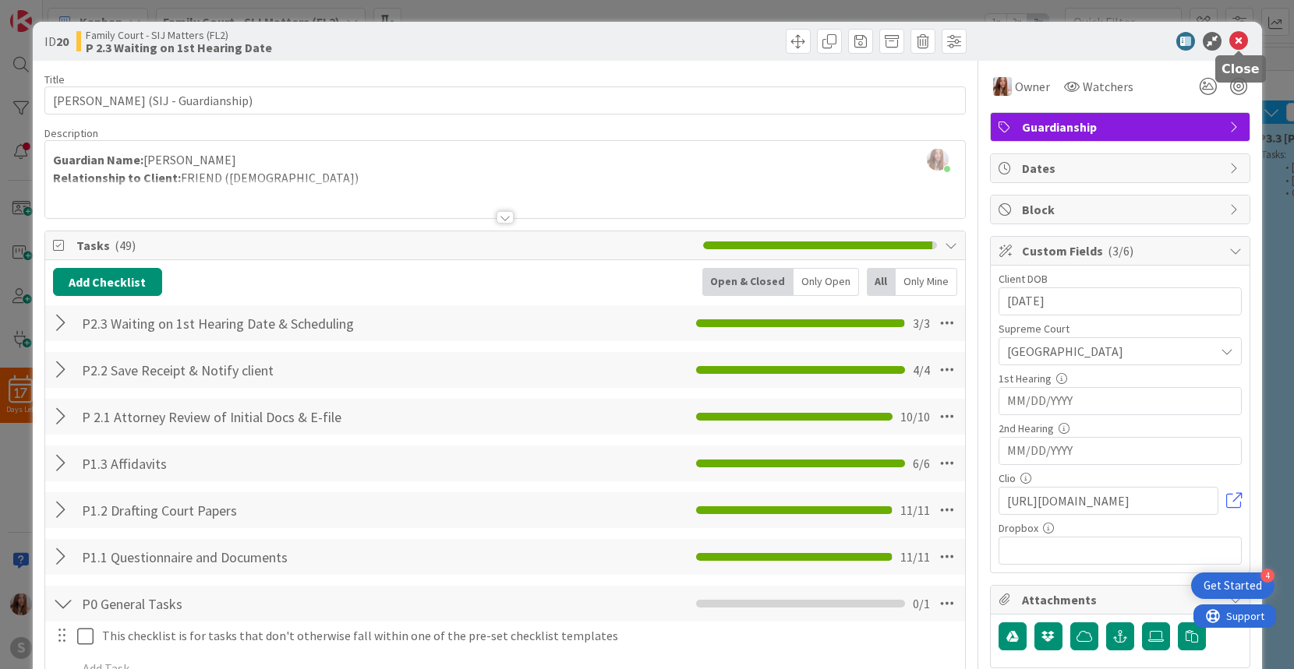
click at [1234, 38] on icon at bounding box center [1238, 41] width 19 height 19
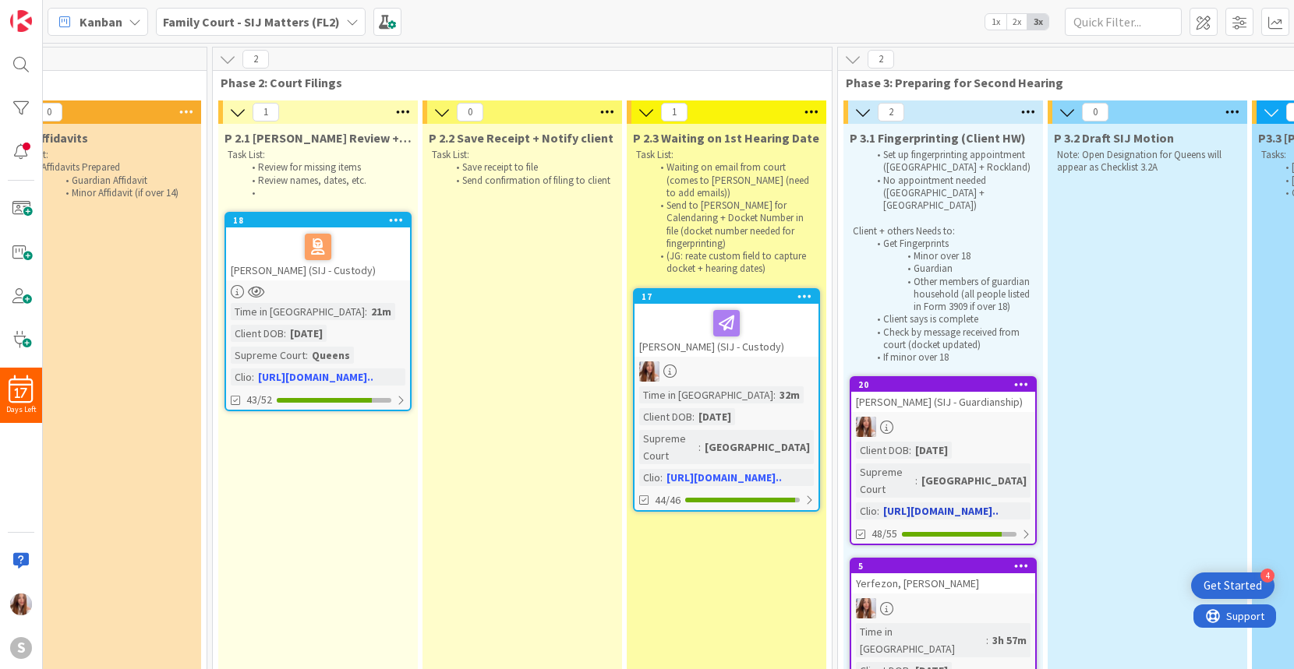
click at [952, 401] on link "20 VELIZ, ARIEL (SIJ - Guardianship) Client DOB : 12/26/2004 Supreme Court : Br…" at bounding box center [943, 460] width 187 height 169
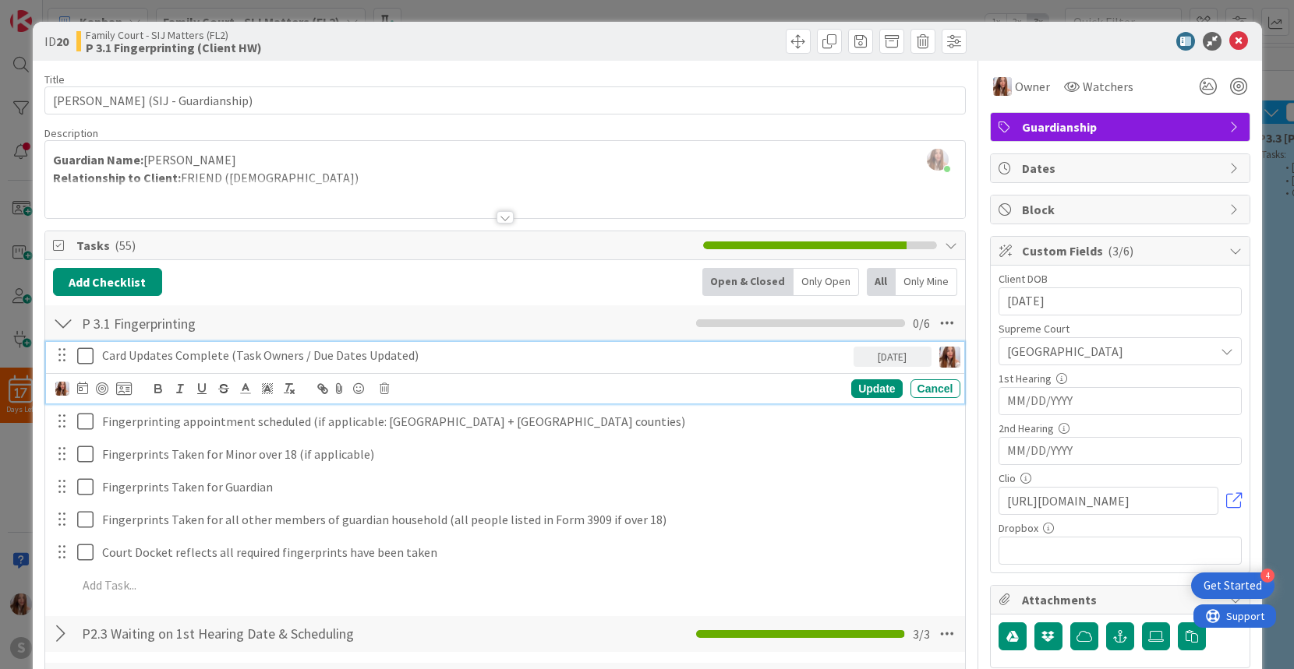
click at [90, 357] on icon at bounding box center [85, 356] width 16 height 19
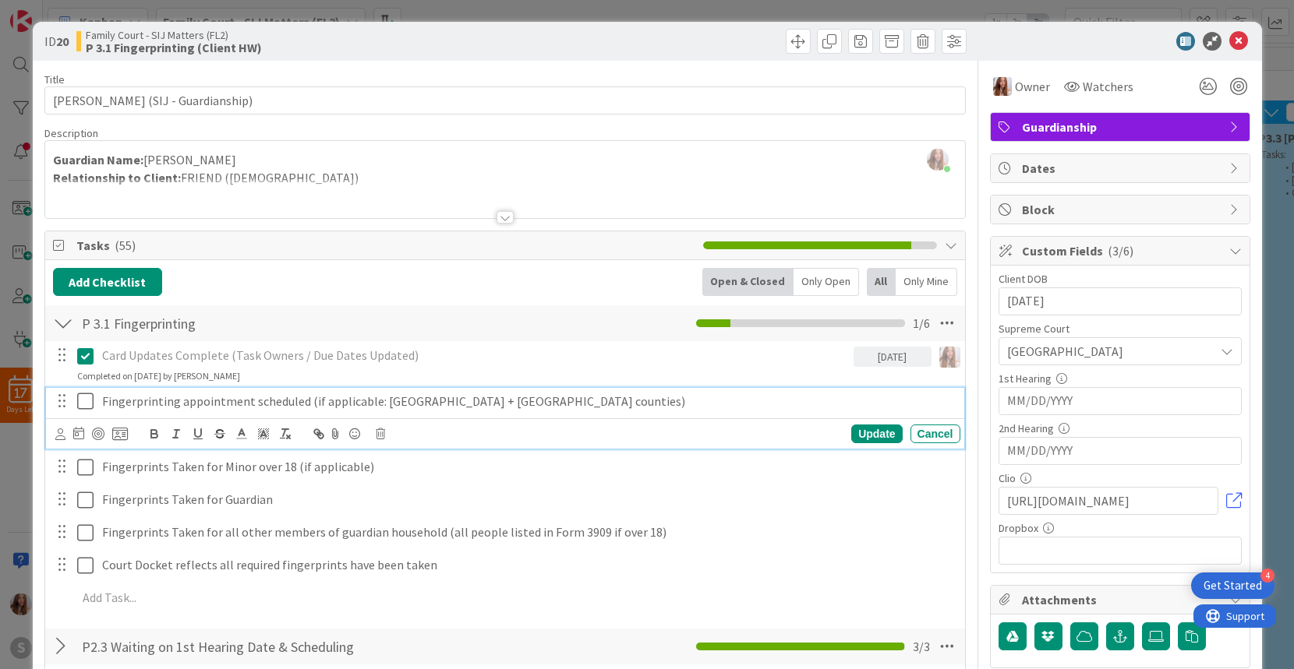
click at [80, 401] on icon at bounding box center [85, 401] width 16 height 19
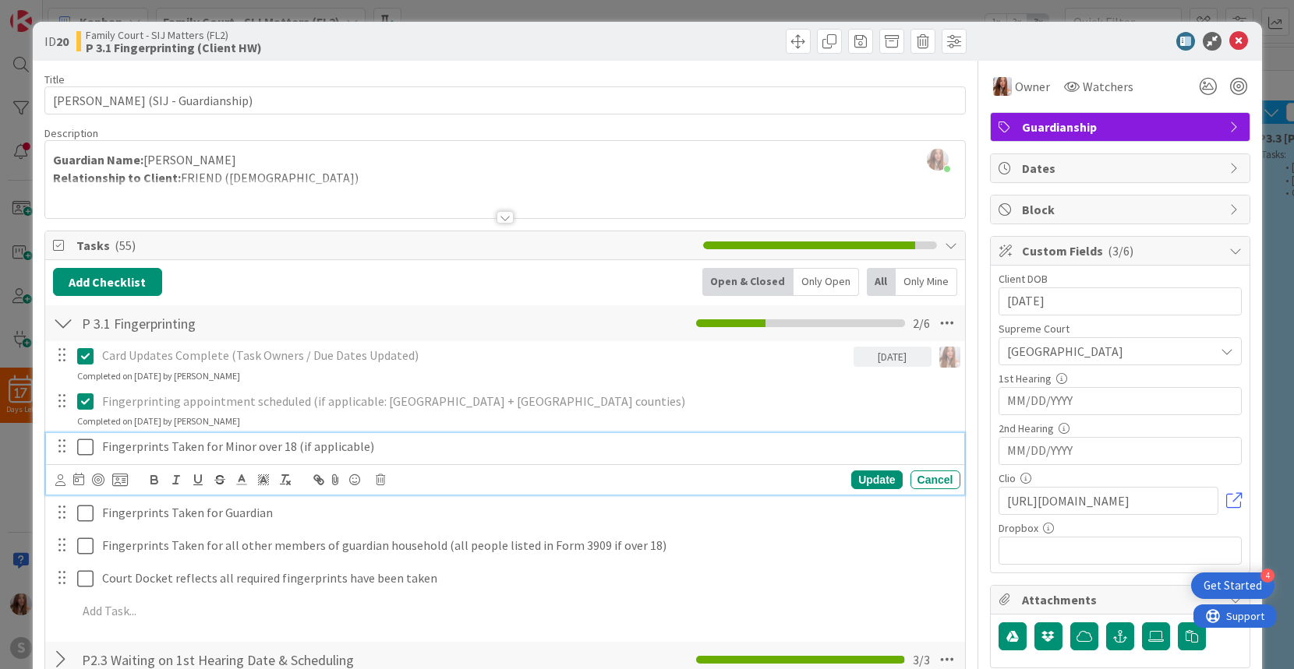
click at [89, 442] on icon at bounding box center [85, 447] width 16 height 19
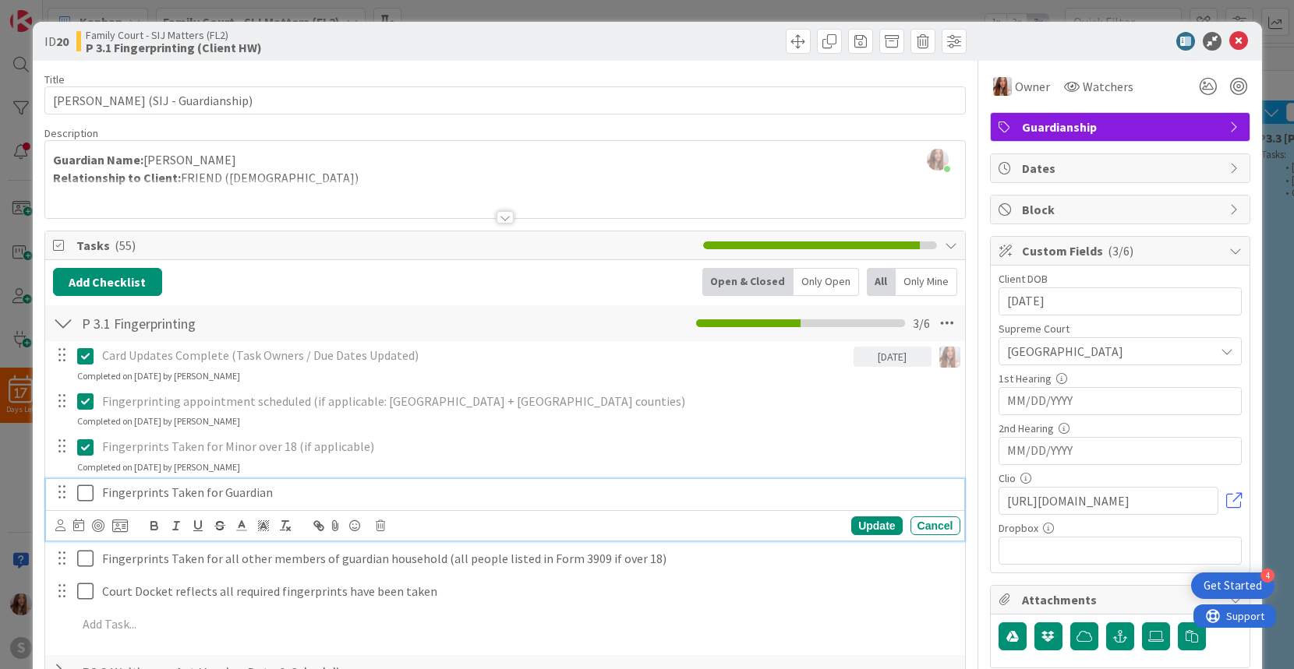
click at [80, 489] on icon at bounding box center [85, 493] width 16 height 19
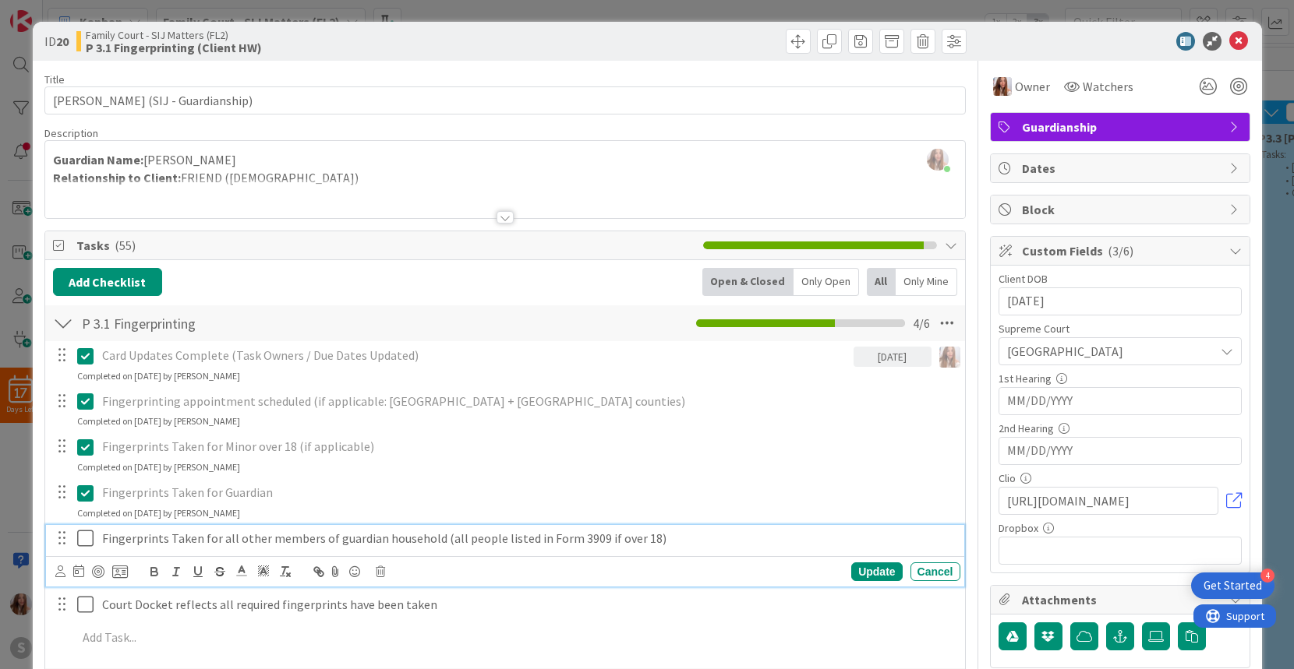
click at [80, 539] on icon at bounding box center [85, 538] width 16 height 19
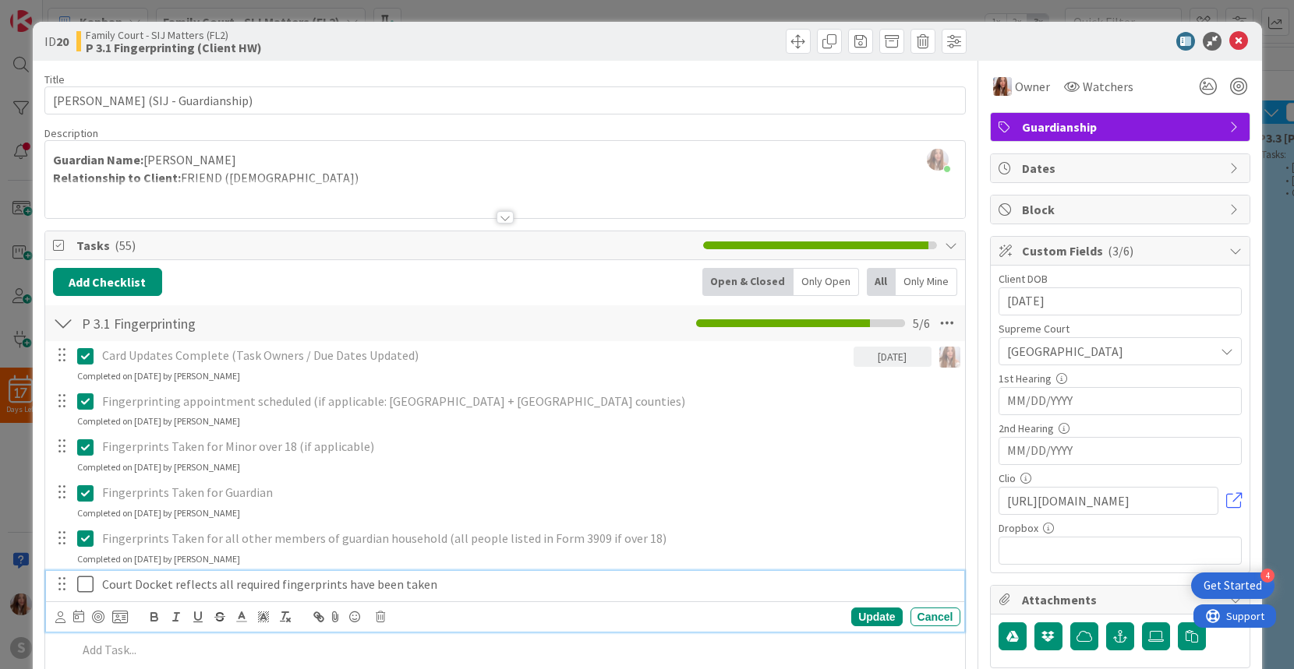
drag, startPoint x: 90, startPoint y: 582, endPoint x: 117, endPoint y: 574, distance: 27.9
click at [90, 582] on icon at bounding box center [85, 584] width 16 height 19
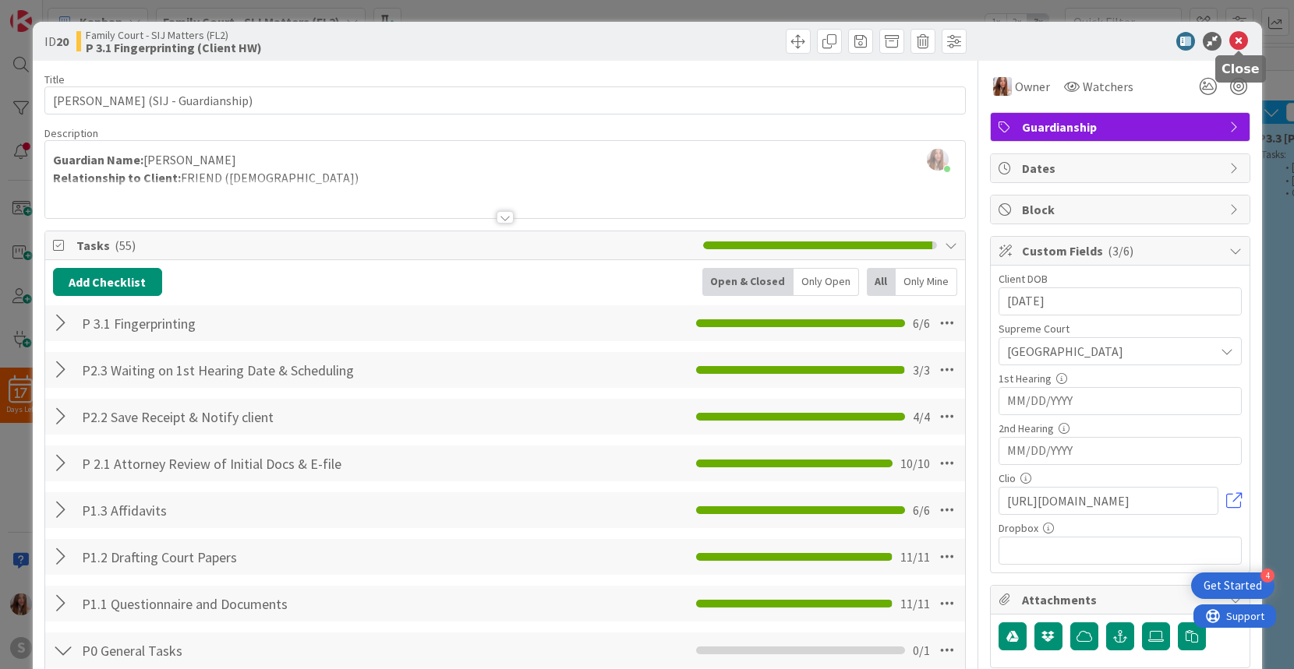
click at [1243, 39] on icon at bounding box center [1238, 41] width 19 height 19
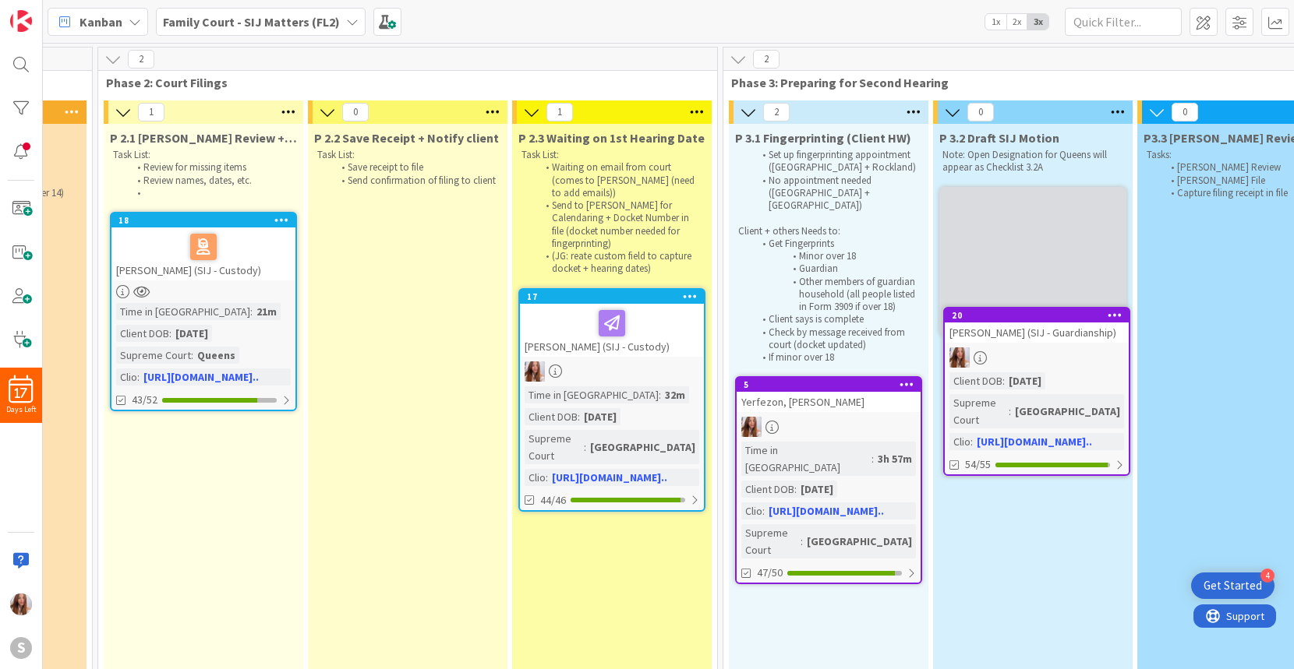
scroll to position [0, 987]
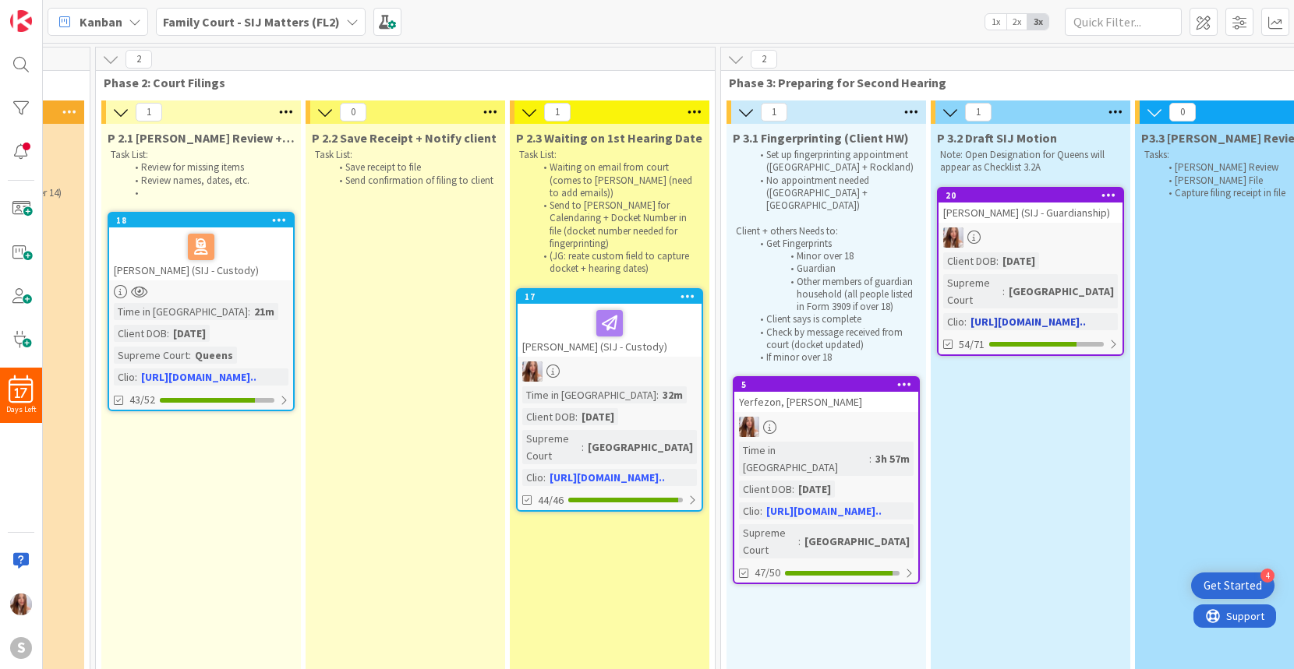
click at [1046, 221] on div "VELIZ, ARIEL (SIJ - Guardianship)" at bounding box center [1030, 213] width 184 height 20
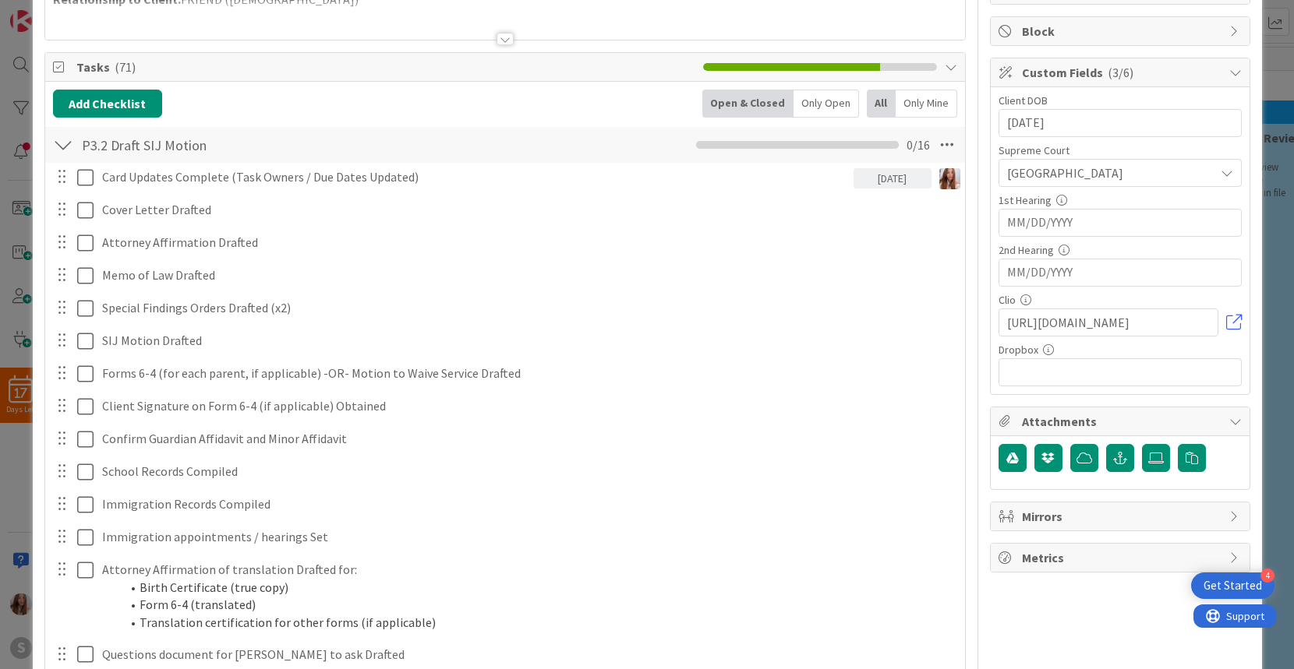
scroll to position [173, 0]
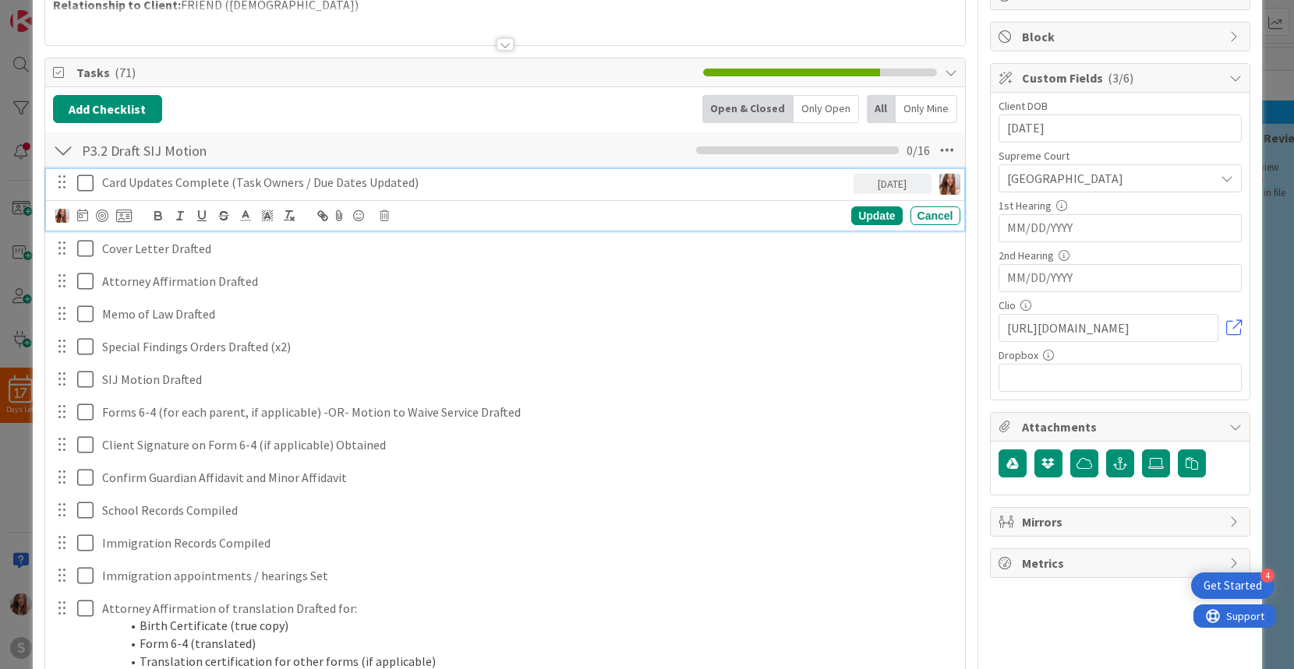
drag, startPoint x: 84, startPoint y: 179, endPoint x: 79, endPoint y: 193, distance: 15.1
click at [84, 179] on icon at bounding box center [85, 183] width 16 height 19
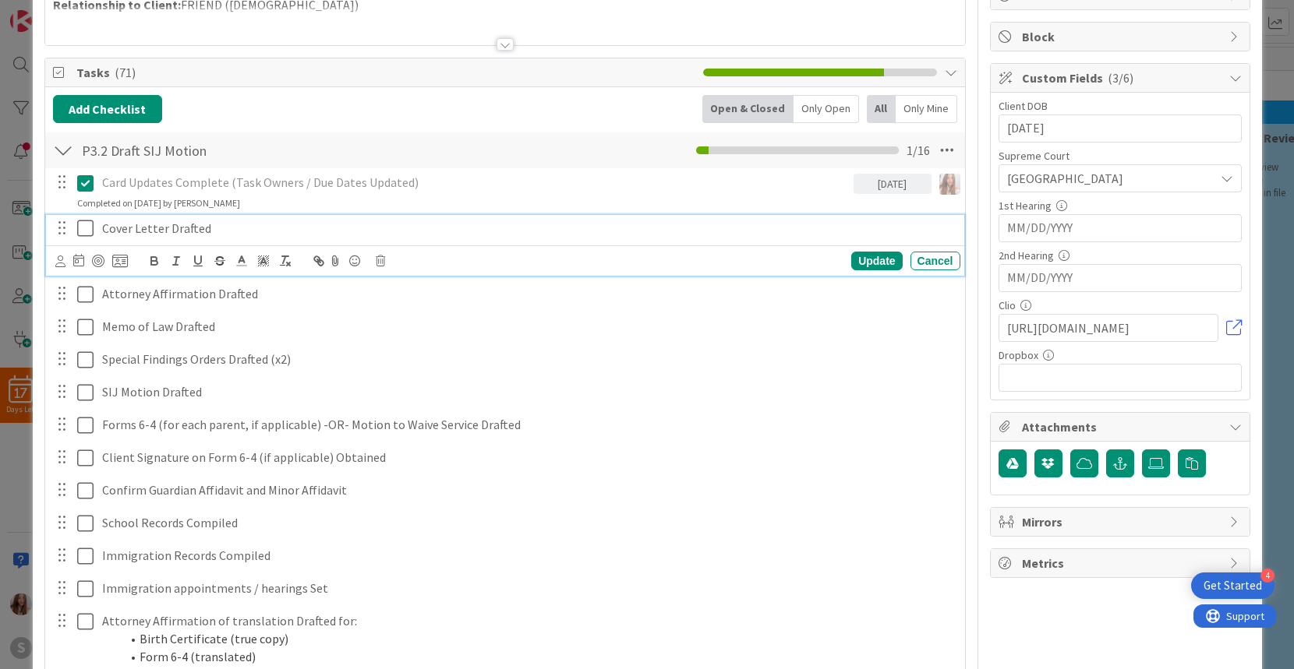
click at [87, 228] on icon at bounding box center [85, 228] width 16 height 19
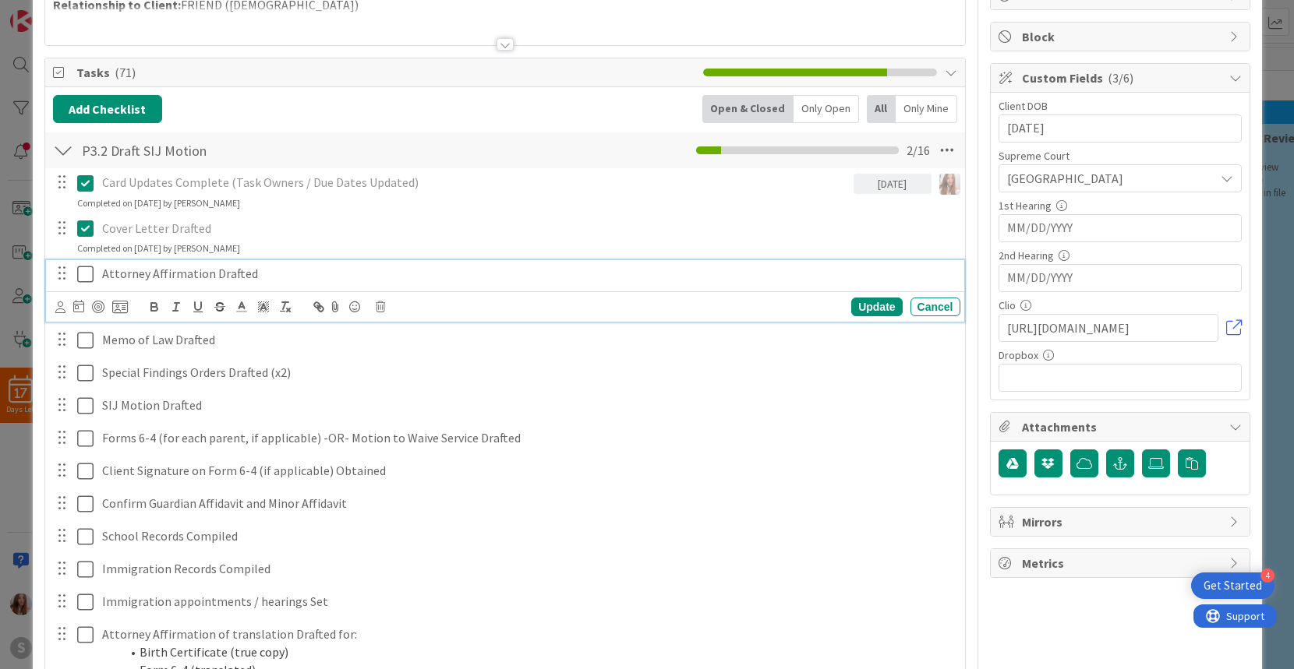
click at [83, 274] on icon at bounding box center [85, 274] width 16 height 19
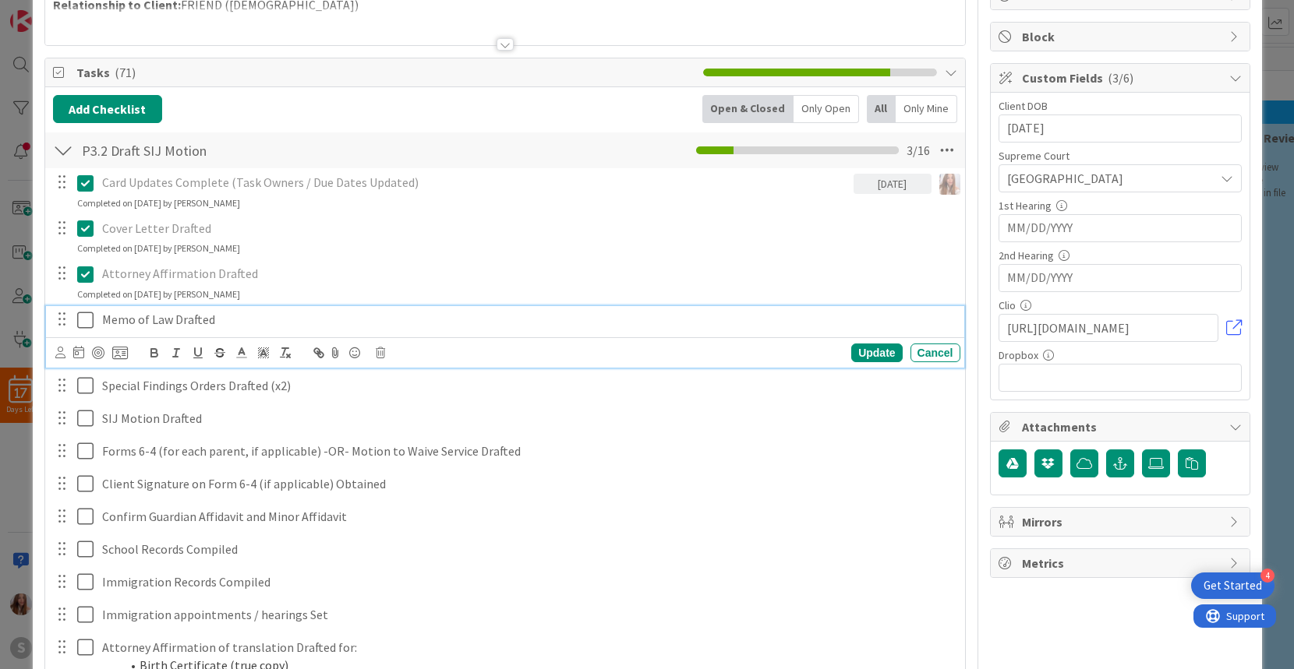
click at [78, 320] on icon at bounding box center [85, 320] width 16 height 19
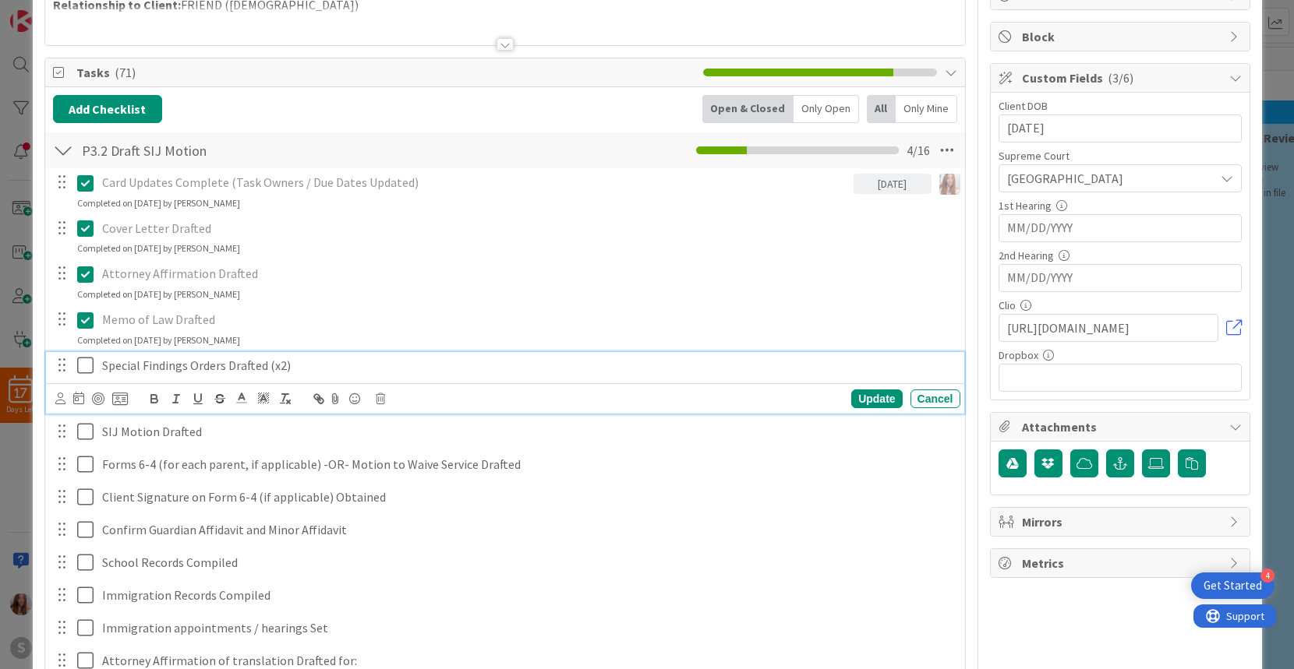
click at [77, 368] on icon at bounding box center [85, 365] width 16 height 19
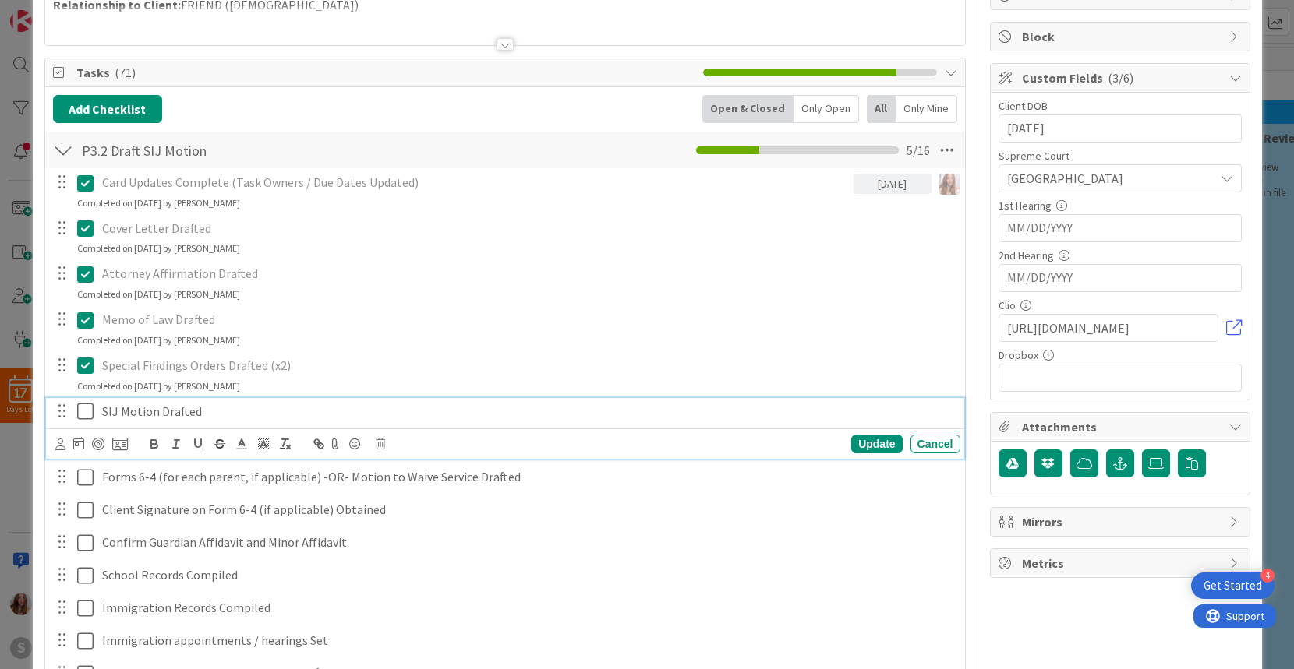
drag, startPoint x: 79, startPoint y: 415, endPoint x: 89, endPoint y: 423, distance: 12.2
click at [79, 415] on icon at bounding box center [85, 411] width 16 height 19
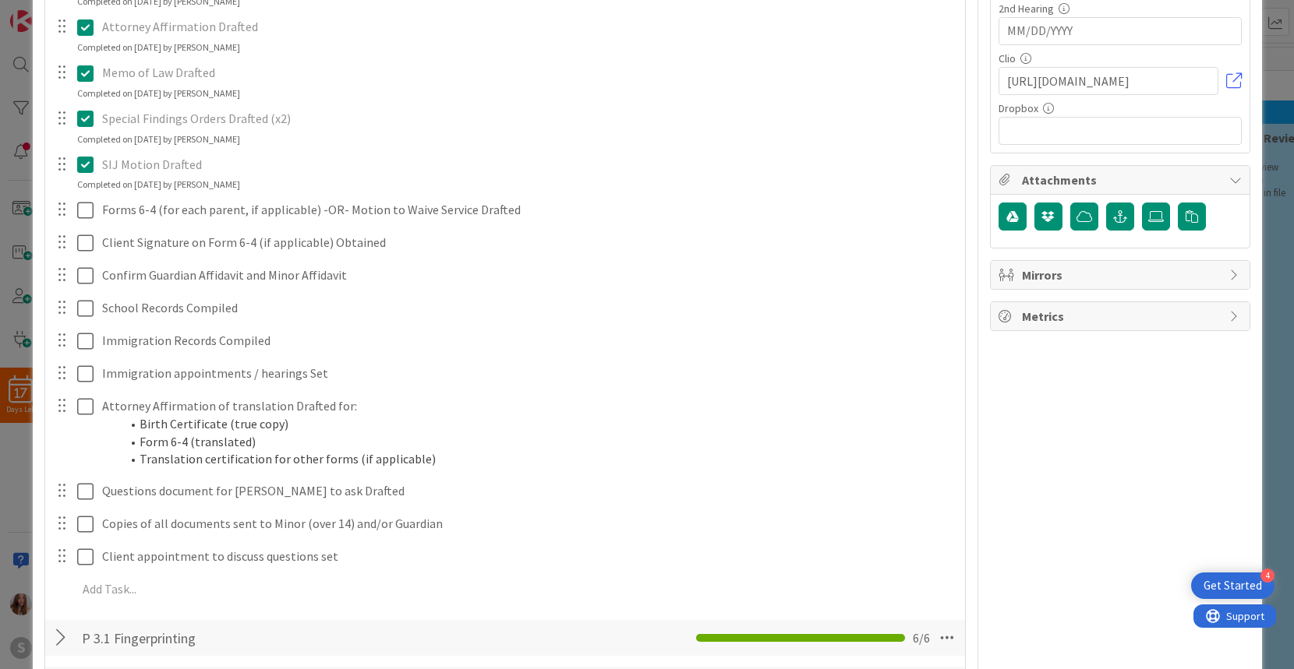
scroll to position [422, 0]
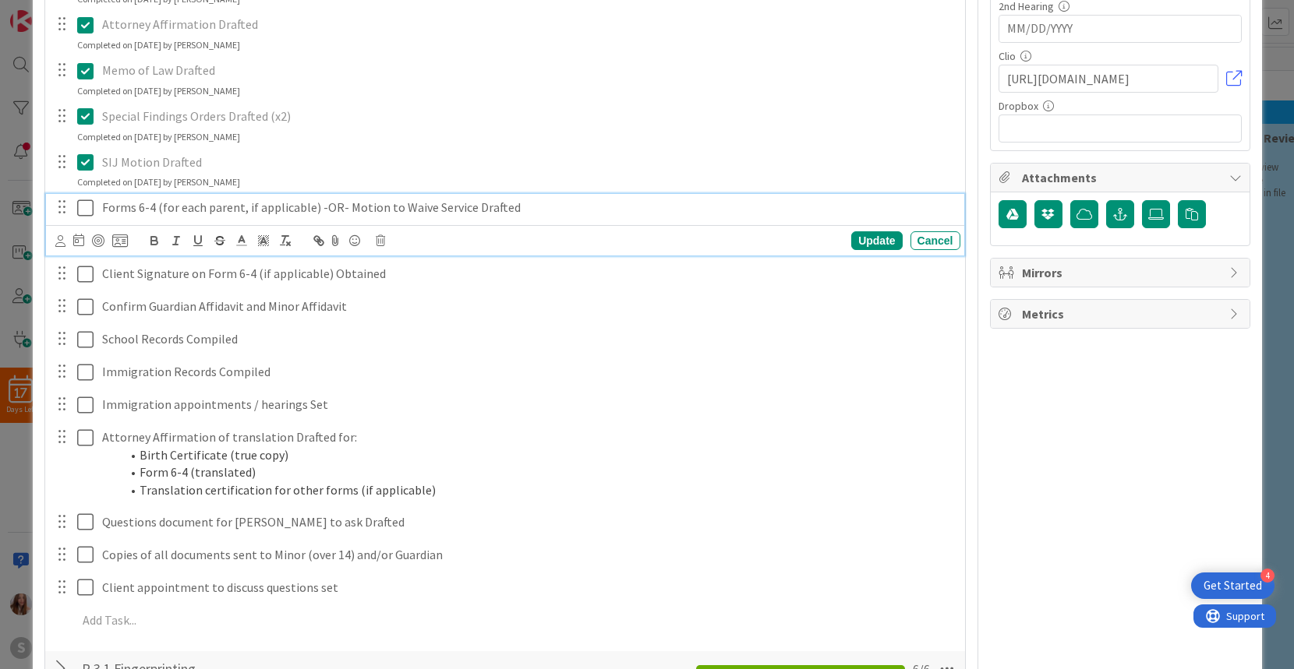
click at [85, 208] on icon at bounding box center [85, 208] width 16 height 19
